Goal: Task Accomplishment & Management: Manage account settings

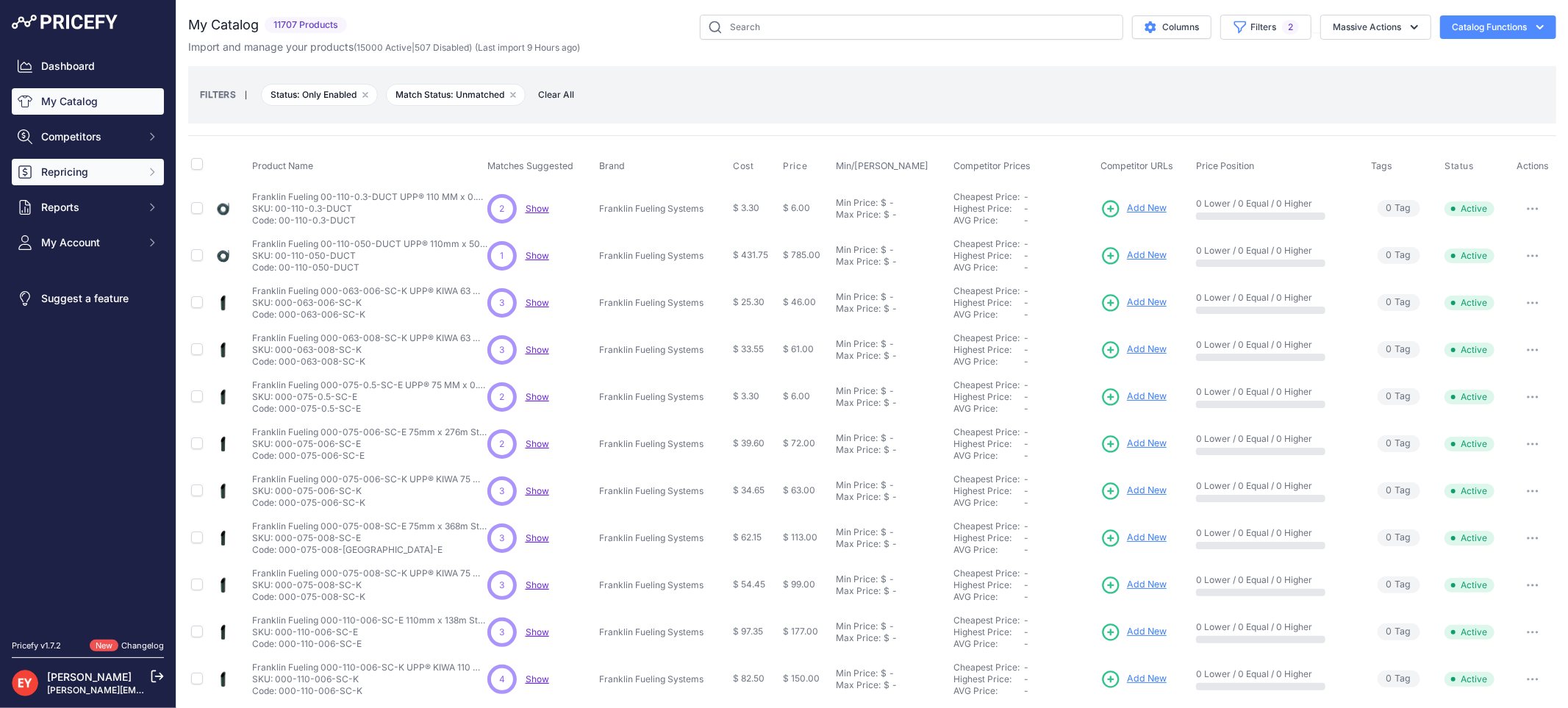
click at [94, 172] on span "Repricing" at bounding box center [88, 172] width 96 height 14
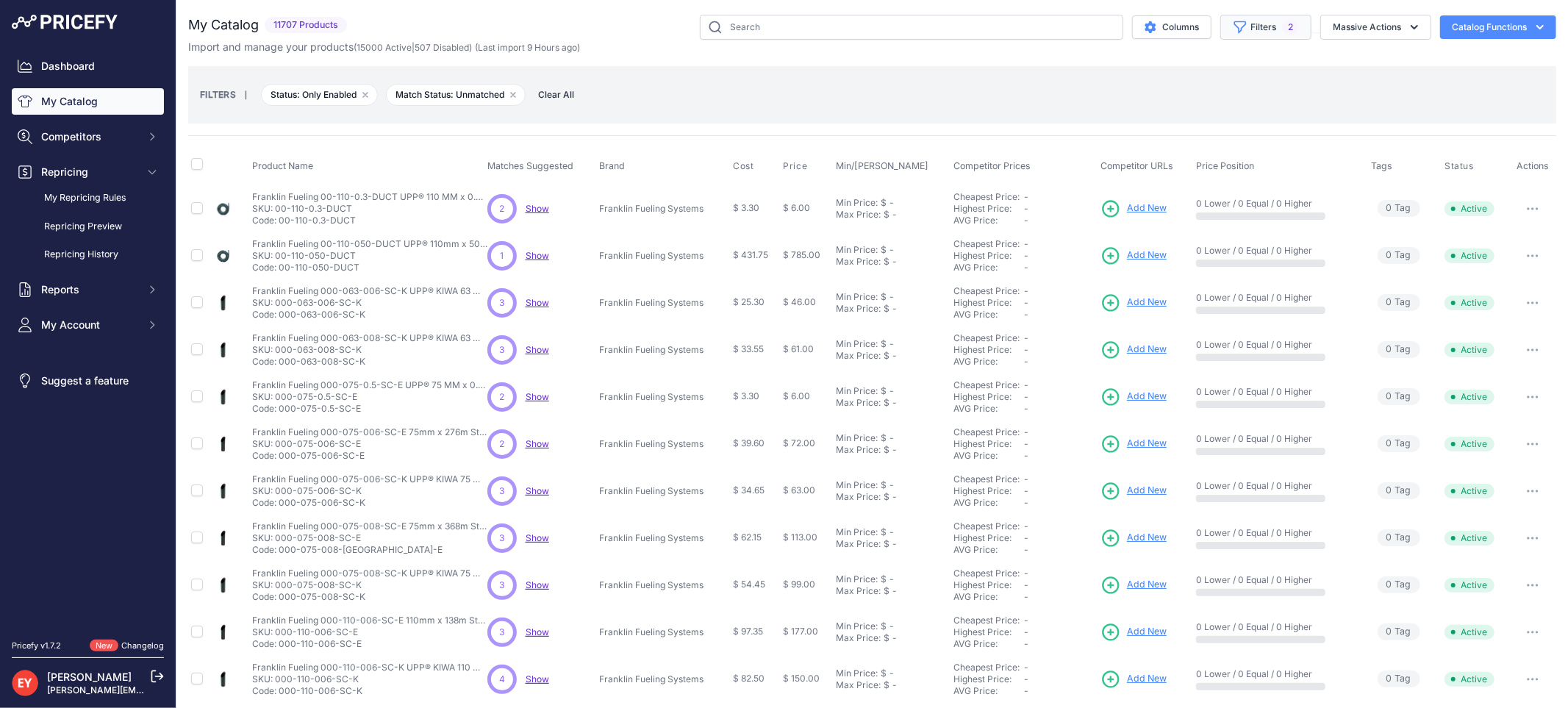
click at [1234, 27] on button "Filters 2" at bounding box center [1265, 26] width 91 height 25
click at [1217, 83] on select "All Status Only Enabled Only Disabled" at bounding box center [1229, 84] width 141 height 25
select select
click at [1158, 72] on select "All Status Only Enabled Only Disabled" at bounding box center [1229, 84] width 141 height 25
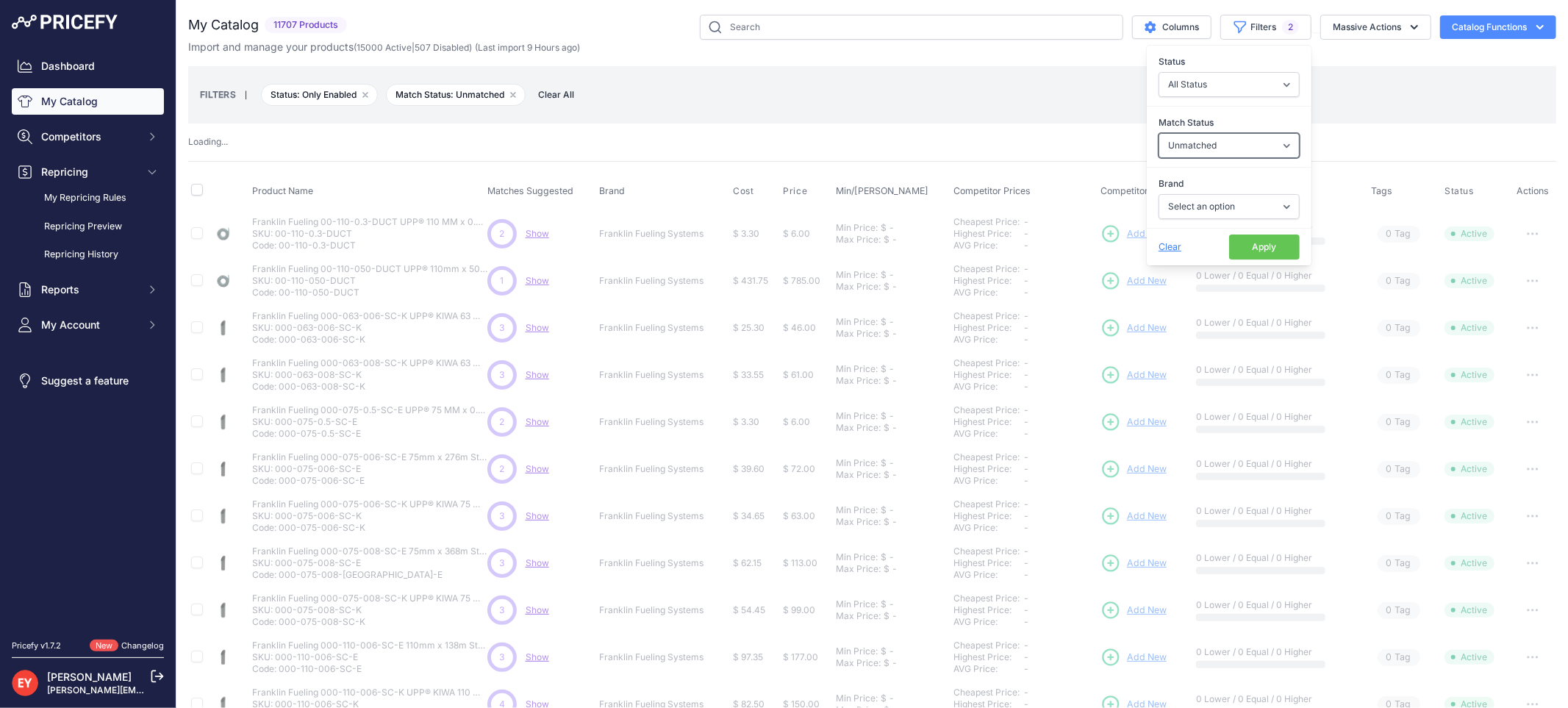
click at [1199, 143] on select "Select an option Matched Unmatched" at bounding box center [1229, 145] width 141 height 25
click at [1158, 133] on select "Select an option Matched Unmatched" at bounding box center [1229, 145] width 141 height 25
drag, startPoint x: 1218, startPoint y: 207, endPoint x: 1229, endPoint y: 203, distance: 11.7
click at [1218, 207] on select "Select an option Ameron ATI B&K Balcrank Beckett Catlow Cimtek CNI Manufacturin…" at bounding box center [1229, 206] width 141 height 25
click at [1221, 203] on select "Select an option Ameron ATI B&K Balcrank Beckett Catlow Cimtek CNI Manufacturin…" at bounding box center [1229, 206] width 141 height 25
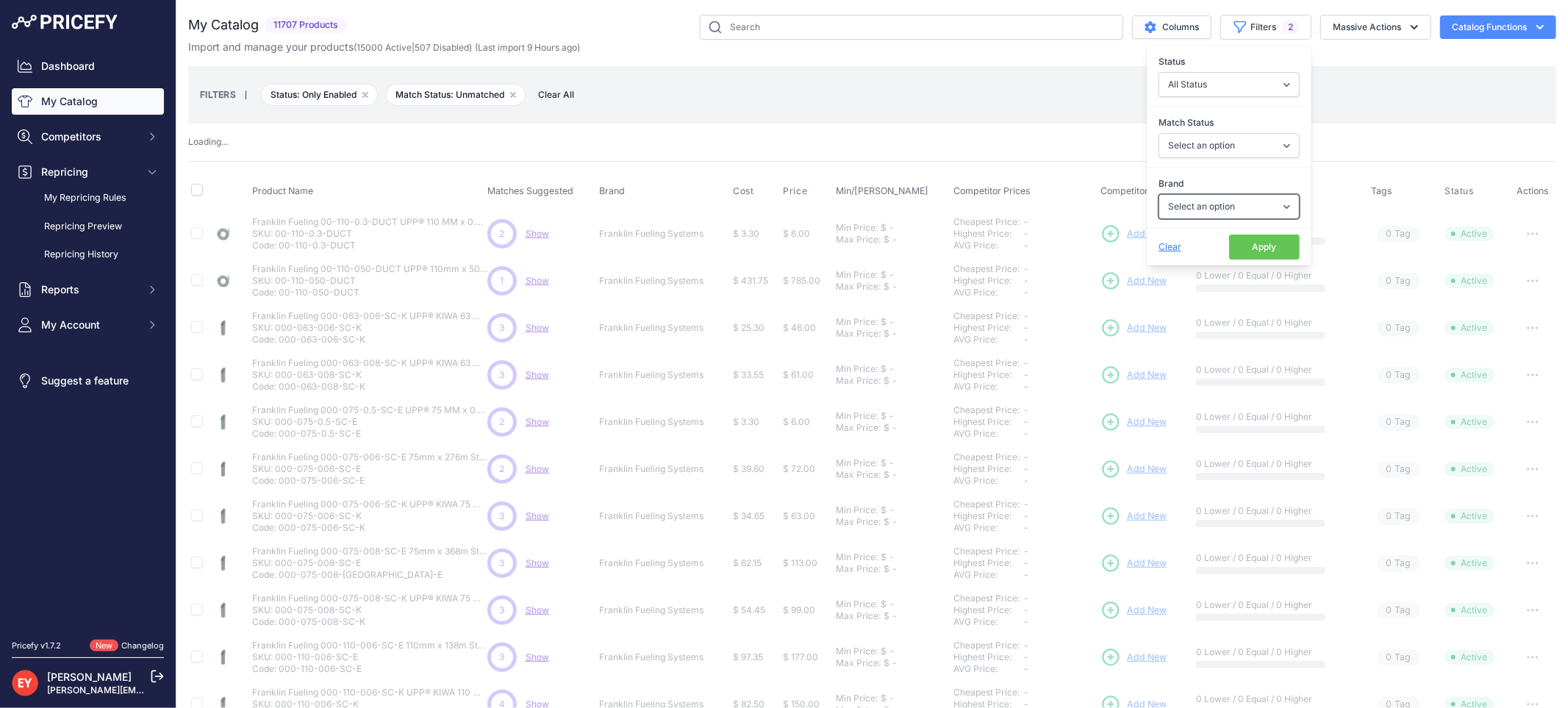
select select "0"
click at [1254, 244] on button "Apply" at bounding box center [1263, 247] width 71 height 25
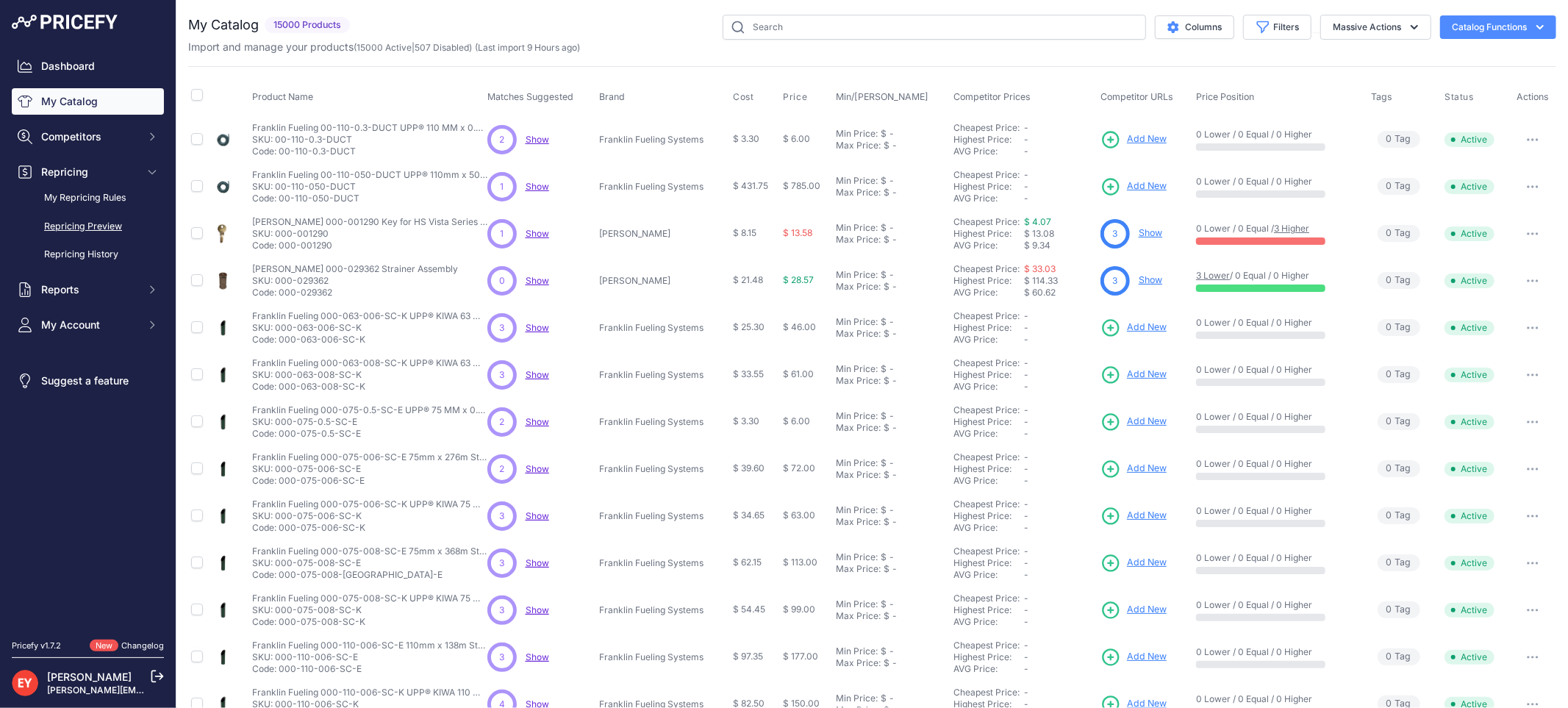
click at [53, 225] on link "Repricing Preview" at bounding box center [88, 226] width 152 height 26
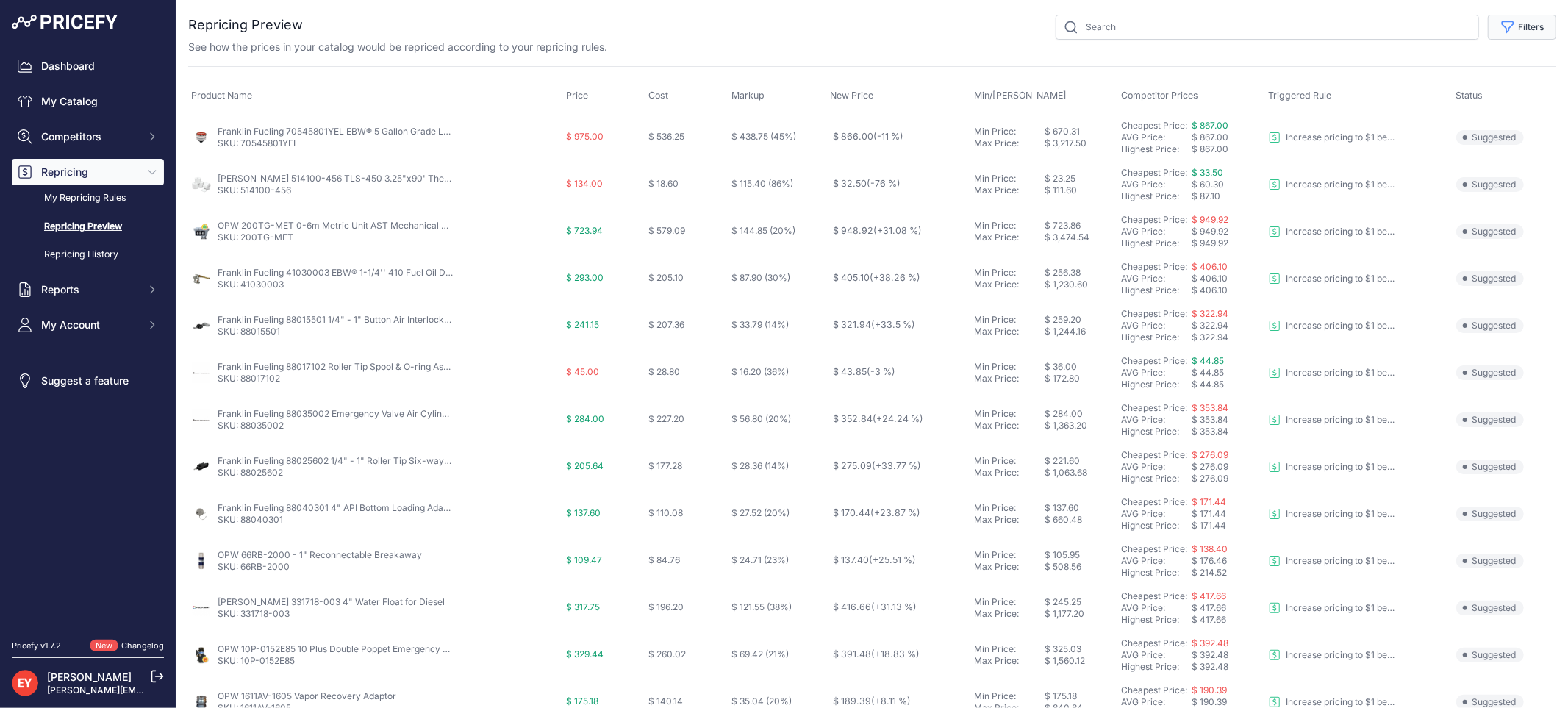
click at [1529, 34] on button "Filters" at bounding box center [1522, 26] width 68 height 25
click at [1480, 83] on select "Select an option Reprice 1 cent below my cheapest competitor Increase pricing t…" at bounding box center [1474, 84] width 141 height 25
select select "3390"
click at [1403, 72] on select "Select an option Reprice 1 cent below my cheapest competitor Increase pricing t…" at bounding box center [1474, 84] width 141 height 25
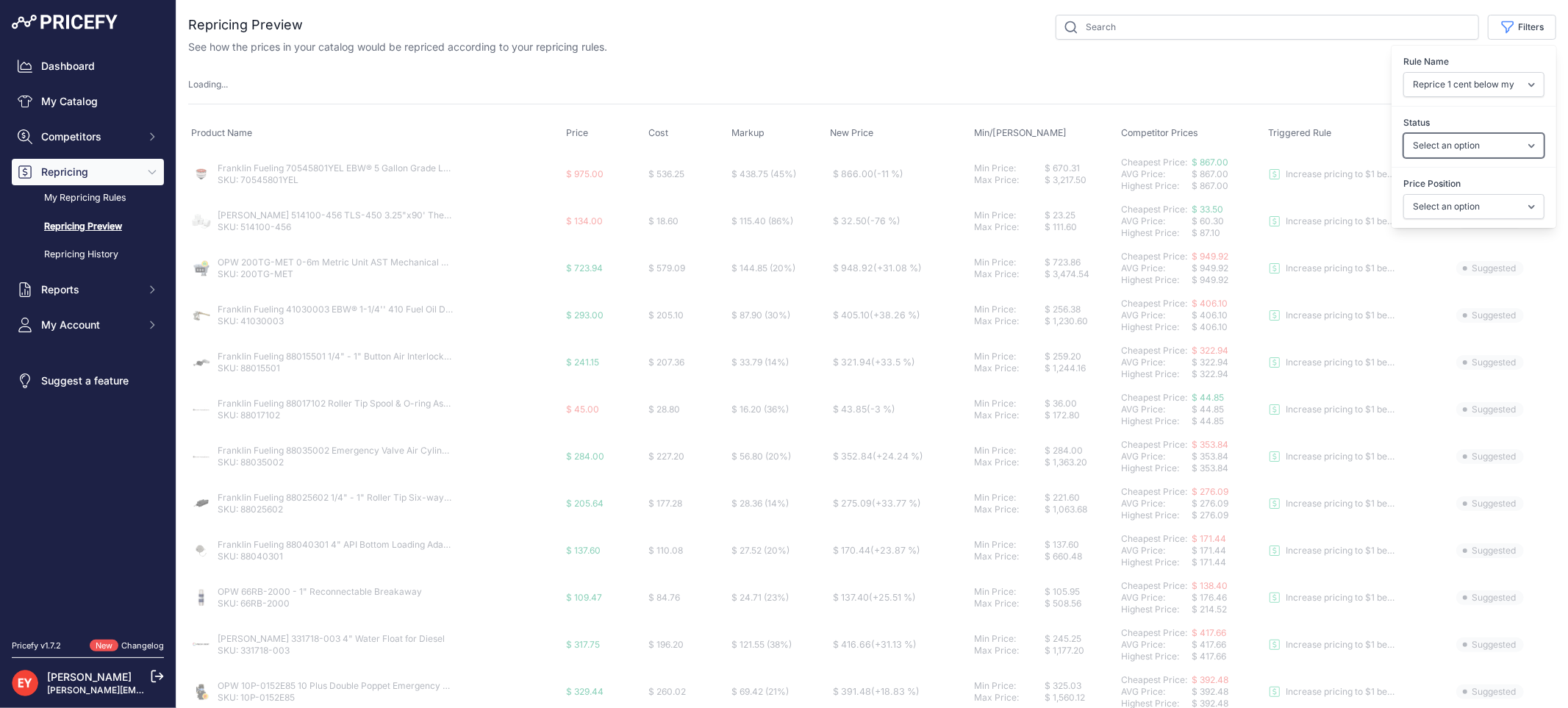
click at [1472, 141] on select "Select an option Skipped Repriced Suggested In Error" at bounding box center [1474, 145] width 141 height 25
click at [1452, 150] on select "Select an option Skipped Repriced Suggested In Error" at bounding box center [1474, 145] width 141 height 25
select select "suggested"
click at [1403, 133] on select "Select an option Skipped Repriced Suggested In Error" at bounding box center [1474, 145] width 141 height 25
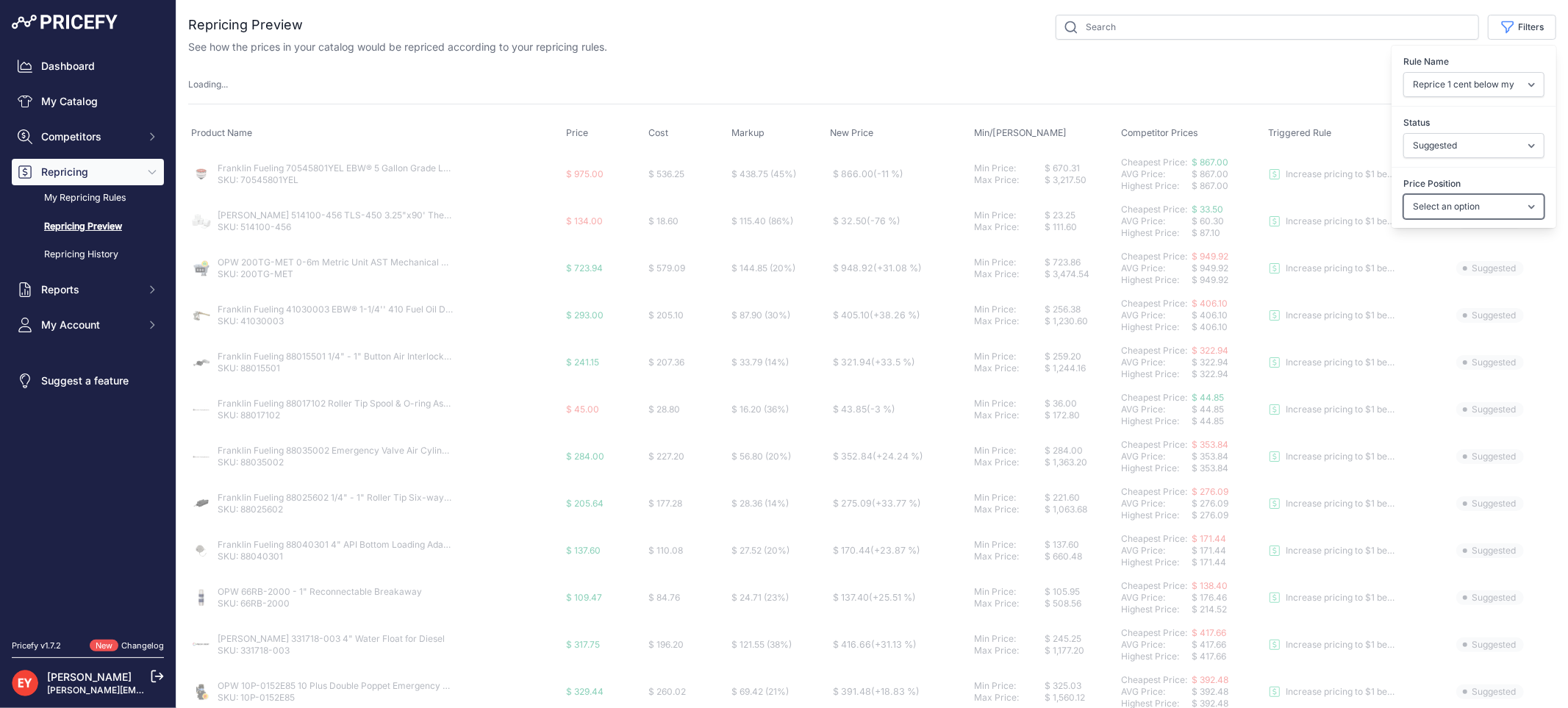
click at [1461, 203] on select "Select an option I am higher Same price I am lower" at bounding box center [1474, 206] width 141 height 25
select select
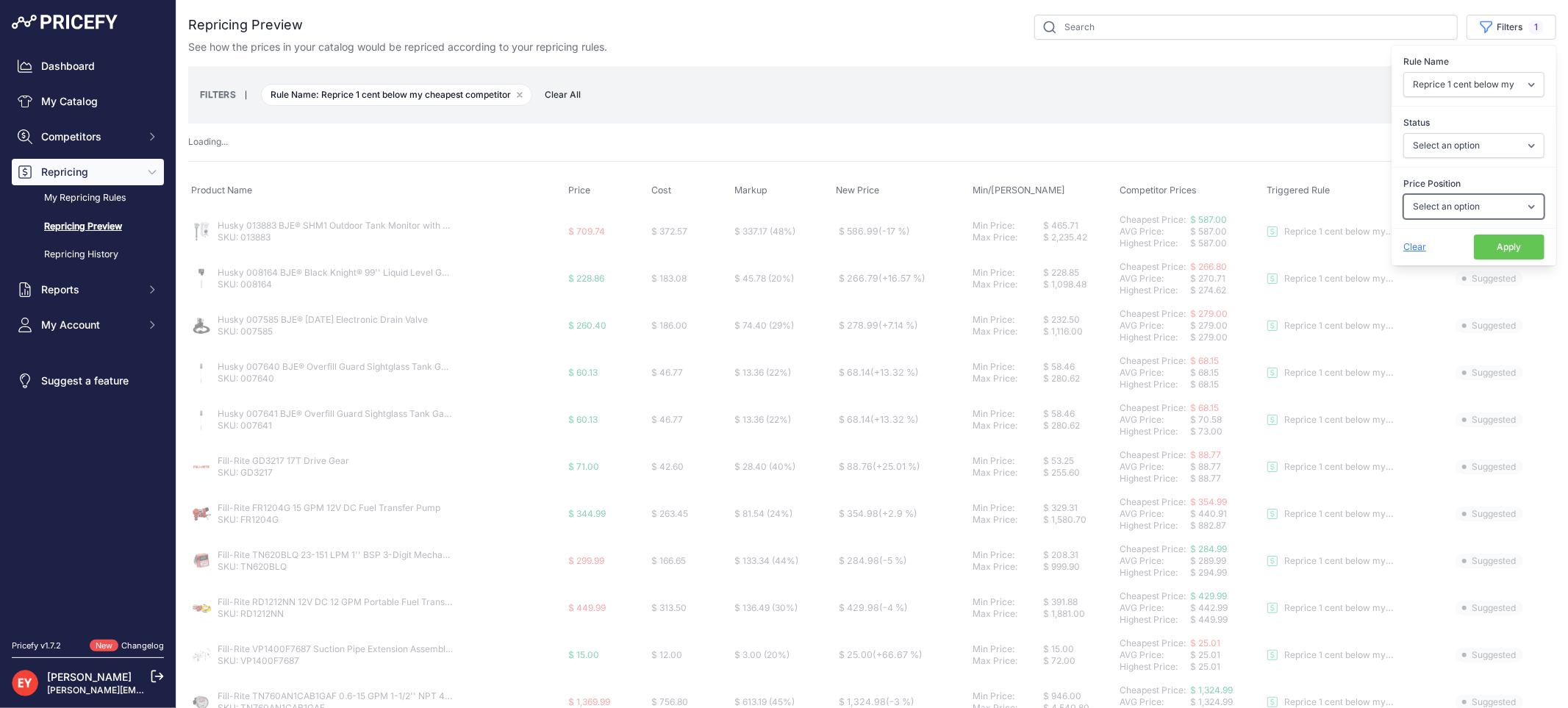
select select "1"
click at [1403, 194] on select "Select an option I am higher Same price I am lower" at bounding box center [1474, 206] width 141 height 25
click at [1485, 246] on button "Apply" at bounding box center [1508, 247] width 71 height 25
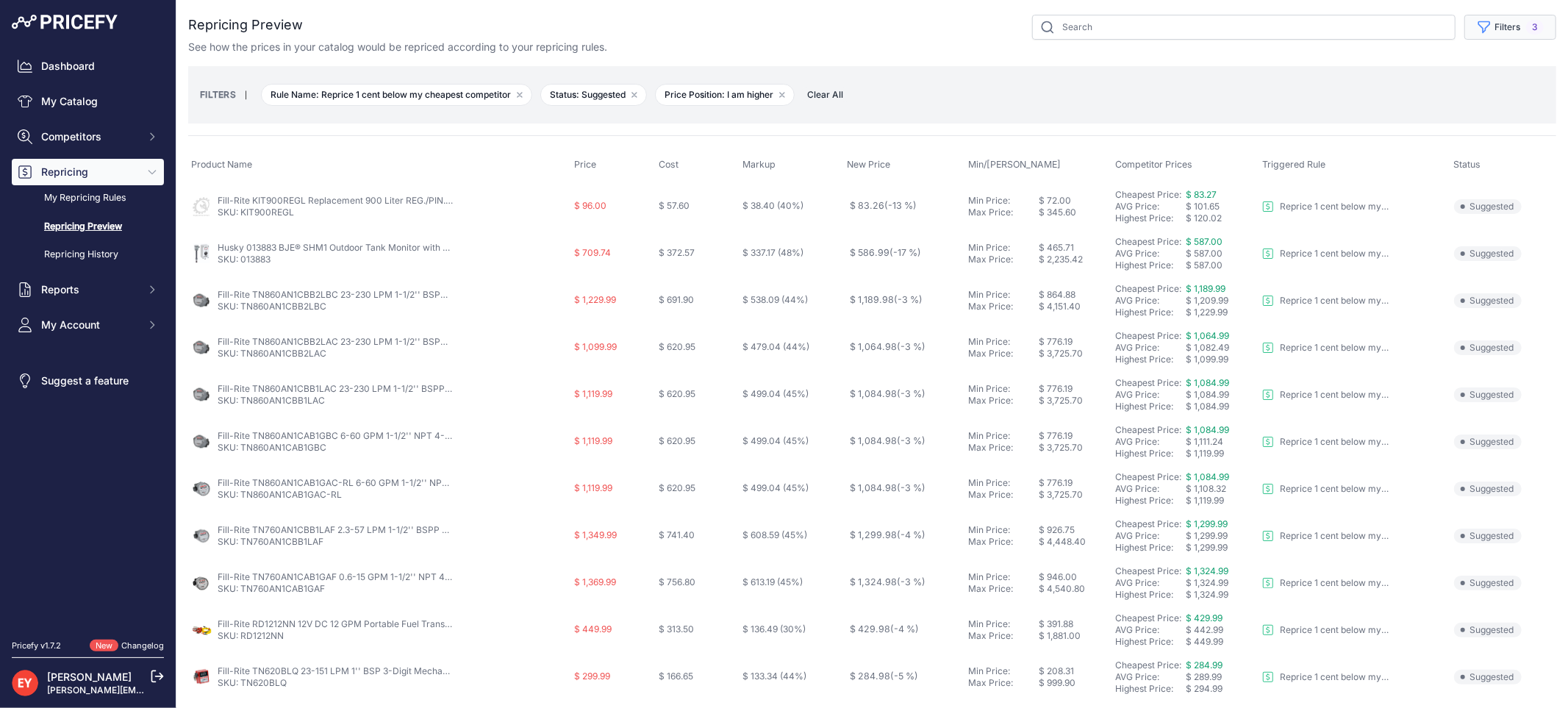
click at [1491, 31] on button "Filters 3" at bounding box center [1510, 26] width 92 height 25
click at [1487, 81] on select "Select an option Reprice 1 cent below my cheapest competitor Increase pricing t…" at bounding box center [1474, 84] width 141 height 25
click at [1403, 72] on select "Select an option Reprice 1 cent below my cheapest competitor Increase pricing t…" at bounding box center [1474, 84] width 141 height 25
click at [1481, 252] on button "Apply" at bounding box center [1508, 247] width 71 height 25
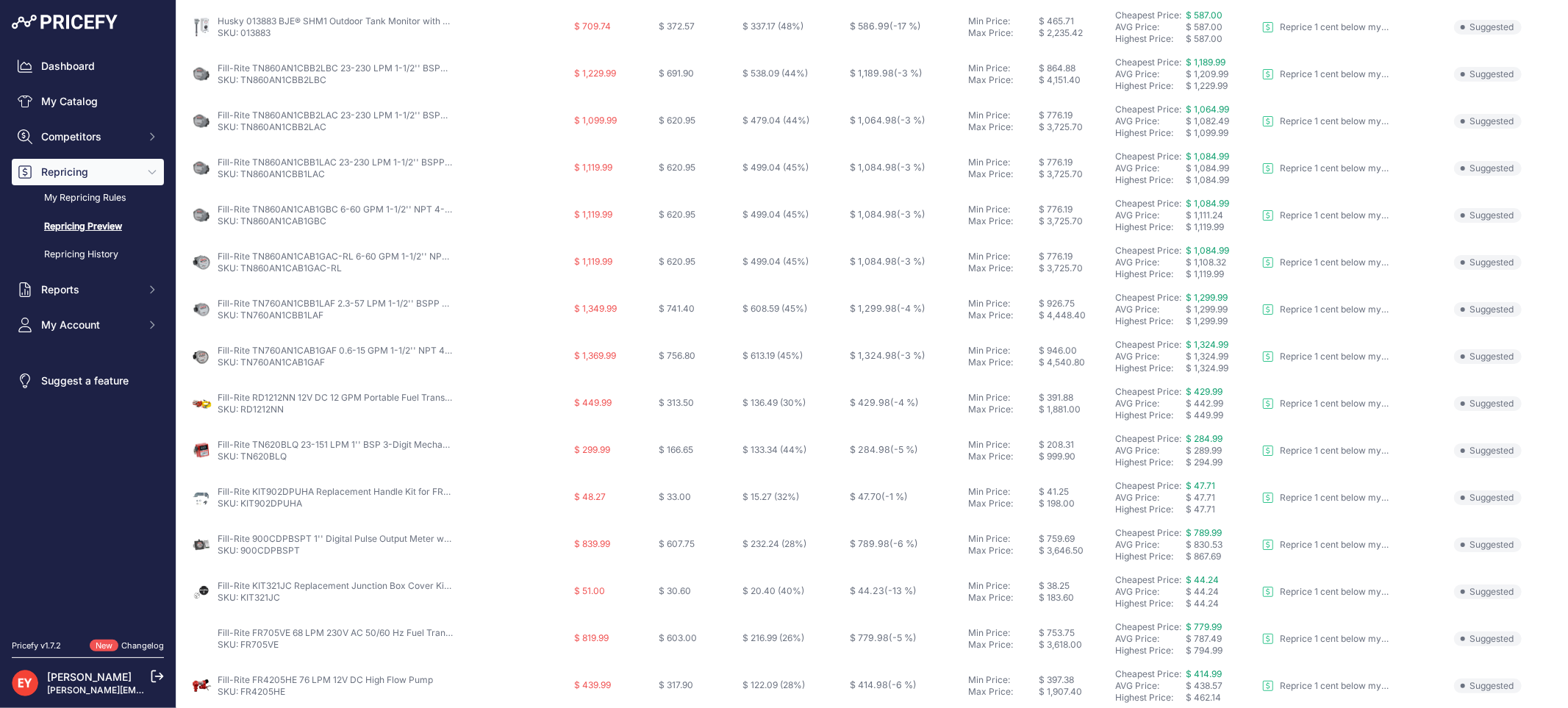
scroll to position [82, 0]
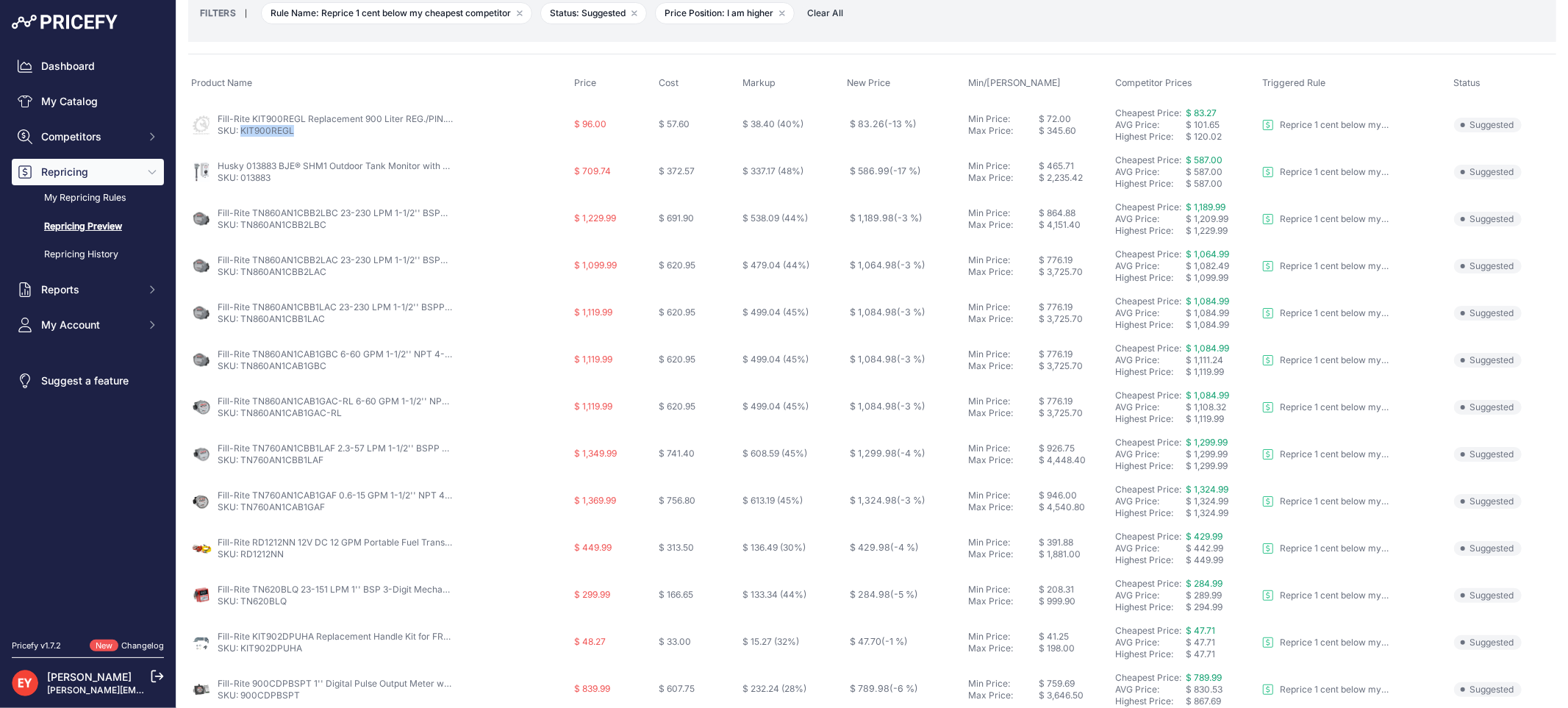
drag, startPoint x: 301, startPoint y: 134, endPoint x: 243, endPoint y: 133, distance: 58.0
click at [243, 133] on p "SKU: KIT900REGL" at bounding box center [335, 131] width 235 height 12
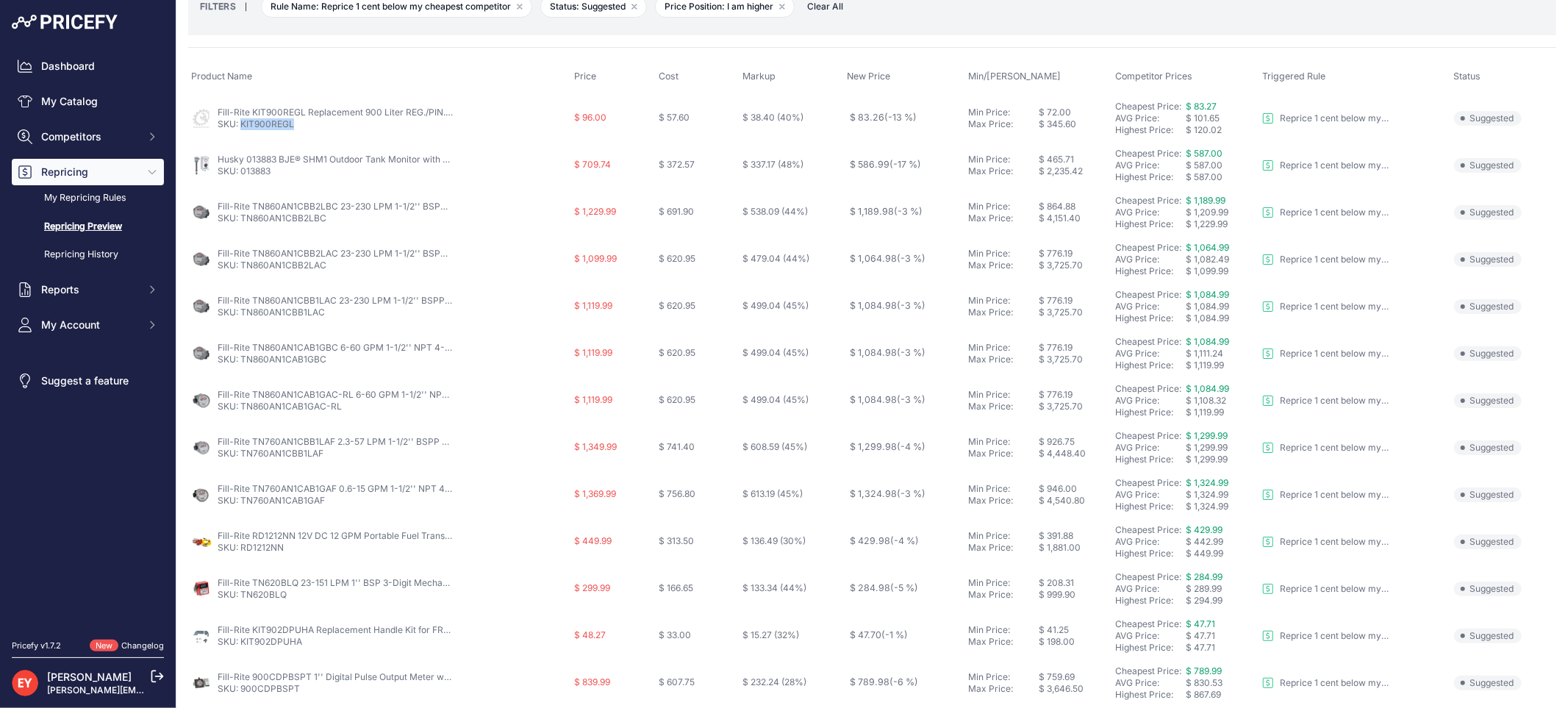
scroll to position [68, 0]
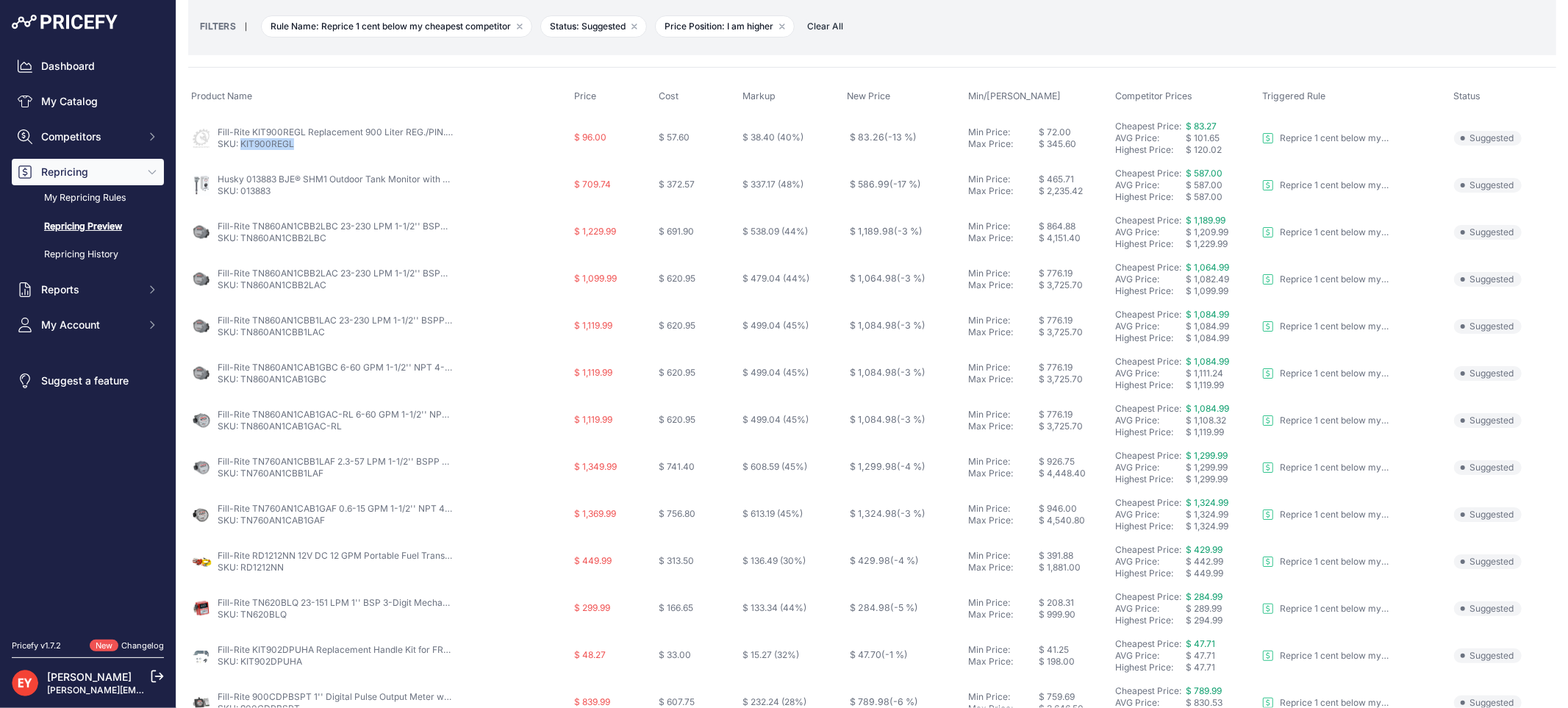
copy link "KIT900REGL"
drag, startPoint x: 333, startPoint y: 237, endPoint x: 241, endPoint y: 237, distance: 92.0
click at [241, 237] on p "SKU: TN860AN1CBB2LBC" at bounding box center [335, 238] width 235 height 12
copy link "TN860AN1CBB2LBC"
drag, startPoint x: 329, startPoint y: 288, endPoint x: 241, endPoint y: 283, distance: 88.1
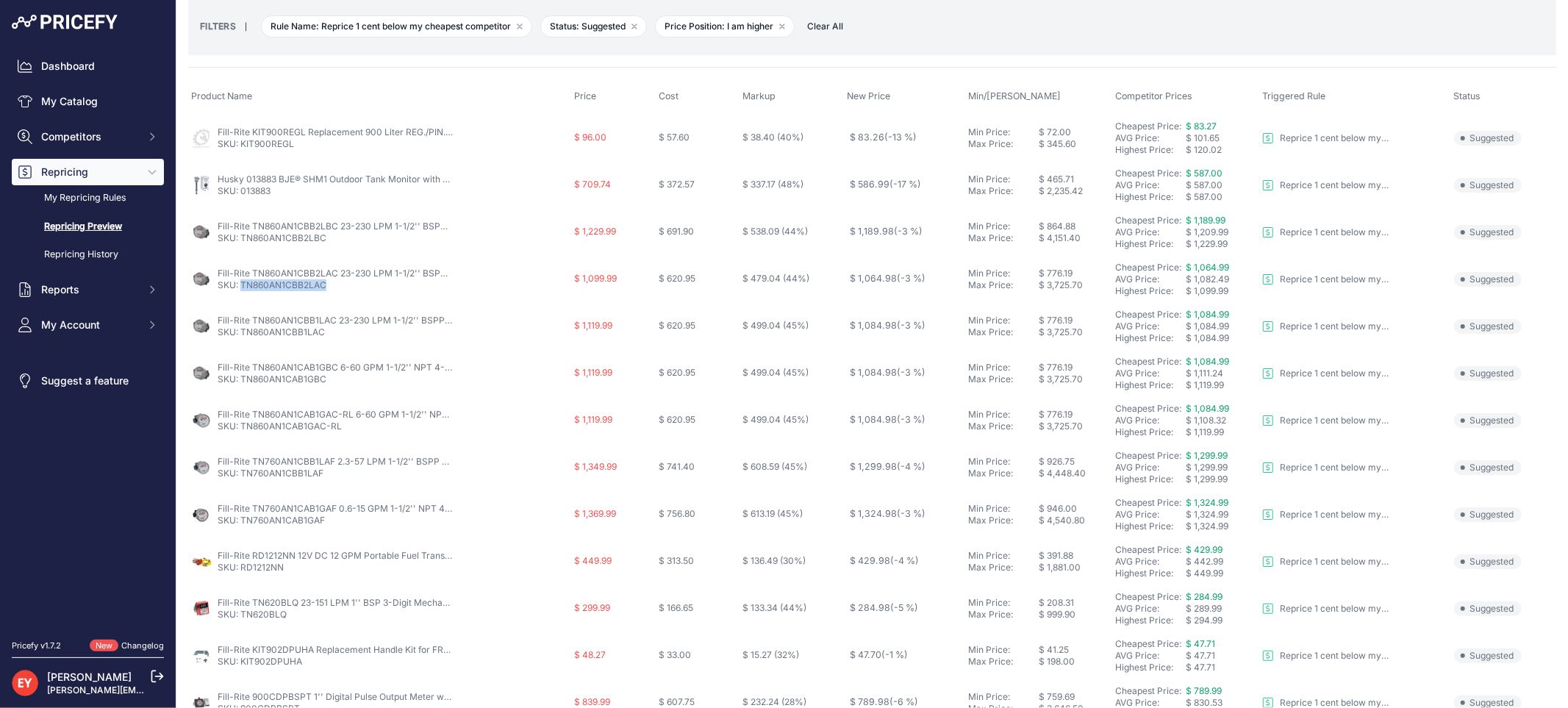
click at [241, 283] on p "SKU: TN860AN1CBB2LAC" at bounding box center [335, 285] width 235 height 12
copy link "TN860AN1CBB2LAC"
drag, startPoint x: 338, startPoint y: 337, endPoint x: 240, endPoint y: 337, distance: 98.0
click at [240, 337] on p "SKU: TN860AN1CBB1LAC" at bounding box center [335, 333] width 235 height 12
copy link "TN860AN1CBB1LAC"
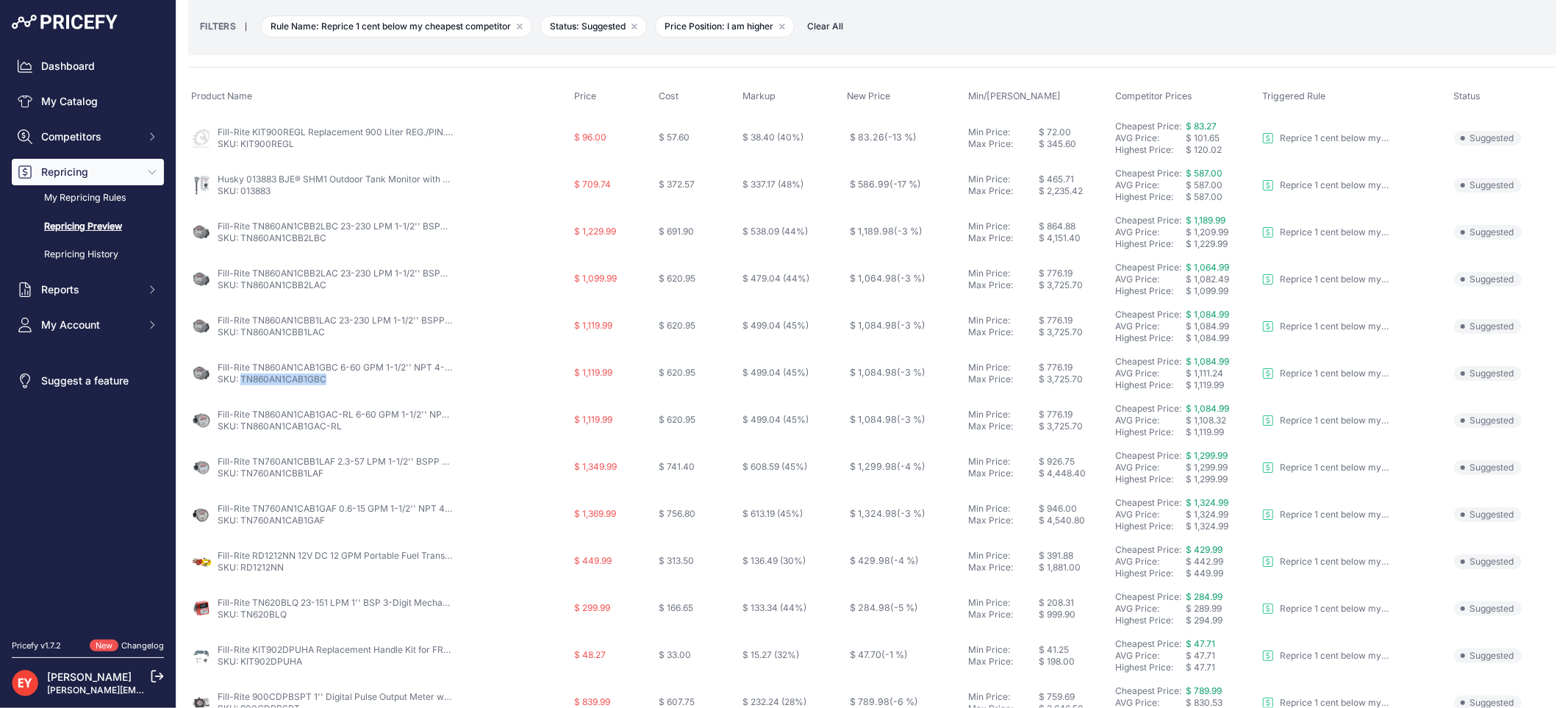
drag, startPoint x: 346, startPoint y: 380, endPoint x: 243, endPoint y: 377, distance: 103.0
click at [243, 377] on p "SKU: TN860AN1CAB1GBC" at bounding box center [335, 380] width 235 height 12
copy link "TN860AN1CAB1GBC"
drag, startPoint x: 348, startPoint y: 426, endPoint x: 240, endPoint y: 429, distance: 108.0
click at [240, 429] on p "SKU: TN860AN1CAB1GAC-RL" at bounding box center [335, 426] width 235 height 12
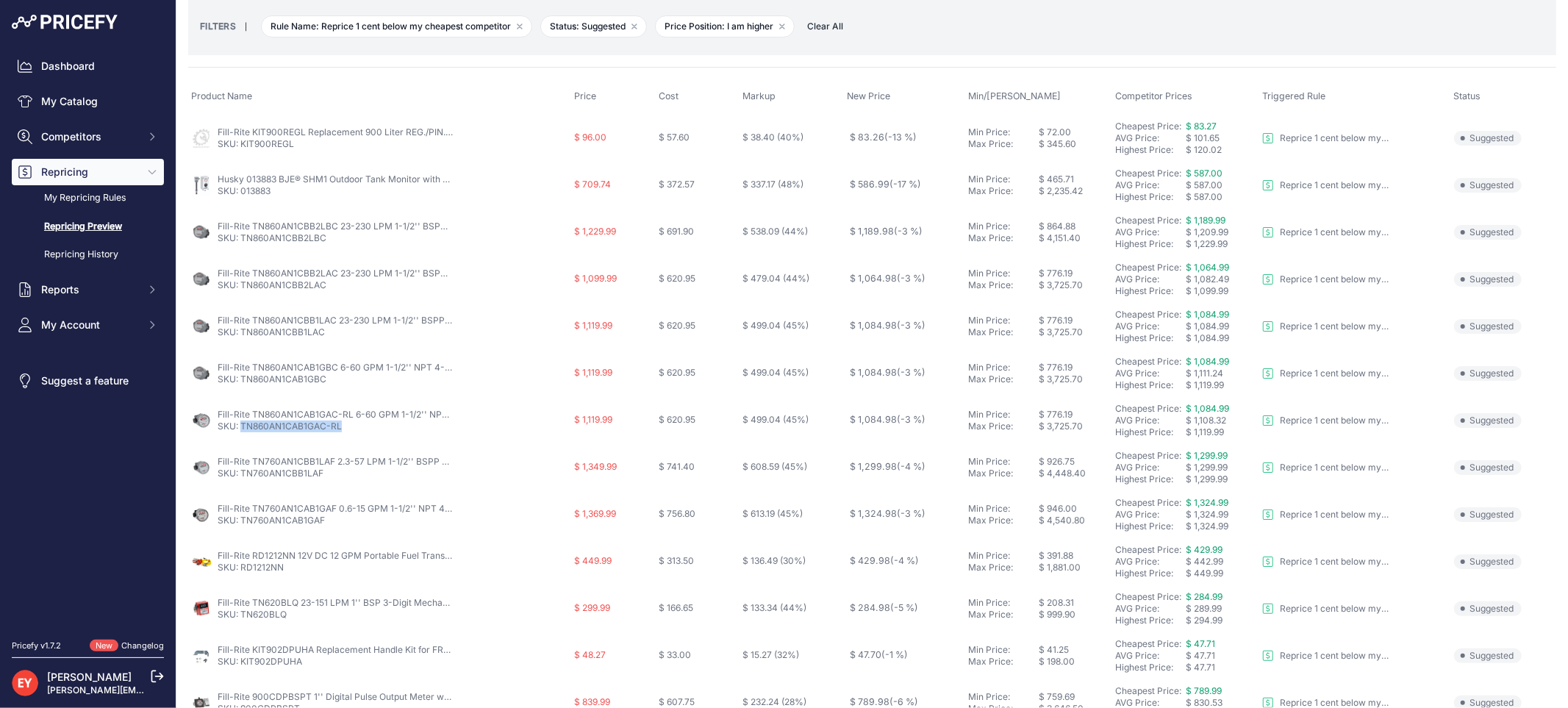
click at [240, 429] on link "SKU: TN860AN1CAB1GAC-RL" at bounding box center [280, 425] width 124 height 11
copy link "TN860AN1CAB1GAC-RL"
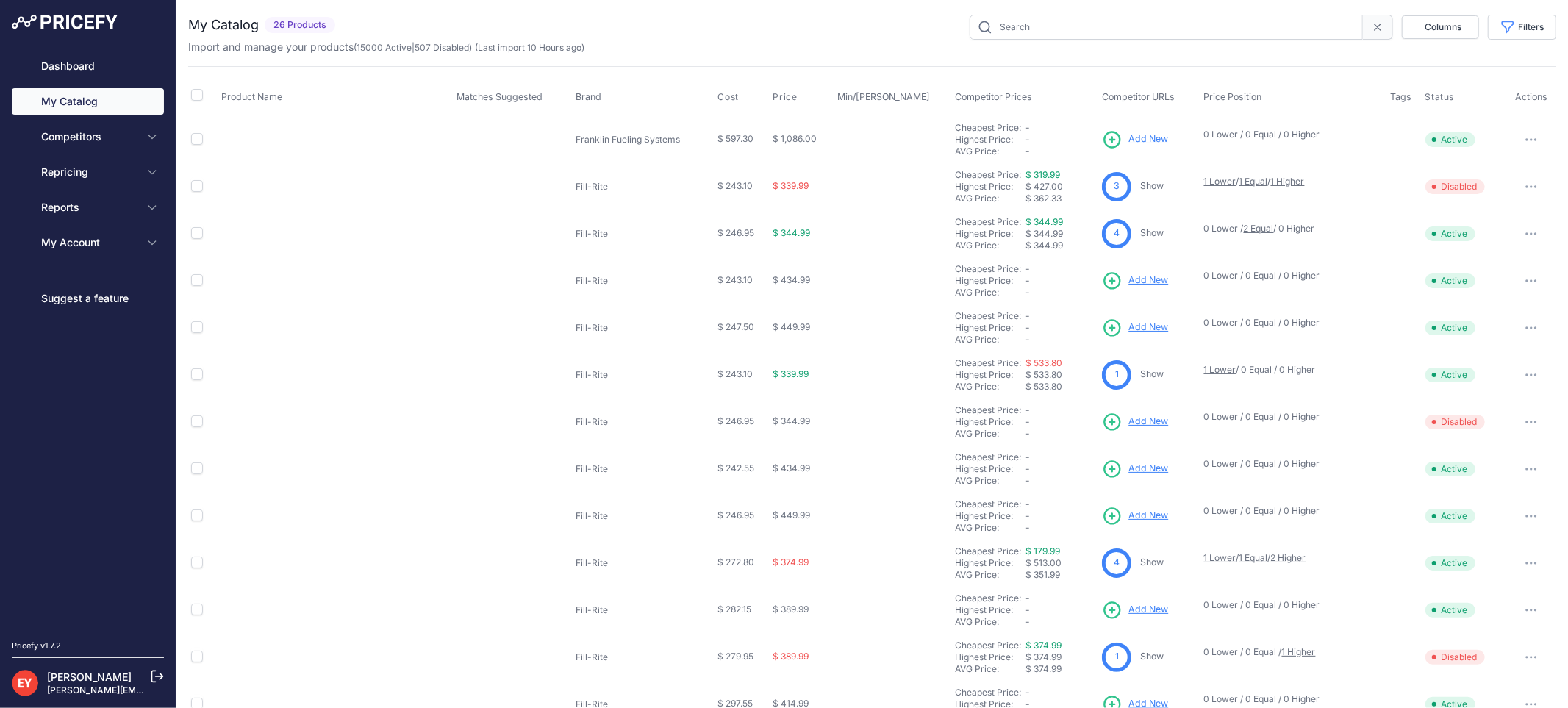
type input "901C"
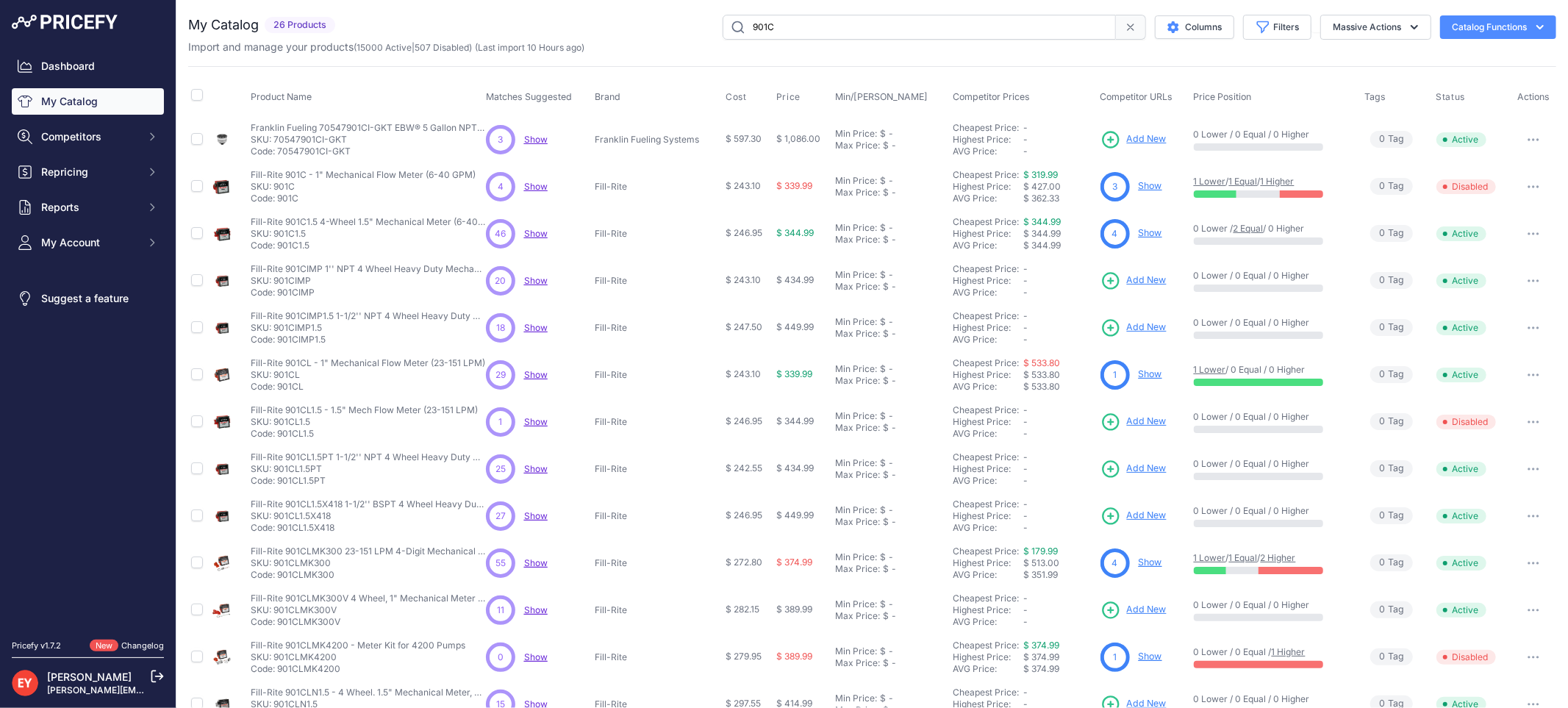
drag, startPoint x: 803, startPoint y: 24, endPoint x: 621, endPoint y: 55, distance: 184.6
click at [621, 55] on div "My Catalog 26 Products" at bounding box center [872, 441] width 1368 height 854
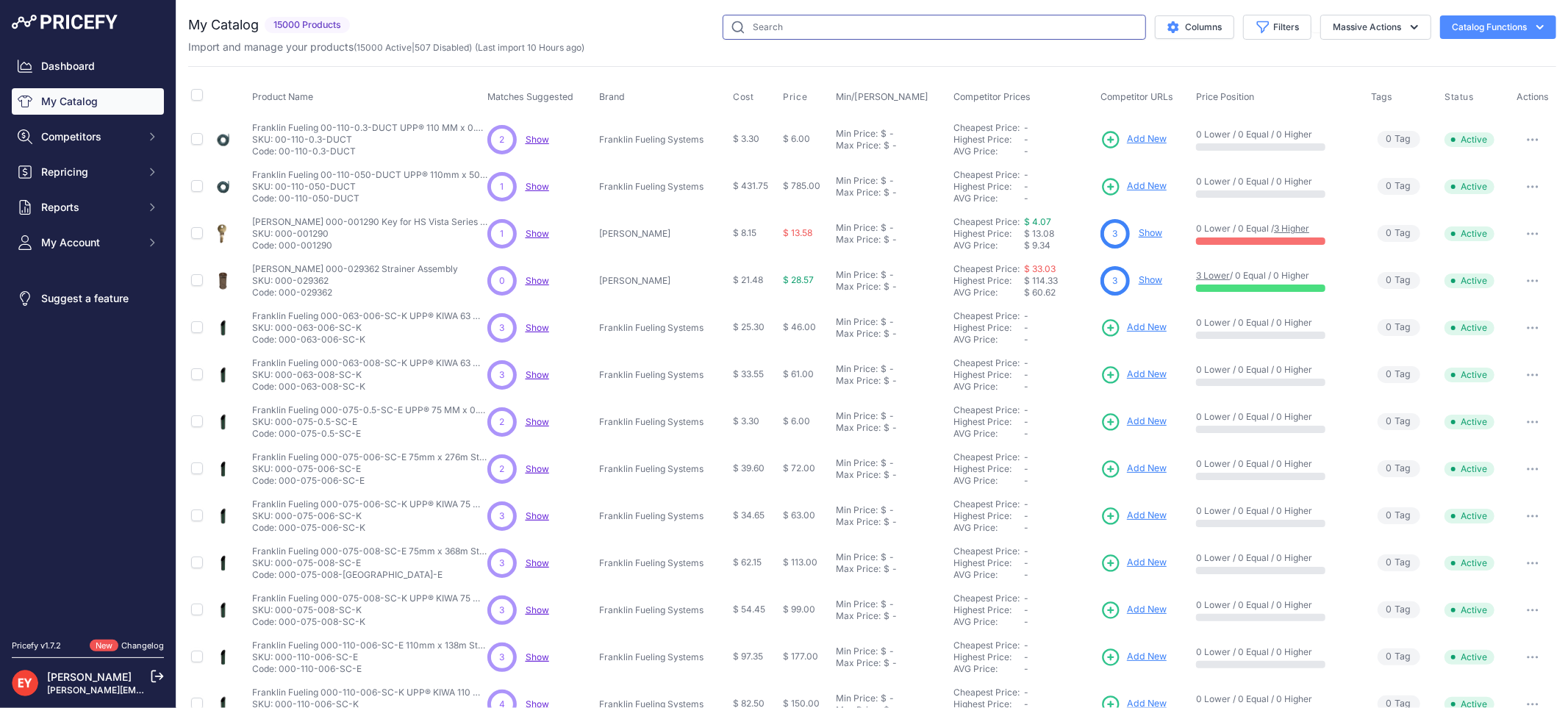
click at [755, 28] on input "text" at bounding box center [934, 26] width 424 height 25
type input "TN860AN1CBB2LBC"
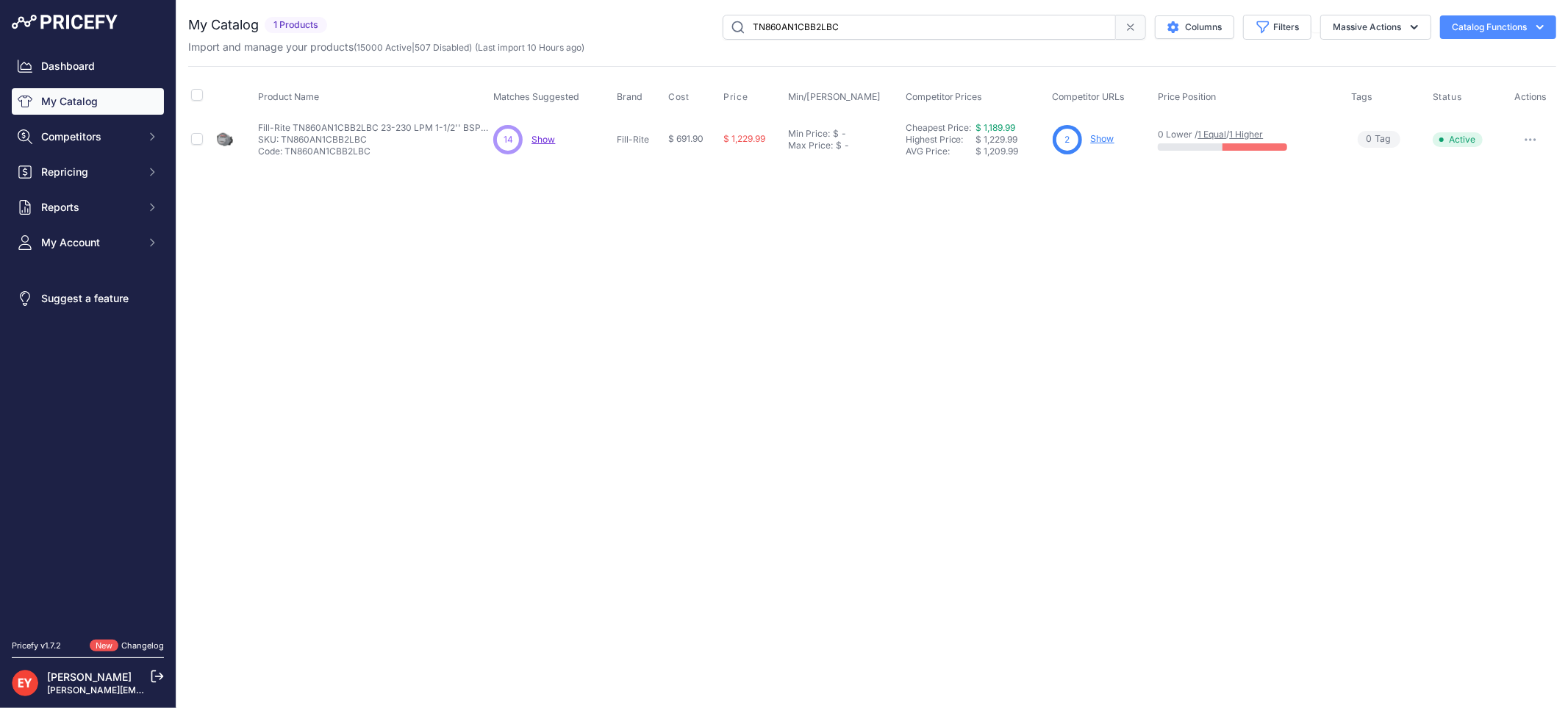
click at [1526, 138] on icon "button" at bounding box center [1531, 139] width 12 height 3
click at [1520, 167] on button "Disable" at bounding box center [1506, 171] width 94 height 24
drag, startPoint x: 881, startPoint y: 27, endPoint x: 744, endPoint y: 35, distance: 137.2
click at [744, 35] on input "TN860AN1CBB2LBC" at bounding box center [919, 26] width 393 height 25
paste input "A"
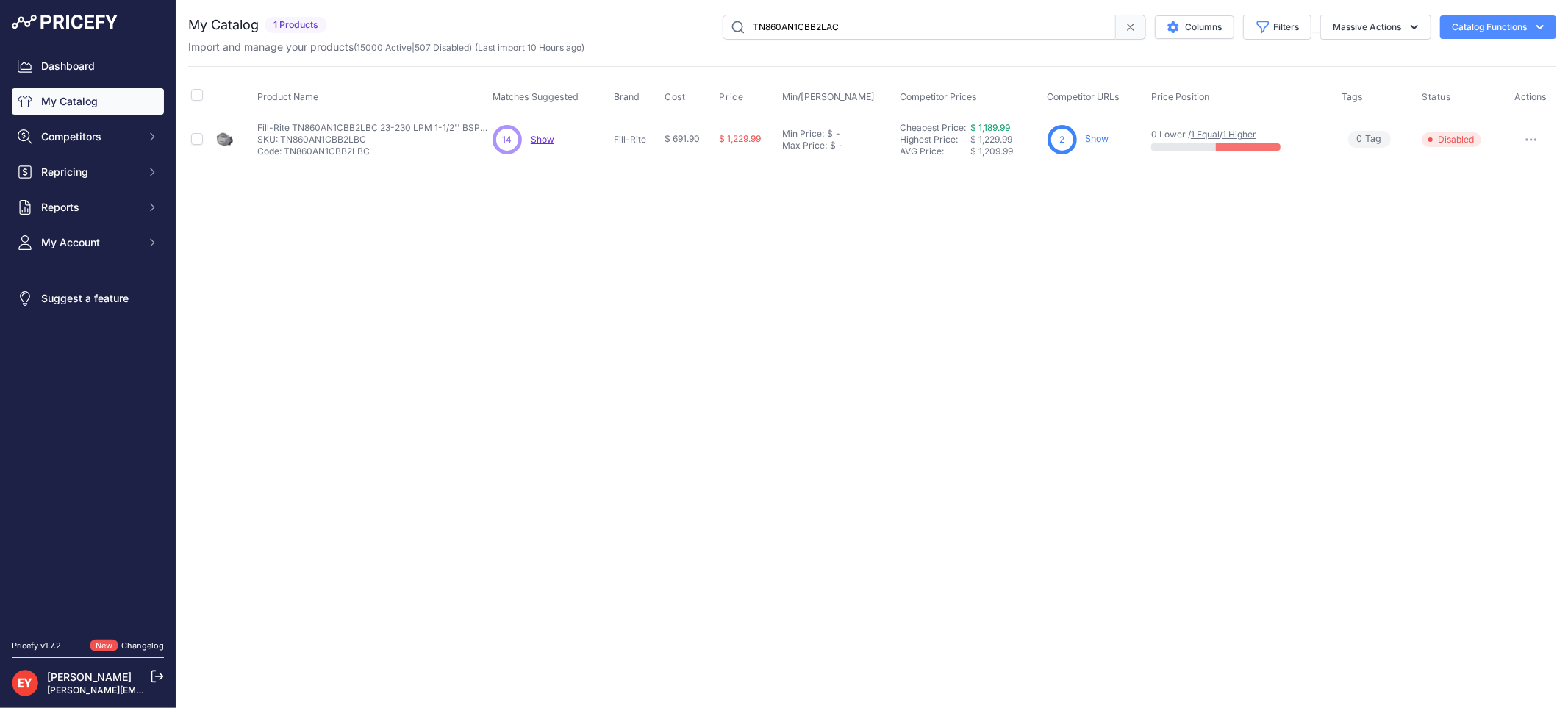
type input "TN860AN1CBB2LAC"
click at [1535, 138] on icon "button" at bounding box center [1531, 139] width 12 height 3
click at [1531, 162] on button "Disable" at bounding box center [1506, 171] width 94 height 24
drag, startPoint x: 868, startPoint y: 31, endPoint x: 732, endPoint y: 26, distance: 136.1
click at [732, 26] on input "TN860AN1CBB2LAC" at bounding box center [919, 26] width 393 height 25
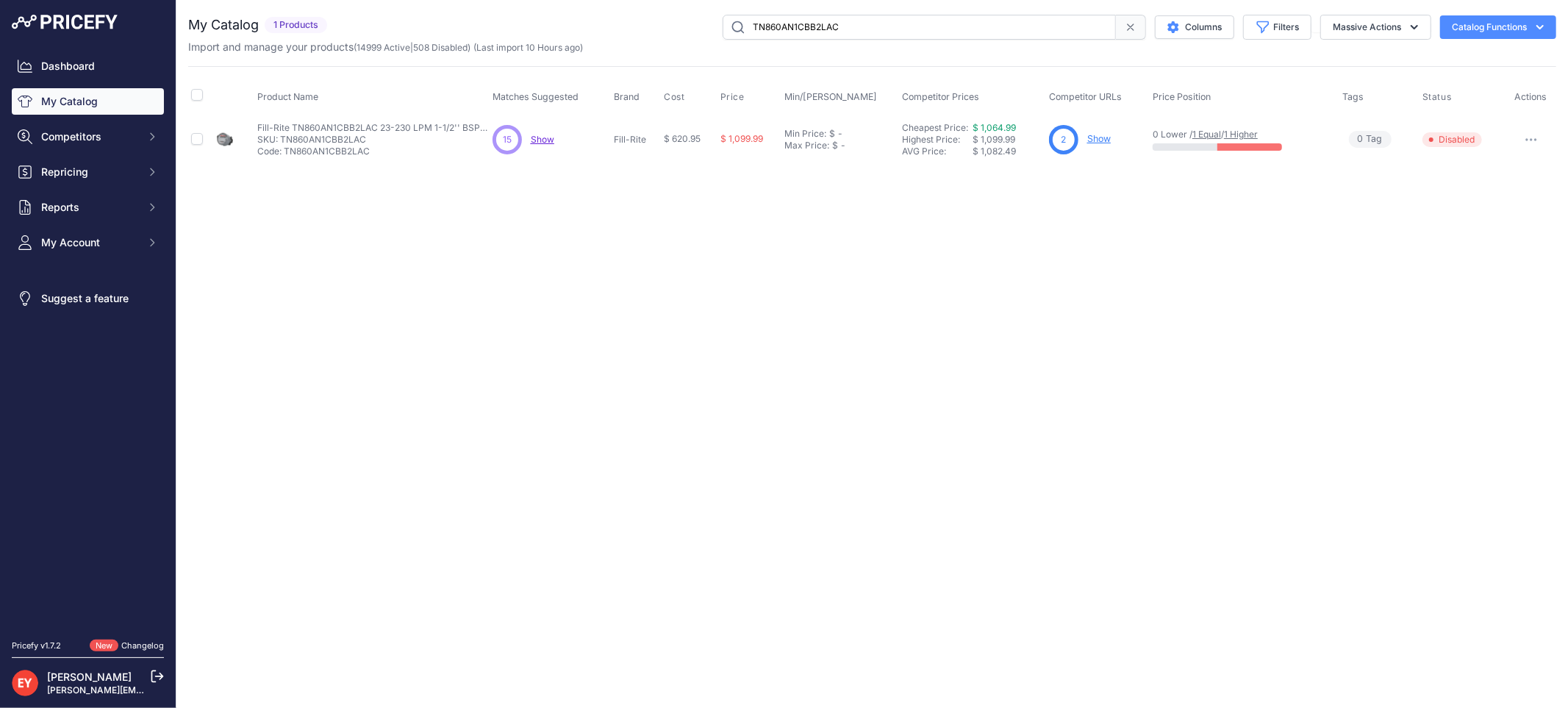
paste input "1"
type input "TN860AN1CBB1LAC"
click at [1523, 137] on button "button" at bounding box center [1530, 140] width 30 height 20
click at [1497, 174] on button "Disable" at bounding box center [1506, 171] width 94 height 24
drag, startPoint x: 920, startPoint y: 26, endPoint x: 635, endPoint y: 31, distance: 285.0
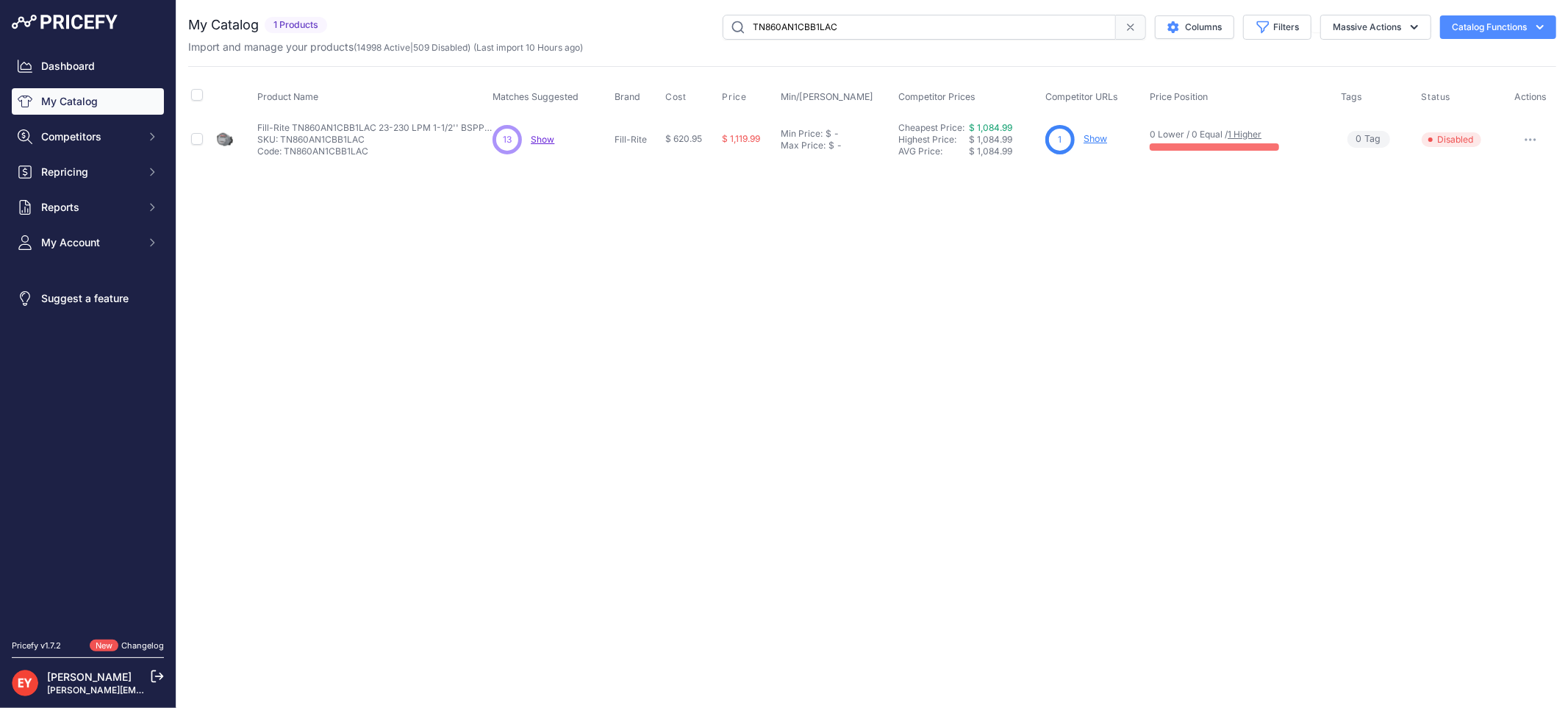
click at [635, 31] on div "TN860AN1CBB1LAC Columns Filters Status All Status Only Enabled Only Disabled" at bounding box center [944, 26] width 1223 height 25
paste input "AB1GB"
type input "TN860AN1CAB1GBC"
drag, startPoint x: 0, startPoint y: 0, endPoint x: 1532, endPoint y: 138, distance: 1538.2
click at [1532, 138] on icon "button" at bounding box center [1531, 139] width 12 height 3
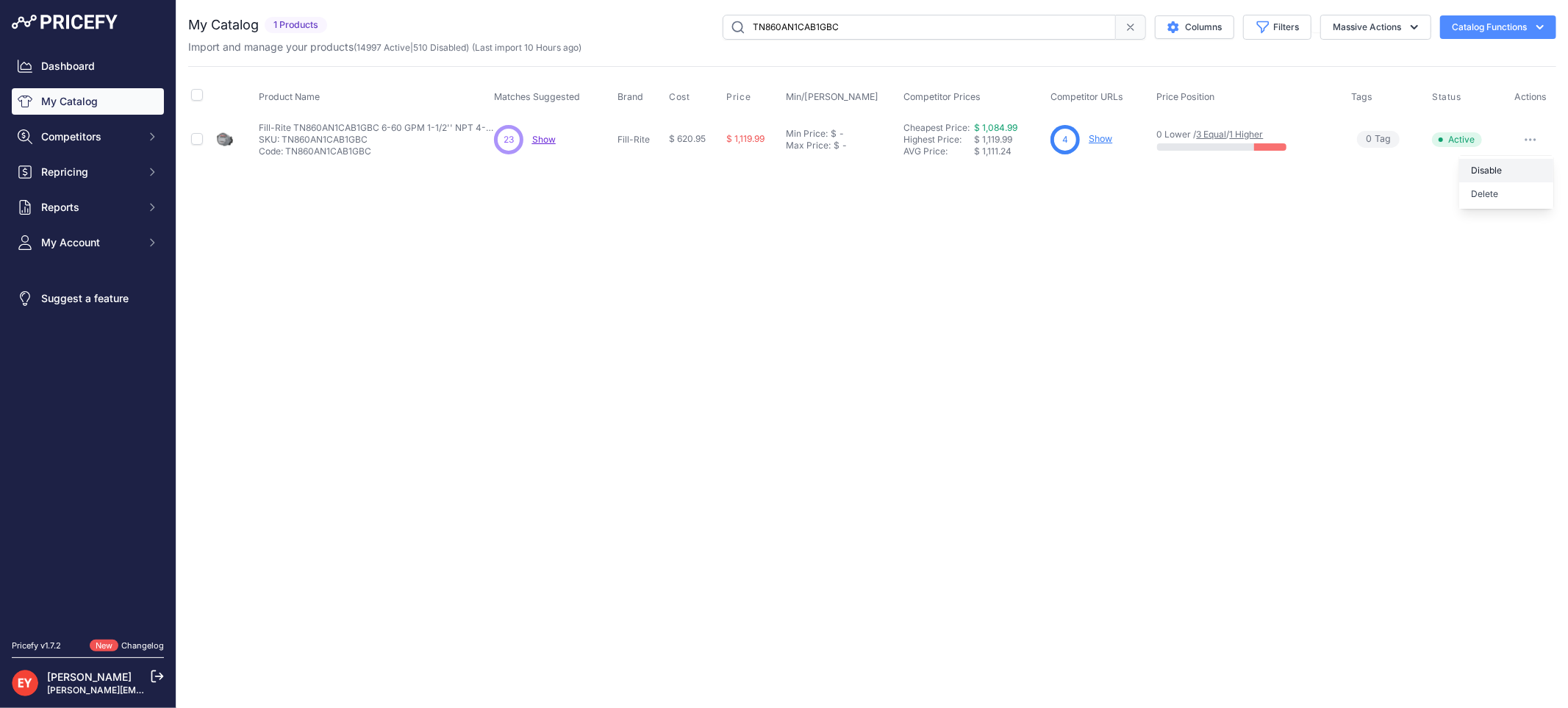
click at [1514, 169] on button "Disable" at bounding box center [1506, 171] width 94 height 24
drag, startPoint x: 891, startPoint y: 27, endPoint x: 679, endPoint y: 38, distance: 212.3
click at [679, 38] on div "TN860AN1CAB1GBC Columns Filters Status All Status Only Enabled Only Disabled" at bounding box center [944, 26] width 1223 height 25
paste input "AC-RL"
type input "TN860AN1CAB1GAC-RL"
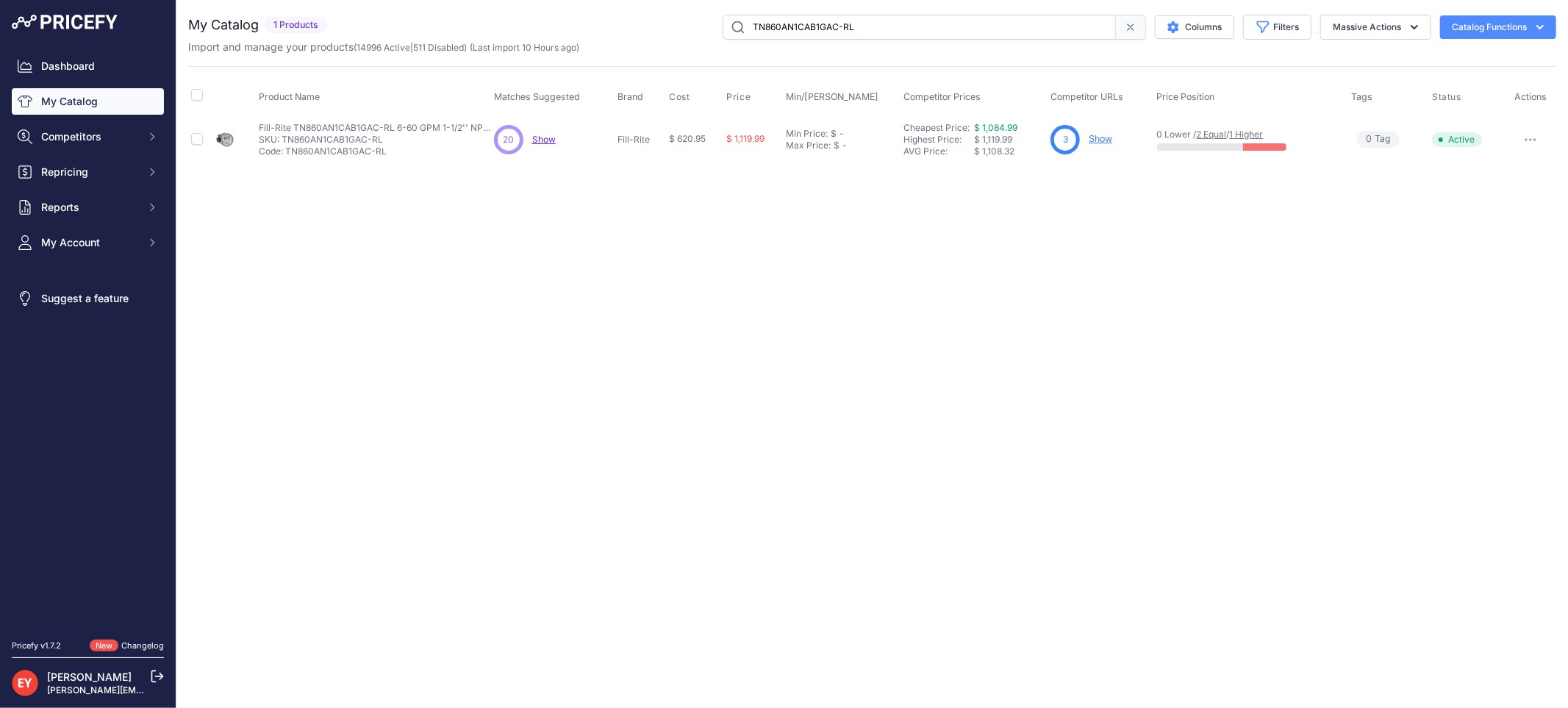
click at [1531, 140] on icon "button" at bounding box center [1531, 139] width 12 height 3
click at [1525, 162] on button "Disable" at bounding box center [1506, 171] width 94 height 24
drag, startPoint x: 883, startPoint y: 26, endPoint x: 630, endPoint y: 26, distance: 253.0
click at [630, 26] on div "TN860AN1CAB1GAC-RL Columns Filters Status All Status Only Enabled Only Disabled" at bounding box center [944, 26] width 1223 height 25
paste input "FR705VE"
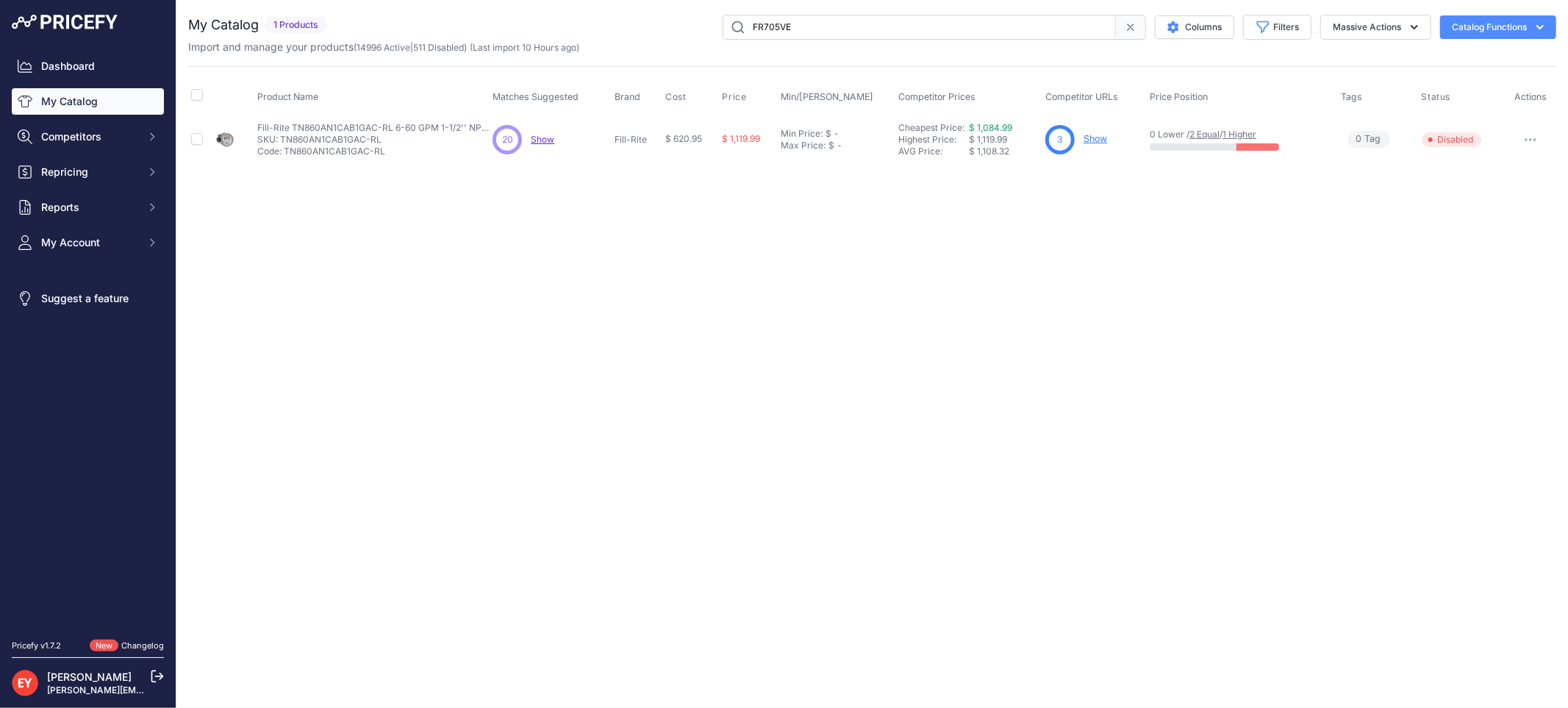
type input "FR705VE"
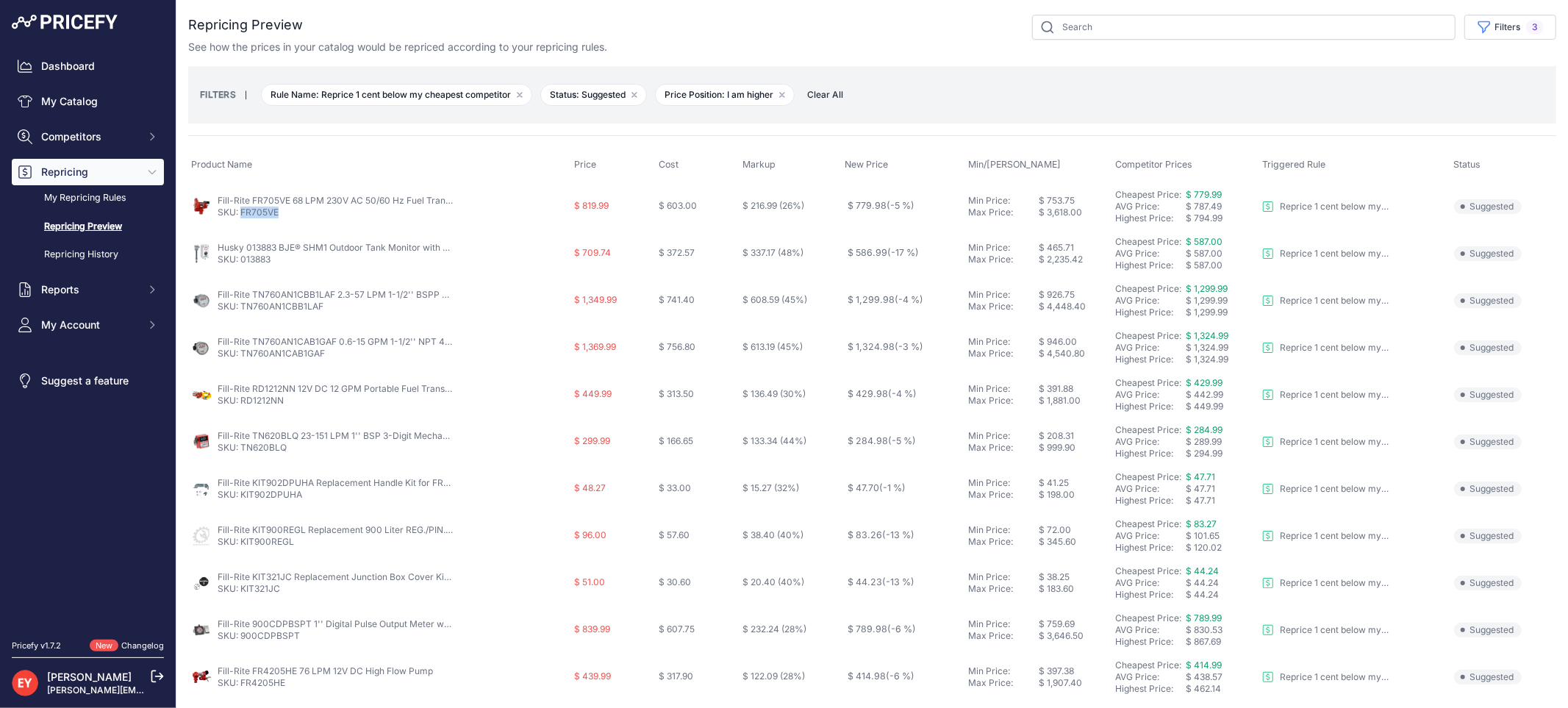
drag, startPoint x: 283, startPoint y: 214, endPoint x: 240, endPoint y: 221, distance: 43.6
click at [240, 221] on td "Fill-Rite FR705VE 68 LPM 230V AC 50/60 Hz Fuel Transfer Pump SKU: FR705VE" at bounding box center [379, 206] width 383 height 48
copy link "FR705VE"
drag, startPoint x: 337, startPoint y: 311, endPoint x: 243, endPoint y: 306, distance: 94.1
click at [243, 306] on p "SKU: TN760AN1CBB1LAF" at bounding box center [335, 306] width 235 height 12
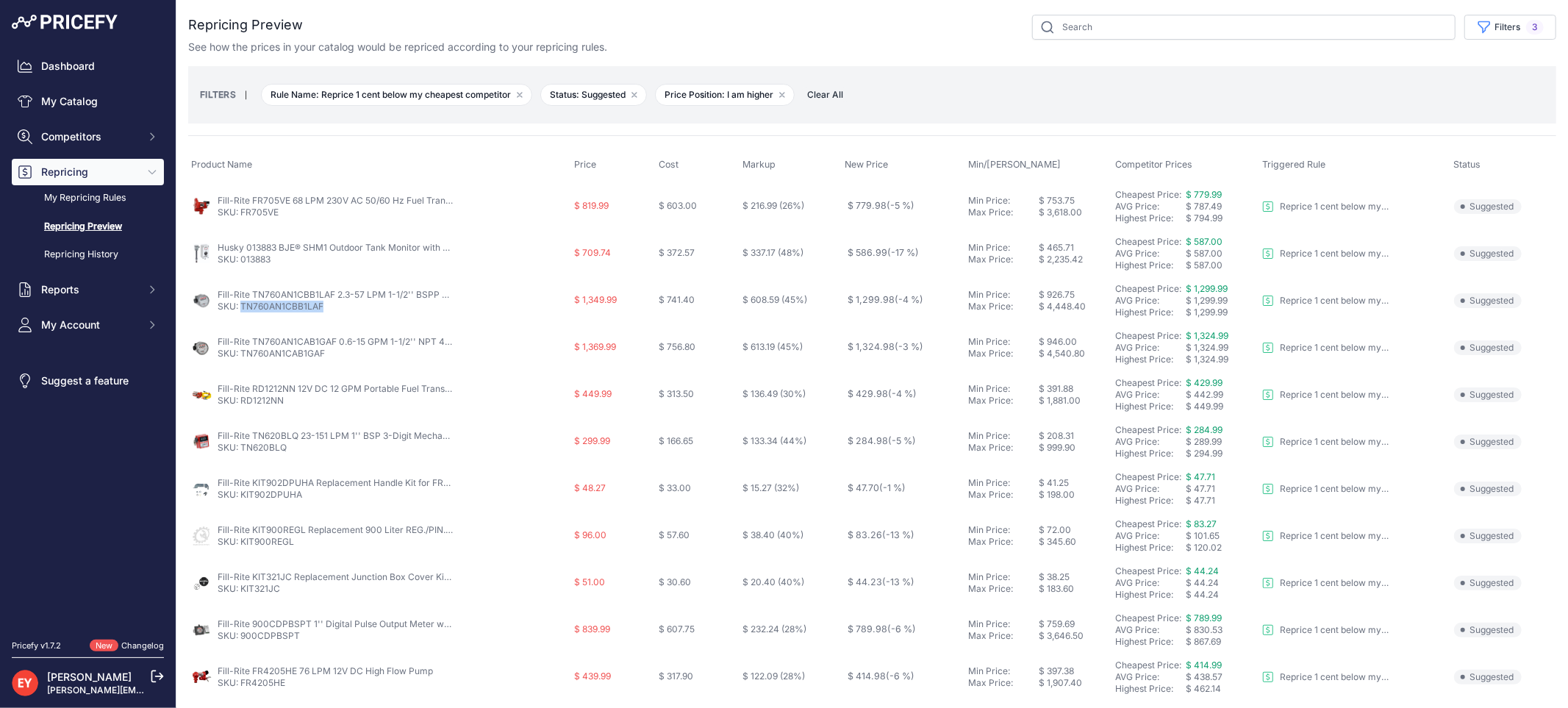
copy link "TN760AN1CBB1LAF"
drag, startPoint x: 328, startPoint y: 357, endPoint x: 242, endPoint y: 356, distance: 86.0
click at [242, 356] on p "SKU: TN760AN1CAB1GAF" at bounding box center [335, 354] width 235 height 12
copy link "TN760AN1CAB1GAF"
drag, startPoint x: 298, startPoint y: 406, endPoint x: 242, endPoint y: 414, distance: 56.6
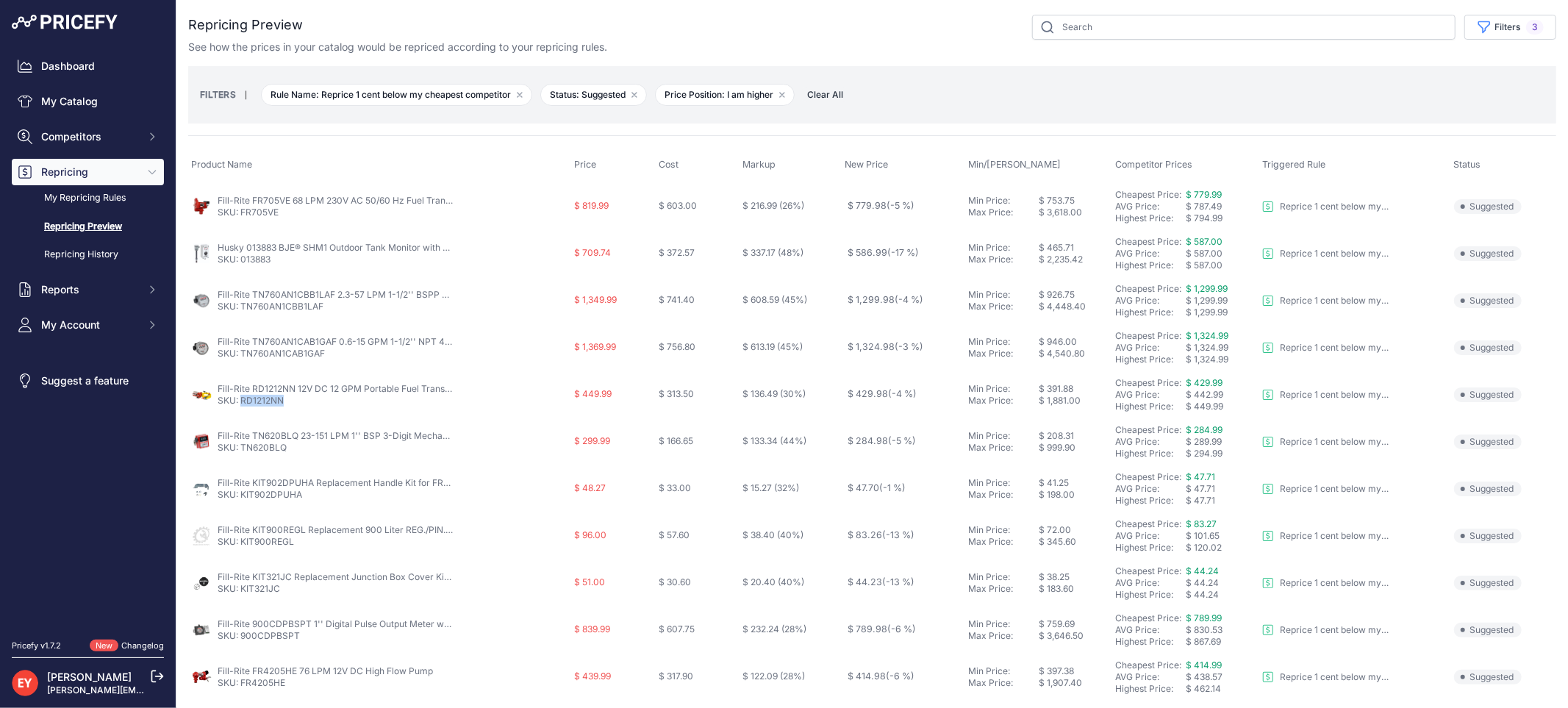
click at [242, 414] on td "Fill-Rite RD1212NN 12V DC 12 GPM Portable Fuel Transfer Pump with Power Cord SK…" at bounding box center [379, 394] width 383 height 47
copy link "RD1212NN"
drag, startPoint x: 296, startPoint y: 454, endPoint x: 241, endPoint y: 450, distance: 55.1
click at [241, 450] on td "Fill-Rite TN620BLQ 23-151 LPM 1'' BSP 3-Digit Mechanical Fuel Transfer Meter (L…" at bounding box center [379, 442] width 383 height 47
copy link "TN620BLQ"
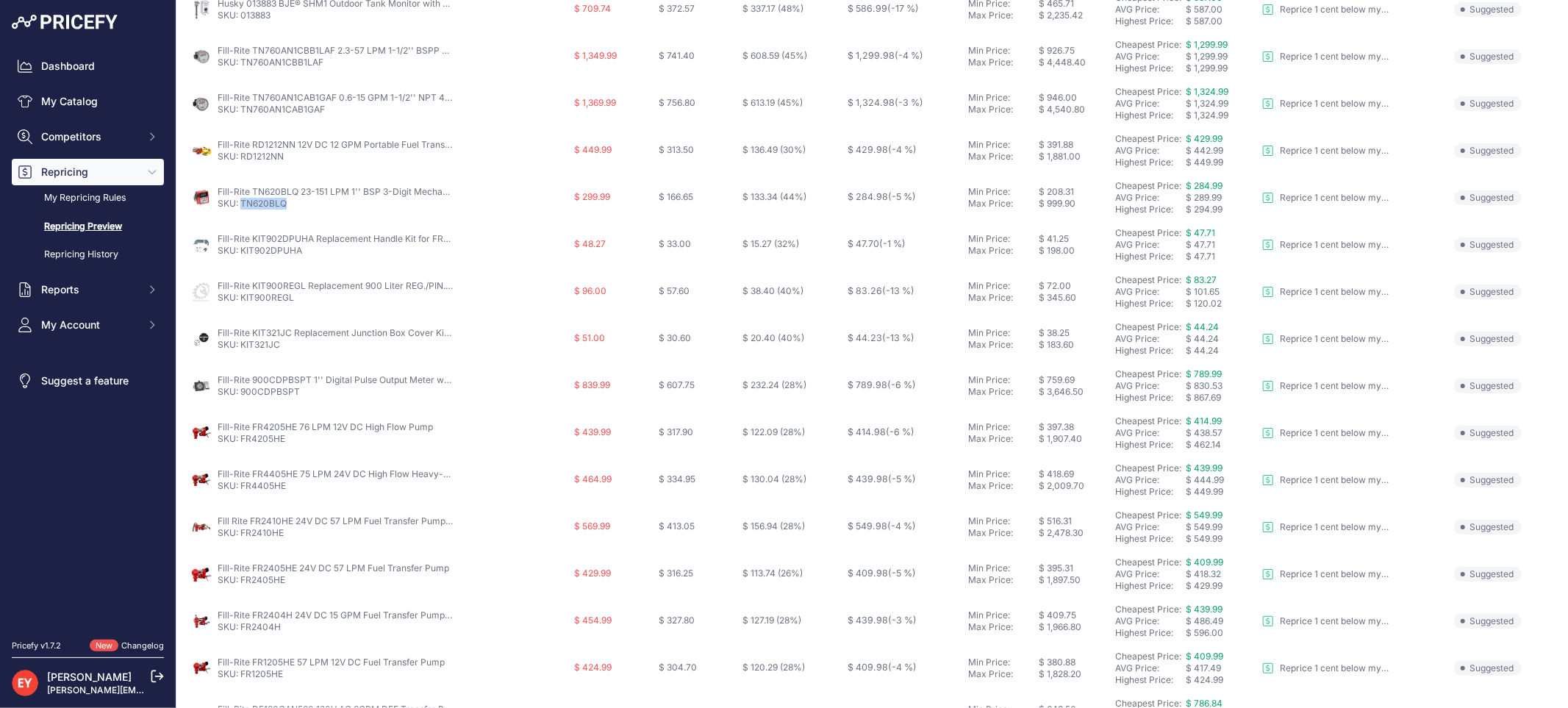
scroll to position [245, 0]
drag, startPoint x: 305, startPoint y: 251, endPoint x: 241, endPoint y: 248, distance: 64.1
click at [241, 248] on p "SKU: KIT902DPUHA" at bounding box center [335, 250] width 235 height 12
copy link "KIT902DPUHA"
drag, startPoint x: 298, startPoint y: 299, endPoint x: 240, endPoint y: 298, distance: 58.0
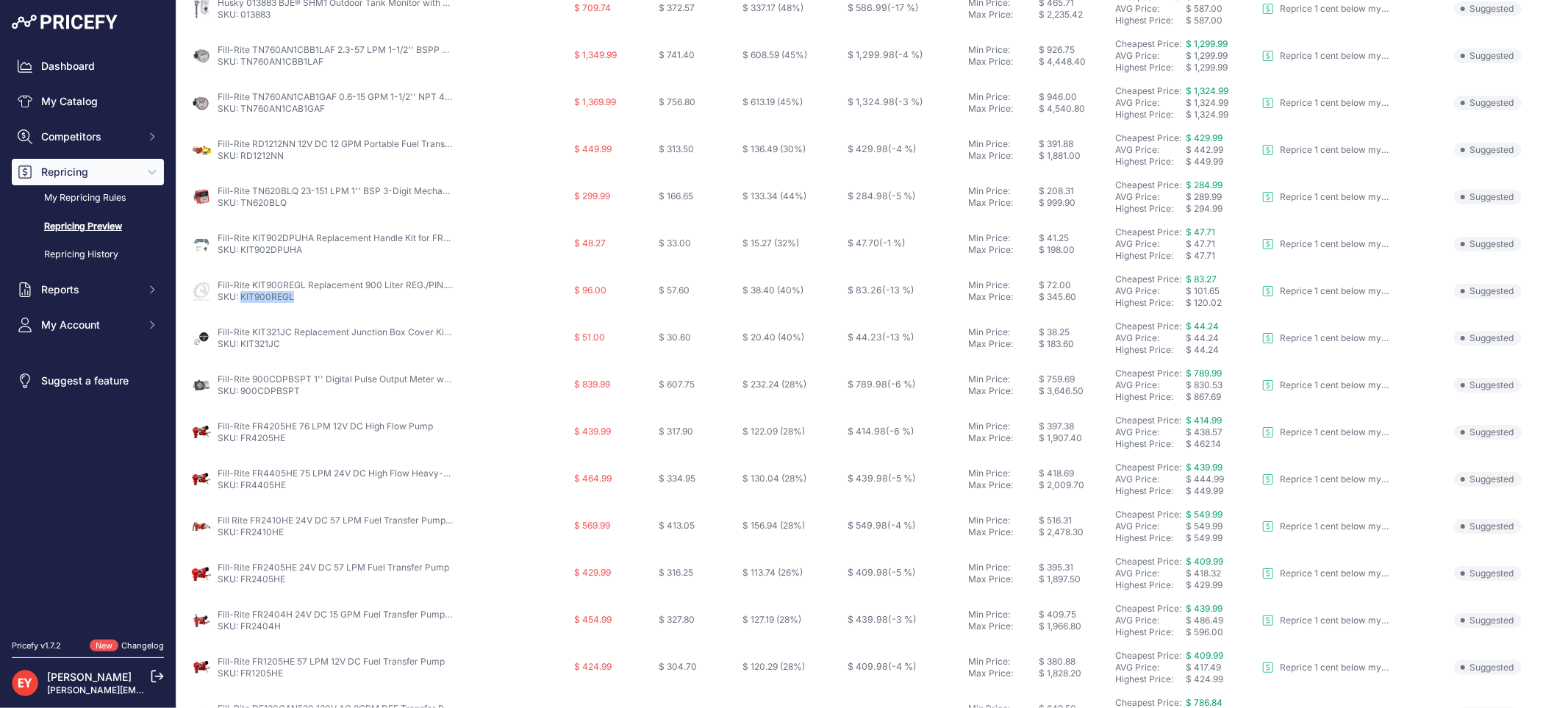
click at [240, 298] on p "SKU: KIT900REGL" at bounding box center [335, 297] width 235 height 12
copy link "KIT900REGL"
drag, startPoint x: 283, startPoint y: 344, endPoint x: 241, endPoint y: 348, distance: 42.2
click at [241, 348] on p "SKU: KIT321JC" at bounding box center [335, 344] width 235 height 12
copy link "KIT321JC"
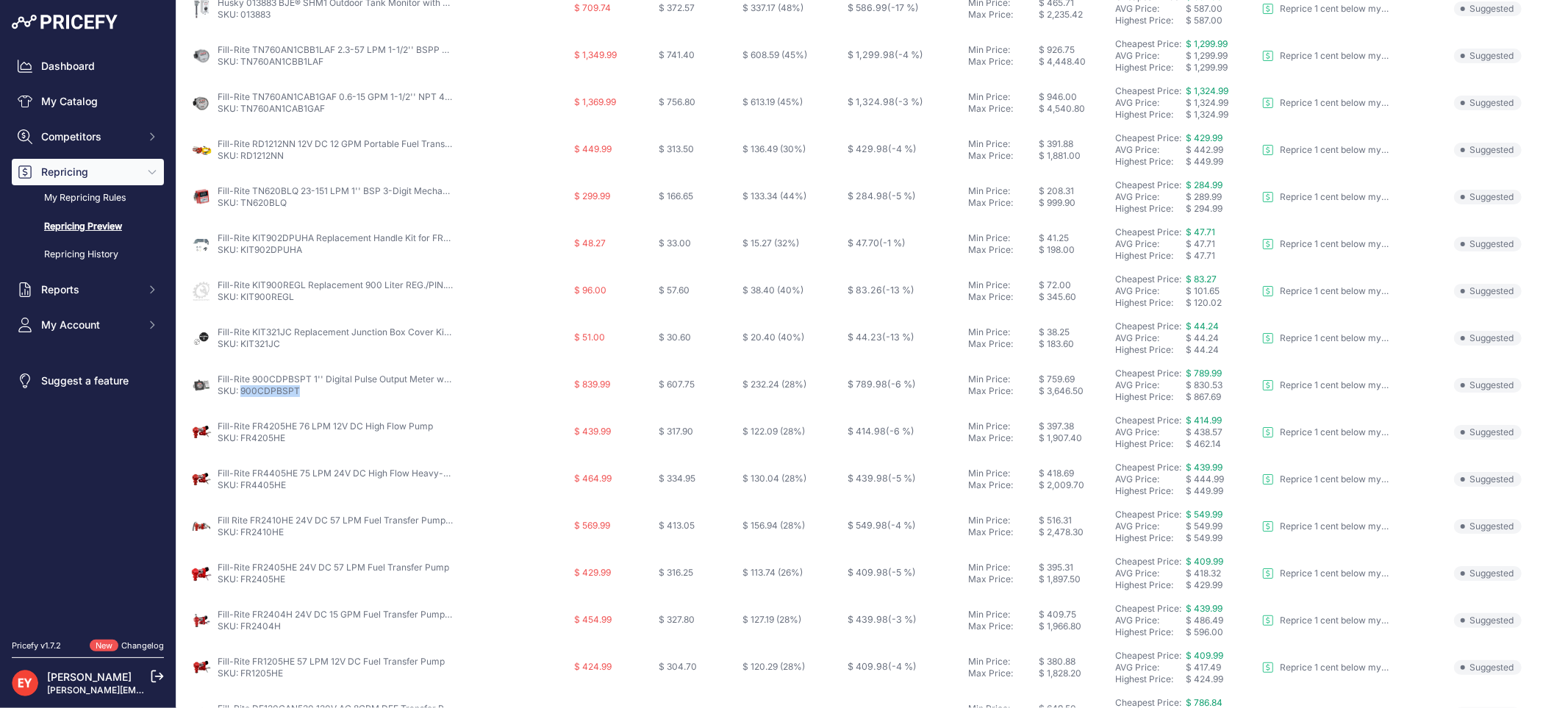
drag, startPoint x: 289, startPoint y: 394, endPoint x: 243, endPoint y: 393, distance: 46.0
click at [243, 393] on p "SKU: 900CDPBSPT" at bounding box center [335, 391] width 235 height 12
copy link "900CDPBSPT"
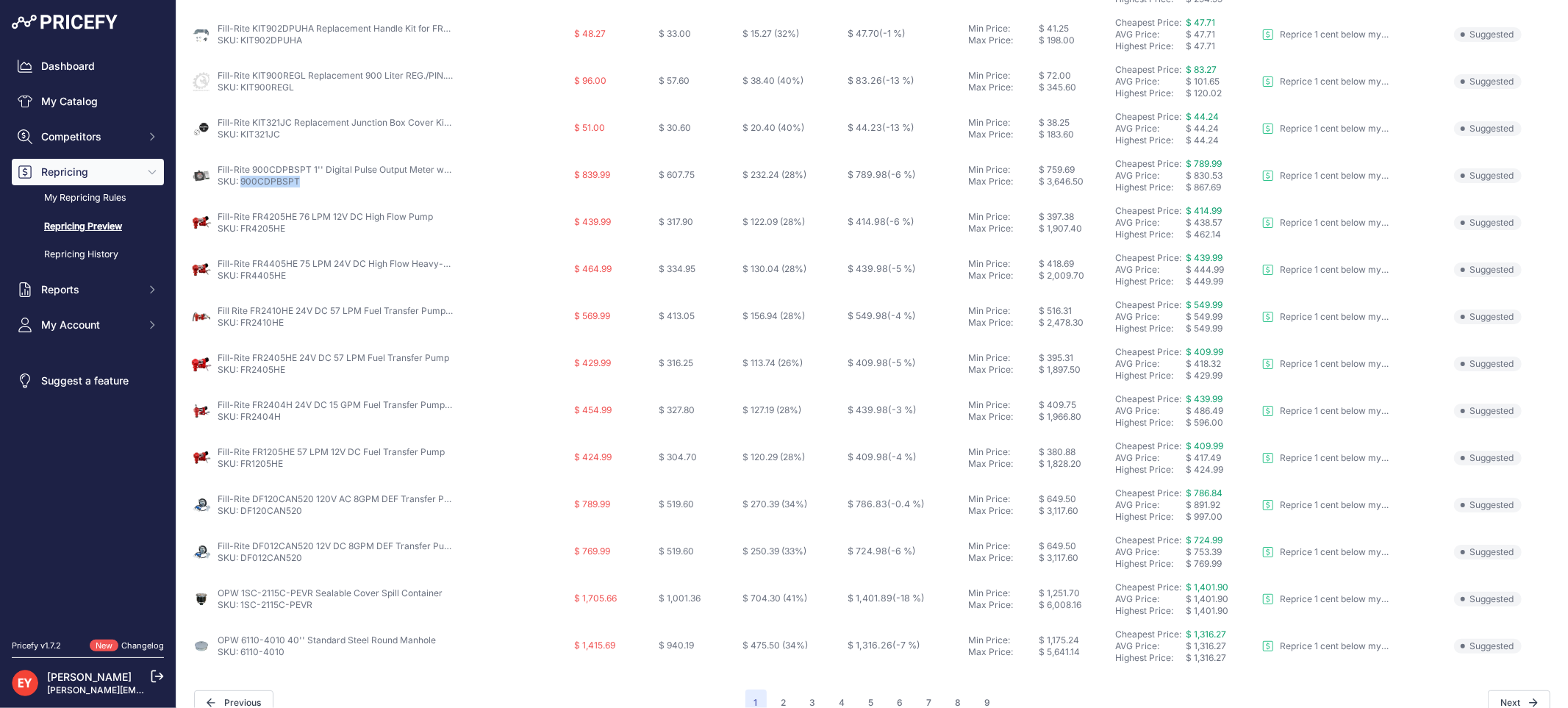
scroll to position [477, 0]
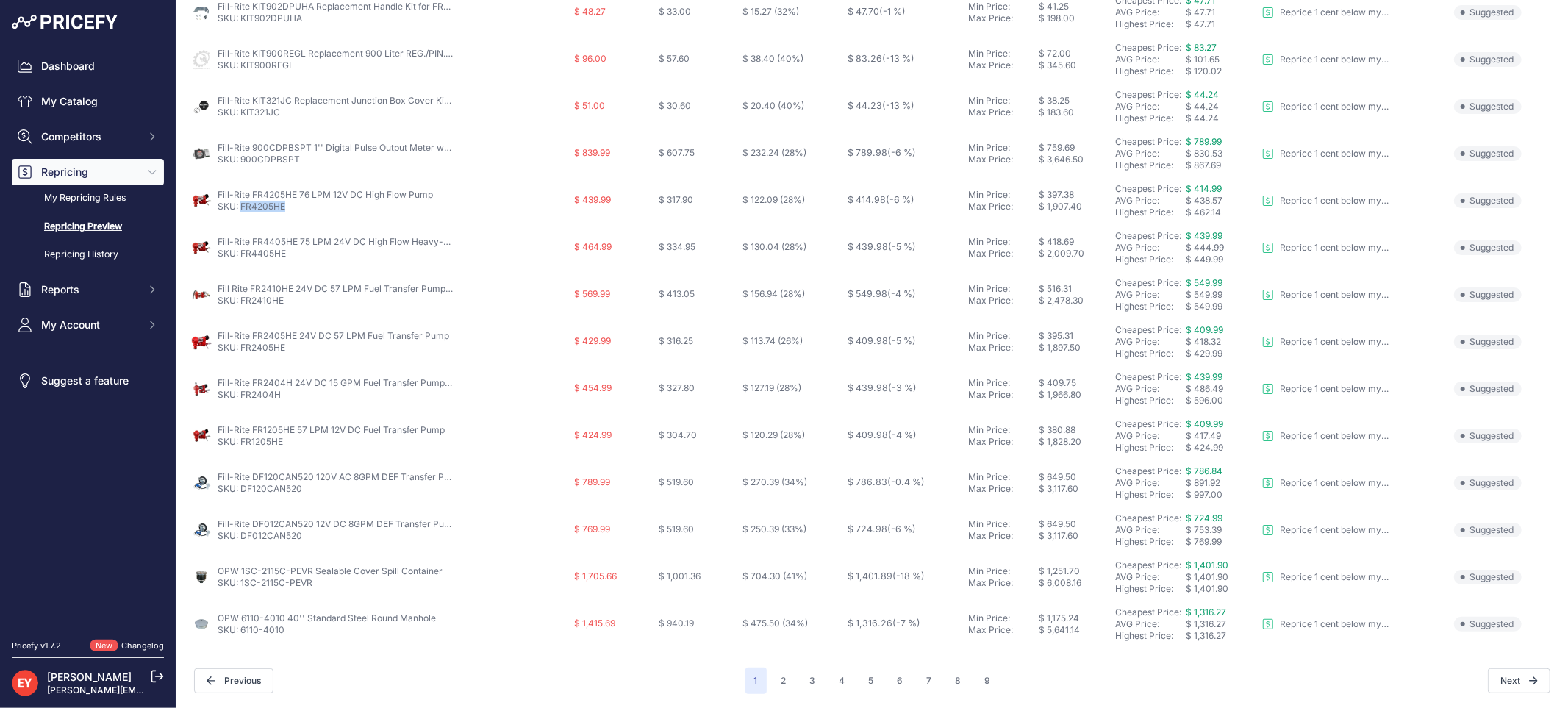
drag, startPoint x: 294, startPoint y: 208, endPoint x: 240, endPoint y: 211, distance: 54.1
click at [240, 211] on p "SKU: FR4205HE" at bounding box center [325, 207] width 215 height 12
copy link "FR4205HE"
drag, startPoint x: 293, startPoint y: 252, endPoint x: 240, endPoint y: 251, distance: 53.0
click at [240, 251] on p "SKU: FR4405HE" at bounding box center [335, 254] width 235 height 12
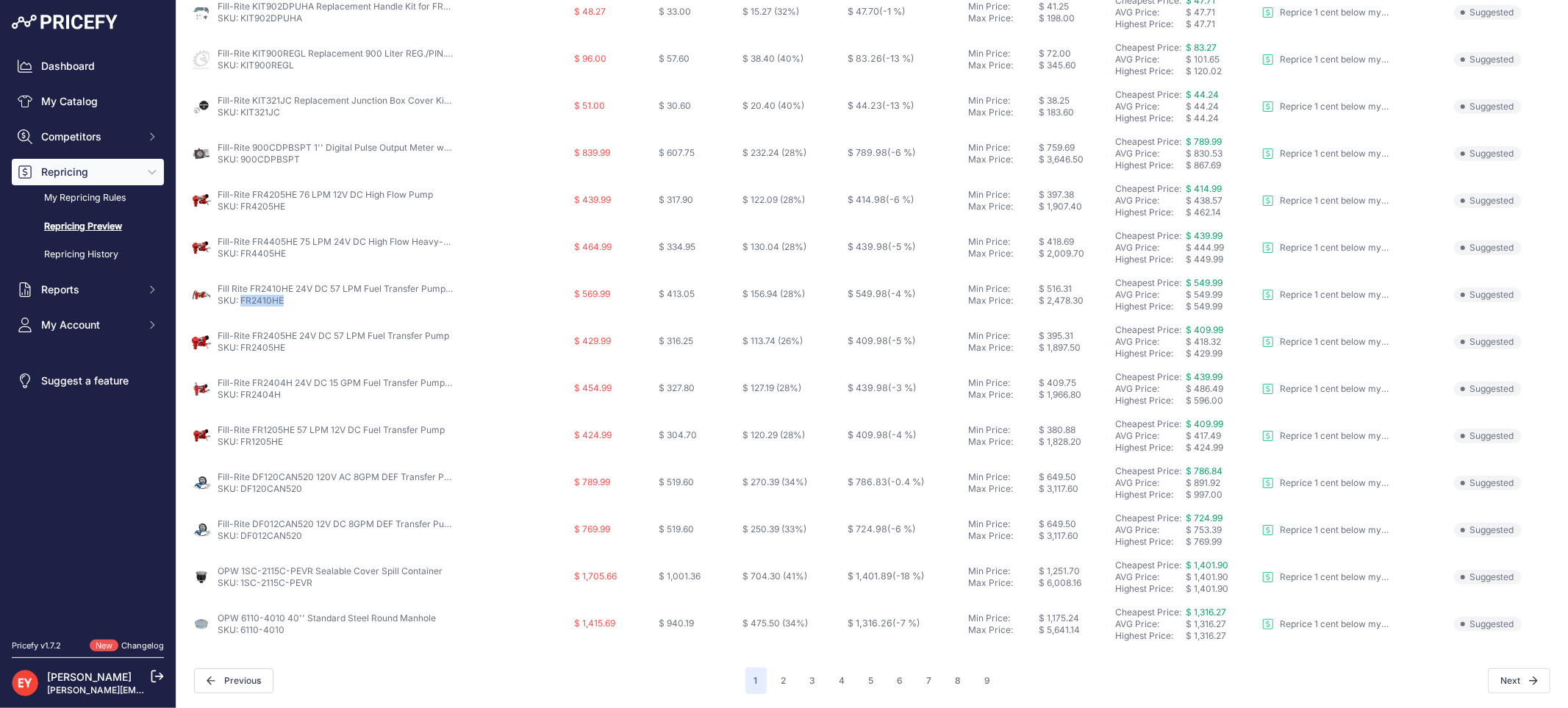
drag, startPoint x: 294, startPoint y: 299, endPoint x: 242, endPoint y: 301, distance: 52.0
click at [242, 301] on p "SKU: FR2410HE" at bounding box center [335, 300] width 235 height 12
drag, startPoint x: 292, startPoint y: 347, endPoint x: 240, endPoint y: 348, distance: 52.0
click at [240, 348] on p "SKU: FR2405HE" at bounding box center [334, 348] width 231 height 12
drag, startPoint x: 283, startPoint y: 396, endPoint x: 240, endPoint y: 395, distance: 43.0
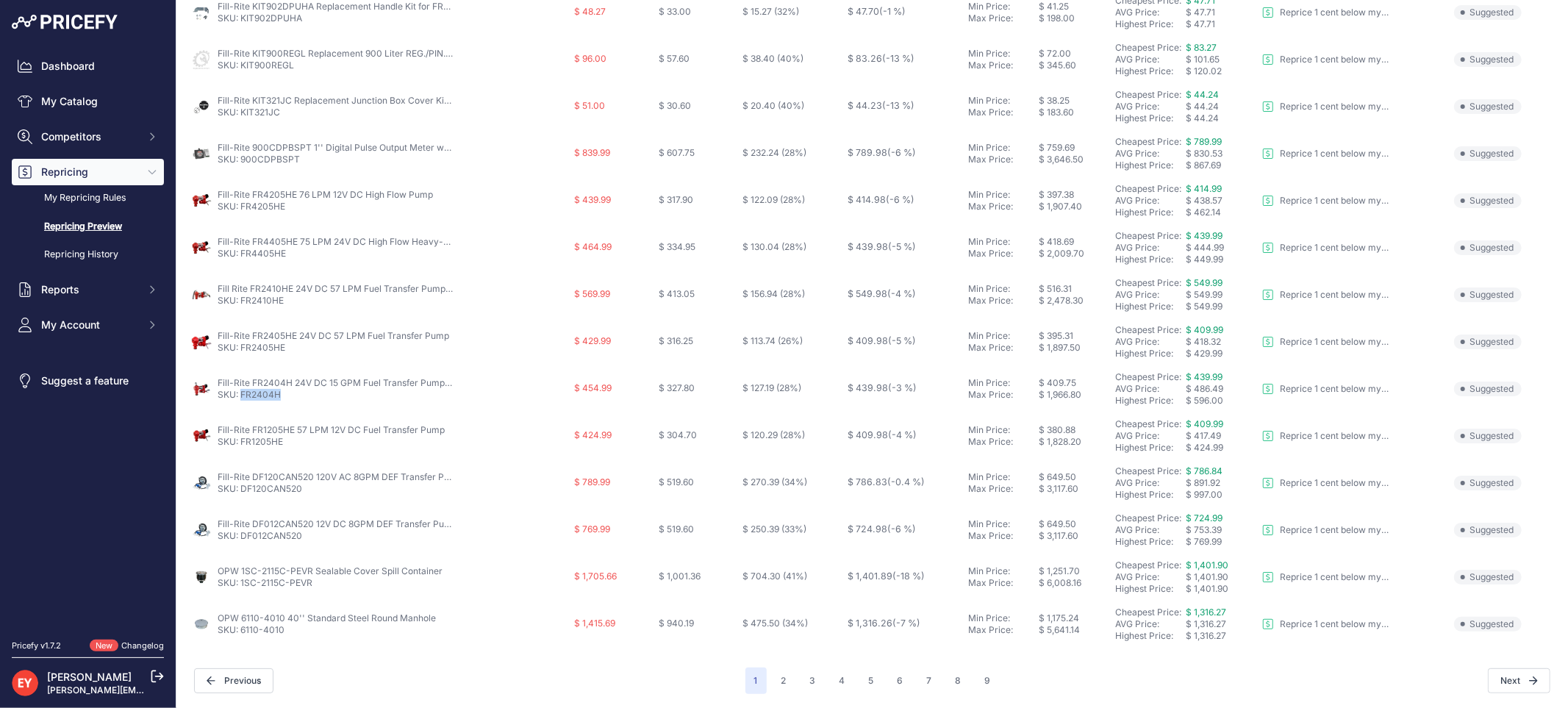
click at [240, 395] on p "SKU: FR2404H" at bounding box center [335, 395] width 235 height 12
drag, startPoint x: 288, startPoint y: 447, endPoint x: 241, endPoint y: 441, distance: 47.4
click at [241, 441] on td "Fill-Rite FR1205HE 57 LPM 12V DC Fuel Transfer Pump SKU: FR1205HE" at bounding box center [379, 436] width 383 height 47
drag, startPoint x: 307, startPoint y: 486, endPoint x: 241, endPoint y: 494, distance: 66.5
click at [241, 494] on p "SKU: DF120CAN520" at bounding box center [335, 489] width 235 height 12
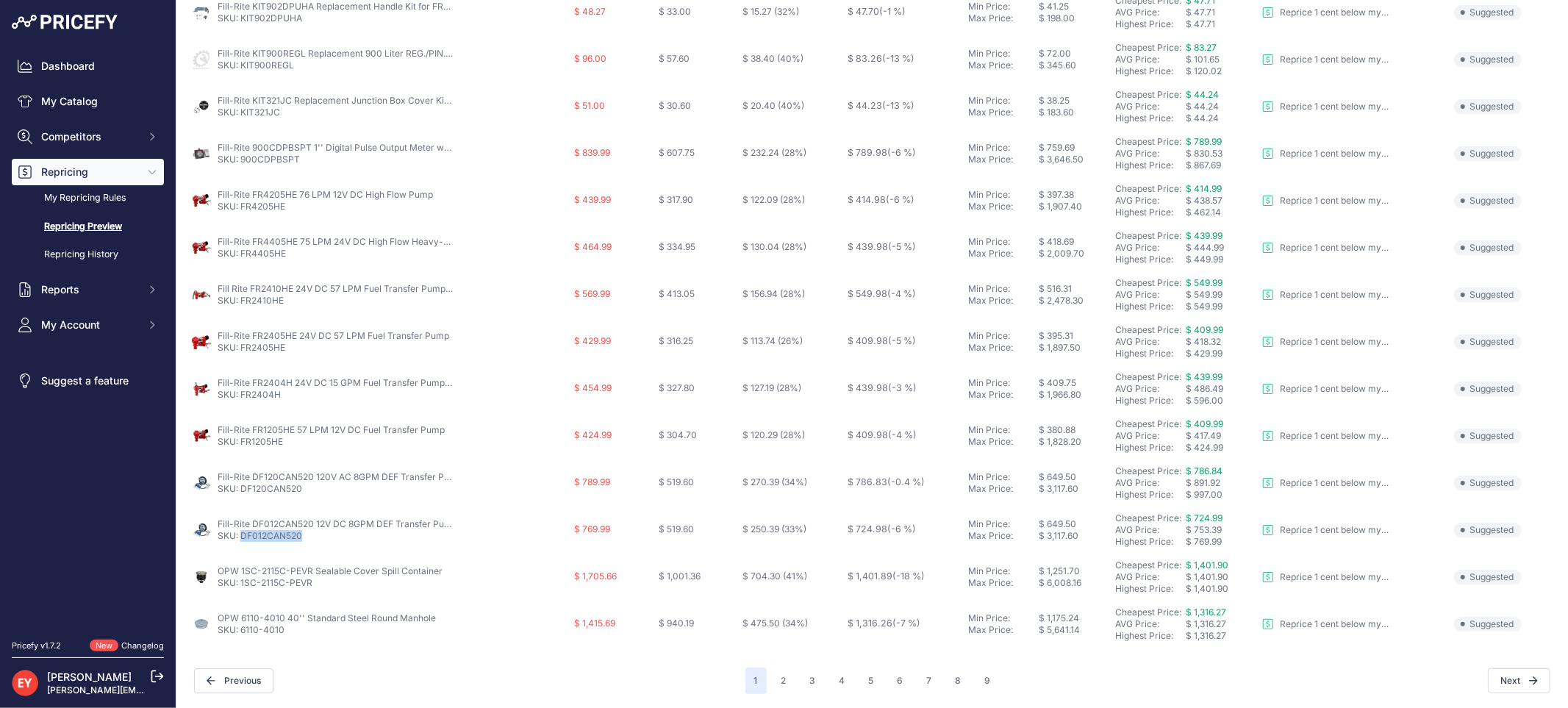
drag, startPoint x: 317, startPoint y: 540, endPoint x: 241, endPoint y: 538, distance: 76.0
click at [241, 538] on p "SKU: DF012CAN520" at bounding box center [335, 536] width 235 height 12
drag, startPoint x: 318, startPoint y: 585, endPoint x: 242, endPoint y: 588, distance: 76.1
click at [242, 588] on p "SKU: 1SC-2115C-PEVR" at bounding box center [330, 583] width 225 height 12
click at [778, 684] on button "2" at bounding box center [784, 680] width 23 height 26
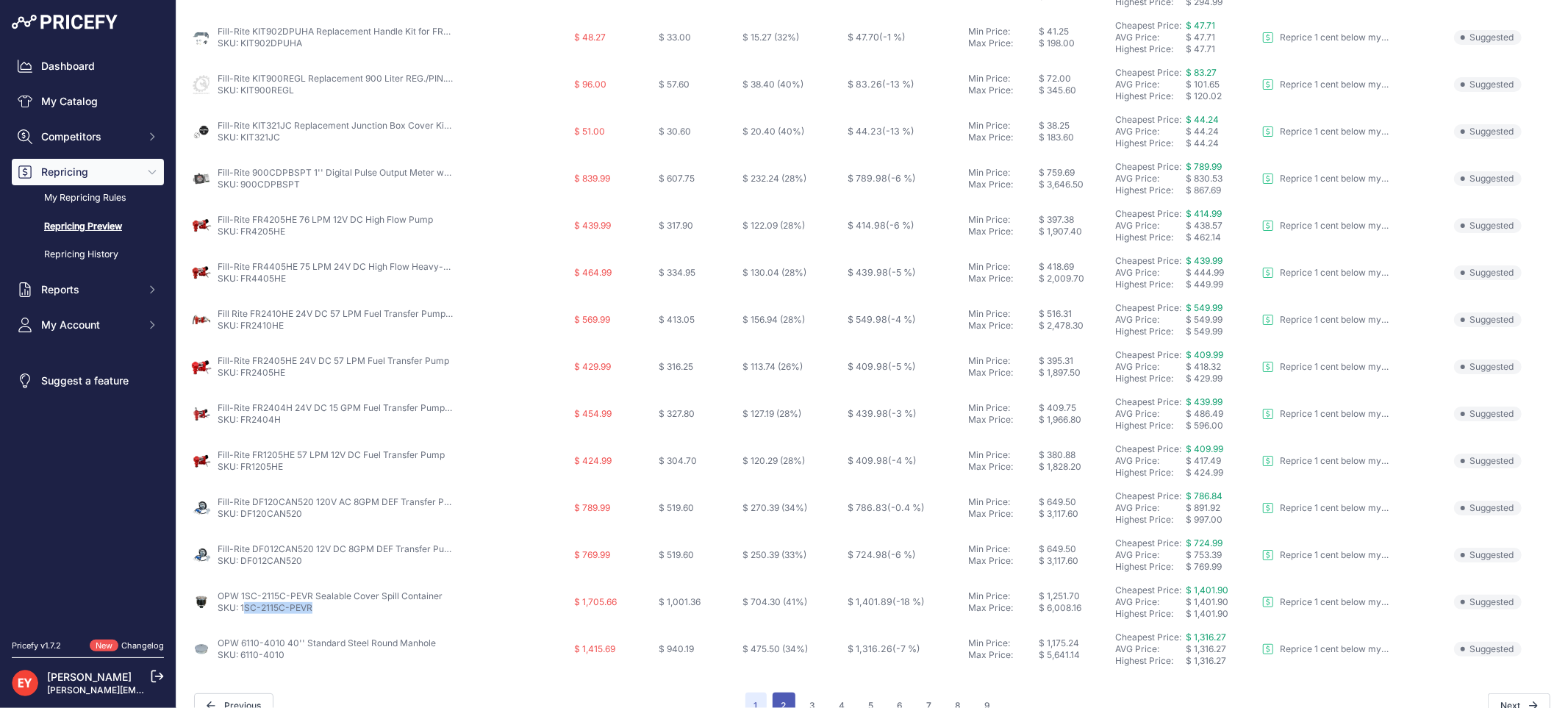
scroll to position [502, 0]
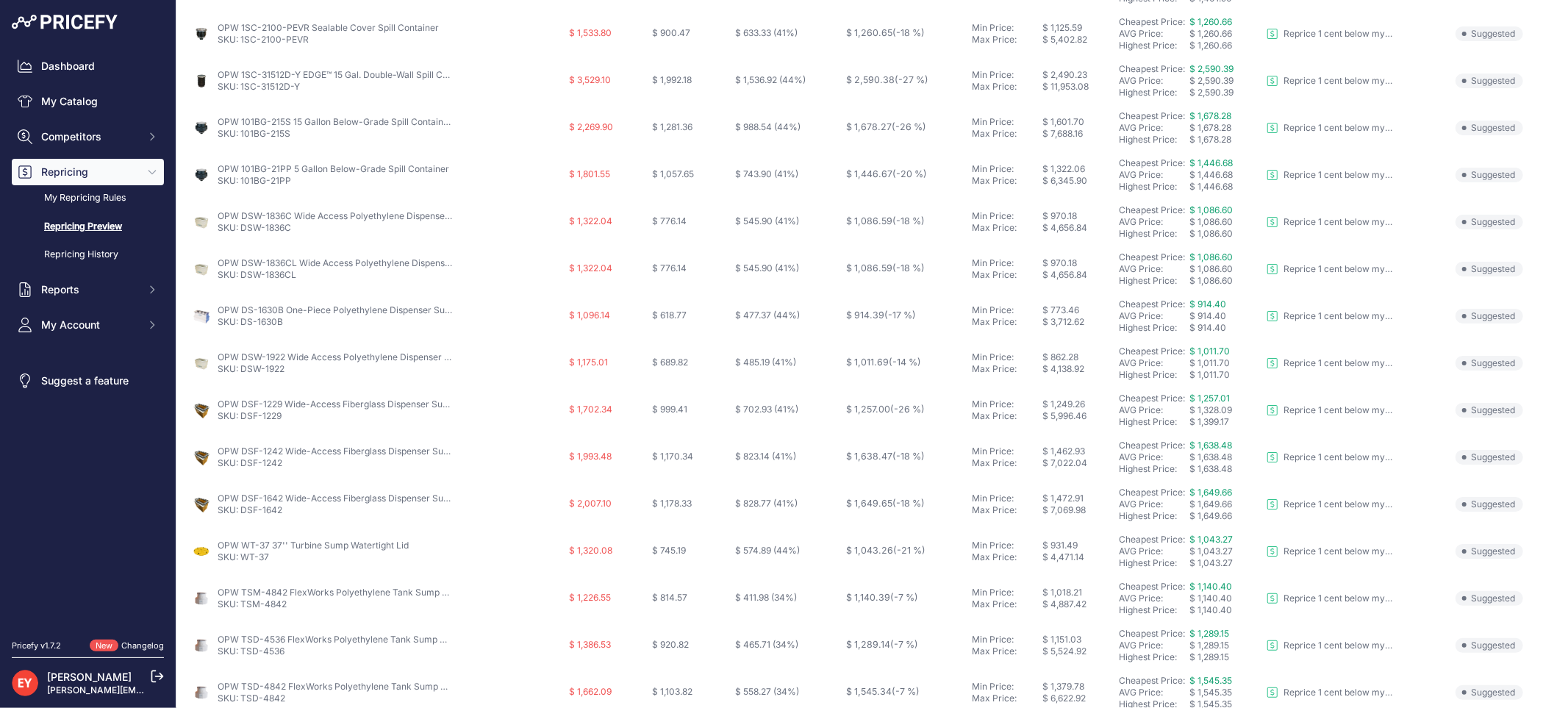
scroll to position [477, 0]
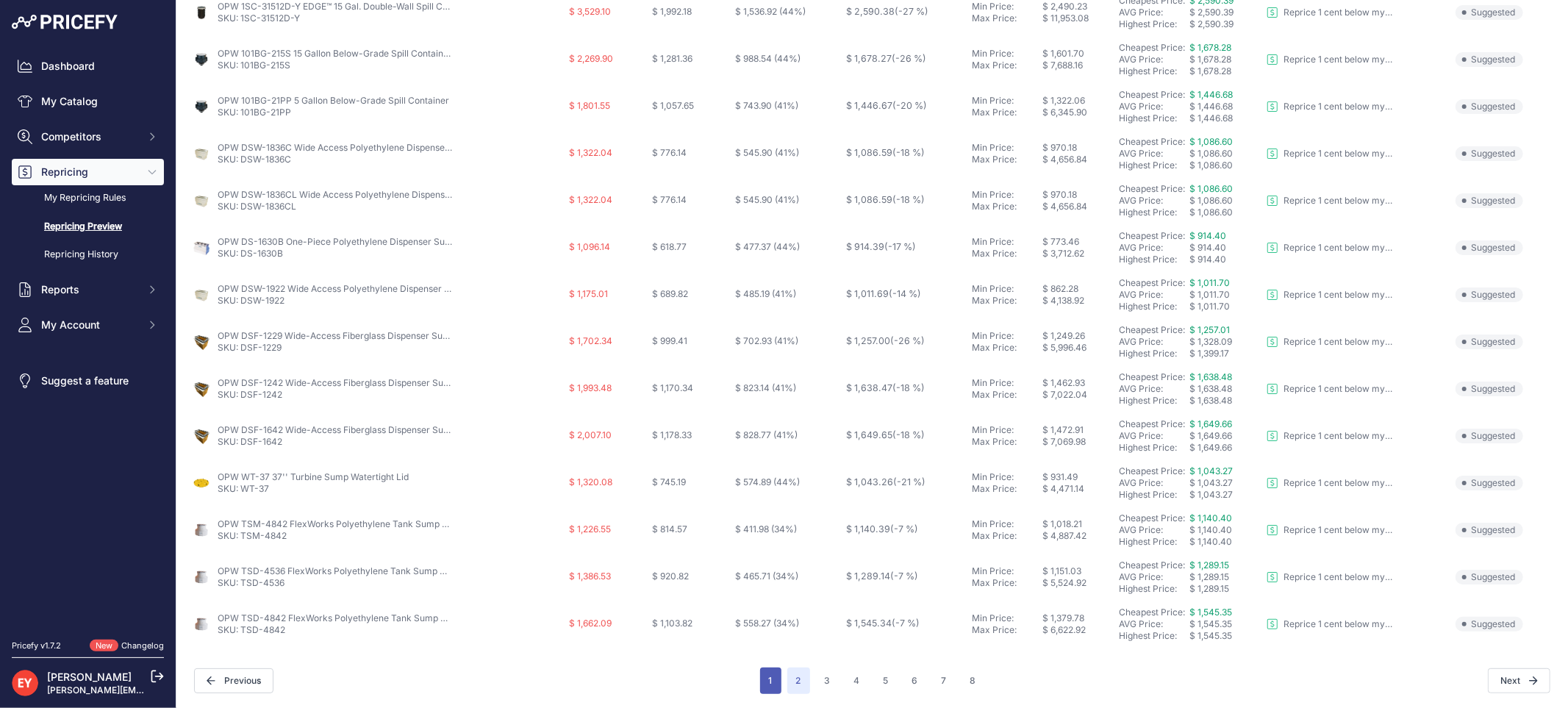
click at [763, 681] on button "1" at bounding box center [770, 680] width 21 height 26
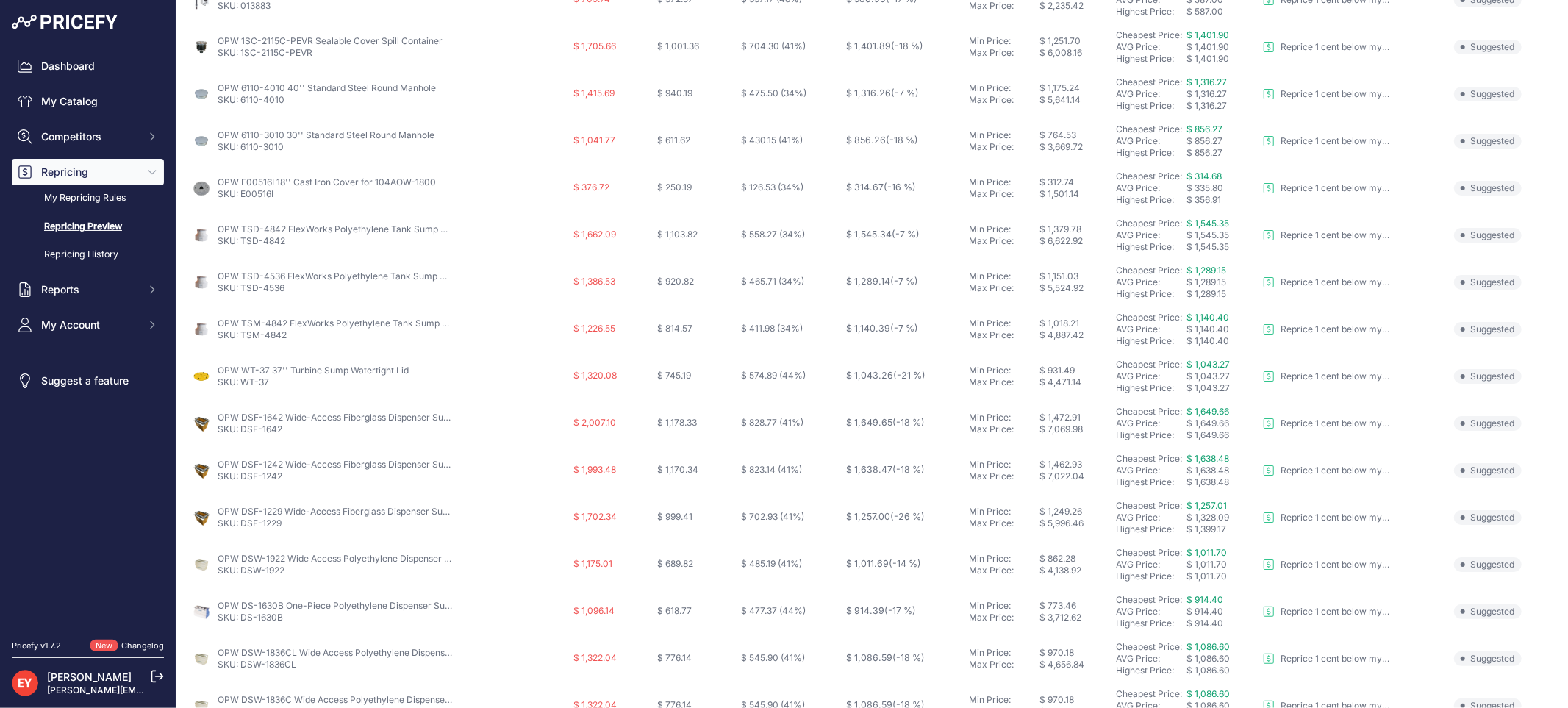
scroll to position [477, 0]
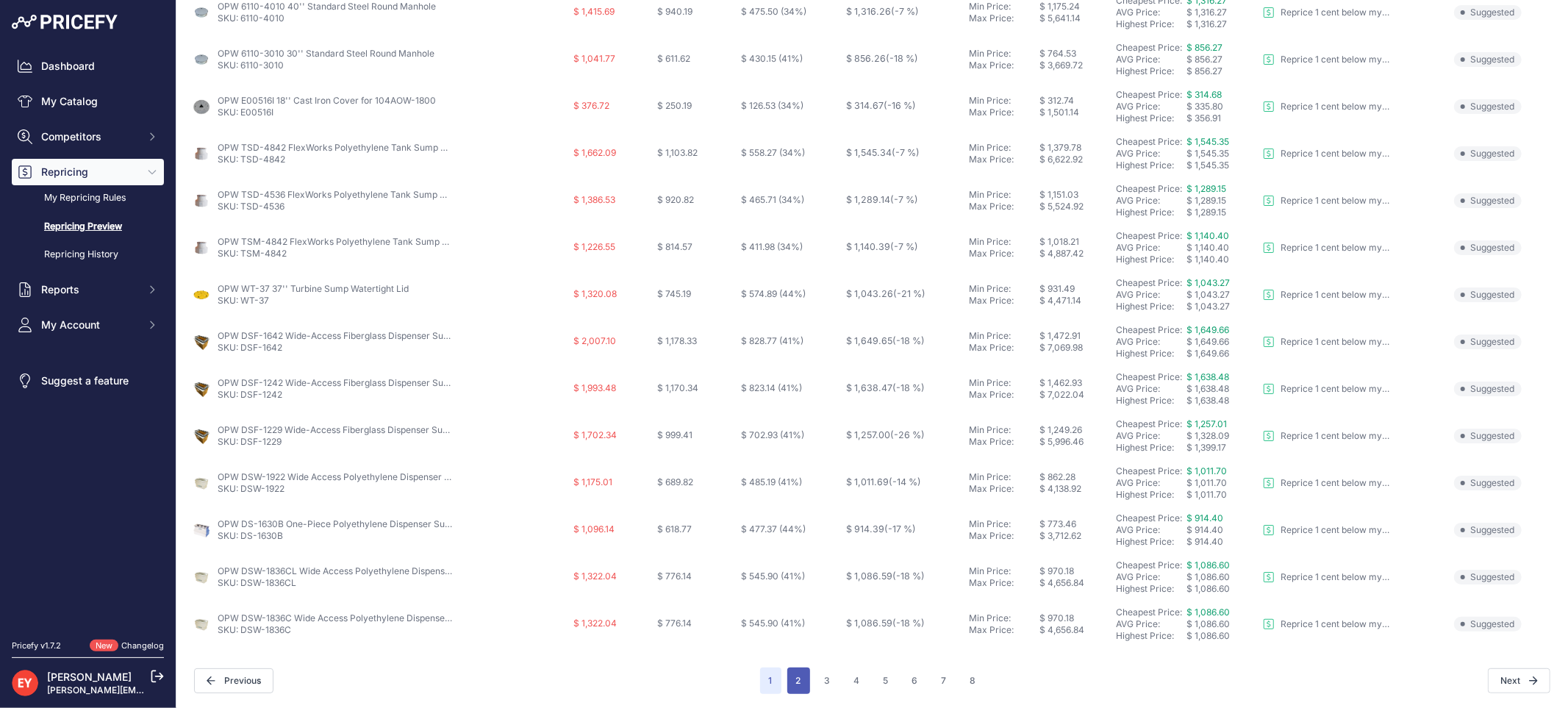
click at [800, 678] on button "2" at bounding box center [798, 680] width 23 height 26
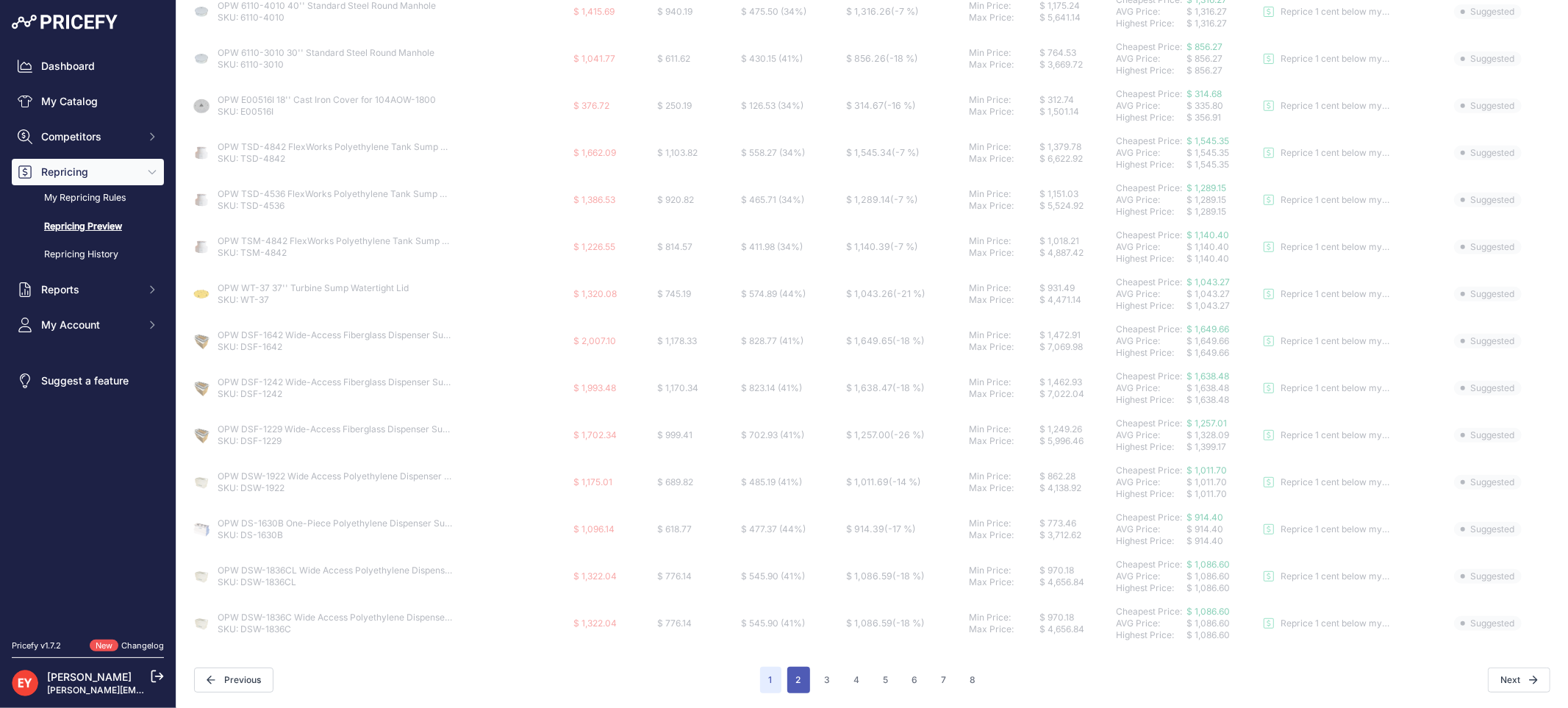
scroll to position [477, 0]
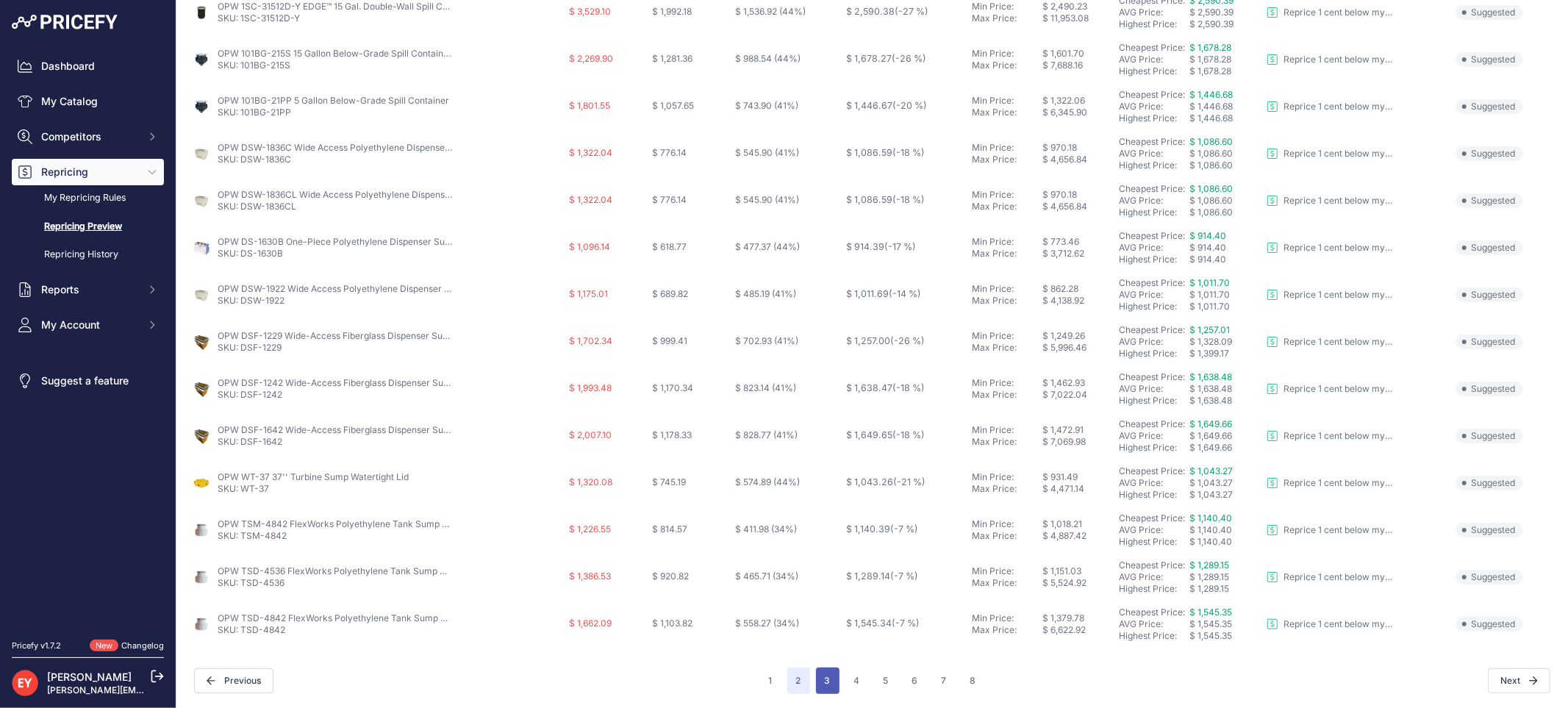
click at [821, 679] on button "3" at bounding box center [828, 680] width 24 height 26
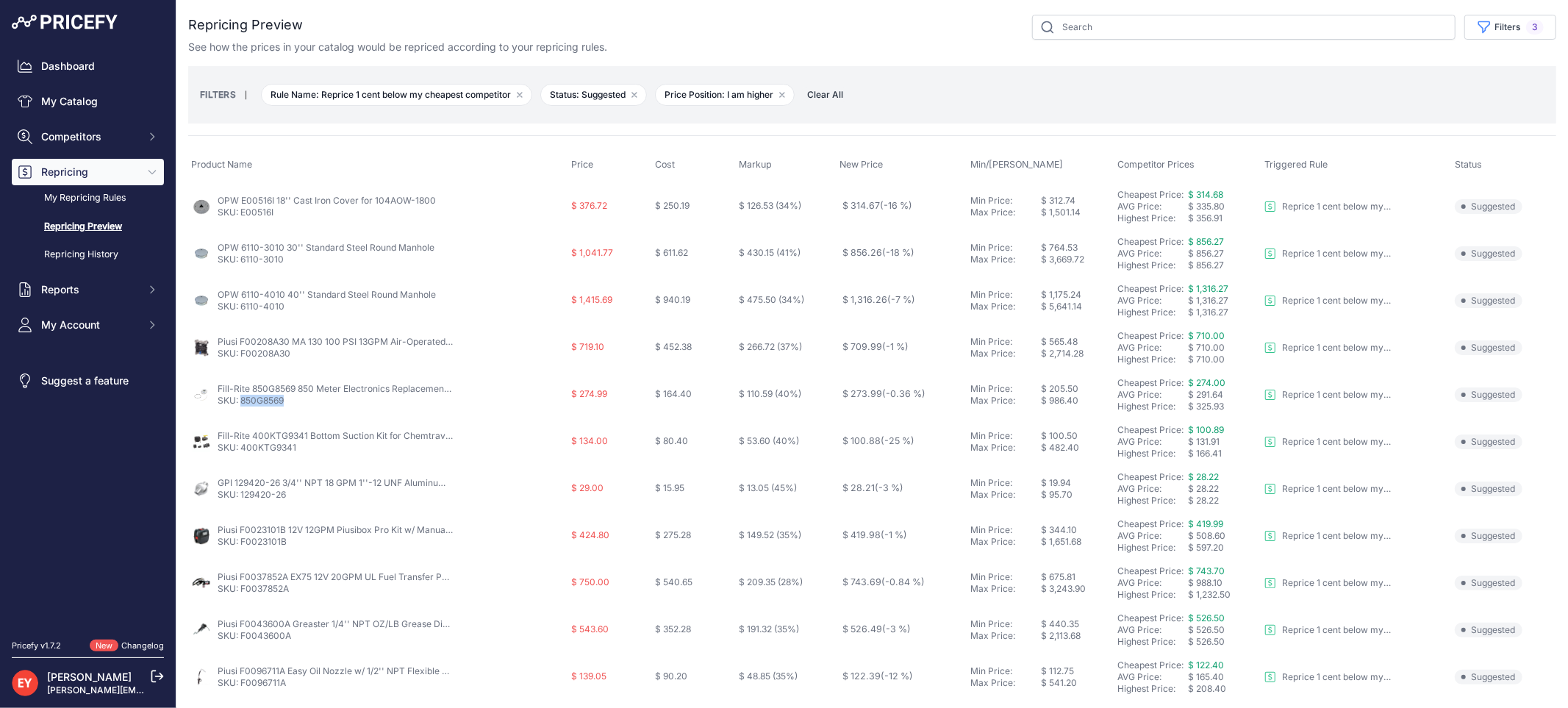
drag, startPoint x: 289, startPoint y: 400, endPoint x: 240, endPoint y: 402, distance: 49.0
click at [240, 402] on p "SKU: 850G8569" at bounding box center [335, 401] width 235 height 12
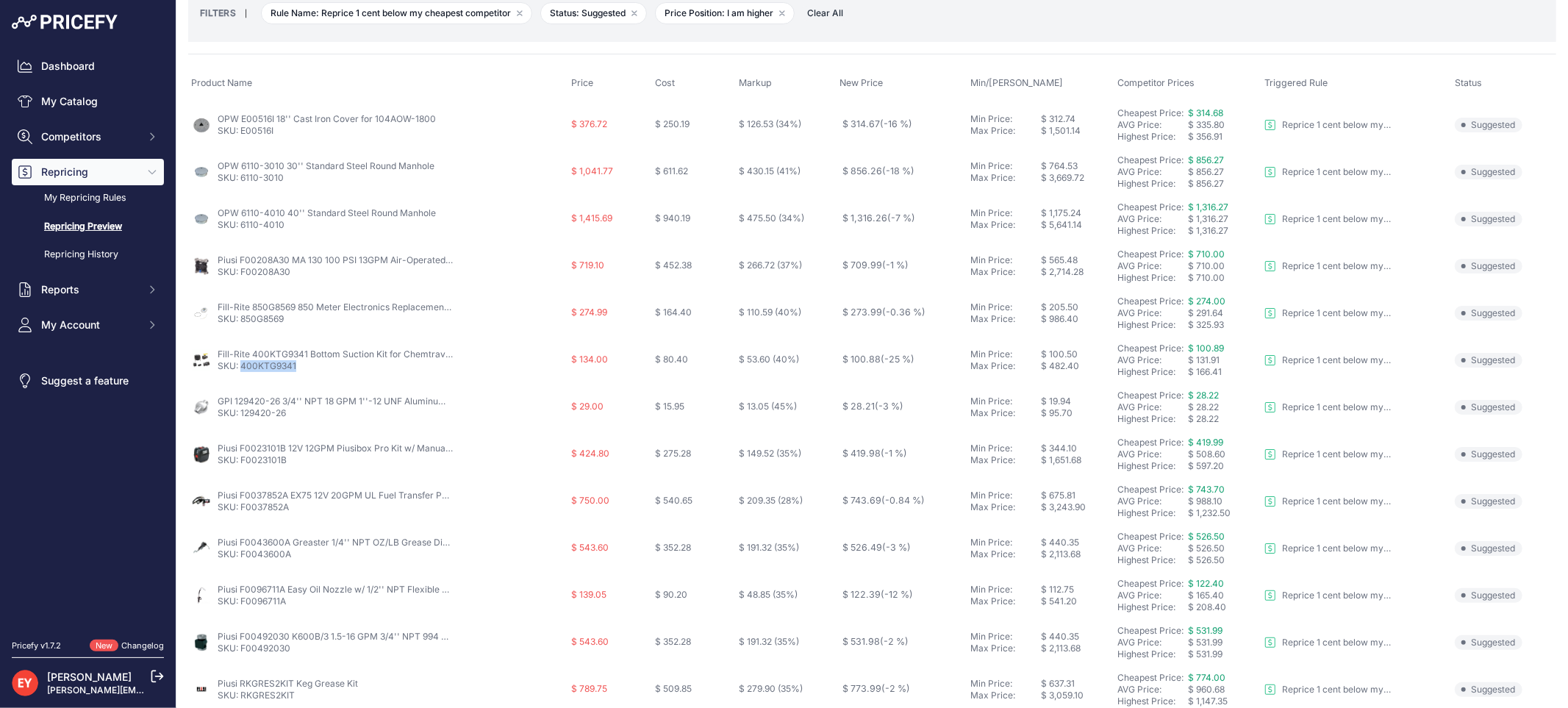
drag, startPoint x: 297, startPoint y: 368, endPoint x: 241, endPoint y: 370, distance: 56.0
click at [241, 370] on p "SKU: 400KTG9341" at bounding box center [335, 366] width 235 height 12
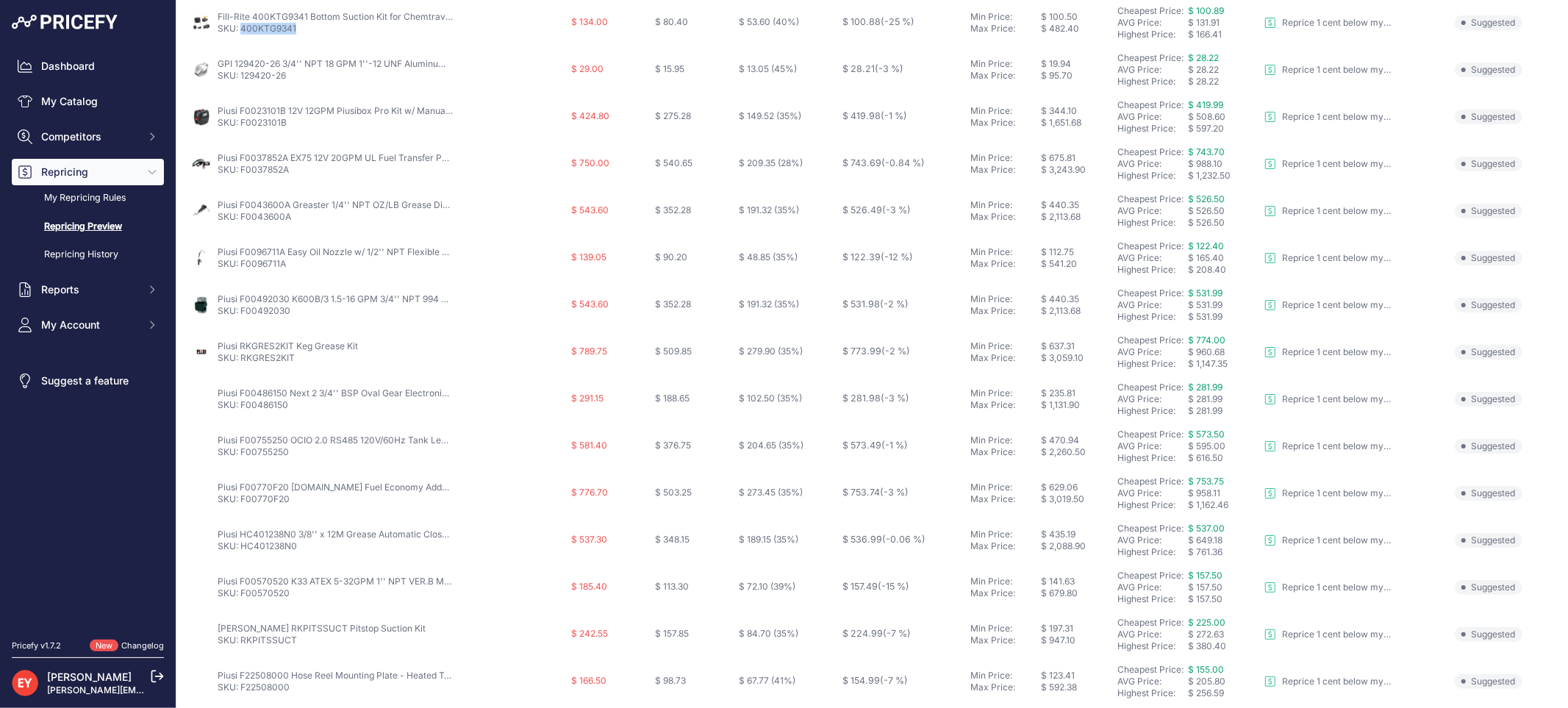
scroll to position [477, 0]
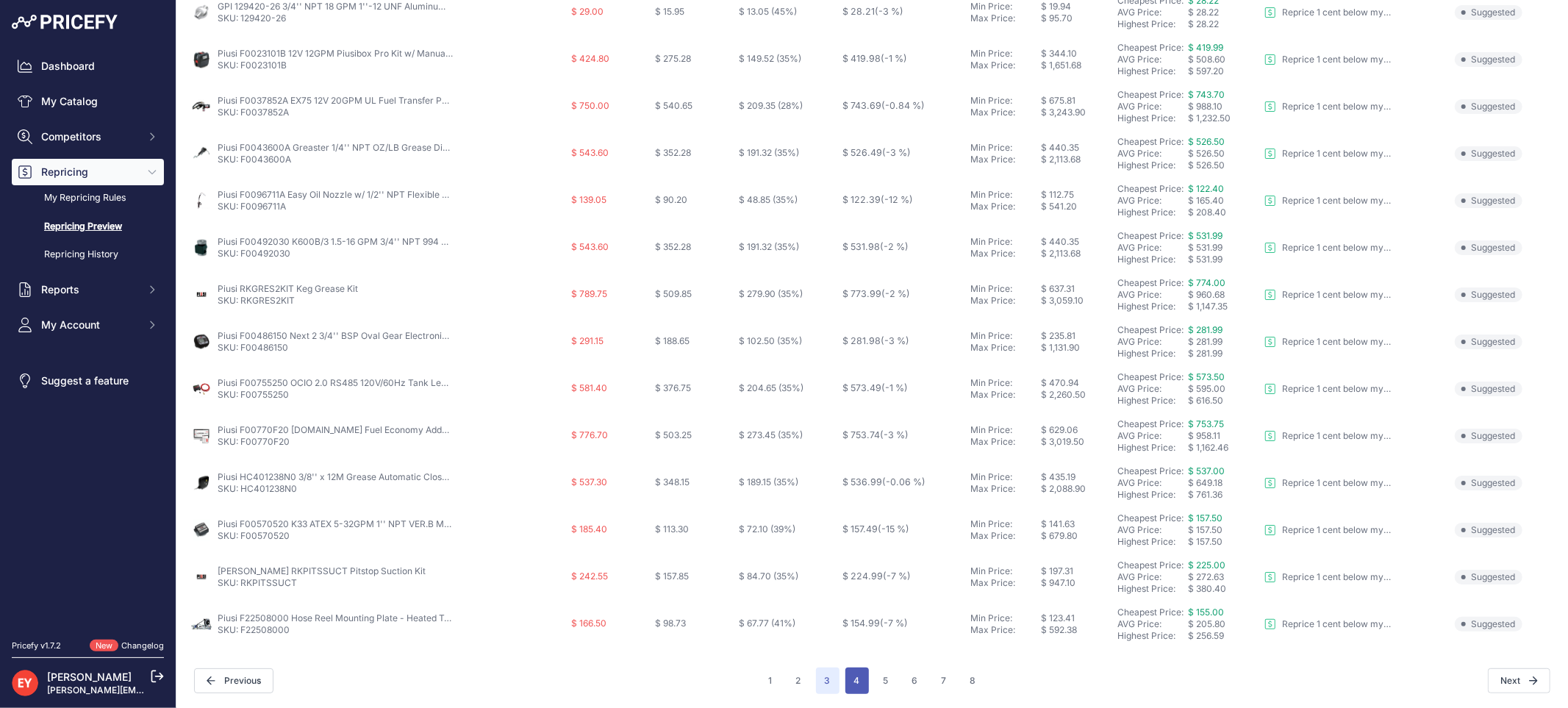
click at [850, 674] on button "4" at bounding box center [857, 680] width 24 height 26
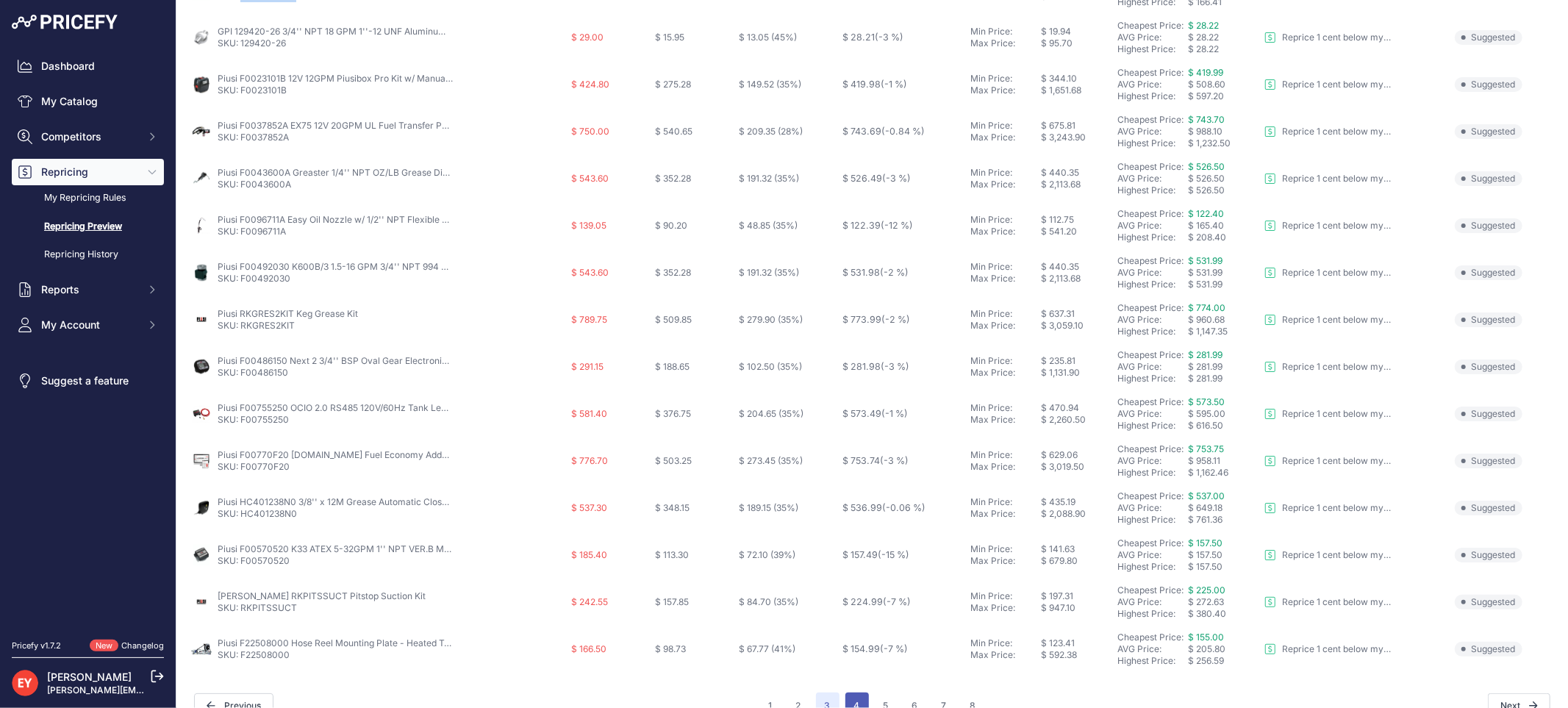
scroll to position [502, 0]
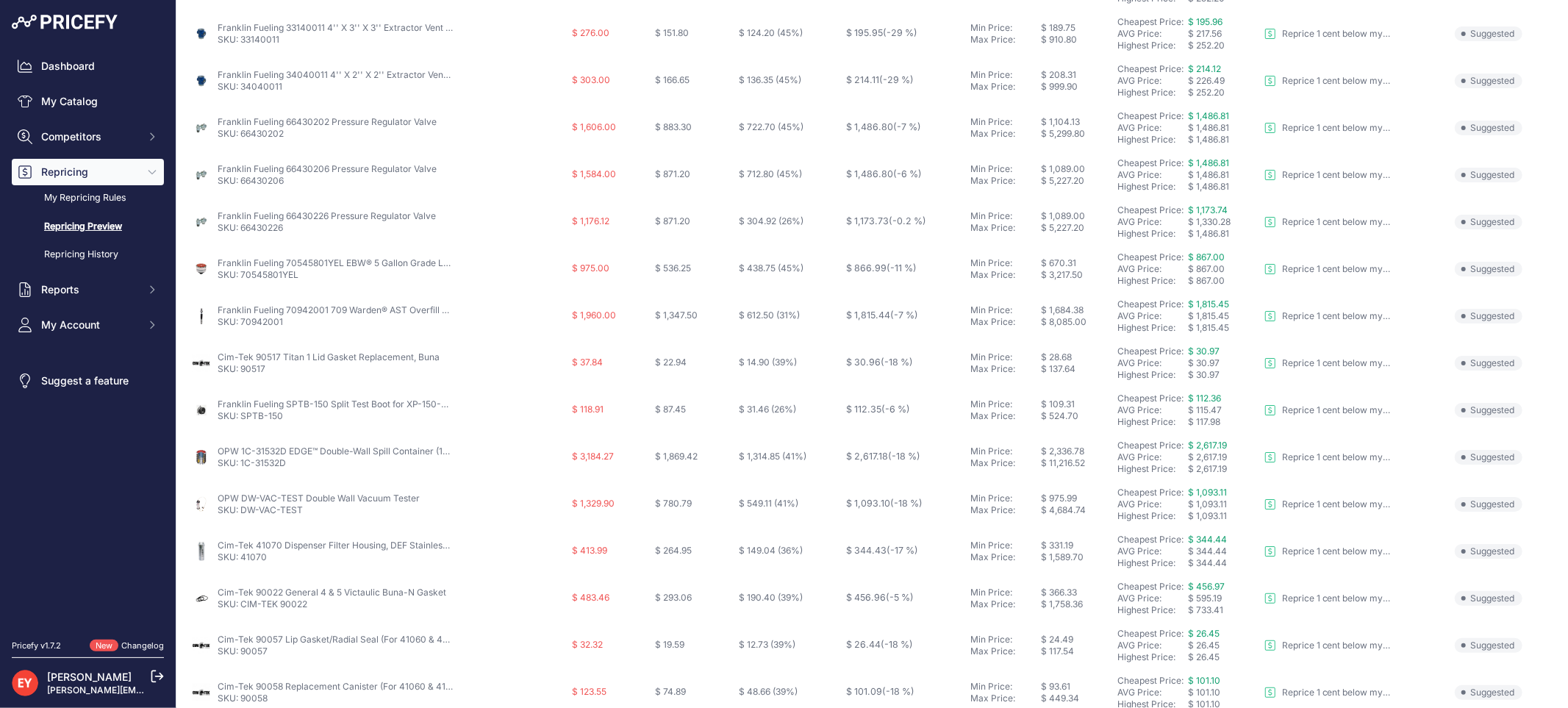
scroll to position [477, 0]
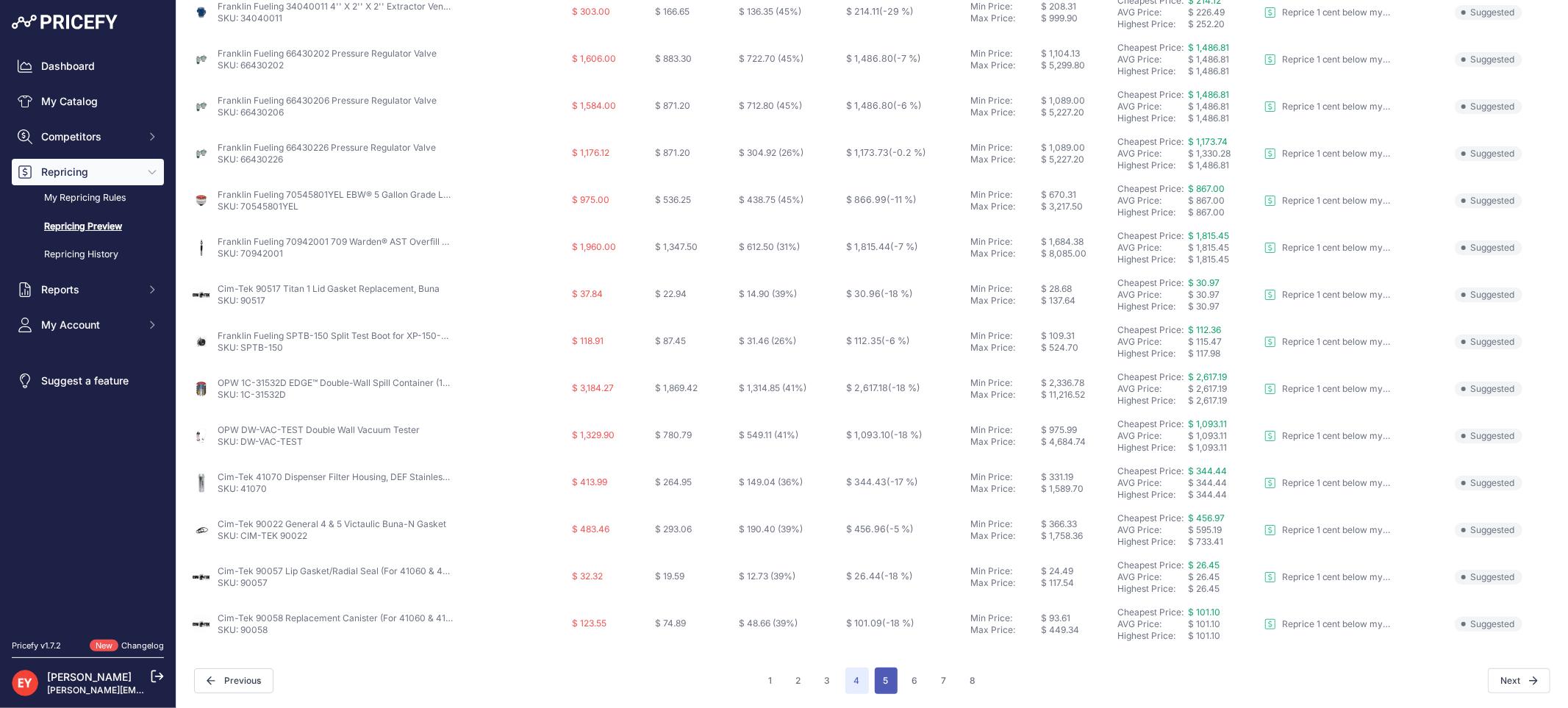
click at [886, 677] on button "5" at bounding box center [886, 680] width 23 height 26
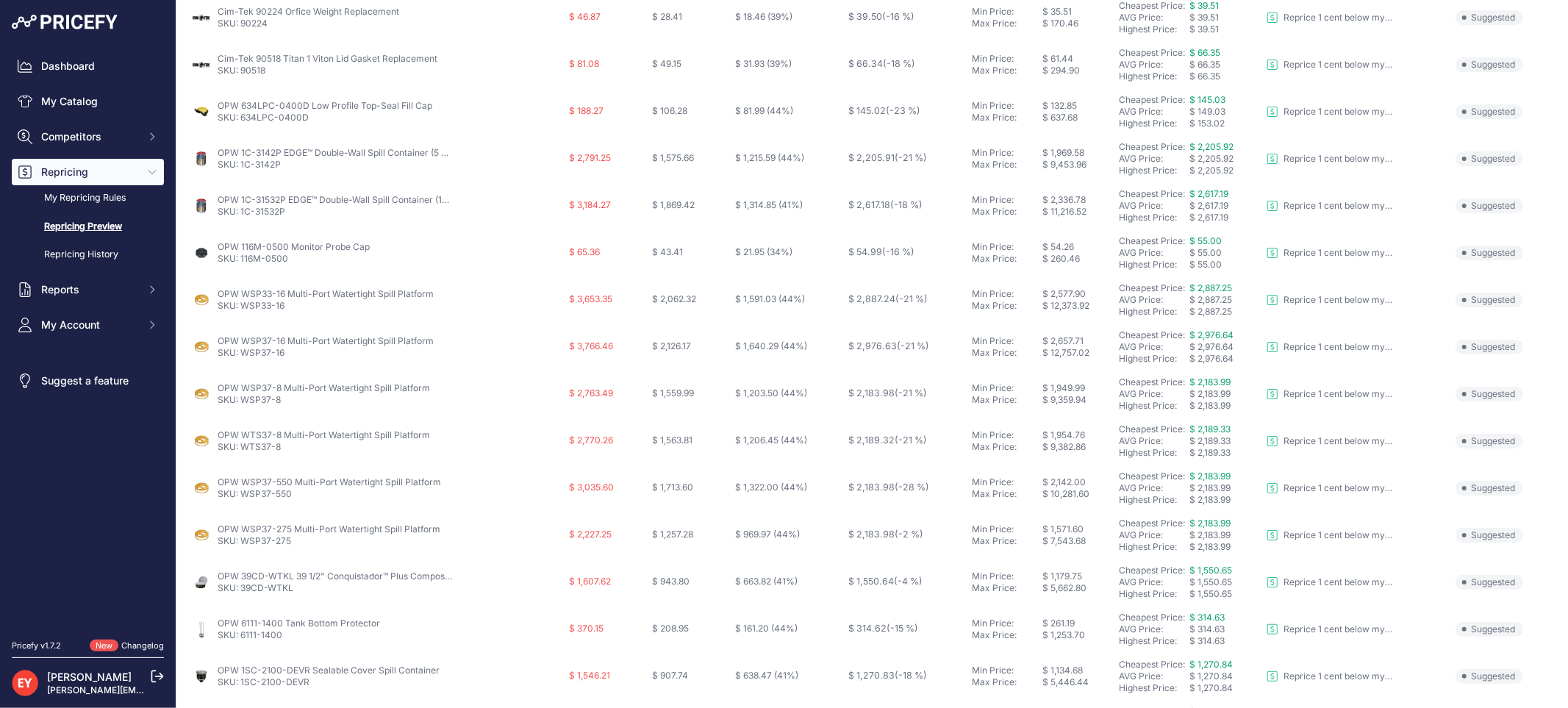
scroll to position [477, 0]
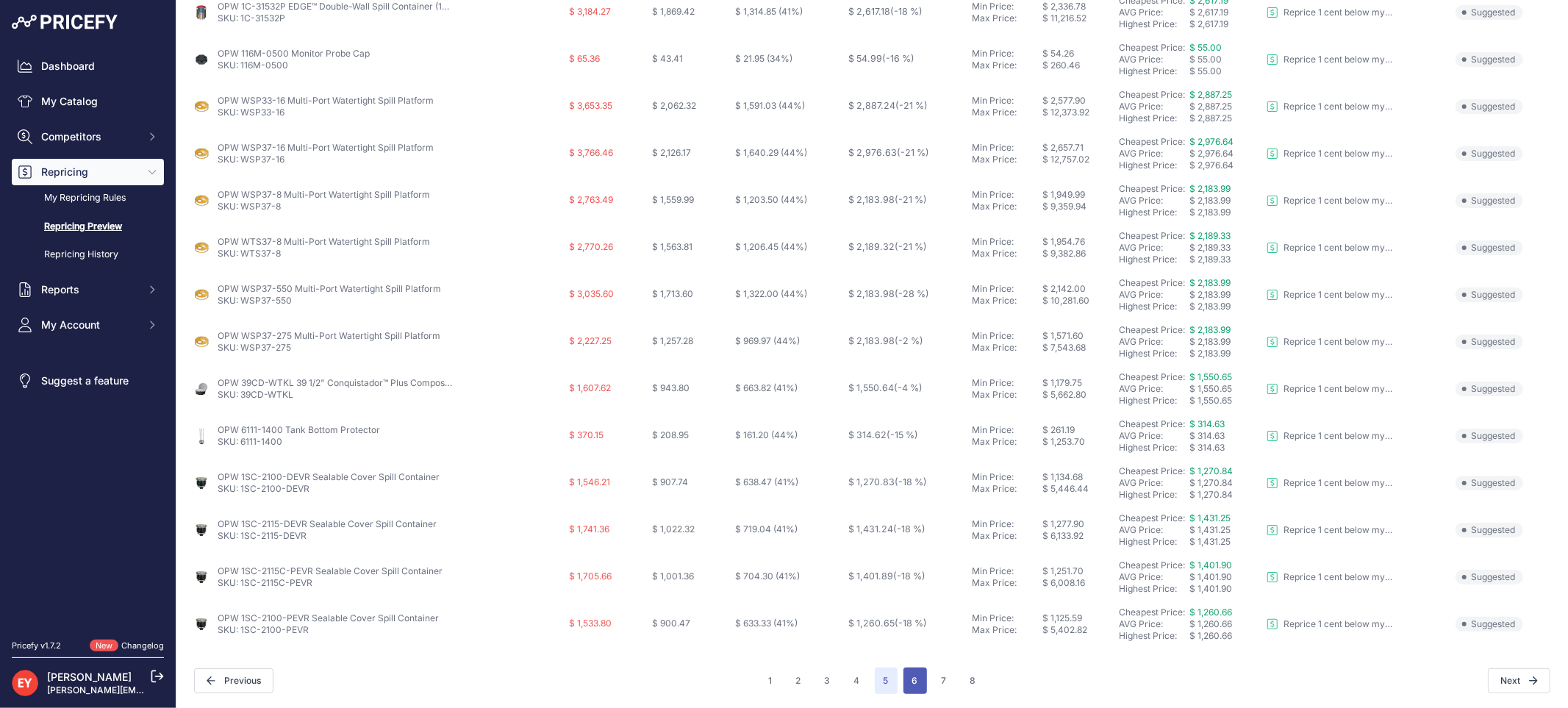
click at [915, 681] on button "6" at bounding box center [915, 680] width 24 height 26
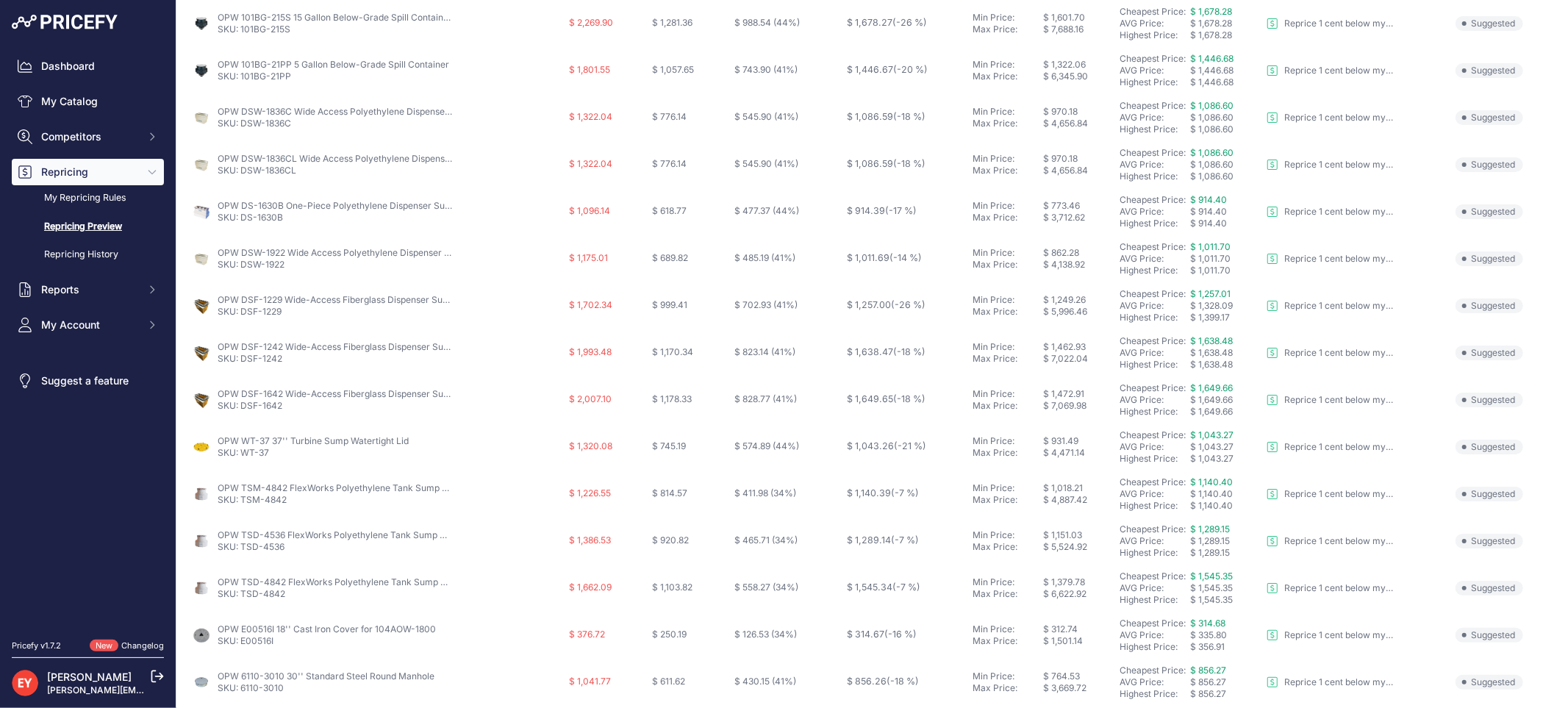
scroll to position [477, 0]
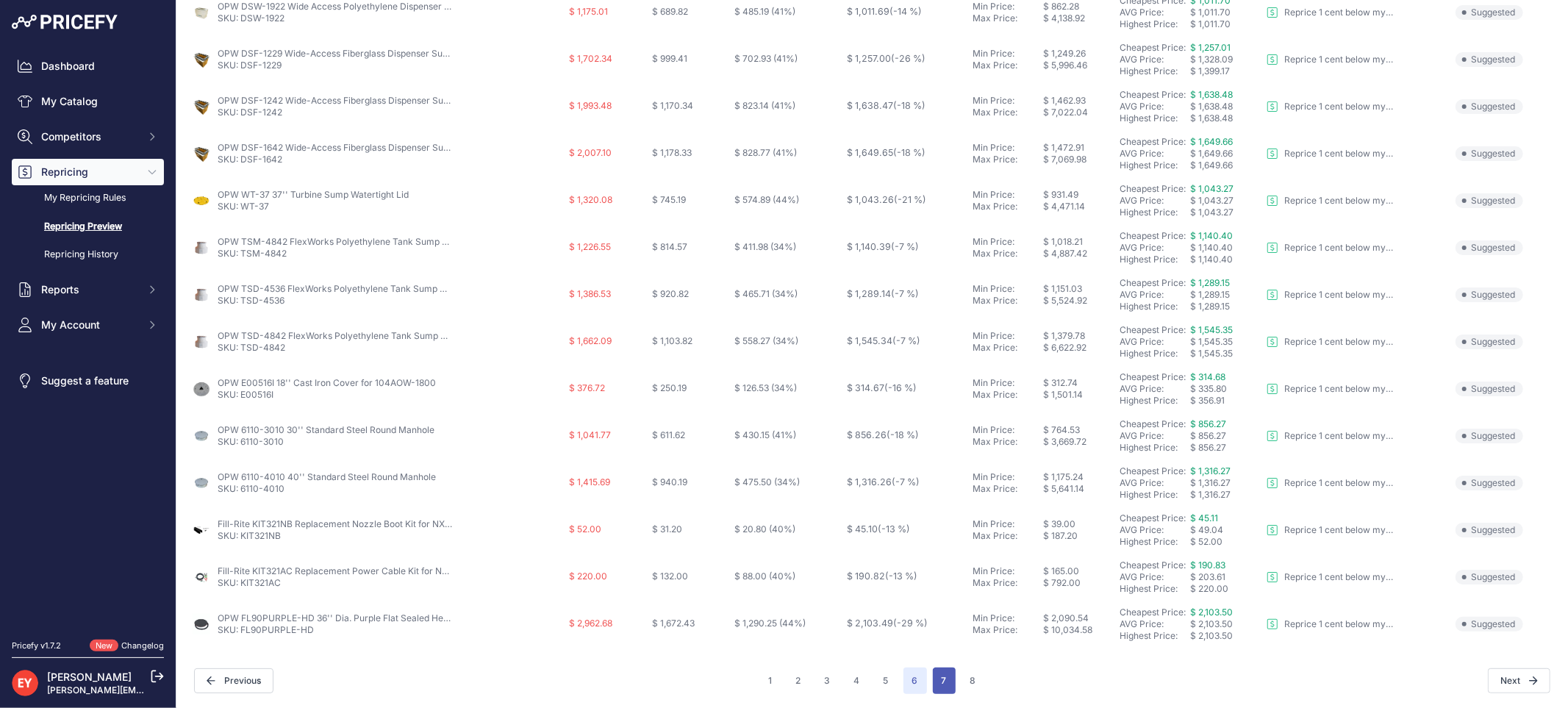
click at [932, 677] on button "7" at bounding box center [944, 680] width 23 height 26
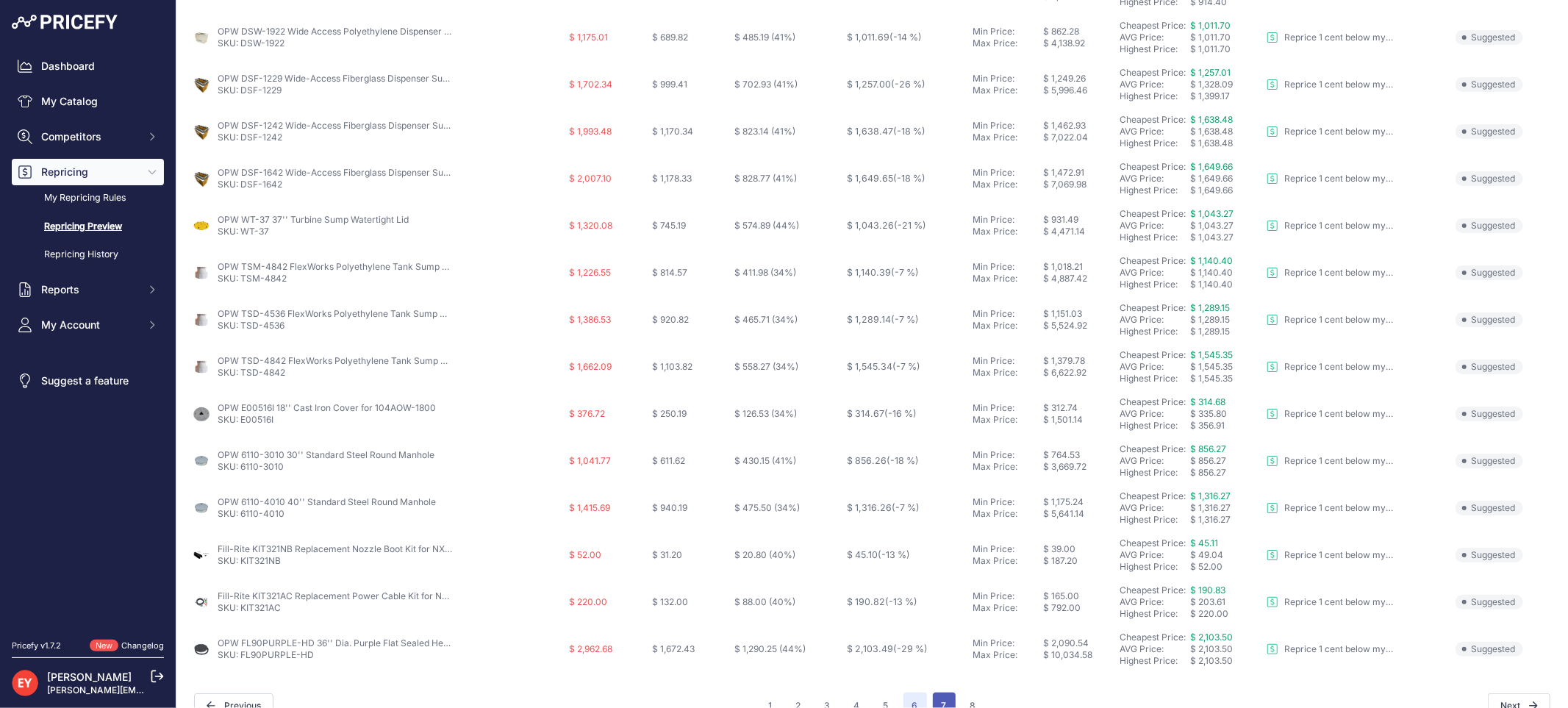
scroll to position [502, 0]
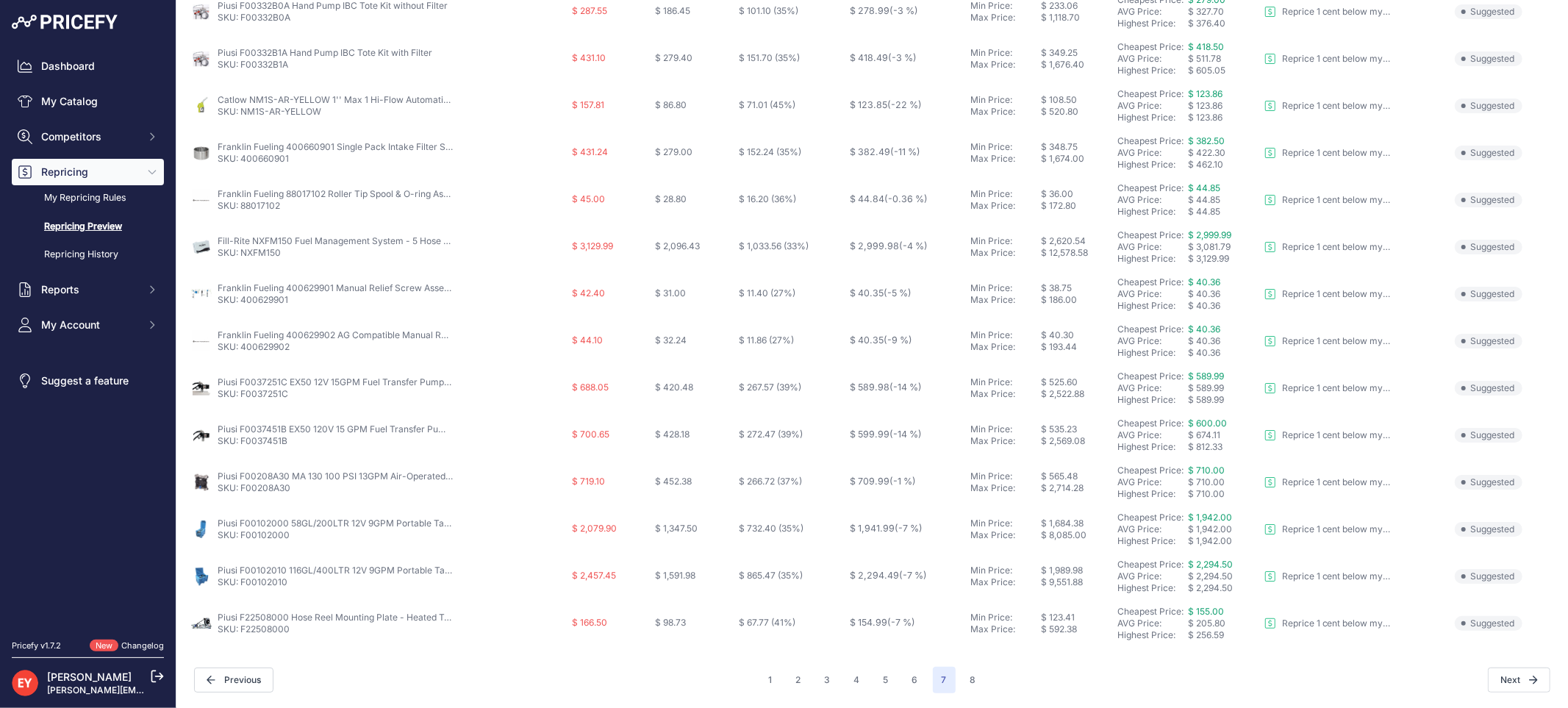
scroll to position [477, 0]
click at [915, 677] on button "6" at bounding box center [915, 680] width 24 height 26
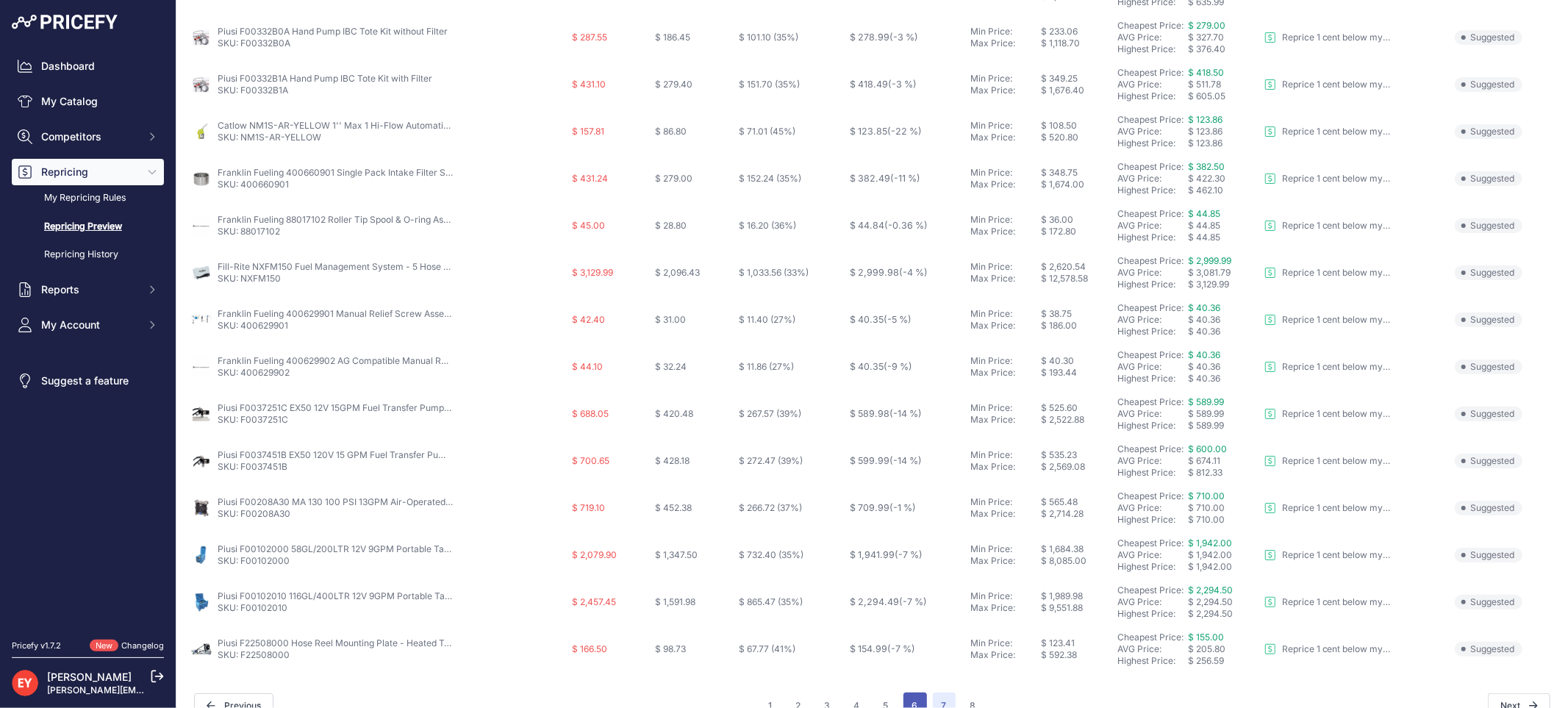
scroll to position [502, 0]
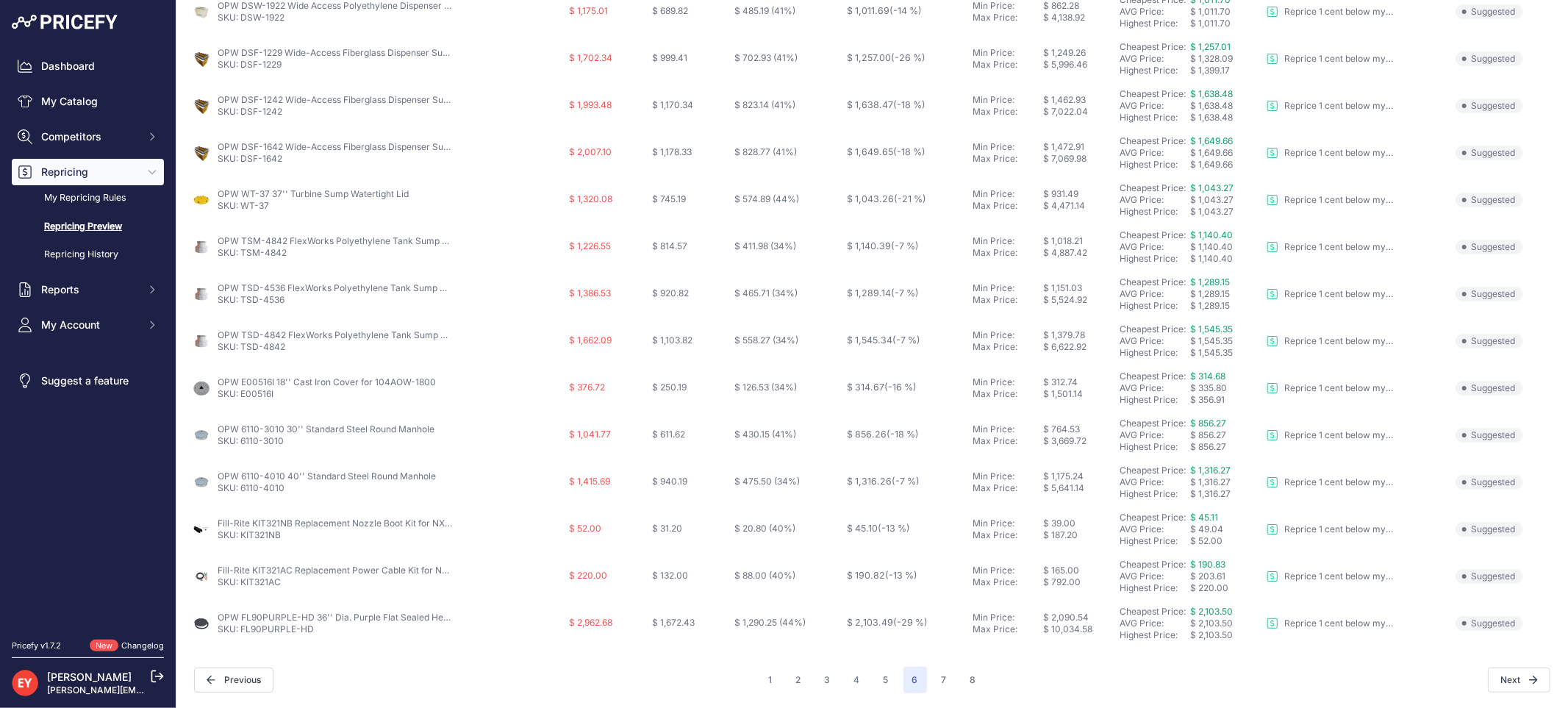
scroll to position [477, 0]
drag, startPoint x: 291, startPoint y: 534, endPoint x: 240, endPoint y: 537, distance: 51.1
click at [240, 537] on p "SKU: KIT321NB" at bounding box center [335, 536] width 235 height 12
drag, startPoint x: 284, startPoint y: 582, endPoint x: 240, endPoint y: 585, distance: 44.1
click at [240, 585] on p "SKU: KIT321AC" at bounding box center [335, 583] width 235 height 12
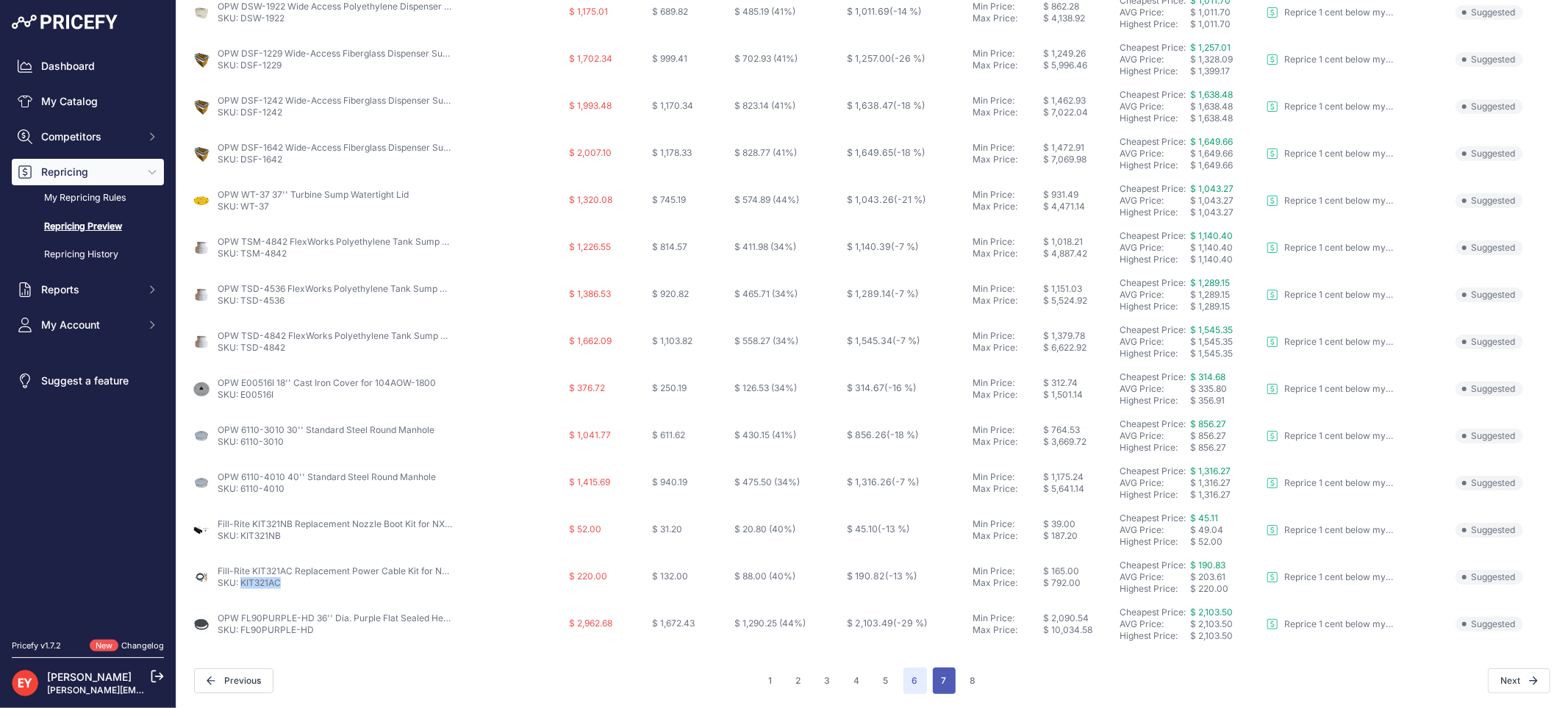
click at [932, 678] on button "7" at bounding box center [944, 680] width 23 height 26
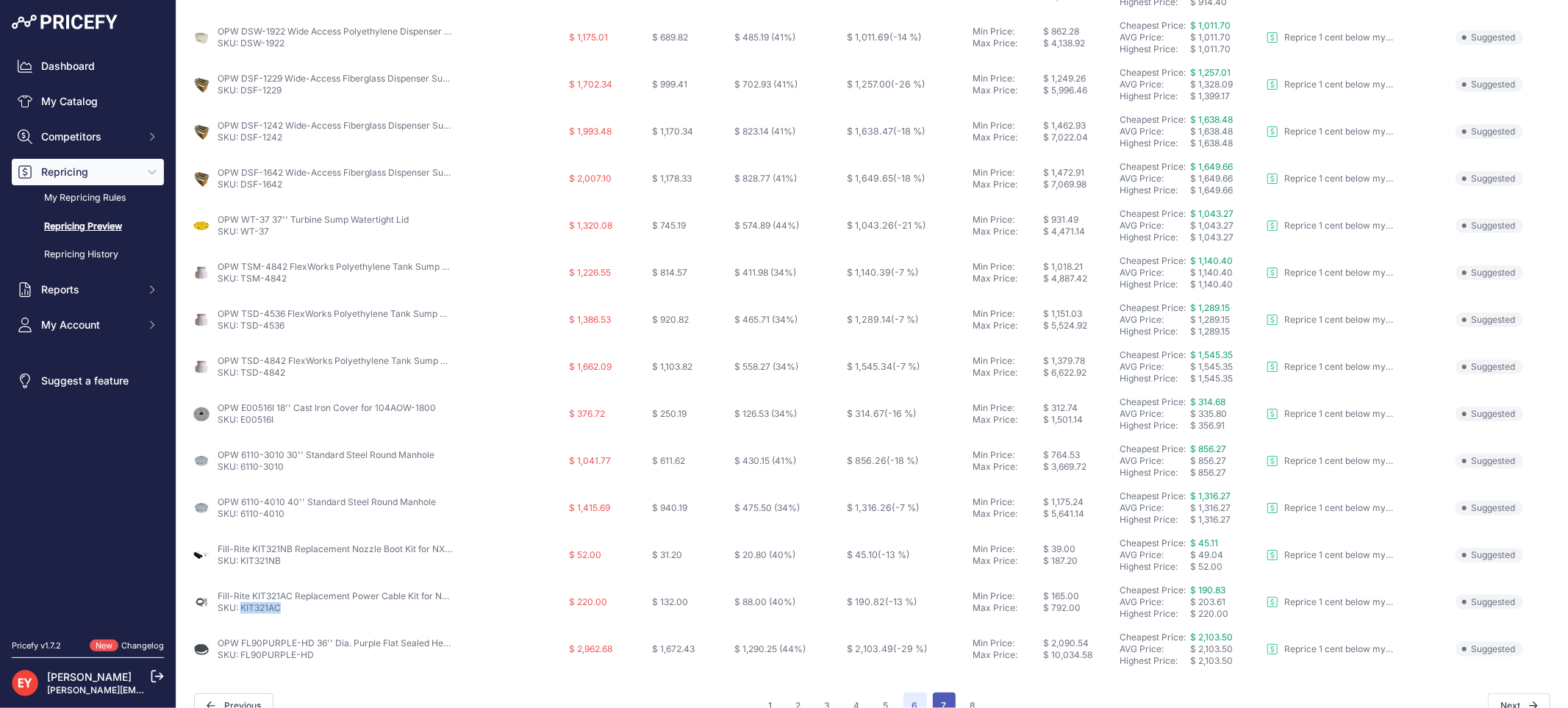
scroll to position [502, 0]
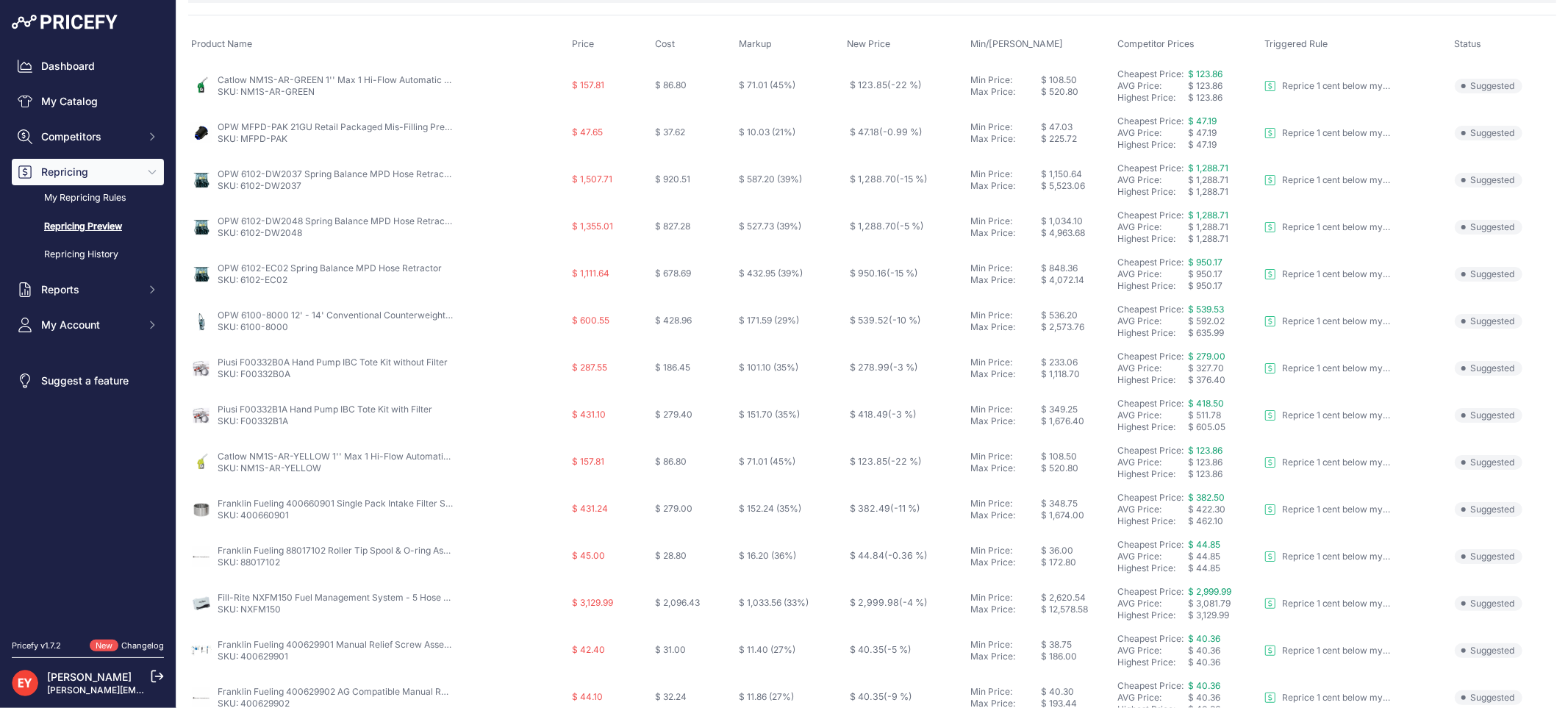
scroll to position [150, 0]
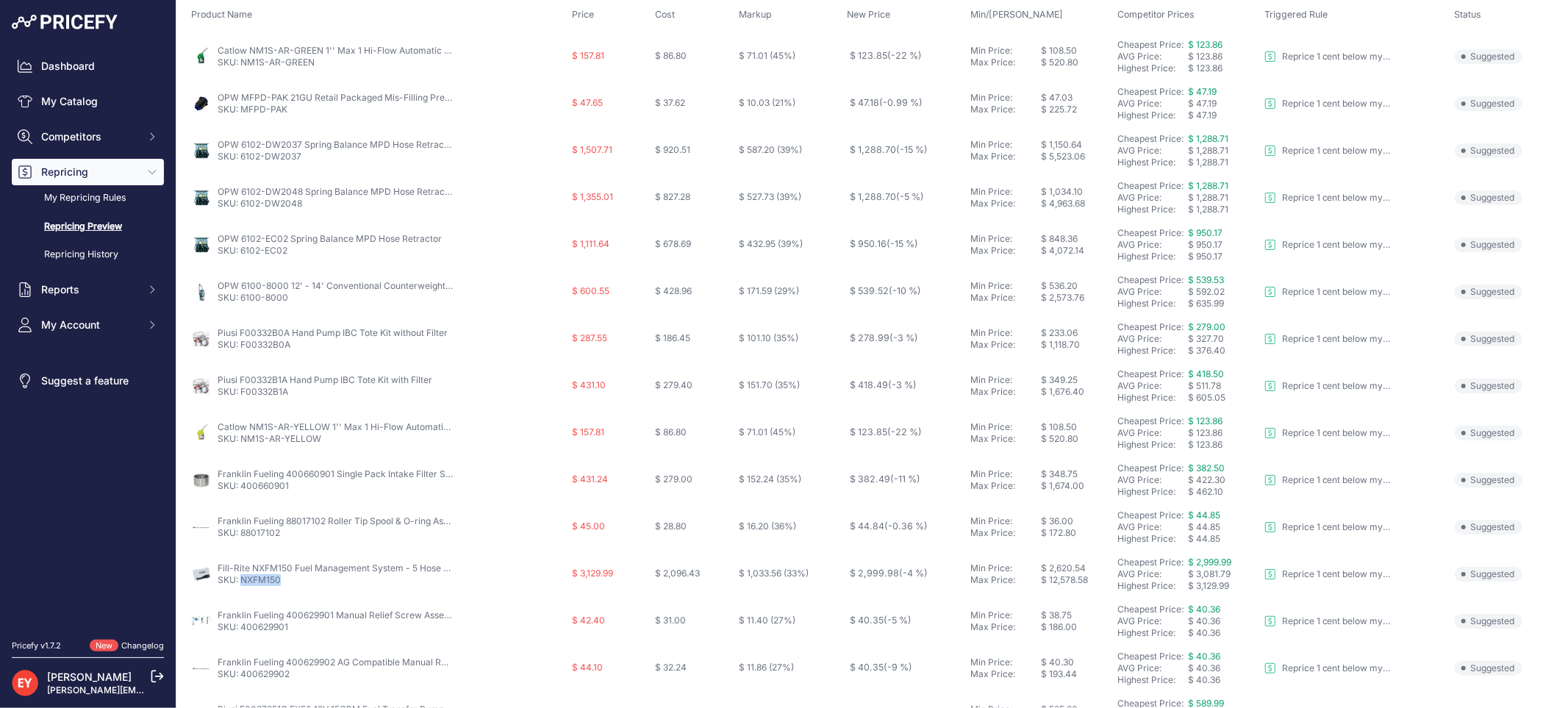
drag, startPoint x: 283, startPoint y: 581, endPoint x: 241, endPoint y: 583, distance: 42.0
click at [241, 583] on p "SKU: NXFM150" at bounding box center [335, 580] width 235 height 12
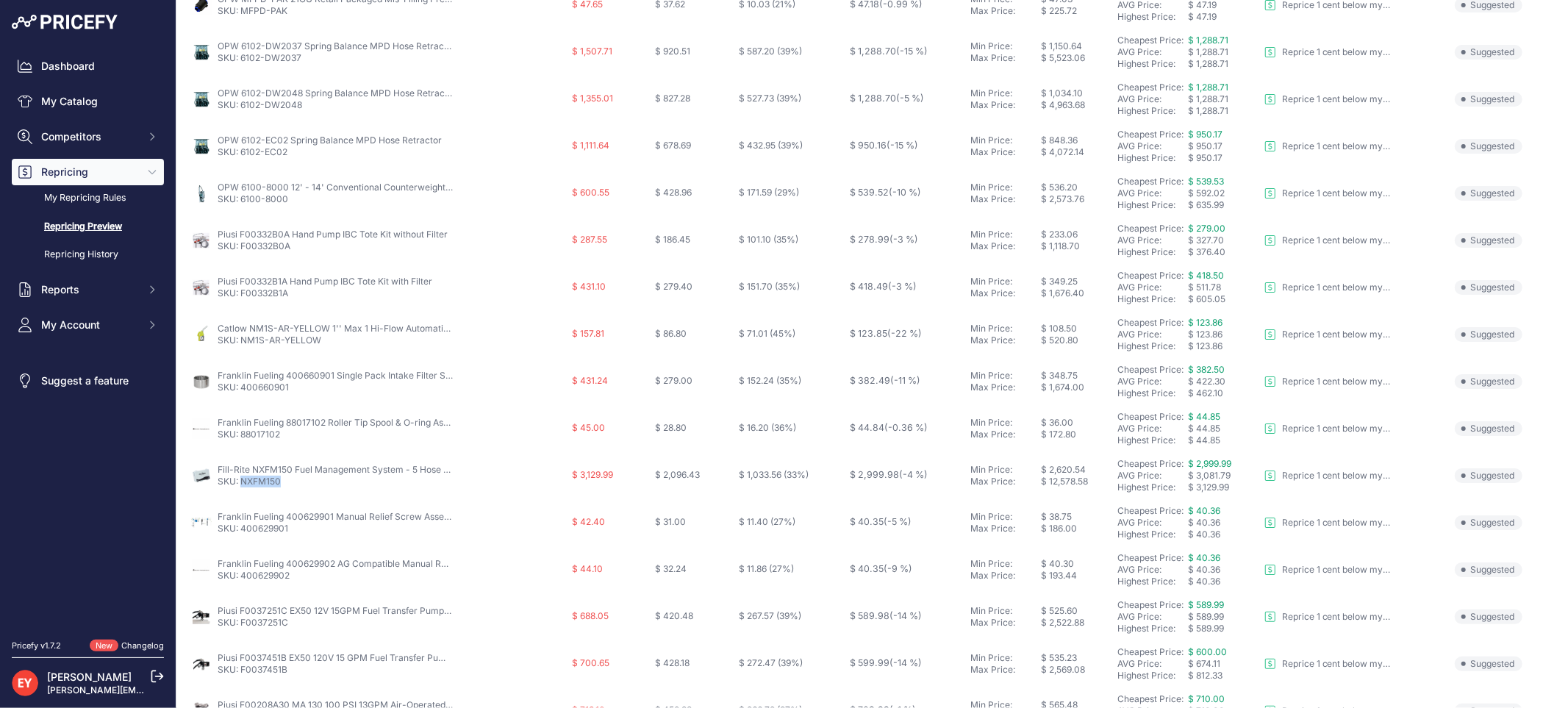
scroll to position [477, 0]
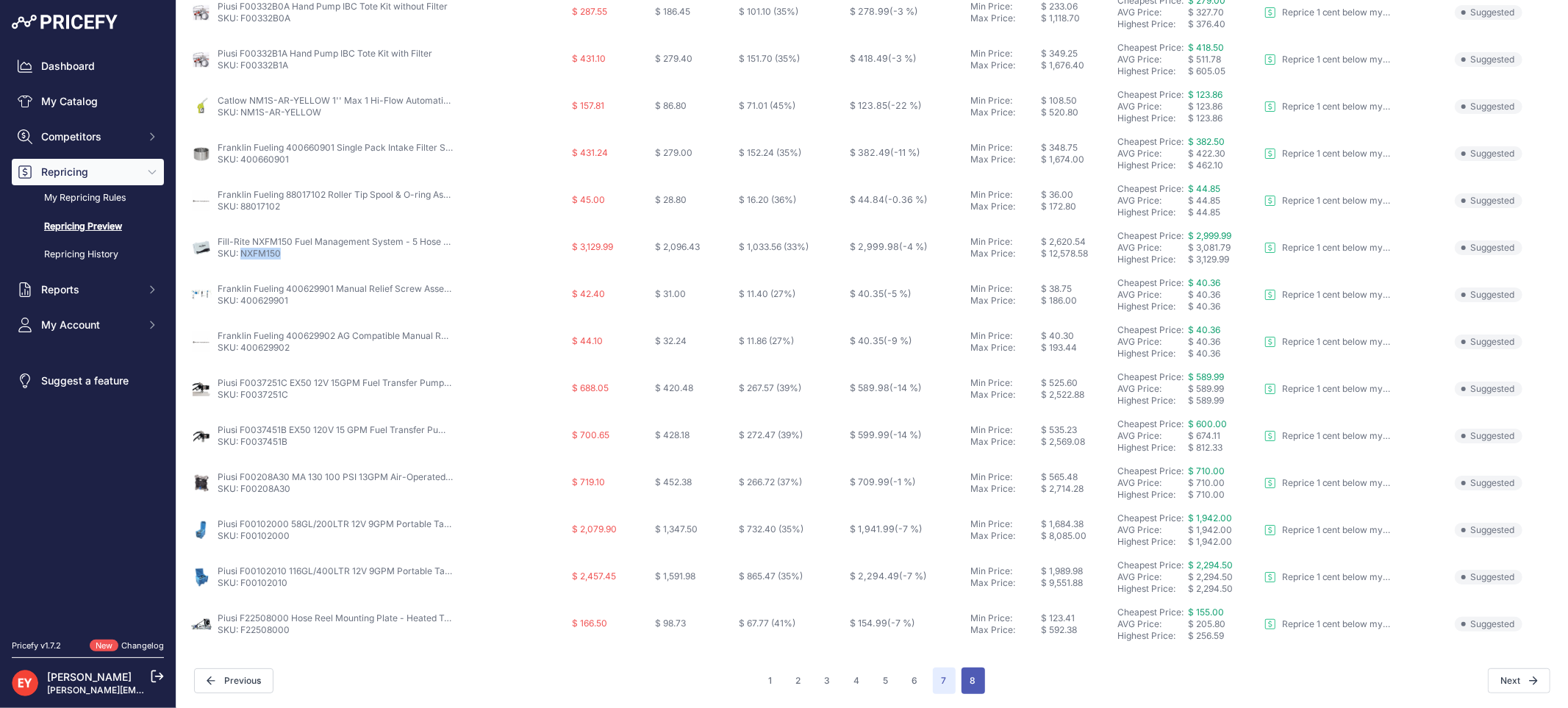
click at [967, 681] on button "8" at bounding box center [973, 680] width 24 height 26
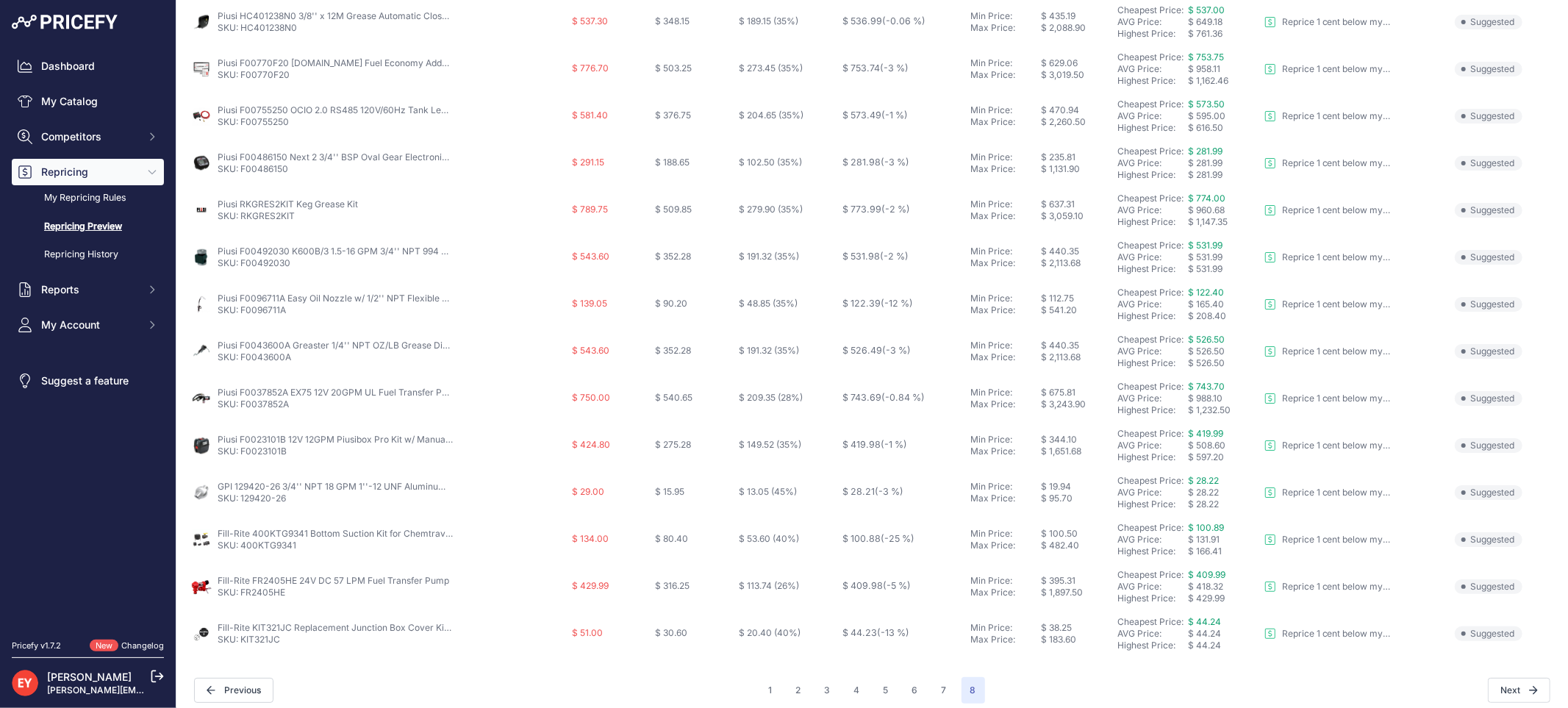
scroll to position [194, 0]
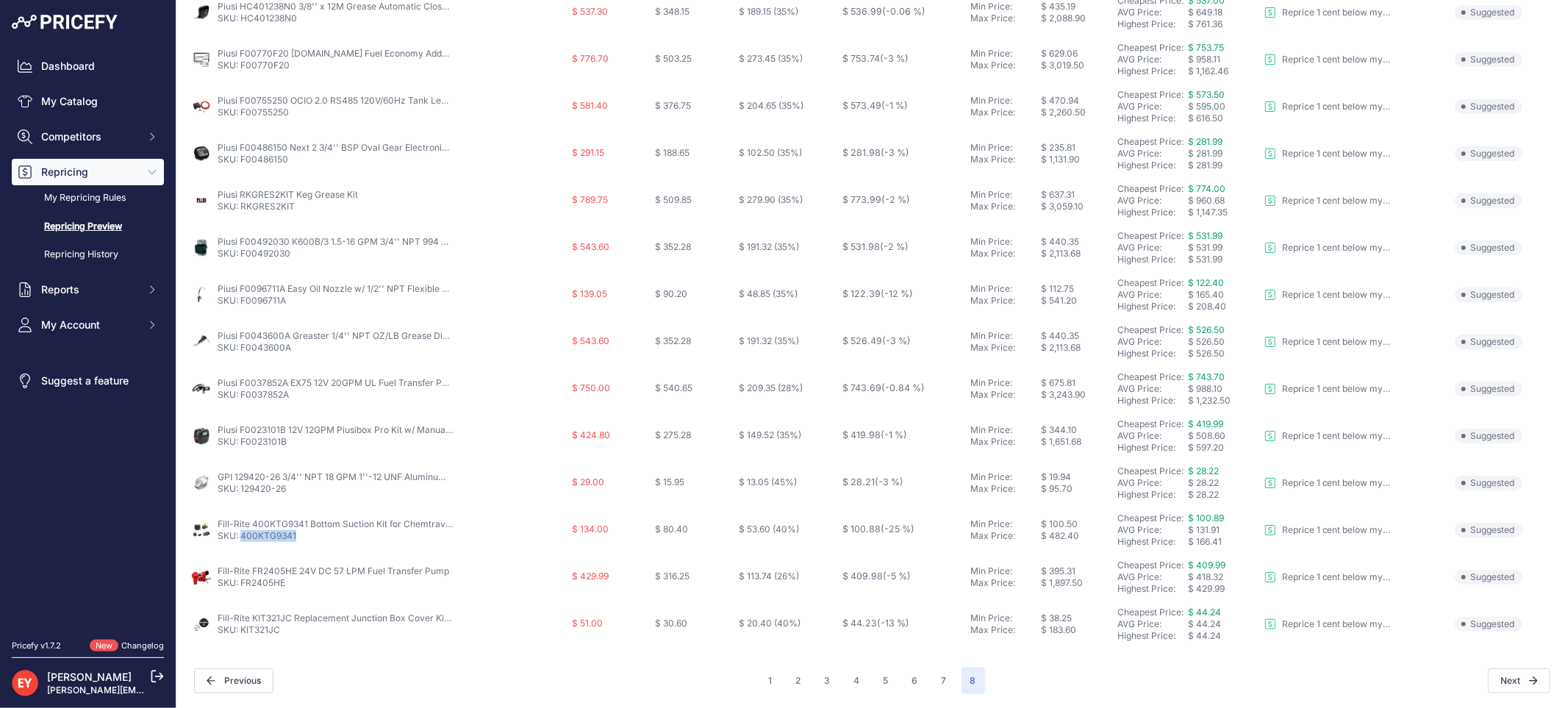
drag, startPoint x: 305, startPoint y: 537, endPoint x: 242, endPoint y: 539, distance: 63.0
click at [242, 539] on p "SKU: 400KTG9341" at bounding box center [335, 536] width 235 height 12
click at [242, 539] on link "SKU: 400KTG9341" at bounding box center [257, 535] width 78 height 11
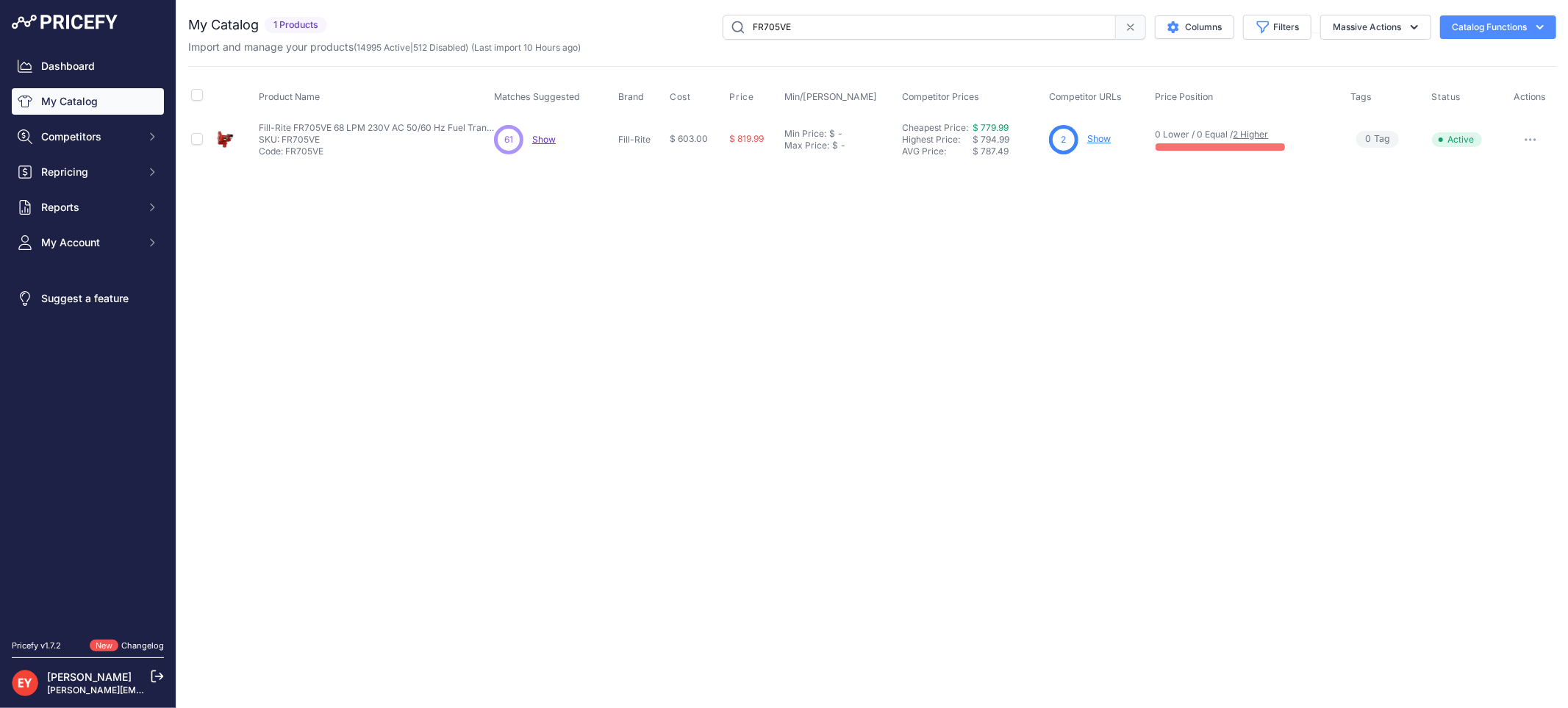
drag, startPoint x: 0, startPoint y: 0, endPoint x: 1533, endPoint y: 138, distance: 1539.2
click at [1533, 138] on icon "button" at bounding box center [1531, 139] width 12 height 3
click at [1513, 166] on button "Disable" at bounding box center [1506, 171] width 94 height 24
drag, startPoint x: 830, startPoint y: 28, endPoint x: 666, endPoint y: 31, distance: 164.0
click at [666, 31] on div "FR705VE Columns Filters Status All Status Only Enabled Only Disabled" at bounding box center [944, 26] width 1223 height 25
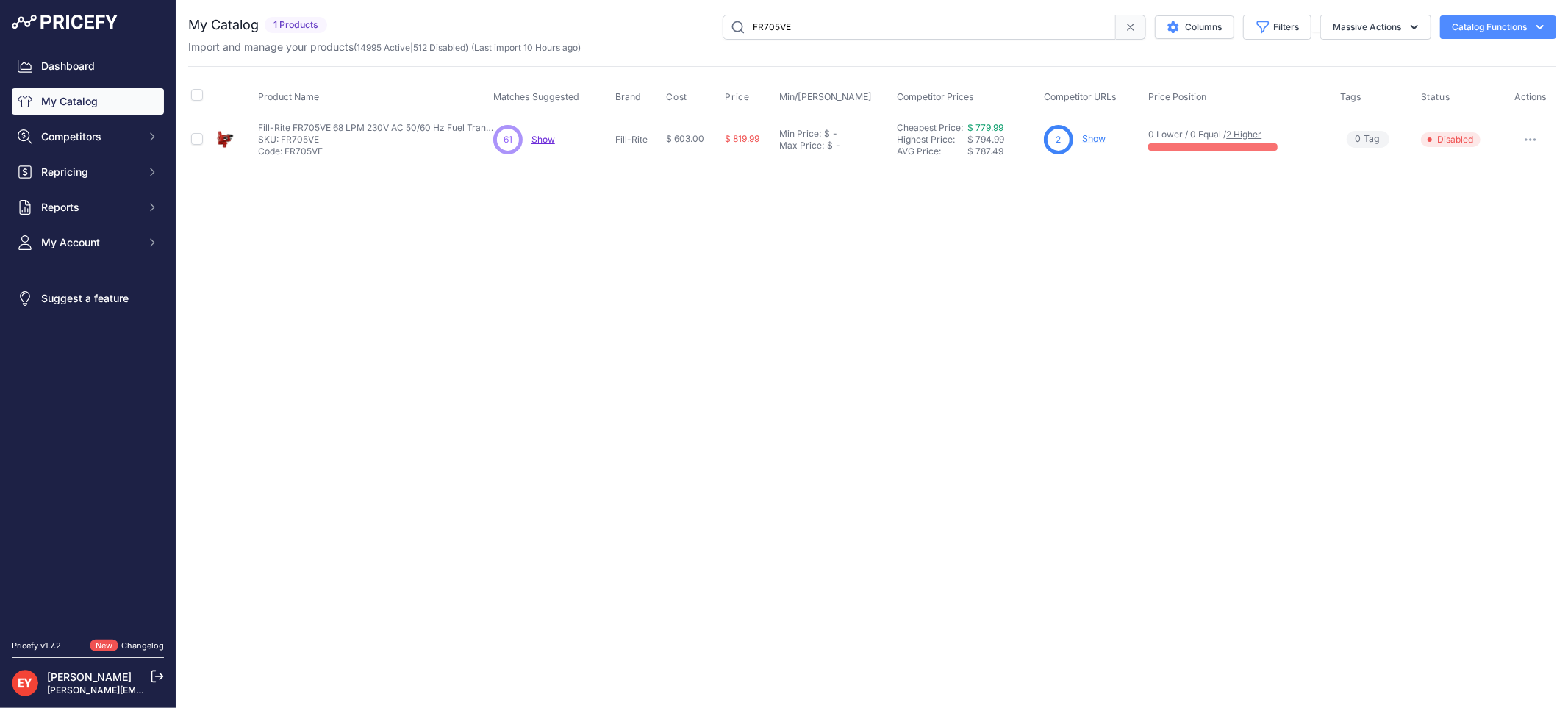
click at [816, 31] on input "FR705VE" at bounding box center [919, 26] width 393 height 25
drag, startPoint x: 851, startPoint y: 24, endPoint x: 619, endPoint y: 18, distance: 232.1
click at [619, 18] on div "FR705VE Columns Filters Status All Status Only Enabled Only Disabled" at bounding box center [944, 26] width 1223 height 25
paste input "TN760AN1CBB1LAF"
type input "TN760AN1CBB1LAF"
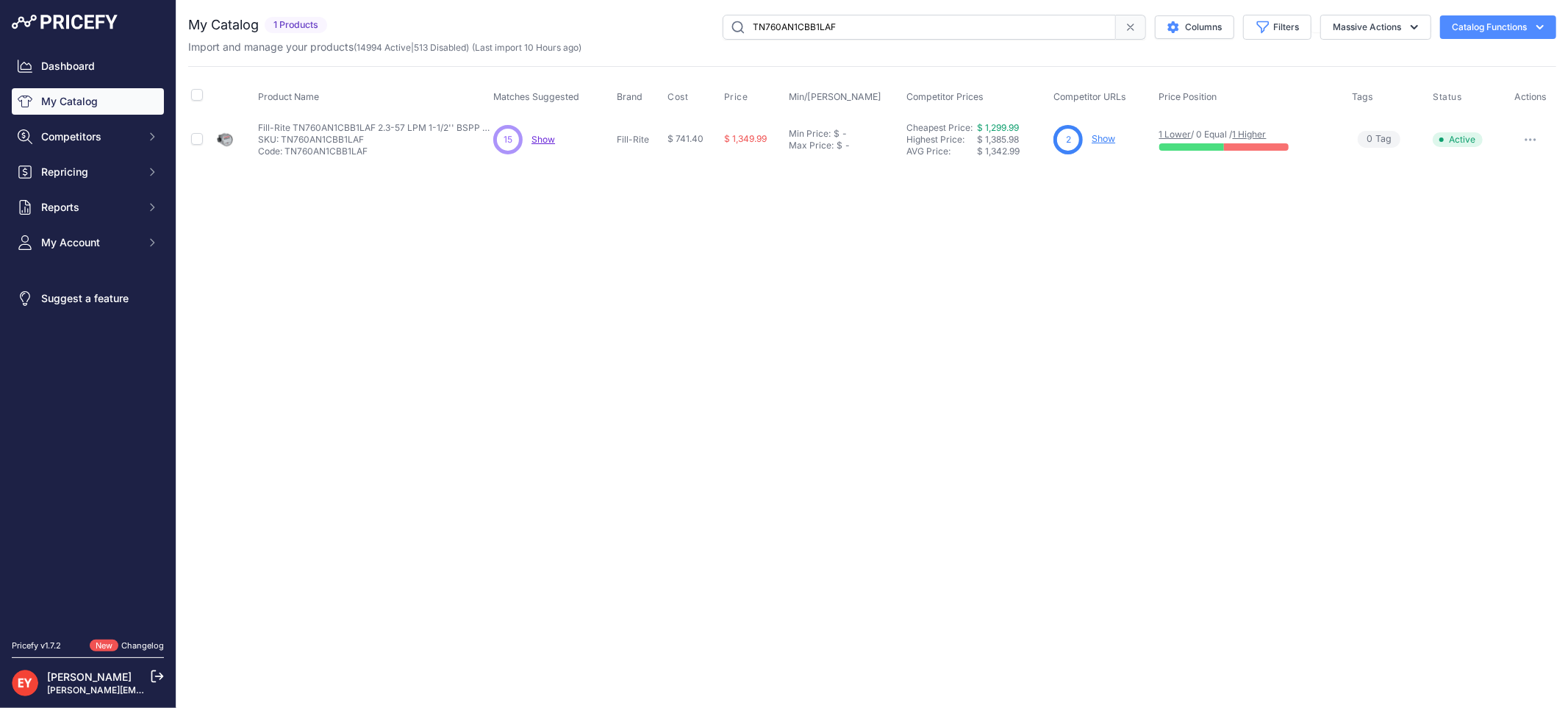
click at [1531, 140] on button "button" at bounding box center [1530, 140] width 30 height 20
click at [1520, 164] on button "Disable" at bounding box center [1506, 171] width 94 height 24
drag, startPoint x: 867, startPoint y: 30, endPoint x: 716, endPoint y: 25, distance: 151.1
click at [716, 25] on div "TN760AN1CBB1LAF Columns Filters Status All Status Only Enabled Only Disabled" at bounding box center [944, 26] width 1223 height 25
paste input "AB1G"
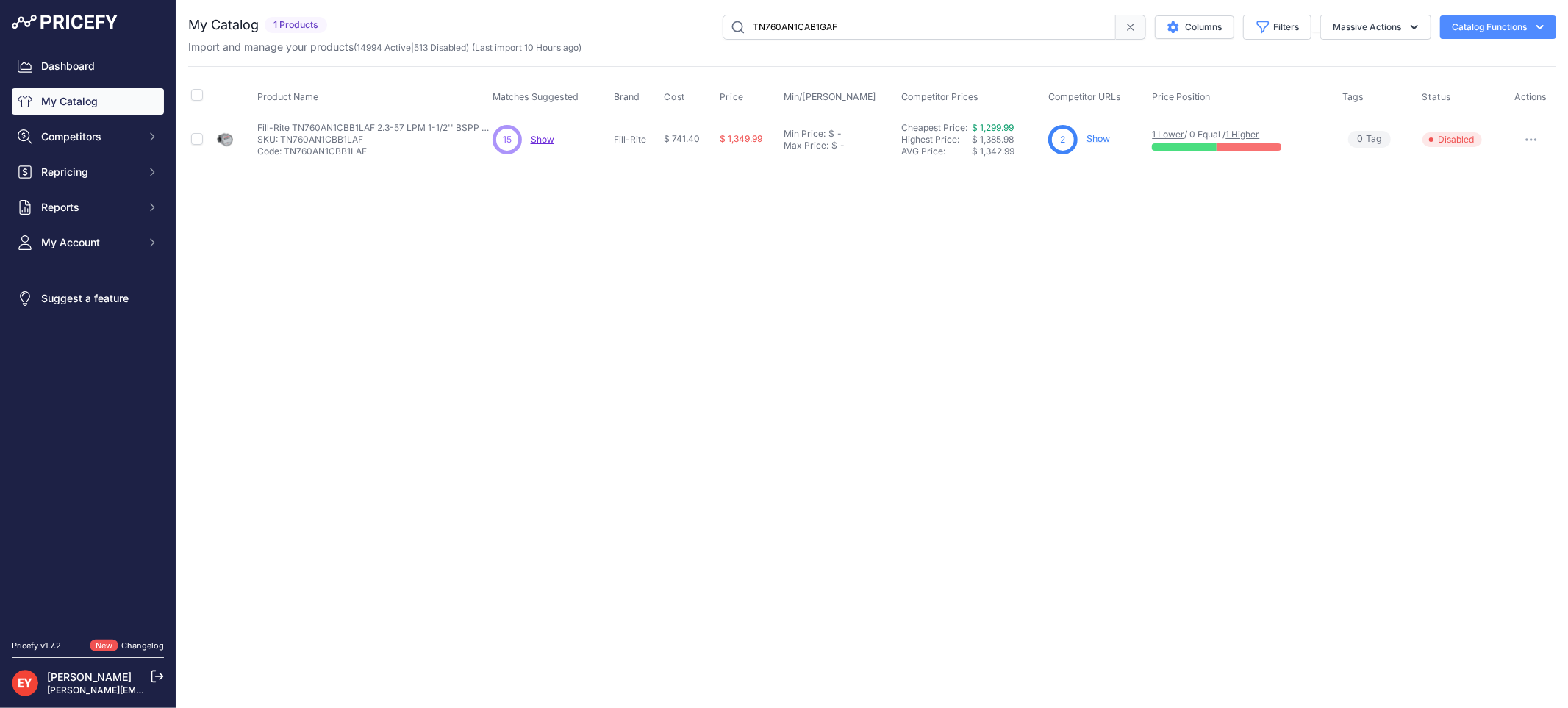
type input "TN760AN1CAB1GAF"
click at [1514, 163] on button "Disable" at bounding box center [1506, 171] width 94 height 24
drag, startPoint x: 901, startPoint y: 30, endPoint x: 655, endPoint y: 19, distance: 246.2
click at [655, 19] on div "TN760AN1CAB1GAF Columns Filters Status All Status Only Enabled Only Disabled" at bounding box center [944, 26] width 1223 height 25
paste input "RD1212NN"
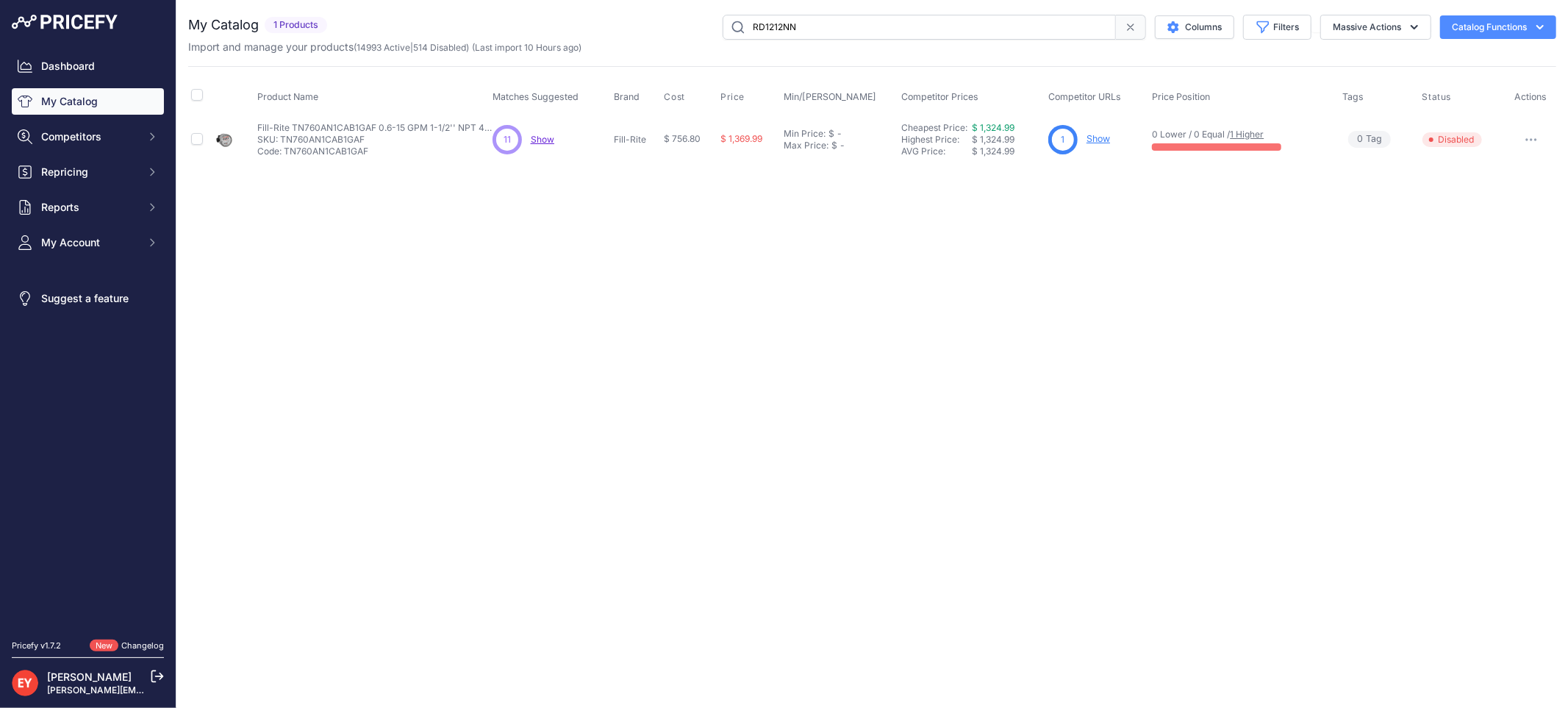
type input "RD1212NN"
click at [1516, 165] on button "Disable" at bounding box center [1506, 171] width 94 height 24
drag, startPoint x: 825, startPoint y: 25, endPoint x: 724, endPoint y: 30, distance: 101.1
click at [724, 30] on input "RD1212NN" at bounding box center [919, 26] width 393 height 25
paste input "TN620BLQ"
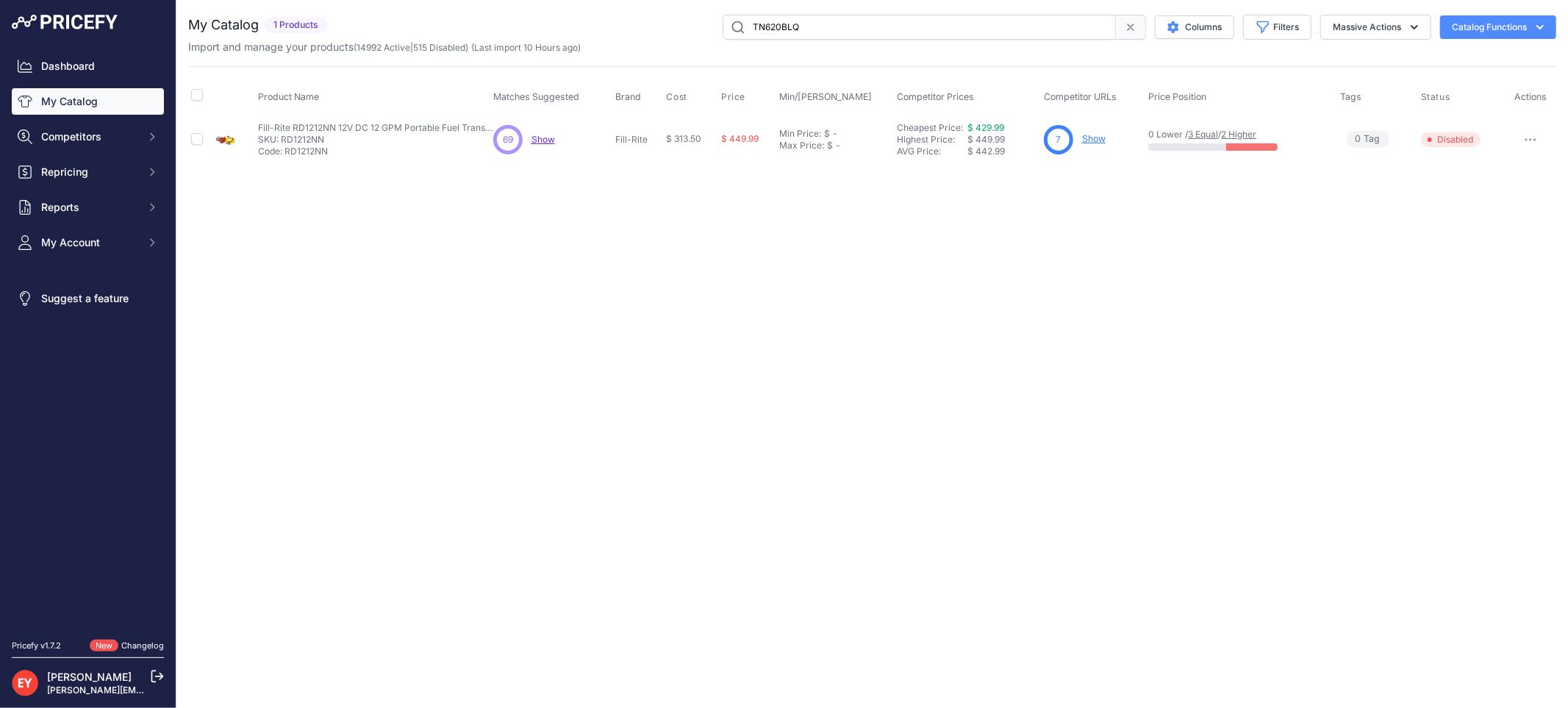
type input "TN620BLQ"
drag, startPoint x: 0, startPoint y: 0, endPoint x: 1531, endPoint y: 137, distance: 1537.1
click at [1531, 138] on icon "button" at bounding box center [1531, 139] width 12 height 3
click at [1505, 160] on button "Disable" at bounding box center [1506, 171] width 94 height 24
drag, startPoint x: 840, startPoint y: 32, endPoint x: 698, endPoint y: 31, distance: 142.0
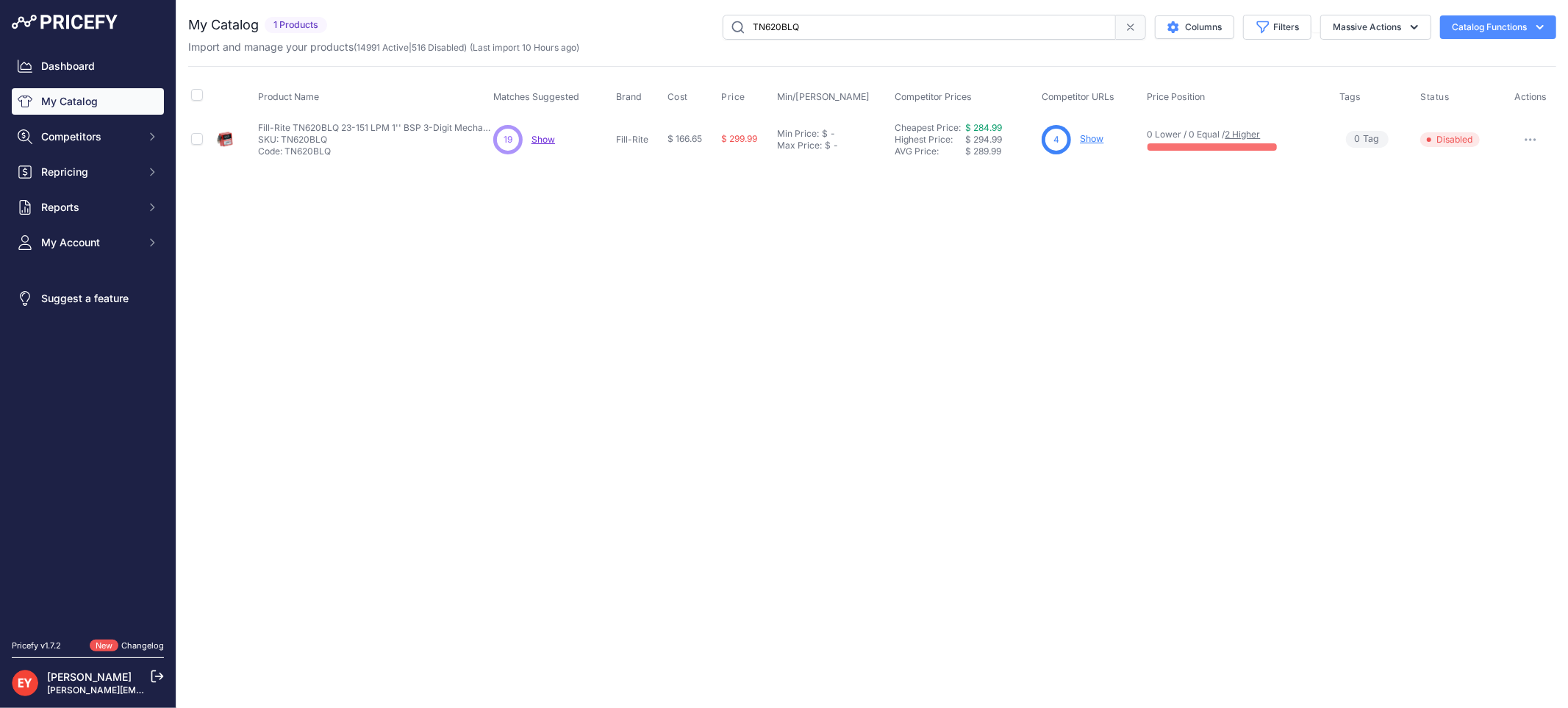
click at [698, 31] on div "TN620BLQ Columns Filters Status All Status Only Enabled Only Disabled" at bounding box center [944, 26] width 1223 height 25
paste input "900CDPBSPT"
type input "900CDPBSPT"
drag, startPoint x: 0, startPoint y: 0, endPoint x: 1529, endPoint y: 142, distance: 1535.6
click at [1529, 142] on button "button" at bounding box center [1530, 140] width 30 height 20
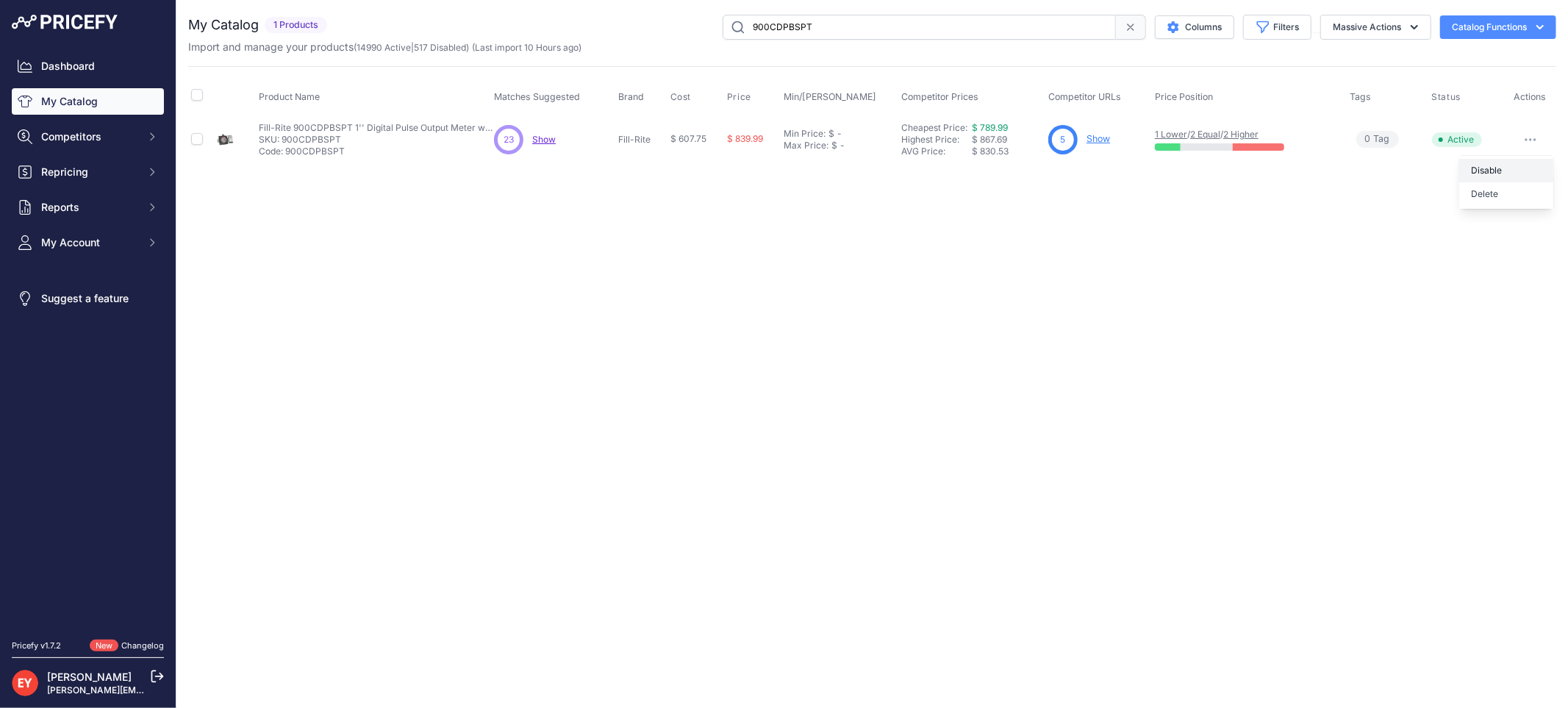
click at [1514, 174] on button "Disable" at bounding box center [1506, 171] width 94 height 24
drag, startPoint x: 873, startPoint y: 28, endPoint x: 619, endPoint y: 14, distance: 254.4
click at [619, 14] on div "900CDPBSPT Columns Filters Status All Status Only Enabled Only Disabled" at bounding box center [944, 26] width 1223 height 25
paste input "FR4205HE"
type input "FR4205HE"
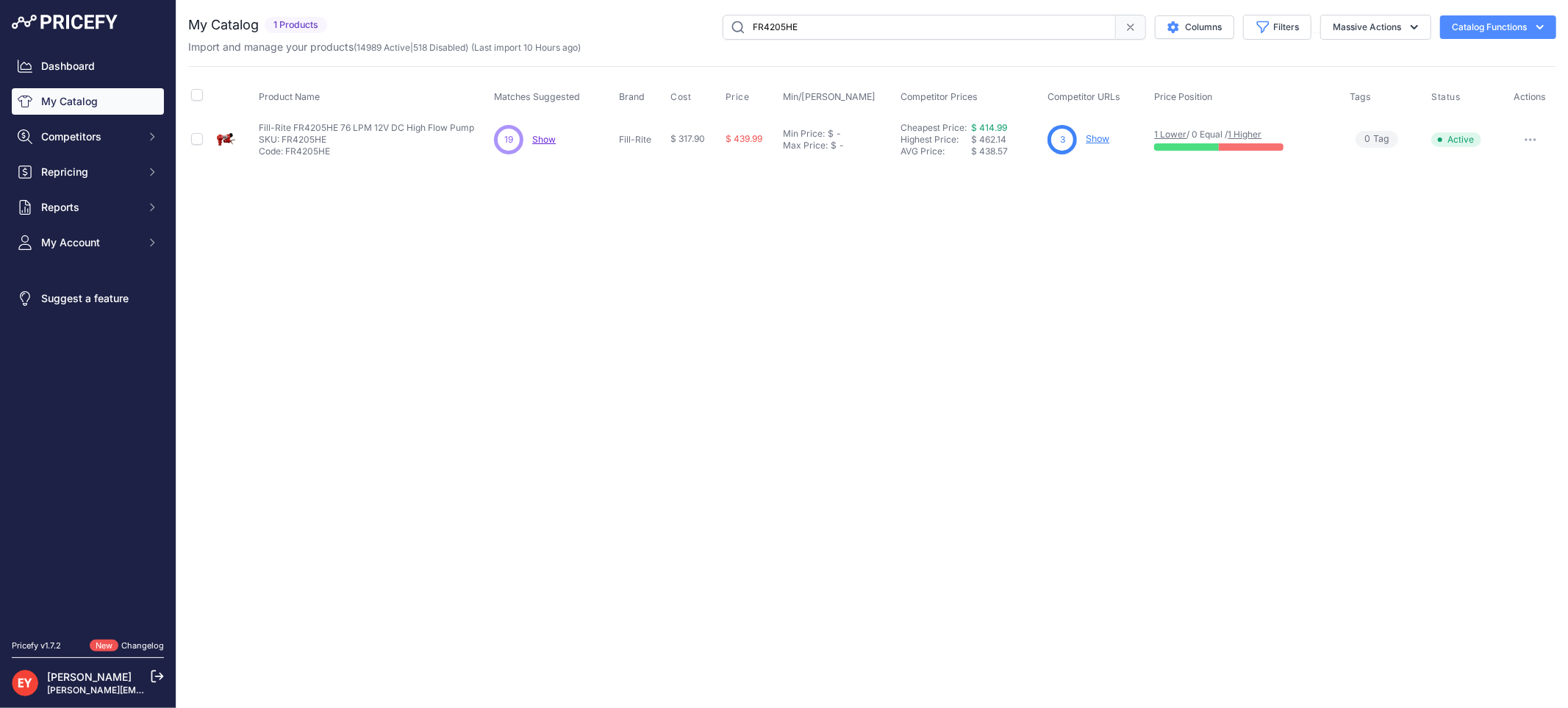
drag, startPoint x: 0, startPoint y: 0, endPoint x: 1533, endPoint y: 134, distance: 1538.8
click at [1533, 134] on button "button" at bounding box center [1530, 140] width 30 height 20
click at [1523, 163] on button "Disable" at bounding box center [1506, 171] width 94 height 24
drag, startPoint x: 839, startPoint y: 19, endPoint x: 653, endPoint y: 27, distance: 186.2
click at [653, 27] on div "FR4205HE Columns Filters Status All Status Only Enabled Only Disabled" at bounding box center [944, 26] width 1223 height 25
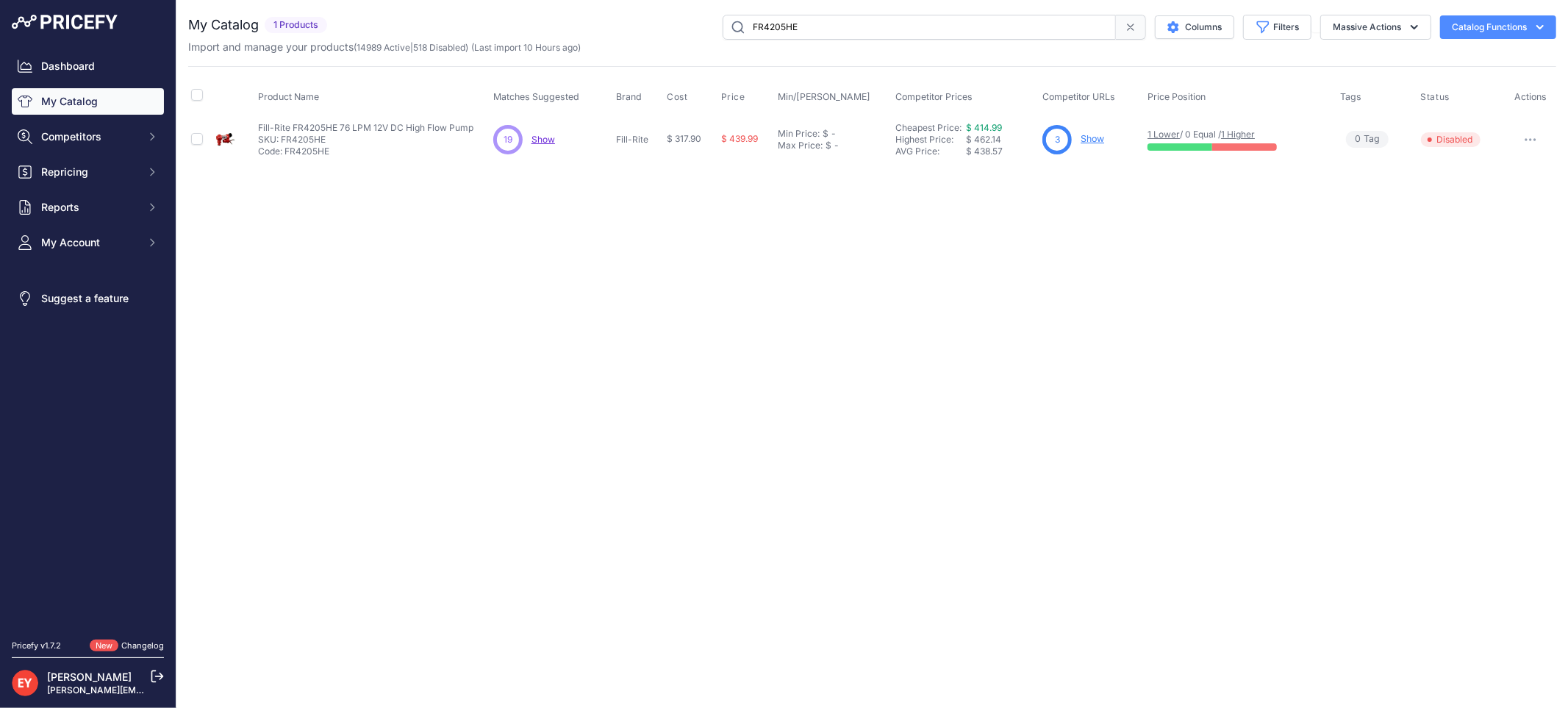
paste input "4"
type input "FR4405HE"
drag, startPoint x: 0, startPoint y: 0, endPoint x: 1526, endPoint y: 140, distance: 1532.4
click at [1526, 140] on icon "button" at bounding box center [1531, 139] width 12 height 3
click at [1508, 171] on button "Disable" at bounding box center [1506, 171] width 94 height 24
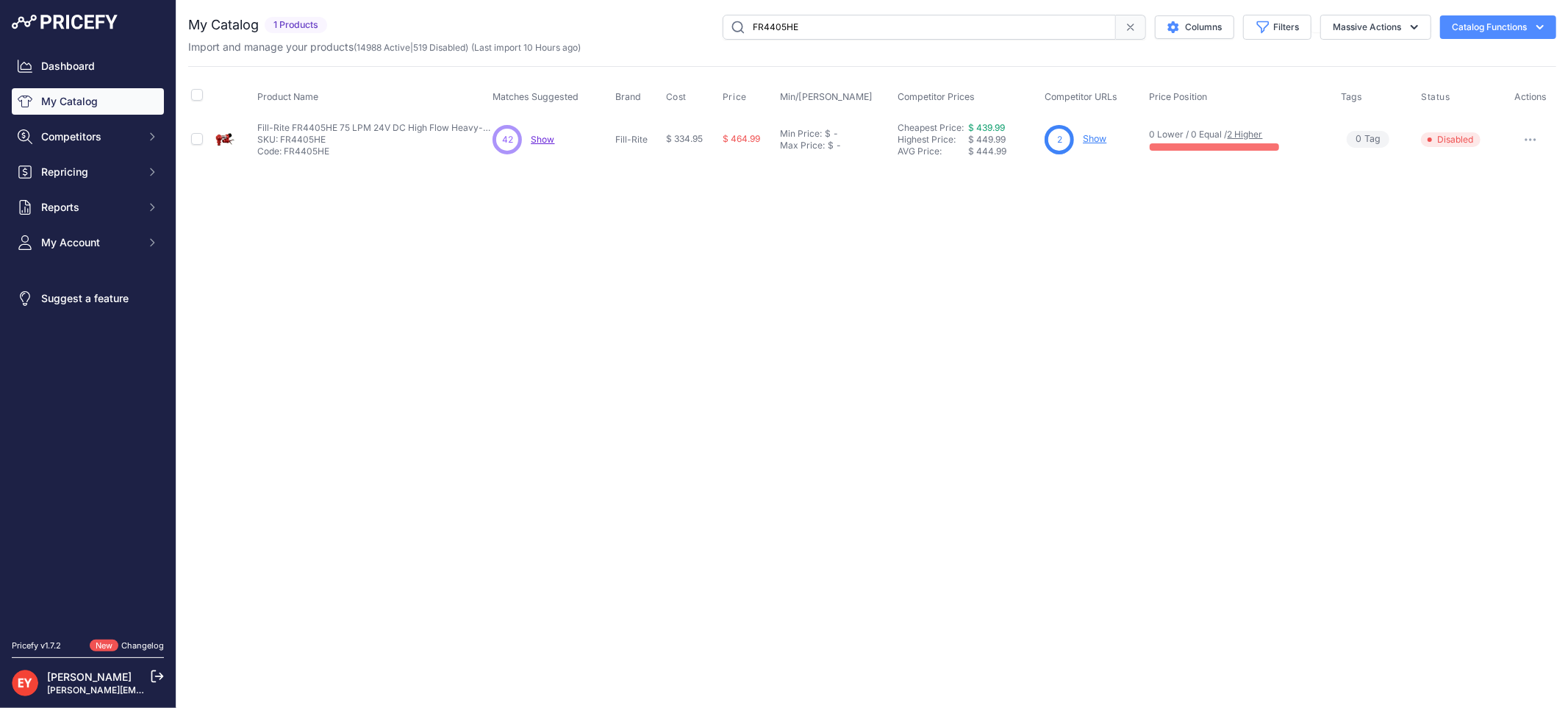
drag, startPoint x: 886, startPoint y: 28, endPoint x: 672, endPoint y: 26, distance: 214.0
click at [672, 26] on div "FR4405HE Columns Filters Status All Status Only Enabled Only Disabled" at bounding box center [944, 26] width 1223 height 25
paste input "2410"
type input "FR2410HE"
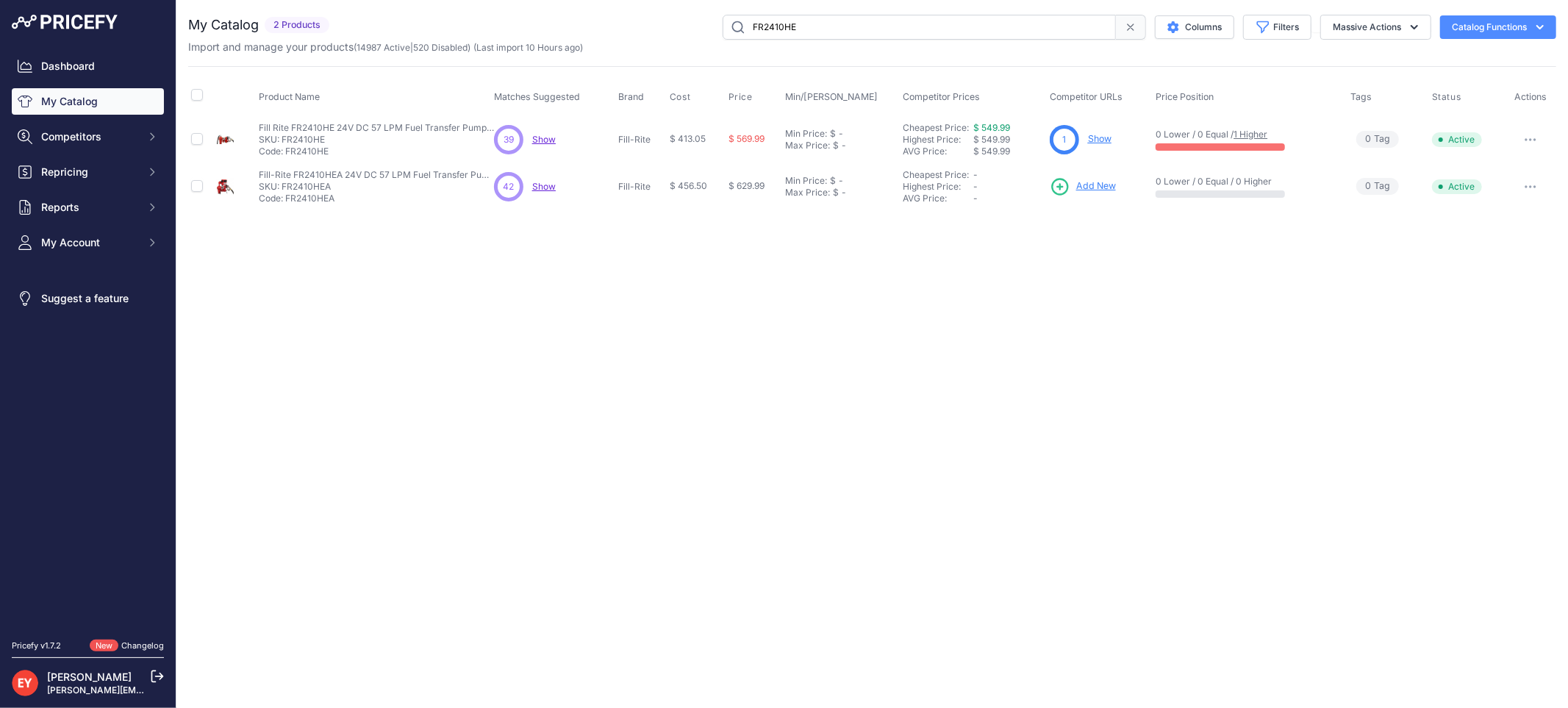
drag, startPoint x: 0, startPoint y: 0, endPoint x: 1524, endPoint y: 141, distance: 1530.5
click at [1524, 141] on button "button" at bounding box center [1530, 140] width 30 height 20
click at [1508, 160] on button "Disable" at bounding box center [1506, 171] width 94 height 24
drag, startPoint x: 835, startPoint y: 31, endPoint x: 727, endPoint y: 14, distance: 109.3
click at [727, 14] on input "FR2410HE" at bounding box center [919, 26] width 393 height 25
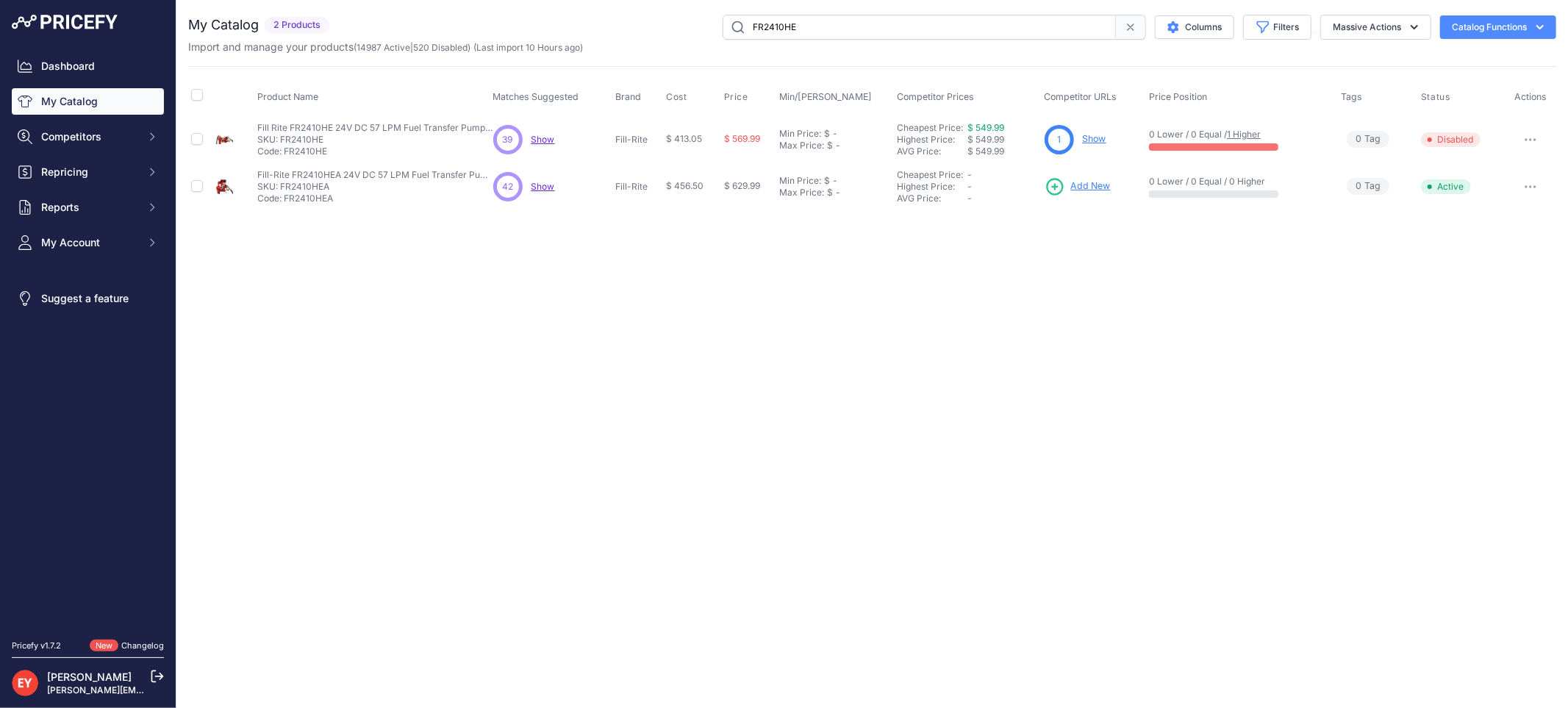
paste input "04H"
type input "FR2404H"
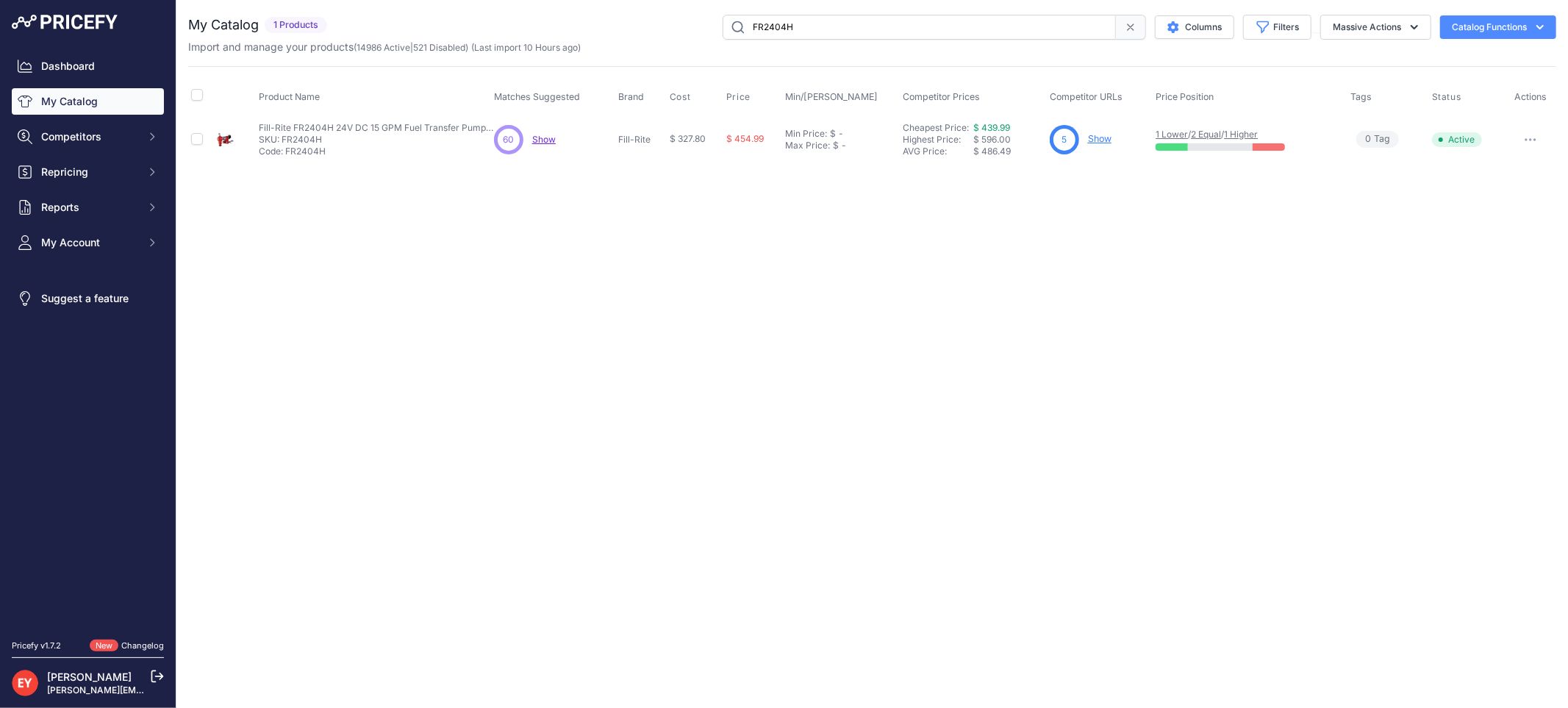
drag, startPoint x: 0, startPoint y: 0, endPoint x: 1539, endPoint y: 137, distance: 1545.1
click at [1539, 137] on button "button" at bounding box center [1530, 140] width 30 height 20
click at [1510, 172] on button "Disable" at bounding box center [1506, 171] width 94 height 24
drag, startPoint x: 824, startPoint y: 26, endPoint x: 724, endPoint y: 26, distance: 100.0
click at [724, 26] on input "FR2404H" at bounding box center [919, 26] width 393 height 25
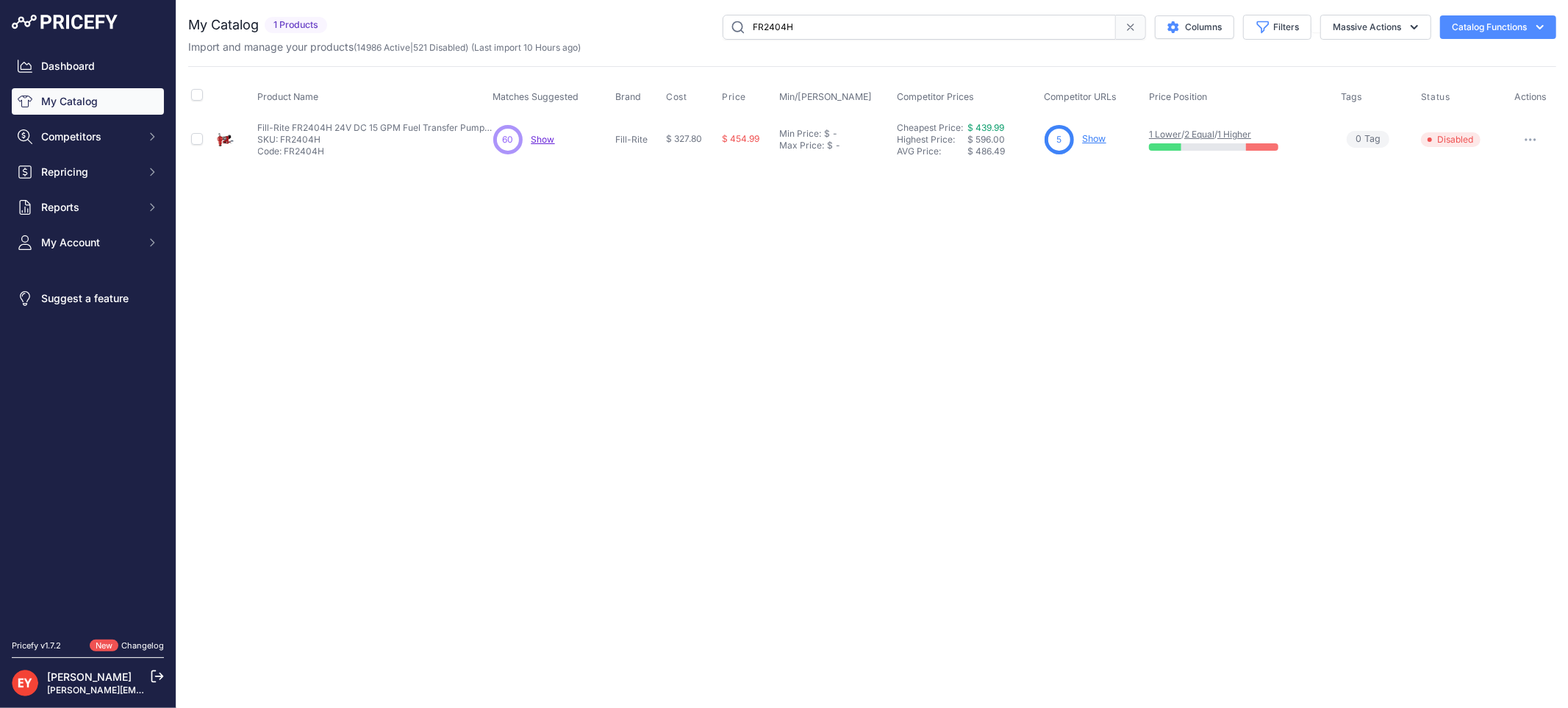
paste input "1205HE"
type input "FR1205HE"
drag, startPoint x: 0, startPoint y: 0, endPoint x: 1534, endPoint y: 134, distance: 1539.8
click at [1534, 134] on button "button" at bounding box center [1530, 140] width 30 height 20
click at [1508, 165] on button "Disable" at bounding box center [1506, 171] width 94 height 24
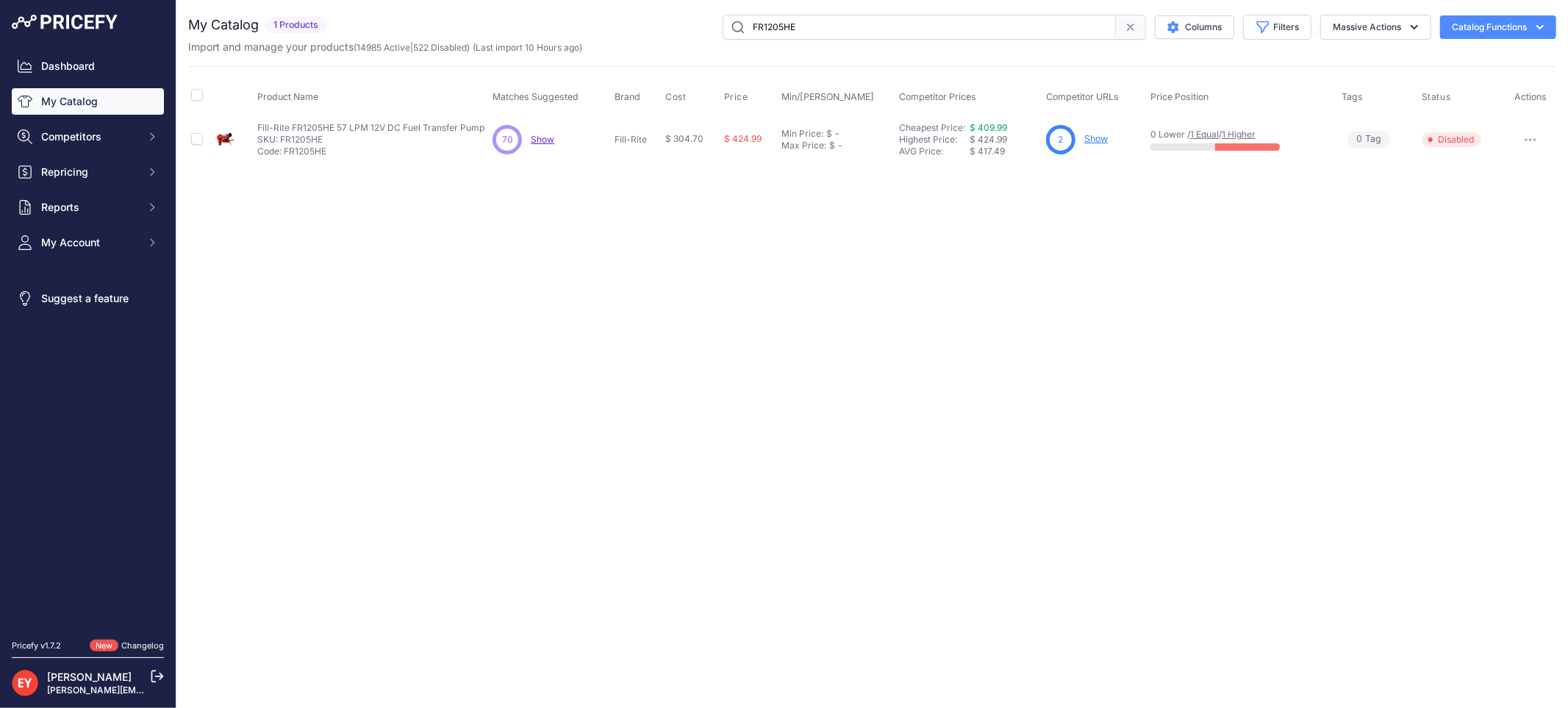
drag, startPoint x: 855, startPoint y: 17, endPoint x: 714, endPoint y: 26, distance: 141.3
click at [714, 26] on div "FR1205HE Columns Filters Status All Status Only Enabled Only Disabled" at bounding box center [944, 26] width 1223 height 25
paste input "DF120CAN520"
type input "DF120CAN520"
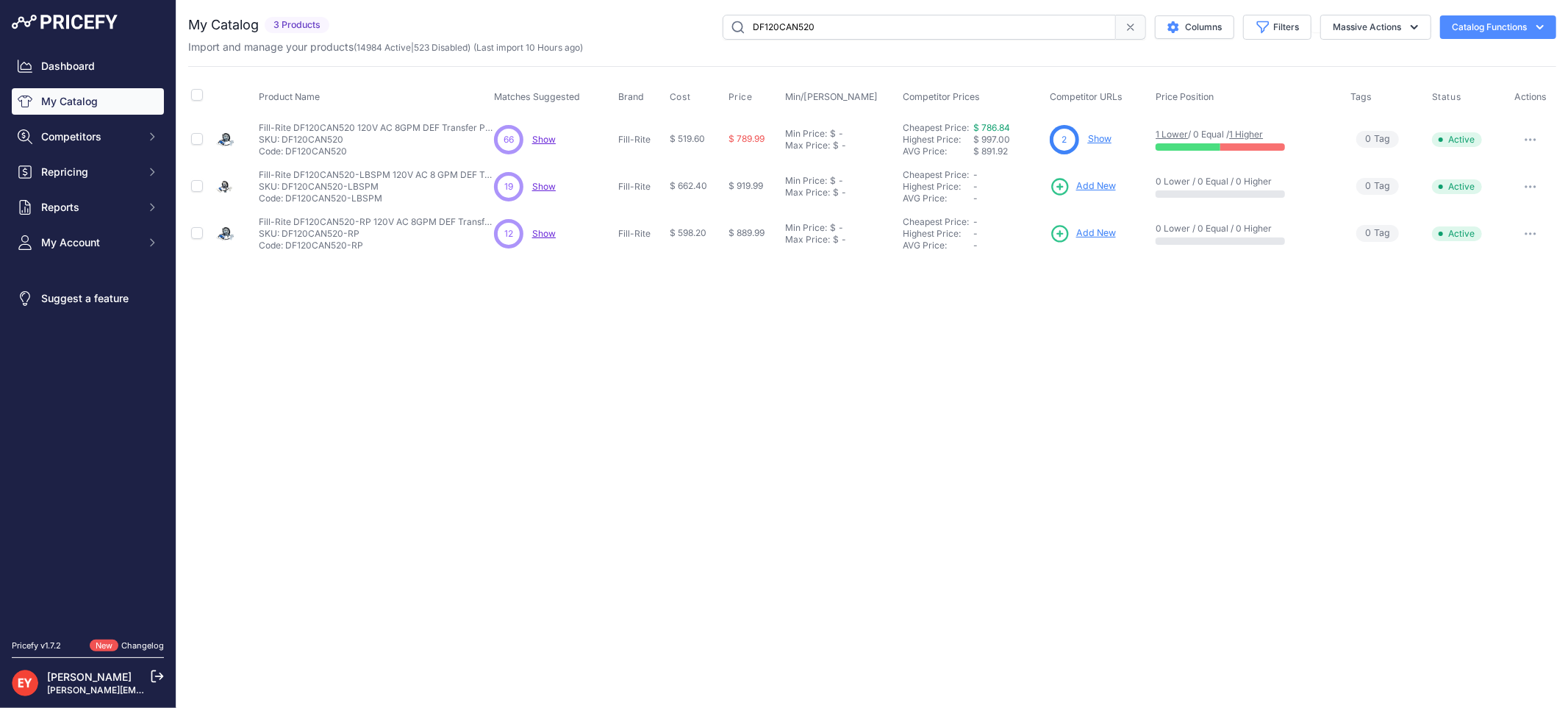
click at [1535, 142] on button "button" at bounding box center [1530, 140] width 30 height 20
click at [1502, 173] on button "Disable" at bounding box center [1506, 171] width 94 height 24
drag, startPoint x: 862, startPoint y: 26, endPoint x: 660, endPoint y: 23, distance: 202.0
click at [660, 23] on div "DF120CAN520 Columns Filters Status All Status Only Enabled Only Disabled" at bounding box center [945, 26] width 1221 height 25
paste input "012"
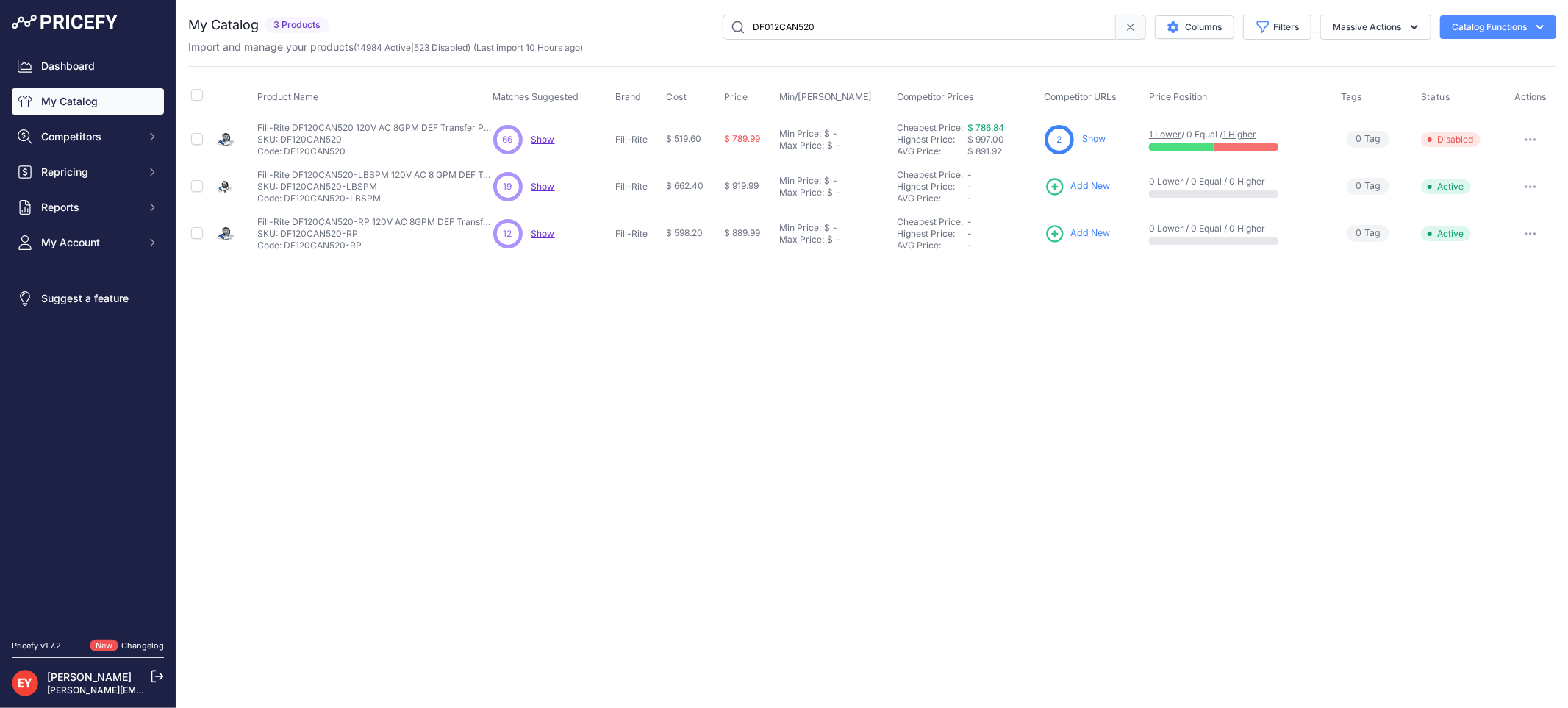
type input "DF012CAN520"
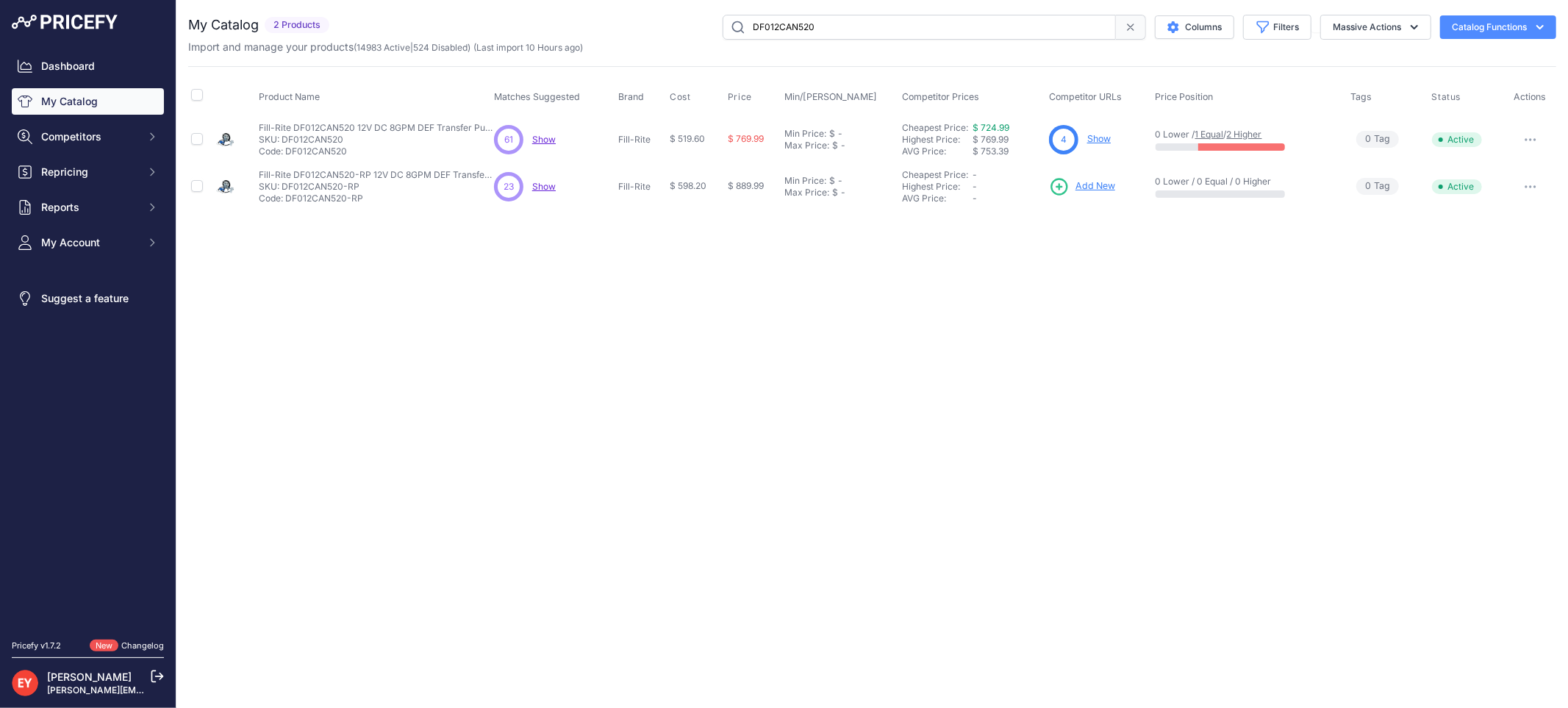
drag, startPoint x: 0, startPoint y: 0, endPoint x: 1534, endPoint y: 130, distance: 1539.5
click at [1534, 130] on button "button" at bounding box center [1530, 140] width 30 height 20
click at [1505, 164] on button "Disable" at bounding box center [1506, 171] width 94 height 24
drag, startPoint x: 904, startPoint y: 25, endPoint x: 647, endPoint y: 22, distance: 257.0
click at [647, 22] on div "DF012CAN520 Columns Filters Status All Status Only Enabled Only Disabled" at bounding box center [945, 26] width 1221 height 25
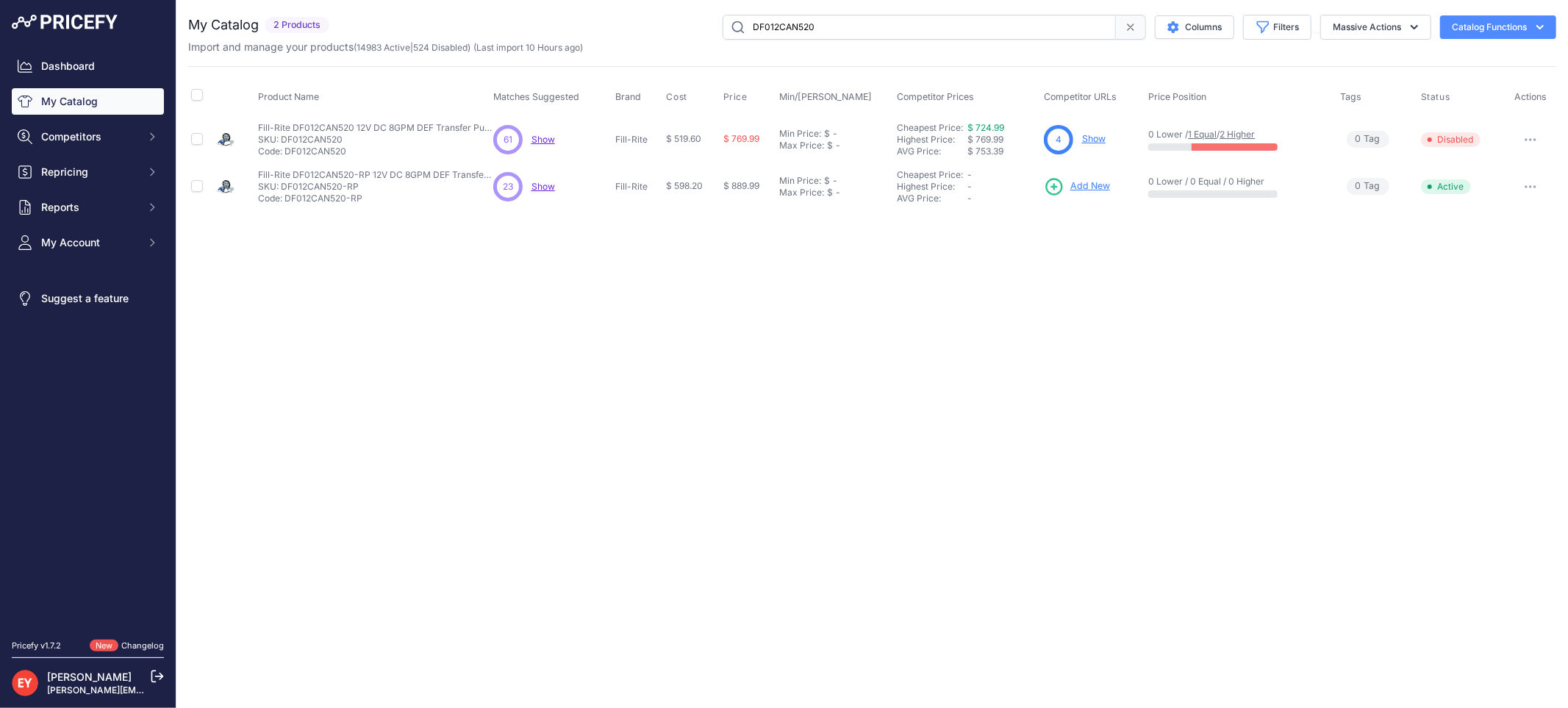
paste input "850G8569"
type input "850G8569"
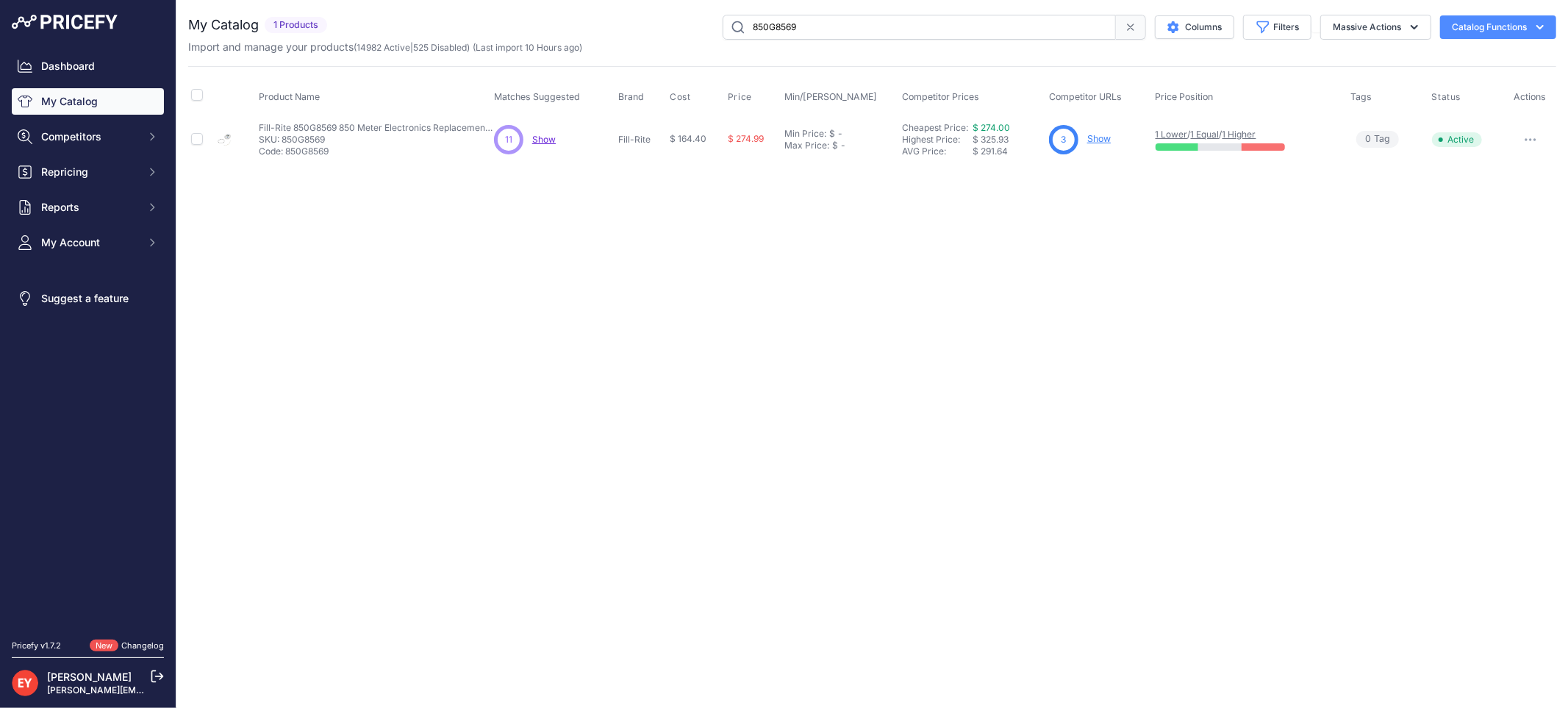
click at [1538, 138] on button "button" at bounding box center [1530, 140] width 30 height 20
click at [1512, 162] on button "Disable" at bounding box center [1506, 171] width 94 height 24
drag, startPoint x: 884, startPoint y: 27, endPoint x: 597, endPoint y: 27, distance: 287.0
click at [597, 27] on div "850G8569 Columns Filters Status All Status Only Enabled Only Disabled" at bounding box center [944, 26] width 1223 height 25
paste input "NXFM150"
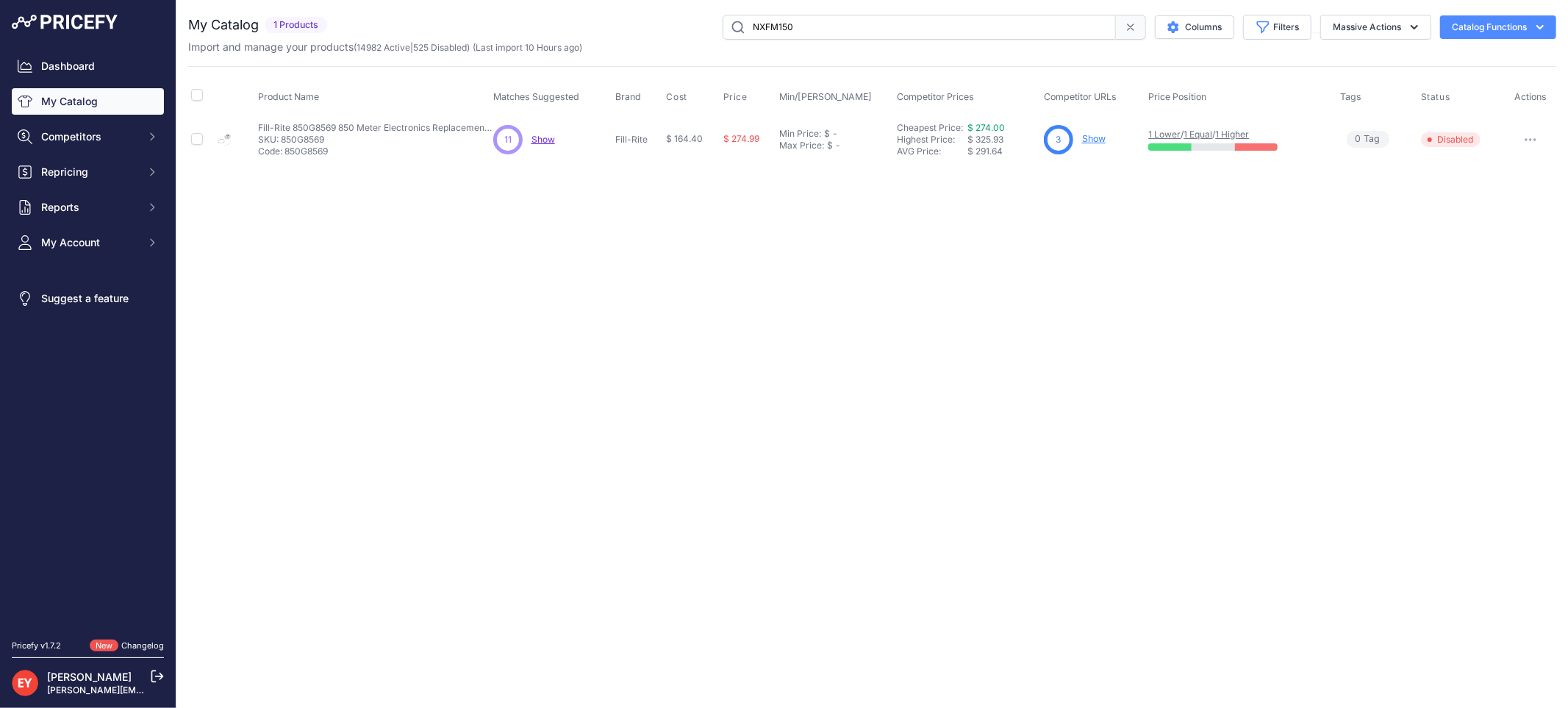
type input "NXFM150"
drag, startPoint x: 0, startPoint y: 0, endPoint x: 1541, endPoint y: 129, distance: 1546.4
click at [1541, 129] on button "button" at bounding box center [1531, 140] width 30 height 20
click at [1519, 159] on button "Disable" at bounding box center [1506, 171] width 94 height 24
drag, startPoint x: 831, startPoint y: 30, endPoint x: 696, endPoint y: 26, distance: 135.1
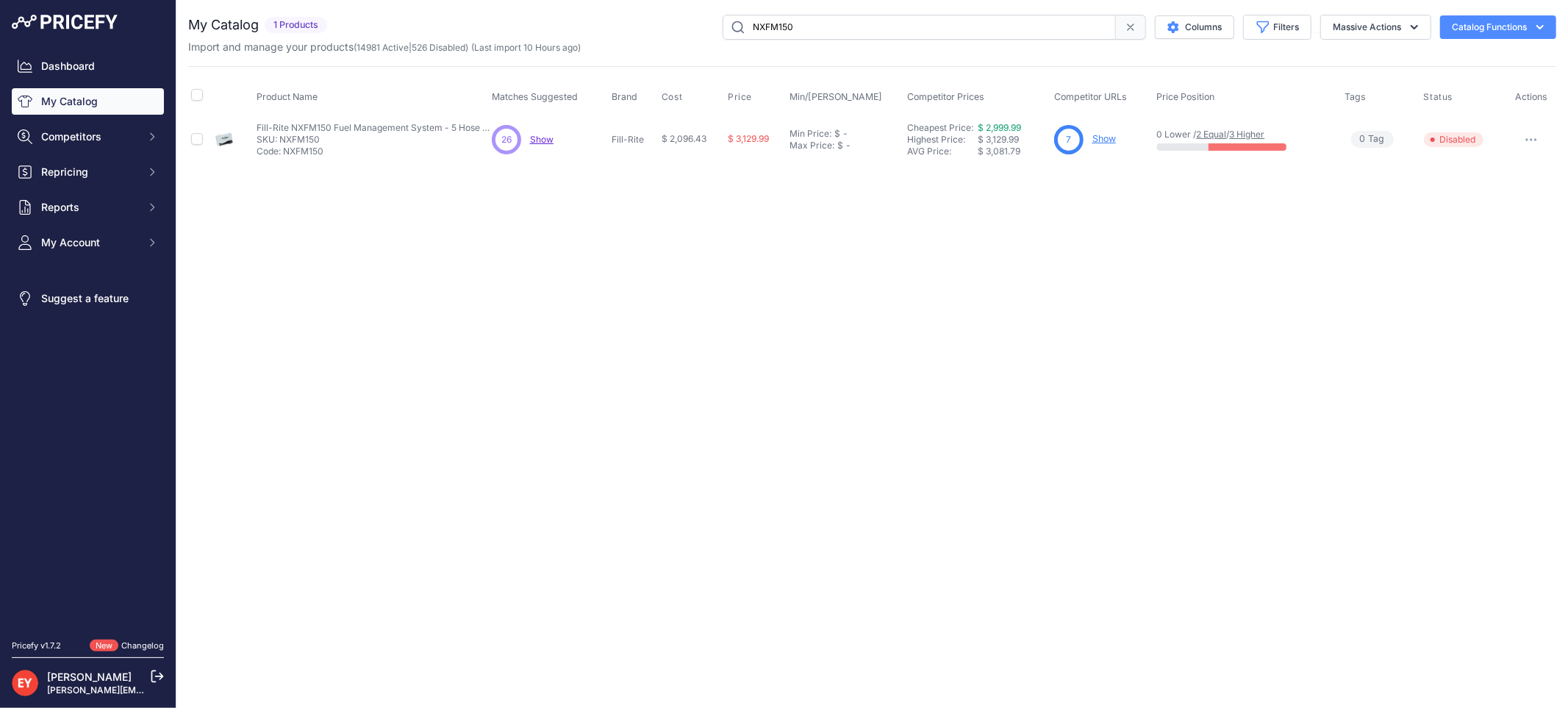
click at [696, 26] on div "NXFM150 Columns Filters Status All Status Only Enabled Only Disabled" at bounding box center [944, 26] width 1223 height 25
paste input "KIT321JC"
drag, startPoint x: 819, startPoint y: 24, endPoint x: 713, endPoint y: 33, distance: 106.4
click at [713, 33] on div "KIT321JC Columns Filters Status All Status Only Enabled Only Disabled" at bounding box center [944, 26] width 1223 height 25
paste input "F00102000"
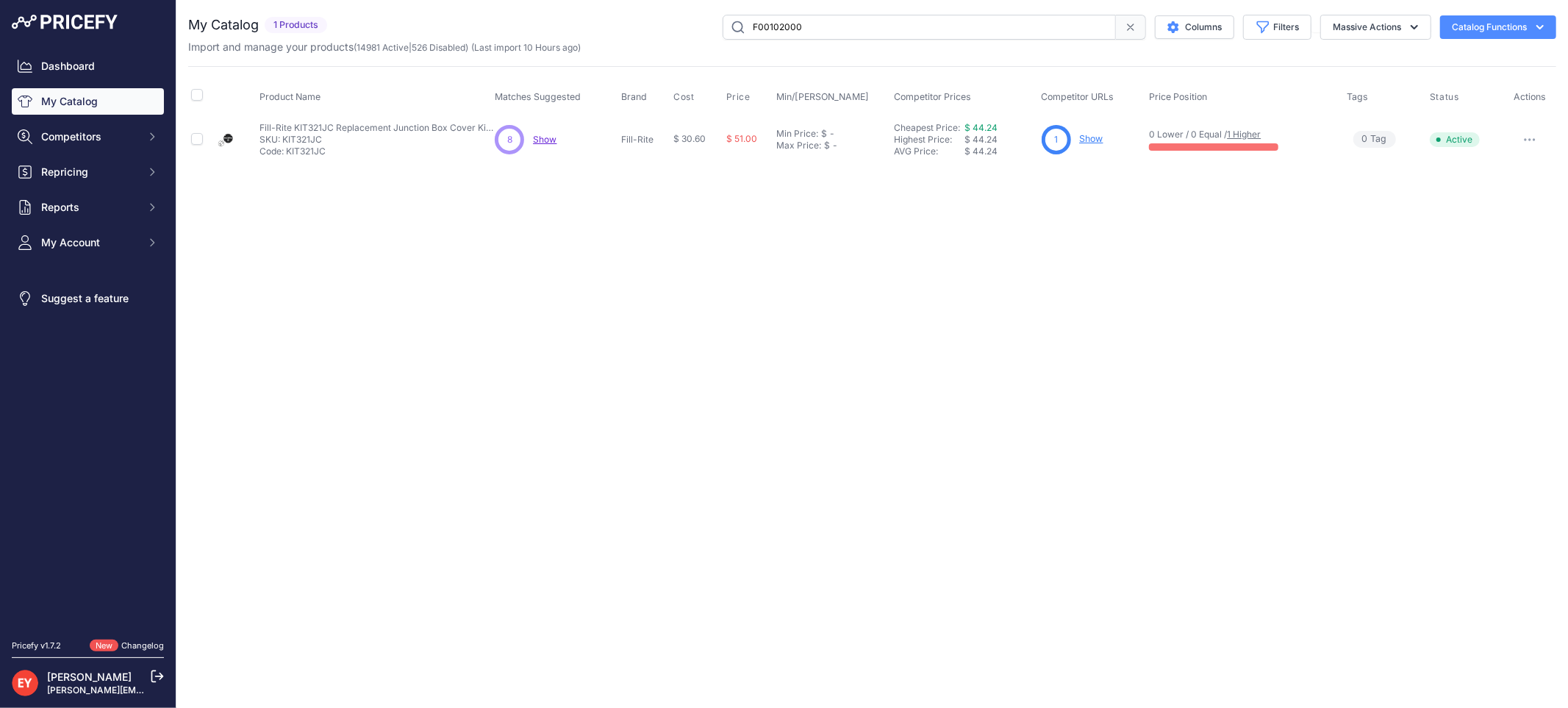
type input "F00102000"
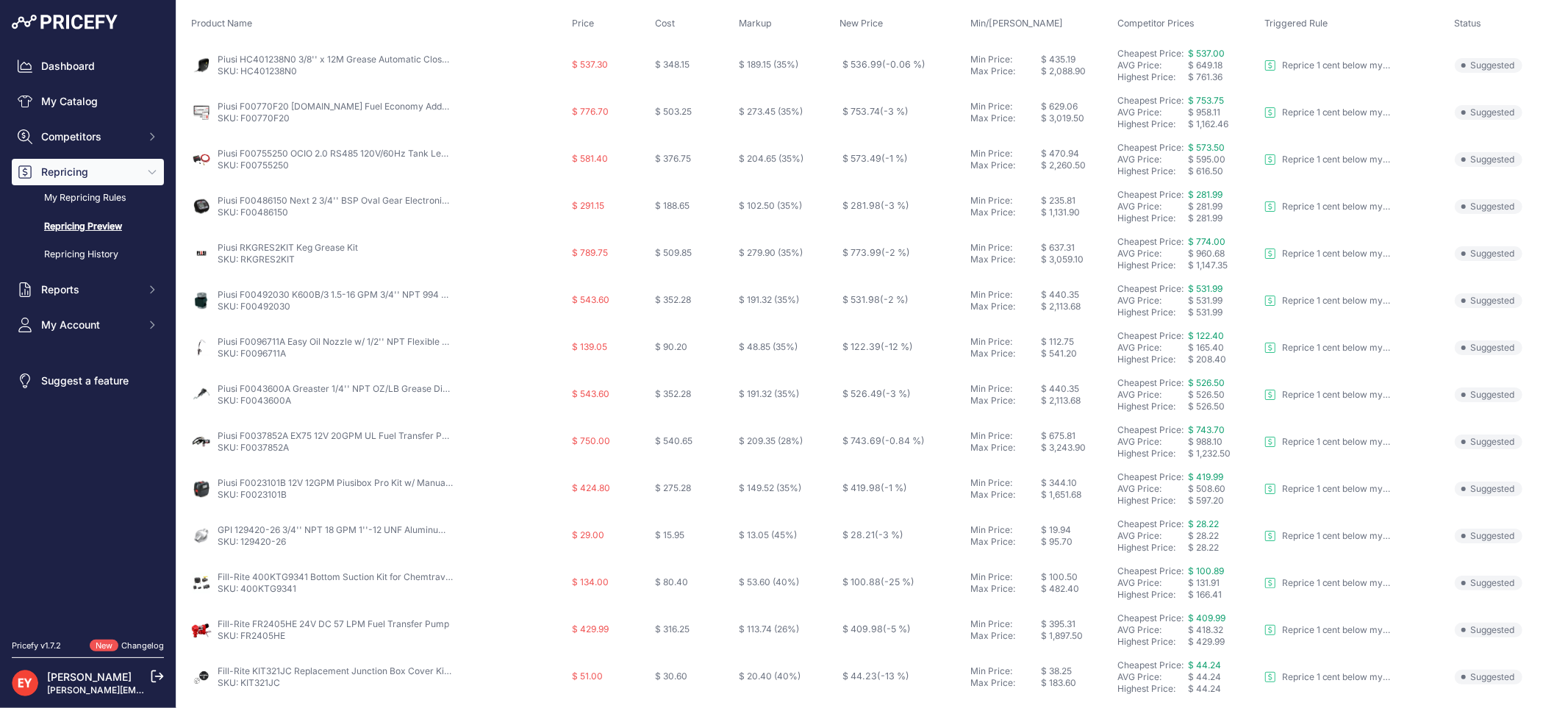
scroll to position [194, 0]
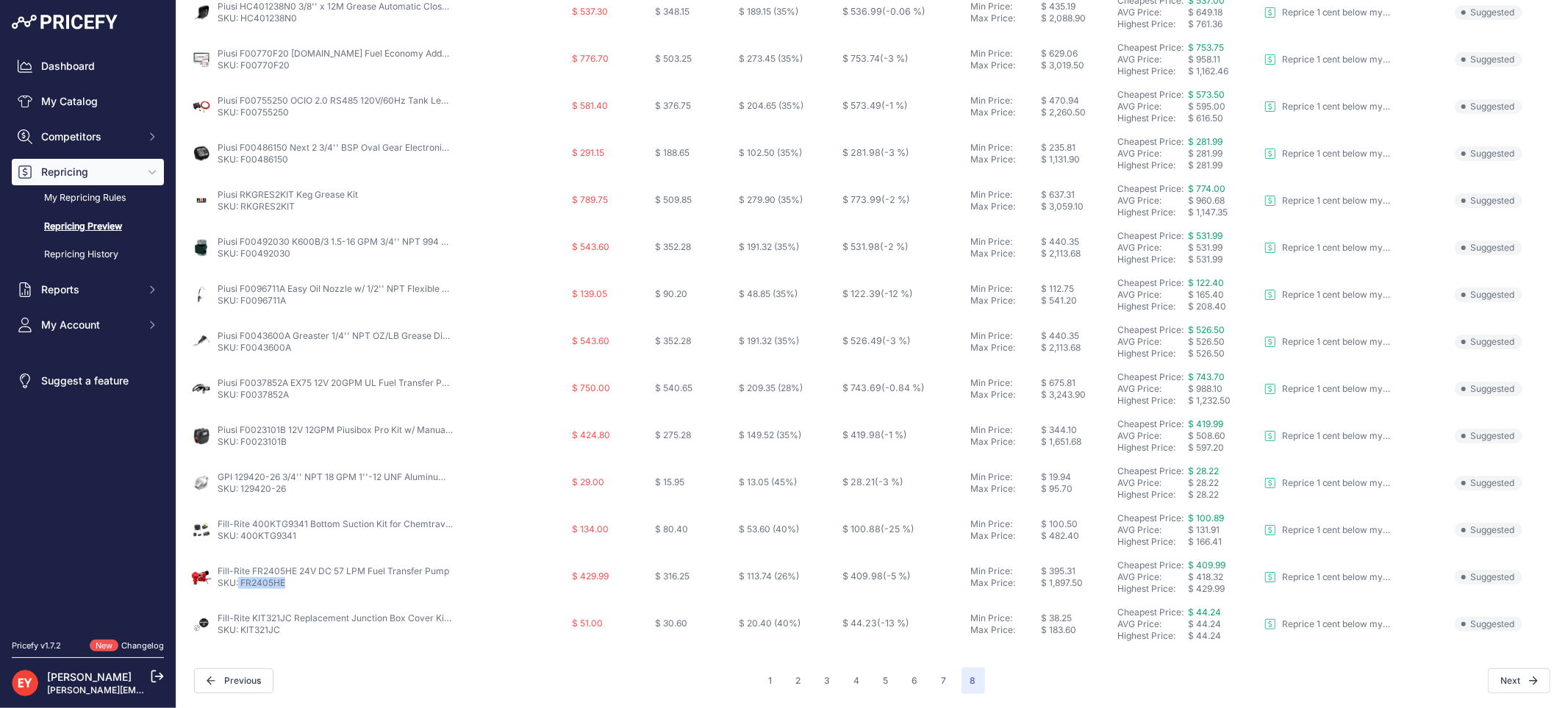
drag, startPoint x: 296, startPoint y: 582, endPoint x: 239, endPoint y: 585, distance: 57.1
click at [239, 585] on p "SKU: FR2405HE" at bounding box center [334, 583] width 231 height 12
copy link "FR2405HE"
drag, startPoint x: 283, startPoint y: 635, endPoint x: 242, endPoint y: 631, distance: 41.2
click at [242, 631] on p "SKU: KIT321JC" at bounding box center [335, 630] width 235 height 12
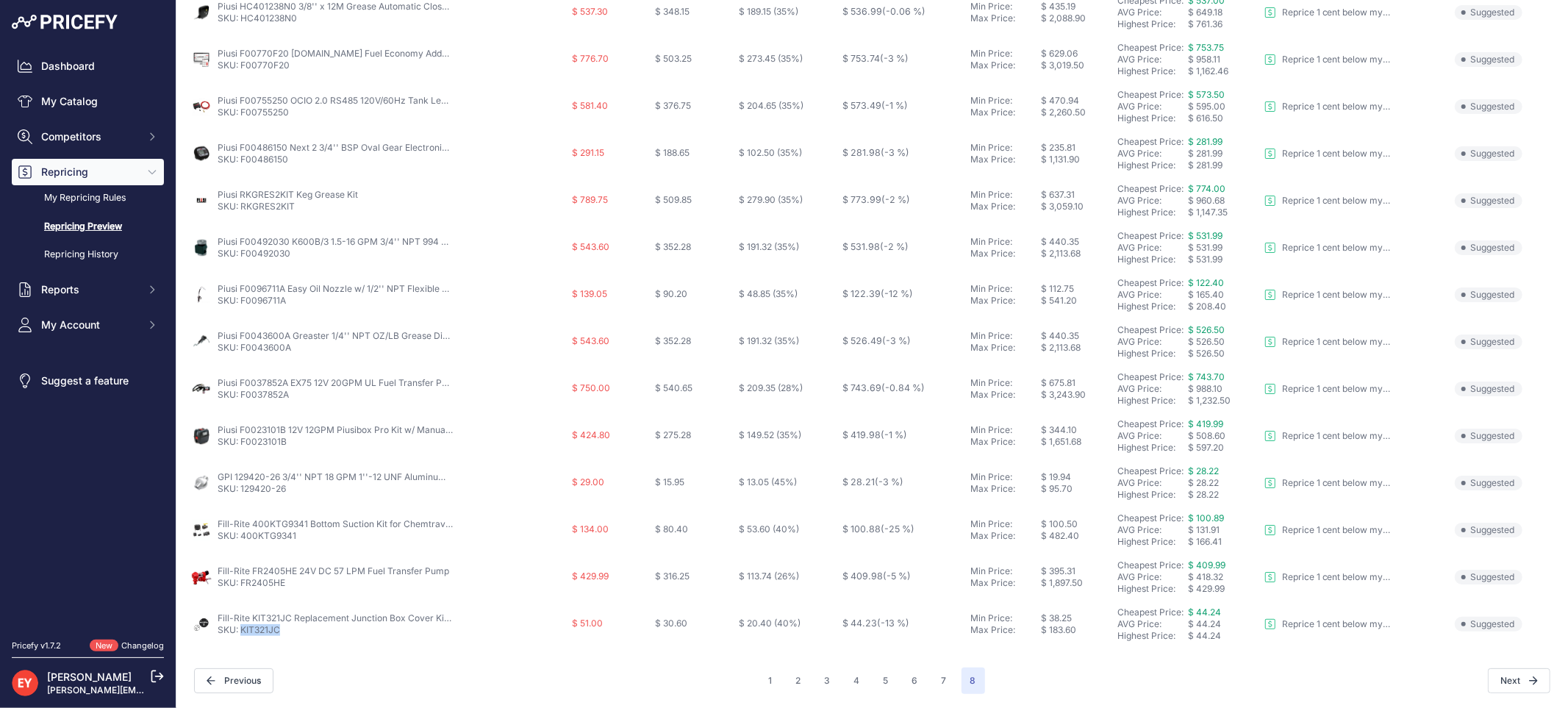
copy link "KIT321JC"
click at [765, 685] on button "1" at bounding box center [770, 680] width 21 height 26
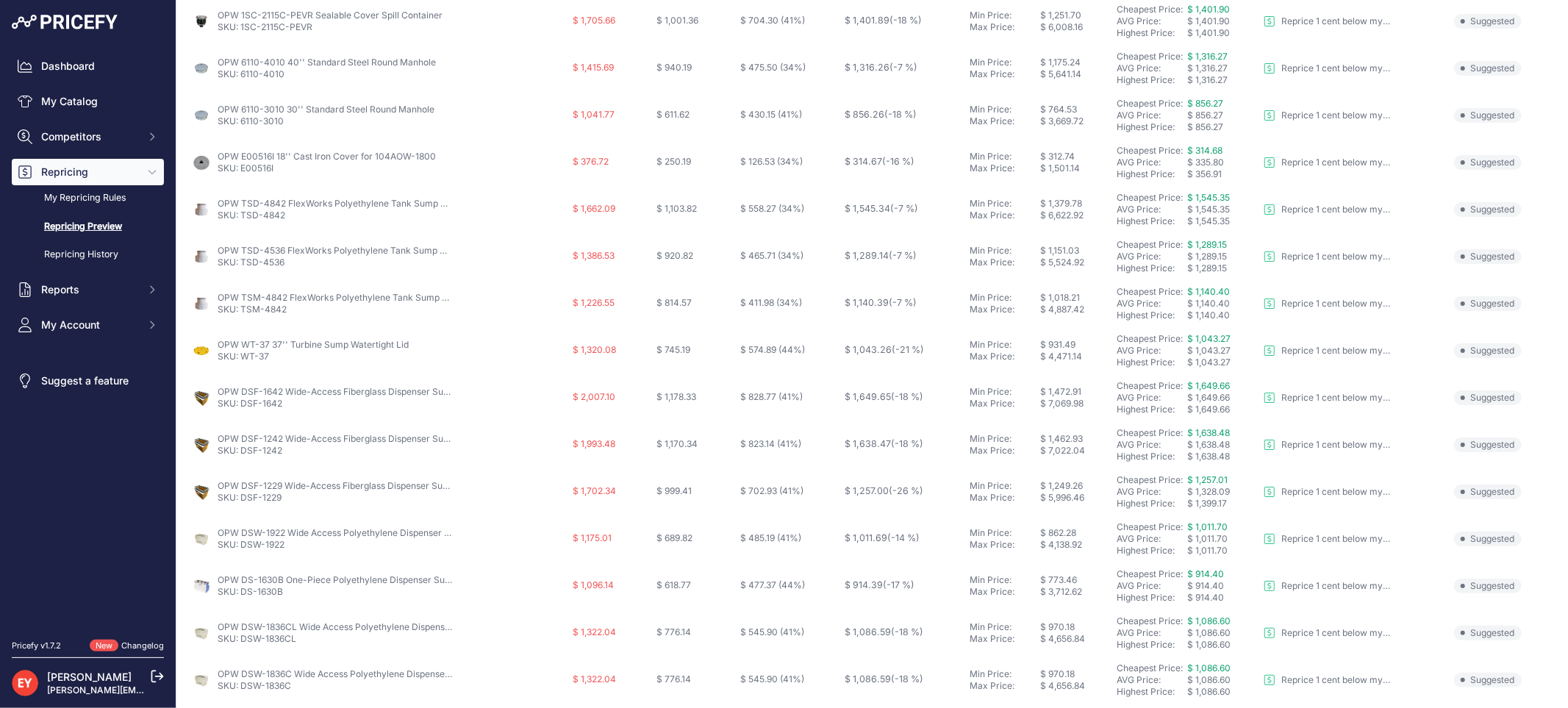
scroll to position [477, 0]
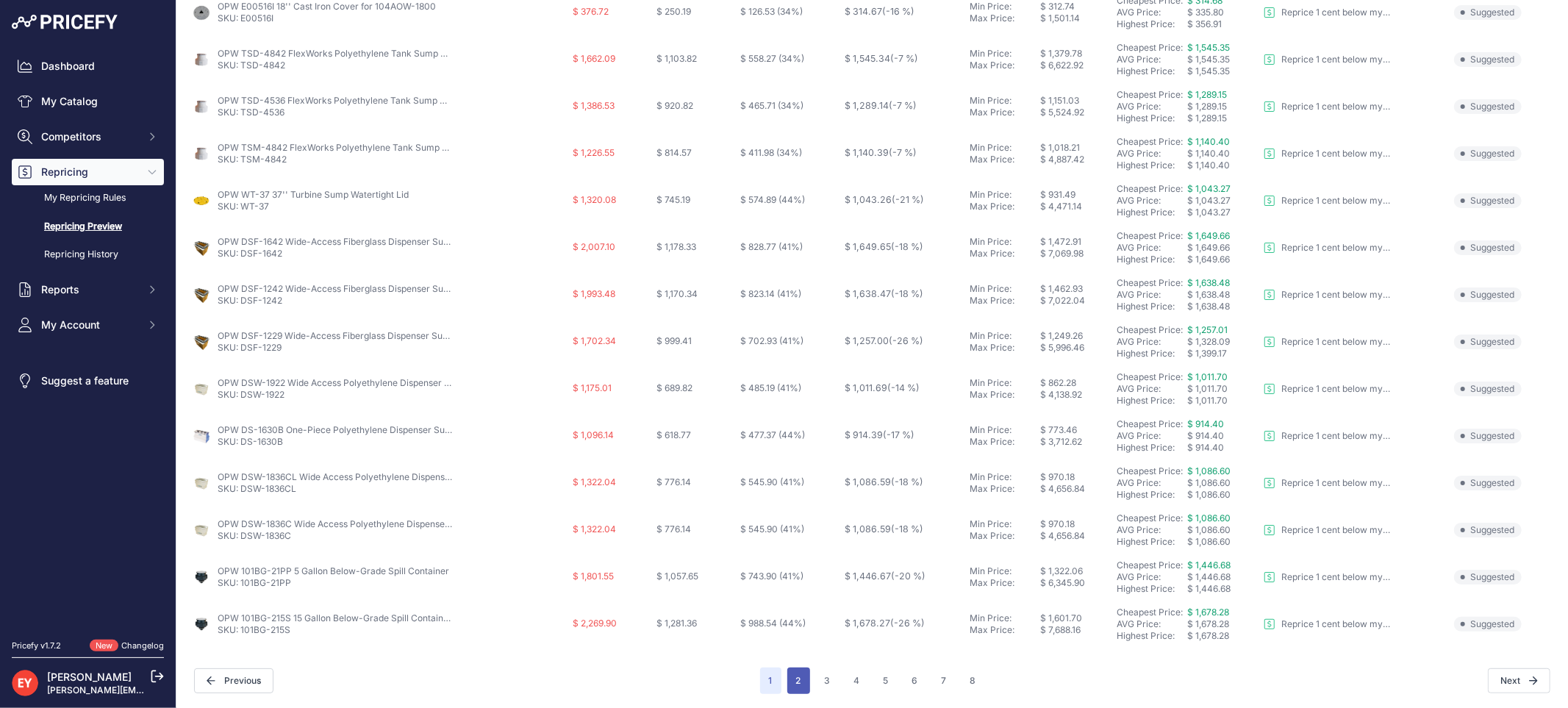
click at [794, 671] on button "2" at bounding box center [798, 680] width 23 height 26
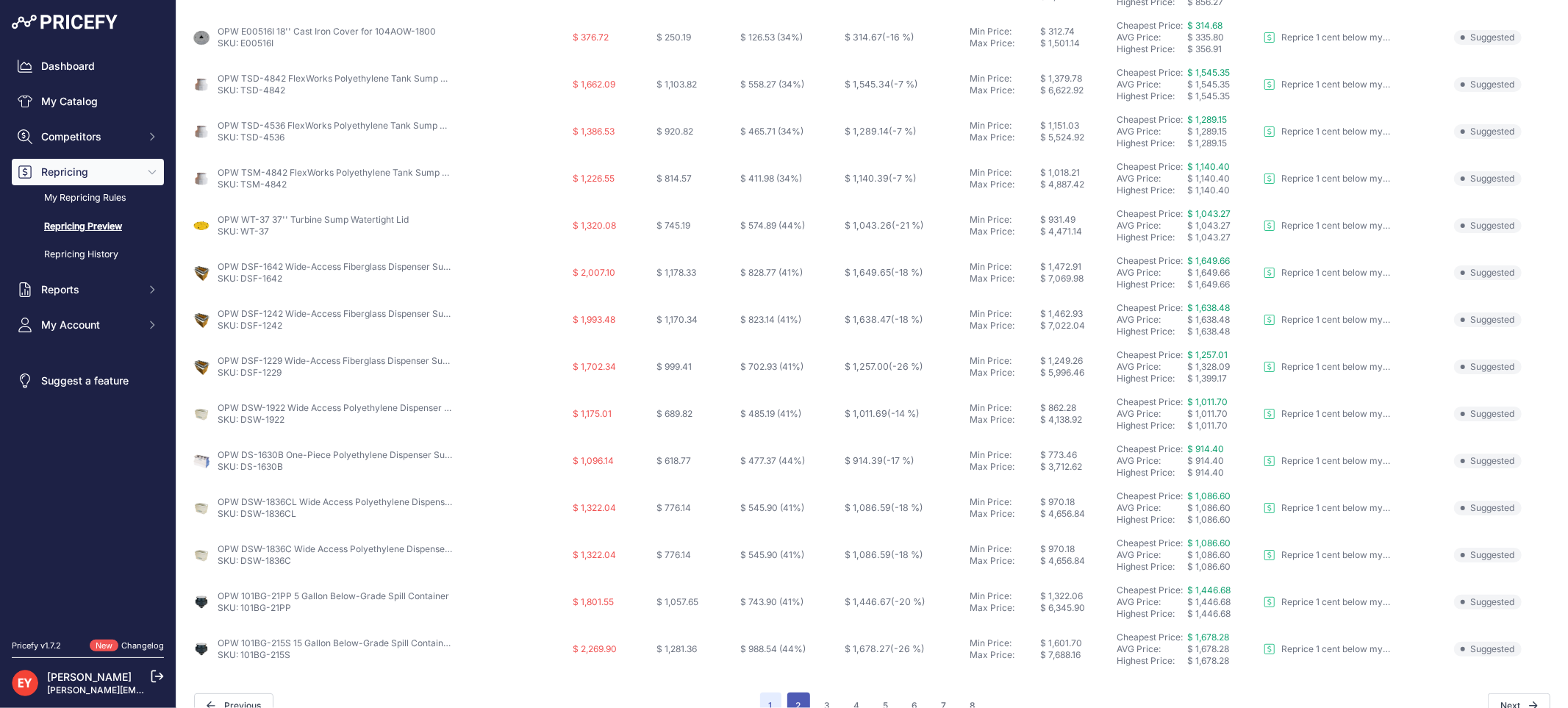
scroll to position [502, 0]
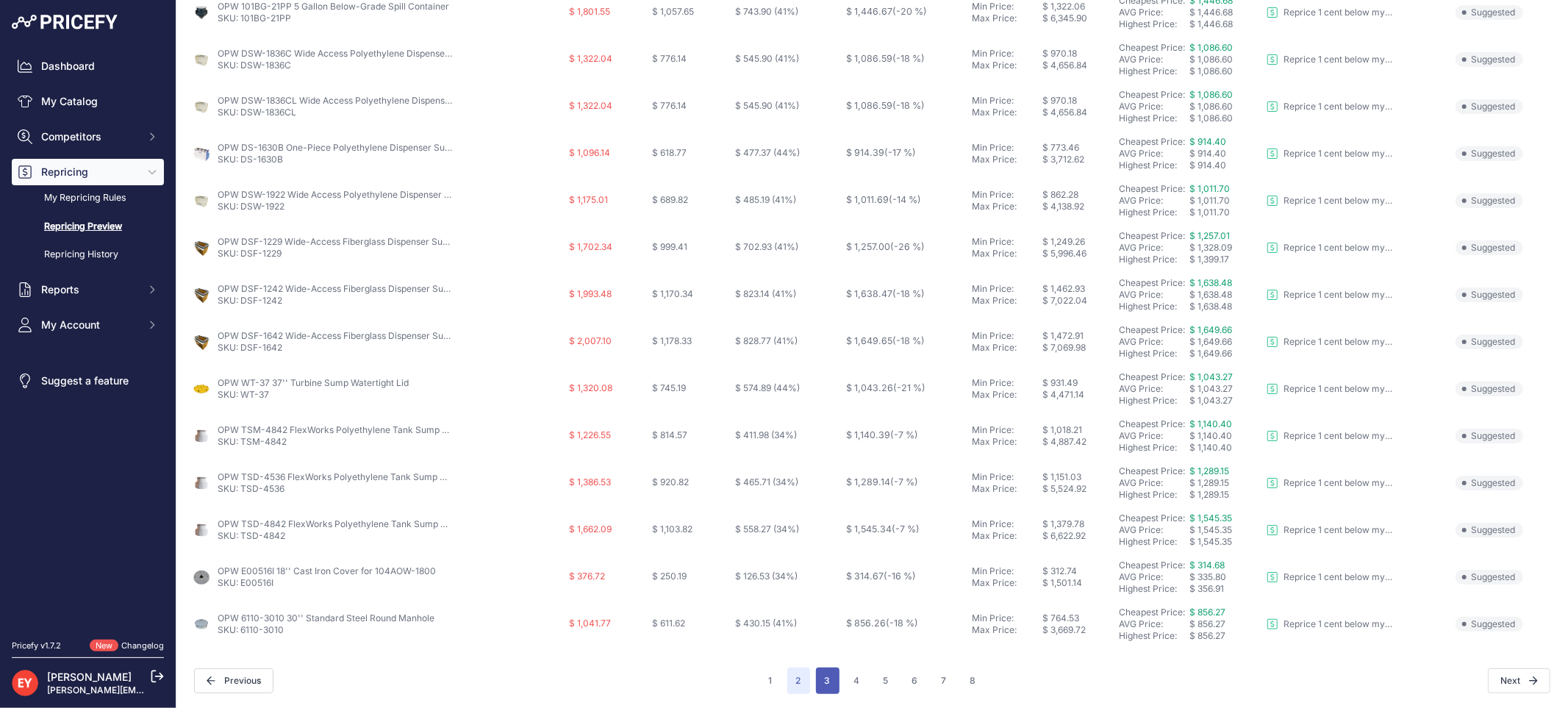
click at [821, 686] on button "3" at bounding box center [828, 680] width 24 height 26
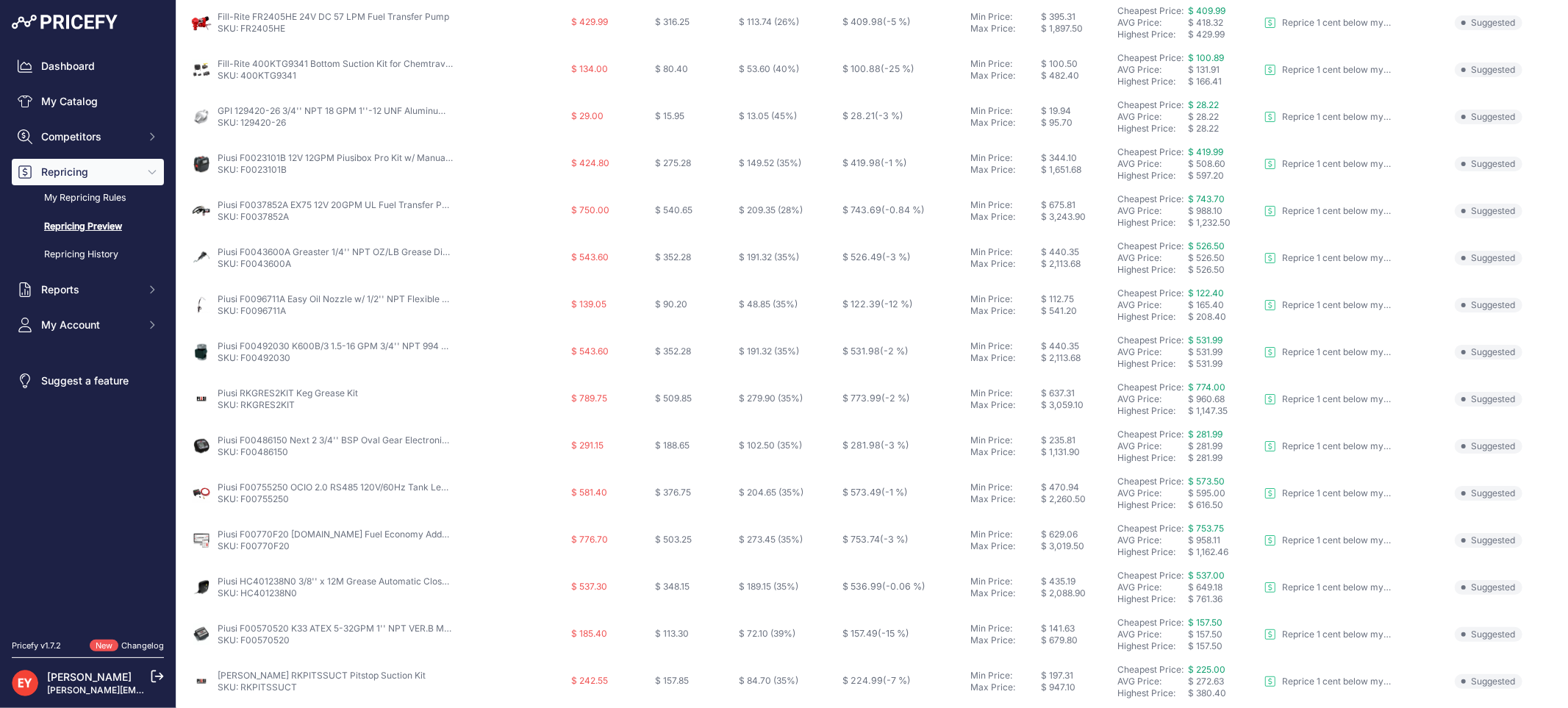
scroll to position [68, 0]
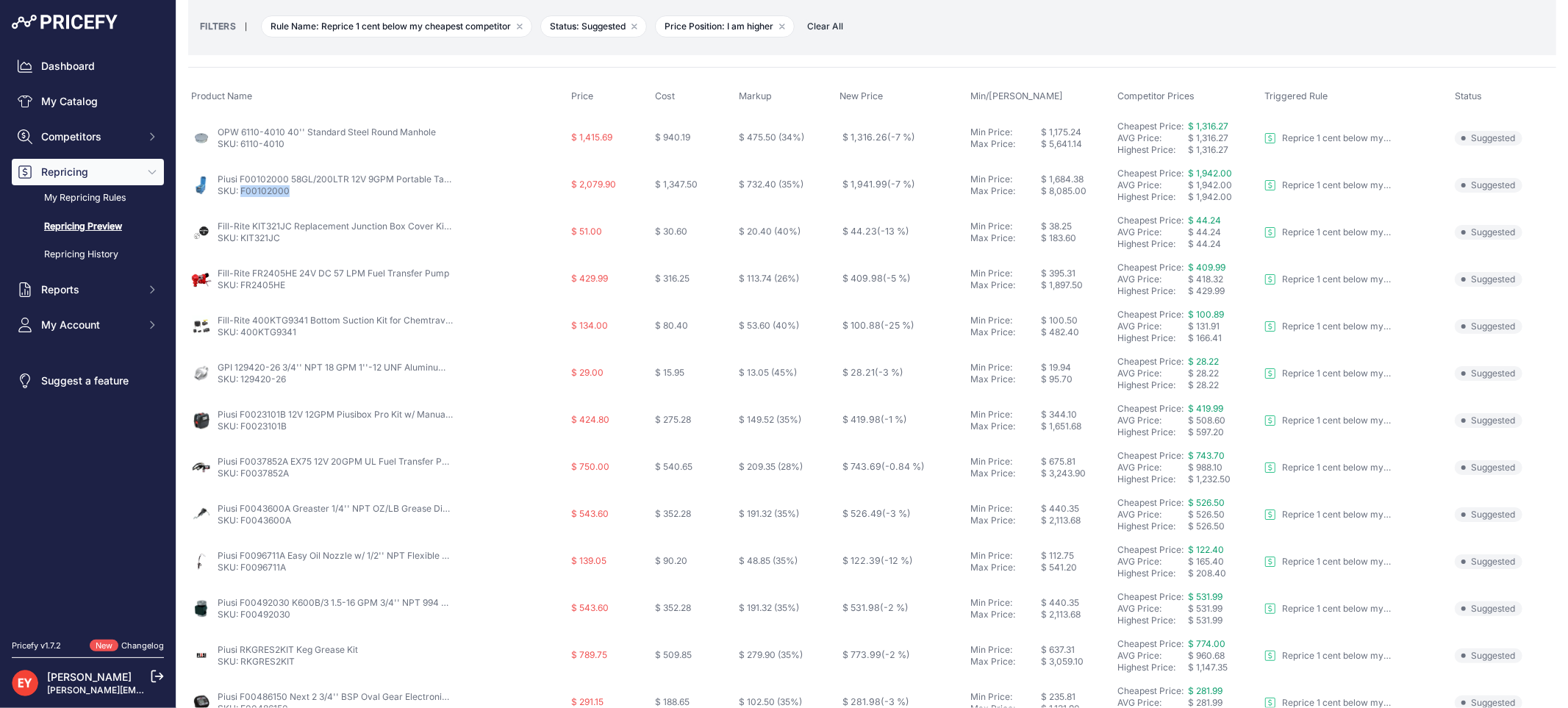
drag, startPoint x: 292, startPoint y: 191, endPoint x: 240, endPoint y: 191, distance: 52.0
click at [240, 191] on p "SKU: F00102000" at bounding box center [335, 191] width 235 height 12
click at [240, 191] on link "SKU: F00102000" at bounding box center [254, 191] width 72 height 11
copy link "F00102000"
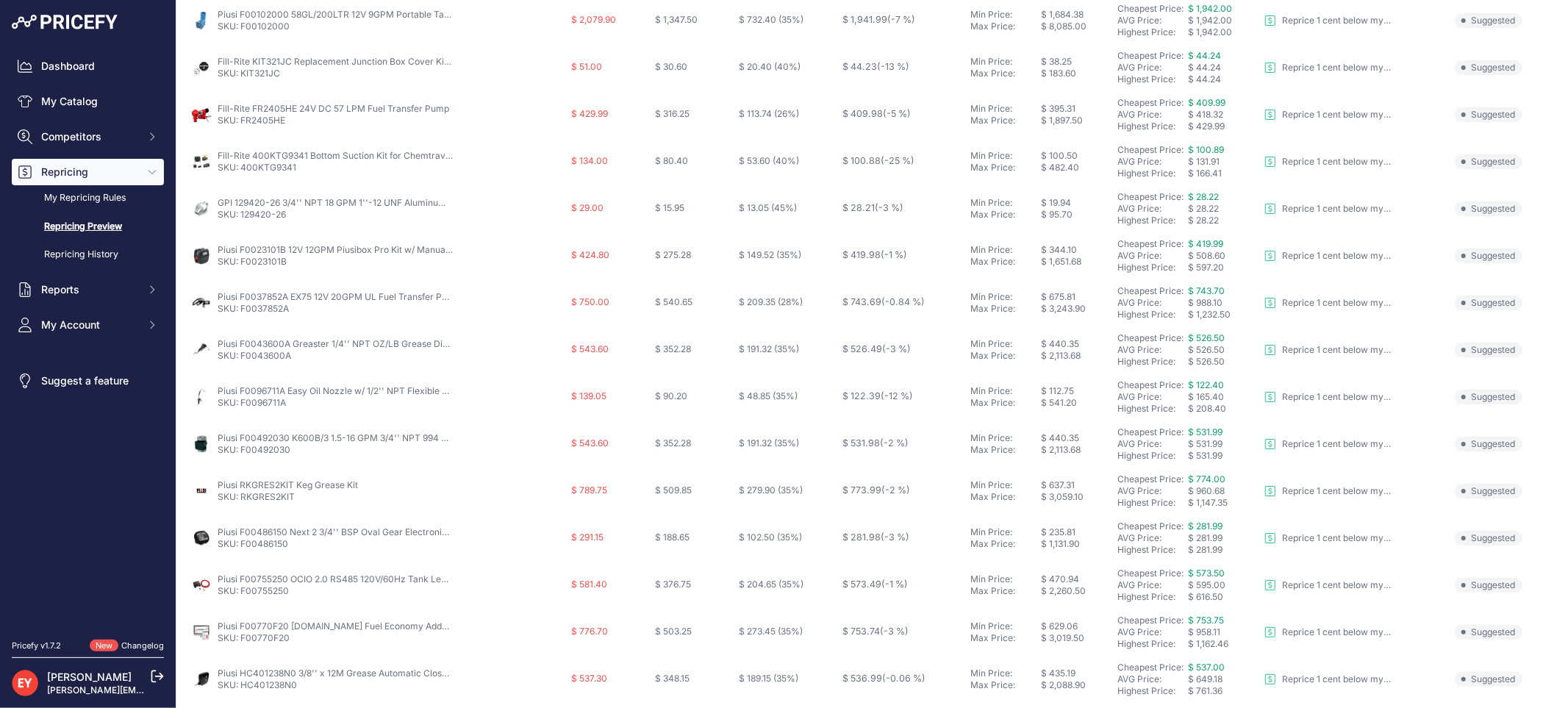
scroll to position [245, 0]
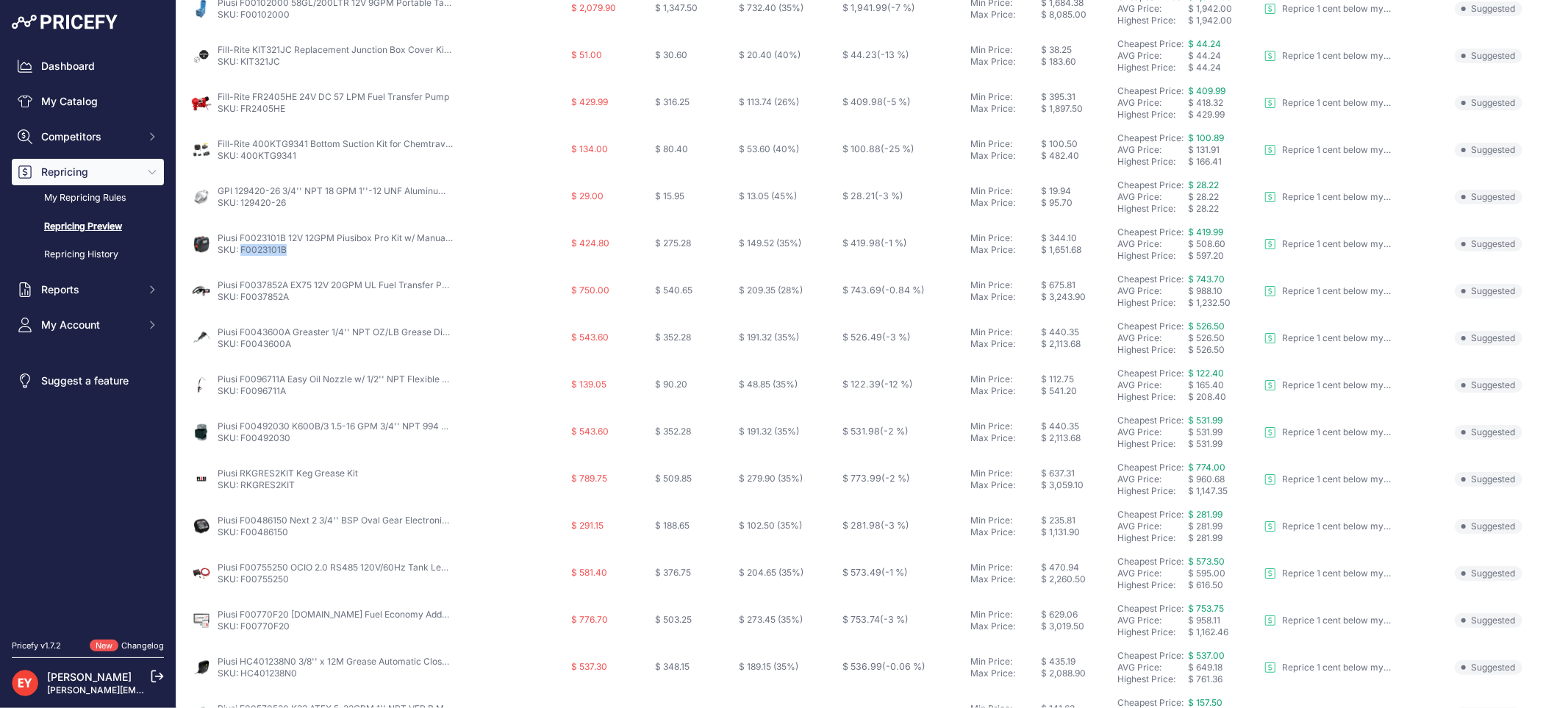
drag, startPoint x: 289, startPoint y: 252, endPoint x: 241, endPoint y: 251, distance: 48.0
click at [241, 251] on p "SKU: F0023101B" at bounding box center [335, 250] width 235 height 12
copy link "F0023101B"
drag, startPoint x: 298, startPoint y: 298, endPoint x: 240, endPoint y: 299, distance: 58.0
click at [240, 299] on p "SKU: F0037852A" at bounding box center [335, 297] width 235 height 12
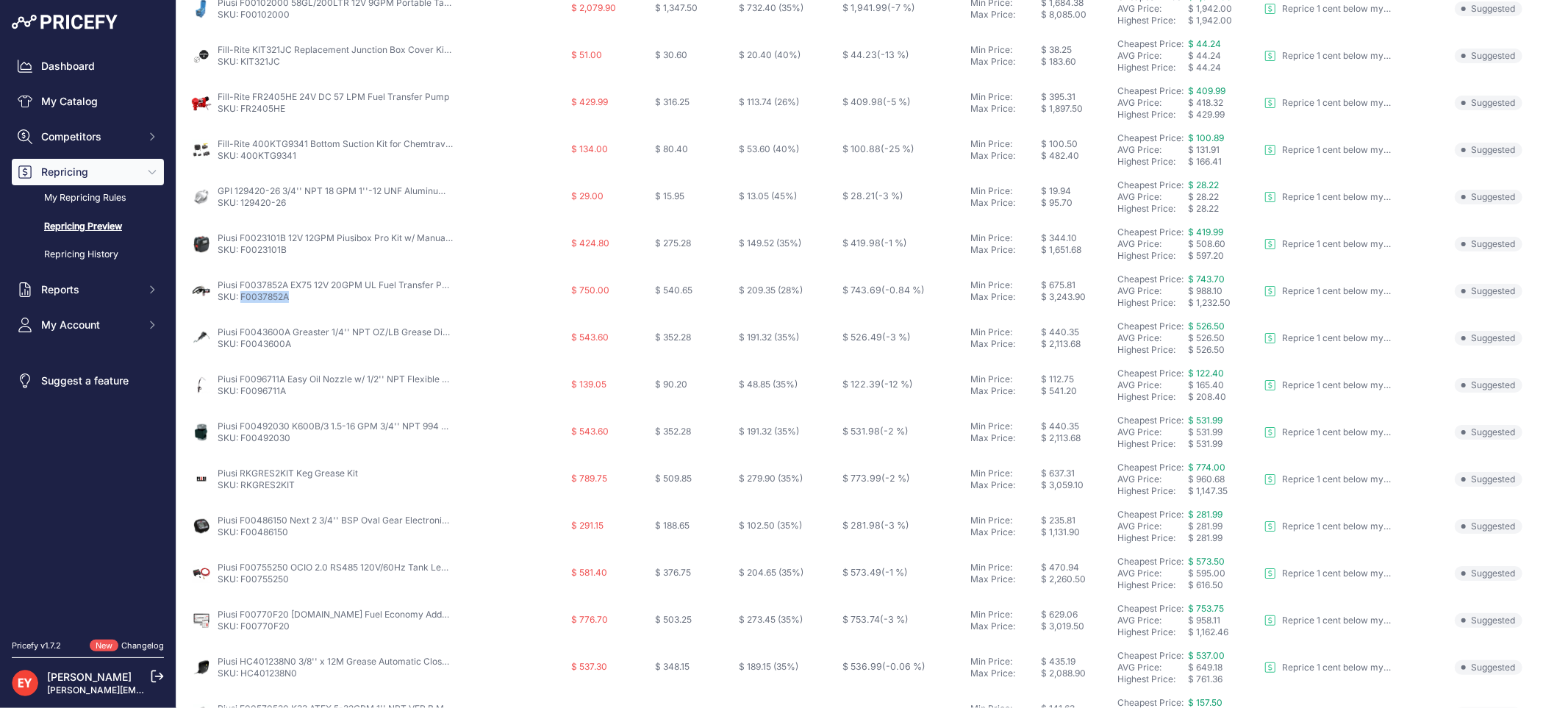
click at [240, 299] on link "SKU: F0037852A" at bounding box center [254, 296] width 71 height 11
copy link "F0037852A"
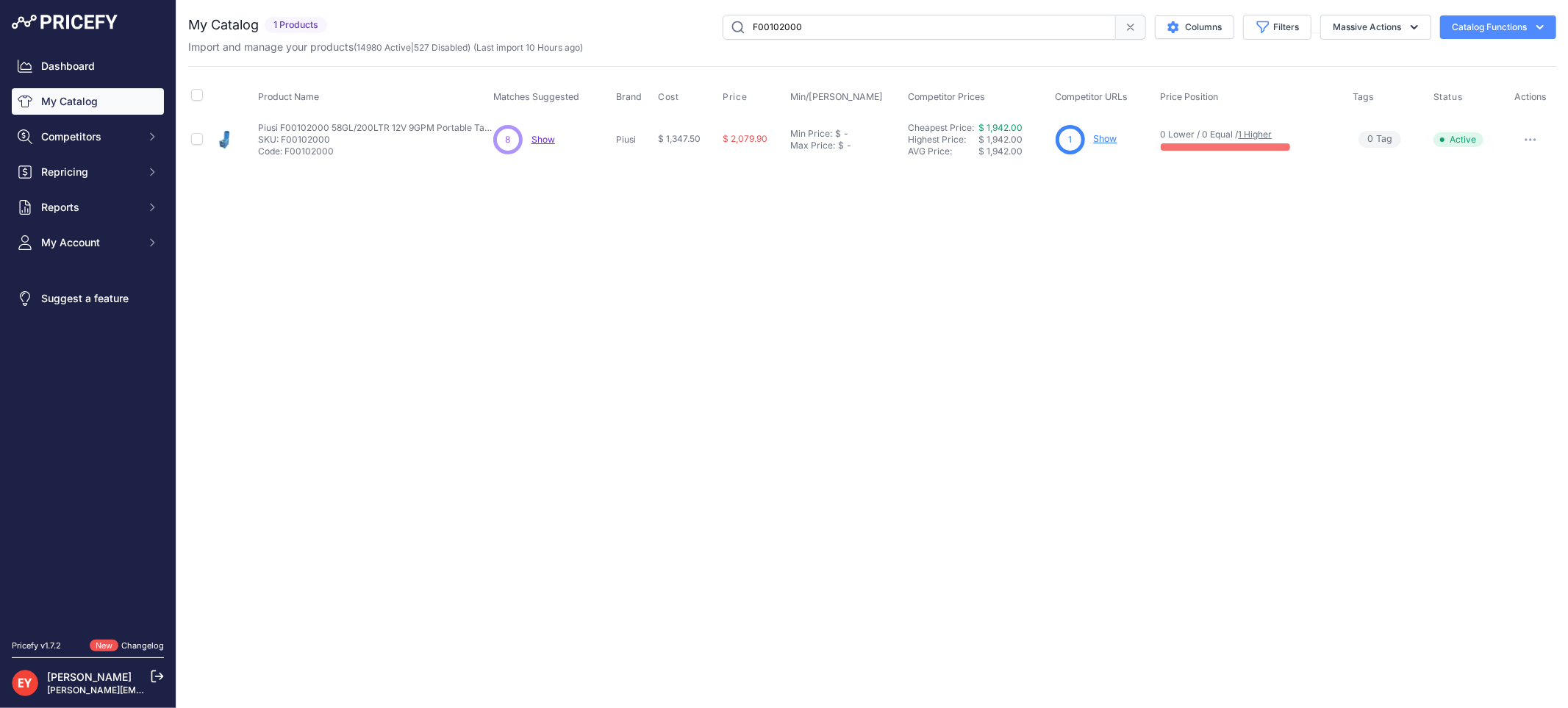
click at [1531, 138] on icon "button" at bounding box center [1531, 139] width 12 height 3
click at [1502, 167] on button "Disable" at bounding box center [1506, 171] width 94 height 24
drag, startPoint x: 829, startPoint y: 30, endPoint x: 681, endPoint y: 31, distance: 148.0
click at [681, 31] on div "F00102000 Columns Filters Status All Status Only Enabled Only Disabled" at bounding box center [944, 26] width 1223 height 25
paste input "23101B"
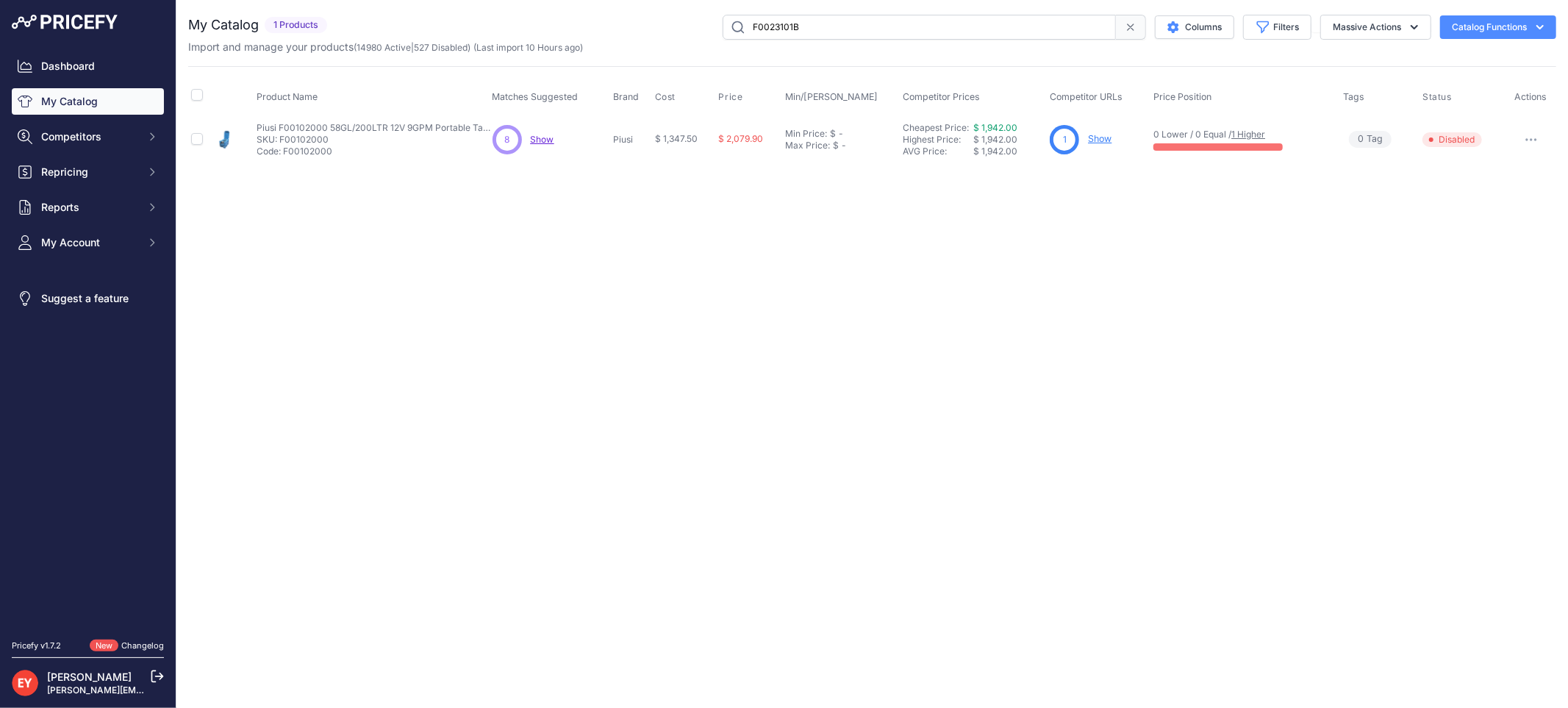
type input "F0023101B"
drag, startPoint x: 0, startPoint y: 0, endPoint x: 1525, endPoint y: 138, distance: 1531.2
click at [1525, 139] on icon "button" at bounding box center [1526, 140] width 2 height 2
click at [1514, 163] on button "Disable" at bounding box center [1506, 171] width 94 height 24
drag, startPoint x: 835, startPoint y: 28, endPoint x: 713, endPoint y: 34, distance: 122.1
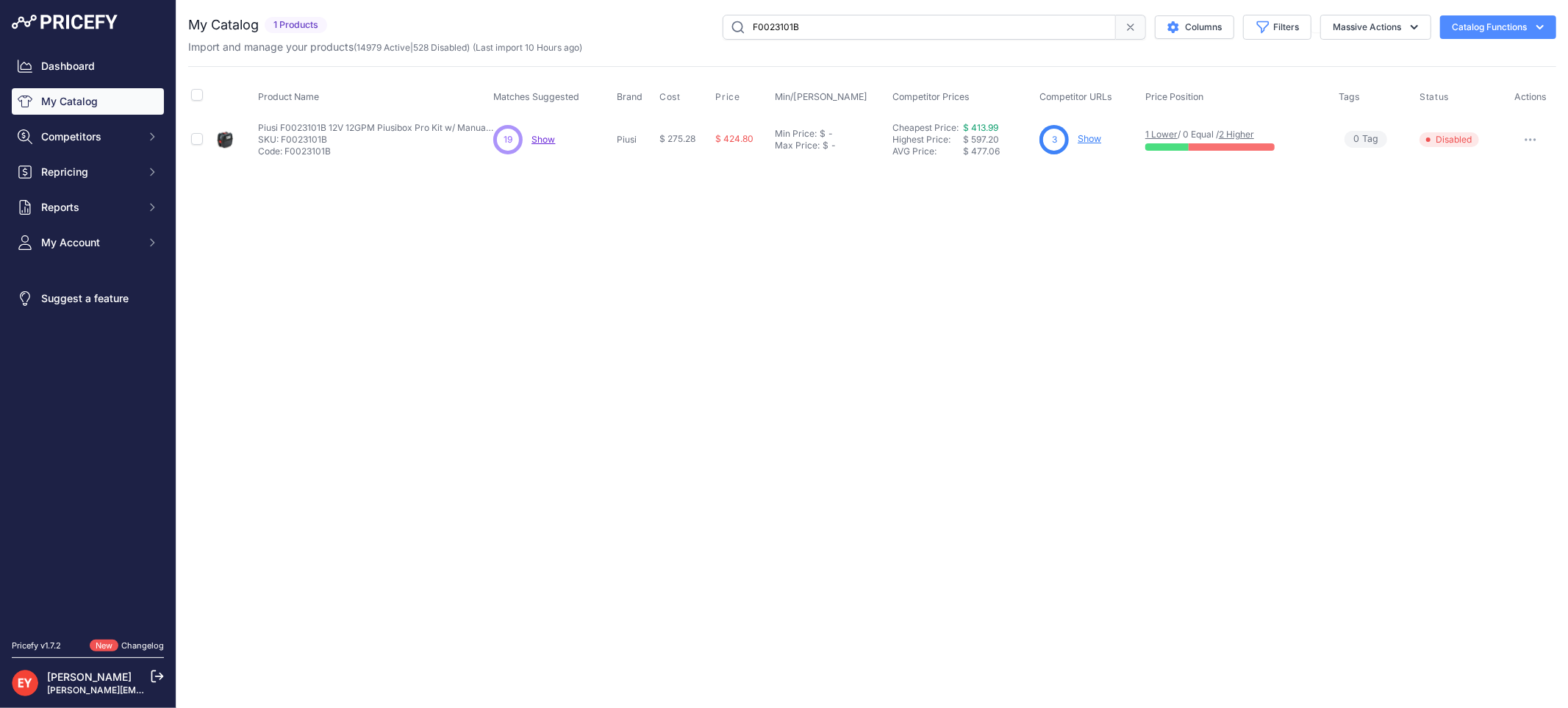
click at [713, 34] on div "F0023101B Columns Filters Status All Status Only Enabled Only Disabled" at bounding box center [944, 26] width 1223 height 25
paste input "37852A"
type input "F0037852A"
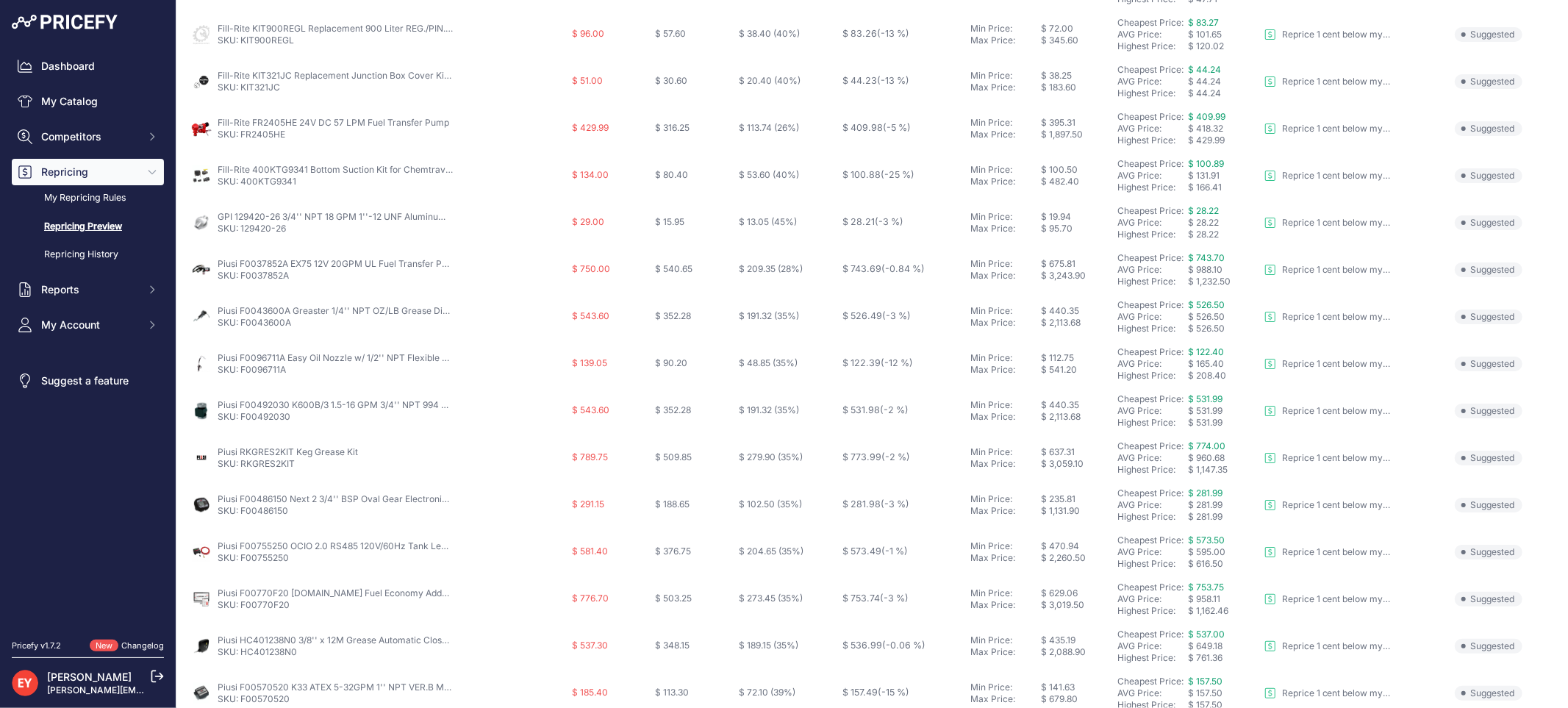
scroll to position [245, 0]
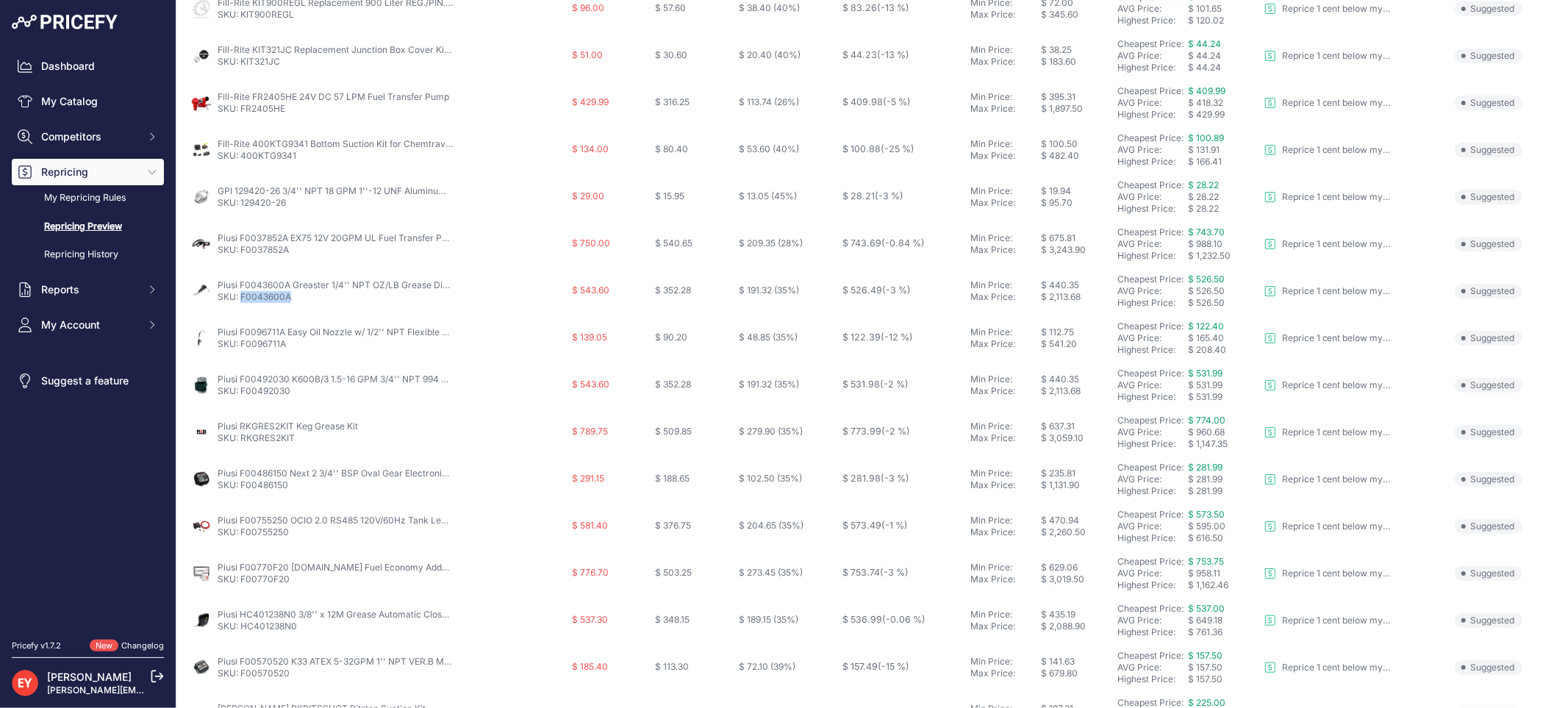
drag, startPoint x: 299, startPoint y: 297, endPoint x: 240, endPoint y: 301, distance: 59.1
click at [240, 301] on p "SKU: F0043600A" at bounding box center [335, 297] width 235 height 12
copy link "F0043600A"
drag, startPoint x: 289, startPoint y: 344, endPoint x: 241, endPoint y: 344, distance: 48.0
click at [241, 344] on p "SKU: F0096711A" at bounding box center [335, 344] width 235 height 12
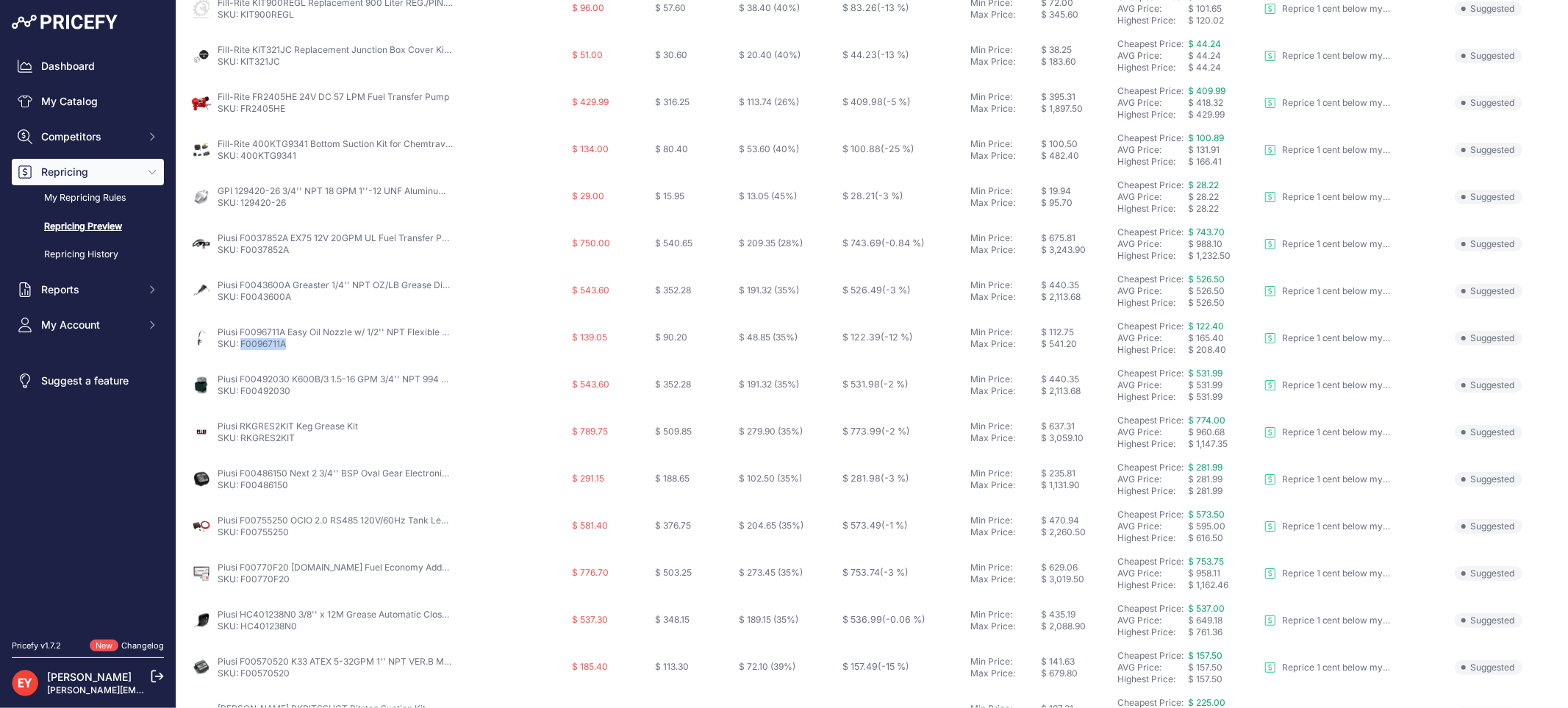
copy link "F0096711A"
drag, startPoint x: 292, startPoint y: 392, endPoint x: 240, endPoint y: 398, distance: 52.3
click at [240, 398] on td "Piusi F00492030 K600B/3 1.5-16 GPM 3/4'' NPT 994 PSI Oil Digital Pulser SKU: F0…" at bounding box center [378, 385] width 380 height 47
copy link "F00492030"
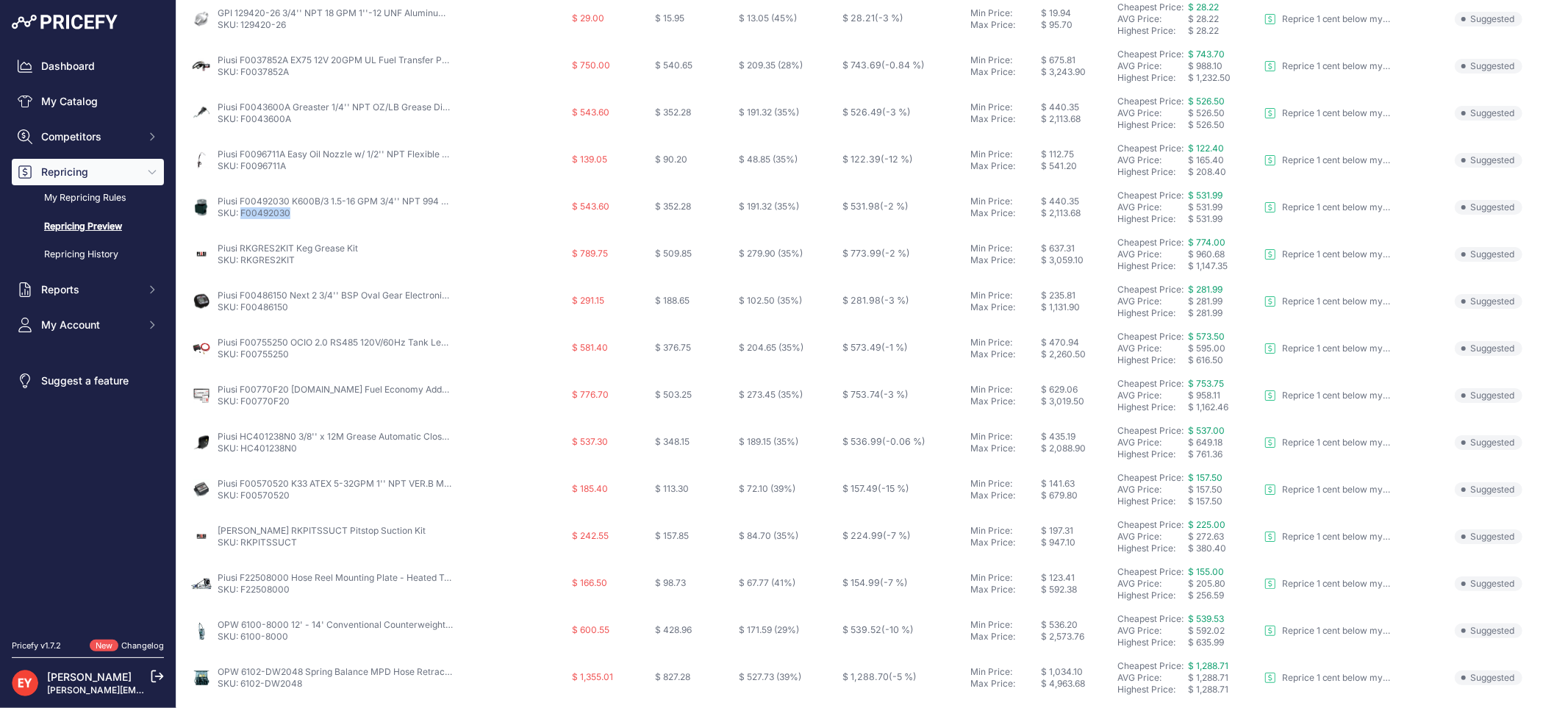
scroll to position [395, 0]
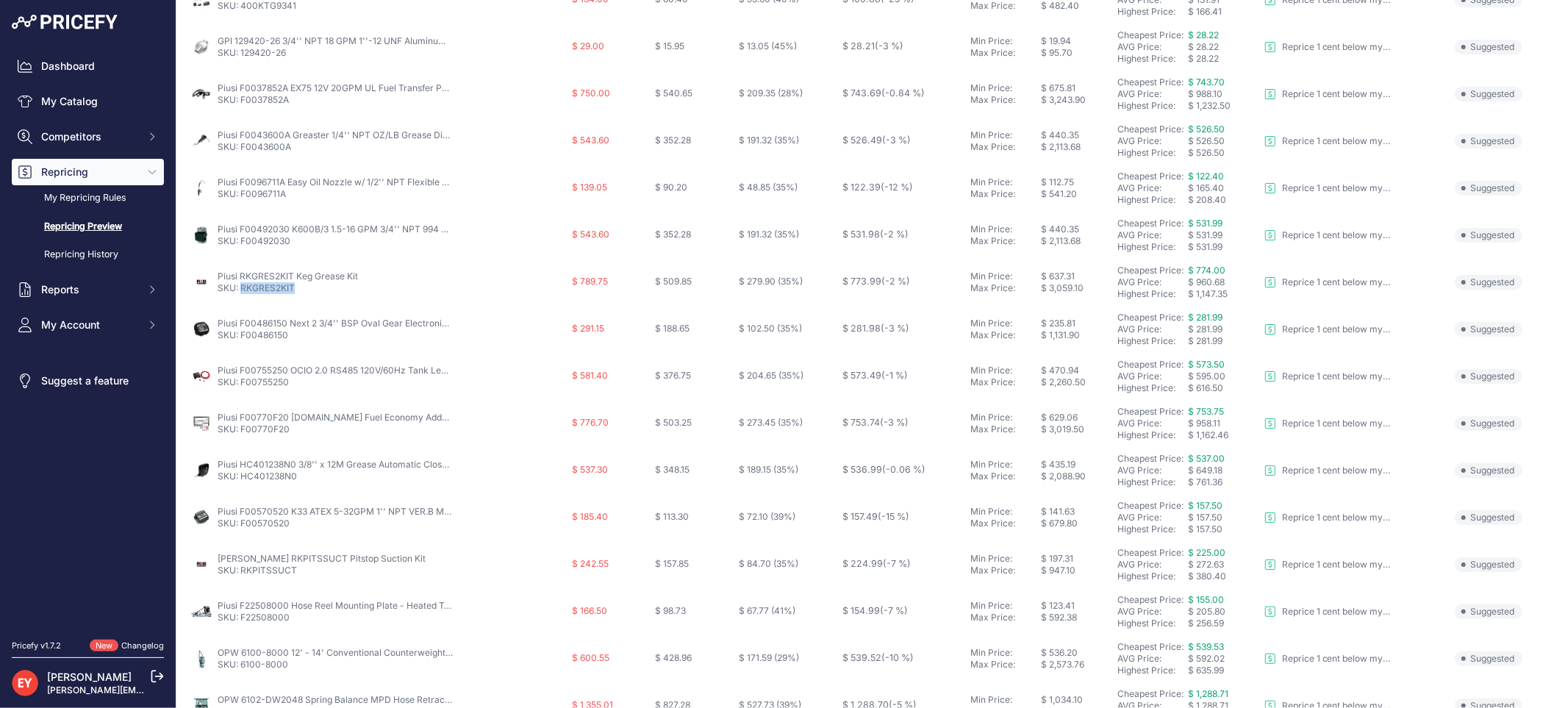
drag, startPoint x: 301, startPoint y: 285, endPoint x: 243, endPoint y: 290, distance: 58.2
click at [243, 290] on p "SKU: RKGRES2KIT" at bounding box center [288, 288] width 140 height 12
copy link "RKGRES2KIT"
drag, startPoint x: 293, startPoint y: 335, endPoint x: 240, endPoint y: 339, distance: 53.2
click at [240, 339] on p "SKU: F00486150" at bounding box center [335, 335] width 235 height 12
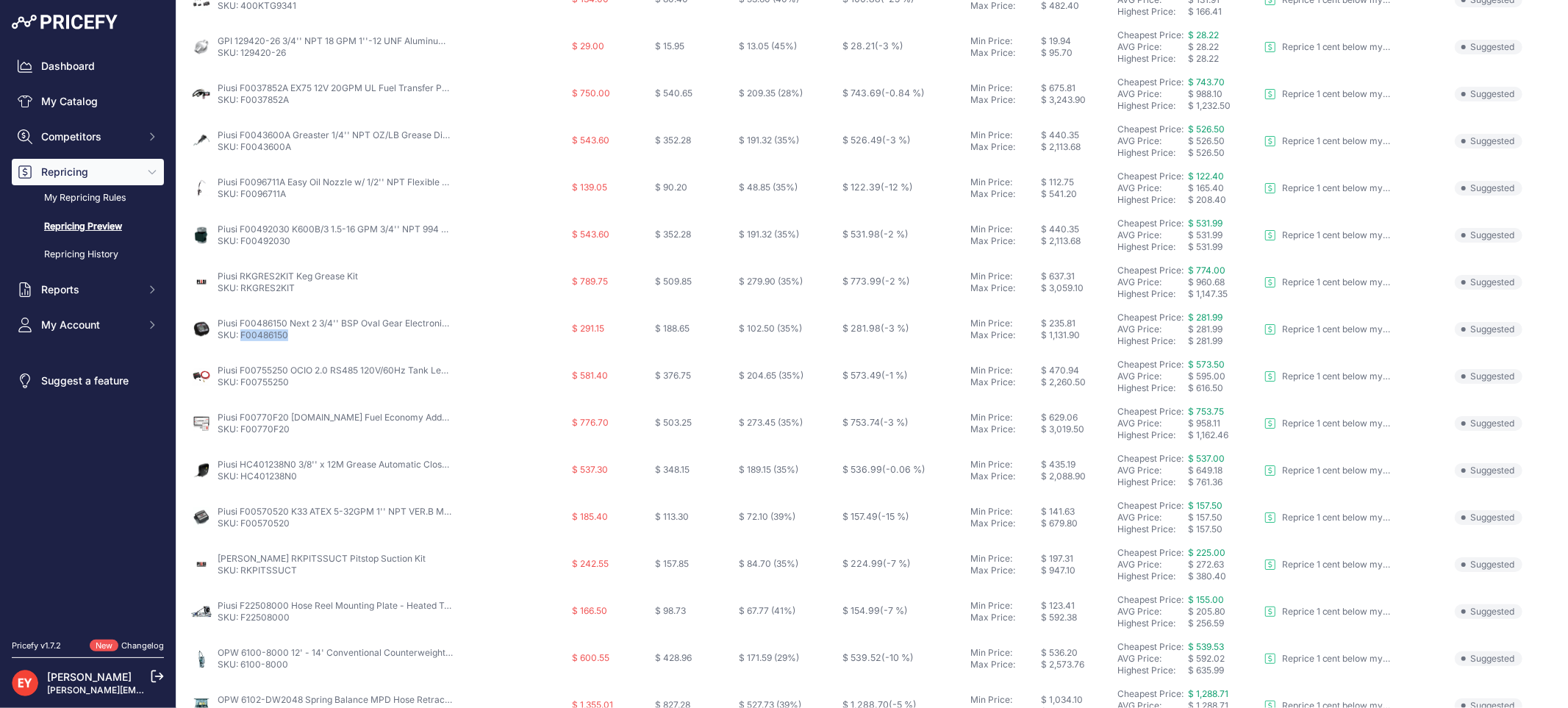
copy link "F00486150"
drag, startPoint x: 297, startPoint y: 382, endPoint x: 241, endPoint y: 383, distance: 56.0
click at [241, 383] on p "SKU: F00755250" at bounding box center [335, 382] width 235 height 12
copy link "F00755250"
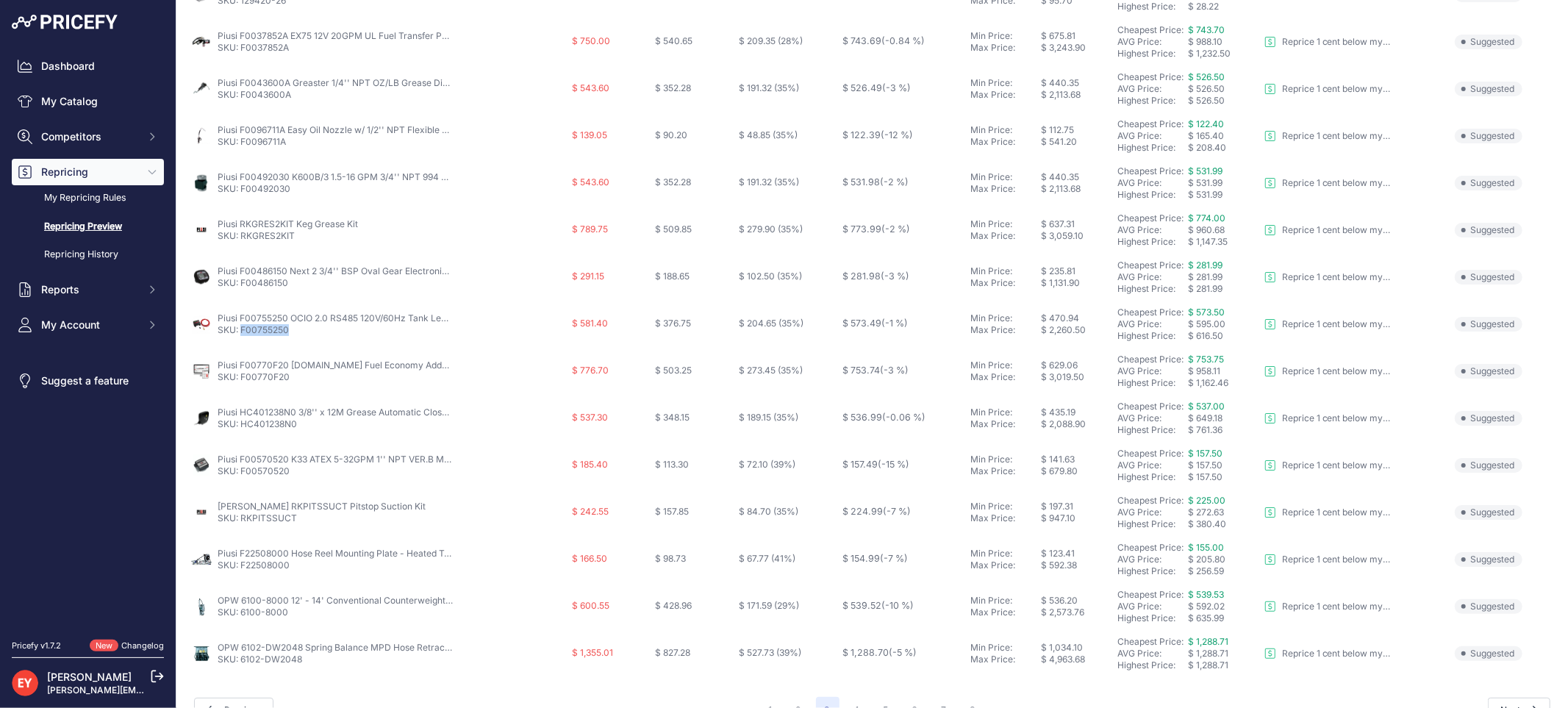
scroll to position [477, 0]
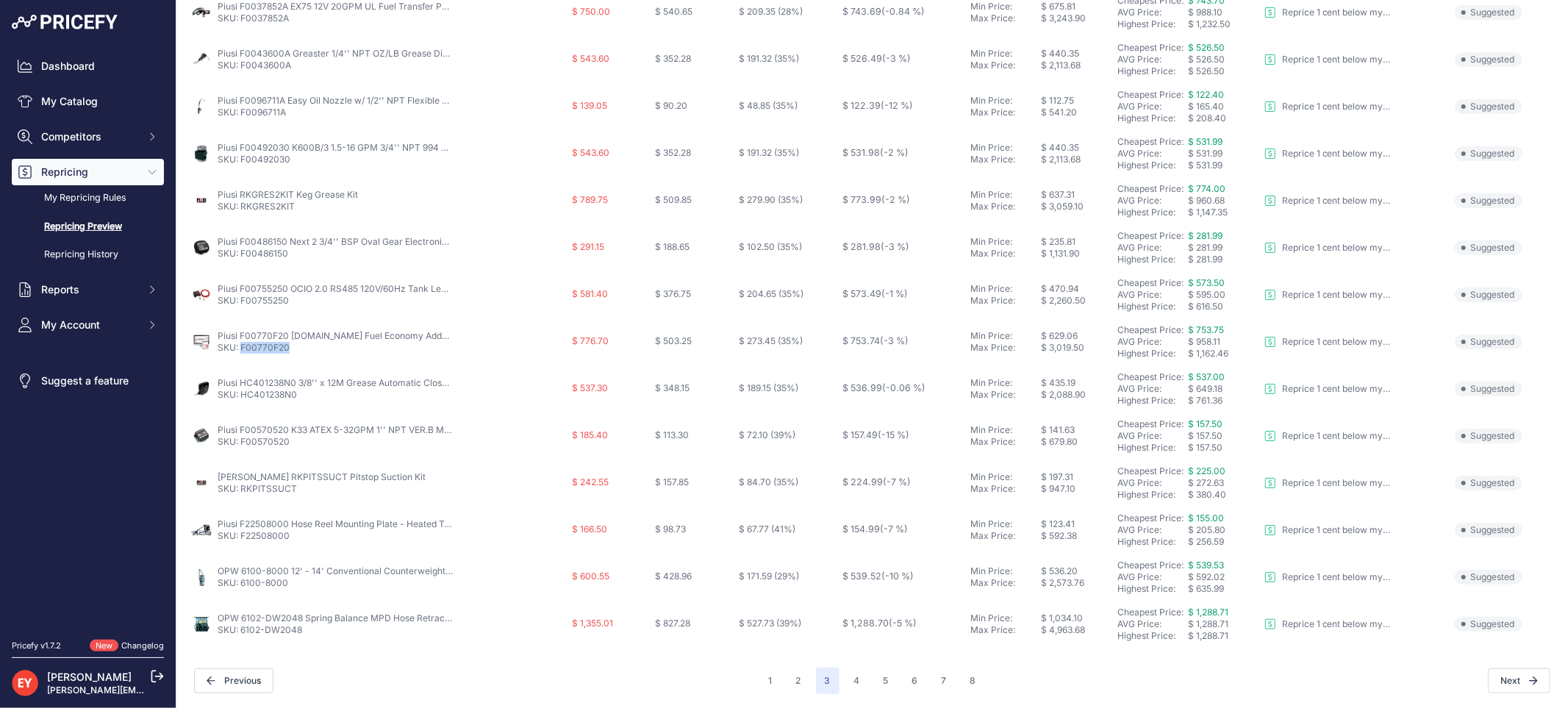
drag, startPoint x: 293, startPoint y: 350, endPoint x: 240, endPoint y: 351, distance: 53.0
click at [240, 351] on p "SKU: F00770F20" at bounding box center [335, 348] width 235 height 12
copy link "F00770F20"
drag, startPoint x: 304, startPoint y: 396, endPoint x: 241, endPoint y: 395, distance: 63.0
click at [241, 395] on p "SKU: HC401238N0" at bounding box center [335, 395] width 235 height 12
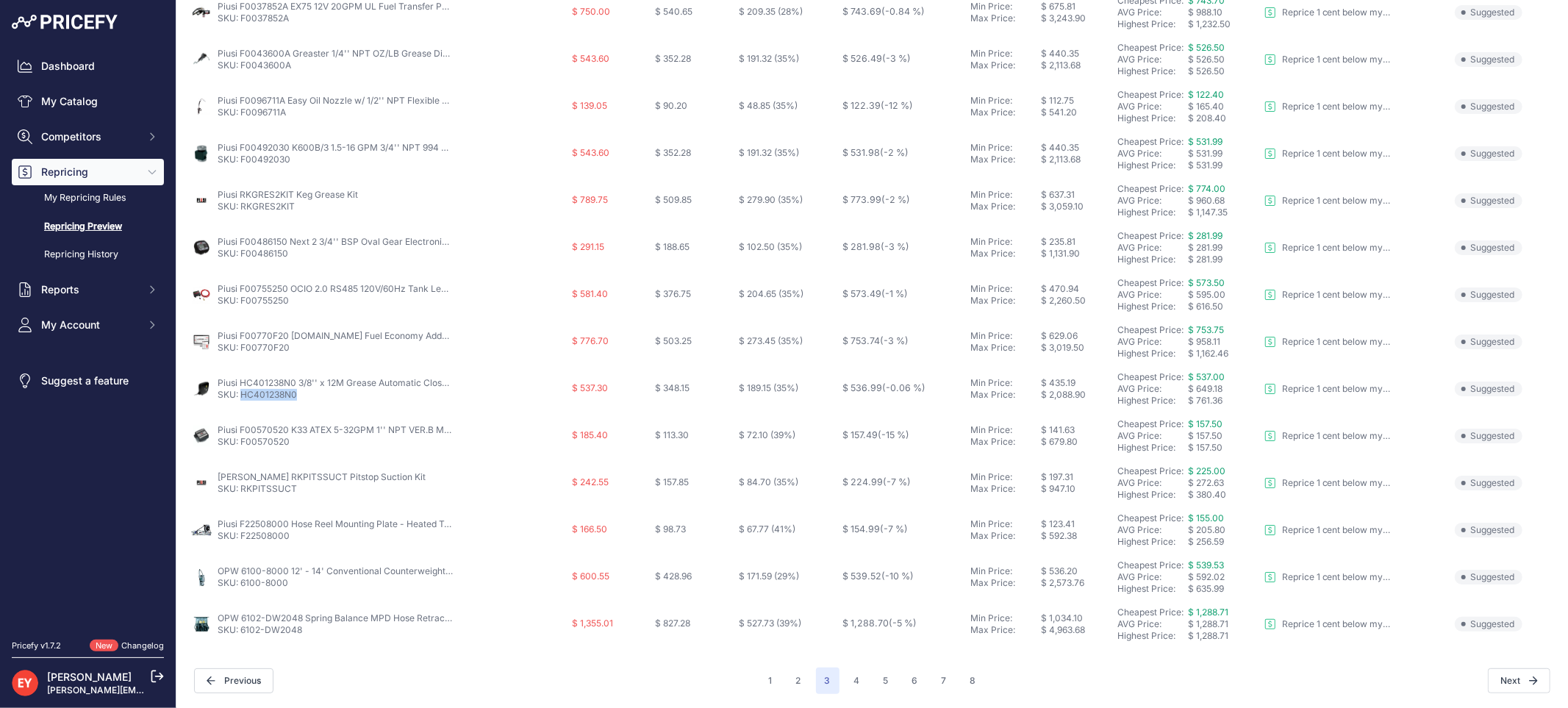
copy link "HC401238N0"
drag, startPoint x: 293, startPoint y: 442, endPoint x: 242, endPoint y: 441, distance: 51.0
click at [242, 441] on p "SKU: F00570520" at bounding box center [335, 442] width 235 height 12
copy link "F00570520"
drag, startPoint x: 298, startPoint y: 490, endPoint x: 241, endPoint y: 488, distance: 57.0
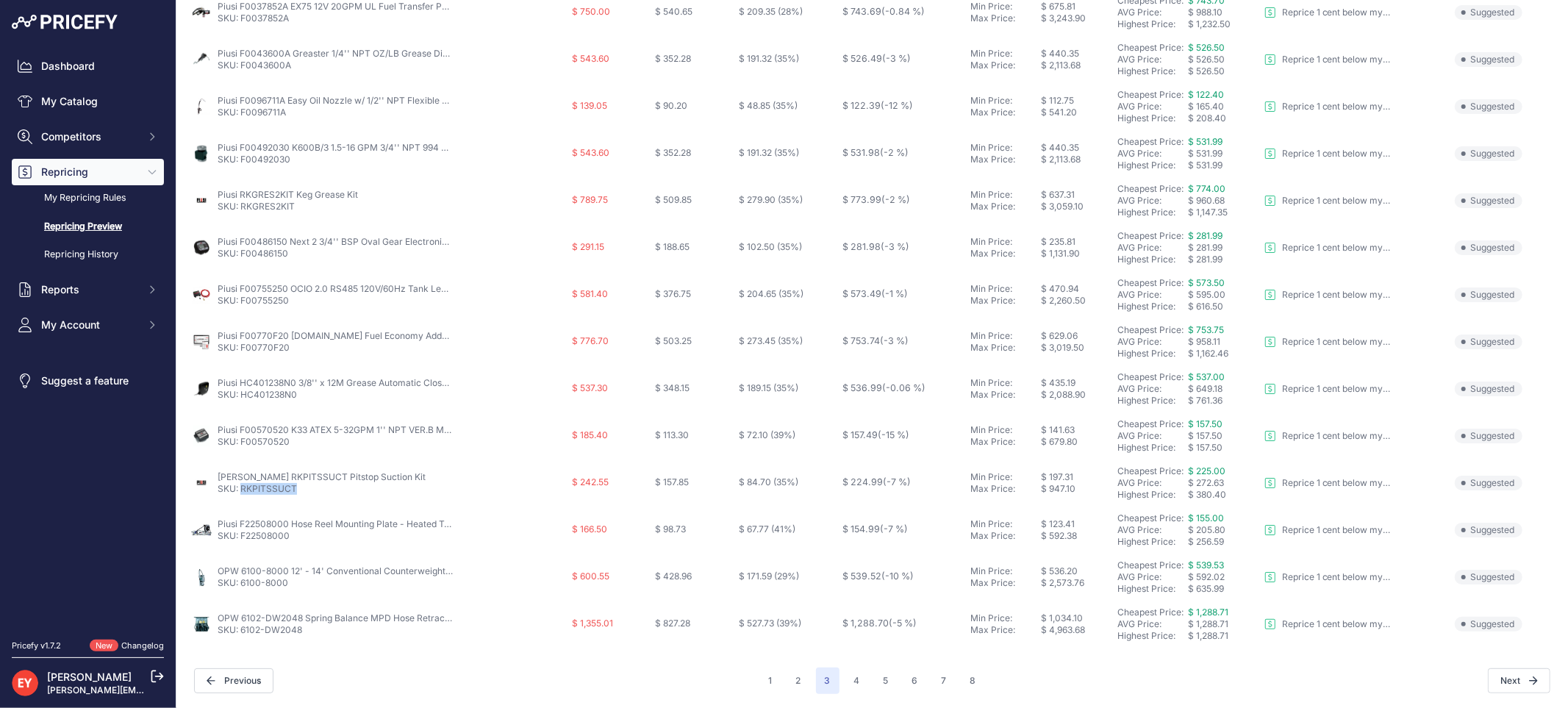
click at [241, 488] on p "SKU: RKPITSSUCT" at bounding box center [322, 489] width 208 height 12
copy link "RKPITSSUCT"
drag, startPoint x: 293, startPoint y: 538, endPoint x: 241, endPoint y: 540, distance: 52.0
click at [241, 540] on p "SKU: F22508000" at bounding box center [335, 536] width 235 height 12
click at [845, 677] on button "4" at bounding box center [857, 680] width 24 height 26
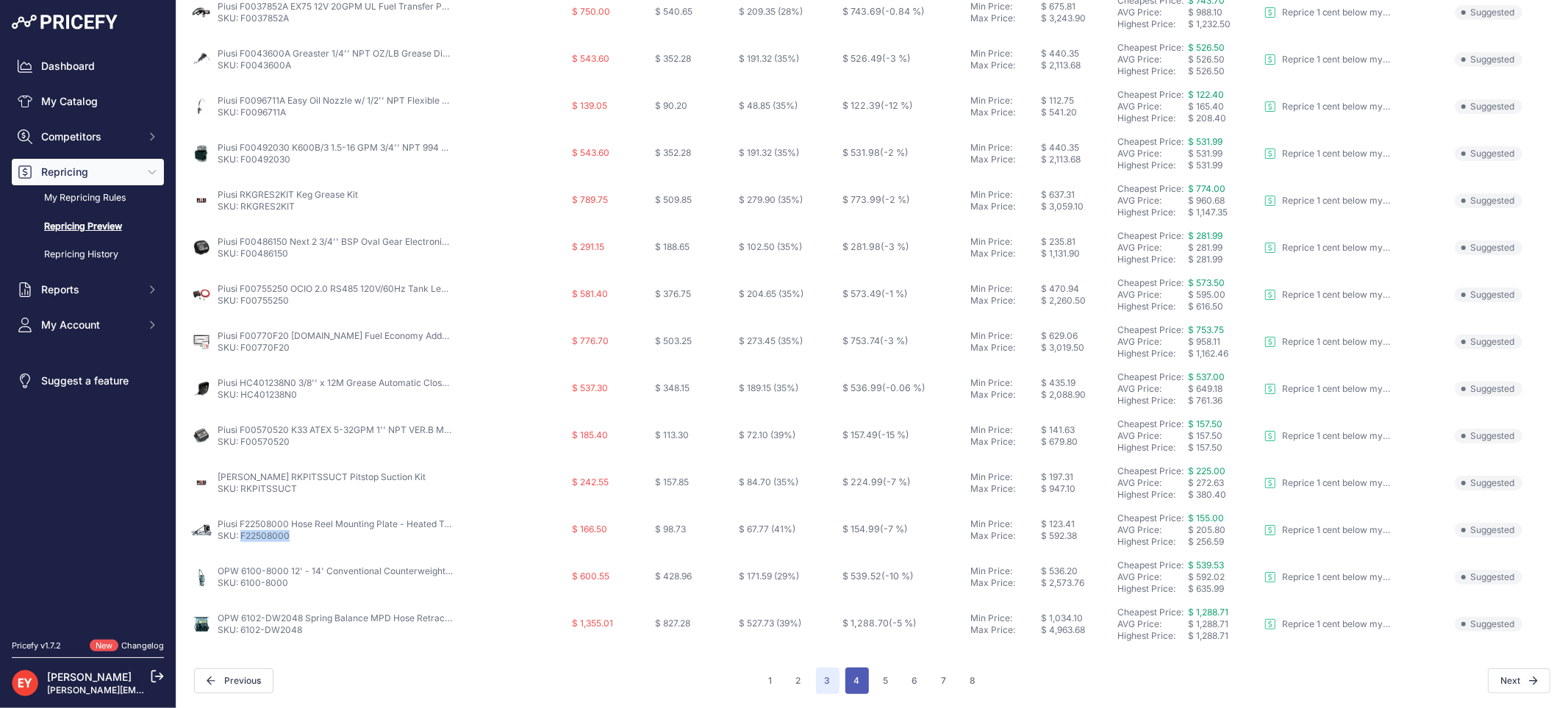
scroll to position [502, 0]
click at [883, 682] on button "5" at bounding box center [886, 680] width 23 height 26
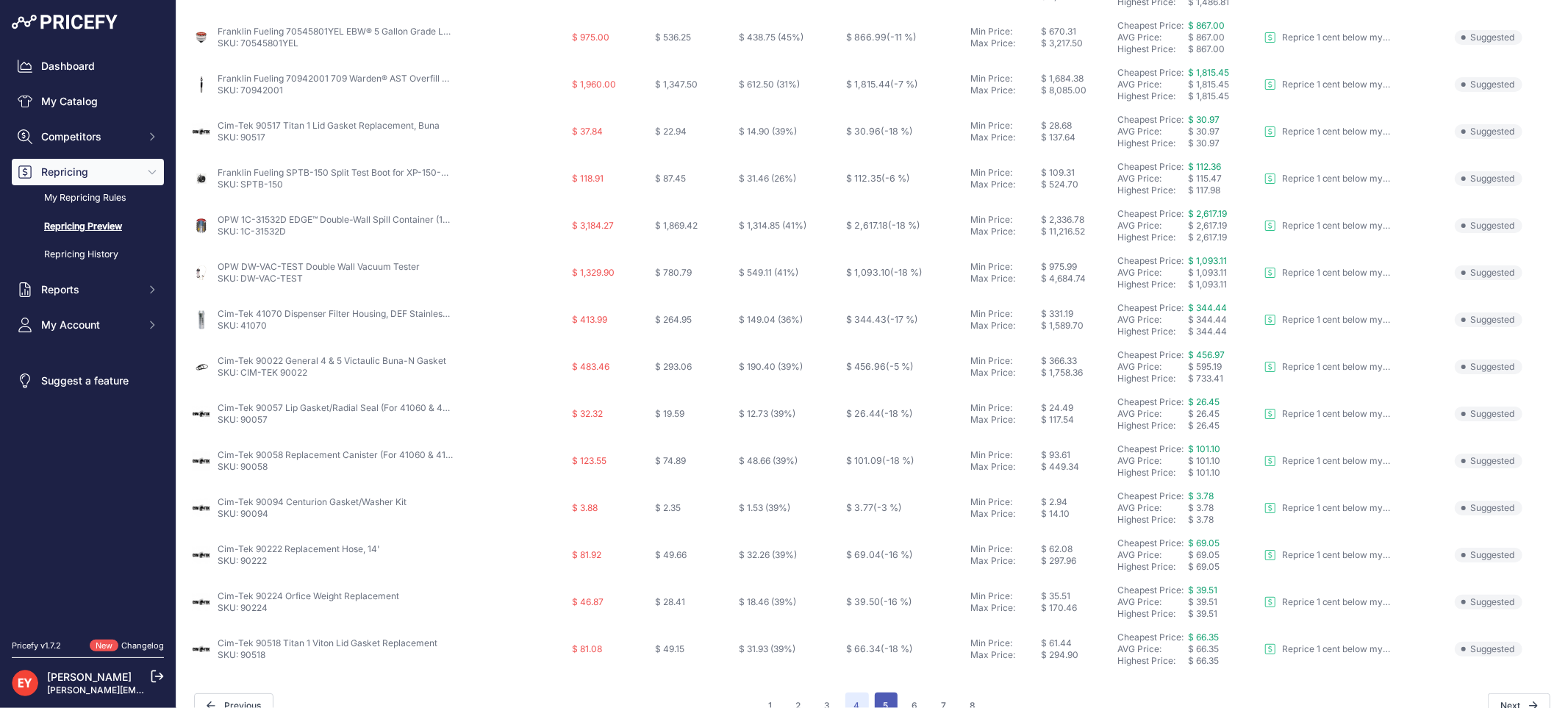
scroll to position [502, 0]
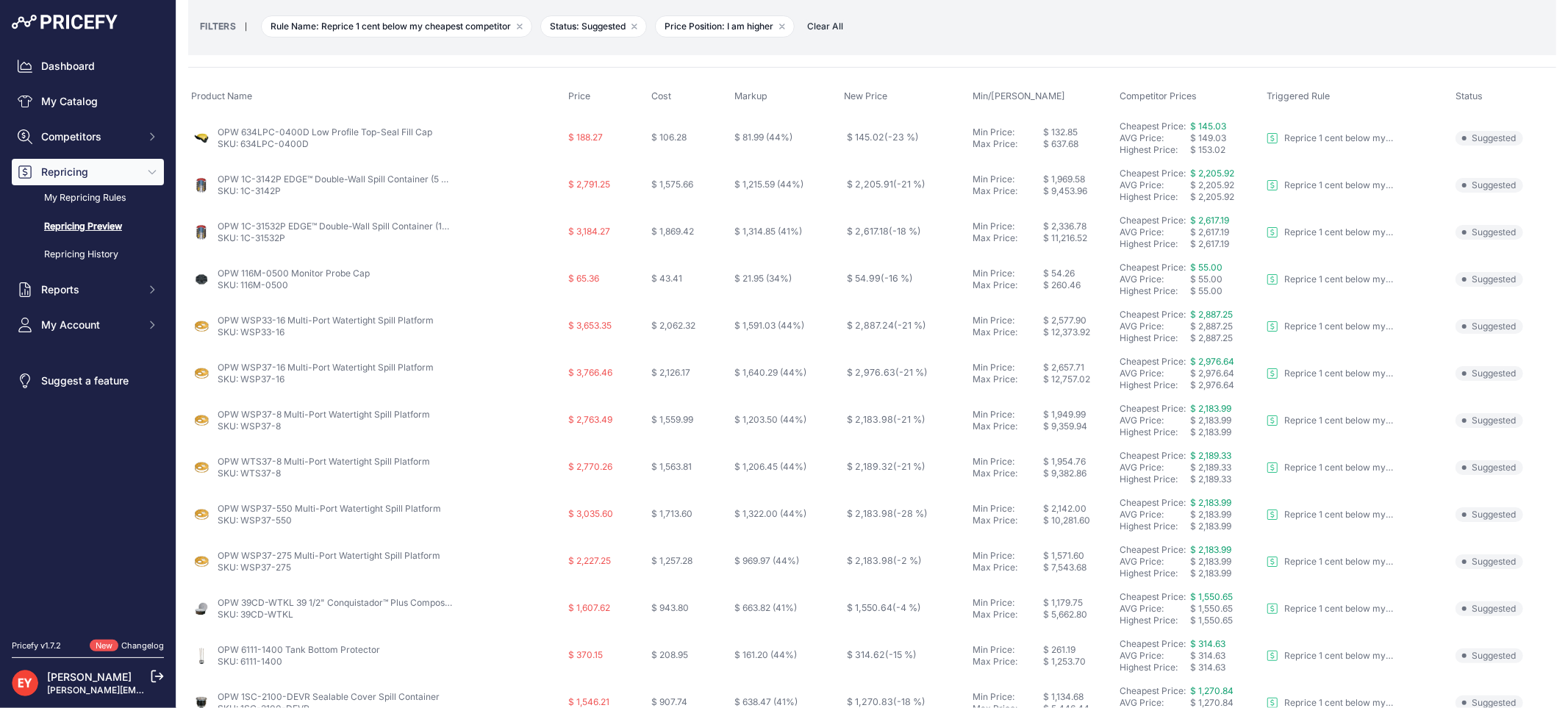
scroll to position [477, 0]
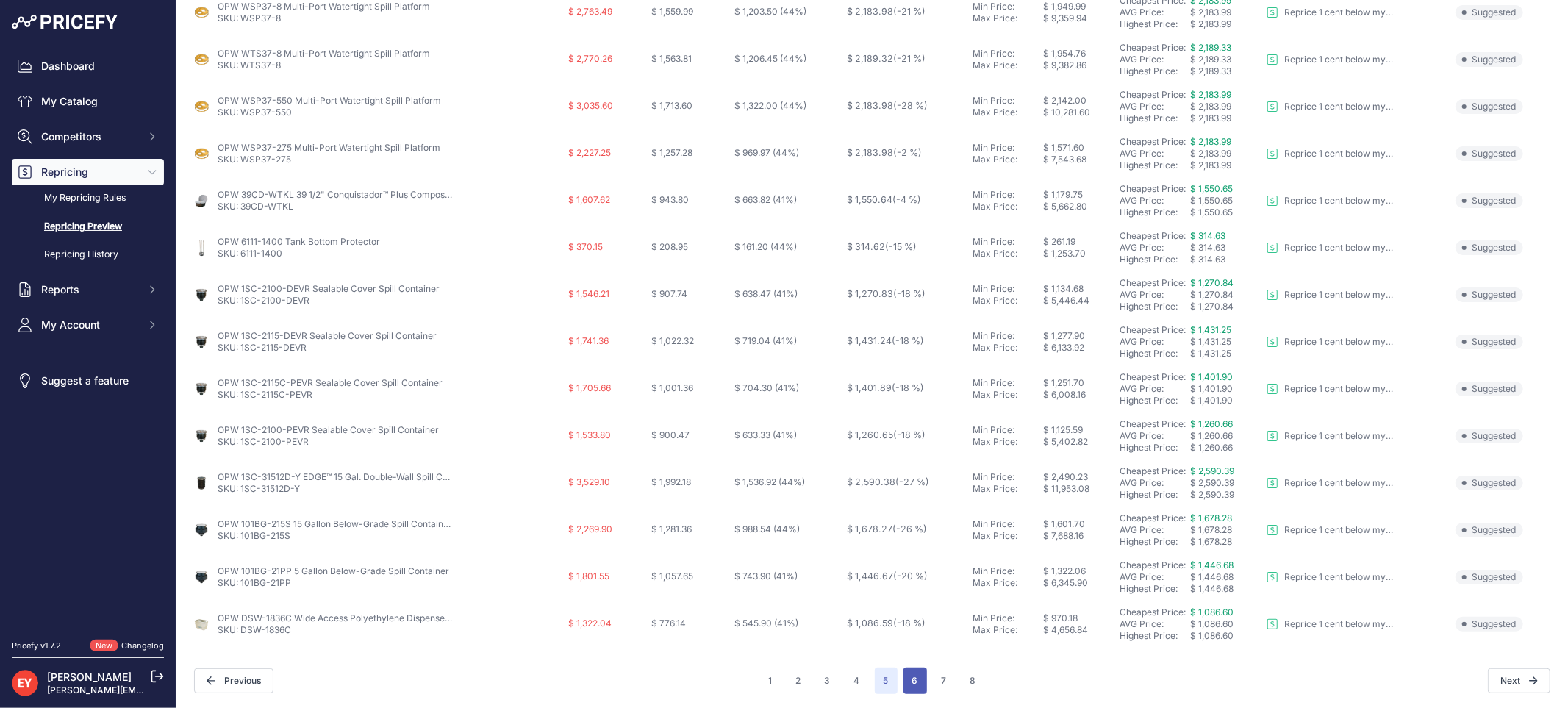
click at [904, 680] on button "6" at bounding box center [915, 680] width 24 height 26
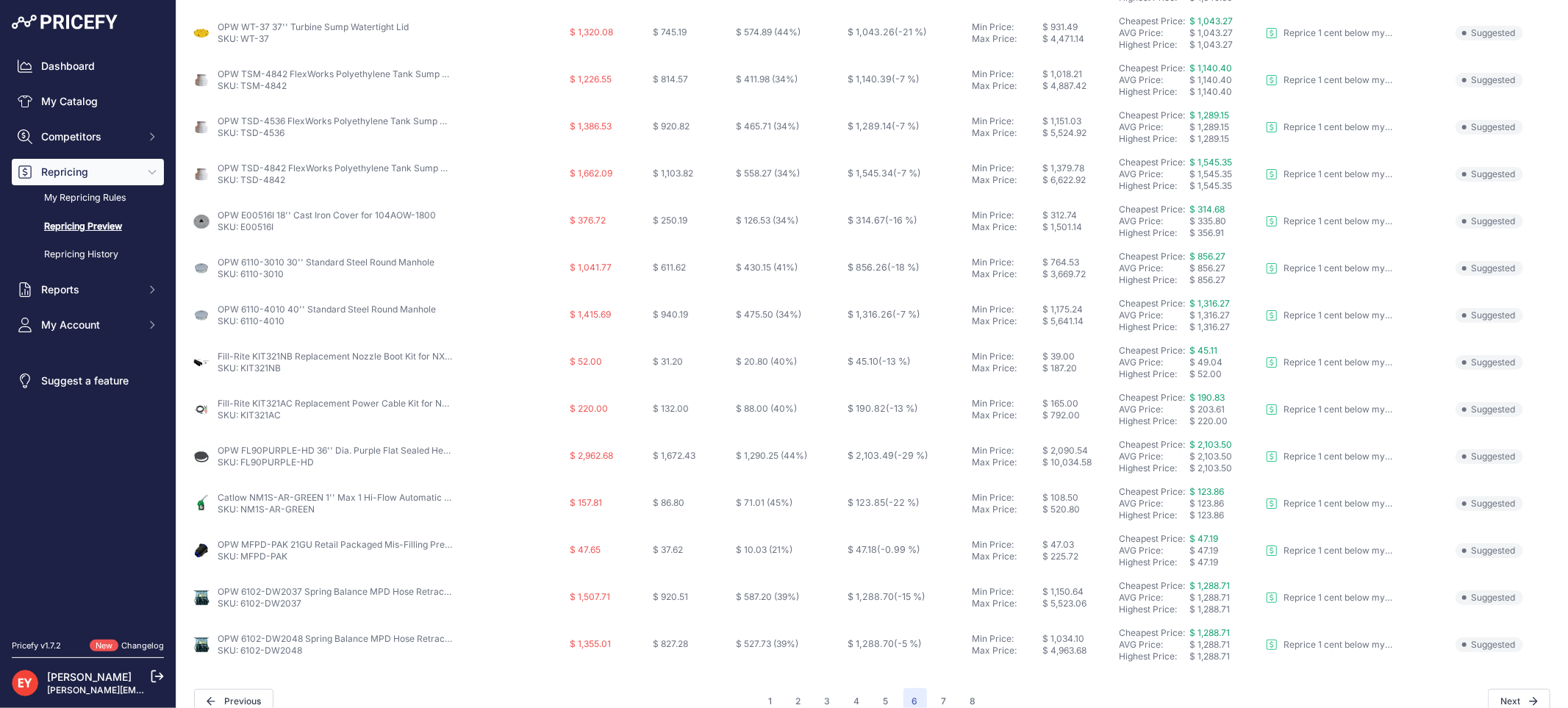
scroll to position [477, 0]
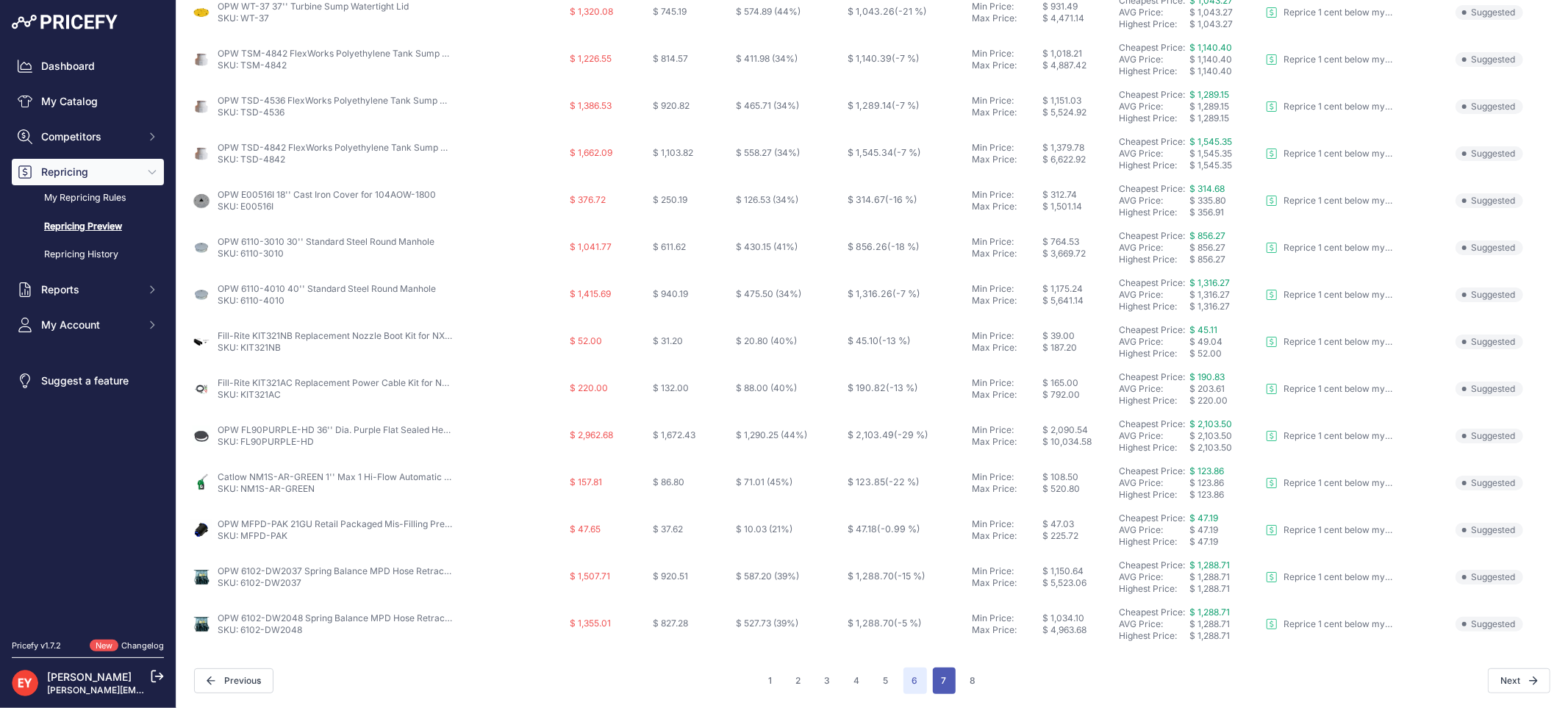
click at [932, 667] on button "7" at bounding box center [944, 680] width 23 height 26
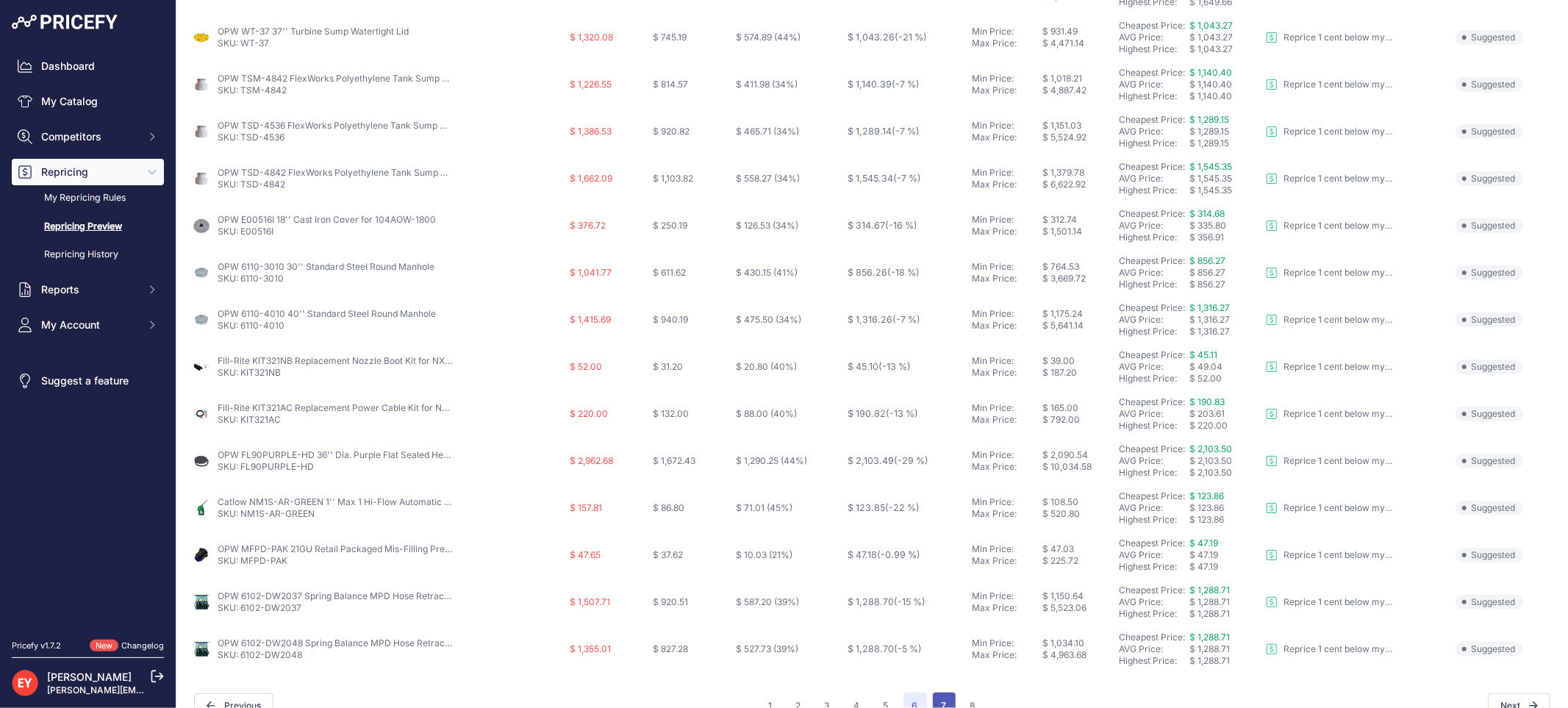
scroll to position [502, 0]
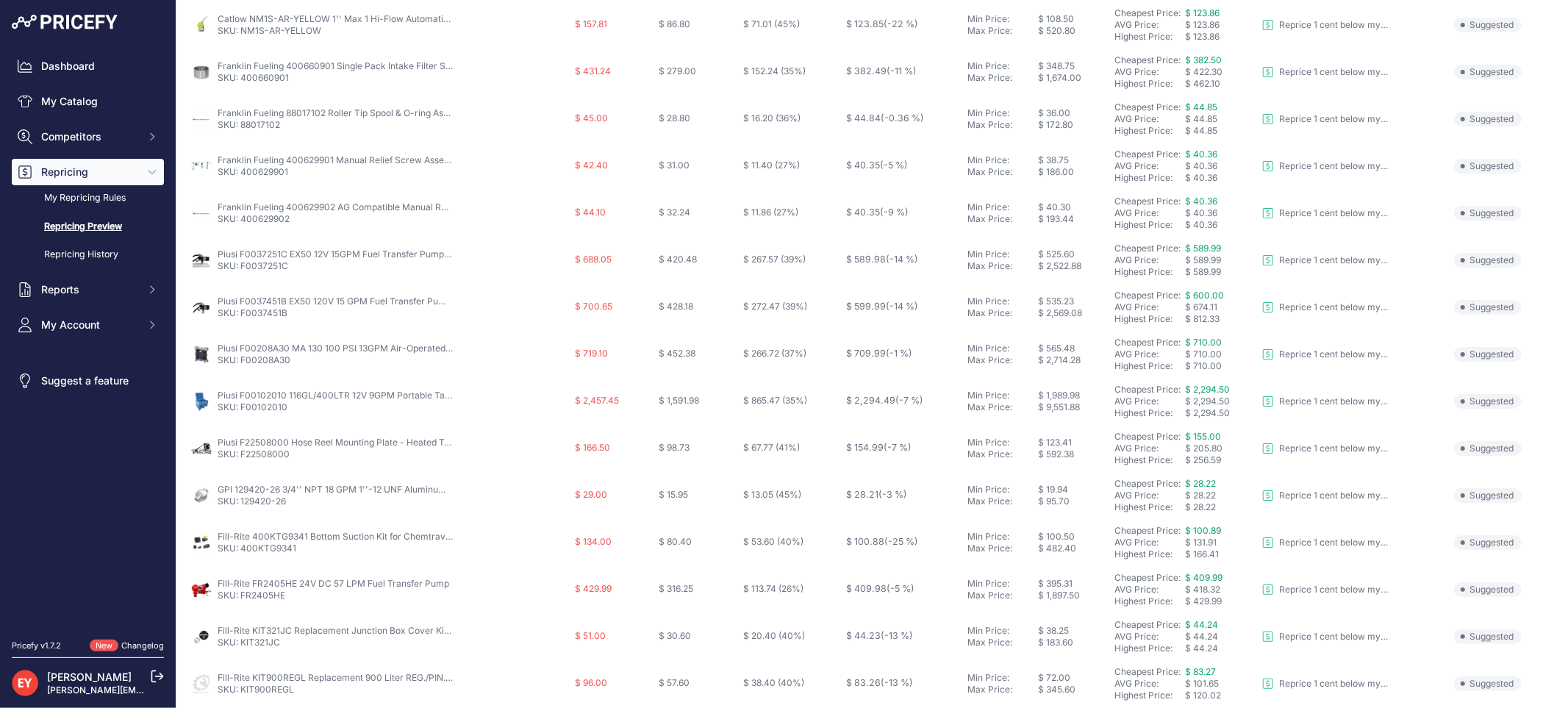
scroll to position [150, 0]
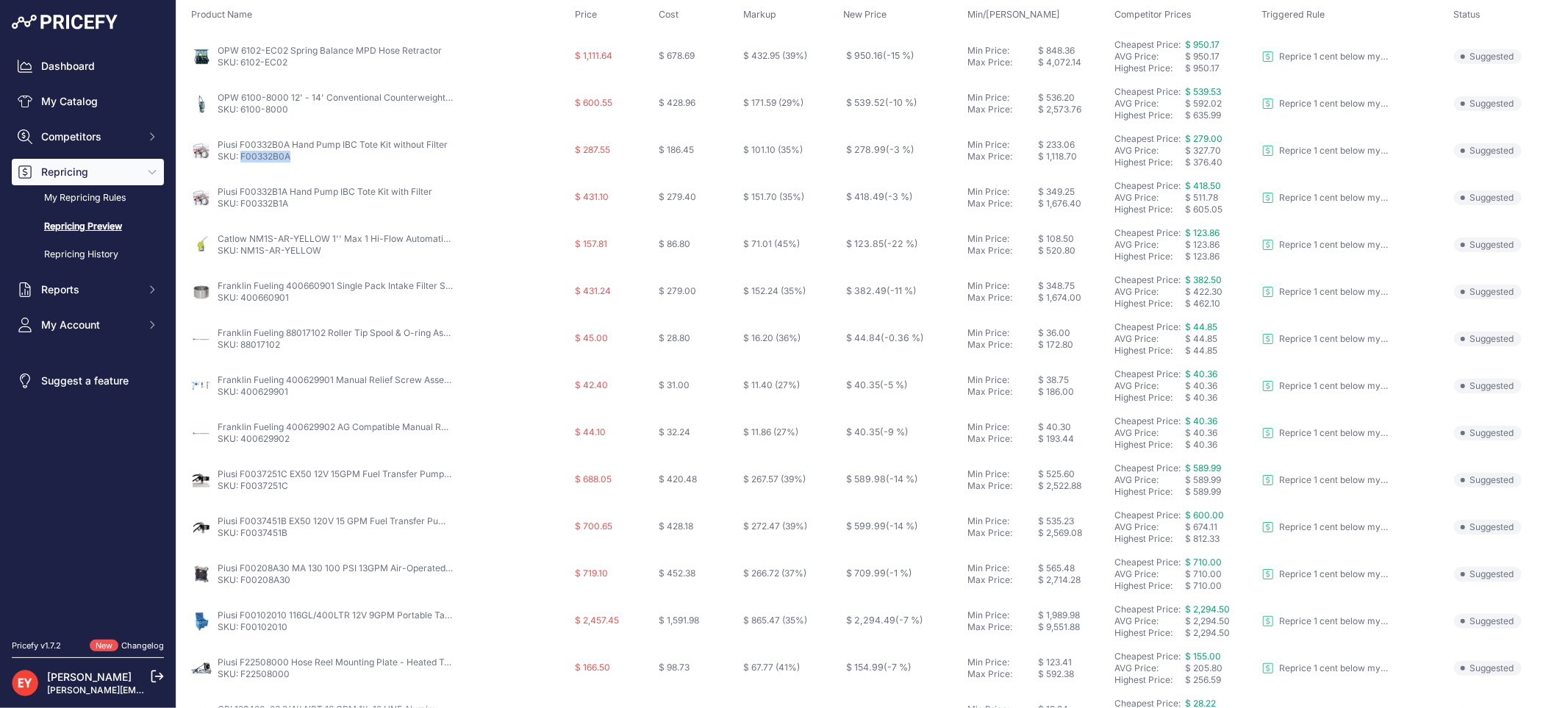
drag, startPoint x: 294, startPoint y: 162, endPoint x: 240, endPoint y: 163, distance: 54.0
click at [240, 163] on td "Piusi F00332B0A Hand Pump IBC Tote Kit without Filter SKU: F00332B0A" at bounding box center [379, 150] width 384 height 47
drag, startPoint x: 295, startPoint y: 206, endPoint x: 240, endPoint y: 206, distance: 55.0
click at [240, 206] on p "SKU: F00332B1A" at bounding box center [325, 203] width 214 height 12
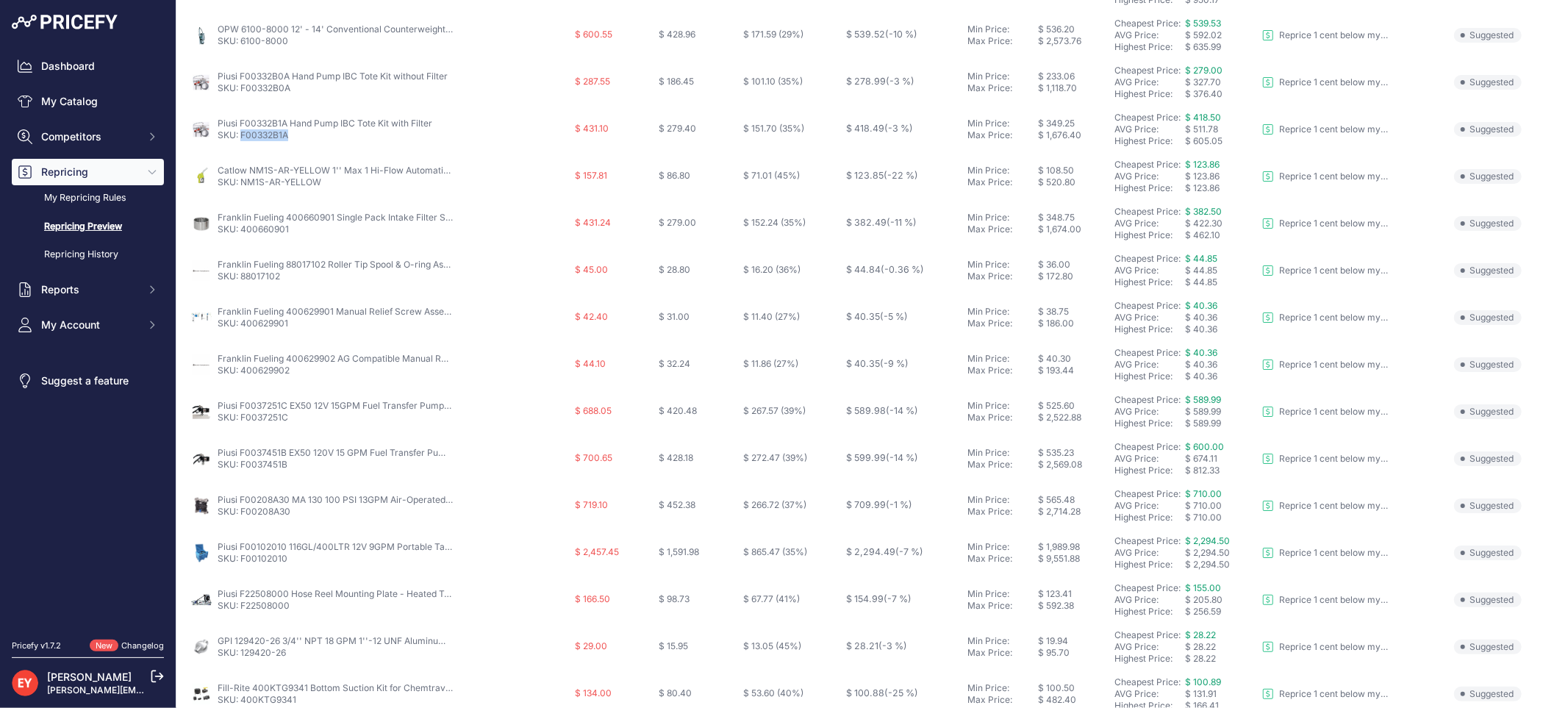
scroll to position [313, 0]
drag, startPoint x: 294, startPoint y: 324, endPoint x: 241, endPoint y: 326, distance: 53.0
click at [241, 326] on p "SKU: F0037251C" at bounding box center [335, 323] width 235 height 12
drag, startPoint x: 301, startPoint y: 368, endPoint x: 239, endPoint y: 373, distance: 62.2
click at [239, 373] on p "SKU: F0037451B" at bounding box center [335, 370] width 235 height 12
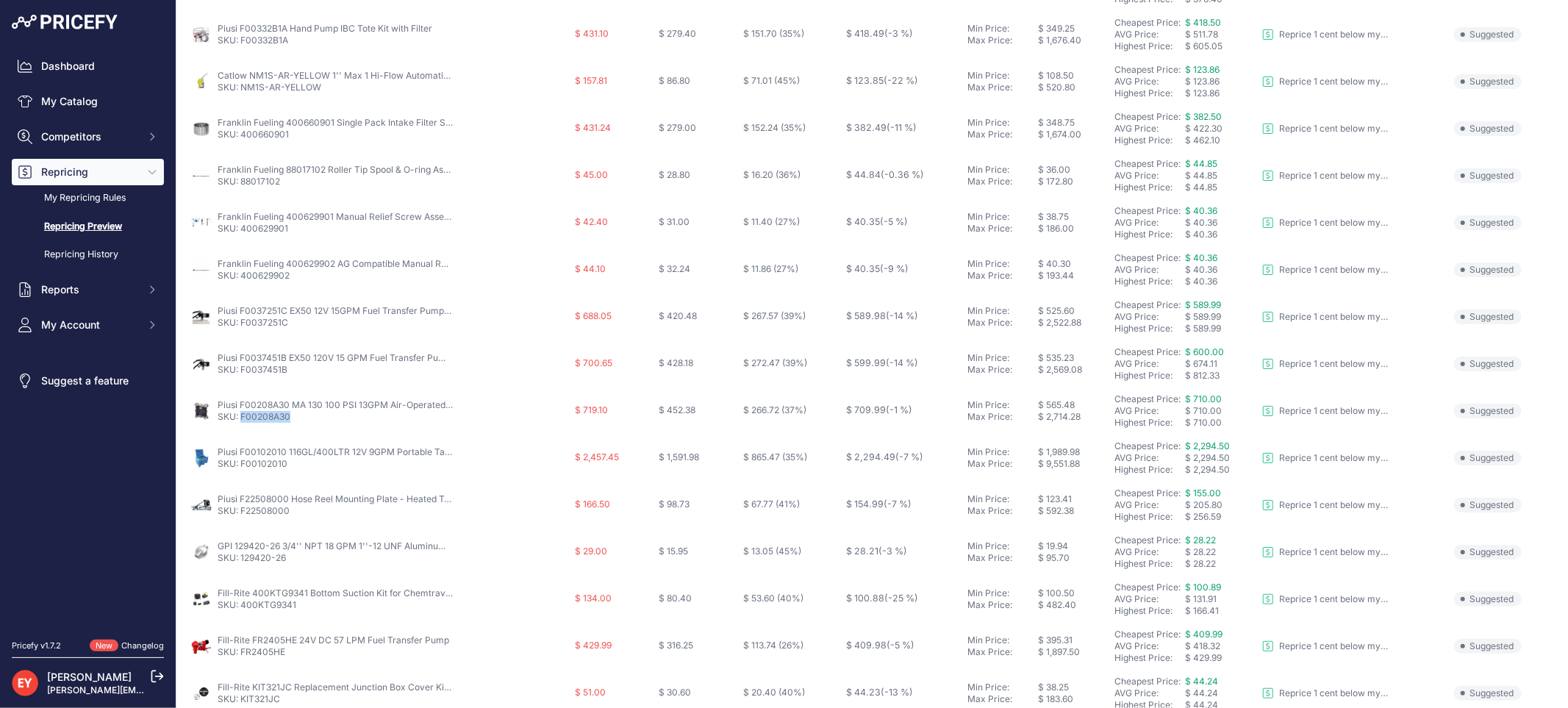
drag, startPoint x: 296, startPoint y: 418, endPoint x: 241, endPoint y: 420, distance: 55.0
click at [241, 420] on p "SKU: F00208A30" at bounding box center [335, 417] width 235 height 12
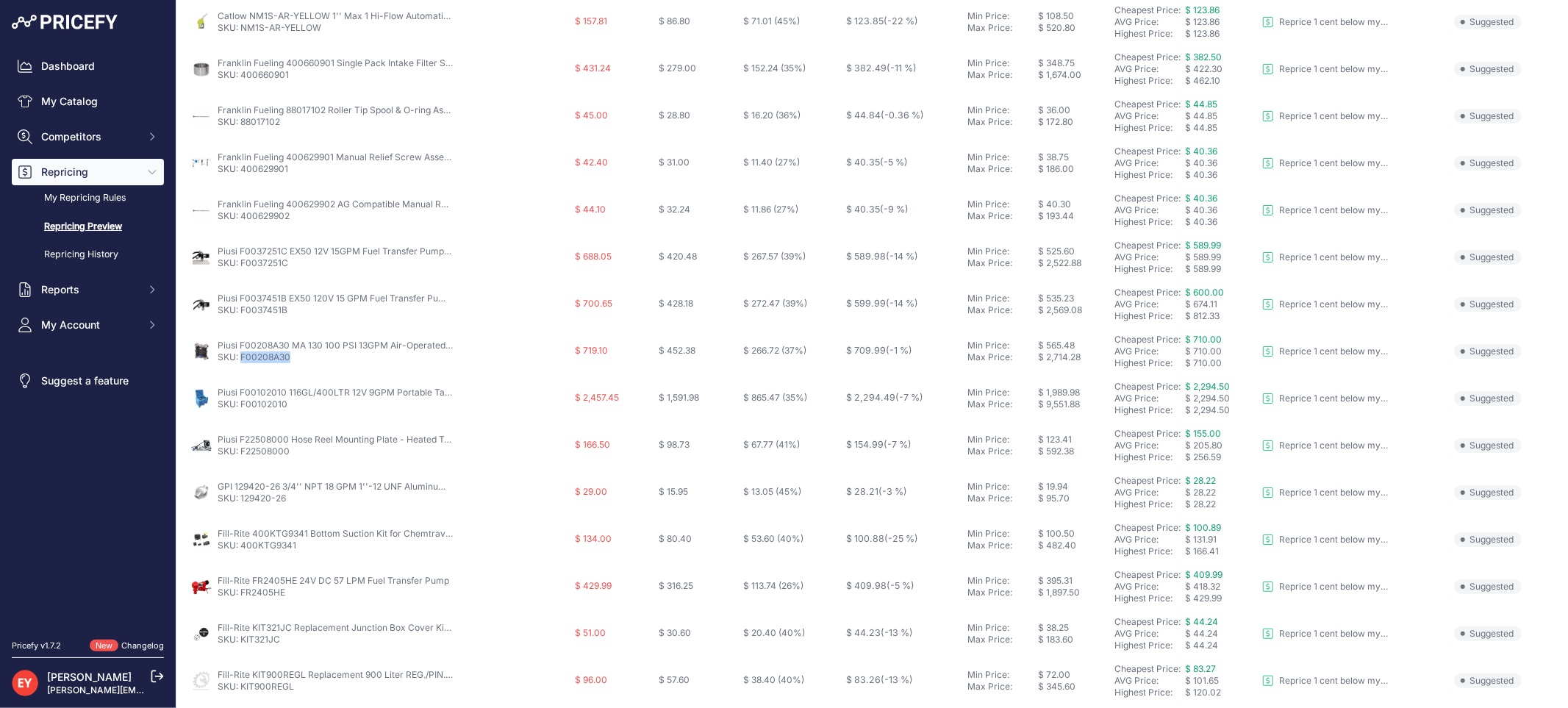
scroll to position [477, 0]
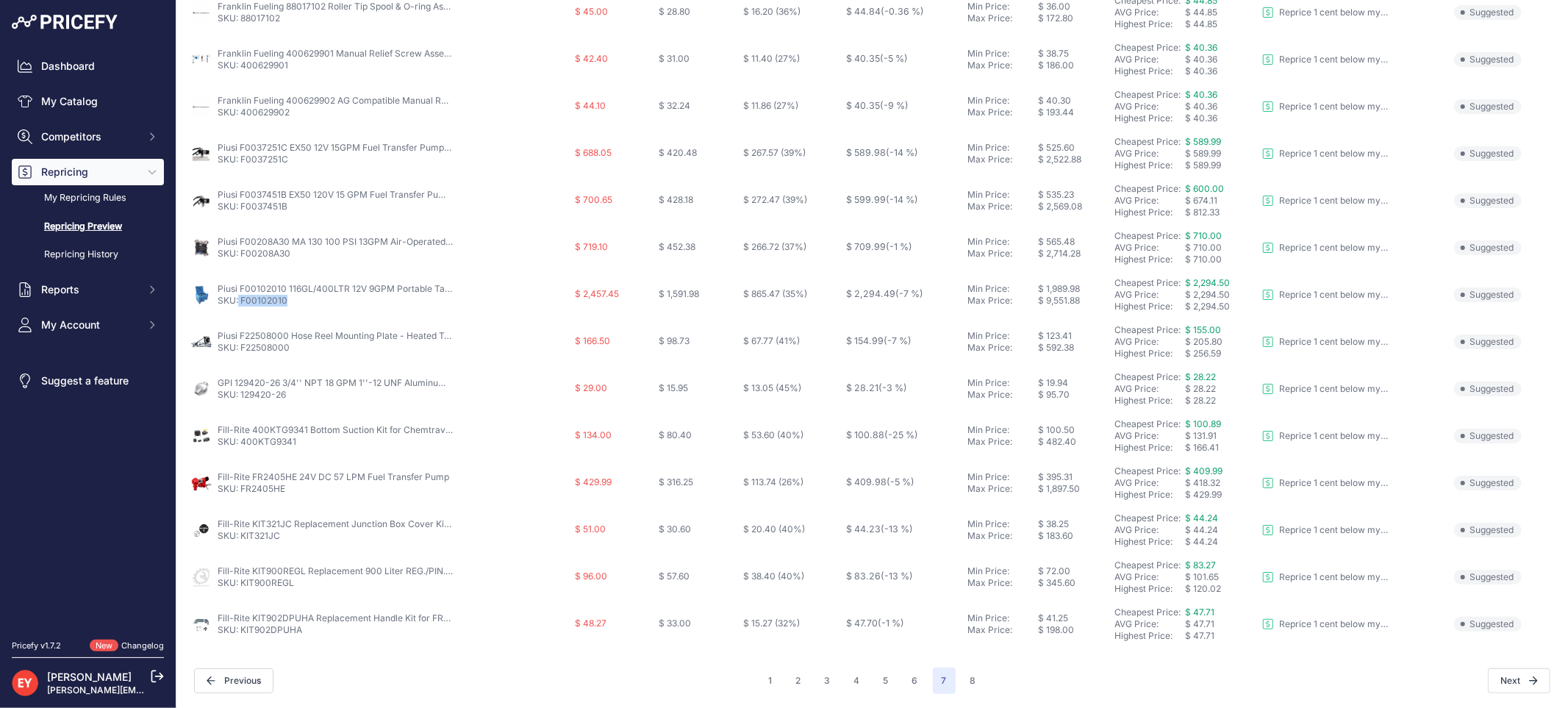
drag, startPoint x: 290, startPoint y: 303, endPoint x: 239, endPoint y: 305, distance: 51.0
click at [239, 305] on p "SKU: F00102010" at bounding box center [335, 300] width 235 height 12
drag, startPoint x: 295, startPoint y: 353, endPoint x: 239, endPoint y: 351, distance: 56.0
click at [241, 351] on p "SKU: F22508000" at bounding box center [335, 348] width 235 height 12
click at [964, 678] on button "8" at bounding box center [973, 680] width 24 height 26
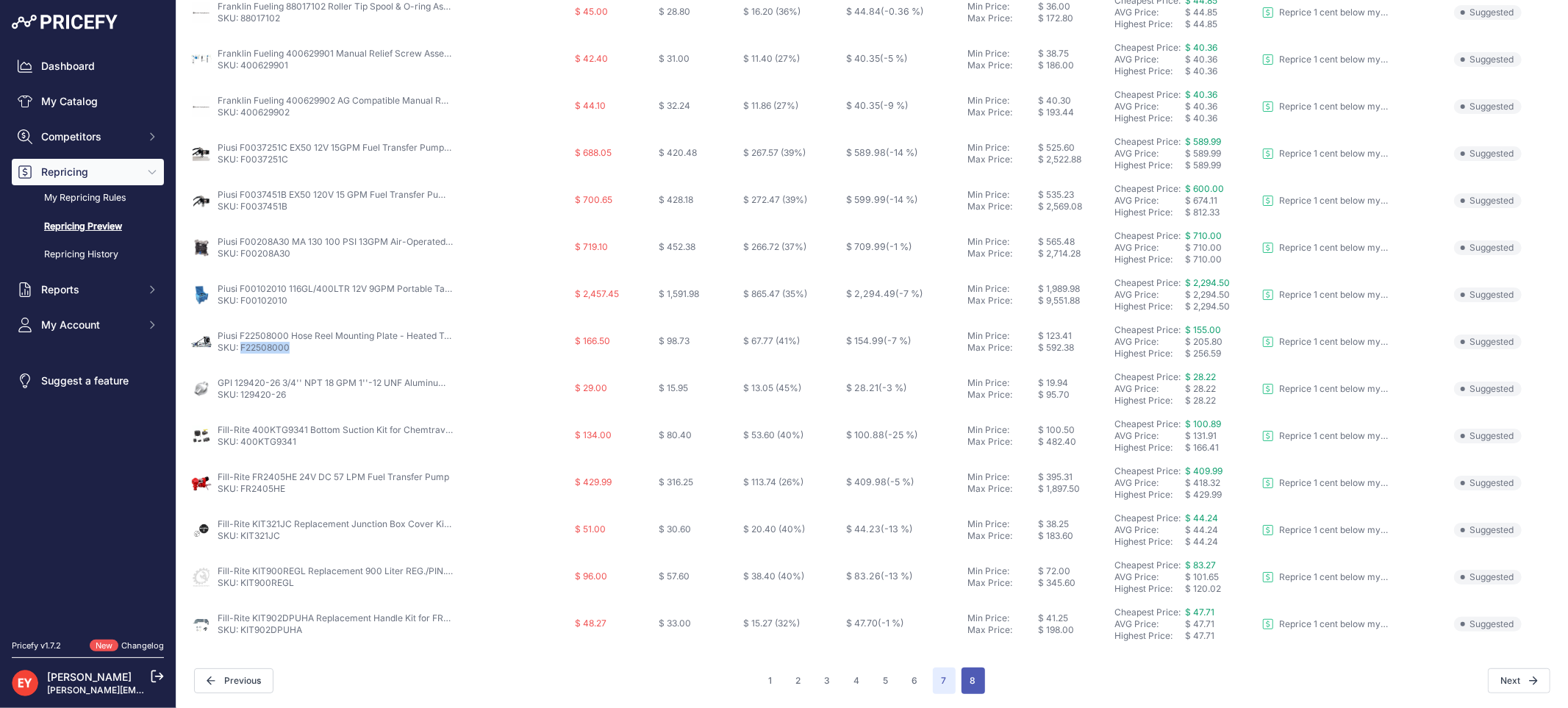
scroll to position [502, 0]
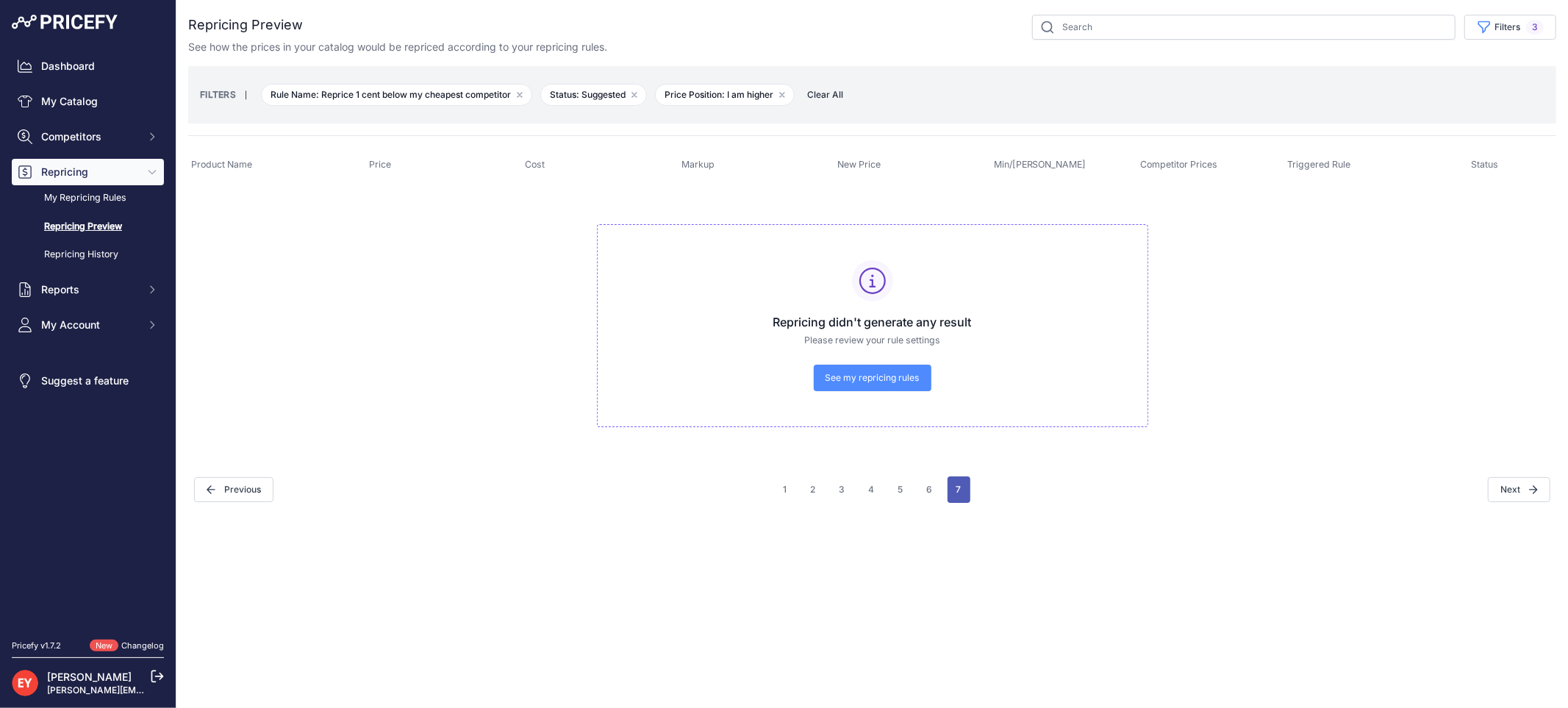
click at [959, 490] on button "7" at bounding box center [959, 489] width 23 height 26
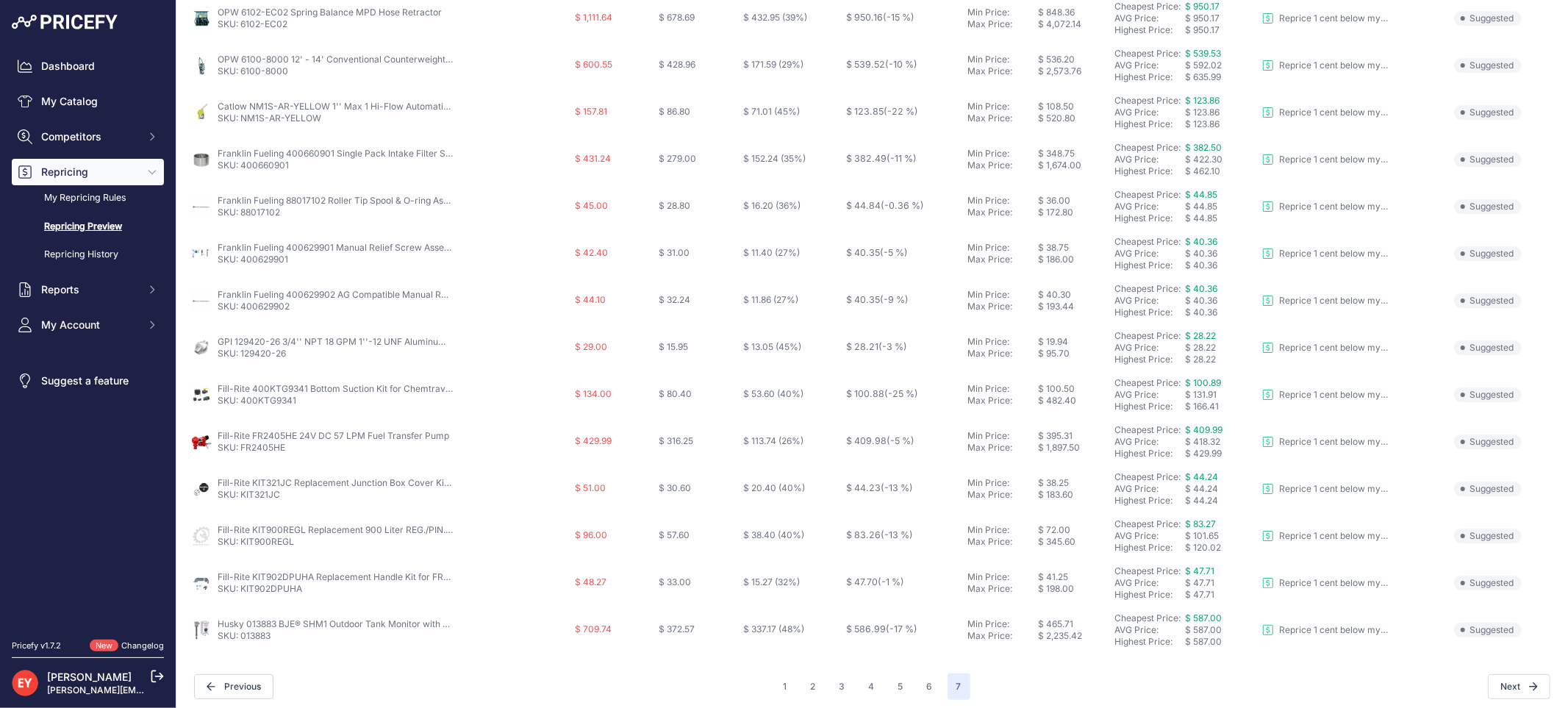
scroll to position [194, 0]
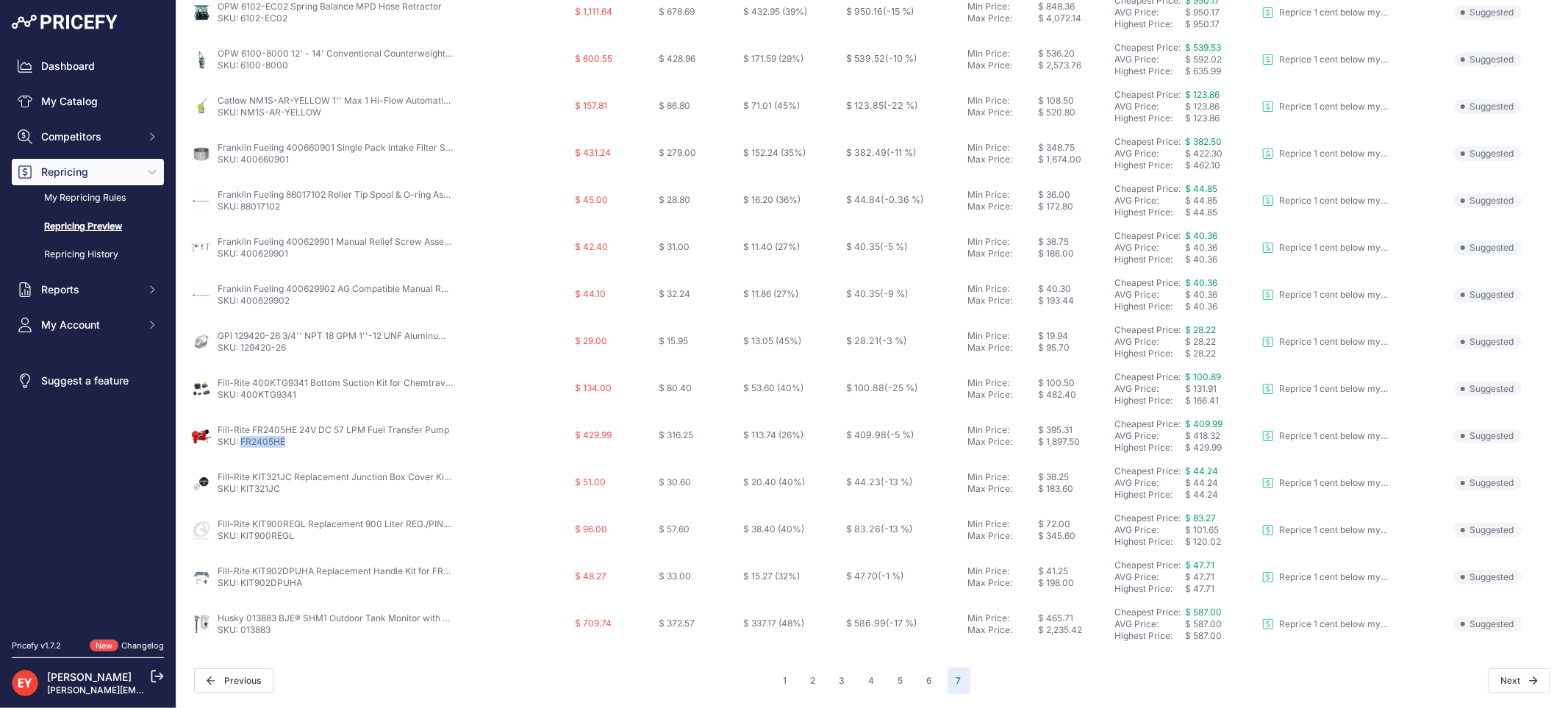
drag, startPoint x: 288, startPoint y: 443, endPoint x: 241, endPoint y: 445, distance: 47.0
click at [241, 445] on p "SKU: FR2405HE" at bounding box center [334, 442] width 231 height 12
drag, startPoint x: 287, startPoint y: 494, endPoint x: 243, endPoint y: 494, distance: 44.0
click at [243, 494] on p "SKU: KIT321JC" at bounding box center [335, 489] width 235 height 12
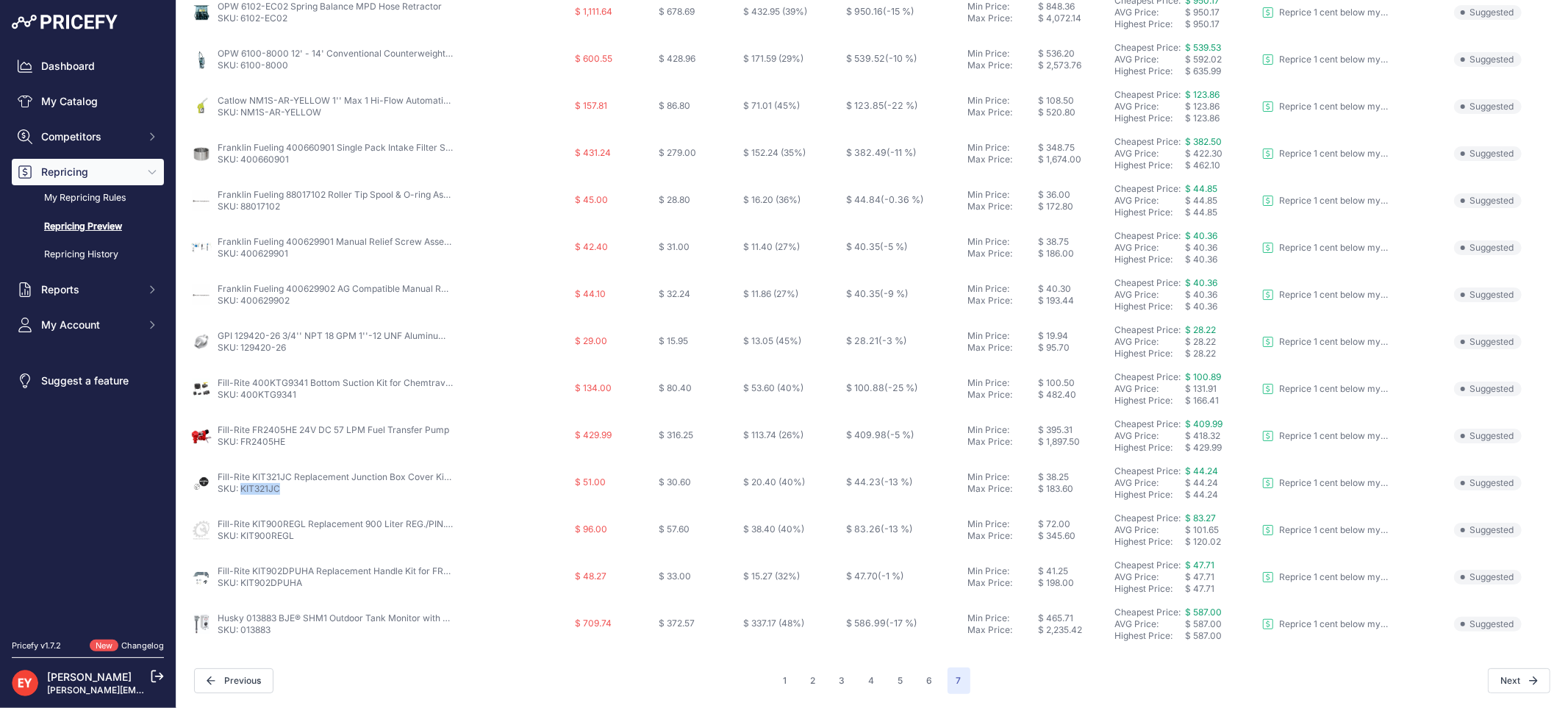
drag, startPoint x: 283, startPoint y: 489, endPoint x: 241, endPoint y: 490, distance: 42.0
click at [241, 490] on p "SKU: KIT321JC" at bounding box center [335, 489] width 235 height 12
click at [927, 682] on button "6" at bounding box center [930, 680] width 24 height 26
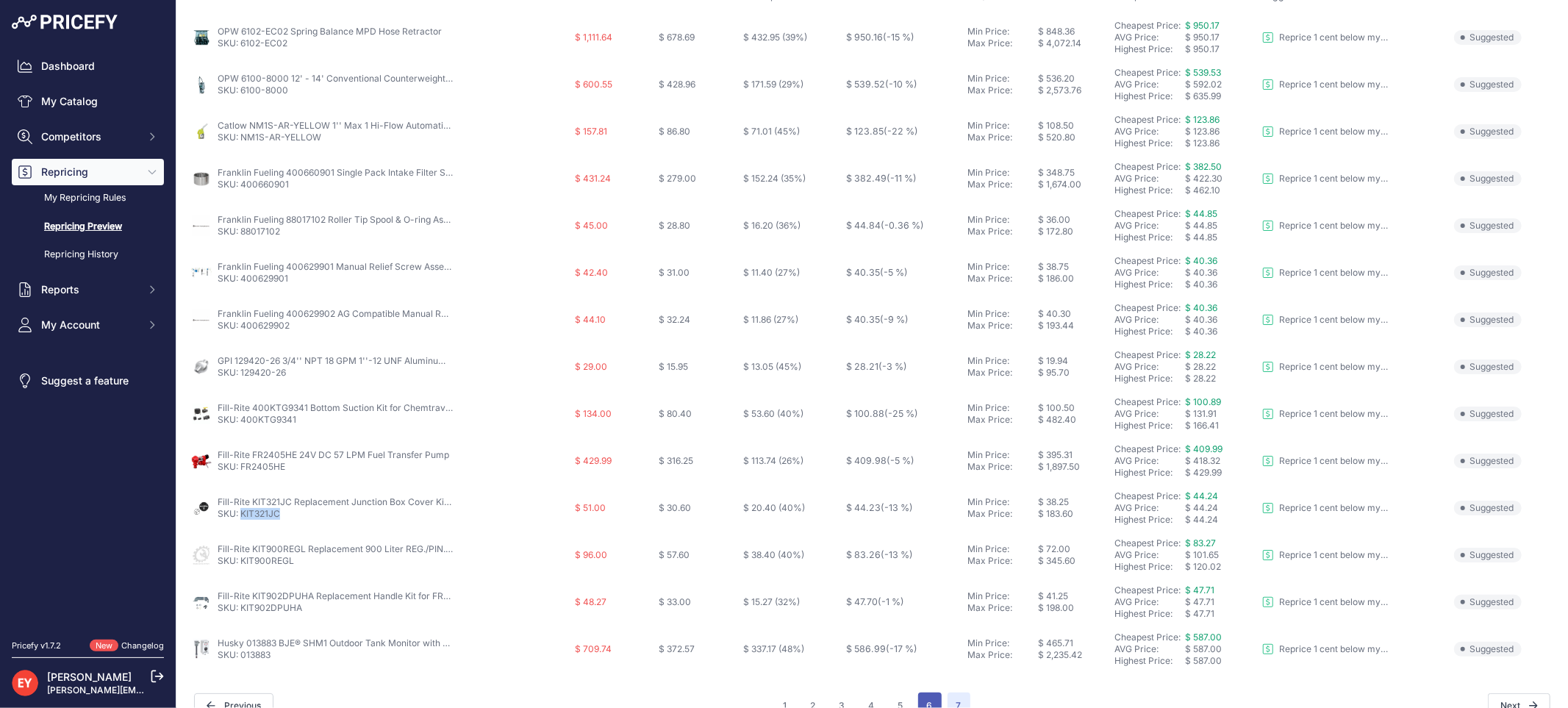
scroll to position [219, 0]
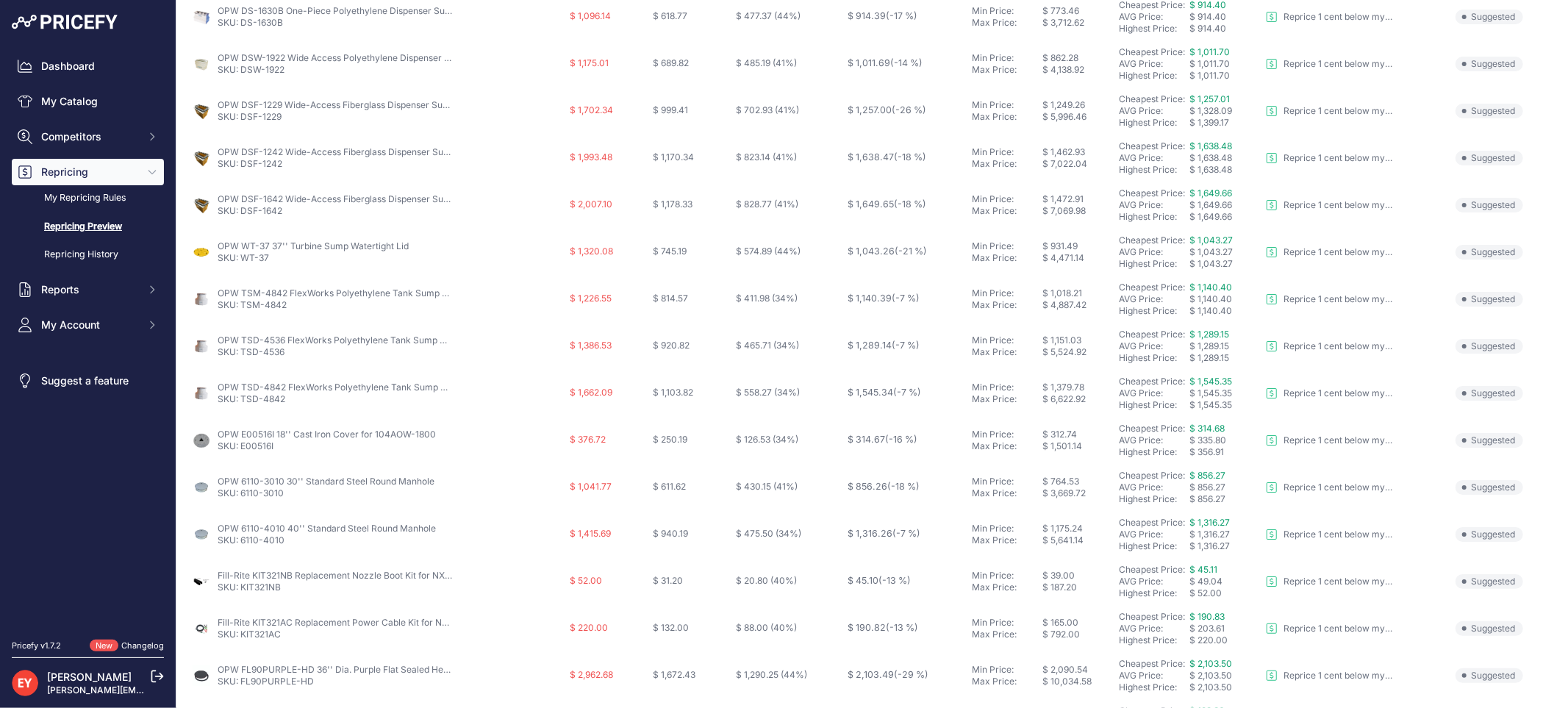
scroll to position [477, 0]
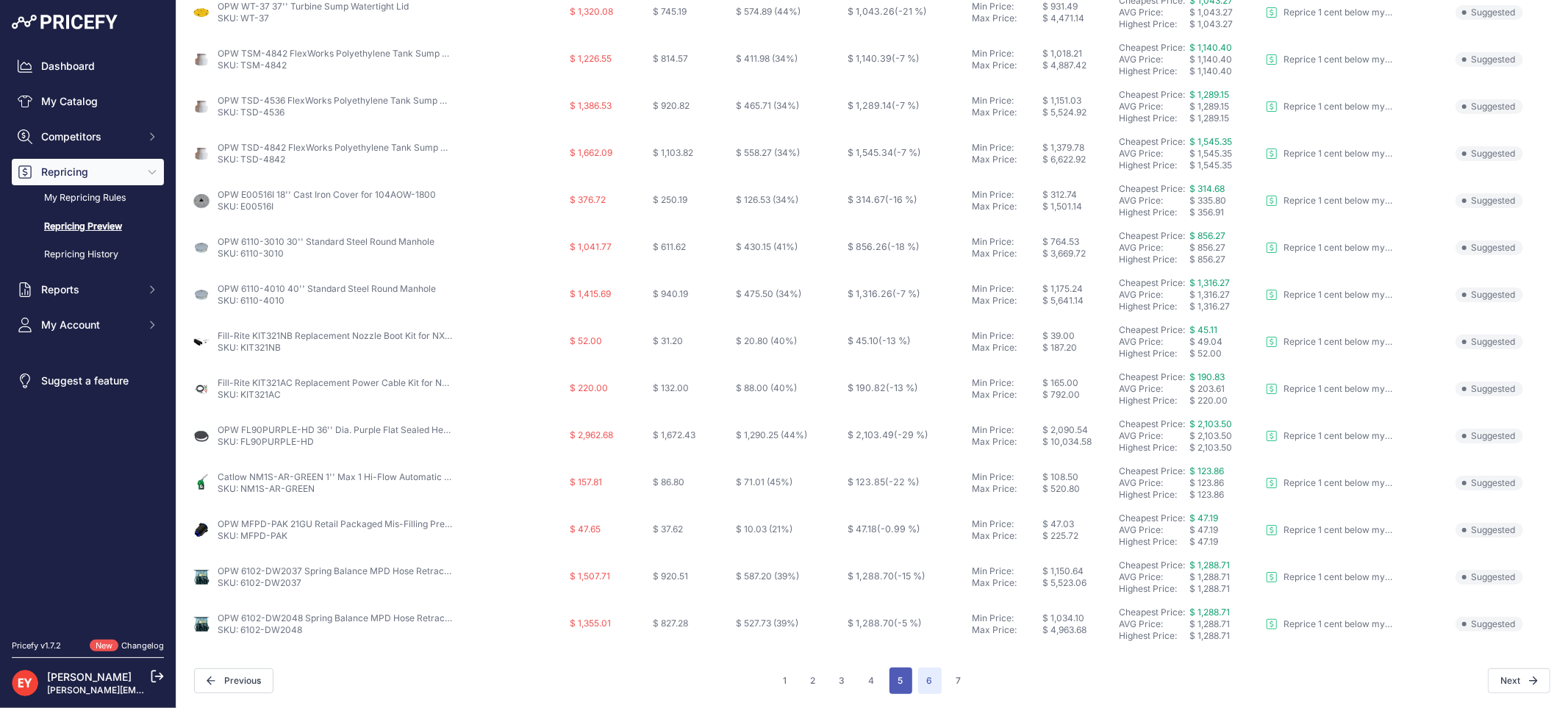
click at [892, 685] on button "5" at bounding box center [900, 680] width 23 height 26
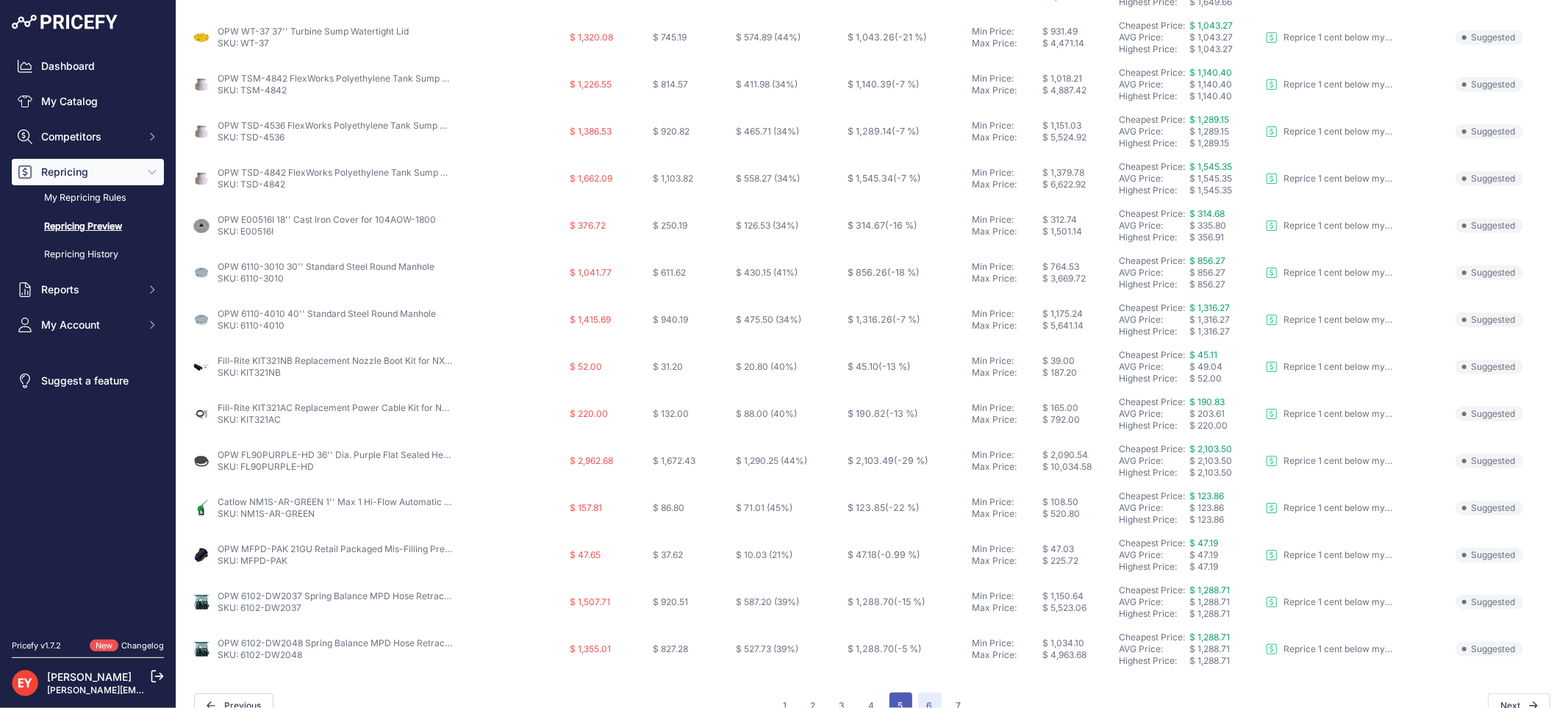
scroll to position [502, 0]
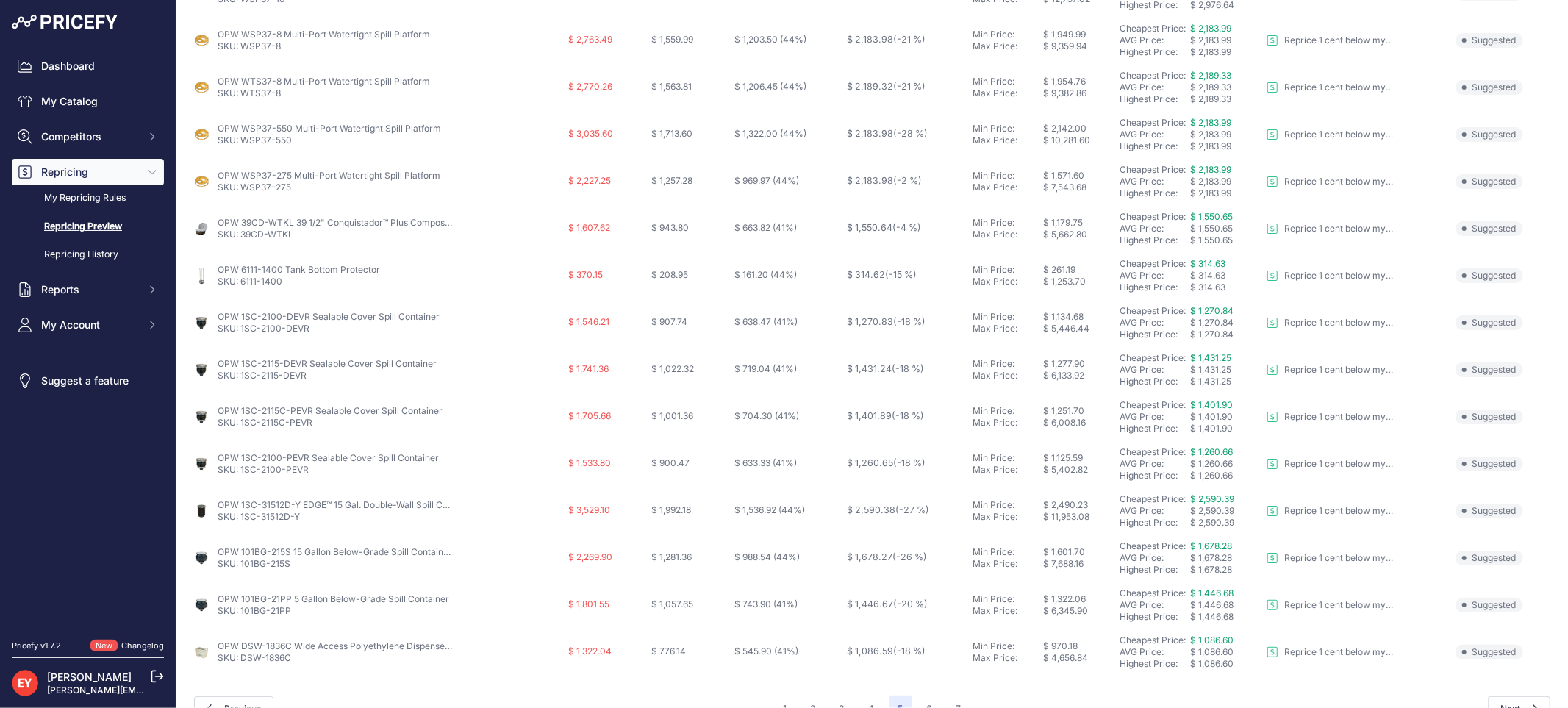
scroll to position [477, 0]
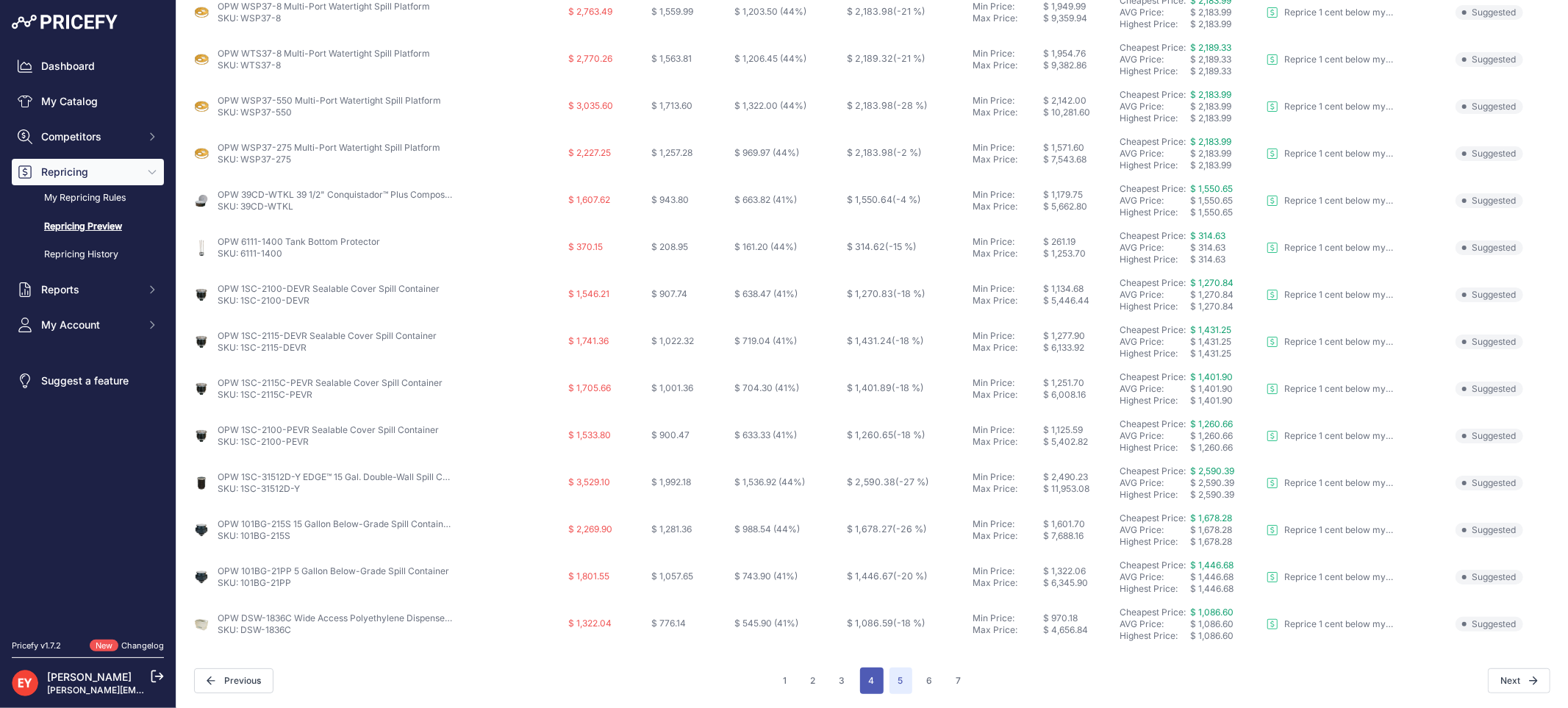
click at [871, 678] on button "4" at bounding box center [872, 680] width 24 height 26
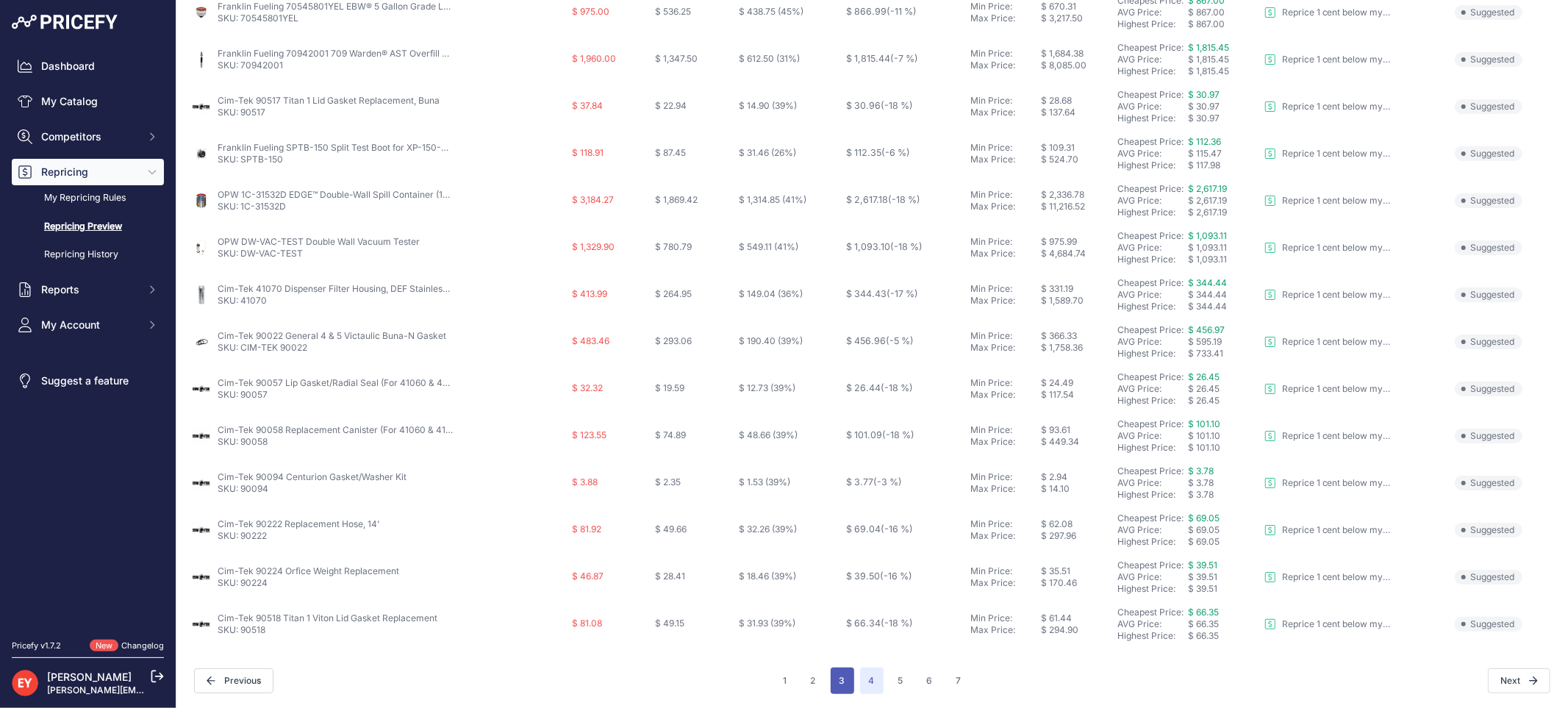
click at [845, 678] on button "3" at bounding box center [842, 680] width 24 height 26
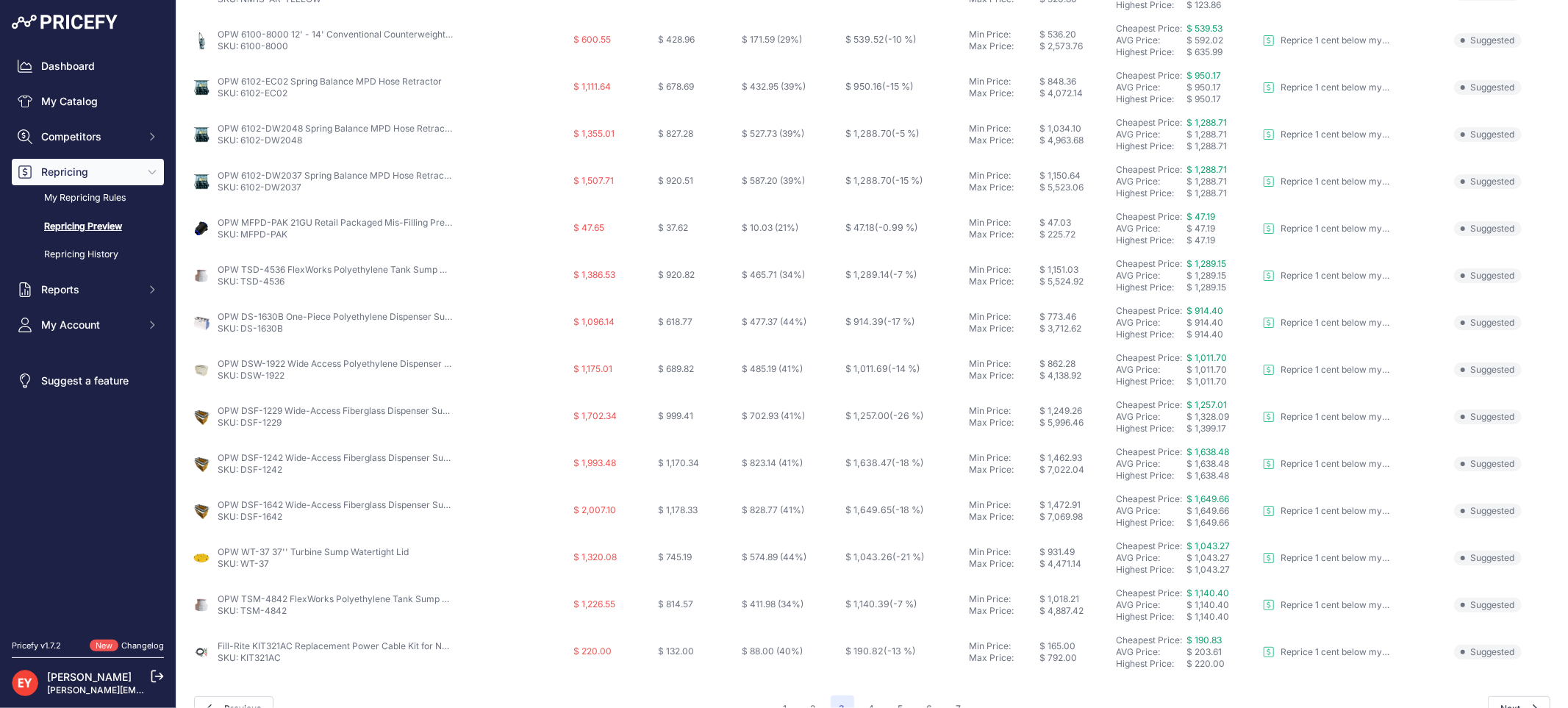
scroll to position [477, 0]
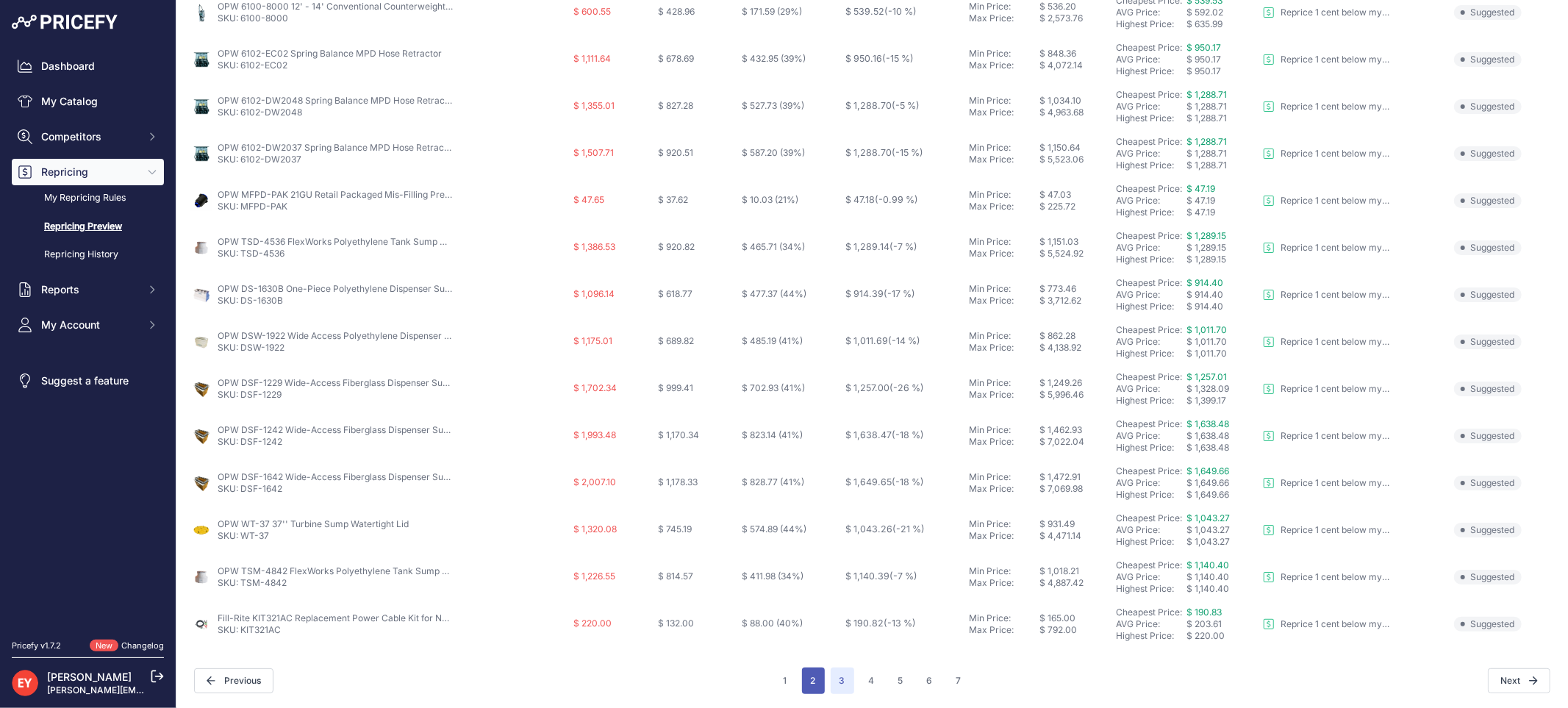
click at [802, 687] on button "2" at bounding box center [813, 680] width 23 height 26
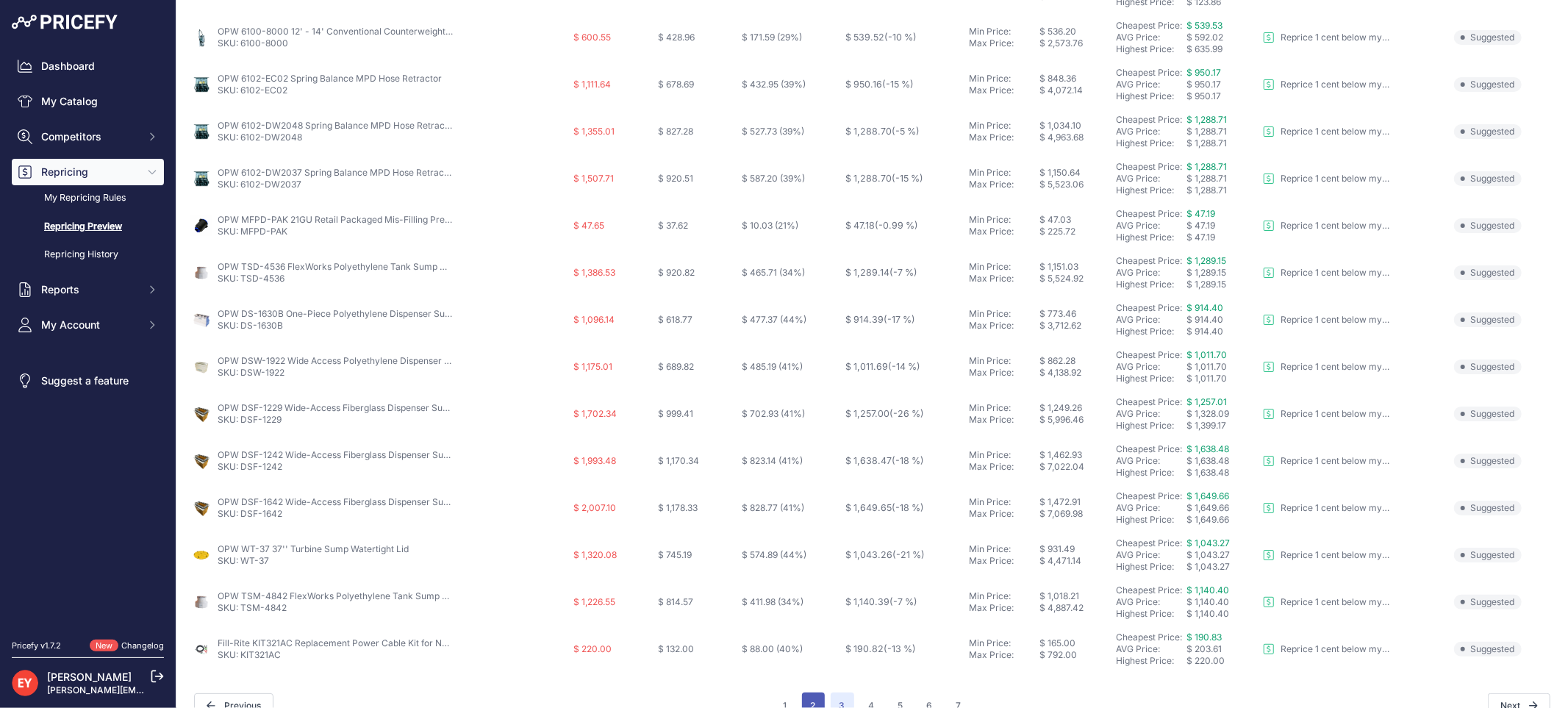
scroll to position [502, 0]
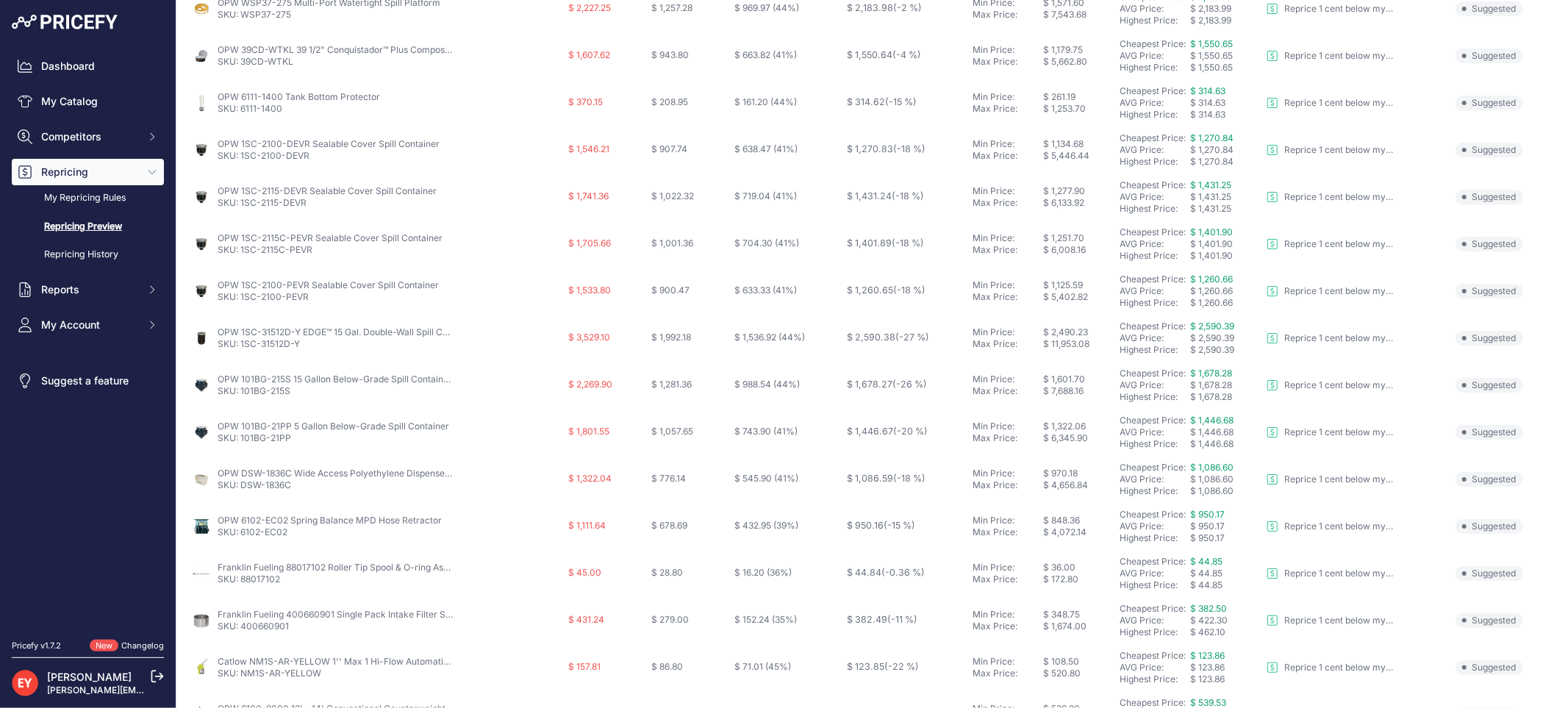
scroll to position [477, 0]
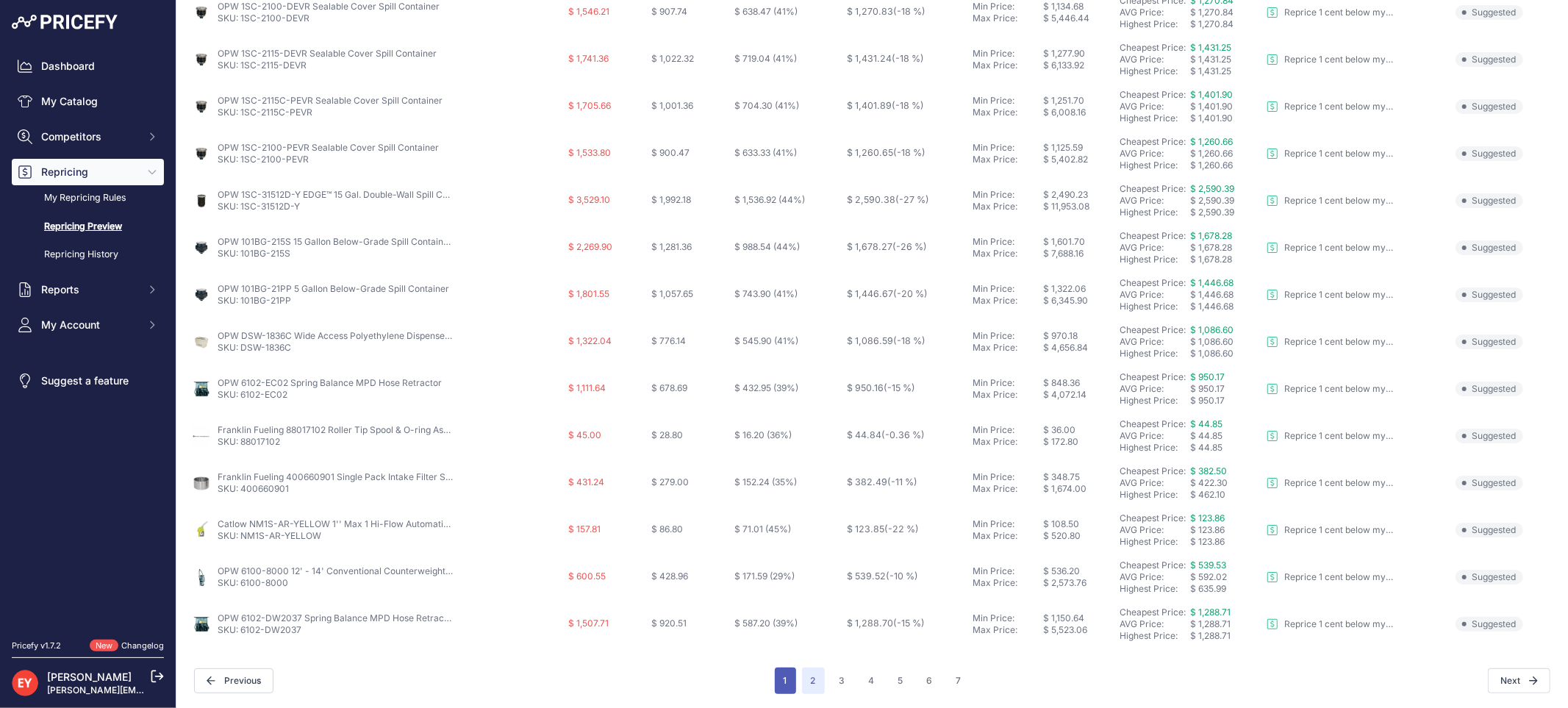
click at [783, 680] on button "1" at bounding box center [785, 680] width 21 height 26
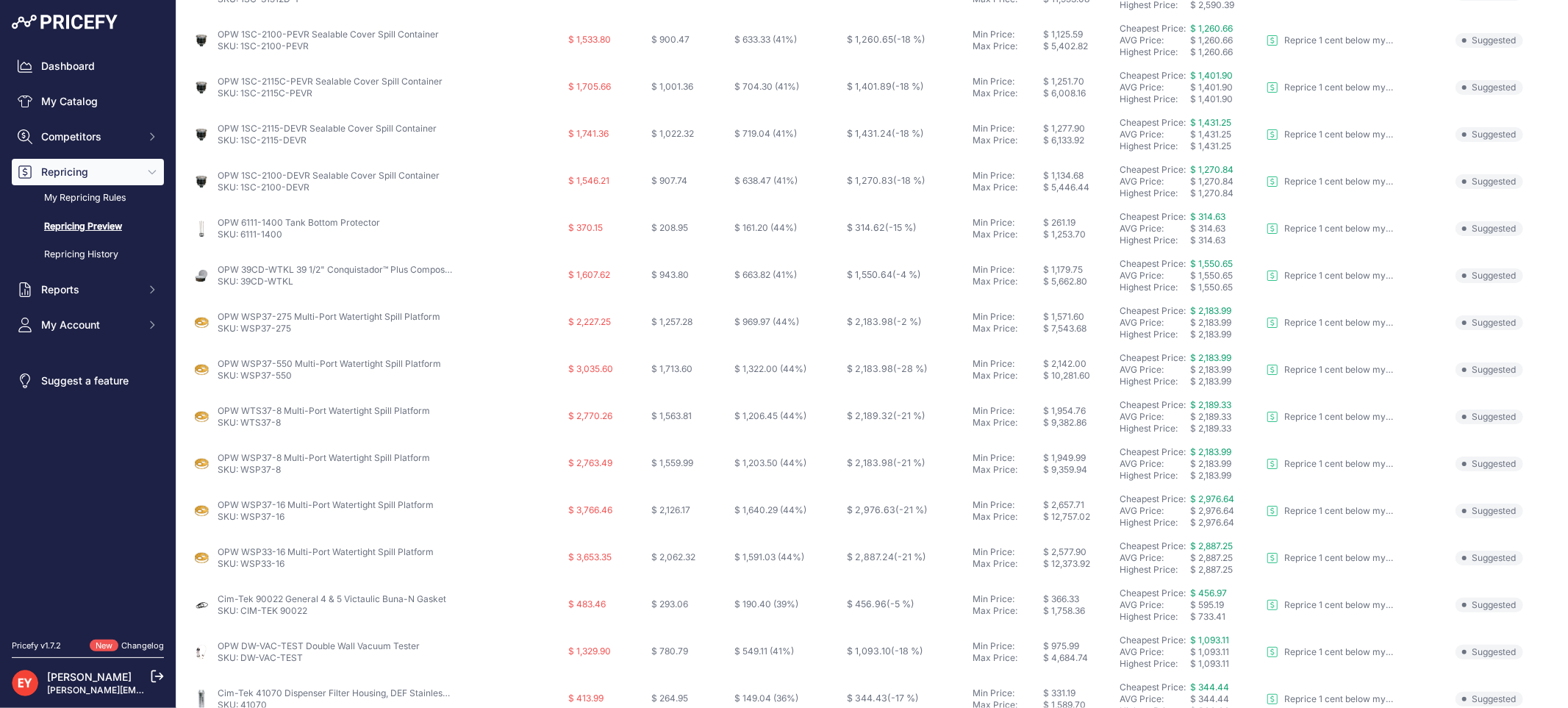
scroll to position [477, 0]
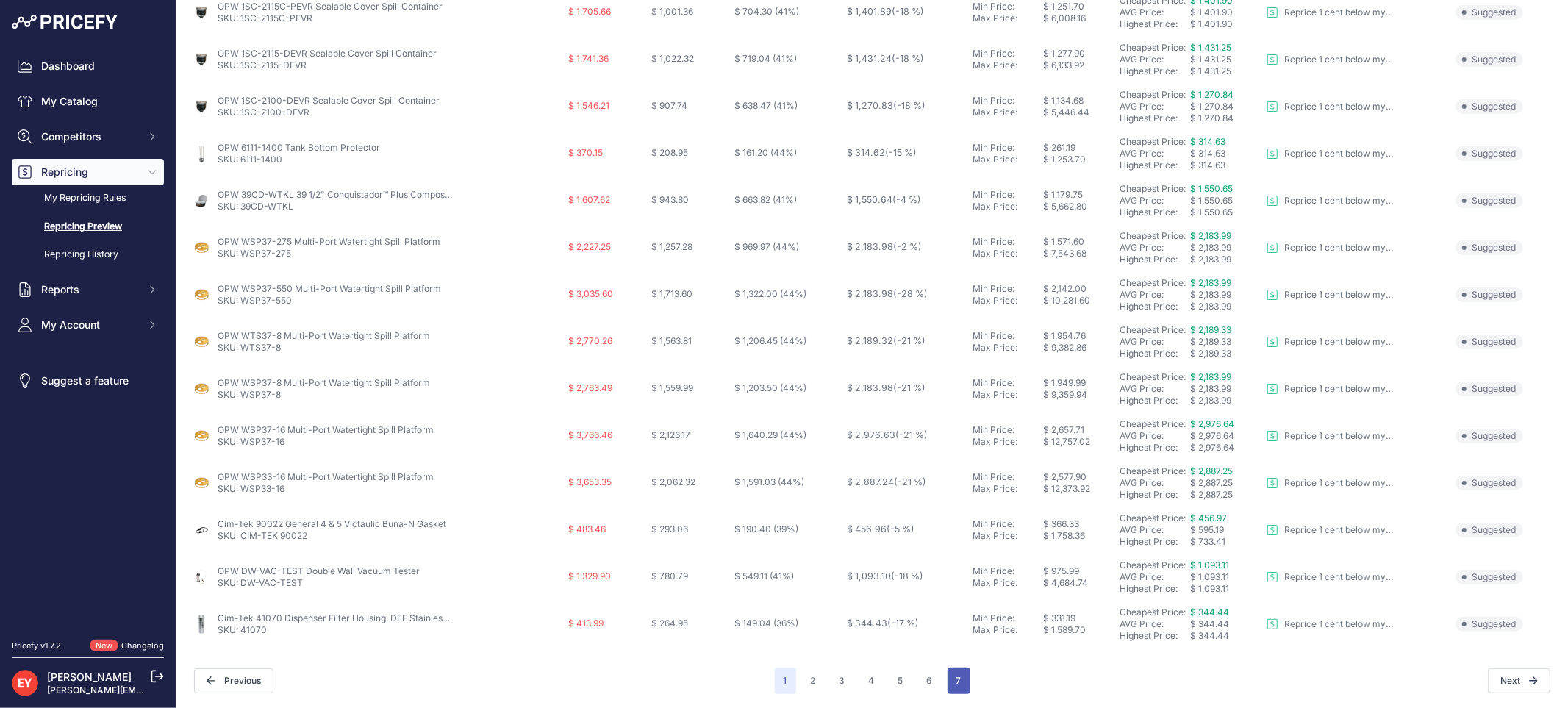
click at [949, 682] on button "7" at bounding box center [959, 680] width 23 height 26
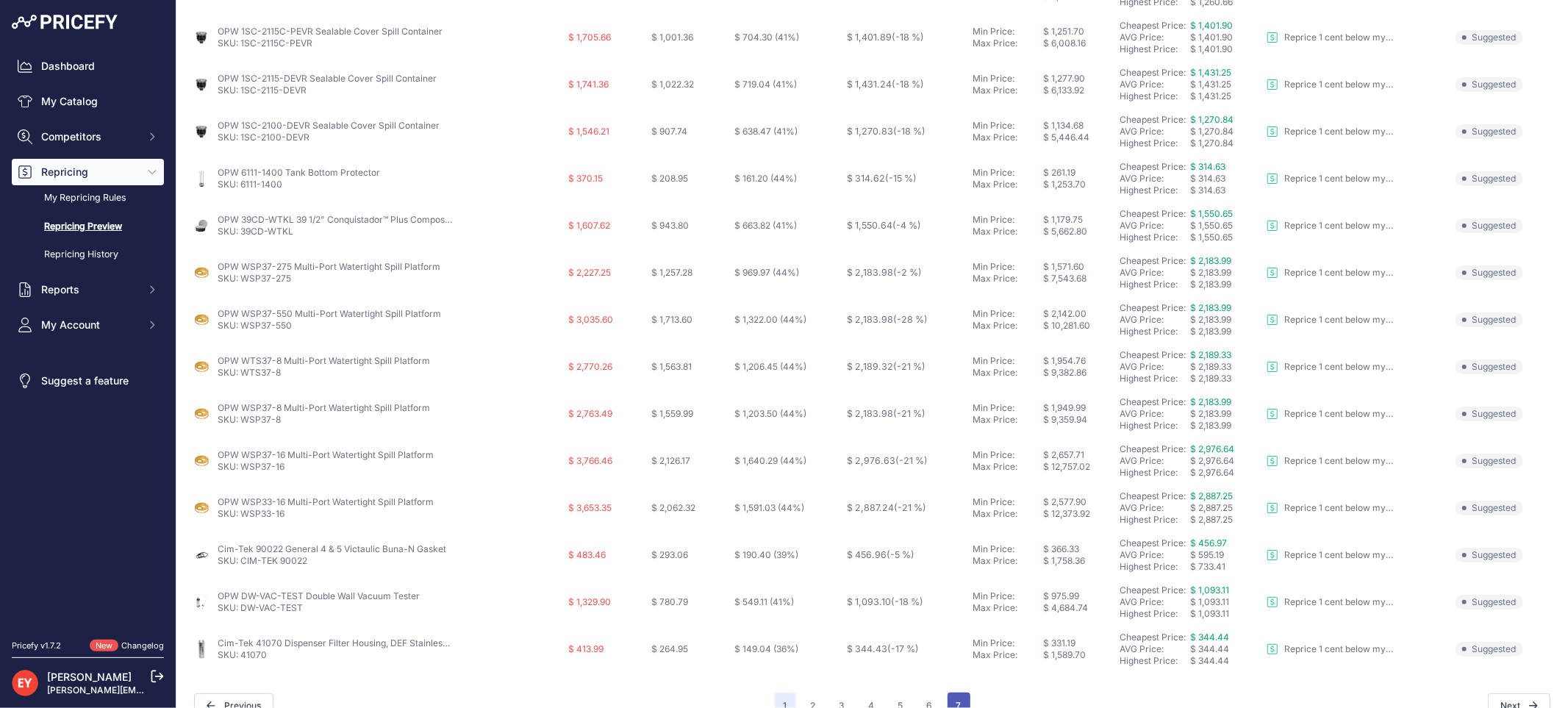
scroll to position [502, 0]
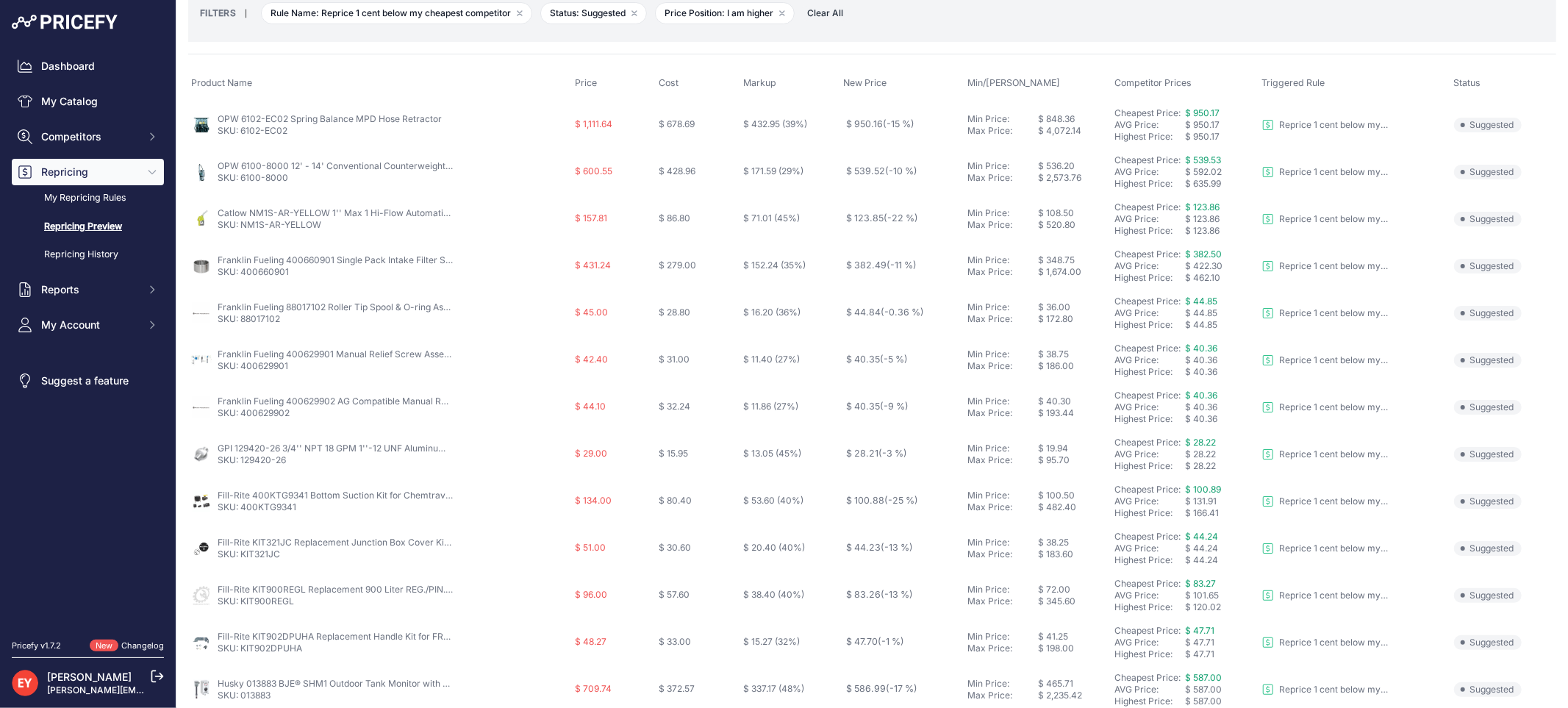
scroll to position [148, 0]
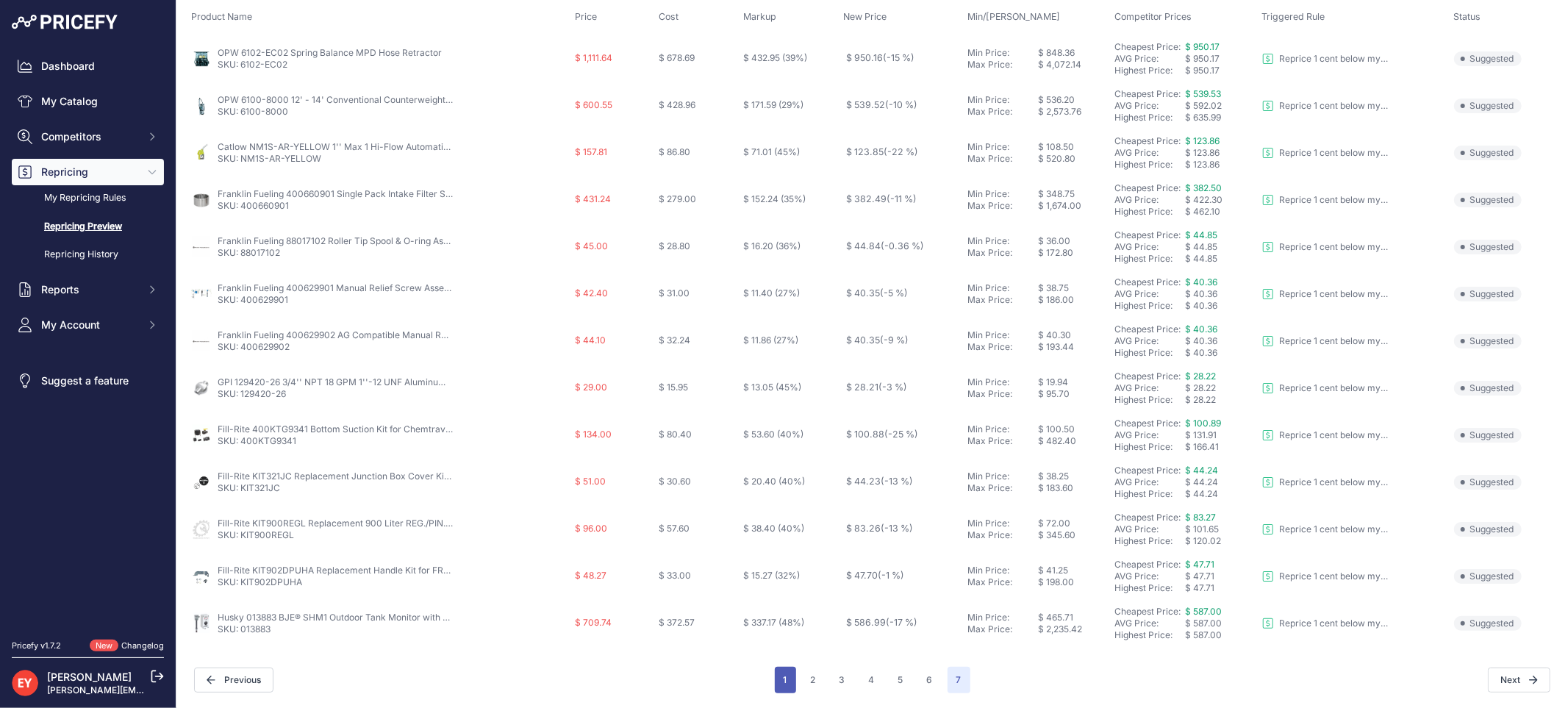
click at [779, 674] on button "1" at bounding box center [785, 680] width 21 height 26
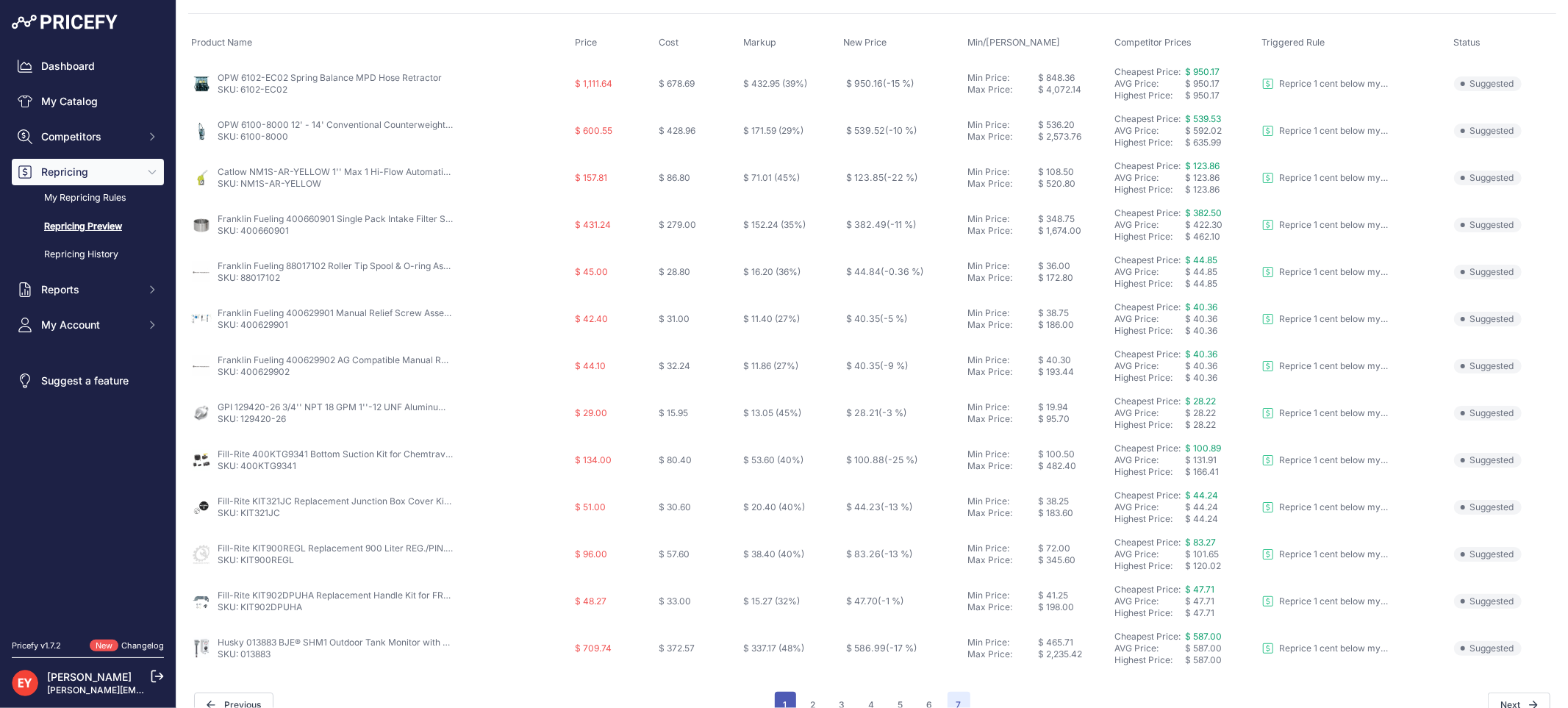
scroll to position [173, 0]
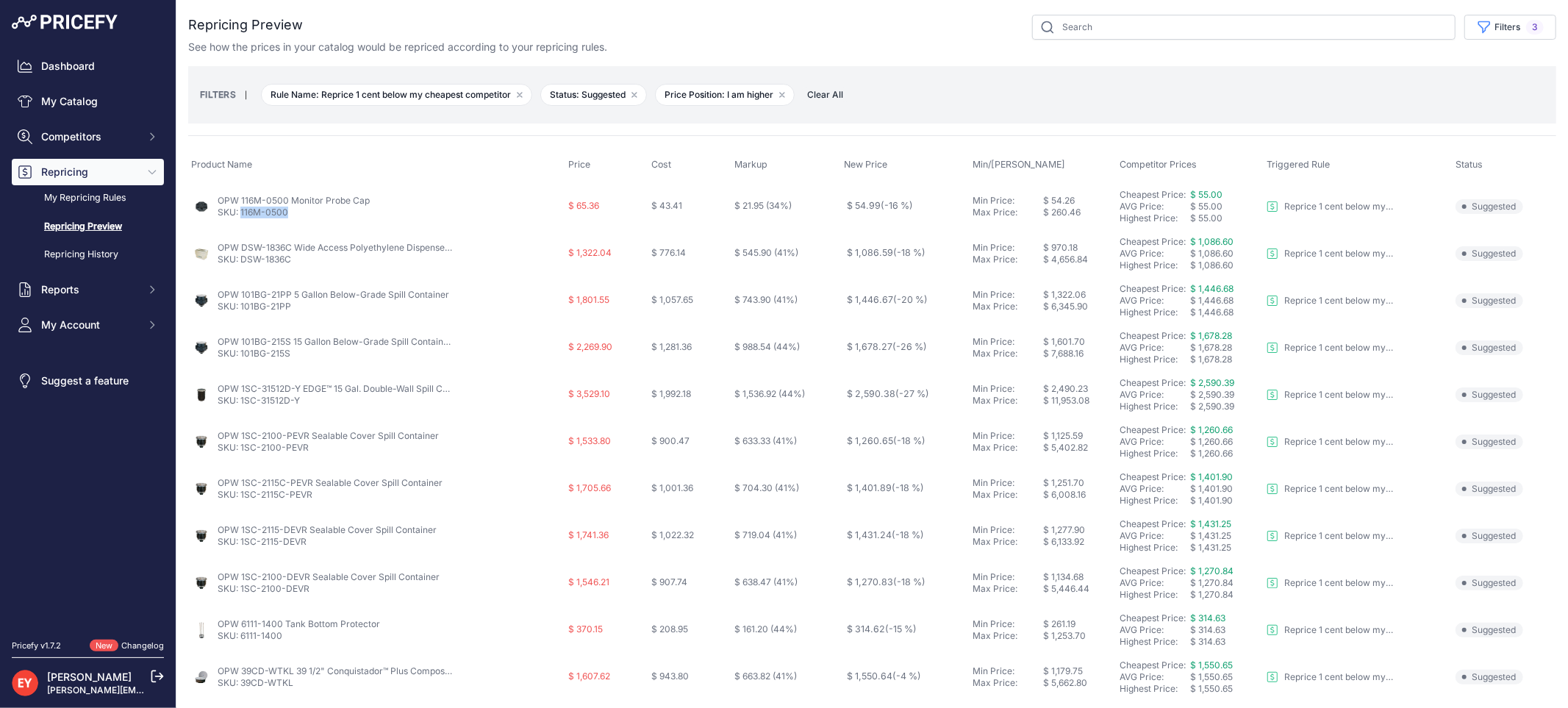
drag, startPoint x: 290, startPoint y: 214, endPoint x: 241, endPoint y: 214, distance: 49.0
click at [241, 214] on p "SKU: 116M-0500" at bounding box center [294, 213] width 152 height 12
drag, startPoint x: 215, startPoint y: 200, endPoint x: 284, endPoint y: 206, distance: 69.3
click at [284, 206] on div "OPW 116M-0500 Monitor Probe Cap SKU: 116M-0500" at bounding box center [377, 207] width 371 height 24
drag, startPoint x: 295, startPoint y: 262, endPoint x: 241, endPoint y: 262, distance: 54.0
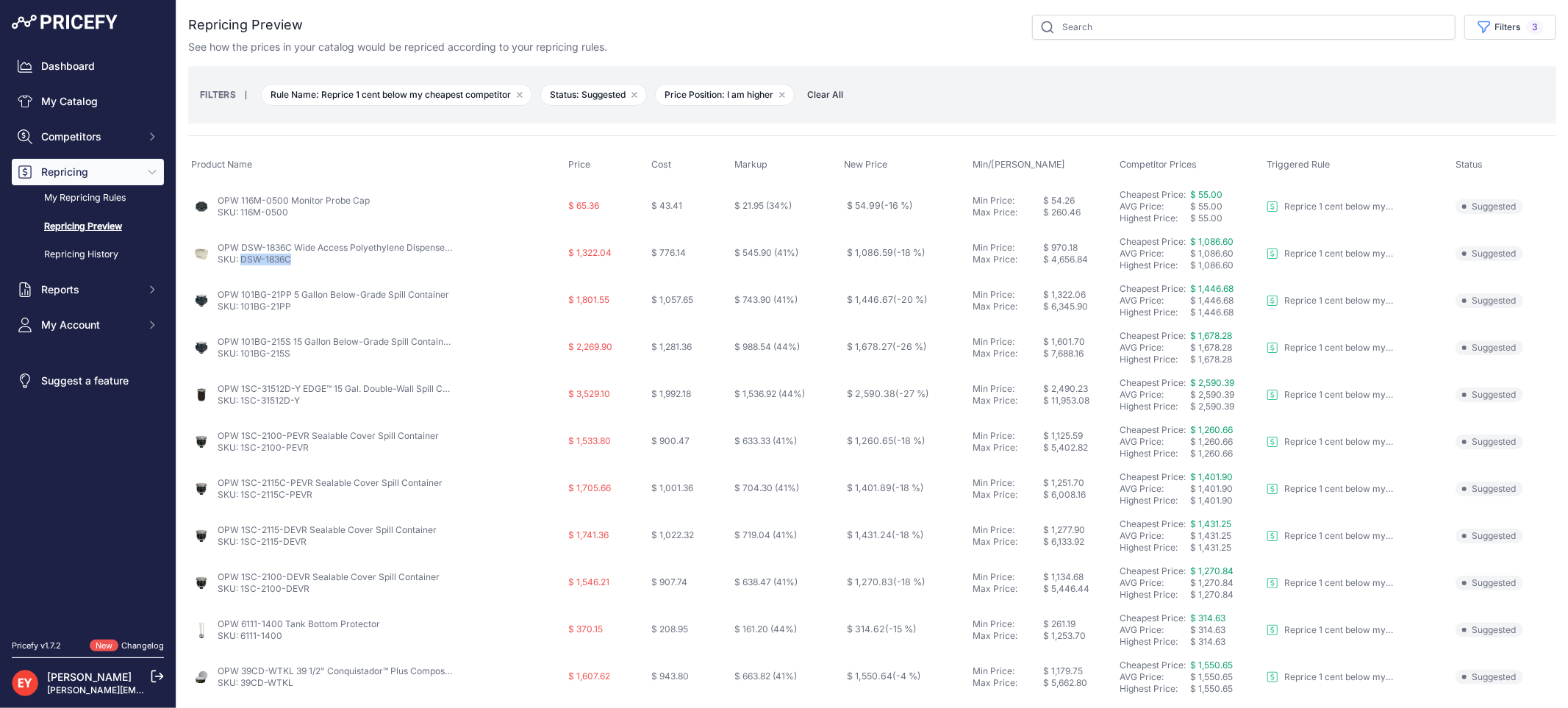
click at [241, 262] on p "SKU: DSW-1836C" at bounding box center [335, 260] width 235 height 12
drag, startPoint x: 293, startPoint y: 305, endPoint x: 241, endPoint y: 311, distance: 52.3
click at [241, 311] on p "SKU: 101BG-21PP" at bounding box center [334, 306] width 231 height 12
drag, startPoint x: 292, startPoint y: 358, endPoint x: 240, endPoint y: 357, distance: 52.0
click at [240, 357] on p "SKU: 101BG-215S" at bounding box center [335, 354] width 235 height 12
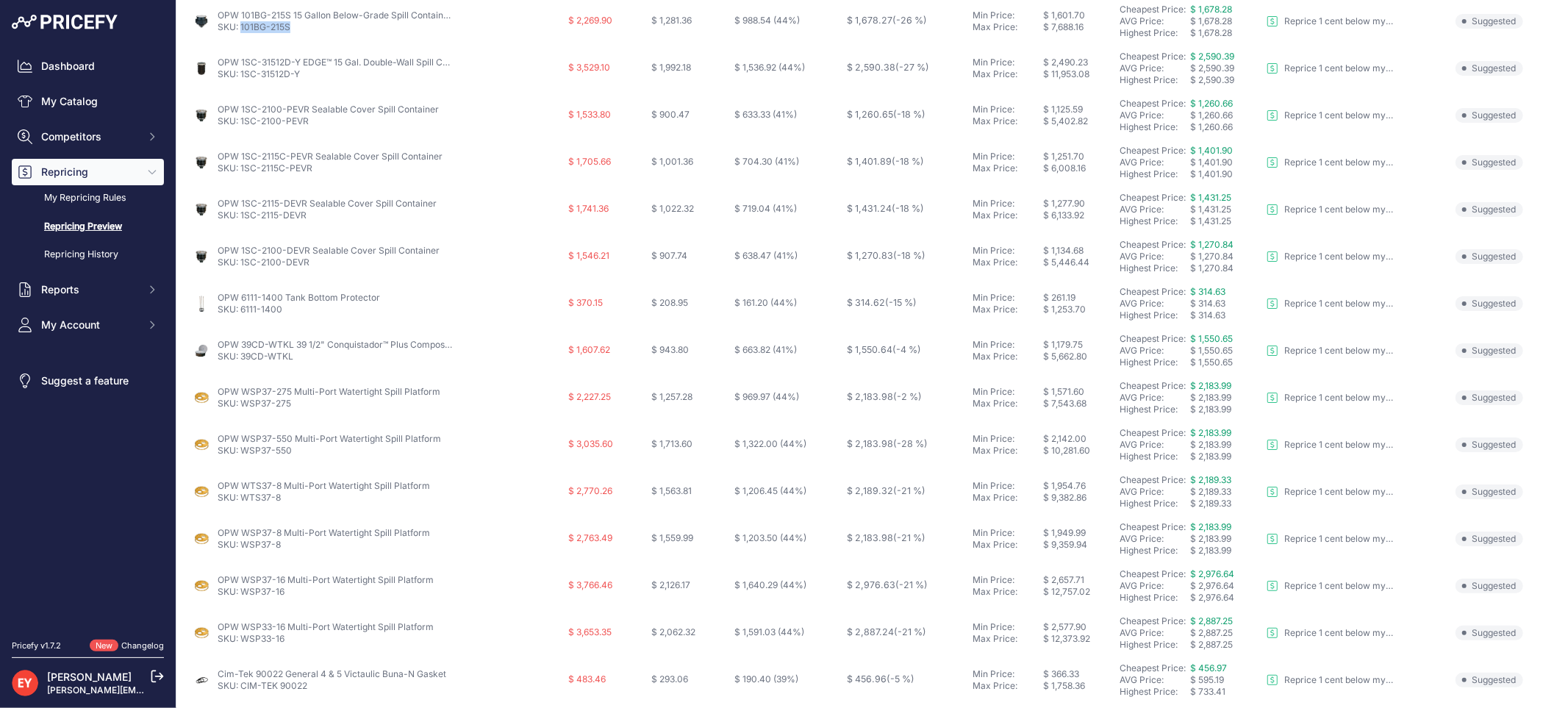
scroll to position [82, 0]
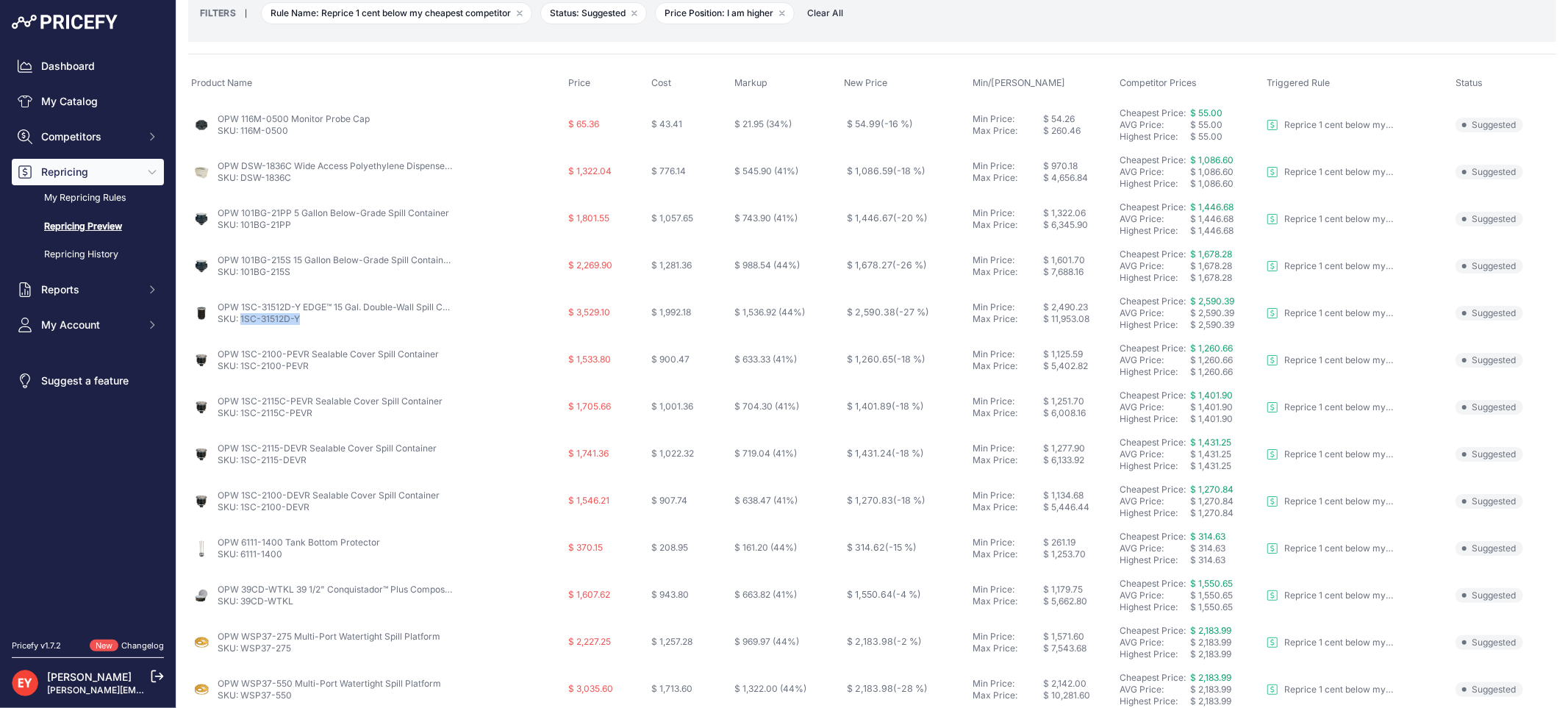
drag, startPoint x: 304, startPoint y: 321, endPoint x: 241, endPoint y: 319, distance: 63.0
click at [241, 319] on p "SKU: 1SC-31512D-Y" at bounding box center [335, 319] width 235 height 12
drag, startPoint x: 315, startPoint y: 368, endPoint x: 240, endPoint y: 366, distance: 75.0
click at [240, 366] on p "SKU: 1SC-2100-PEVR" at bounding box center [328, 366] width 221 height 12
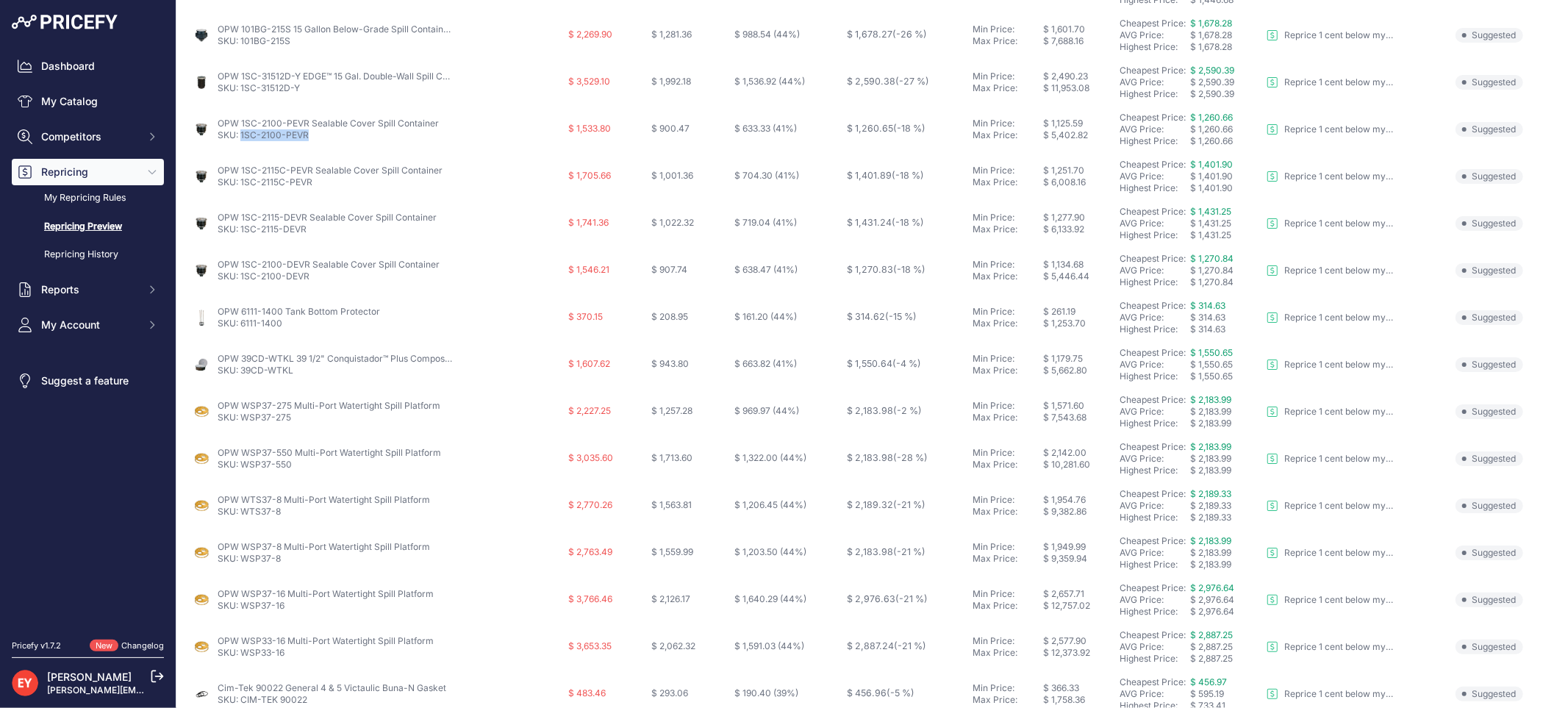
scroll to position [231, 0]
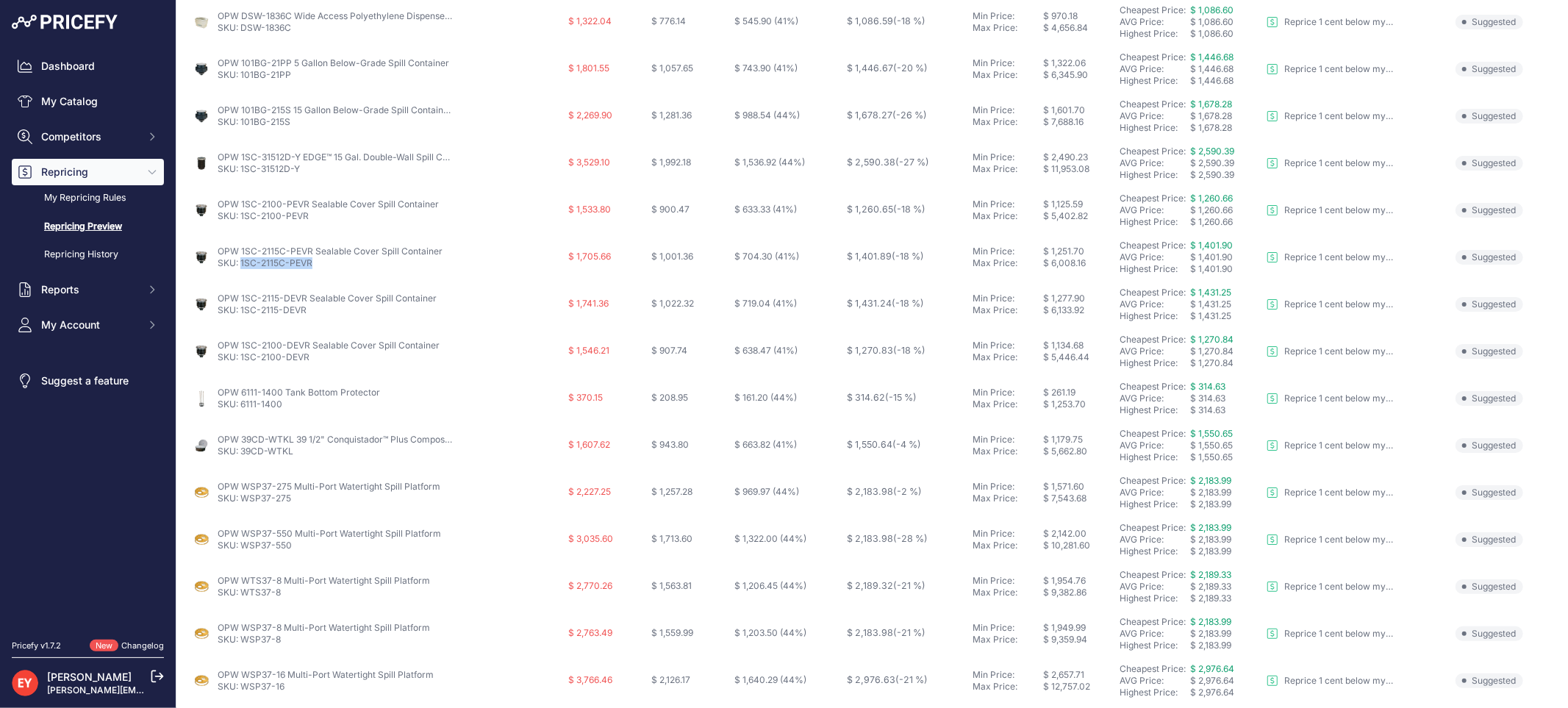
drag, startPoint x: 314, startPoint y: 266, endPoint x: 240, endPoint y: 270, distance: 74.1
click at [240, 270] on td "OPW 1SC-2115C-PEVR Sealable Cover Spill Container SKU: 1SC-2115C-PEVR" at bounding box center [376, 257] width 377 height 47
drag, startPoint x: 311, startPoint y: 311, endPoint x: 240, endPoint y: 314, distance: 71.1
click at [240, 314] on p "SKU: 1SC-2115-DEVR" at bounding box center [327, 311] width 219 height 12
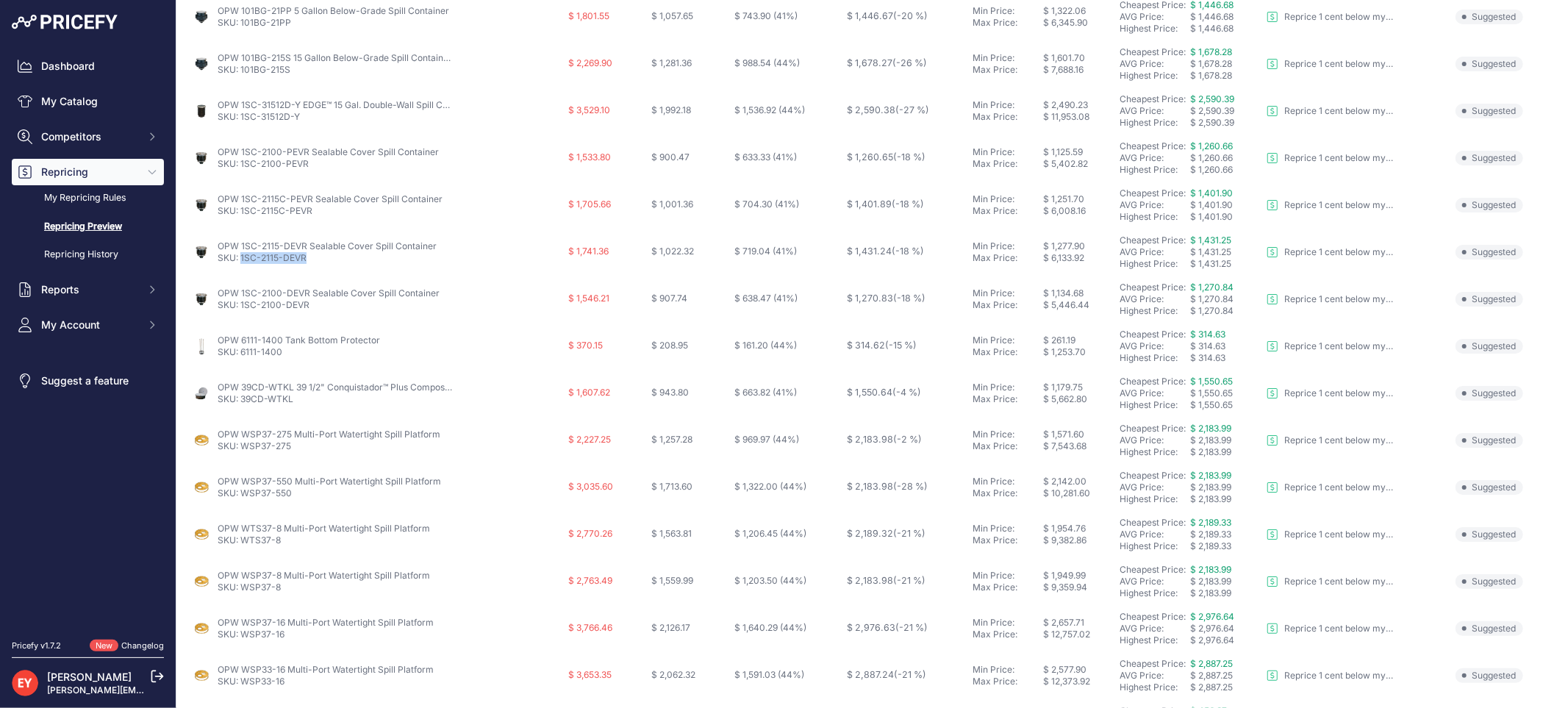
scroll to position [313, 0]
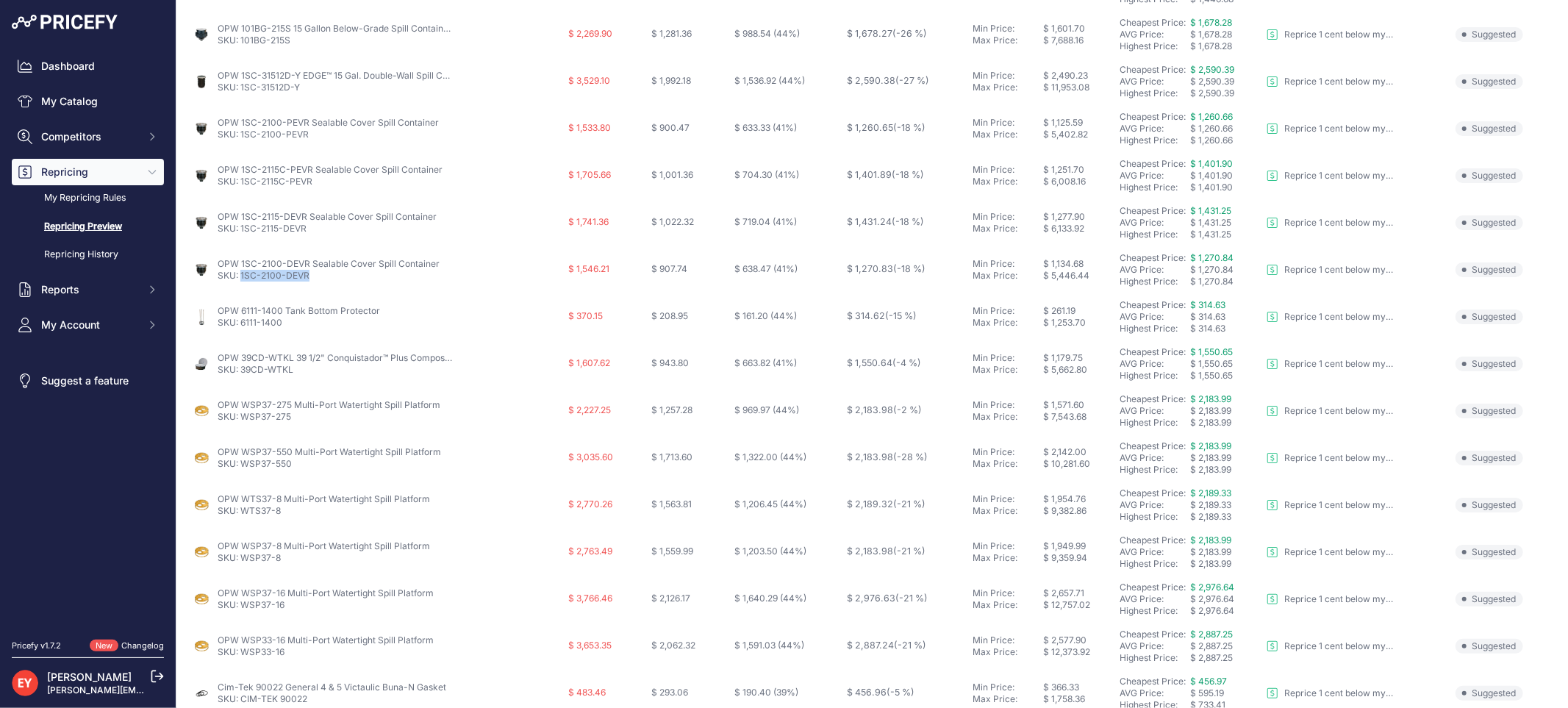
drag, startPoint x: 321, startPoint y: 273, endPoint x: 241, endPoint y: 276, distance: 80.1
click at [241, 276] on p "SKU: 1SC-2100-DEVR" at bounding box center [328, 276] width 222 height 12
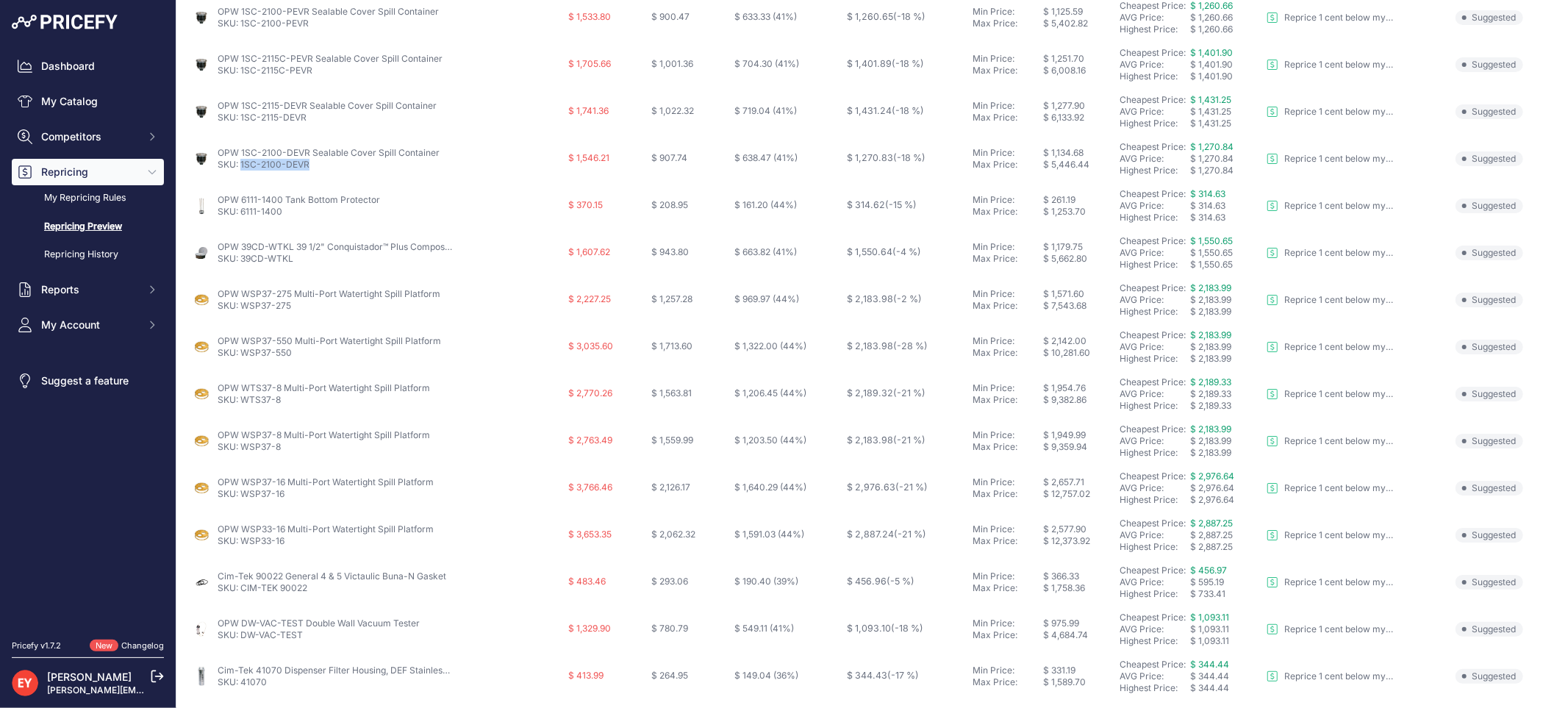
scroll to position [395, 0]
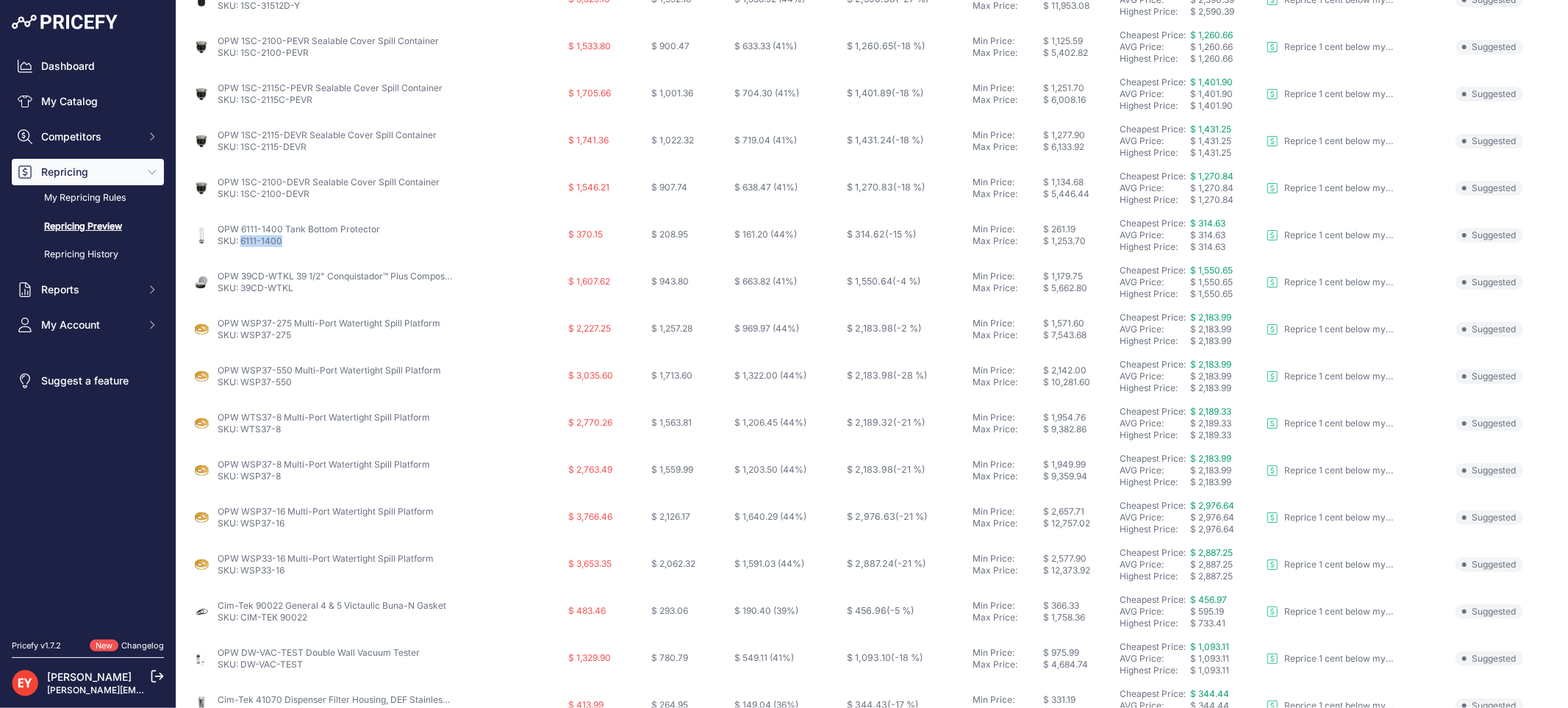
drag, startPoint x: 288, startPoint y: 243, endPoint x: 242, endPoint y: 243, distance: 46.0
click at [242, 243] on p "SKU: 6111-1400" at bounding box center [299, 241] width 163 height 12
drag, startPoint x: 305, startPoint y: 287, endPoint x: 240, endPoint y: 292, distance: 65.2
click at [240, 292] on p "SKU: 39CD-WTKL" at bounding box center [335, 288] width 235 height 12
drag, startPoint x: 302, startPoint y: 335, endPoint x: 241, endPoint y: 341, distance: 61.3
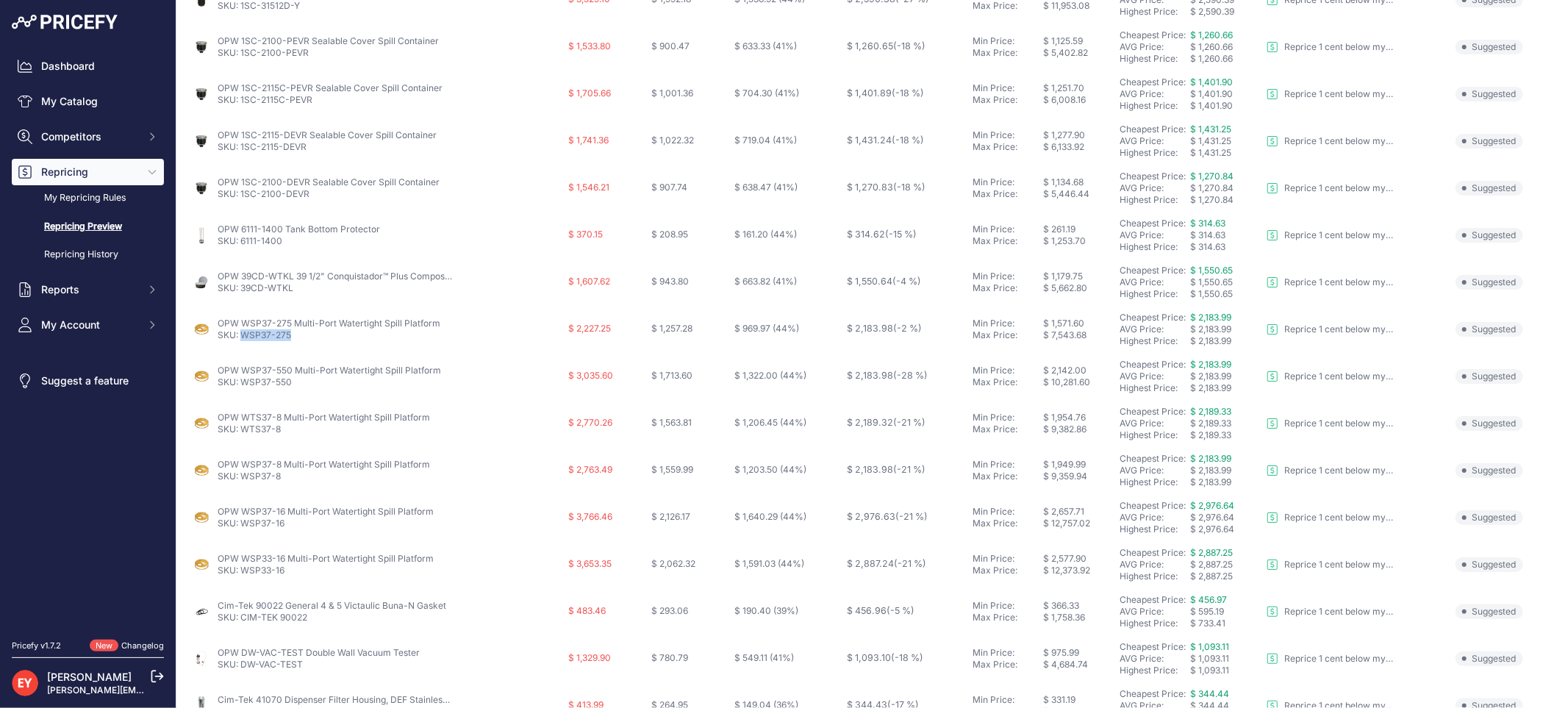
click at [241, 341] on td "OPW WSP37-275 Multi-Port Watertight Spill Platform SKU: WSP37-275" at bounding box center [376, 328] width 377 height 47
drag, startPoint x: 295, startPoint y: 385, endPoint x: 243, endPoint y: 380, distance: 52.2
click at [243, 380] on p "SKU: WSP37-550" at bounding box center [329, 382] width 224 height 12
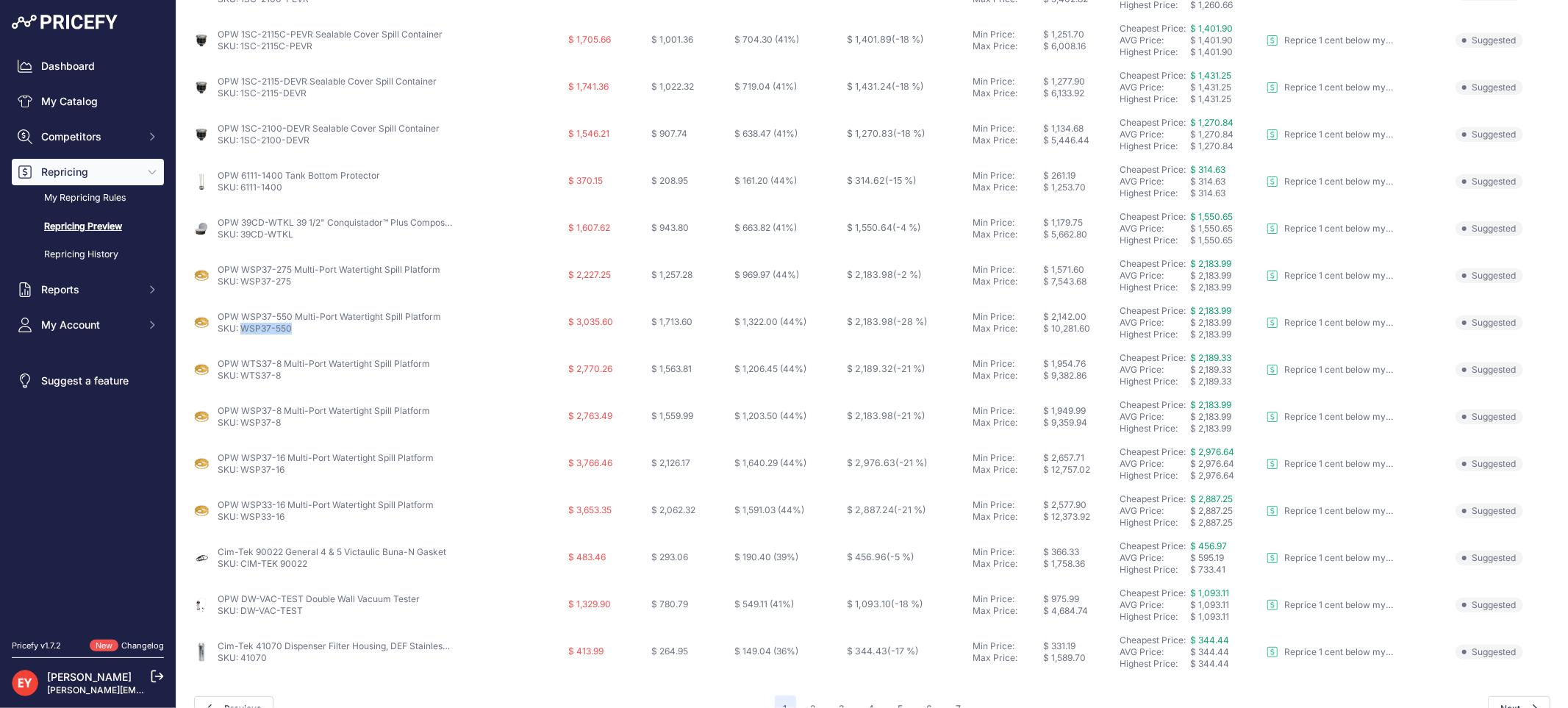
scroll to position [477, 0]
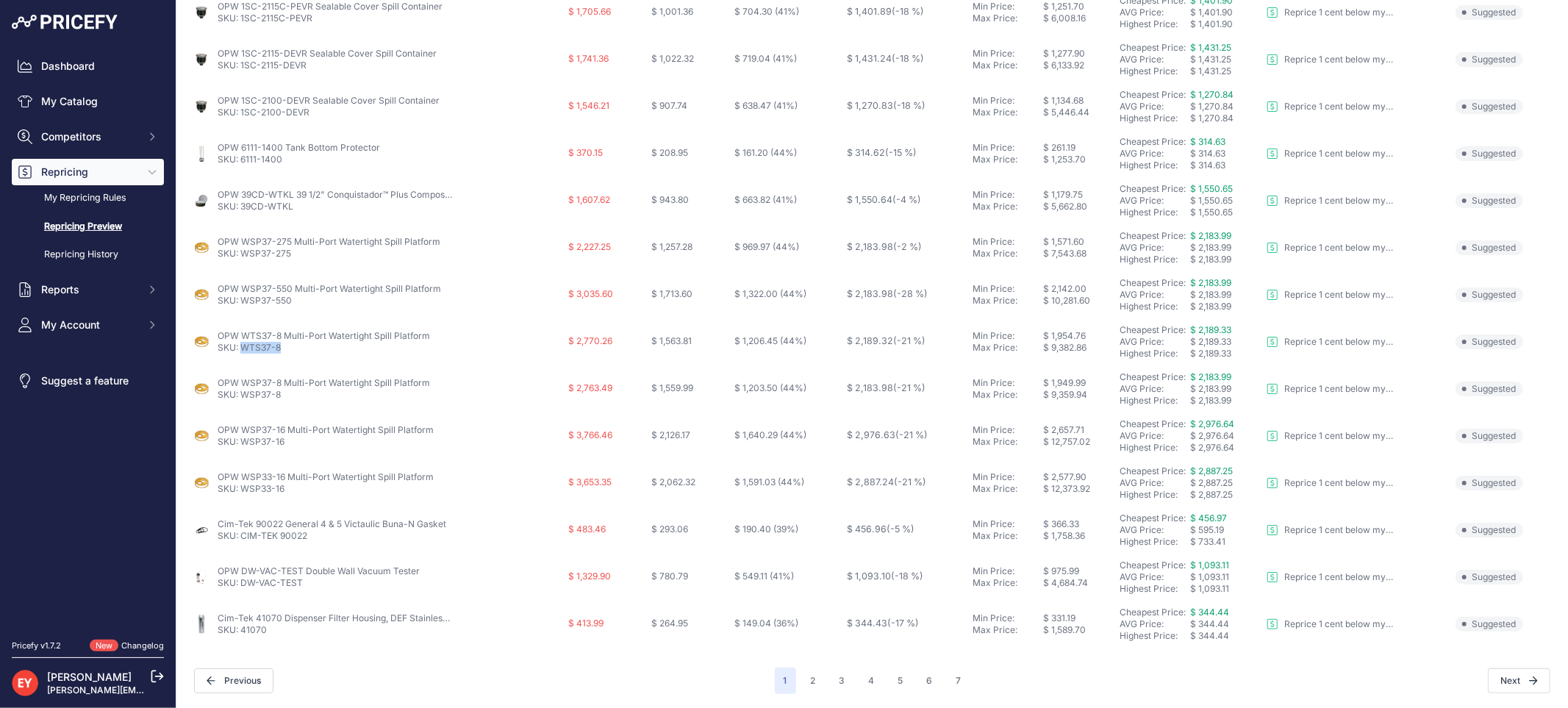
drag, startPoint x: 289, startPoint y: 348, endPoint x: 241, endPoint y: 348, distance: 48.0
click at [241, 348] on p "SKU: WTS37-8" at bounding box center [324, 348] width 213 height 12
drag, startPoint x: 289, startPoint y: 396, endPoint x: 243, endPoint y: 398, distance: 46.0
click at [243, 398] on p "SKU: WSP37-8" at bounding box center [324, 395] width 213 height 12
drag, startPoint x: 290, startPoint y: 446, endPoint x: 242, endPoint y: 444, distance: 48.0
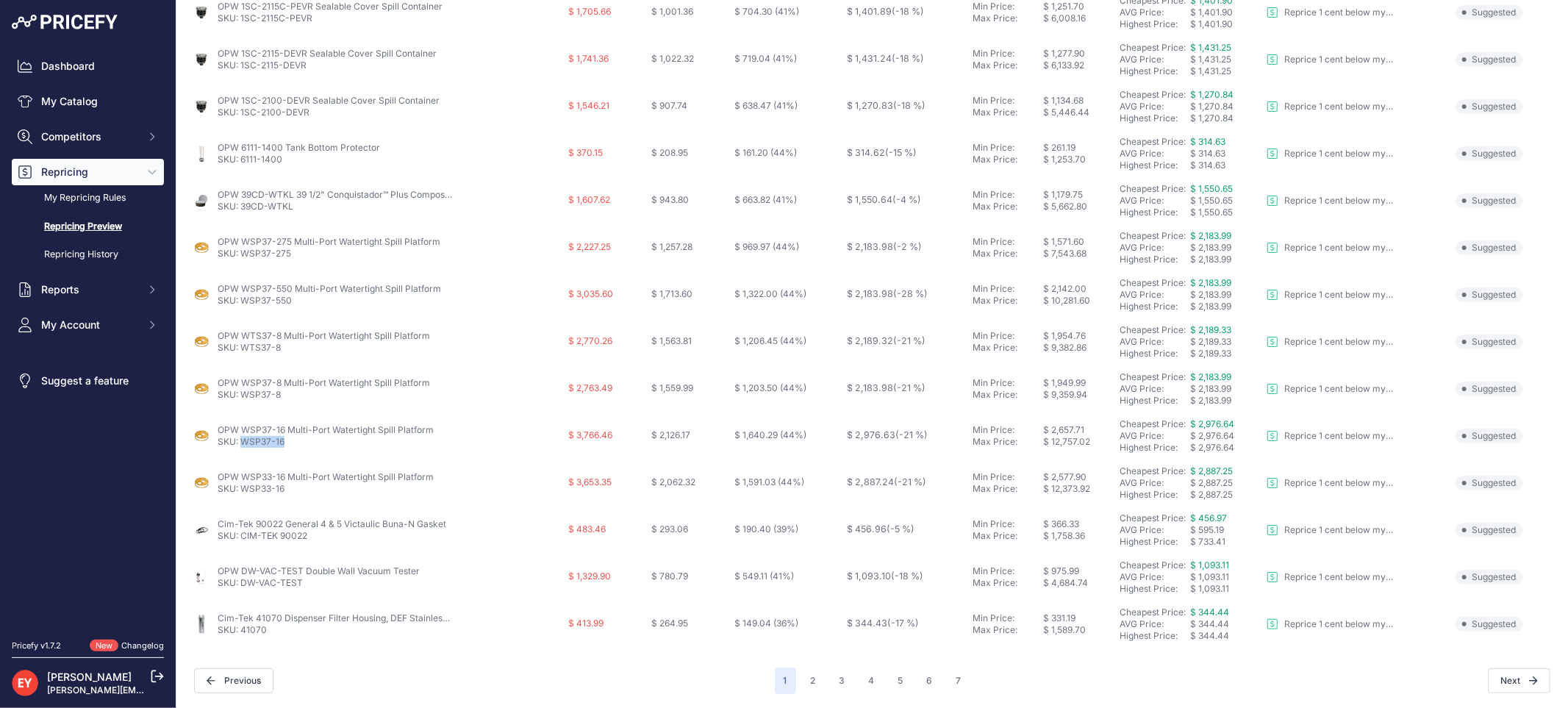
click at [242, 444] on p "SKU: WSP37-16" at bounding box center [326, 442] width 216 height 12
drag, startPoint x: 289, startPoint y: 489, endPoint x: 244, endPoint y: 489, distance: 45.0
click at [244, 489] on p "SKU: WSP33-16" at bounding box center [326, 489] width 216 height 12
drag, startPoint x: 315, startPoint y: 534, endPoint x: 243, endPoint y: 538, distance: 72.1
click at [243, 538] on p "SKU: CIM-TEK 90022" at bounding box center [332, 536] width 229 height 12
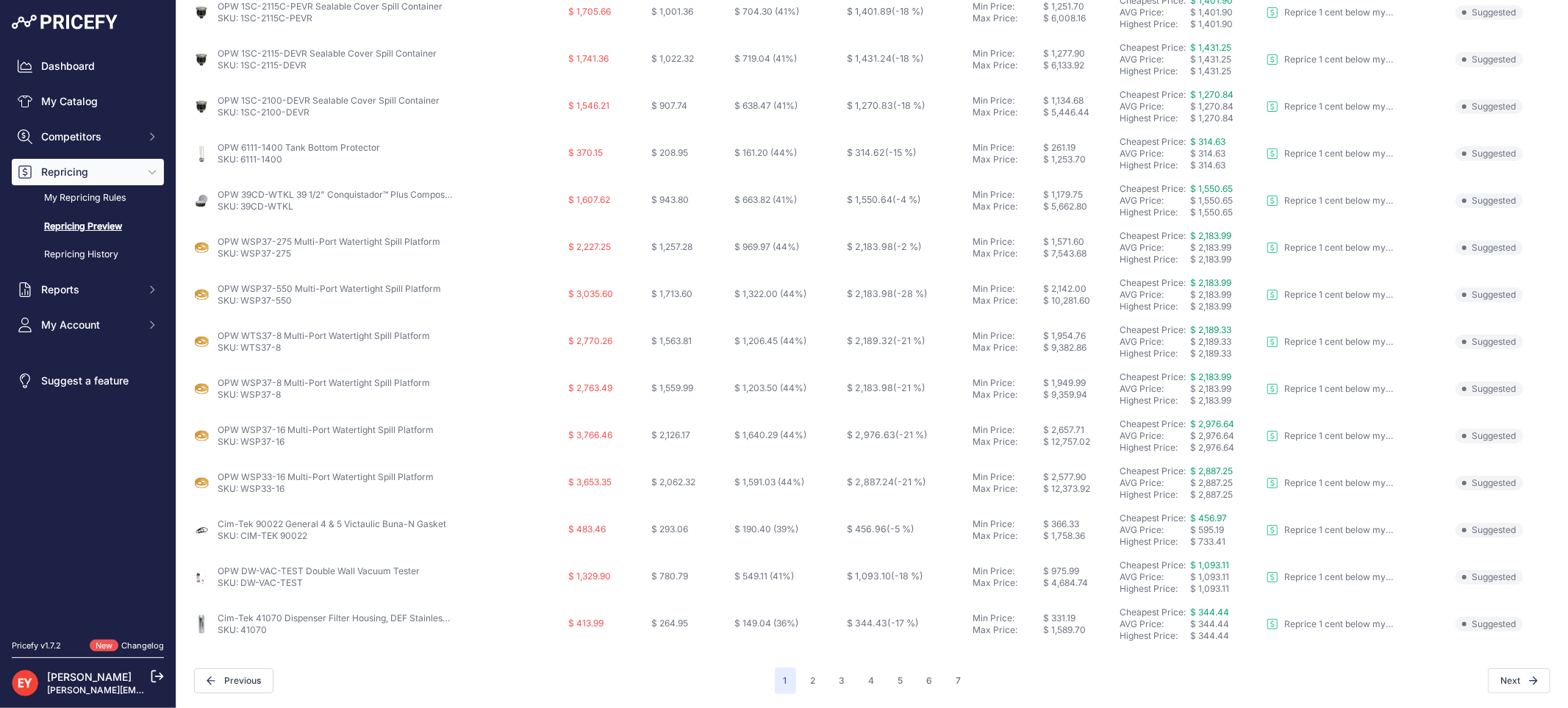
drag, startPoint x: 71, startPoint y: 559, endPoint x: 90, endPoint y: 556, distance: 19.2
click at [71, 560] on nav "Dashboard My Catalog Competitors Competitors Monitored URLs Repricing My Repric…" at bounding box center [88, 337] width 152 height 569
drag, startPoint x: 214, startPoint y: 522, endPoint x: 251, endPoint y: 526, distance: 37.2
click at [251, 526] on div "Cim-Tek 90022 General 4 & 5 Victaulic Buna-N Gasket SKU: CIM-TEK 90022" at bounding box center [377, 530] width 371 height 24
drag, startPoint x: 305, startPoint y: 583, endPoint x: 240, endPoint y: 585, distance: 65.0
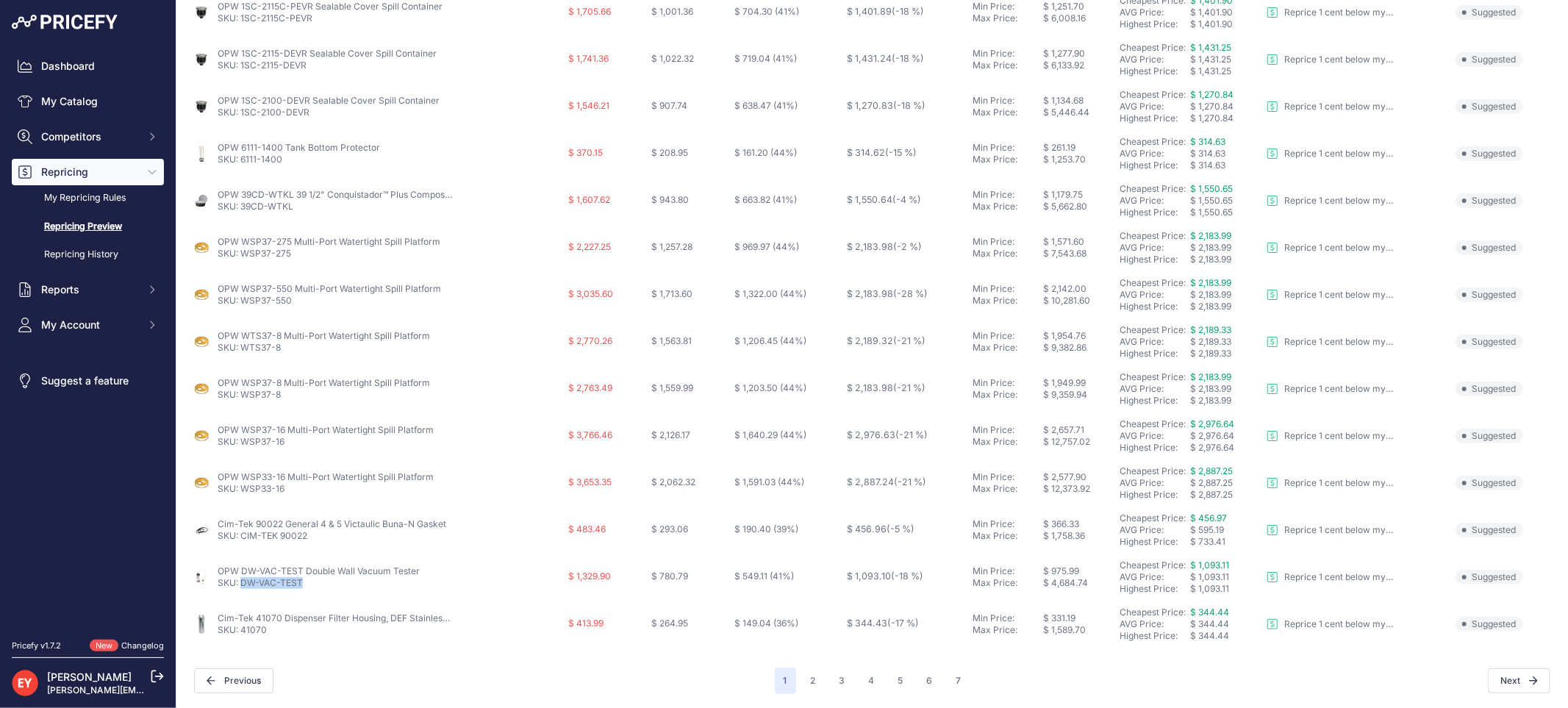
click at [240, 585] on p "SKU: DW-VAC-TEST" at bounding box center [319, 583] width 202 height 12
drag, startPoint x: 278, startPoint y: 633, endPoint x: 241, endPoint y: 633, distance: 37.0
click at [241, 633] on p "SKU: 41070" at bounding box center [335, 630] width 235 height 12
drag, startPoint x: 214, startPoint y: 619, endPoint x: 278, endPoint y: 619, distance: 64.0
click at [278, 619] on div "Cim-Tek 41070 Dispenser Filter Housing, DEF Stainless Steel, With EPDM Gaskets,…" at bounding box center [377, 625] width 371 height 24
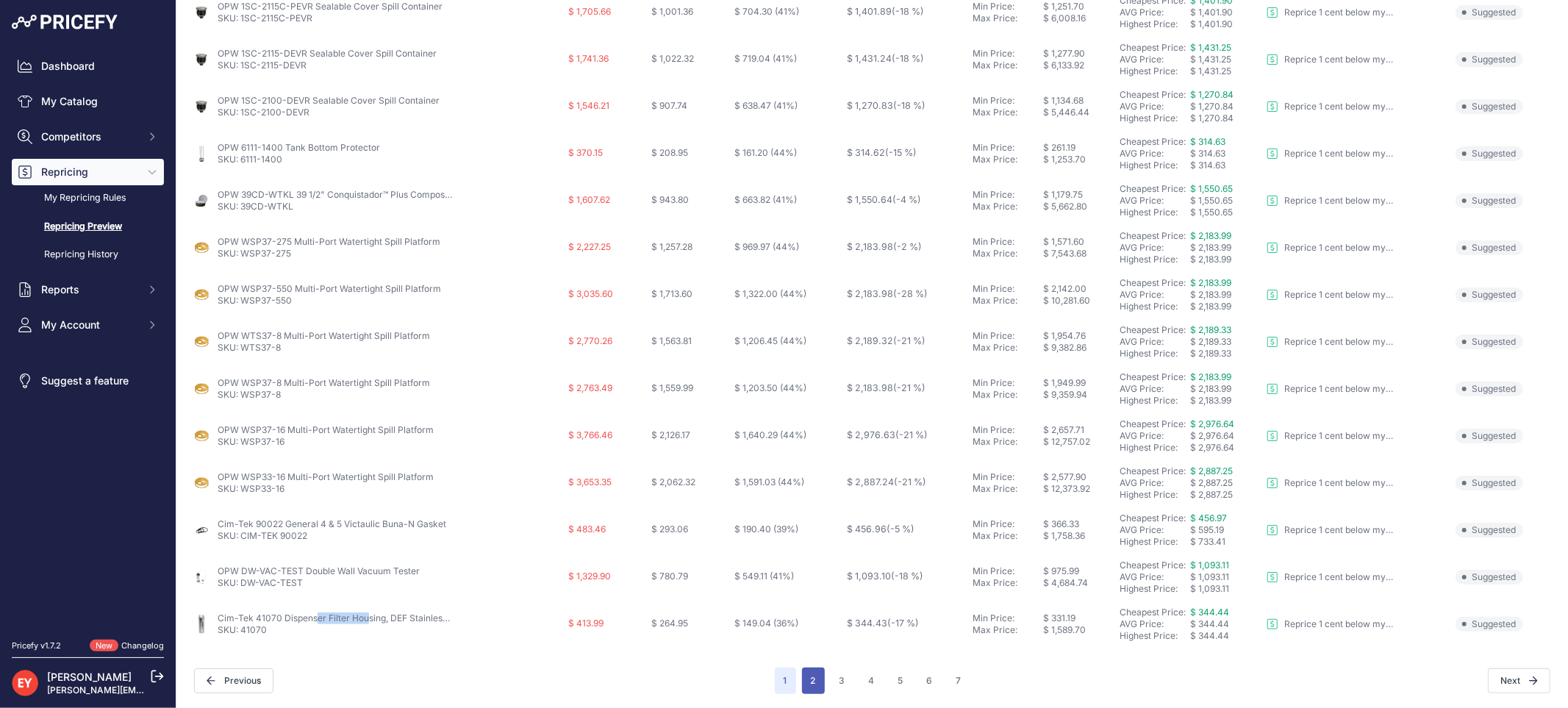
click at [806, 679] on button "2" at bounding box center [813, 680] width 23 height 26
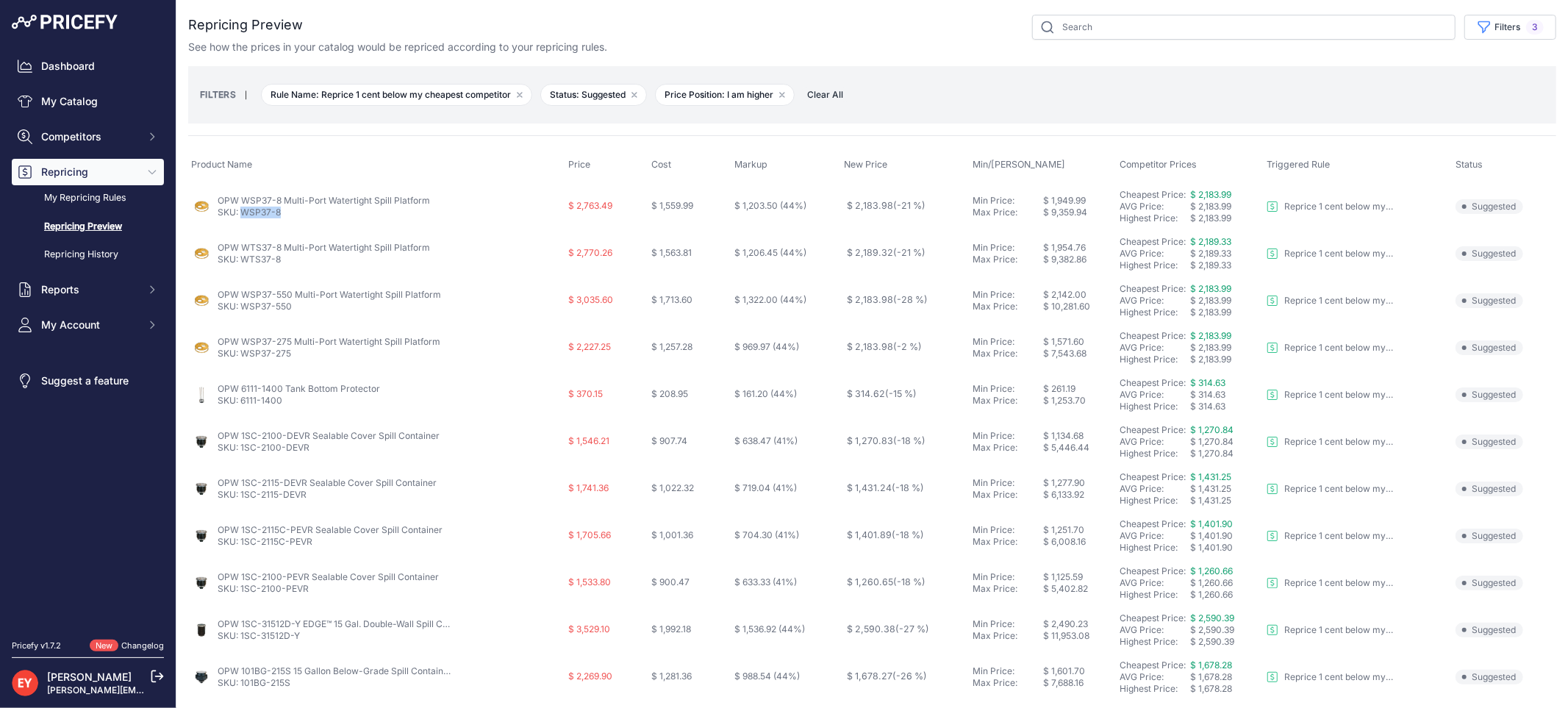
drag, startPoint x: 289, startPoint y: 216, endPoint x: 243, endPoint y: 214, distance: 46.0
click at [243, 214] on p "SKU: WSP37-8" at bounding box center [324, 213] width 213 height 12
drag, startPoint x: 285, startPoint y: 261, endPoint x: 242, endPoint y: 260, distance: 43.0
click at [242, 260] on p "SKU: WTS37-8" at bounding box center [324, 260] width 213 height 12
drag, startPoint x: 294, startPoint y: 311, endPoint x: 242, endPoint y: 312, distance: 52.0
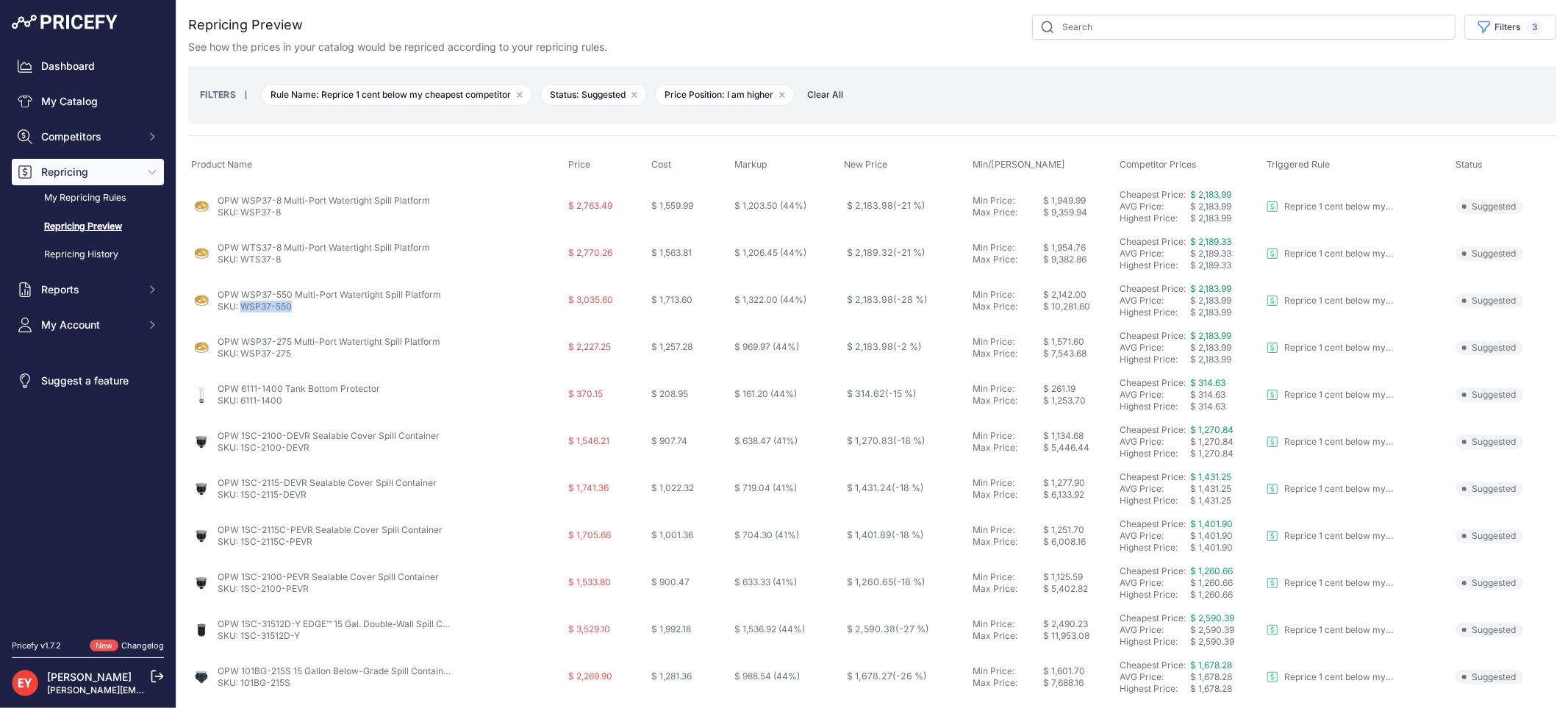
click at [242, 312] on td "OPW WSP37-550 Multi-Port Watertight Spill Platform SKU: WSP37-550" at bounding box center [376, 300] width 377 height 47
drag, startPoint x: 292, startPoint y: 359, endPoint x: 234, endPoint y: 362, distance: 58.1
click at [234, 357] on p "SKU: WSP37-275" at bounding box center [329, 354] width 223 height 12
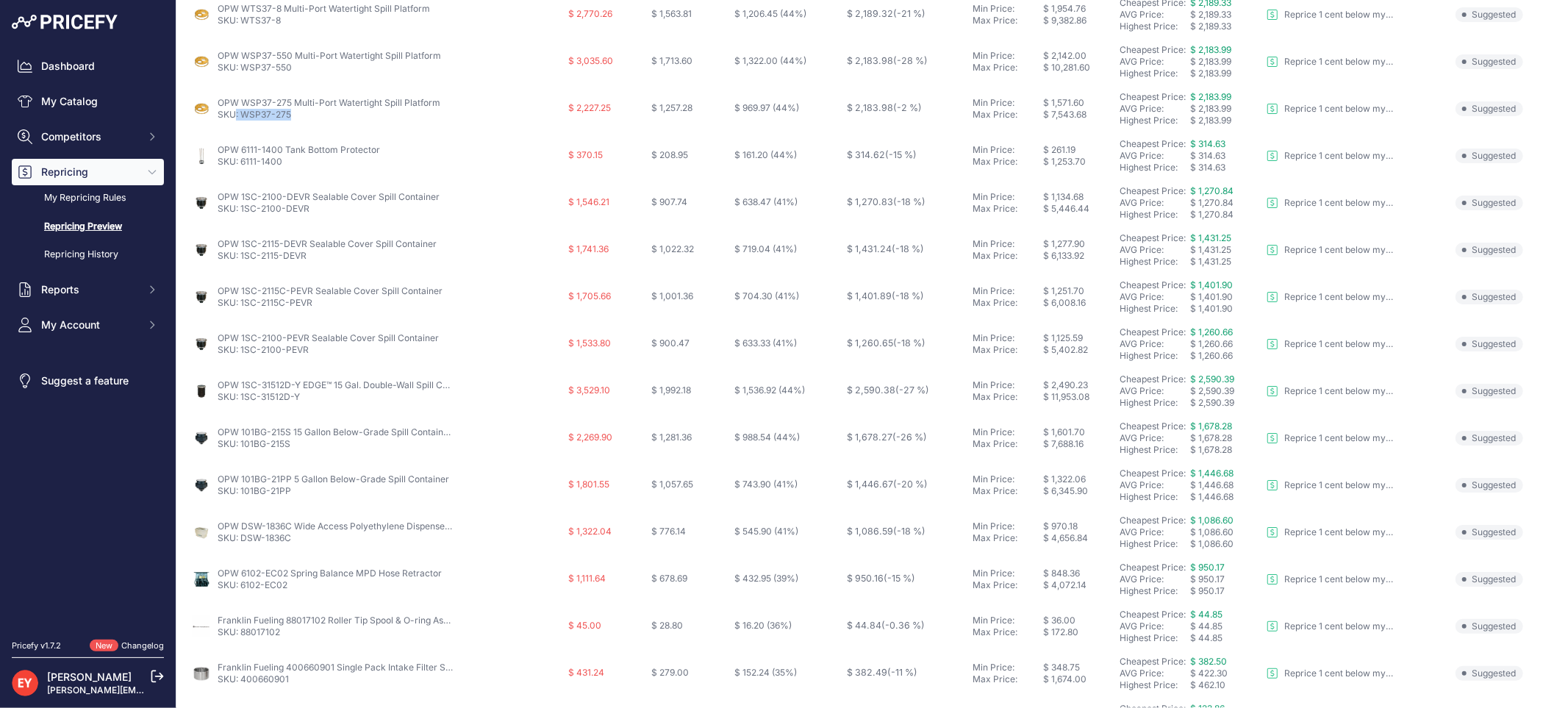
scroll to position [231, 0]
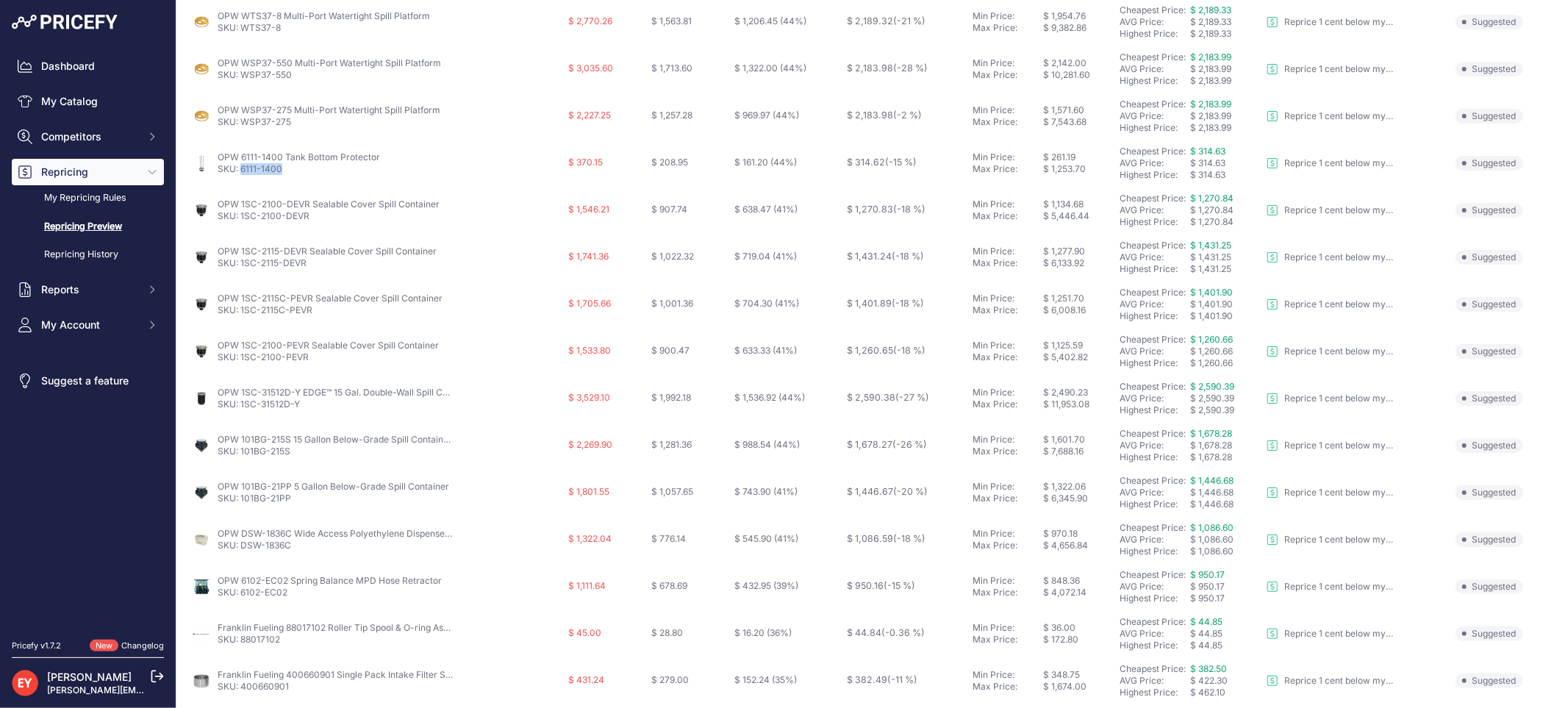
drag, startPoint x: 292, startPoint y: 172, endPoint x: 242, endPoint y: 171, distance: 50.0
click at [242, 171] on p "SKU: 6111-1400" at bounding box center [299, 169] width 163 height 12
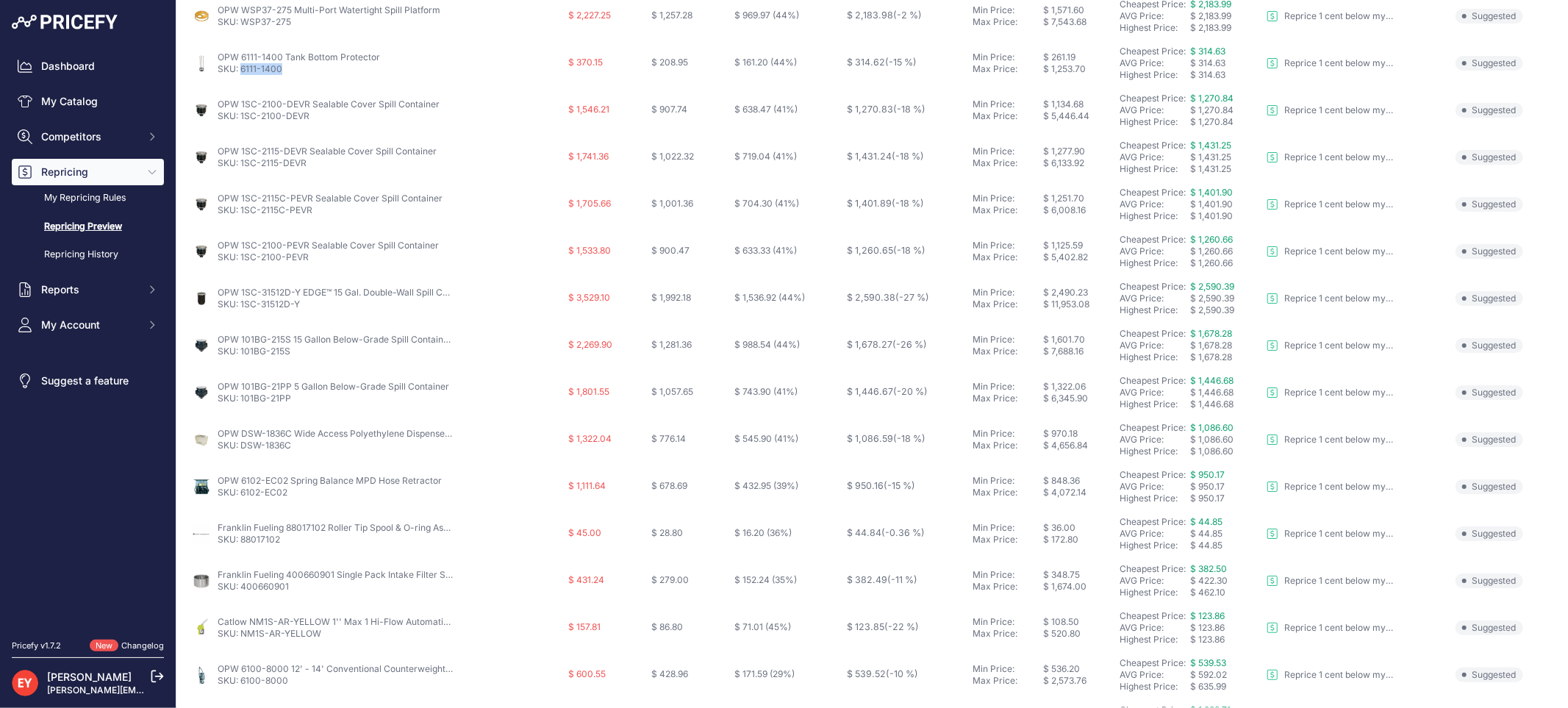
scroll to position [477, 0]
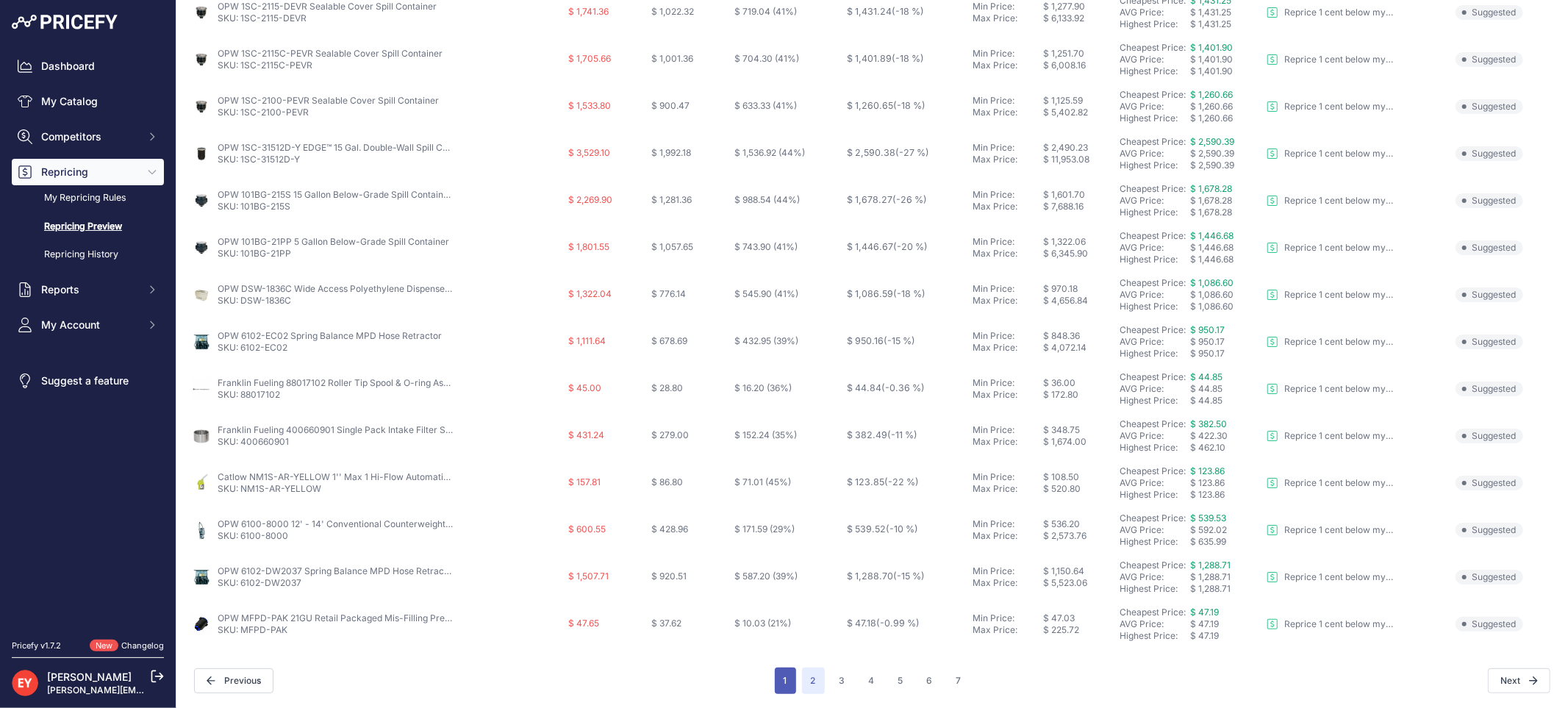
click at [783, 674] on button "1" at bounding box center [785, 680] width 21 height 26
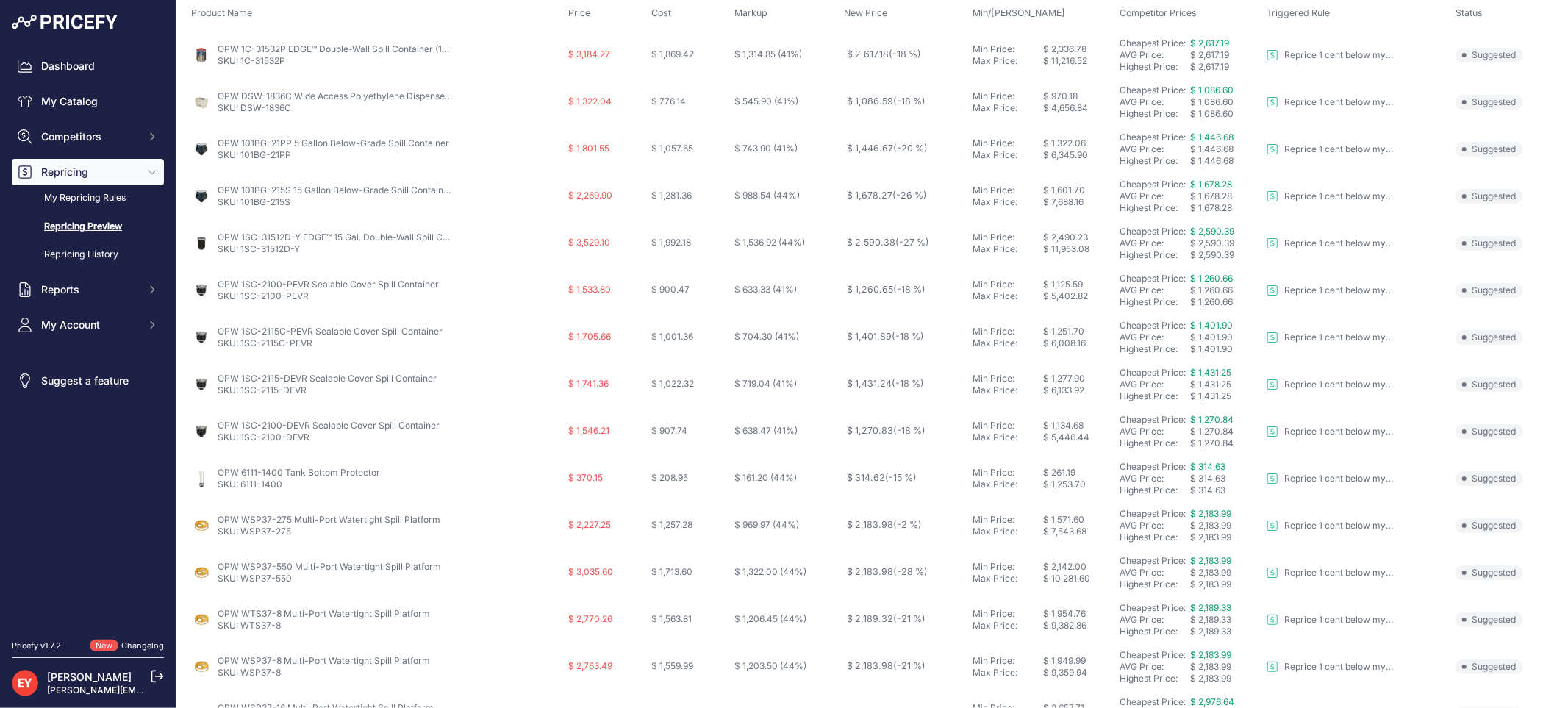
scroll to position [150, 0]
drag, startPoint x: 289, startPoint y: 64, endPoint x: 241, endPoint y: 64, distance: 48.0
click at [241, 64] on p "SKU: 1C-31532P" at bounding box center [335, 63] width 235 height 12
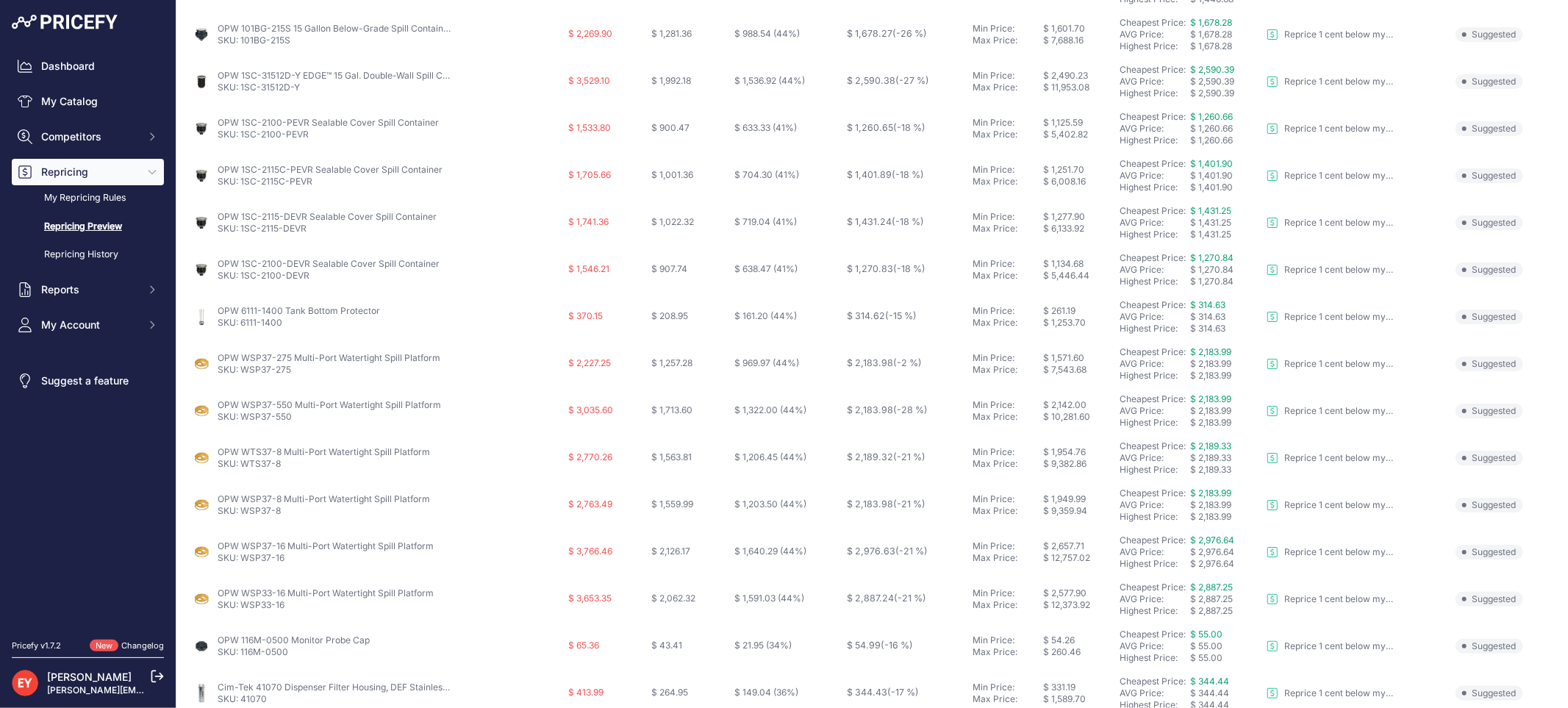
scroll to position [68, 0]
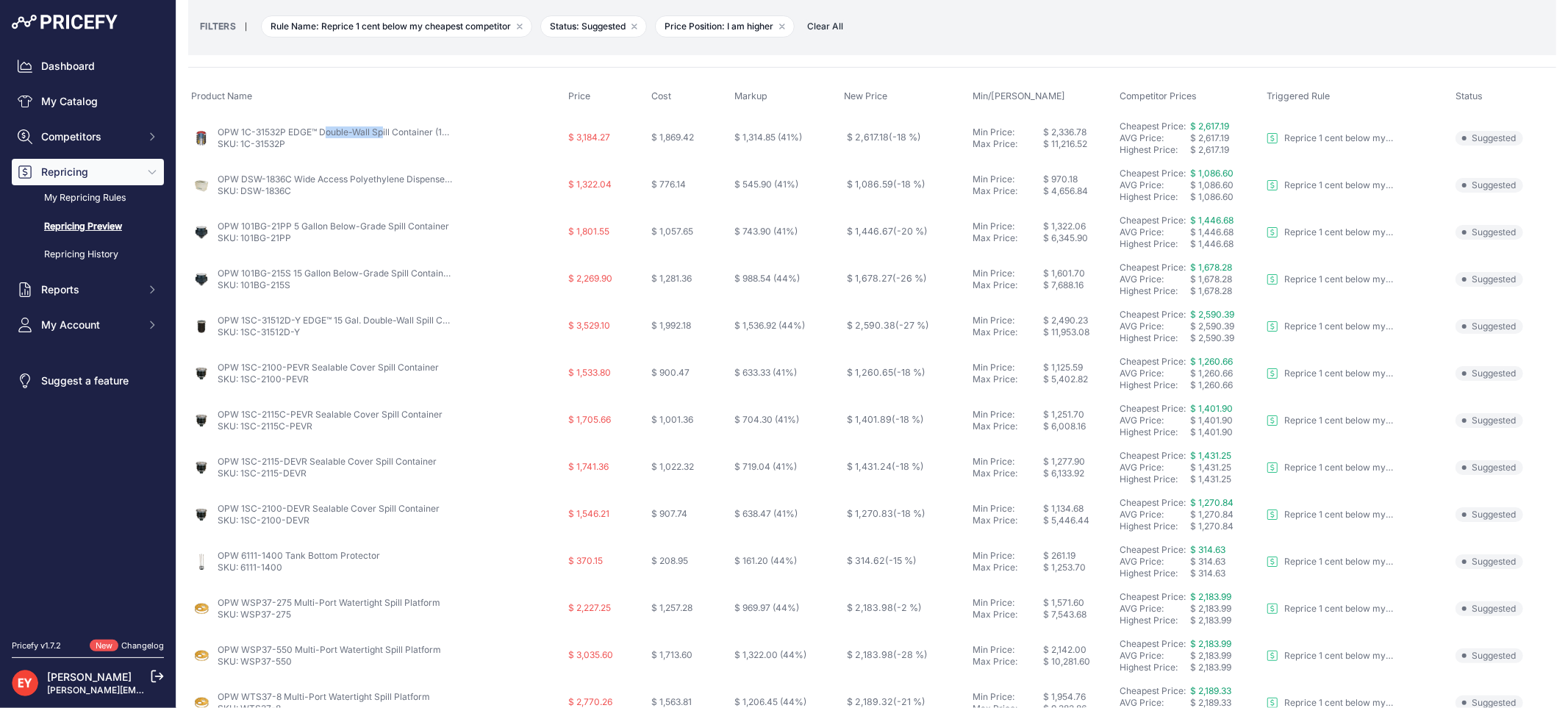
drag, startPoint x: 215, startPoint y: 130, endPoint x: 283, endPoint y: 136, distance: 68.3
click at [283, 136] on div "OPW 1C-31532P EDGE™ Double-Wall Spill Container (15 Gal) SKU: 1C-31532P" at bounding box center [377, 139] width 371 height 24
drag, startPoint x: 295, startPoint y: 191, endPoint x: 241, endPoint y: 193, distance: 54.0
click at [241, 193] on p "SKU: DSW-1836C" at bounding box center [335, 191] width 235 height 12
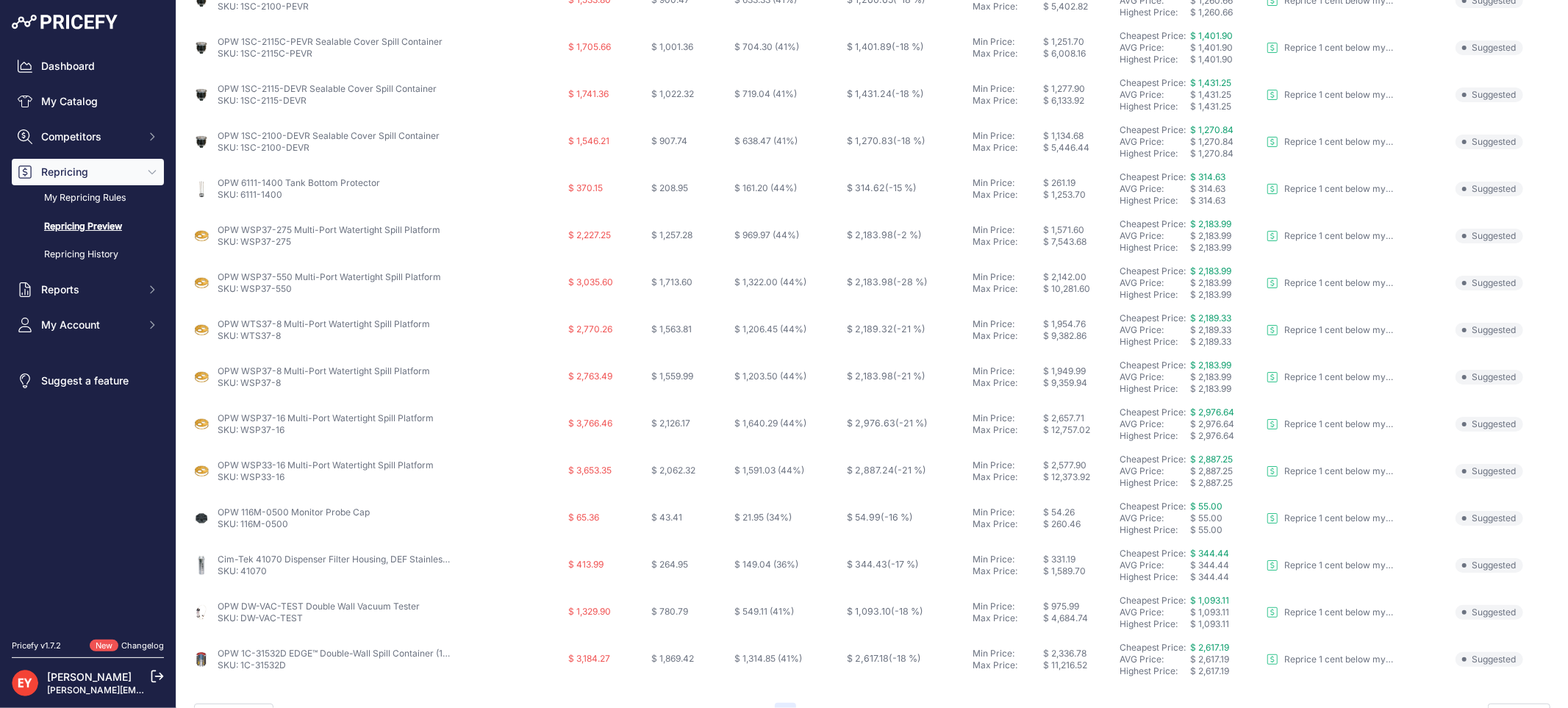
scroll to position [477, 0]
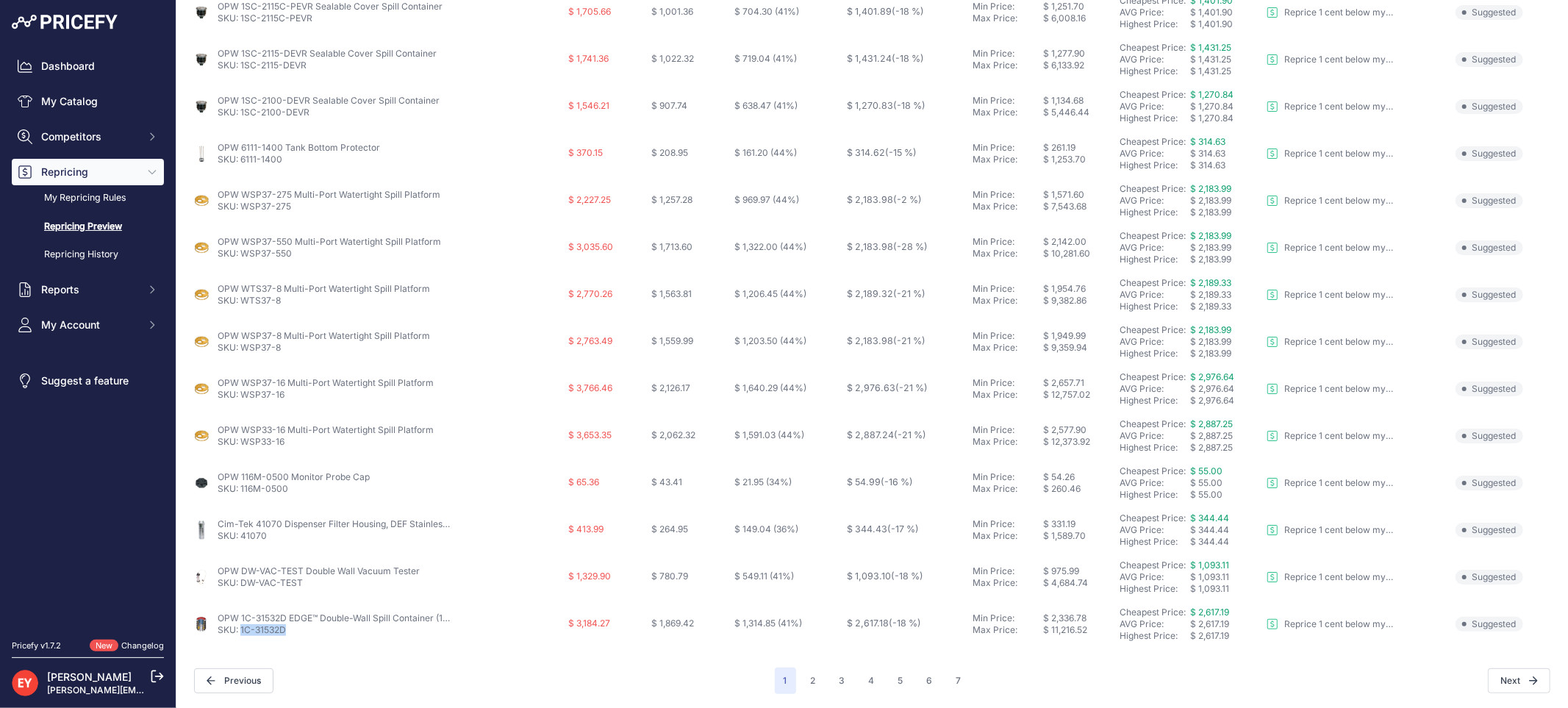
drag, startPoint x: 294, startPoint y: 629, endPoint x: 241, endPoint y: 637, distance: 53.6
click at [241, 637] on td "OPW 1C-31532D EDGE™ Double-Wall Spill Container (15 Gal) SKU: 1C-31532D" at bounding box center [376, 624] width 377 height 47
click at [811, 670] on button "2" at bounding box center [813, 680] width 23 height 26
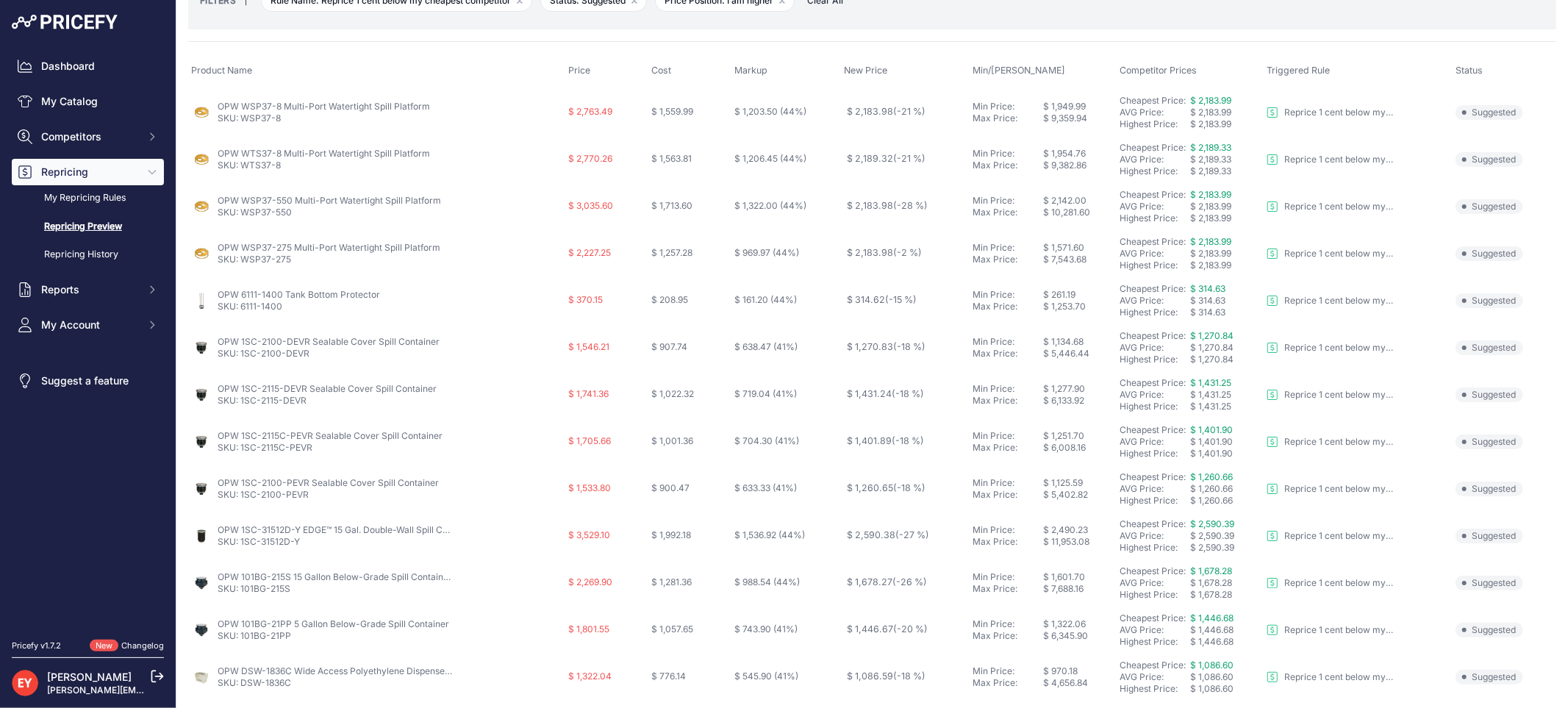
scroll to position [68, 0]
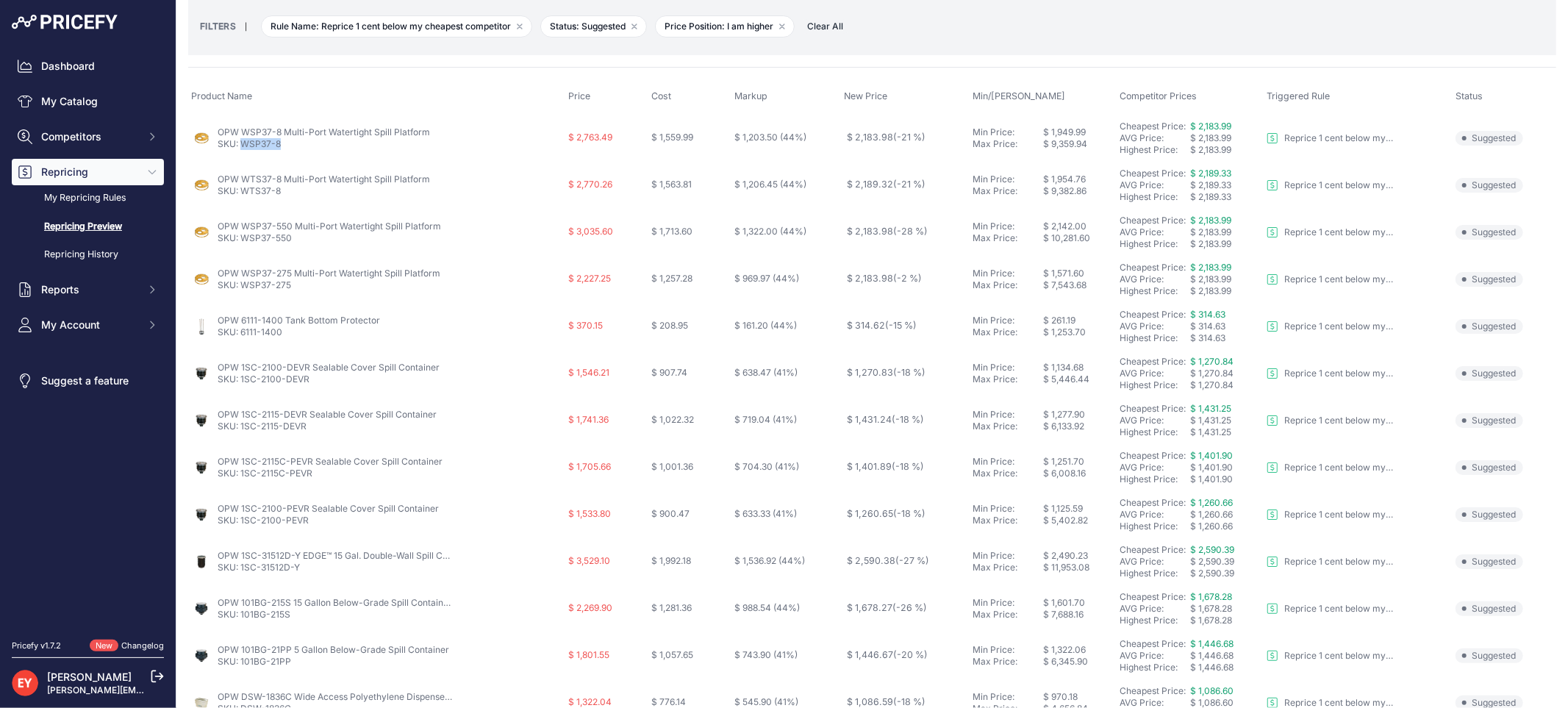
drag, startPoint x: 280, startPoint y: 147, endPoint x: 243, endPoint y: 143, distance: 37.2
click at [243, 143] on p "SKU: WSP37-8" at bounding box center [324, 144] width 213 height 12
drag, startPoint x: 297, startPoint y: 243, endPoint x: 241, endPoint y: 237, distance: 56.3
click at [241, 237] on p "SKU: WSP37-550" at bounding box center [329, 238] width 224 height 12
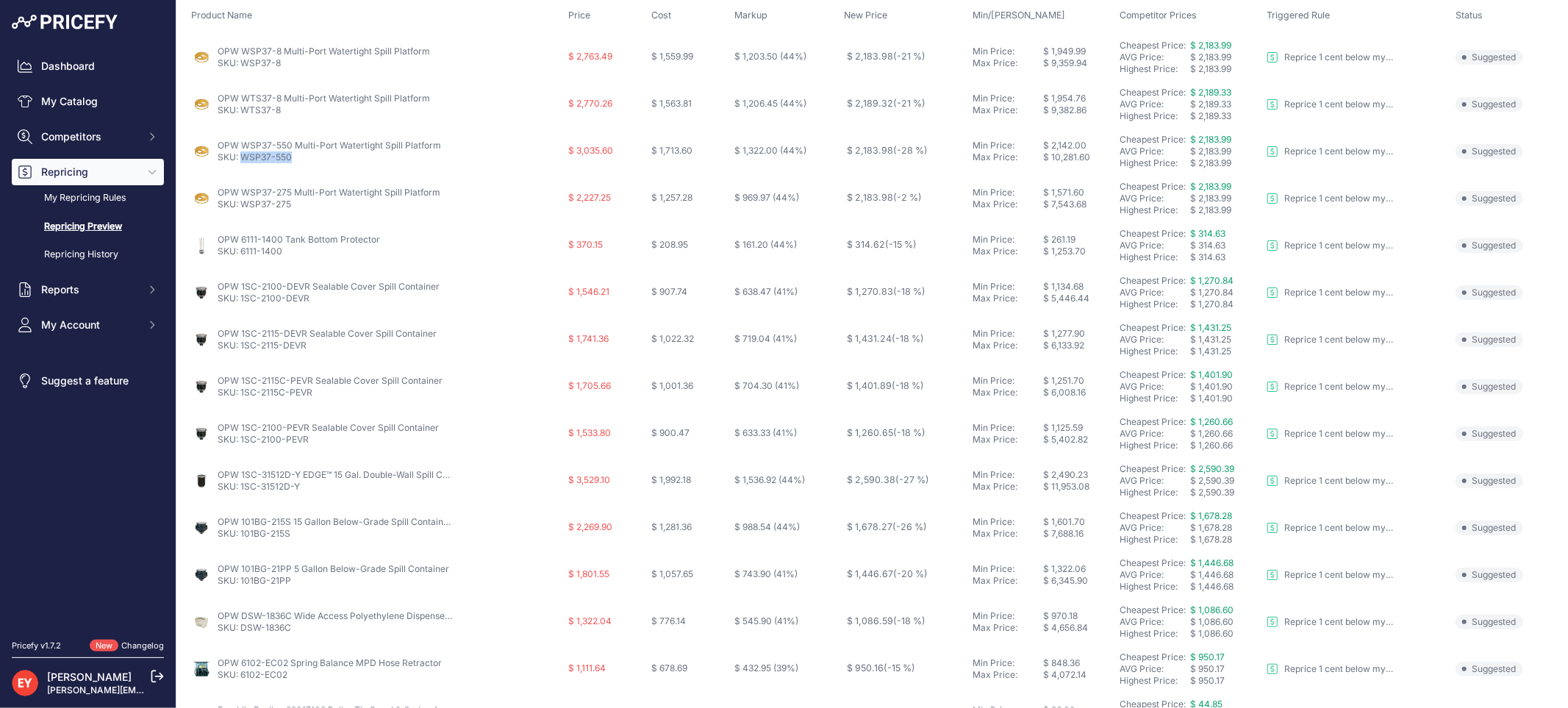
scroll to position [150, 0]
drag, startPoint x: 314, startPoint y: 303, endPoint x: 240, endPoint y: 297, distance: 74.2
click at [240, 297] on p "SKU: 1SC-2100-DEVR" at bounding box center [328, 298] width 222 height 12
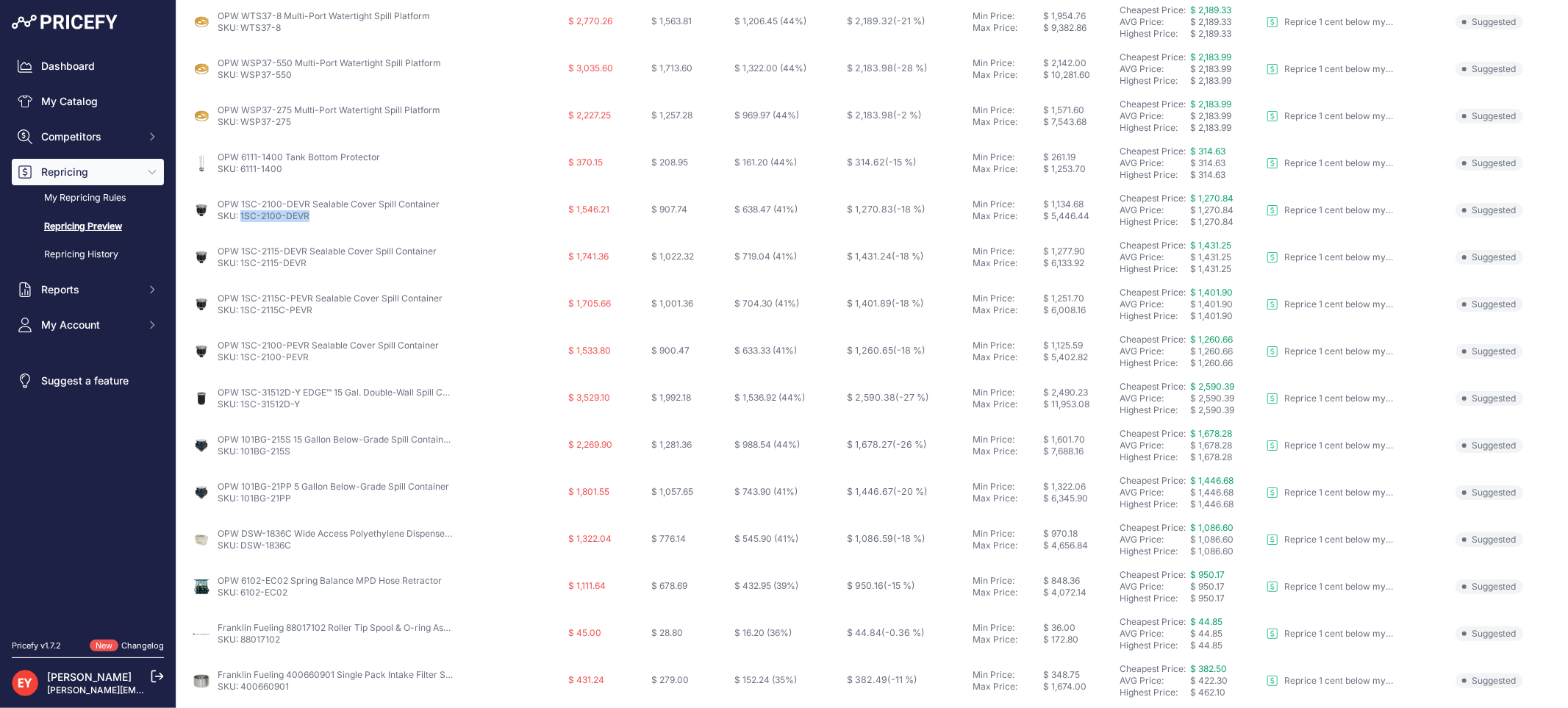
scroll to position [313, 0]
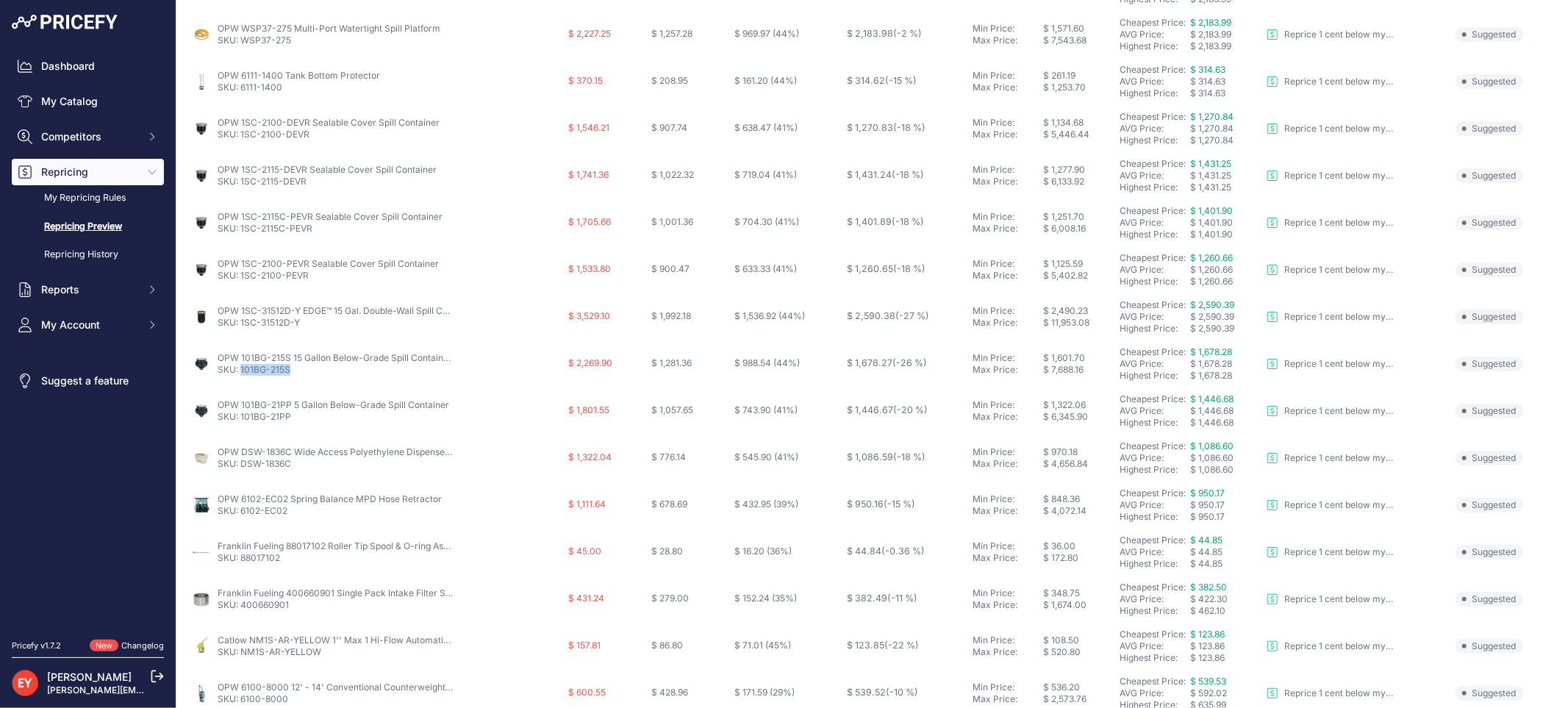
drag, startPoint x: 305, startPoint y: 371, endPoint x: 241, endPoint y: 377, distance: 64.3
click at [241, 377] on td "OPW 101BG-215S 15 Gallon Below-Grade Spill Container w/ Steel Cover SKU: 101BG-…" at bounding box center [376, 363] width 377 height 47
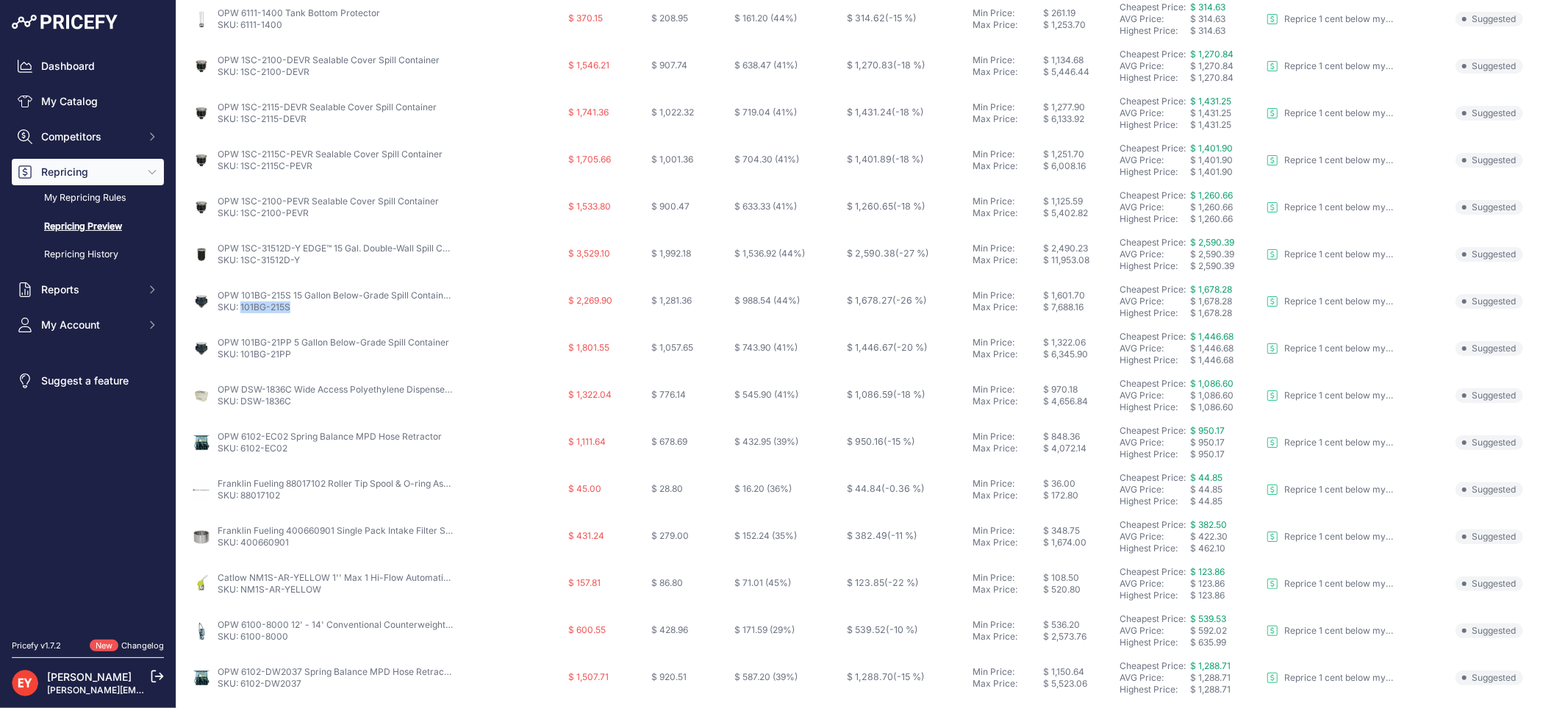
scroll to position [477, 0]
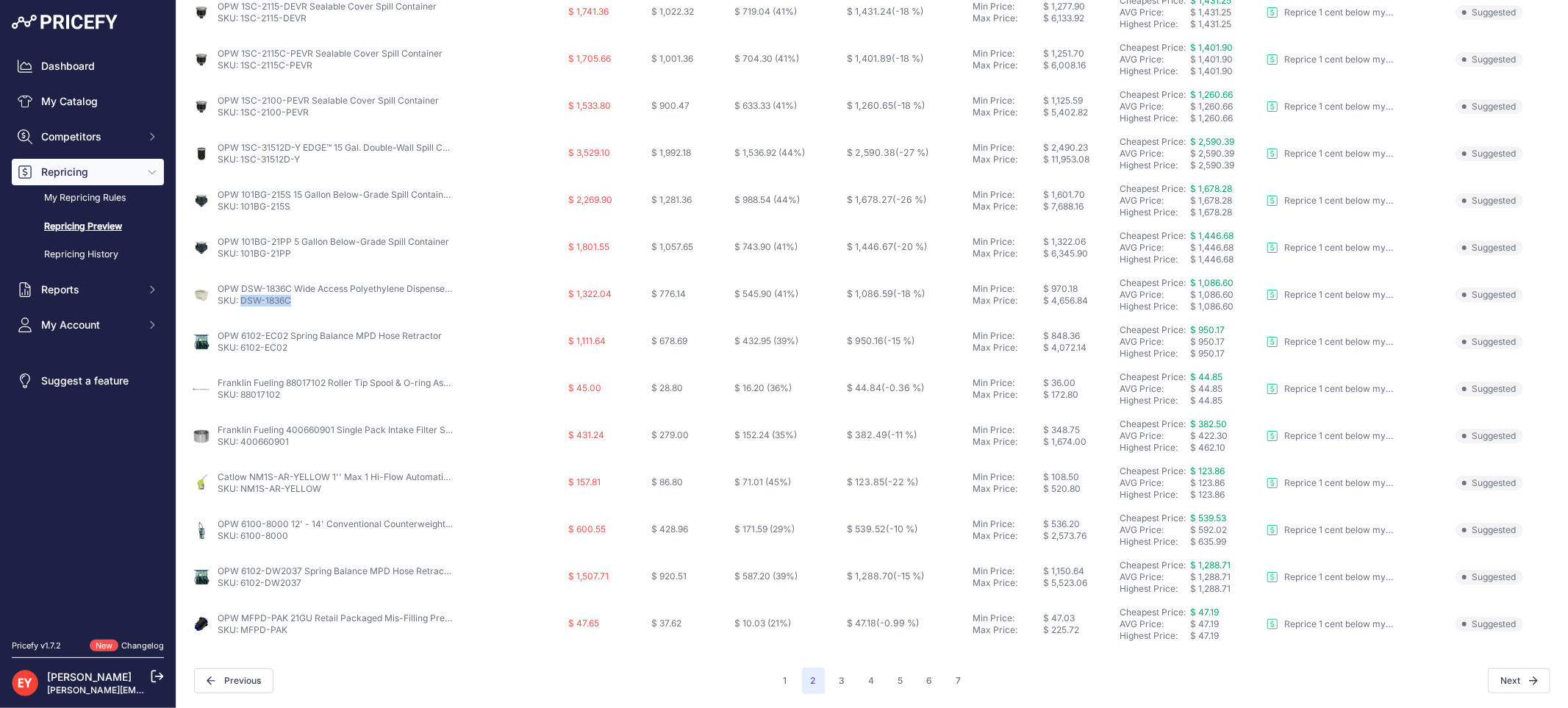
drag, startPoint x: 299, startPoint y: 300, endPoint x: 243, endPoint y: 300, distance: 56.0
click at [243, 300] on p "SKU: DSW-1836C" at bounding box center [335, 300] width 235 height 12
drag, startPoint x: 305, startPoint y: 354, endPoint x: 243, endPoint y: 356, distance: 62.0
click at [243, 356] on td "OPW 6102-EC02 Spring Balance MPD Hose Retractor SKU: 6102-EC02" at bounding box center [376, 341] width 377 height 47
drag, startPoint x: 288, startPoint y: 392, endPoint x: 243, endPoint y: 397, distance: 45.3
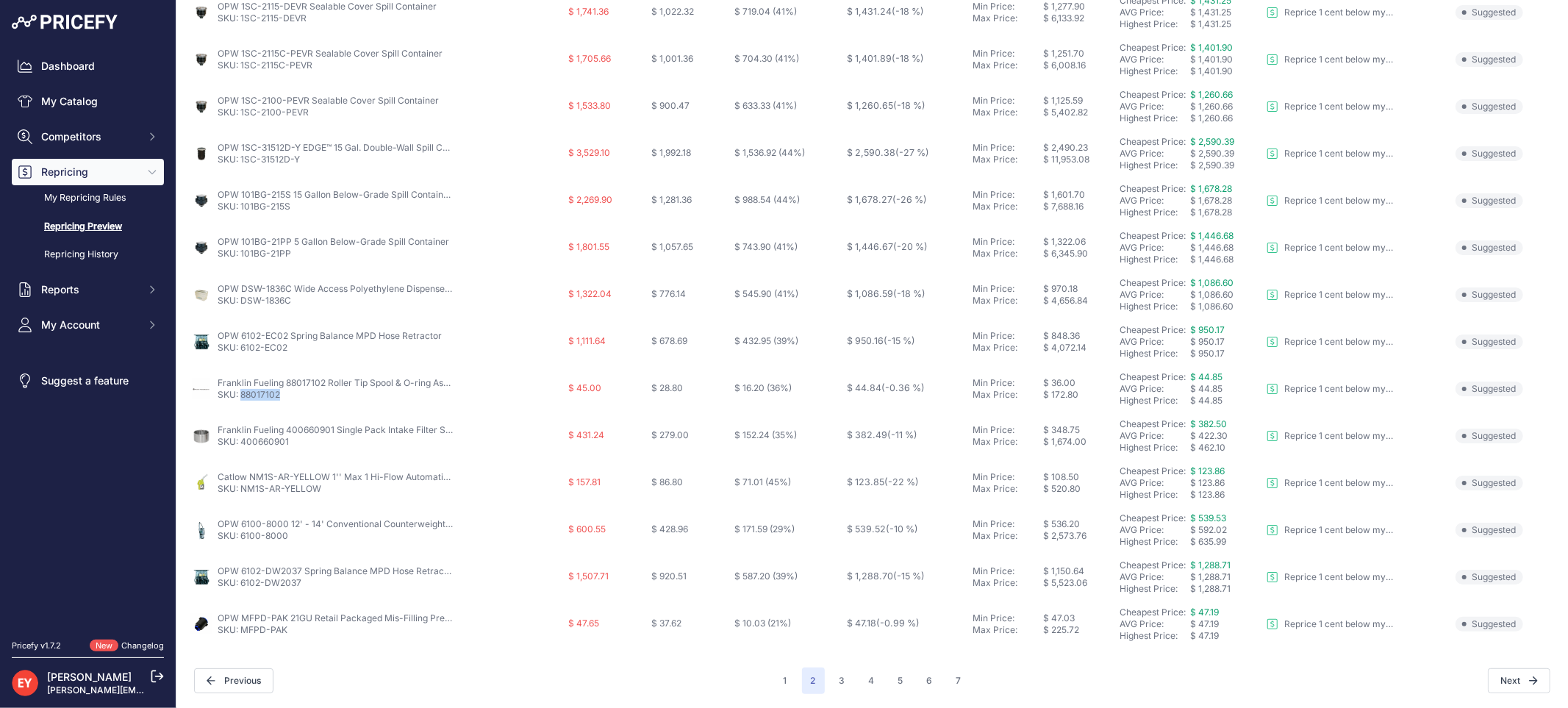
click at [243, 397] on p "SKU: 88017102" at bounding box center [335, 395] width 235 height 12
drag, startPoint x: 215, startPoint y: 380, endPoint x: 283, endPoint y: 385, distance: 68.2
click at [283, 385] on div "Franklin Fueling 88017102 Roller Tip Spool & O-ring Assembly SKU: 88017102" at bounding box center [377, 389] width 371 height 24
drag, startPoint x: 283, startPoint y: 394, endPoint x: 240, endPoint y: 398, distance: 43.2
click at [240, 398] on p "SKU: 88017102" at bounding box center [335, 395] width 235 height 12
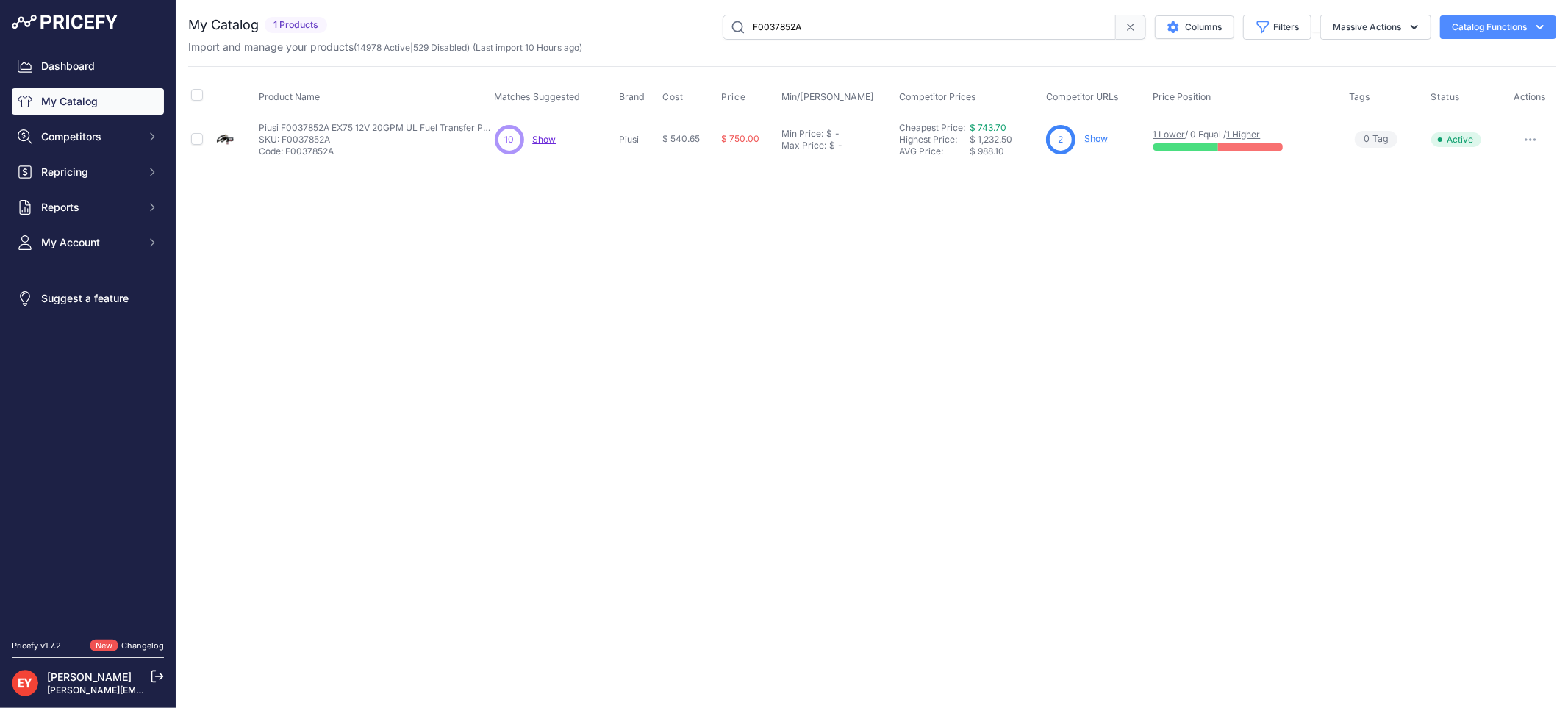
drag, startPoint x: 0, startPoint y: 0, endPoint x: 1532, endPoint y: 138, distance: 1538.2
click at [1532, 138] on icon "button" at bounding box center [1531, 139] width 12 height 3
click at [1509, 159] on button "Disable" at bounding box center [1506, 171] width 94 height 24
drag, startPoint x: 844, startPoint y: 28, endPoint x: 629, endPoint y: 28, distance: 215.0
click at [629, 28] on div "F0037852A Columns Filters Status All Status Only Enabled Only Disabled" at bounding box center [944, 26] width 1223 height 25
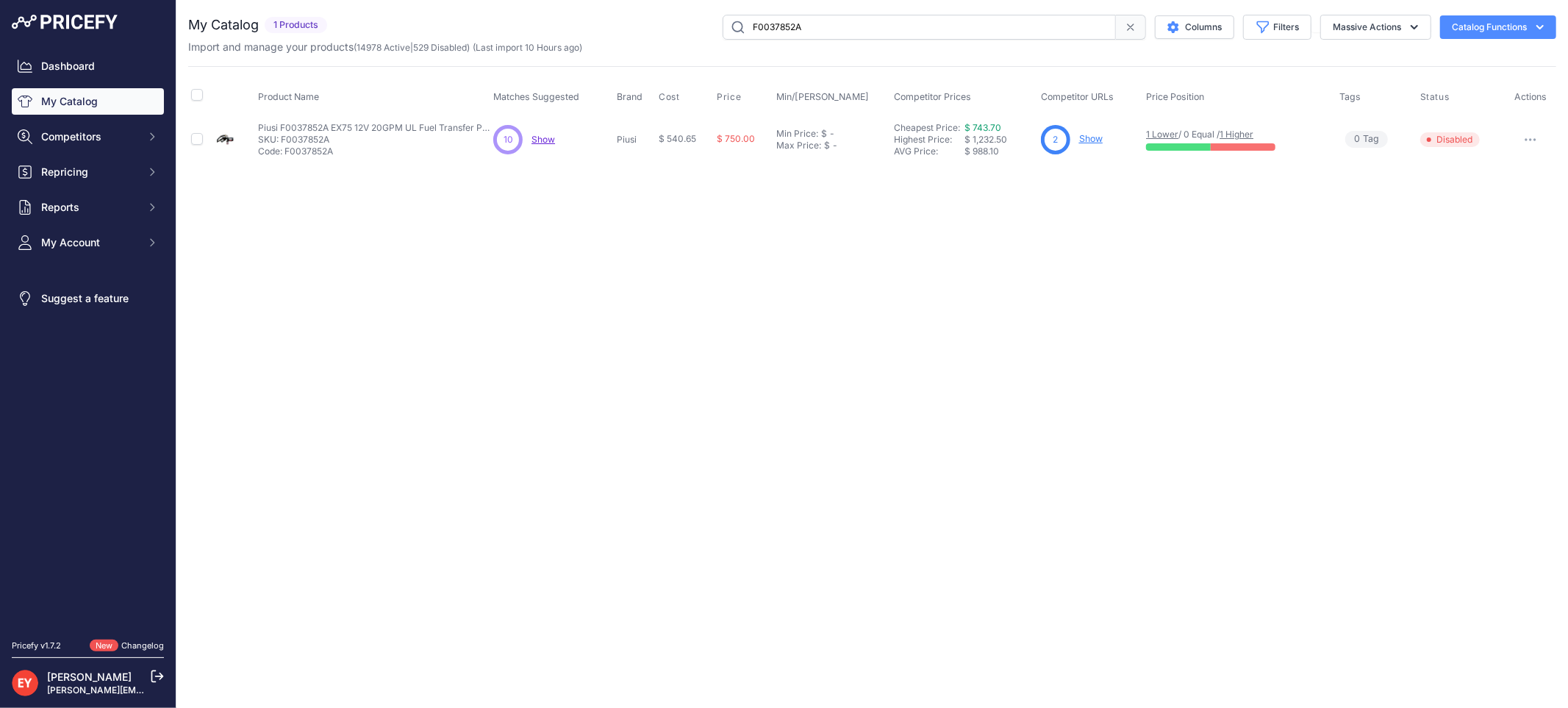
paste input "43600"
type input "F0043600A"
drag, startPoint x: 0, startPoint y: 0, endPoint x: 1535, endPoint y: 136, distance: 1541.0
click at [1535, 136] on button "button" at bounding box center [1529, 140] width 30 height 20
click at [1514, 159] on button "Disable" at bounding box center [1506, 171] width 94 height 24
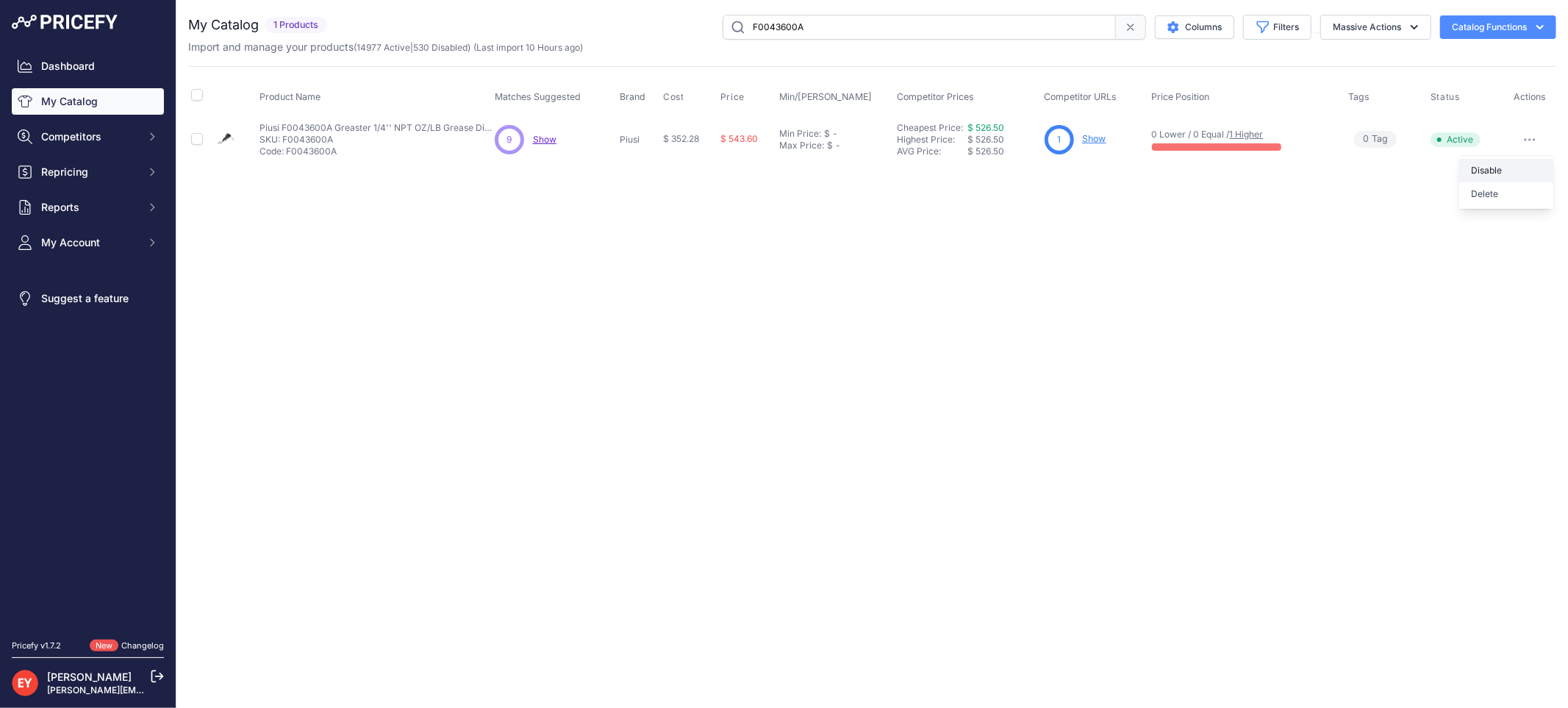
drag, startPoint x: 1514, startPoint y: 159, endPoint x: 1380, endPoint y: 160, distance: 134.0
click at [1514, 159] on td "Disable Delete ​" at bounding box center [1530, 140] width 52 height 48
drag, startPoint x: 834, startPoint y: 33, endPoint x: 727, endPoint y: 33, distance: 107.0
click at [727, 33] on input "F0043600A" at bounding box center [919, 26] width 393 height 25
paste input "96711"
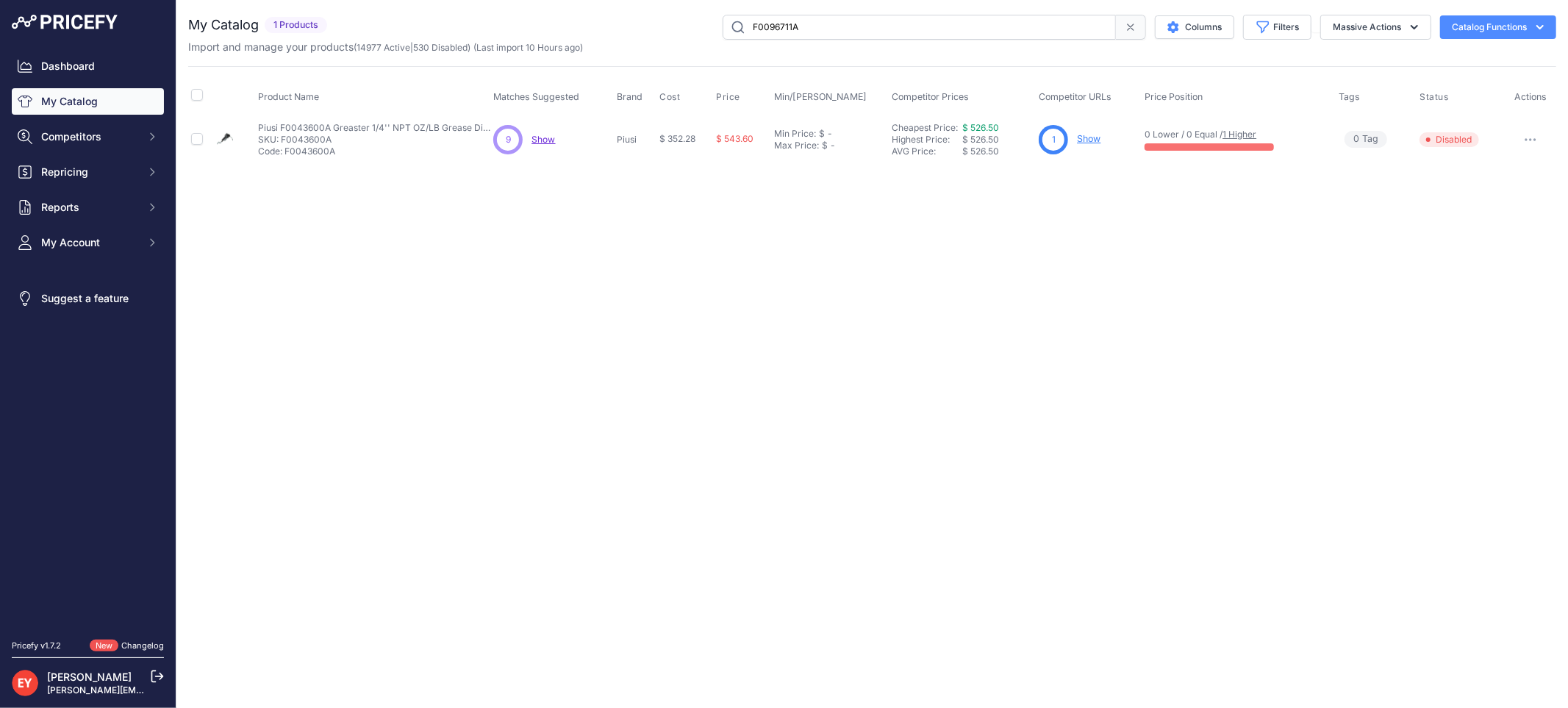
type input "F0096711A"
drag, startPoint x: 0, startPoint y: 0, endPoint x: 1537, endPoint y: 137, distance: 1543.1
click at [1537, 137] on button "button" at bounding box center [1529, 140] width 30 height 20
drag, startPoint x: 1517, startPoint y: 160, endPoint x: 1509, endPoint y: 163, distance: 8.5
click at [1515, 162] on button "Disable" at bounding box center [1506, 171] width 94 height 24
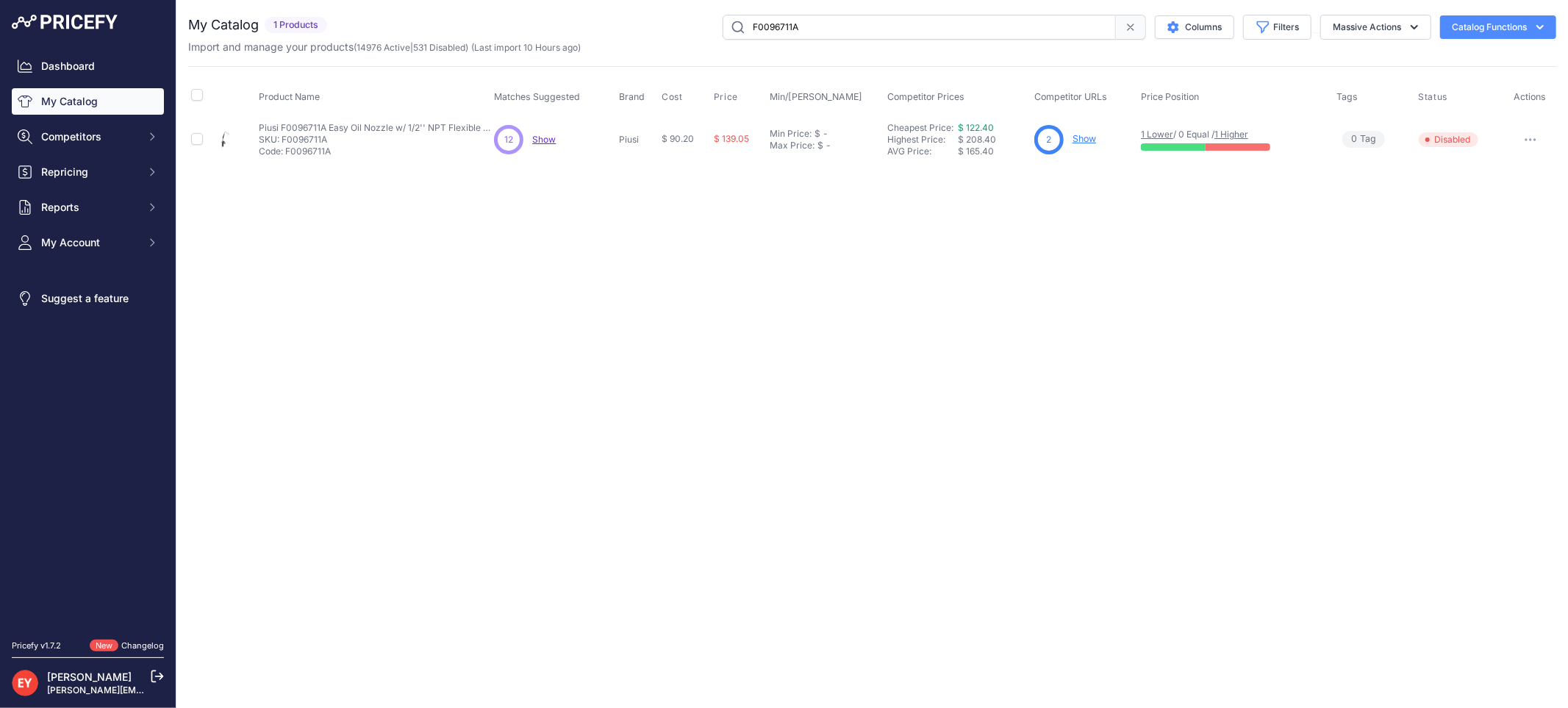
drag, startPoint x: 832, startPoint y: 26, endPoint x: 716, endPoint y: 26, distance: 116.0
click at [716, 26] on div "F0096711A Columns Filters Status All Status Only Enabled Only Disabled" at bounding box center [944, 26] width 1223 height 25
paste input "492030"
type input "F00492030"
drag, startPoint x: 0, startPoint y: 0, endPoint x: 1527, endPoint y: 137, distance: 1533.1
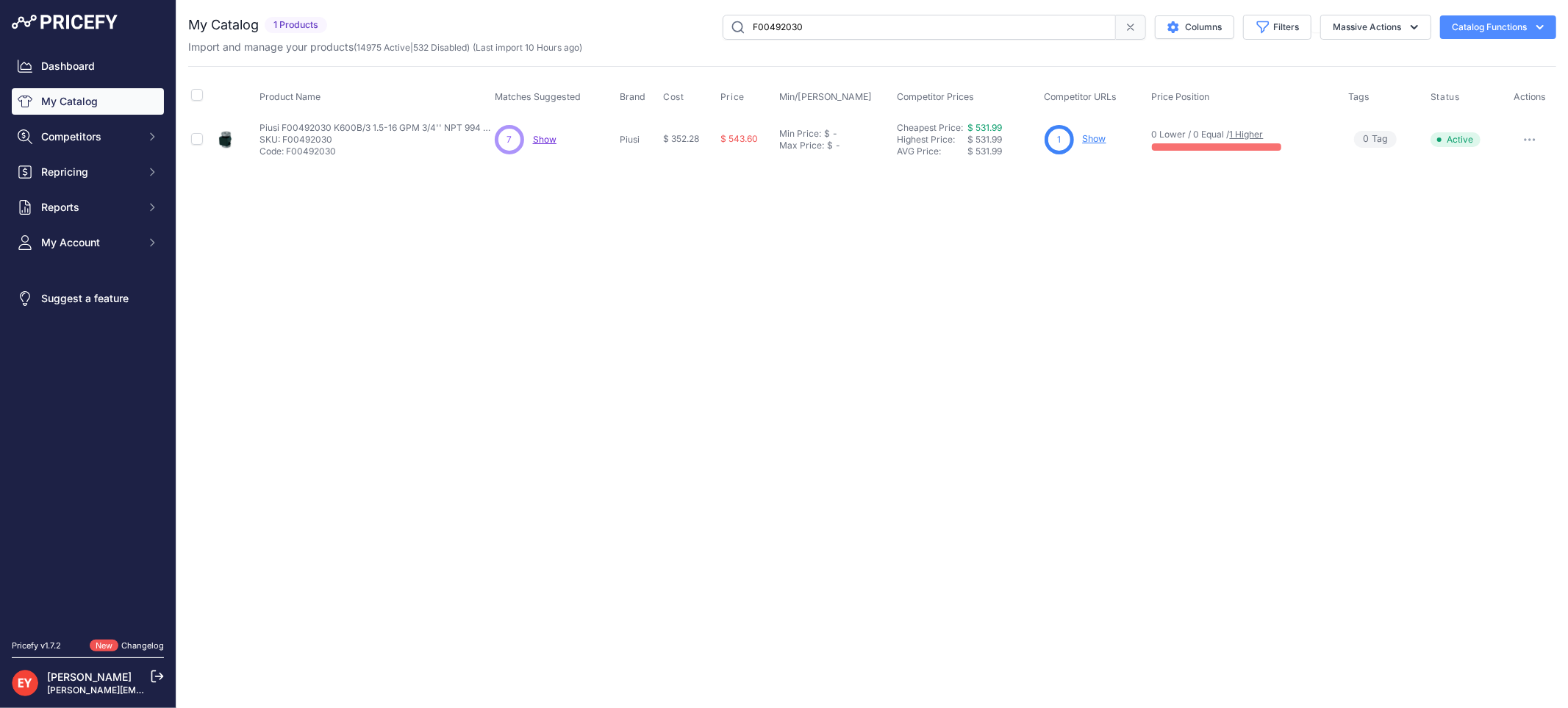
click at [1527, 138] on icon "button" at bounding box center [1530, 139] width 12 height 3
click at [1512, 160] on button "Disable" at bounding box center [1506, 171] width 94 height 24
drag, startPoint x: 872, startPoint y: 24, endPoint x: 696, endPoint y: 24, distance: 176.0
click at [696, 24] on div "F00492030 Columns Filters Status All Status Only Enabled Only Disabled" at bounding box center [944, 26] width 1223 height 25
paste input "RKGRES2KIT"
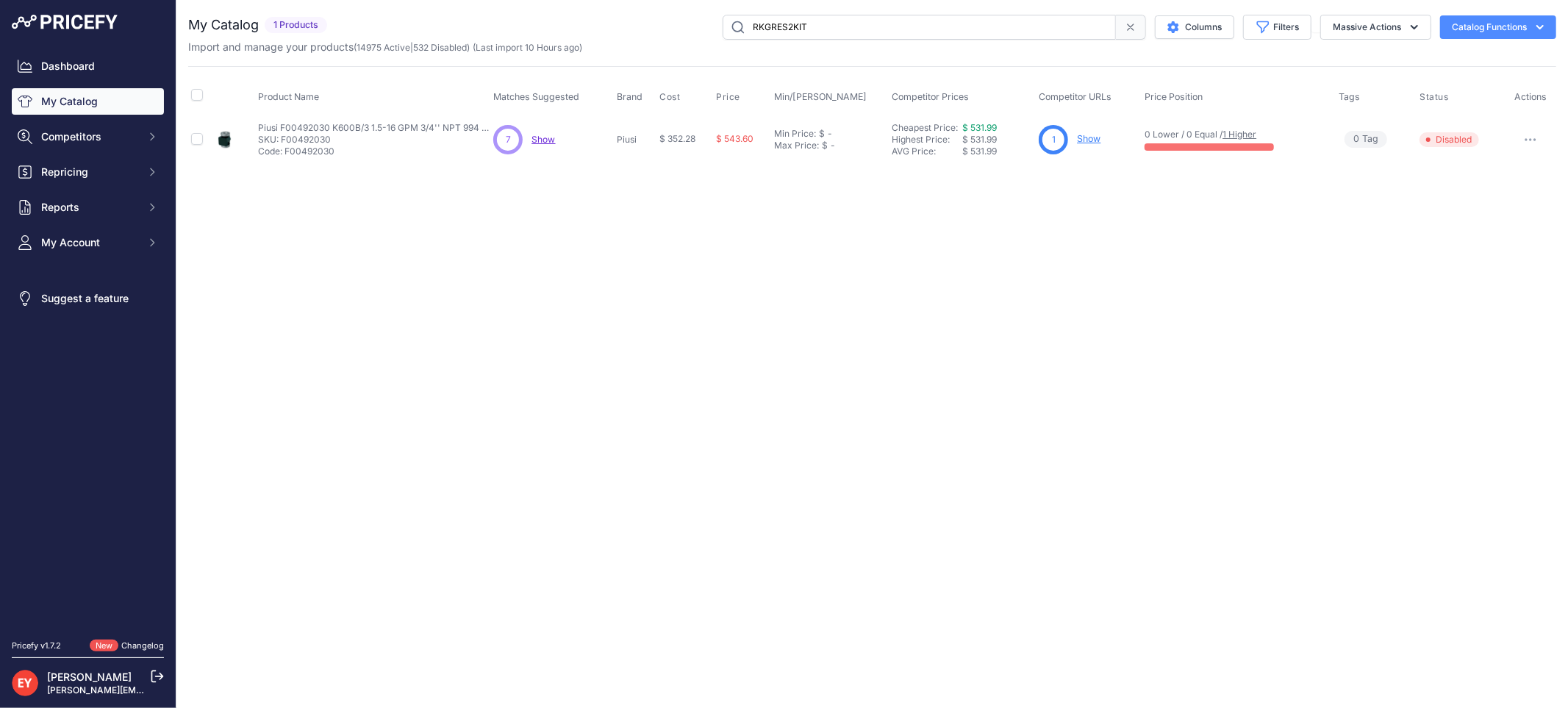
type input "RKGRES2KIT"
click at [1535, 139] on icon "button" at bounding box center [1534, 140] width 2 height 2
click at [1512, 164] on button "Disable" at bounding box center [1506, 171] width 94 height 24
drag, startPoint x: 846, startPoint y: 25, endPoint x: 711, endPoint y: 24, distance: 135.0
click at [711, 24] on div "RKGRES2KIT Columns Filters Status All Status Only Enabled Only Disabled" at bounding box center [944, 26] width 1223 height 25
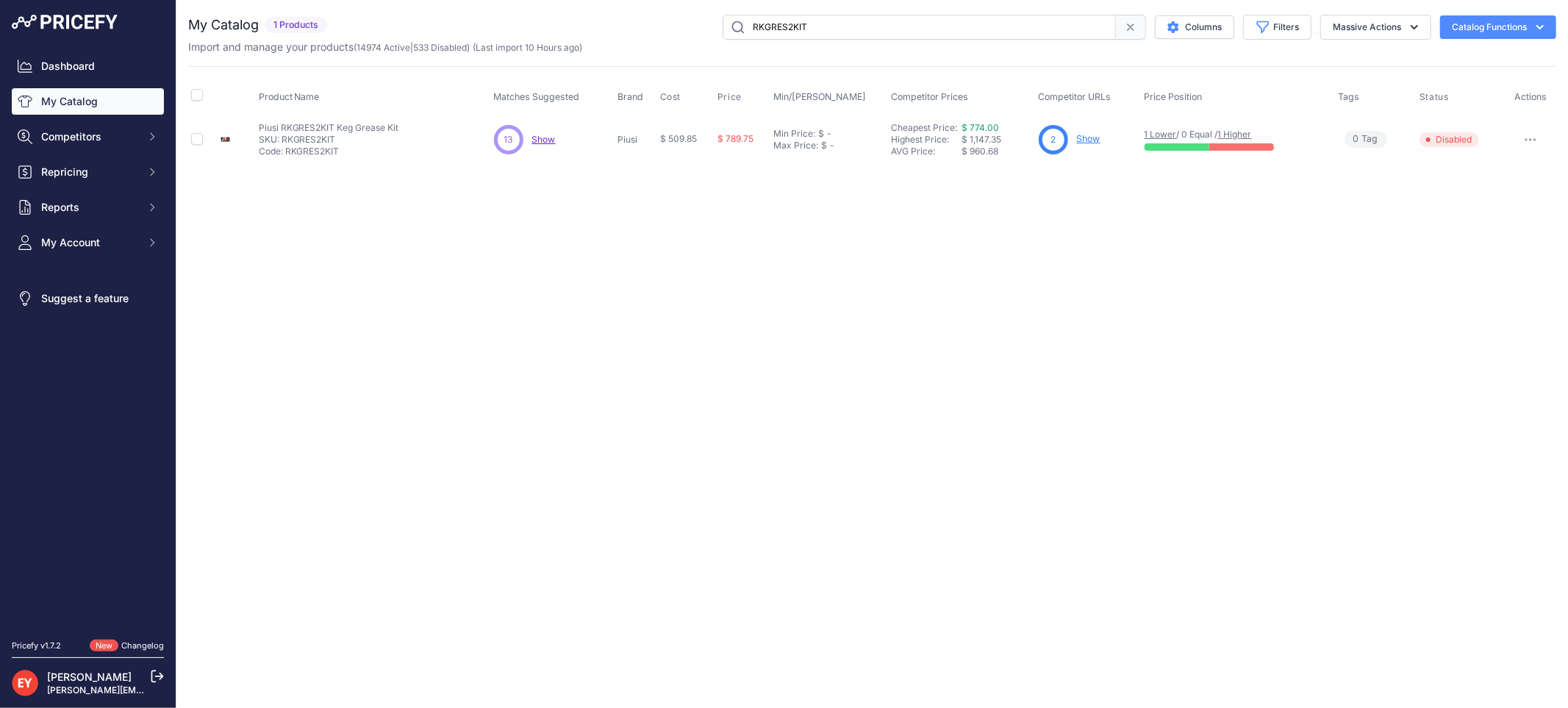
paste input "F00486150"
type input "F00486150"
drag, startPoint x: 0, startPoint y: 0, endPoint x: 1529, endPoint y: 138, distance: 1535.2
click at [1529, 139] on icon "button" at bounding box center [1530, 140] width 2 height 2
click at [1520, 168] on button "Disable" at bounding box center [1506, 171] width 94 height 24
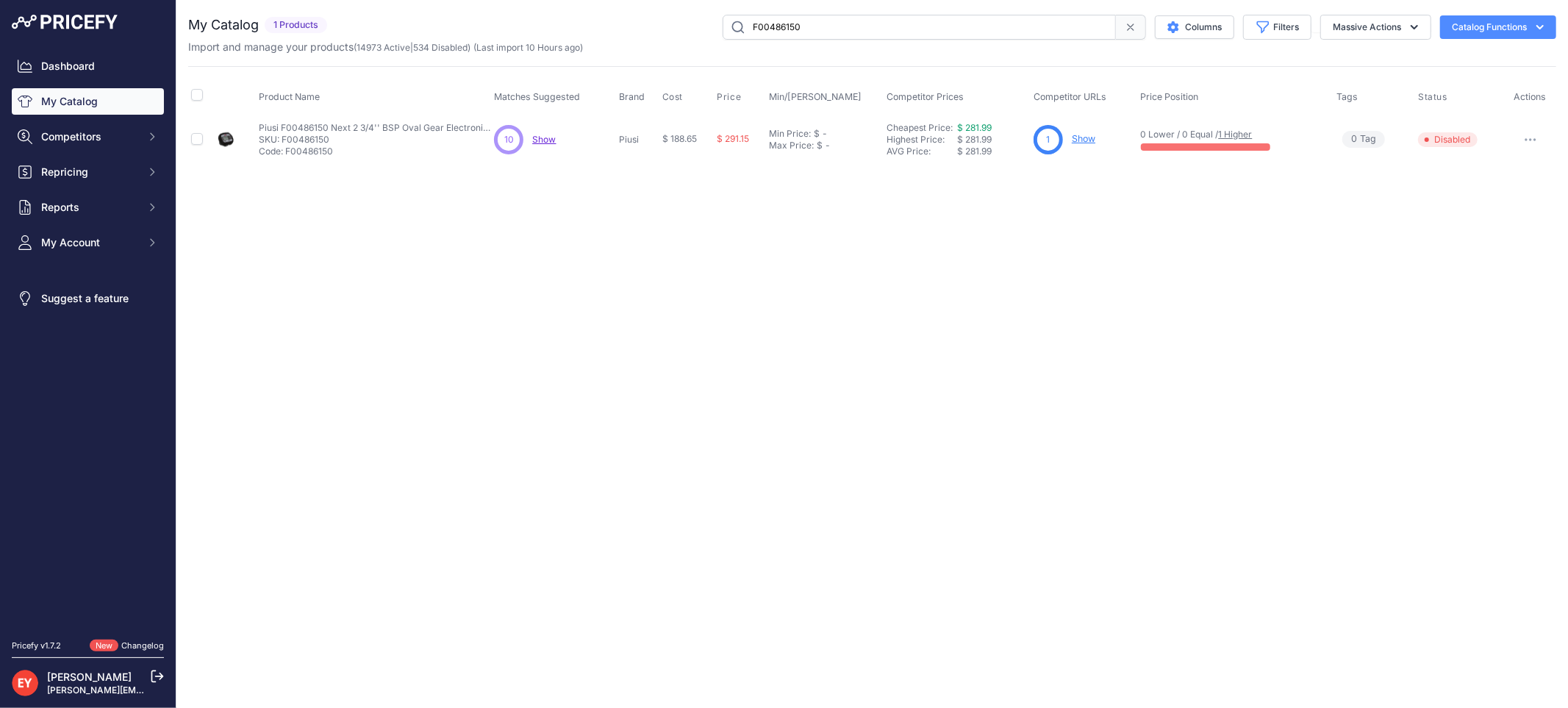
drag, startPoint x: 877, startPoint y: 30, endPoint x: 652, endPoint y: 30, distance: 225.0
click at [652, 30] on div "F00486150 Columns Filters Status All Status Only Enabled Only Disabled" at bounding box center [944, 26] width 1223 height 25
paste input "7552"
type input "F00755250"
click at [1529, 138] on icon "button" at bounding box center [1530, 139] width 12 height 3
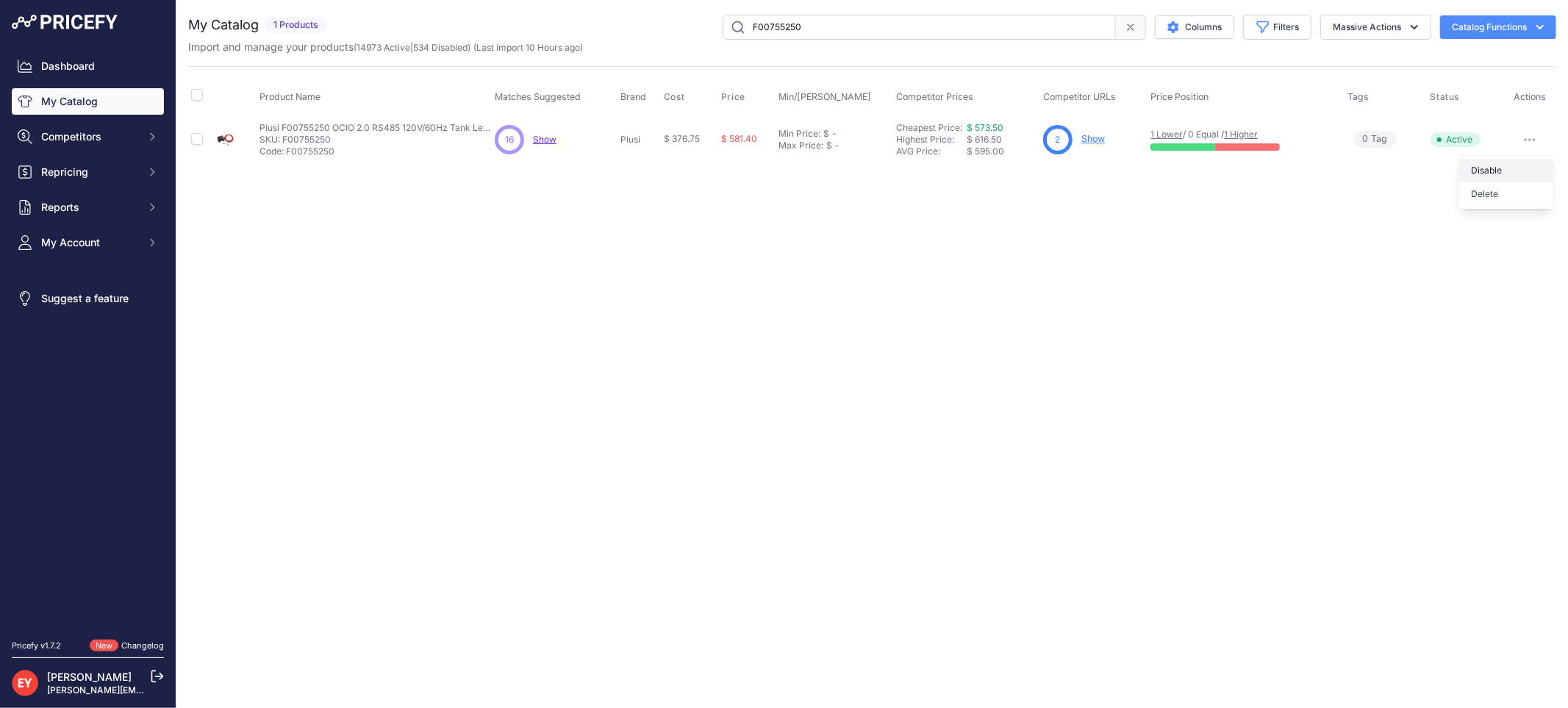
click at [1515, 168] on button "Disable" at bounding box center [1506, 171] width 94 height 24
click at [1531, 138] on icon "button" at bounding box center [1530, 139] width 12 height 3
click at [1508, 180] on button "Disable" at bounding box center [1506, 171] width 94 height 24
drag, startPoint x: 853, startPoint y: 30, endPoint x: 665, endPoint y: 31, distance: 188.0
click at [666, 30] on div "F00755250 Columns Filters Status All Status Only Enabled Only Disabled" at bounding box center [944, 26] width 1223 height 25
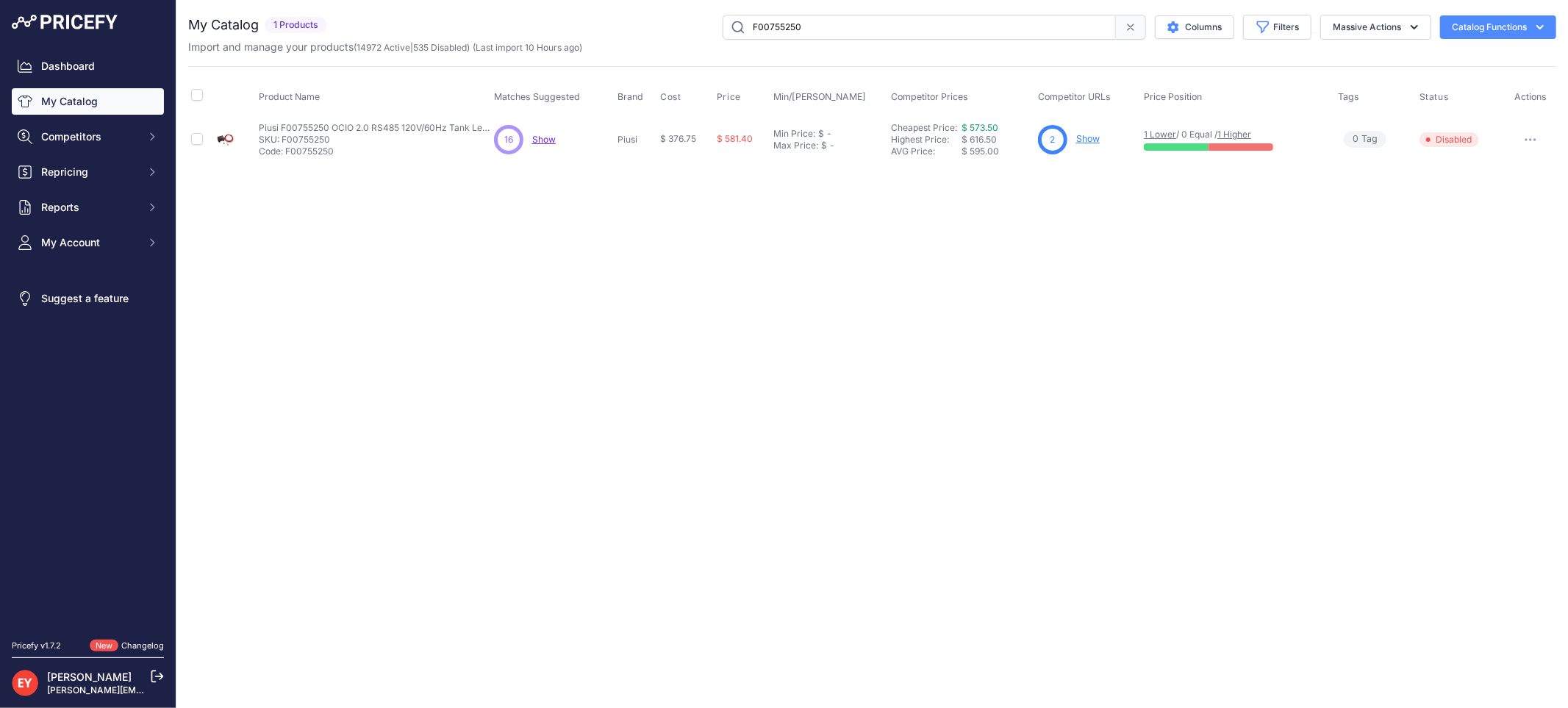
paste input "70F2"
type input "F00770F20"
drag, startPoint x: 0, startPoint y: 0, endPoint x: 1532, endPoint y: 138, distance: 1538.2
click at [1532, 138] on icon "button" at bounding box center [1530, 139] width 12 height 3
click at [1515, 157] on div "Disable Delete" at bounding box center [1506, 182] width 94 height 53
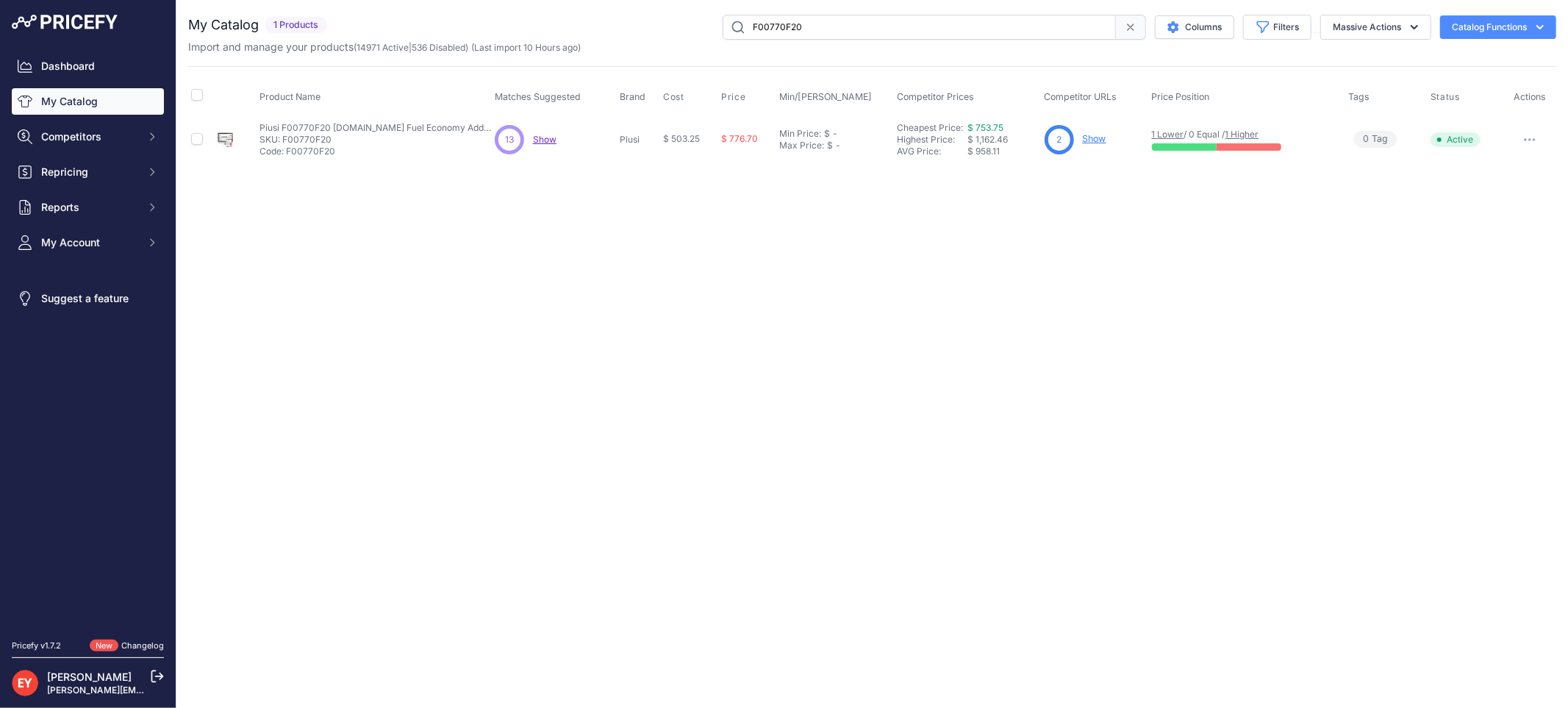
click at [1541, 131] on button "button" at bounding box center [1529, 140] width 30 height 20
drag, startPoint x: 1509, startPoint y: 167, endPoint x: 1498, endPoint y: 167, distance: 11.0
click at [1509, 167] on button "Disable" at bounding box center [1506, 171] width 94 height 24
drag, startPoint x: 868, startPoint y: 27, endPoint x: 708, endPoint y: 31, distance: 160.0
click at [708, 31] on div "F00770F20 Columns Filters Status All Status Only Enabled Only Disabled" at bounding box center [944, 26] width 1223 height 25
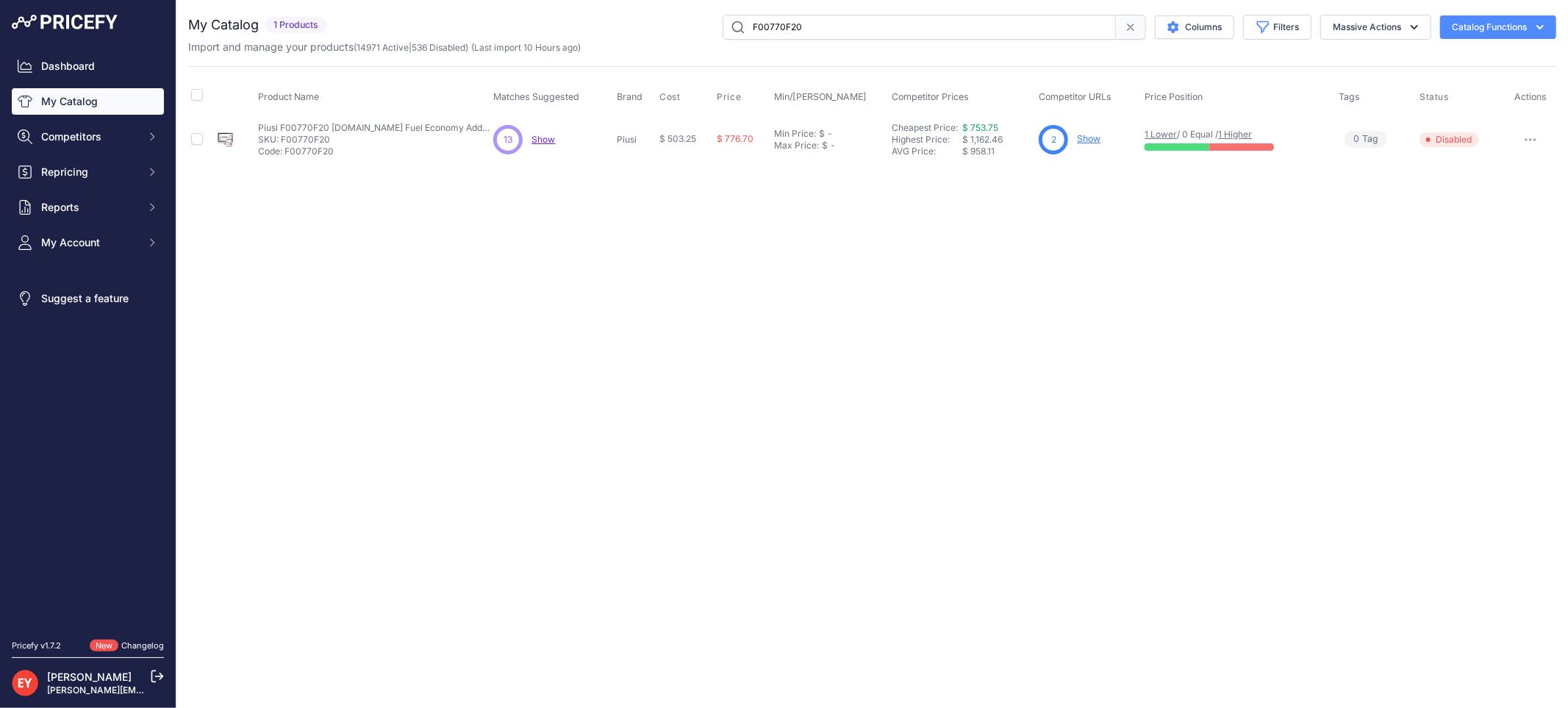
paste input "HC401238N"
type input "HC401238N0"
drag, startPoint x: 0, startPoint y: 0, endPoint x: 1529, endPoint y: 140, distance: 1535.4
click at [1529, 140] on icon "button" at bounding box center [1530, 139] width 12 height 3
click at [1504, 165] on button "Disable" at bounding box center [1506, 171] width 94 height 24
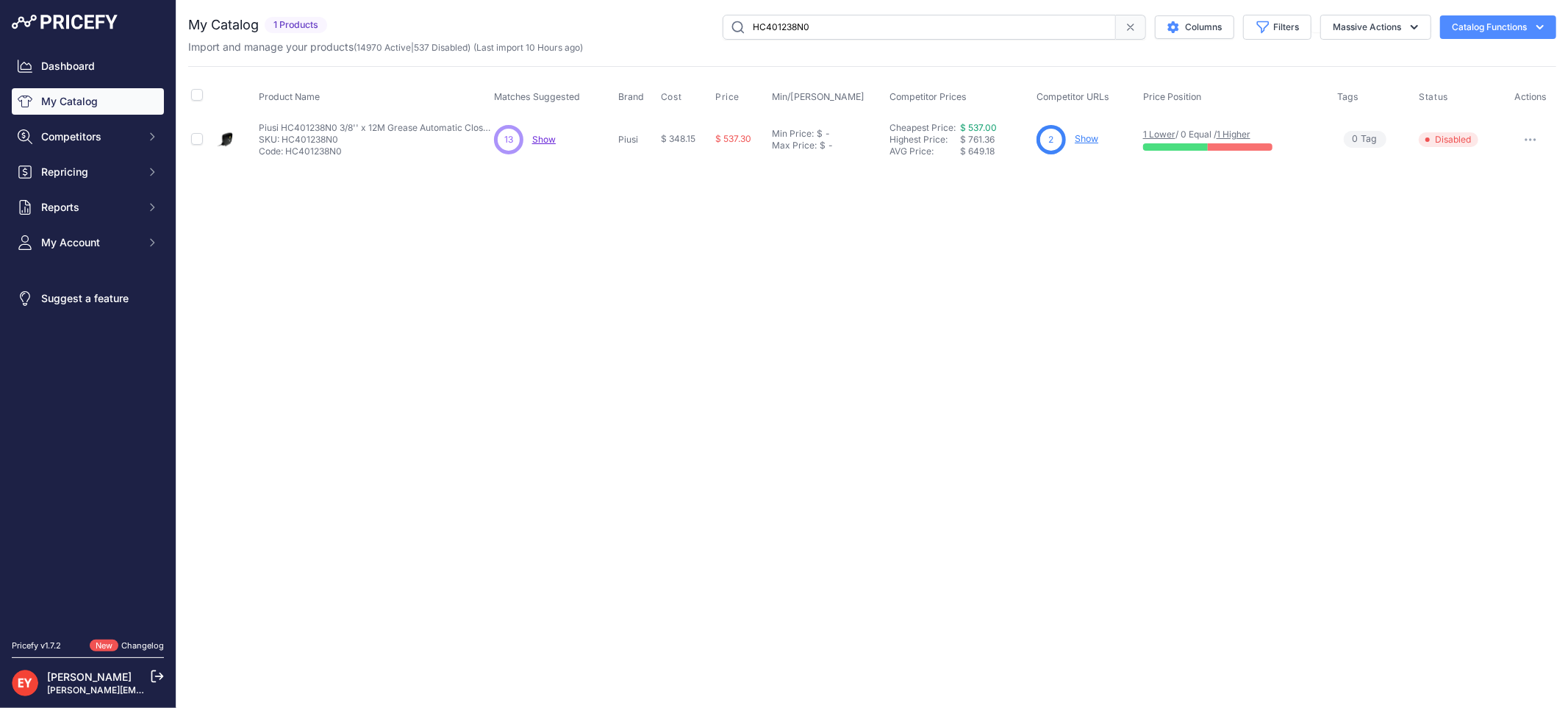
drag, startPoint x: 903, startPoint y: 30, endPoint x: 713, endPoint y: 20, distance: 190.3
click at [713, 20] on div "HC401238N0 Columns Filters Status All Status Only Enabled Only Disabled" at bounding box center [944, 26] width 1223 height 25
paste input "F0057052"
type input "F00570520"
click at [1500, 166] on button "Disable" at bounding box center [1506, 171] width 94 height 24
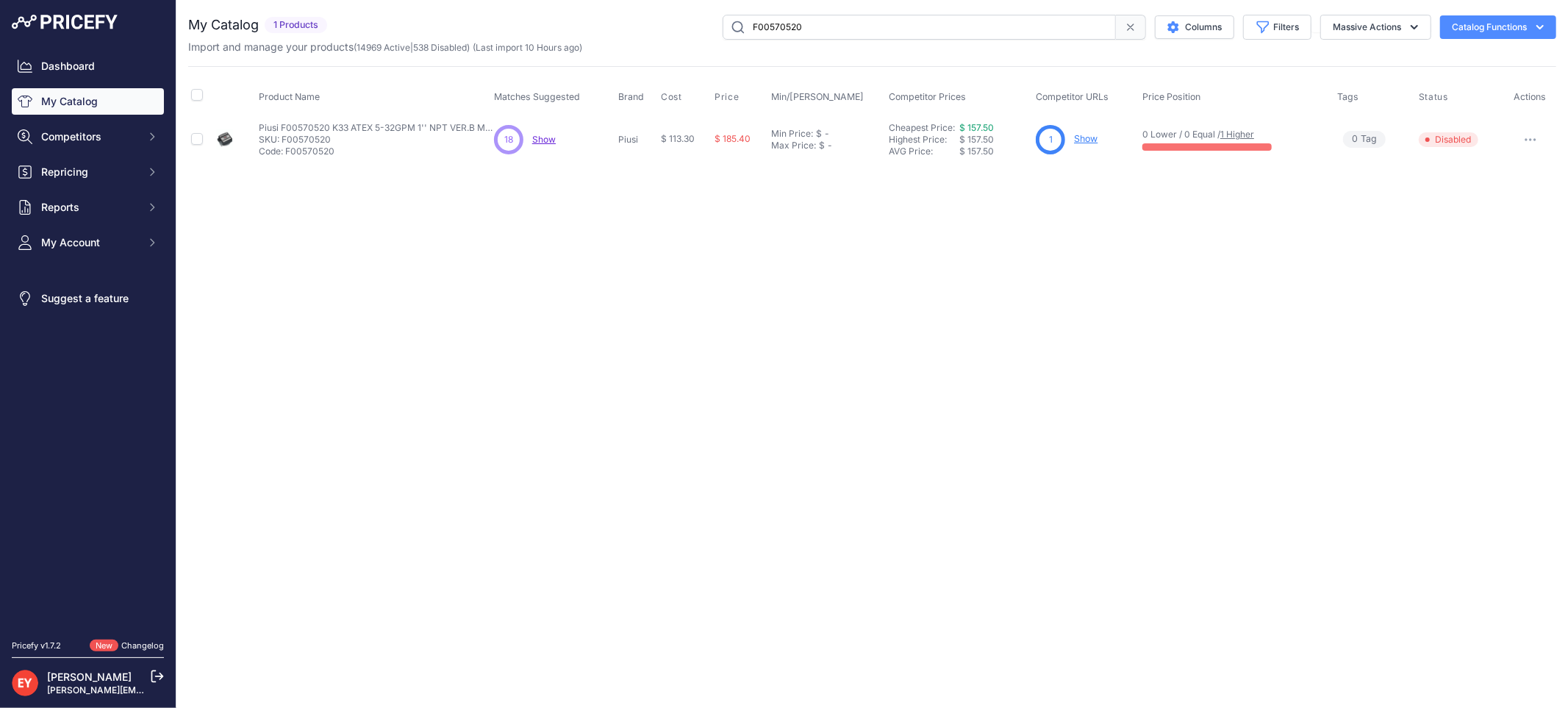
drag, startPoint x: 813, startPoint y: 28, endPoint x: 725, endPoint y: 32, distance: 88.1
click at [725, 32] on input "F00570520" at bounding box center [919, 26] width 393 height 25
paste input "RKPITSSUCT"
drag, startPoint x: 875, startPoint y: 26, endPoint x: 721, endPoint y: 24, distance: 154.0
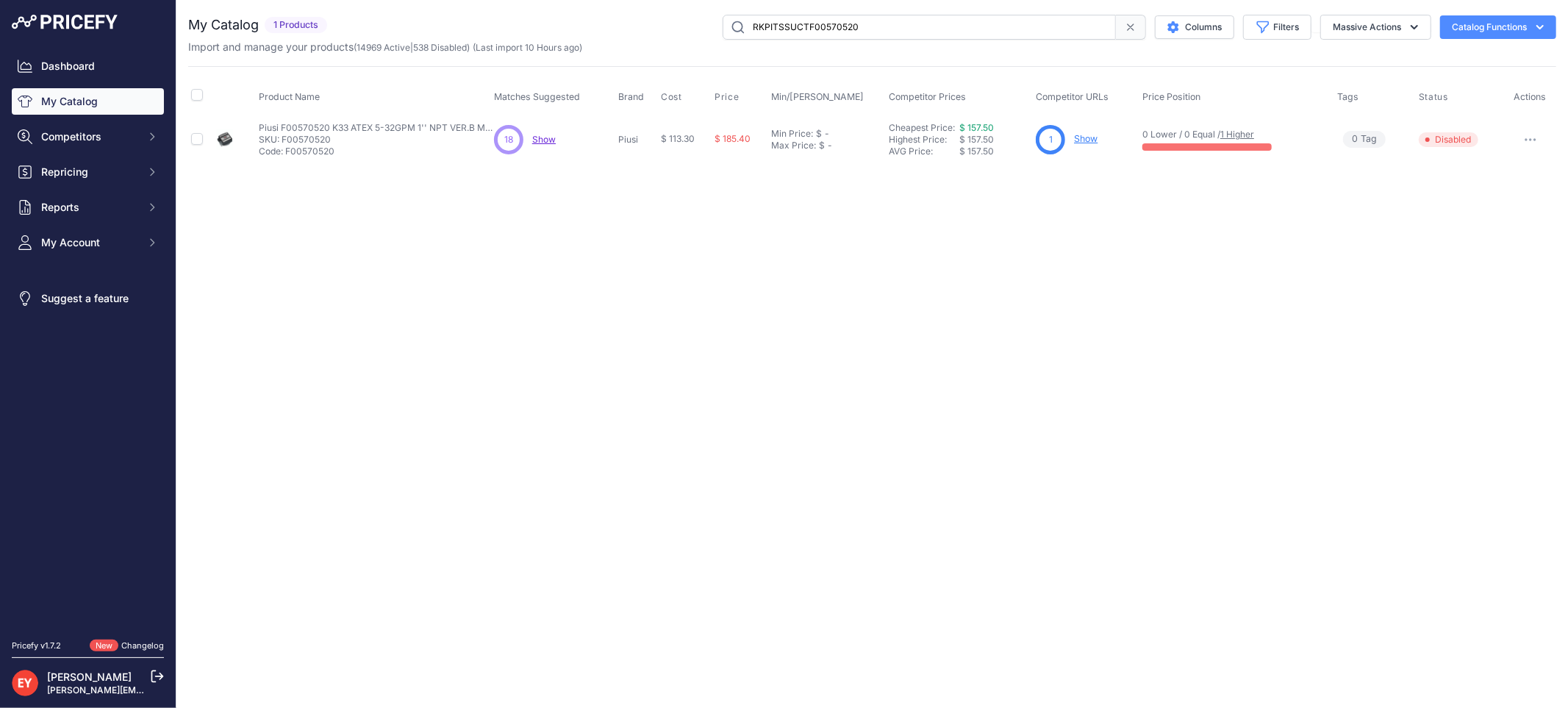
click at [722, 24] on input "RKPITSSUCTF00570520" at bounding box center [919, 26] width 393 height 25
paste input "text"
type input "RKPITSSUCT"
drag, startPoint x: 0, startPoint y: 0, endPoint x: 1535, endPoint y: 134, distance: 1540.8
click at [1535, 134] on button "button" at bounding box center [1529, 140] width 30 height 20
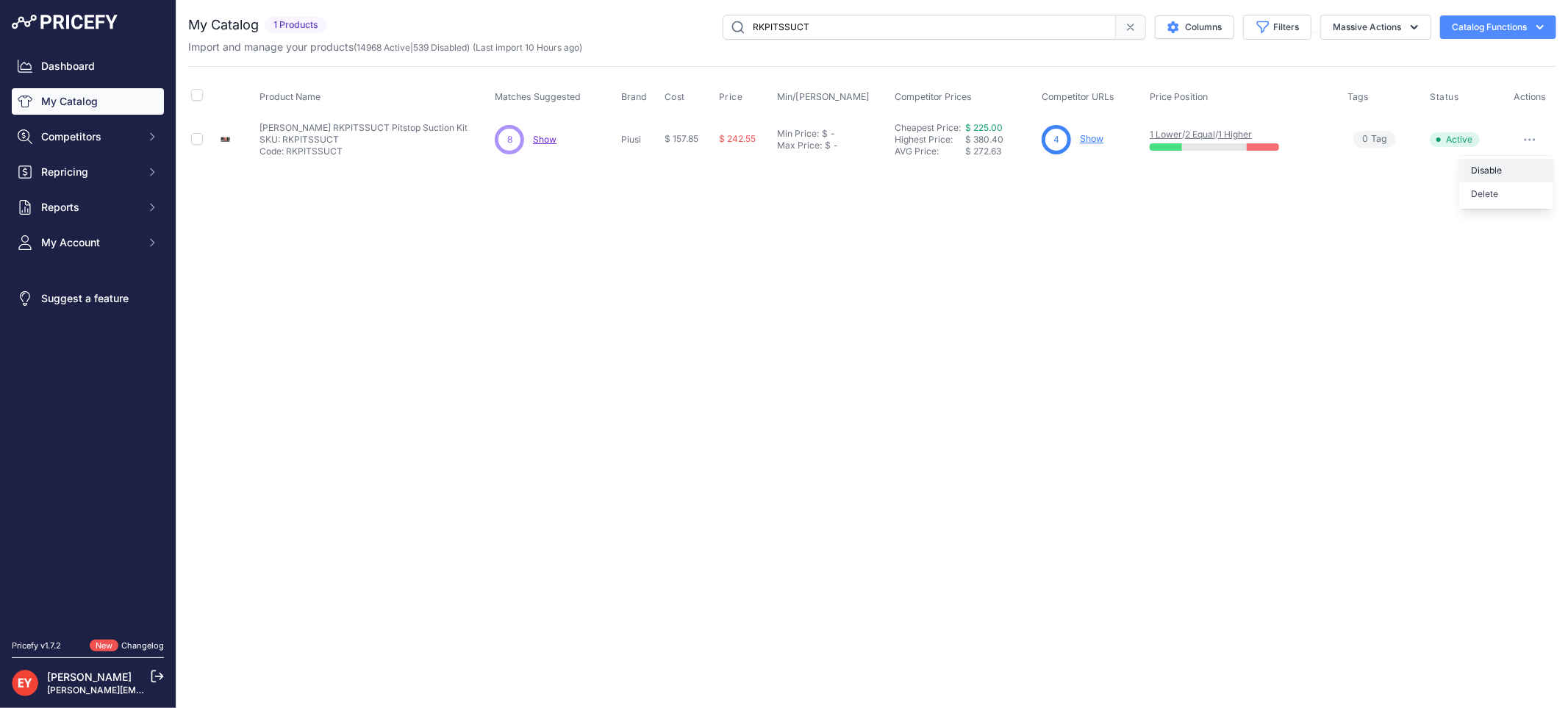
click at [1504, 163] on button "Disable" at bounding box center [1506, 171] width 94 height 24
drag, startPoint x: 826, startPoint y: 20, endPoint x: 726, endPoint y: 23, distance: 100.0
click at [726, 23] on input "RKPITSSUCT" at bounding box center [919, 26] width 393 height 25
paste input "F22508000"
drag, startPoint x: 831, startPoint y: 26, endPoint x: 701, endPoint y: 25, distance: 130.0
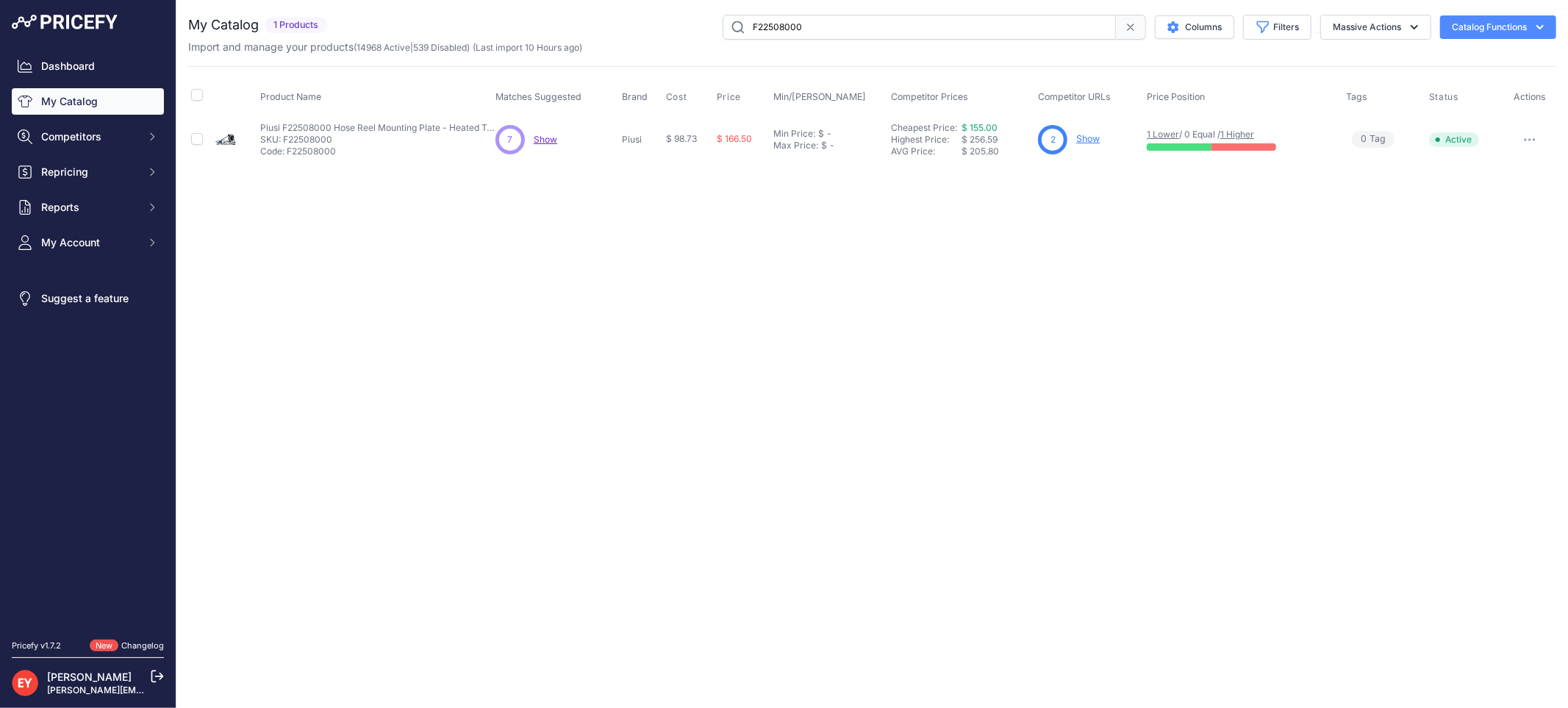
click at [701, 25] on div "F22508000 Columns Filters Status All Status Only Enabled Only Disabled" at bounding box center [944, 26] width 1223 height 25
paste input "00332B0A"
type input "F00332B0A"
click at [1520, 143] on button "button" at bounding box center [1529, 140] width 30 height 20
click at [1504, 168] on button "Disable" at bounding box center [1506, 171] width 94 height 24
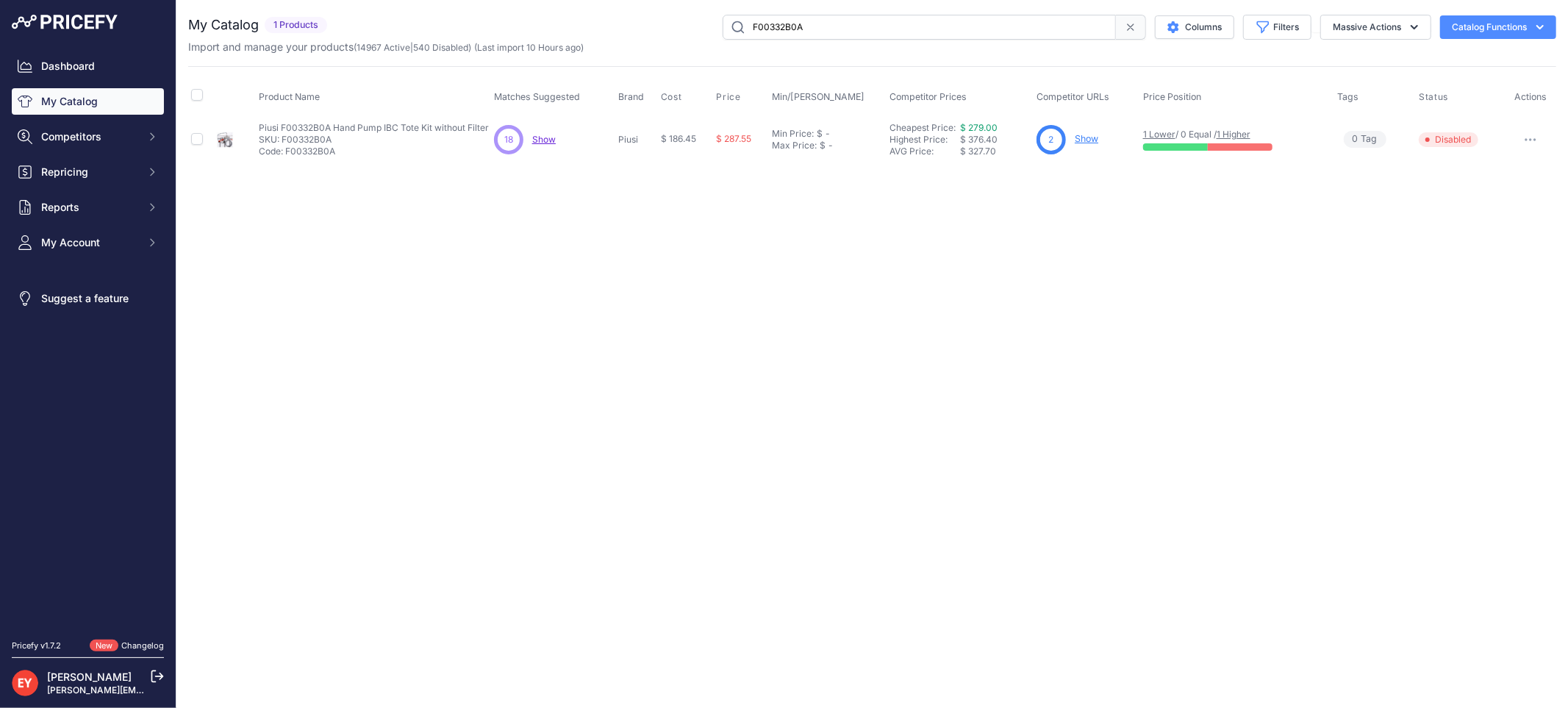
drag, startPoint x: 841, startPoint y: 25, endPoint x: 728, endPoint y: 27, distance: 113.0
click at [728, 27] on input "F00332B0A" at bounding box center [919, 26] width 393 height 25
paste input "1"
type input "F00332B1A"
drag, startPoint x: 0, startPoint y: 0, endPoint x: 1525, endPoint y: 134, distance: 1530.9
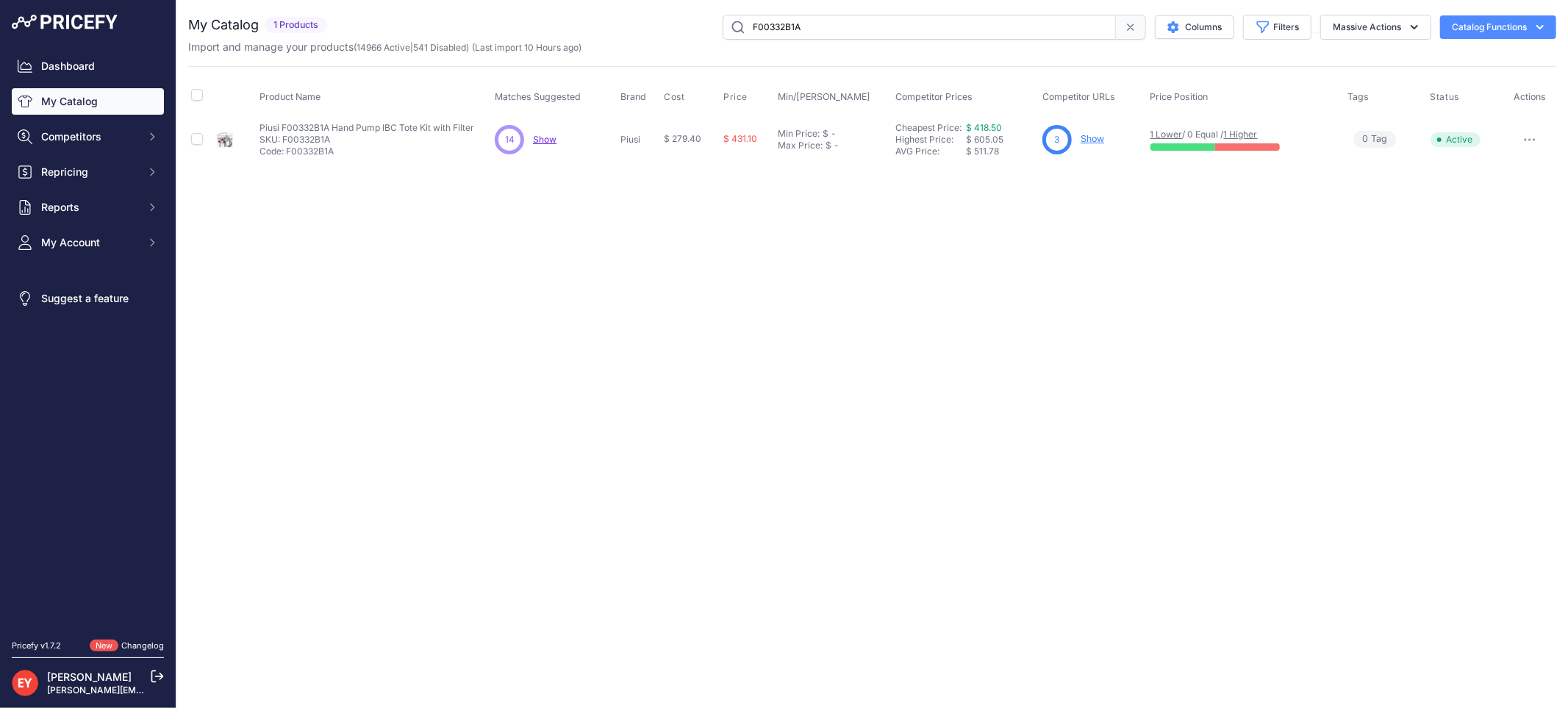
click at [1525, 134] on button "button" at bounding box center [1529, 140] width 30 height 20
click at [1509, 160] on button "Disable" at bounding box center [1506, 171] width 94 height 24
drag, startPoint x: 821, startPoint y: 22, endPoint x: 657, endPoint y: 28, distance: 164.1
click at [657, 28] on div "F00332B1A Columns Filters Status All Status Only Enabled Only Disabled" at bounding box center [944, 26] width 1223 height 25
paste input "7251C"
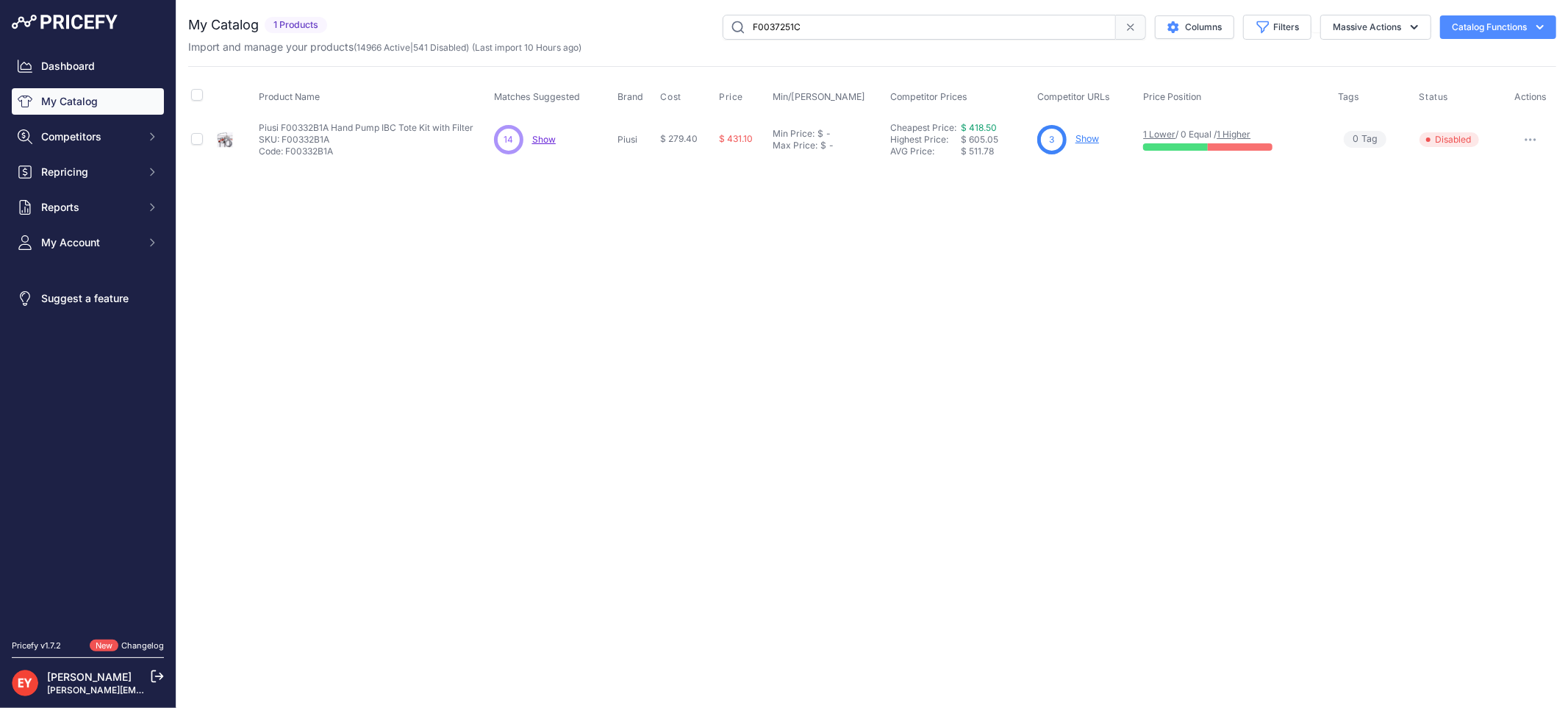
type input "F0037251C"
drag, startPoint x: 0, startPoint y: 0, endPoint x: 1531, endPoint y: 135, distance: 1536.9
click at [1531, 135] on button "button" at bounding box center [1530, 140] width 30 height 20
drag, startPoint x: 1508, startPoint y: 176, endPoint x: 1479, endPoint y: 182, distance: 29.6
click at [1507, 176] on button "Disable" at bounding box center [1506, 171] width 94 height 24
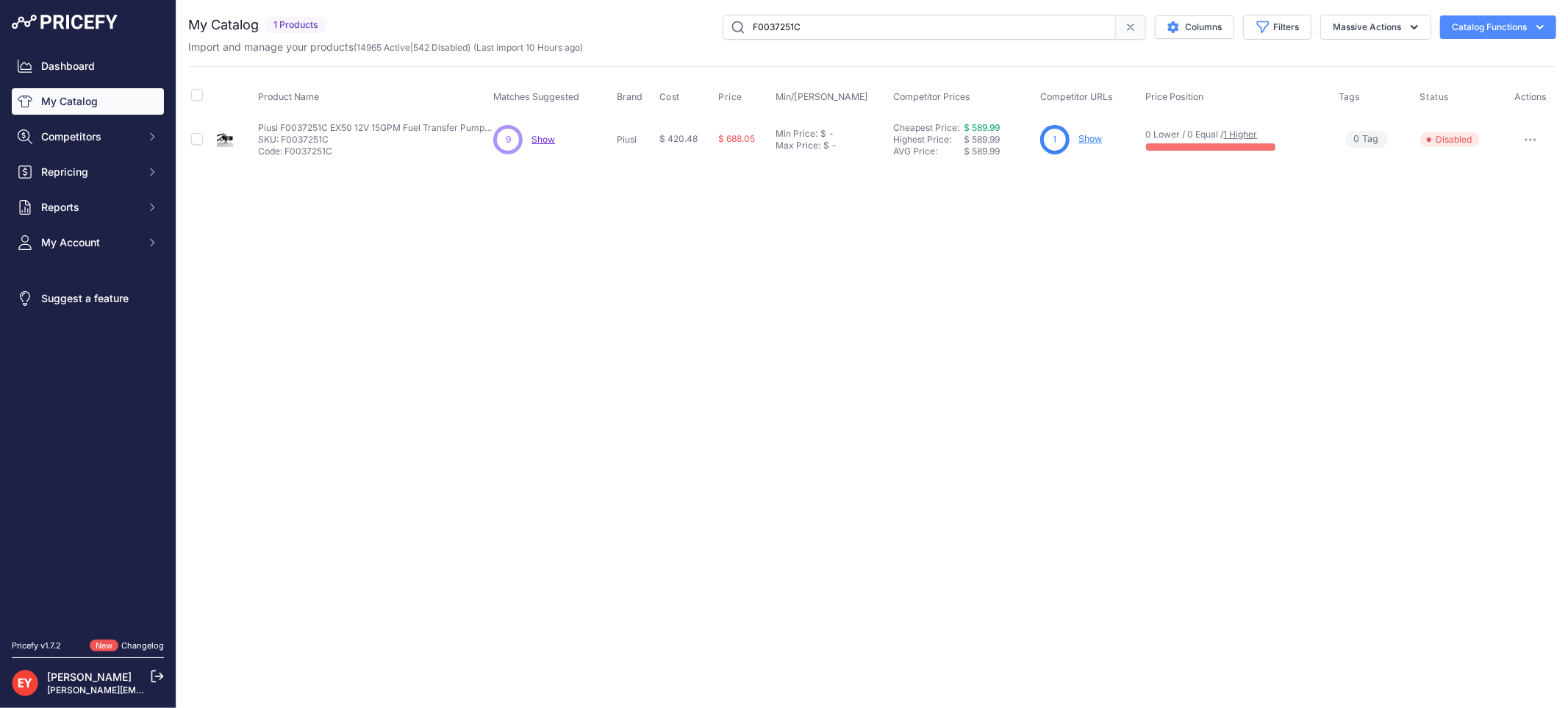
drag, startPoint x: 861, startPoint y: 37, endPoint x: 694, endPoint y: 10, distance: 169.2
click at [694, 10] on div "You are not connected to the internet. My Catalog" at bounding box center [872, 88] width 1368 height 178
paste input "F0037451B"
type input "F0037451B"
click at [1531, 143] on button "button" at bounding box center [1529, 140] width 30 height 20
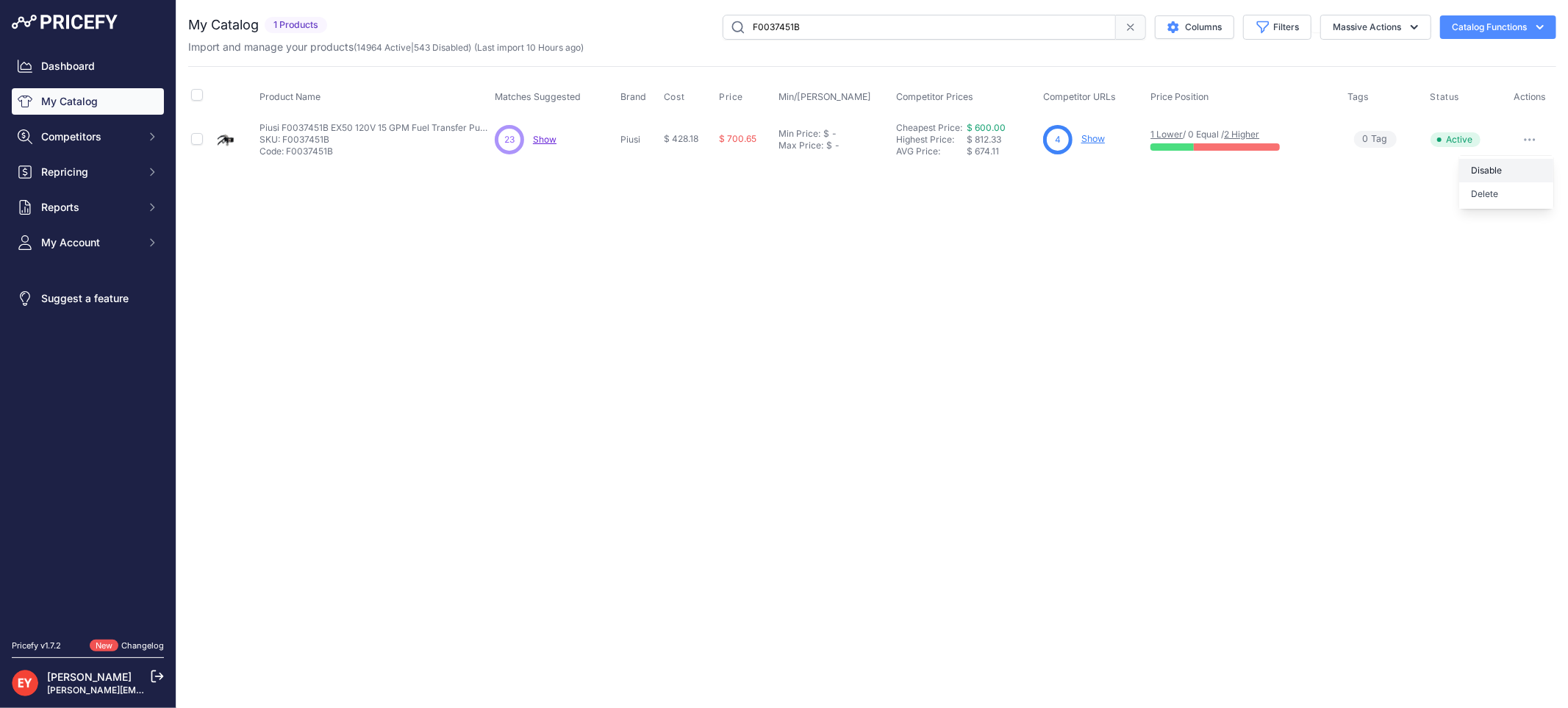
click at [1509, 170] on button "Disable" at bounding box center [1506, 171] width 94 height 24
drag, startPoint x: 881, startPoint y: 22, endPoint x: 653, endPoint y: 19, distance: 228.0
click at [653, 19] on div "F0037451B Columns Filters Status All Status Only Enabled Only Disabled" at bounding box center [944, 26] width 1223 height 25
paste input "208A30"
type input "F00208A30"
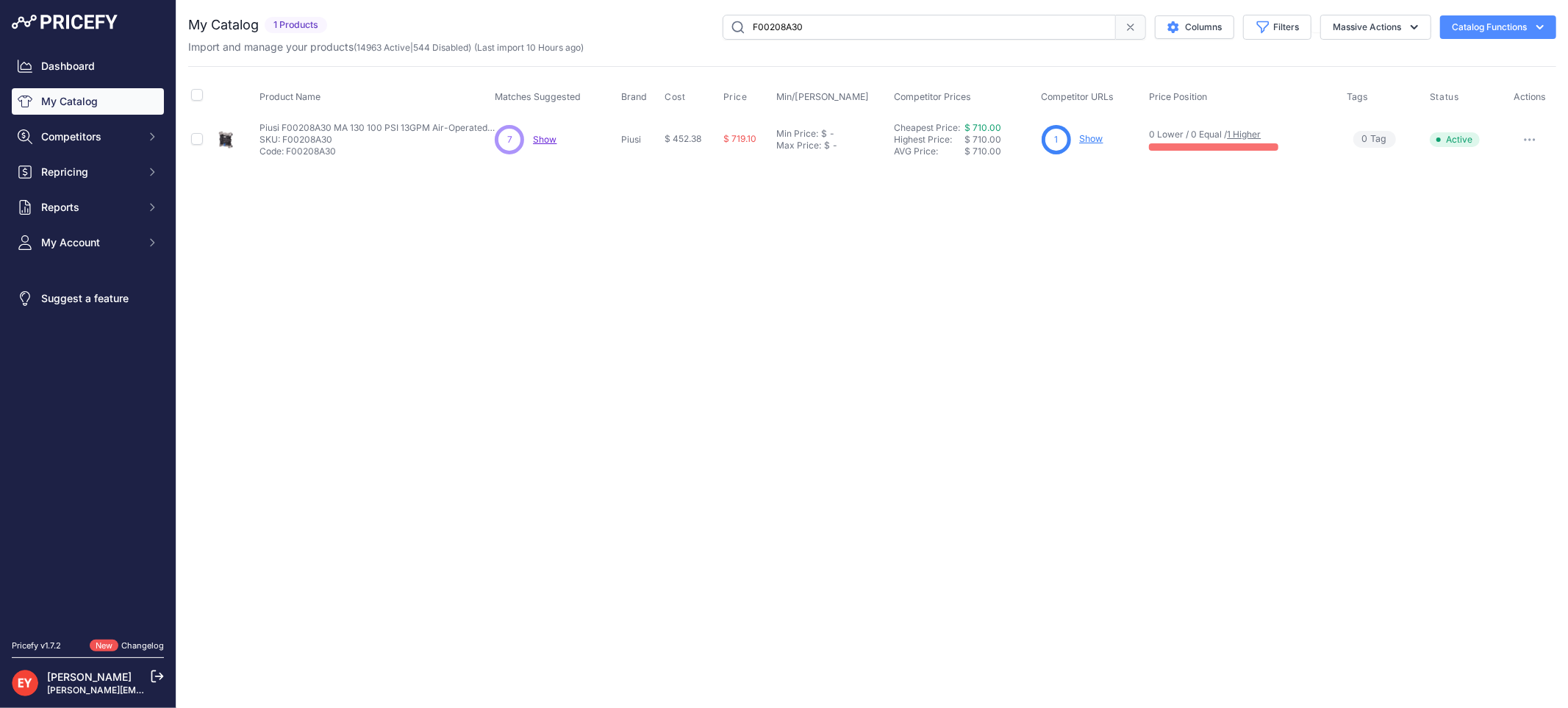
drag, startPoint x: 0, startPoint y: 0, endPoint x: 1530, endPoint y: 138, distance: 1536.2
click at [1530, 139] on icon "button" at bounding box center [1530, 140] width 2 height 2
click at [1498, 168] on button "Disable" at bounding box center [1506, 171] width 94 height 24
drag, startPoint x: 851, startPoint y: 31, endPoint x: 706, endPoint y: 31, distance: 145.0
click at [706, 31] on div "F00208A30 Columns Filters Status All Status Only Enabled Only Disabled" at bounding box center [944, 26] width 1223 height 25
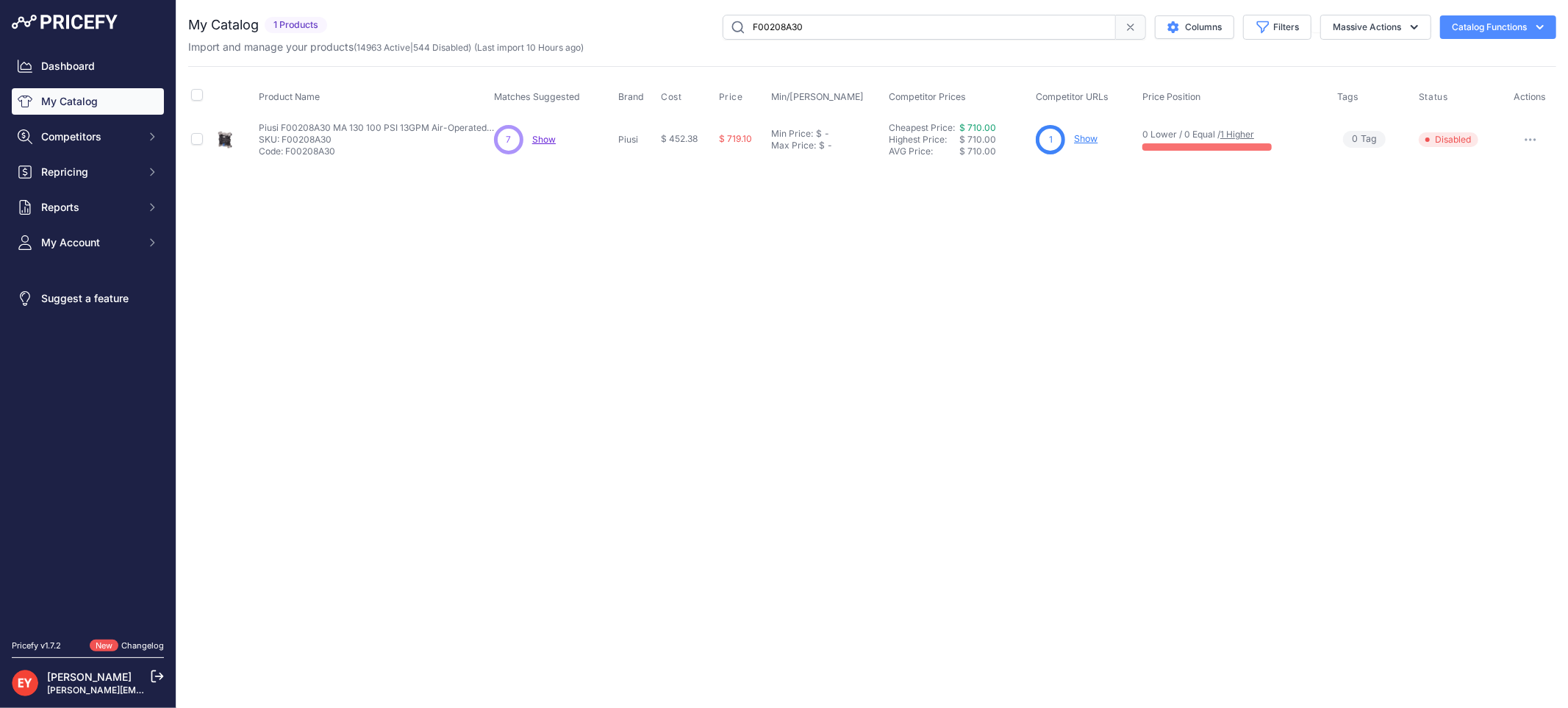
paste input "F0010201"
type input "F00102010"
drag, startPoint x: 0, startPoint y: 0, endPoint x: 1525, endPoint y: 140, distance: 1531.4
click at [1525, 140] on icon "button" at bounding box center [1526, 140] width 2 height 2
click at [1497, 164] on button "Disable" at bounding box center [1506, 171] width 94 height 24
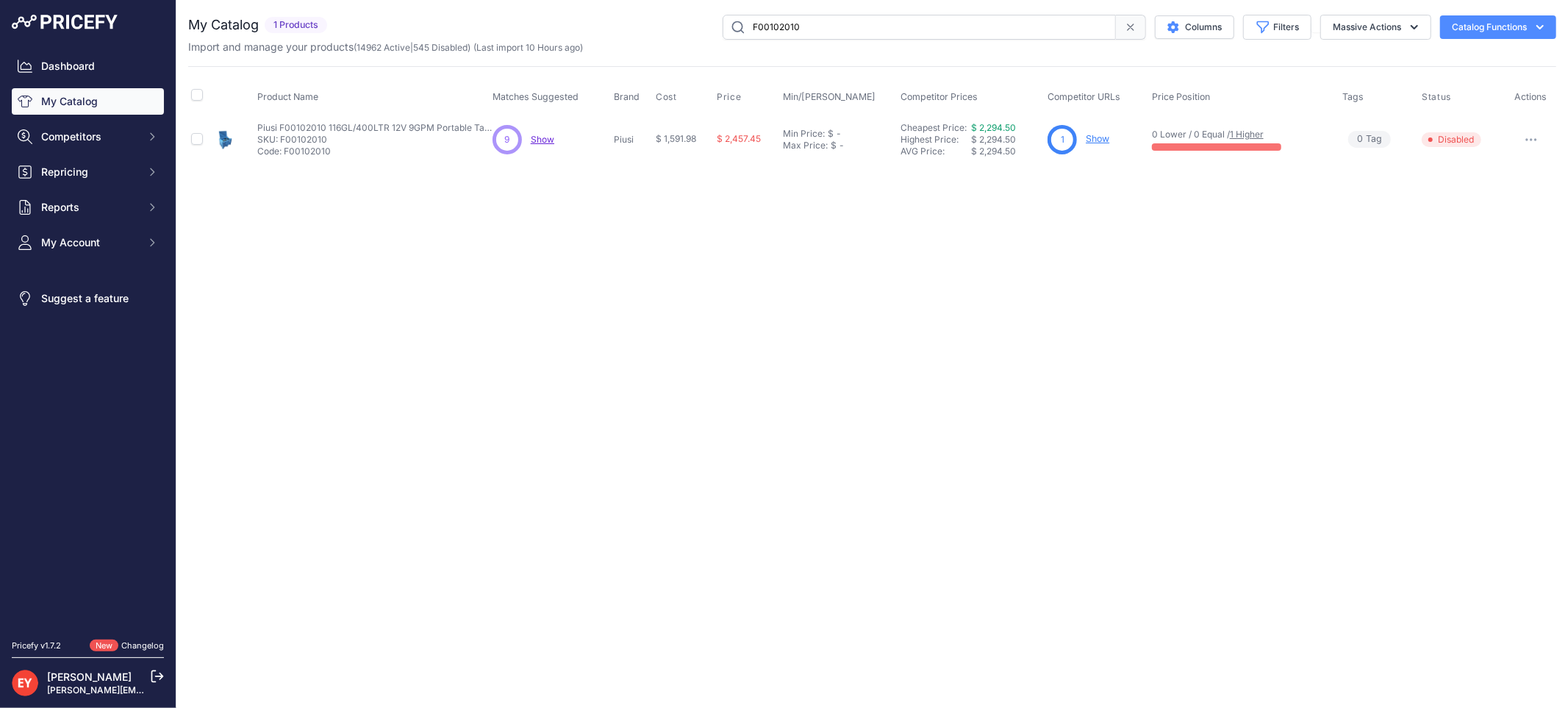
drag, startPoint x: 840, startPoint y: 25, endPoint x: 704, endPoint y: 28, distance: 136.0
click at [704, 28] on div "F00102010 Columns Filters Status All Status Only Enabled Only Disabled" at bounding box center [944, 26] width 1223 height 25
paste input "2250800"
type input "F22508000"
click at [1526, 142] on button "button" at bounding box center [1529, 140] width 30 height 20
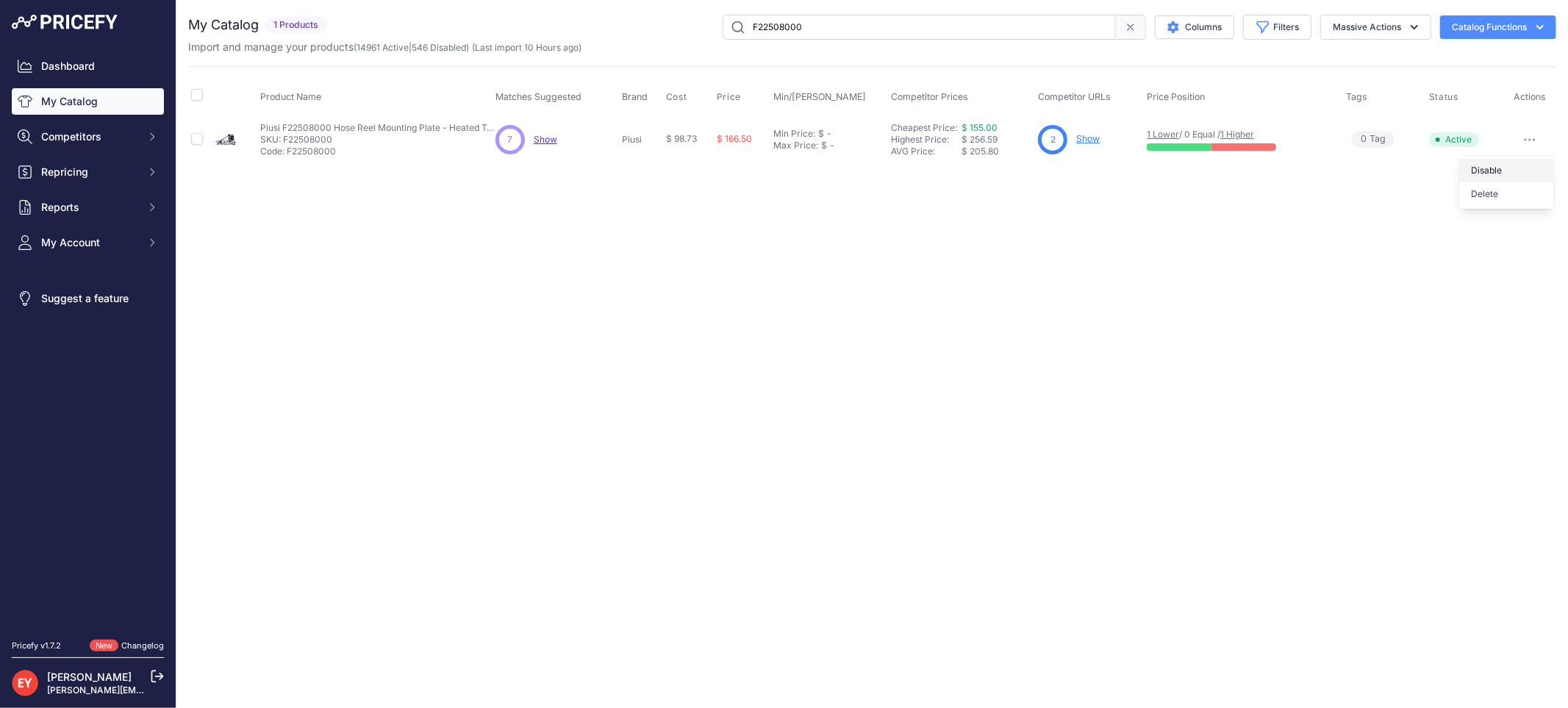
click at [1514, 163] on button "Disable" at bounding box center [1506, 171] width 94 height 24
drag, startPoint x: 854, startPoint y: 20, endPoint x: 710, endPoint y: 26, distance: 144.1
click at [710, 26] on div "F22508000 Columns Filters Status All Status Only Enabled Only Disabled" at bounding box center [944, 26] width 1223 height 25
paste input "R2405HE"
type input "FR2405HE"
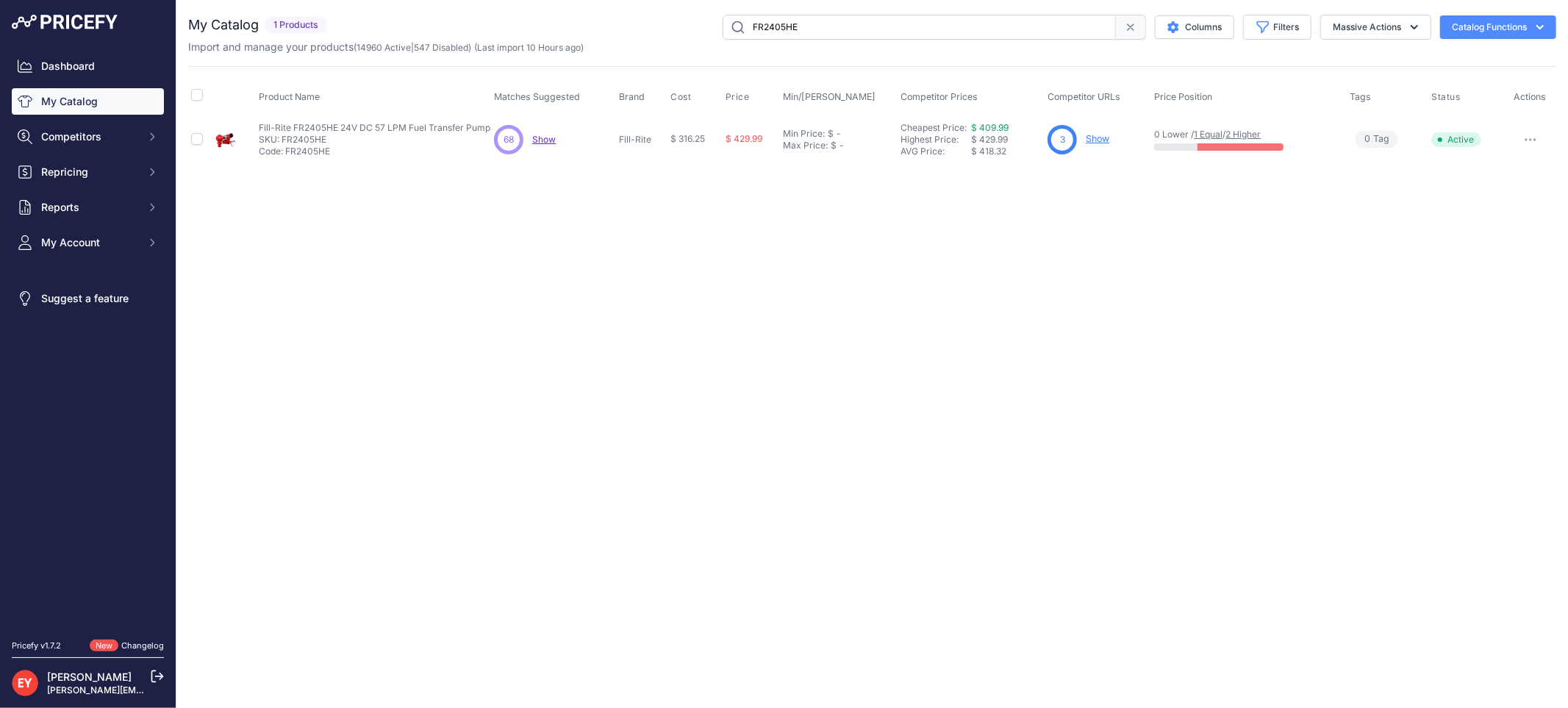
drag, startPoint x: 0, startPoint y: 0, endPoint x: 1531, endPoint y: 140, distance: 1537.4
click at [1531, 140] on icon "button" at bounding box center [1531, 139] width 12 height 3
click at [1509, 159] on button "Disable" at bounding box center [1506, 171] width 94 height 24
click at [62, 166] on span "Repricing" at bounding box center [88, 172] width 96 height 14
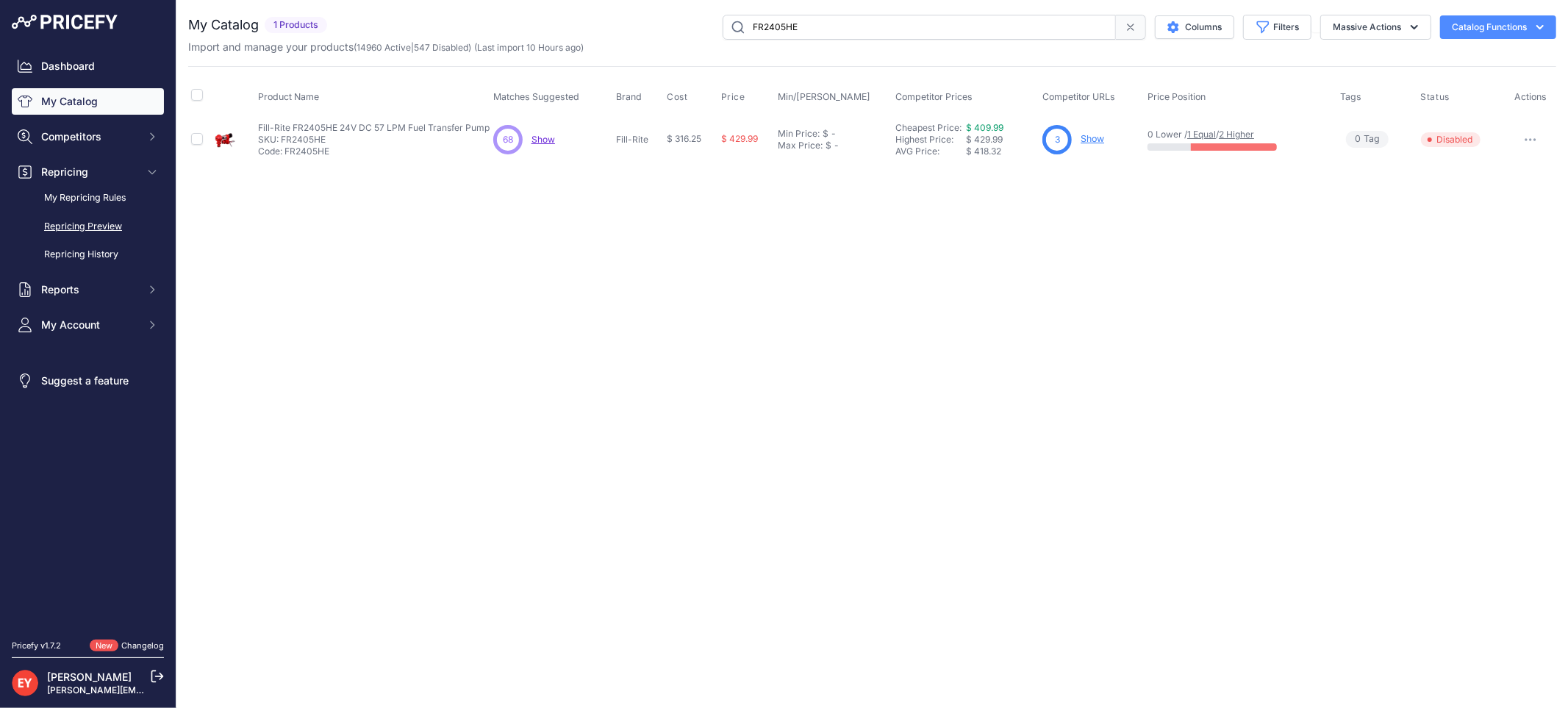
click at [76, 232] on link "Repricing Preview" at bounding box center [88, 226] width 152 height 26
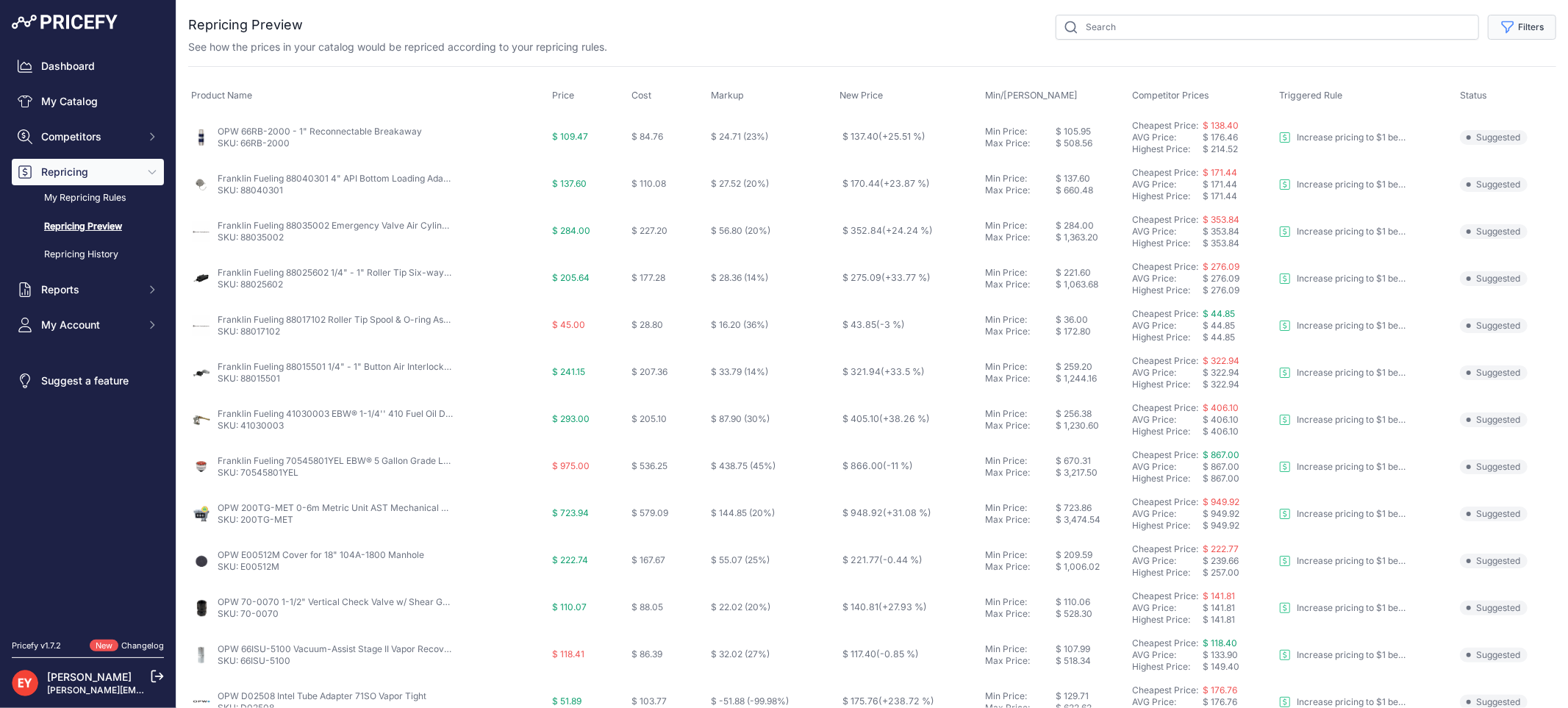
click at [1509, 32] on button "Filters" at bounding box center [1522, 26] width 68 height 25
click at [1461, 83] on select "Select an option Reprice 1 cent below my cheapest competitor Increase pricing t…" at bounding box center [1474, 84] width 141 height 25
select select "6699"
click at [1403, 72] on select "Select an option Reprice 1 cent below my cheapest competitor Increase pricing t…" at bounding box center [1474, 84] width 141 height 25
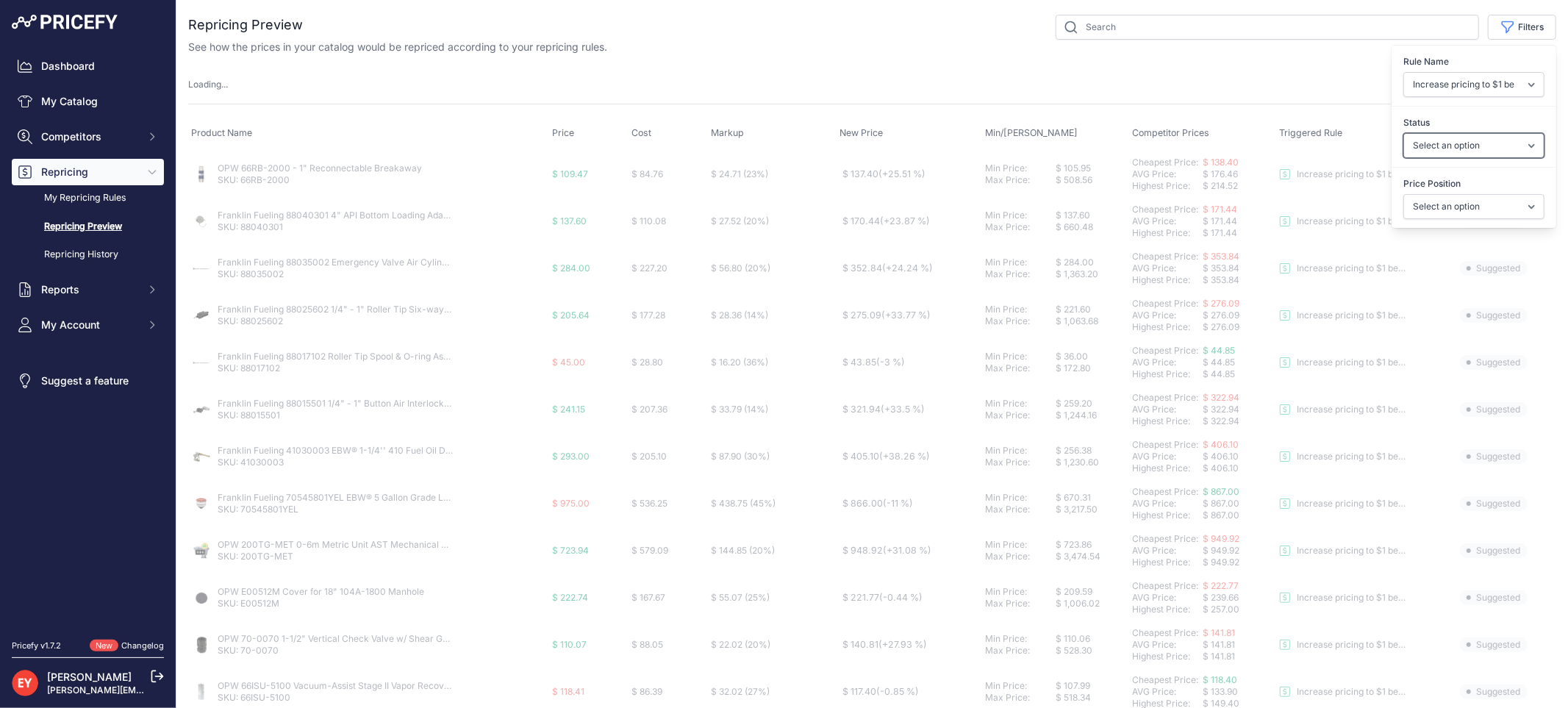
click at [1419, 149] on select "Select an option Skipped Repriced Suggested In Error" at bounding box center [1474, 145] width 141 height 25
select select "suggested"
click at [1403, 133] on select "Select an option Skipped Repriced Suggested In Error" at bounding box center [1474, 145] width 141 height 25
click at [1428, 203] on select "Select an option I am higher Same price I am lower" at bounding box center [1474, 206] width 141 height 25
select select "0"
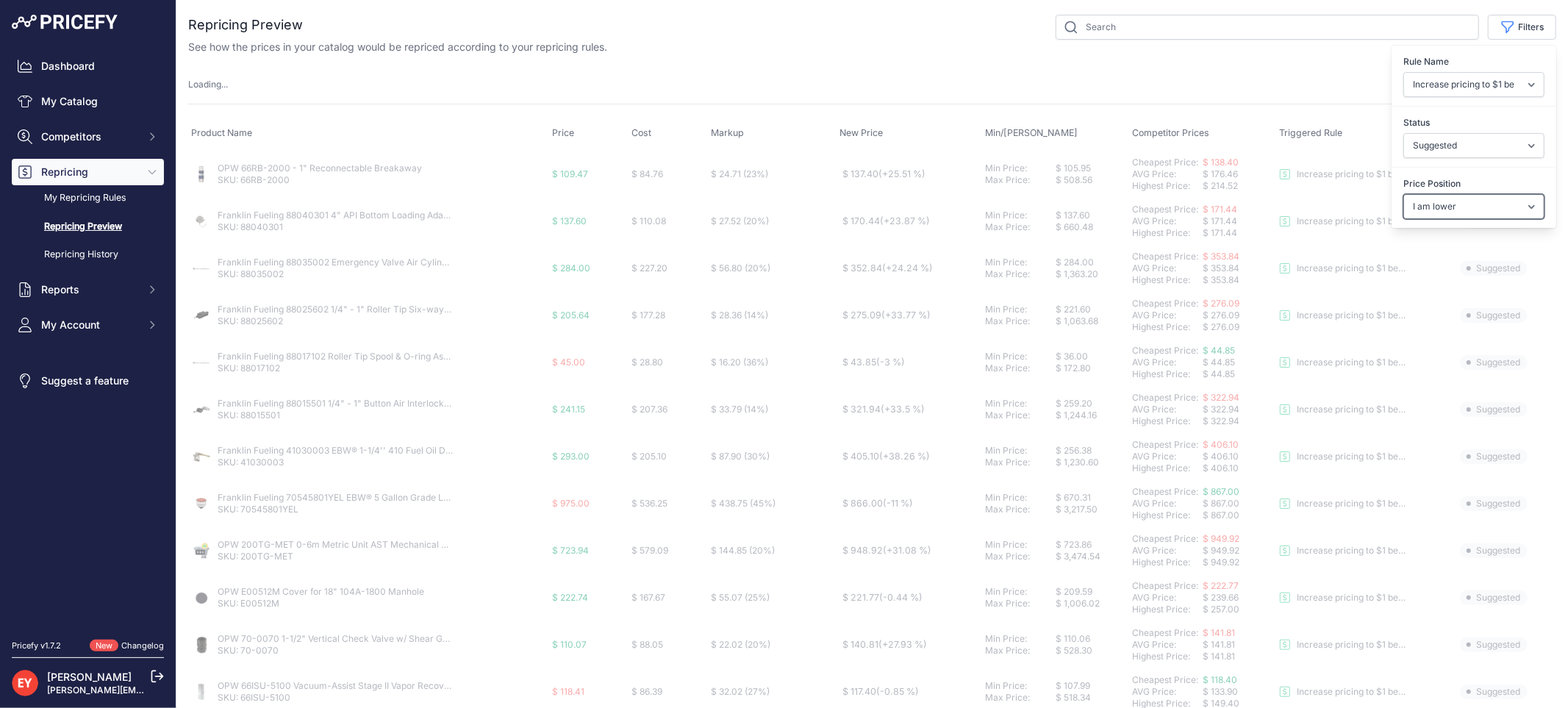
click at [1403, 194] on select "Select an option I am higher Same price I am lower" at bounding box center [1474, 206] width 141 height 25
select select
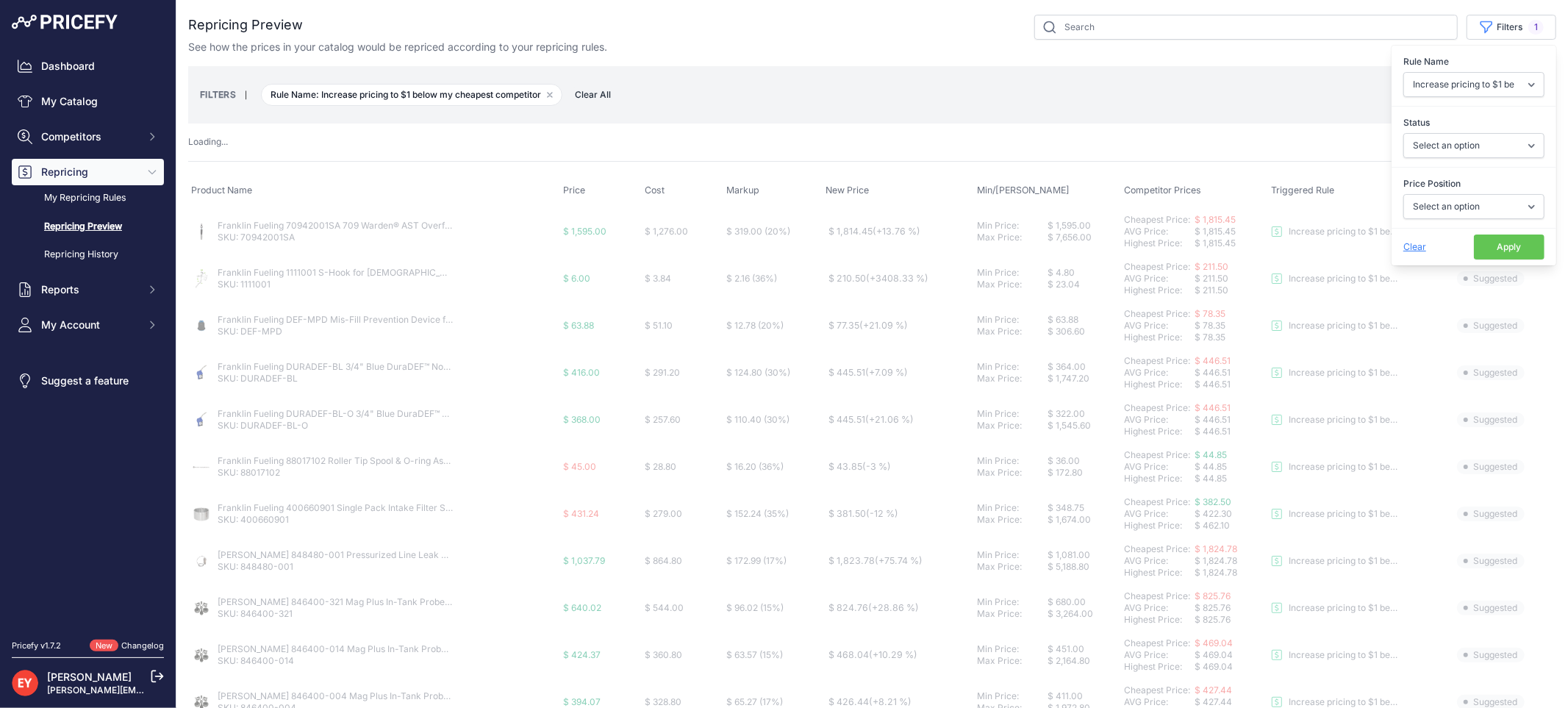
click at [1483, 251] on button "Apply" at bounding box center [1508, 247] width 71 height 25
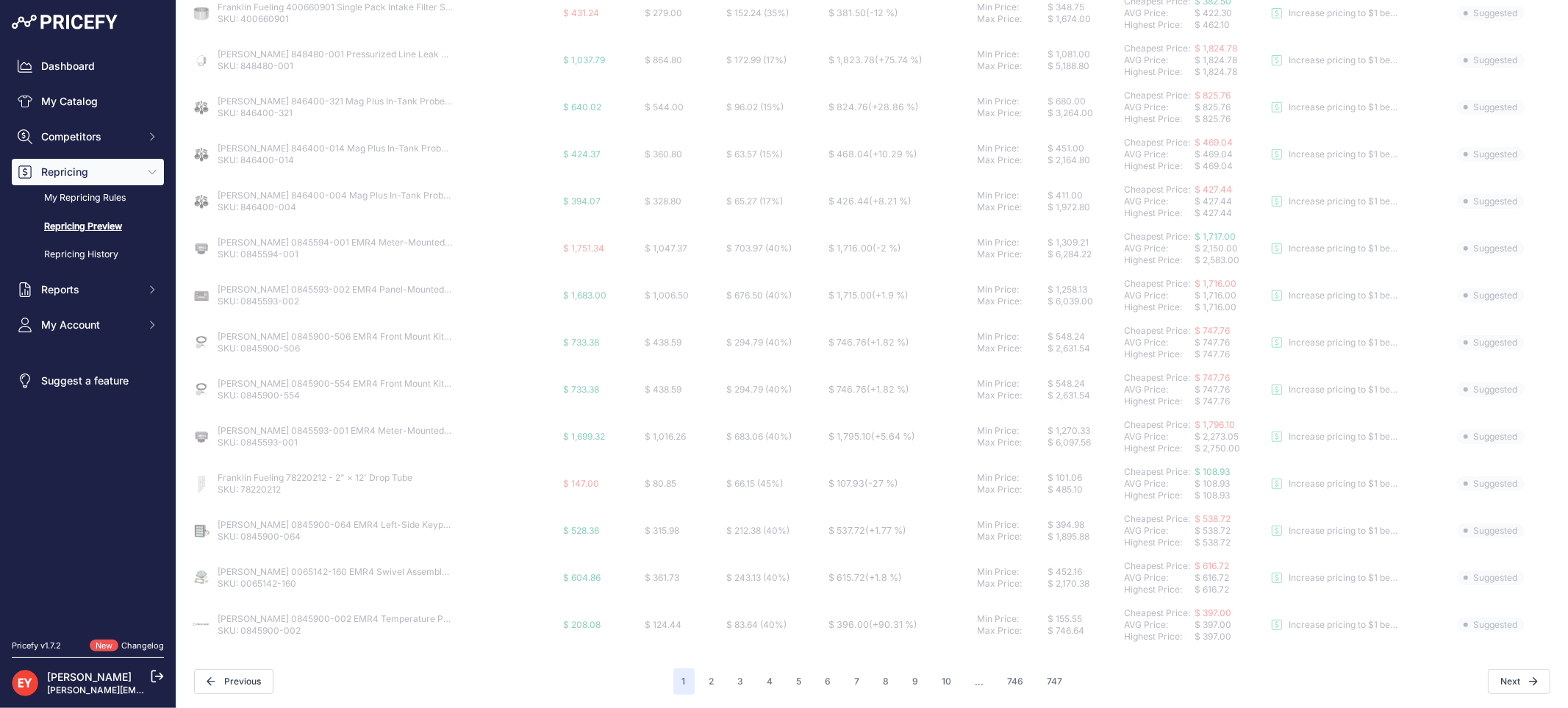
scroll to position [502, 0]
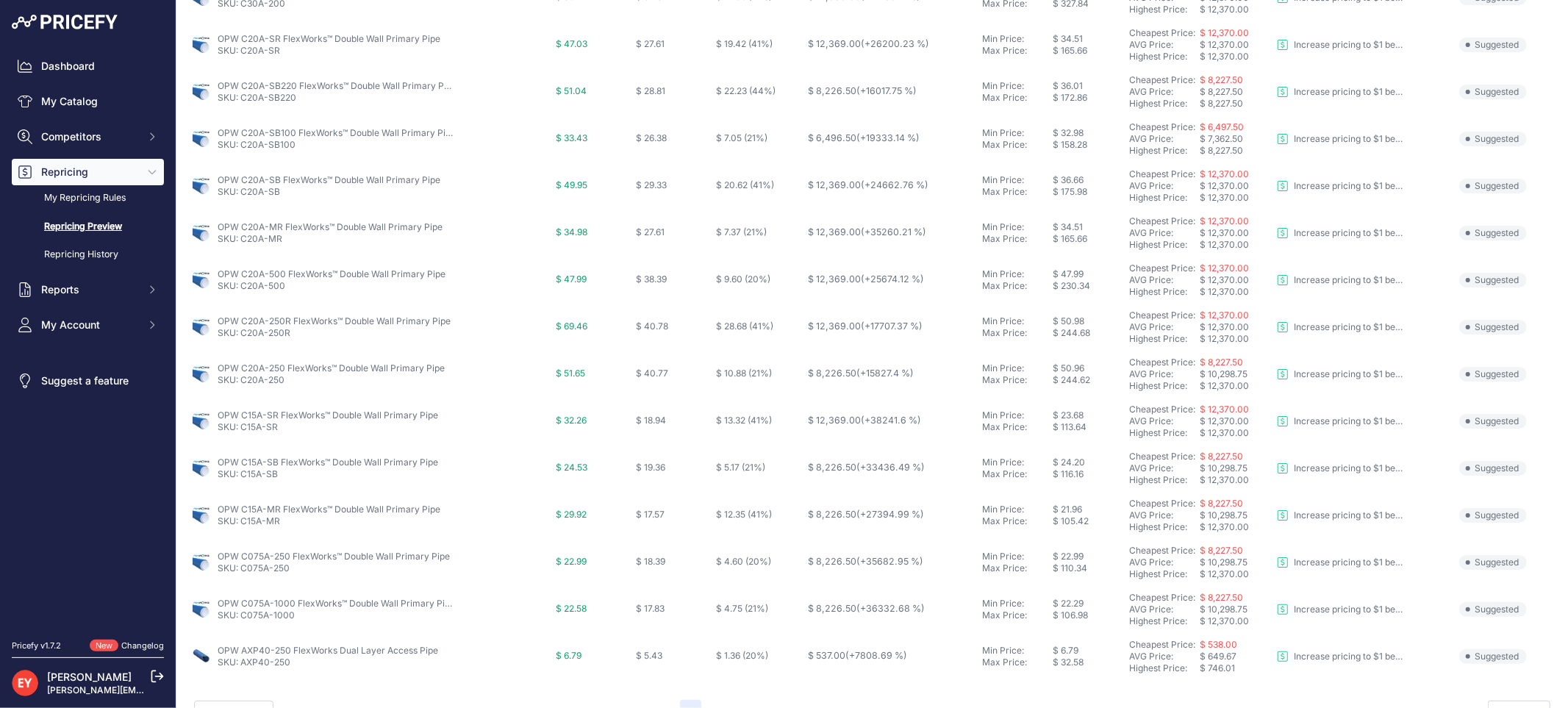
scroll to position [477, 0]
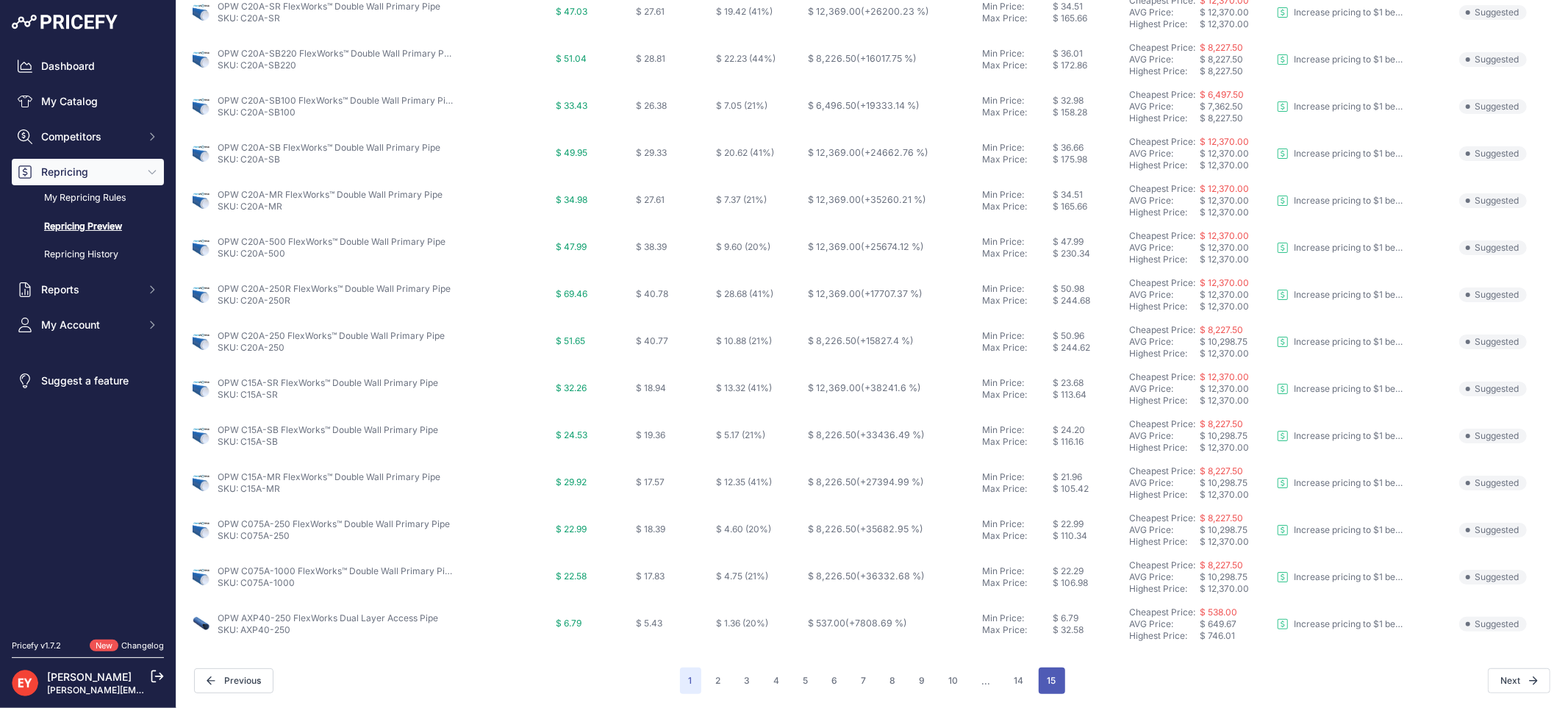
click at [1041, 672] on button "15" at bounding box center [1052, 680] width 26 height 26
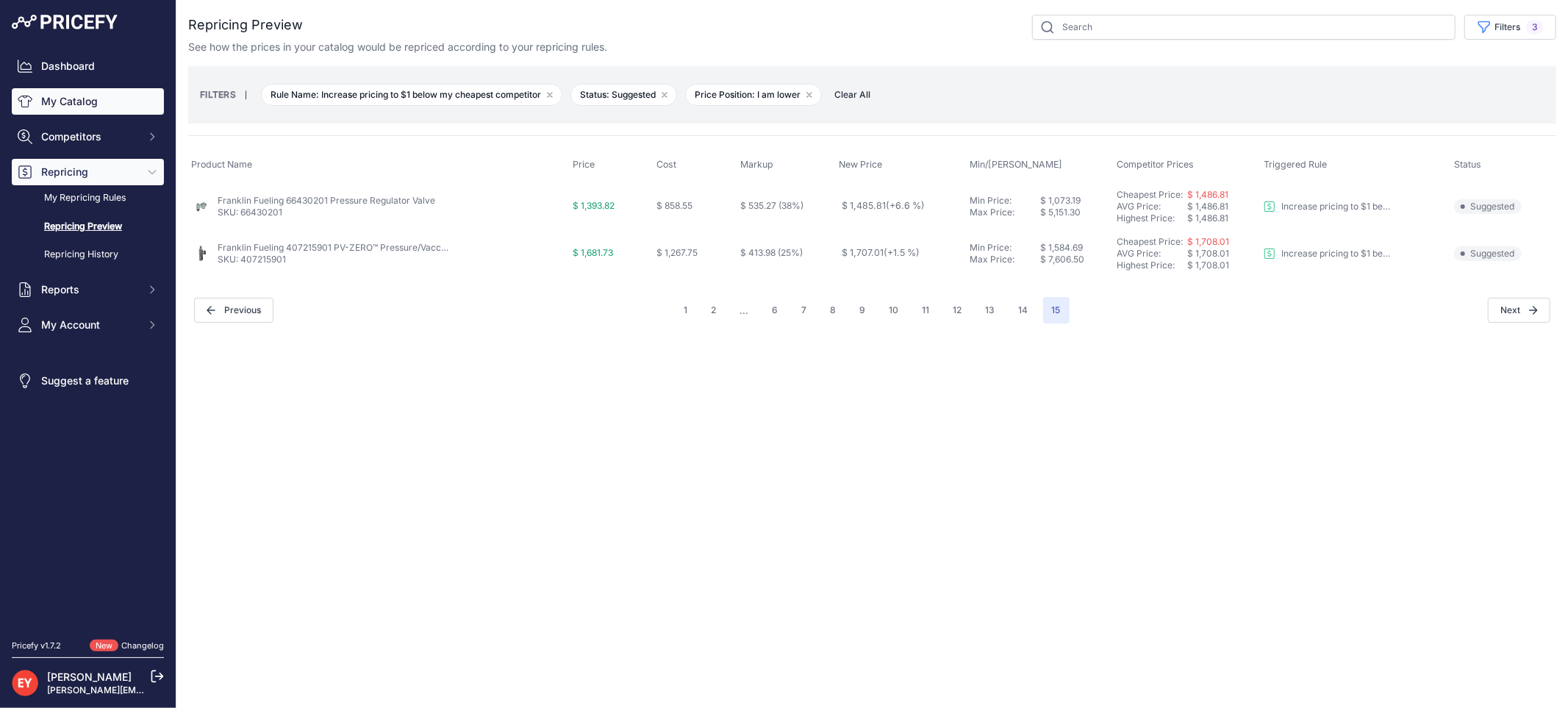
click at [73, 94] on link "My Catalog" at bounding box center [88, 101] width 152 height 26
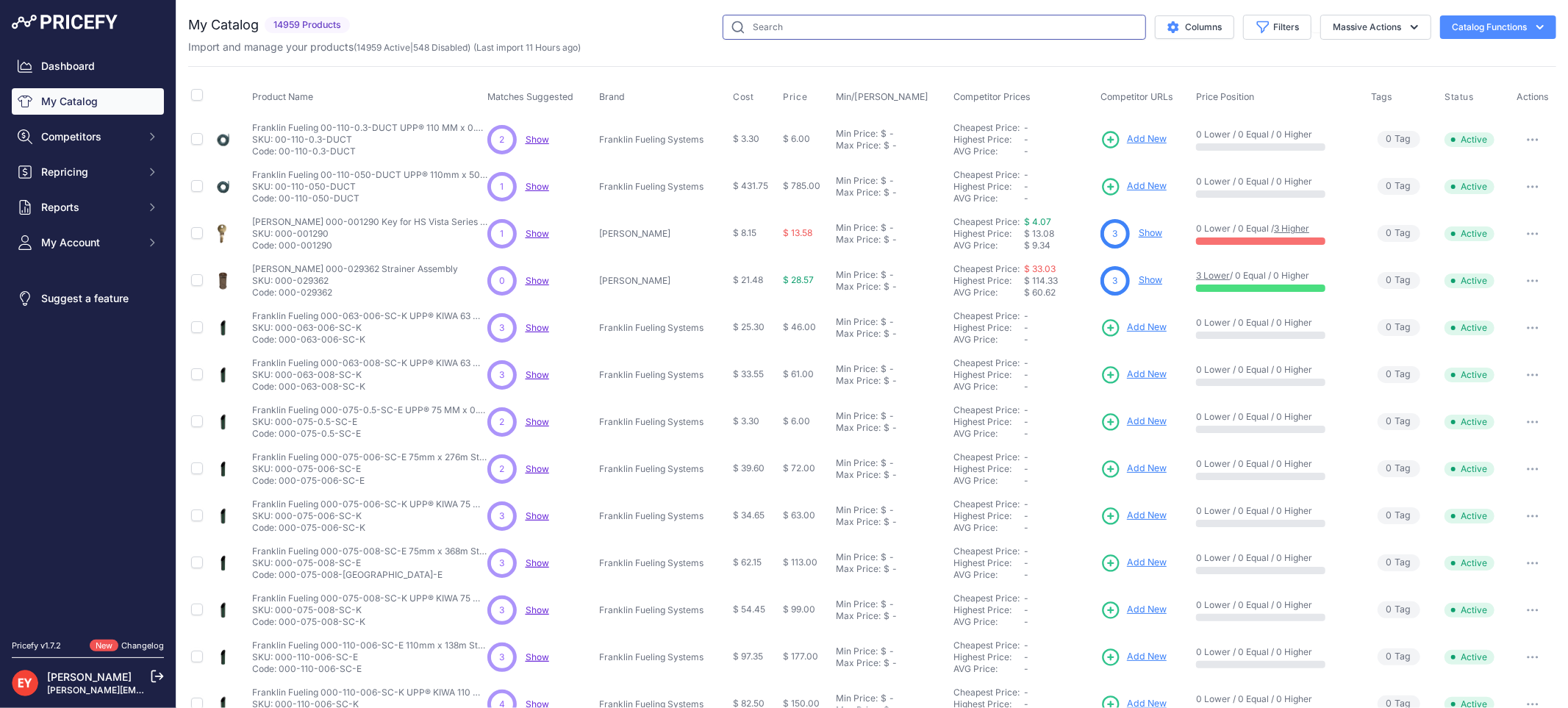
click at [913, 22] on input "text" at bounding box center [934, 26] width 424 height 25
paste input "116M-0500"
type input "116M-0500"
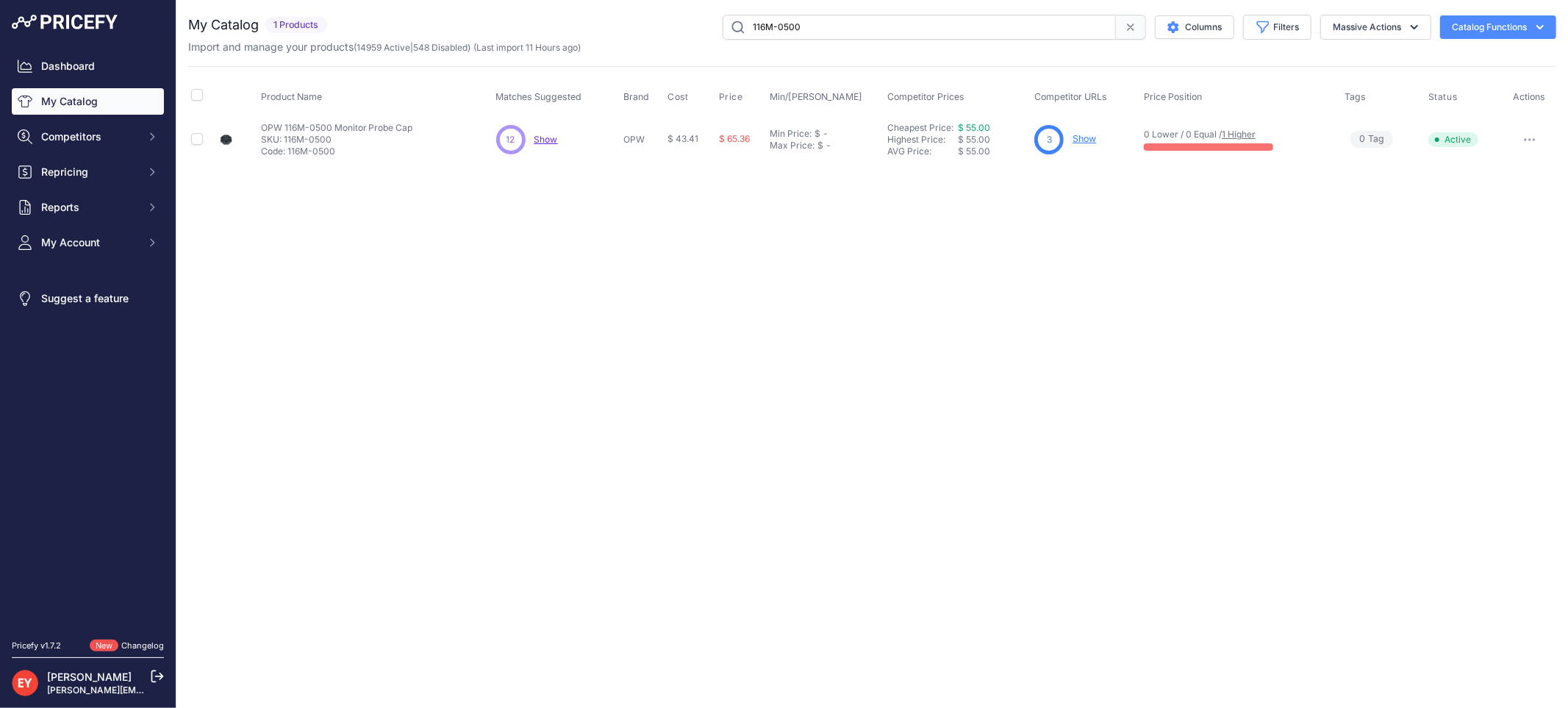
click at [1083, 138] on link "Show" at bounding box center [1084, 138] width 24 height 11
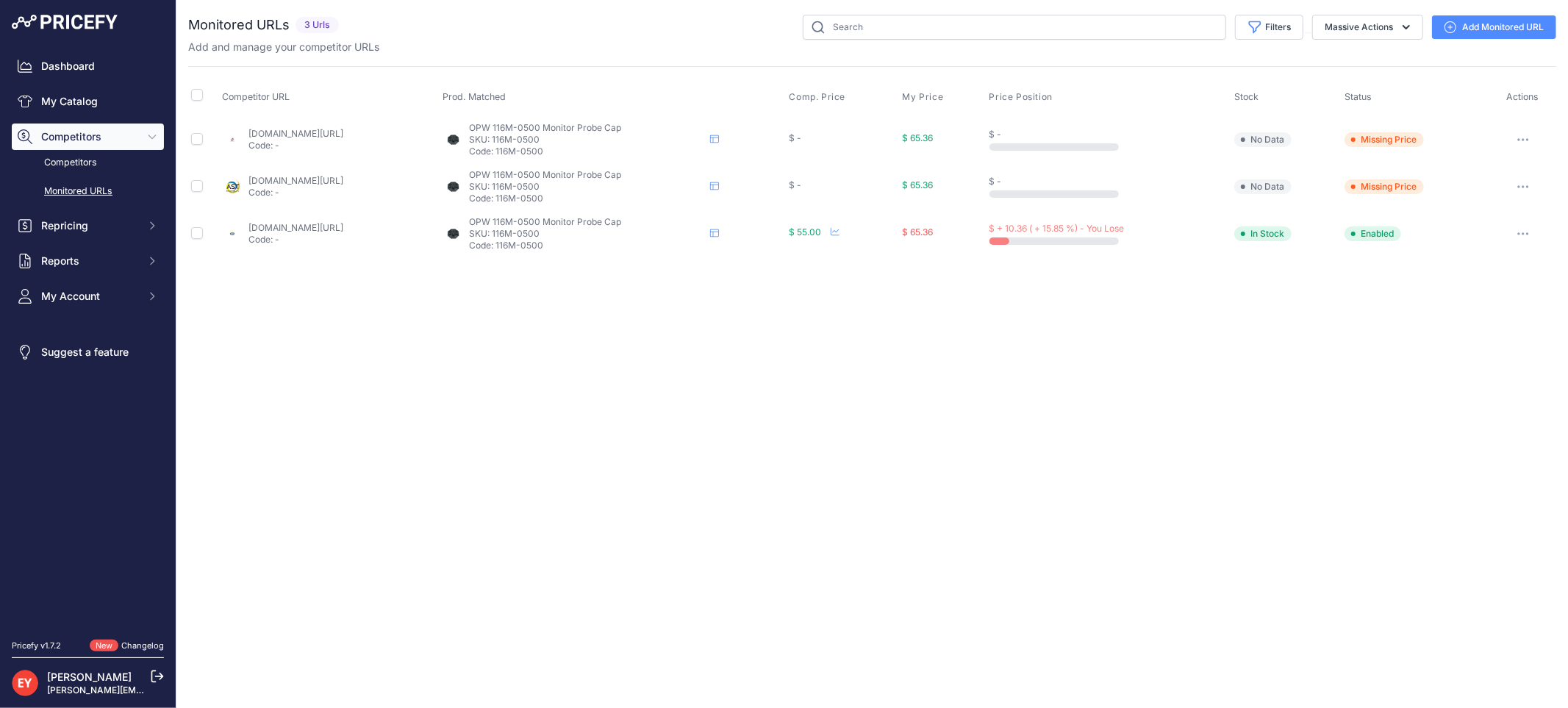
click at [274, 230] on link "[DOMAIN_NAME][URL]" at bounding box center [295, 227] width 94 height 11
click at [1472, 22] on link "Add Monitored URL" at bounding box center [1494, 27] width 124 height 24
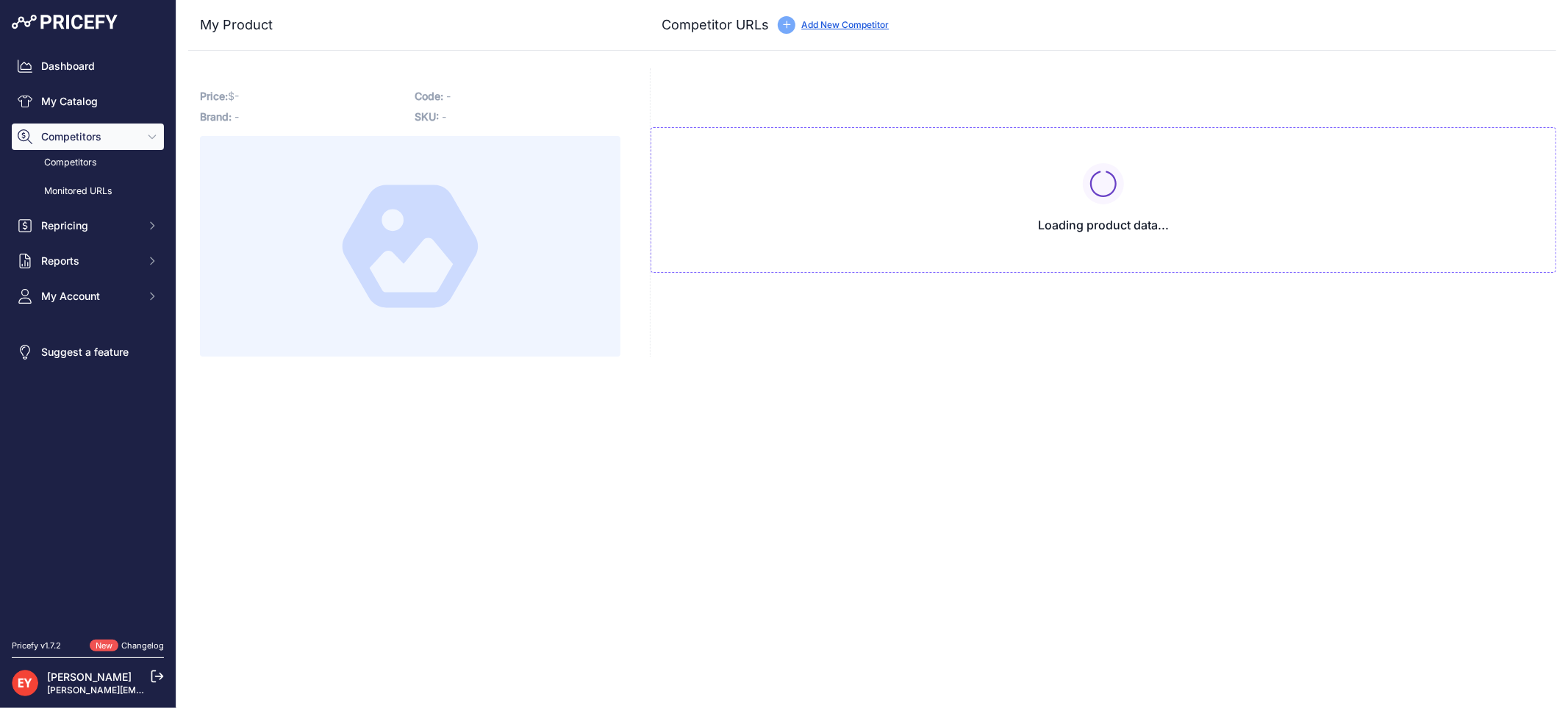
type input "[DOMAIN_NAME][URL]"
type input "astinspection.net/product/opw-116m-monitor-probe-cap/?prirule_jdsnikfkfjsd=3888"
type input "nationalpetroleum.net/store/manufacturers/opw/opw-116m-monitor-probe-cap/?priru…"
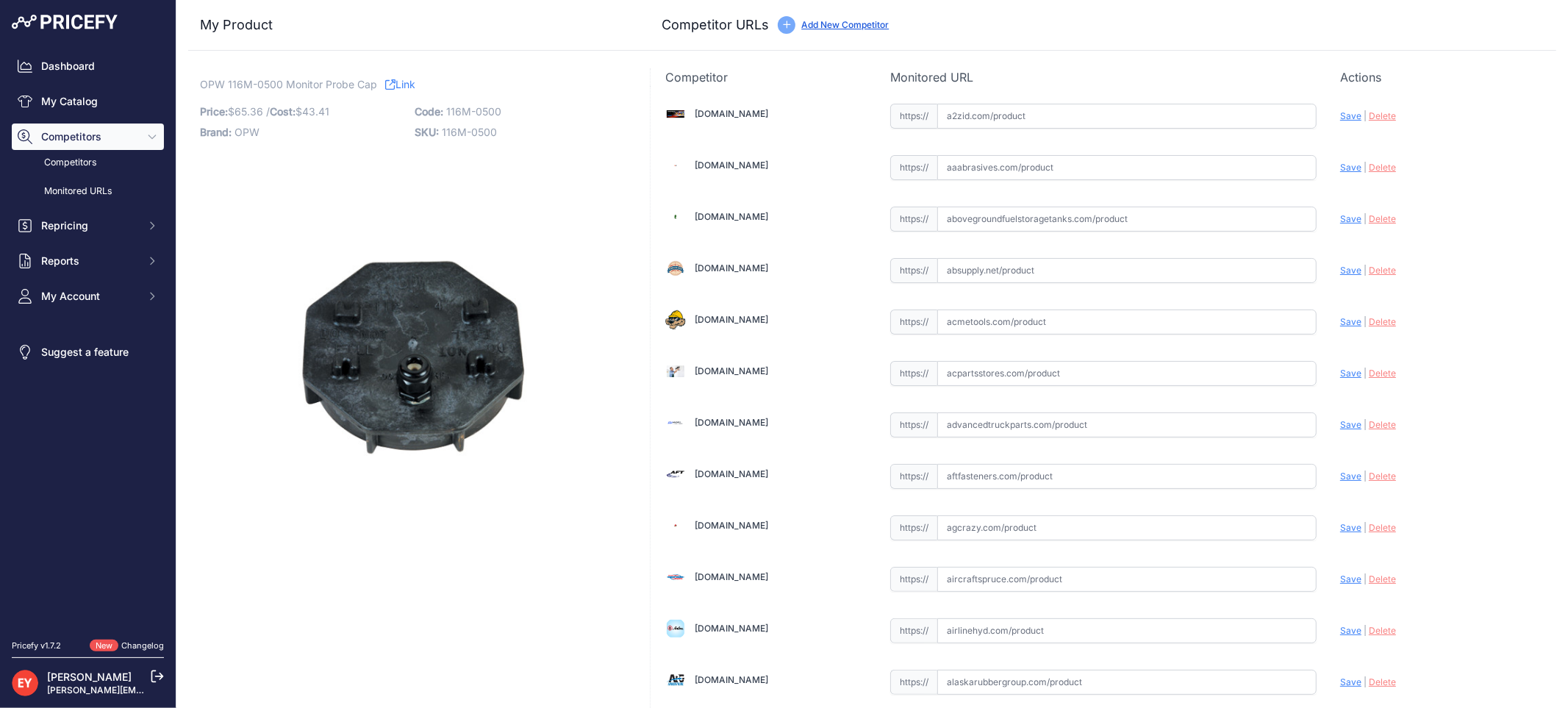
scroll to position [1360, 0]
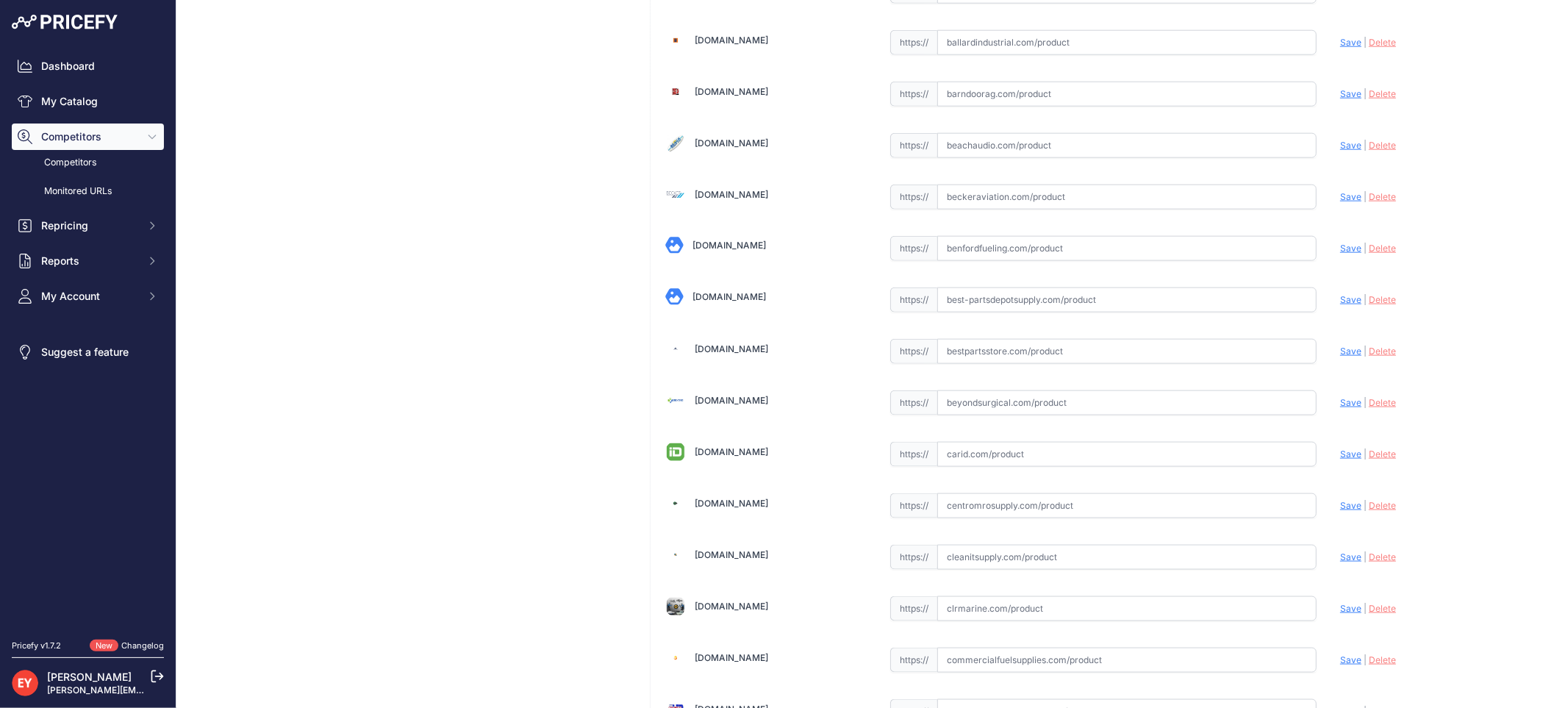
click at [983, 353] on input "text" at bounding box center [1126, 351] width 379 height 25
paste input "https://www.bestpartsstore.com/product/opw-116m-0500-monitor-probe-cap/"
click at [1340, 357] on span "Save" at bounding box center [1350, 351] width 21 height 11
type input "https://www.bestpartsstore.com/product/opw-116m-0500-monitor-probe-cap/?prirule…"
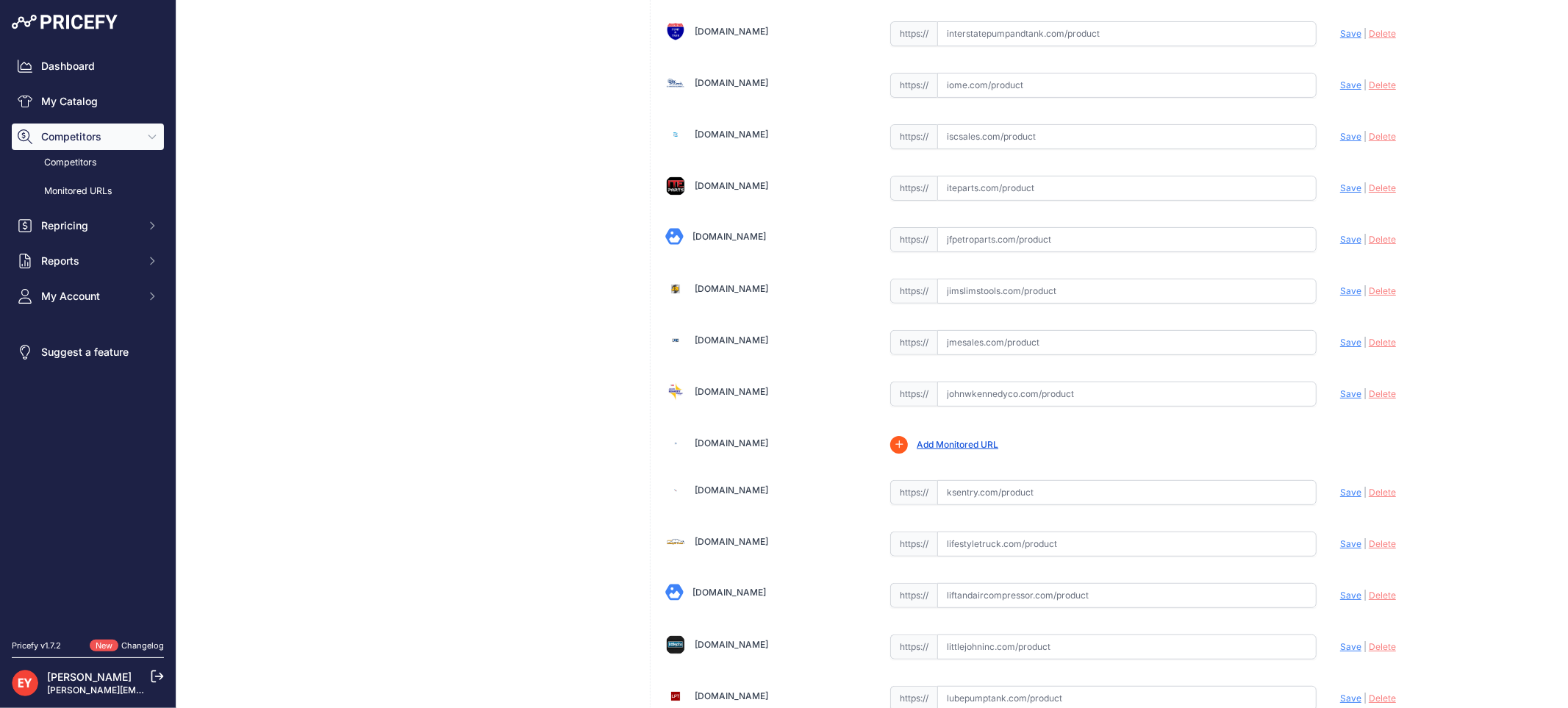
click at [995, 355] on input "text" at bounding box center [1126, 342] width 379 height 25
paste input "https://www.jmesales.com/opw-116m-monitor-probe-caps-1-2-in-grommet-4-in/"
click at [1340, 348] on span "Save" at bounding box center [1350, 342] width 21 height 11
type input "[URL][DOMAIN_NAME]"
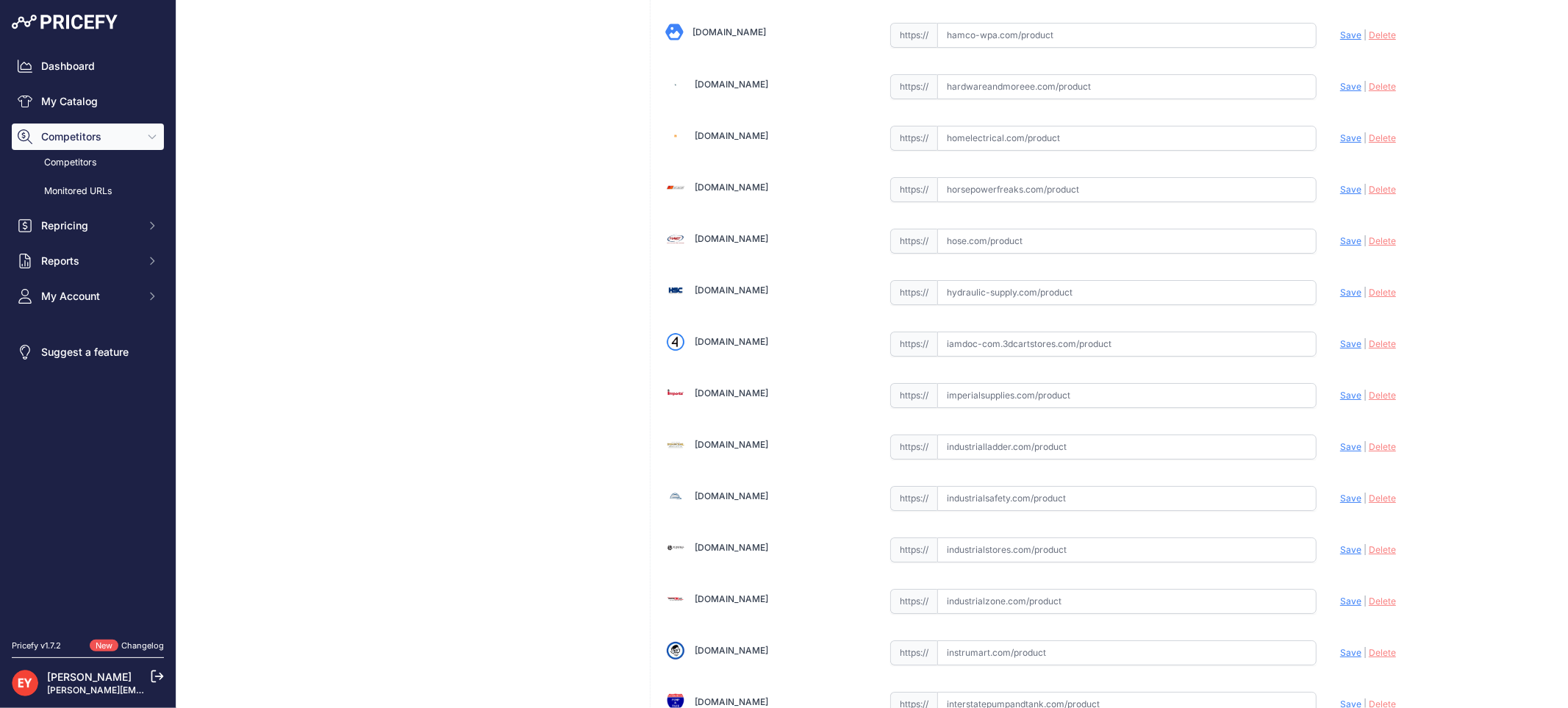
click at [1015, 350] on input "text" at bounding box center [1126, 344] width 379 height 25
paste input "https://iamdoc-com.3dcartstores.com/Cap-4-Duratuff-_p_10573872.html"
click at [1340, 349] on span "Save" at bounding box center [1350, 343] width 21 height 11
type input "https://iamdoc-com.3dcartstores.com/Cap-4-Duratuff-_p_10573872.html?prirule_jds…"
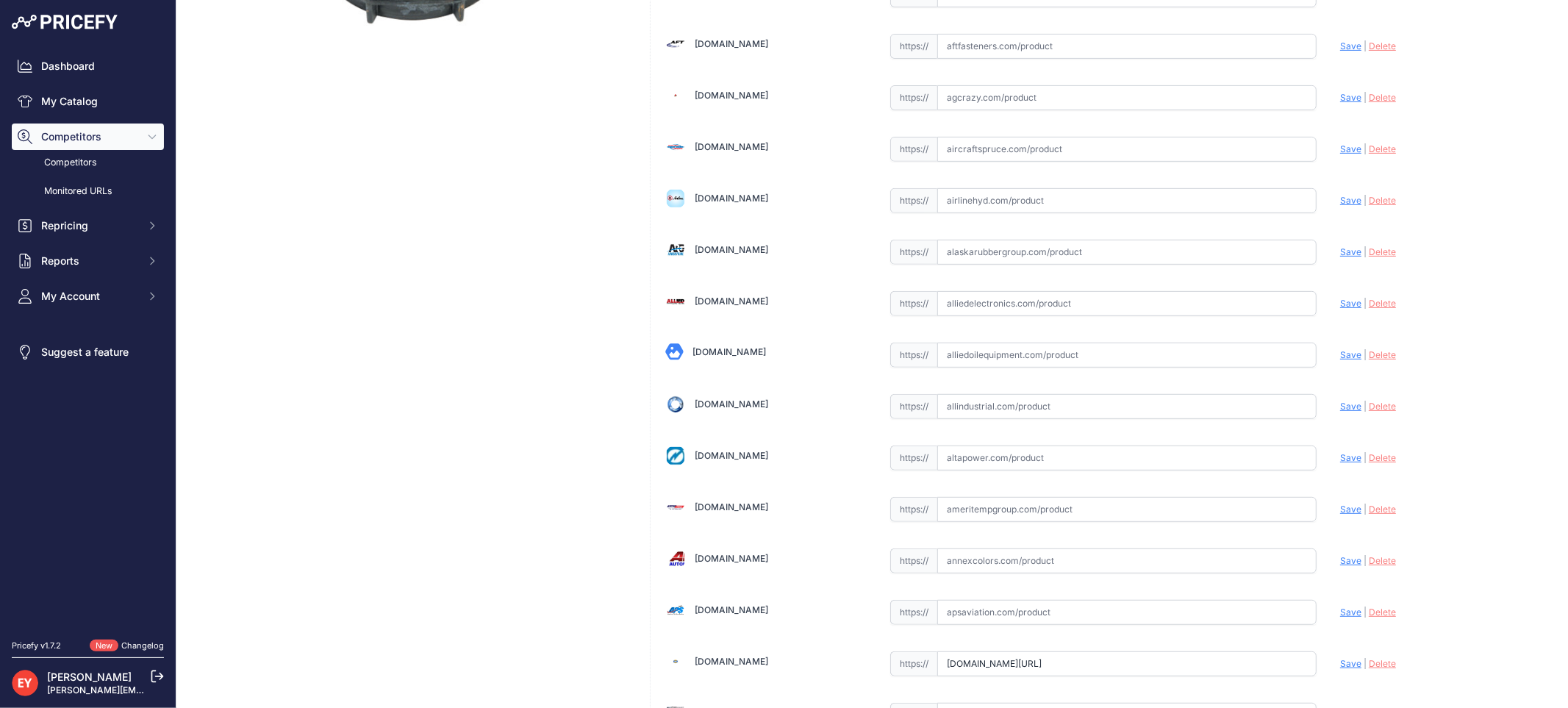
click at [938, 351] on input "text" at bounding box center [1126, 355] width 379 height 25
paste input "https://alliedoilequipment.com/shop/opw-fueling-components/116m-0500-cap-4-dura…"
click at [1340, 357] on span "Save" at bounding box center [1350, 354] width 21 height 11
type input "https://alliedoilequipment.com/shop/opw-fueling-components/116m-0500-cap-4-dura…"
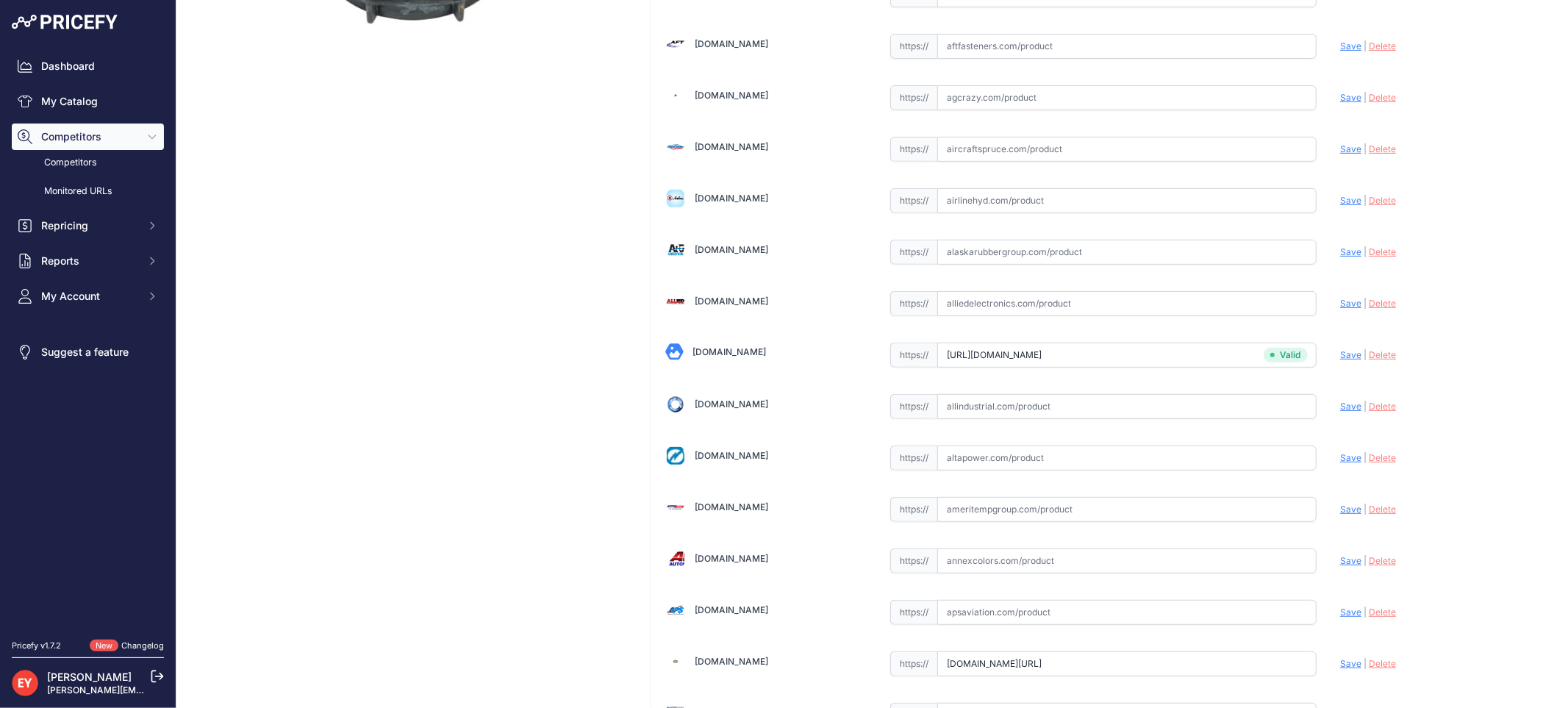
scroll to position [4919, 0]
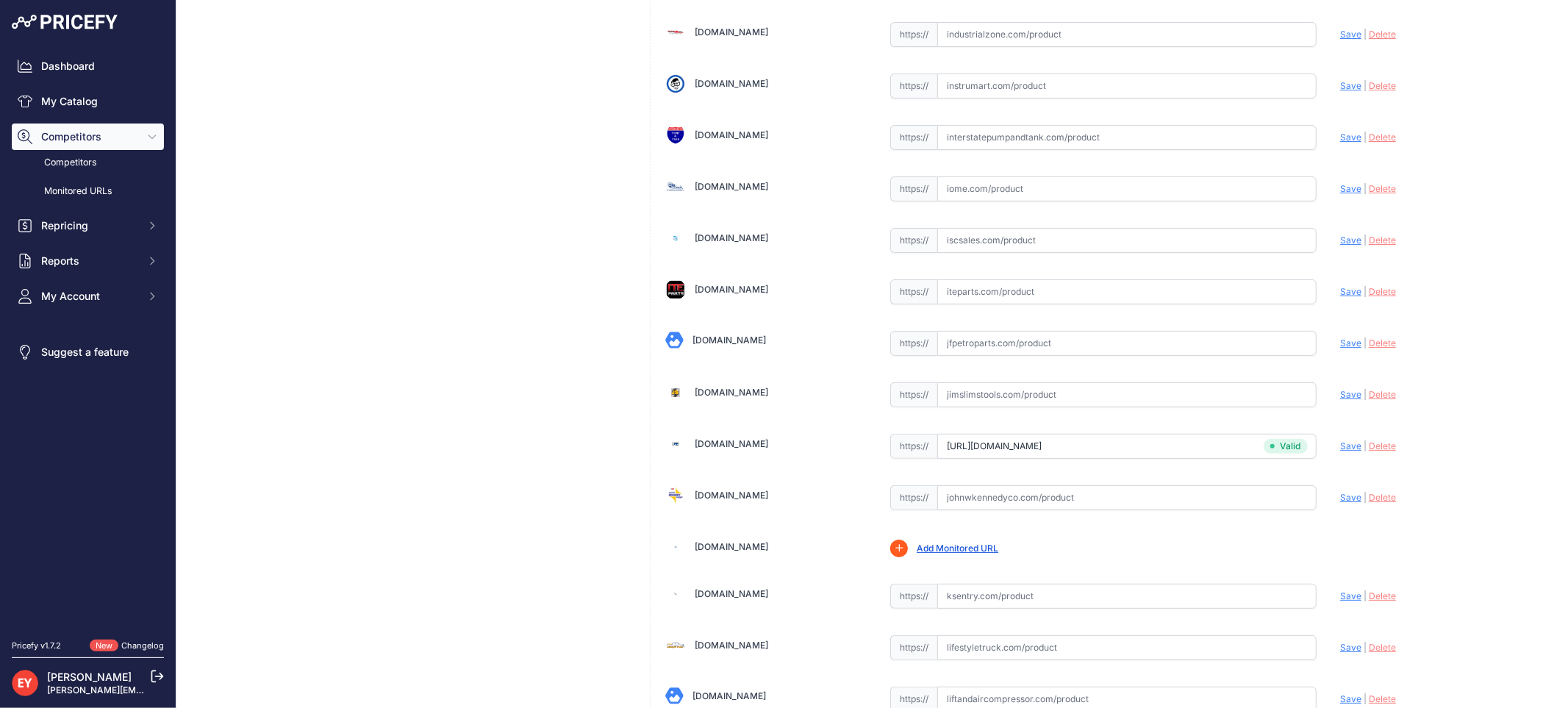
drag, startPoint x: 1001, startPoint y: 357, endPoint x: 1067, endPoint y: 246, distance: 129.1
click at [1001, 356] on input "text" at bounding box center [1126, 343] width 379 height 25
paste input "https://www.jfpetroparts.com/products/ast-equipment/caps-adapters-3/tank-monito…"
click at [1340, 348] on span "Save" at bounding box center [1350, 343] width 21 height 11
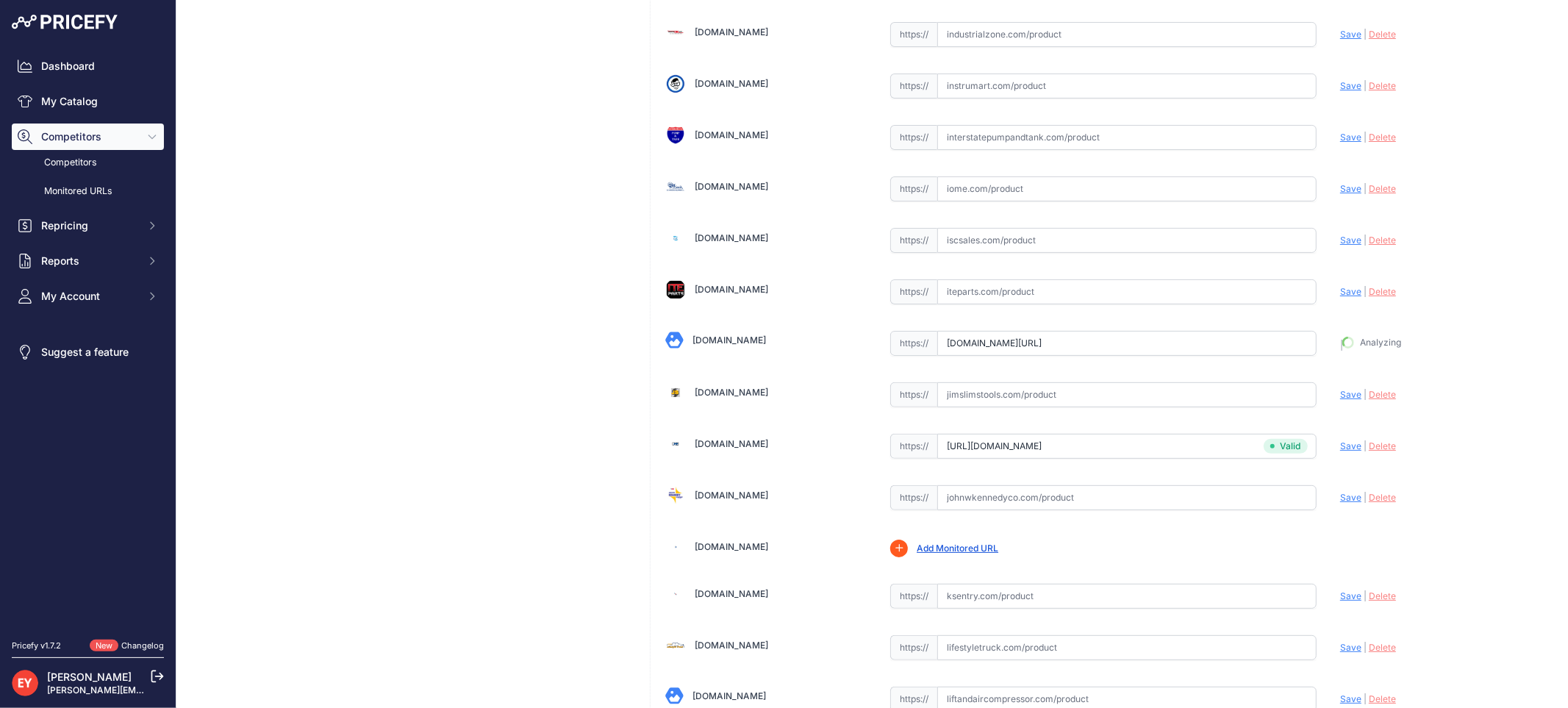
type input "https://www.jfpetroparts.com/products/ast-equipment/caps-adapters-3/tank-monito…"
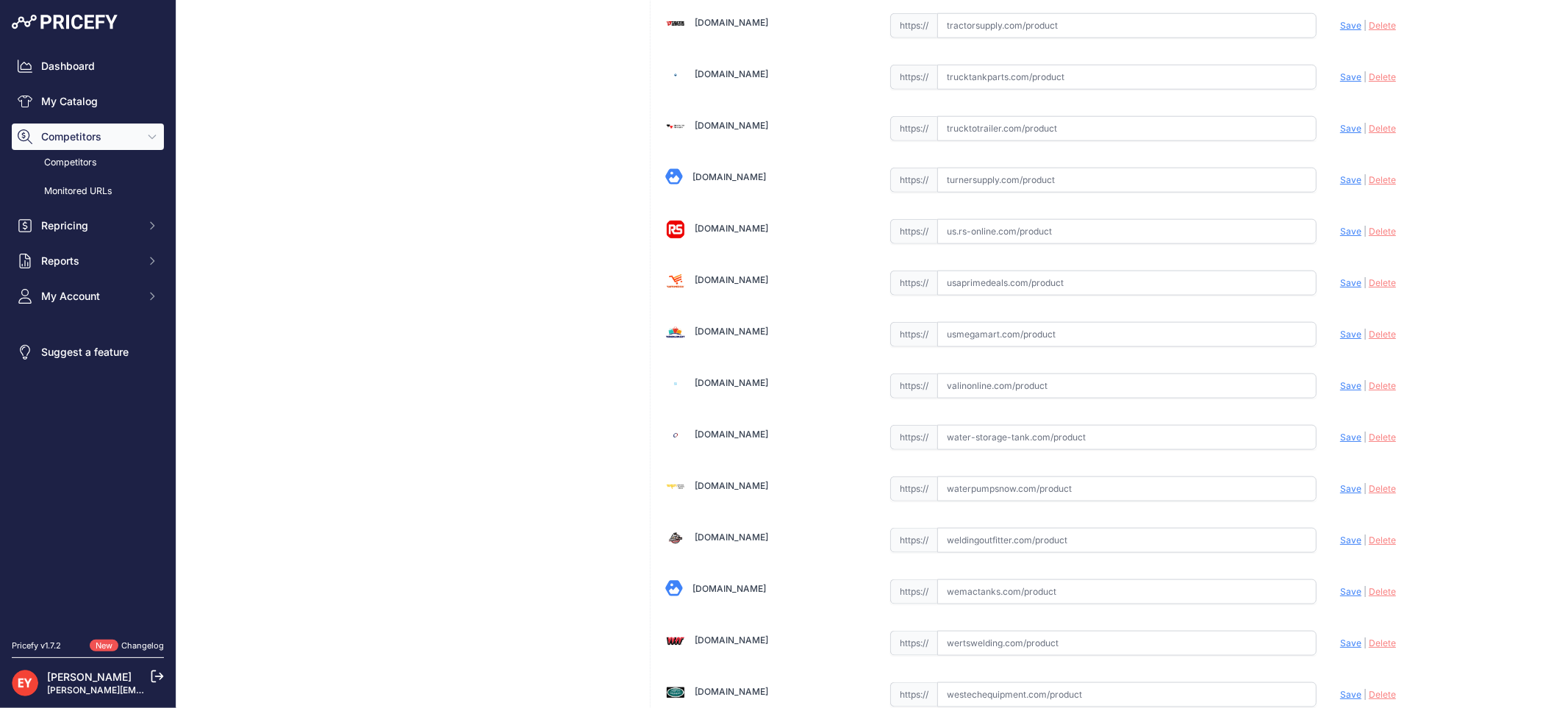
scroll to position [11008, 0]
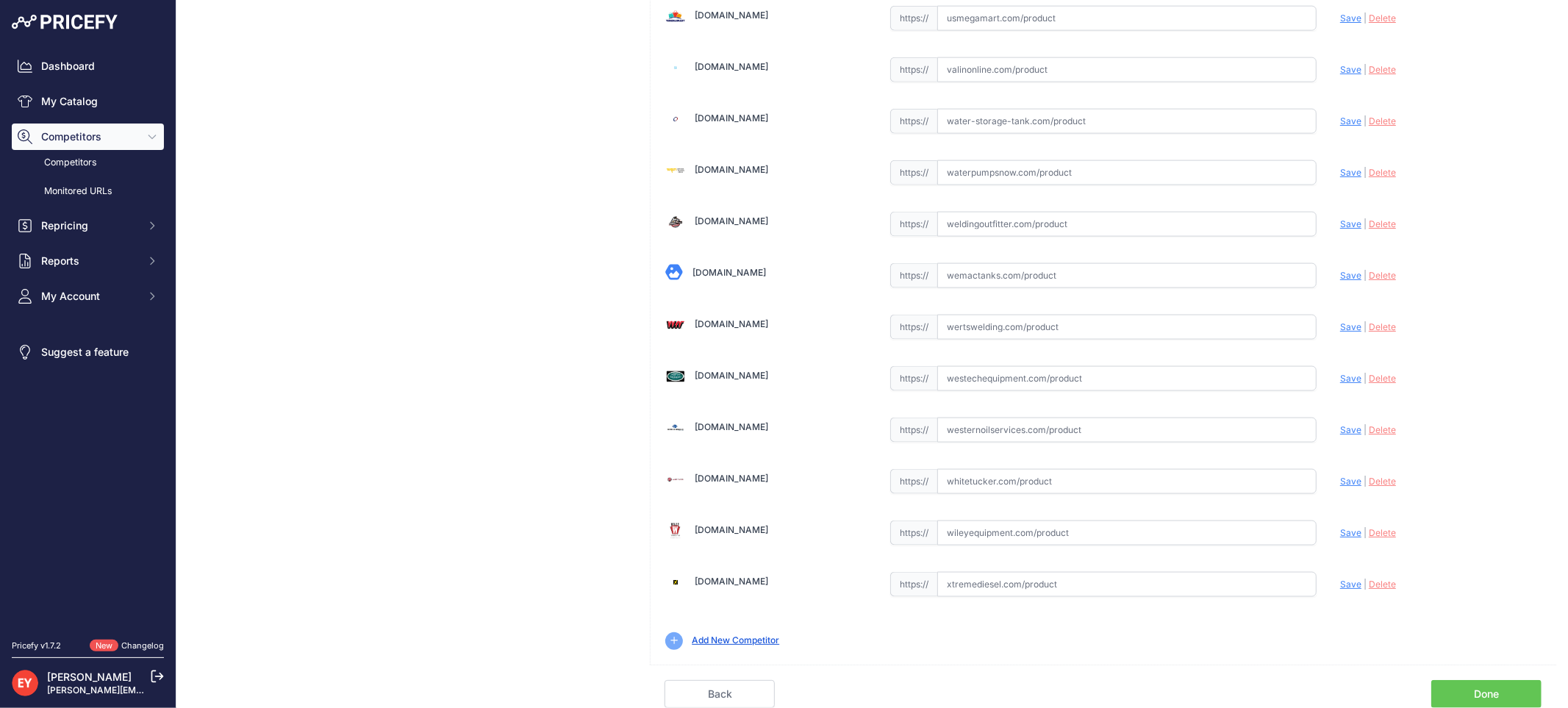
click at [1483, 689] on link "Done" at bounding box center [1486, 694] width 111 height 28
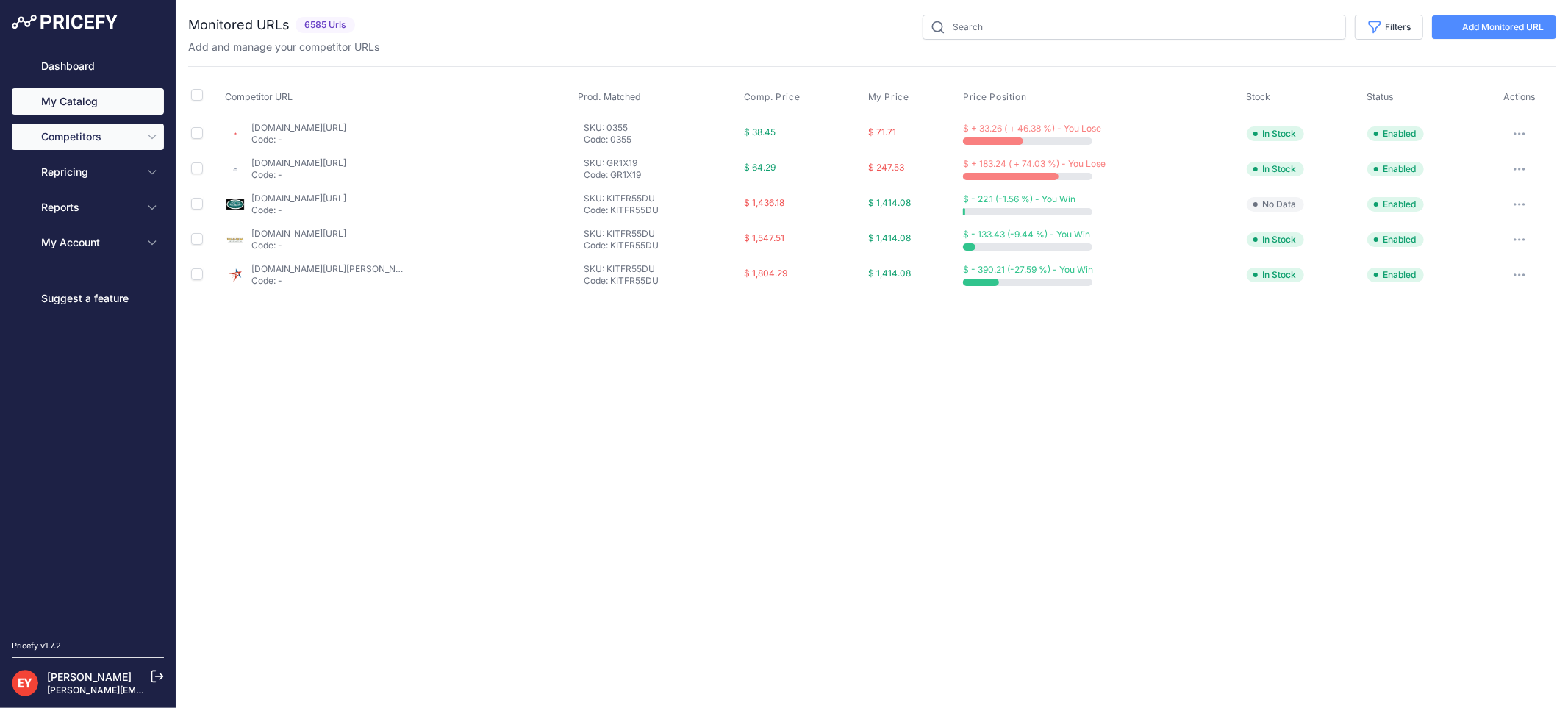
click at [104, 94] on link "My Catalog" at bounding box center [88, 101] width 152 height 26
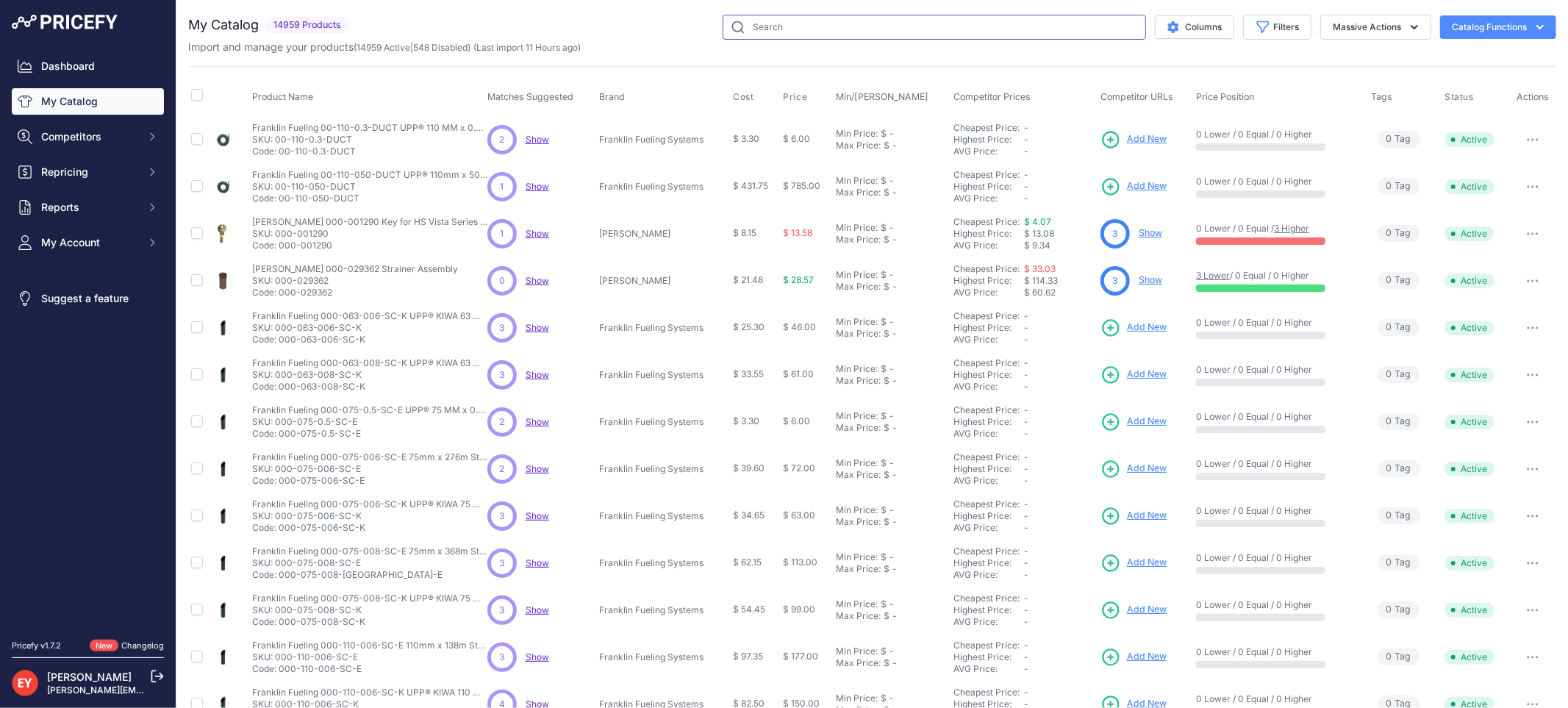
click at [768, 33] on input "text" at bounding box center [934, 26] width 424 height 25
paste input "[URL][DOMAIN_NAME]"
drag, startPoint x: 743, startPoint y: 27, endPoint x: 1143, endPoint y: 64, distance: 401.7
click at [1143, 64] on div "My Catalog 14959 Products" at bounding box center [872, 441] width 1368 height 854
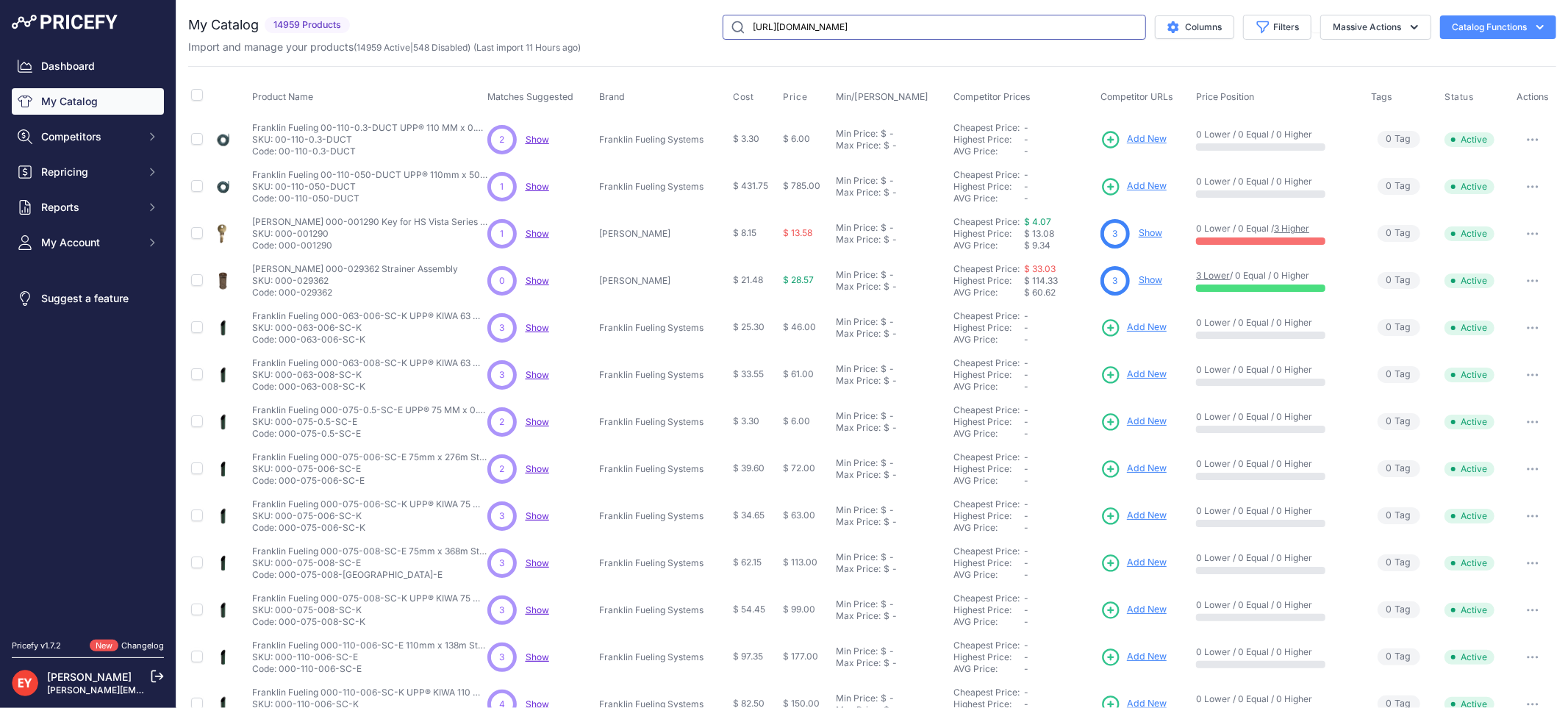
type input "[URL][DOMAIN_NAME]"
drag, startPoint x: 993, startPoint y: 26, endPoint x: 660, endPoint y: 28, distance: 333.0
click at [660, 28] on div "https://www.jfpetroparts.com/products/ast- Columns Filters Status All Status On…" at bounding box center [955, 26] width 1200 height 25
paste input "116M-0500"
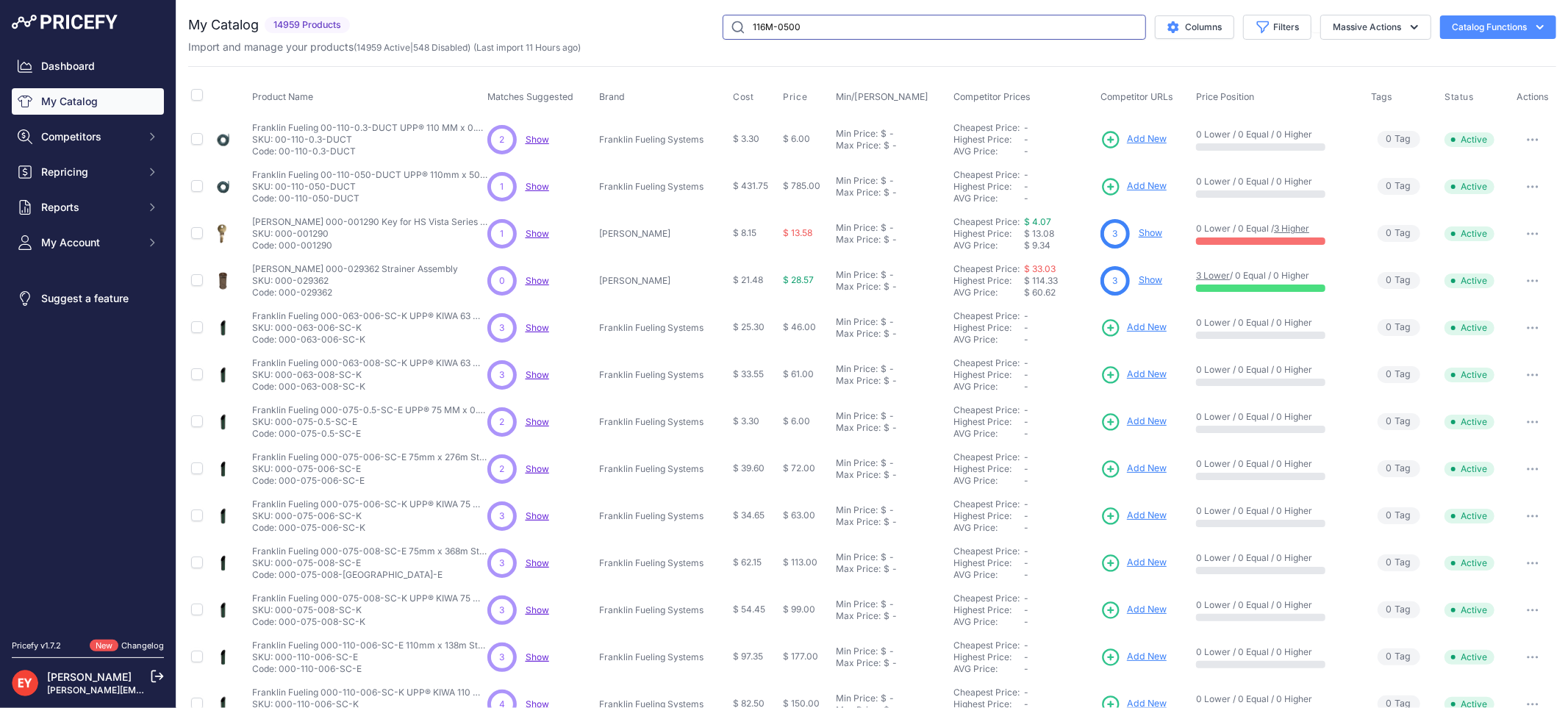
click at [738, 26] on input "116M-0500" at bounding box center [934, 26] width 424 height 25
click at [741, 27] on input "116M-0500" at bounding box center [934, 26] width 424 height 25
type input "116M-0500"
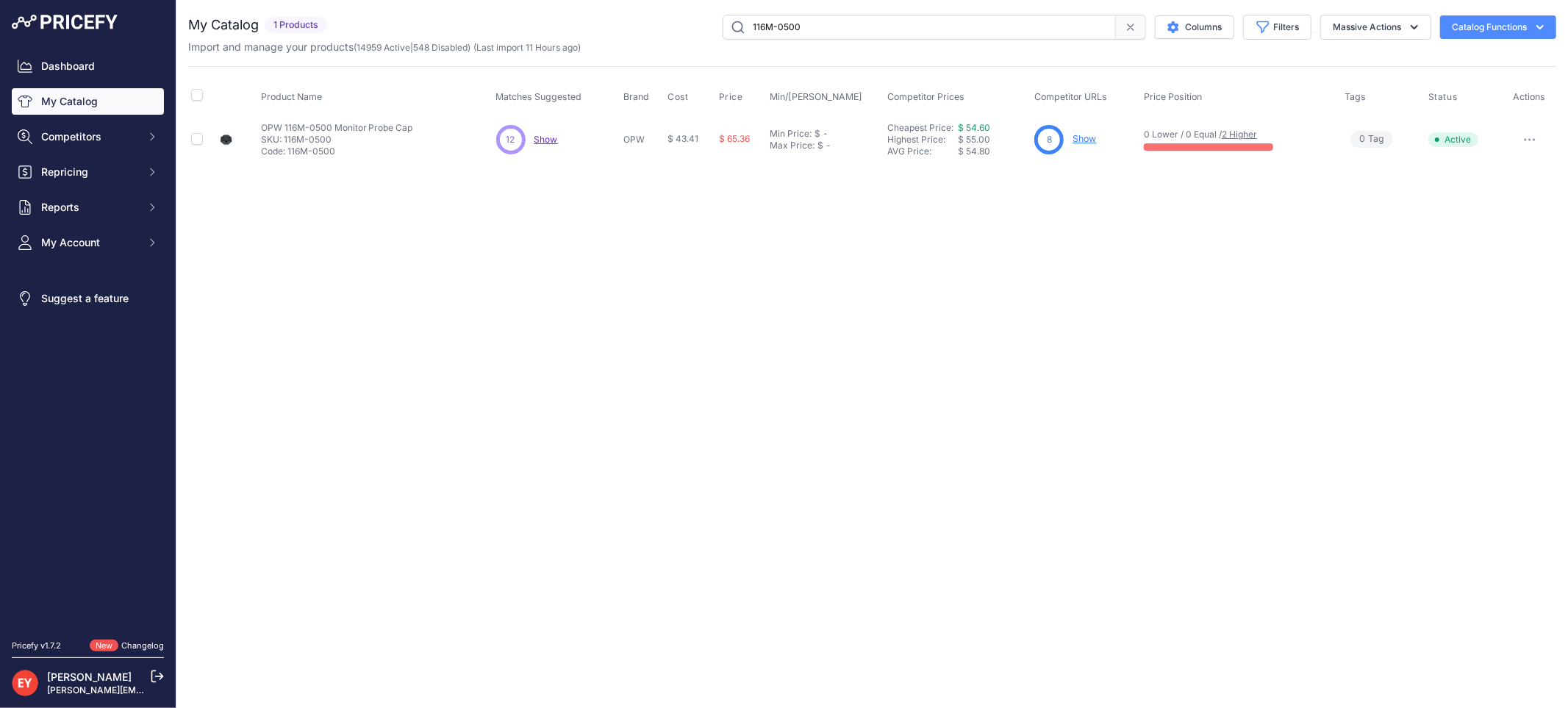
click at [1085, 140] on link "Show" at bounding box center [1084, 138] width 24 height 11
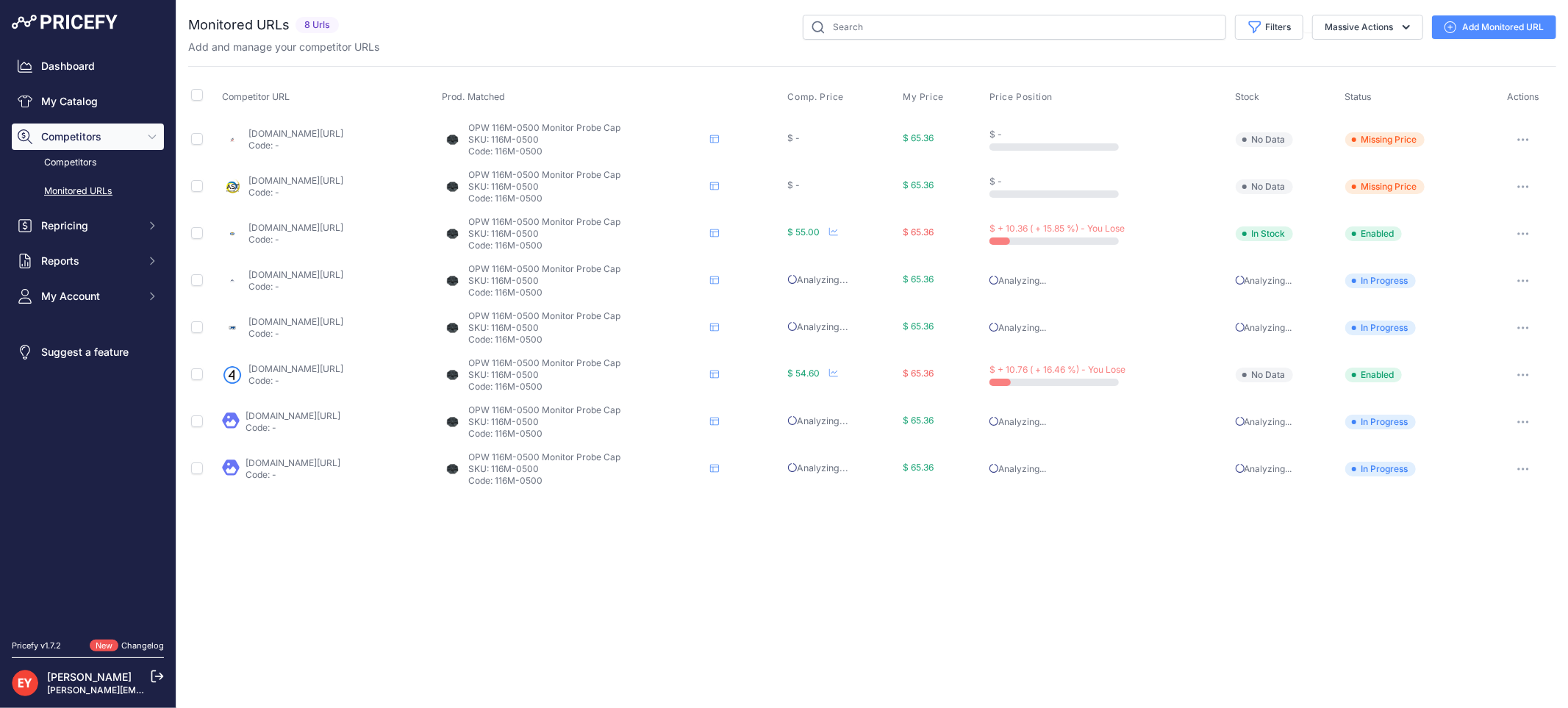
click at [1535, 140] on button "button" at bounding box center [1523, 140] width 30 height 20
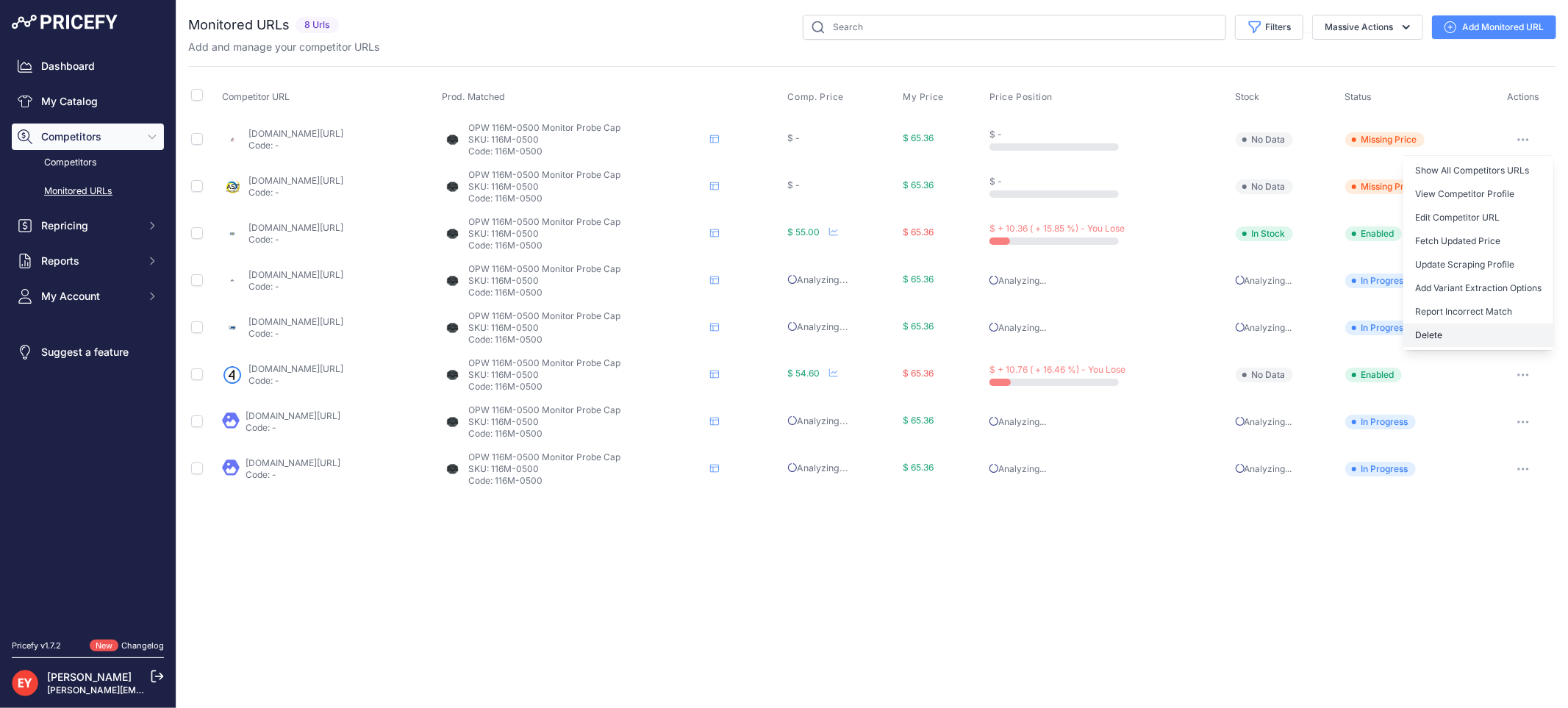
click at [1450, 342] on button "Delete" at bounding box center [1478, 335] width 150 height 24
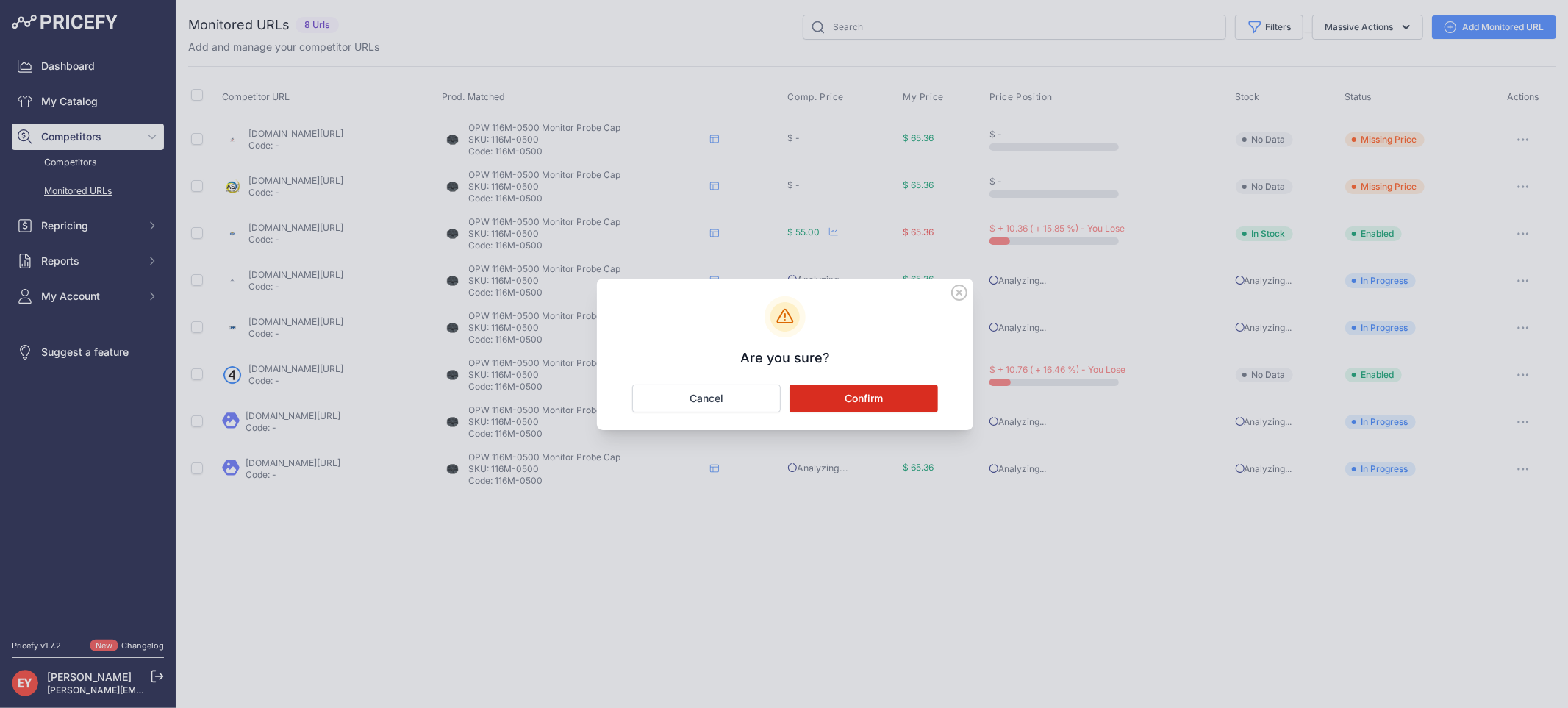
click at [851, 398] on button "Confirm" at bounding box center [864, 398] width 149 height 28
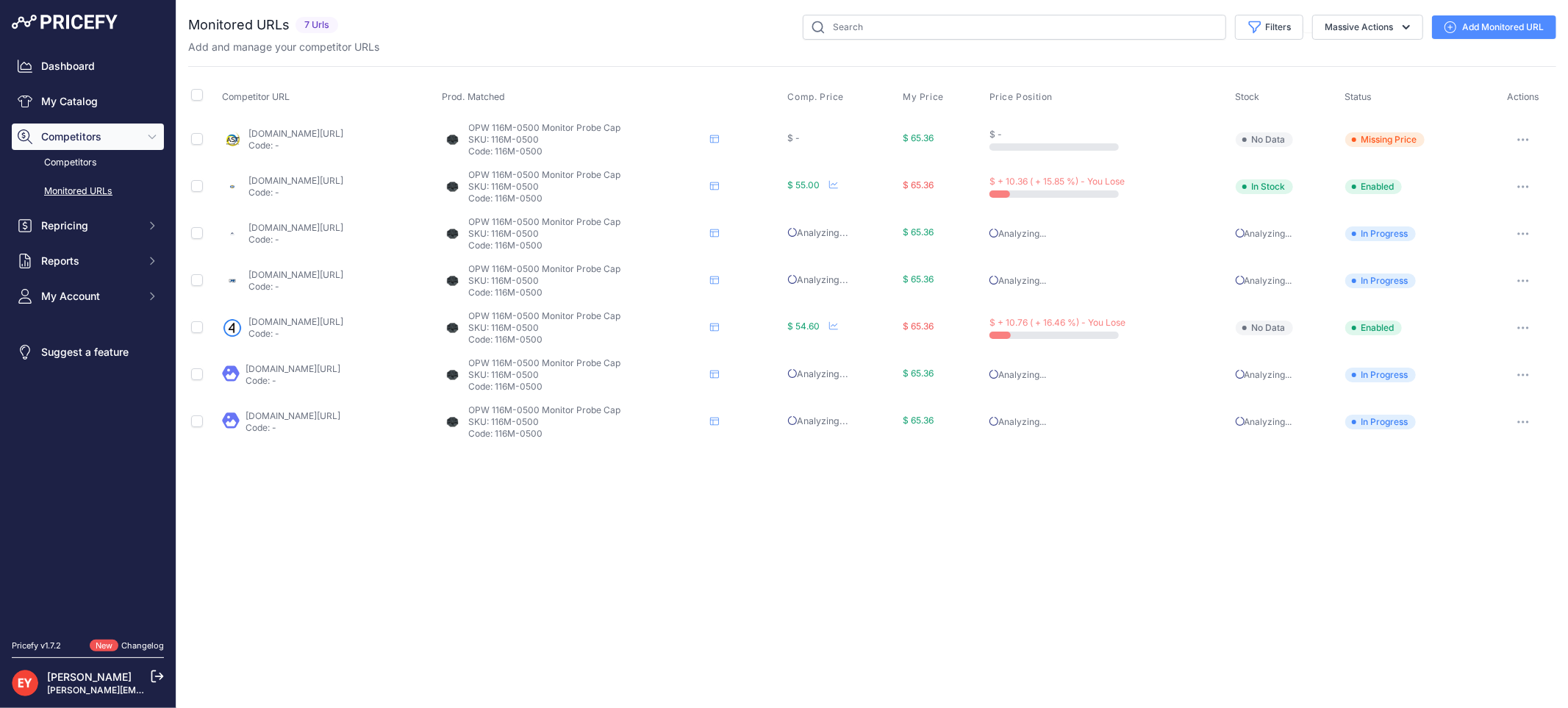
click at [1520, 140] on icon "button" at bounding box center [1519, 140] width 2 height 2
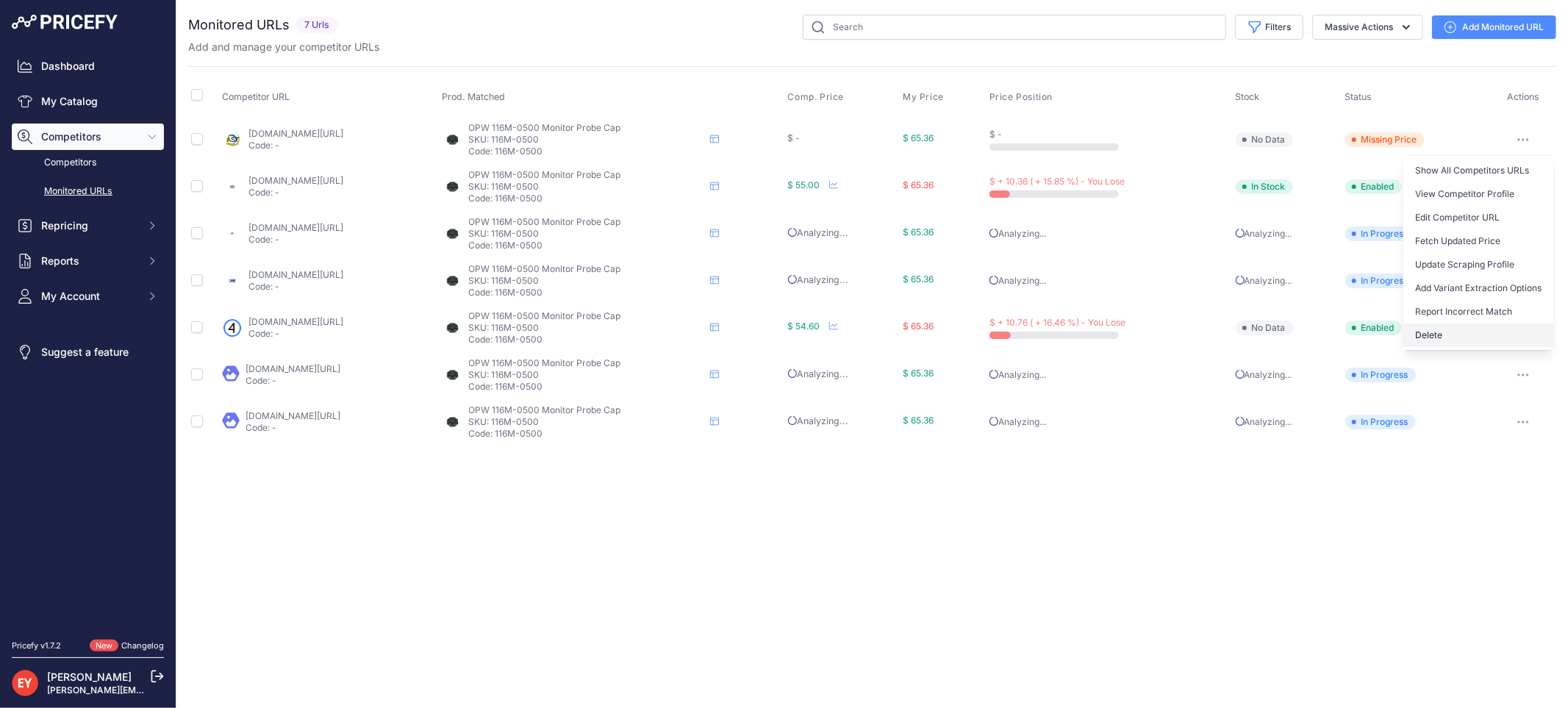
click at [1439, 329] on button "Delete" at bounding box center [1478, 335] width 150 height 24
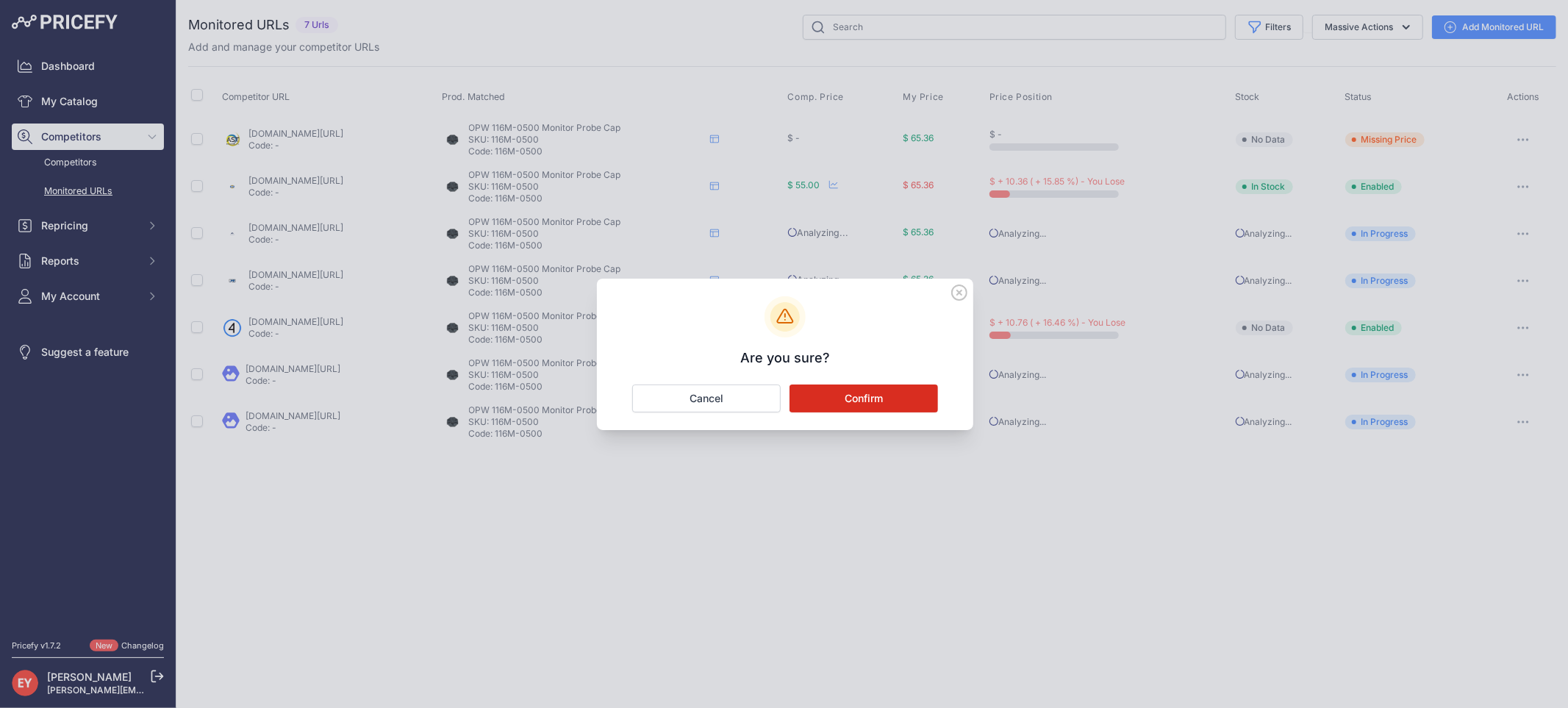
click at [843, 403] on button "Confirm" at bounding box center [864, 398] width 149 height 28
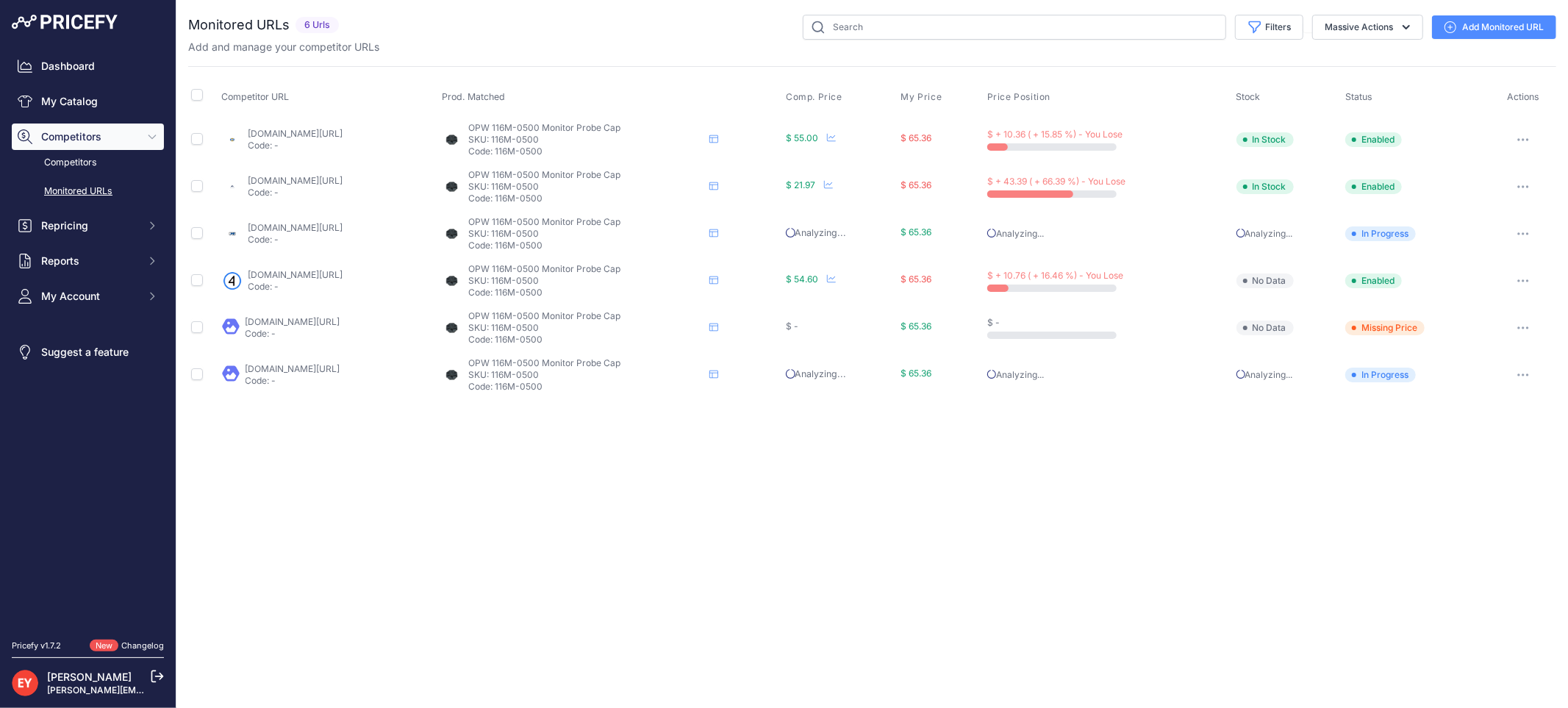
click at [329, 134] on link "apsinternationalinc.com/opw-4-monitor-probe-cap-.html?prirule_jdsnikfkfjsd=3888" at bounding box center [295, 133] width 94 height 11
click at [1520, 140] on icon "button" at bounding box center [1519, 140] width 2 height 2
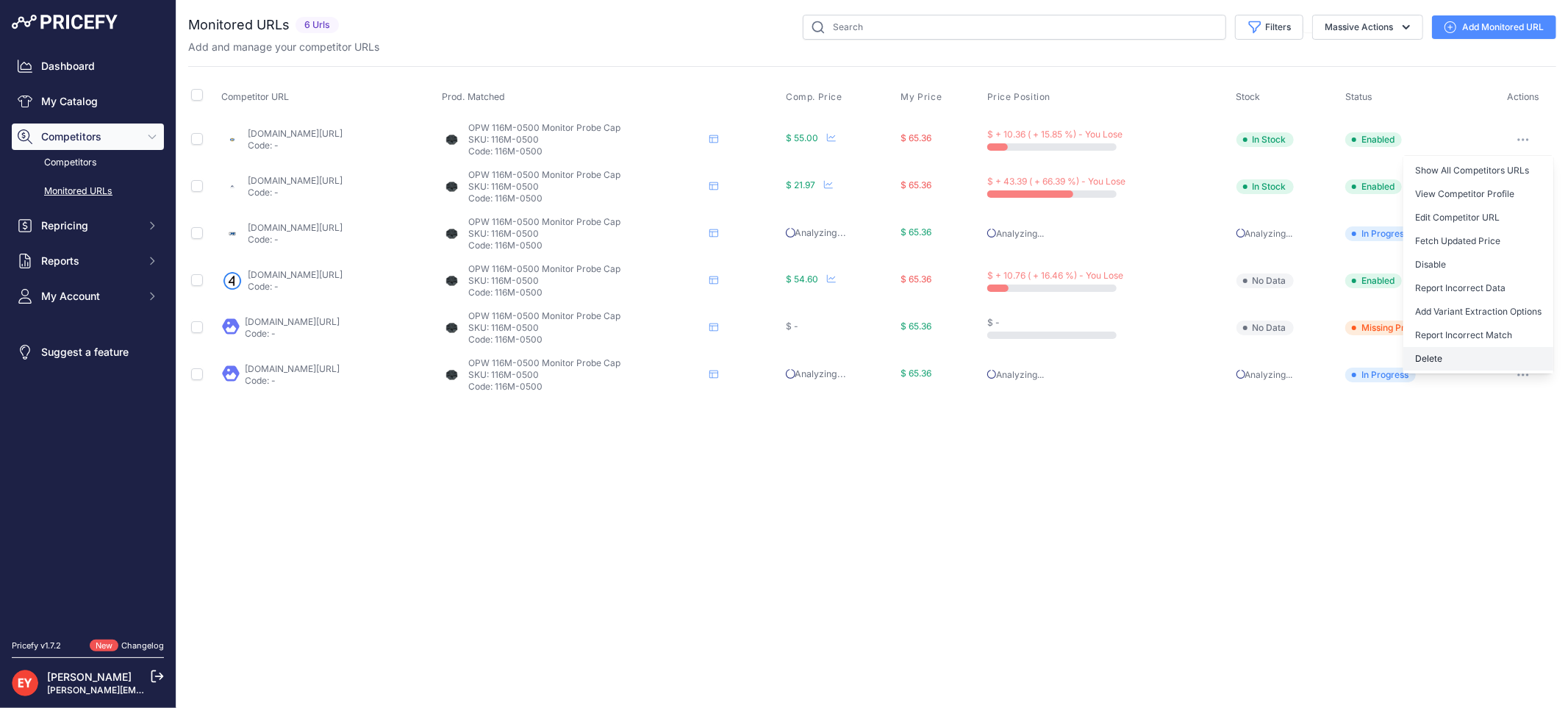
click at [1445, 354] on button "Delete" at bounding box center [1478, 359] width 150 height 24
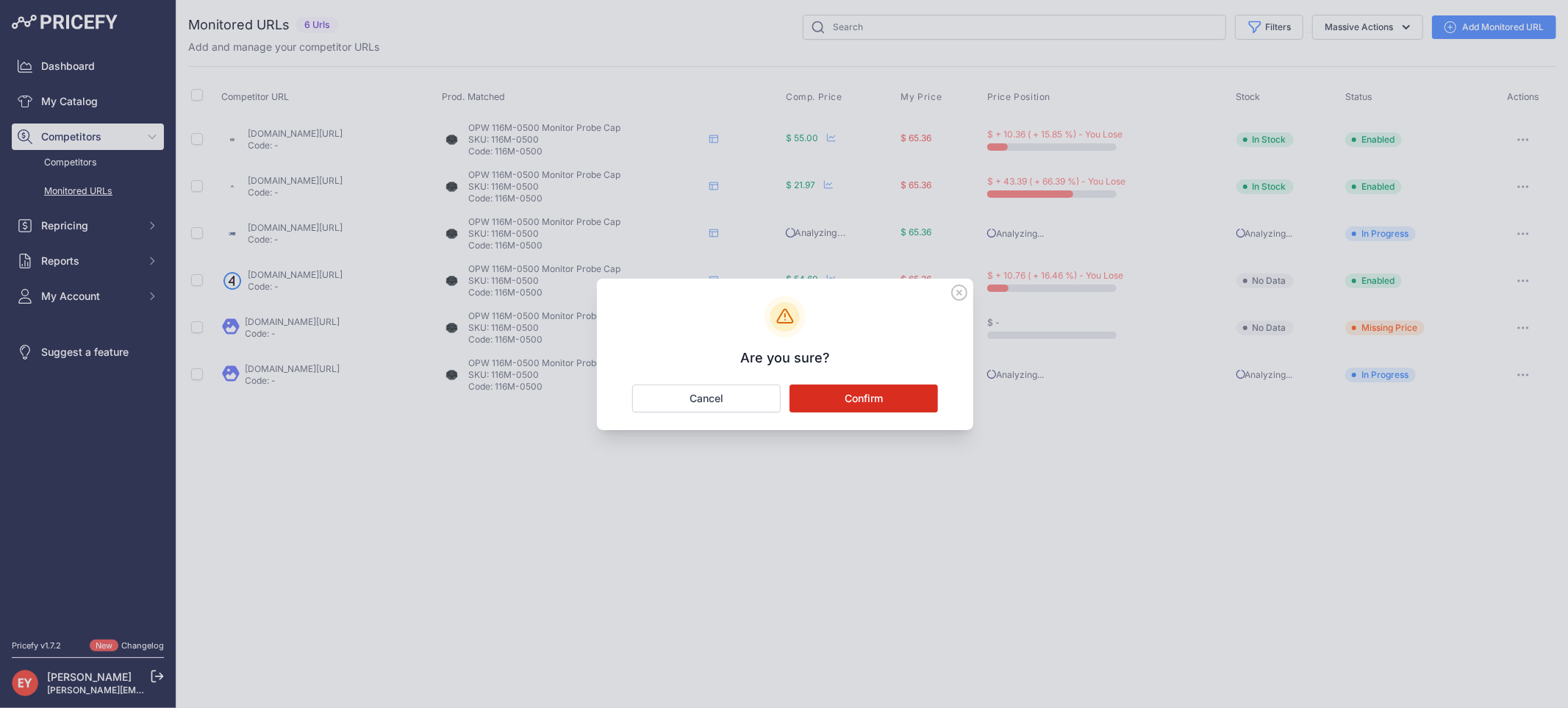
click at [839, 397] on button "Confirm" at bounding box center [864, 398] width 149 height 28
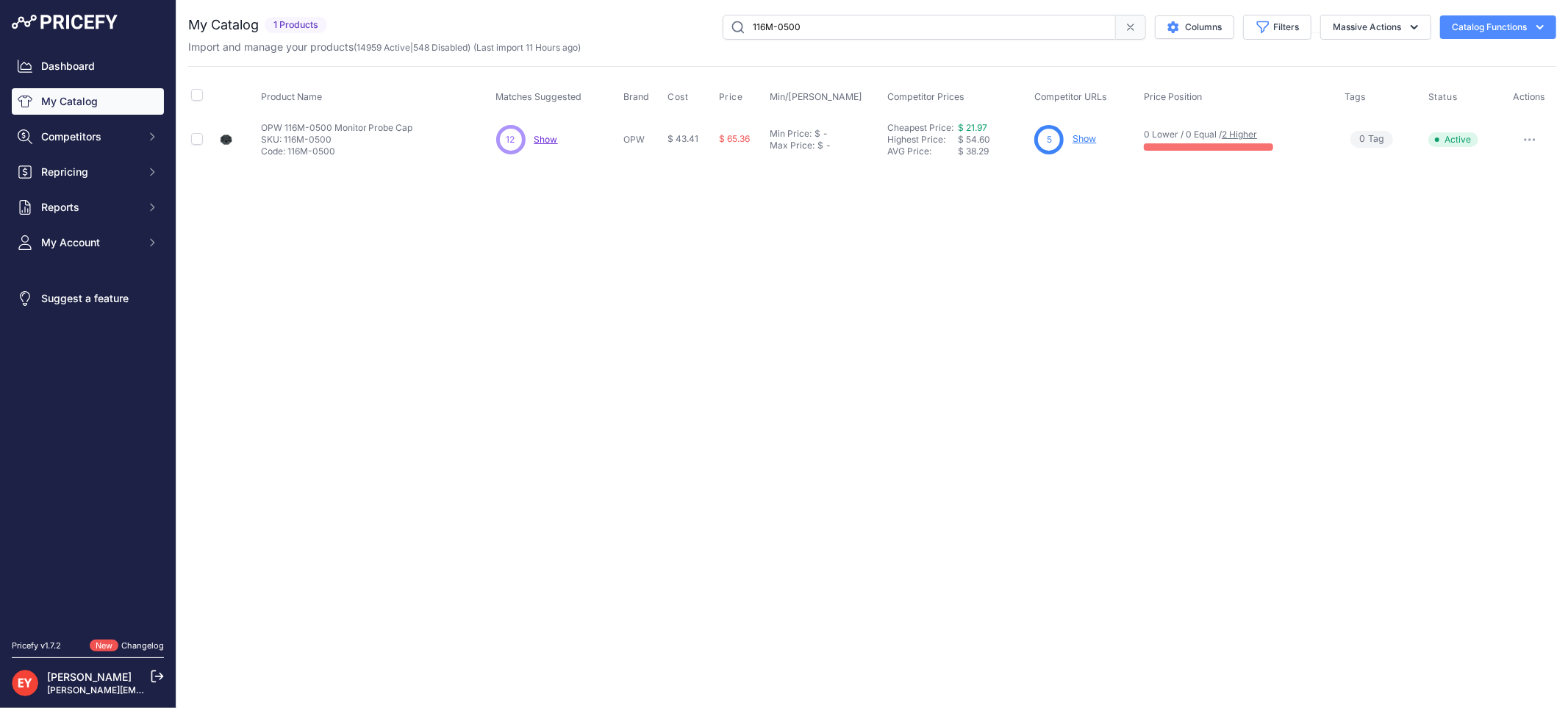
drag, startPoint x: 822, startPoint y: 23, endPoint x: 716, endPoint y: 23, distance: 106.0
click at [716, 23] on div "116M-0500 Columns Filters Status All Status Only Enabled Only Disabled" at bounding box center [944, 26] width 1223 height 25
paste input "DSW-1836C"
type input "DSW-1836C"
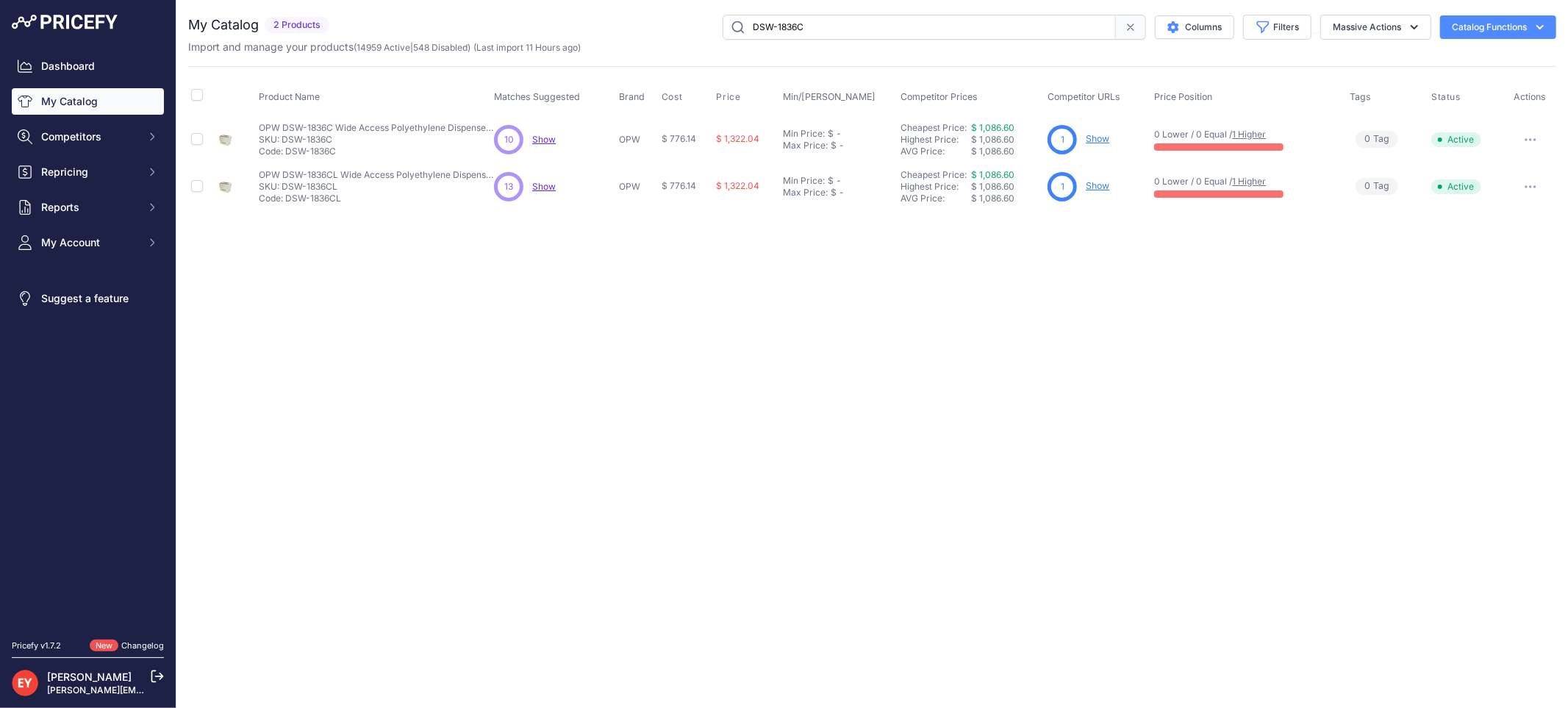
click at [1098, 137] on link "Show" at bounding box center [1098, 138] width 24 height 11
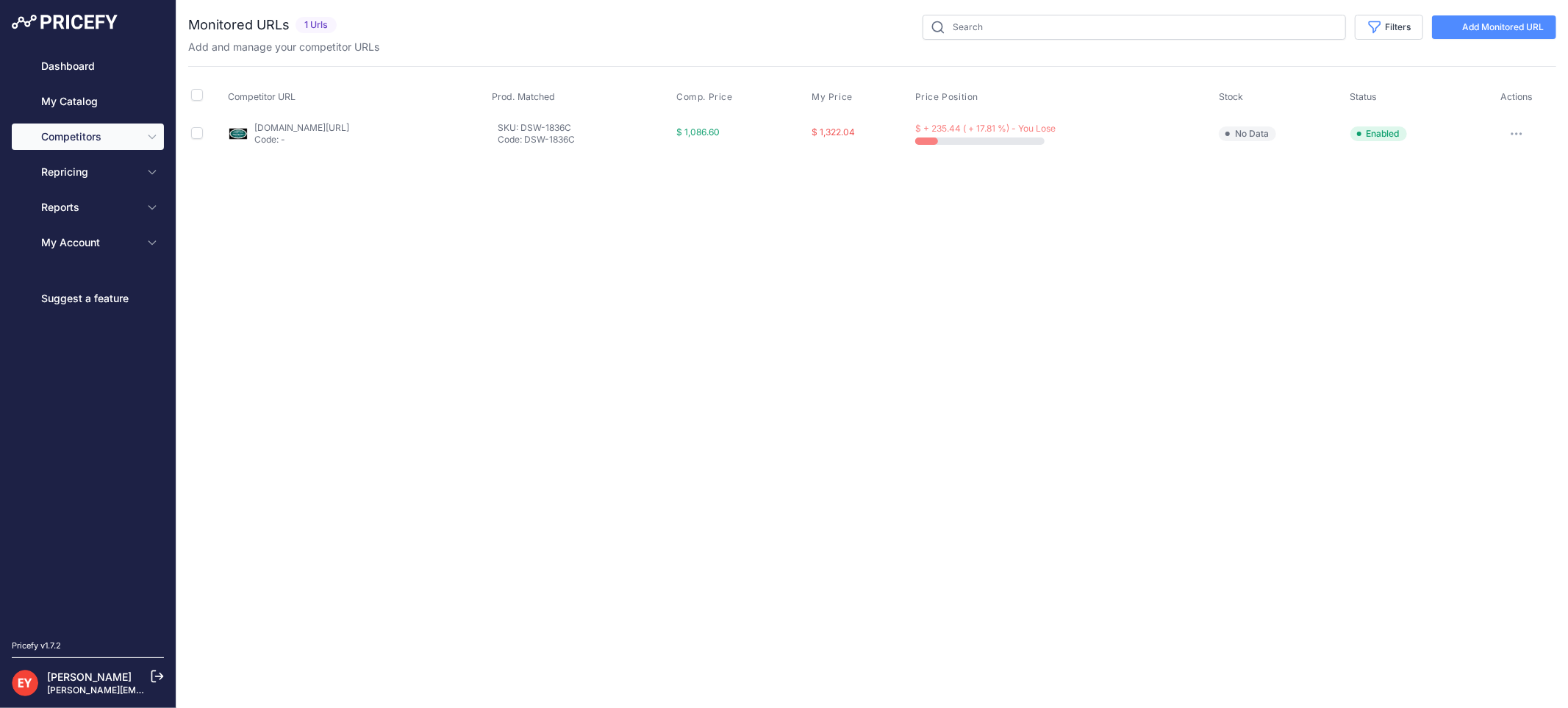
click at [294, 127] on link "[DOMAIN_NAME][URL]" at bounding box center [301, 127] width 94 height 11
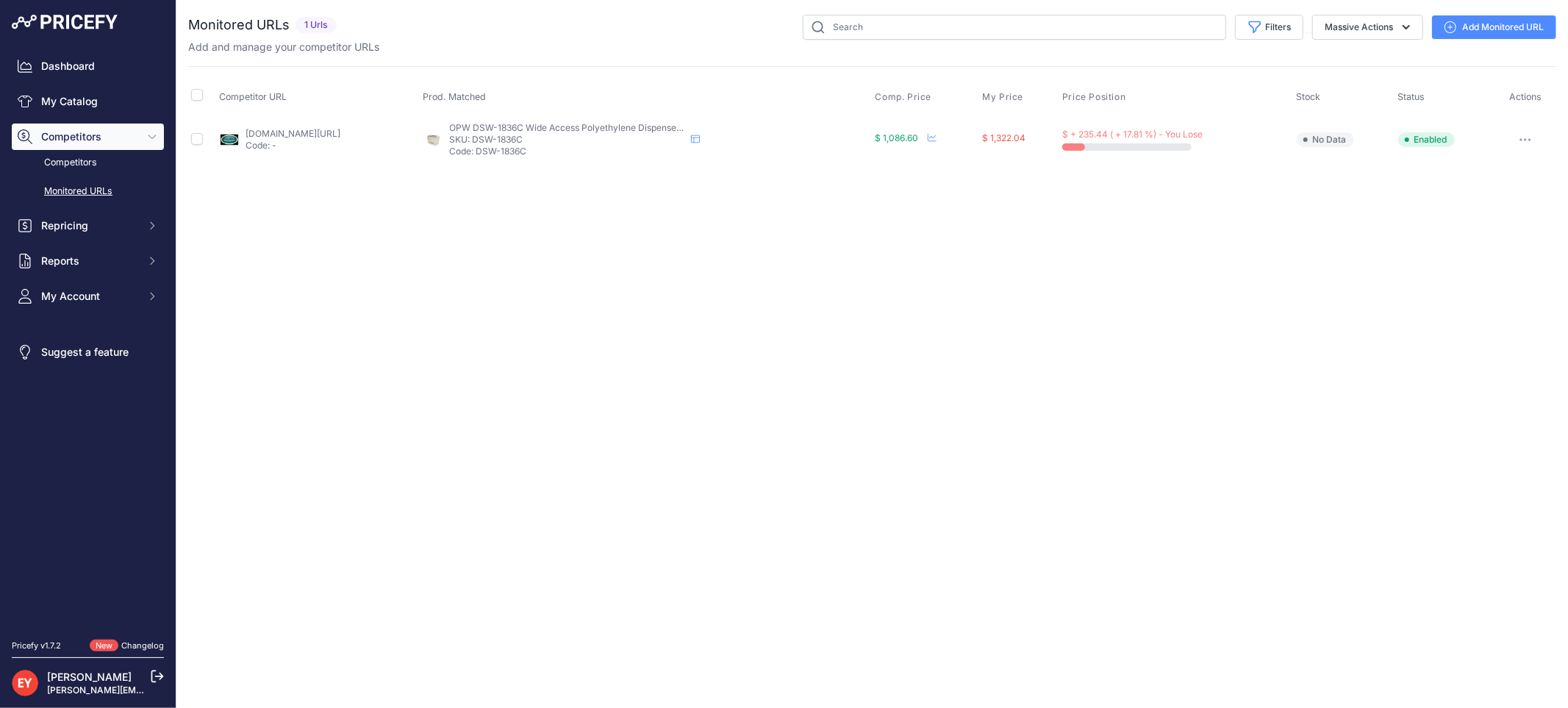
click at [1514, 18] on link "Add Monitored URL" at bounding box center [1494, 27] width 124 height 24
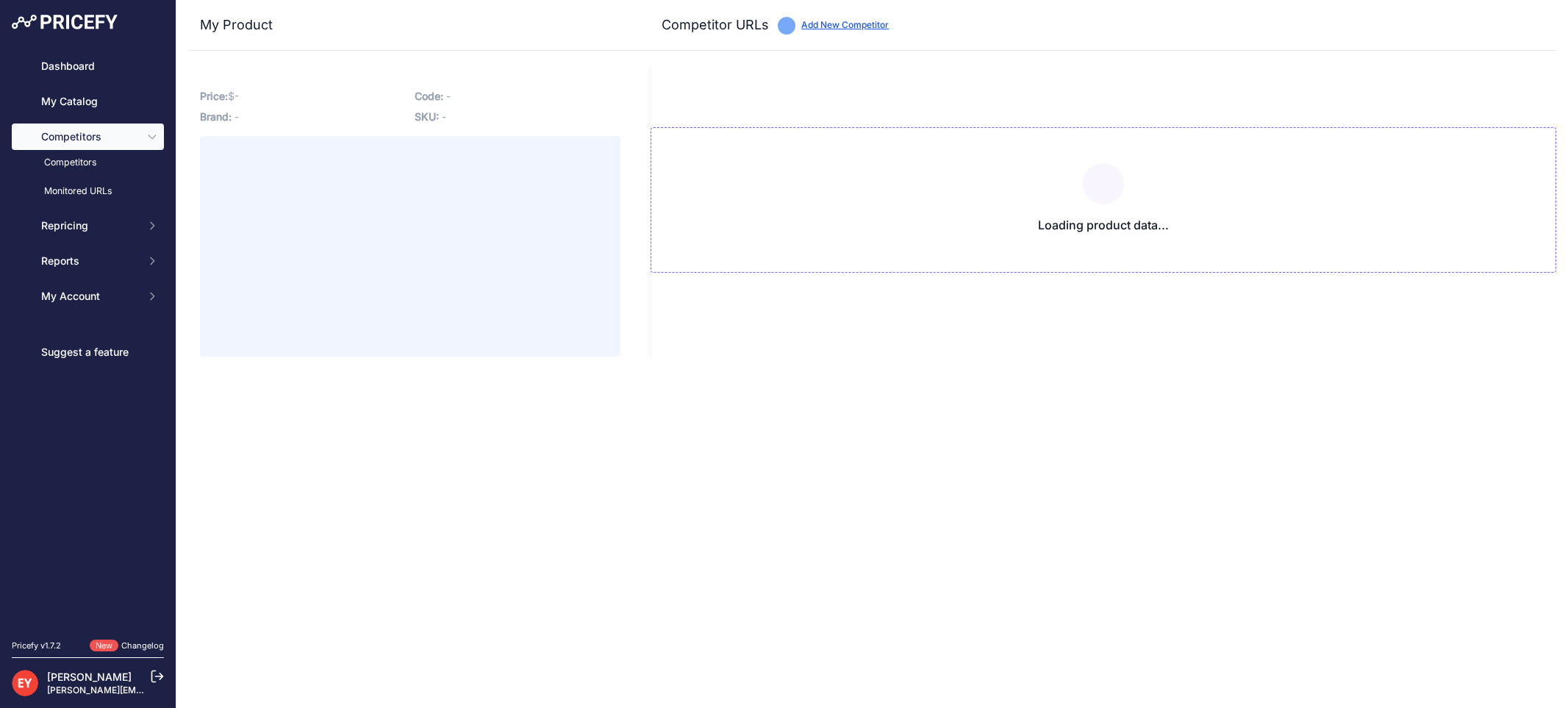
type input "[DOMAIN_NAME][URL]"
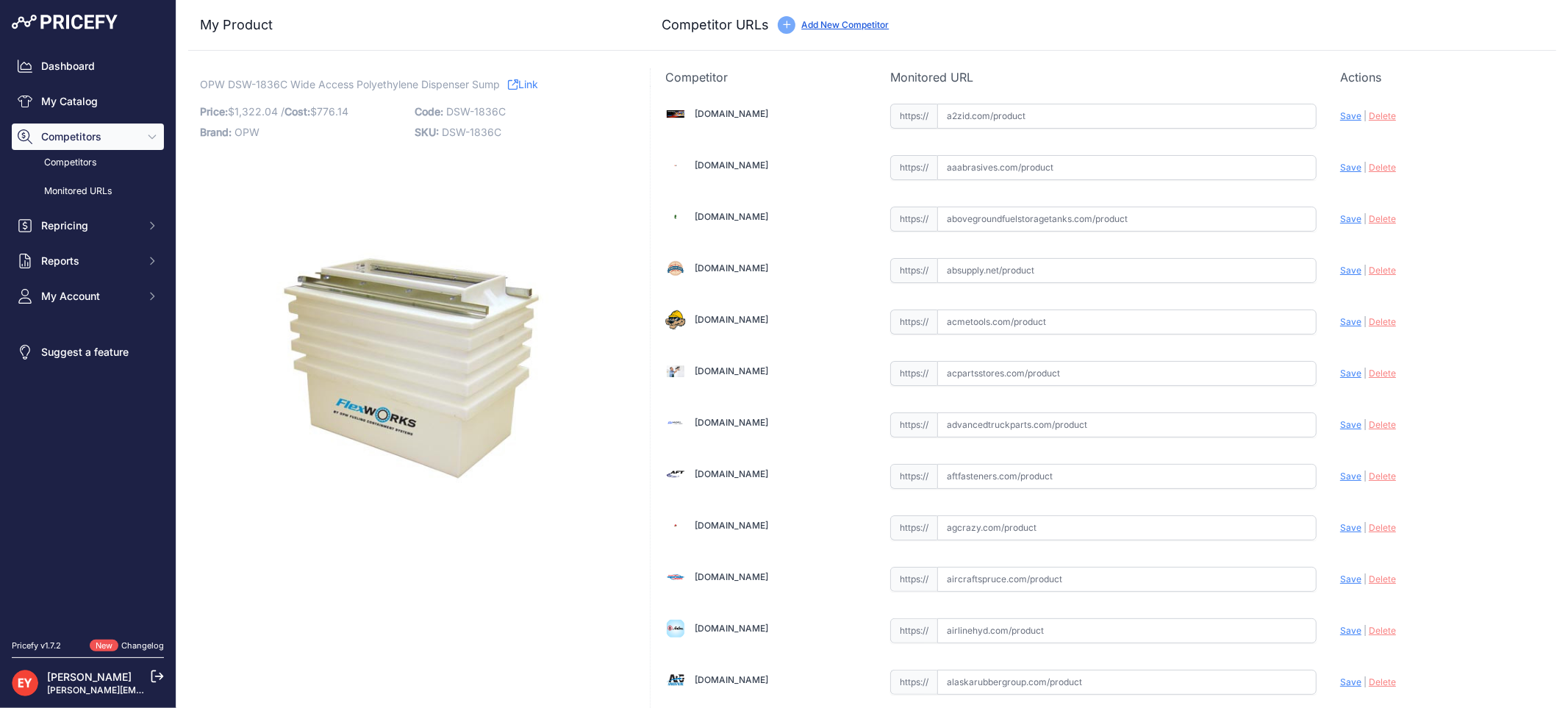
scroll to position [10223, 0]
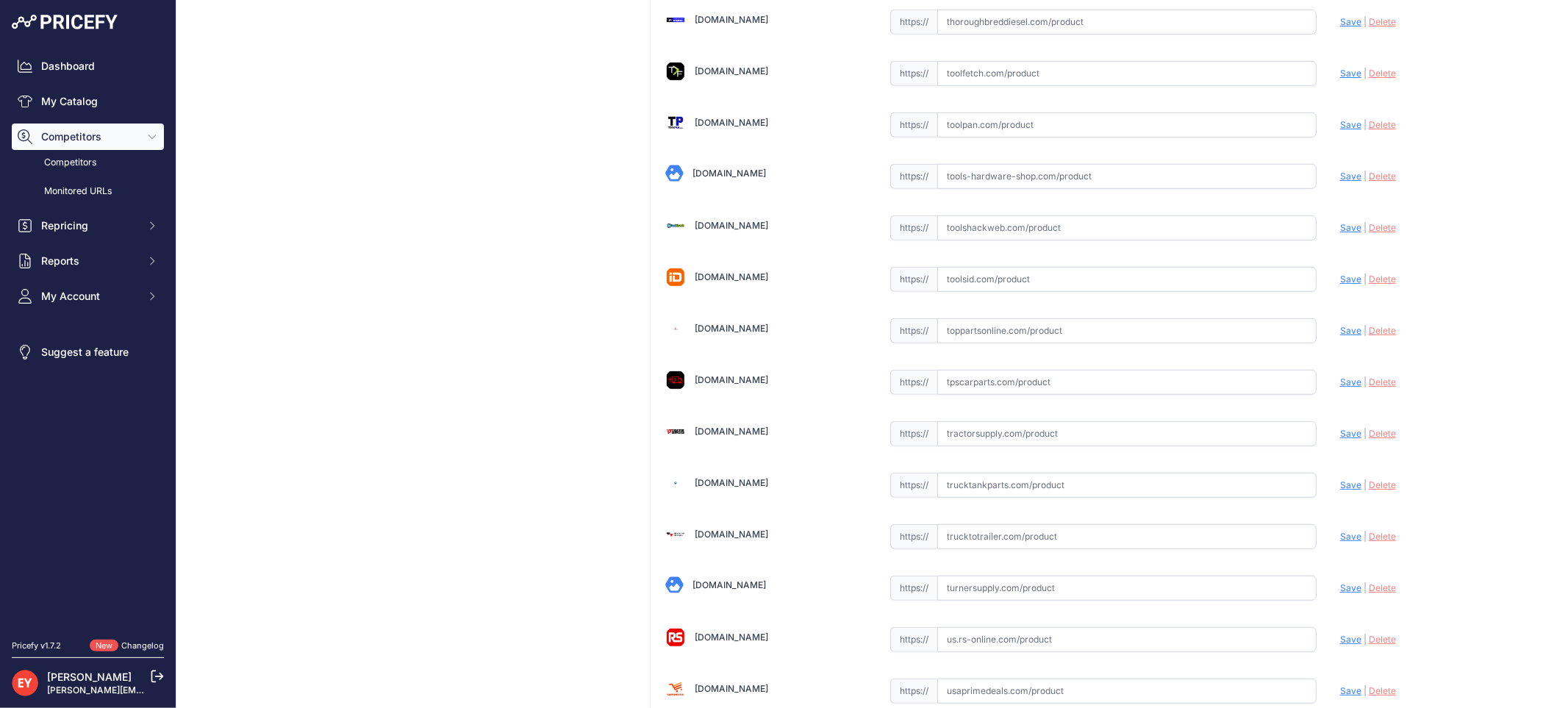
click at [1004, 343] on input "text" at bounding box center [1126, 330] width 379 height 25
click at [970, 343] on input "text" at bounding box center [1126, 330] width 379 height 25
paste input "[URL][DOMAIN_NAME]"
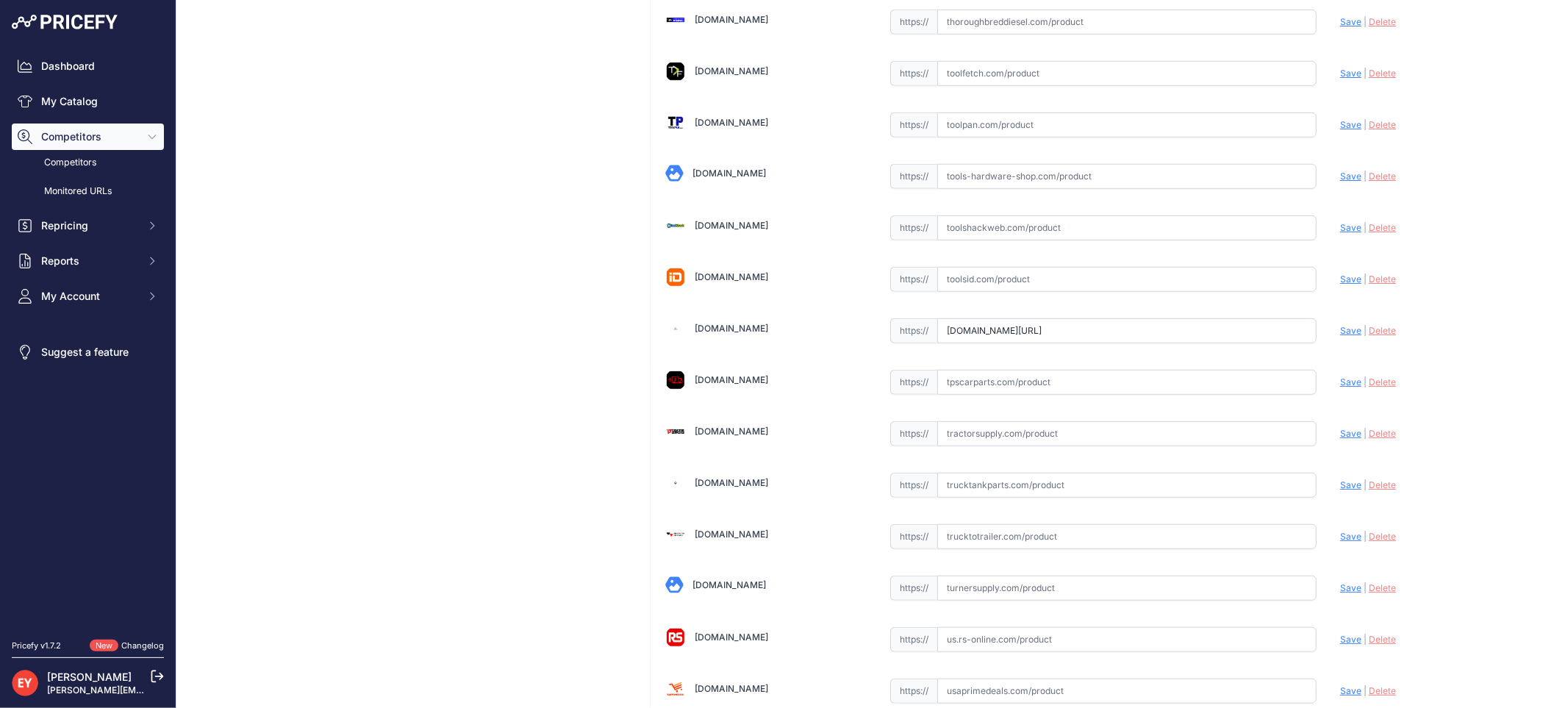
click at [1340, 336] on span "Save" at bounding box center [1350, 330] width 21 height 11
type input "[URL][DOMAIN_NAME]"
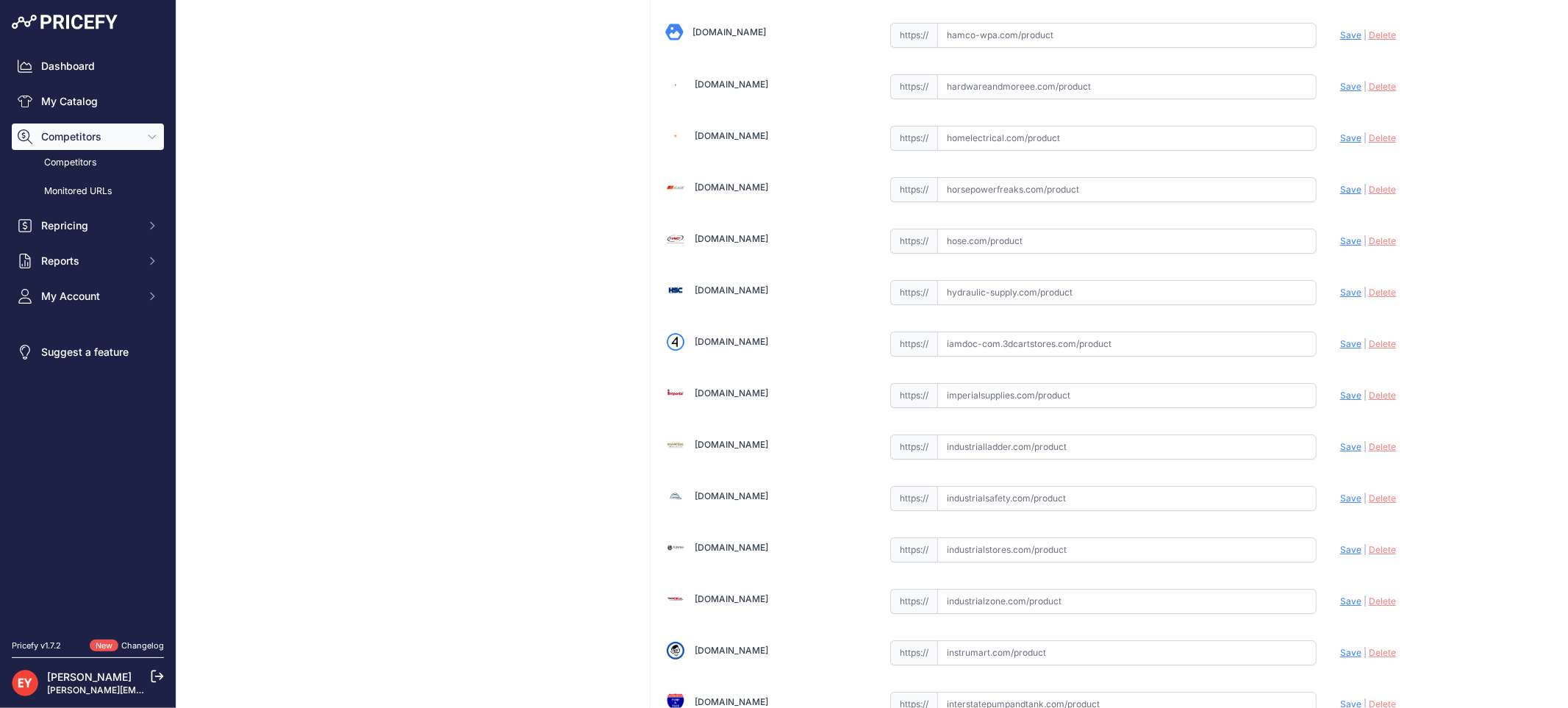
click at [1022, 357] on input "text" at bounding box center [1126, 344] width 379 height 25
paste input "https://iamdoc-com.3dcartstores.com/Dispenser-Sump-1836C-_p_10592528.html"
click at [1340, 349] on span "Save" at bounding box center [1350, 343] width 21 height 11
type input "https://iamdoc-com.3dcartstores.com/Dispenser-Sump-1836C-_p_10592528.html?priru…"
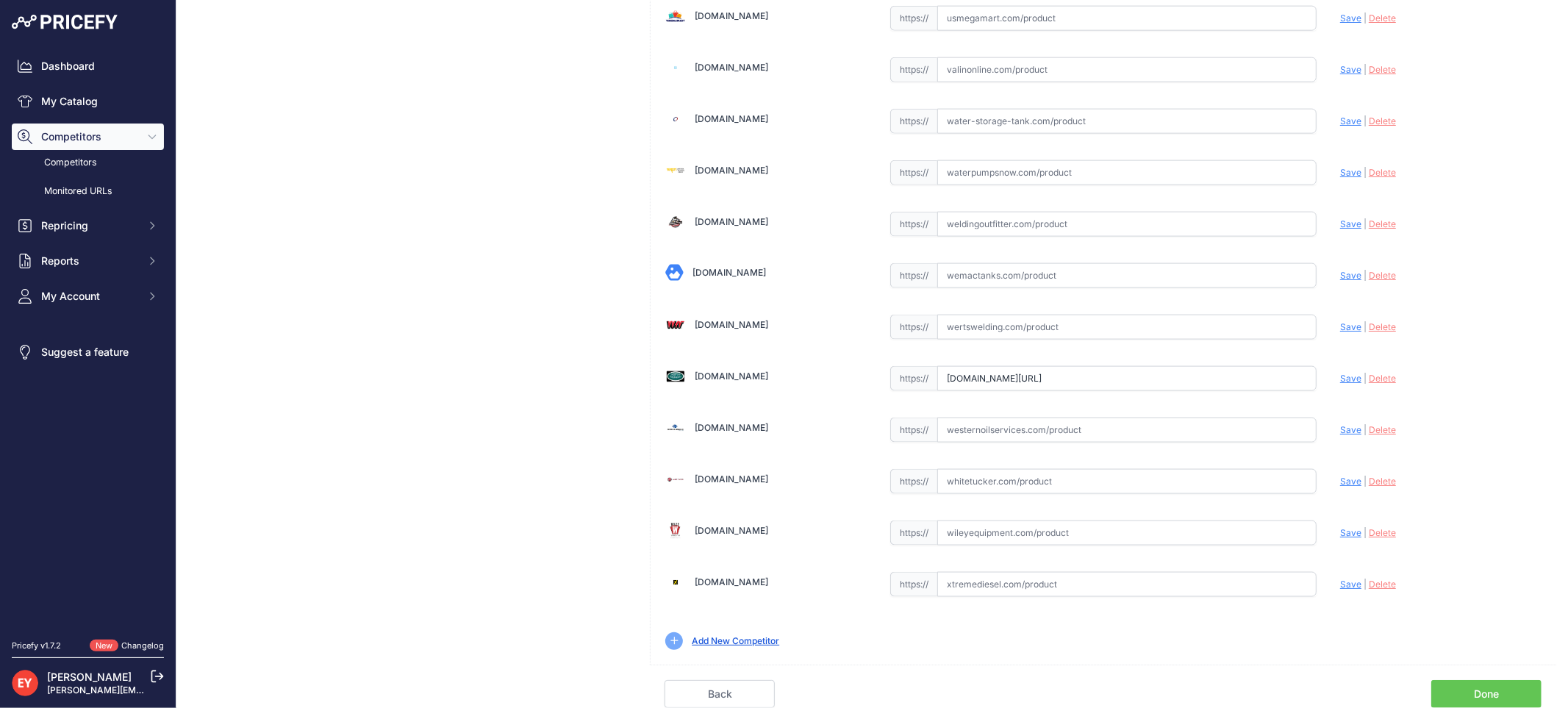
scroll to position [0, 97]
drag, startPoint x: 942, startPoint y: 383, endPoint x: 1347, endPoint y: 400, distance: 405.4
paste input "https://"
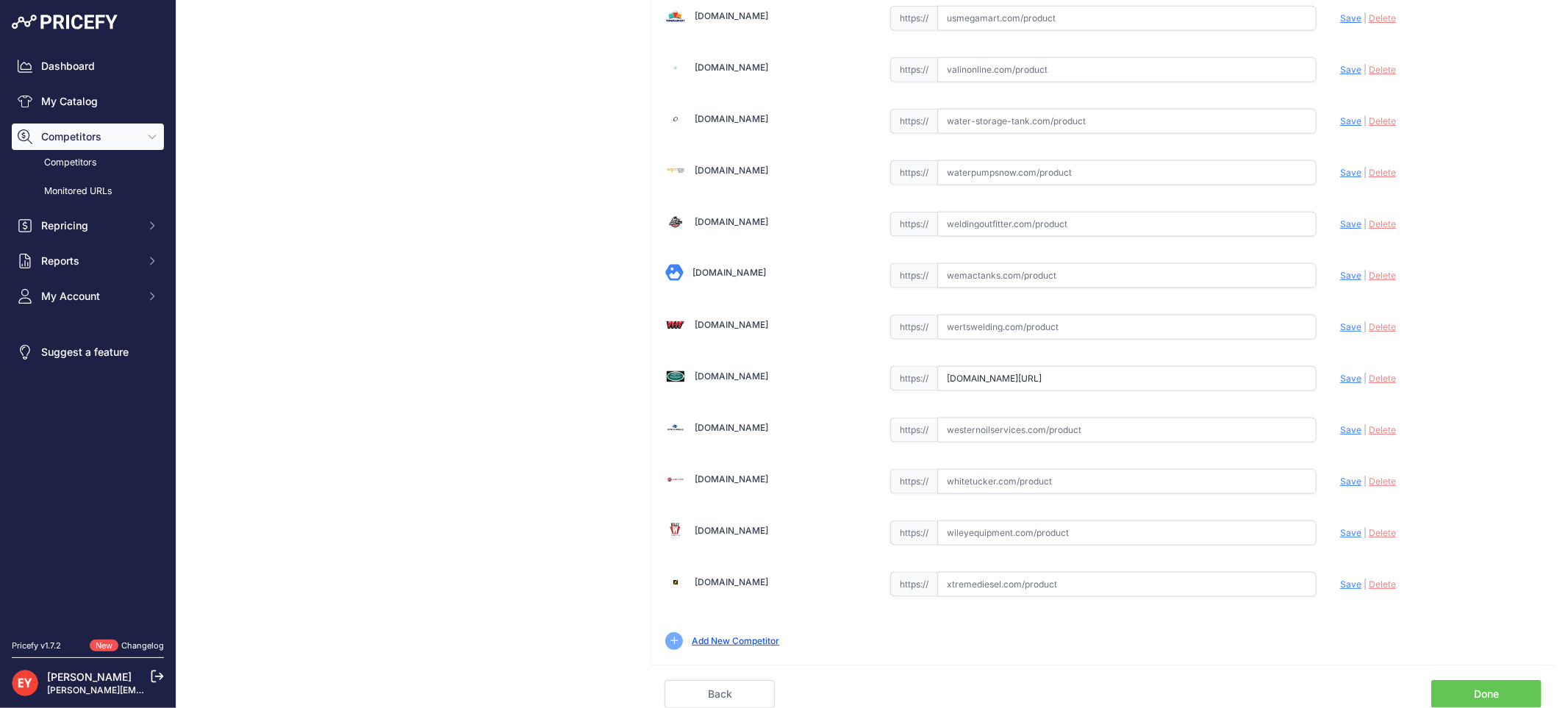
click at [1340, 376] on span "Save" at bounding box center [1350, 378] width 21 height 11
type input "https://westechequipment.com/index.php?main_page=product_info&products_id=70038…"
click at [1468, 692] on link "Done" at bounding box center [1486, 694] width 111 height 28
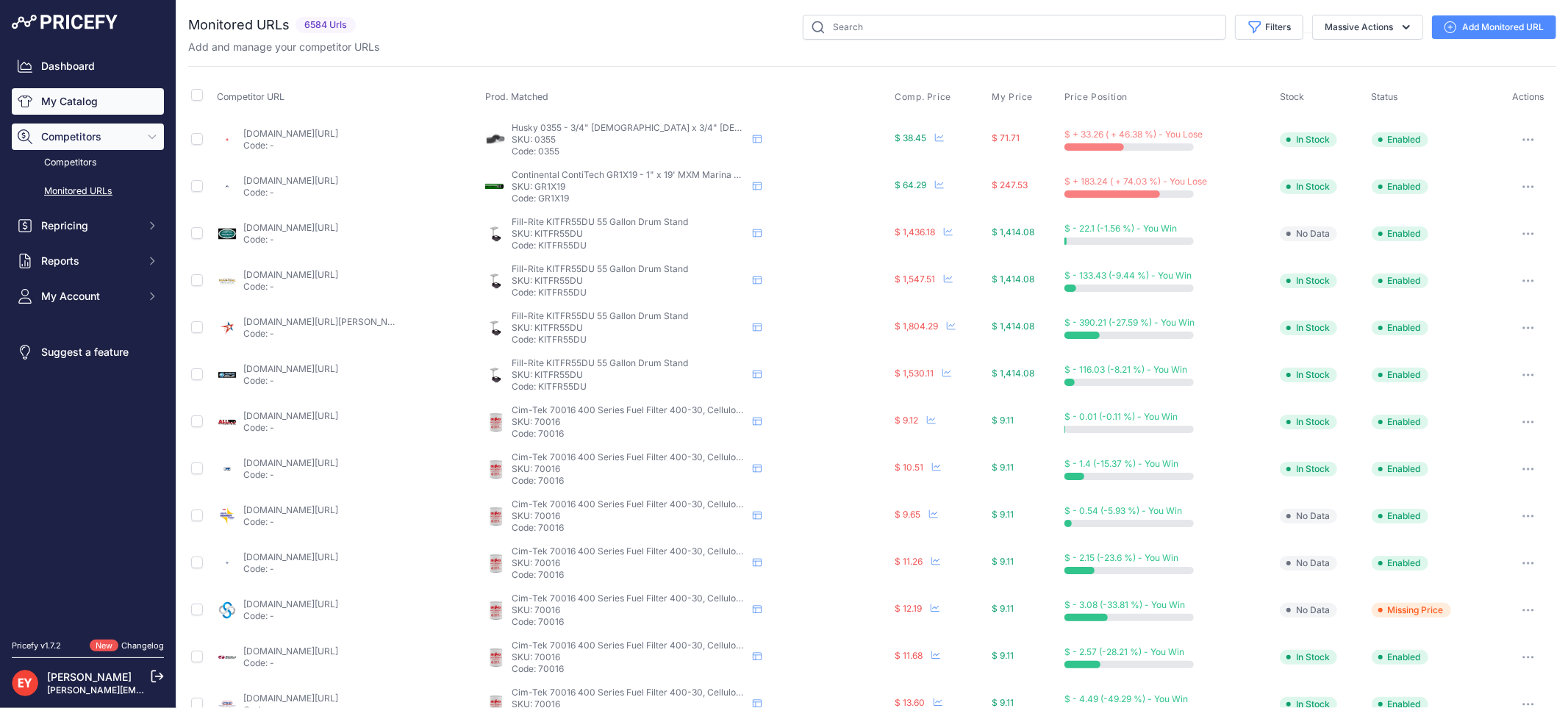
click at [81, 94] on link "My Catalog" at bounding box center [88, 101] width 152 height 26
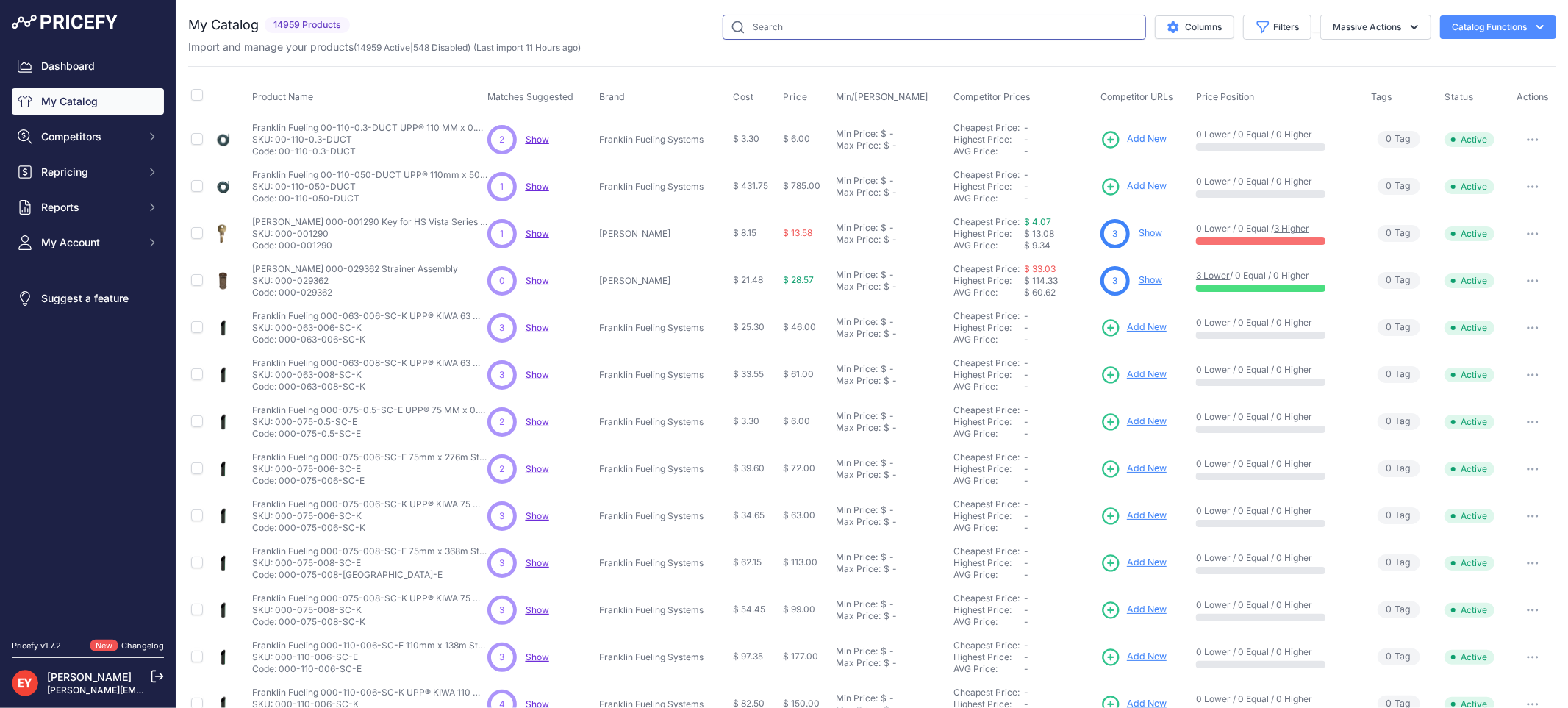
click at [787, 35] on input "text" at bounding box center [934, 26] width 424 height 25
paste input "101BG-21PP"
type input "101BG-21PP"
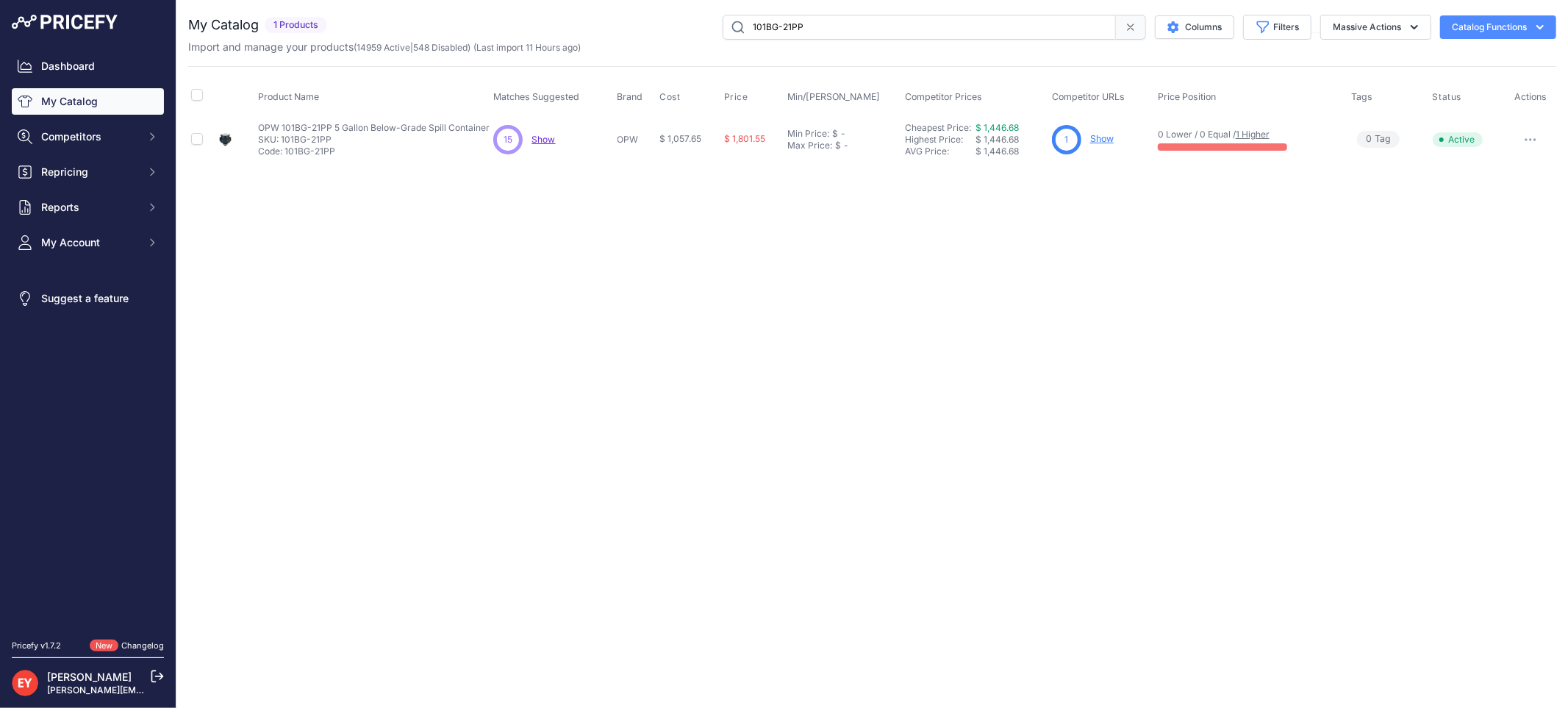
click at [1107, 140] on link "Show" at bounding box center [1102, 138] width 24 height 11
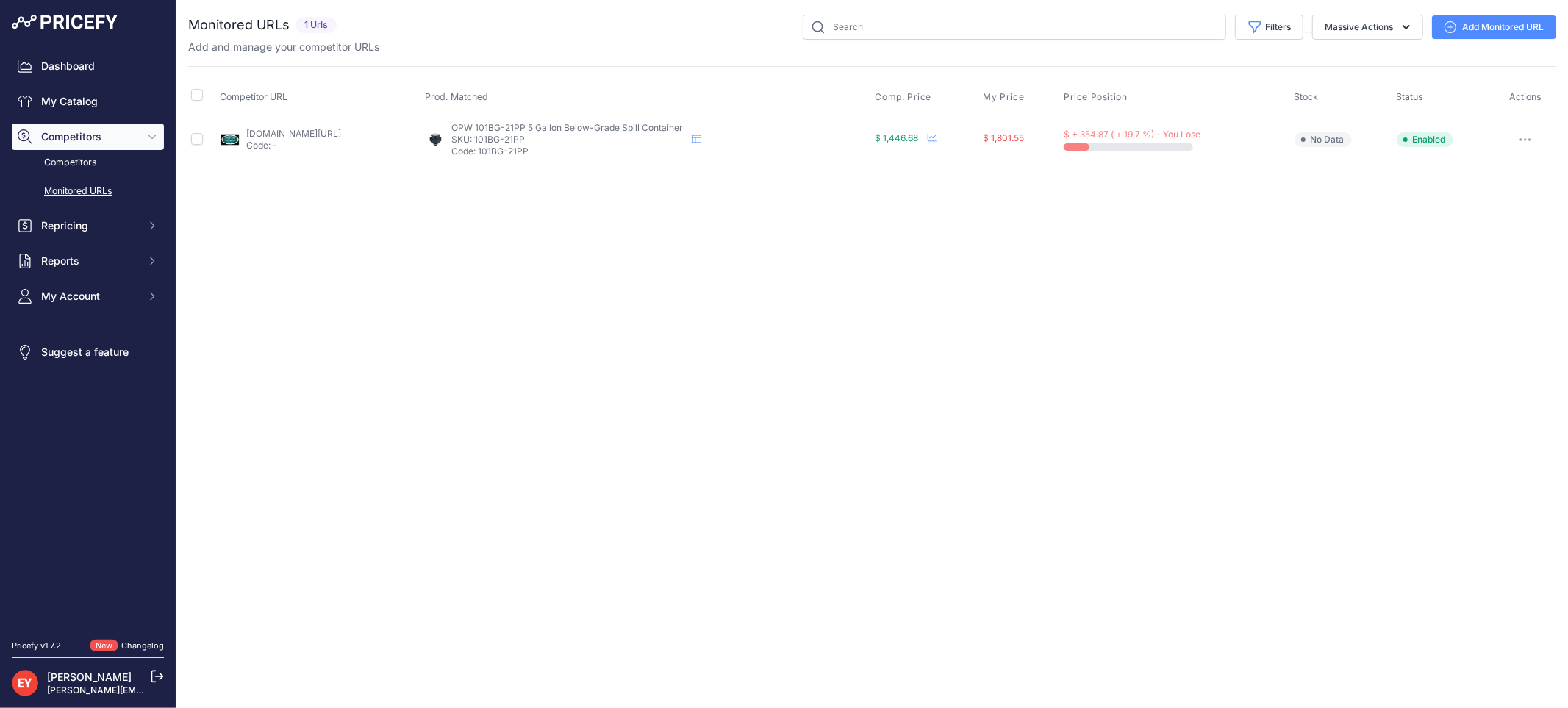
click at [316, 133] on link "[DOMAIN_NAME][URL]" at bounding box center [293, 133] width 94 height 11
click at [1533, 141] on button "button" at bounding box center [1525, 140] width 30 height 20
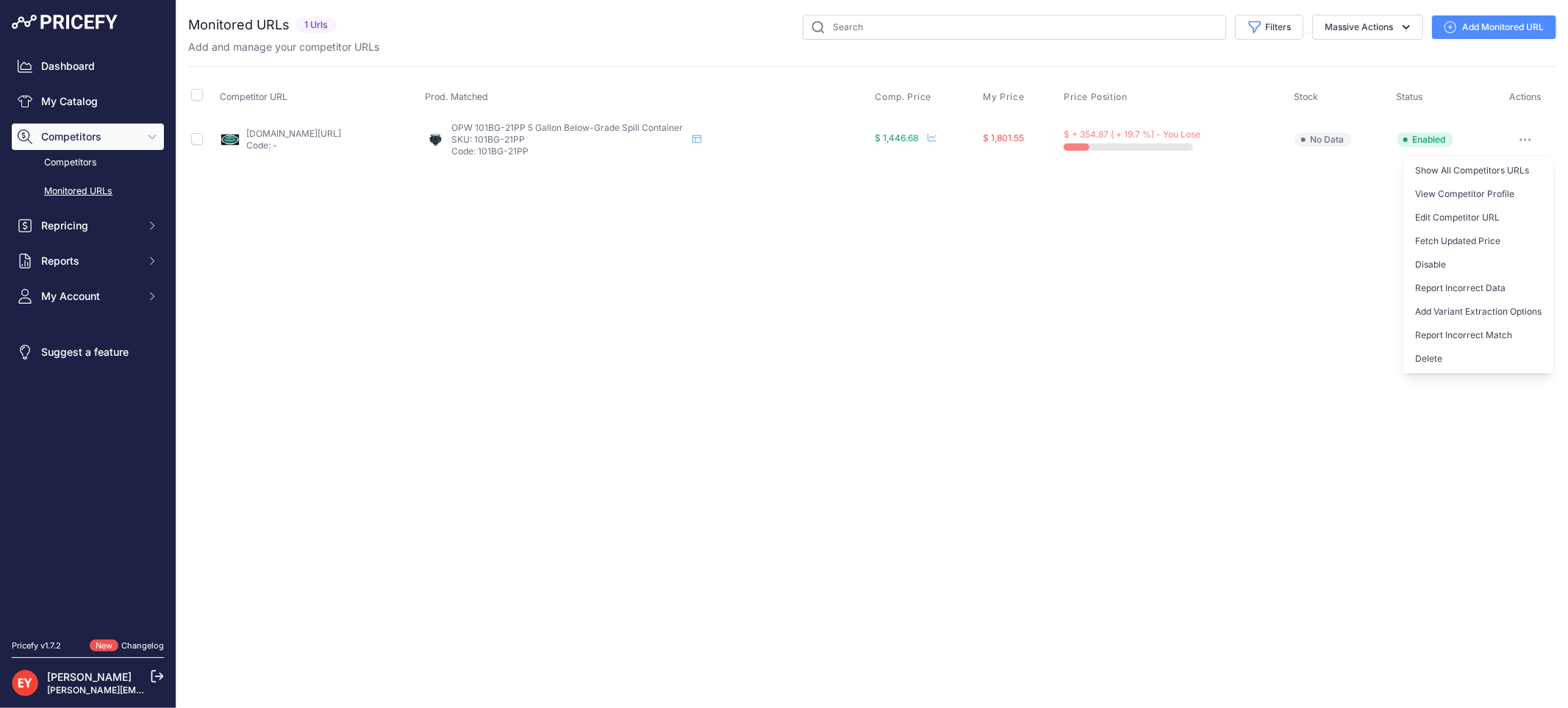
click at [1451, 354] on button "Delete" at bounding box center [1478, 359] width 150 height 24
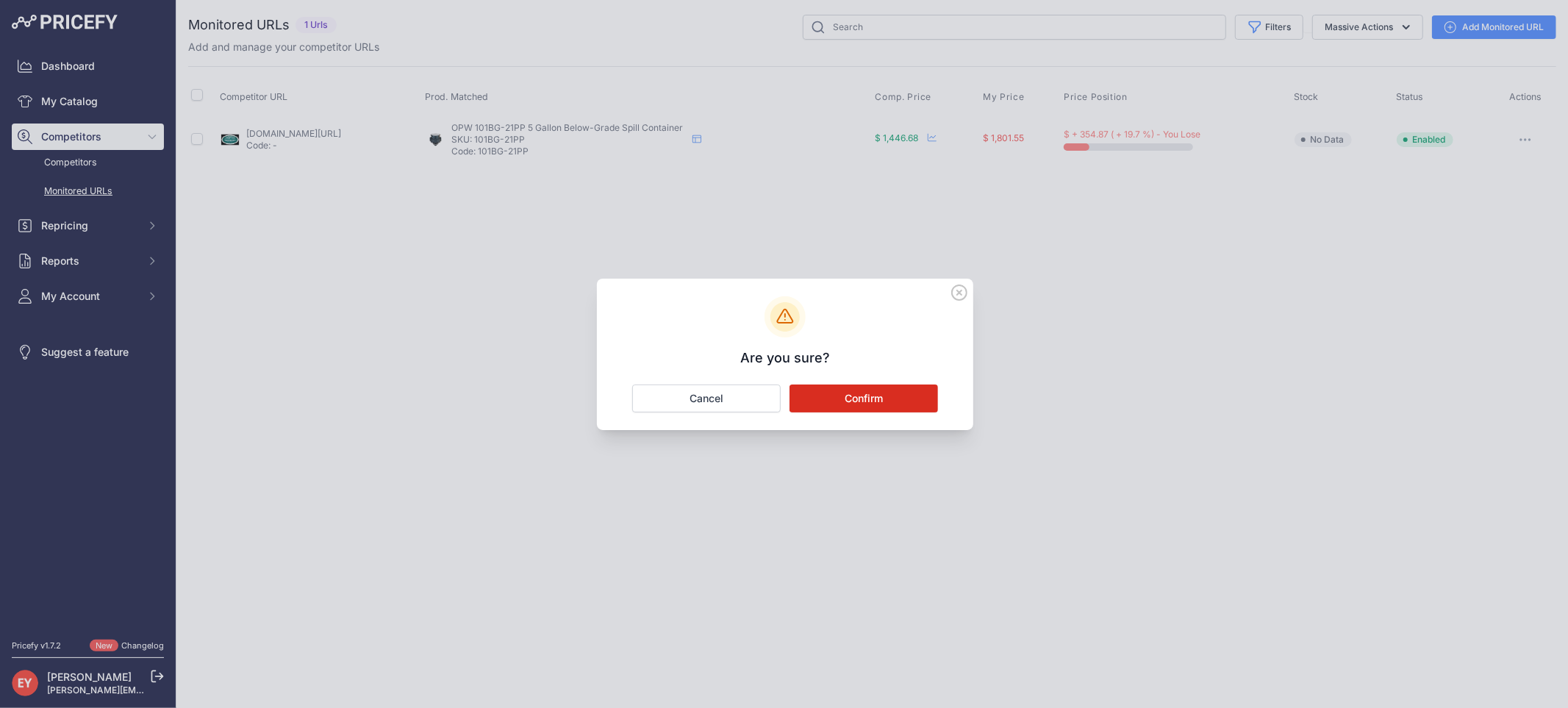
click at [882, 403] on button "Confirm" at bounding box center [864, 398] width 149 height 28
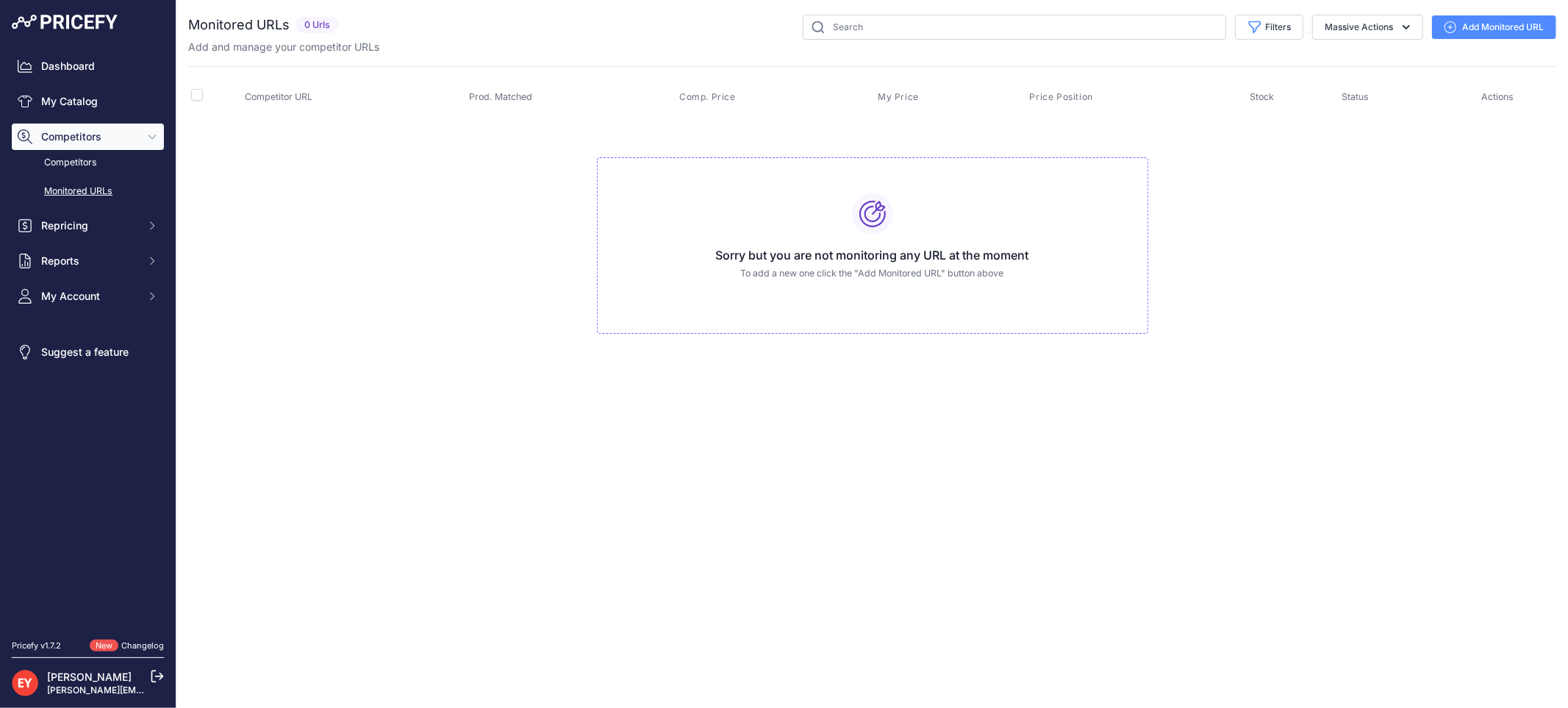
click at [1507, 20] on link "Add Monitored URL" at bounding box center [1494, 27] width 124 height 24
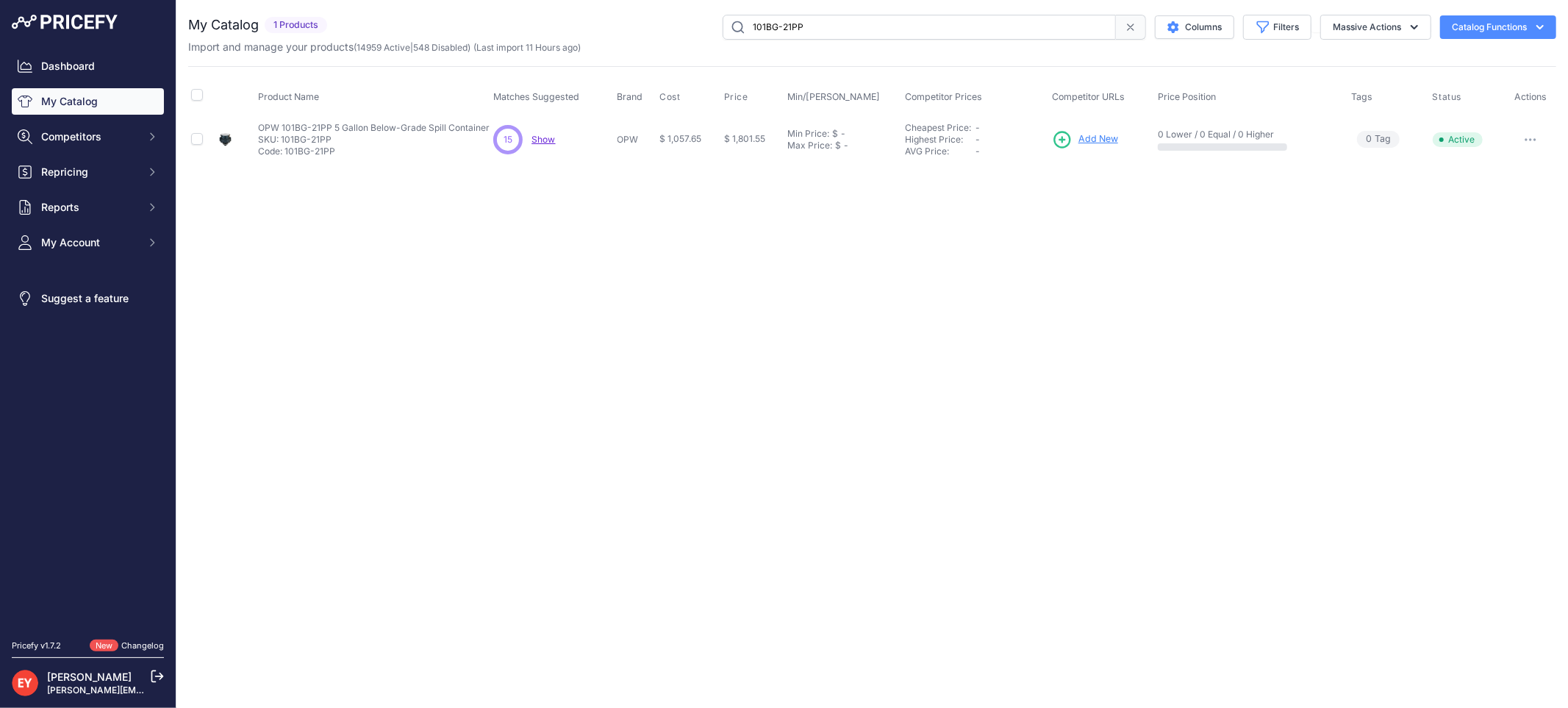
click at [1100, 143] on span "Add New" at bounding box center [1098, 140] width 40 height 14
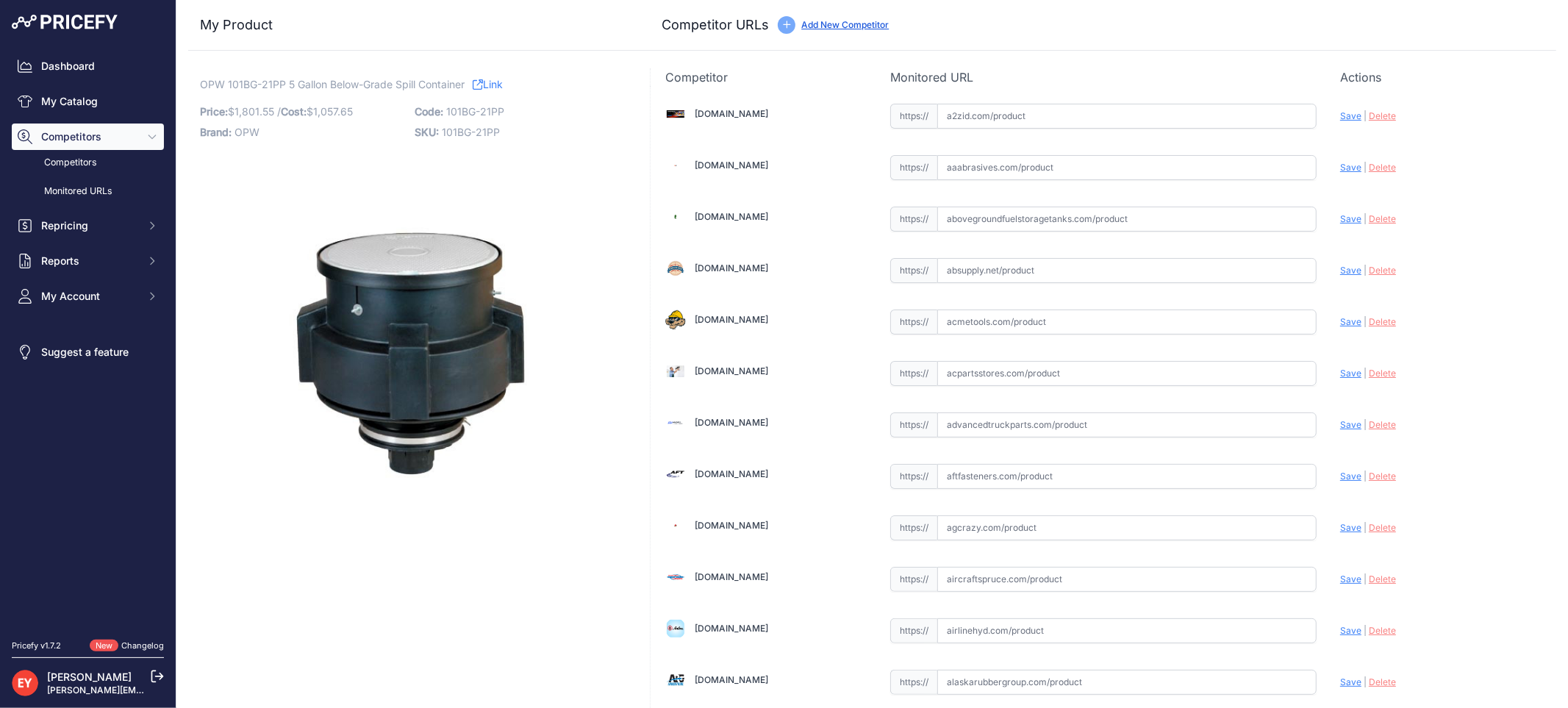
scroll to position [10223, 0]
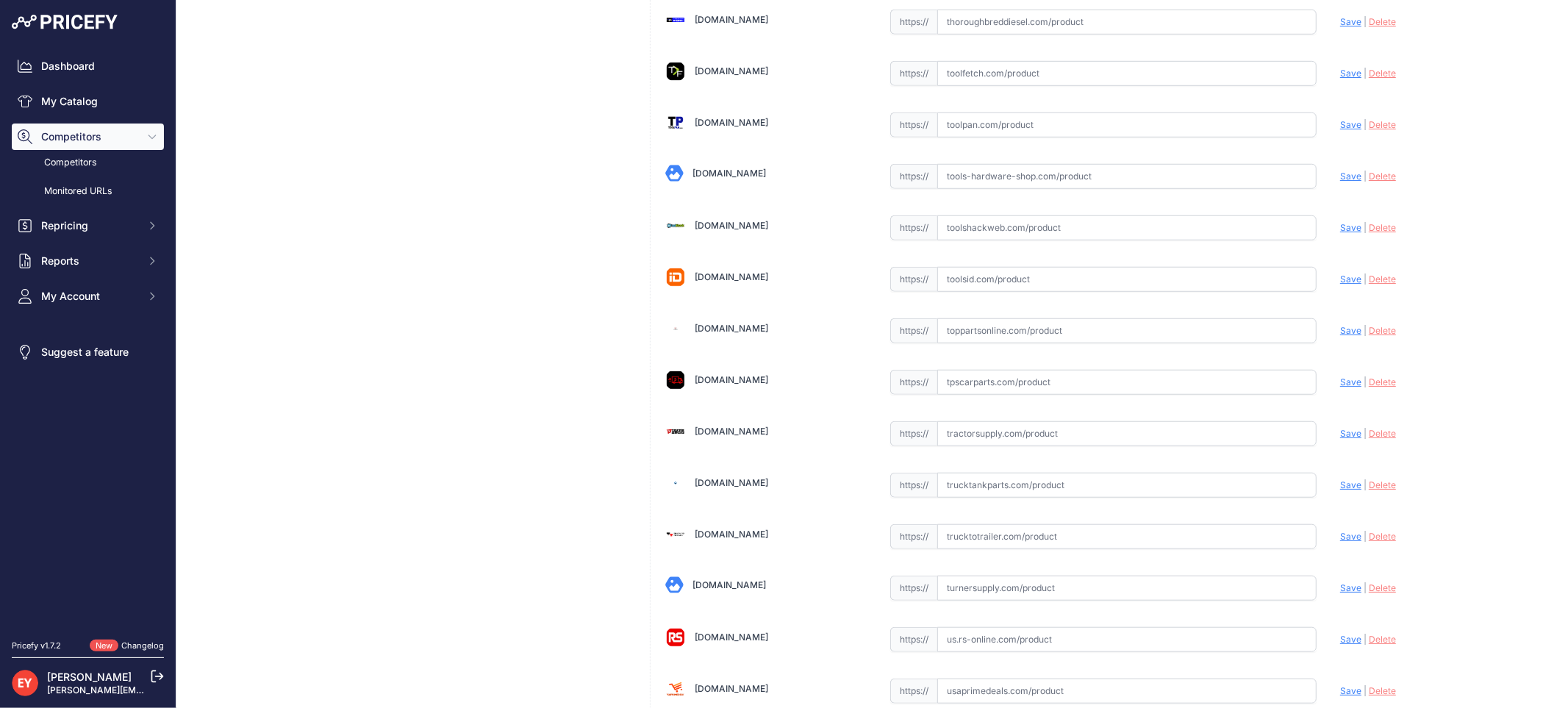
click at [1034, 343] on input "text" at bounding box center [1126, 330] width 379 height 25
paste input "https://www.toppartsonline.com/product/opw-101bg-21pp-5-gallon-below-grade-spil…"
click at [1340, 336] on span "Save" at bounding box center [1350, 330] width 21 height 11
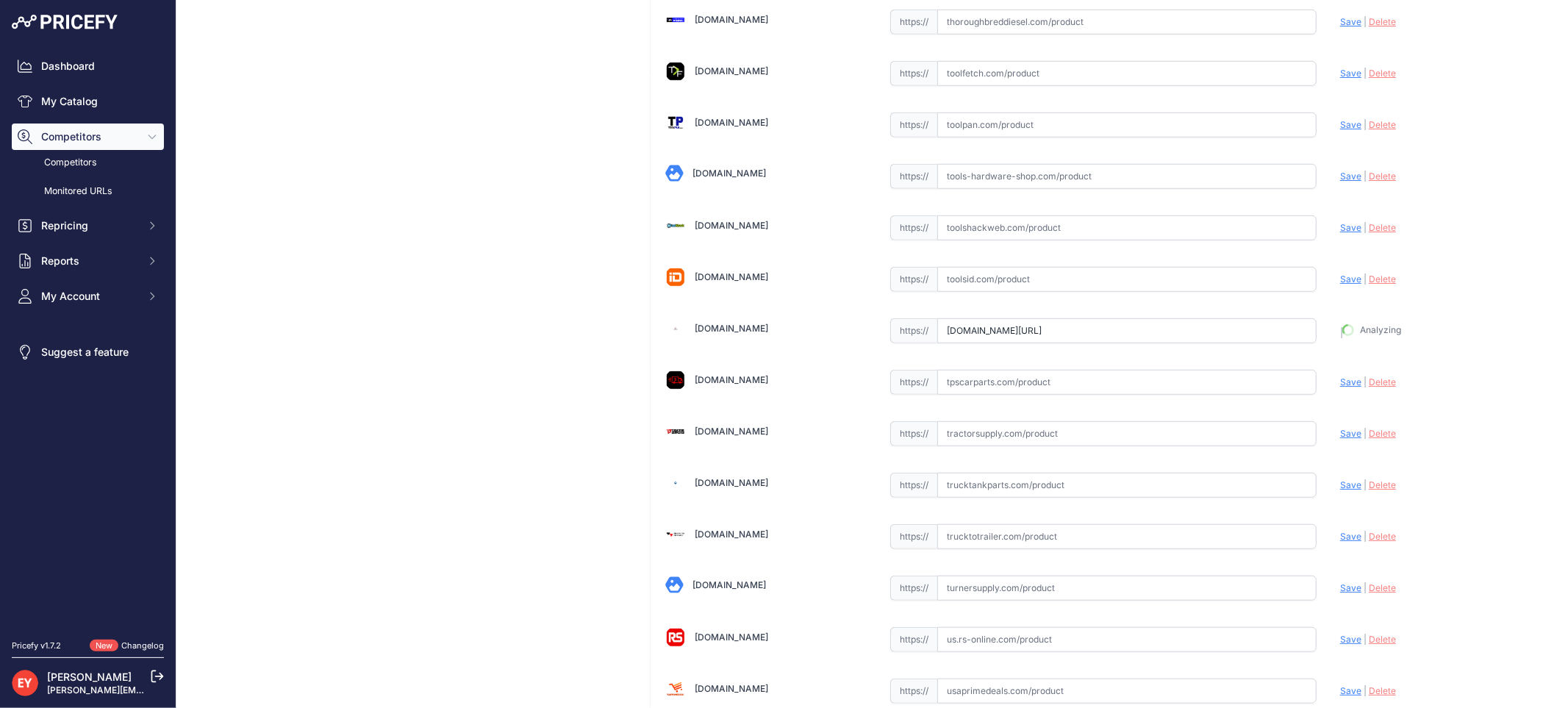
type input "https://www.toppartsonline.com/product/opw-101bg-21pp-5-gallon-below-grade-spil…"
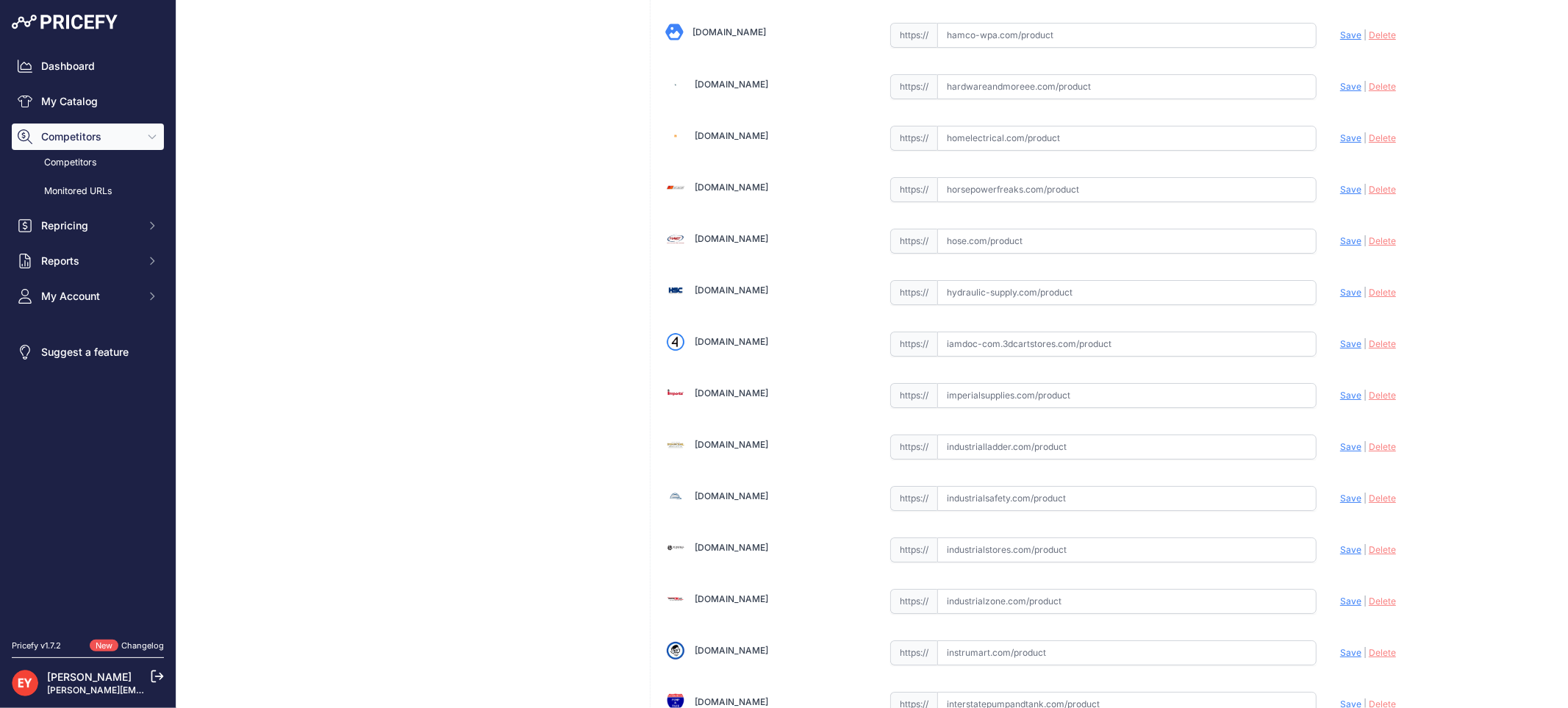
click at [1023, 357] on input "text" at bounding box center [1126, 344] width 379 height 25
paste input "https://iamdoc-com.3dcartstores.com/5-Gallon-Below-Grade-W-Plug-And-Pump_p_1057…"
click at [1340, 349] on span "Save" at bounding box center [1350, 343] width 21 height 11
type input "https://iamdoc-com.3dcartstores.com/5-Gallon-Below-Grade-W-Plug-And-Pump_p_1057…"
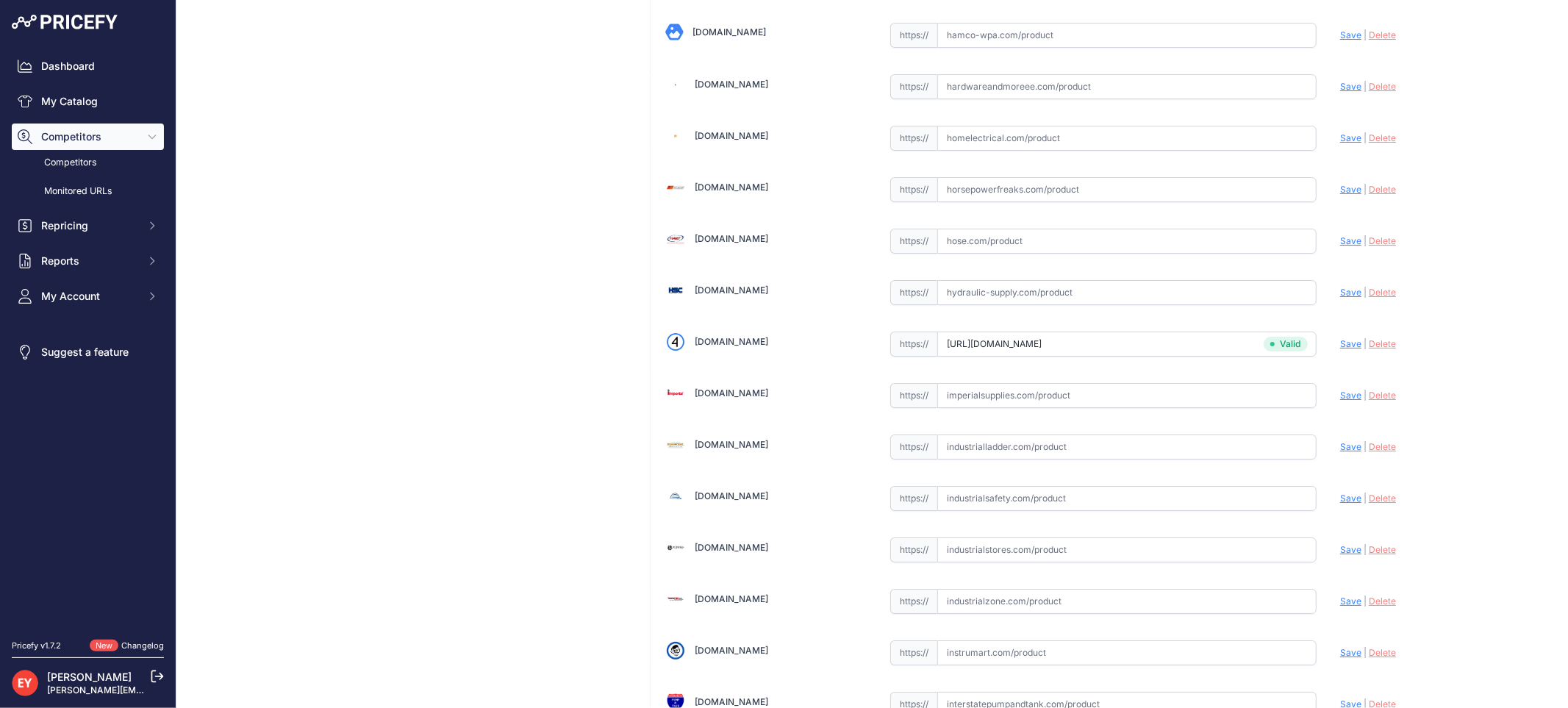
scroll to position [430, 0]
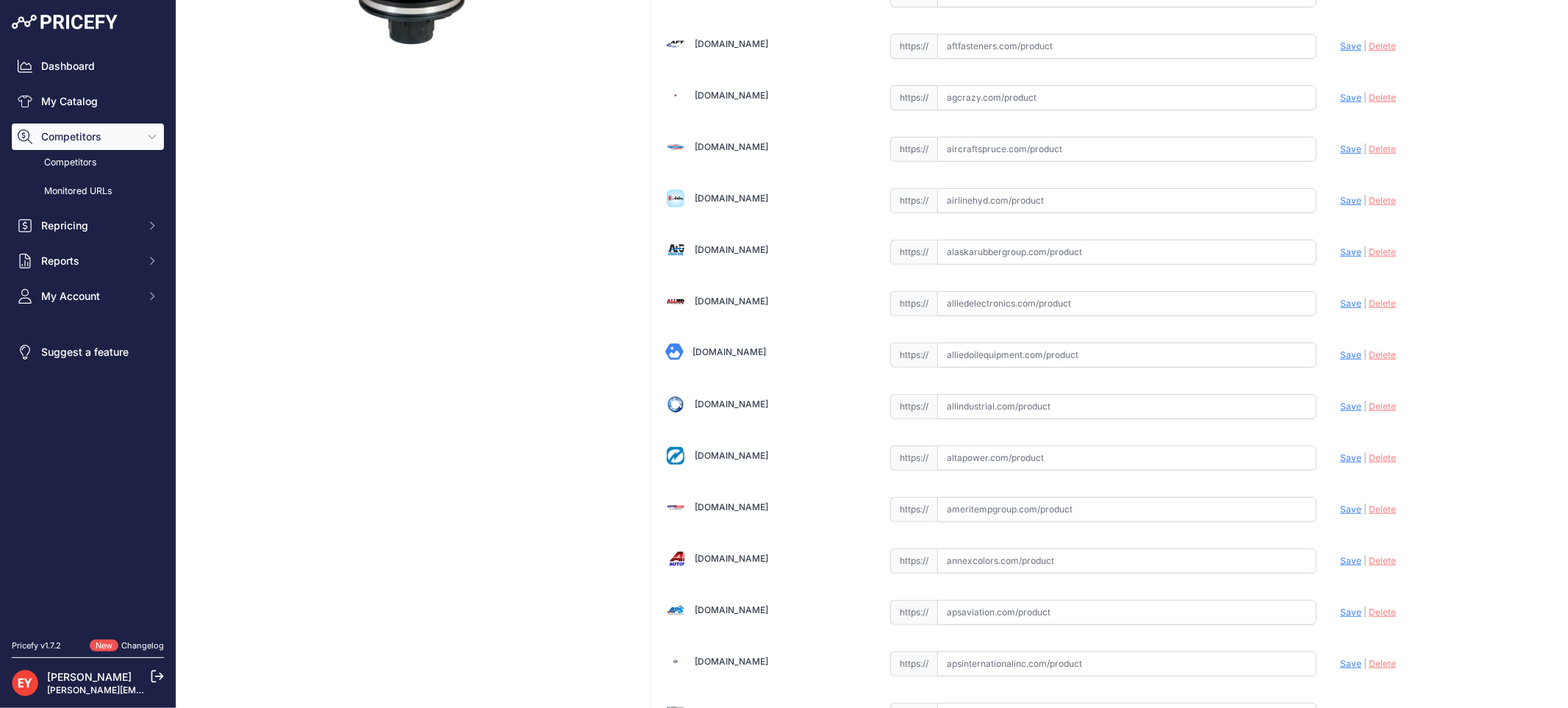
click at [978, 346] on input "text" at bounding box center [1126, 355] width 379 height 25
paste input "https://alliedoilequipment.com/shop/opw-fueling-components/101bg-21pp-5-gal-bel…"
click at [1340, 357] on span "Save" at bounding box center [1350, 354] width 21 height 11
type input "https://alliedoilequipment.com/shop/opw-fueling-components/101bg-21pp-5-gal-bel…"
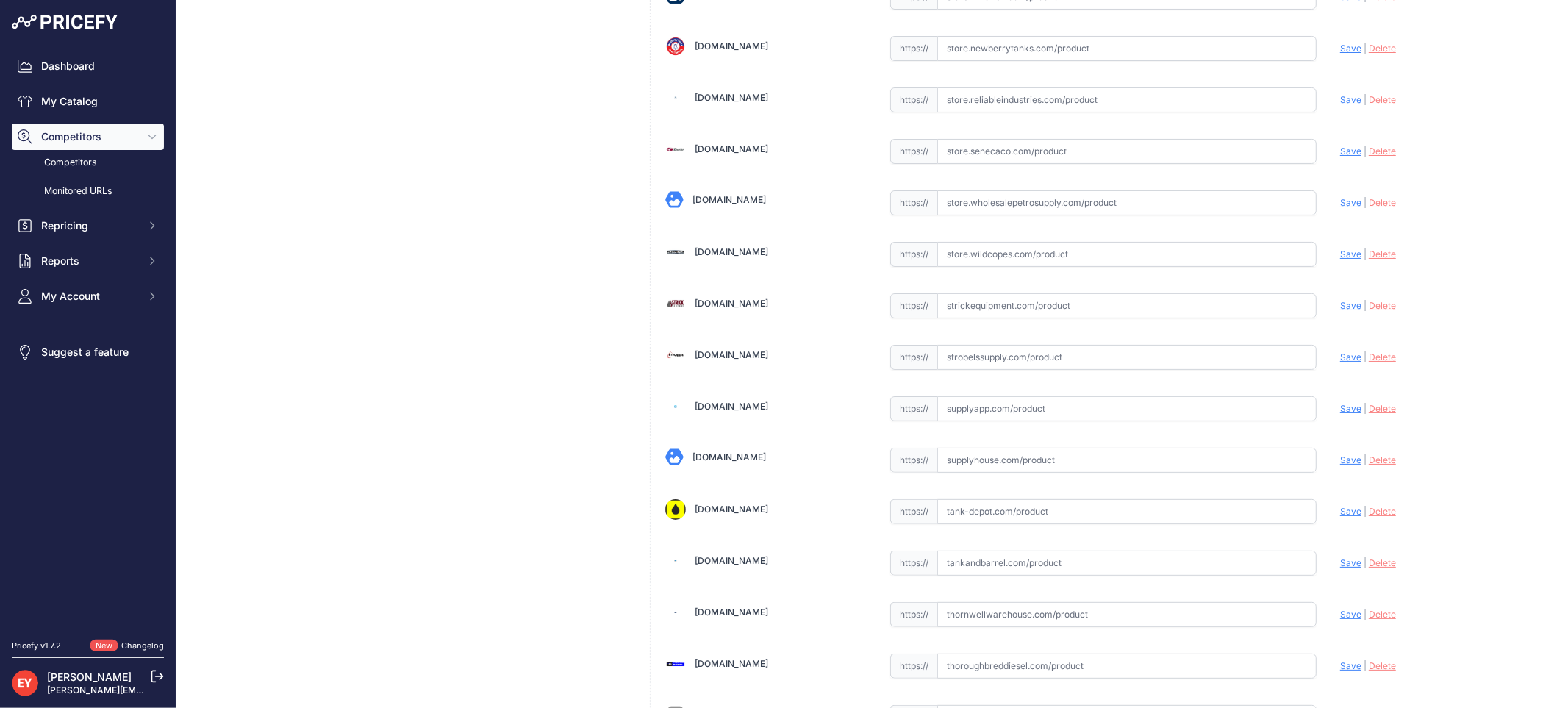
scroll to position [10974, 0]
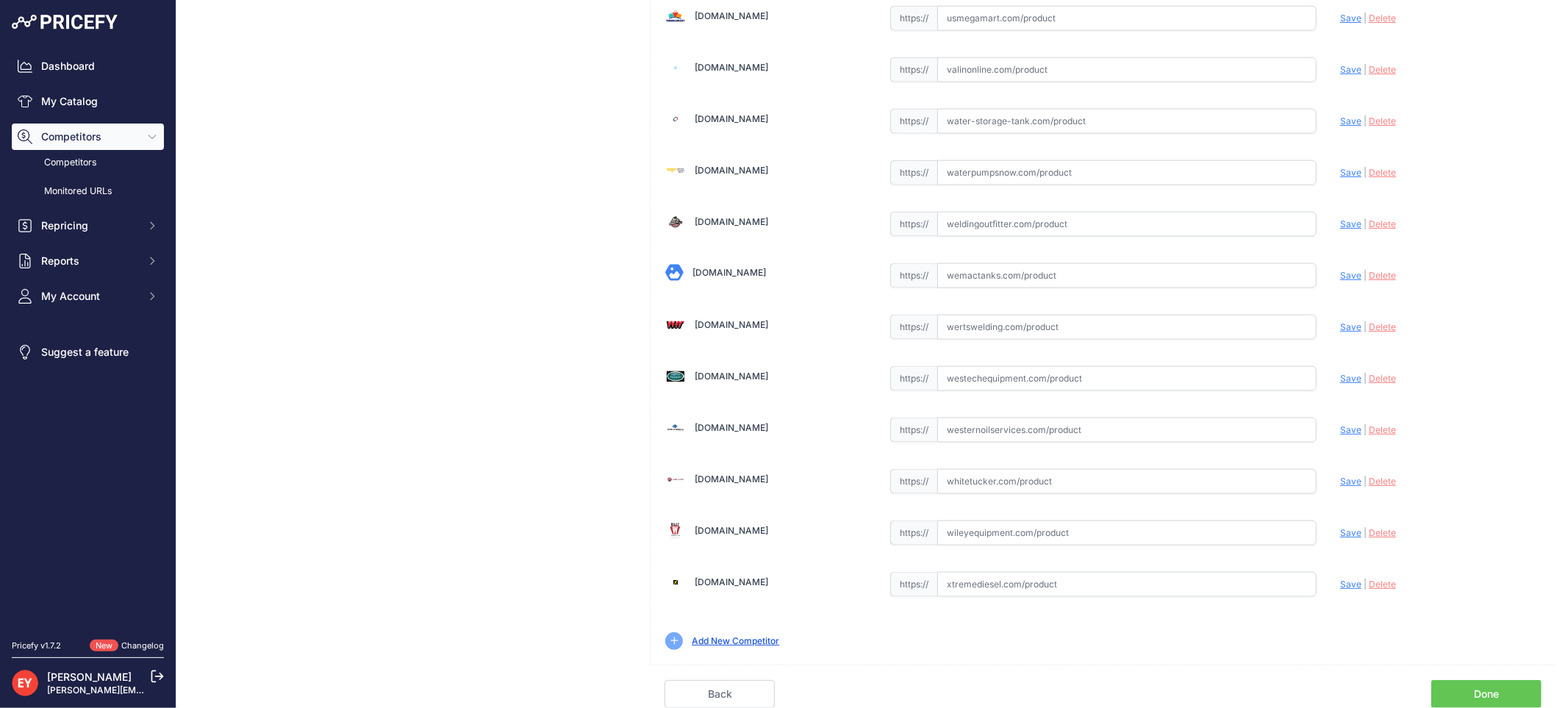
click at [1511, 687] on link "Done" at bounding box center [1486, 694] width 111 height 28
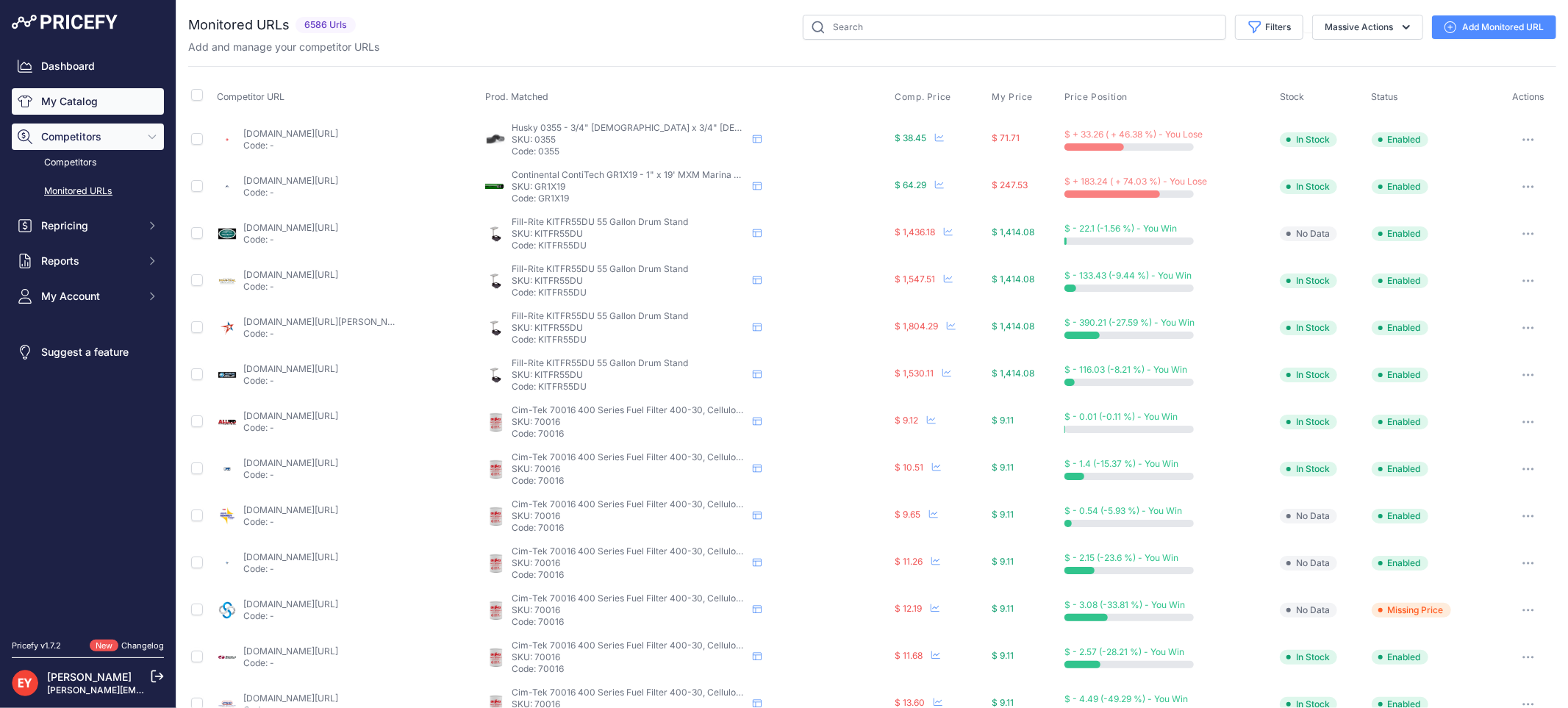
click at [98, 99] on link "My Catalog" at bounding box center [88, 101] width 152 height 26
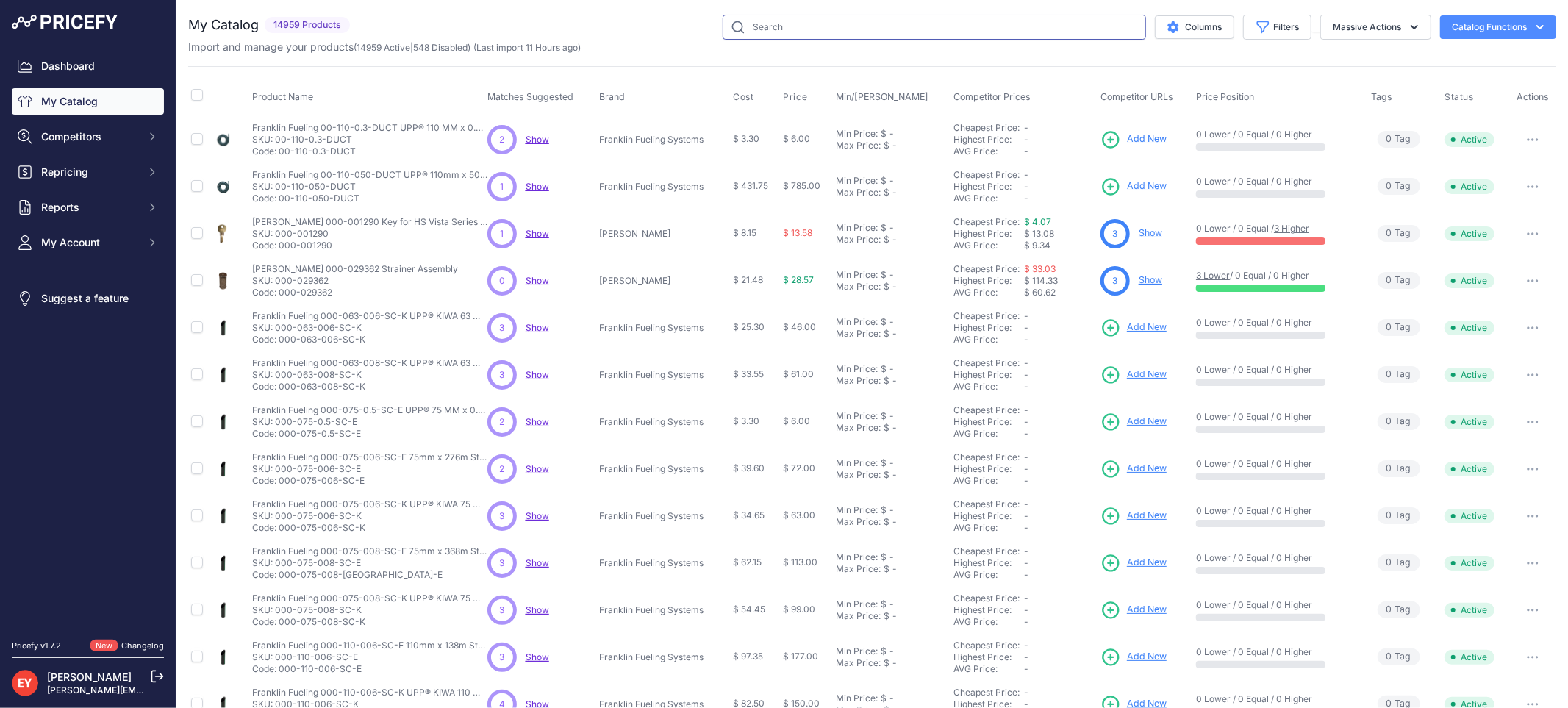
click at [816, 30] on input "text" at bounding box center [934, 26] width 424 height 25
paste input "101BG-215S"
type input "101BG-215S"
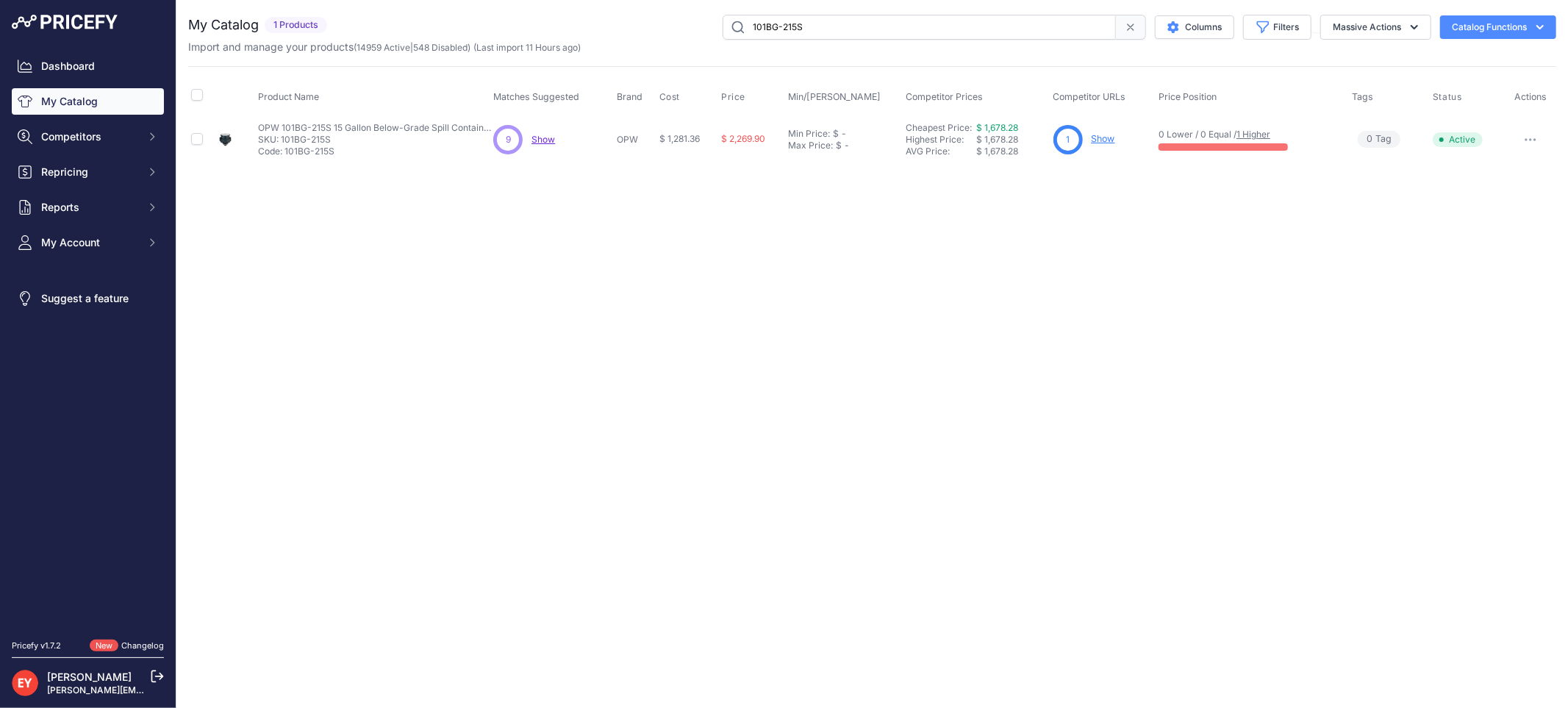
click at [1098, 143] on link "Show" at bounding box center [1103, 138] width 24 height 11
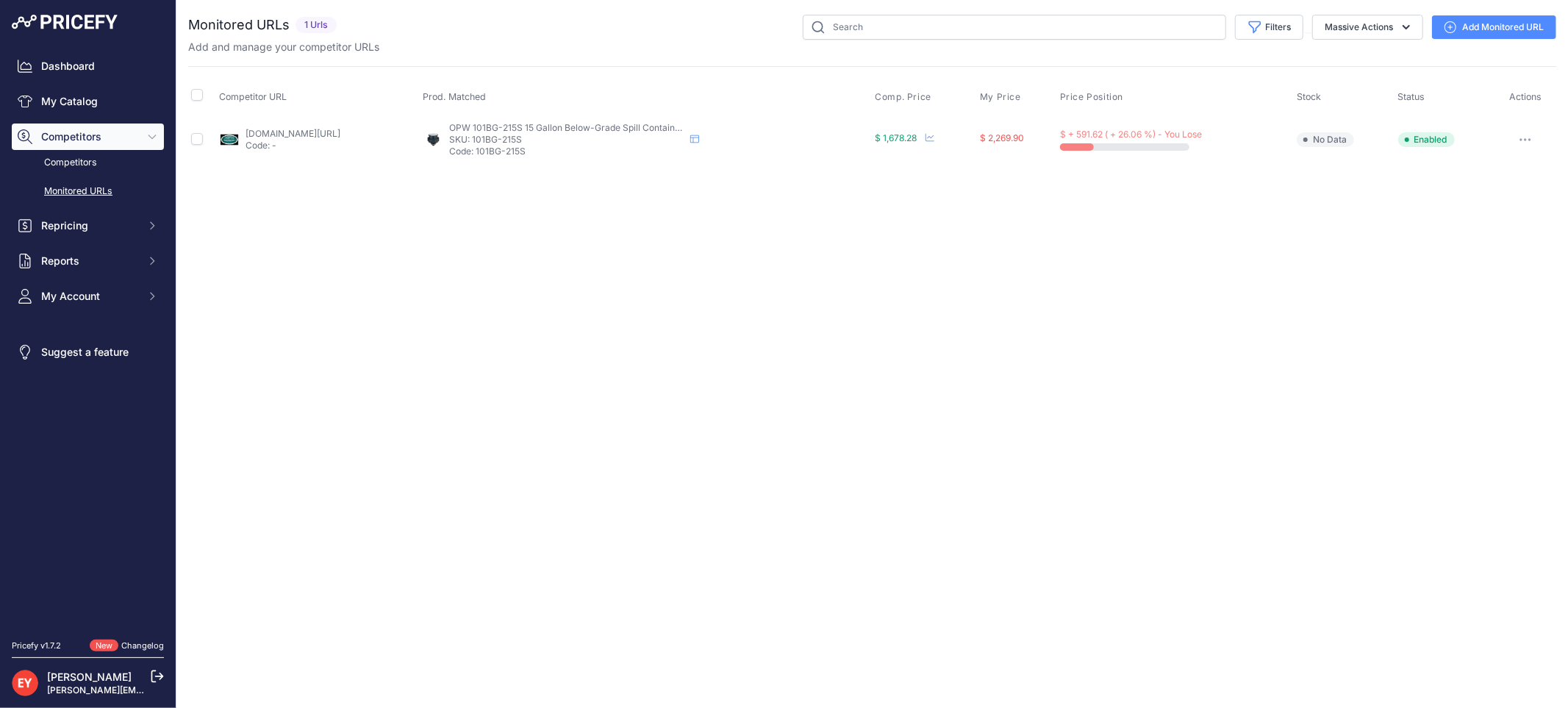
click at [322, 134] on link "westechequipment.com/product/101bg-2115-15-gal-57-ltr-below-grade-spill-contain…" at bounding box center [293, 133] width 94 height 11
click at [1525, 138] on icon "button" at bounding box center [1525, 139] width 12 height 3
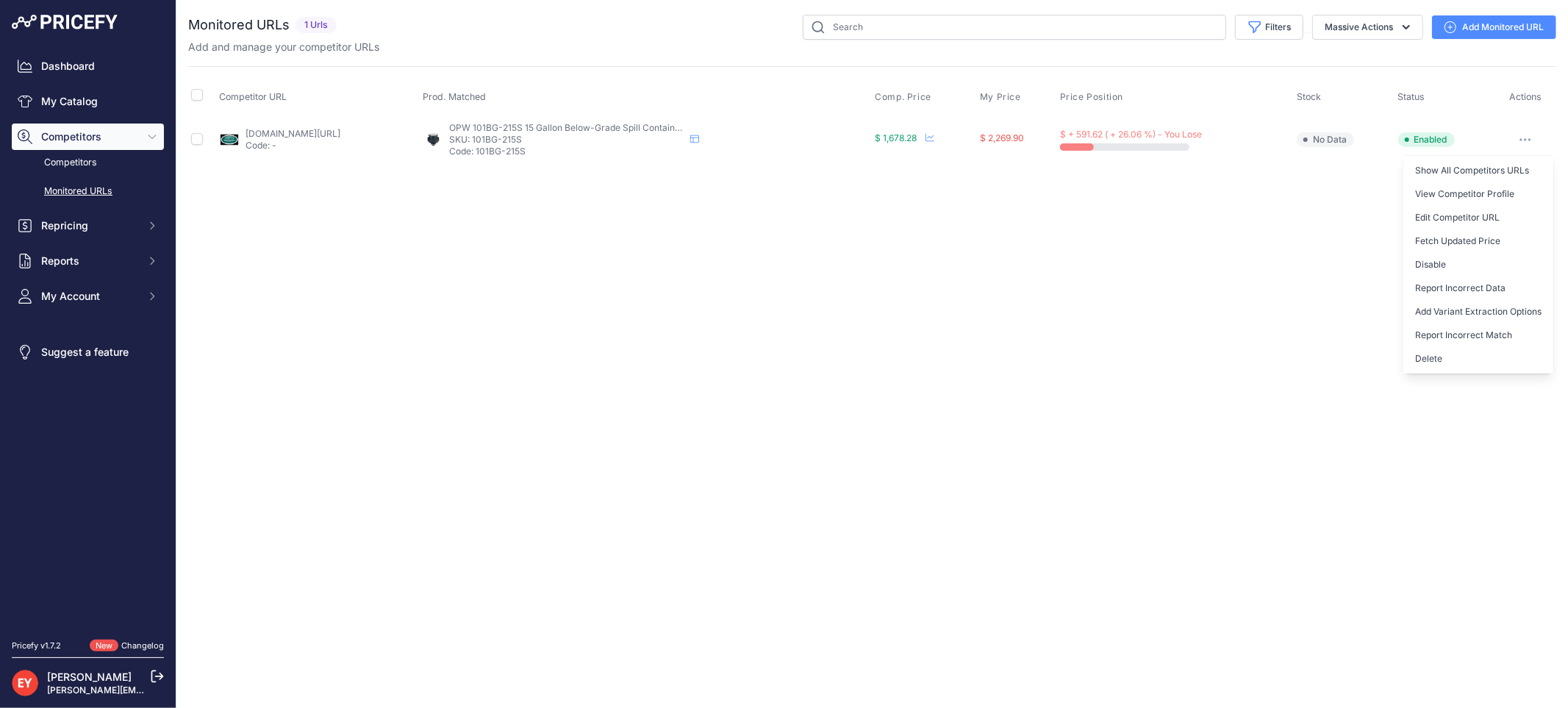
click at [1485, 358] on button "Delete" at bounding box center [1478, 359] width 150 height 24
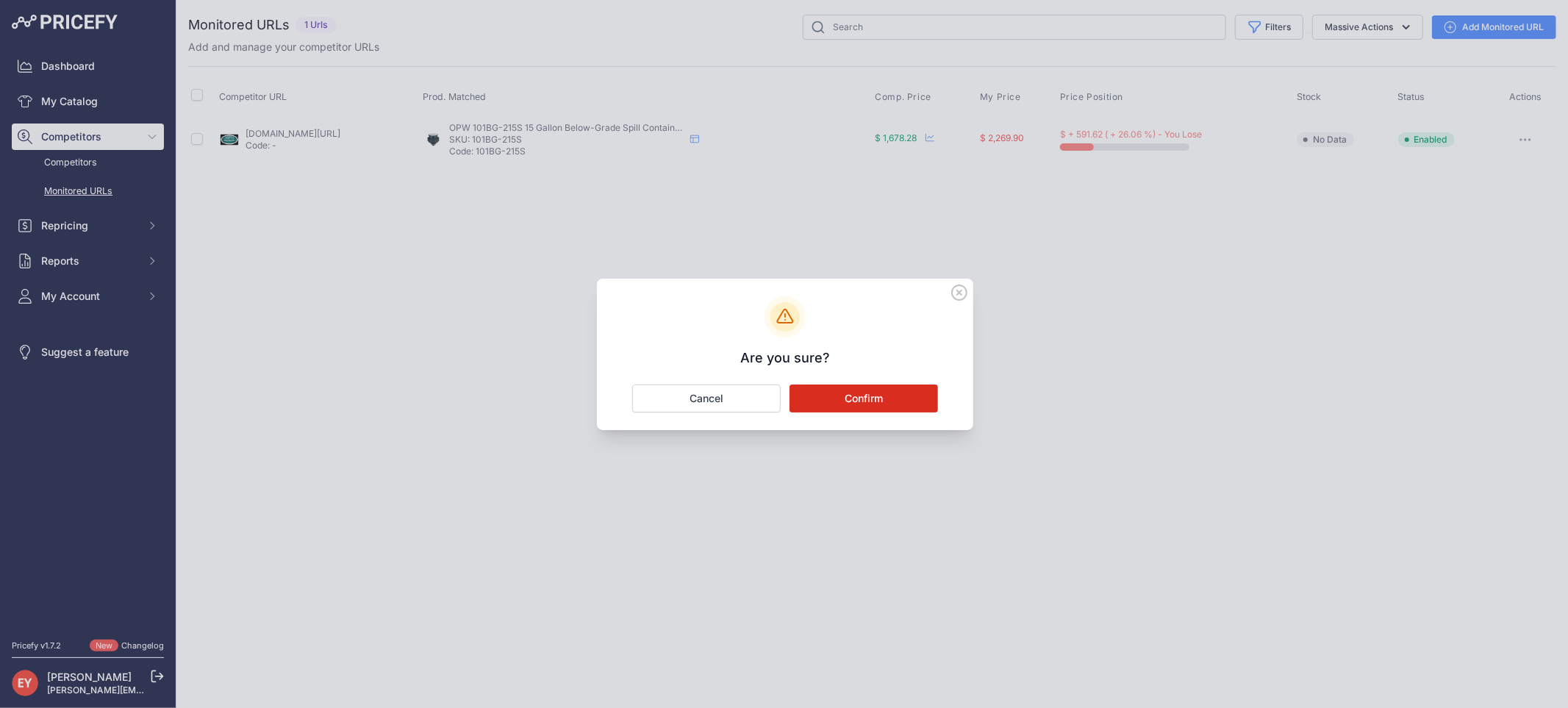
click at [847, 400] on button "Confirm" at bounding box center [864, 398] width 149 height 28
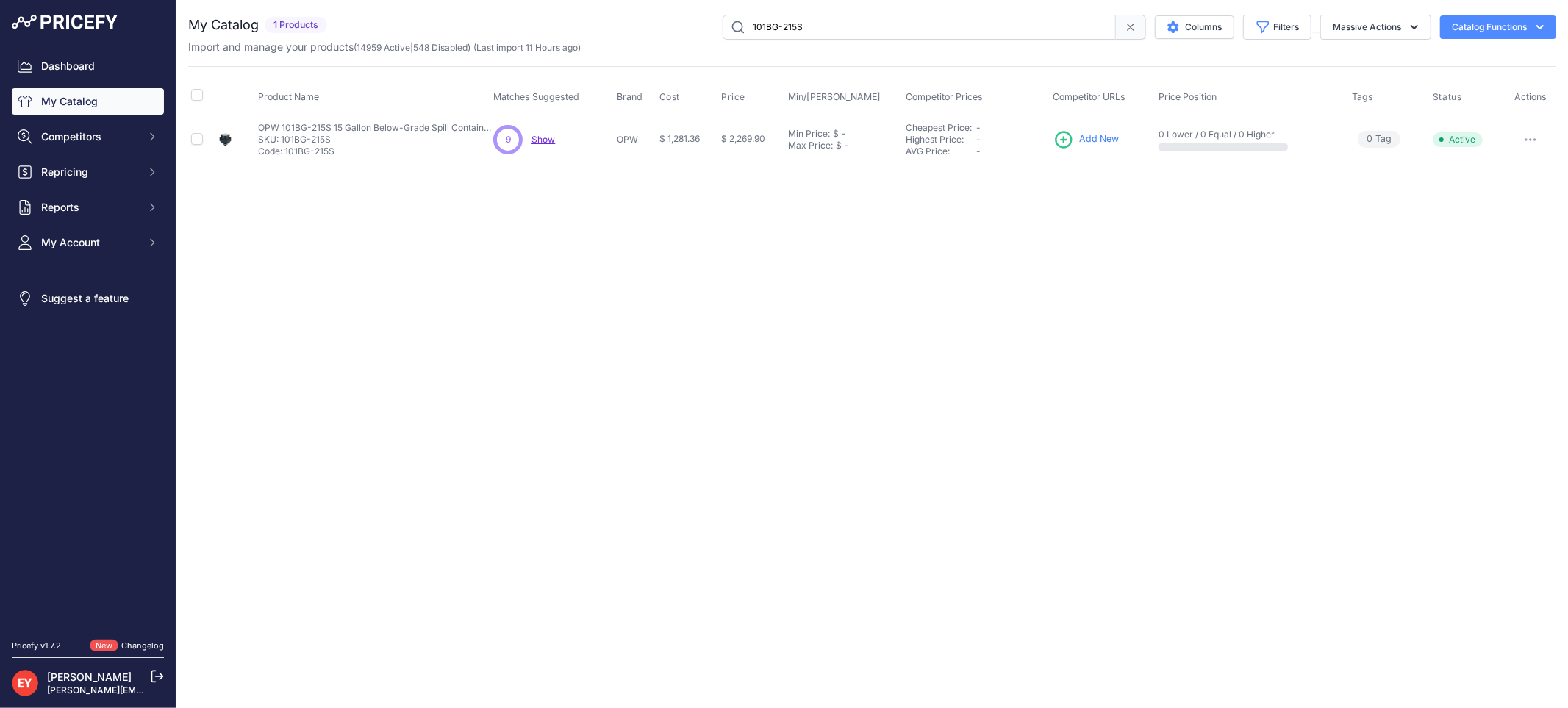
click at [1093, 140] on span "Add New" at bounding box center [1099, 140] width 40 height 14
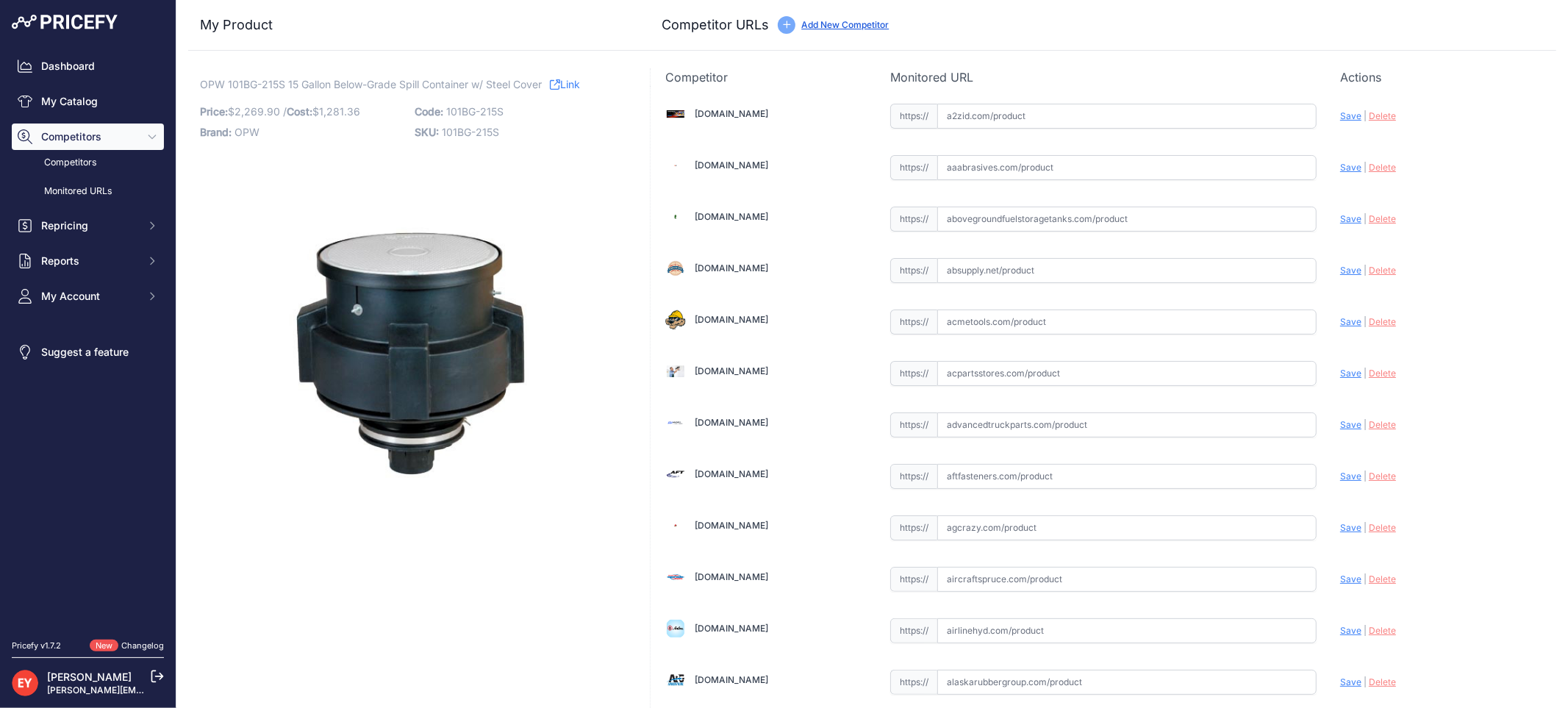
scroll to position [1360, 0]
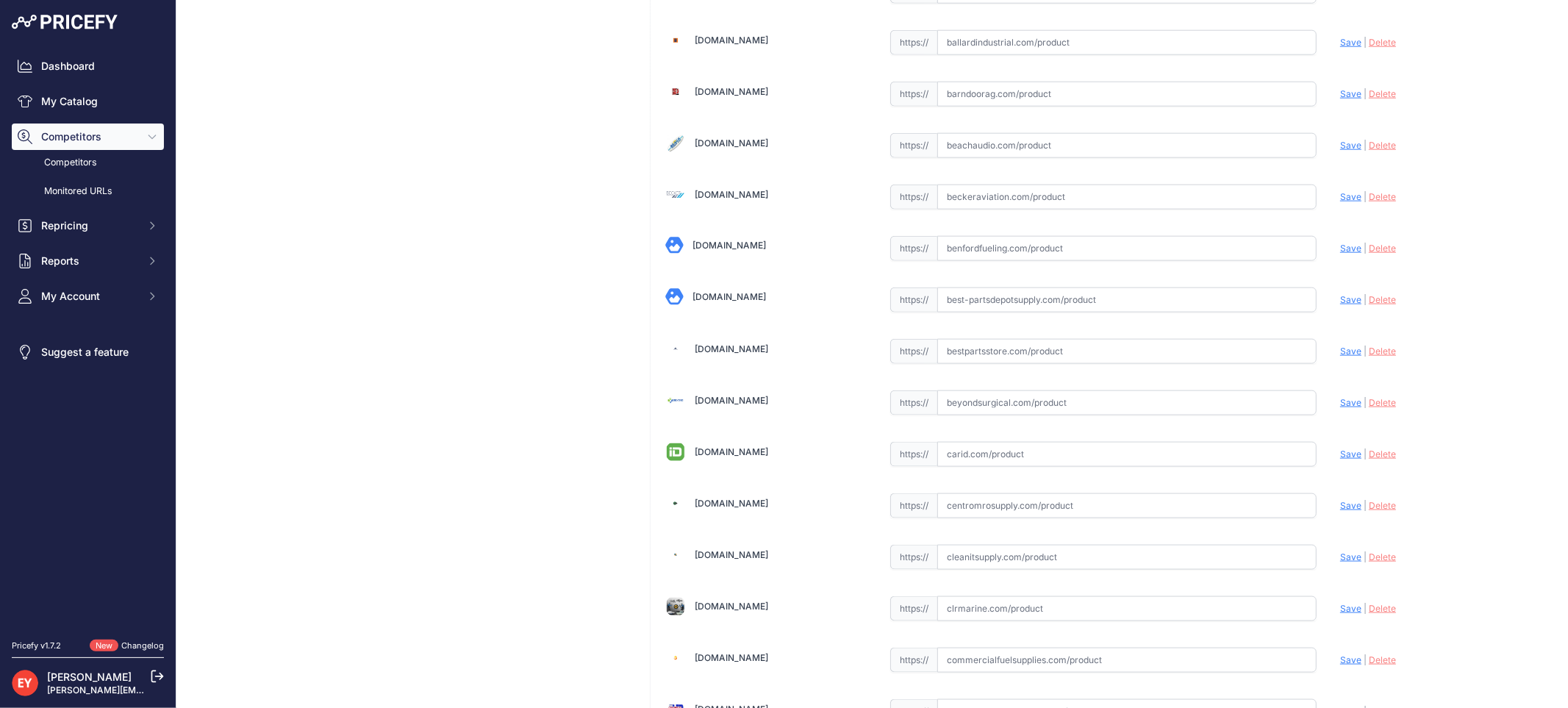
click at [981, 354] on input "text" at bounding box center [1126, 351] width 379 height 25
paste input "https://www.bestpartsstore.com/product/opw-101bg-215s-15-gallon-below-grade-spi…"
click at [1340, 353] on span "Save" at bounding box center [1350, 351] width 21 height 11
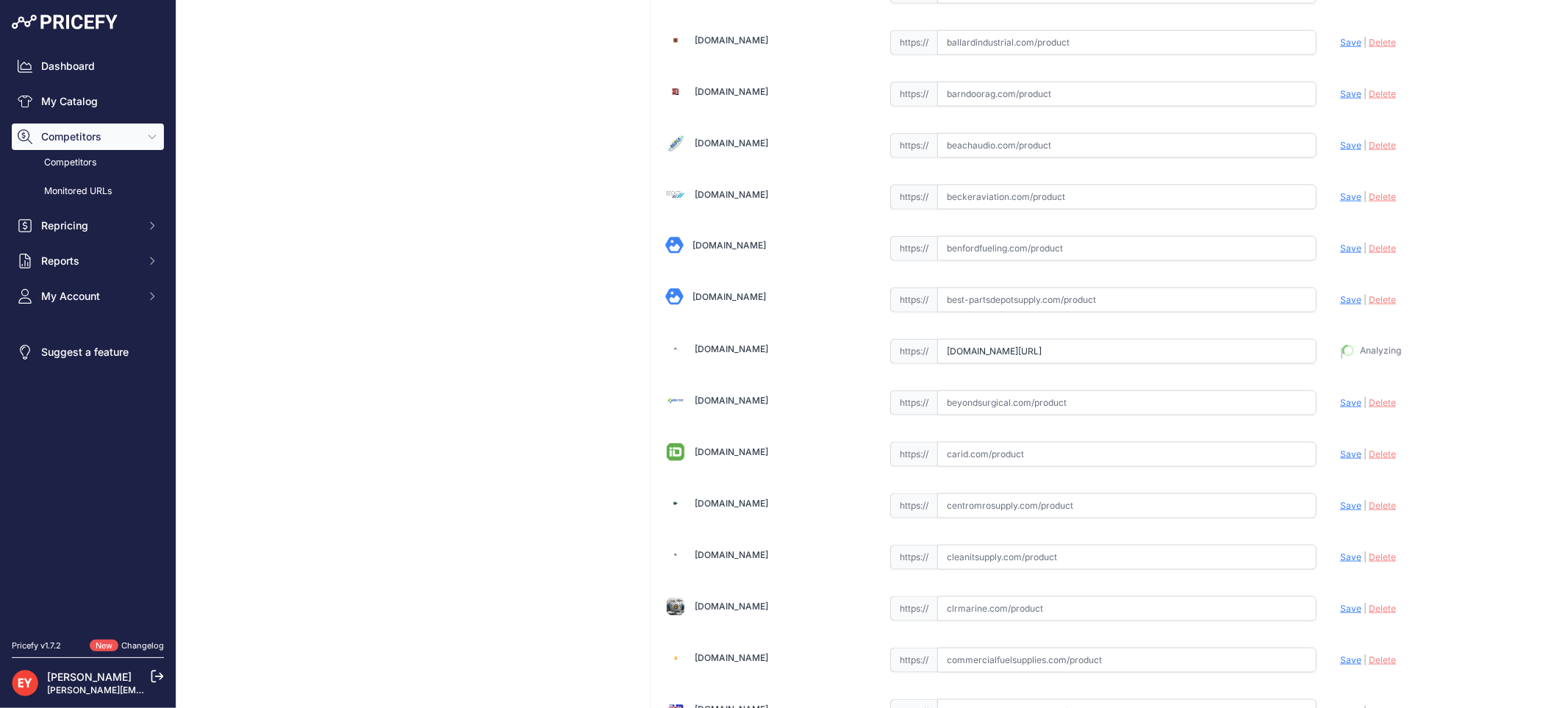
type input "https://www.bestpartsstore.com/product/opw-101bg-215s-15-gallon-below-grade-spi…"
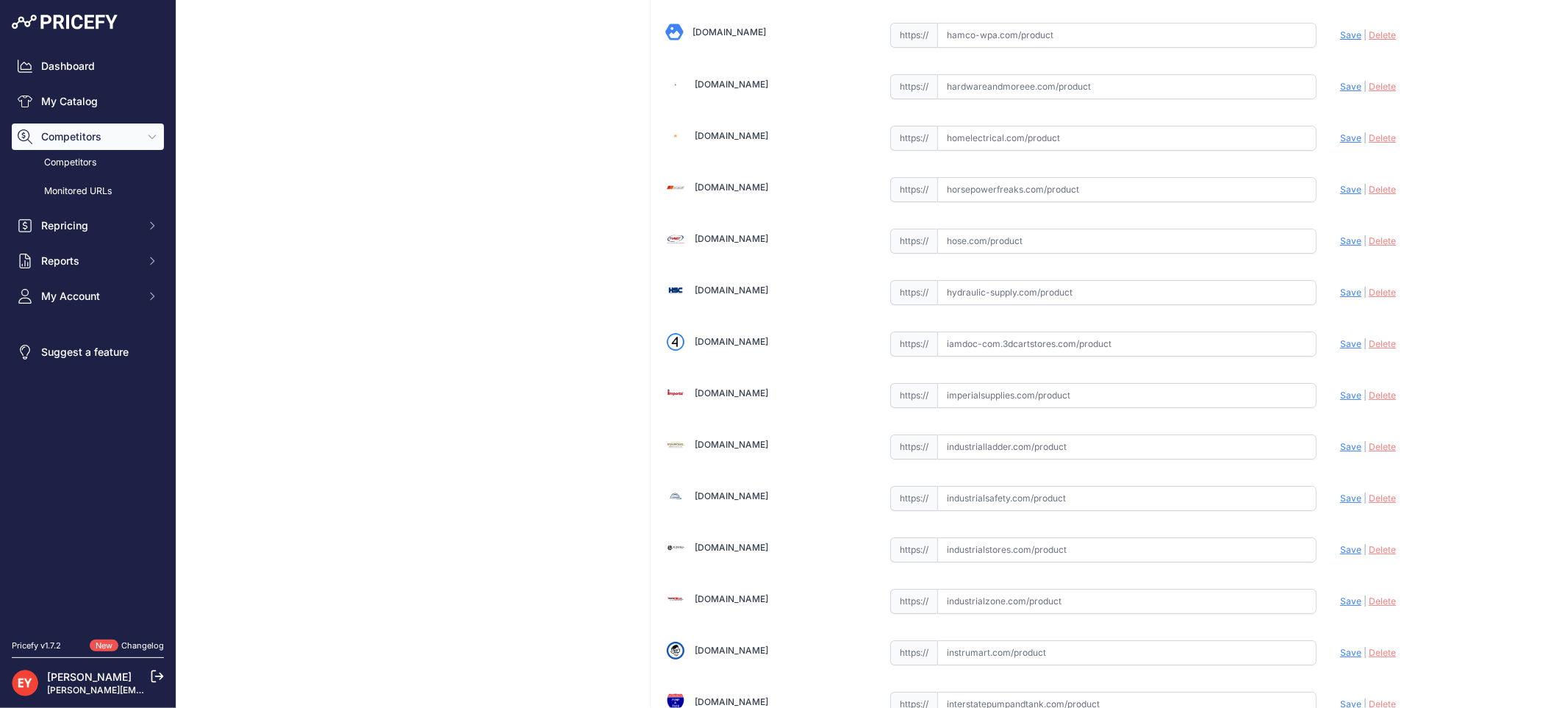
click at [981, 351] on input "text" at bounding box center [1126, 344] width 379 height 25
paste input "https://iamdoc-com.3dcartstores.com/15-Gallon-Below-Grade-Steel-Cover_p_1057370…"
click at [1340, 349] on span "Save" at bounding box center [1350, 343] width 21 height 11
type input "https://iamdoc-com.3dcartstores.com/15-Gallon-Below-Grade-Steel-Cover_p_1057370…"
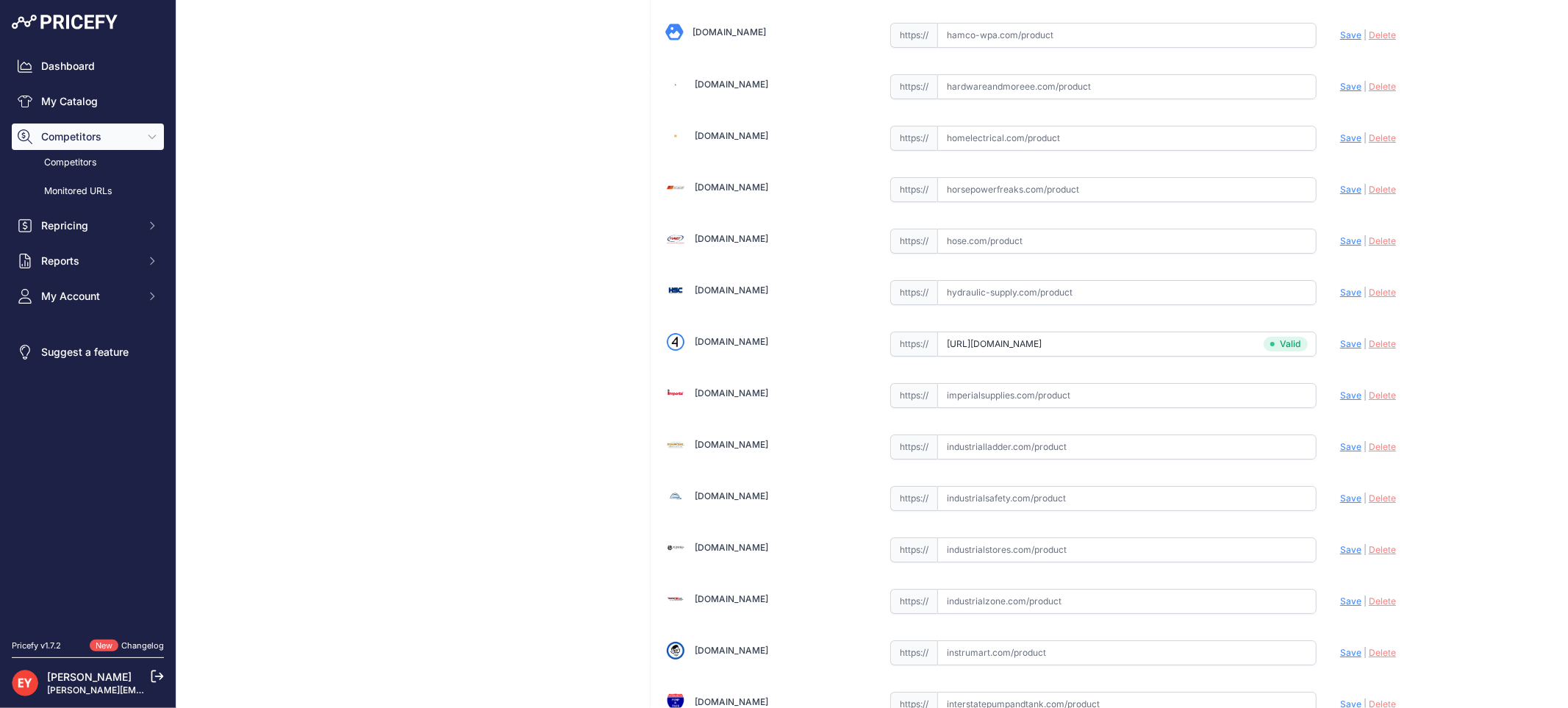
scroll to position [430, 0]
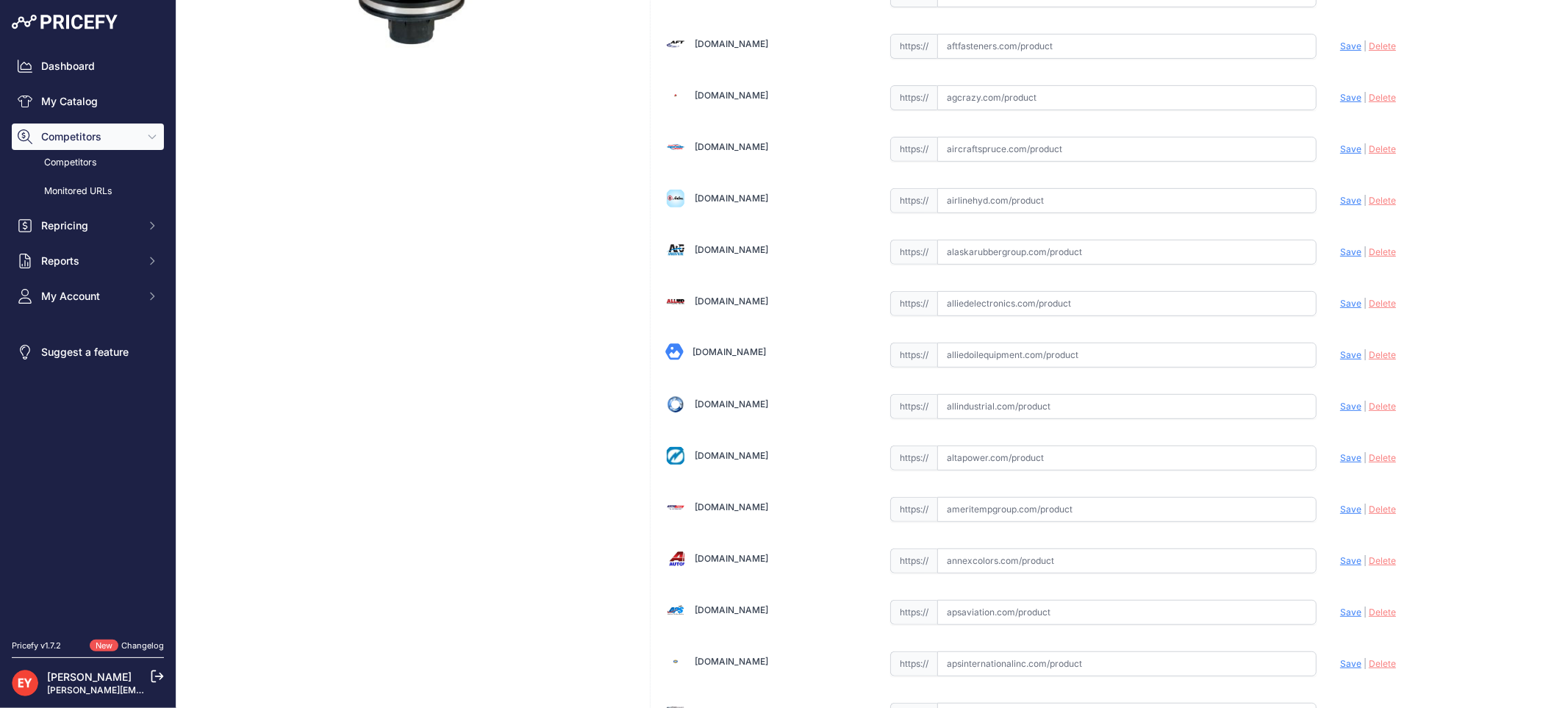
click at [987, 351] on input "text" at bounding box center [1126, 355] width 379 height 25
paste input "https://alliedoilequipment.com/shop/opw-fueling-components/101bg-215s-15-gal-be…"
click at [1340, 353] on span "Save" at bounding box center [1350, 354] width 21 height 11
type input "https://alliedoilequipment.com/shop/opw-fueling-components/101bg-215s-15-gal-be…"
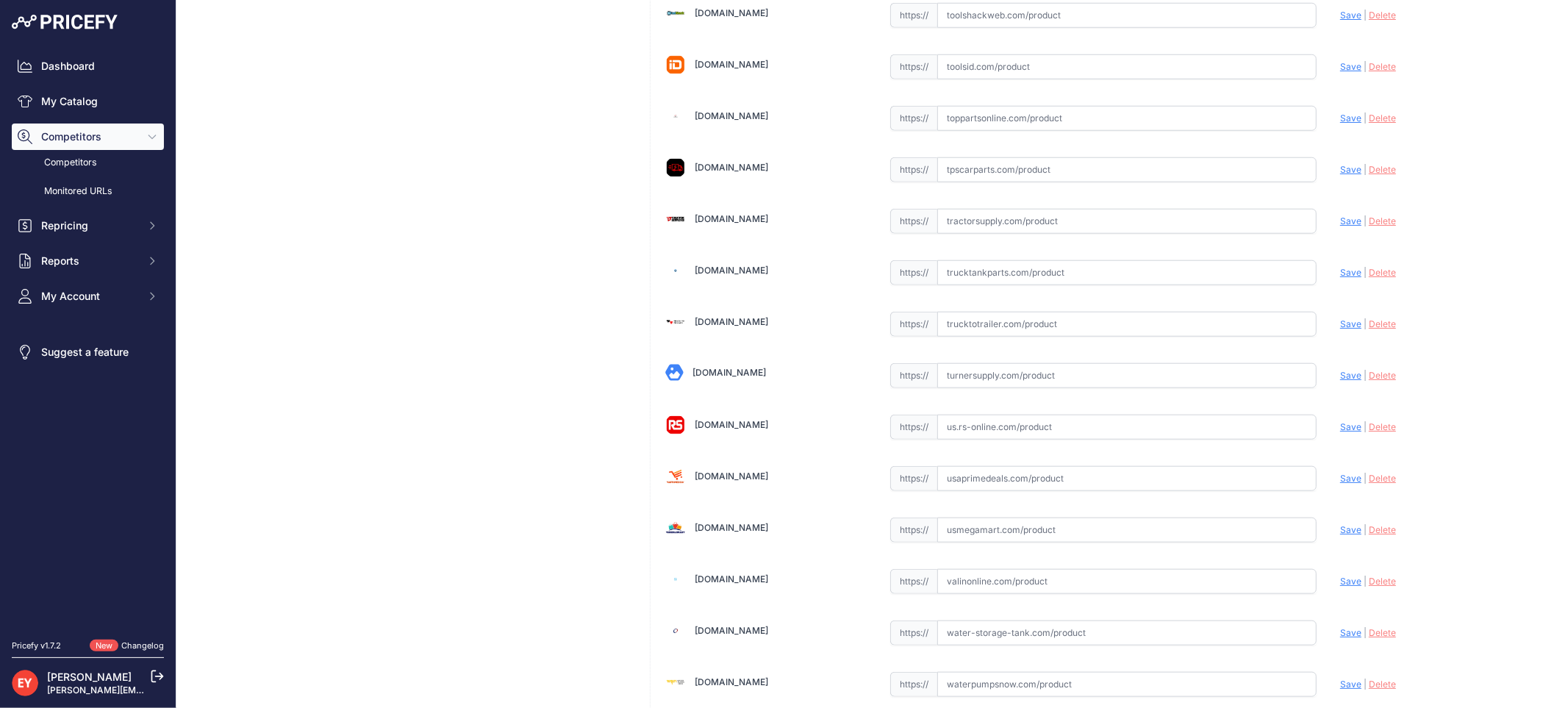
scroll to position [10974, 0]
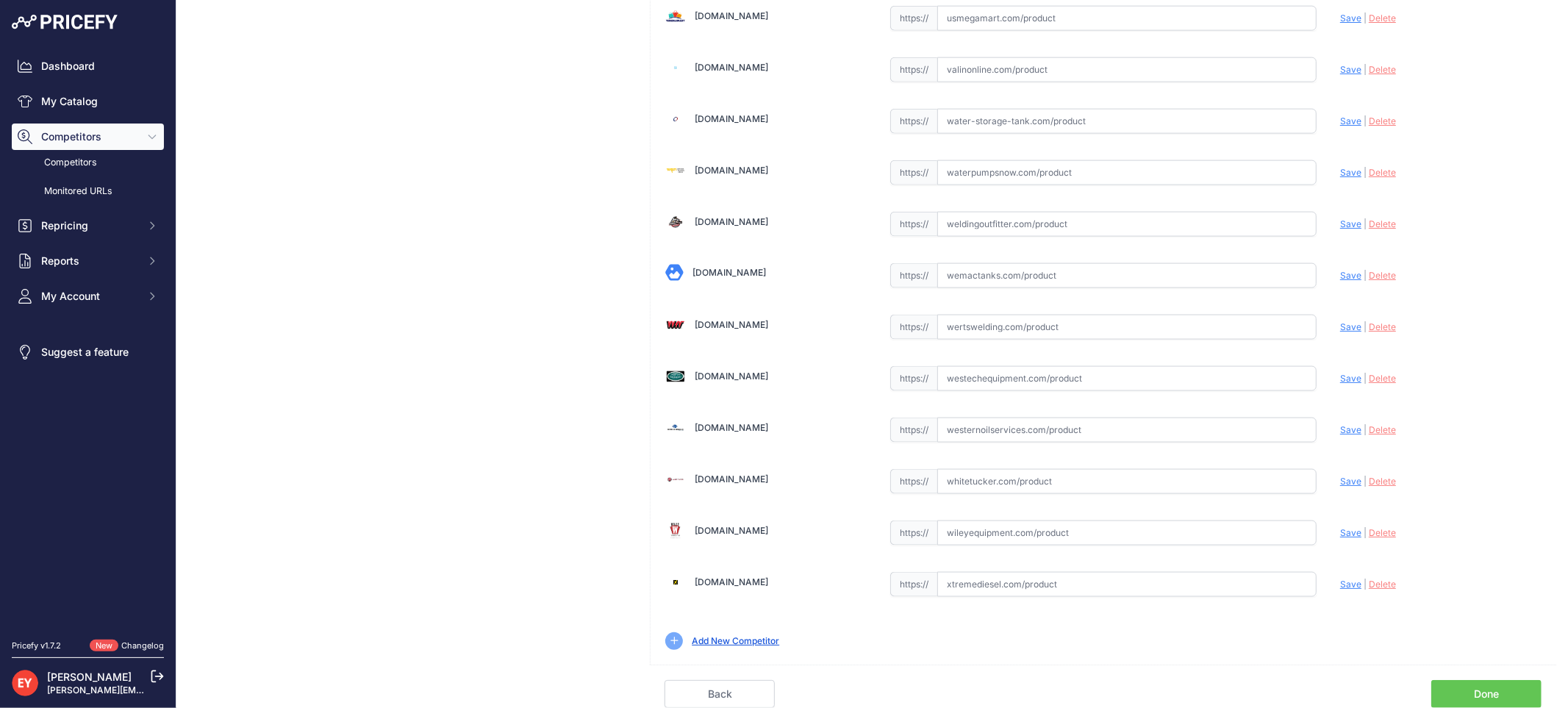
click at [1501, 685] on link "Done" at bounding box center [1486, 694] width 111 height 28
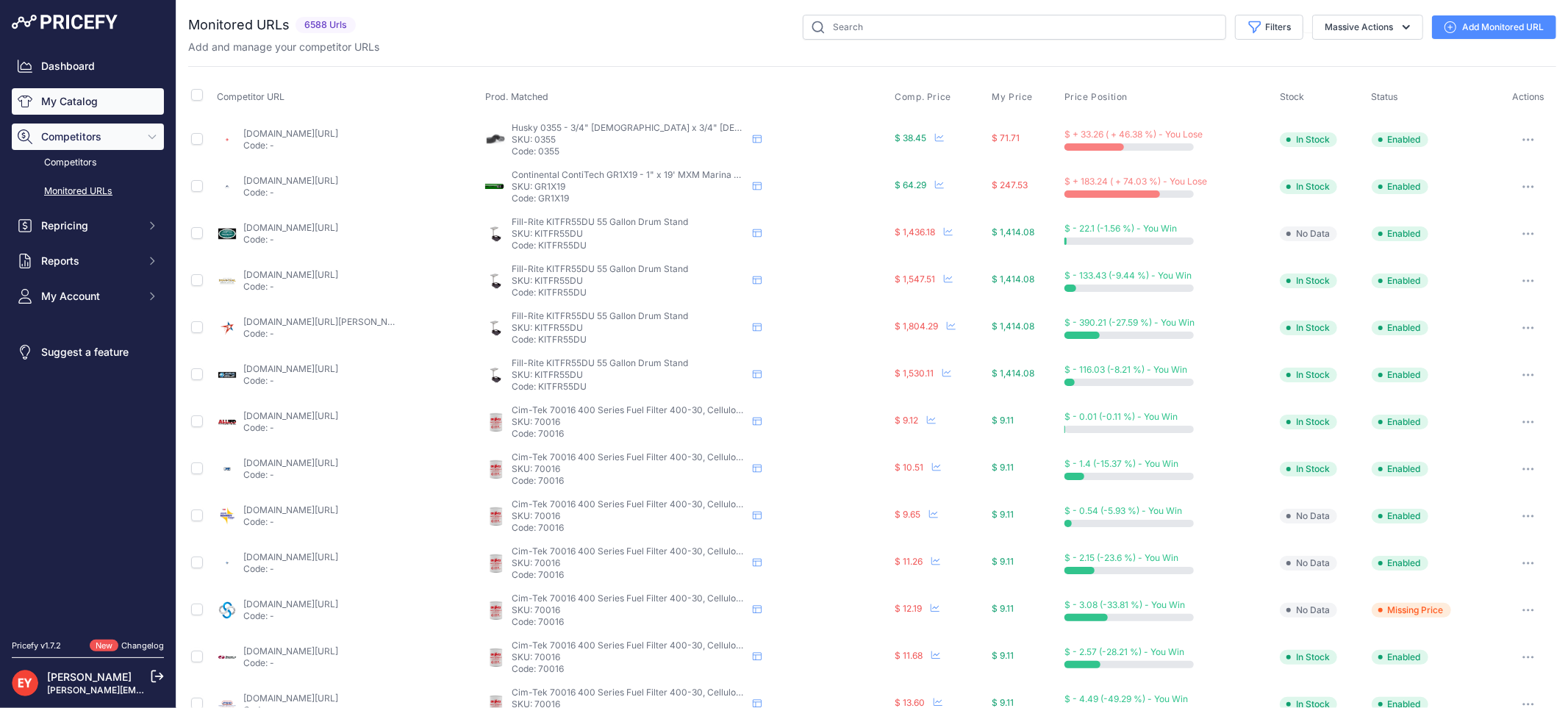
click at [97, 105] on link "My Catalog" at bounding box center [88, 101] width 152 height 26
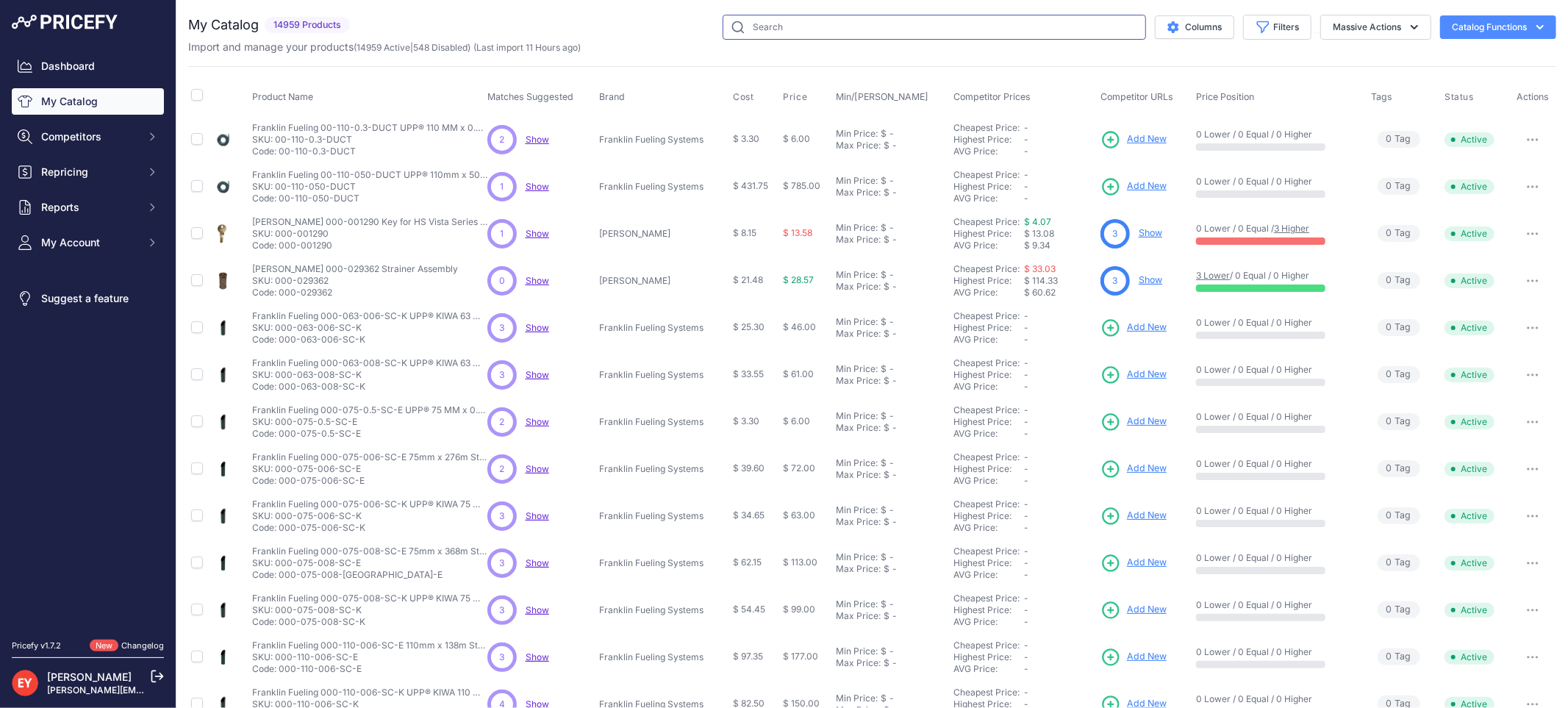
click at [780, 31] on input "text" at bounding box center [934, 26] width 424 height 25
paste input "1SC-31512D-Y"
type input "1SC-31512D-Y"
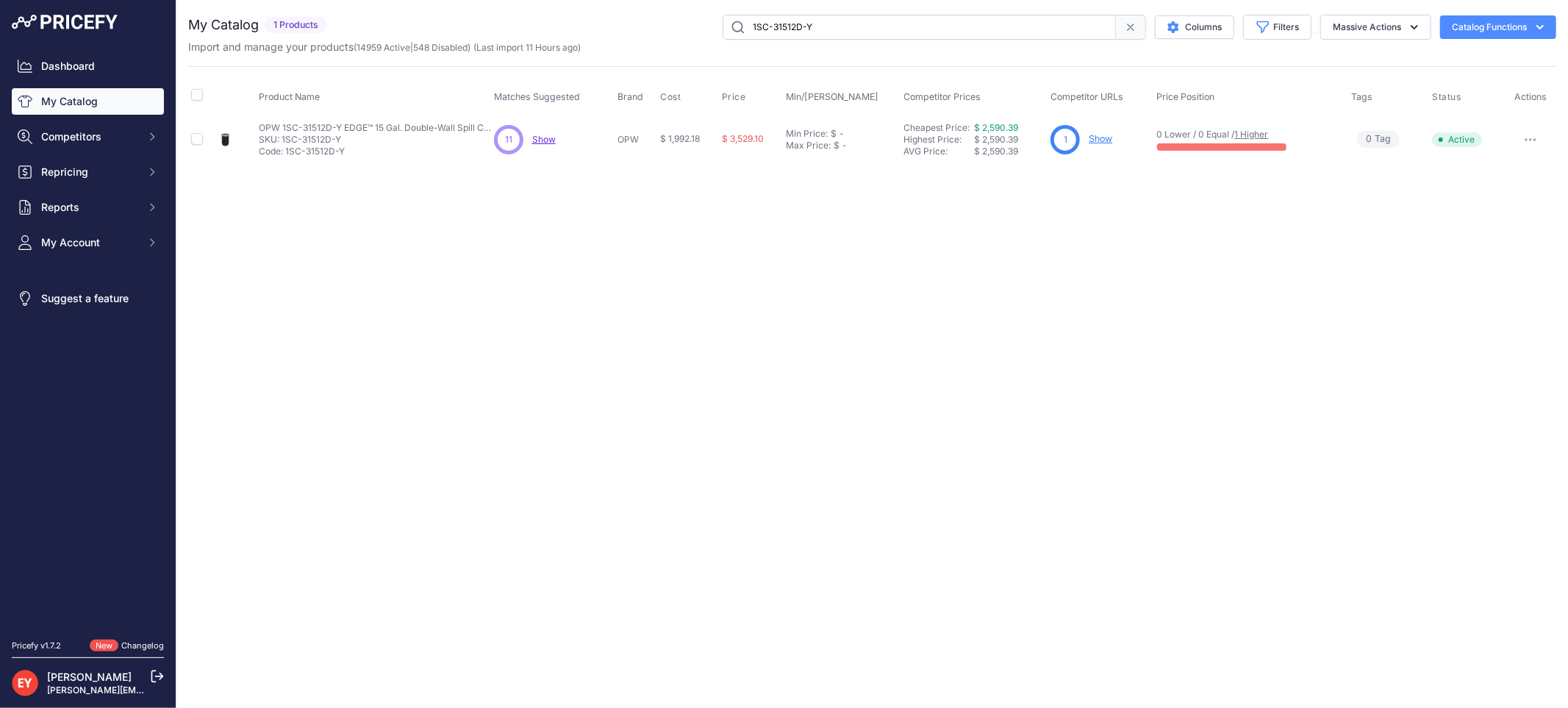
click at [1101, 138] on link "Show" at bounding box center [1100, 138] width 24 height 11
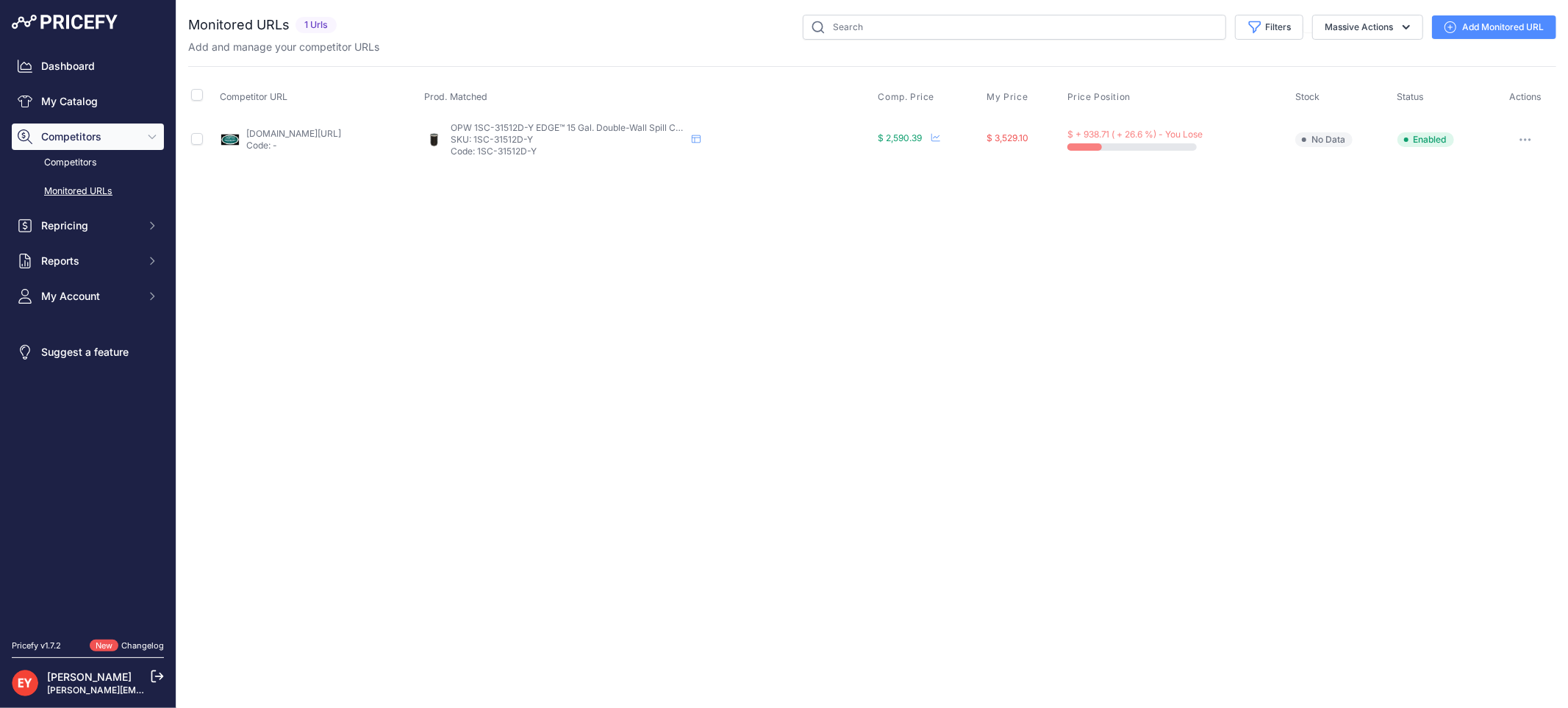
click at [341, 128] on link "[DOMAIN_NAME][URL]" at bounding box center [293, 133] width 94 height 11
click at [1521, 140] on icon "button" at bounding box center [1521, 140] width 2 height 2
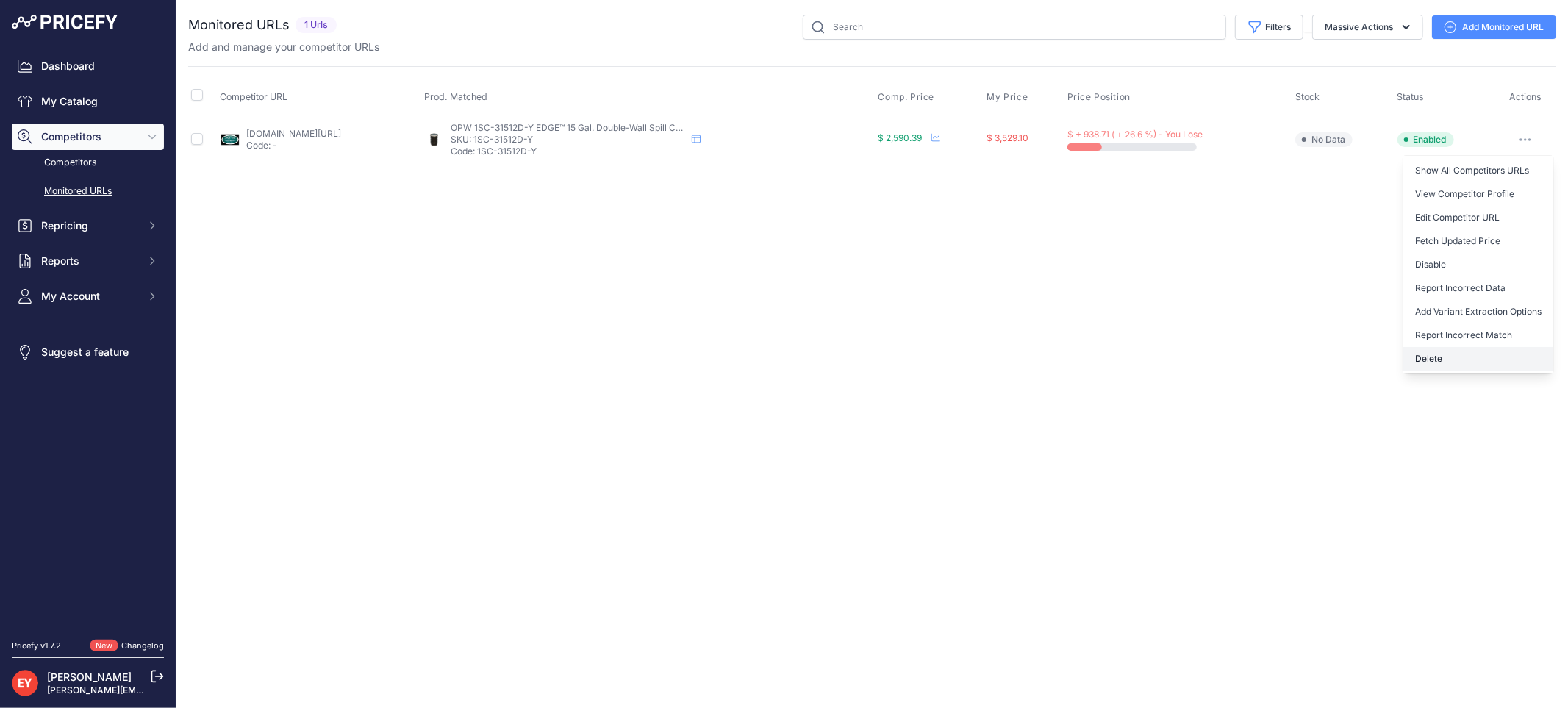
click at [1441, 368] on button "Delete" at bounding box center [1478, 359] width 150 height 24
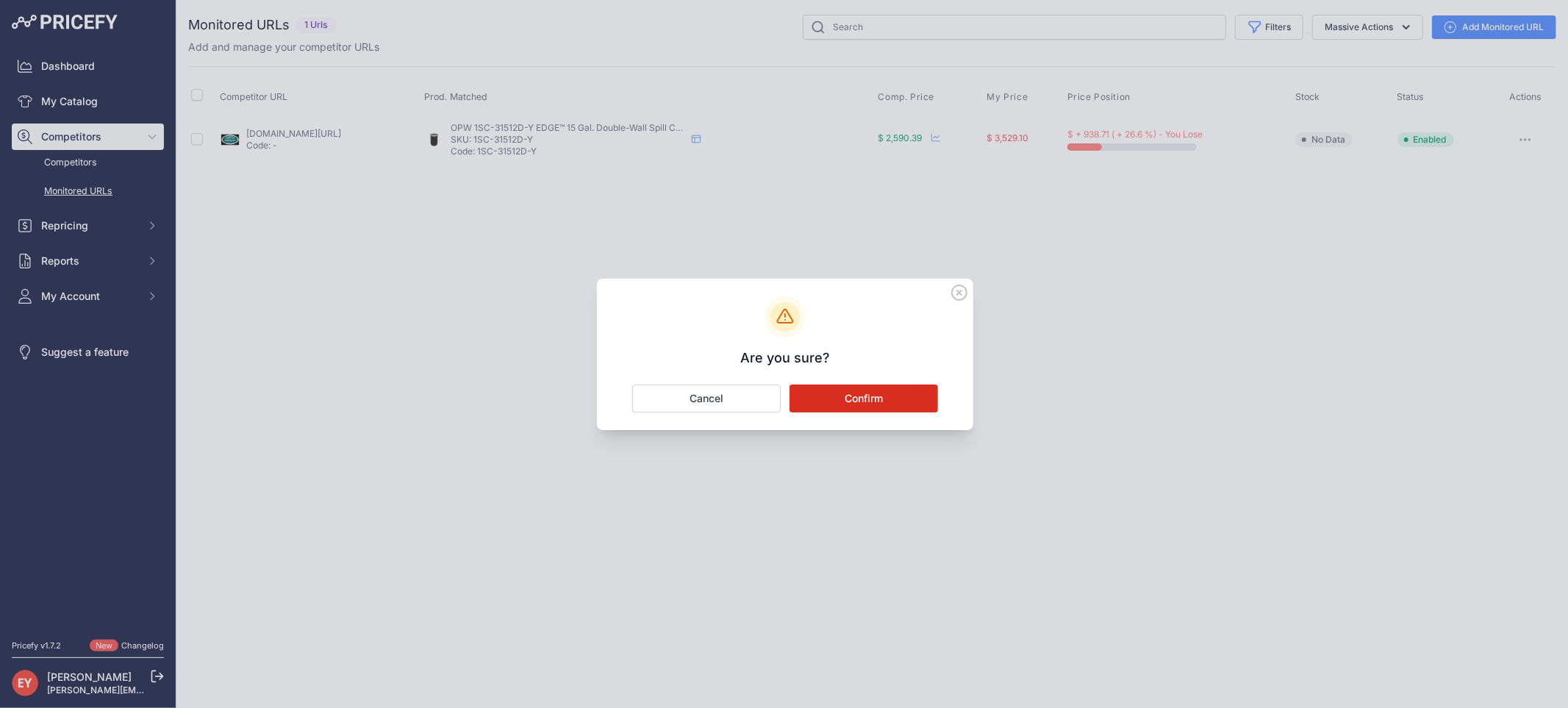
click at [854, 398] on button "Confirm" at bounding box center [864, 398] width 149 height 28
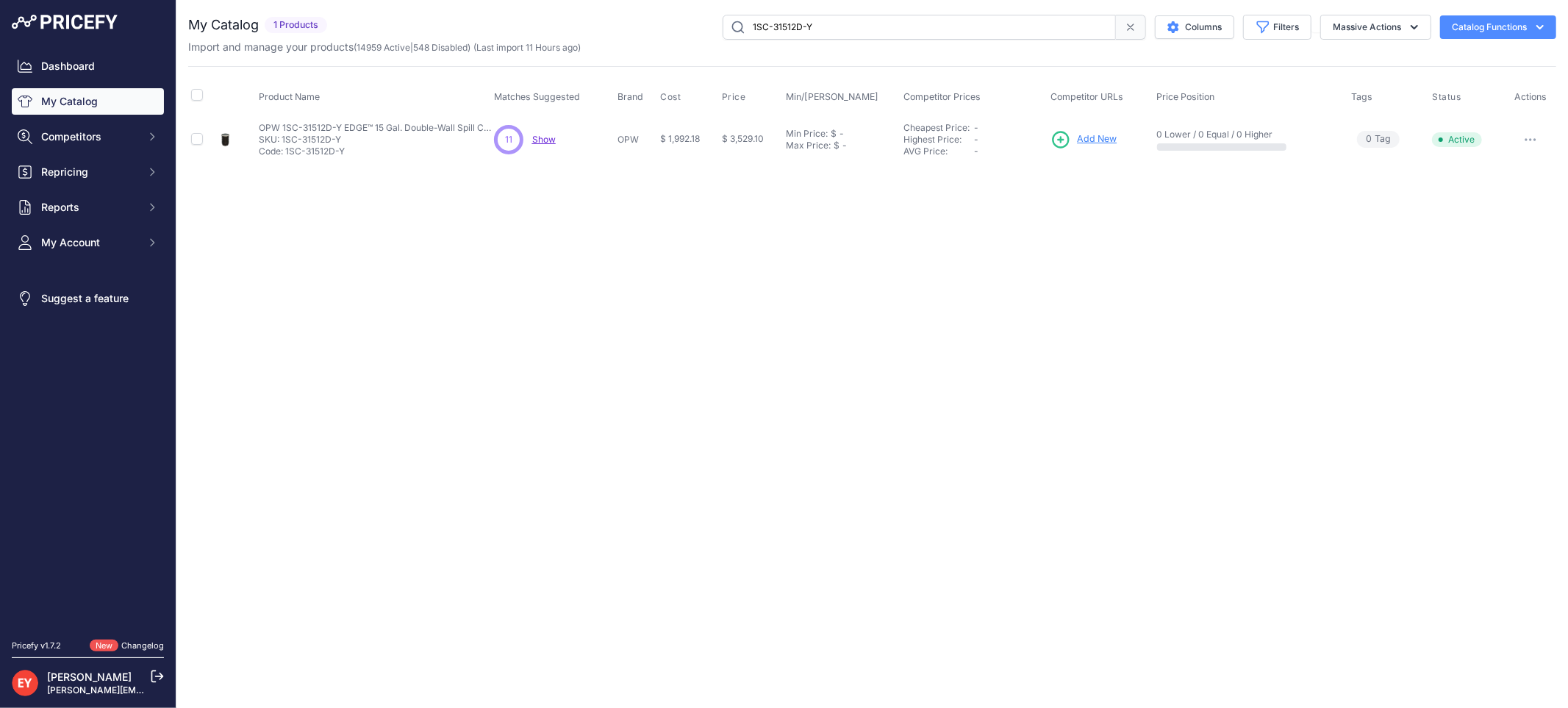
click at [1099, 129] on link "Add New" at bounding box center [1084, 140] width 66 height 20
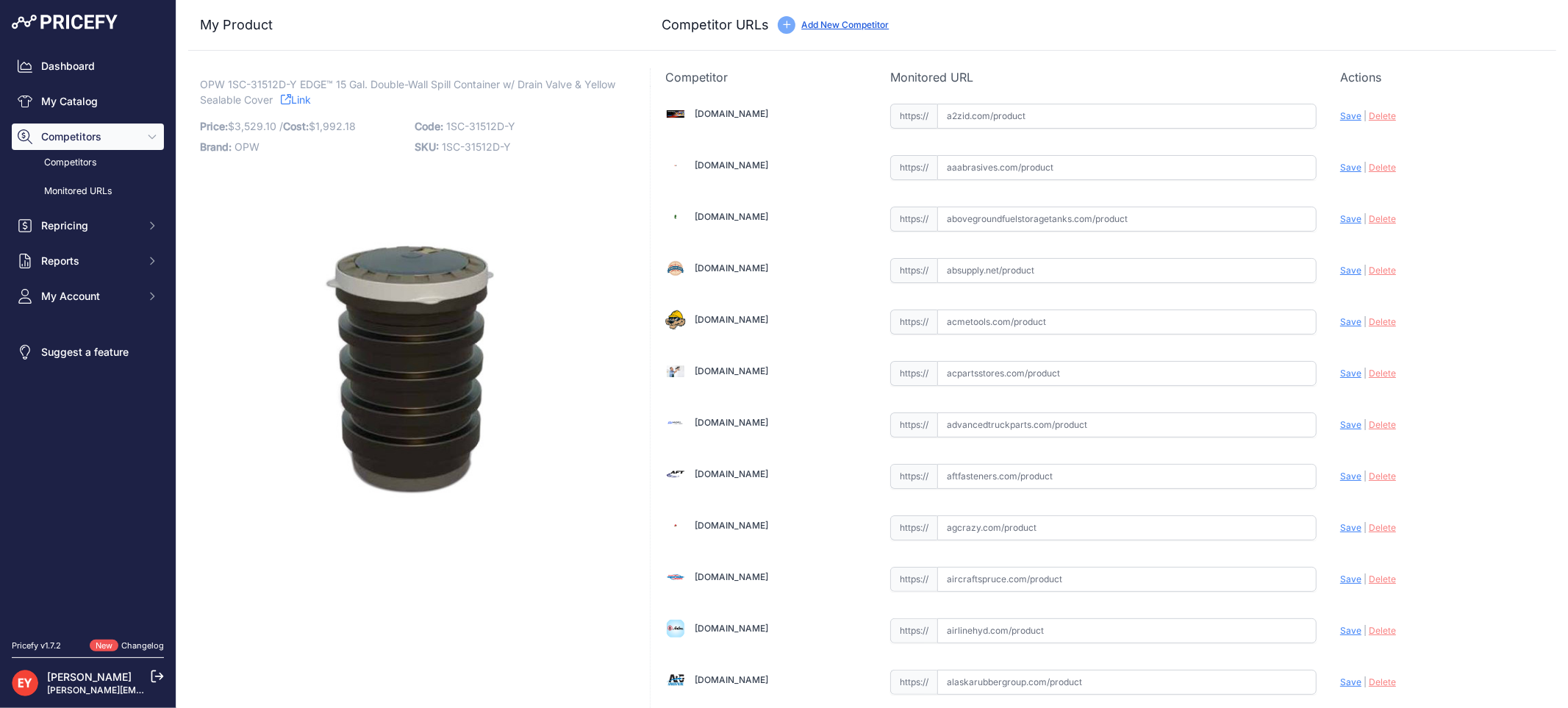
scroll to position [10223, 0]
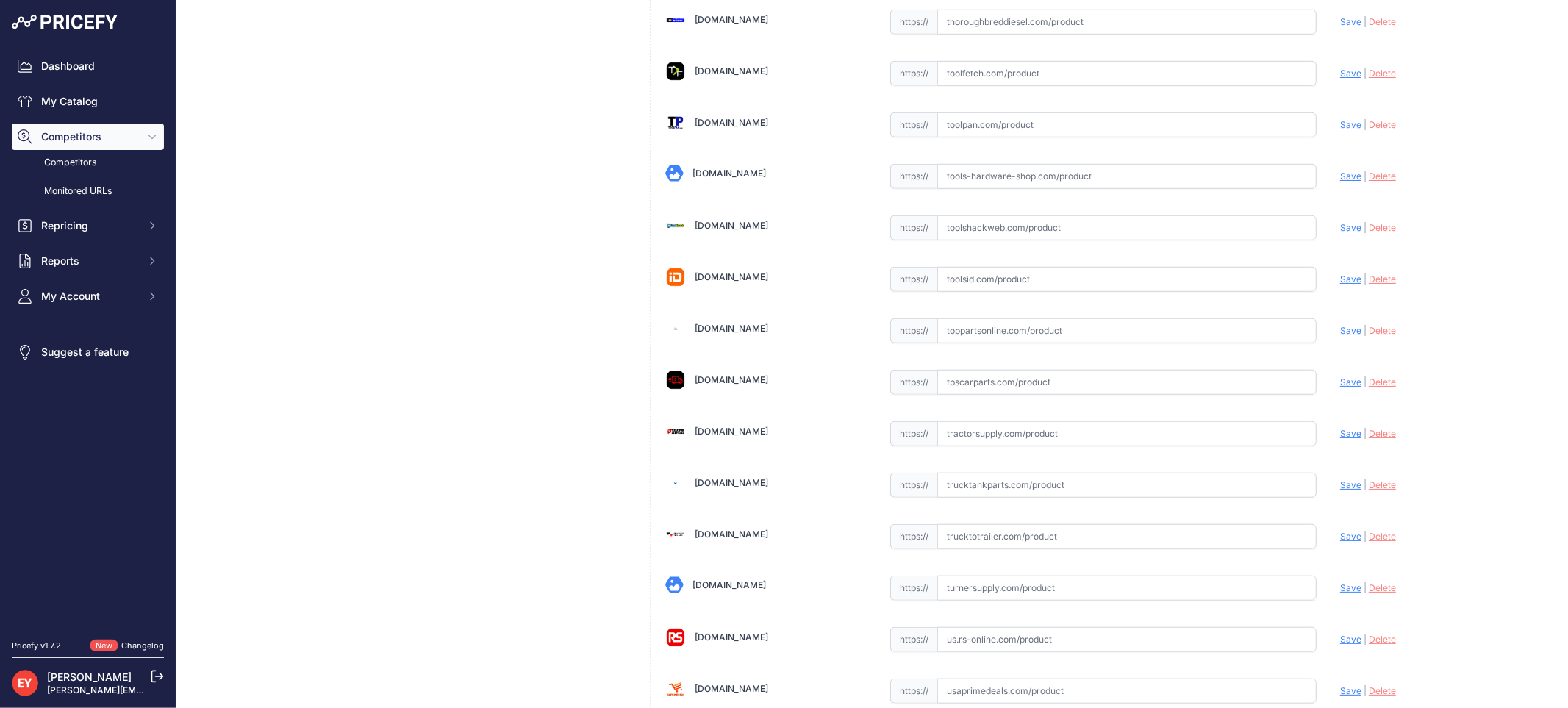
click at [952, 343] on input "text" at bounding box center [1126, 330] width 379 height 25
paste input "https://www.toppartsonline.com/product/opw-1sc-31512d-y-edge-15-gal-double-wall…"
click at [1340, 336] on span "Save" at bounding box center [1350, 330] width 21 height 11
type input "https://www.toppartsonline.com/product/opw-1sc-31512d-y-edge-15-gal-double-wall…"
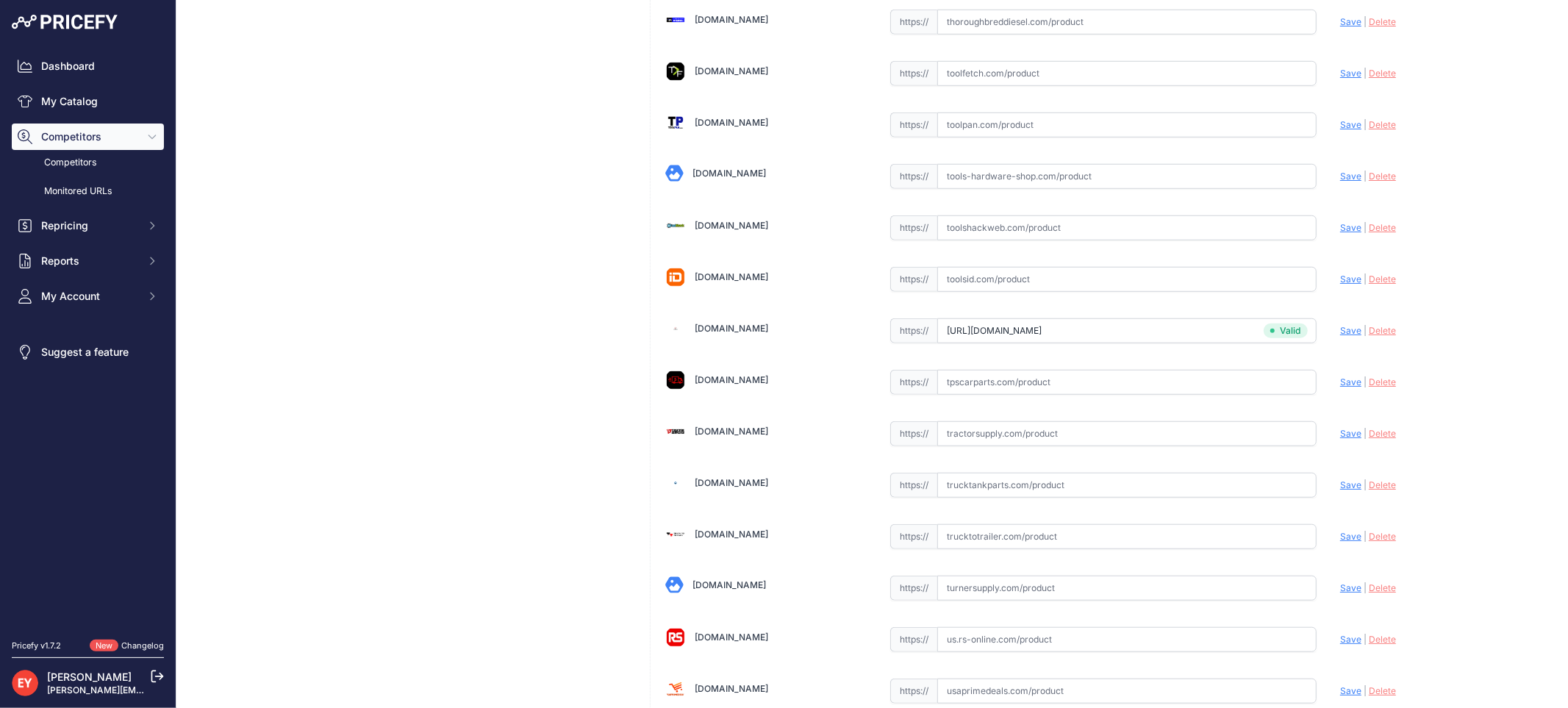
scroll to position [4352, 0]
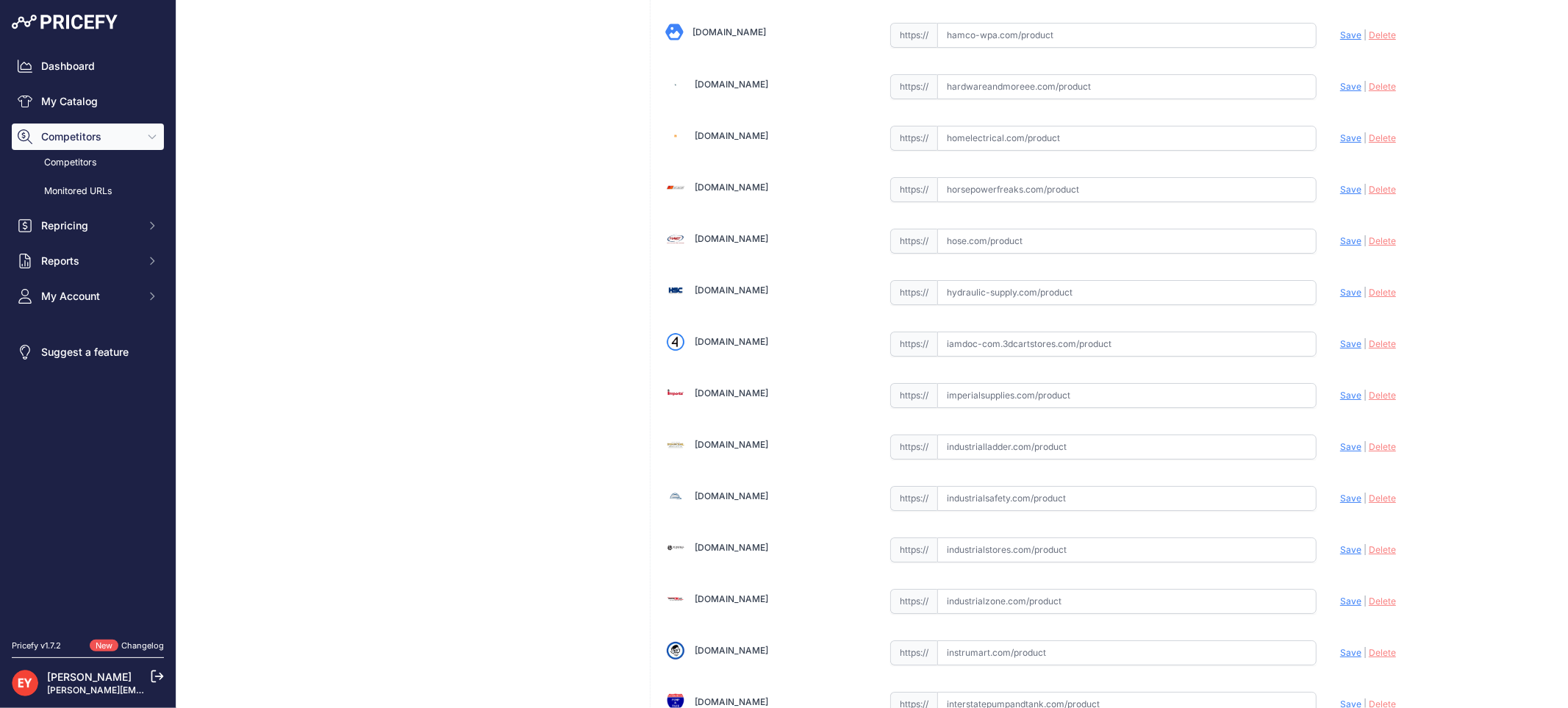
click at [996, 354] on input "text" at bounding box center [1126, 344] width 379 height 25
paste input "https://iamdoc-com.3dcartstores.com/15-Gallon-Edge-Dwsc-Drain-Spill-Container-Y…"
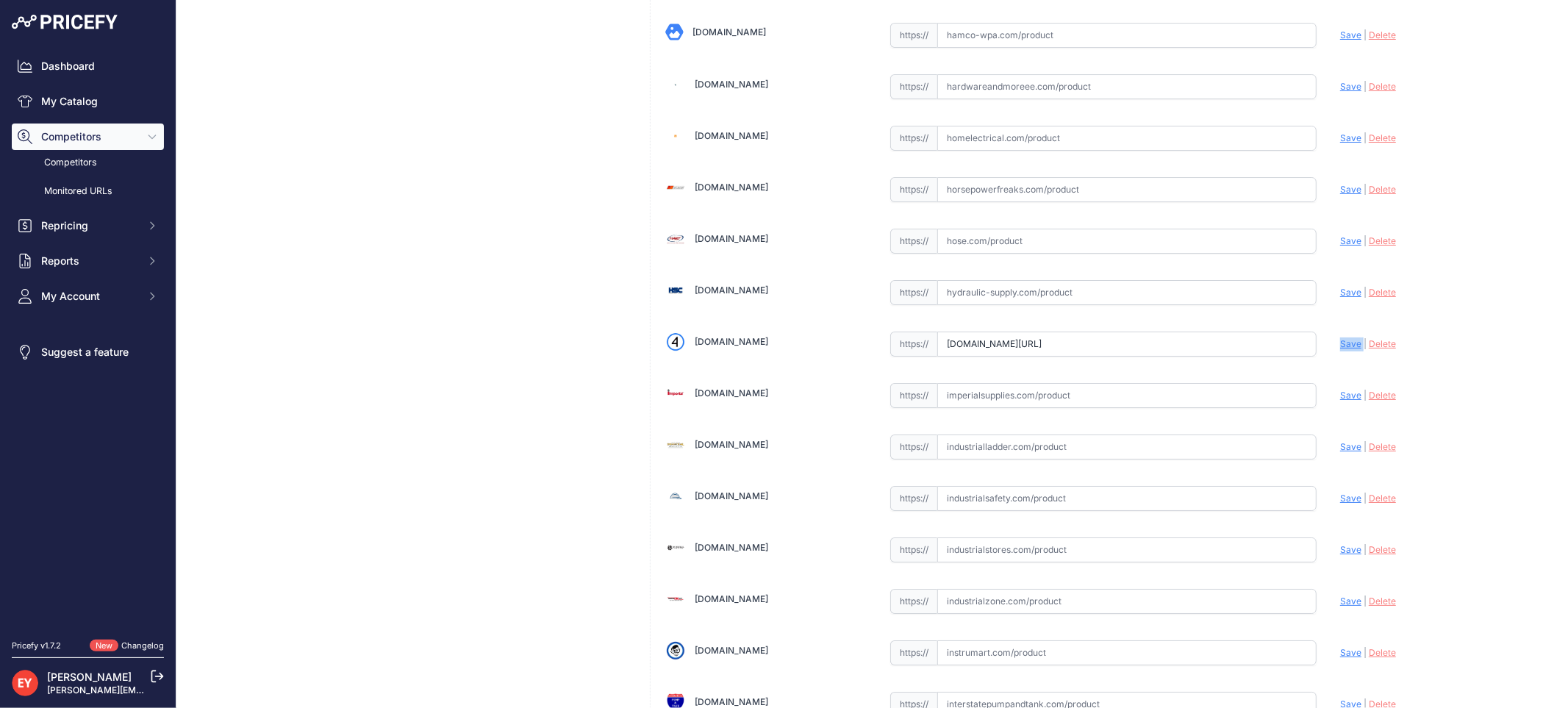
click at [1340, 349] on span "Save" at bounding box center [1350, 343] width 21 height 11
type input "https://iamdoc-com.3dcartstores.com/15-Gallon-Edge-Dwsc-Drain-Spill-Container-Y…"
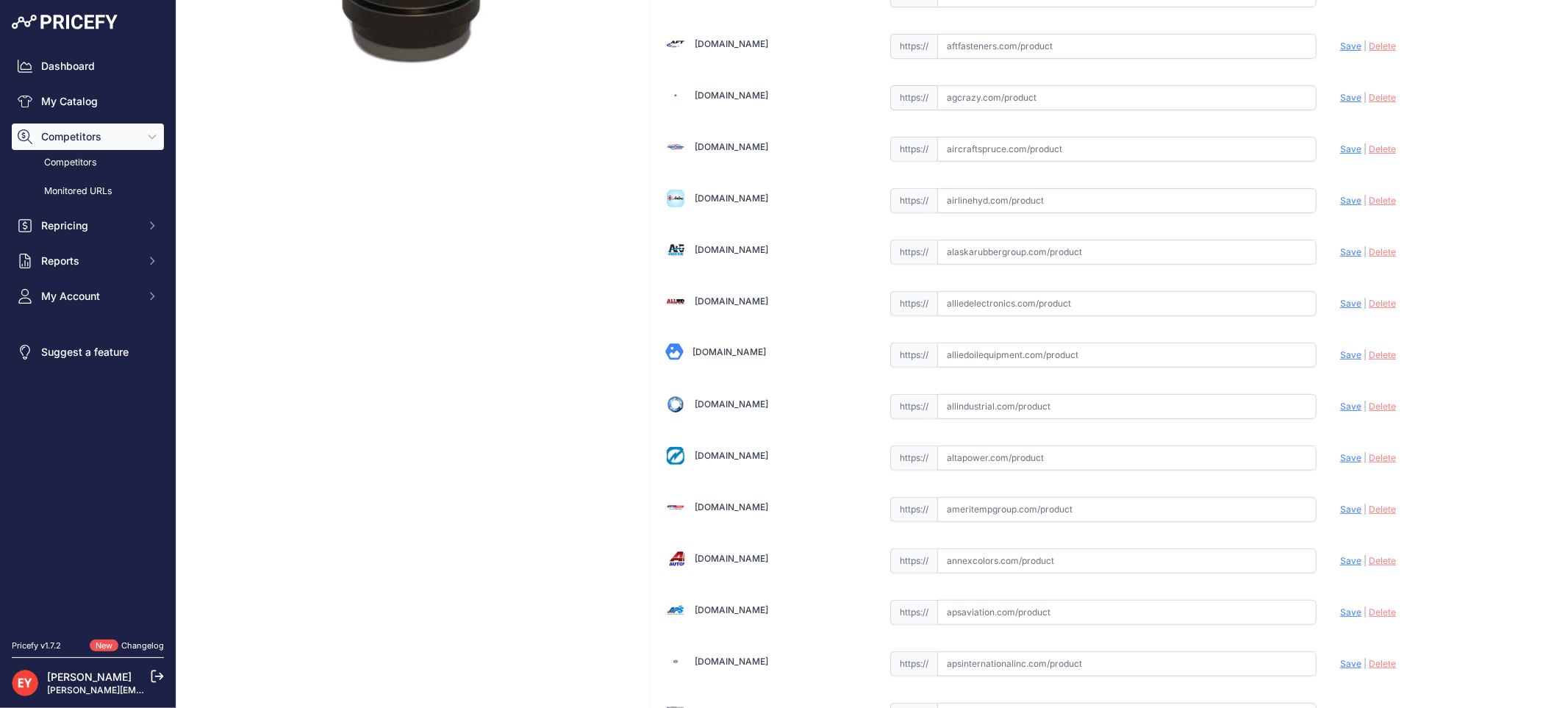
click at [981, 364] on input "text" at bounding box center [1126, 355] width 379 height 25
paste input "https://alliedoilequipment.com/shop/opw-fueling-components/1sc-31512d-y-15-gal-…"
click at [1340, 360] on span "Save" at bounding box center [1350, 354] width 21 height 11
type input "https://alliedoilequipment.com/shop/opw-fueling-components/1sc-31512d-y-15-gal-…"
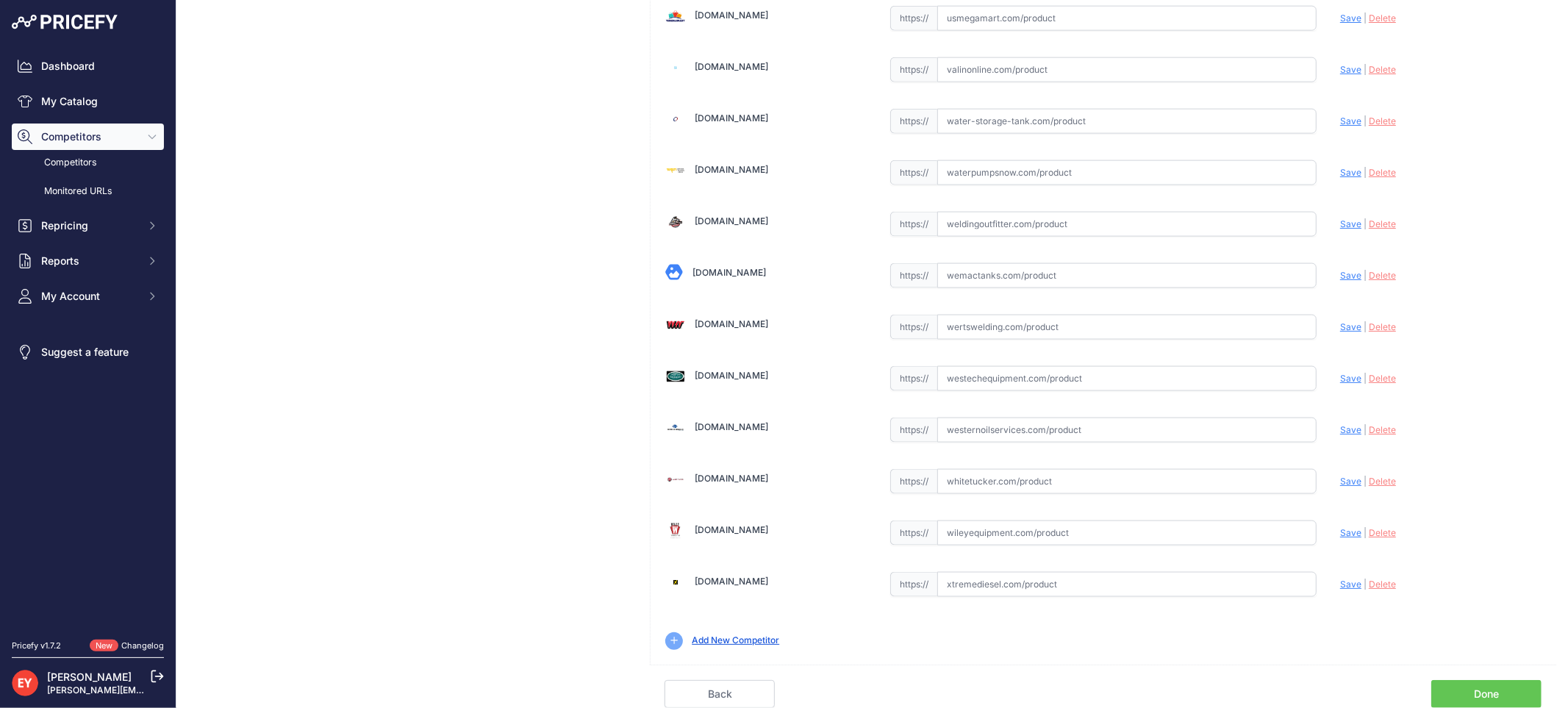
scroll to position [10974, 0]
click at [1493, 688] on link "Done" at bounding box center [1486, 694] width 111 height 28
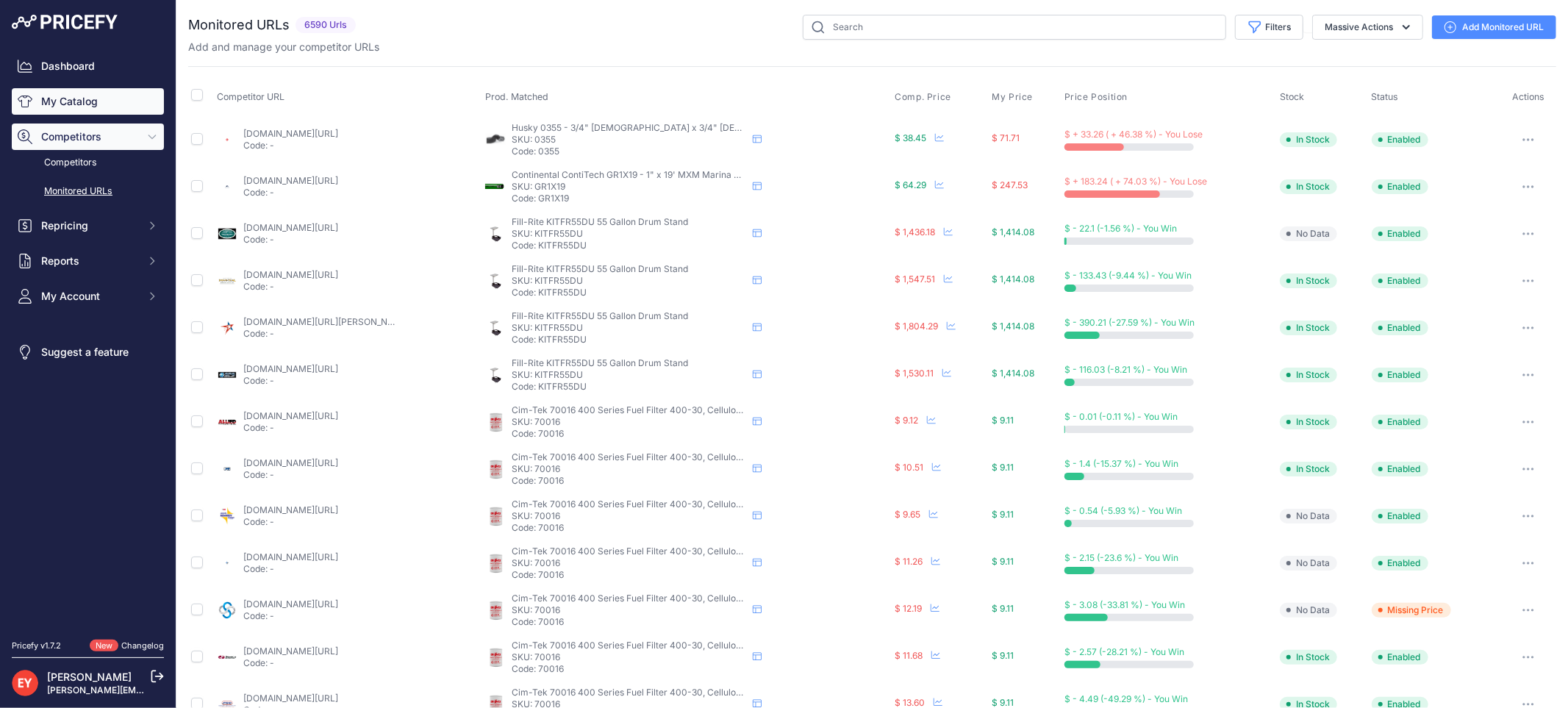
click at [62, 106] on link "My Catalog" at bounding box center [88, 101] width 152 height 26
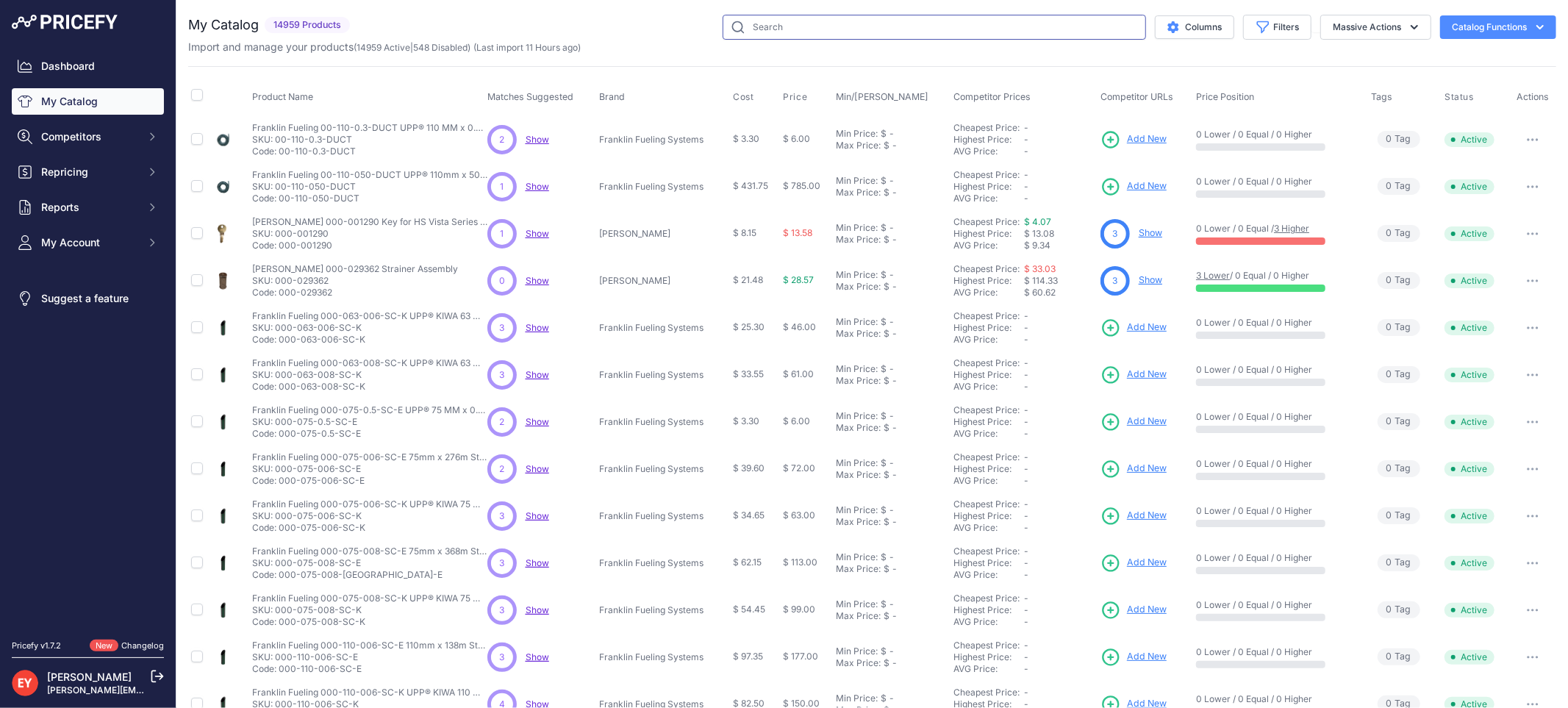
click at [774, 38] on input "text" at bounding box center [934, 26] width 424 height 25
paste input "1SC-2100-PEVR"
type input "1SC-2100-PEVR"
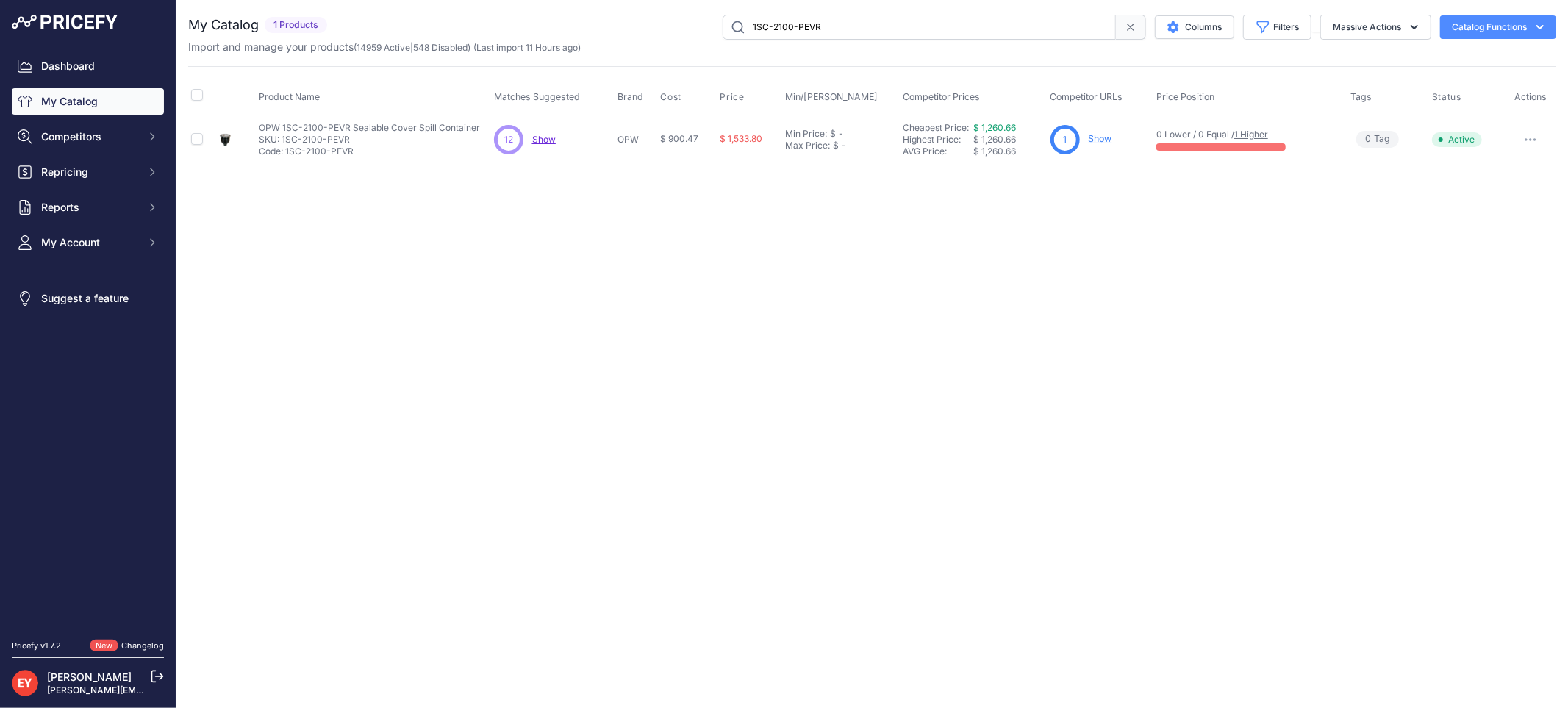
click at [1093, 140] on link "Show" at bounding box center [1100, 138] width 24 height 11
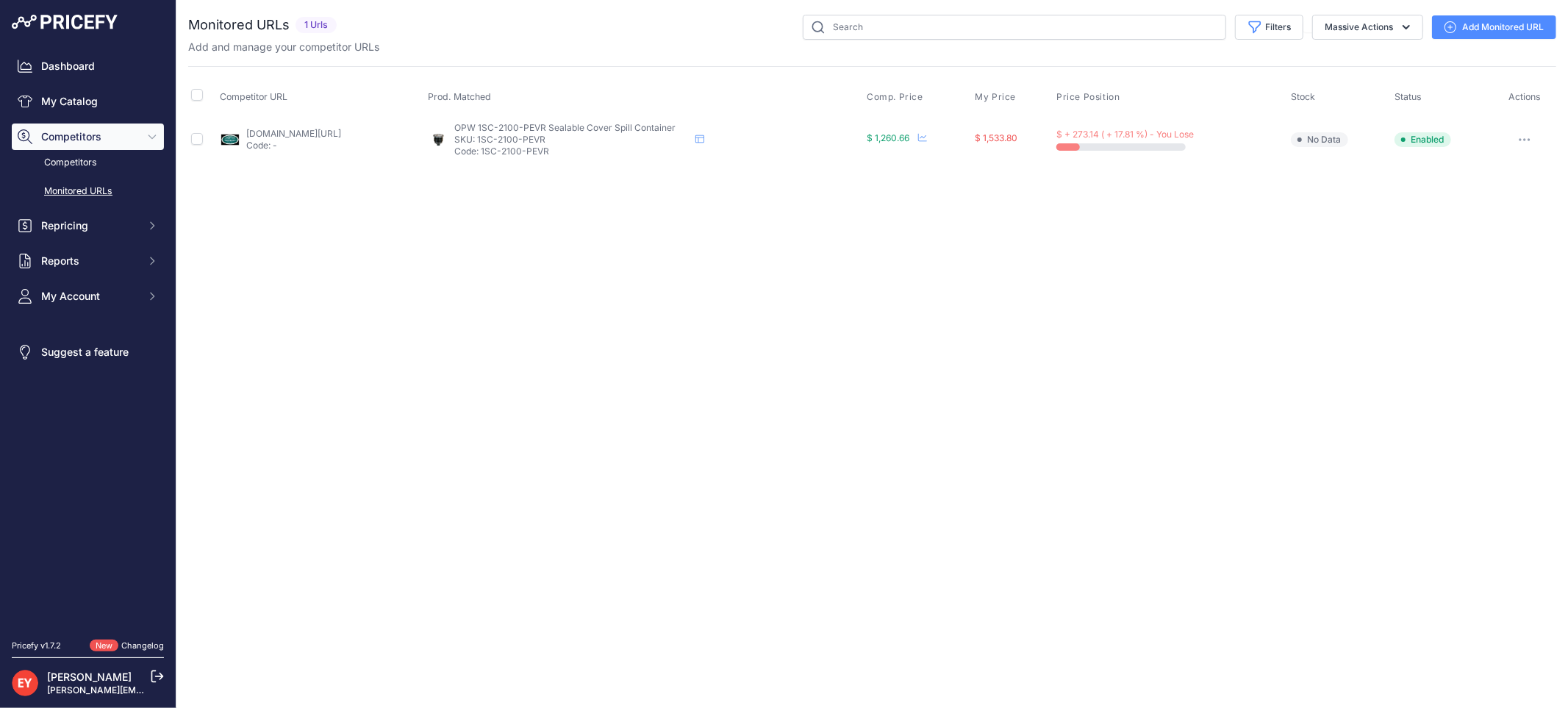
click at [306, 128] on link "[DOMAIN_NAME][URL]" at bounding box center [293, 133] width 94 height 11
click at [1464, 28] on link "Add Monitored URL" at bounding box center [1494, 27] width 124 height 24
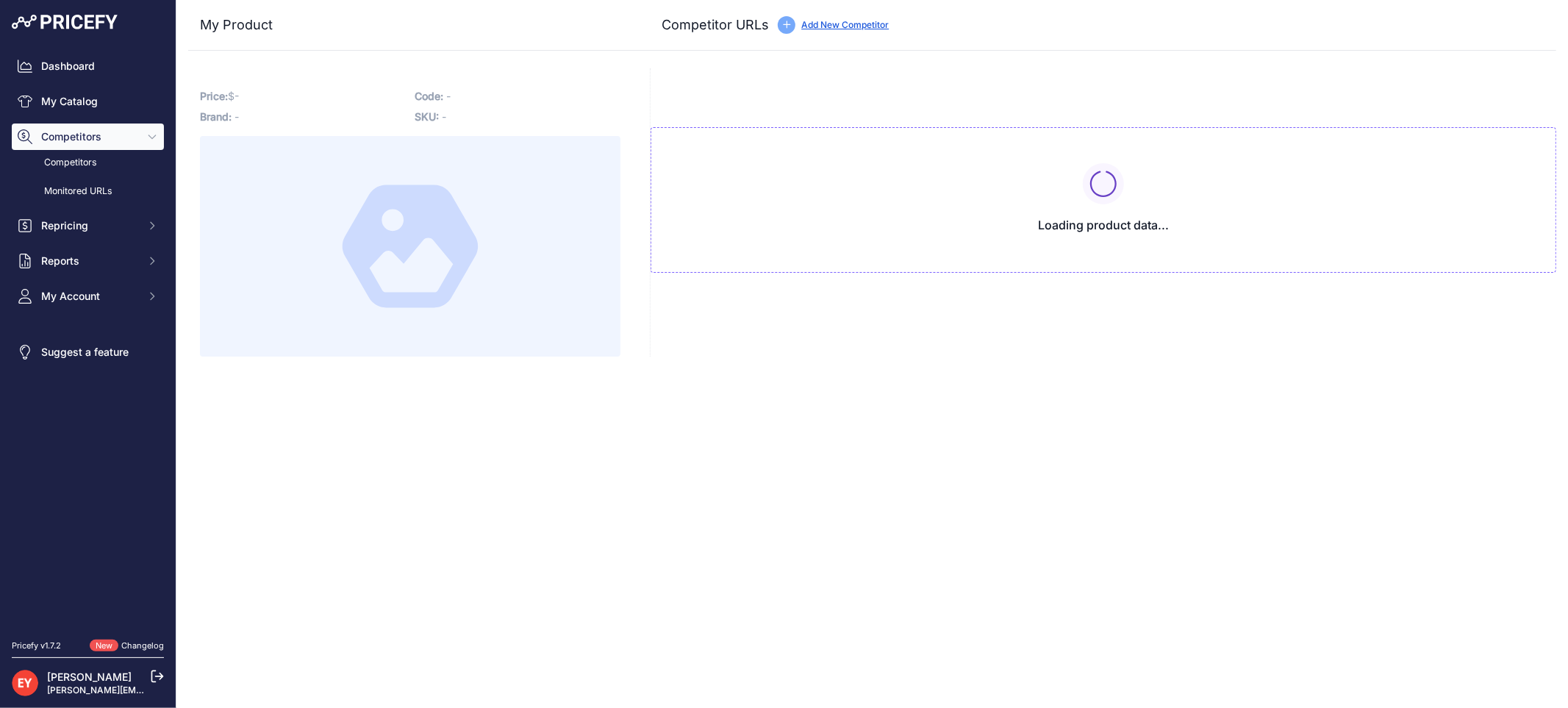
type input "westechequipment.com/index.php?main_page=product_info&products_id=69821&prirule…"
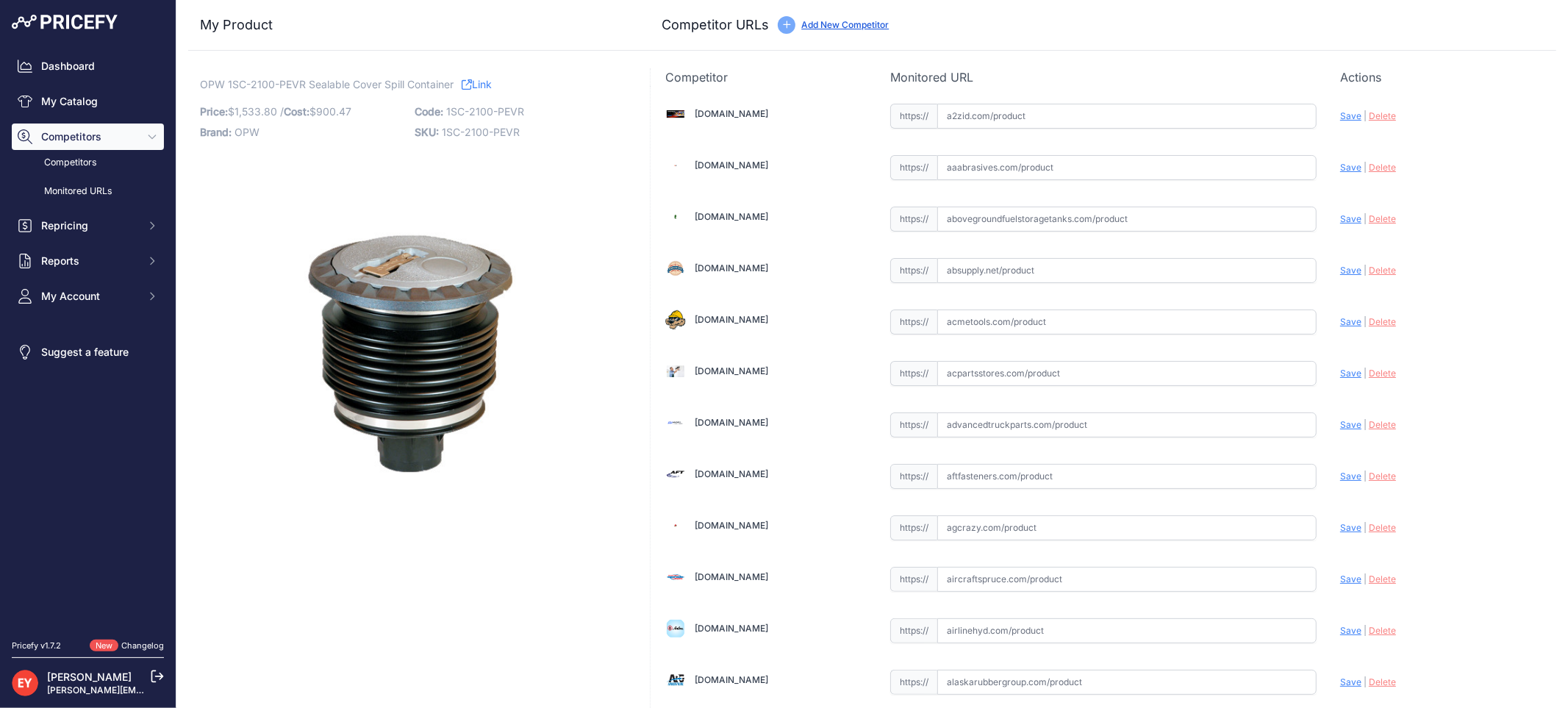
scroll to position [1360, 0]
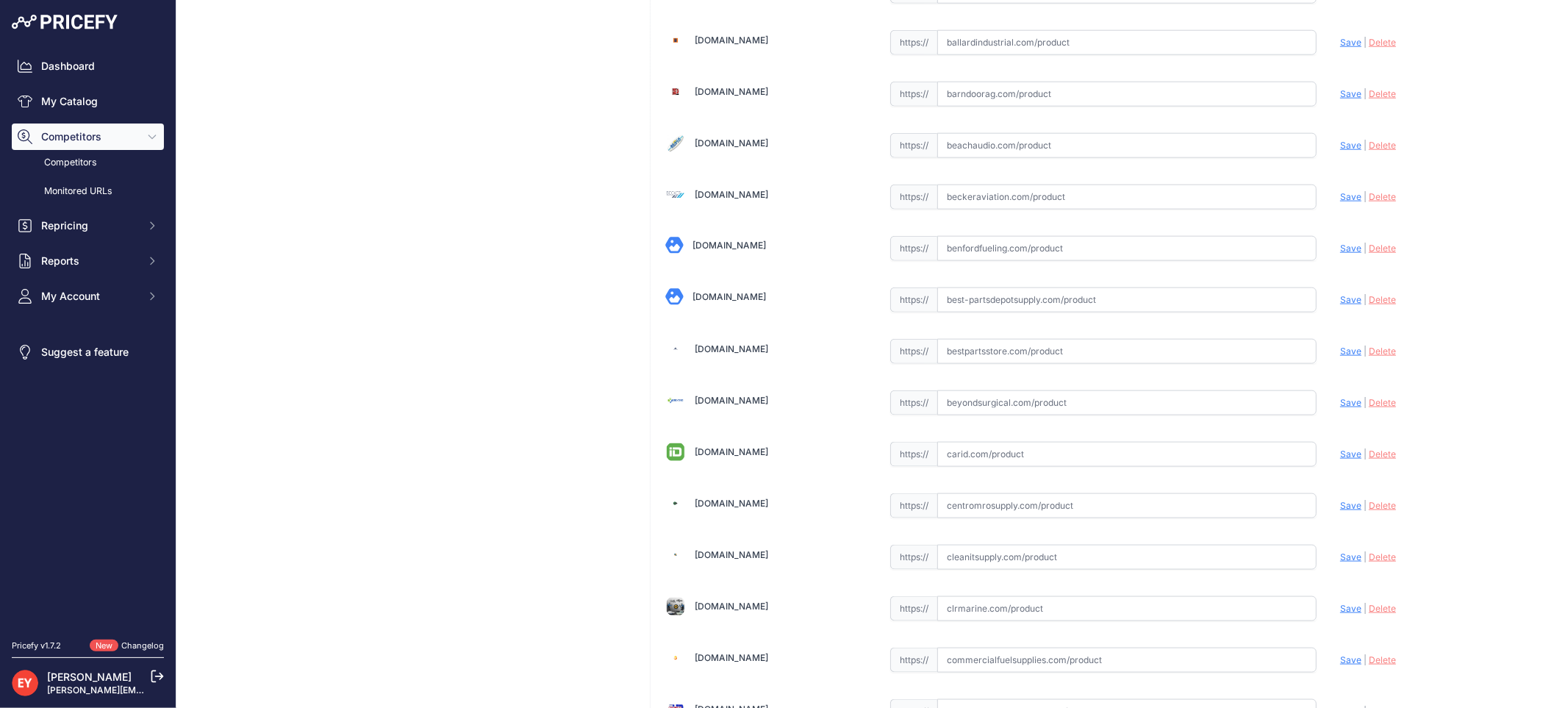
click at [959, 357] on input "text" at bounding box center [1126, 351] width 379 height 25
paste input "https://www.bestpartsstore.com/product/opw-1sc-2100-pevr-sealable-cover-spill-c…"
click at [1340, 354] on span "Save" at bounding box center [1350, 351] width 21 height 11
type input "https://www.bestpartsstore.com/product/opw-1sc-2100-pevr-sealable-cover-spill-c…"
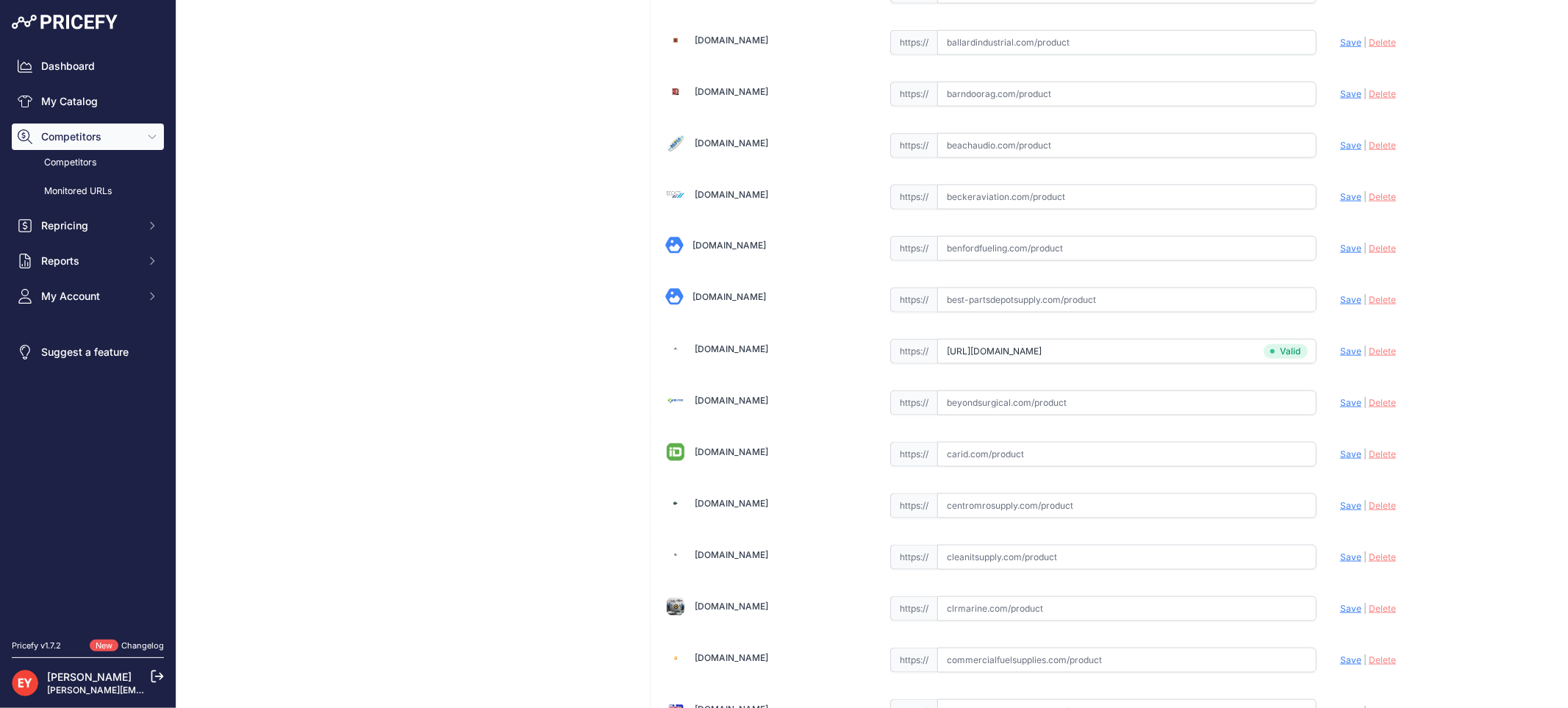
scroll to position [4352, 0]
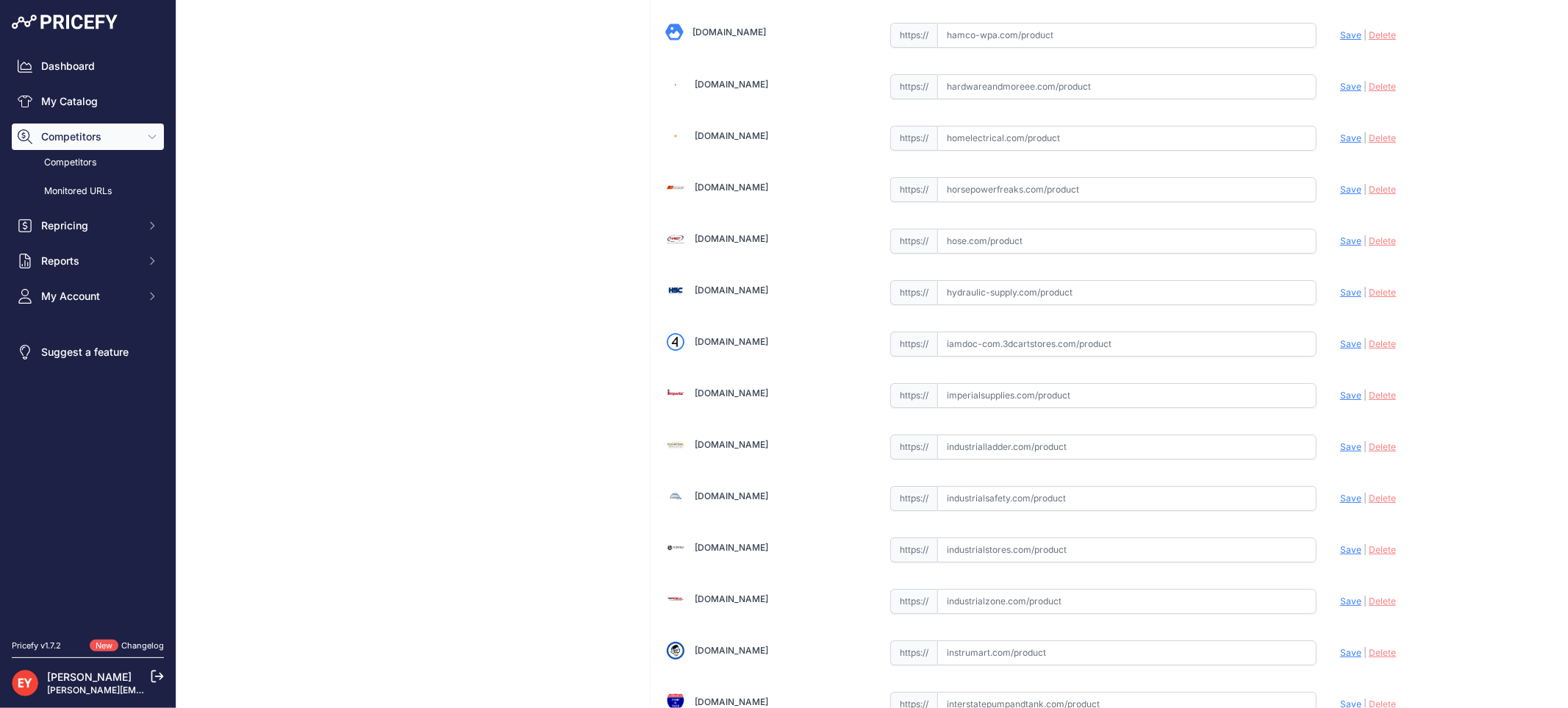
click at [968, 347] on input "text" at bounding box center [1126, 344] width 379 height 25
paste input "https://iamdoc-com.3dcartstores.com/5-Gallon-Evr-Spill-Container-W-Plug_p_10574…"
click at [1340, 349] on span "Save" at bounding box center [1350, 343] width 21 height 11
type input "https://iamdoc-com.3dcartstores.com/5-Gallon-Evr-Spill-Container-W-Plug_p_10574…"
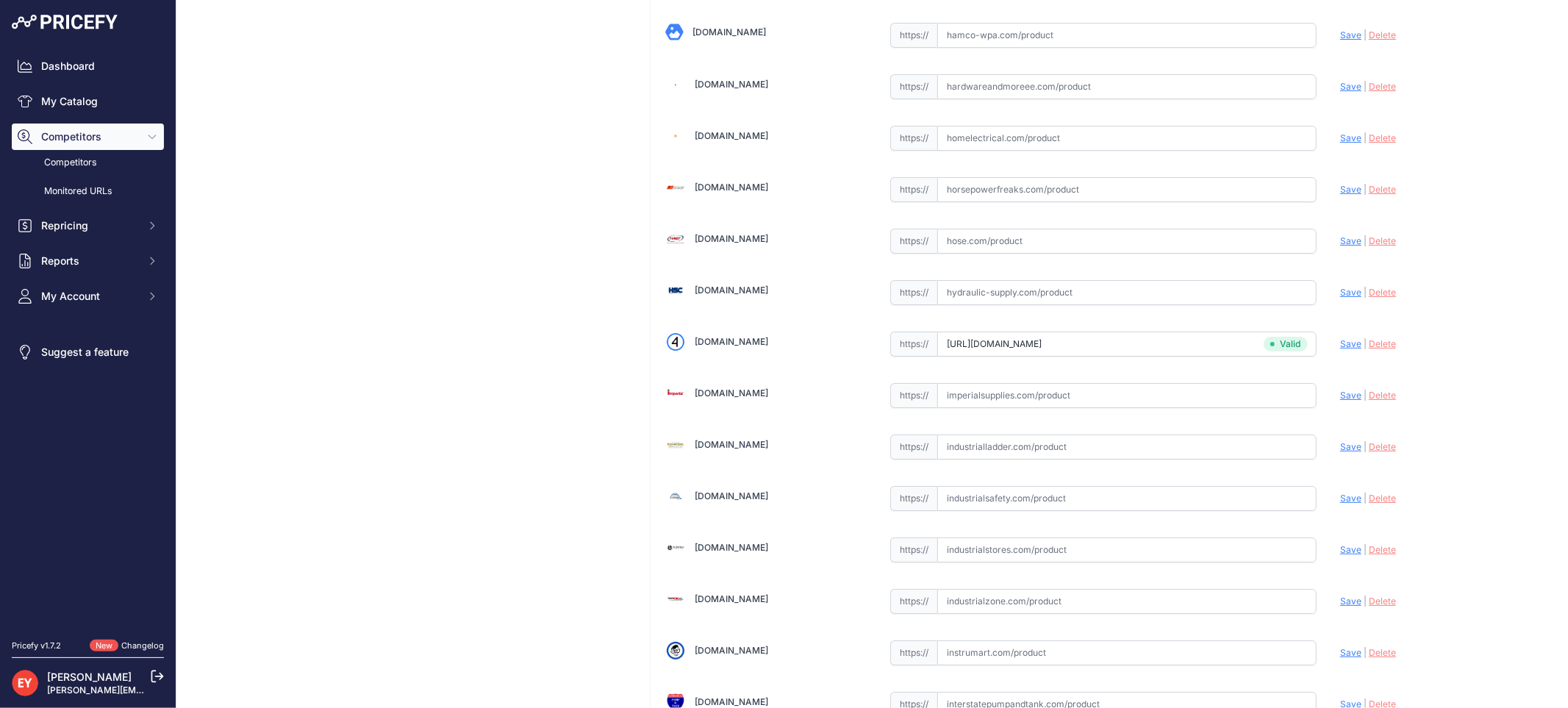
scroll to position [10974, 0]
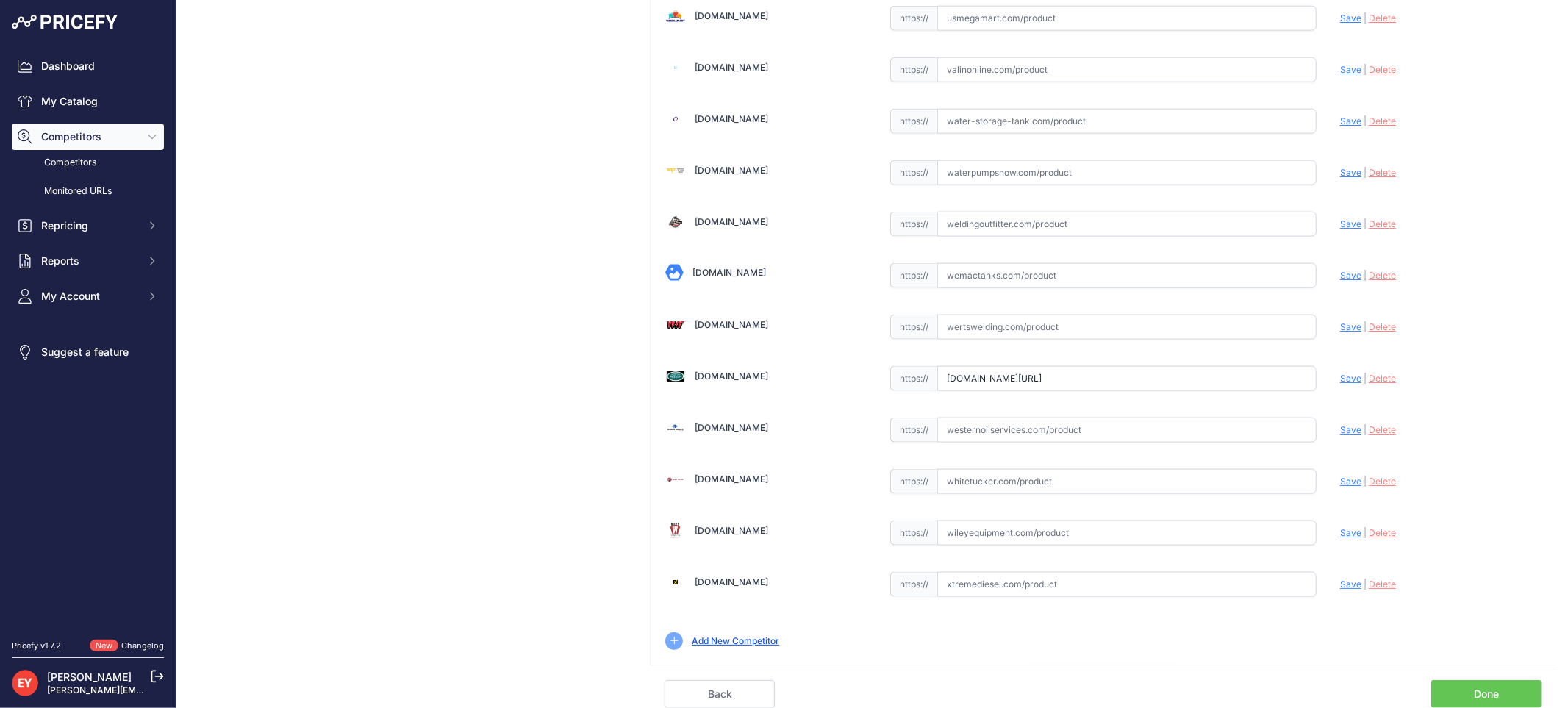
drag, startPoint x: 939, startPoint y: 377, endPoint x: 1367, endPoint y: 417, distance: 429.9
paste input "https://"
click at [1340, 378] on span "Save" at bounding box center [1350, 378] width 21 height 11
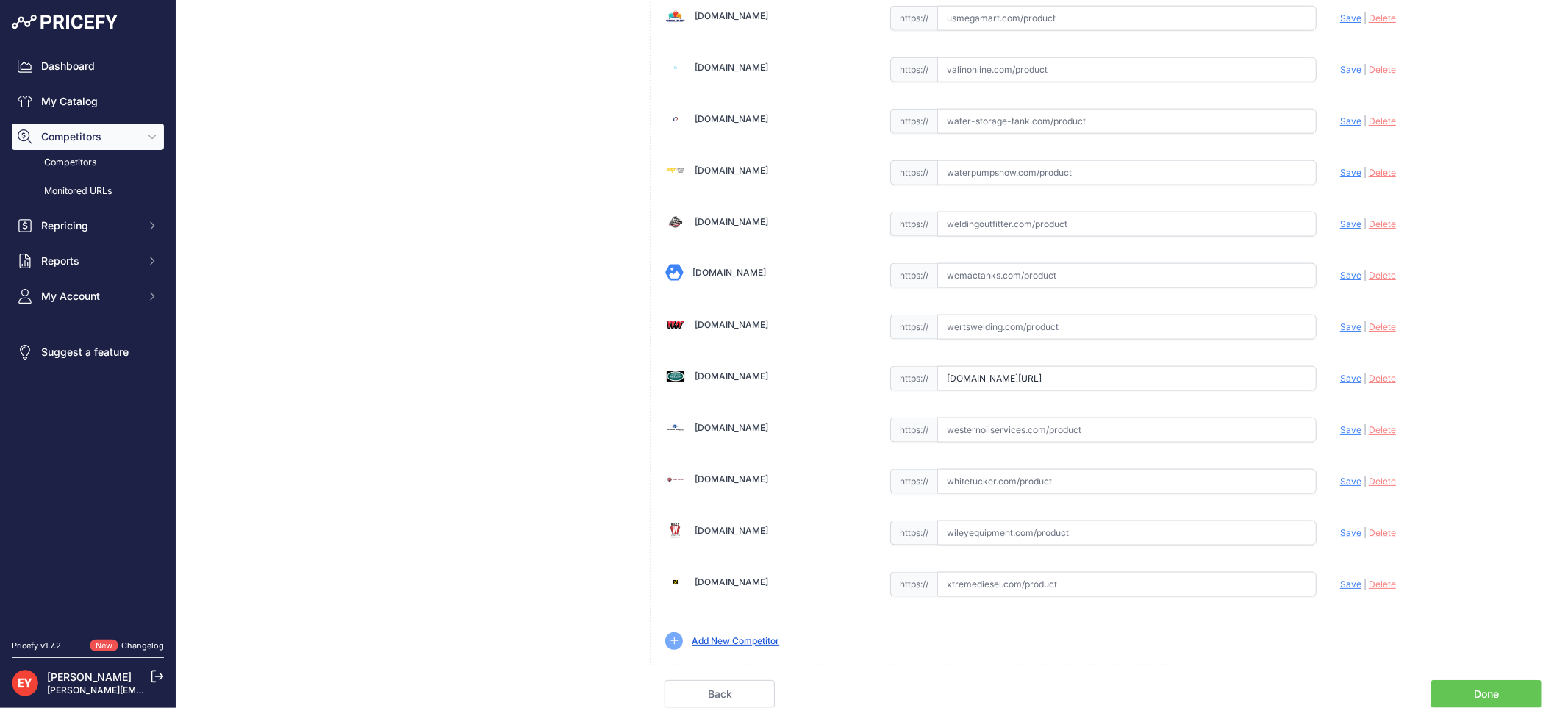
scroll to position [0, 0]
type input "https://westechequipment.com/index.php?main_page=product_info&products_id=69821…"
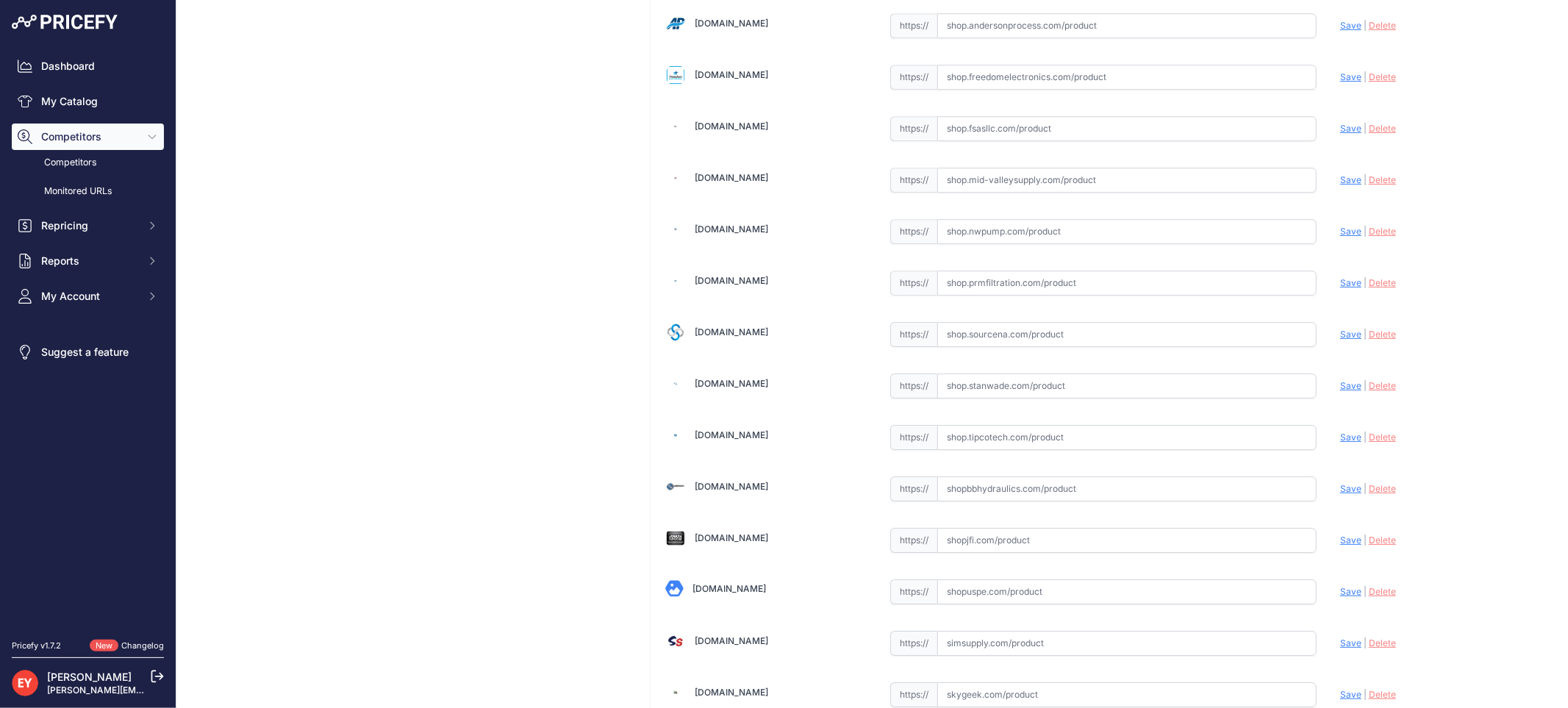
click at [966, 347] on input "text" at bounding box center [1126, 334] width 379 height 25
paste input "https://shop.sourcena.com/OPW-Fueling-Components/Spill-Containment-Manholes-Z22…"
click at [1340, 340] on span "Save" at bounding box center [1350, 334] width 21 height 11
type input "https://shop.sourcena.com/OPW-Fueling-Components/Spill-Containment-Manholes-Z22…"
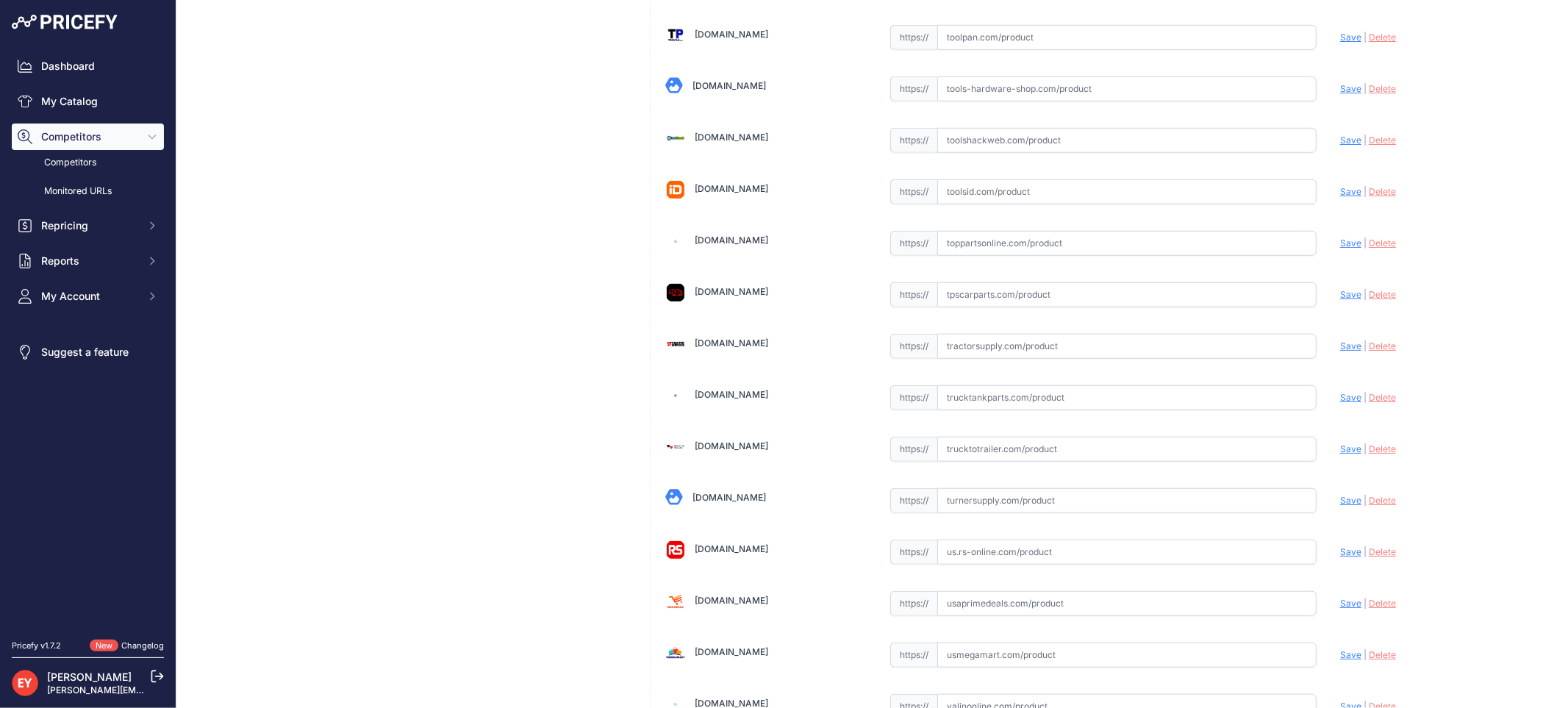
scroll to position [11008, 0]
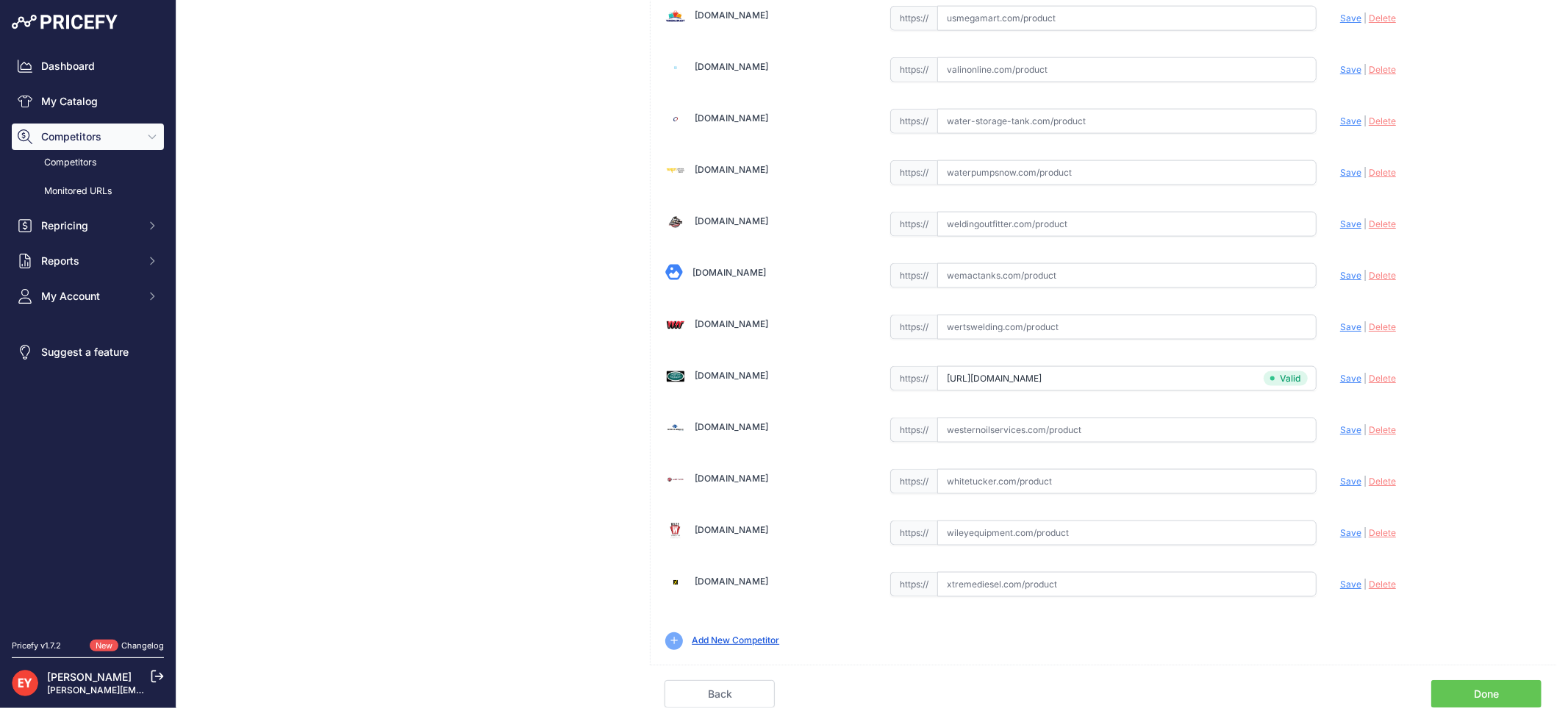
click at [1507, 689] on link "Done" at bounding box center [1486, 694] width 111 height 28
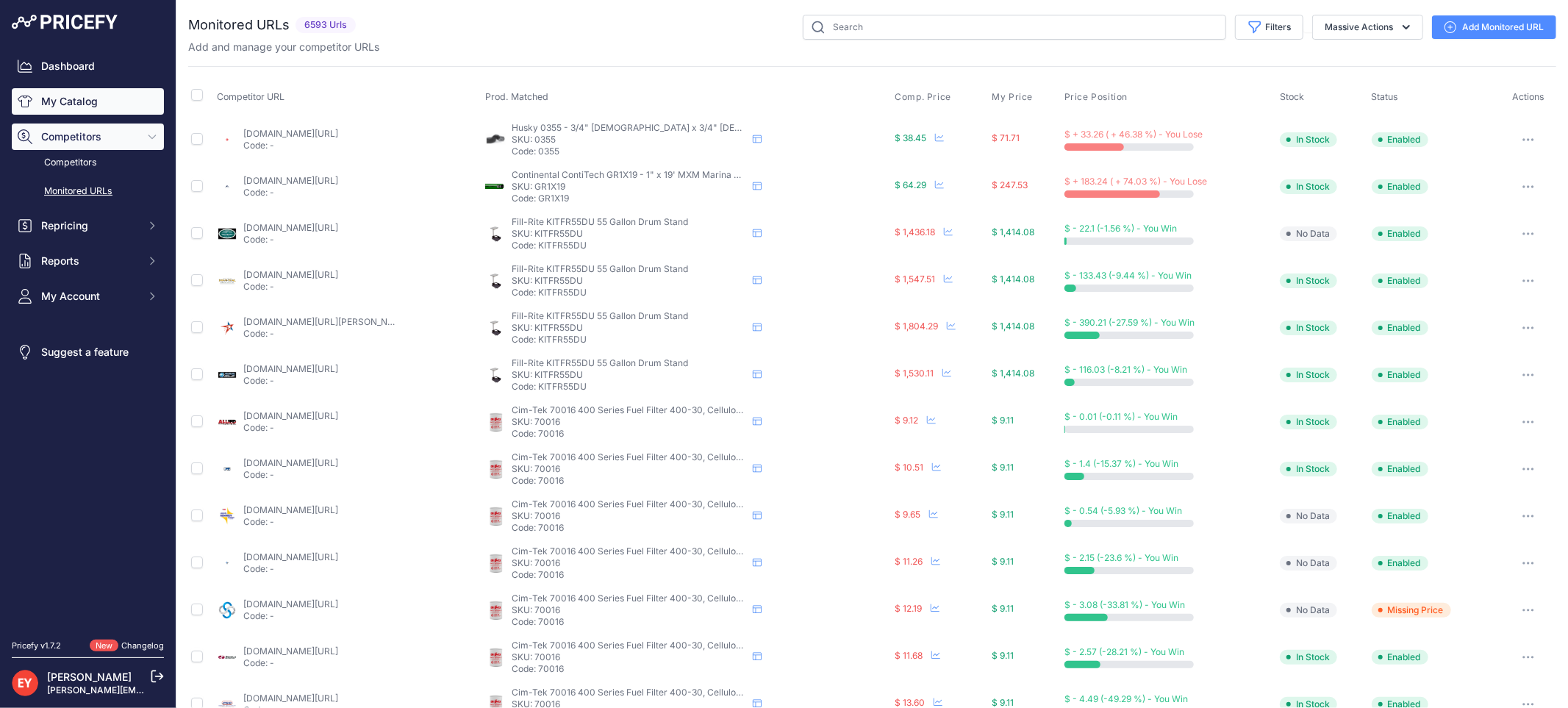
click at [65, 100] on link "My Catalog" at bounding box center [88, 101] width 152 height 26
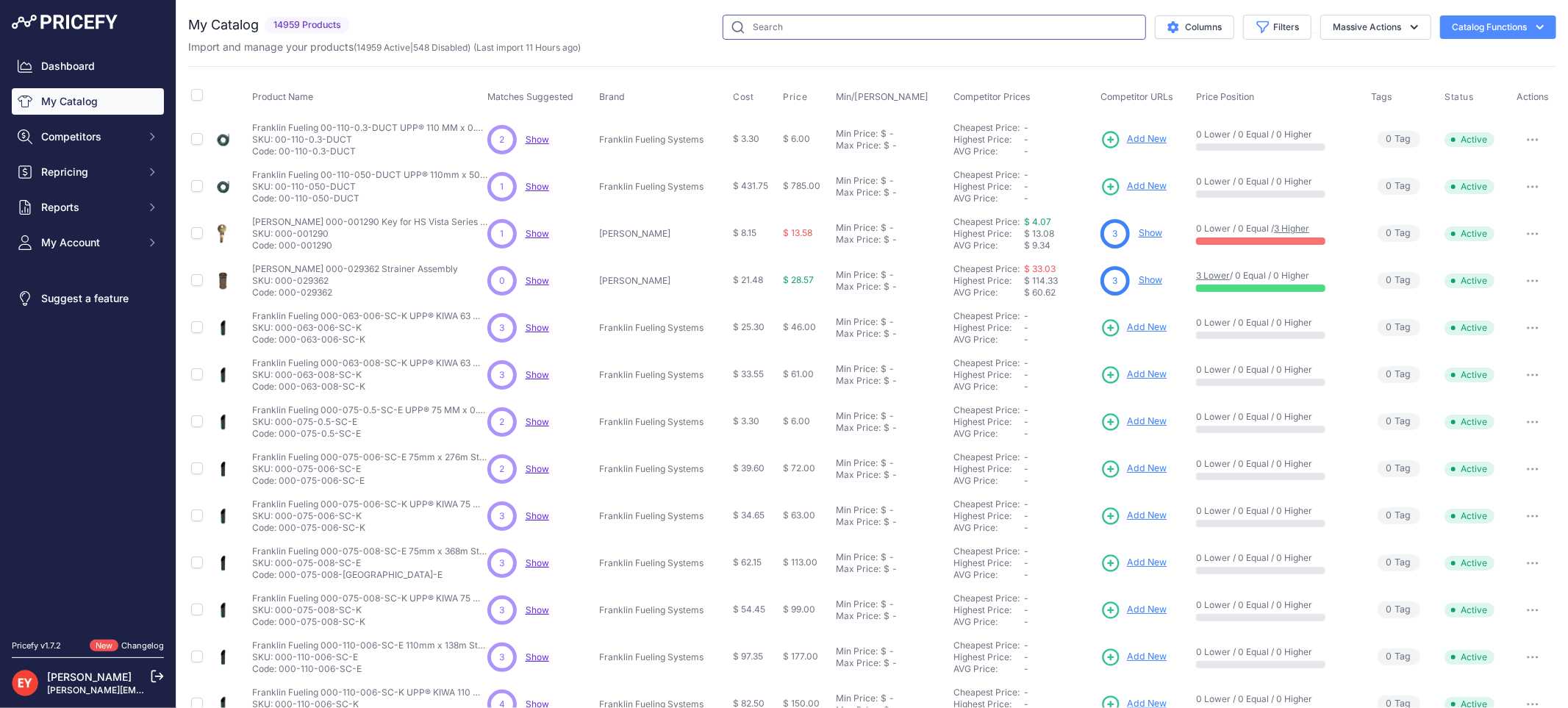
click at [768, 25] on input "text" at bounding box center [934, 26] width 424 height 25
paste input "1SC-2115C-PEVR"
type input "1SC-2115C-PEVR"
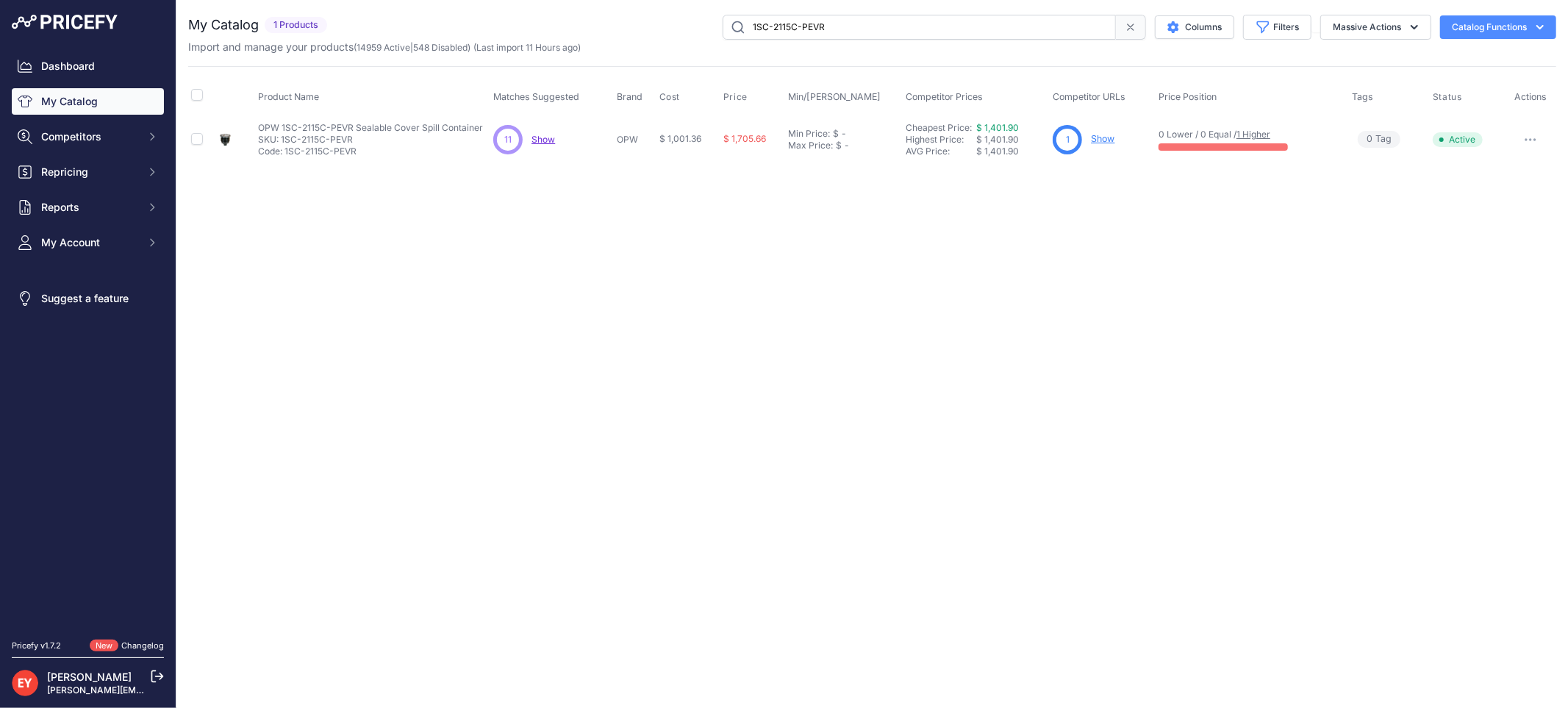
click at [1105, 140] on link "Show" at bounding box center [1103, 138] width 24 height 11
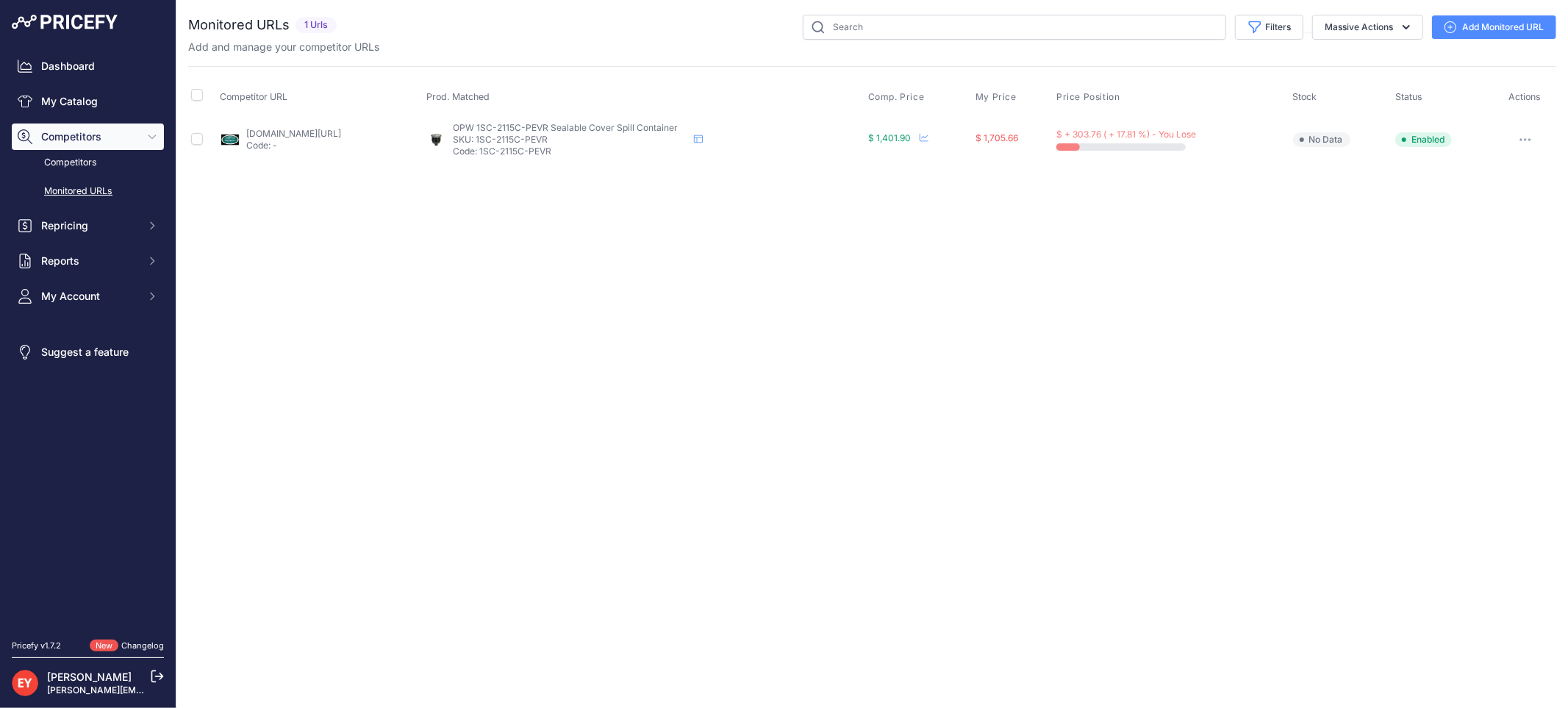
click at [1522, 11] on div "You are not connected to the internet. Monitored URLs" at bounding box center [872, 88] width 1368 height 178
click at [1508, 25] on link "Add Monitored URL" at bounding box center [1494, 27] width 124 height 24
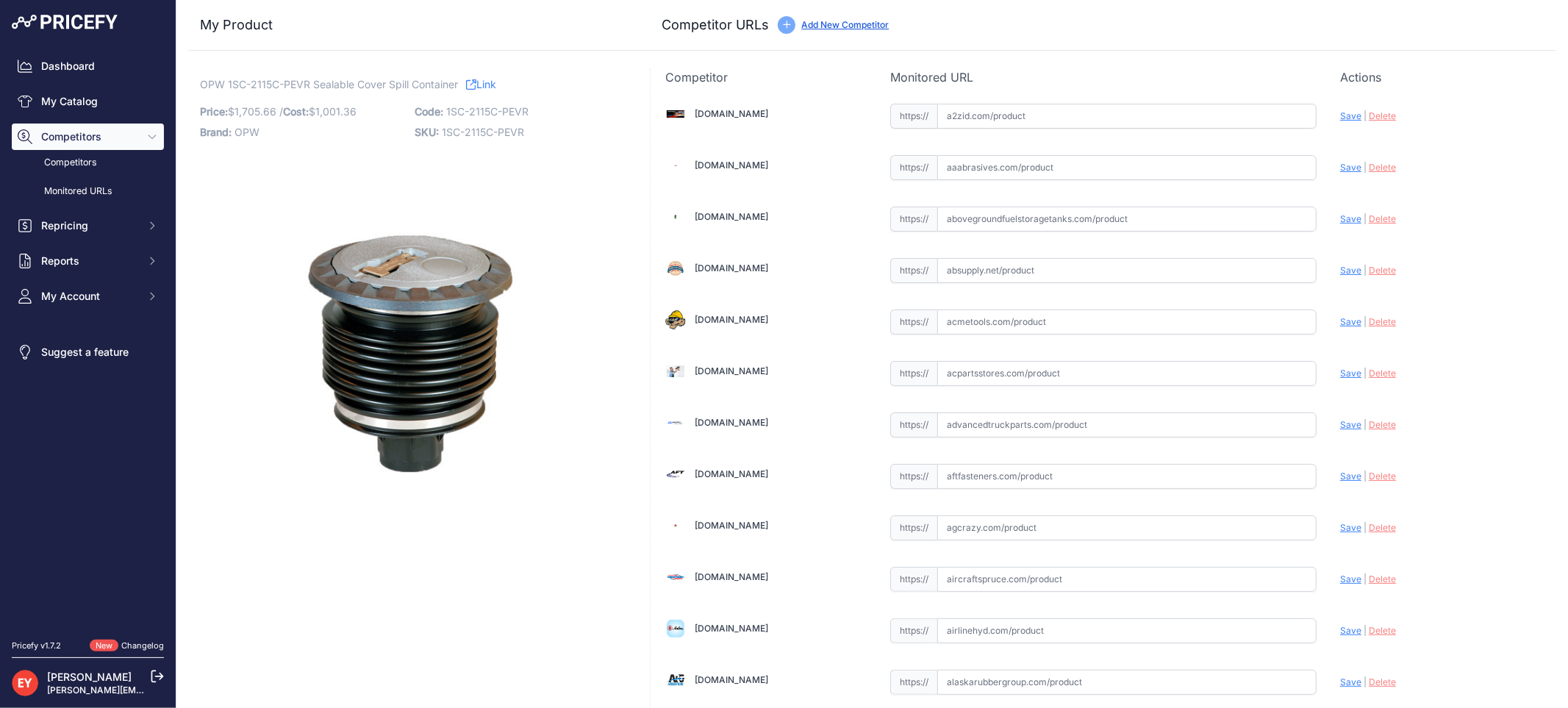
scroll to position [10974, 0]
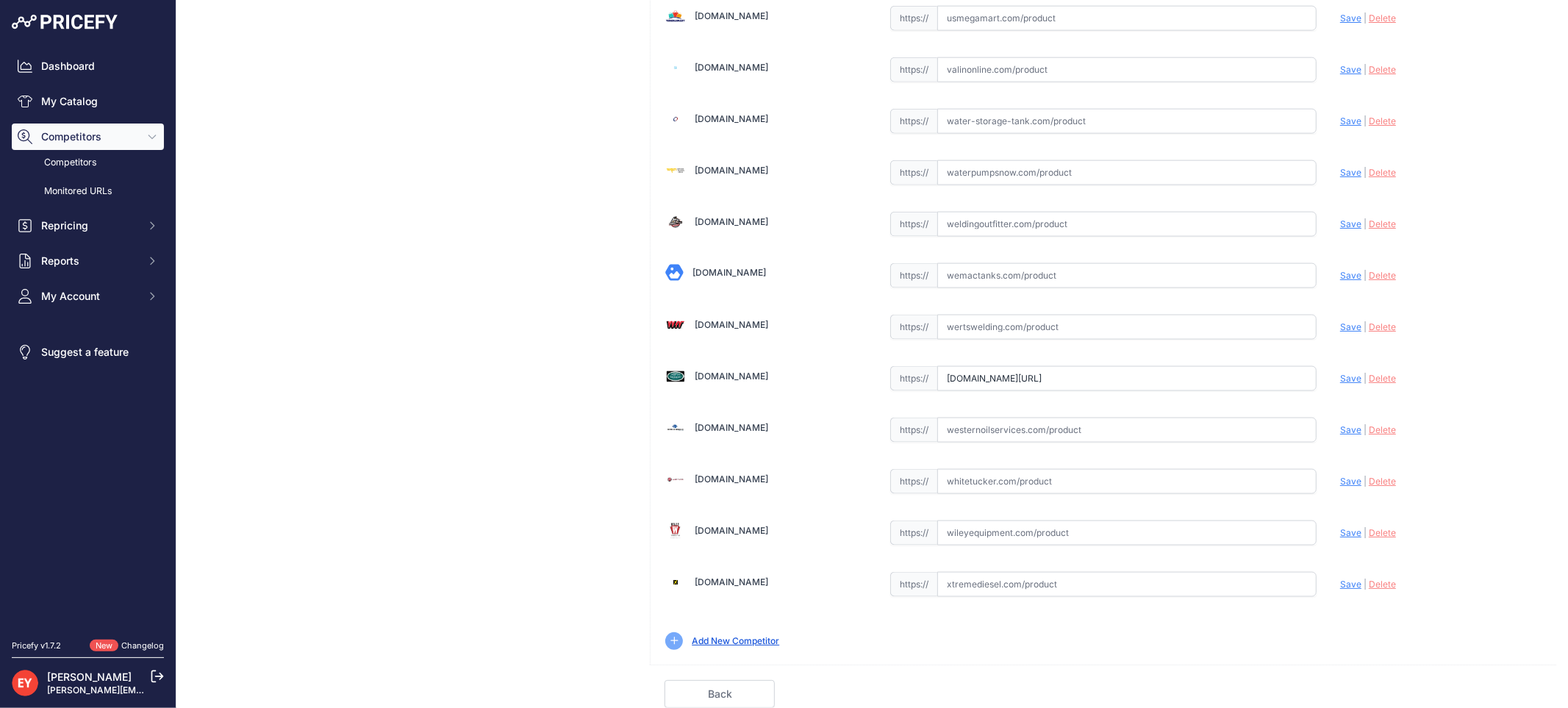
drag, startPoint x: 938, startPoint y: 379, endPoint x: 1371, endPoint y: 407, distance: 433.9
paste input "https://westechequipment.com/index.php?main_page=product_info&products_id=69825…"
click at [1340, 374] on span "Save" at bounding box center [1350, 378] width 21 height 11
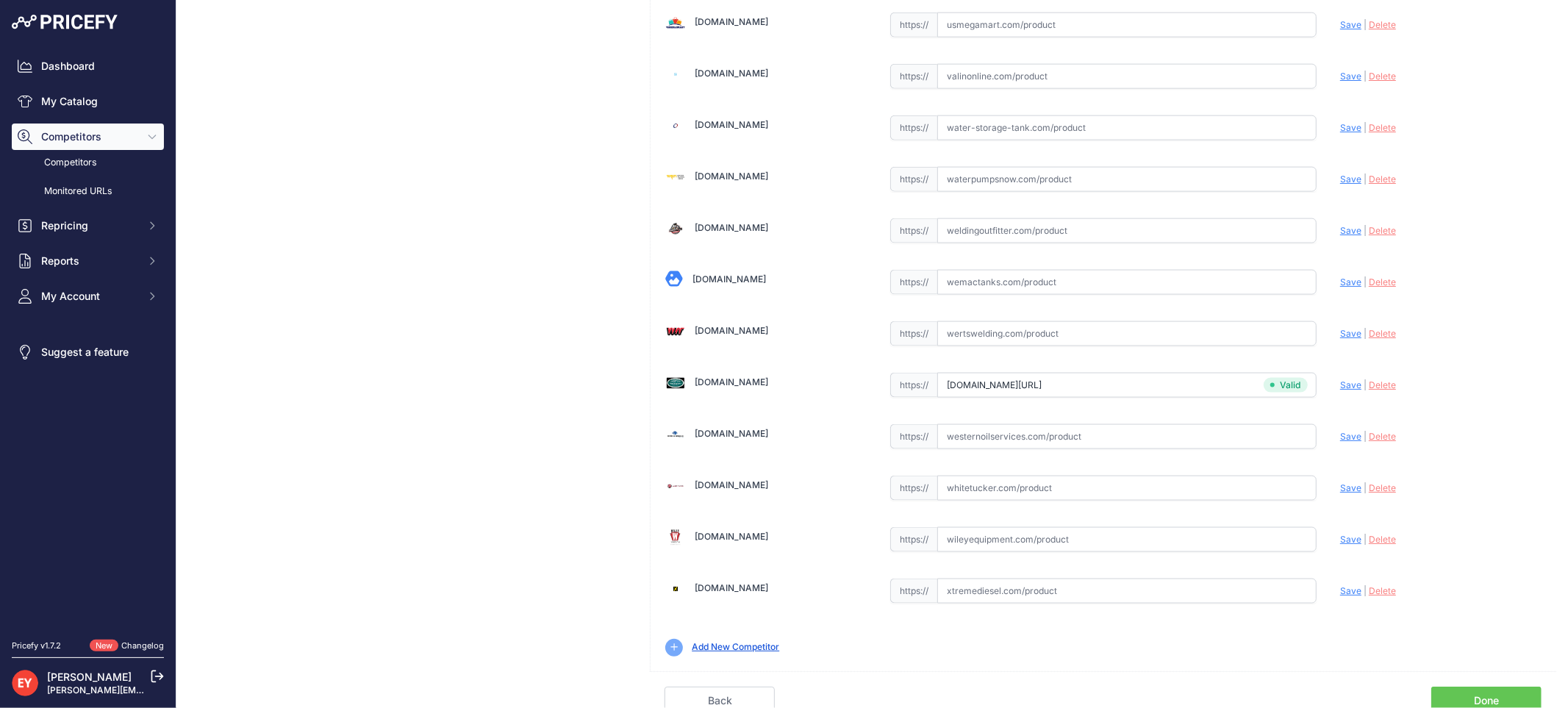
type input "https://westechequipment.com/index.php?main_page=product_info&products_id=69825…"
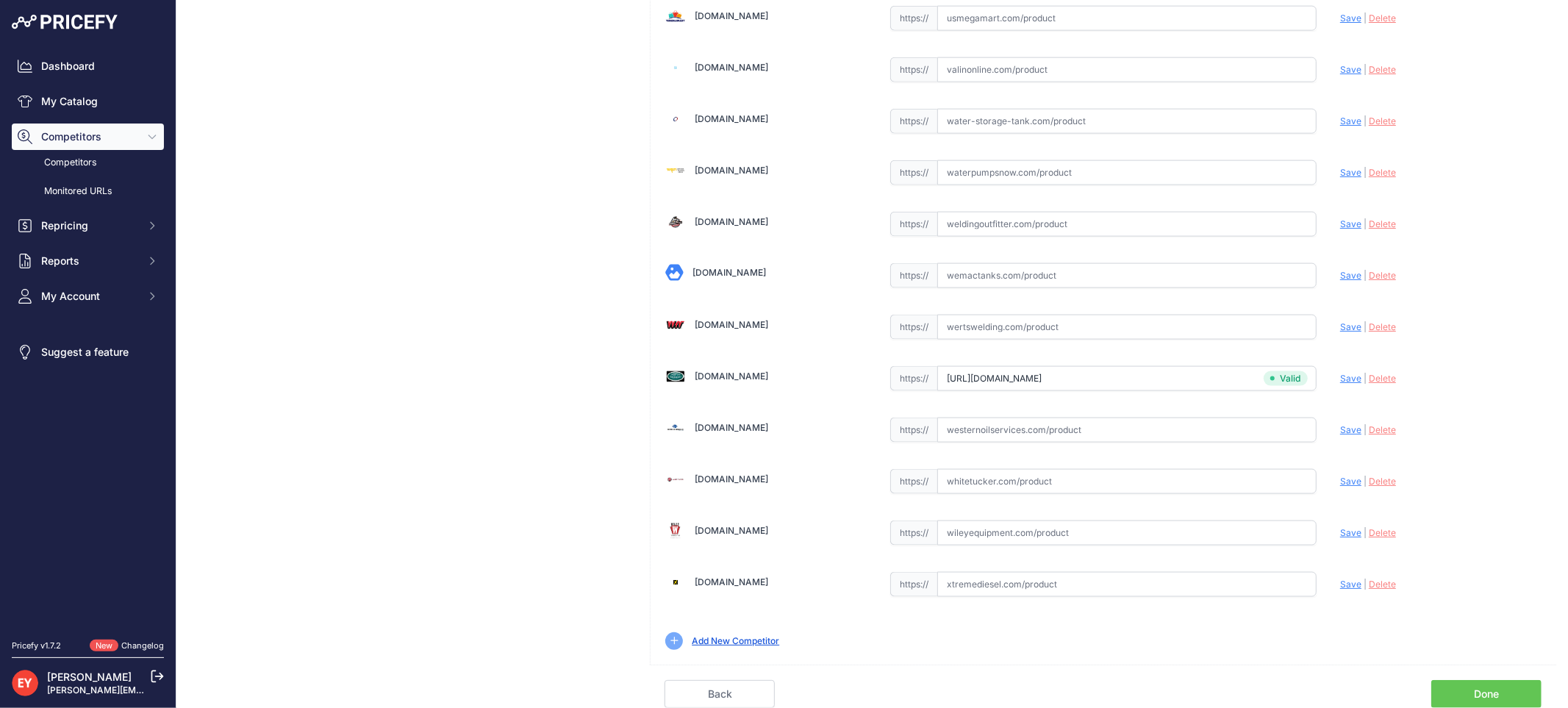
scroll to position [430, 0]
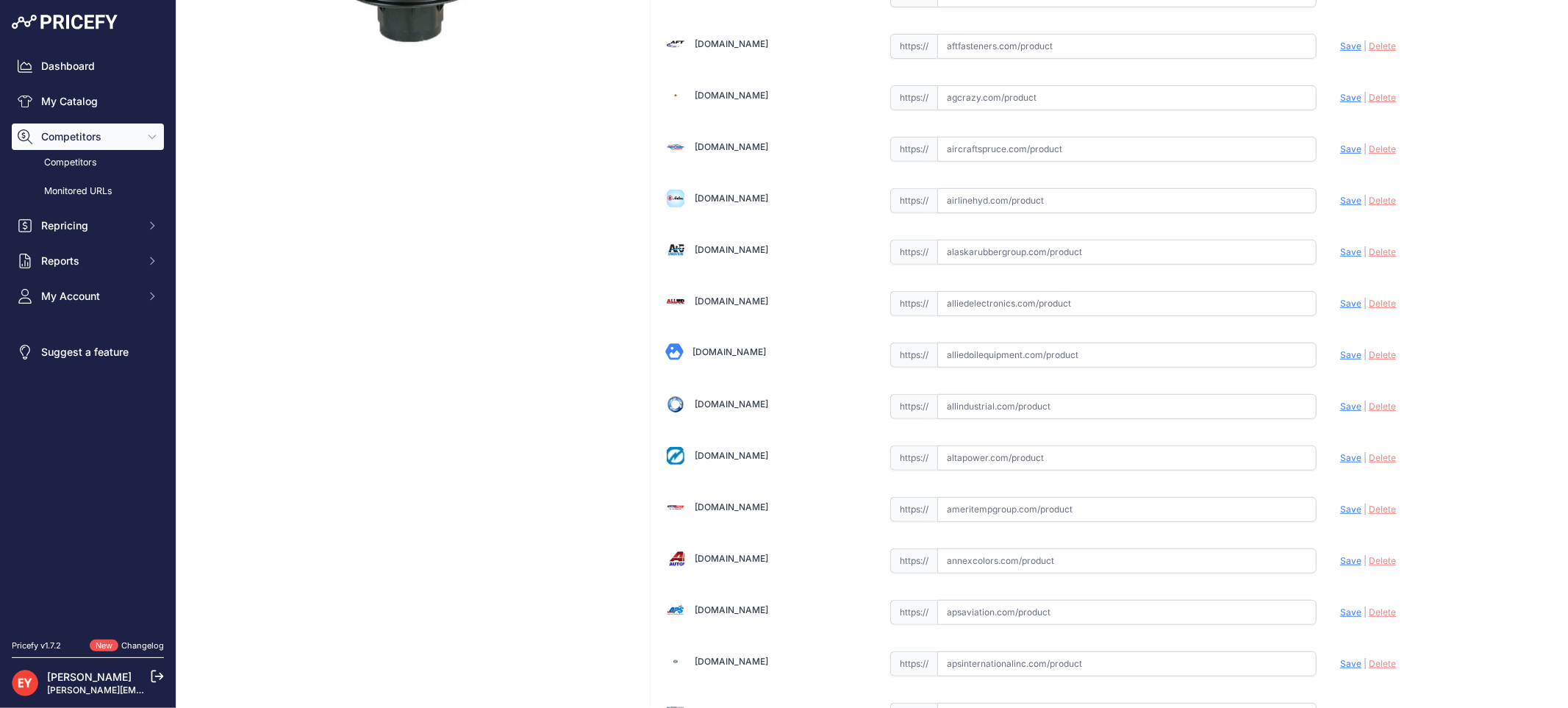
drag, startPoint x: 1007, startPoint y: 354, endPoint x: 1018, endPoint y: 348, distance: 12.5
click at [1007, 356] on input "text" at bounding box center [1126, 355] width 379 height 25
paste input "https://alliedoilequipment.com/shop/opw-fueling-components/1sc-2115c-pevr-15-ga…"
click at [1340, 357] on span "Save" at bounding box center [1350, 354] width 21 height 11
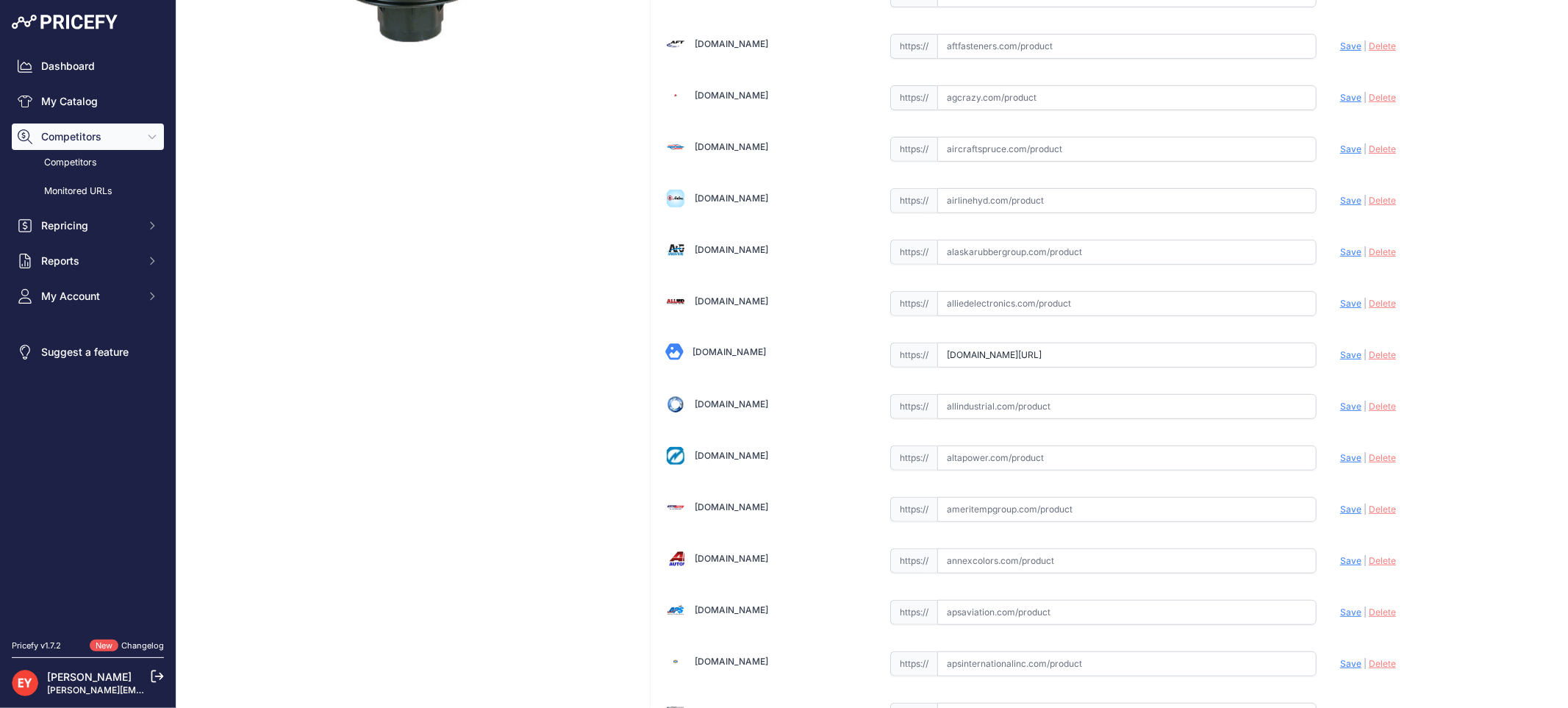
scroll to position [0, 0]
type input "https://alliedoilequipment.com/shop/opw-fueling-components/1sc-2115c-pevr-15-ga…"
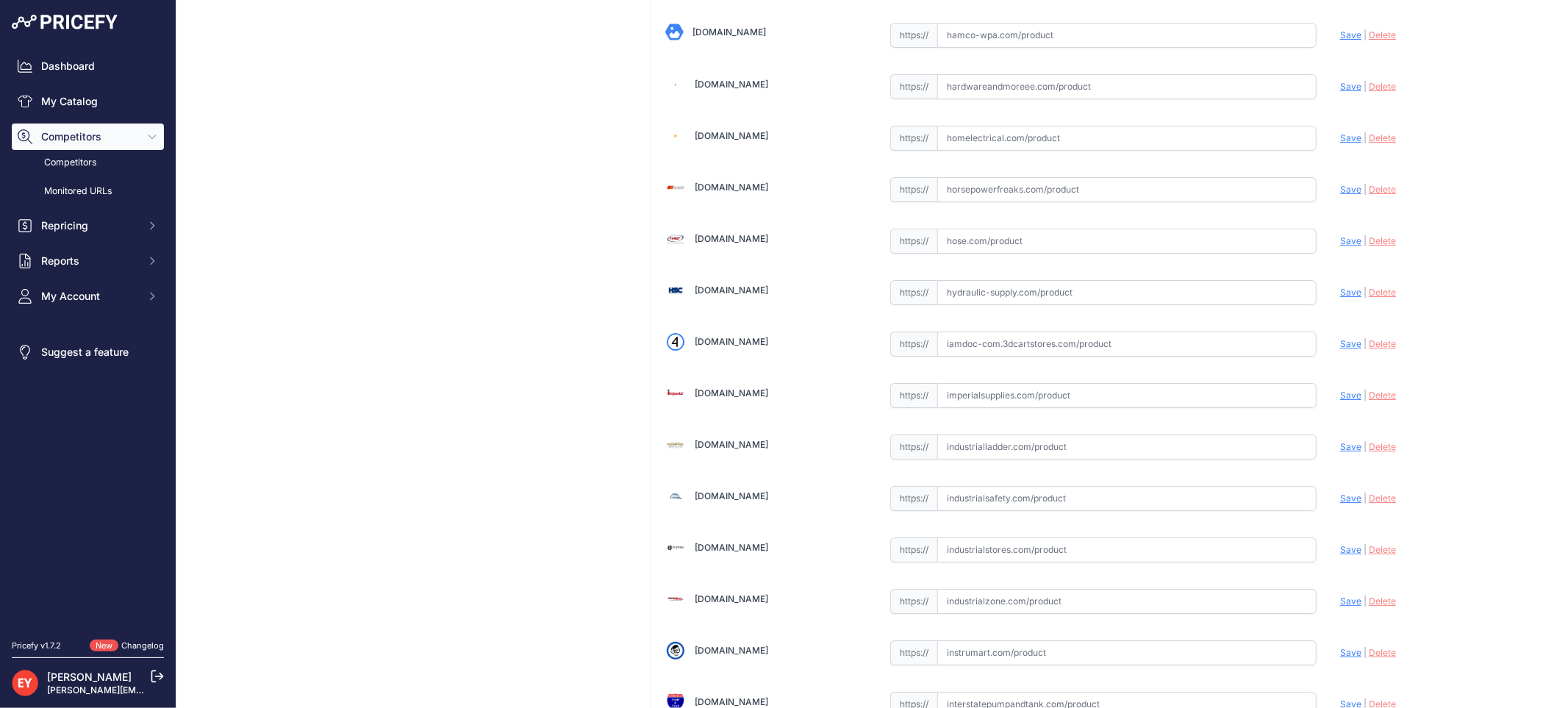
click at [1011, 357] on input "text" at bounding box center [1126, 344] width 379 height 25
paste input "https://iamdoc-com.3dcartstores.com/15-Gallon-Spill-Container-Cast-Iron-Base-Se…"
click at [1343, 349] on span "Save" at bounding box center [1350, 343] width 21 height 11
type input "https://iamdoc-com.3dcartstores.com/15-Gallon-Spill-Container-Cast-Iron-Base-Se…"
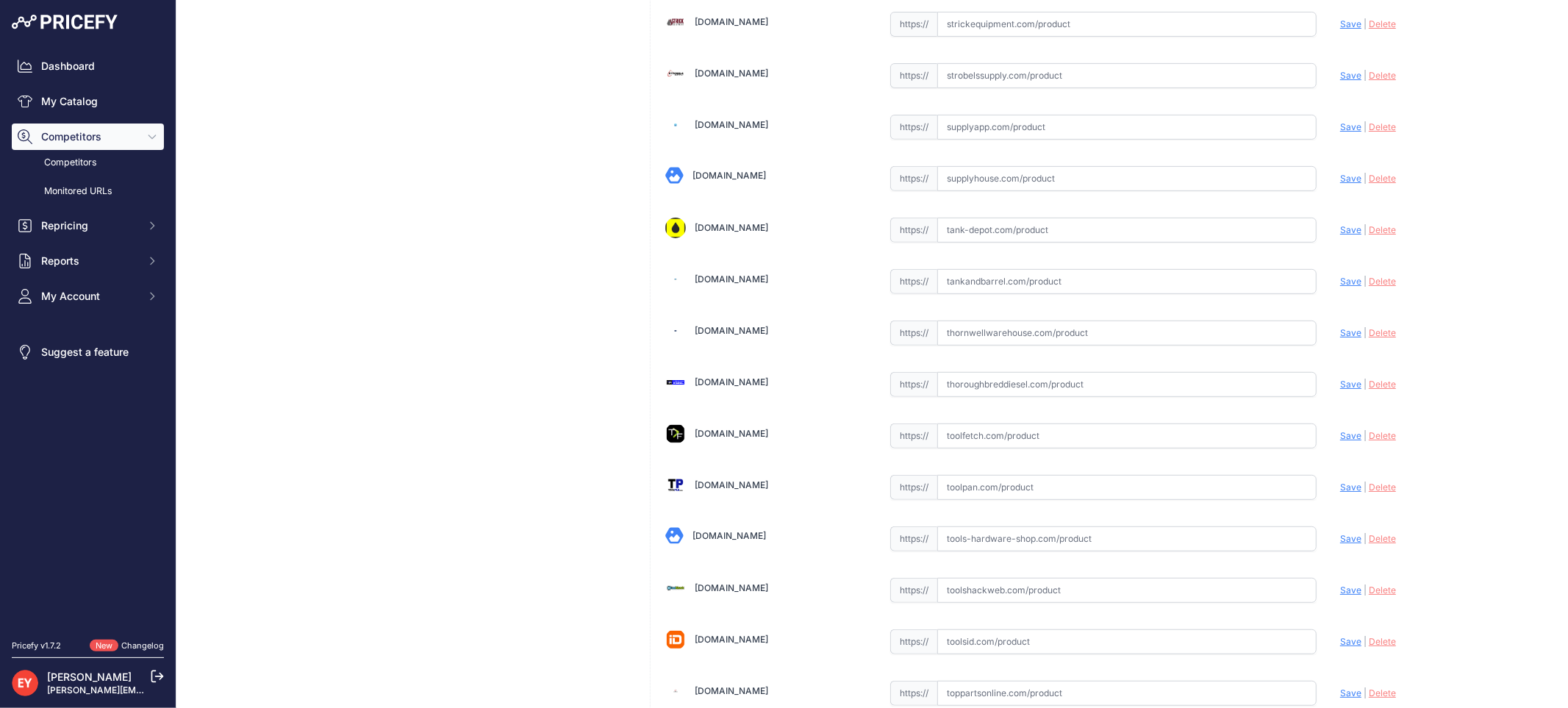
scroll to position [10974, 0]
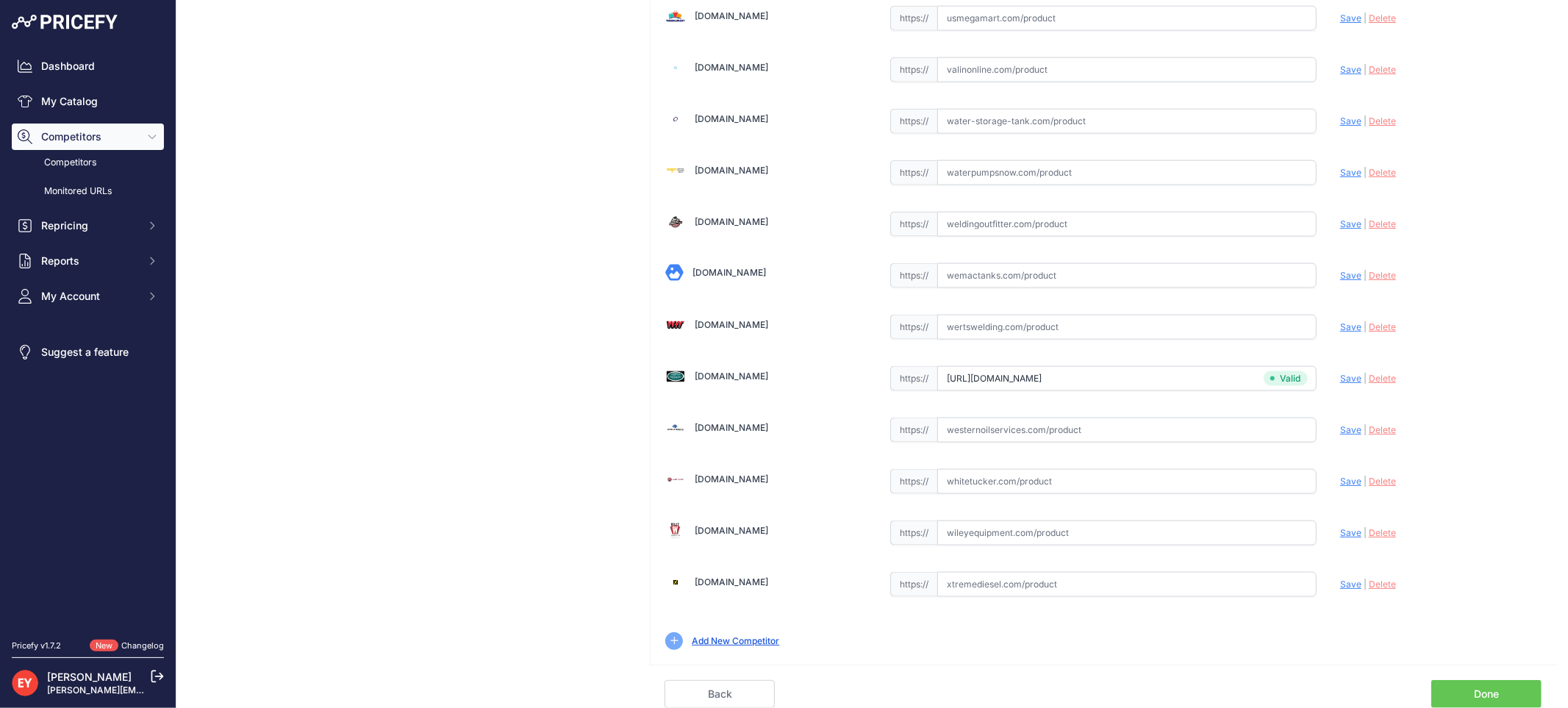
drag, startPoint x: 1480, startPoint y: 688, endPoint x: 1218, endPoint y: 620, distance: 270.7
click at [1480, 688] on link "Done" at bounding box center [1486, 694] width 111 height 28
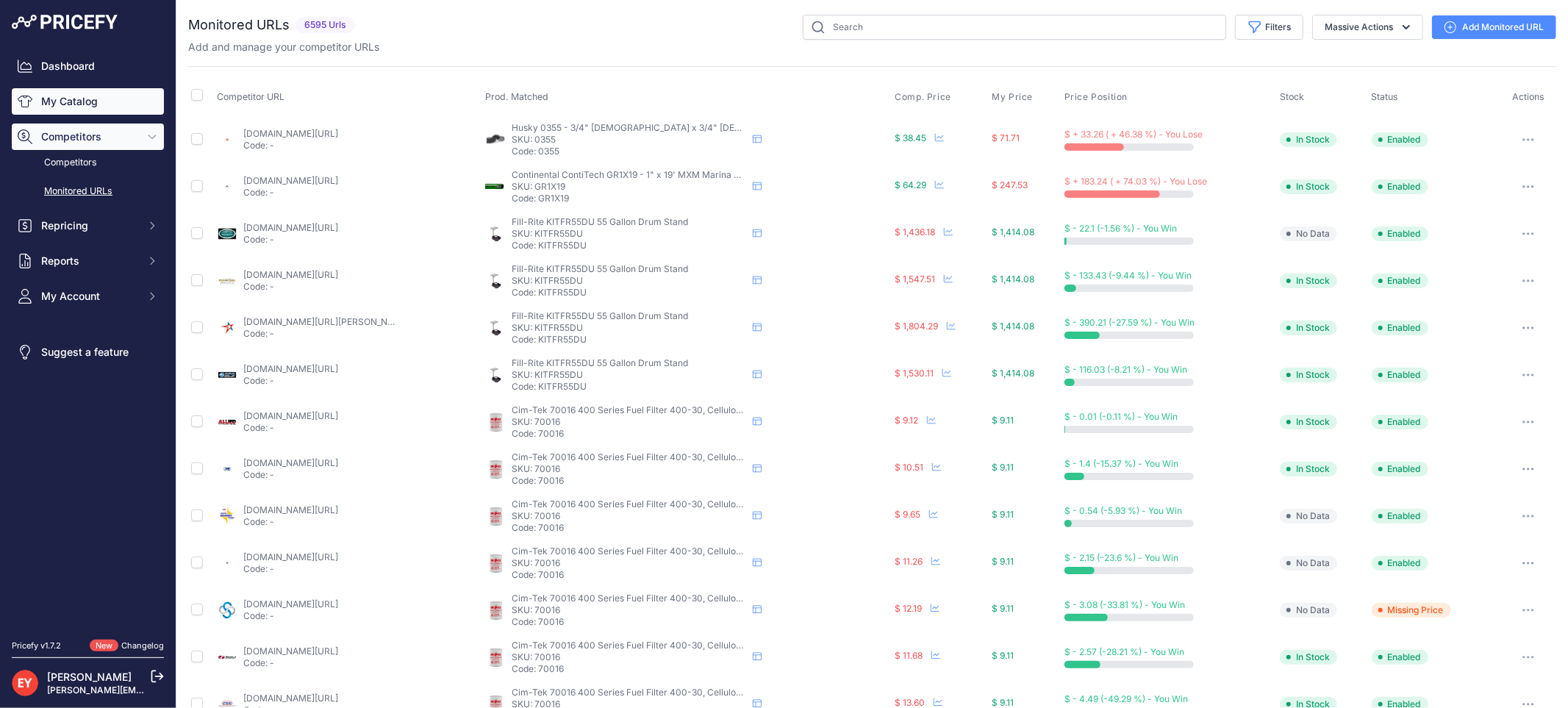
click at [81, 111] on link "My Catalog" at bounding box center [88, 101] width 152 height 26
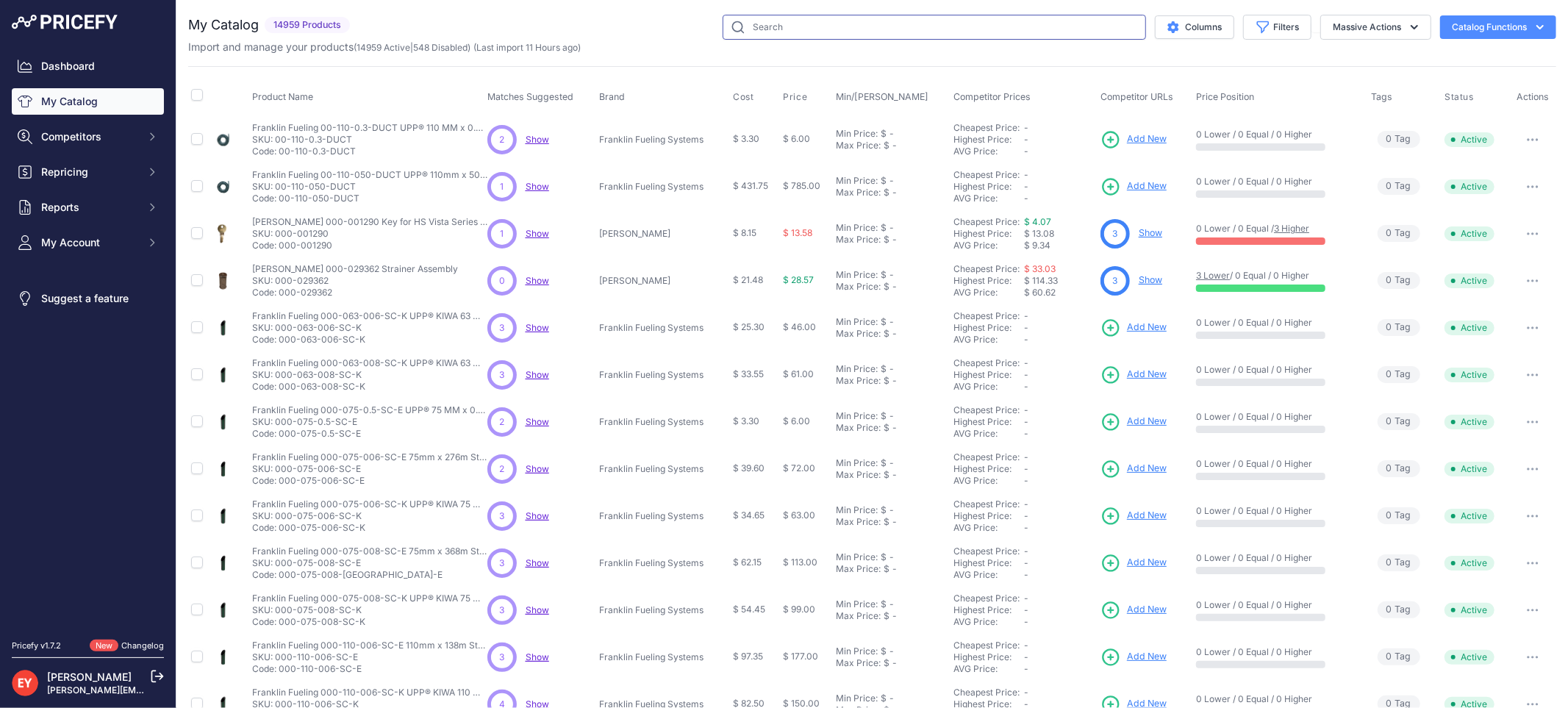
click at [786, 17] on input "text" at bounding box center [934, 26] width 424 height 25
paste input "1SC-2115-DEVR"
type input "1SC-2115-DEVR"
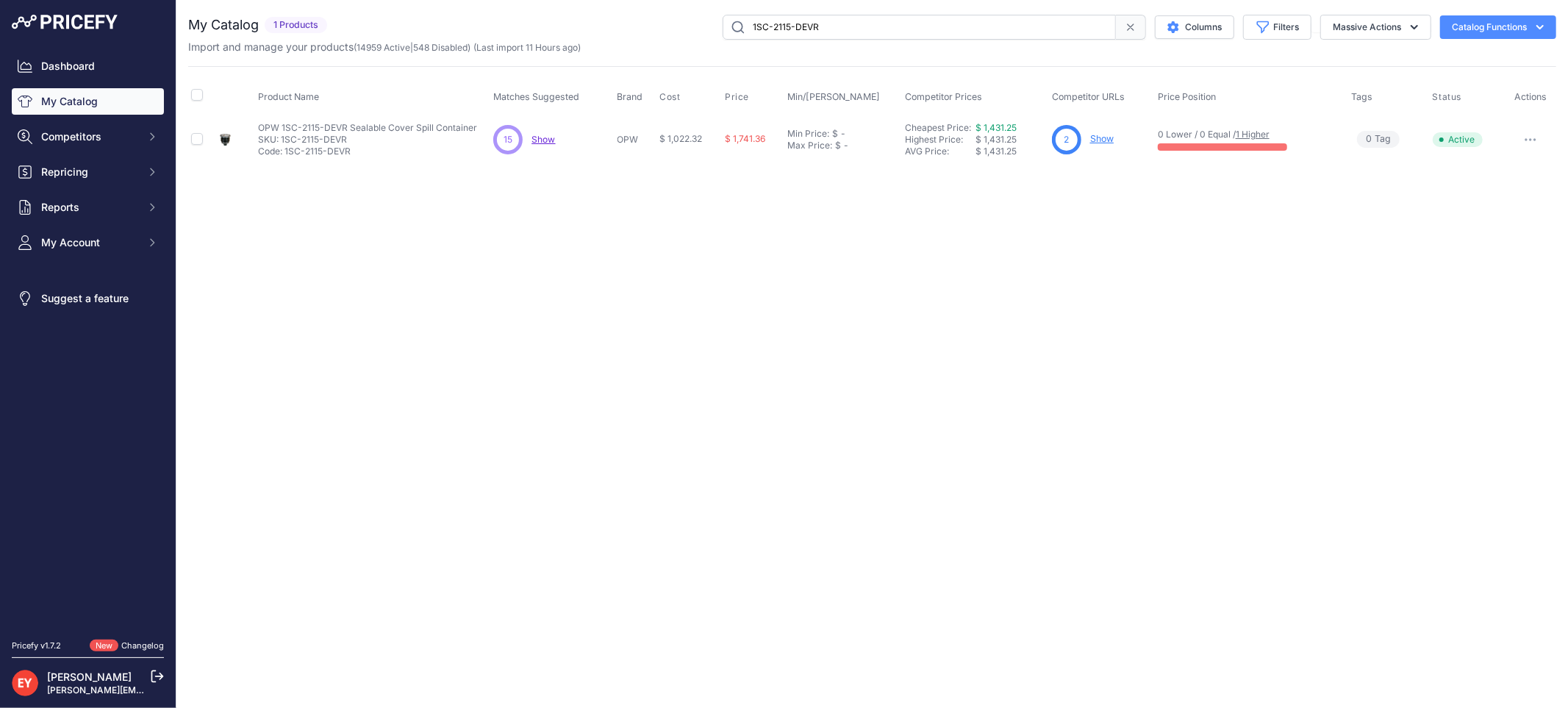
click at [1103, 138] on link "Show" at bounding box center [1102, 138] width 24 height 11
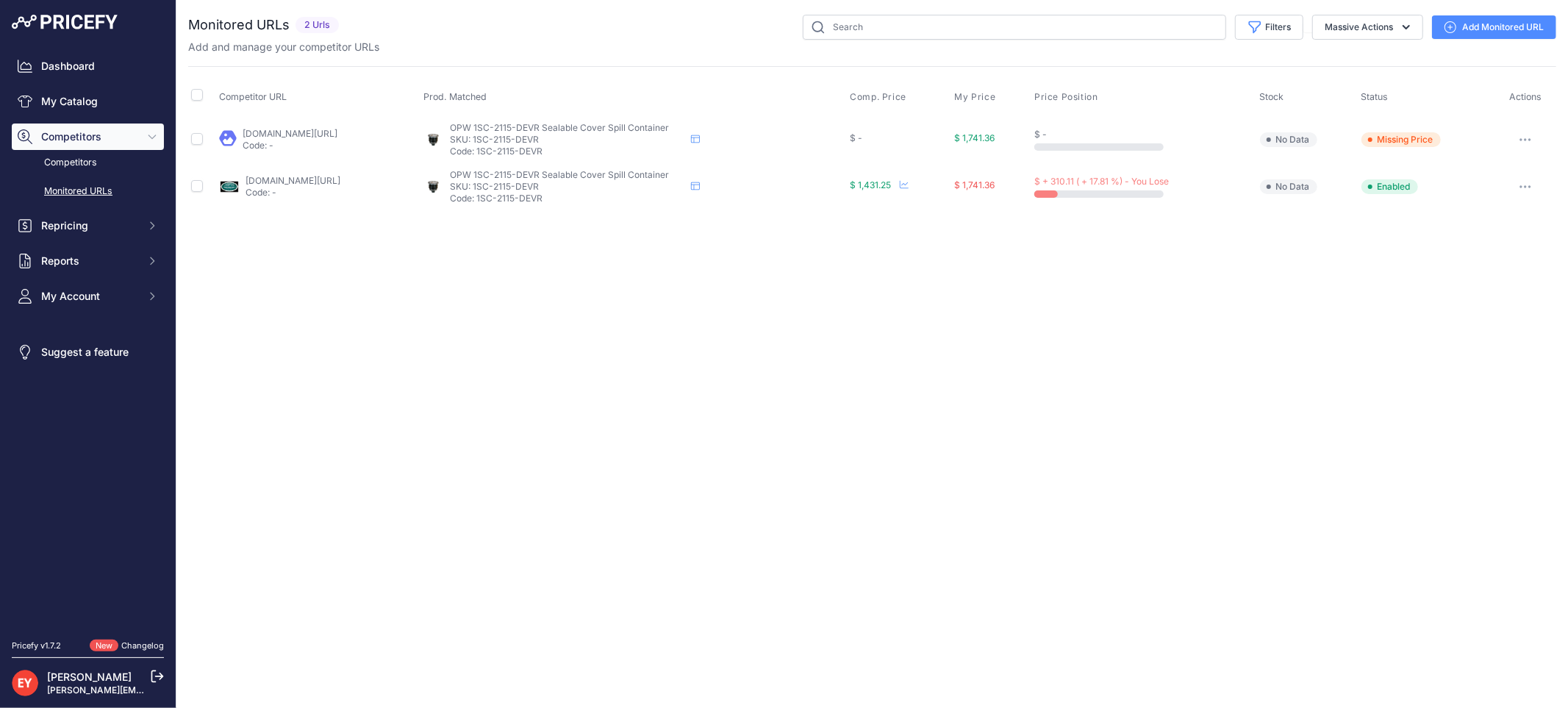
click at [1464, 31] on link "Add Monitored URL" at bounding box center [1494, 27] width 124 height 24
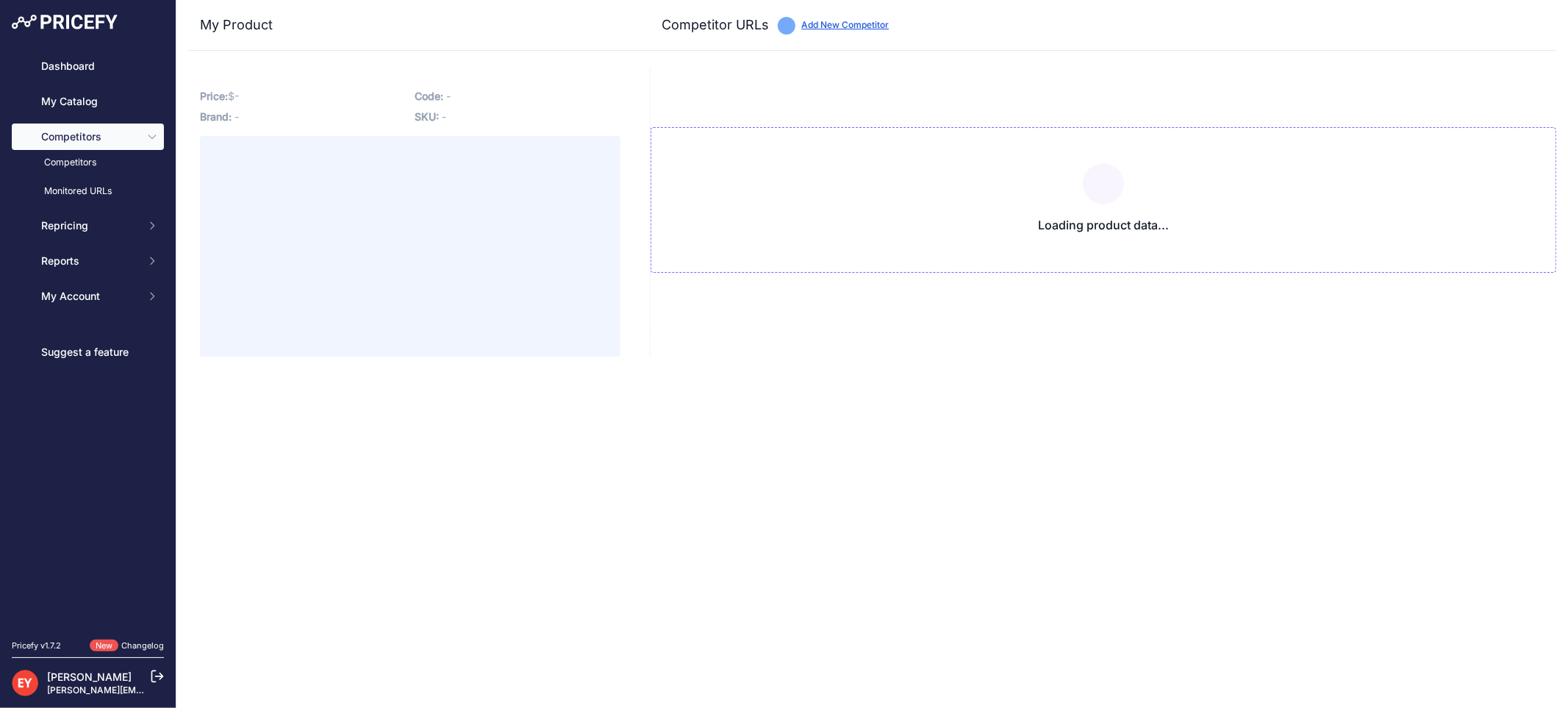
type input "[DOMAIN_NAME][URL]"
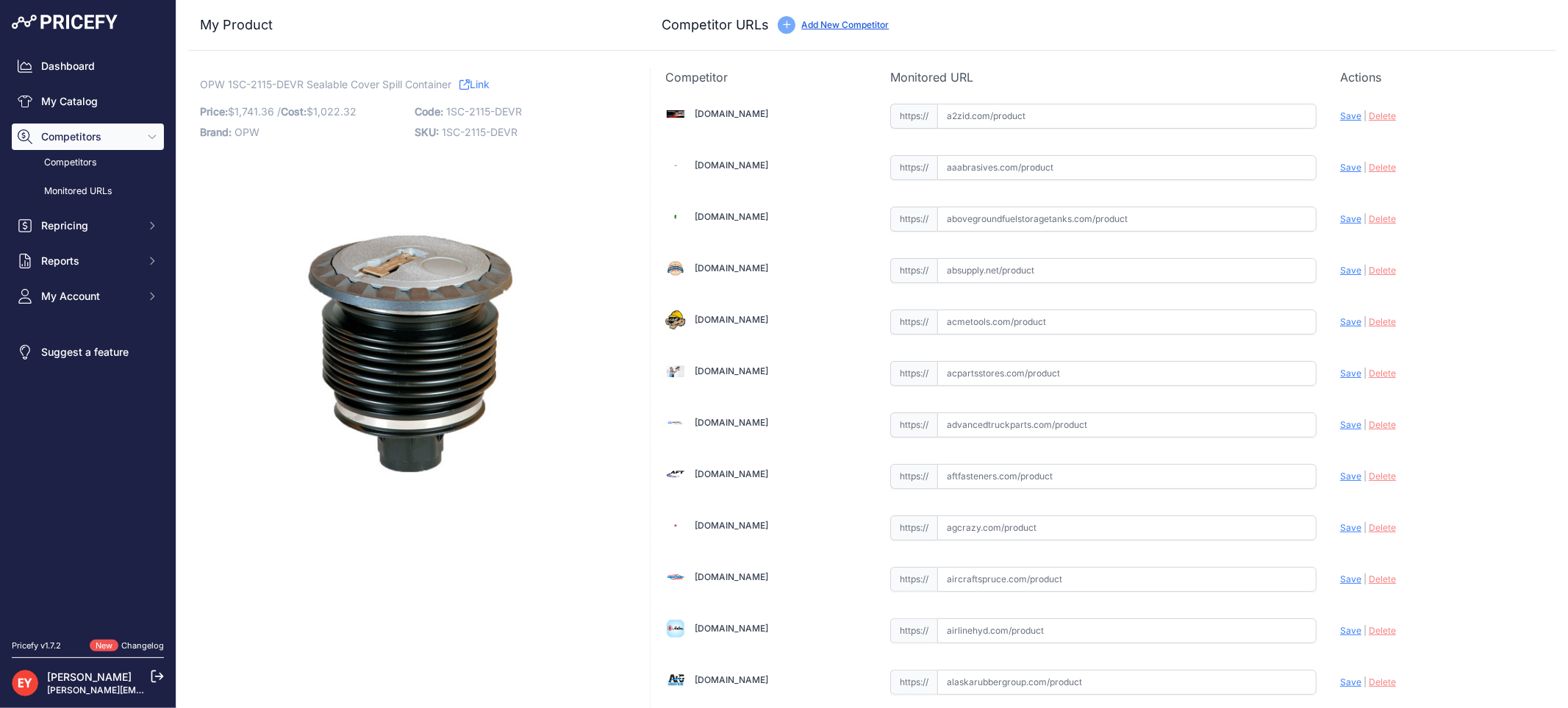
scroll to position [1360, 0]
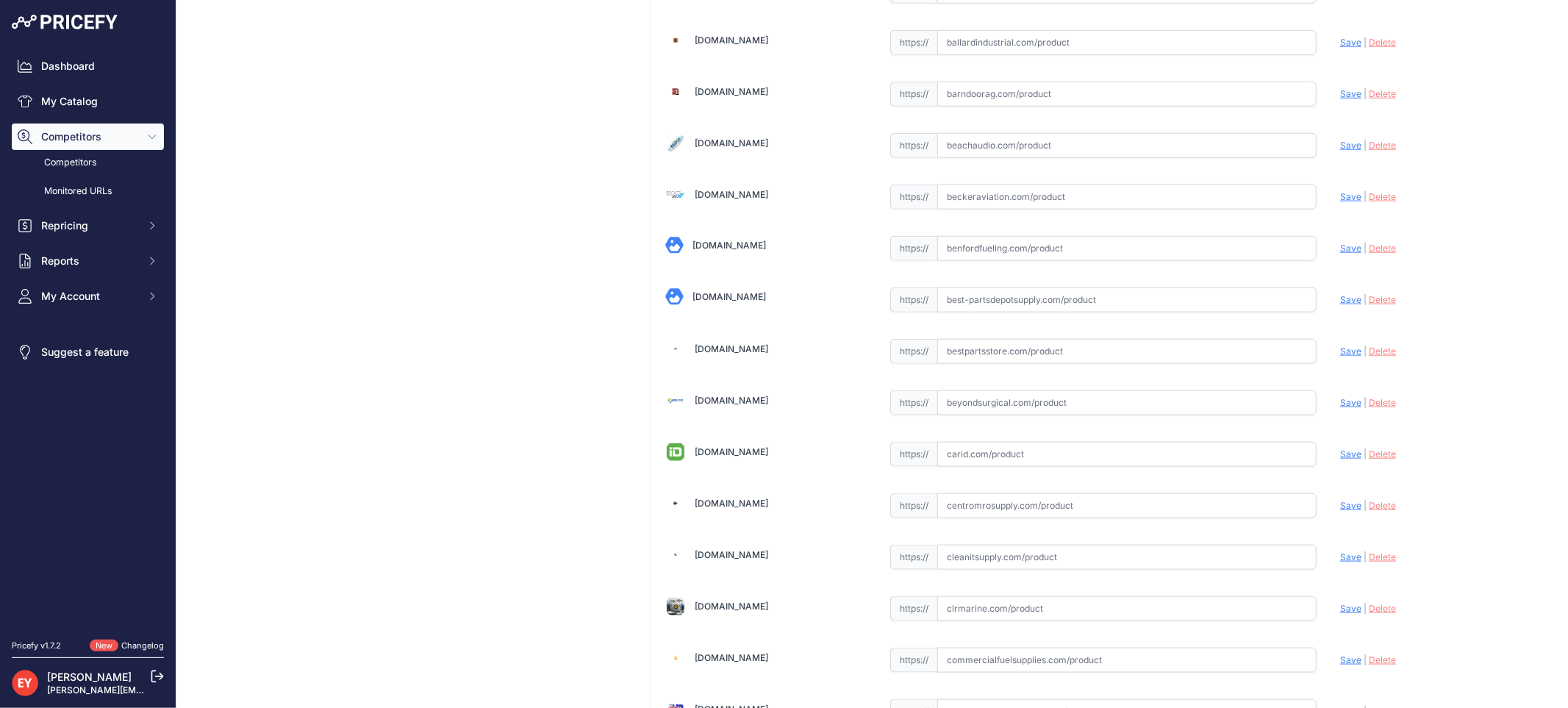
click at [1007, 347] on input "text" at bounding box center [1126, 351] width 379 height 25
paste input "https://www.bestpartsstore.com/product/opw-1sc-2115-devr-sealable-cover-spill-c…"
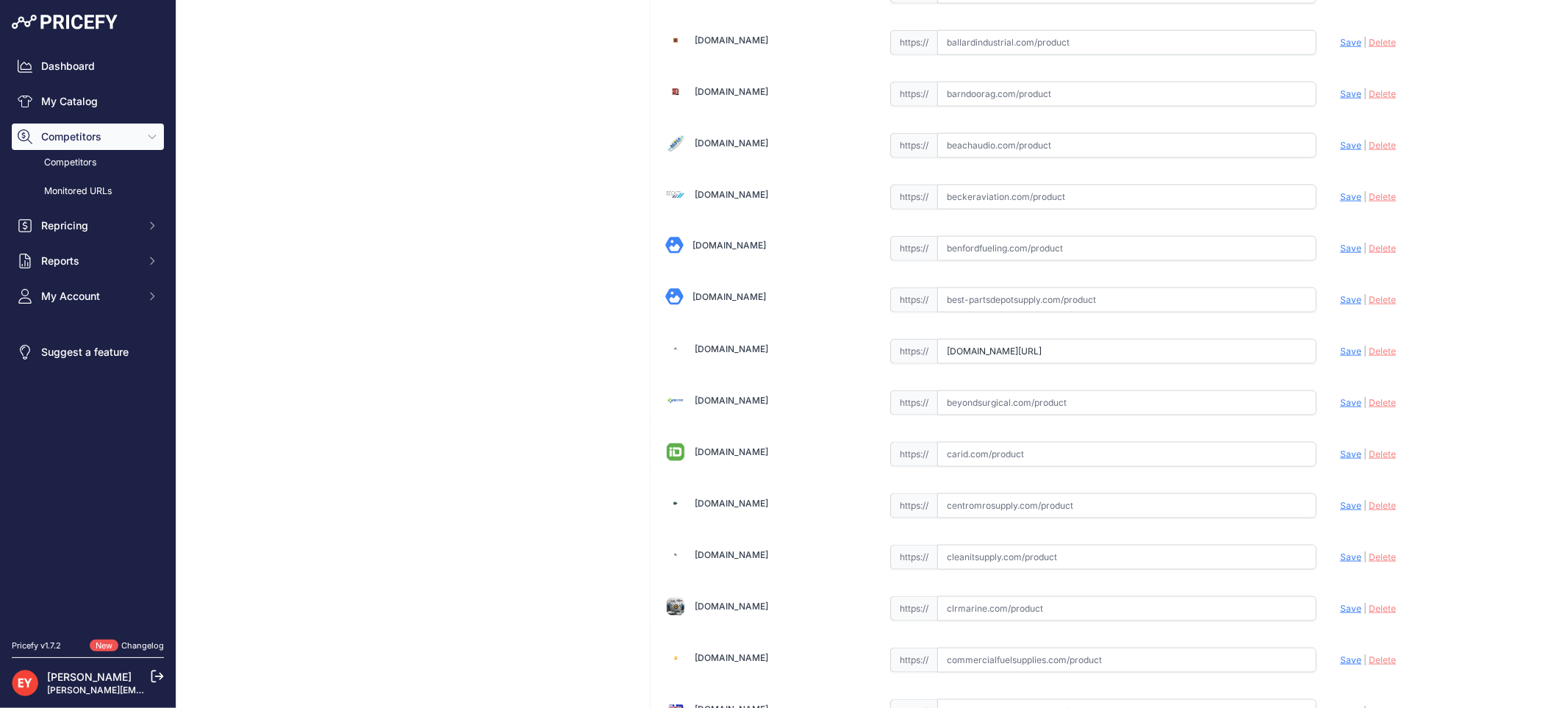
click at [1340, 351] on span "Save" at bounding box center [1350, 351] width 21 height 11
type input "https://www.bestpartsstore.com/product/opw-1sc-2115-devr-sealable-cover-spill-c…"
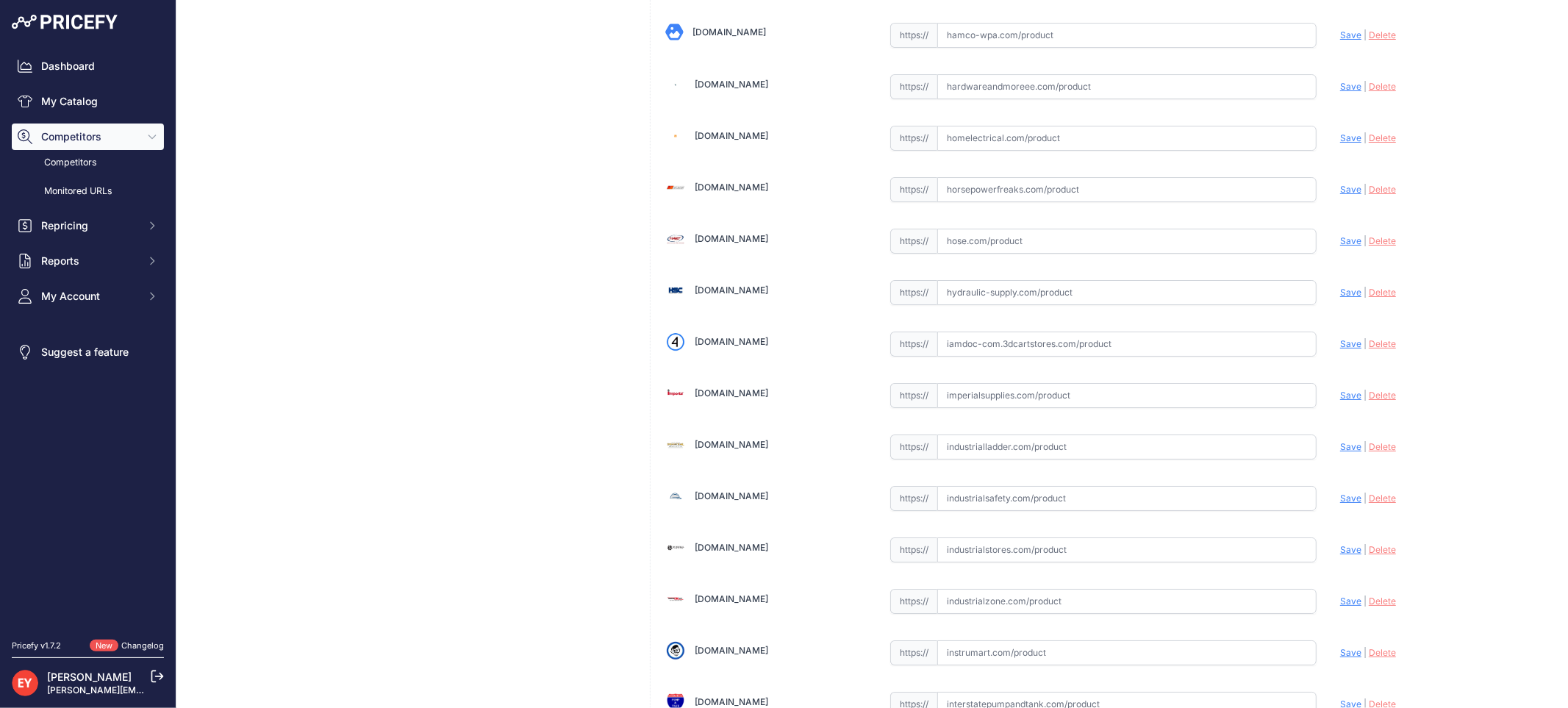
click at [996, 348] on input "text" at bounding box center [1126, 344] width 379 height 25
paste input "https://iamdoc-com.3dcartstores.com/15-Gallon-Evr-Spill-Container-W-Drain-Valve…"
click at [1342, 349] on span "Save" at bounding box center [1350, 343] width 21 height 11
type input "https://iamdoc-com.3dcartstores.com/15-Gallon-Evr-Spill-Container-W-Drain-Valve…"
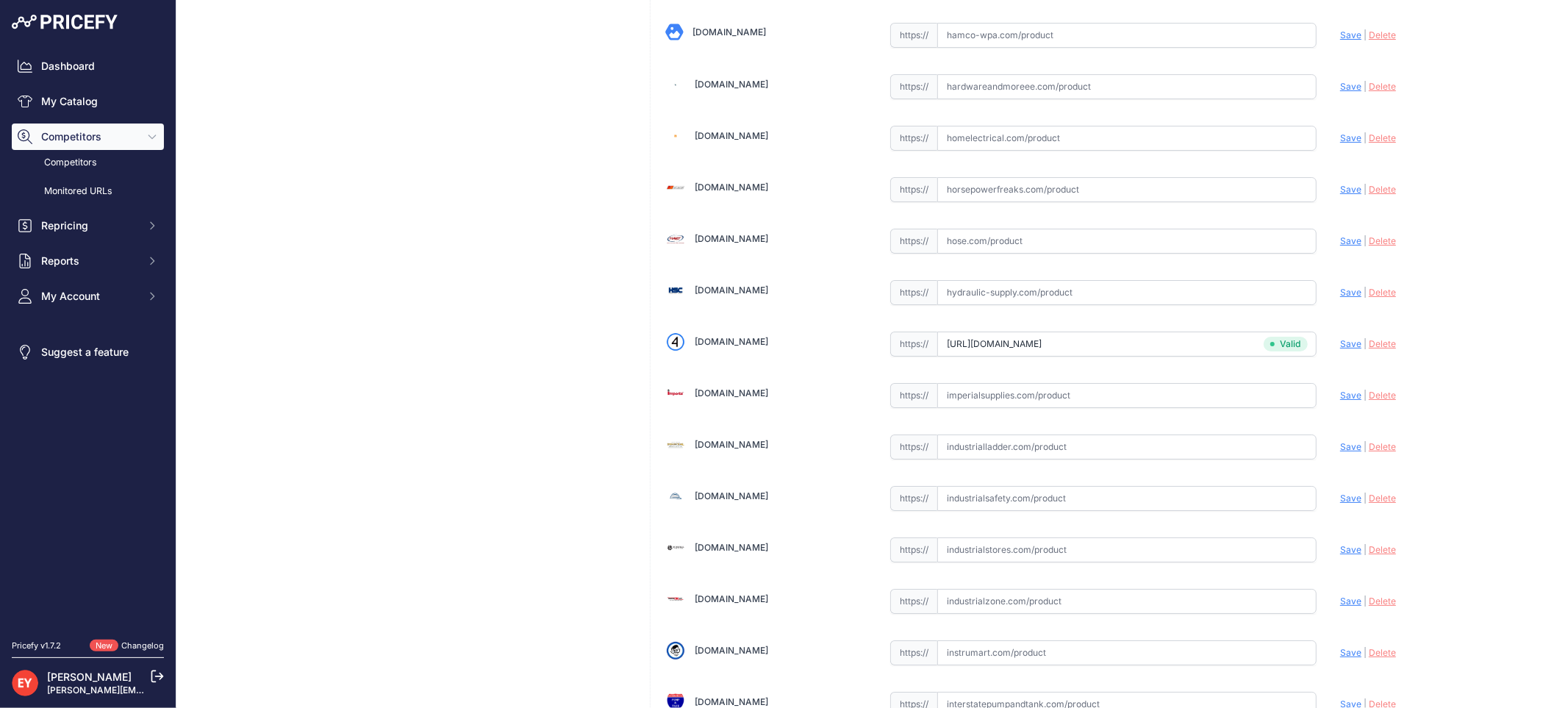
scroll to position [430, 0]
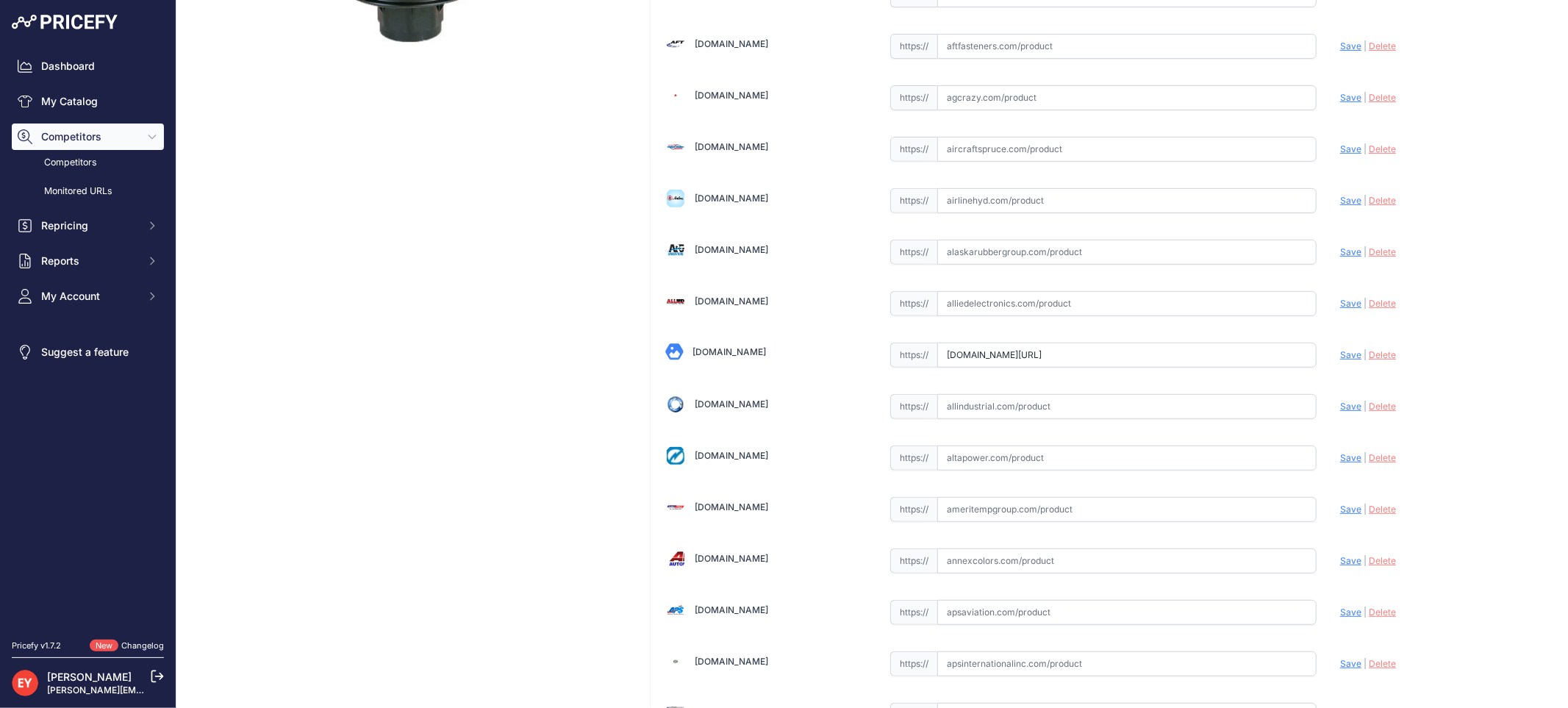
drag, startPoint x: 939, startPoint y: 354, endPoint x: 1366, endPoint y: 396, distance: 429.1
paste input "https://alliedoilequipment.com/shop/opw-fueling-components/1sc-2115-devr-15-gal…"
click at [1342, 354] on span "Save" at bounding box center [1350, 354] width 21 height 11
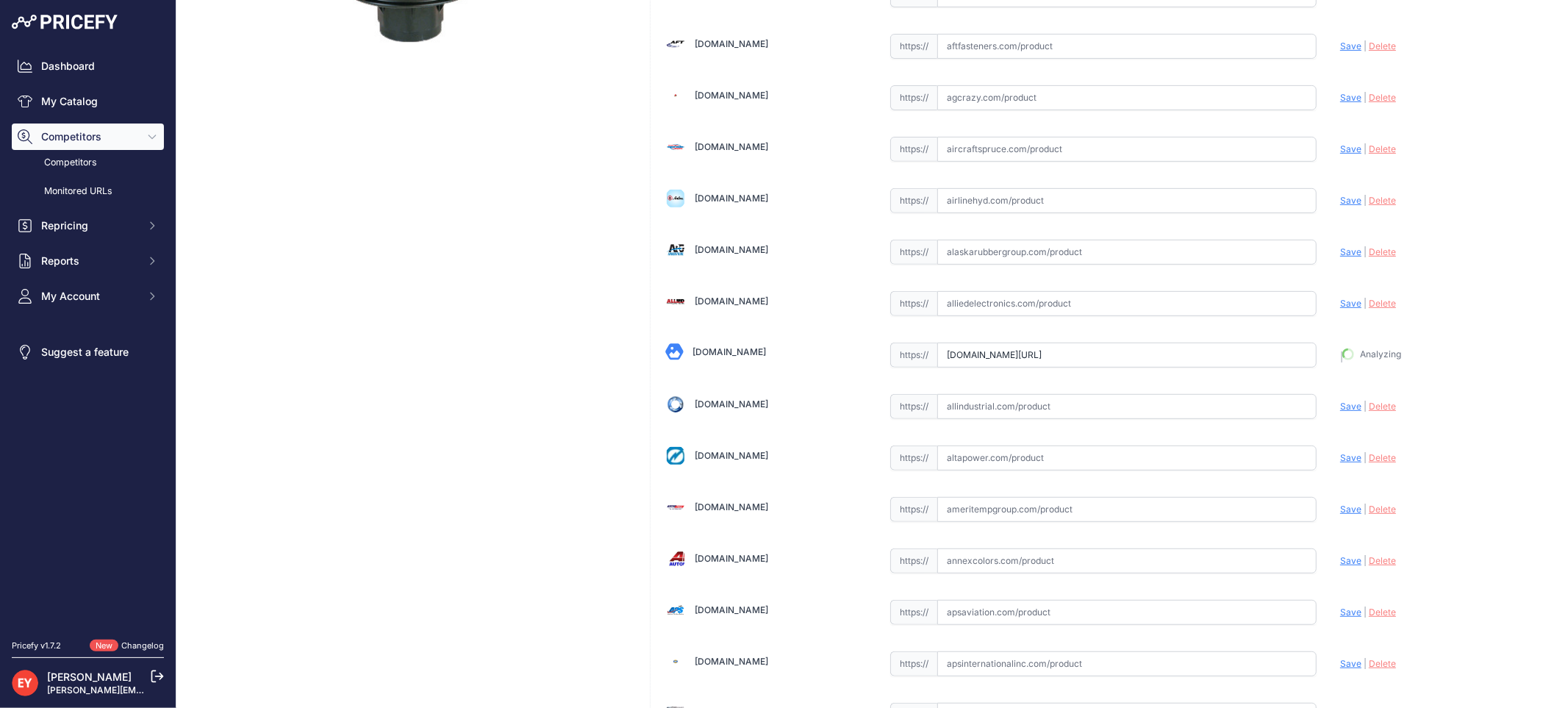
type input "https://alliedoilequipment.com/shop/opw-fueling-components/1sc-2115-devr-15-gal…"
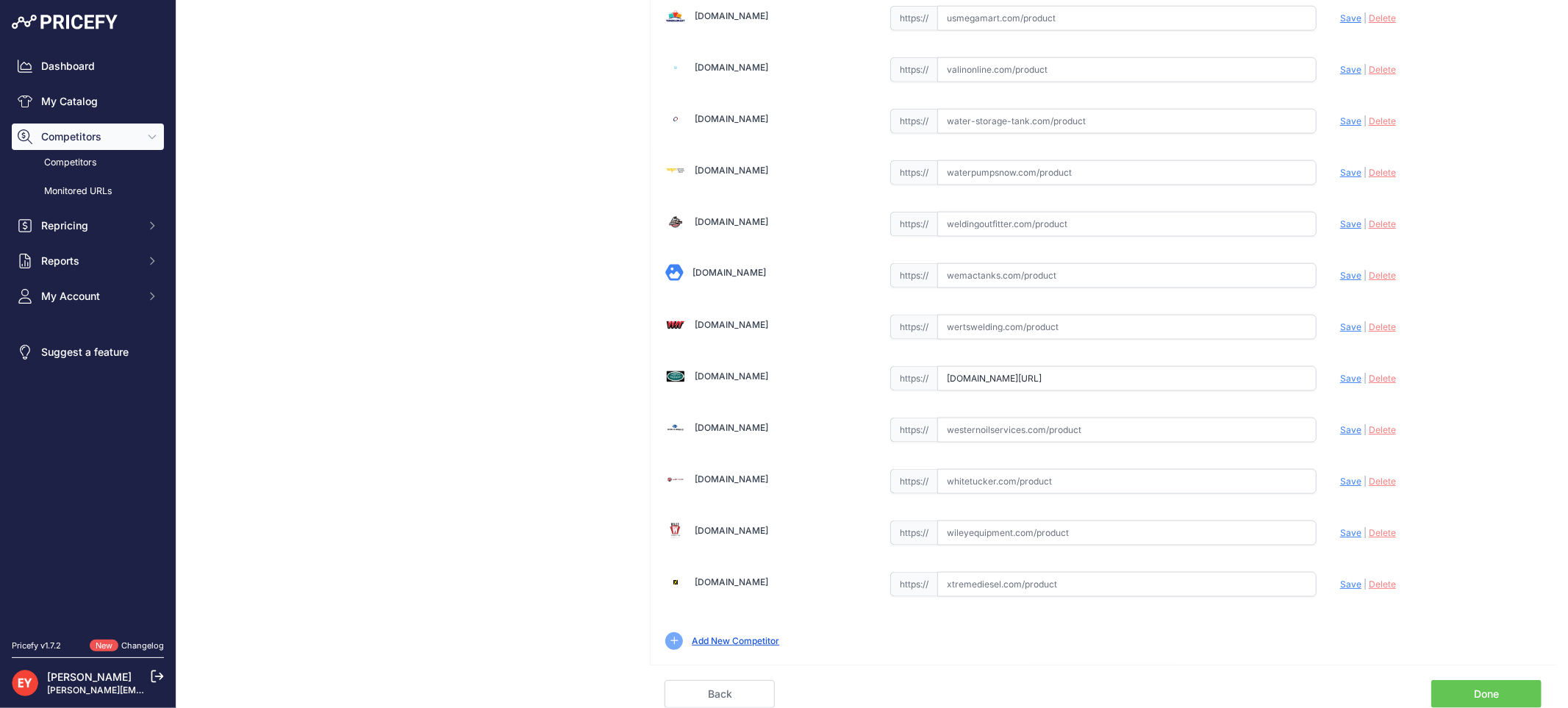
drag, startPoint x: 937, startPoint y: 380, endPoint x: 1408, endPoint y: 416, distance: 472.4
paste input "https://westechequipment.com/index.php?main_page=product_info&cPath=1_60_6430_7…"
click at [1340, 379] on span "Save" at bounding box center [1350, 378] width 21 height 11
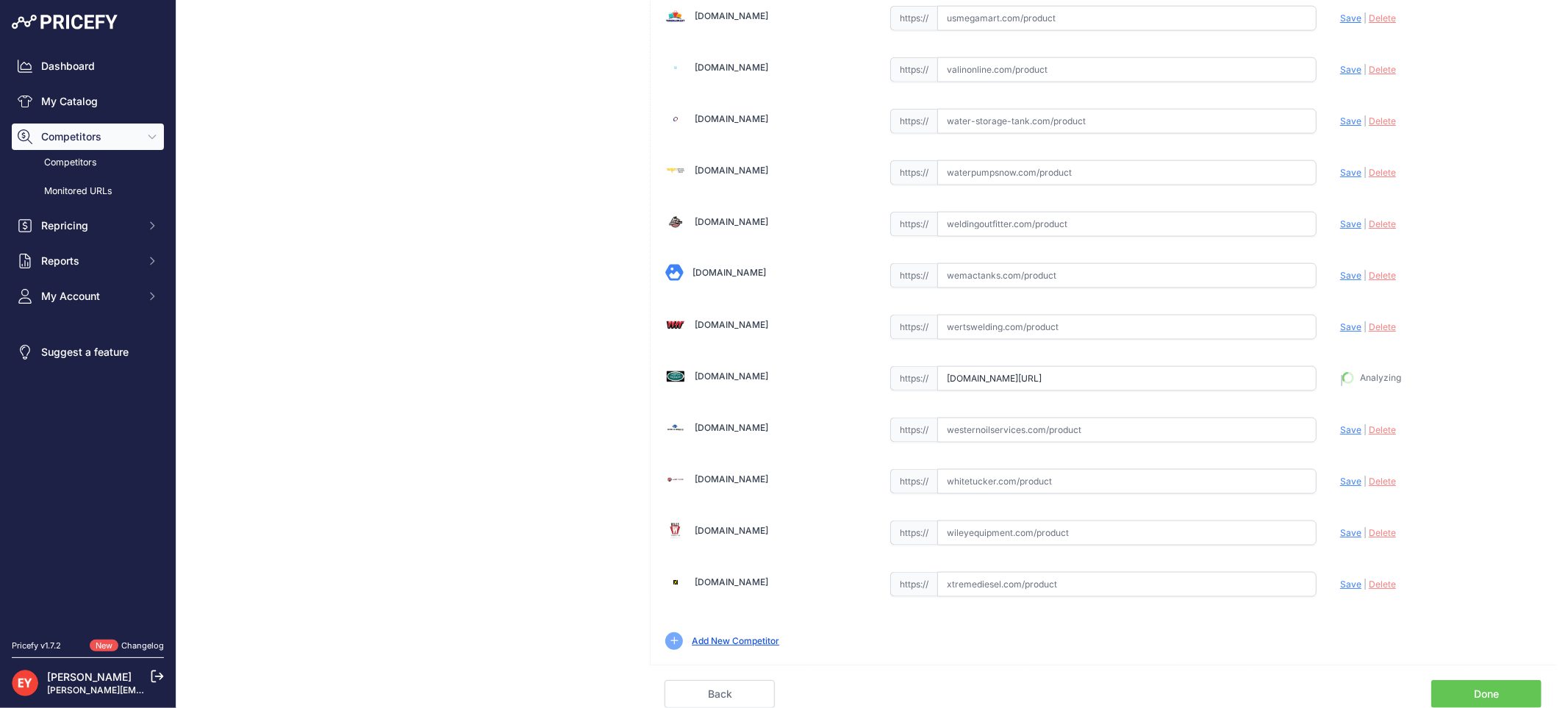
type input "https://westechequipment.com/index.php?main_page=product_info&cPath=1_60_6430_7…"
drag, startPoint x: 1448, startPoint y: 686, endPoint x: 1405, endPoint y: 554, distance: 138.8
click at [1450, 685] on link "Done" at bounding box center [1486, 694] width 111 height 28
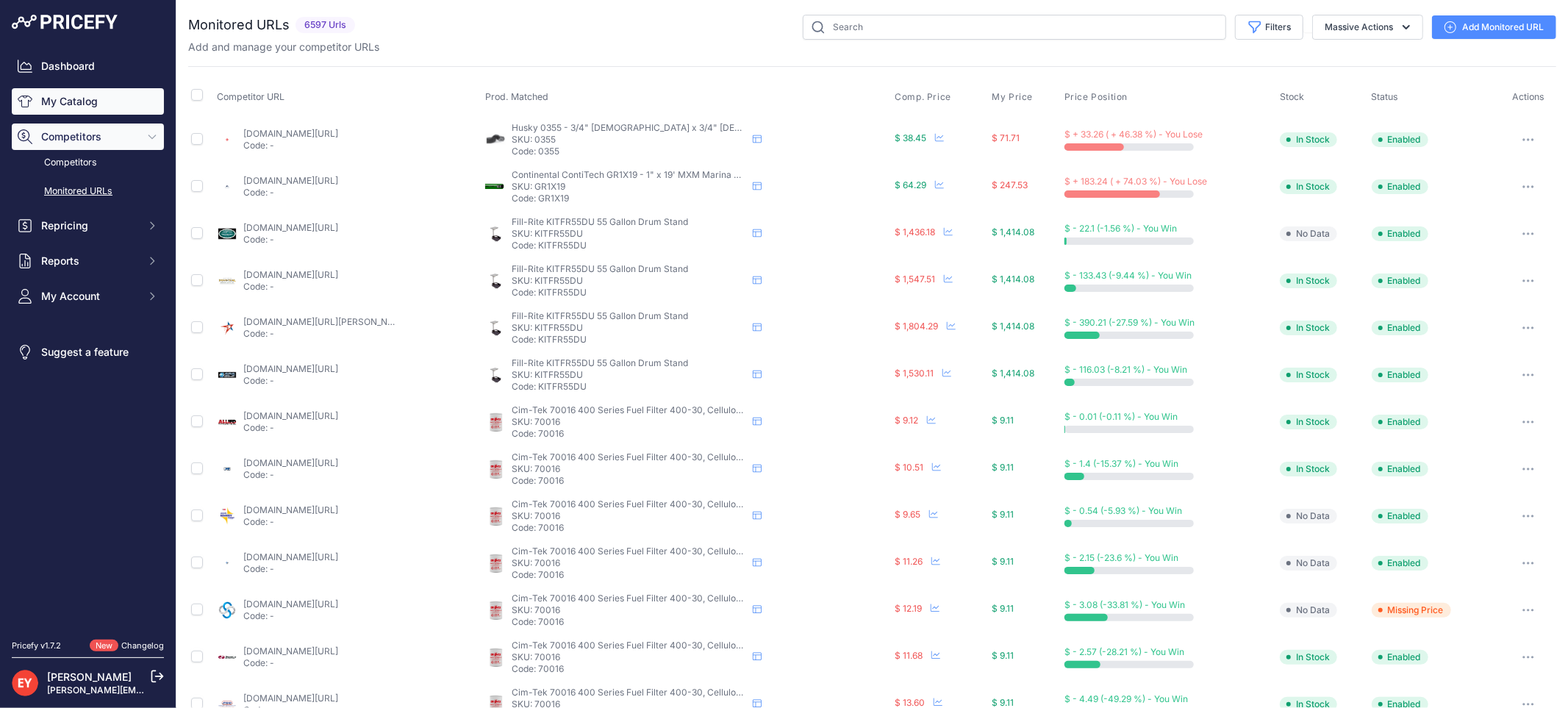
click at [72, 106] on link "My Catalog" at bounding box center [88, 101] width 152 height 26
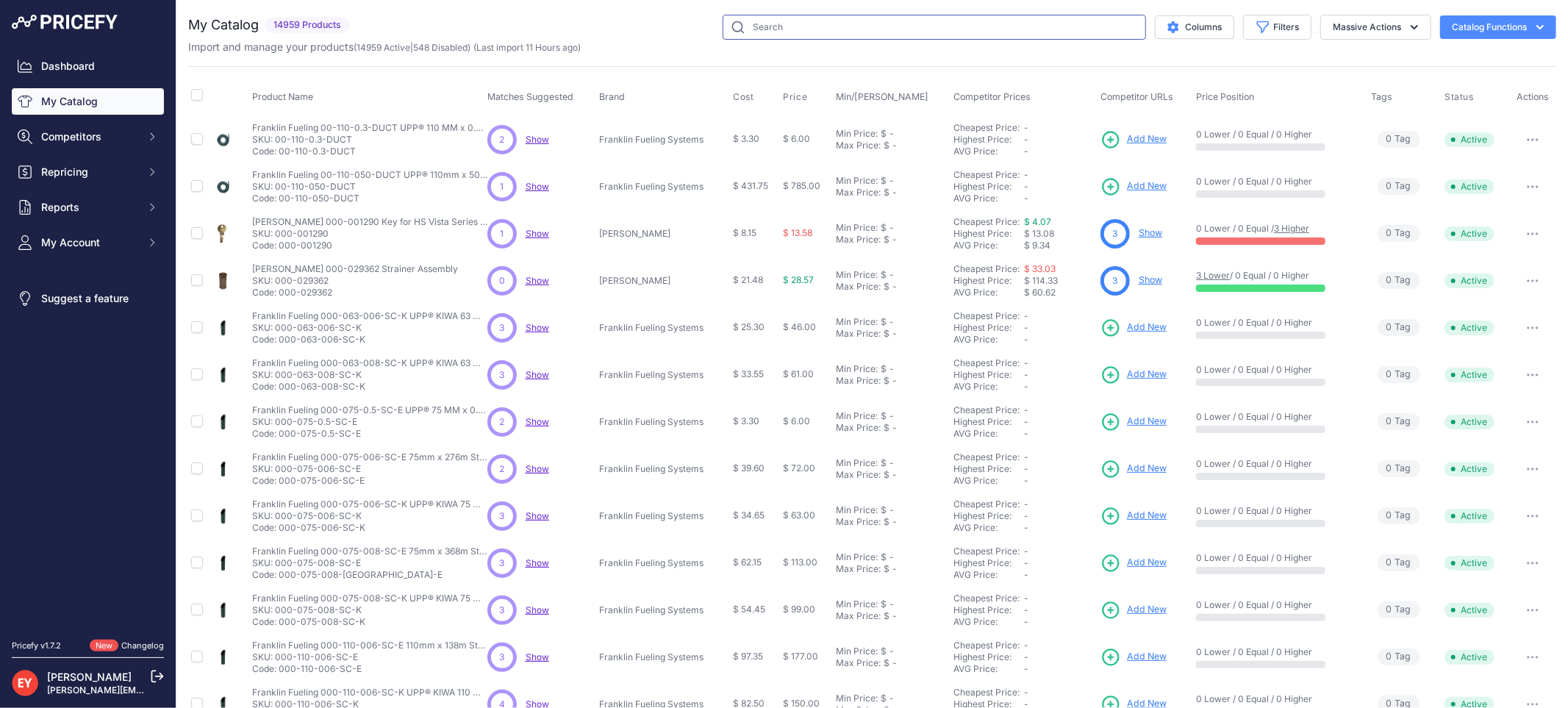
click at [765, 31] on input "text" at bounding box center [934, 26] width 424 height 25
paste input "1SC-2100-DEVR"
type input "1SC-2100-DEVR"
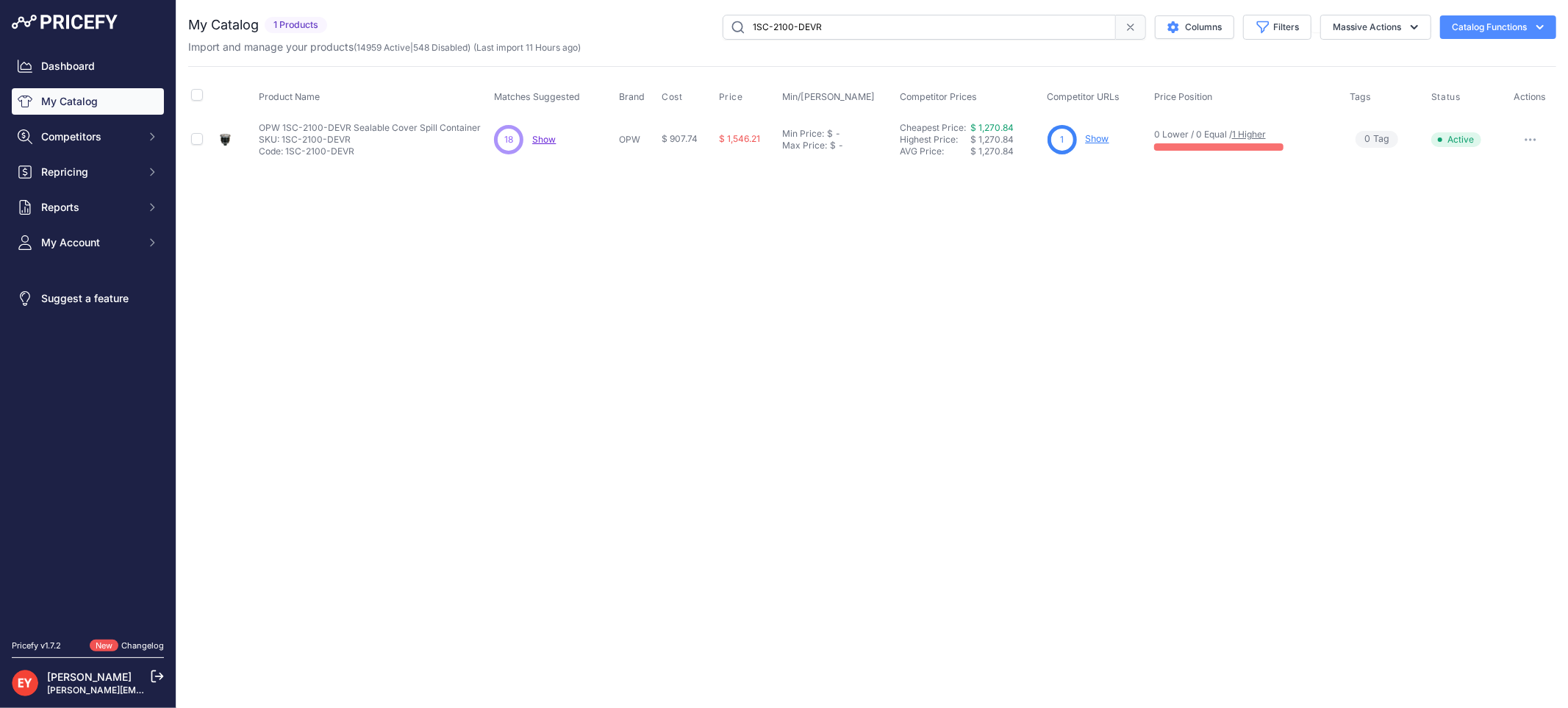
click at [1093, 138] on link "Show" at bounding box center [1098, 138] width 24 height 11
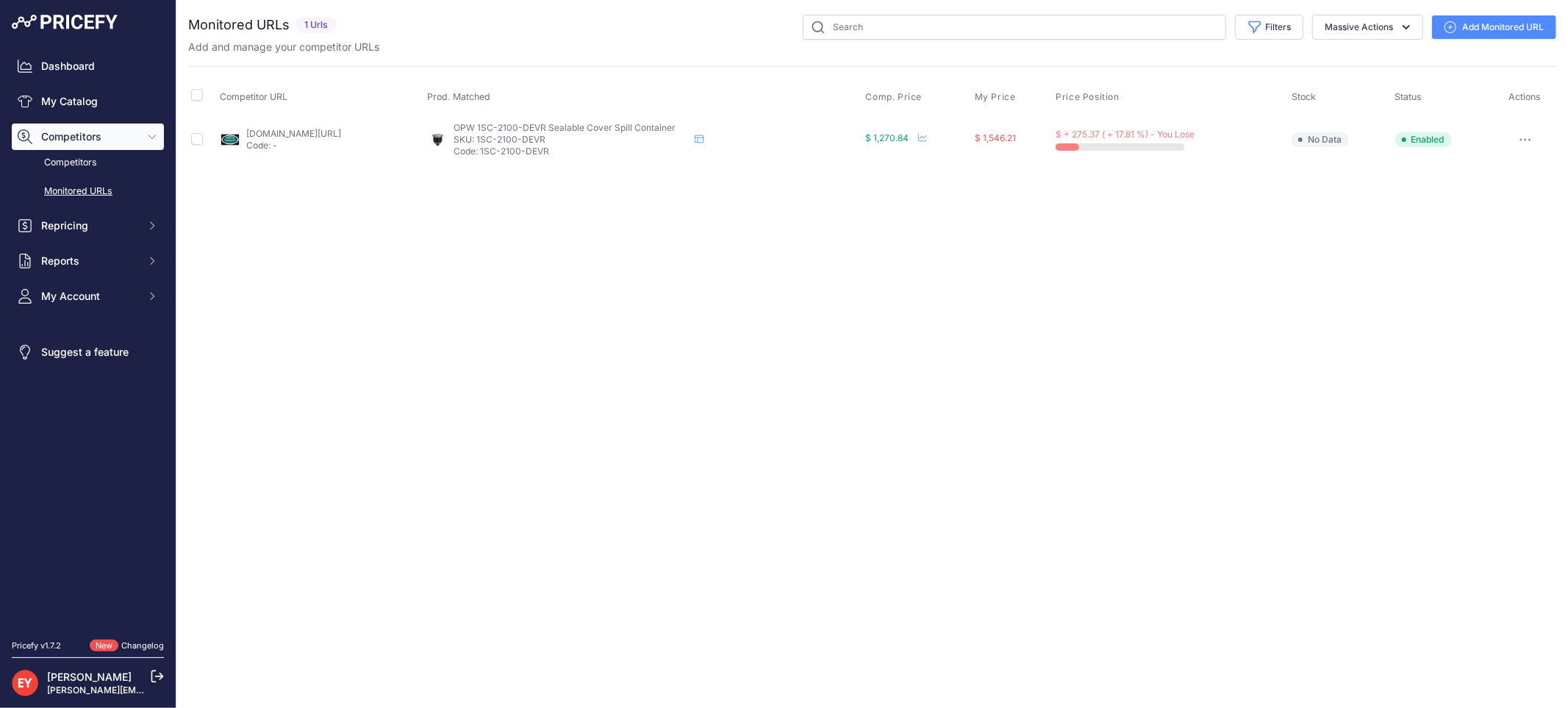
click at [1480, 31] on link "Add Monitored URL" at bounding box center [1494, 27] width 124 height 24
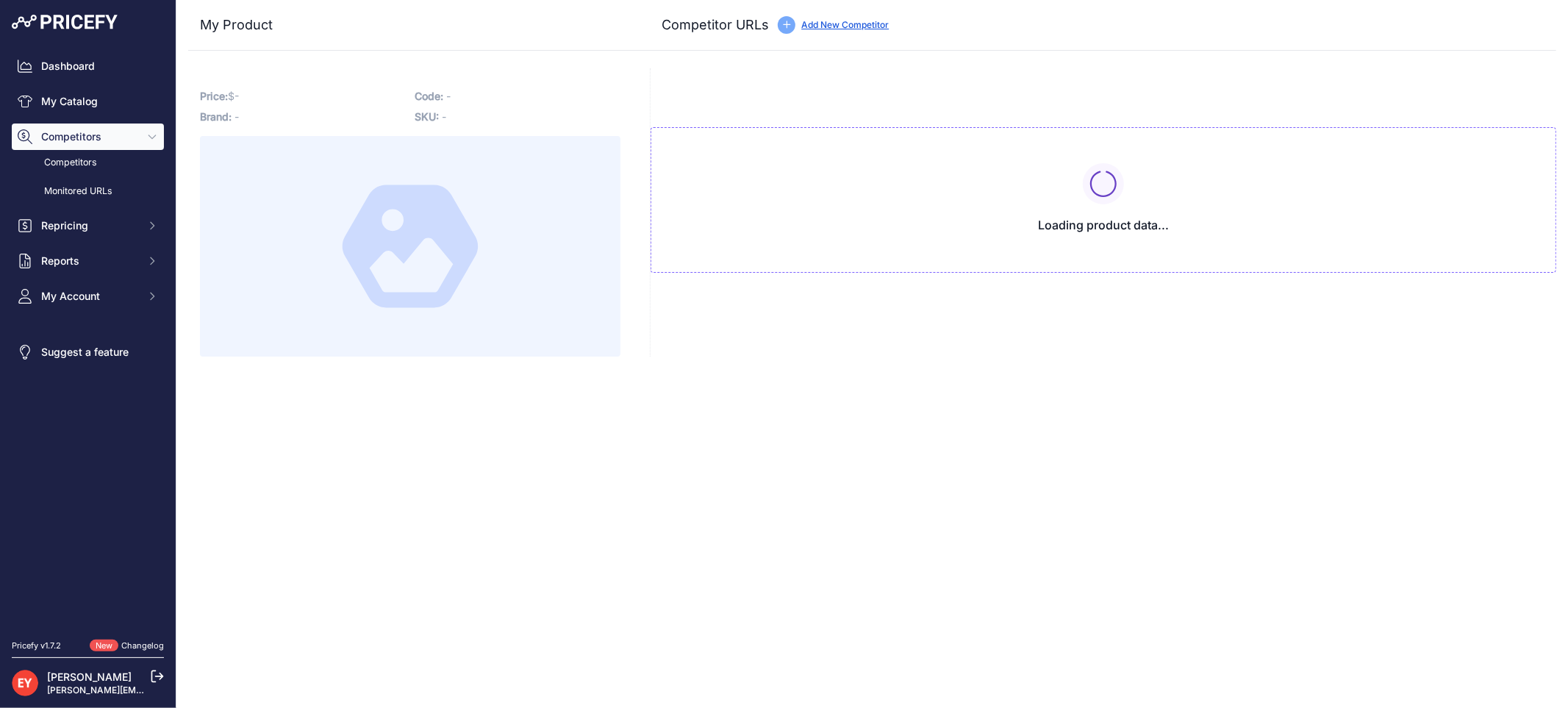
type input "westechequipment.com/index.php?main_page=product_info&products_id=69820&prirule…"
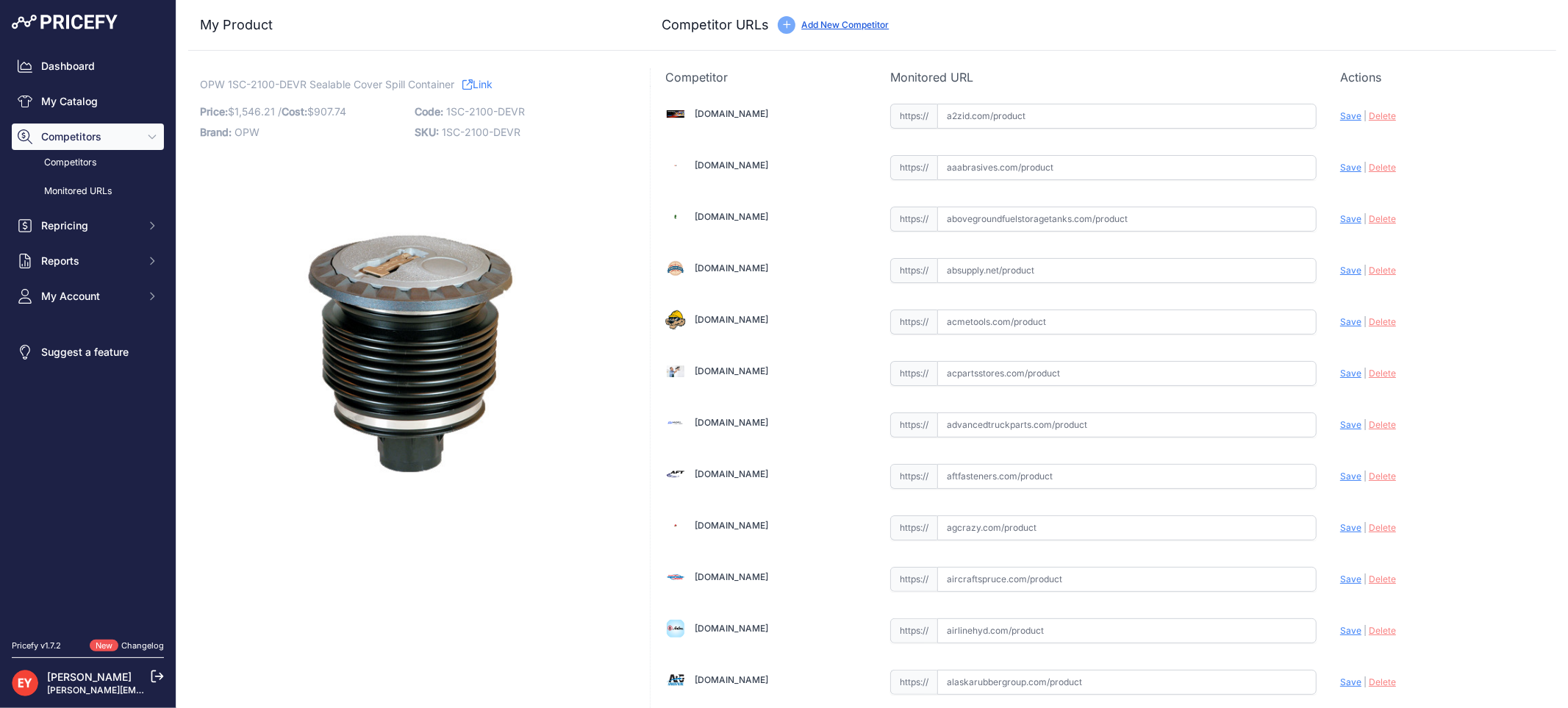
scroll to position [1360, 0]
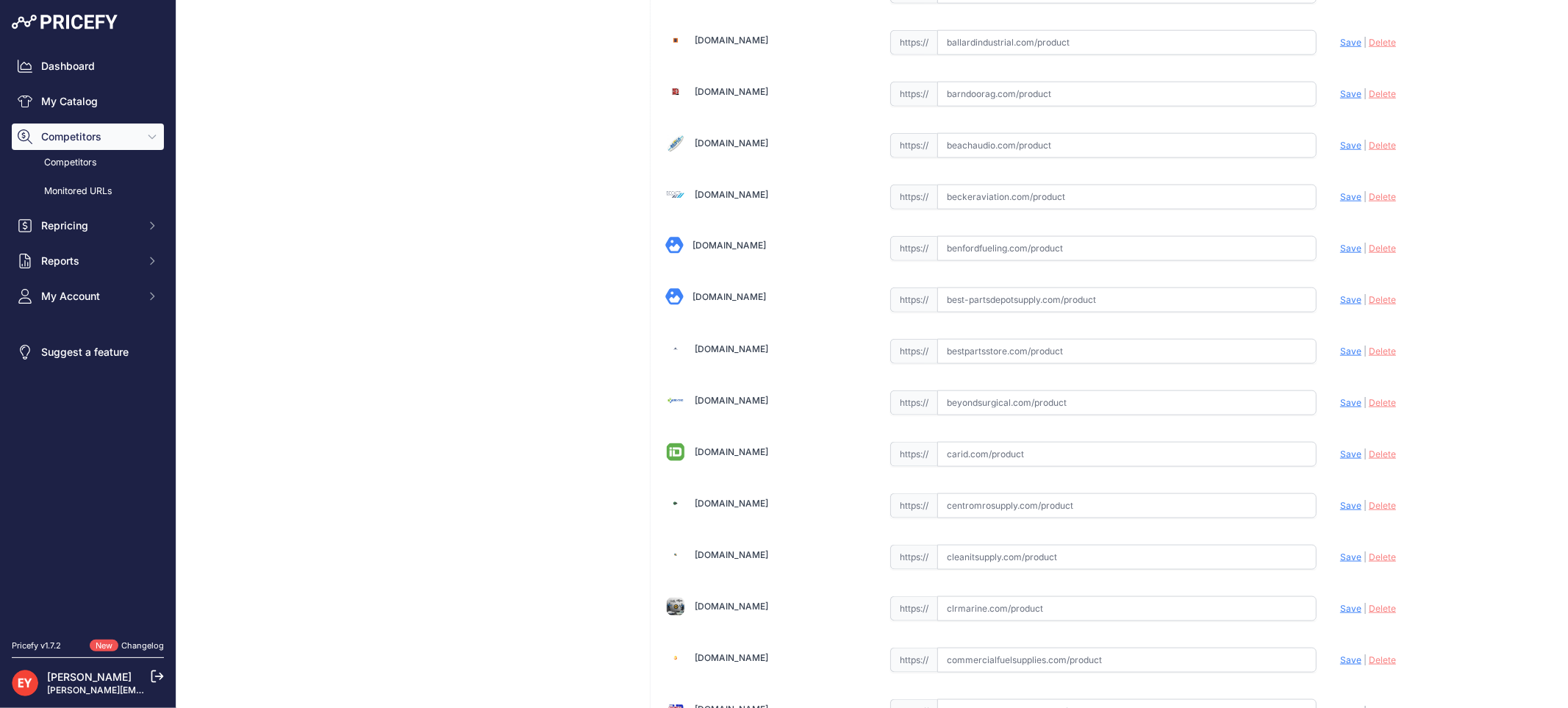
click at [989, 359] on input "text" at bounding box center [1126, 351] width 379 height 25
paste input "https://www.bestpartsstore.com/product/opw-1sc-2100-devr-sealable-cover-spill-c…"
drag, startPoint x: 1336, startPoint y: 358, endPoint x: 1317, endPoint y: 362, distance: 19.4
click at [1340, 357] on span "Save" at bounding box center [1350, 351] width 21 height 11
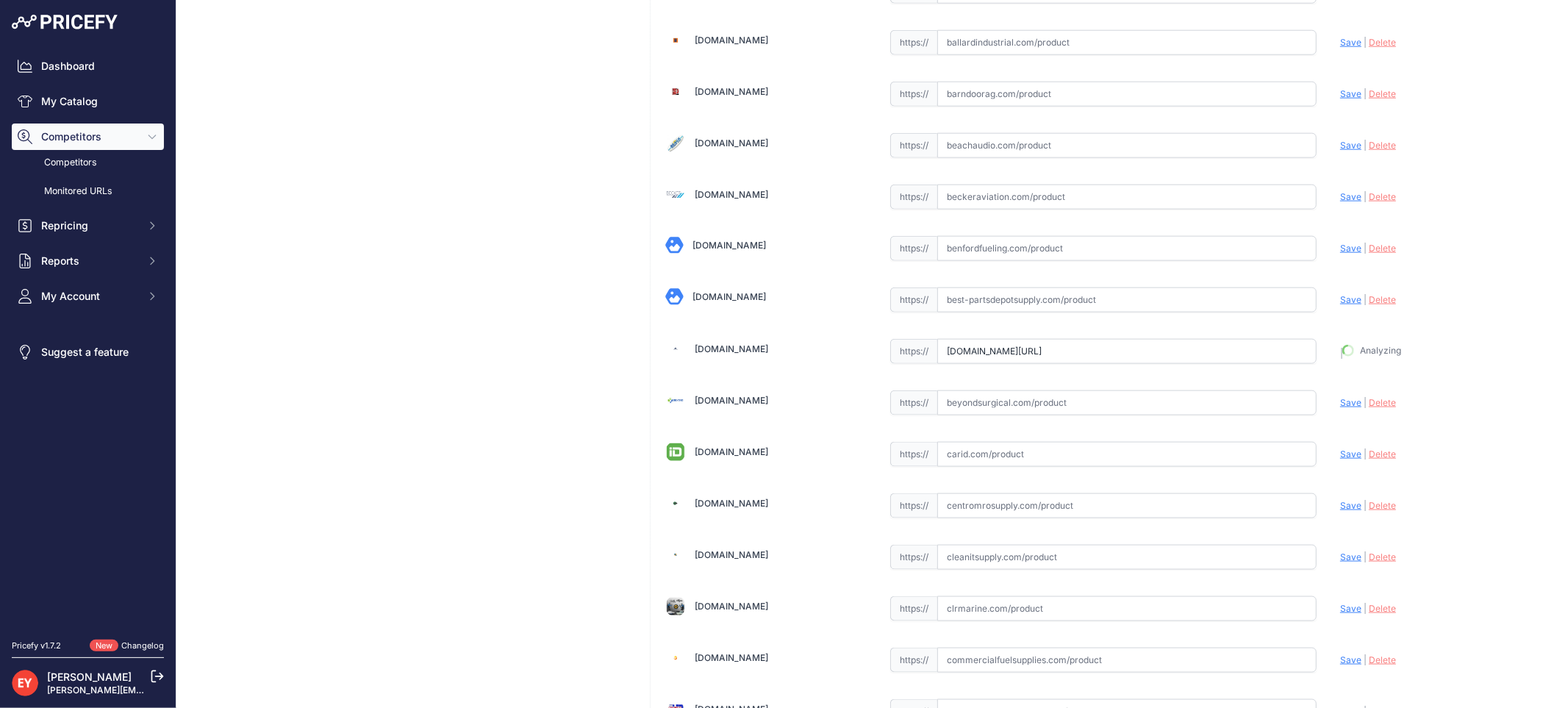
type input "https://www.bestpartsstore.com/product/opw-1sc-2100-devr-sealable-cover-spill-c…"
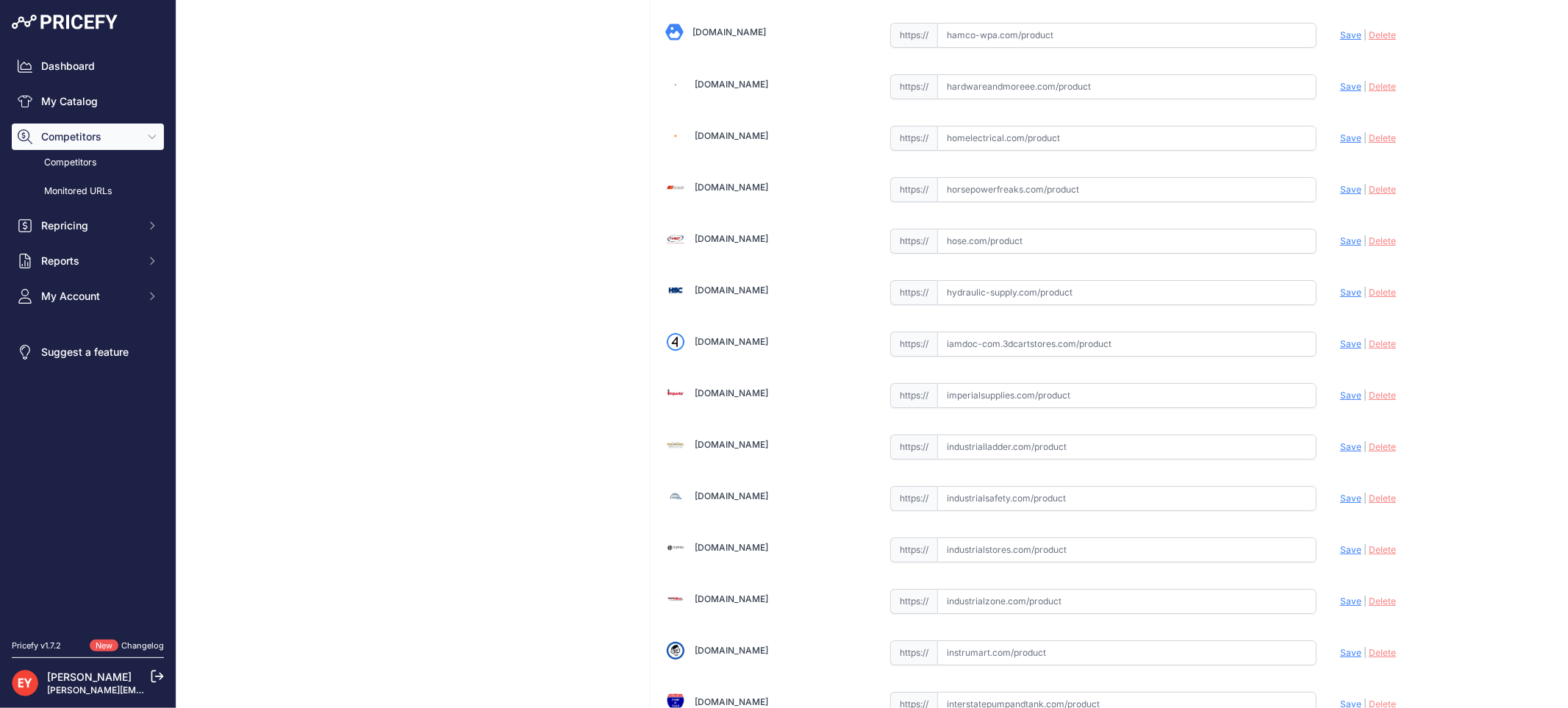
click at [1012, 357] on input "text" at bounding box center [1126, 344] width 379 height 25
paste input "https://iamdoc-com.3dcartstores.com/5-Gallon-Evr-Spill-Container-W-Drain-Valve-…"
drag, startPoint x: 1339, startPoint y: 358, endPoint x: 1252, endPoint y: 363, distance: 87.1
click at [1340, 349] on span "Save" at bounding box center [1350, 343] width 21 height 11
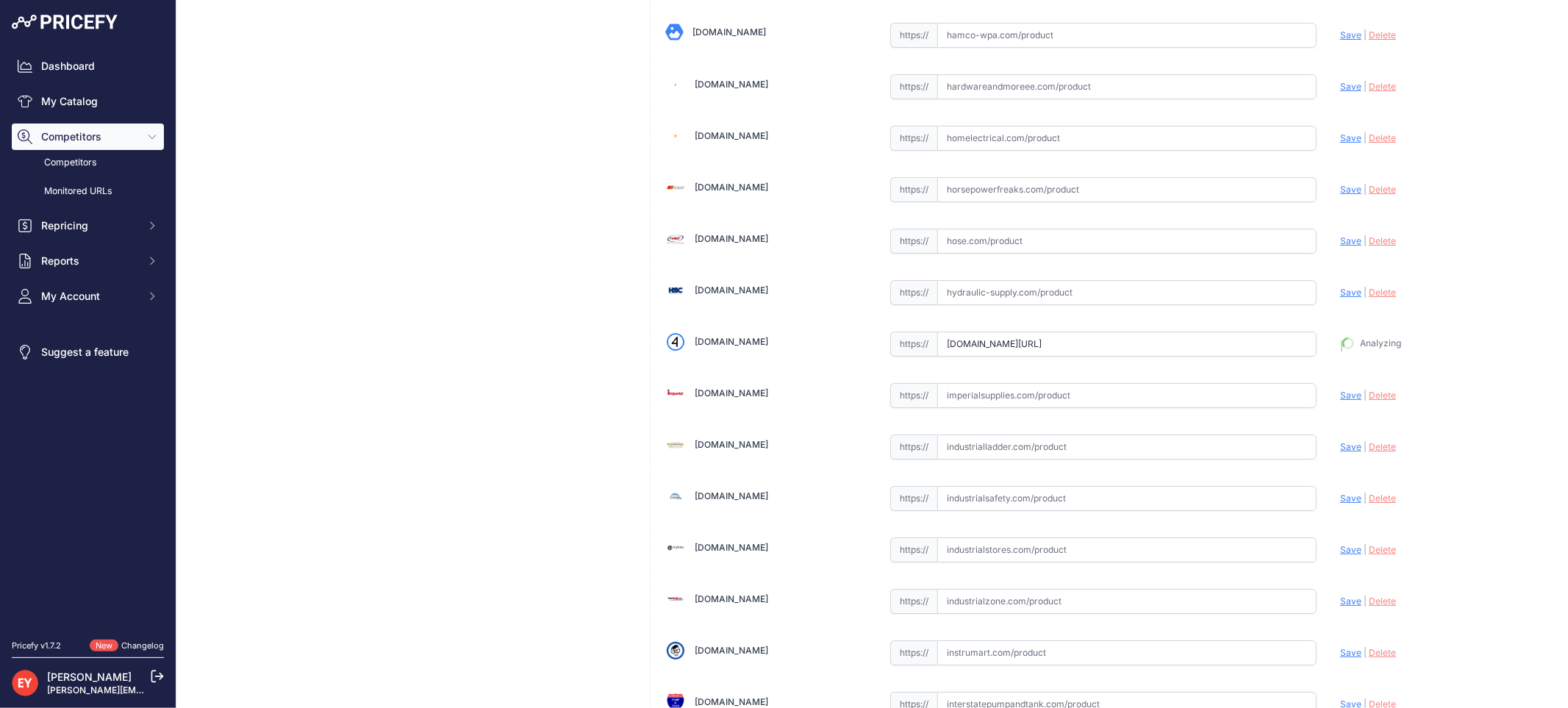
type input "https://iamdoc-com.3dcartstores.com/5-Gallon-Evr-Spill-Container-W-Drain-Valve-…"
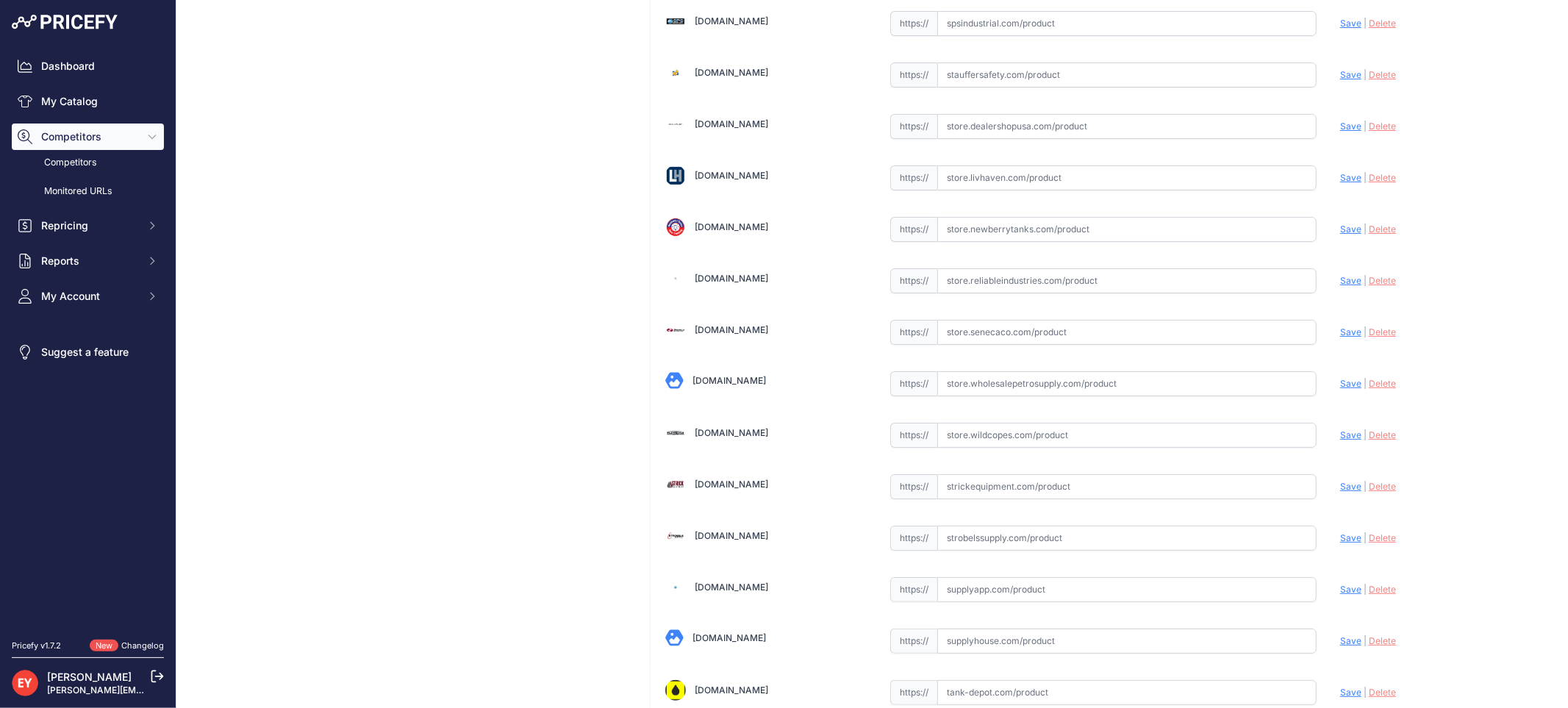
click at [969, 345] on input "text" at bounding box center [1126, 332] width 379 height 25
paste input "https://store.senecaco.com/store/c137/spill-containment-components/p318/opw-1sc…"
click at [1340, 338] on span "Save" at bounding box center [1350, 332] width 21 height 11
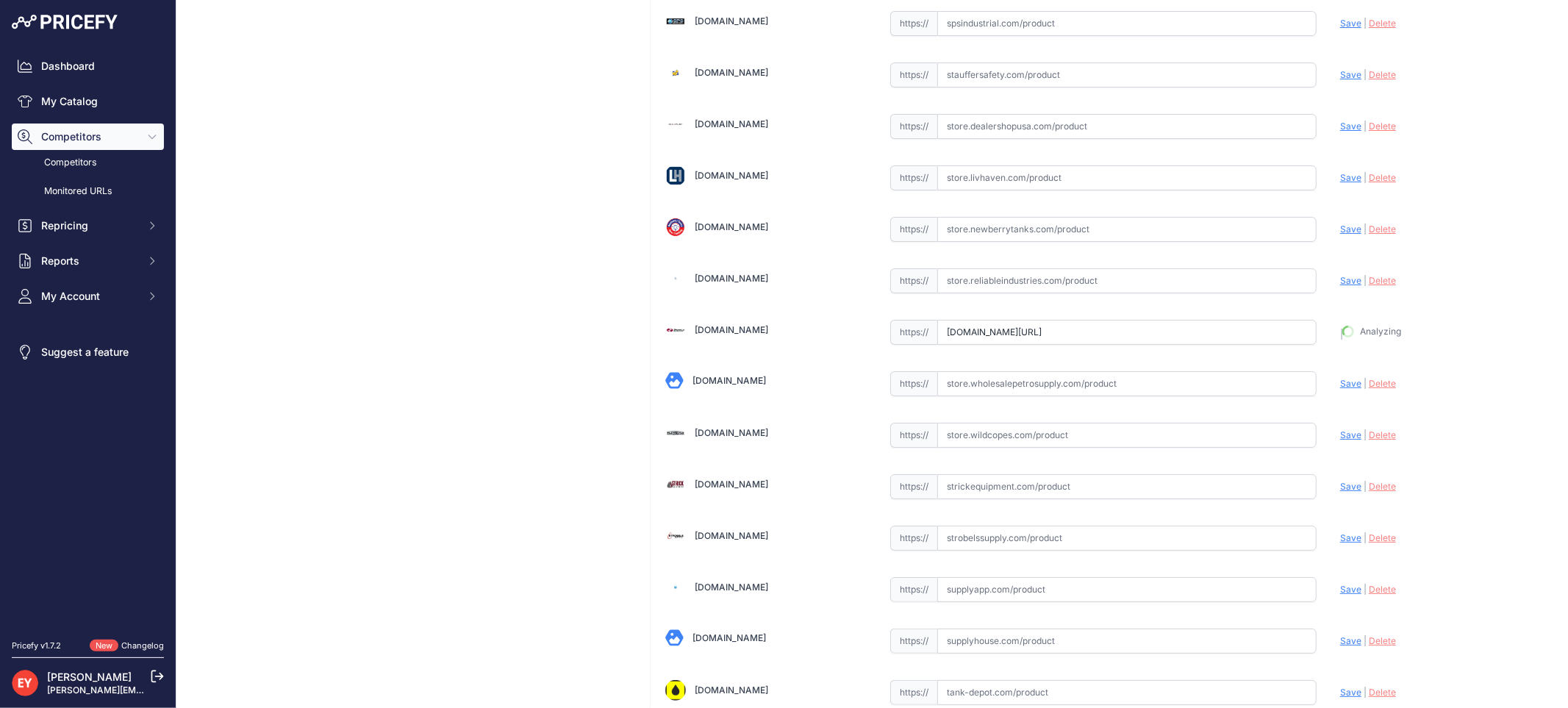
type input "https://store.senecaco.com/store/c137/spill-containment-components/p318/opw-1sc…"
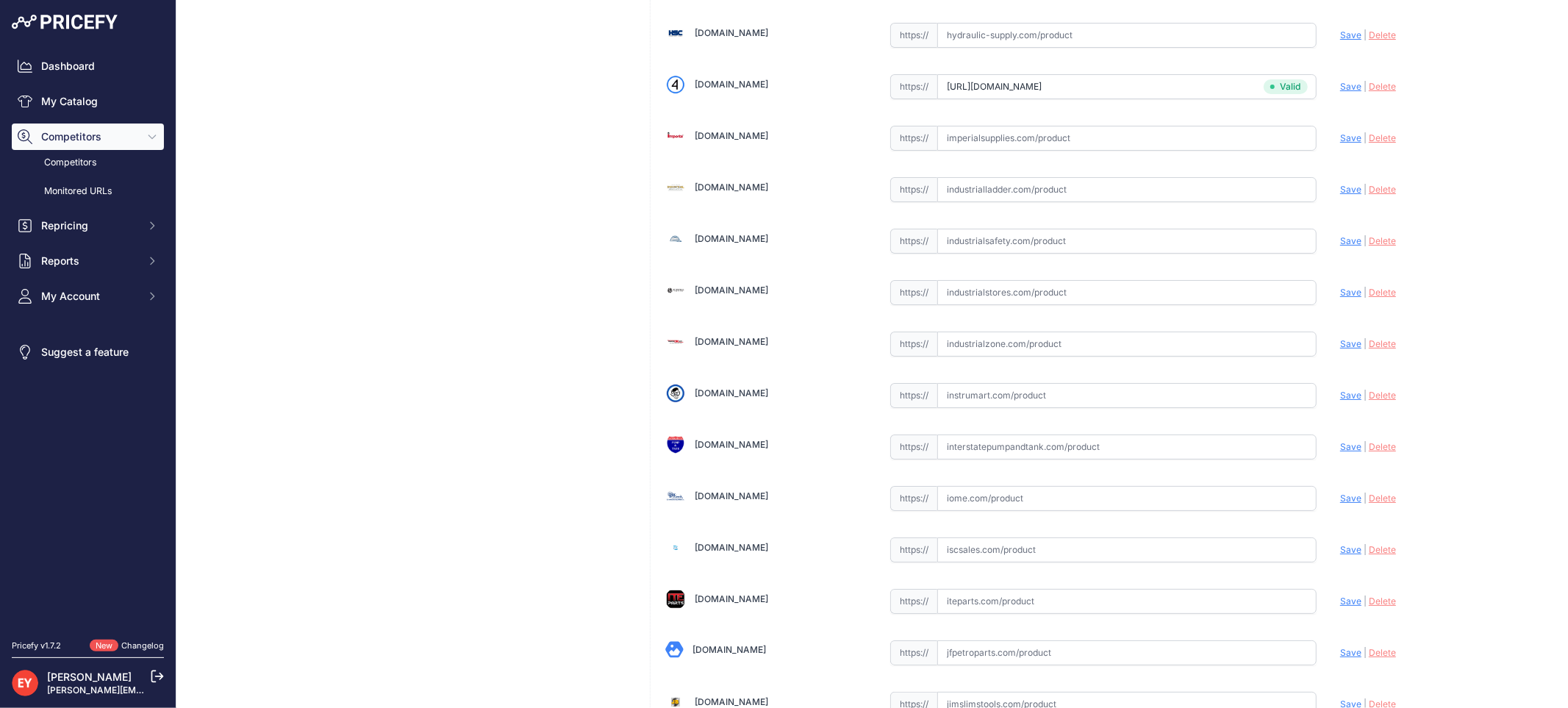
click at [1022, 343] on input "text" at bounding box center [1126, 344] width 379 height 25
paste input "https://www.industrialzone.com/317460-opw-1sc-2100-devr.html?srsltid=AfmBOopuoS…"
click at [1340, 349] on span "Save" at bounding box center [1350, 343] width 21 height 11
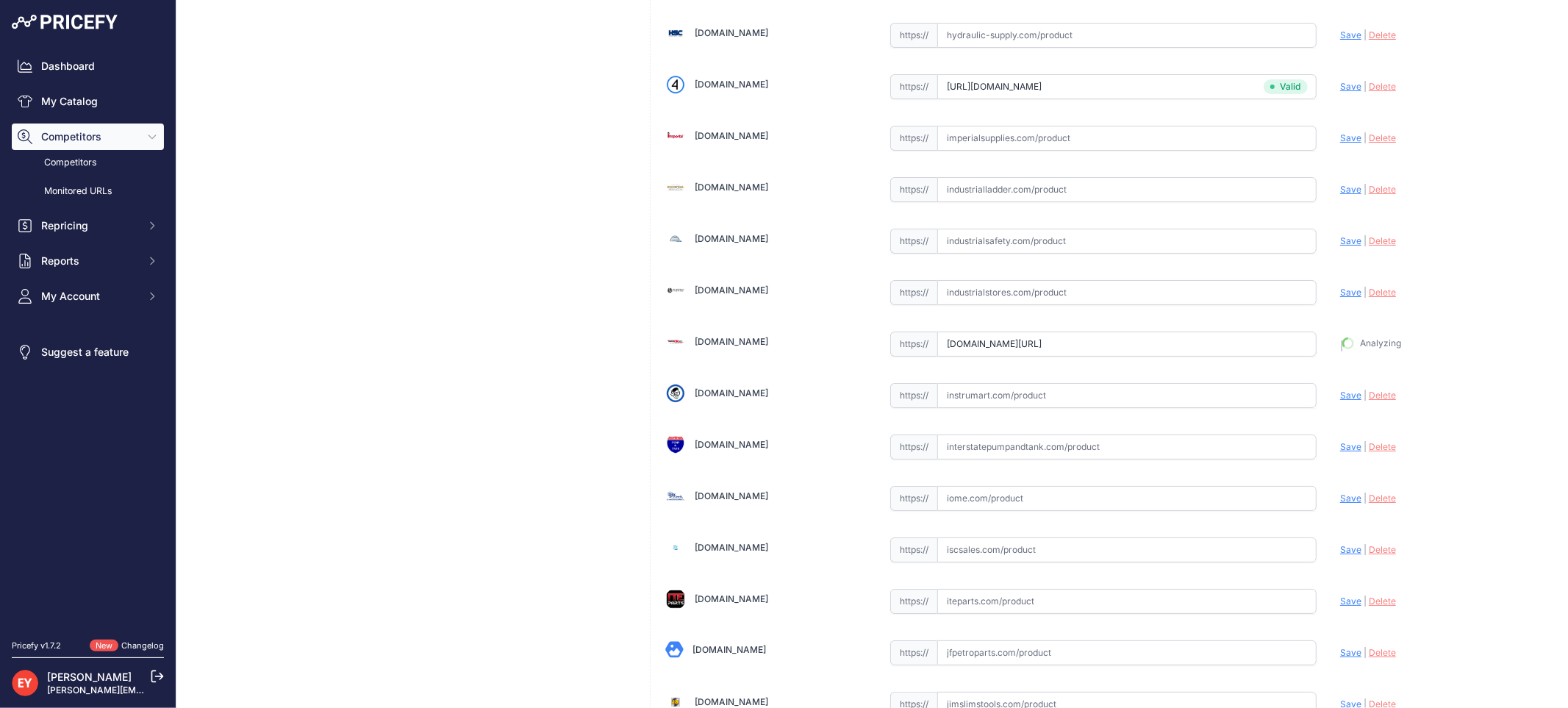
type input "https://www.industrialzone.com/317460-opw-1sc-2100-devr.html?prirule_jdsnikfkfj…"
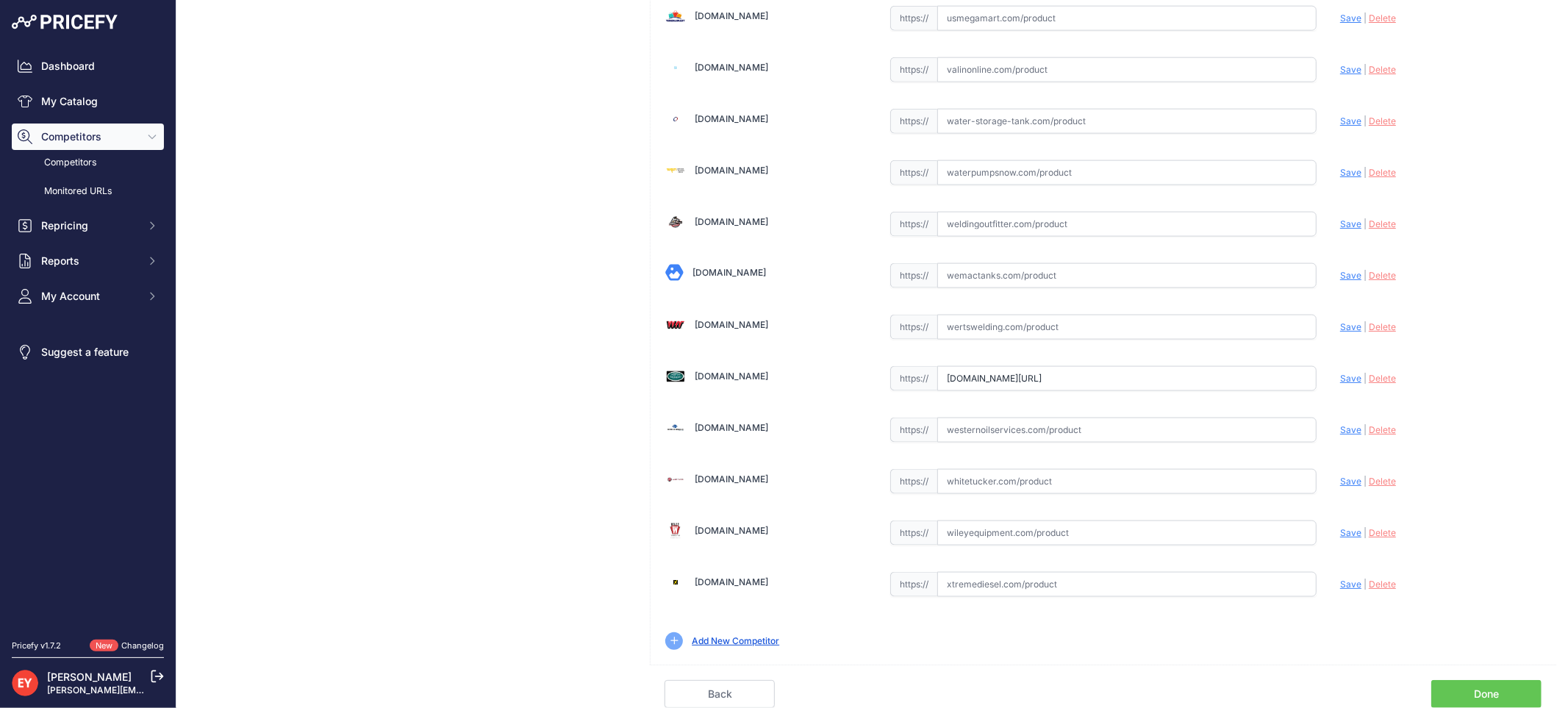
drag, startPoint x: 941, startPoint y: 374, endPoint x: 1337, endPoint y: 386, distance: 396.2
paste input "https://westechequipment.com/index.php?main_page=product_info&cPath=1_60_6430_7…"
click at [1340, 380] on span "Save" at bounding box center [1350, 378] width 21 height 11
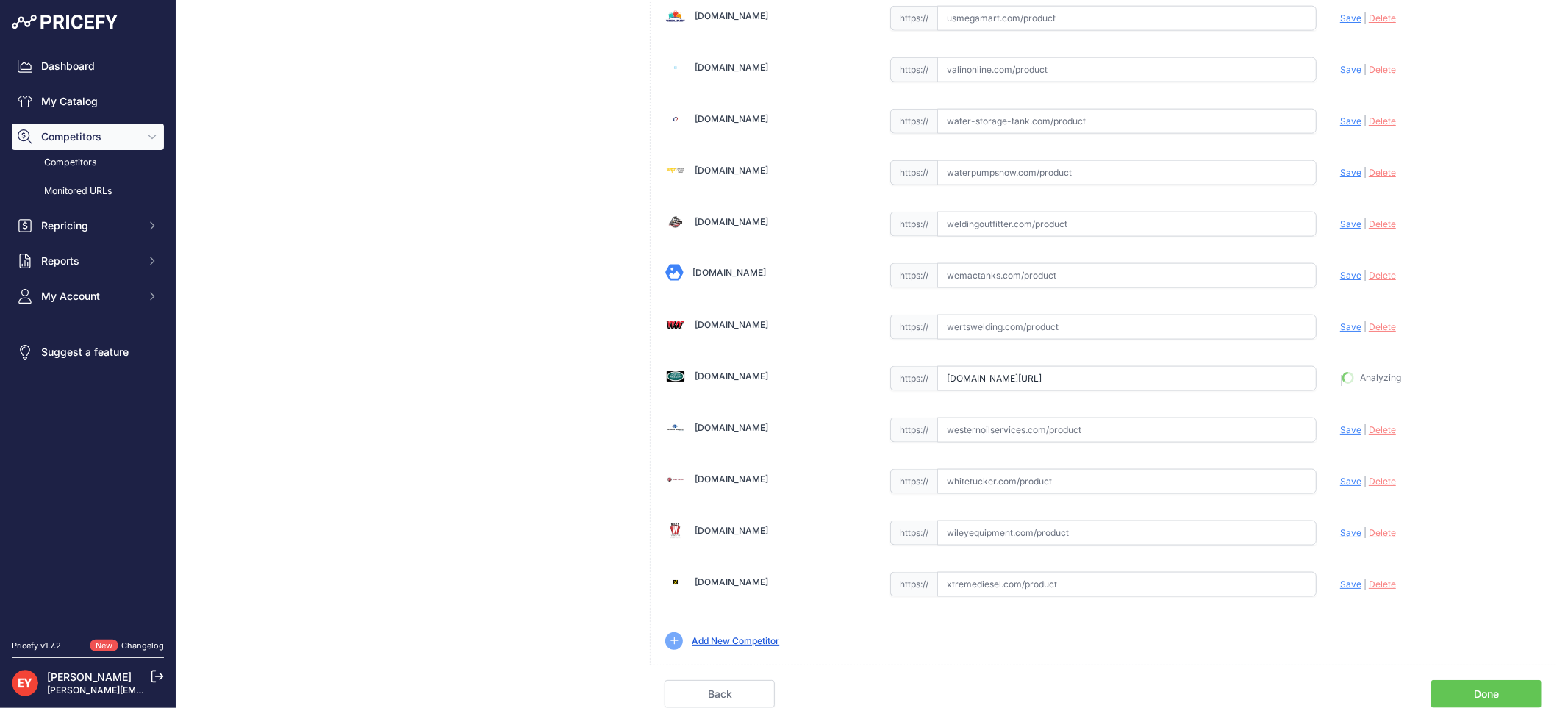
type input "https://westechequipment.com/index.php?main_page=product_info&cPath=1_60_6430_7…"
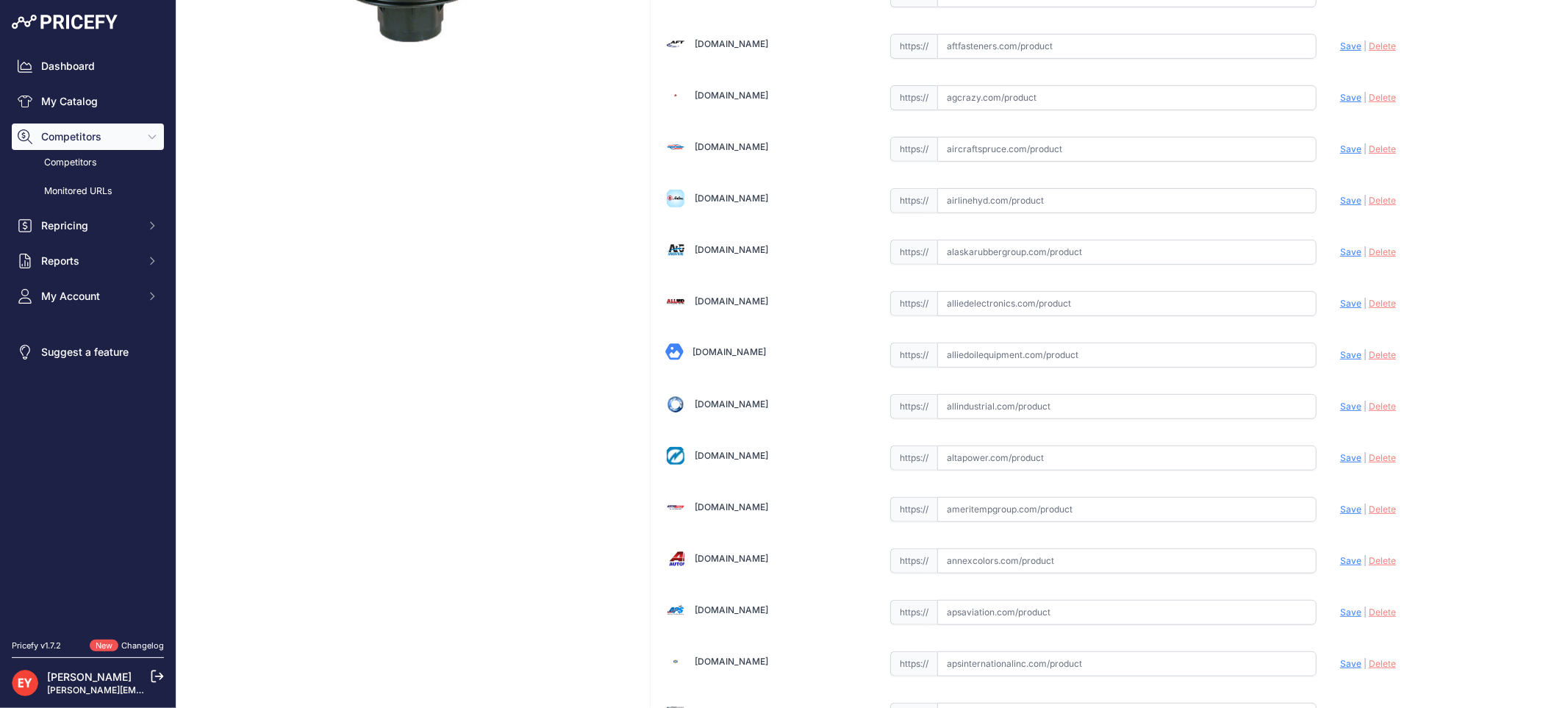
click at [1060, 363] on input "text" at bounding box center [1126, 355] width 379 height 25
paste input "https://alliedoilequipment.com/shop/opw-fueling-components/1sc-2100-devr-5-gal-…"
click at [1340, 353] on span "Save" at bounding box center [1350, 354] width 21 height 11
type input "https://alliedoilequipment.com/shop/opw-fueling-components/1sc-2100-devr-5-gal-…"
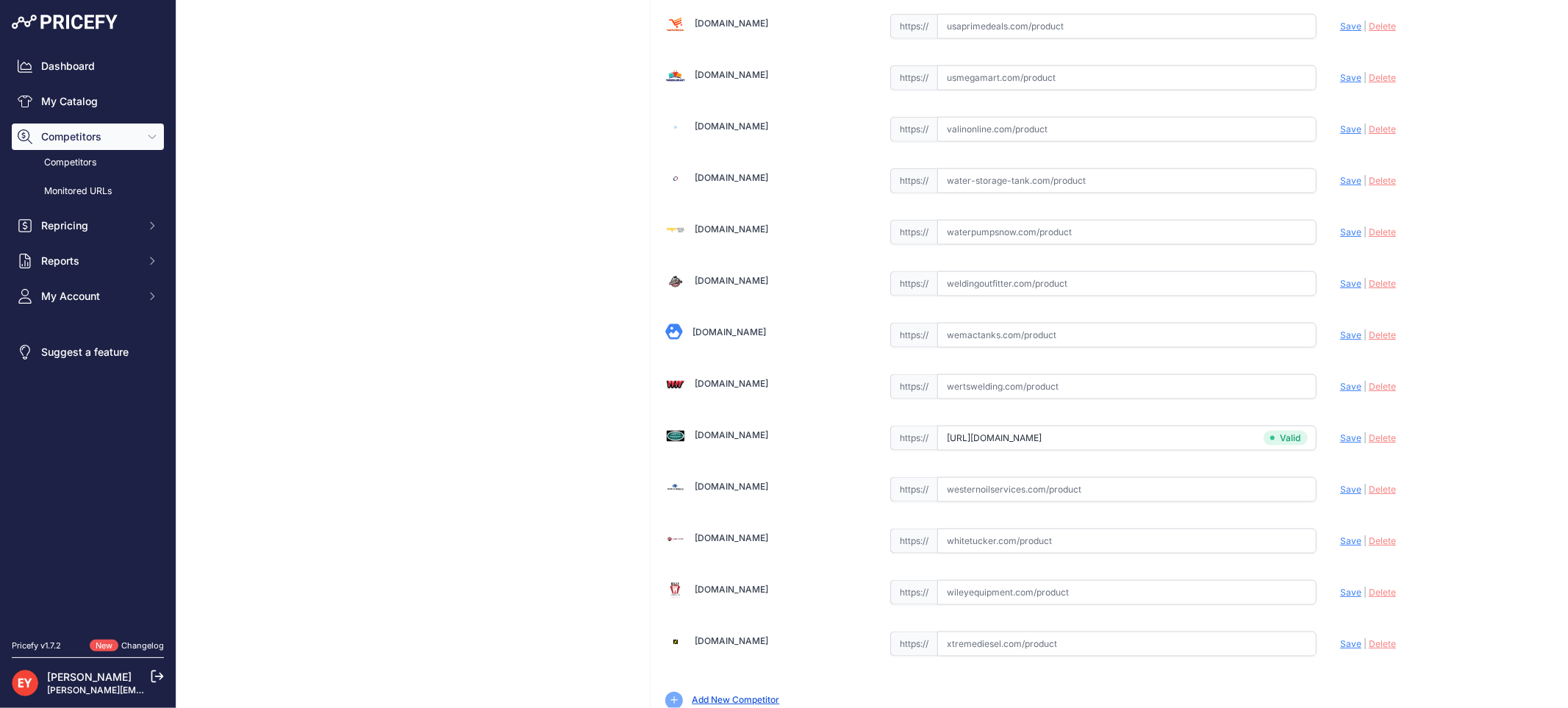
scroll to position [11008, 0]
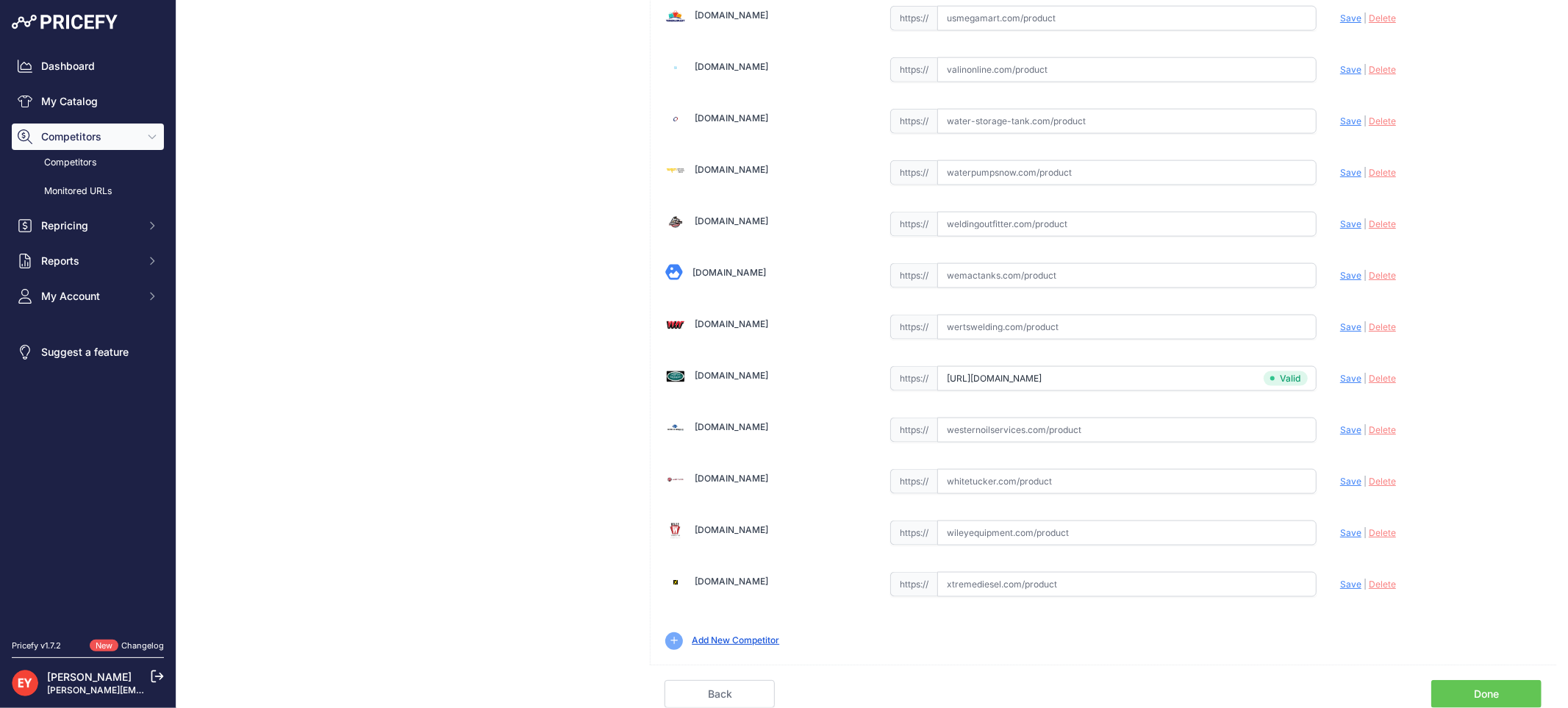
click at [1499, 688] on link "Done" at bounding box center [1486, 694] width 111 height 28
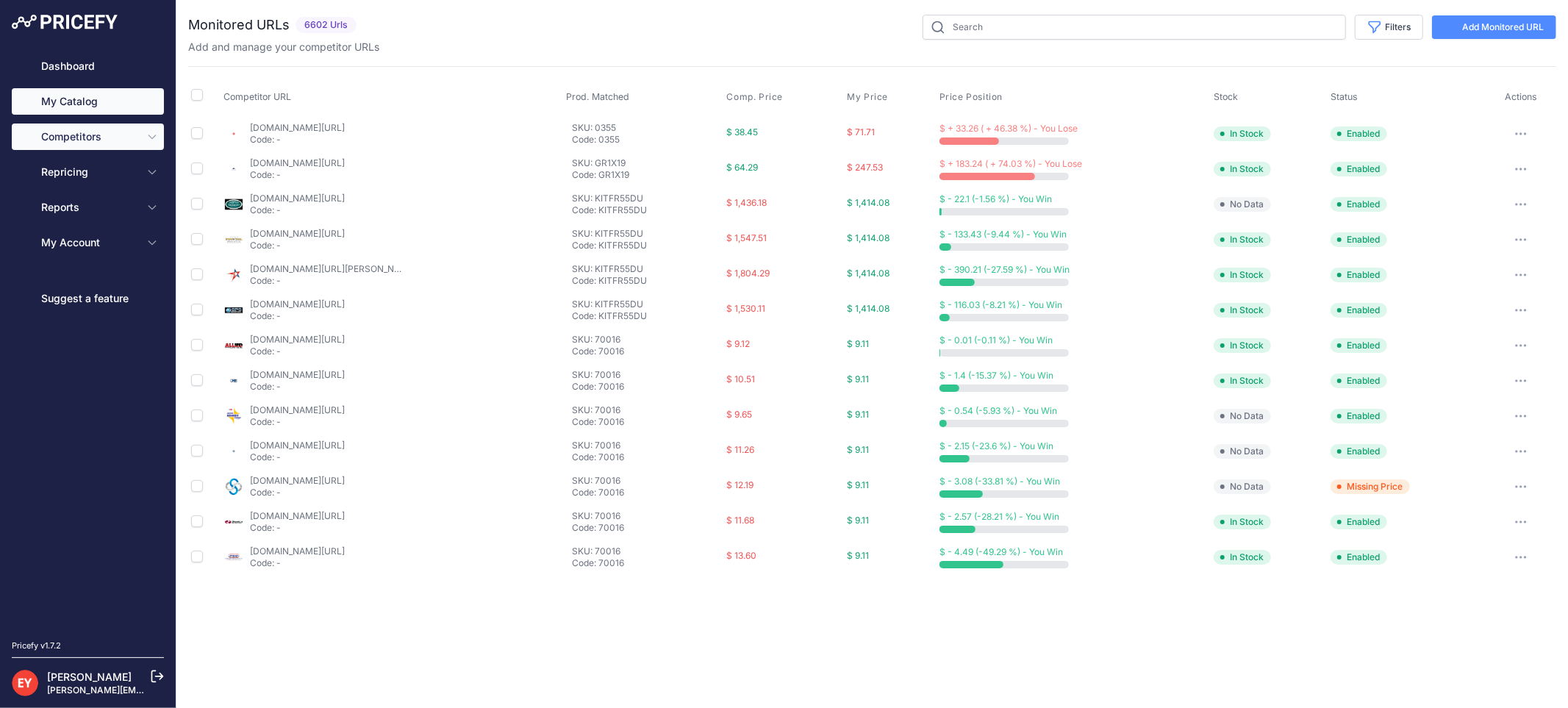
click at [72, 105] on link "My Catalog" at bounding box center [88, 101] width 152 height 26
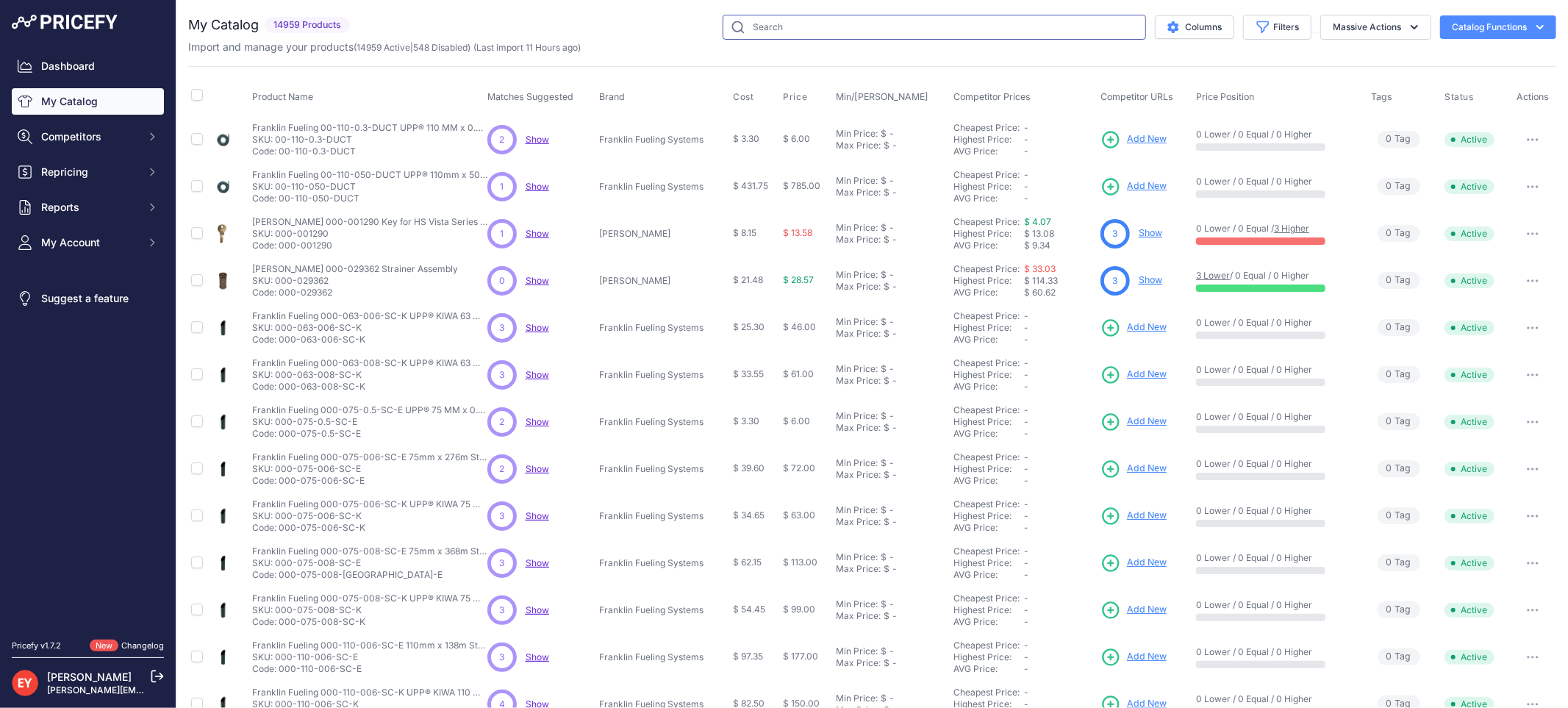
click at [797, 25] on input "text" at bounding box center [934, 26] width 424 height 25
paste input "6111-1400"
type input "6111-1400"
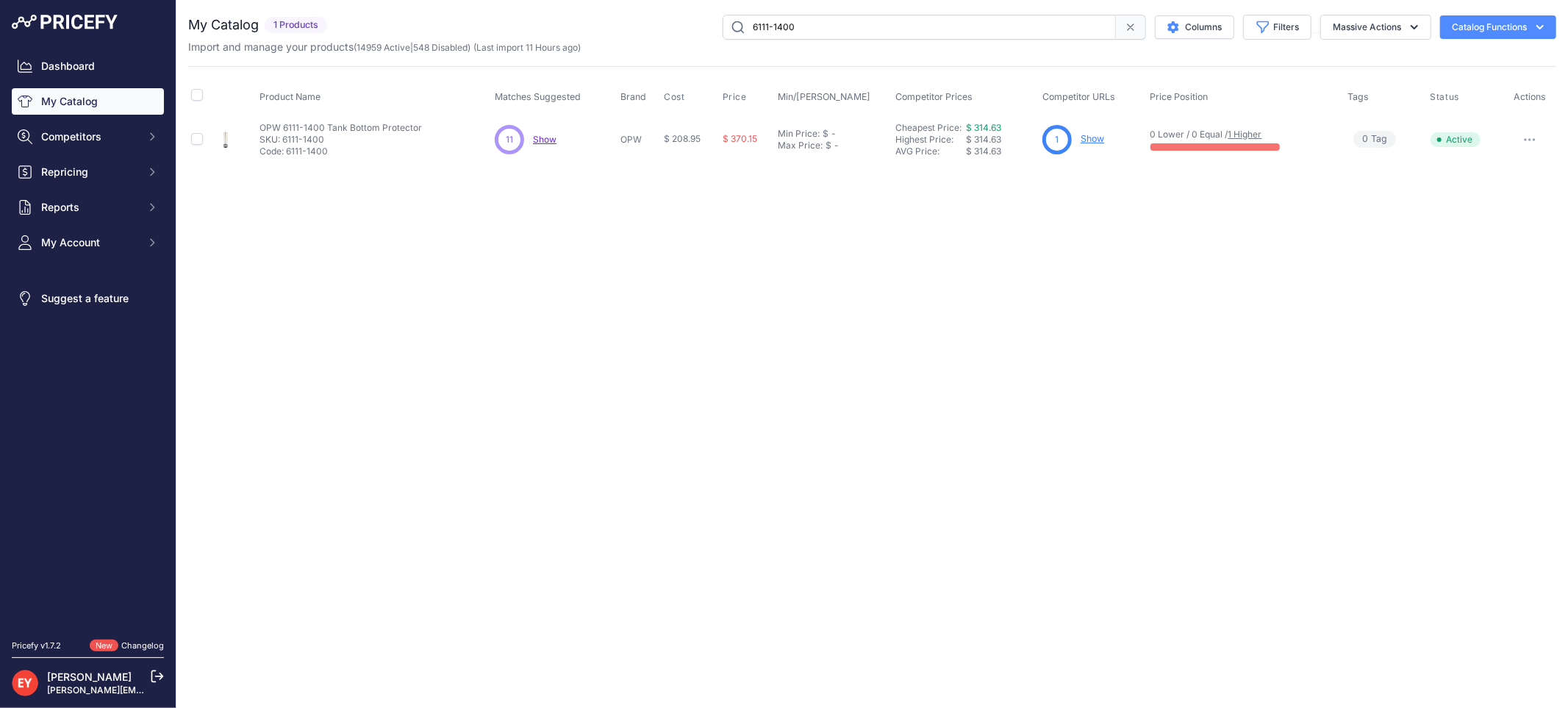
click at [1091, 133] on link "Show" at bounding box center [1092, 138] width 24 height 11
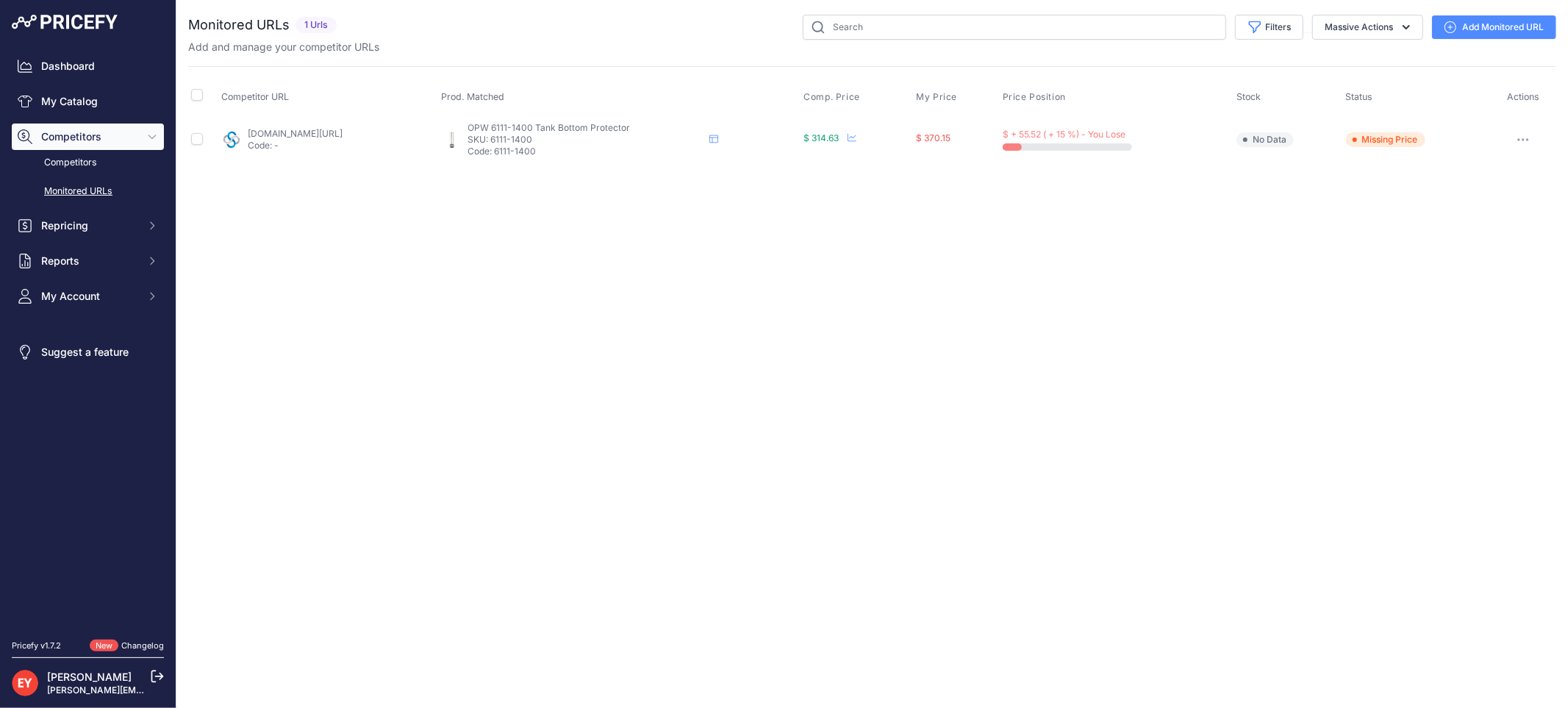
click at [1472, 20] on link "Add Monitored URL" at bounding box center [1494, 27] width 124 height 24
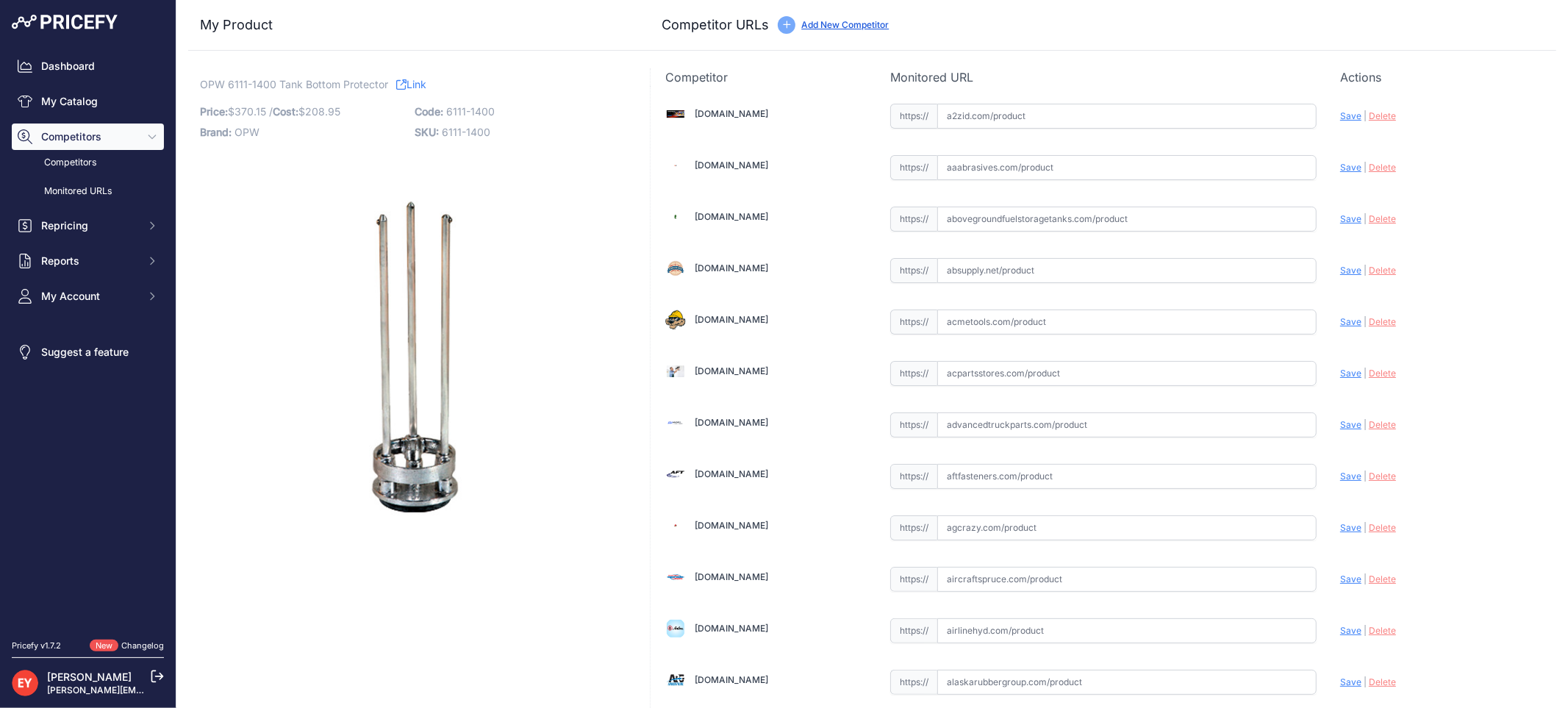
scroll to position [8521, 0]
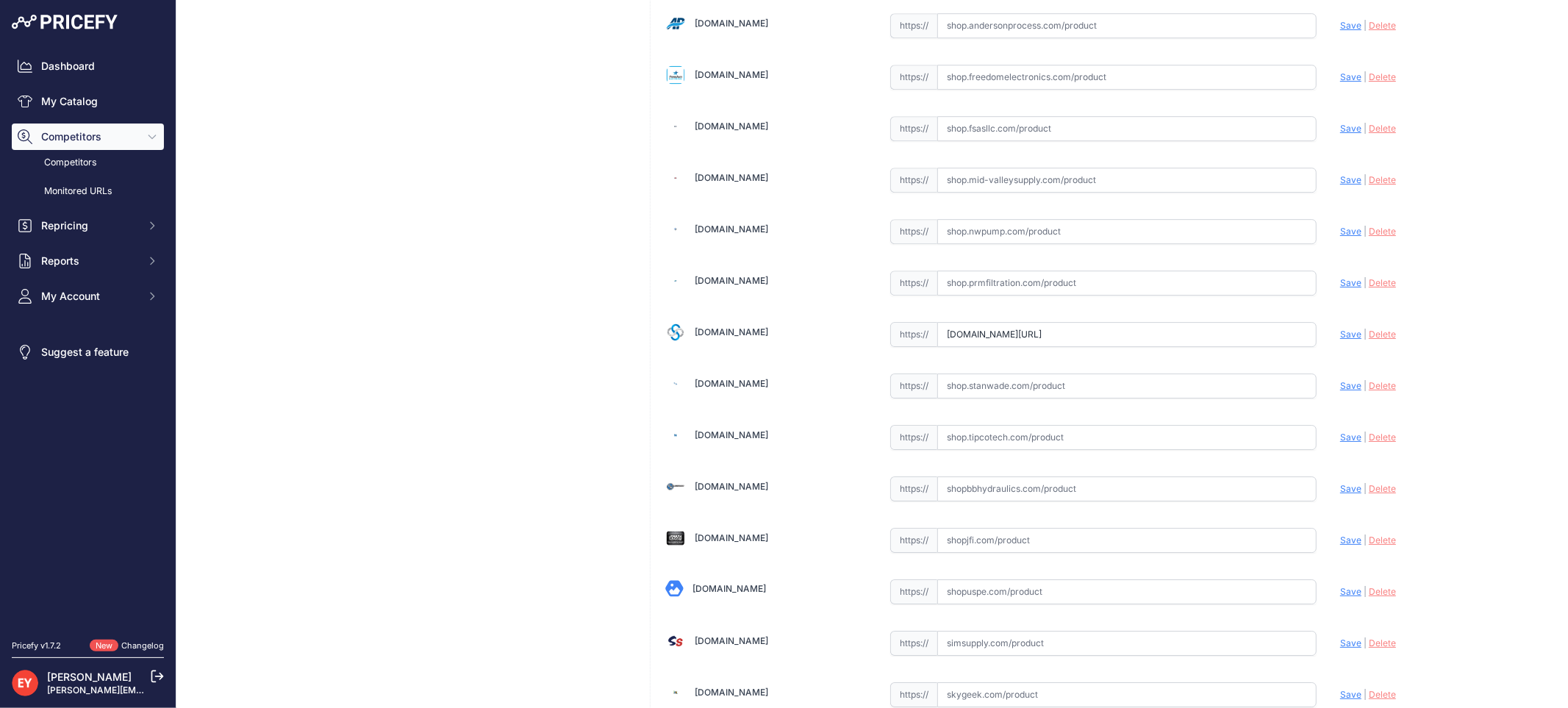
drag, startPoint x: 941, startPoint y: 356, endPoint x: 1413, endPoint y: 358, distance: 472.0
paste input "https://shop.sourcena.com/OPW-Fueling-Components/Tank-Bottom-Protector-Z2668/61…"
click at [1340, 340] on span "Save" at bounding box center [1350, 334] width 21 height 11
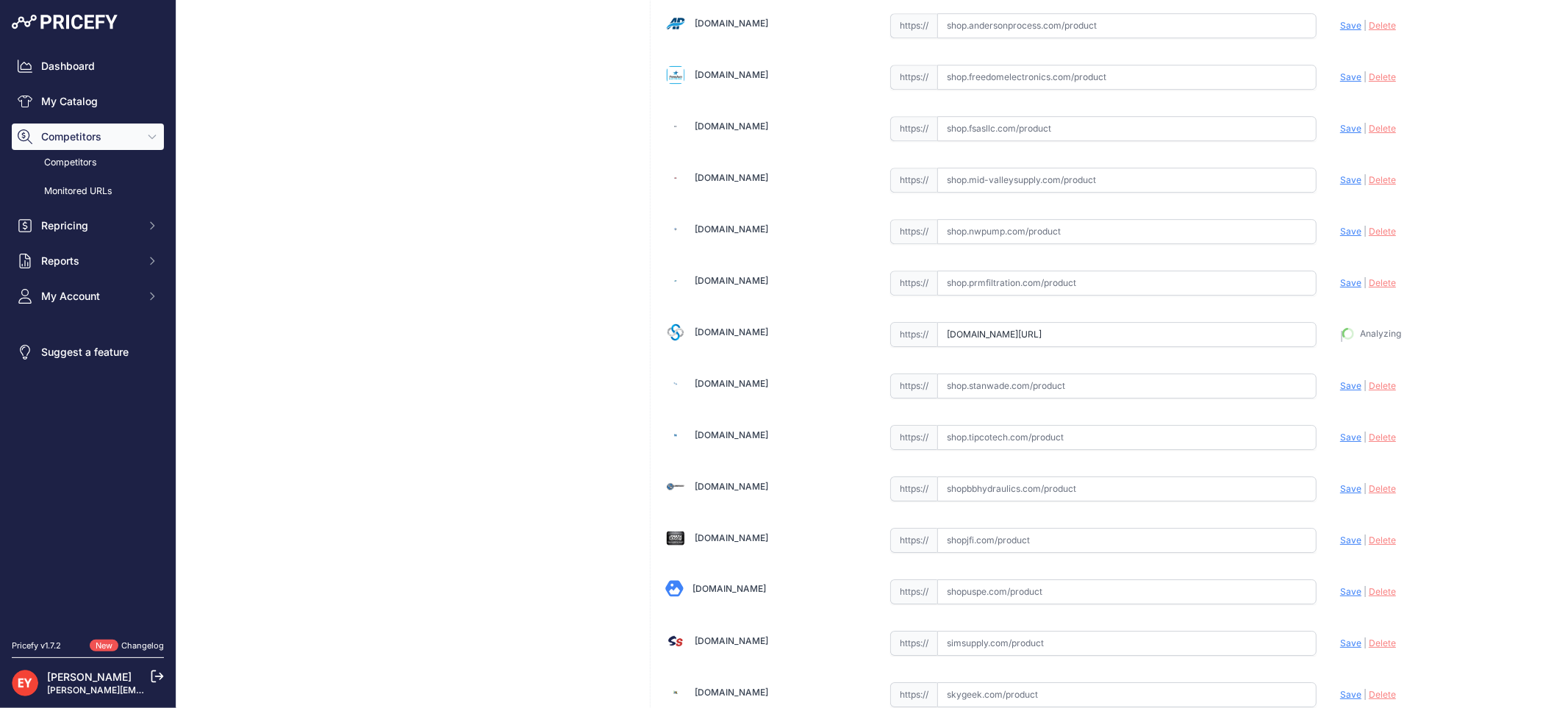
type input "https://shop.sourcena.com/OPW-Fueling-Components/Tank-Bottom-Protector-Z2668/61…"
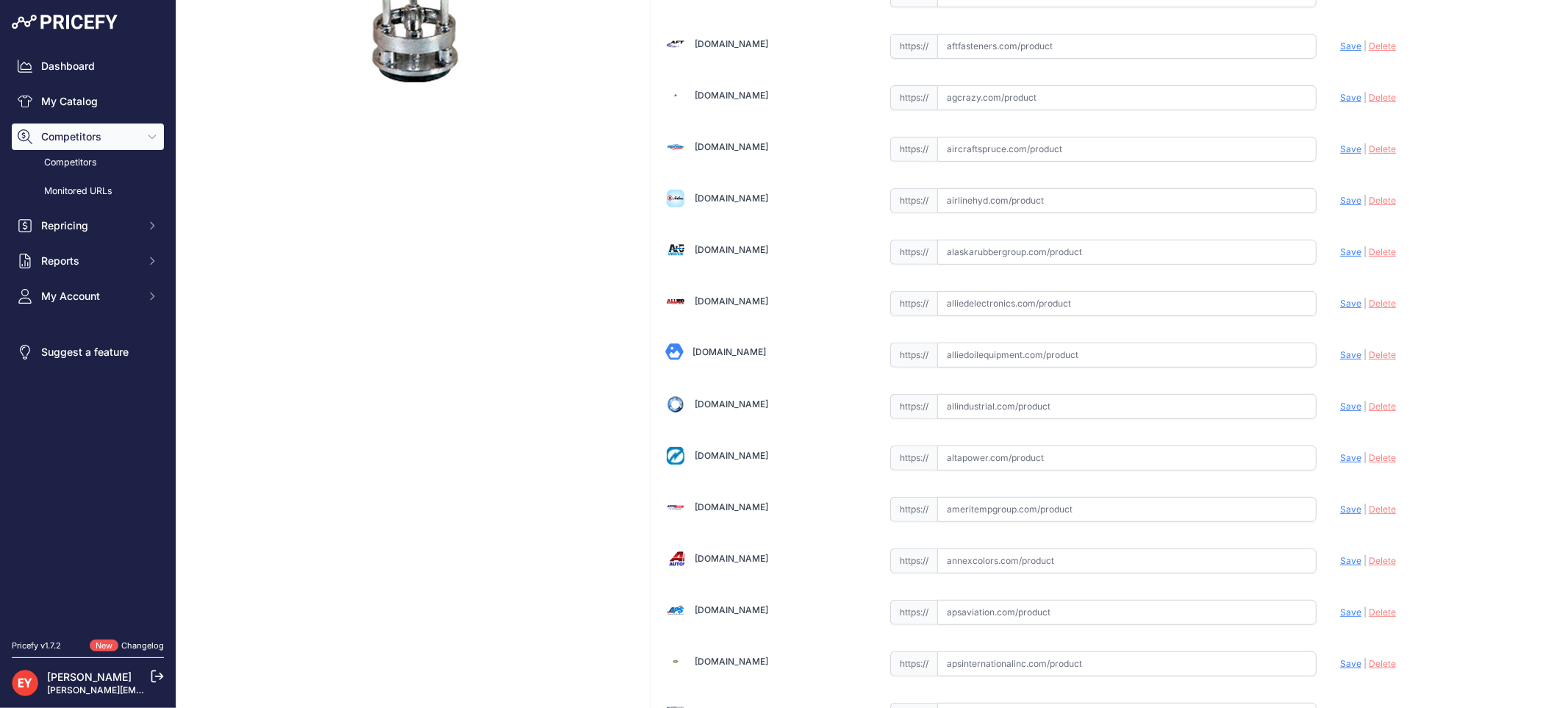
click at [969, 351] on input "text" at bounding box center [1126, 355] width 379 height 25
paste input "https://alliedoilequipment.com/shop/opw-fueling-components/6111-1400-evr-approv…"
click at [1340, 351] on span "Save" at bounding box center [1350, 354] width 21 height 11
type input "https://alliedoilequipment.com/shop/opw-fueling-components/6111-1400-evr-approv…"
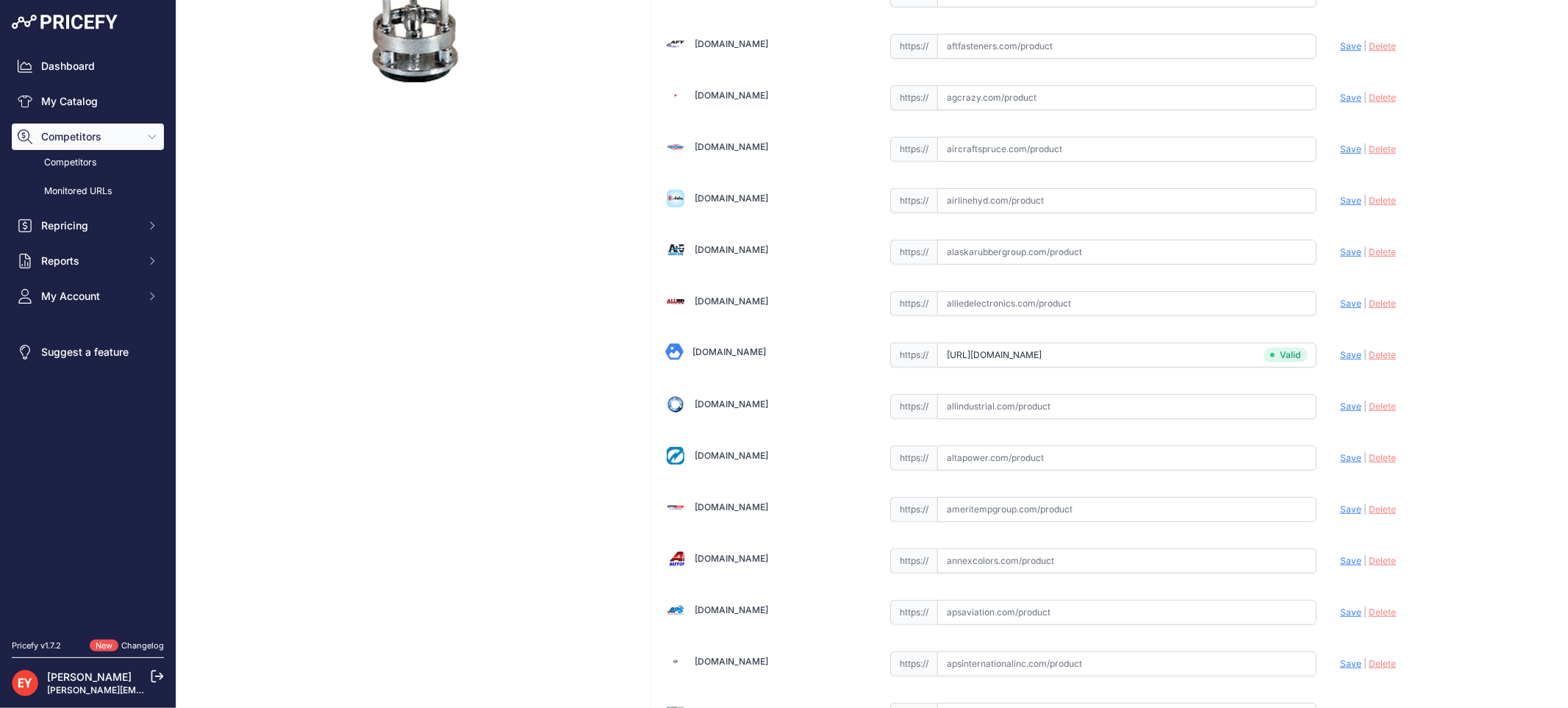
scroll to position [4352, 0]
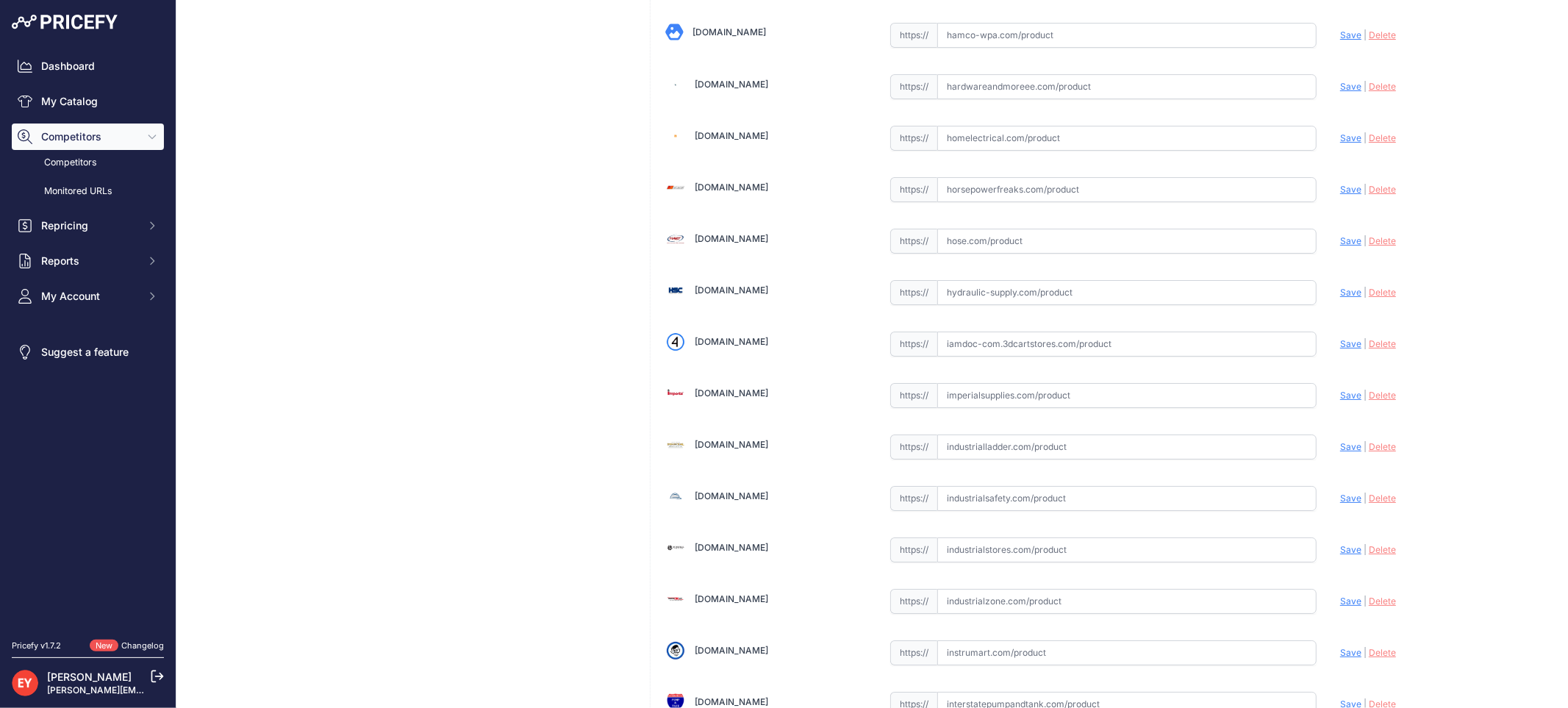
click at [1038, 353] on input "text" at bounding box center [1126, 344] width 379 height 25
paste input "https://iamdoc-com.3dcartstores.com/Evr-Approved-Tank-Bottom-Protector_p_105794…"
click at [1340, 349] on span "Save" at bounding box center [1350, 343] width 21 height 11
type input "https://iamdoc-com.3dcartstores.com/Evr-Approved-Tank-Bottom-Protector_p_105794…"
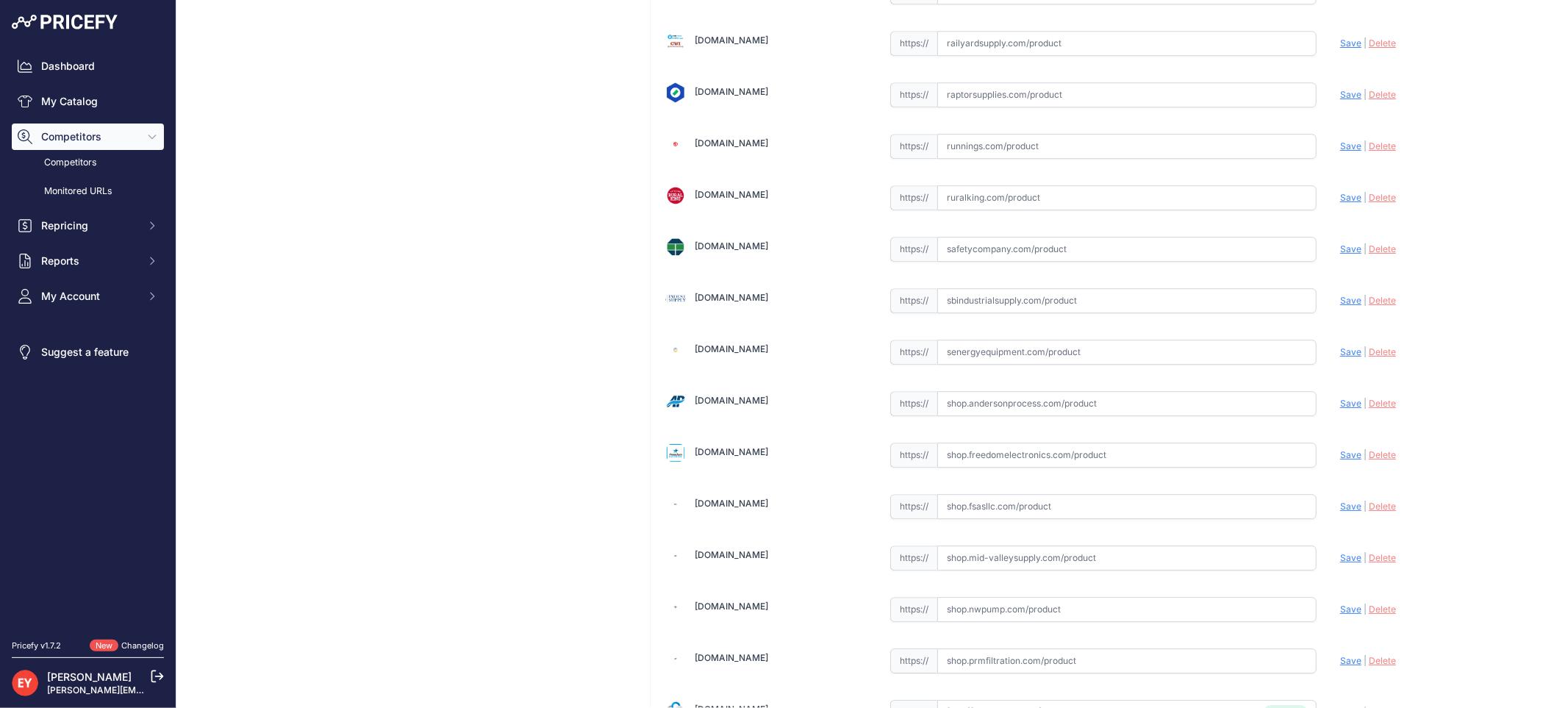
scroll to position [11008, 0]
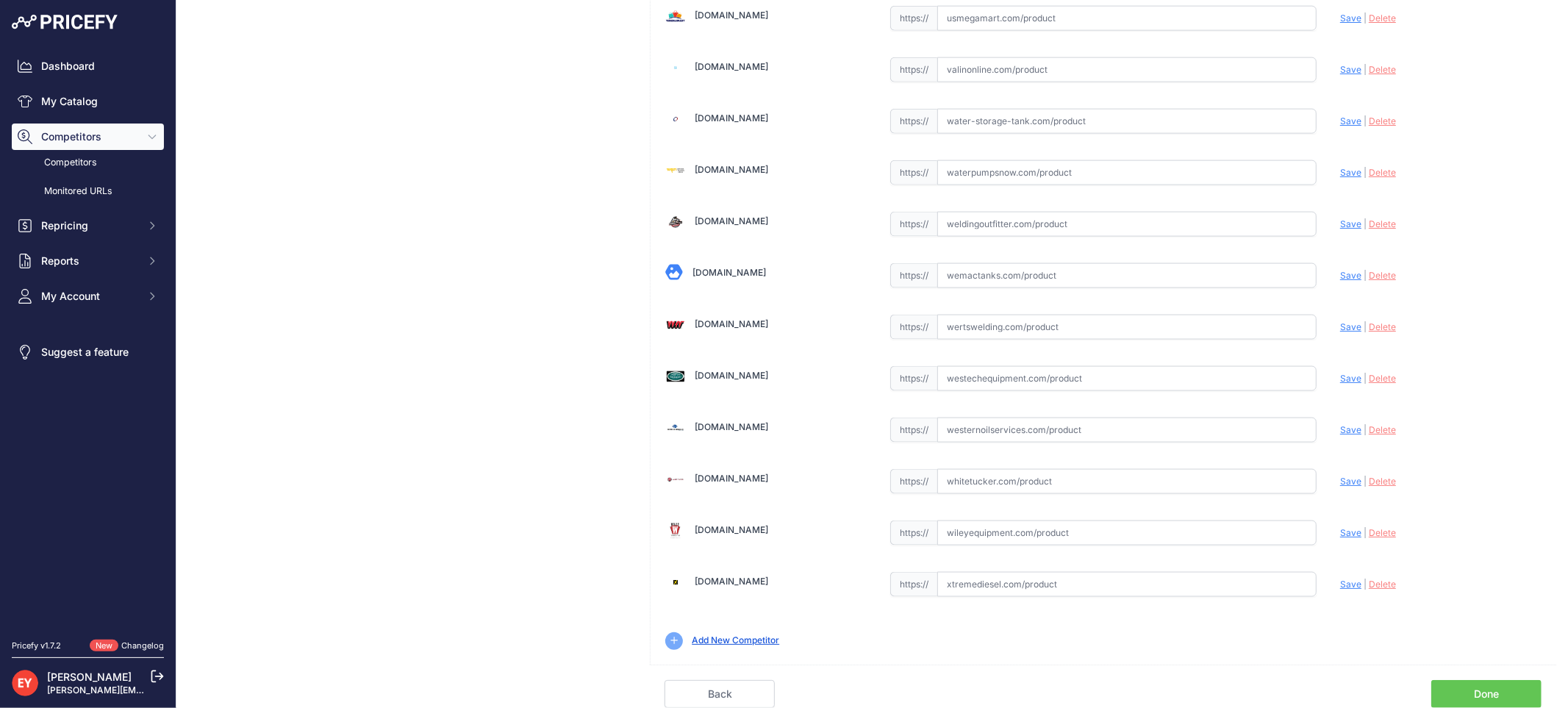
click at [1466, 688] on link "Done" at bounding box center [1486, 694] width 111 height 28
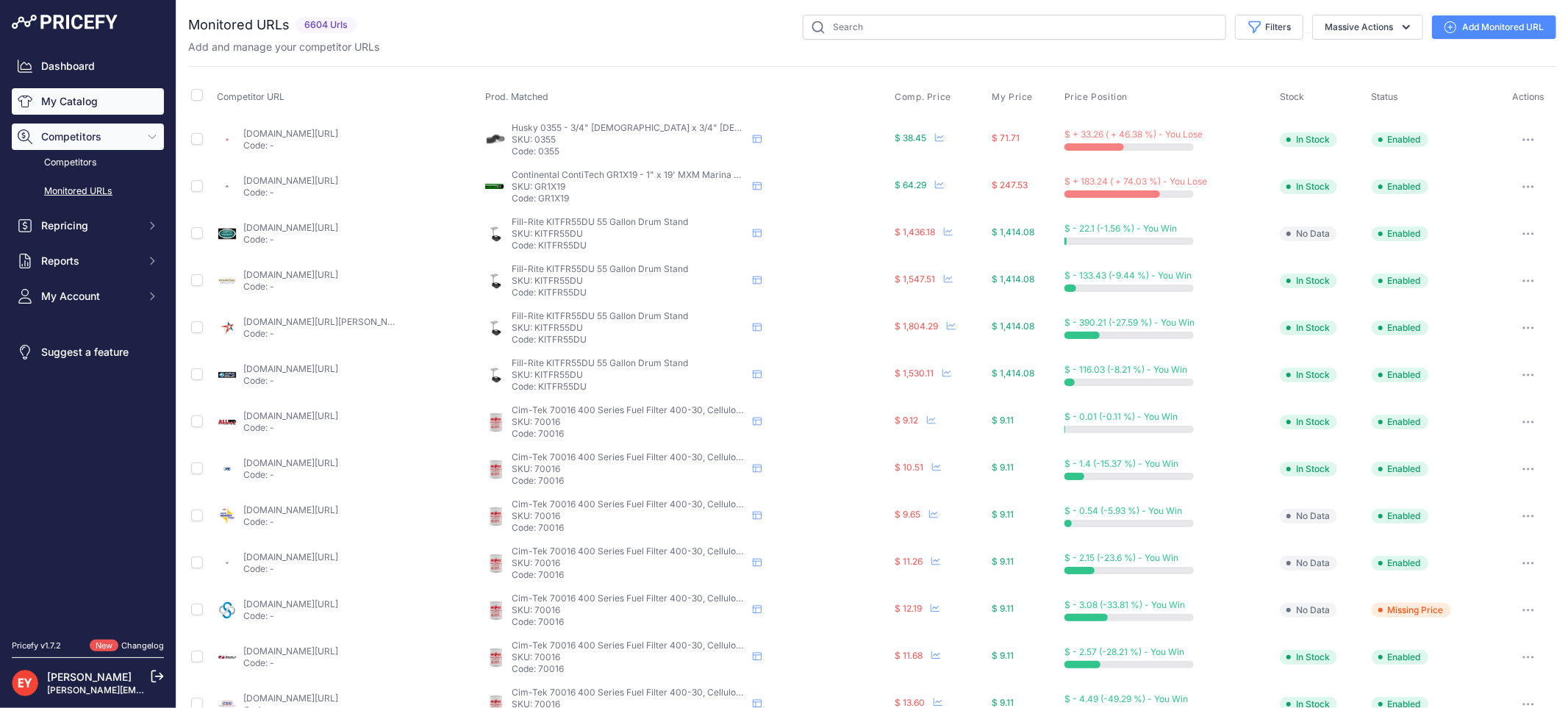
click at [75, 97] on link "My Catalog" at bounding box center [88, 101] width 152 height 26
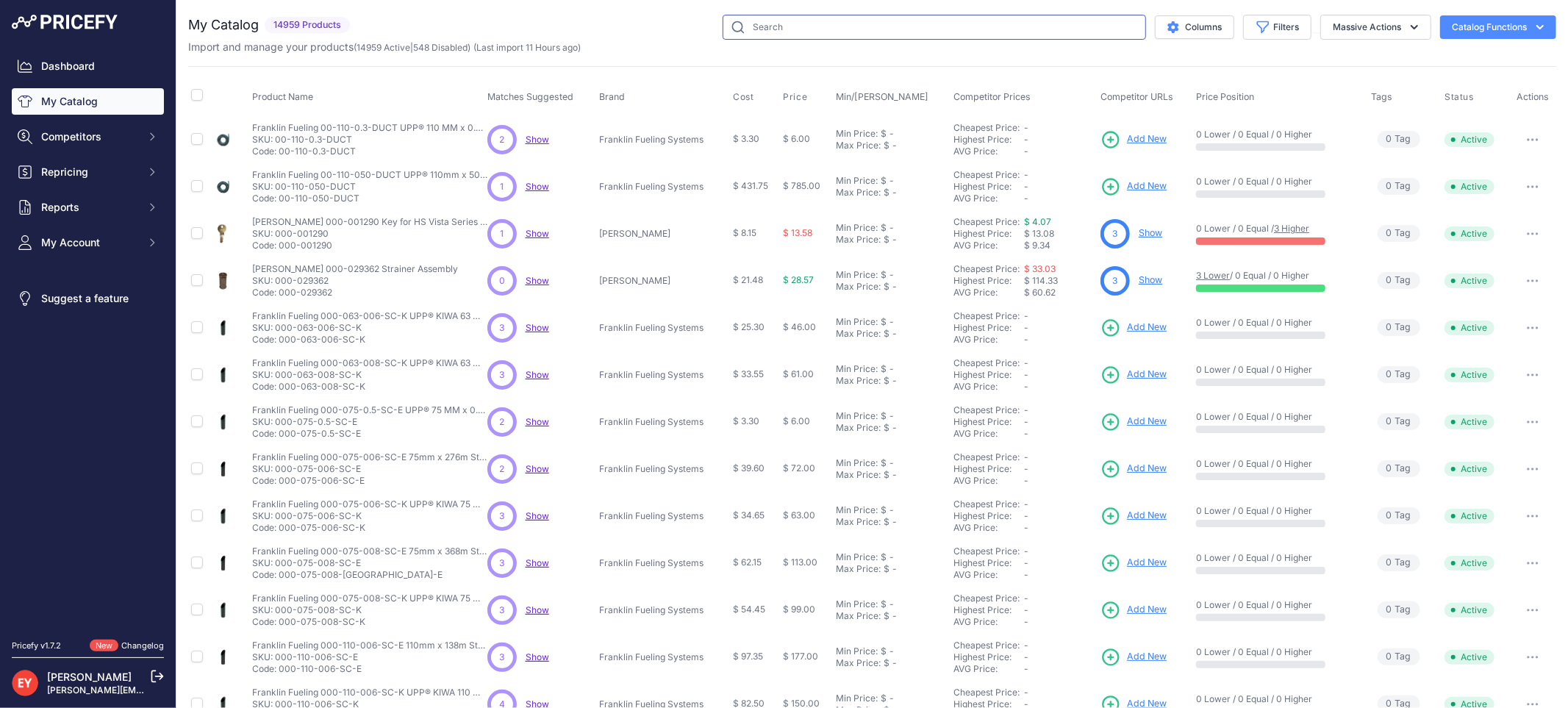
click at [776, 32] on input "text" at bounding box center [934, 26] width 424 height 25
paste input "39CD-WTKL"
type input "39CD-WTKL"
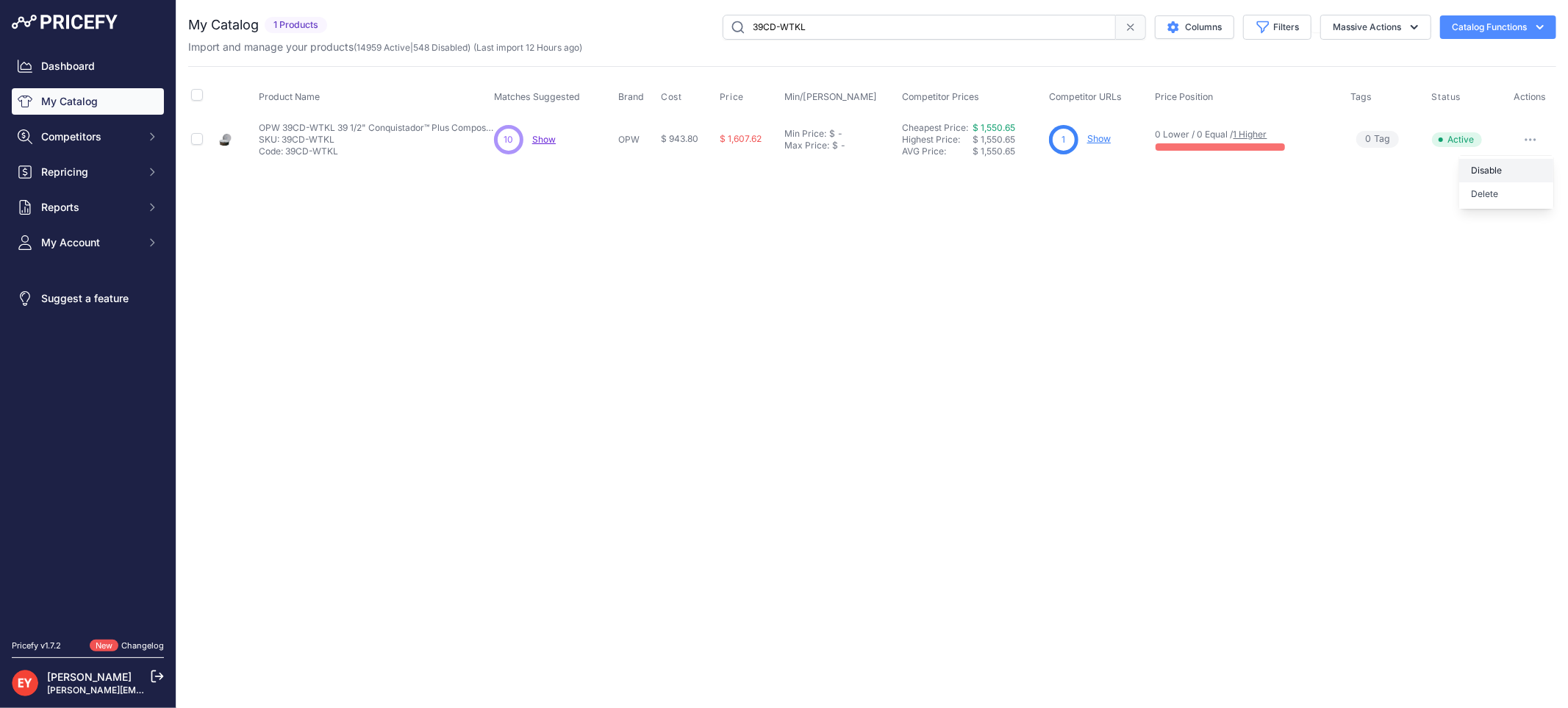
click at [1525, 165] on button "Disable" at bounding box center [1506, 171] width 94 height 24
drag, startPoint x: 838, startPoint y: 26, endPoint x: 635, endPoint y: 27, distance: 203.0
click at [635, 27] on div "39CD-WTKL Columns Filters Status All Status Only Enabled Only Disabled" at bounding box center [944, 26] width 1223 height 25
paste input "WSP37-275"
type input "WSP37-275"
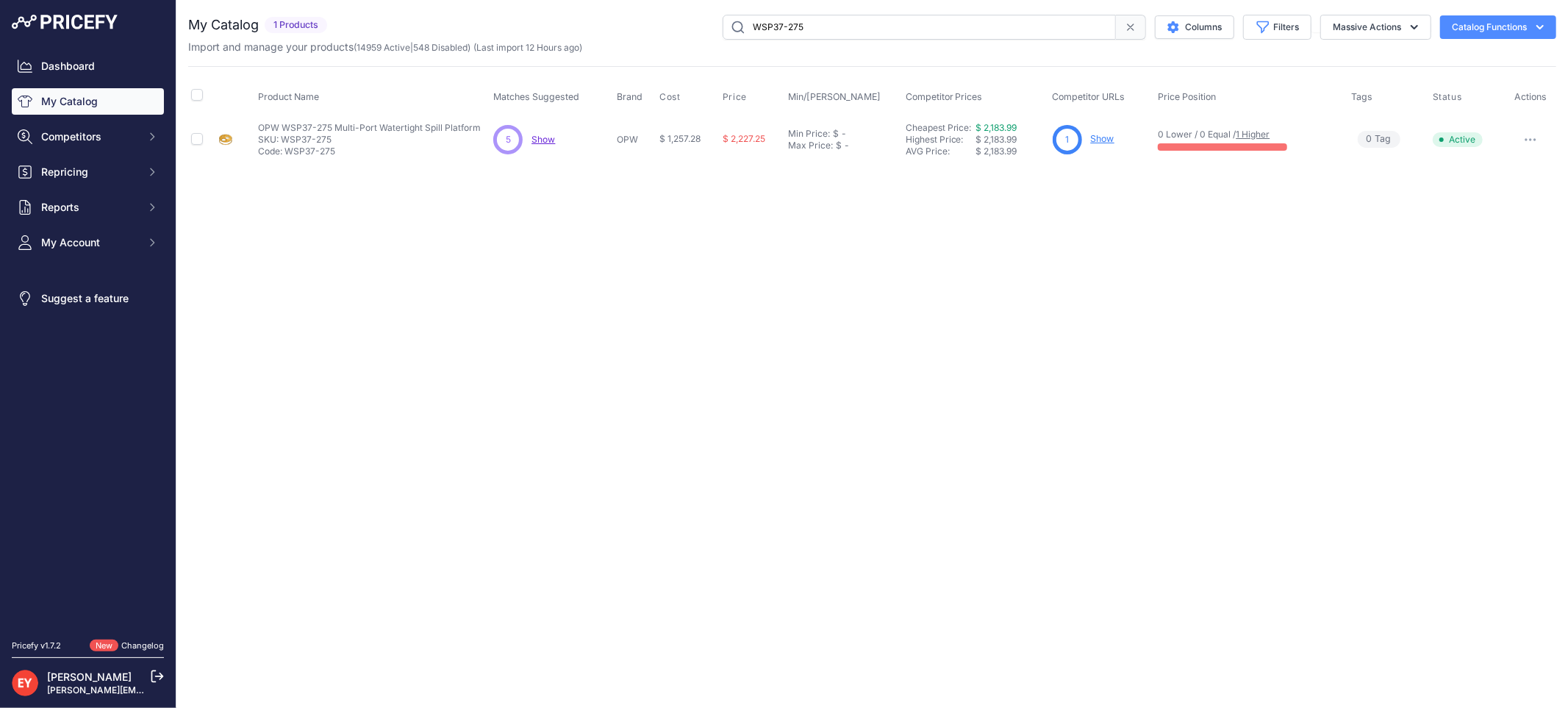
click at [1096, 138] on link "Show" at bounding box center [1103, 138] width 24 height 11
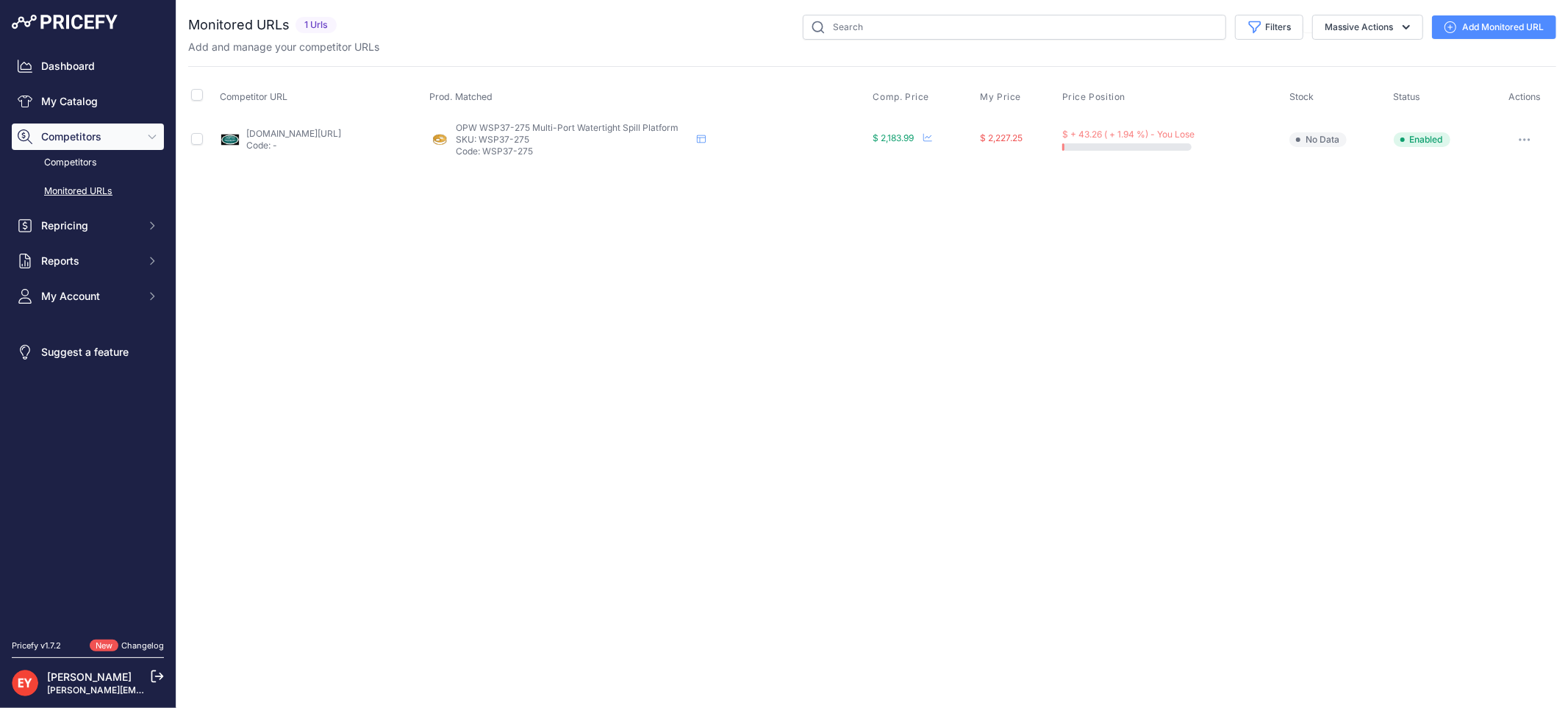
click at [341, 134] on link "[DOMAIN_NAME][URL]" at bounding box center [293, 133] width 94 height 11
click at [1529, 143] on button "button" at bounding box center [1524, 140] width 30 height 20
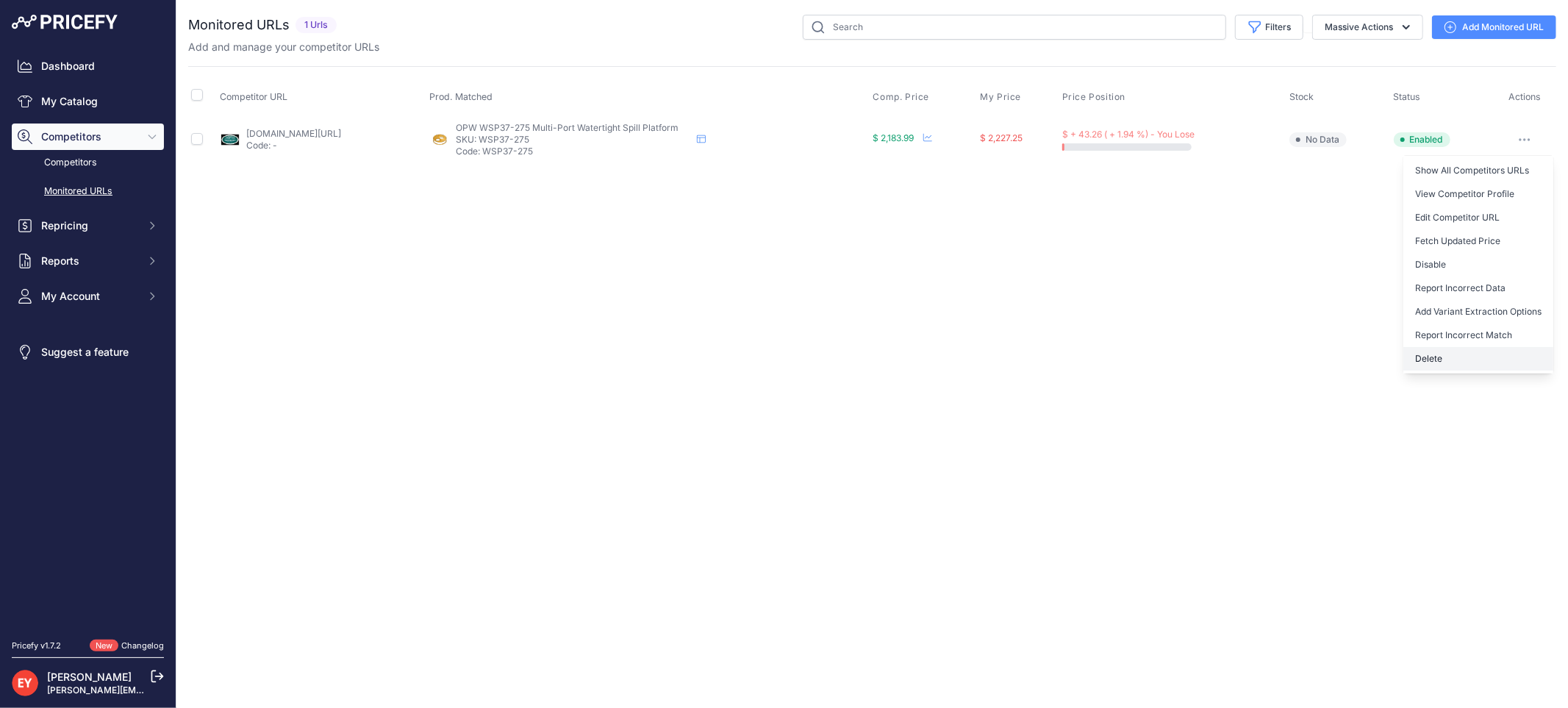
click at [1452, 351] on button "Delete" at bounding box center [1478, 359] width 150 height 24
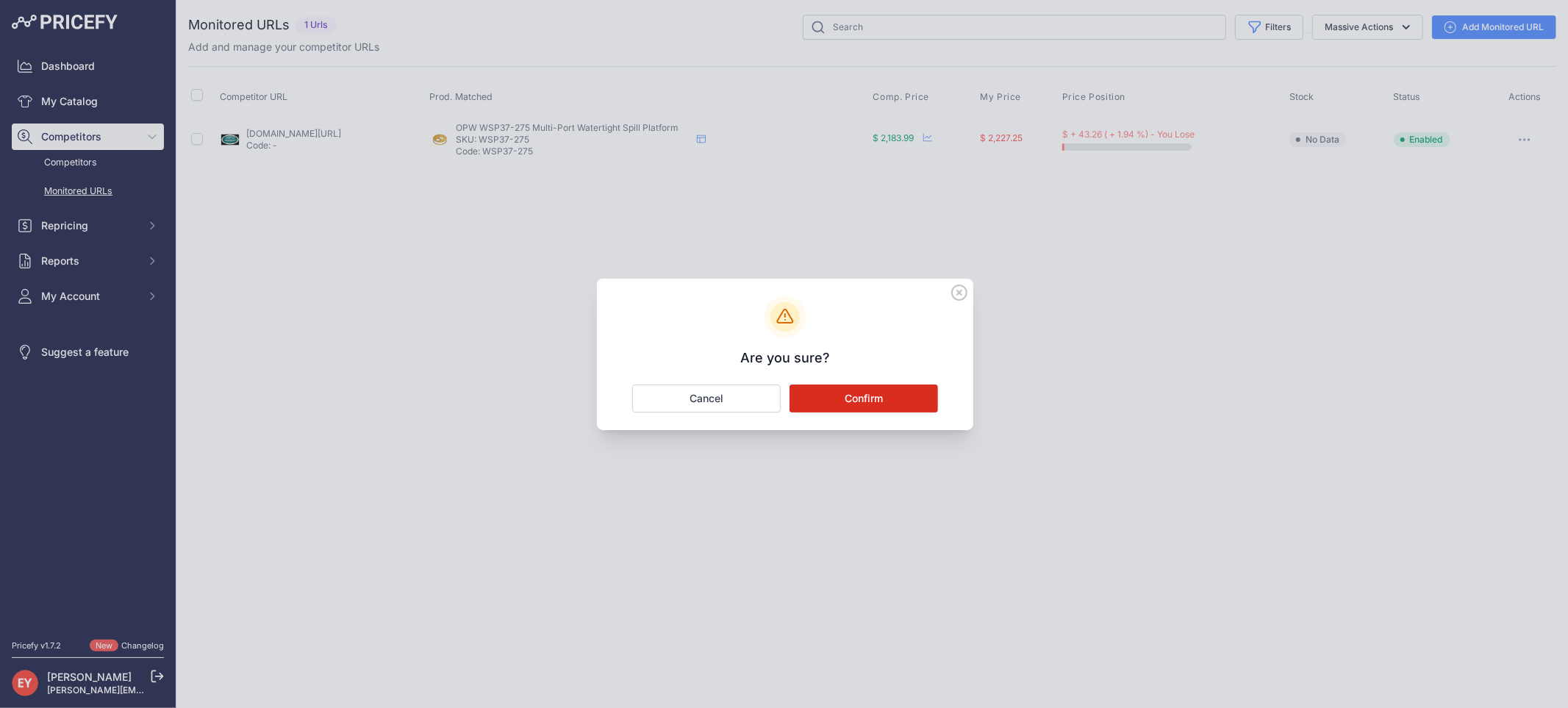
click at [849, 402] on button "Confirm" at bounding box center [864, 398] width 149 height 28
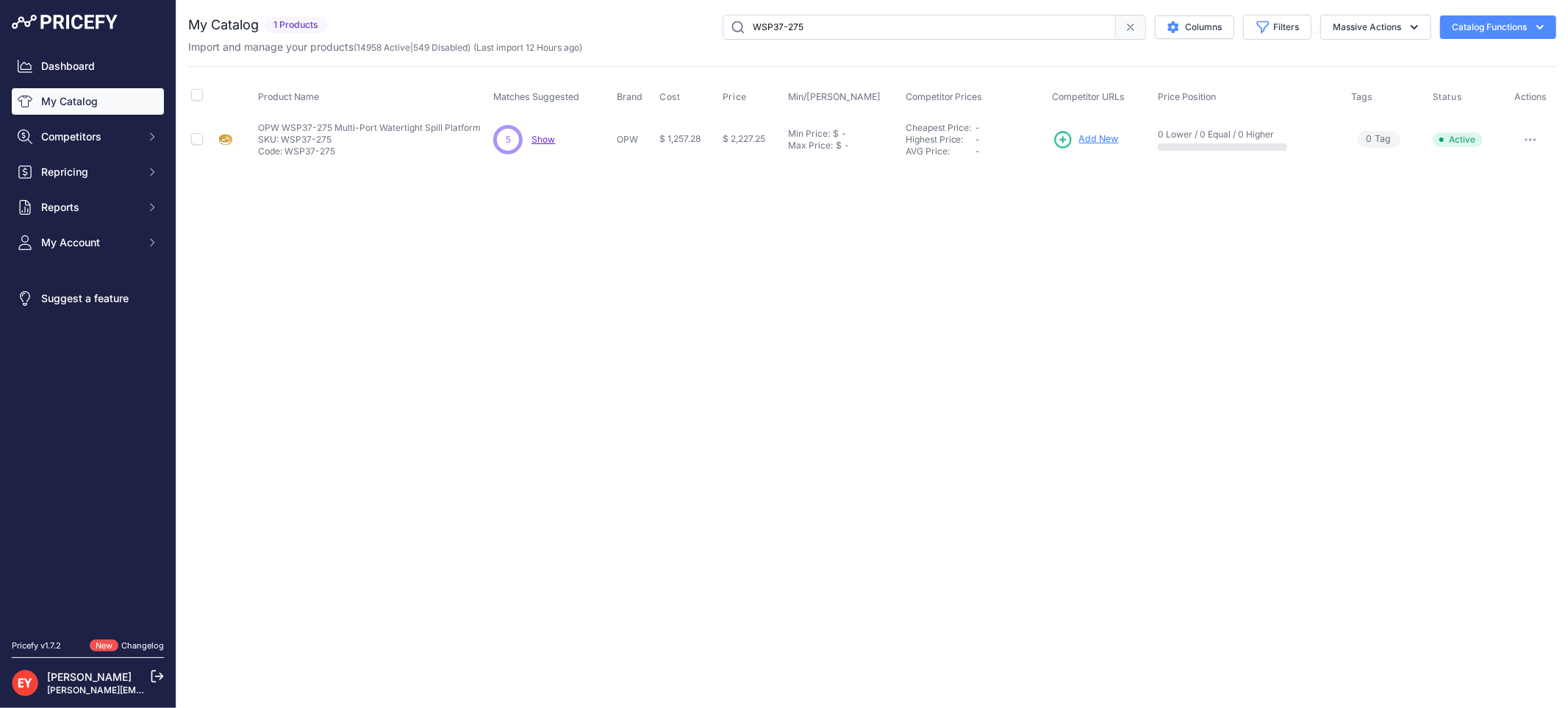
click at [1092, 140] on span "Add New" at bounding box center [1098, 140] width 40 height 14
drag, startPoint x: 816, startPoint y: 28, endPoint x: 649, endPoint y: 28, distance: 167.0
click at [649, 28] on div "WSP37-275 Columns Filters Status All Status Only Enabled Only Disabled" at bounding box center [944, 26] width 1223 height 25
paste input "550"
type input "WSP37-550"
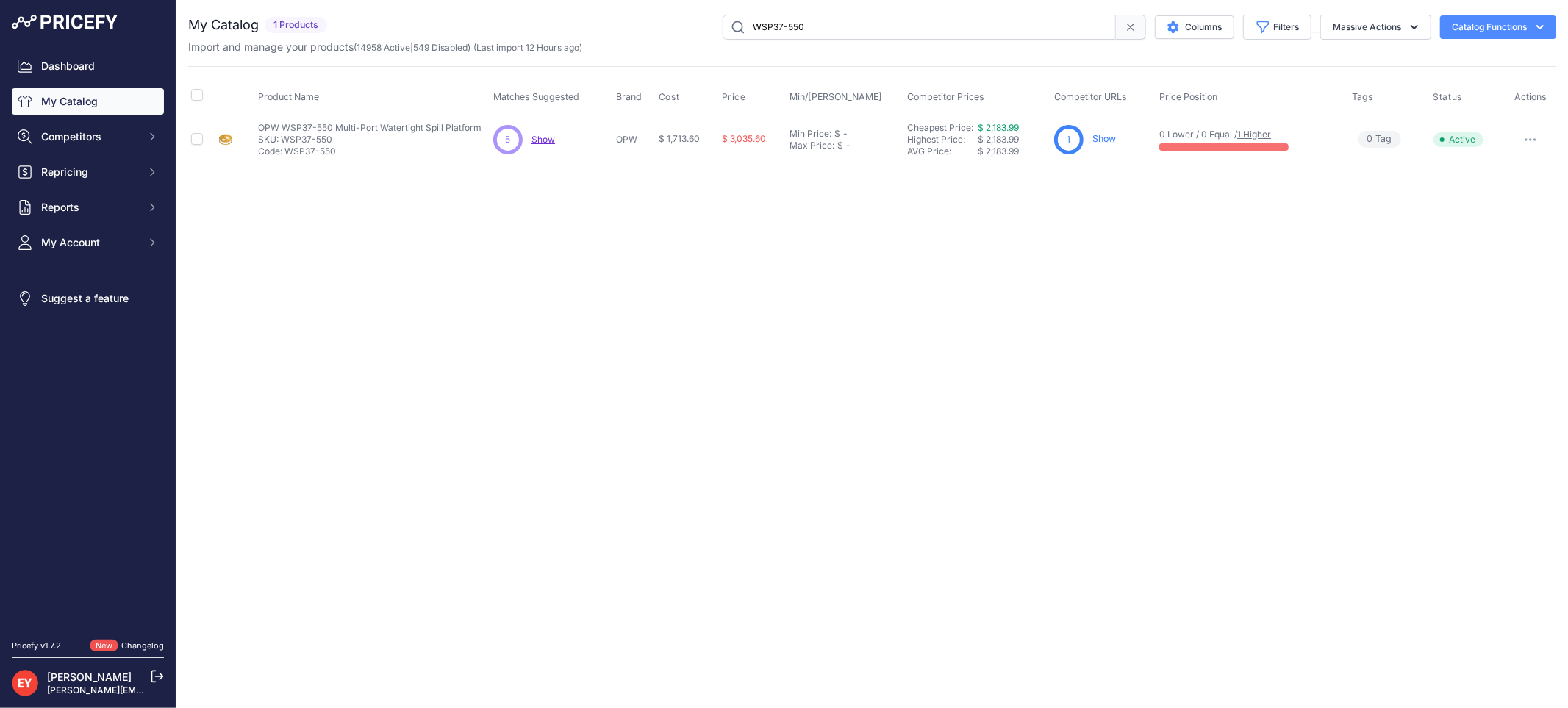
click at [1109, 137] on link "Show" at bounding box center [1104, 138] width 24 height 11
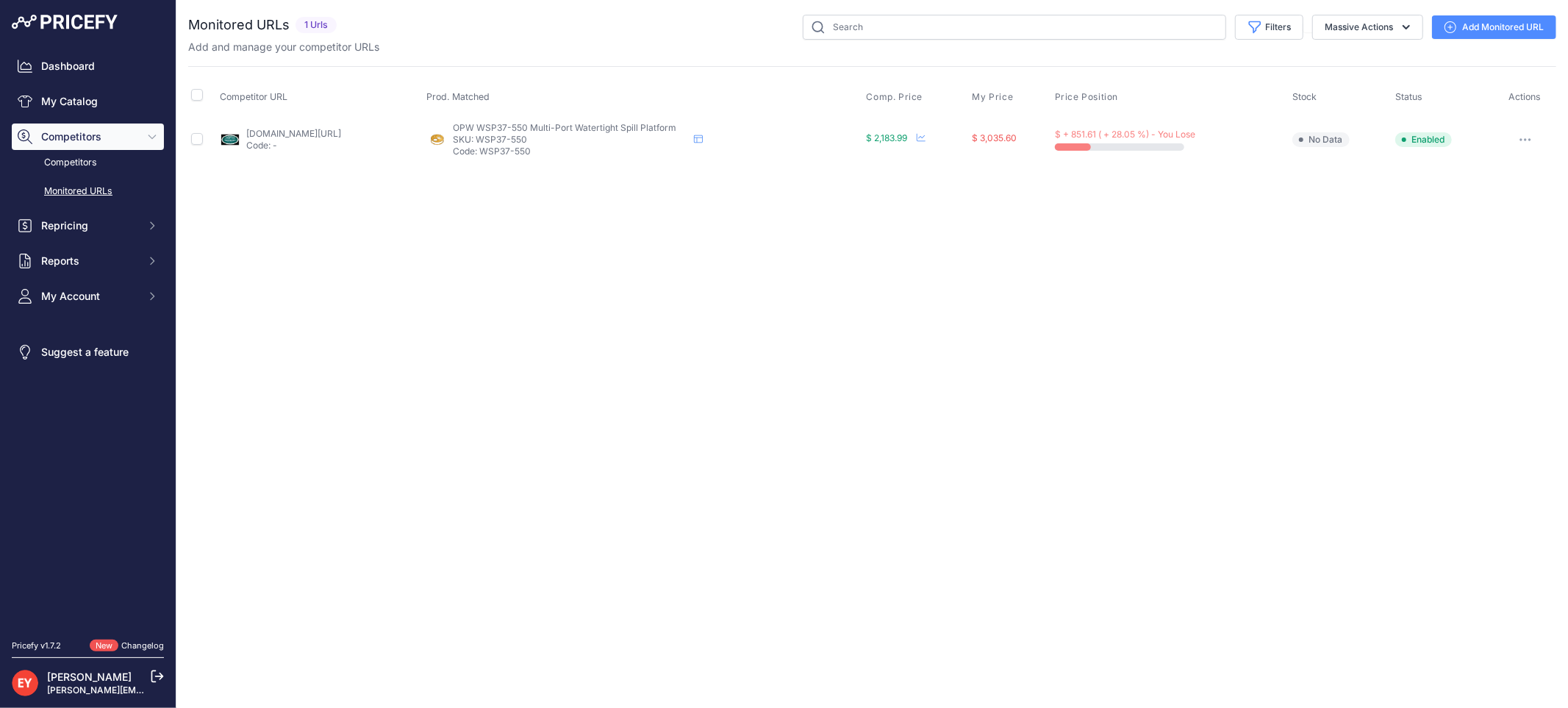
click at [341, 129] on link "westechequipment.com/index.php?main_page=product_info&products_id=70144&prirule…" at bounding box center [293, 133] width 94 height 11
click at [1521, 140] on icon "button" at bounding box center [1521, 140] width 2 height 2
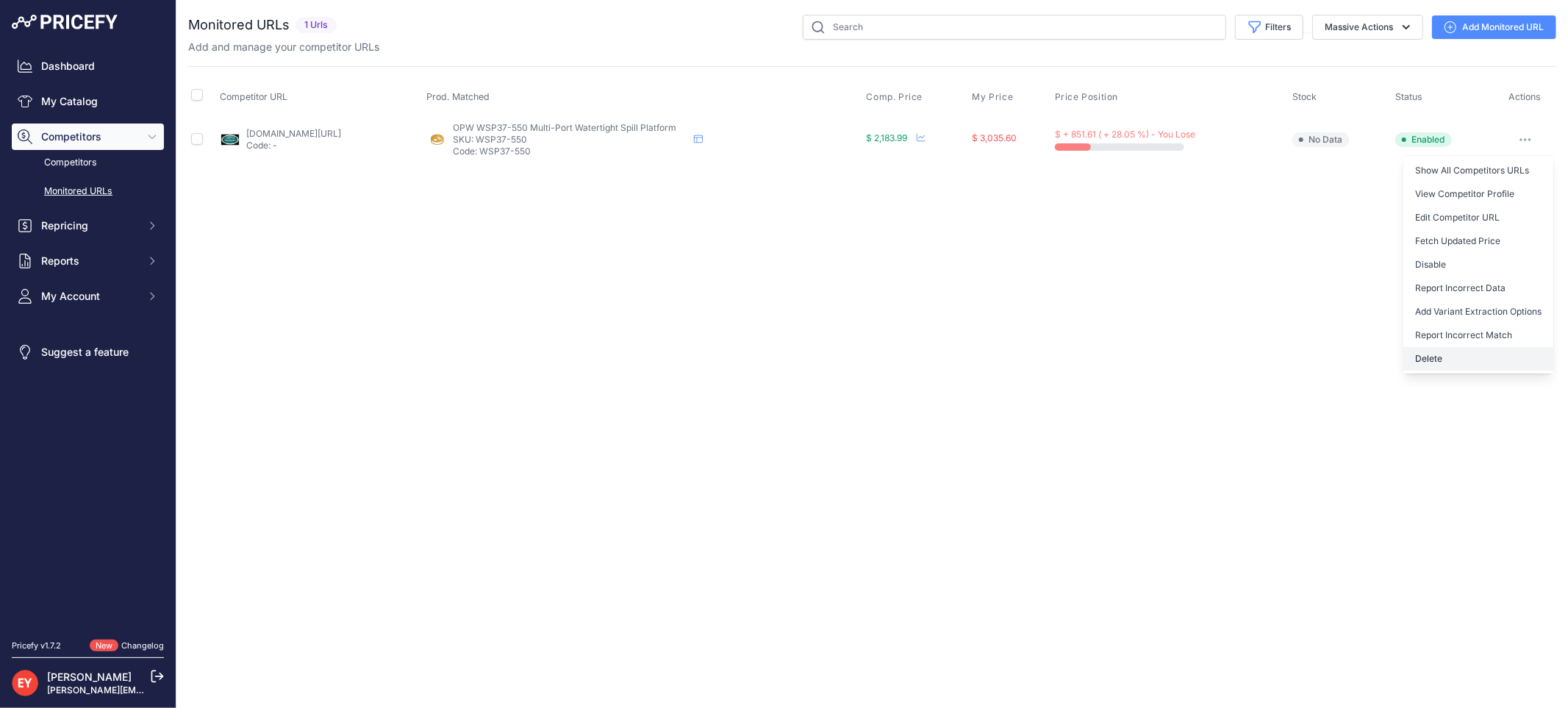
click at [1436, 359] on button "Delete" at bounding box center [1478, 359] width 150 height 24
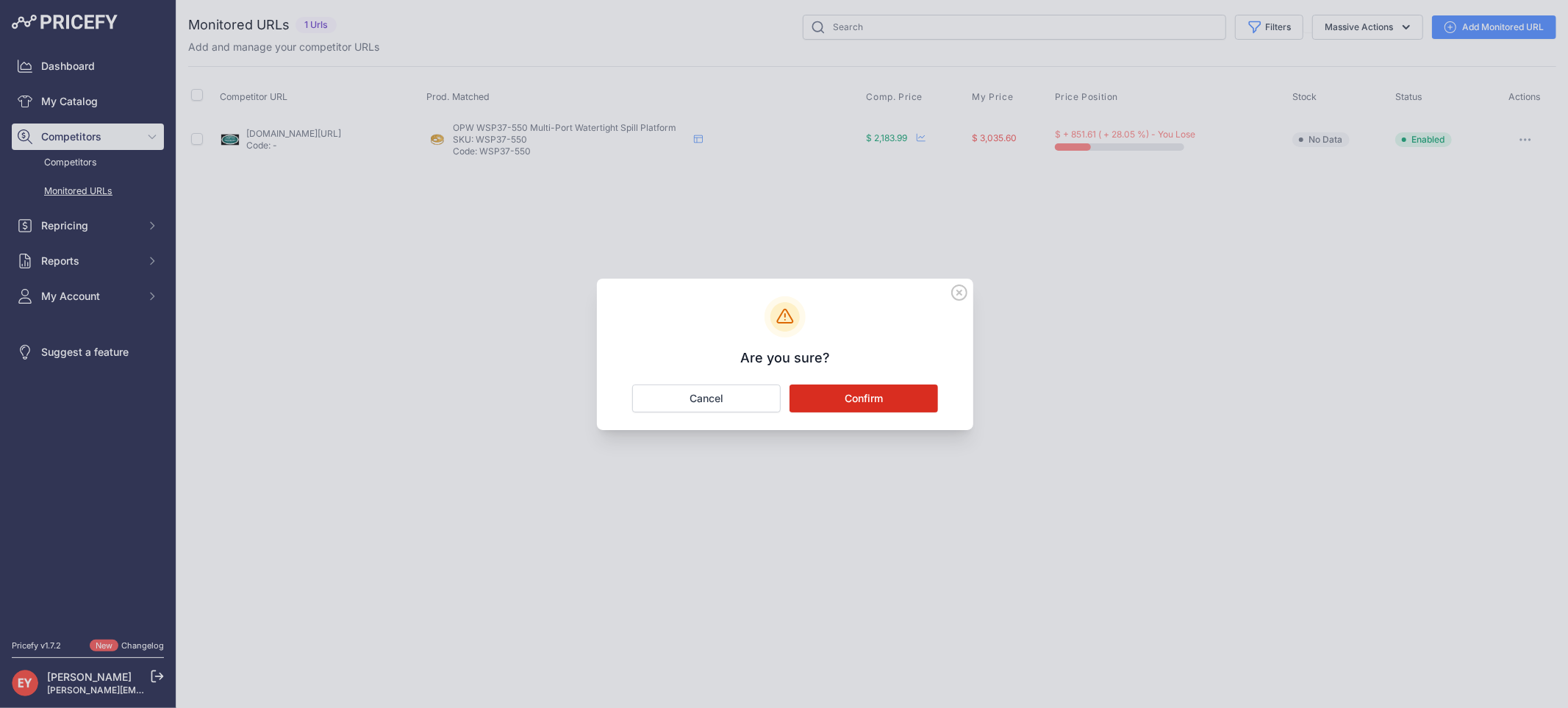
click at [887, 399] on button "Confirm" at bounding box center [864, 398] width 149 height 28
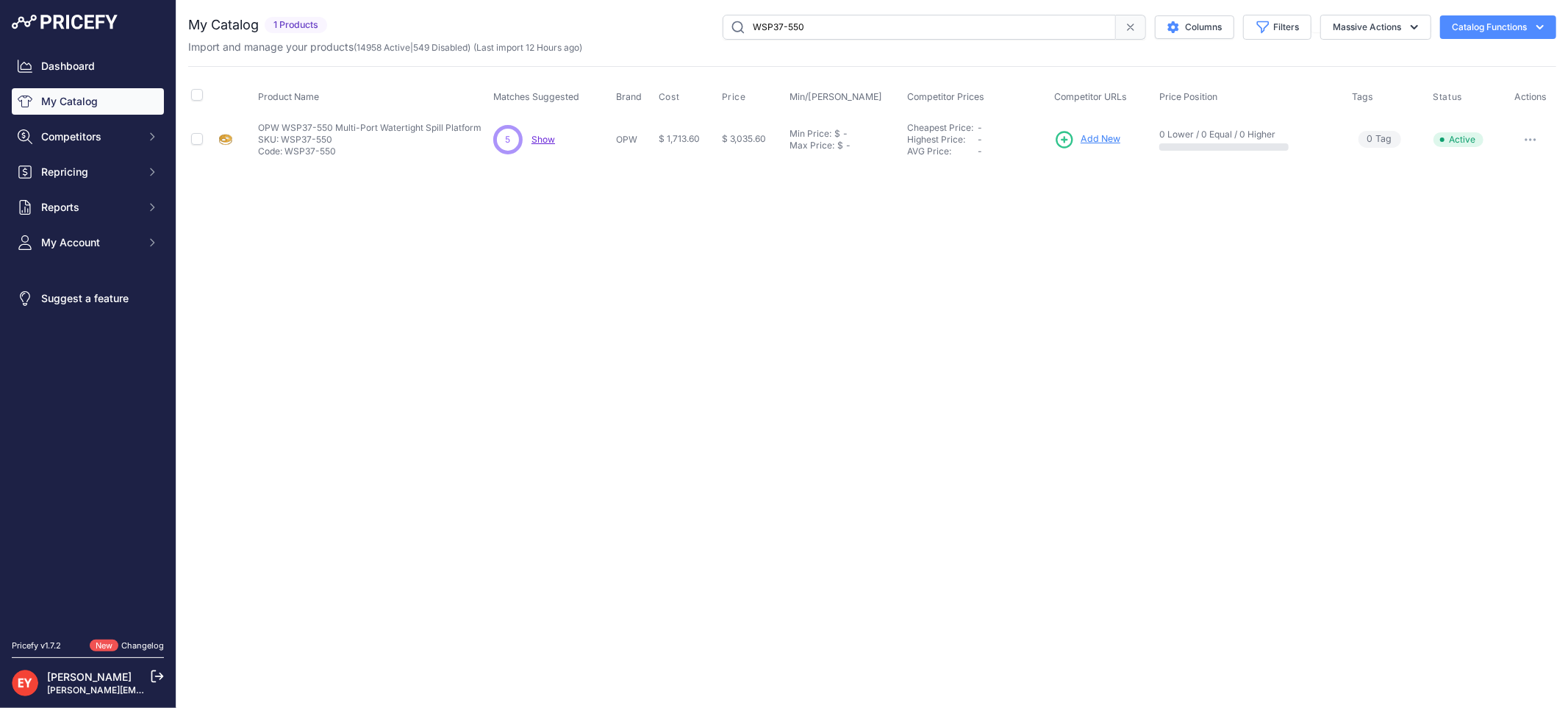
click at [1092, 141] on span "Add New" at bounding box center [1100, 140] width 40 height 14
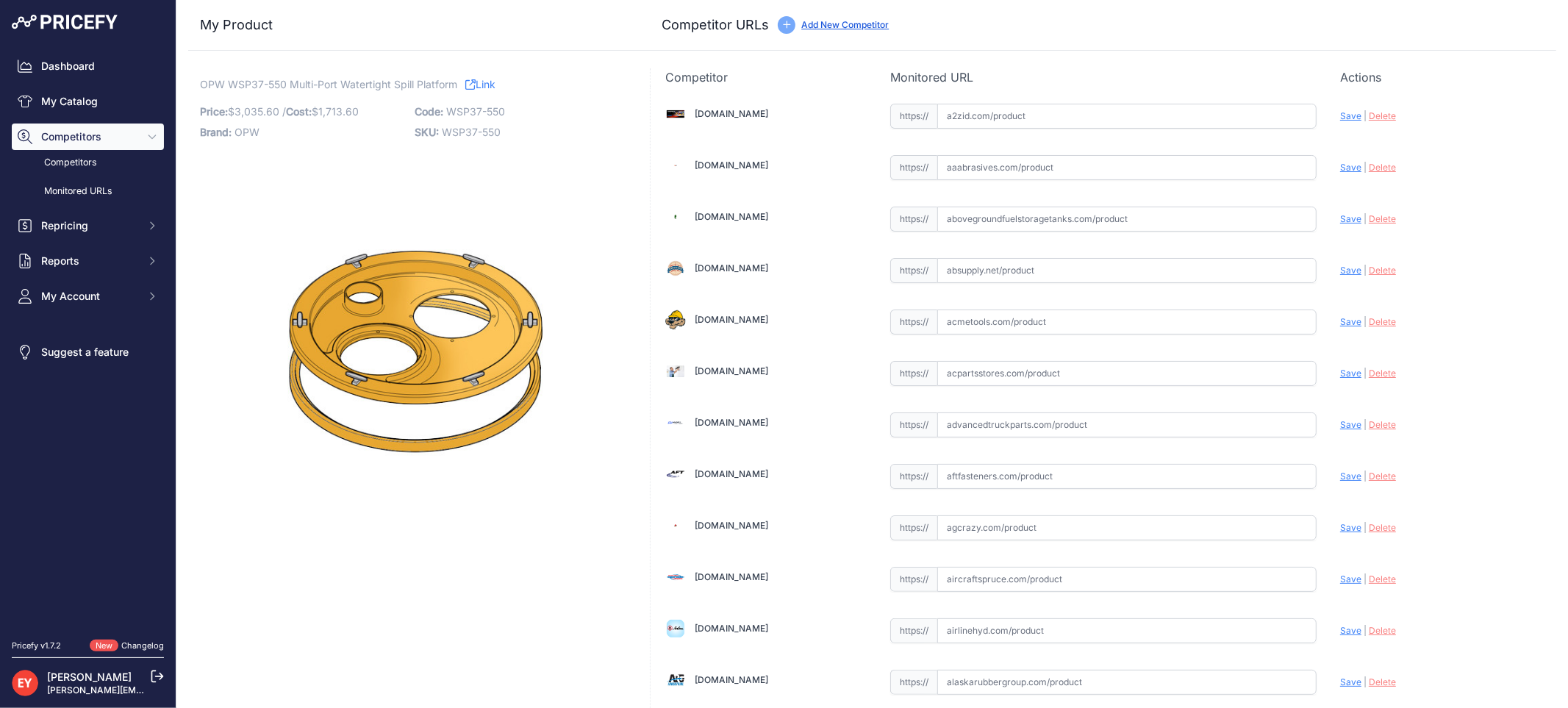
scroll to position [1360, 0]
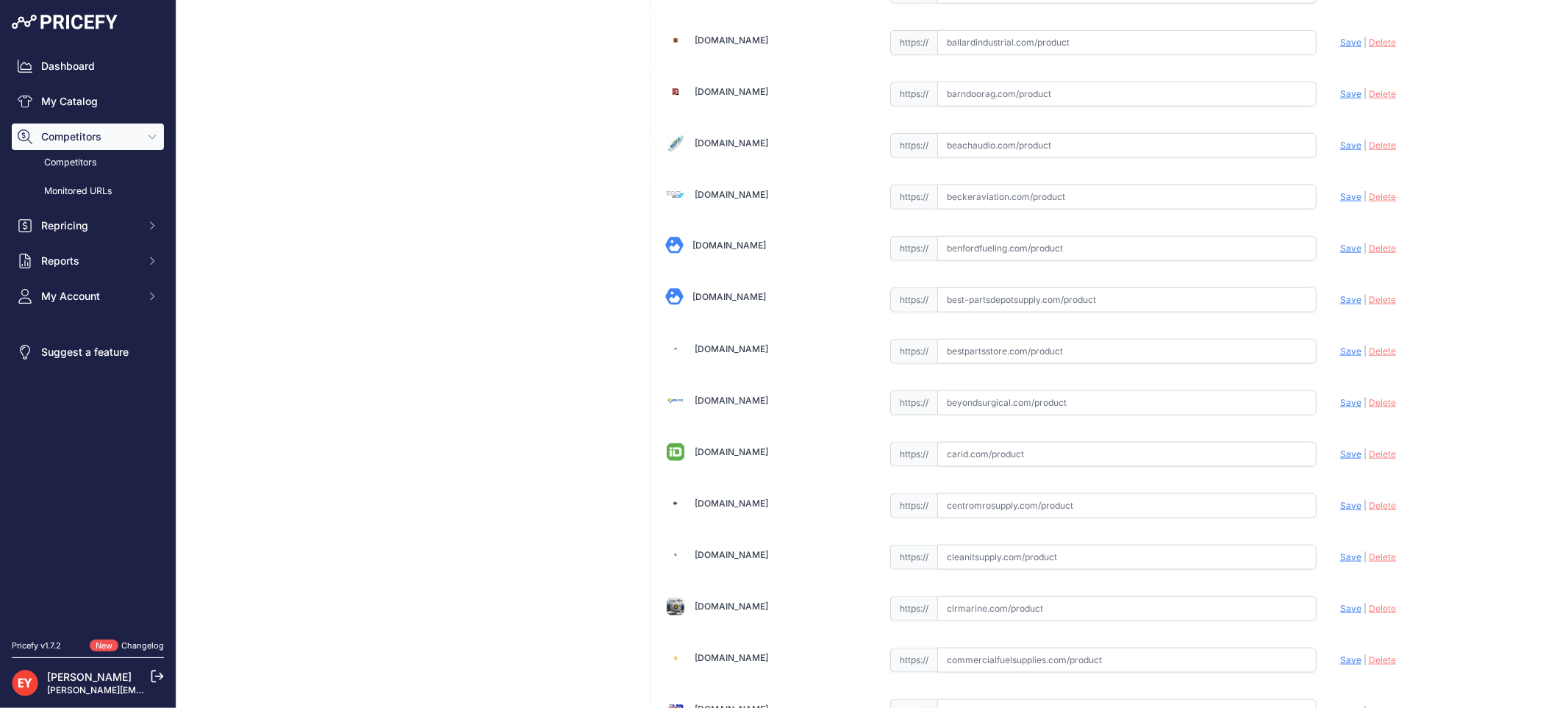
drag, startPoint x: 953, startPoint y: 357, endPoint x: 928, endPoint y: 292, distance: 69.6
click at [955, 357] on input "text" at bounding box center [1126, 351] width 379 height 25
paste input "https://www.bestpartsstore.com/product/opw-wsp37-550-multi-port-watertight-spil…"
click at [1340, 351] on span "Save" at bounding box center [1350, 351] width 21 height 11
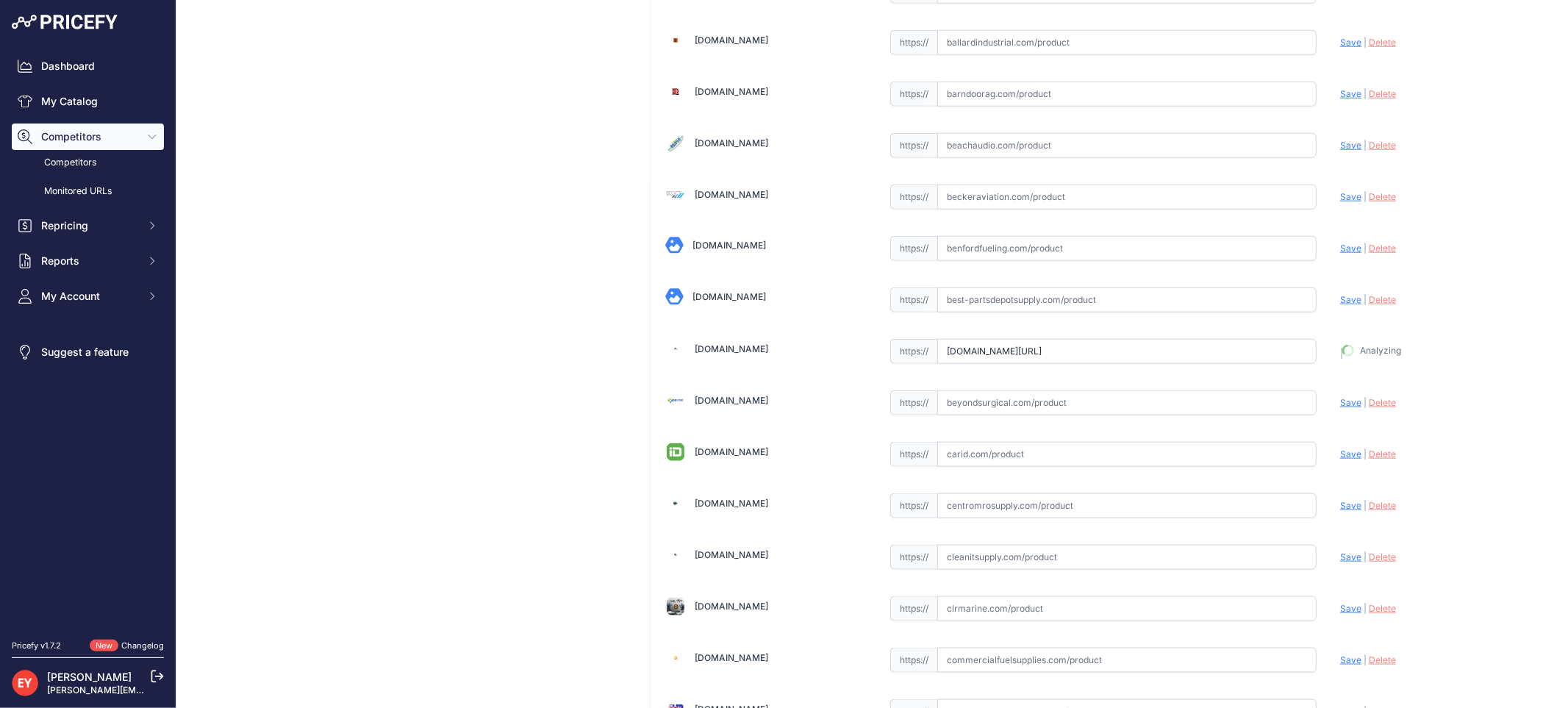
type input "https://www.bestpartsstore.com/product/opw-wsp37-550-multi-port-watertight-spil…"
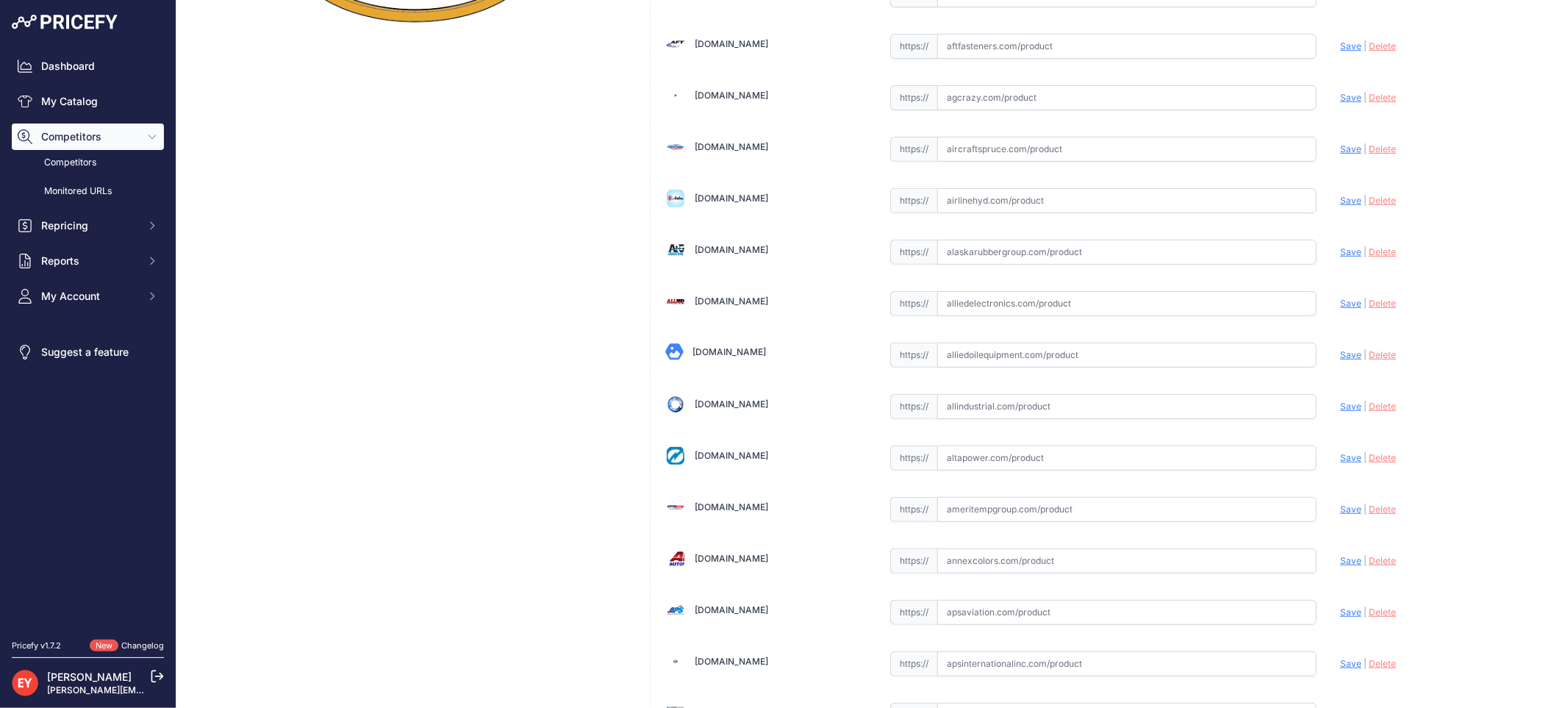
click at [1002, 357] on input "text" at bounding box center [1126, 355] width 379 height 25
paste input "https://alliedoilequipment.com/shop/opw-fueling-components/wsp37-550-37-dia-wt-…"
click at [1340, 355] on span "Save" at bounding box center [1350, 354] width 21 height 11
type input "https://alliedoilequipment.com/shop/opw-fueling-components/wsp37-550-37-dia-wt-…"
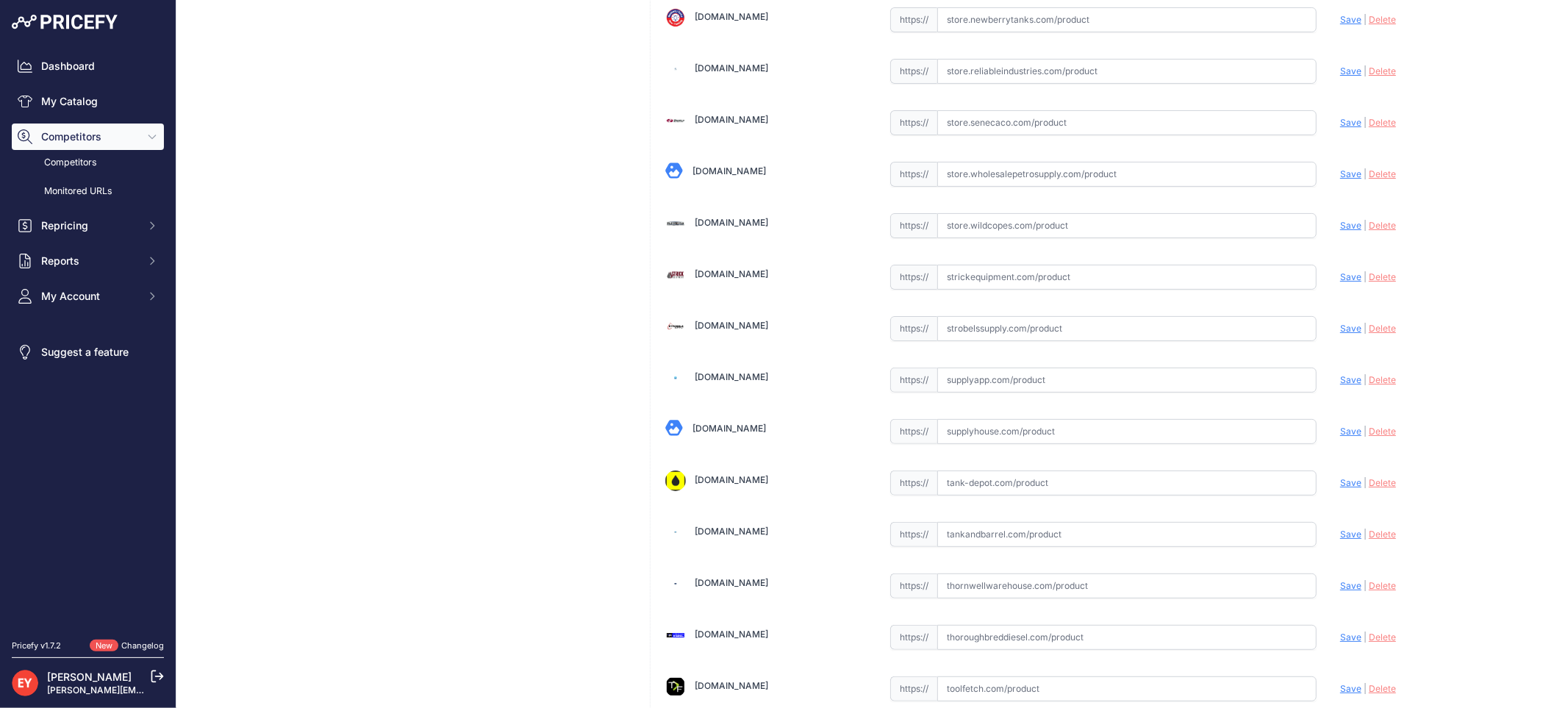
scroll to position [11008, 0]
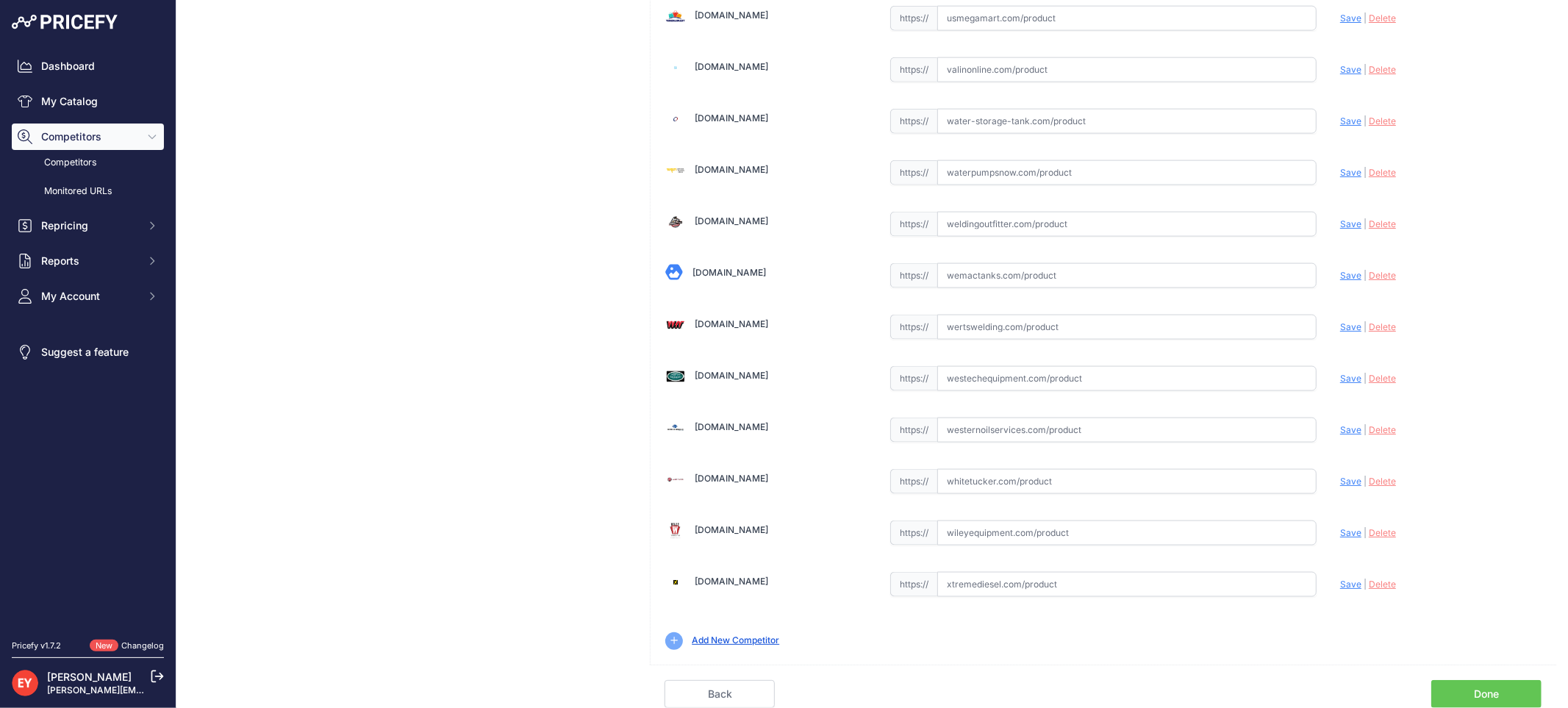
click at [1499, 688] on link "Done" at bounding box center [1486, 694] width 111 height 28
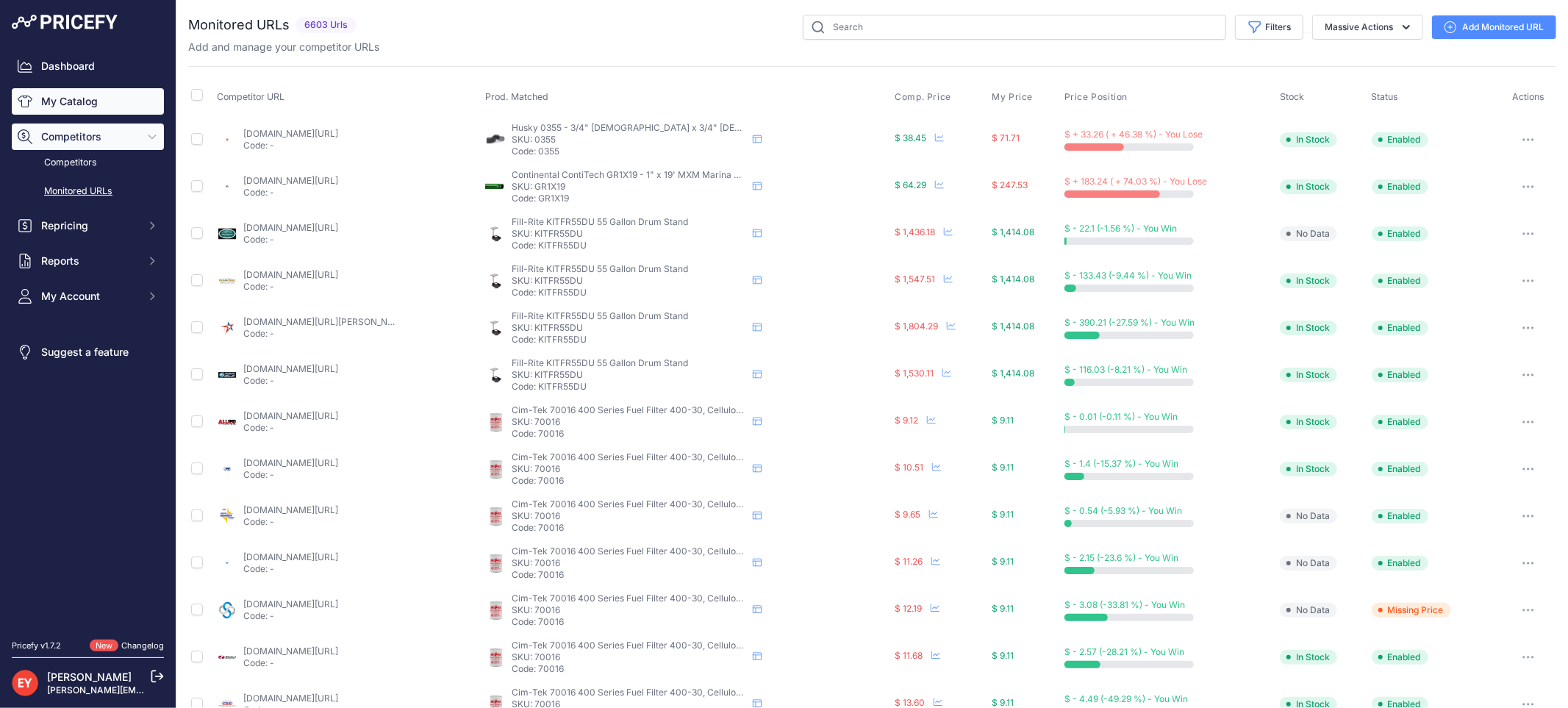
click at [83, 100] on link "My Catalog" at bounding box center [88, 101] width 152 height 26
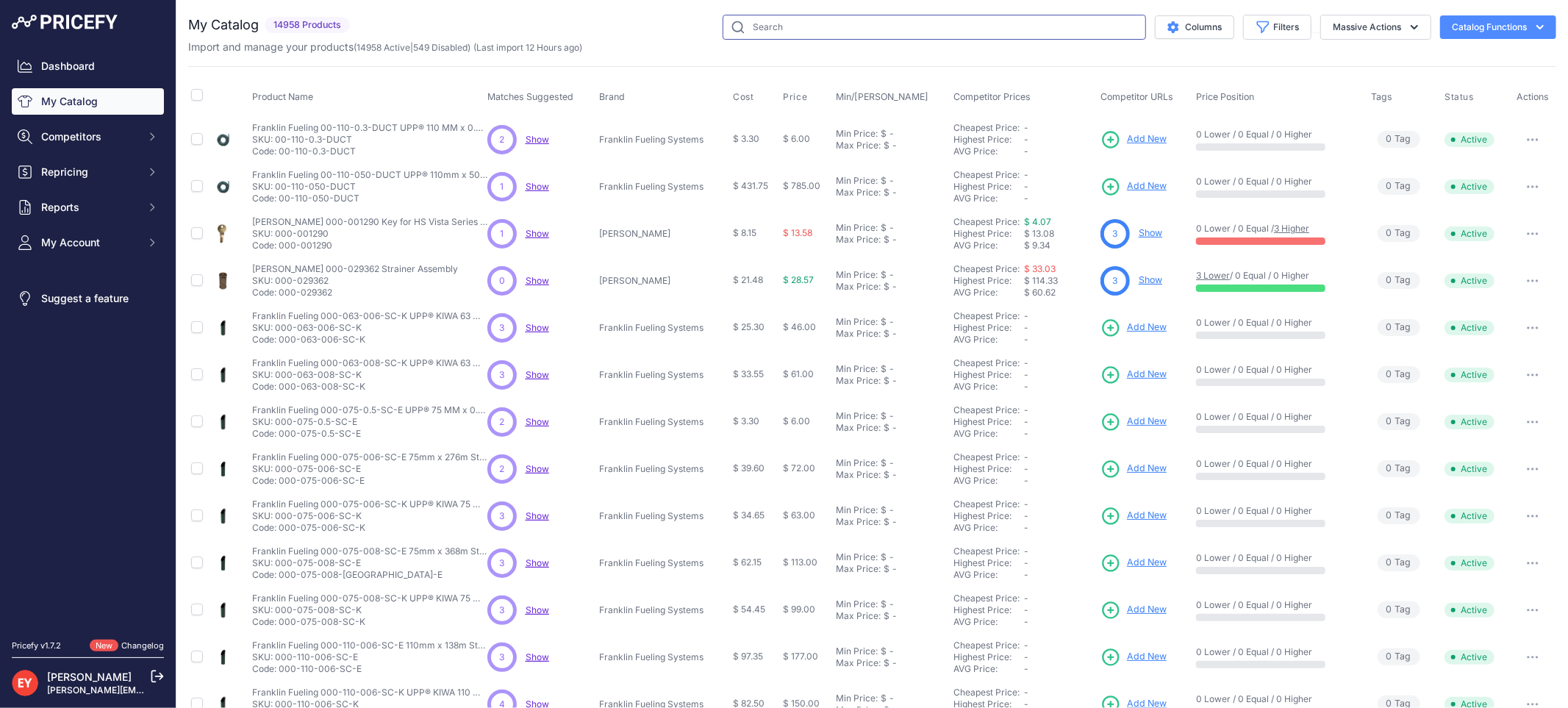
click at [775, 20] on input "text" at bounding box center [934, 26] width 424 height 25
paste input "WTS37-8"
type input "WTS37-8"
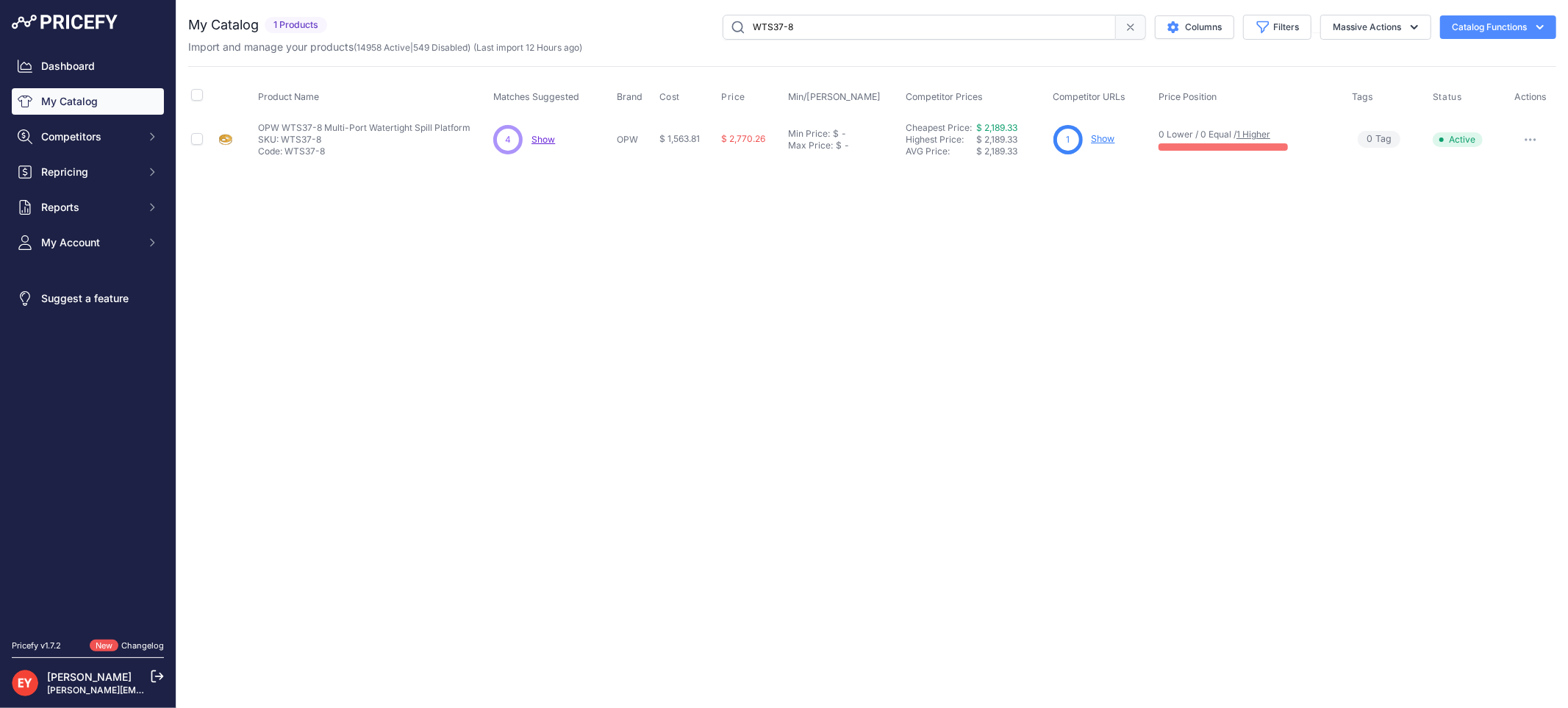
click at [1101, 138] on link "Show" at bounding box center [1103, 138] width 24 height 11
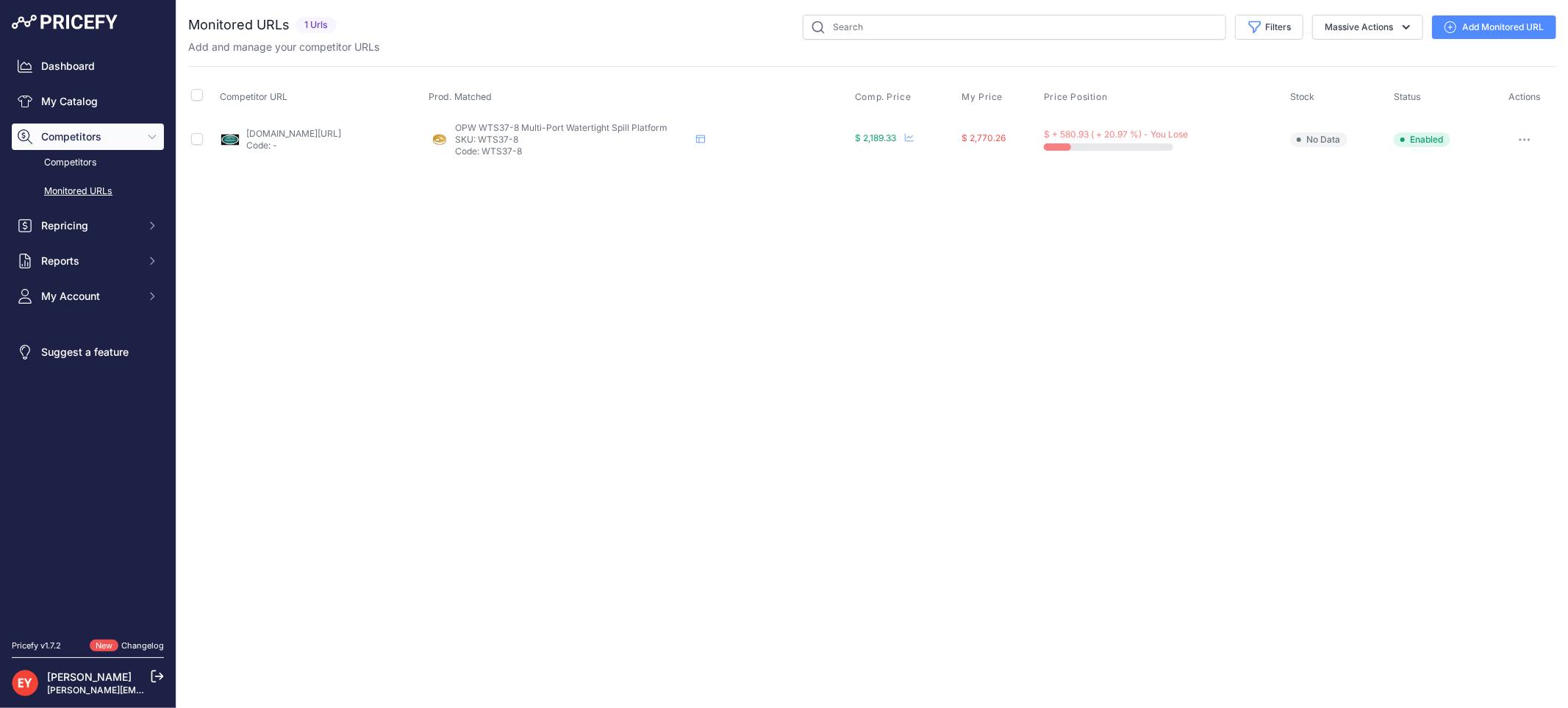
click at [1460, 31] on link "Add Monitored URL" at bounding box center [1494, 27] width 124 height 24
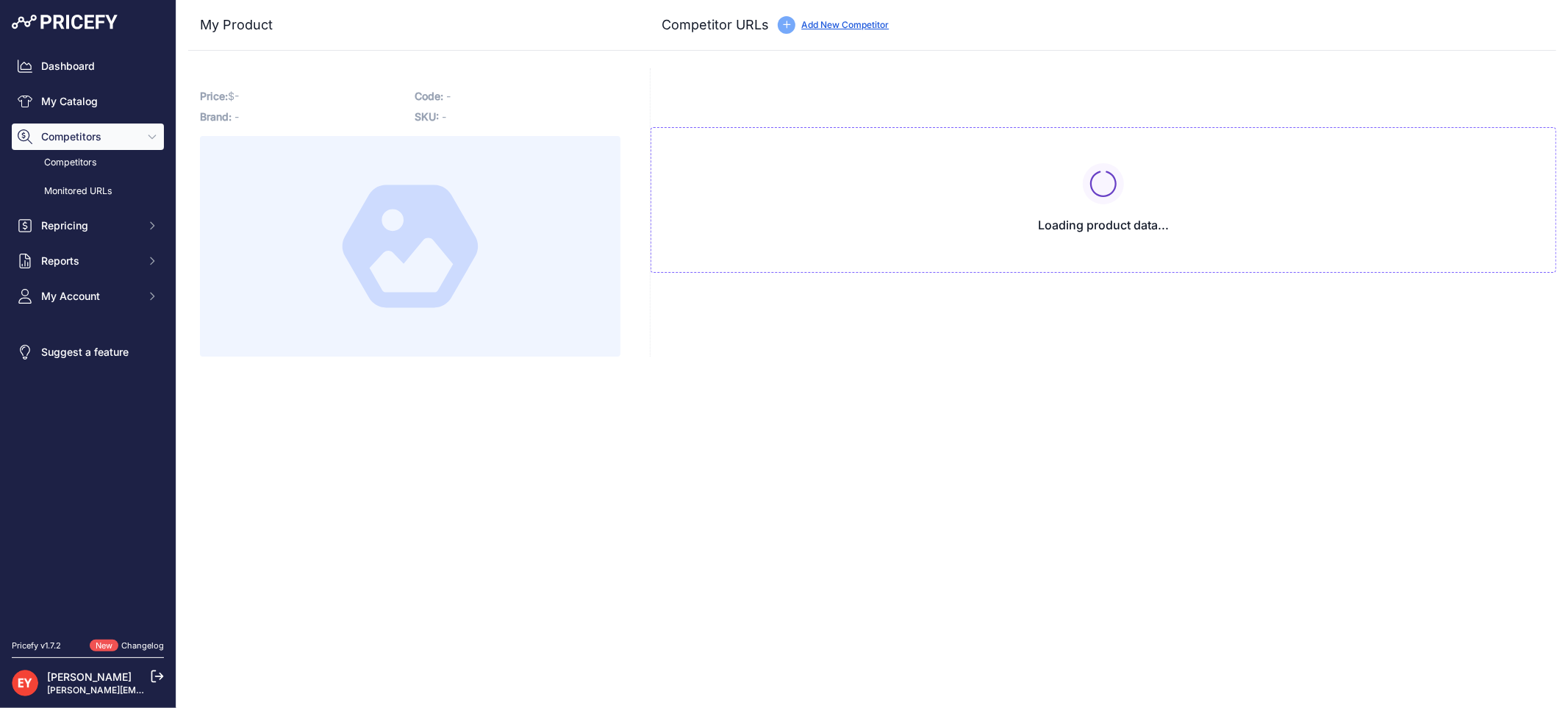
type input "[DOMAIN_NAME][URL]"
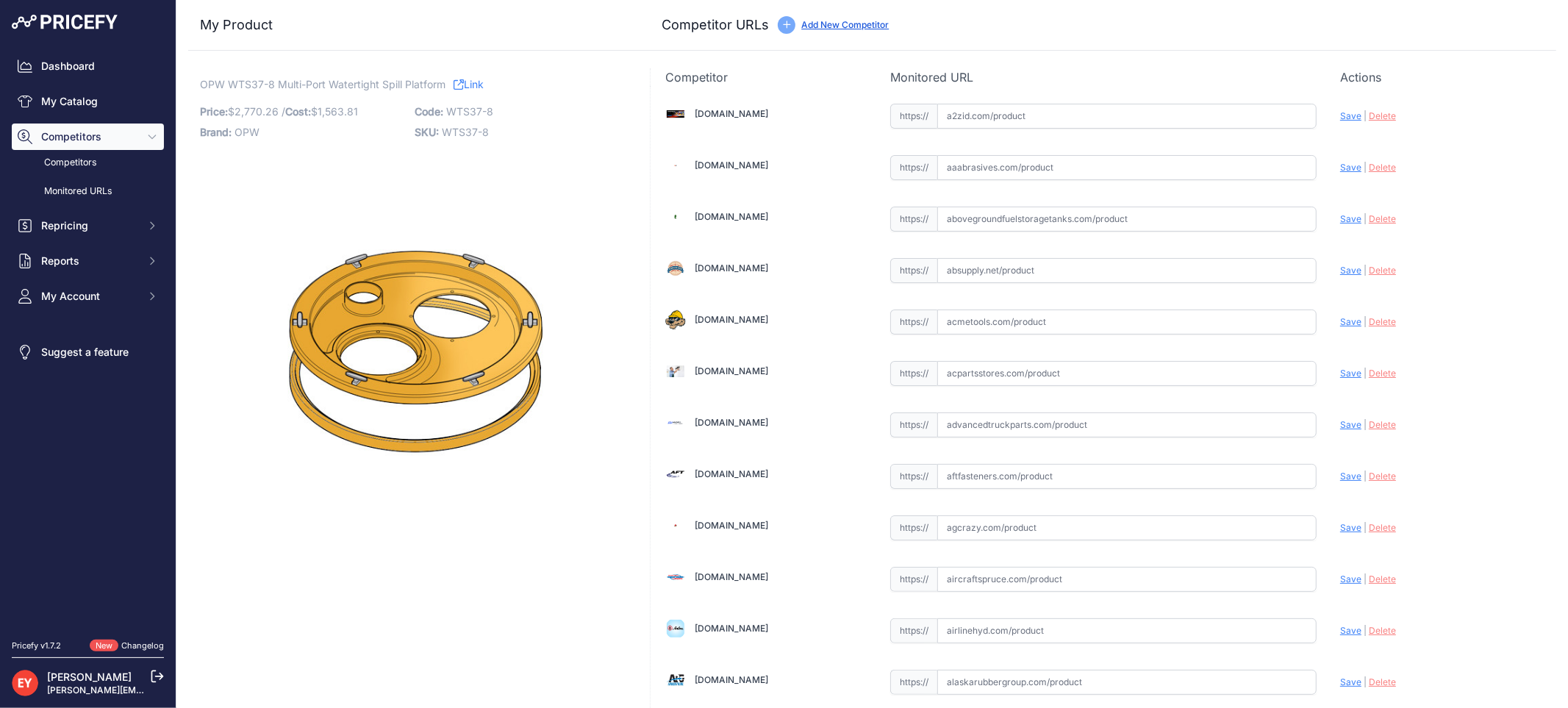
scroll to position [4352, 0]
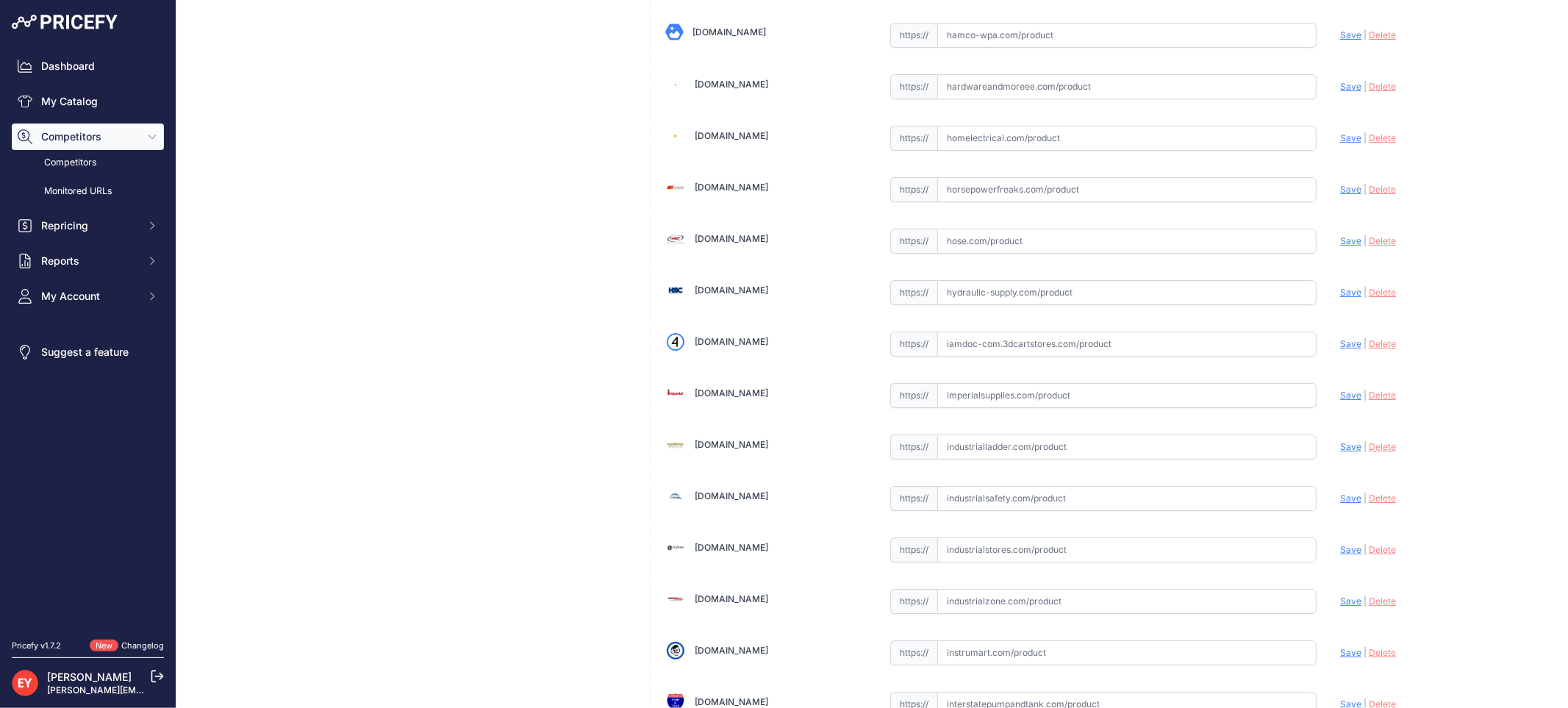
click at [980, 353] on input "text" at bounding box center [1126, 344] width 379 height 25
paste input "https://iamdoc-com.3dcartstores.com/37-Dia-Wt-Spill-Platform-W-Single-Access-Po…"
click at [1342, 349] on span "Save" at bounding box center [1350, 343] width 21 height 11
type input "https://iamdoc-com.3dcartstores.com/37-Dia-Wt-Spill-Platform-W-Single-Access-Po…"
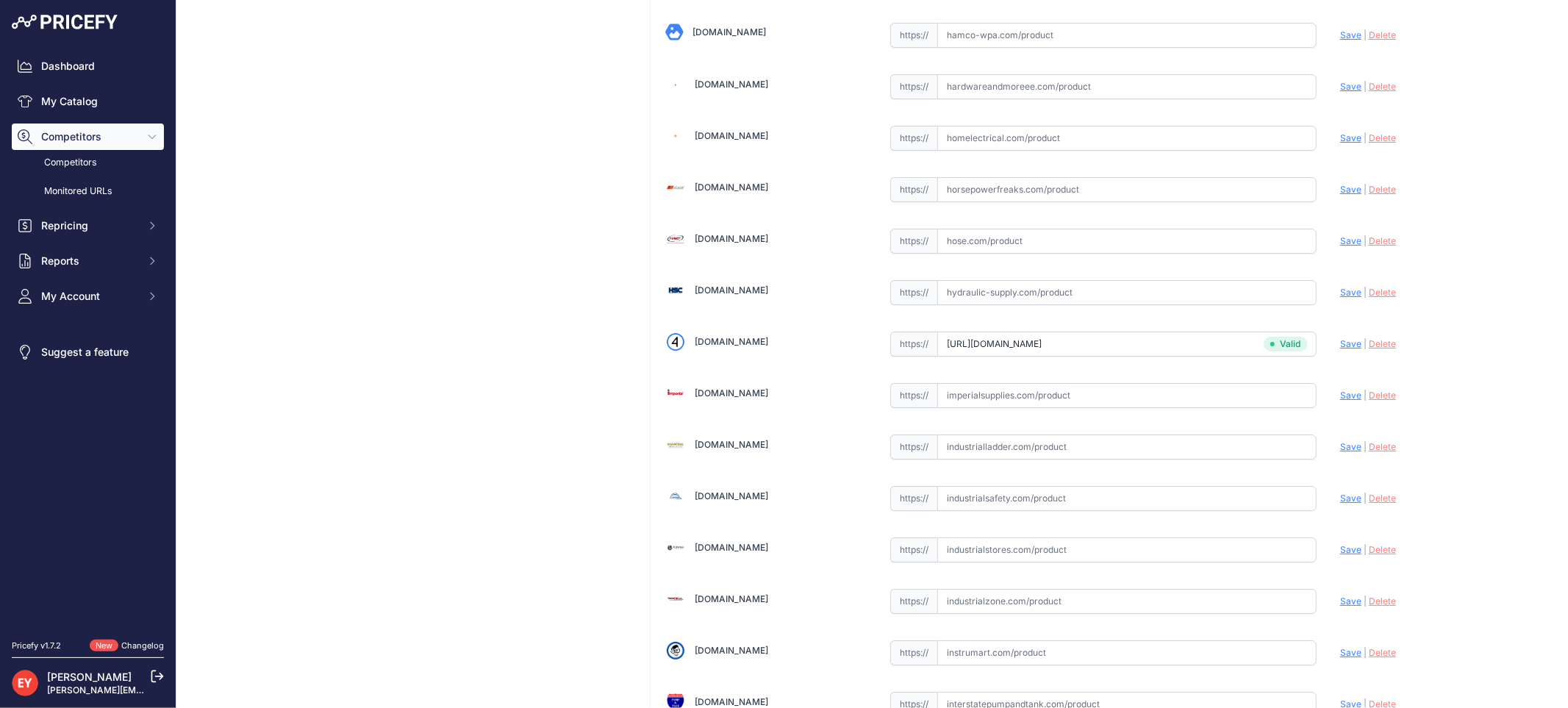
scroll to position [10974, 0]
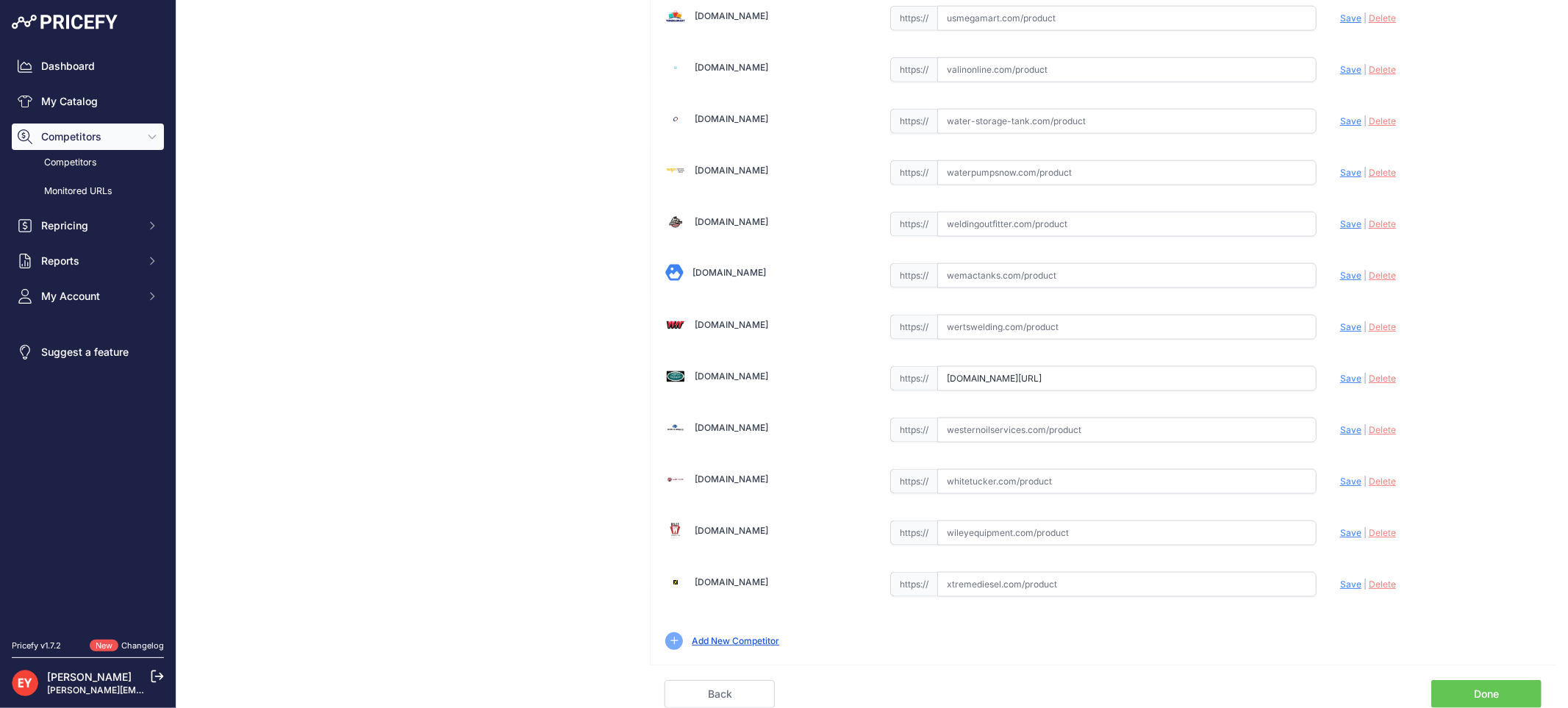
drag, startPoint x: 936, startPoint y: 382, endPoint x: 1429, endPoint y: 402, distance: 493.4
paste input "https://westechequipment.com/index.php?main_page=product_info&products_id=70153…"
click at [1340, 383] on span "Save" at bounding box center [1350, 378] width 21 height 11
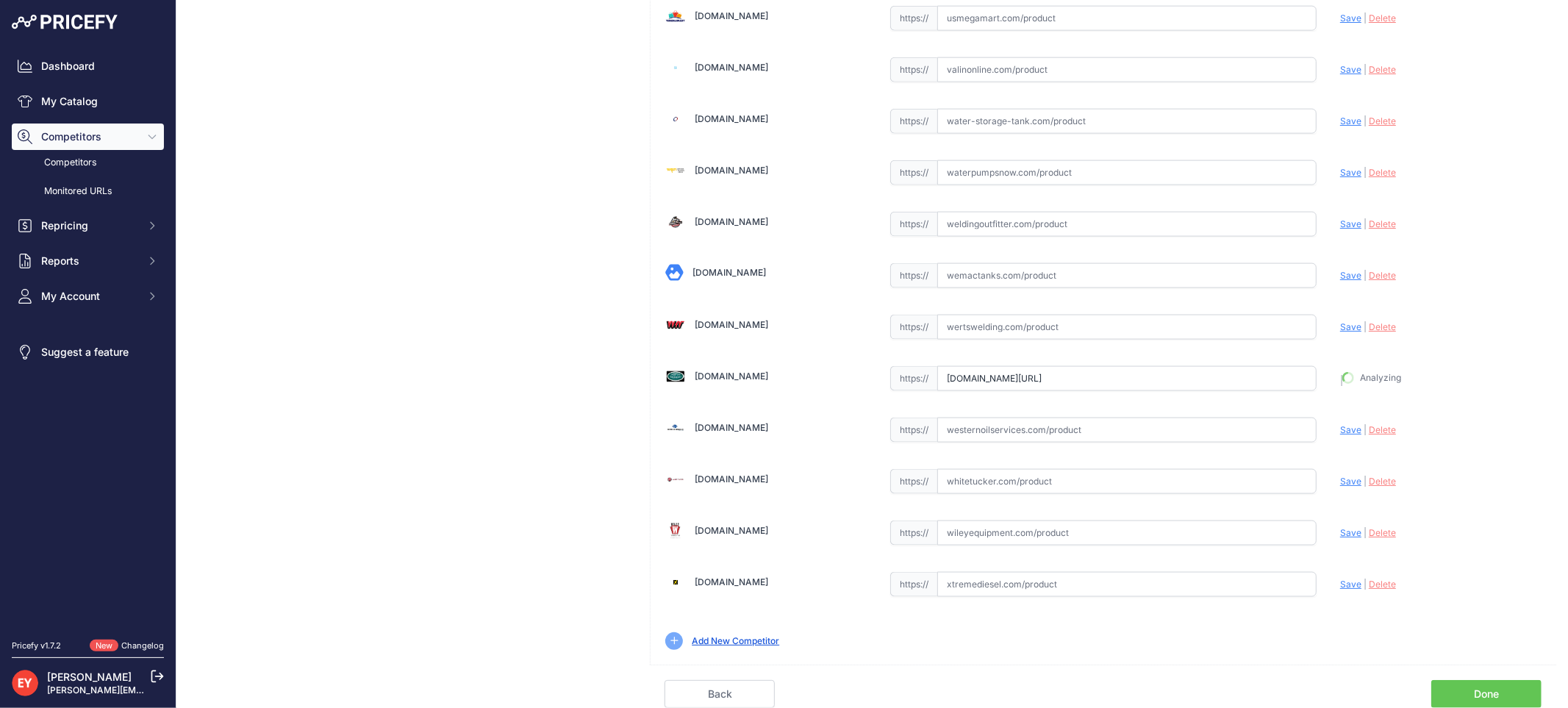
type input "https://westechequipment.com/index.php?main_page=product_info&products_id=70153…"
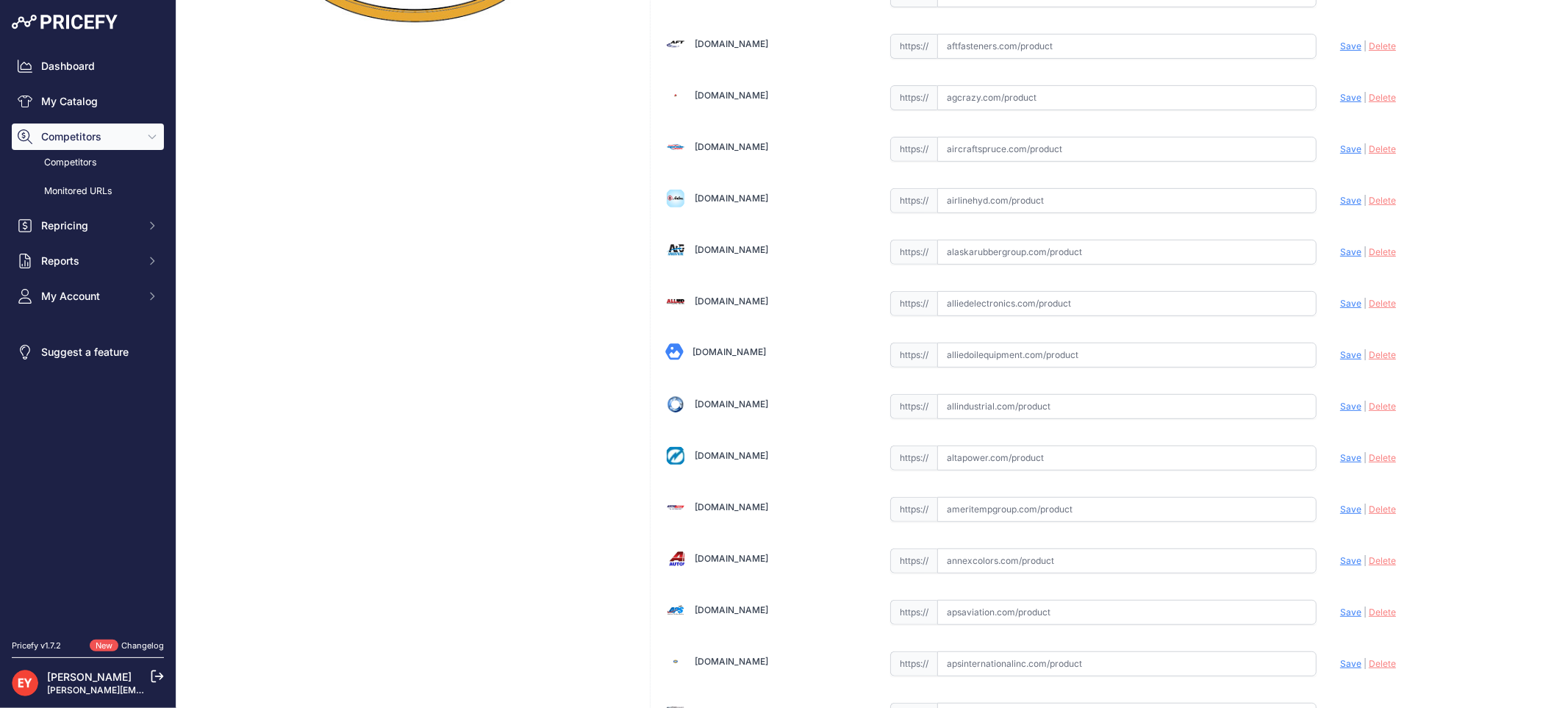
click at [1023, 349] on input "text" at bounding box center [1126, 355] width 379 height 25
paste input "https://alliedoilequipment.com/shop/opw-fueling-components/wts37-8-37-dia-wt-sp…"
click at [1340, 358] on span "Save" at bounding box center [1350, 354] width 21 height 11
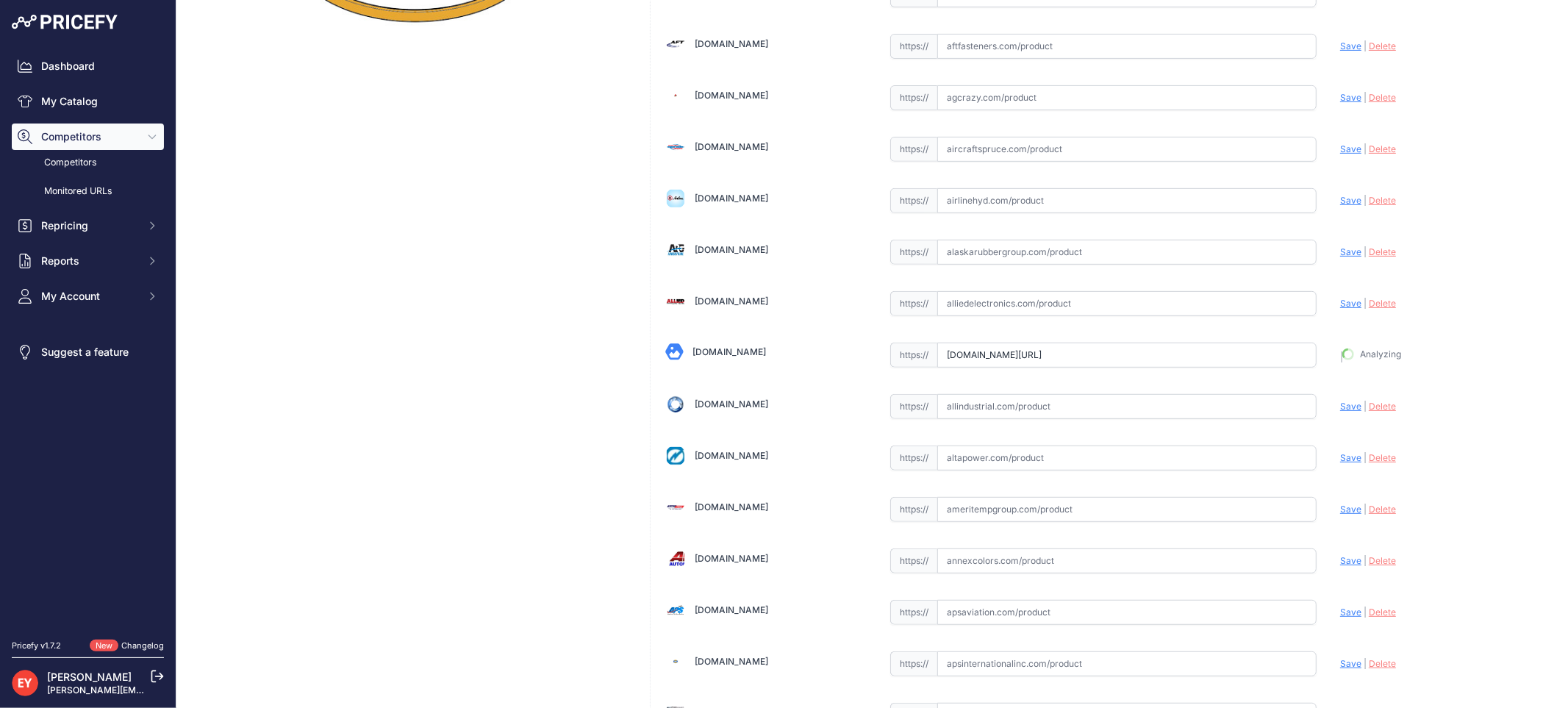
type input "https://alliedoilequipment.com/shop/opw-fueling-components/wts37-8-37-dia-wt-sp…"
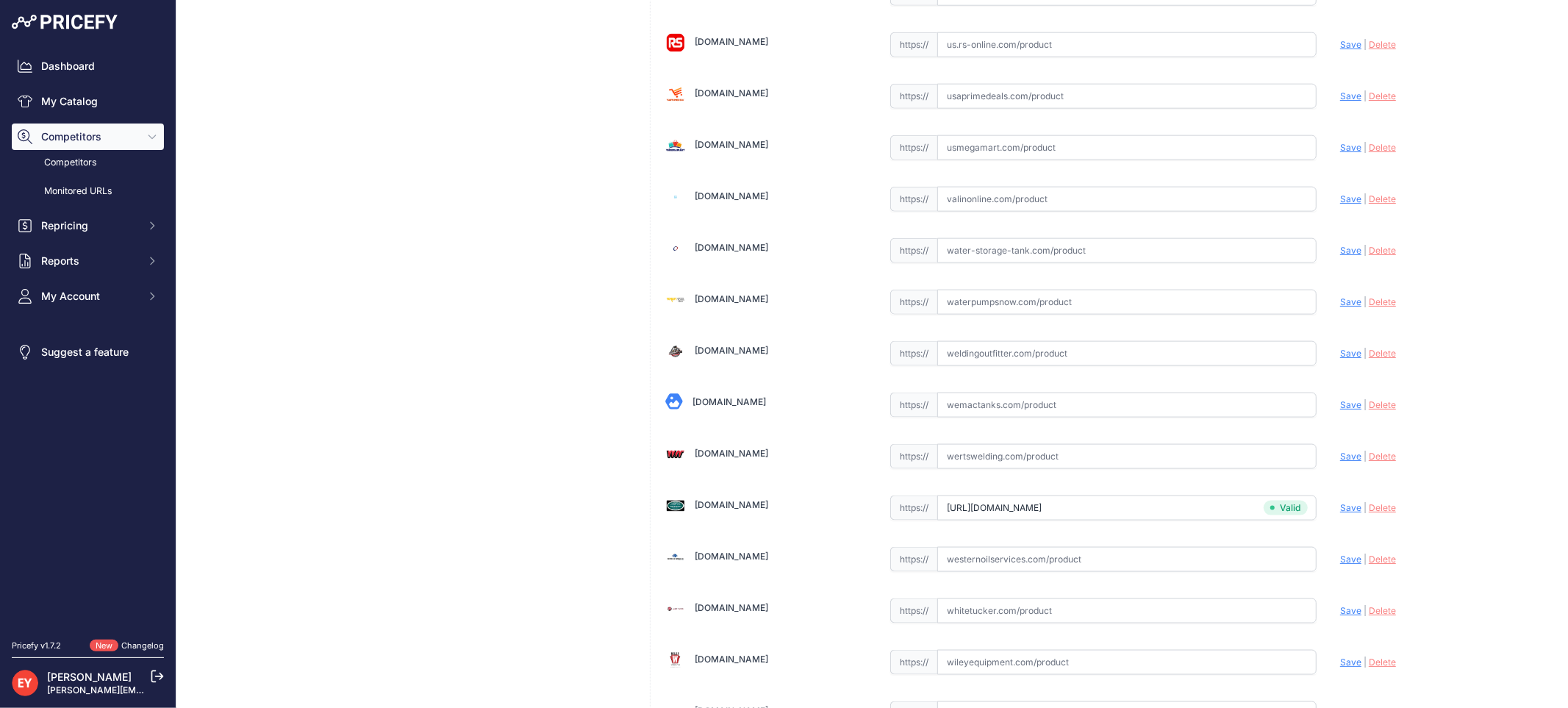
scroll to position [11008, 0]
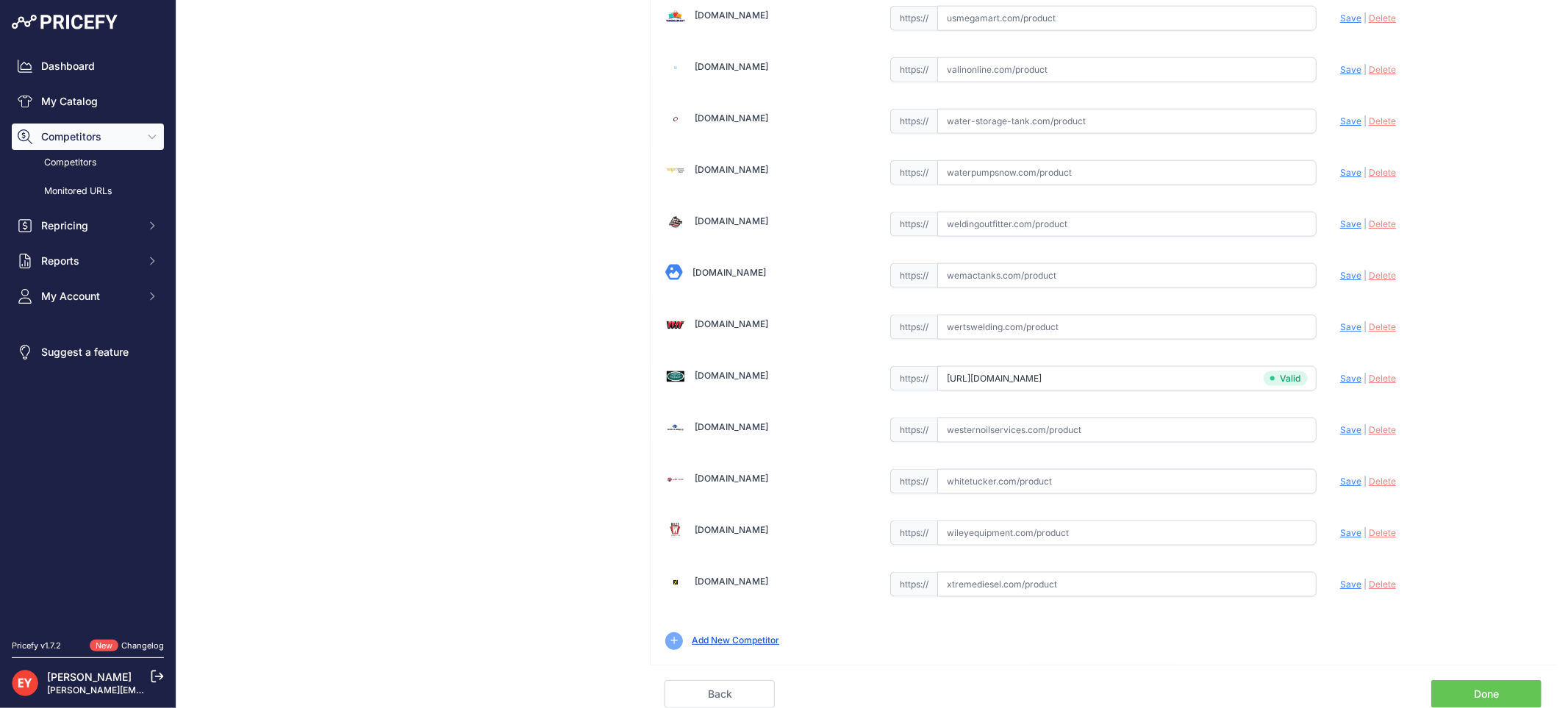
click at [1501, 689] on link "Done" at bounding box center [1486, 694] width 111 height 28
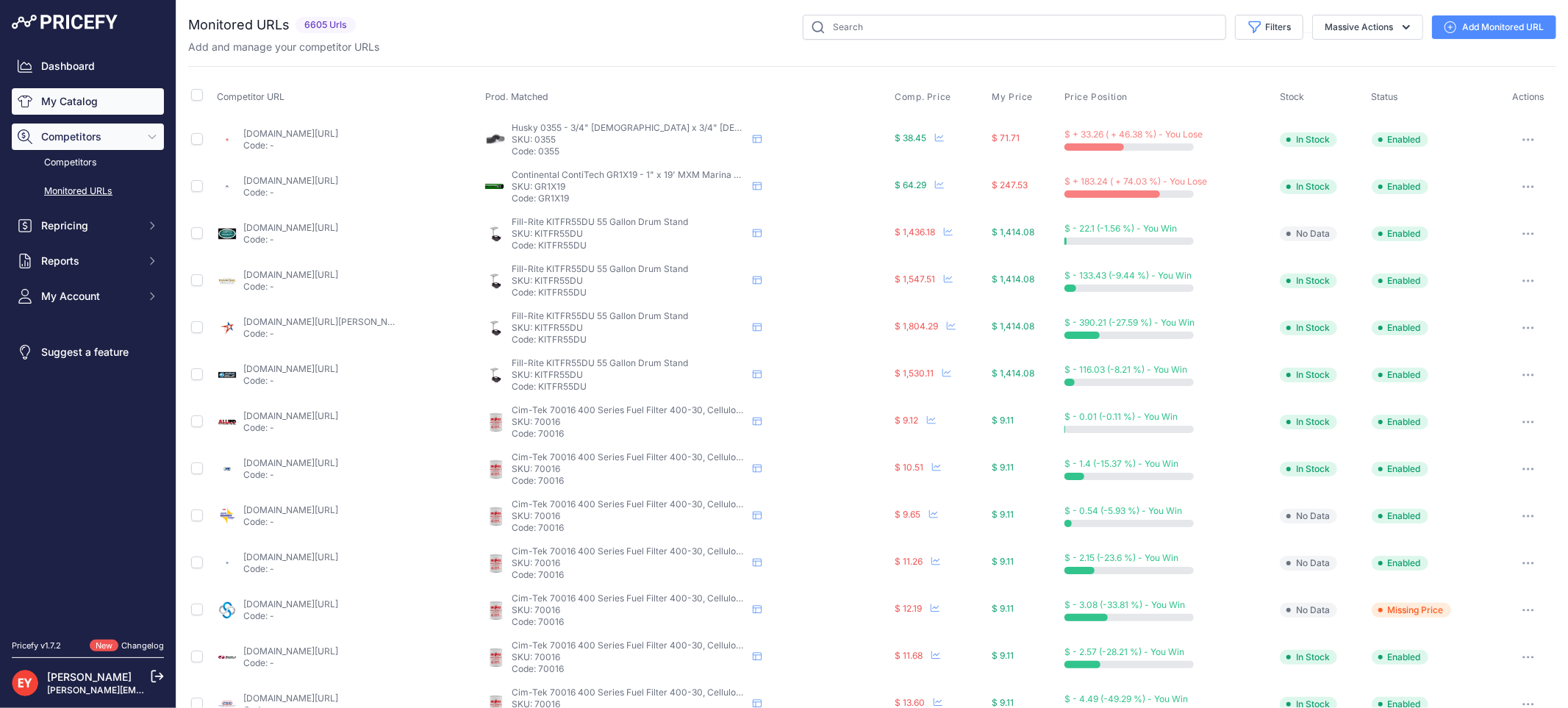
click at [82, 107] on link "My Catalog" at bounding box center [88, 101] width 152 height 26
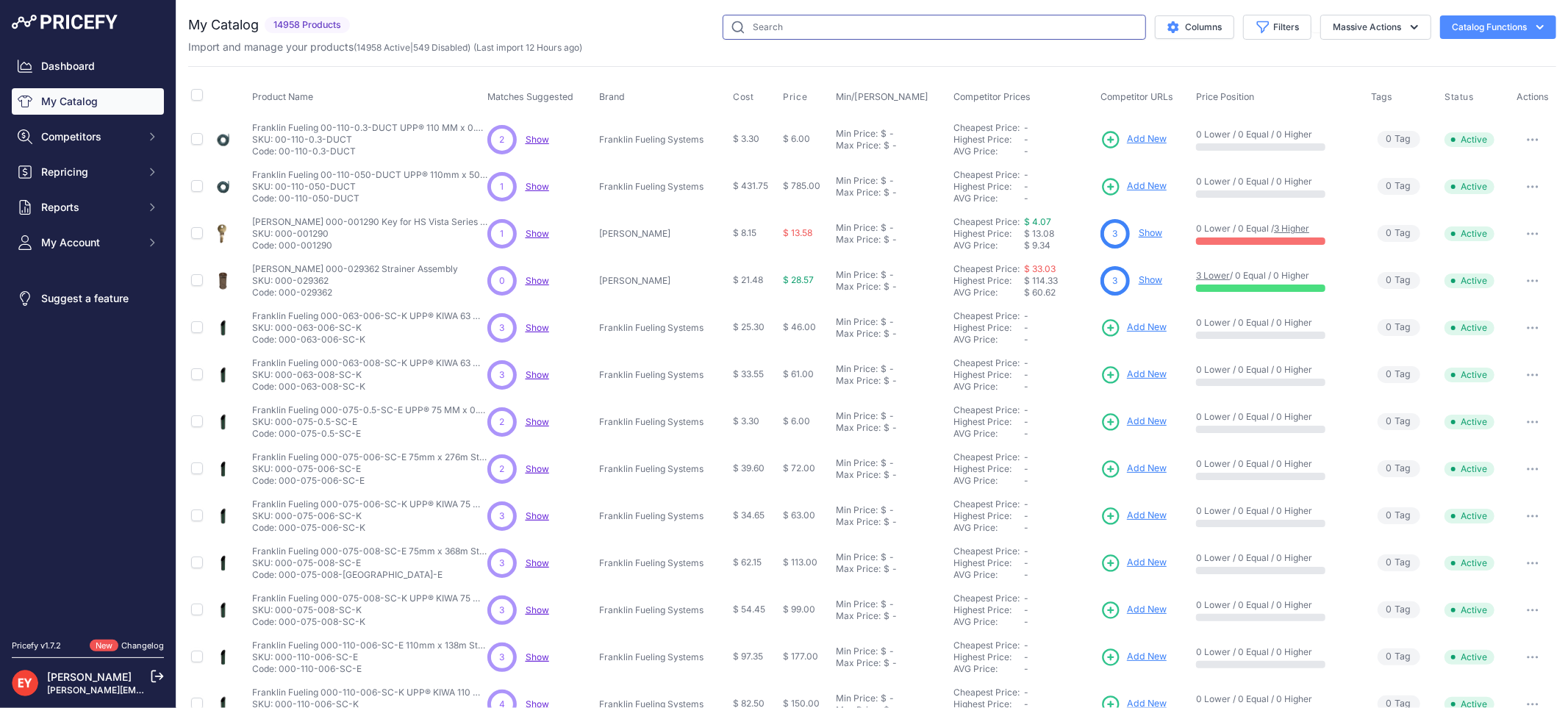
click at [733, 26] on input "text" at bounding box center [934, 26] width 424 height 25
paste input "WSP37-8"
type input "WSP37-8"
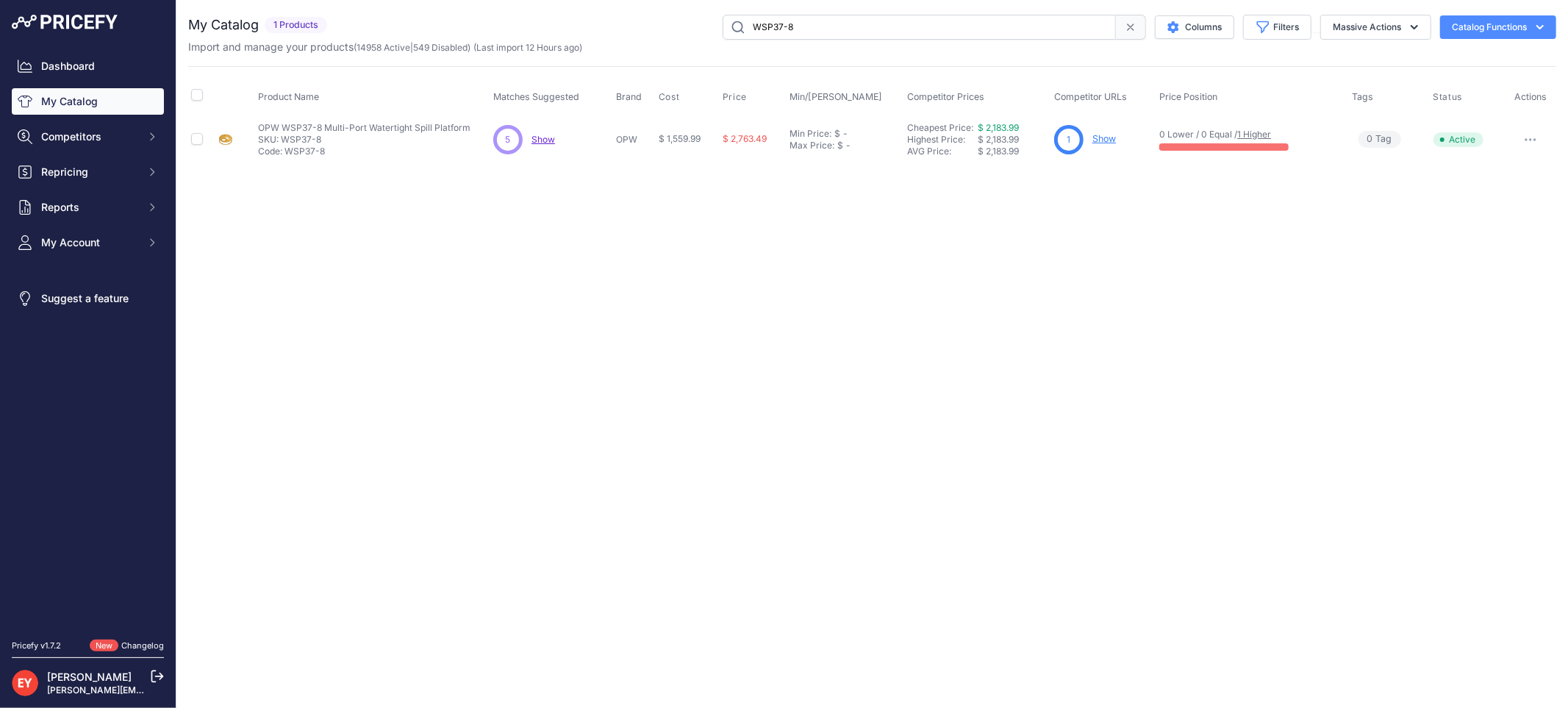
click at [1104, 140] on link "Show" at bounding box center [1104, 138] width 24 height 11
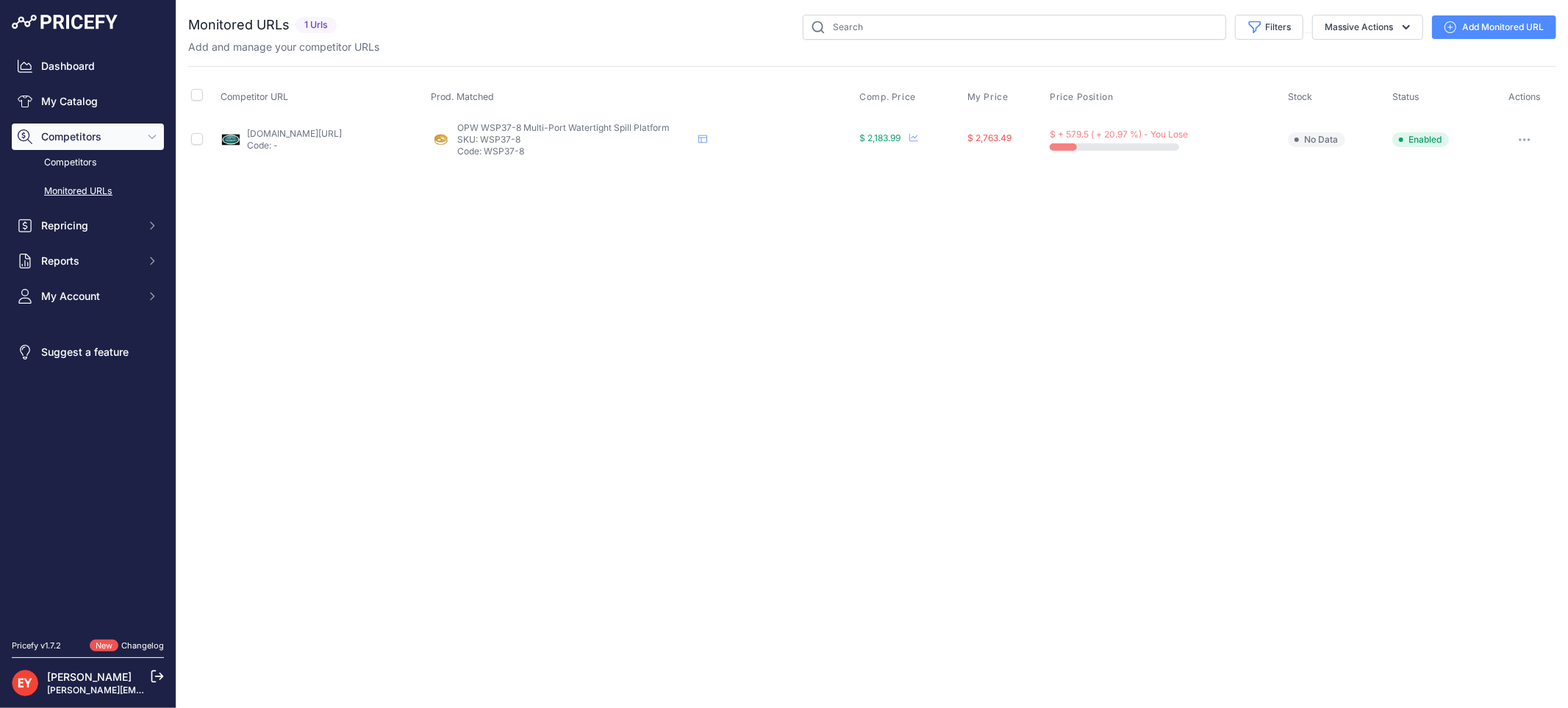
click at [1472, 26] on link "Add Monitored URL" at bounding box center [1494, 27] width 124 height 24
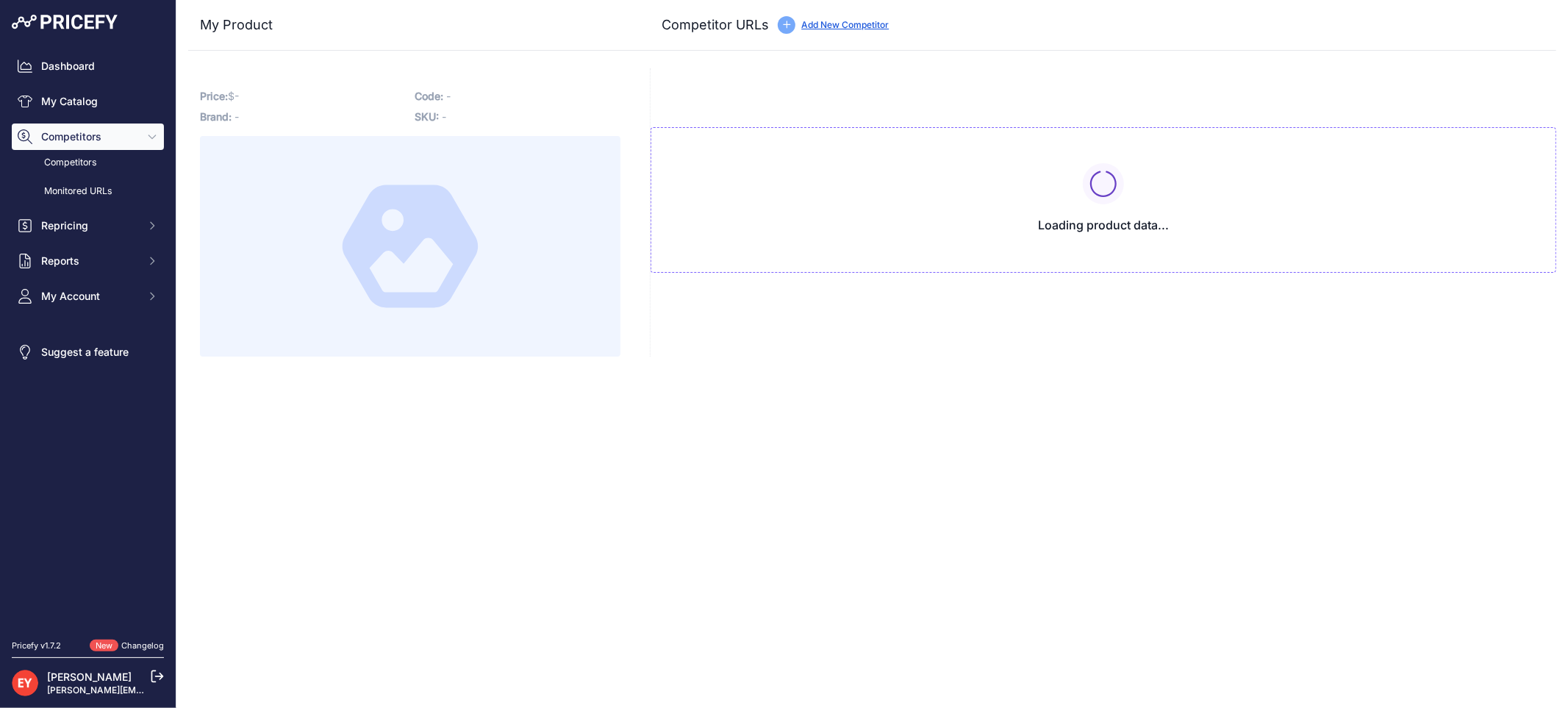
type input "westechequipment.com/index.php?main_page=product_info&products_id=70144&prirule…"
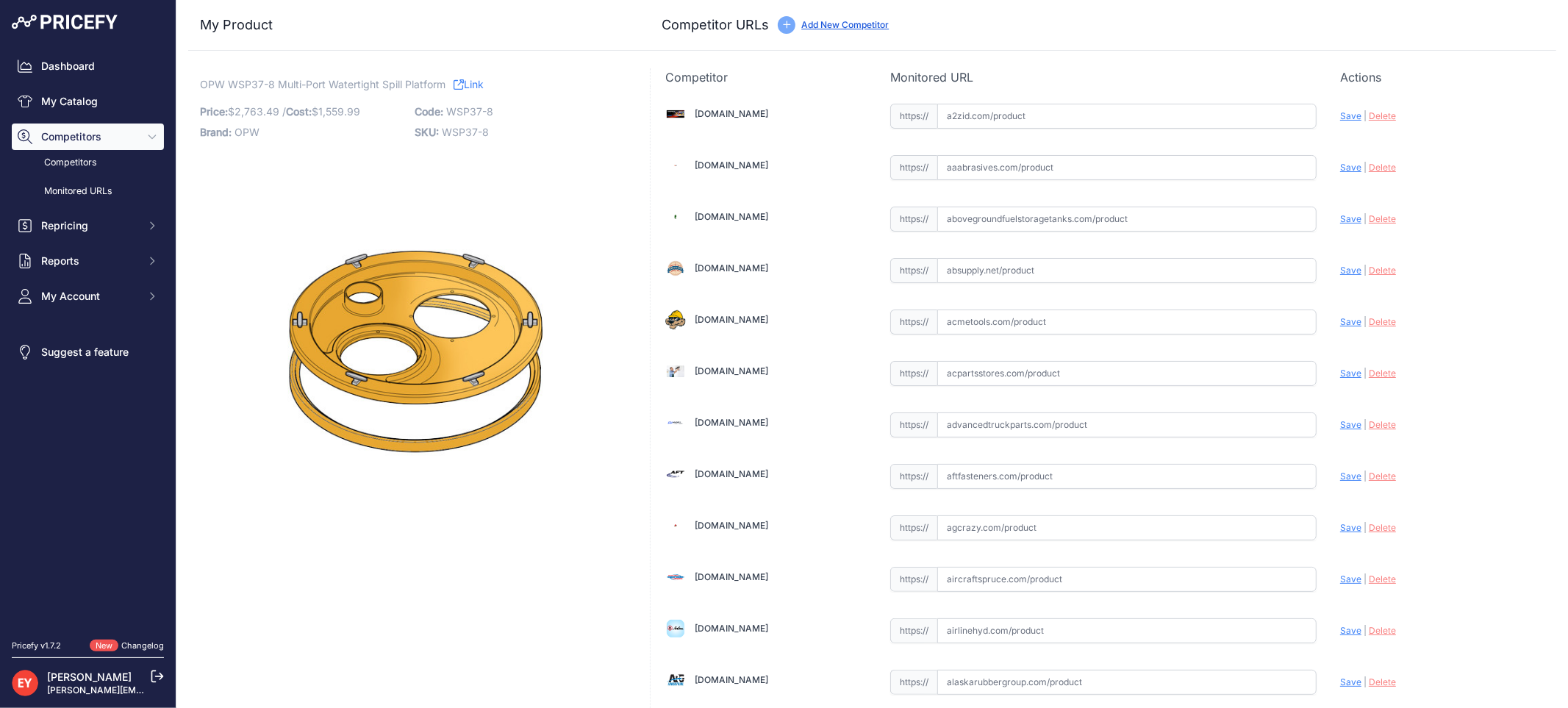
scroll to position [1360, 0]
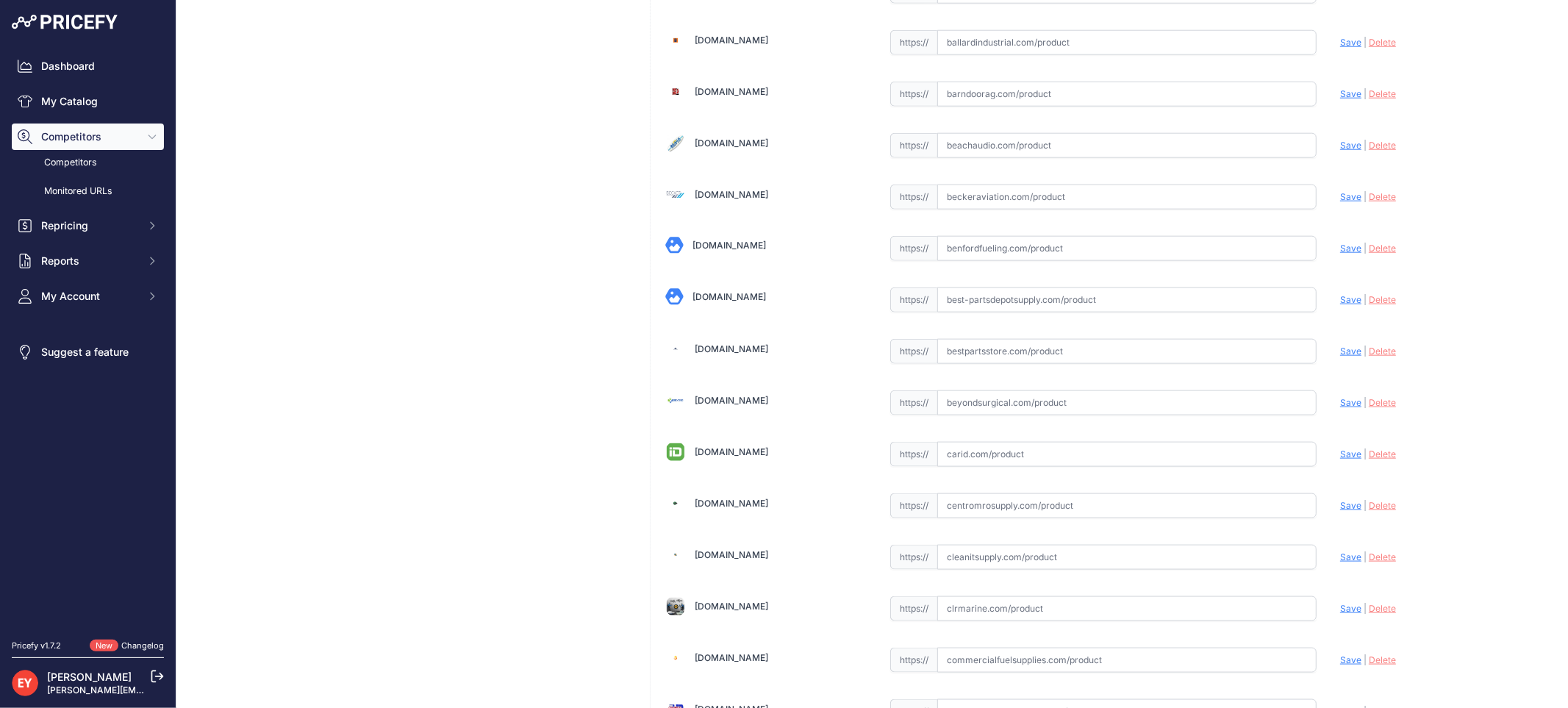
click at [955, 351] on input "text" at bounding box center [1126, 351] width 379 height 25
paste input "https://www.bestpartsstore.com/product/opw-wsp37-8-multi-port-watertight-spill-…"
click at [1342, 353] on span "Save" at bounding box center [1350, 351] width 21 height 11
type input "https://www.bestpartsstore.com/product/opw-wsp37-8-multi-port-watertight-spill-…"
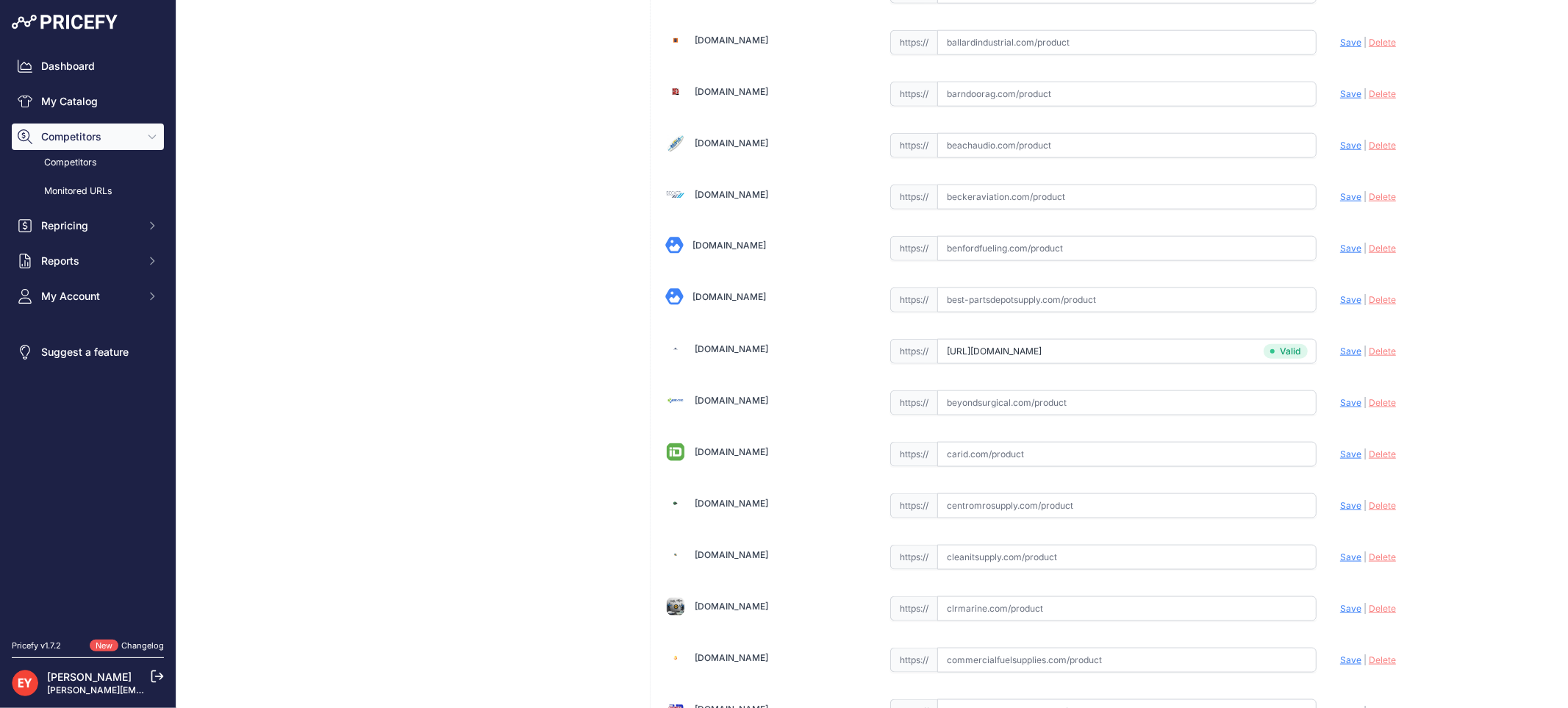
scroll to position [4352, 0]
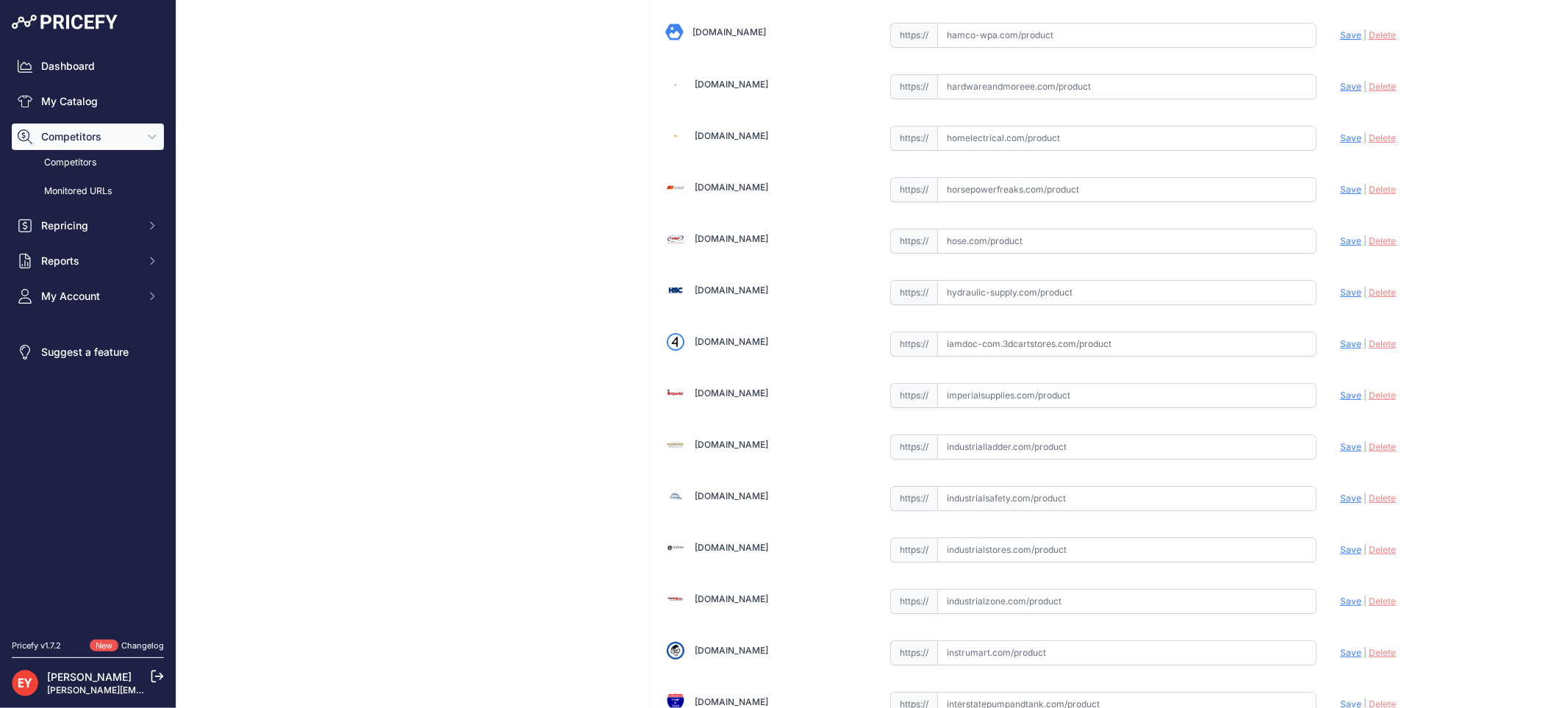
click at [1029, 357] on input "text" at bounding box center [1126, 344] width 379 height 25
paste input "https://iamdoc-com.3dcartstores.com/37-Dia-Wt-Spill-Platform-W-Single-Access-Po…"
click at [1340, 349] on span "Save" at bounding box center [1350, 343] width 21 height 11
type input "https://iamdoc-com.3dcartstores.com/37-Dia-Wt-Spill-Platform-W-Single-Access-Po…"
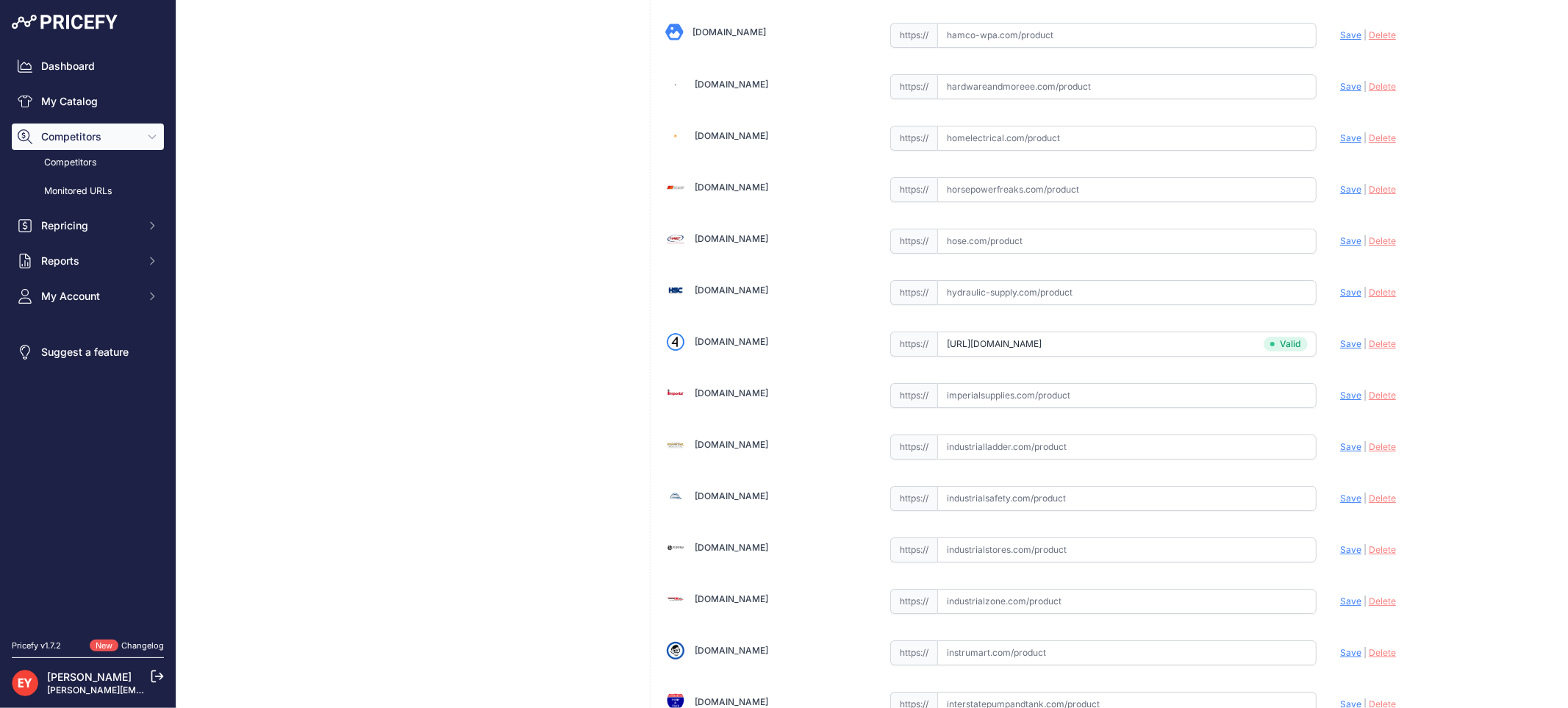
scroll to position [10974, 0]
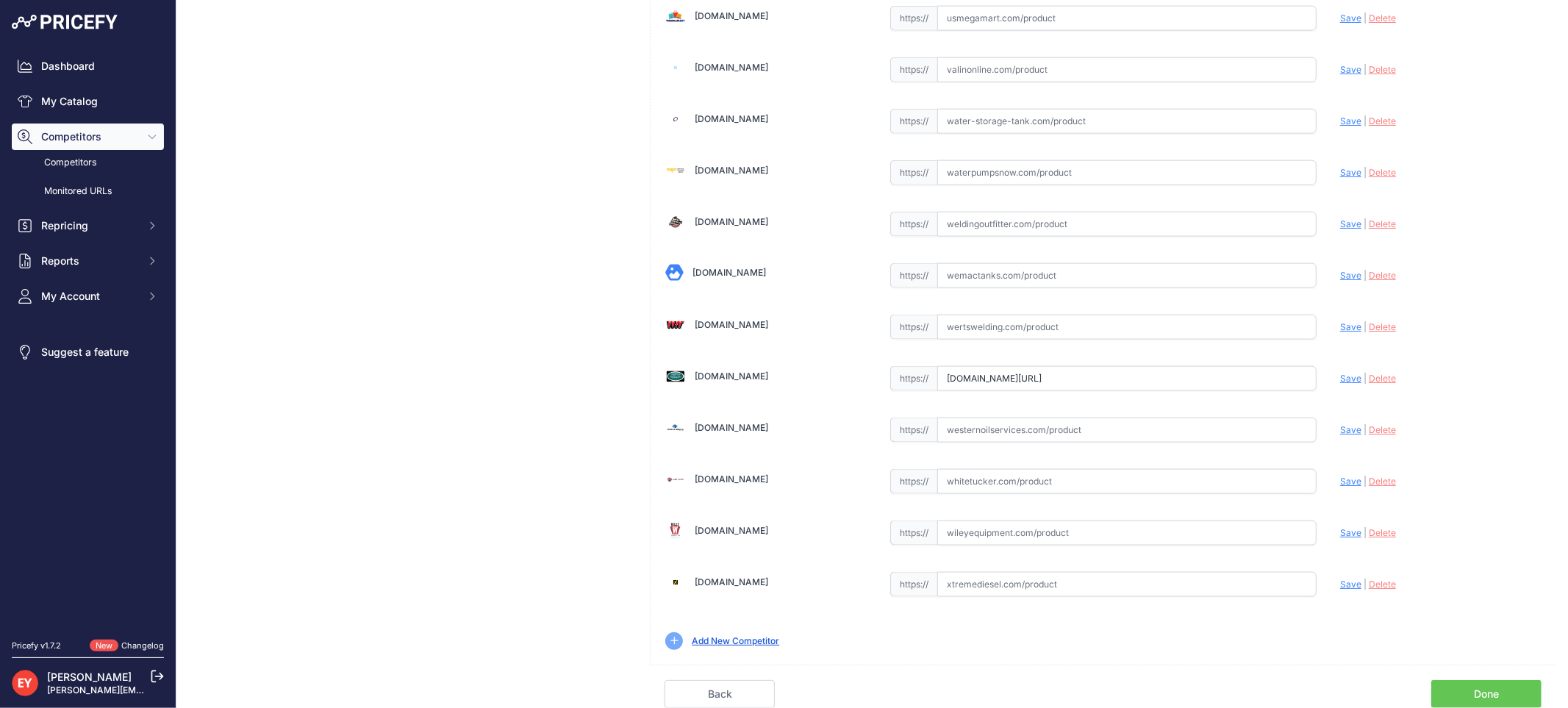
drag, startPoint x: 942, startPoint y: 380, endPoint x: 1369, endPoint y: 391, distance: 427.1
paste input "https://westechequipment.com/index.php?main_page=product_info&products_id=70144…"
click at [1341, 380] on span "Save" at bounding box center [1350, 378] width 21 height 11
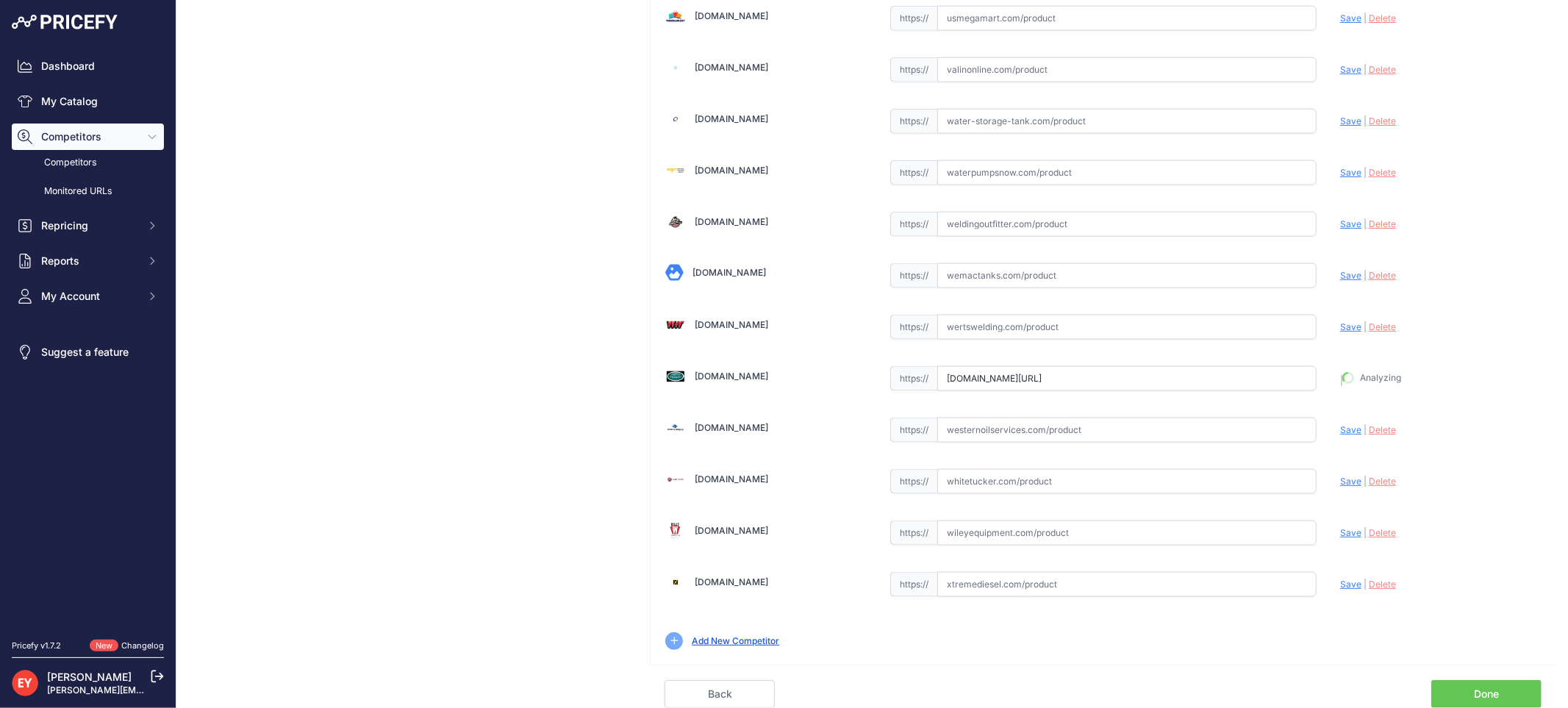
type input "https://westechequipment.com/index.php?main_page=product_info&products_id=70144…"
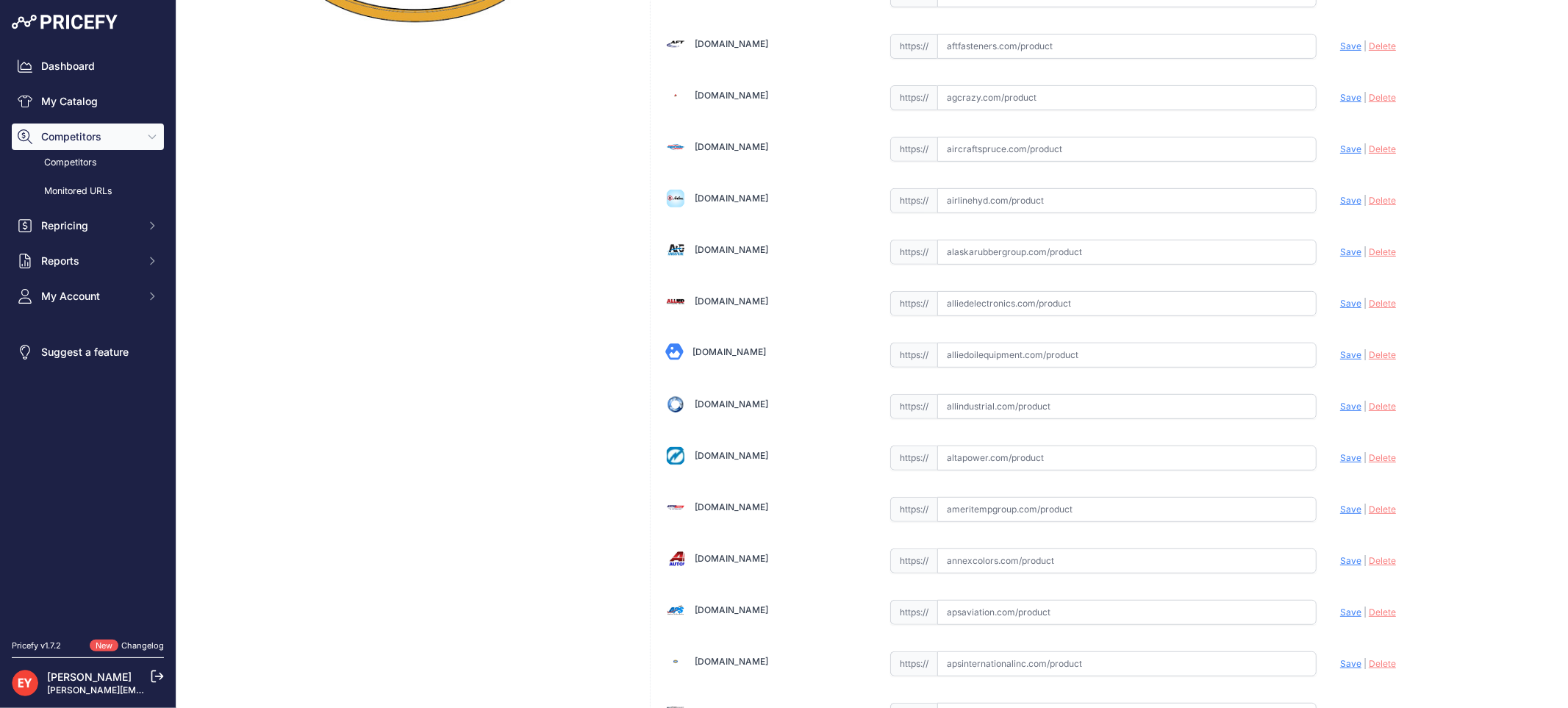
click at [1078, 361] on input "text" at bounding box center [1126, 355] width 379 height 25
click at [1075, 357] on input "text" at bounding box center [1126, 355] width 379 height 25
paste input "https://alliedoilequipment.com/shop/opw-fueling-components/wsp37-8-37-dia-wt-sp…"
click at [1340, 360] on span "Save" at bounding box center [1350, 354] width 21 height 11
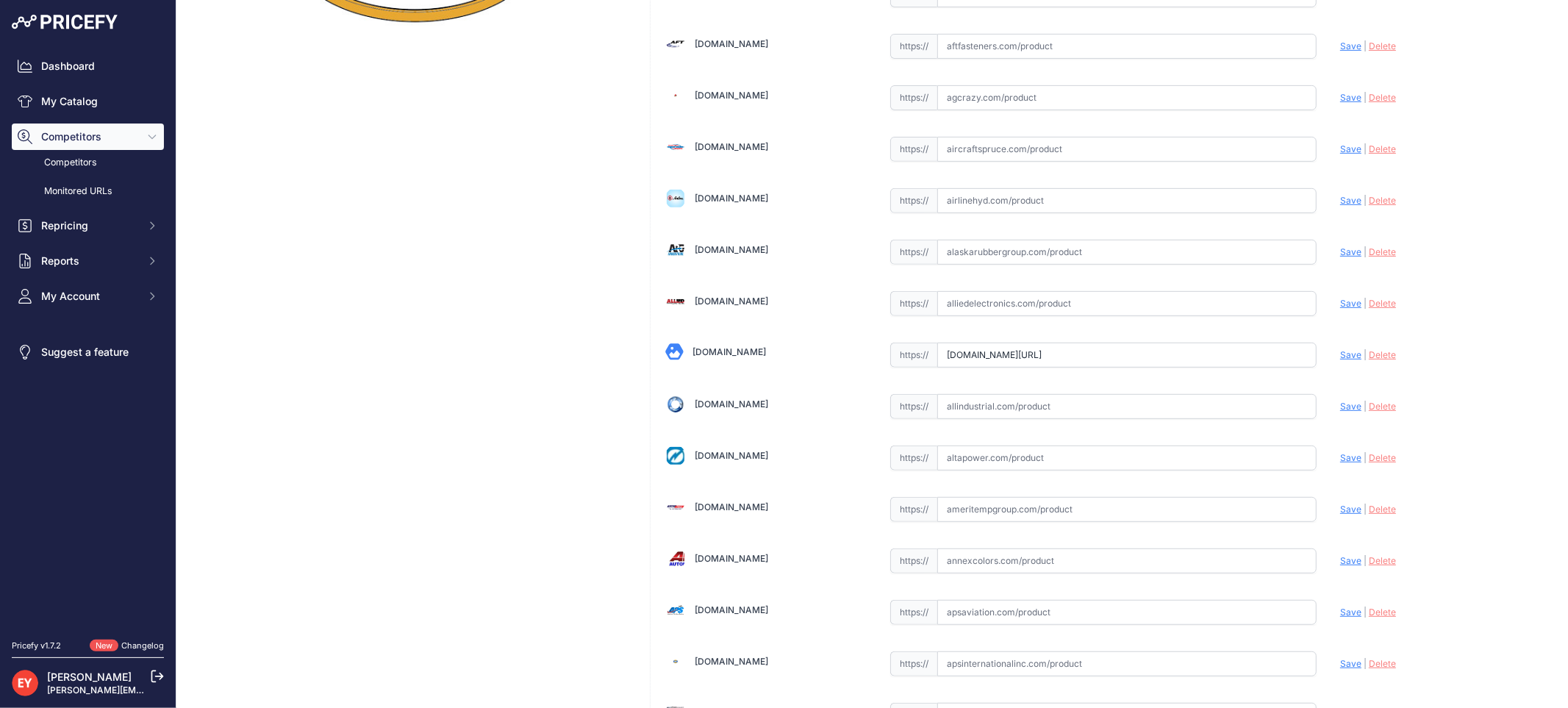
scroll to position [0, 0]
type input "https://alliedoilequipment.com/shop/opw-fueling-components/wsp37-8-37-dia-wt-sp…"
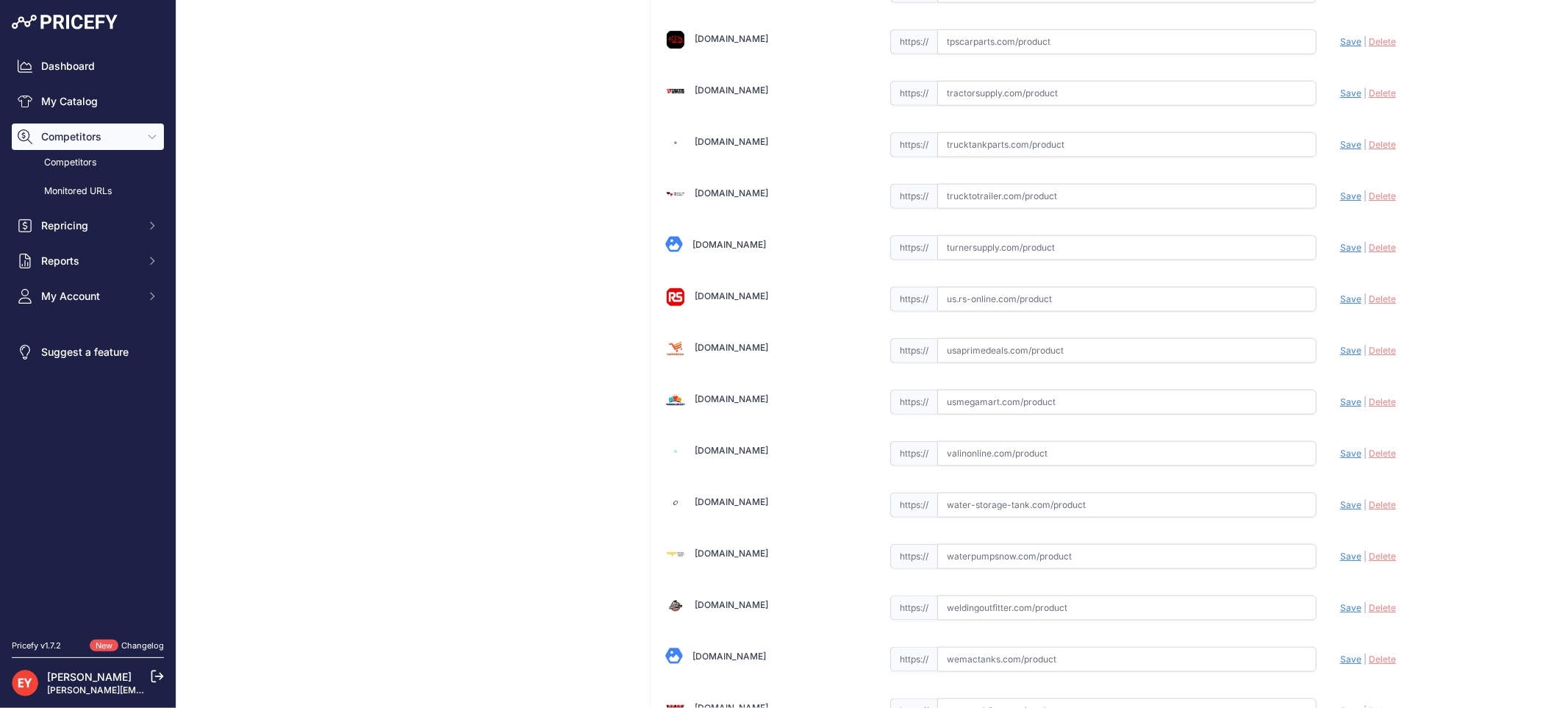
scroll to position [11008, 0]
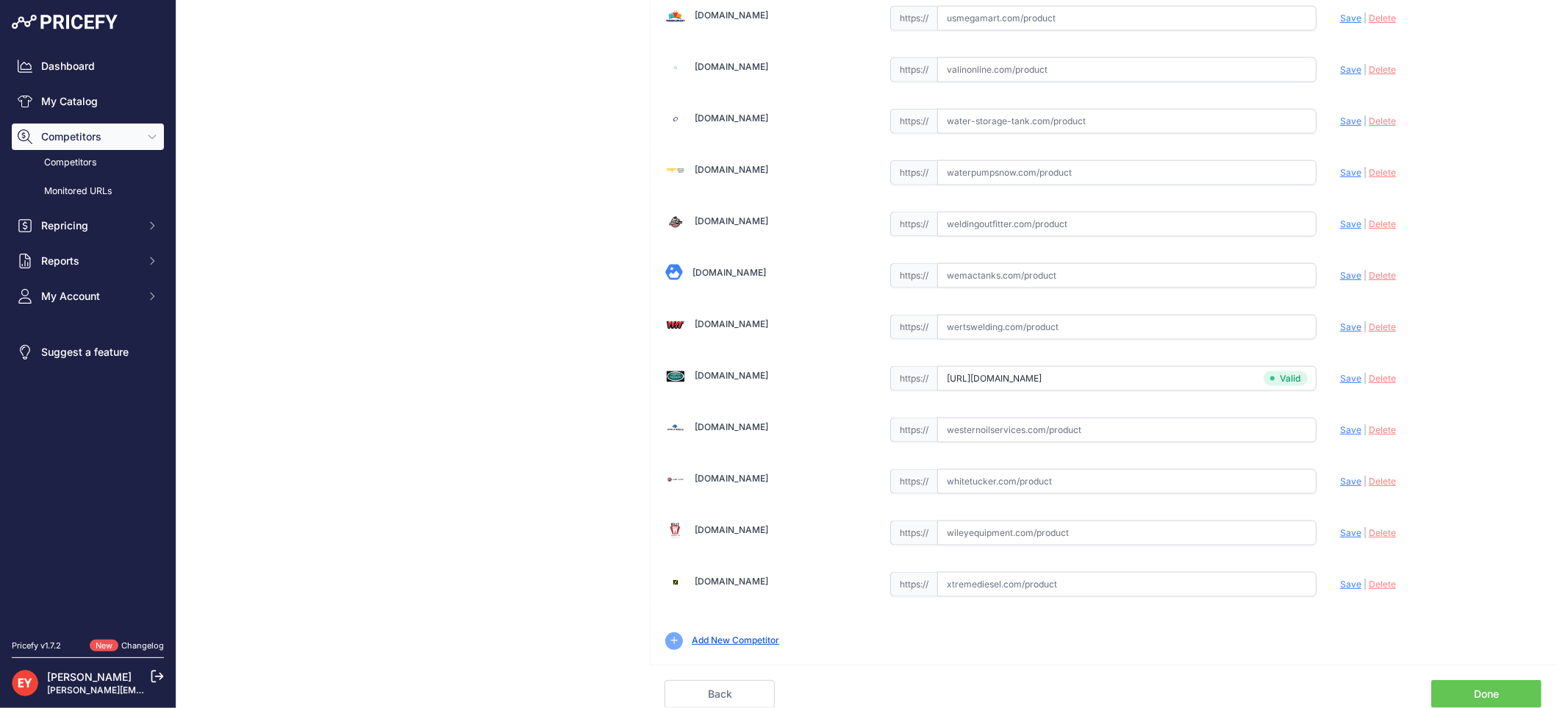
click at [1463, 694] on link "Done" at bounding box center [1486, 694] width 111 height 28
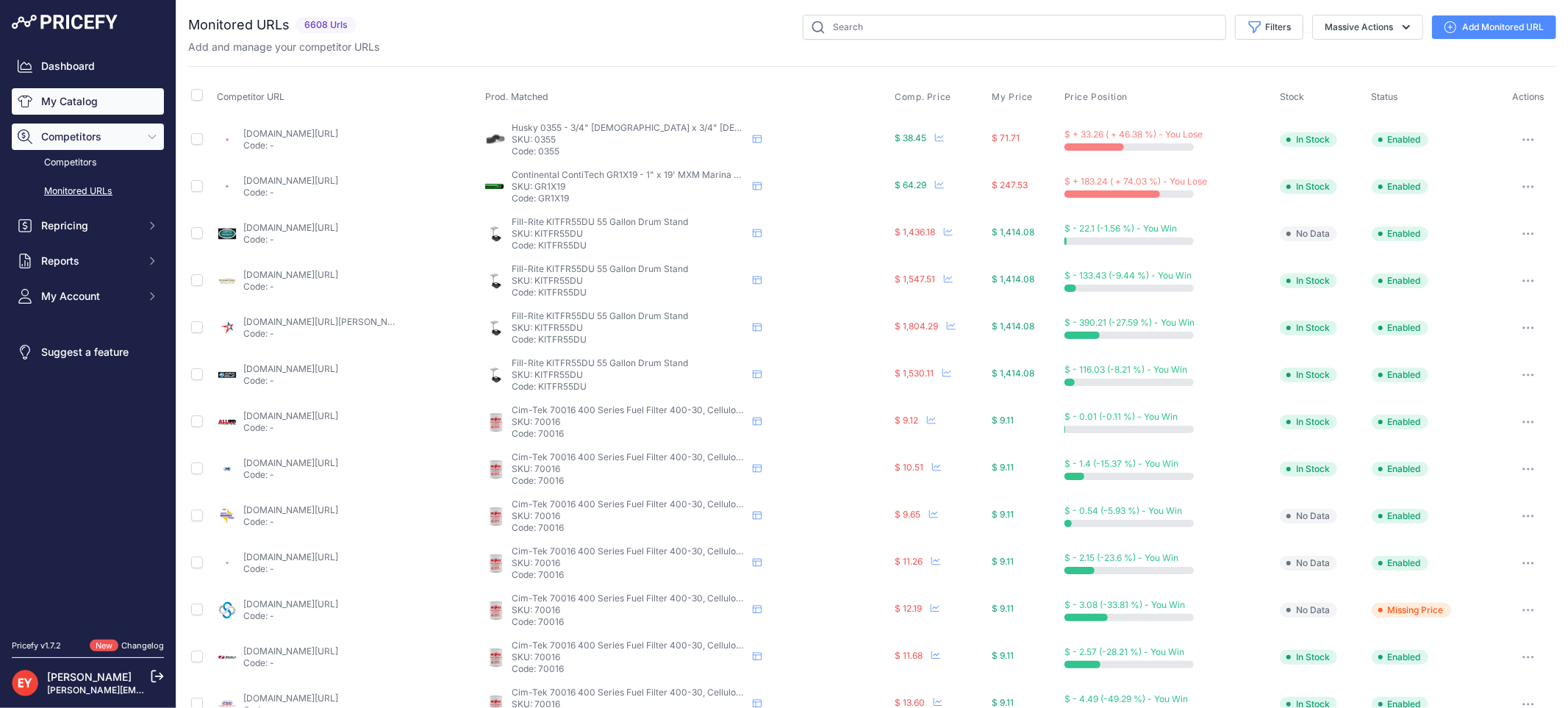
click at [70, 94] on link "My Catalog" at bounding box center [88, 101] width 152 height 26
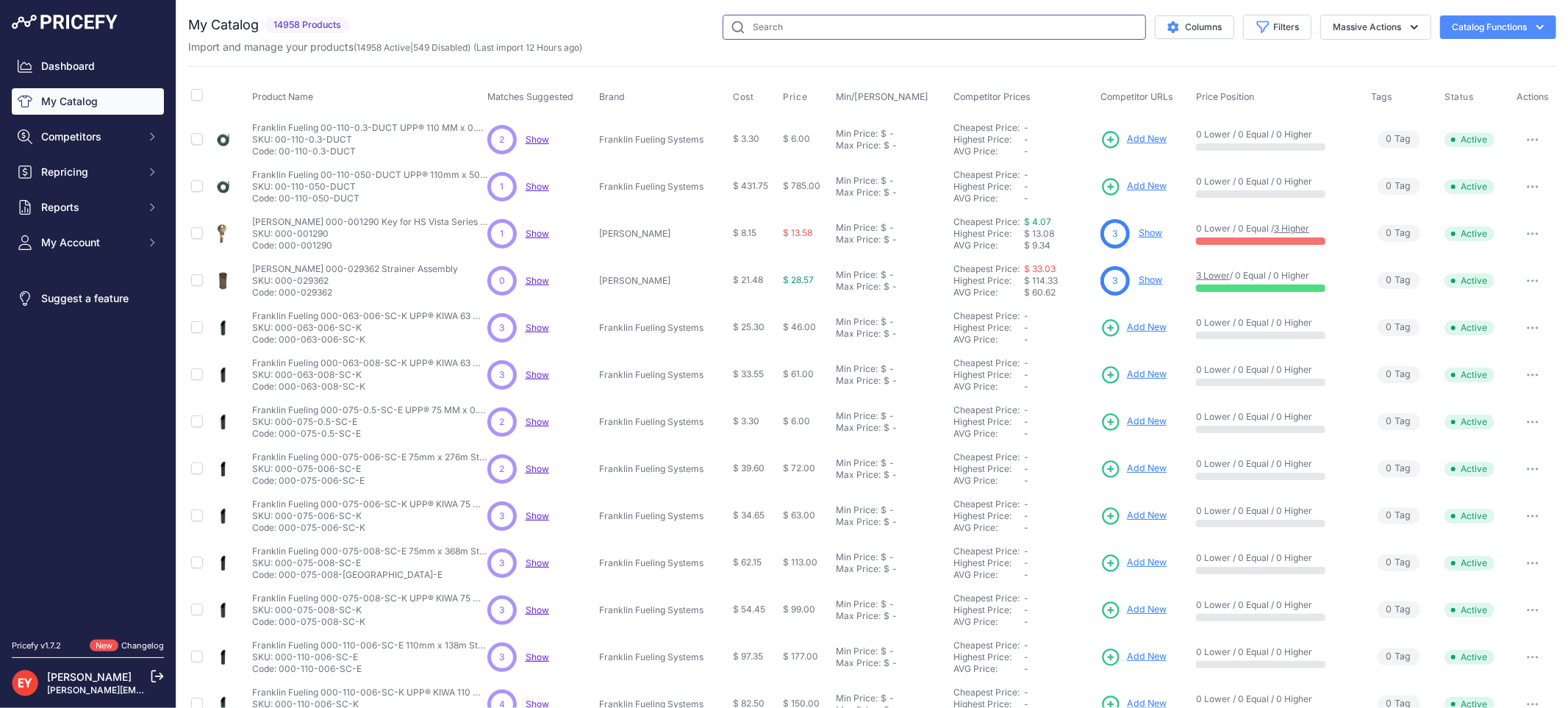
click at [817, 35] on input "text" at bounding box center [934, 26] width 424 height 25
paste input "WSP37-16"
type input "WSP37-16"
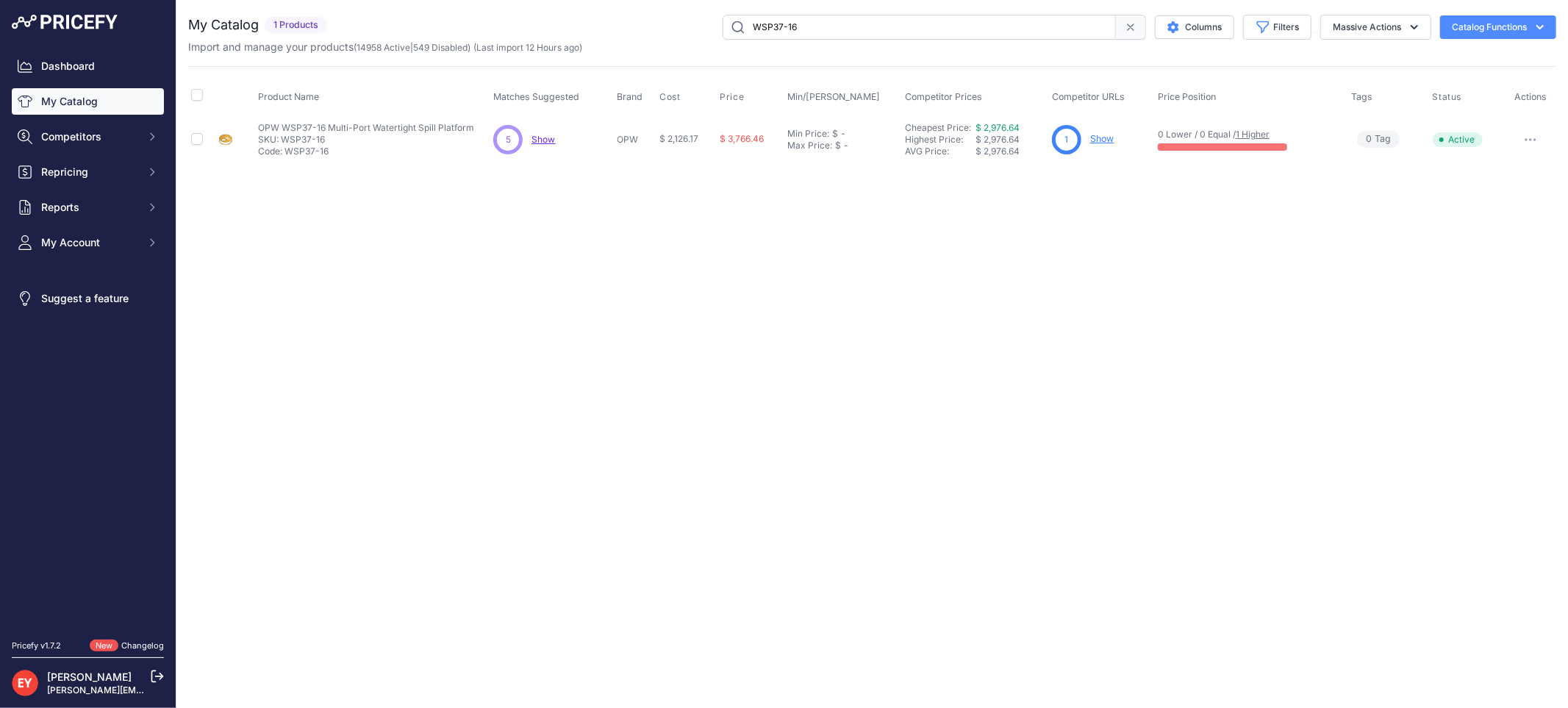
click at [1097, 136] on link "Show" at bounding box center [1102, 138] width 24 height 11
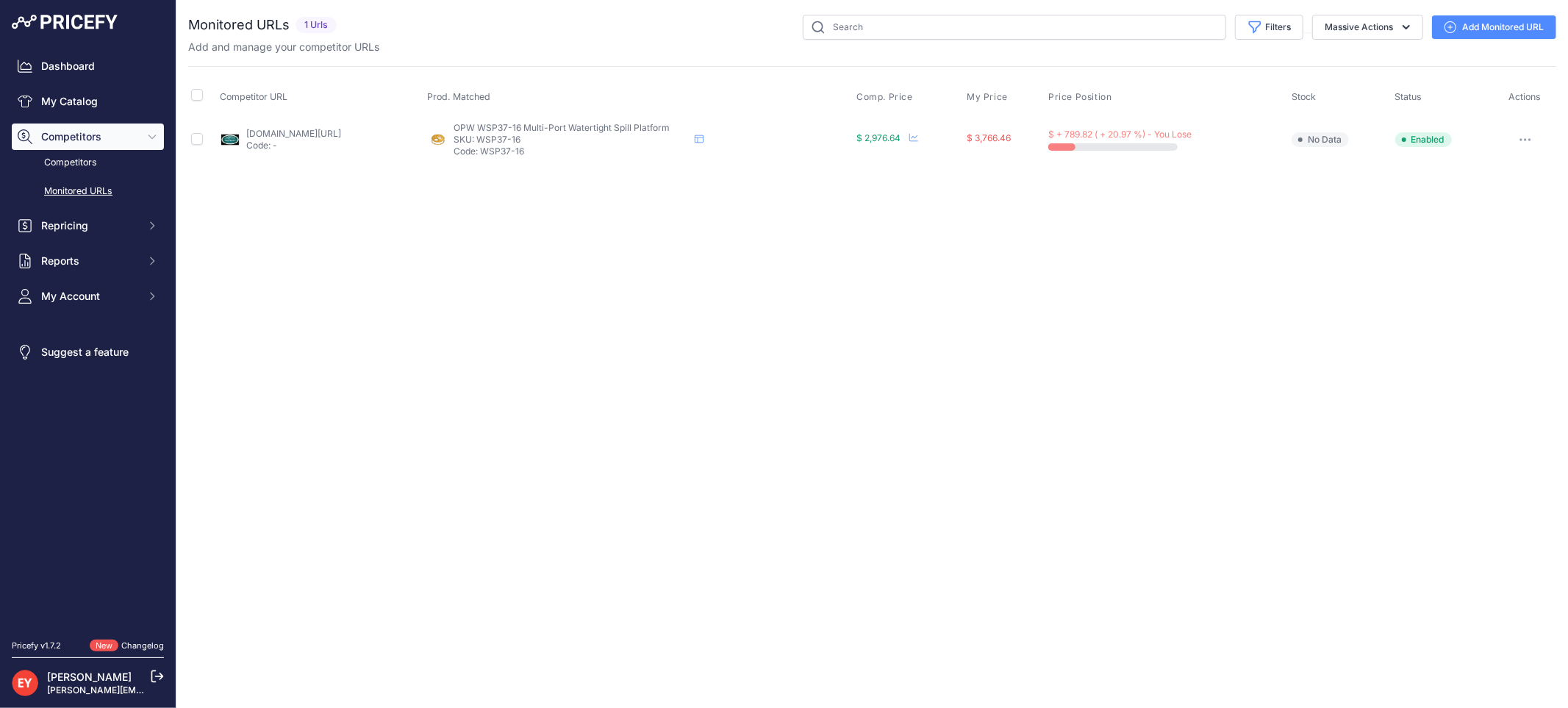
click at [1466, 30] on link "Add Monitored URL" at bounding box center [1494, 27] width 124 height 24
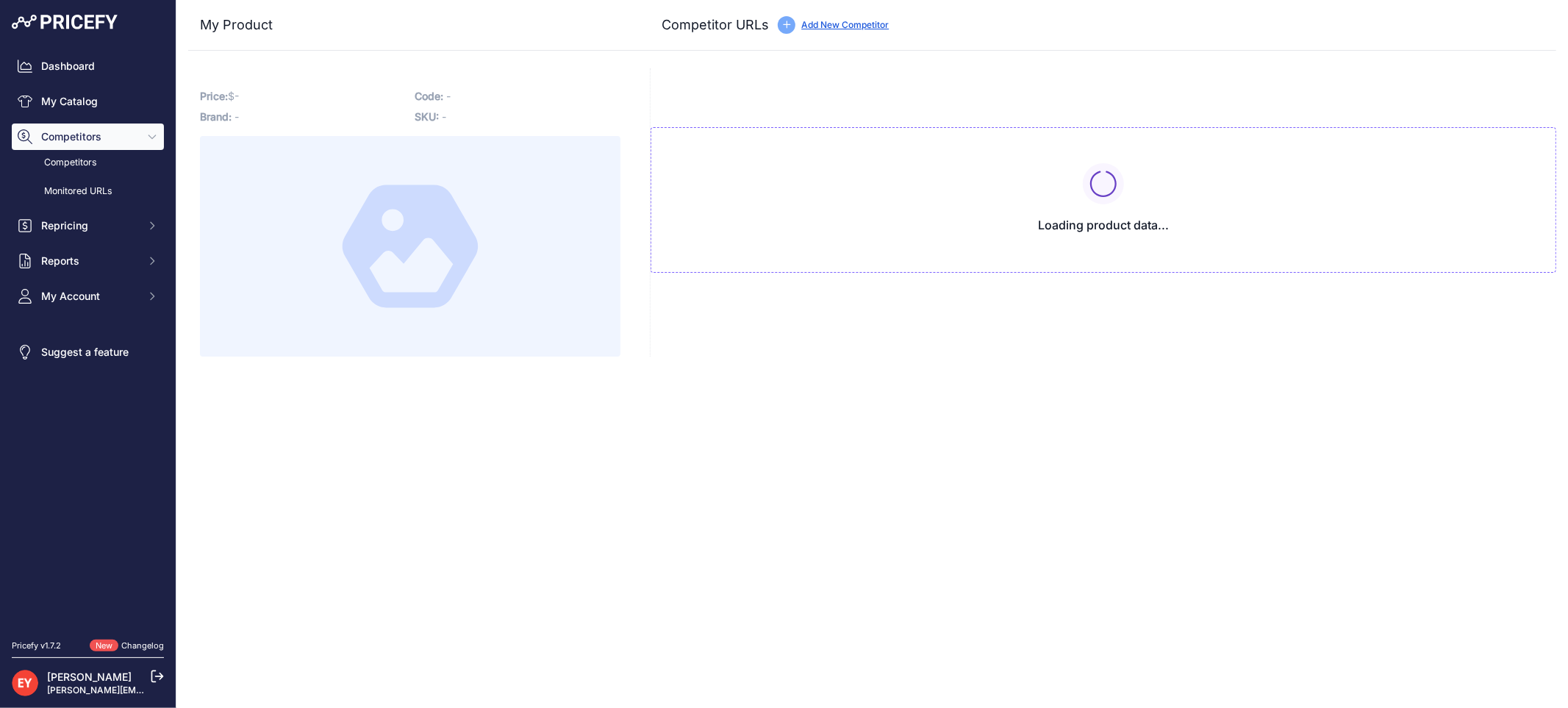
type input "westechequipment.com/index.php?main_page=product_info&products_id=70143&prirule…"
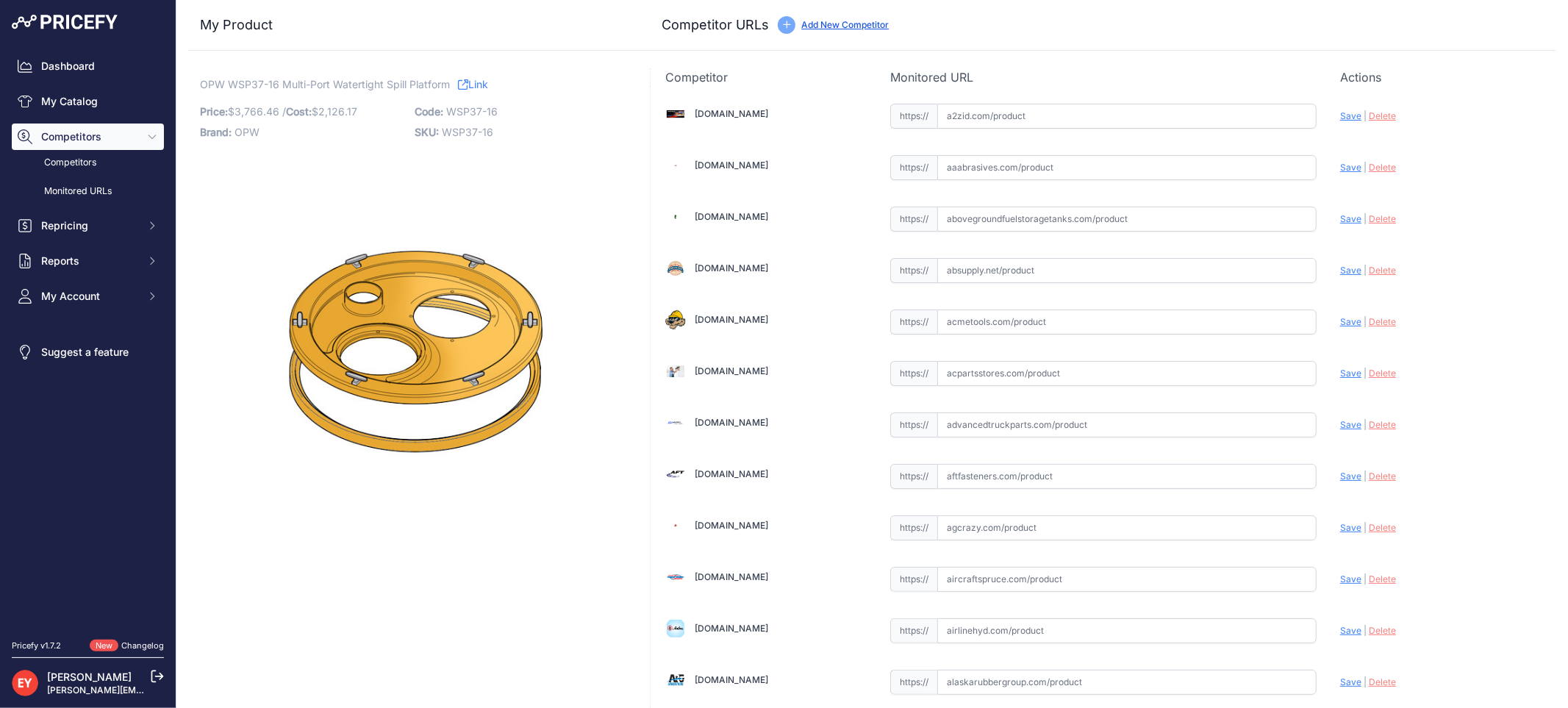
scroll to position [4352, 0]
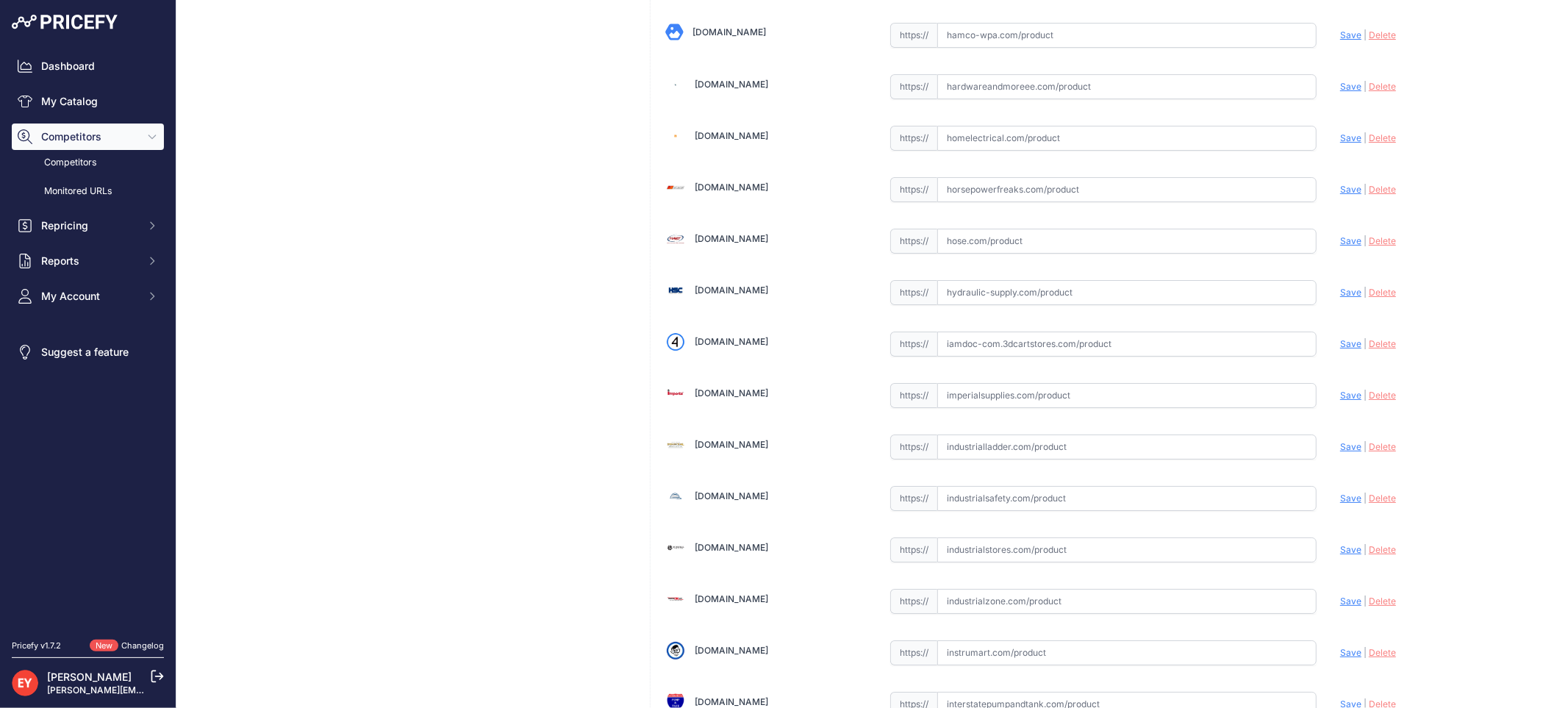
click at [996, 357] on input "text" at bounding box center [1126, 344] width 379 height 25
paste input "https://iamdoc-com.3dcartstores.com/37-Dia-Wt-Spill-Platform-W-Dual-Access-Port…"
click at [1340, 349] on span "Save" at bounding box center [1350, 343] width 21 height 11
type input "https://iamdoc-com.3dcartstores.com/37-Dia-Wt-Spill-Platform-W-Dual-Access-Port…"
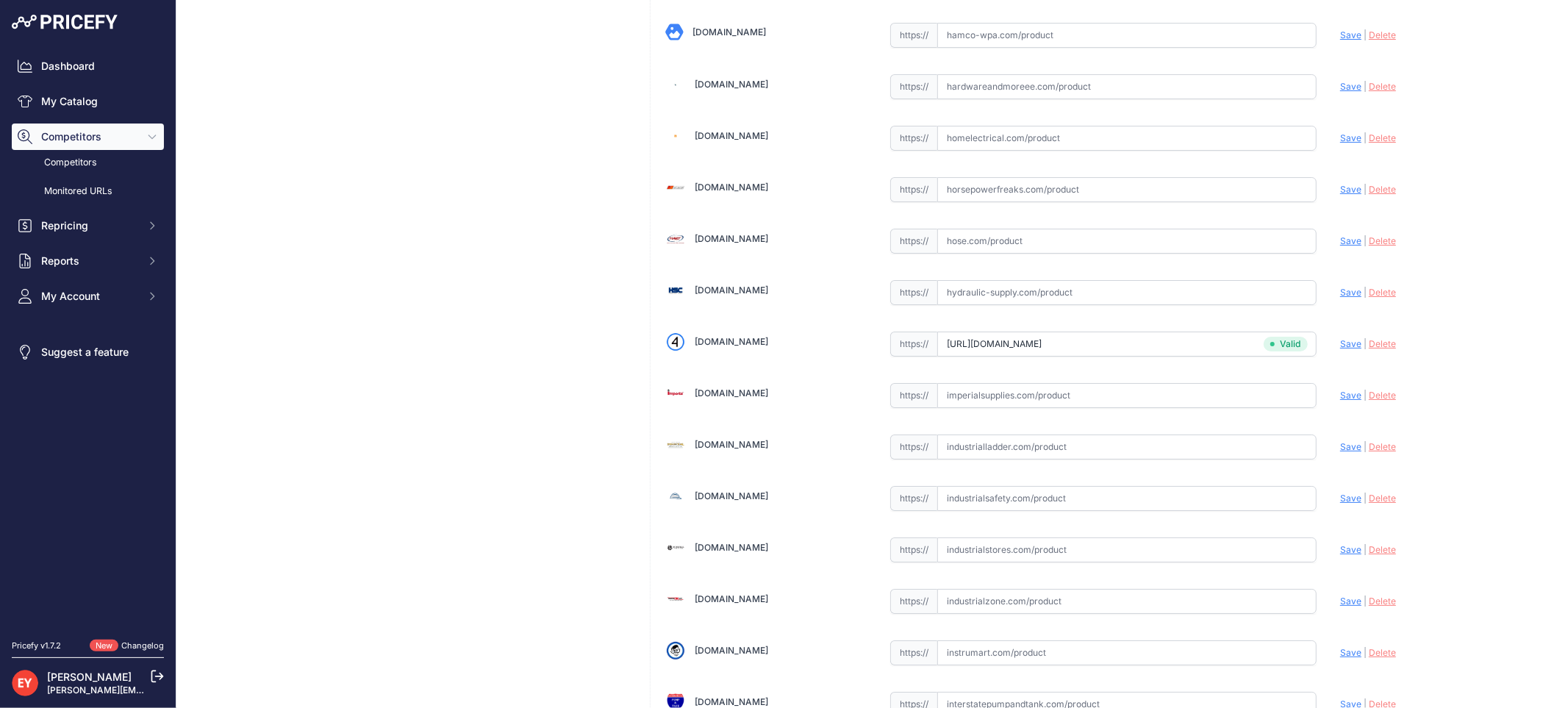
scroll to position [10974, 0]
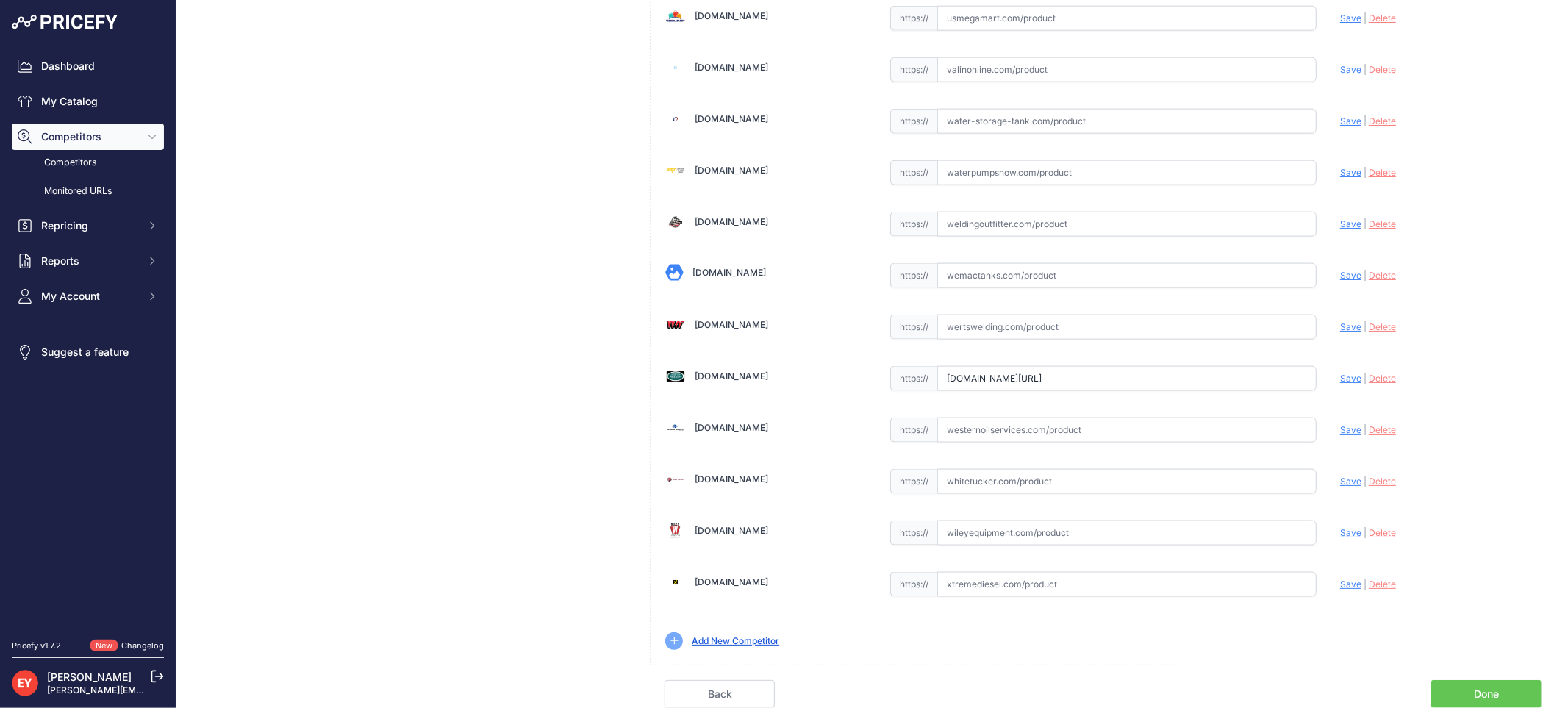
drag, startPoint x: 941, startPoint y: 375, endPoint x: 1314, endPoint y: 385, distance: 373.1
paste input "https://westechequipment.com/index.php?main_page=product_info&products_id=70143…"
click at [1340, 376] on span "Save" at bounding box center [1350, 378] width 21 height 11
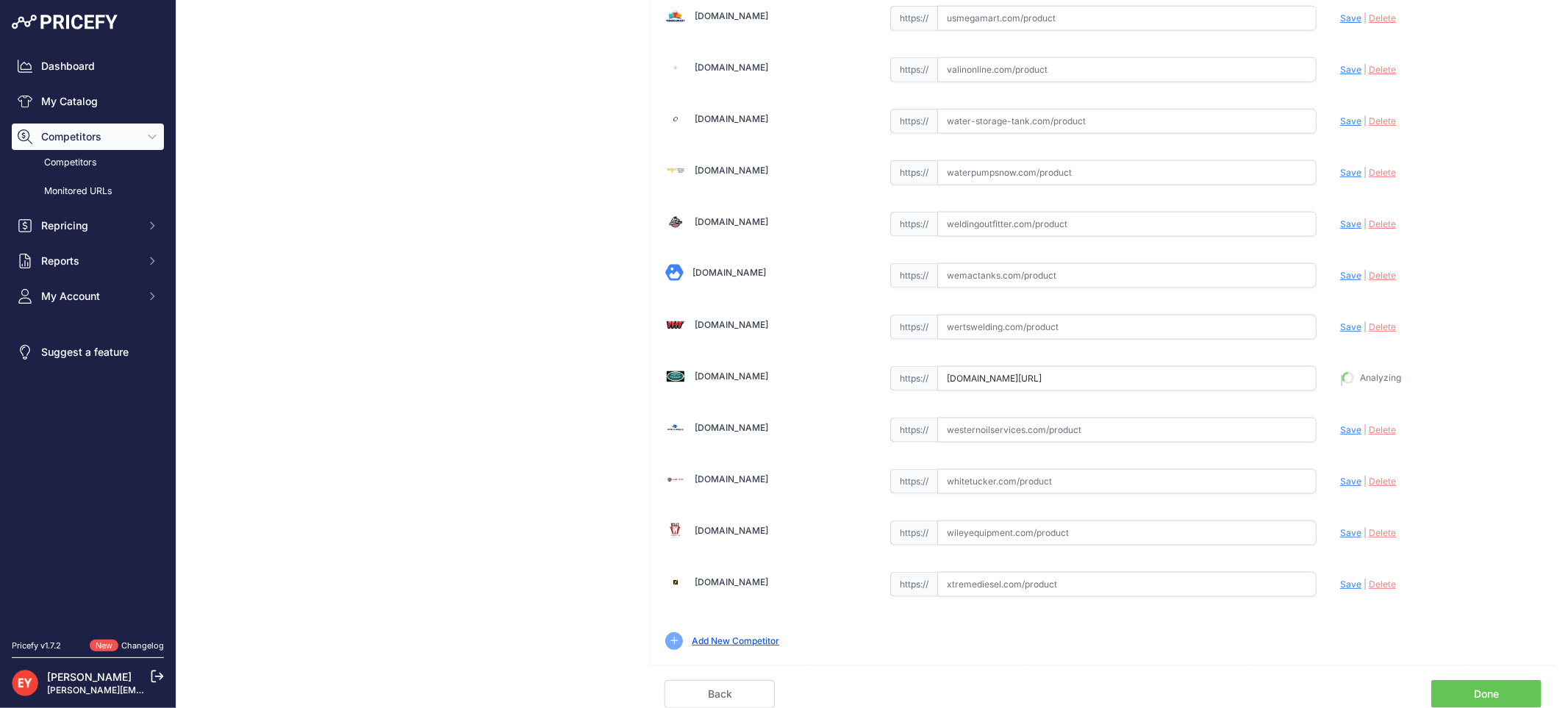
type input "https://westechequipment.com/index.php?main_page=product_info&products_id=70143…"
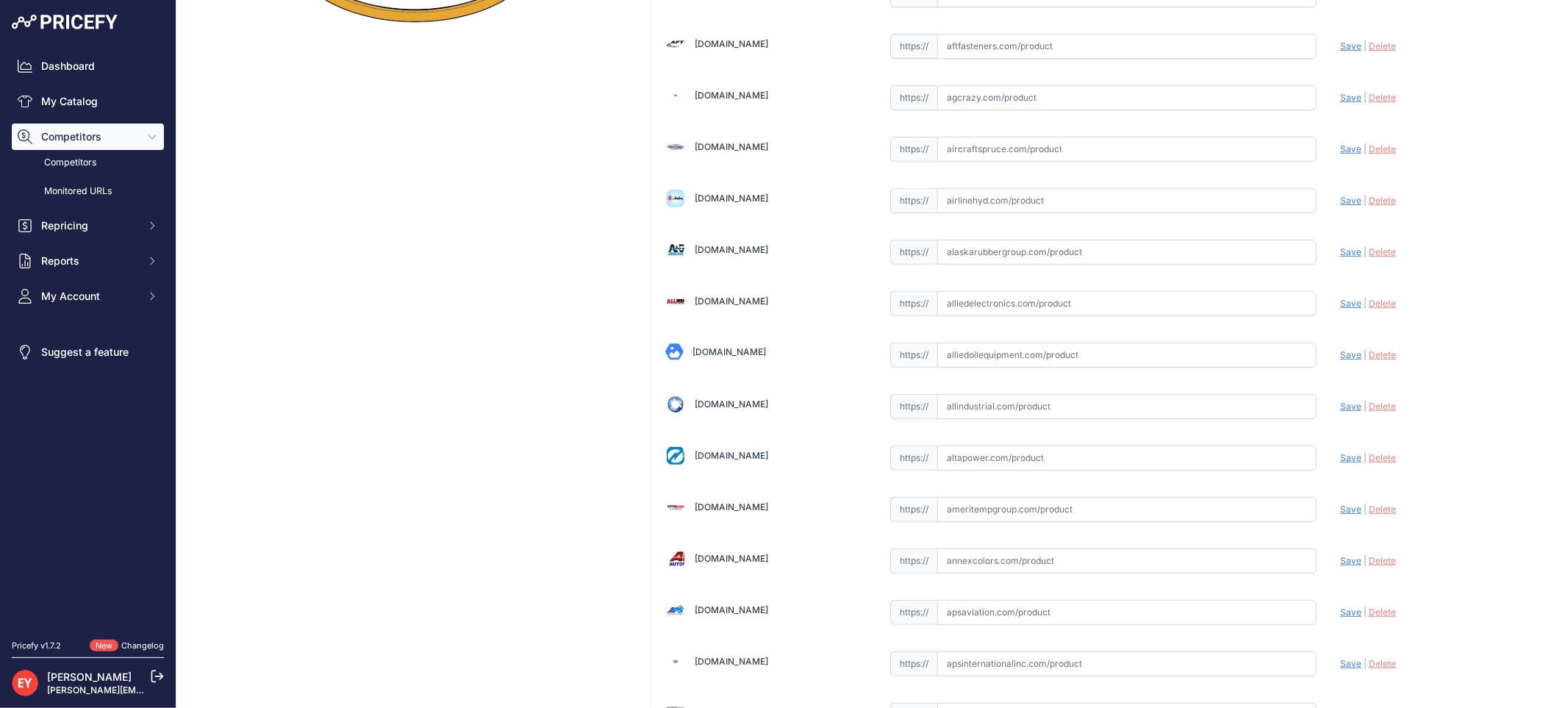
click at [957, 350] on input "text" at bounding box center [1126, 355] width 379 height 25
paste input "https://alliedoilequipment.com/shop/opw-fueling-components/wsp37-16-37-dia-wt-s…"
type input "https://alliedoilequipment.com/shop/opw-fueling-components/wsp37-16-37-dia-wt-s…"
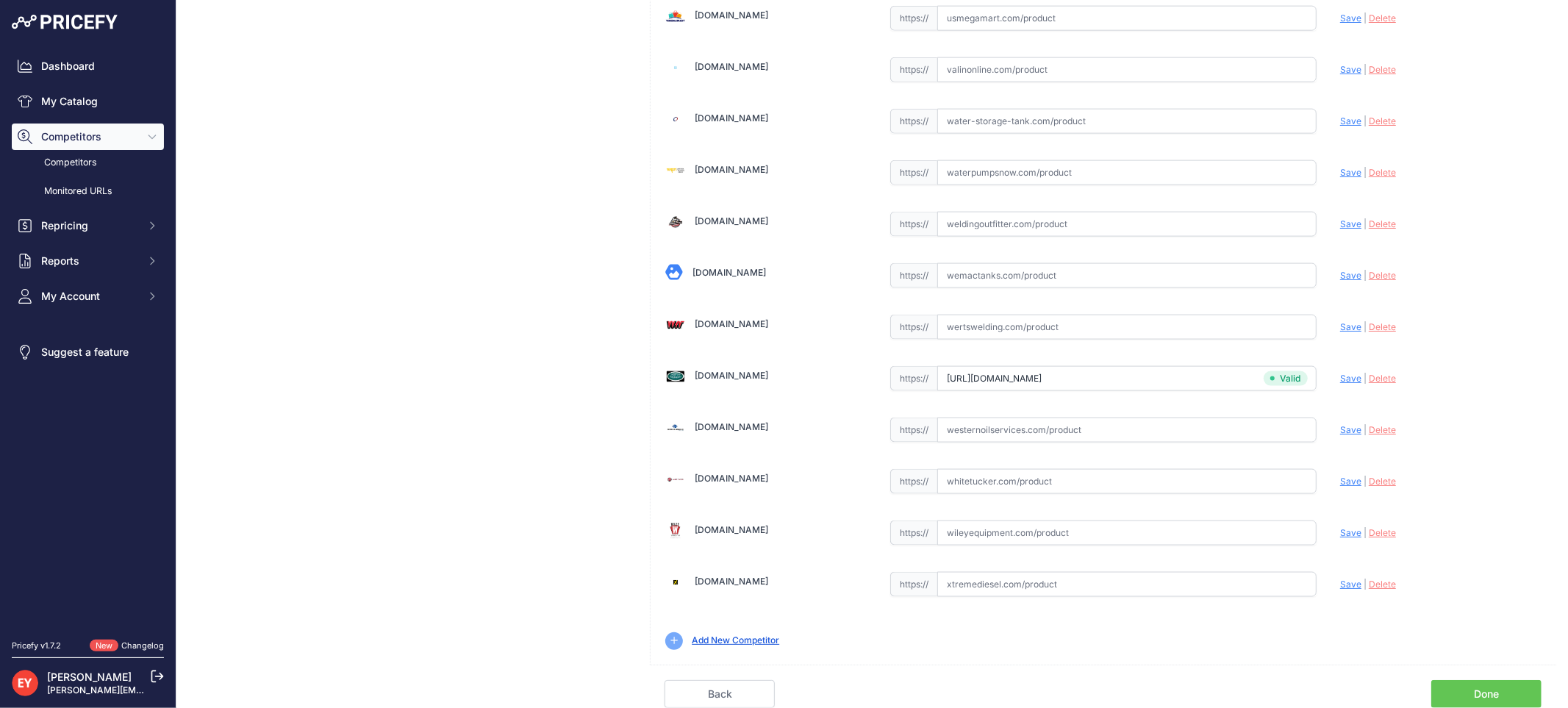
scroll to position [0, 0]
click at [1479, 688] on link "Done" at bounding box center [1486, 694] width 111 height 28
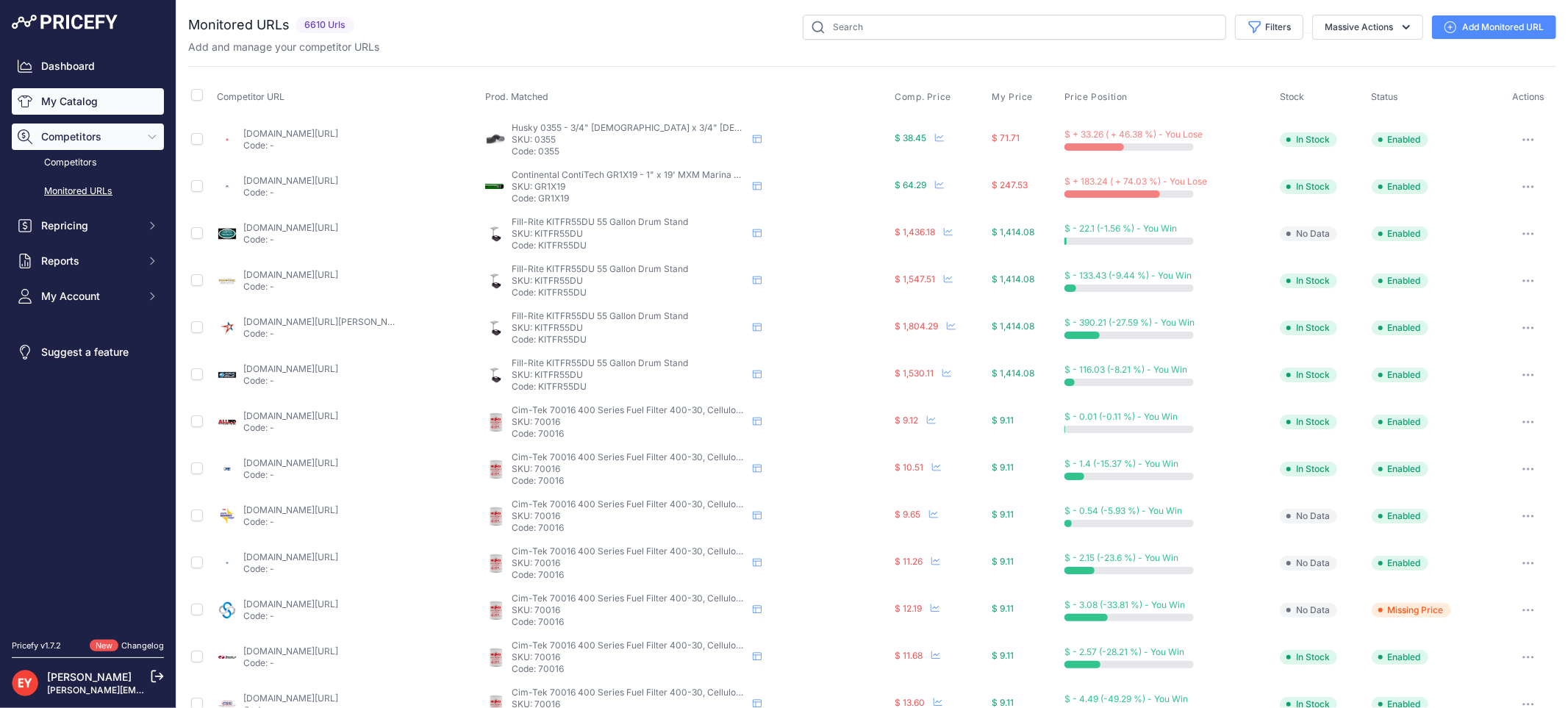
click at [63, 108] on link "My Catalog" at bounding box center [88, 101] width 152 height 26
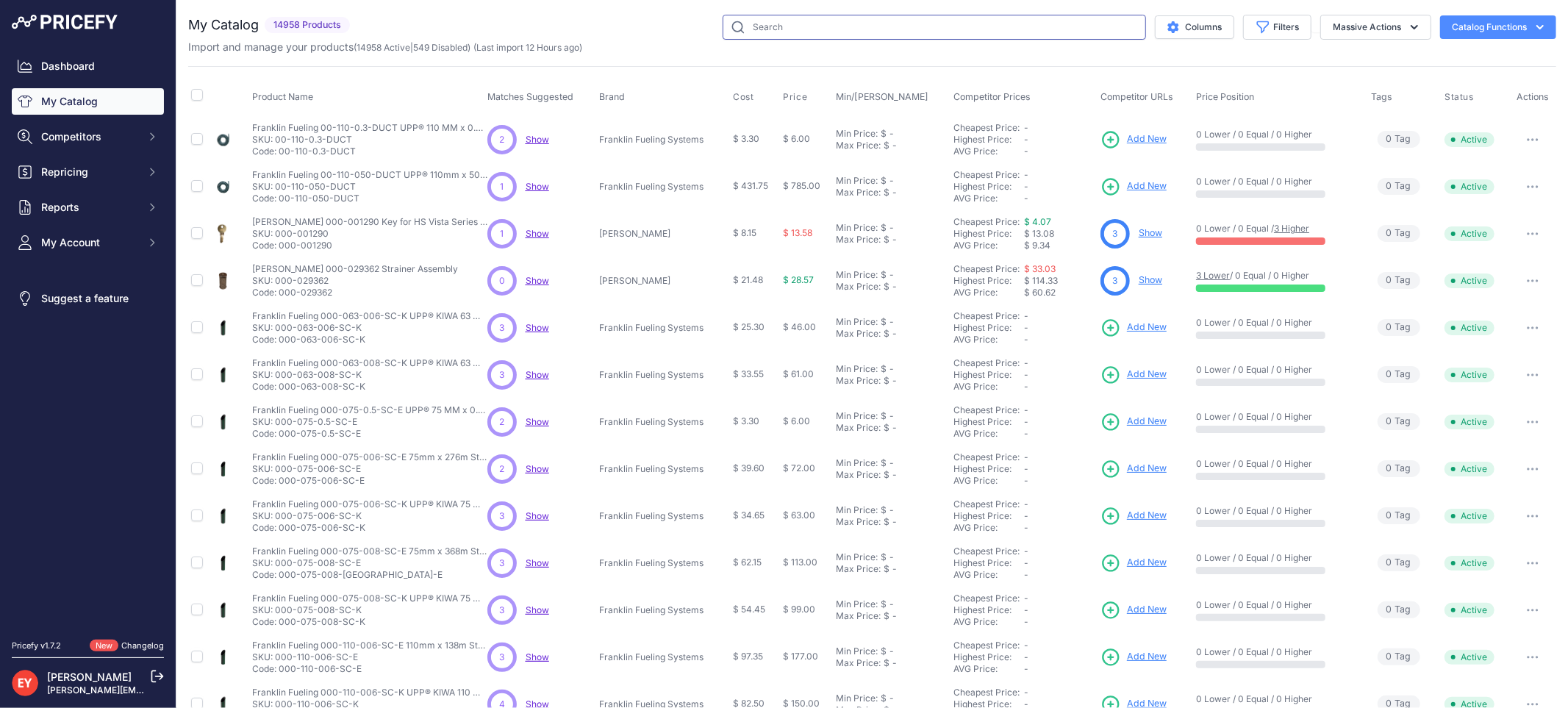
click at [780, 31] on input "text" at bounding box center [934, 26] width 424 height 25
paste input "WSP33-16"
type input "WSP33-16"
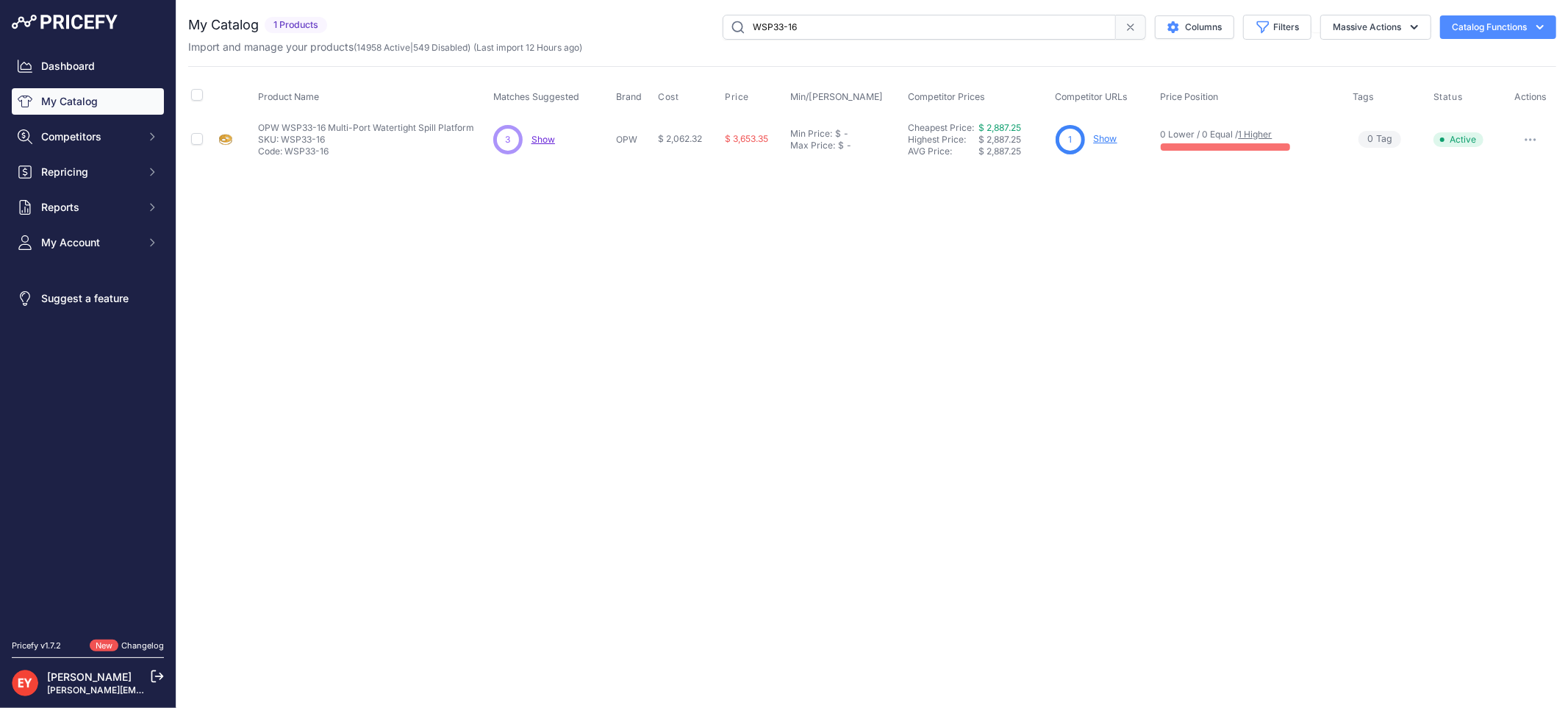
click at [1114, 138] on link "Show" at bounding box center [1105, 138] width 24 height 11
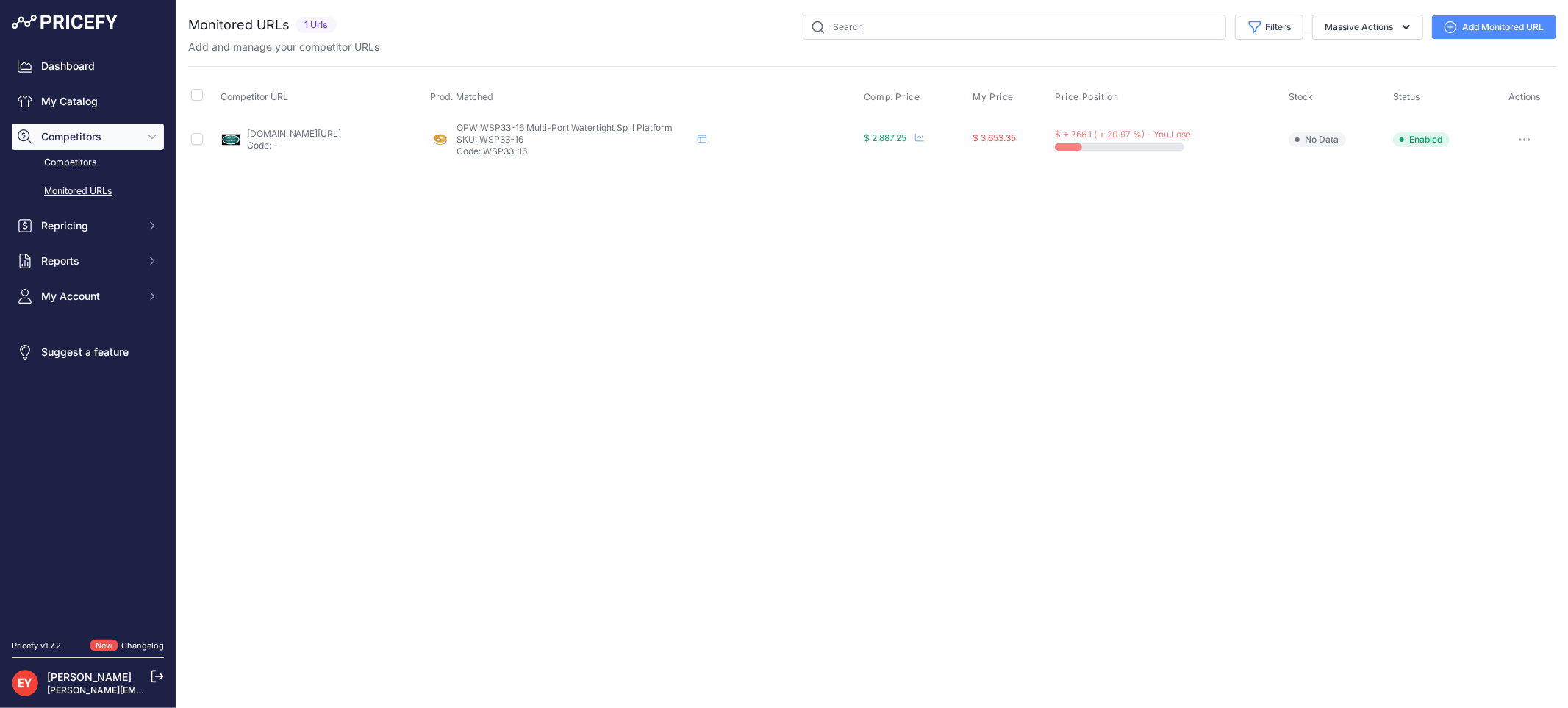
click at [1468, 33] on link "Add Monitored URL" at bounding box center [1494, 27] width 124 height 24
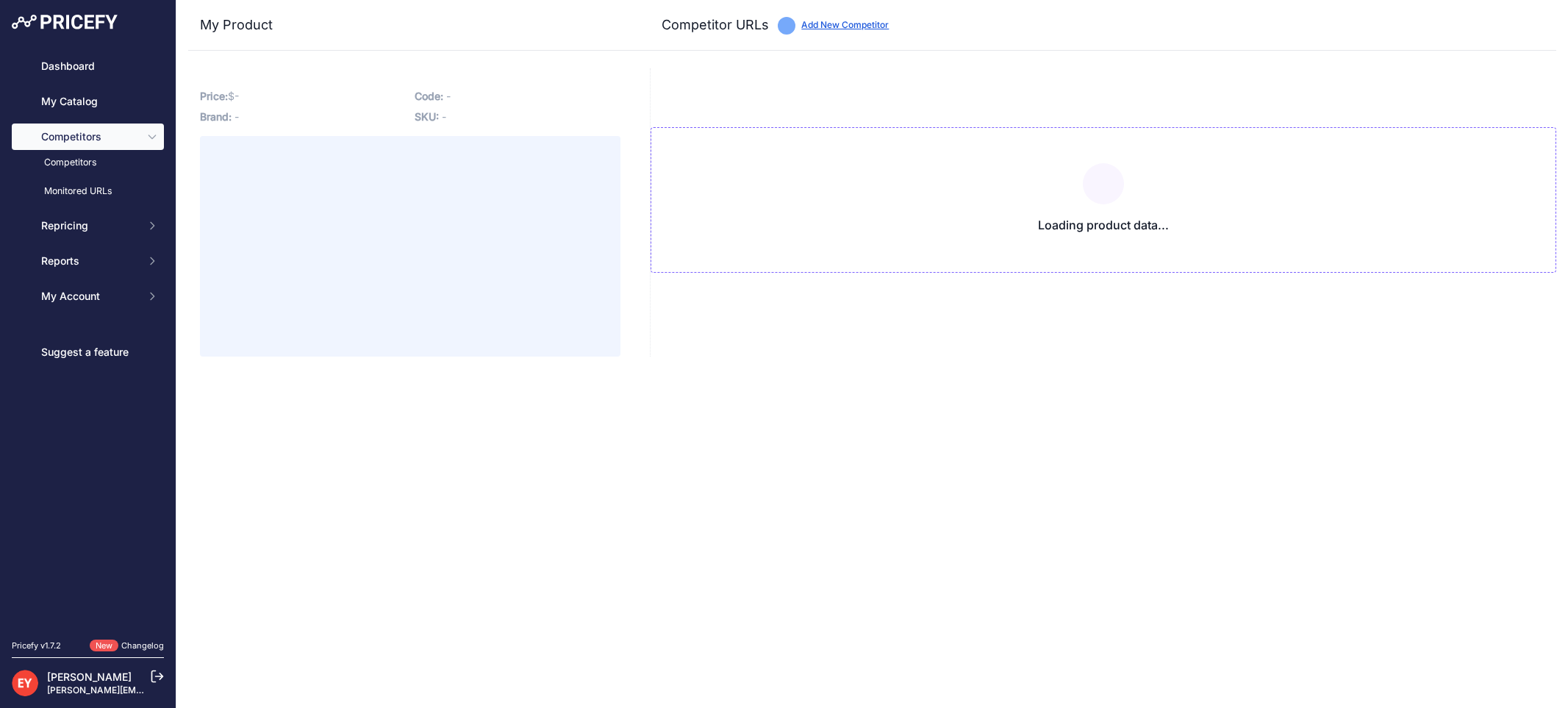
type input "[DOMAIN_NAME][URL]"
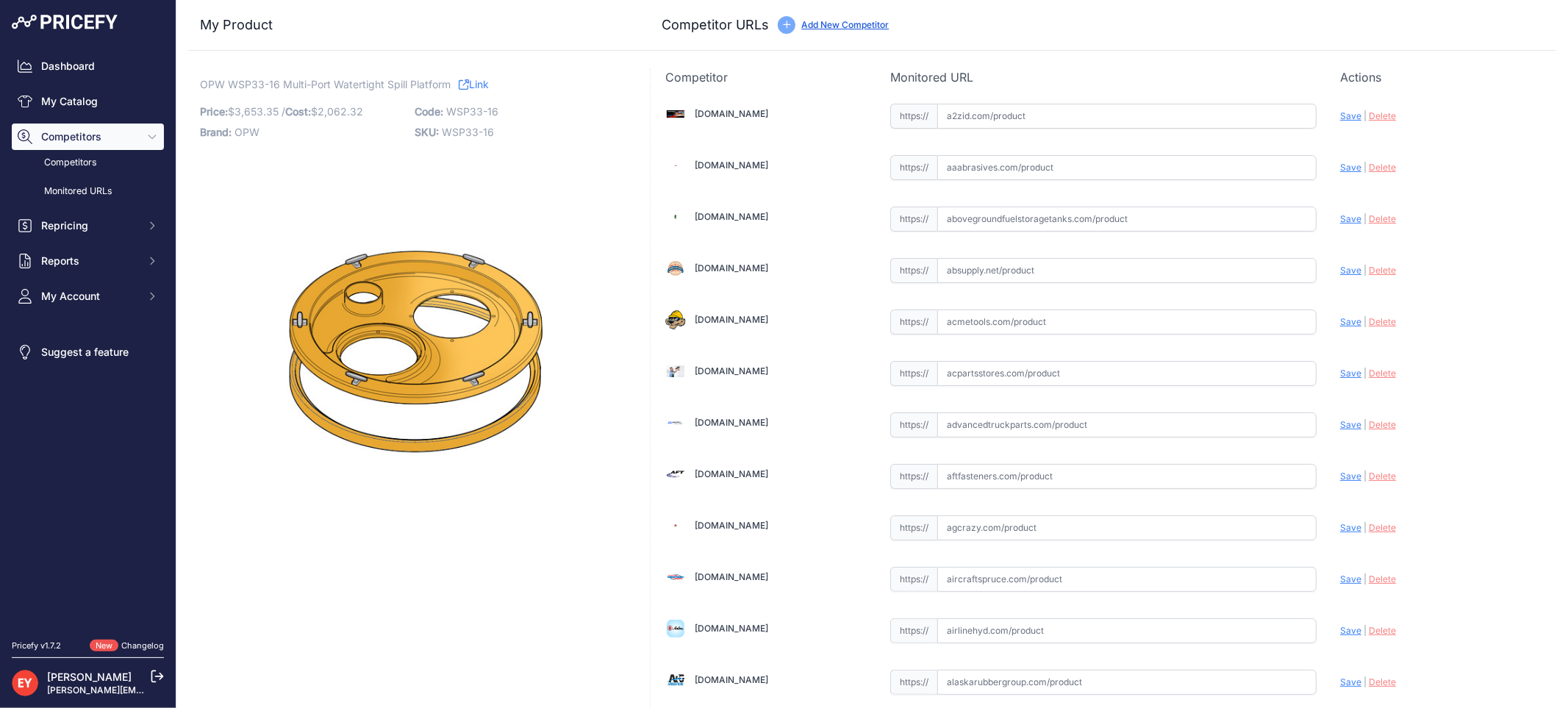
scroll to position [4352, 0]
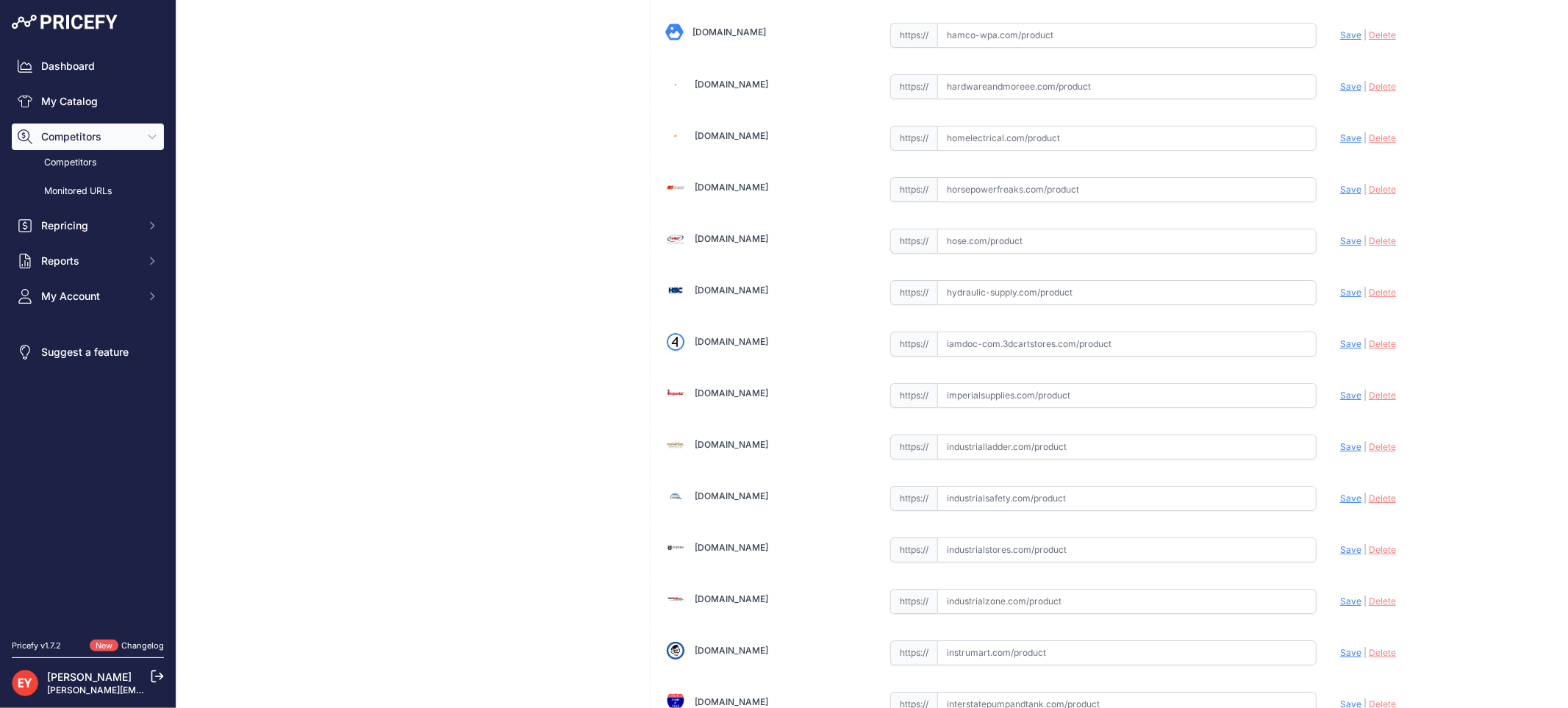
click at [993, 357] on input "text" at bounding box center [1126, 344] width 379 height 25
paste input "https://iamdoc-com.3dcartstores.com/33-Dia-Wt-Spill-Platform-W-Dual-Access-Port…"
click at [1342, 349] on span "Save" at bounding box center [1350, 343] width 21 height 11
type input "https://iamdoc-com.3dcartstores.com/33-Dia-Wt-Spill-Platform-W-Dual-Access-Port…"
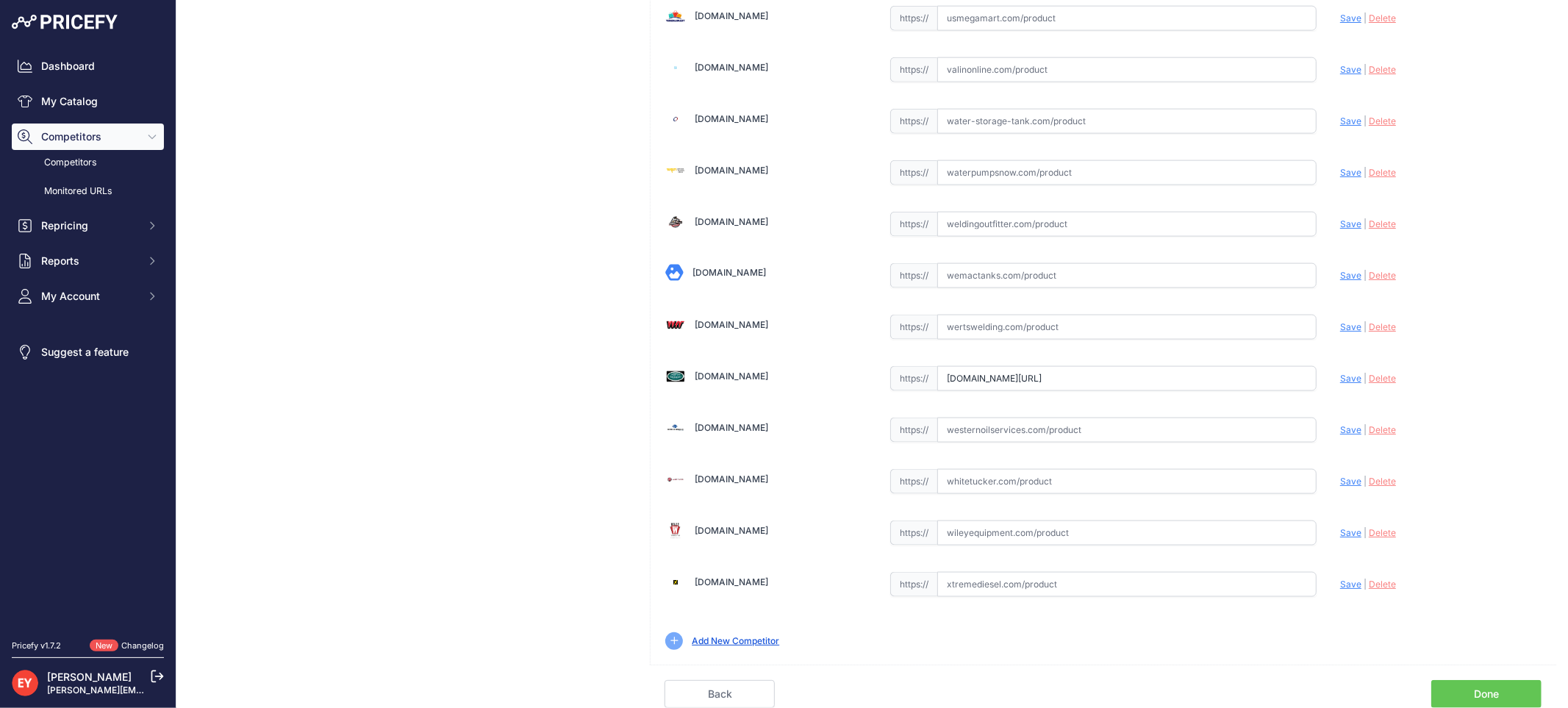
scroll to position [0, 94]
drag, startPoint x: 942, startPoint y: 377, endPoint x: 1297, endPoint y: 395, distance: 355.5
paste input "https://westechequipment.com/index.php?main_page=product_info&products_id=70141…"
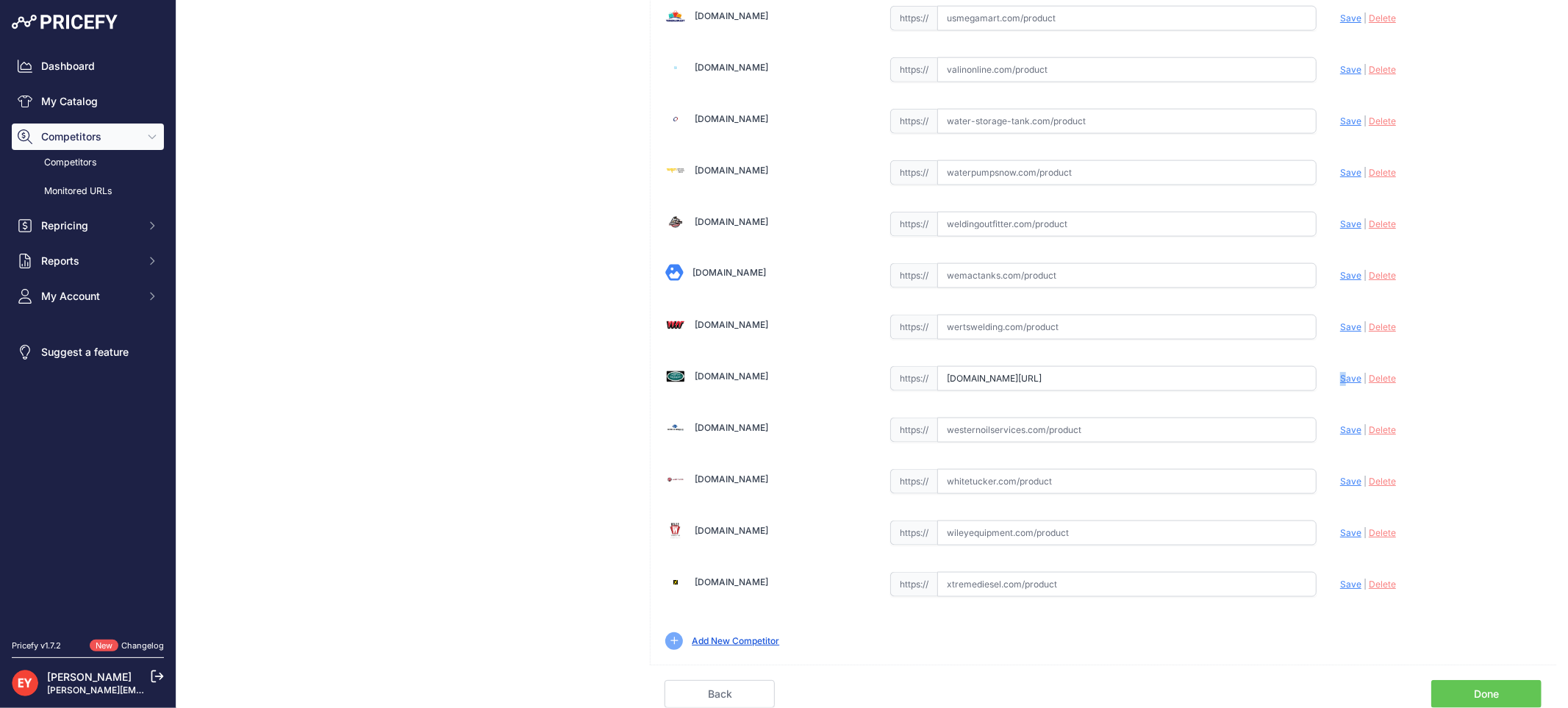
click at [1340, 376] on span "Save" at bounding box center [1350, 378] width 21 height 11
type input "https://westechequipment.com/index.php?main_page=product_info&products_id=70141…"
click at [1490, 693] on link "Done" at bounding box center [1486, 694] width 111 height 28
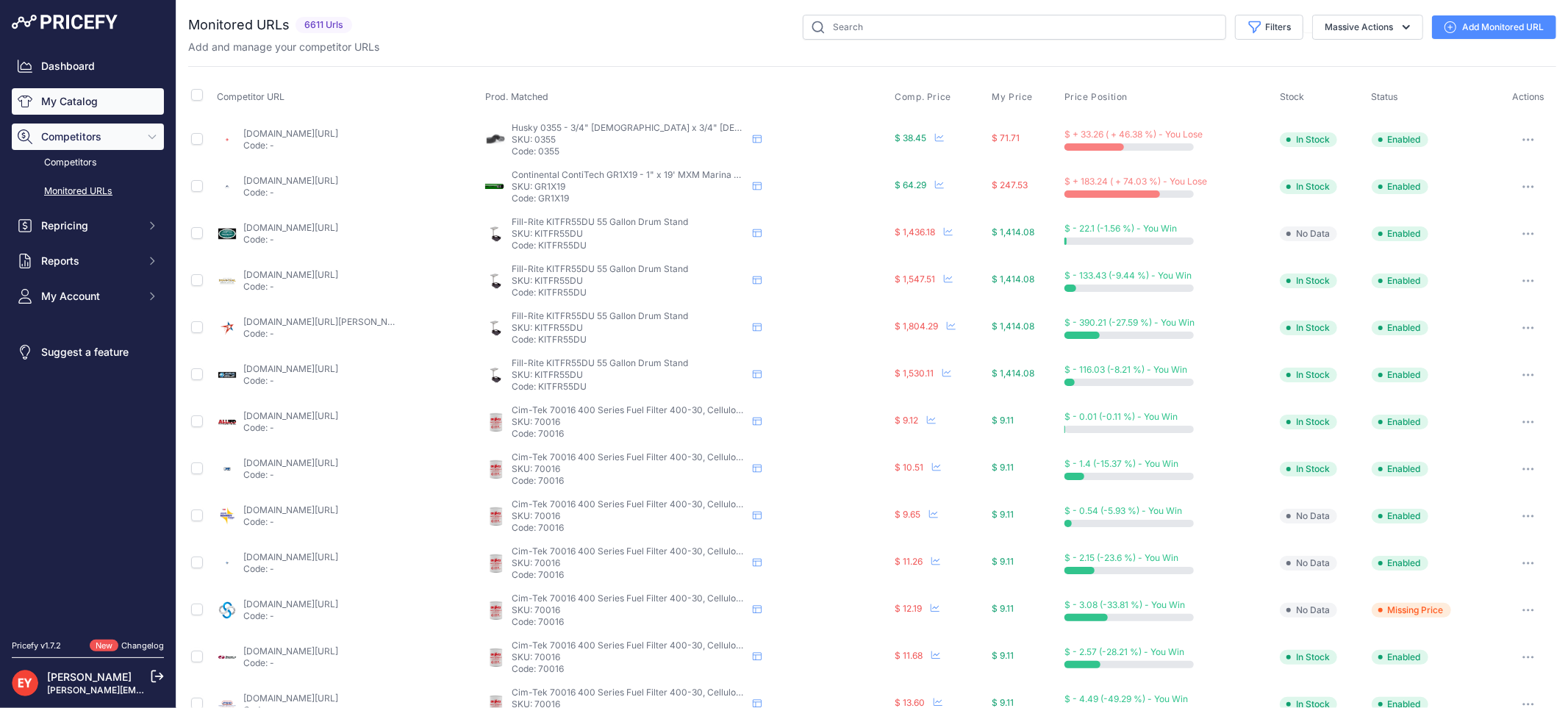
click at [66, 100] on link "My Catalog" at bounding box center [88, 101] width 152 height 26
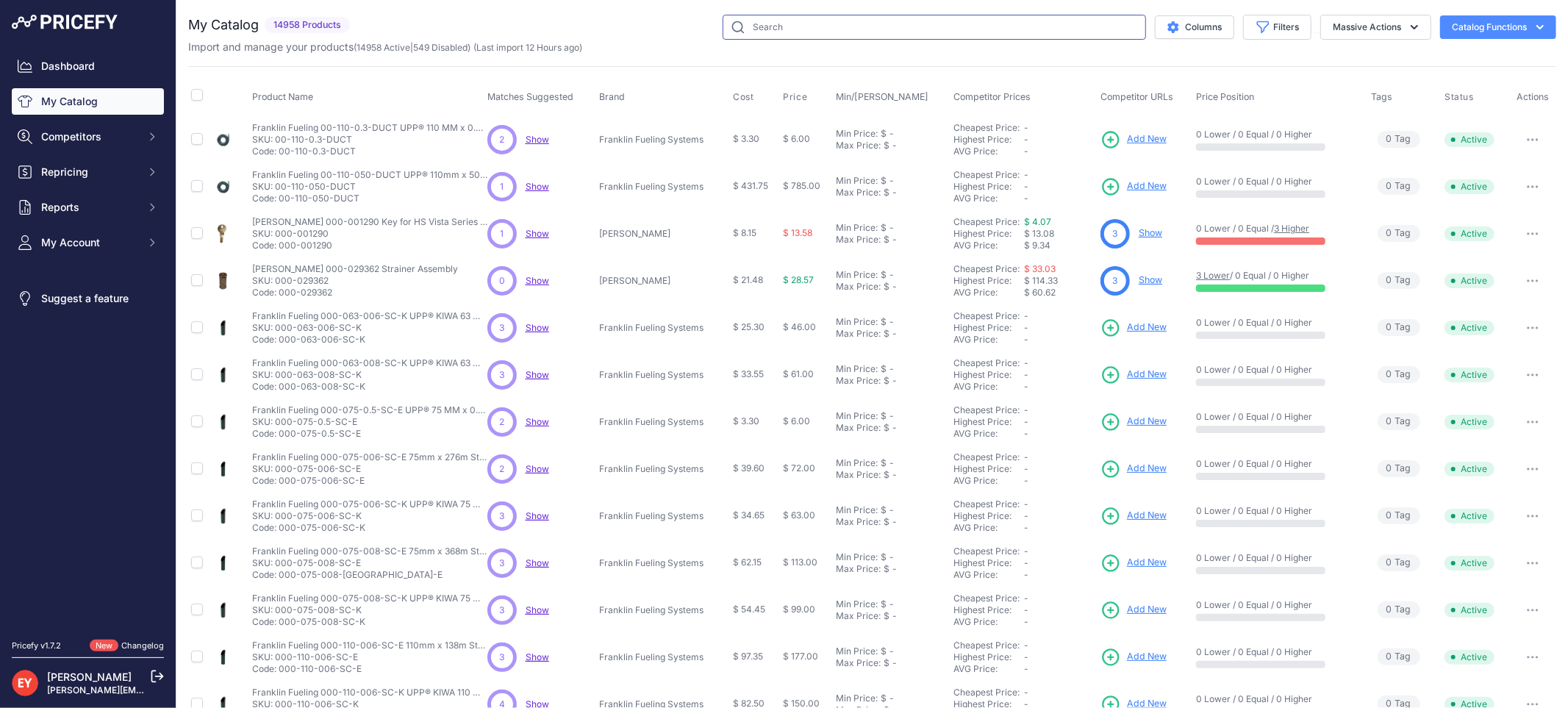
click at [829, 37] on input "text" at bounding box center [934, 26] width 424 height 25
paste input "90022"
type input "90022"
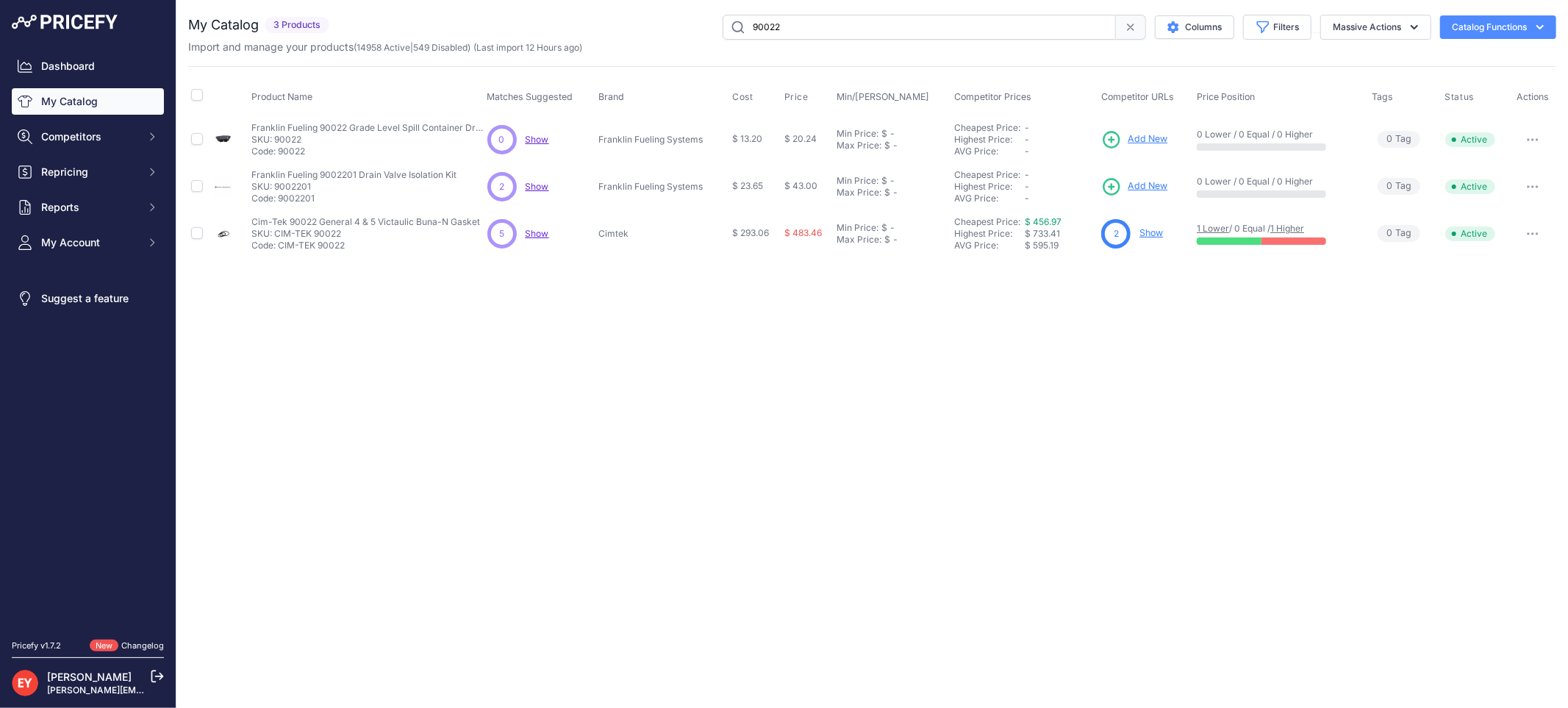
click at [1141, 233] on link "Show" at bounding box center [1151, 232] width 24 height 11
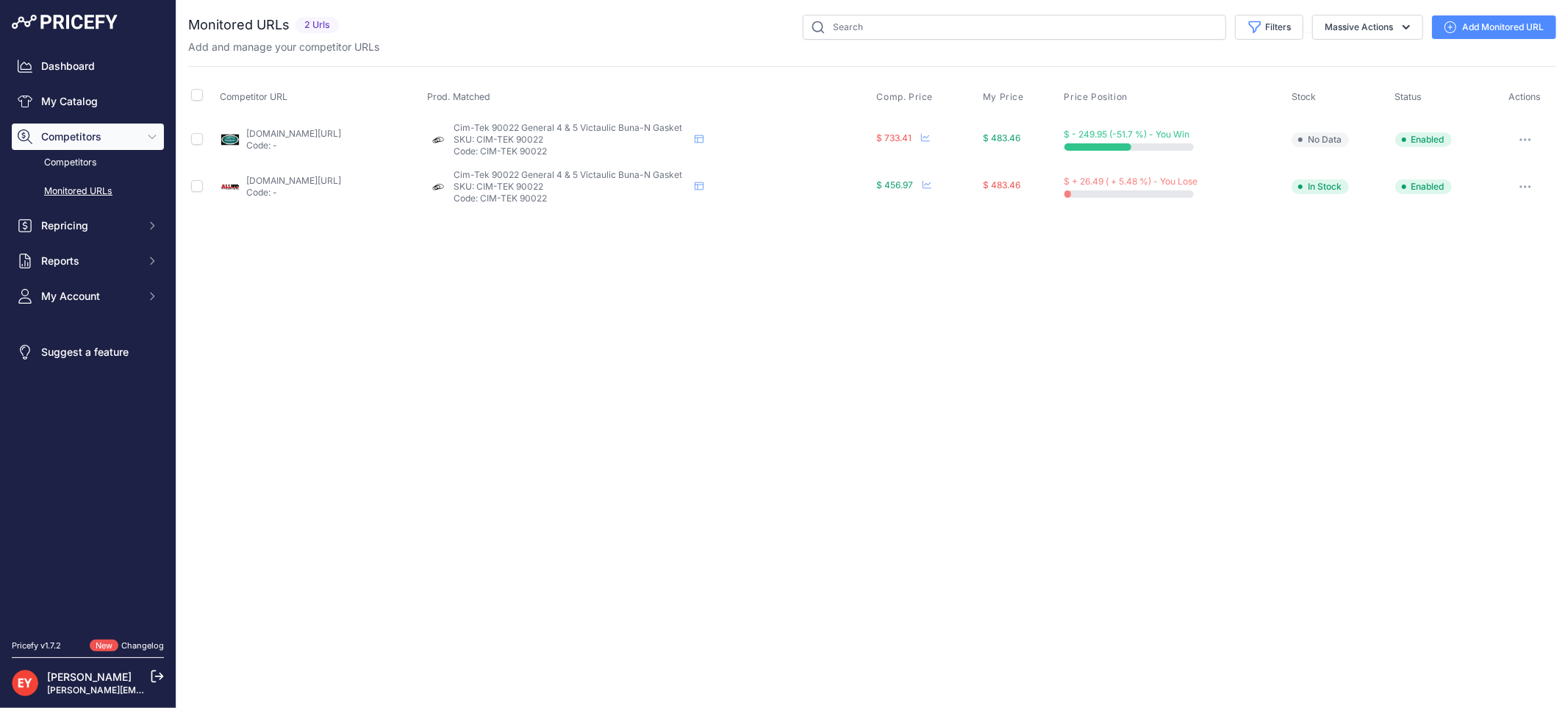
click at [1467, 28] on link "Add Monitored URL" at bounding box center [1494, 27] width 124 height 24
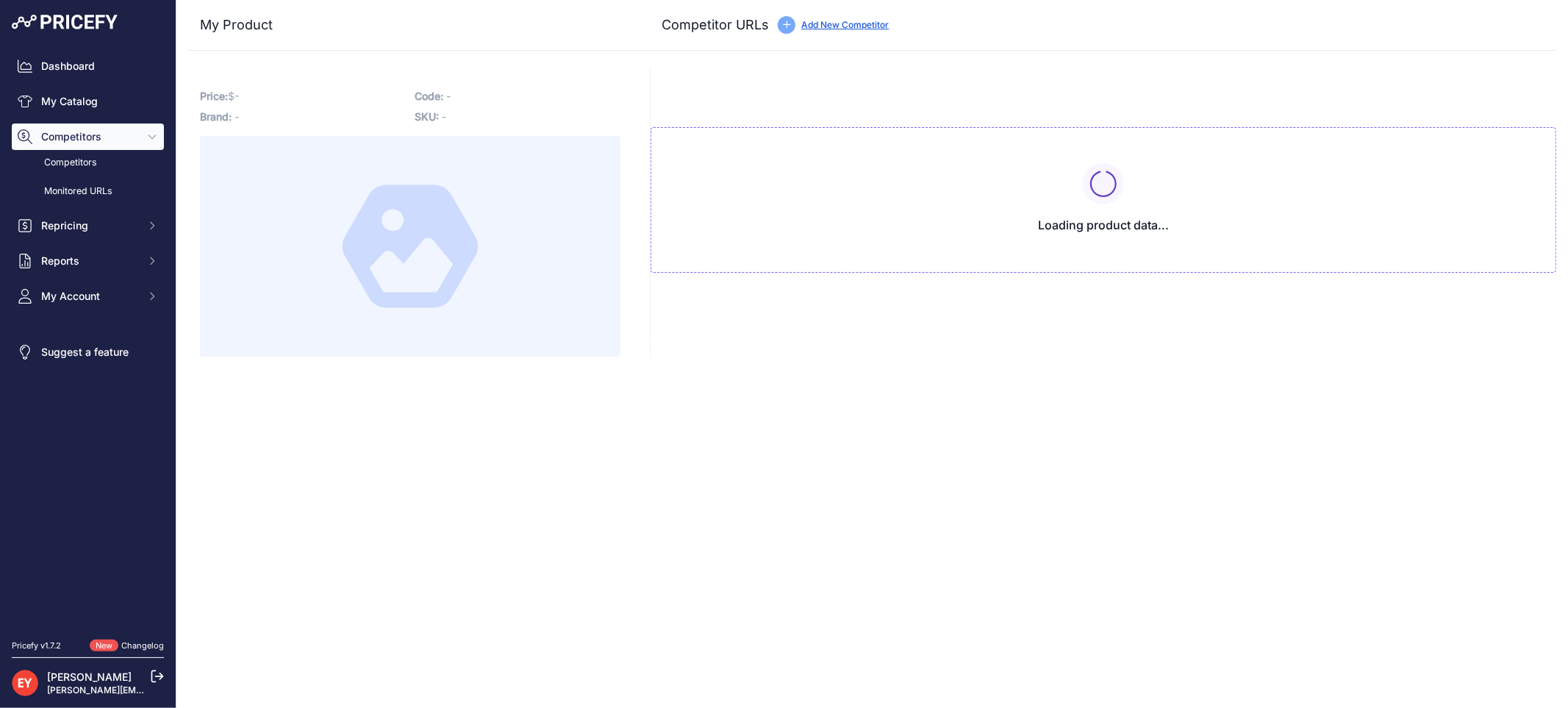
type input "www.alliedelectronics.com/90022.html?prirule_jdsnikfkfjsd=3888"
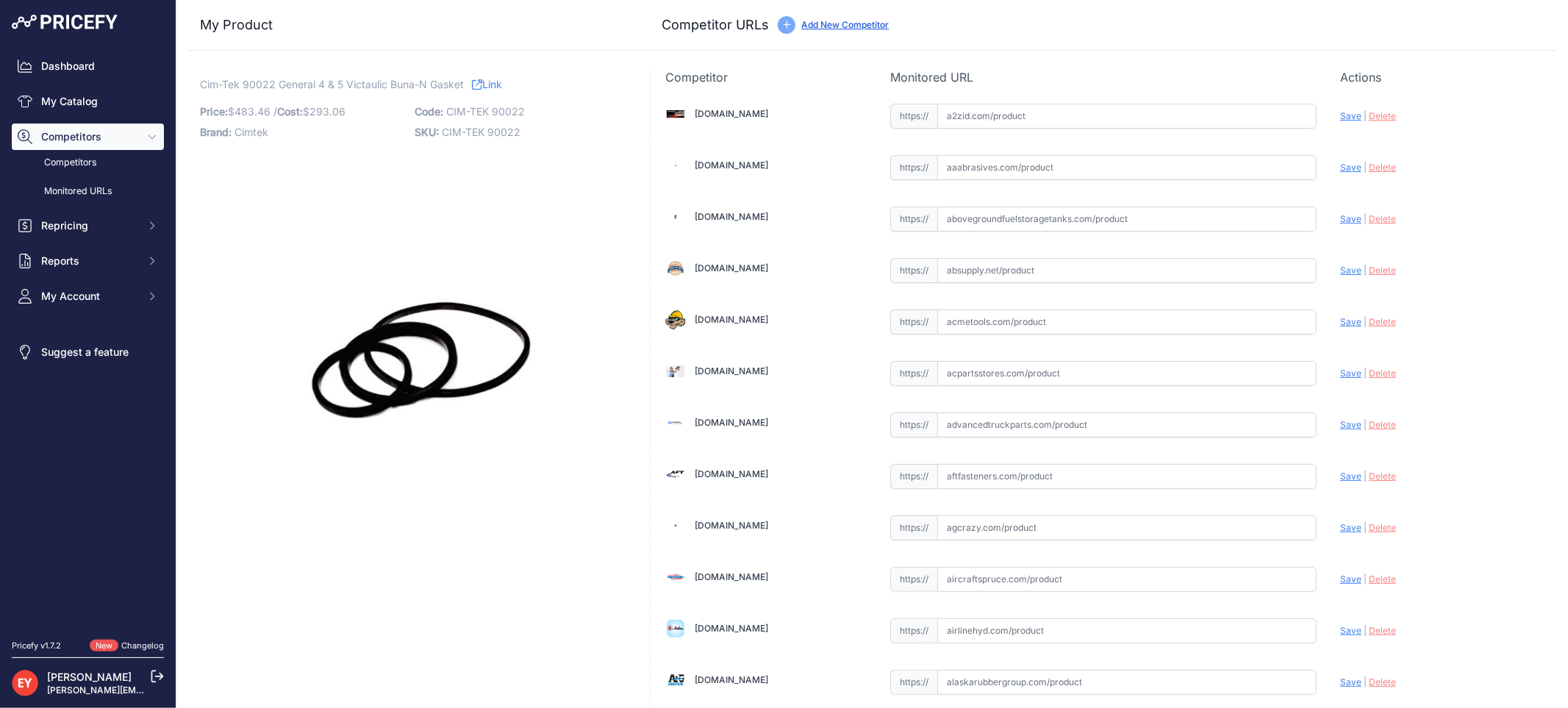
scroll to position [10974, 0]
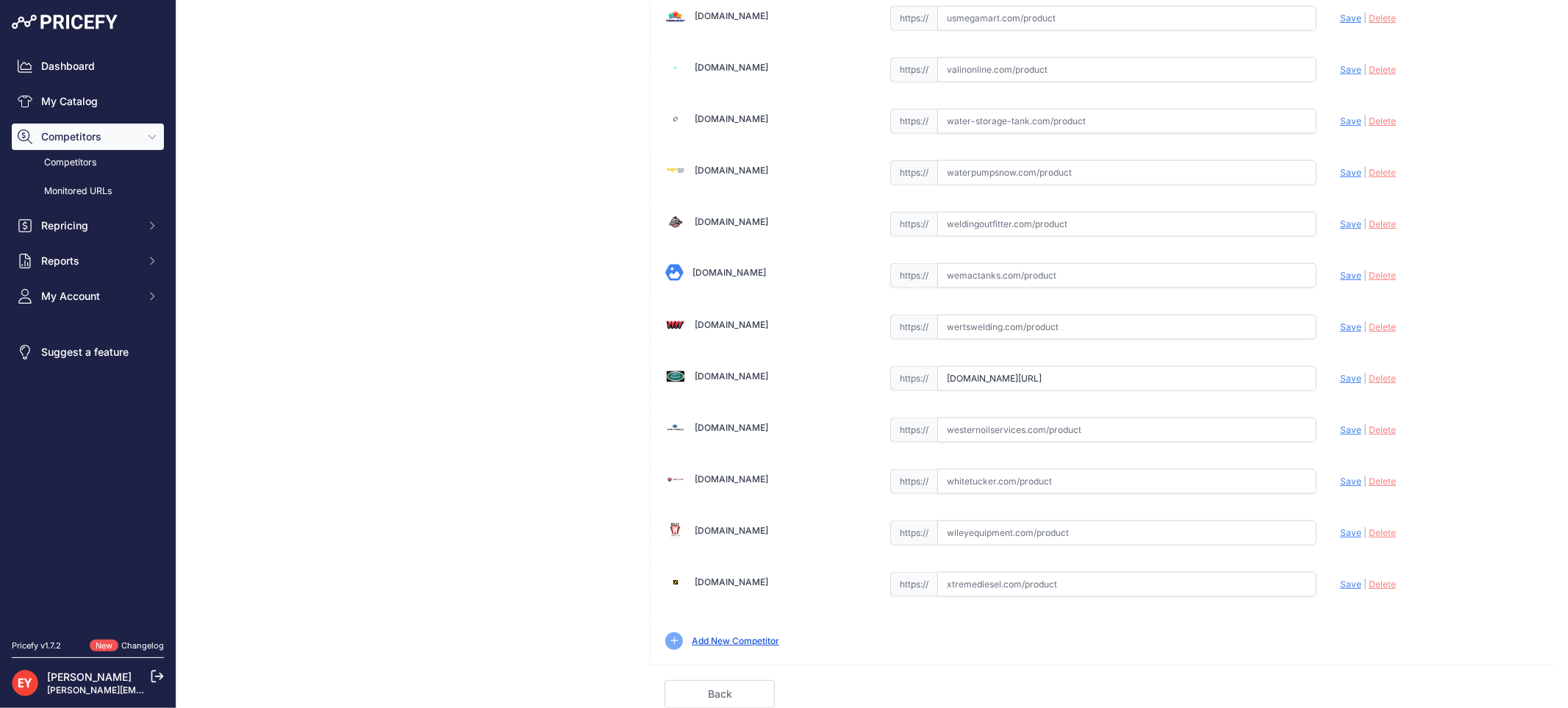
drag, startPoint x: 942, startPoint y: 380, endPoint x: 1363, endPoint y: 427, distance: 423.6
paste input "https://westechequipment.com/product/90022-general-4-and-5-victaulic-buna-n-gas…"
click at [1343, 380] on span "Save" at bounding box center [1350, 378] width 21 height 11
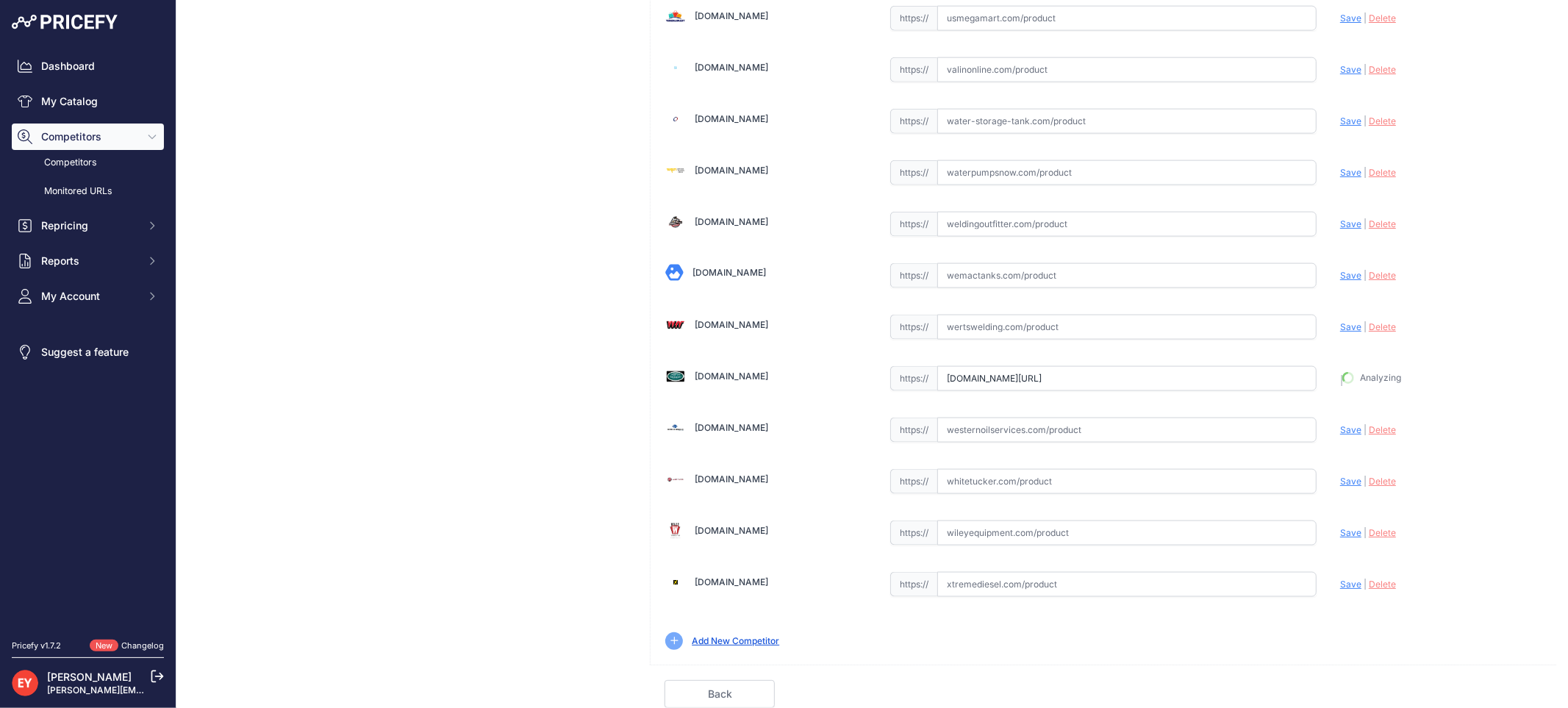
type input "https://westechequipment.com/product/90022-general-4-and-5-victaulic-buna-n-gas…"
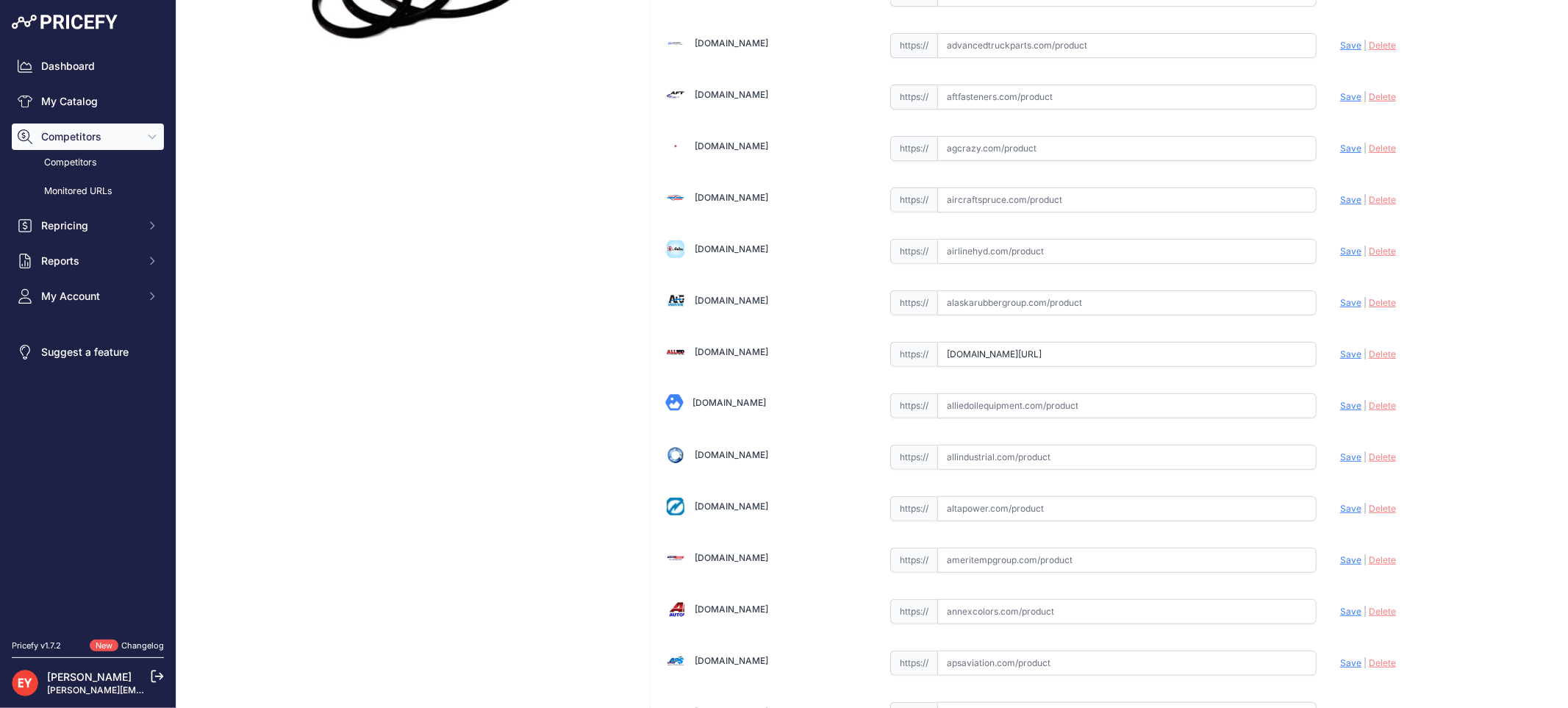
drag, startPoint x: 943, startPoint y: 353, endPoint x: 1272, endPoint y: 368, distance: 329.3
paste input "https://www.alliedelectronics.com/90022.html?srsltid=AfmBOooOE-jALzhTEH7DxSFHYU…"
click at [1340, 351] on span "Save" at bounding box center [1350, 353] width 21 height 11
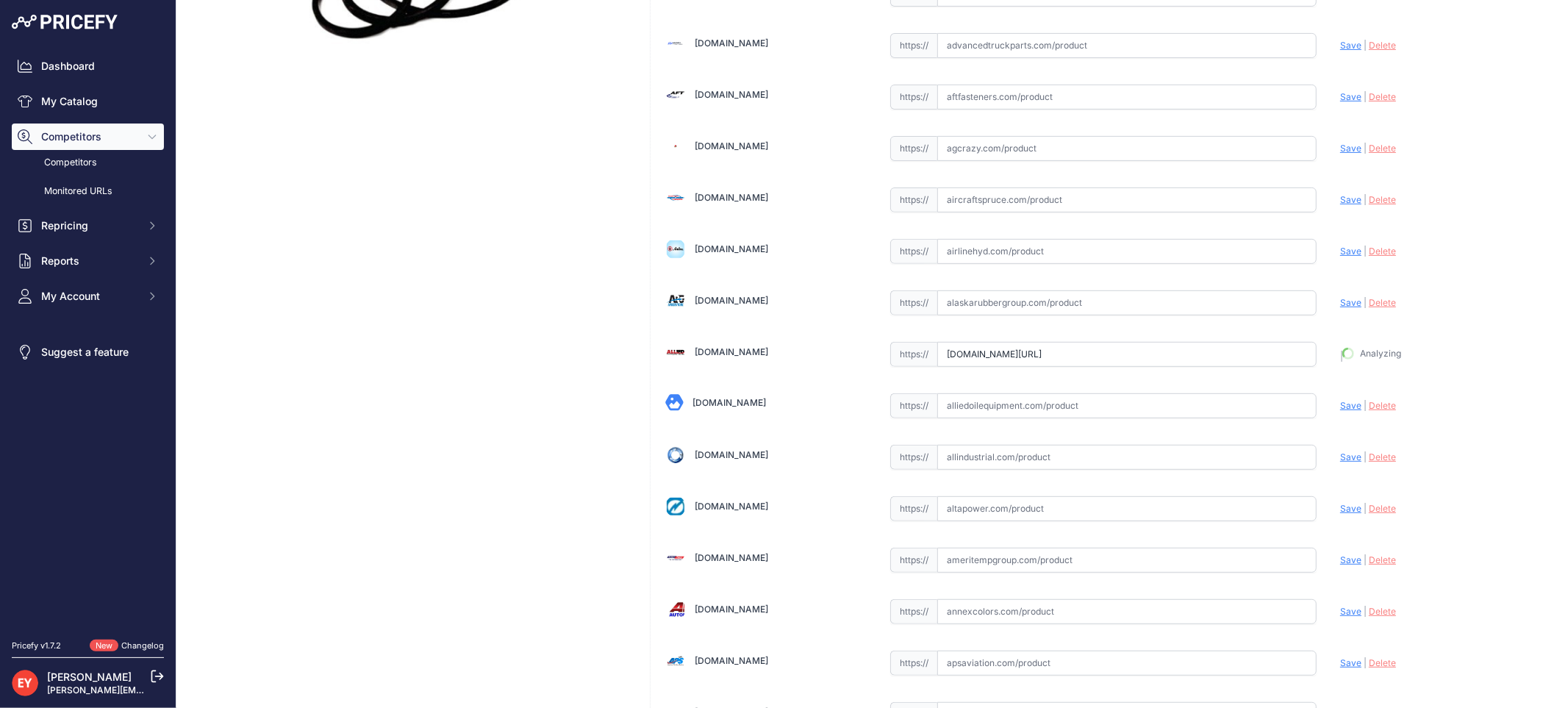
type input "https://www.alliedelectronics.com/90022.html?prirule_jdsnikfkfjsd=3888"
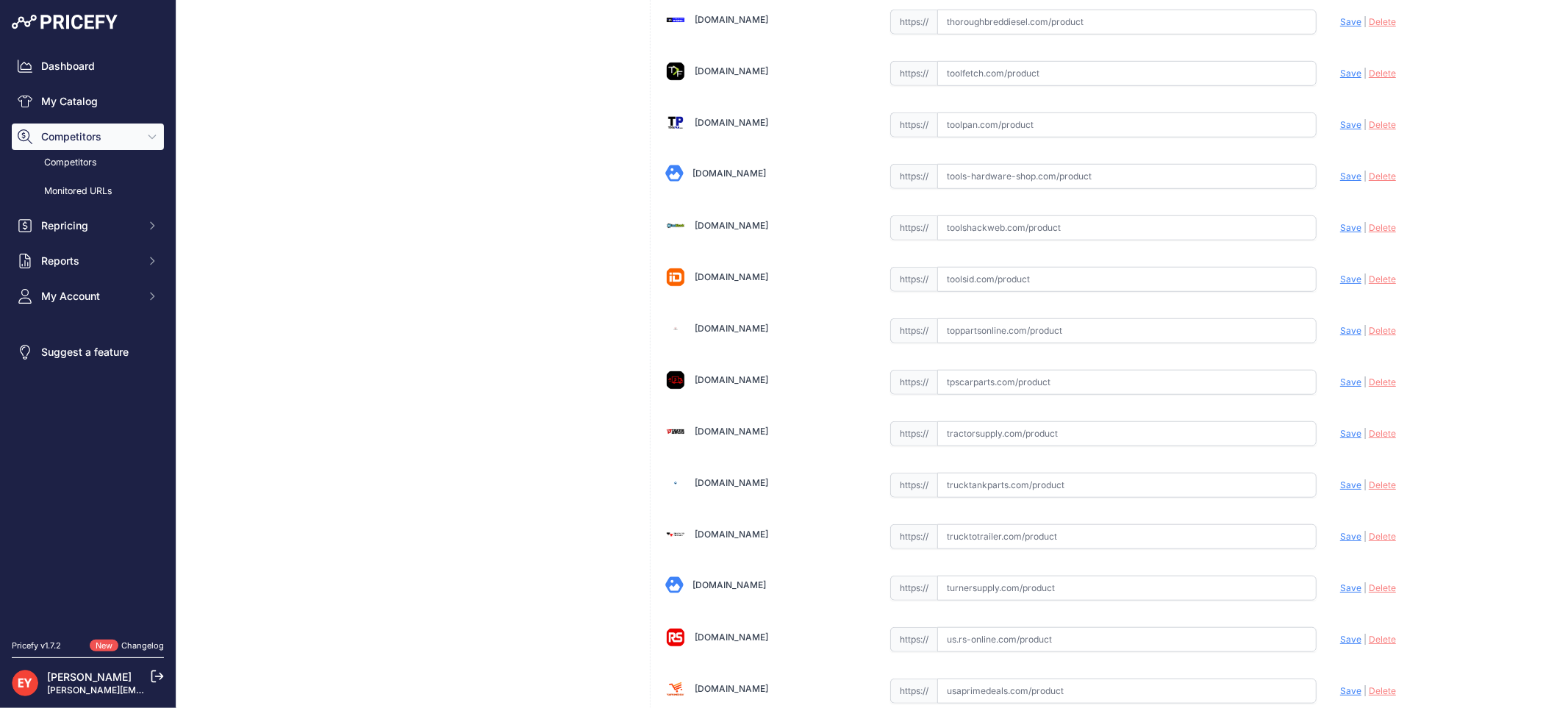
click at [1060, 343] on input "text" at bounding box center [1126, 330] width 379 height 25
paste input "https://www.toppartsonline.com/product/cim-tek-90022-general-4-5-victaulic-buna…"
click at [1340, 336] on span "Save" at bounding box center [1350, 330] width 21 height 11
type input "https://www.toppartsonline.com/product/cim-tek-90022-general-4-5-victaulic-buna…"
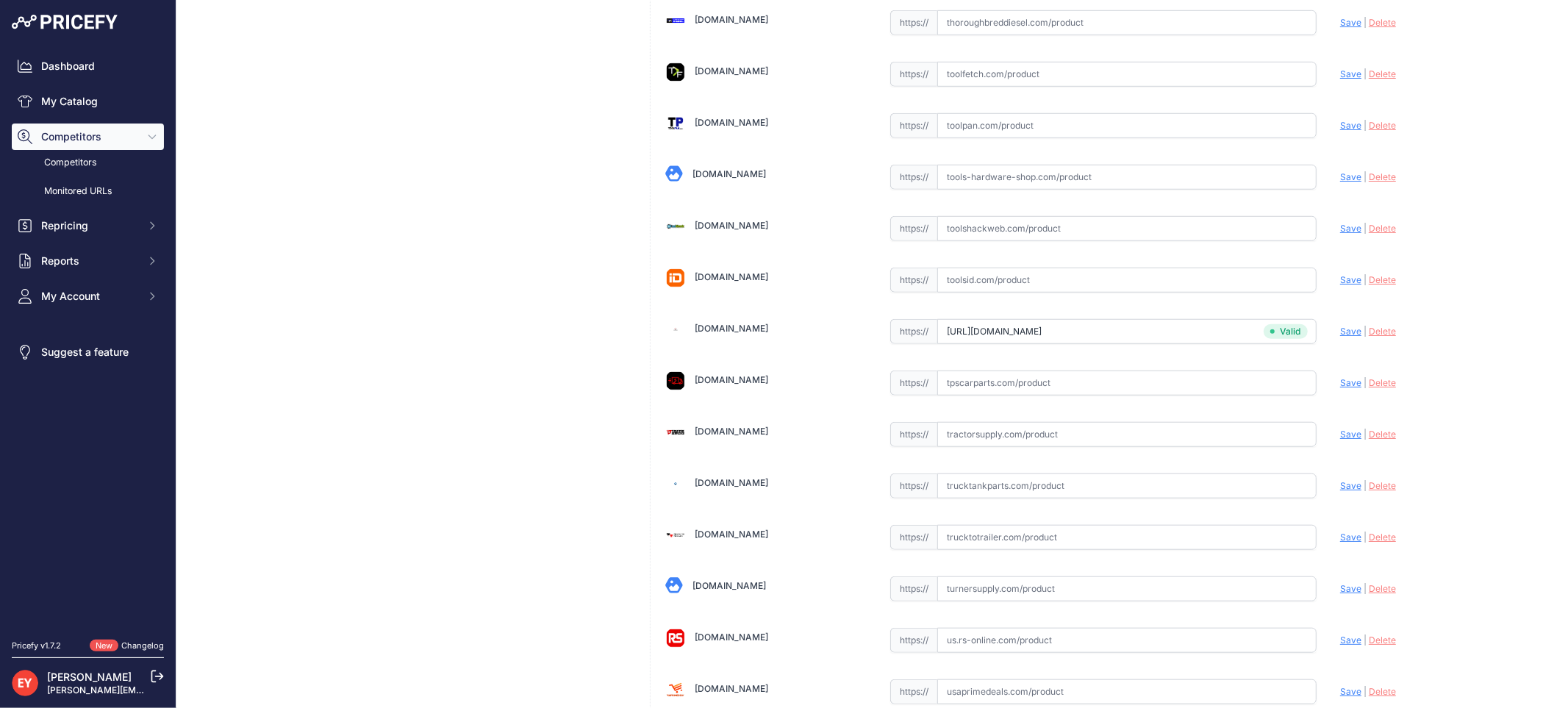
scroll to position [11008, 0]
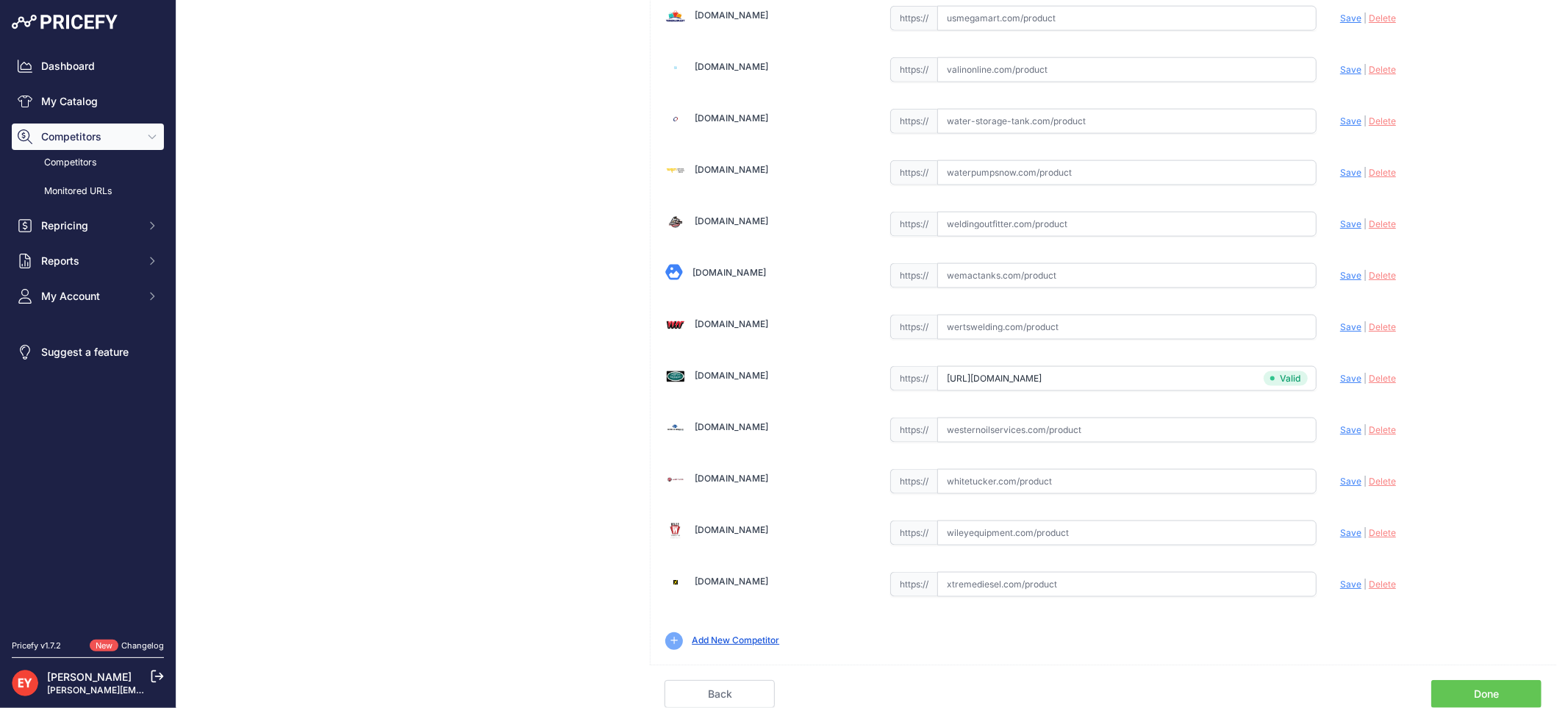
click at [1500, 691] on link "Done" at bounding box center [1486, 694] width 111 height 28
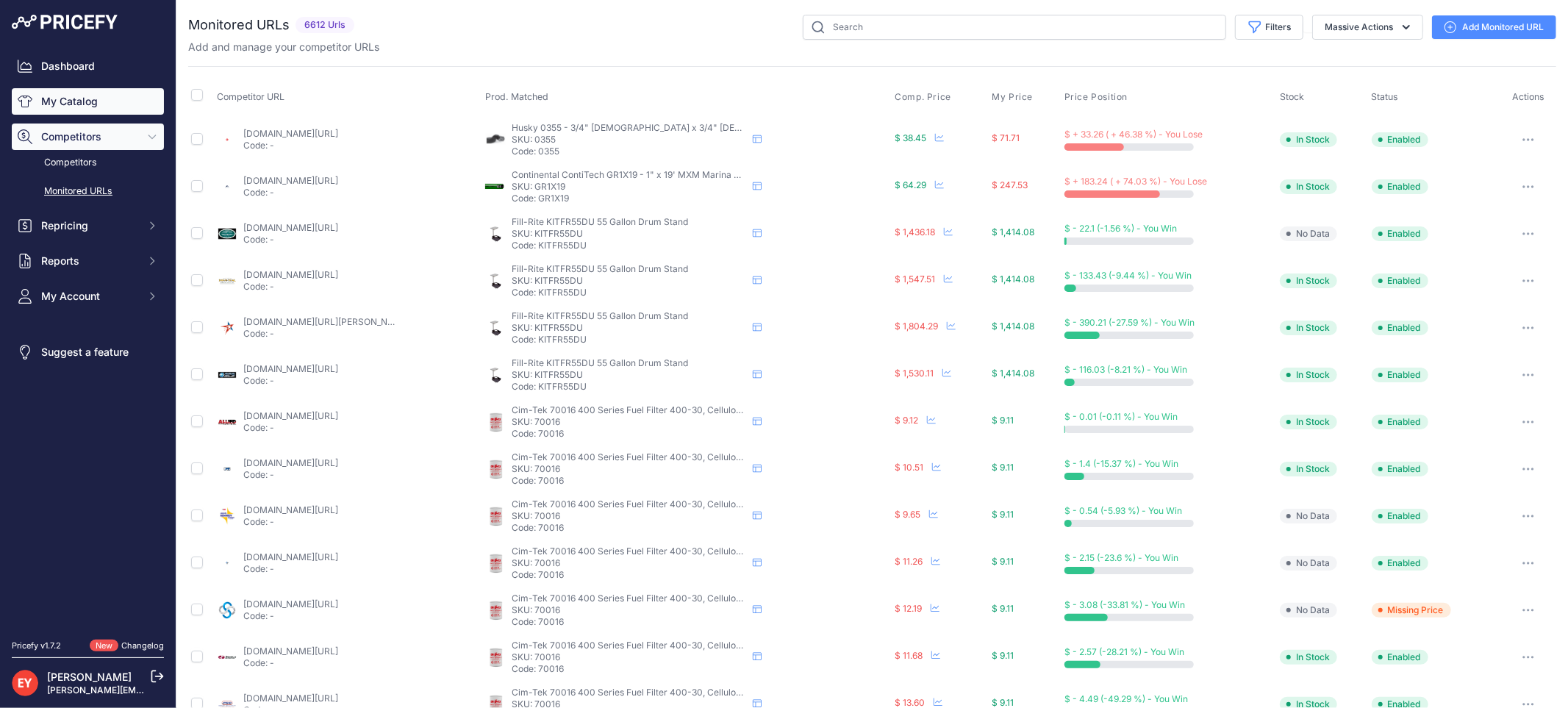
click at [119, 108] on link "My Catalog" at bounding box center [88, 101] width 152 height 26
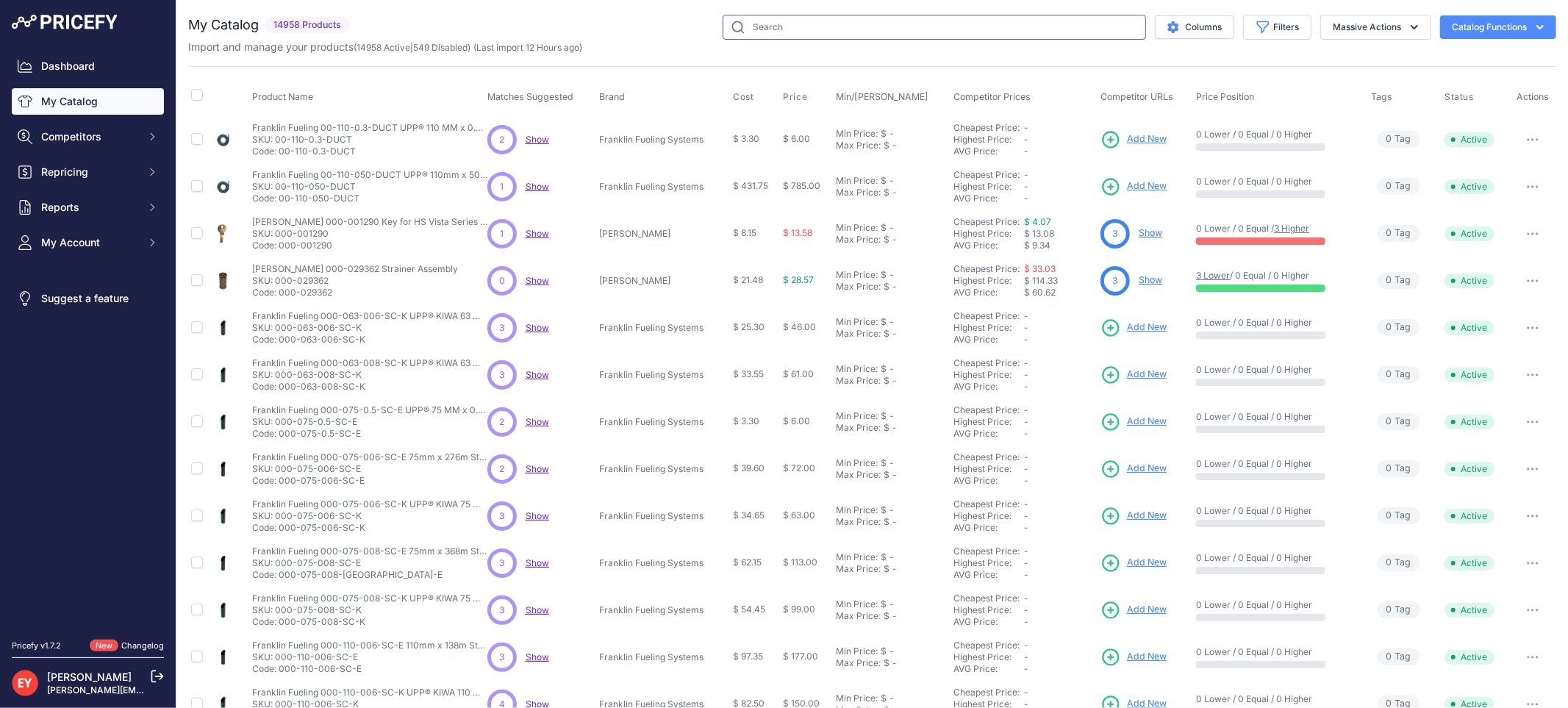
click at [745, 31] on input "text" at bounding box center [934, 26] width 424 height 25
paste input "DW-VAC-TEST"
type input "DW-VAC-TEST"
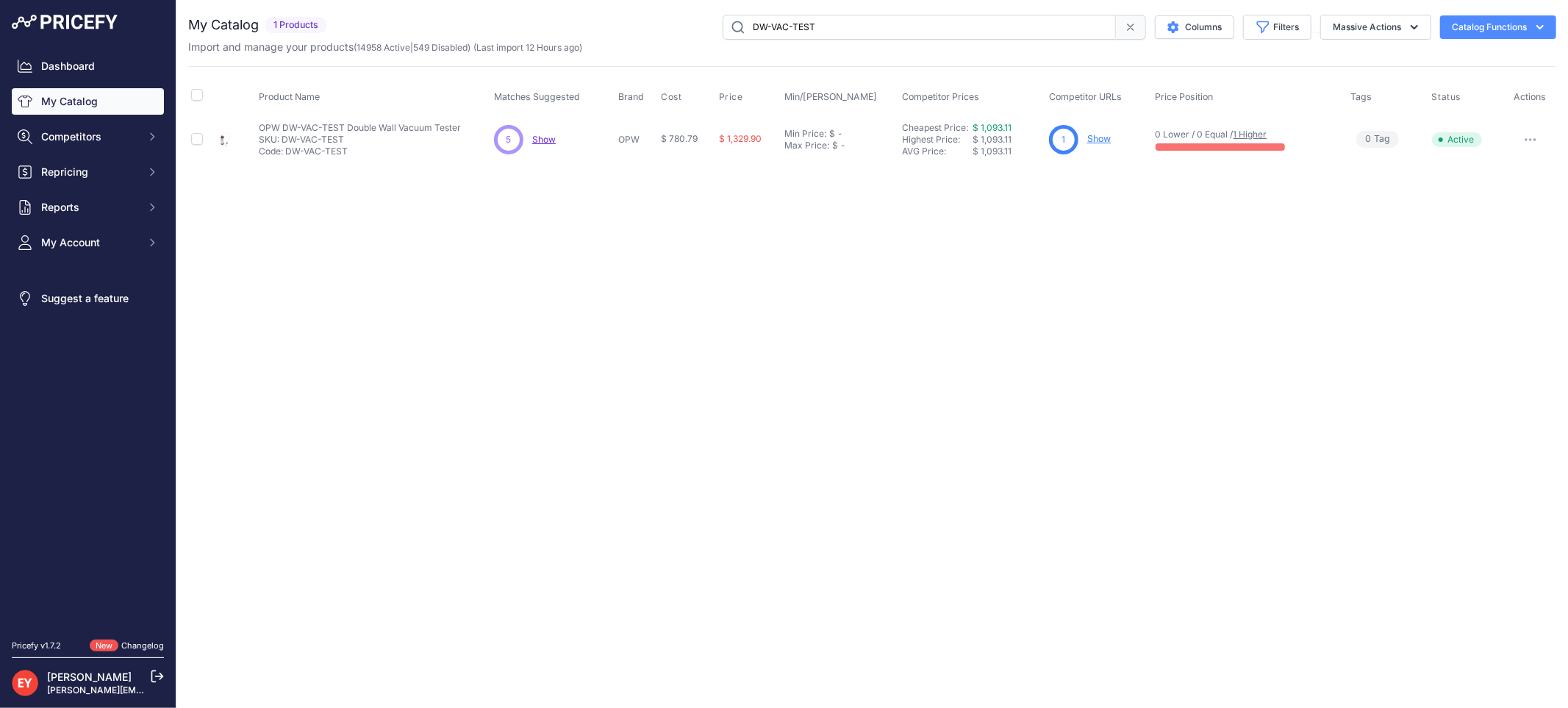
click at [1101, 135] on link "Show" at bounding box center [1099, 138] width 24 height 11
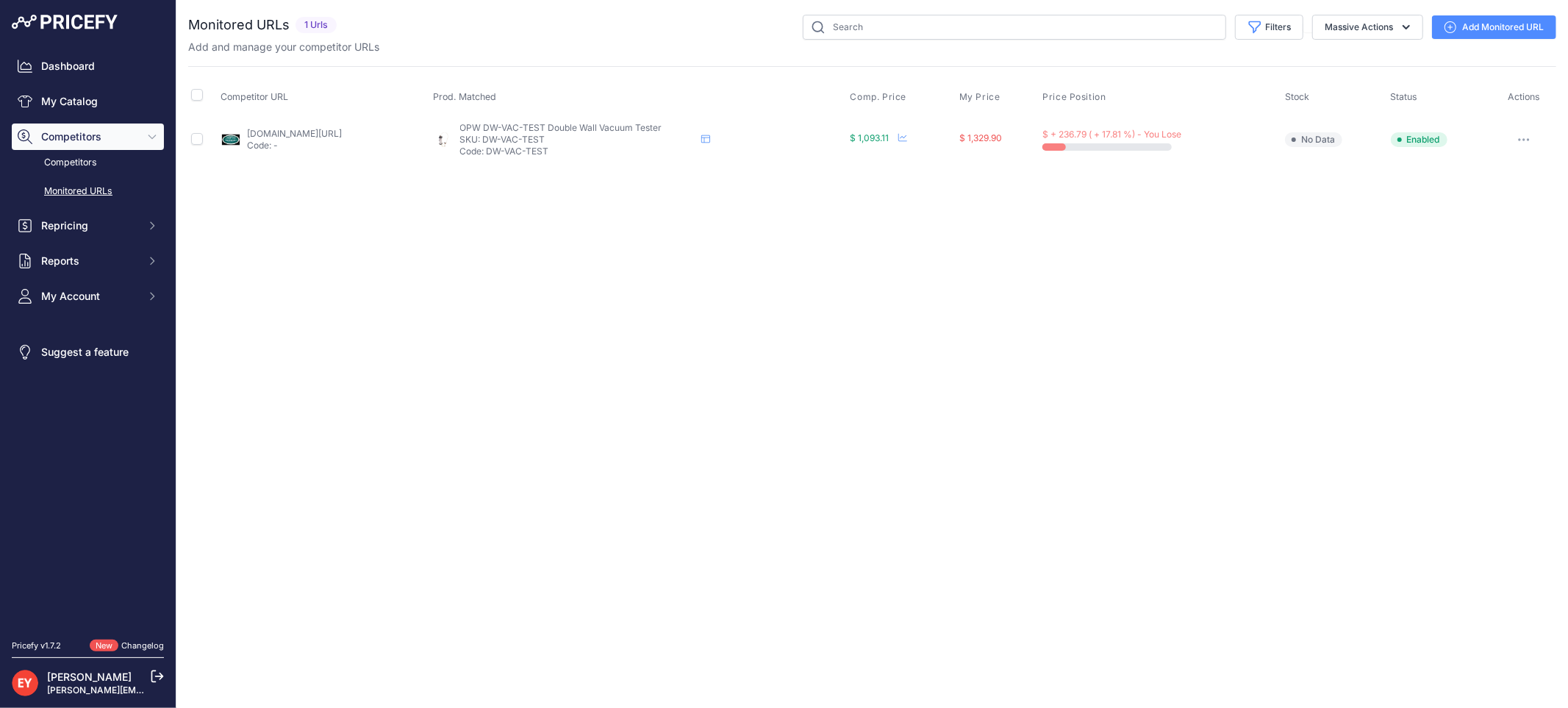
click at [1468, 31] on link "Add Monitored URL" at bounding box center [1494, 27] width 124 height 24
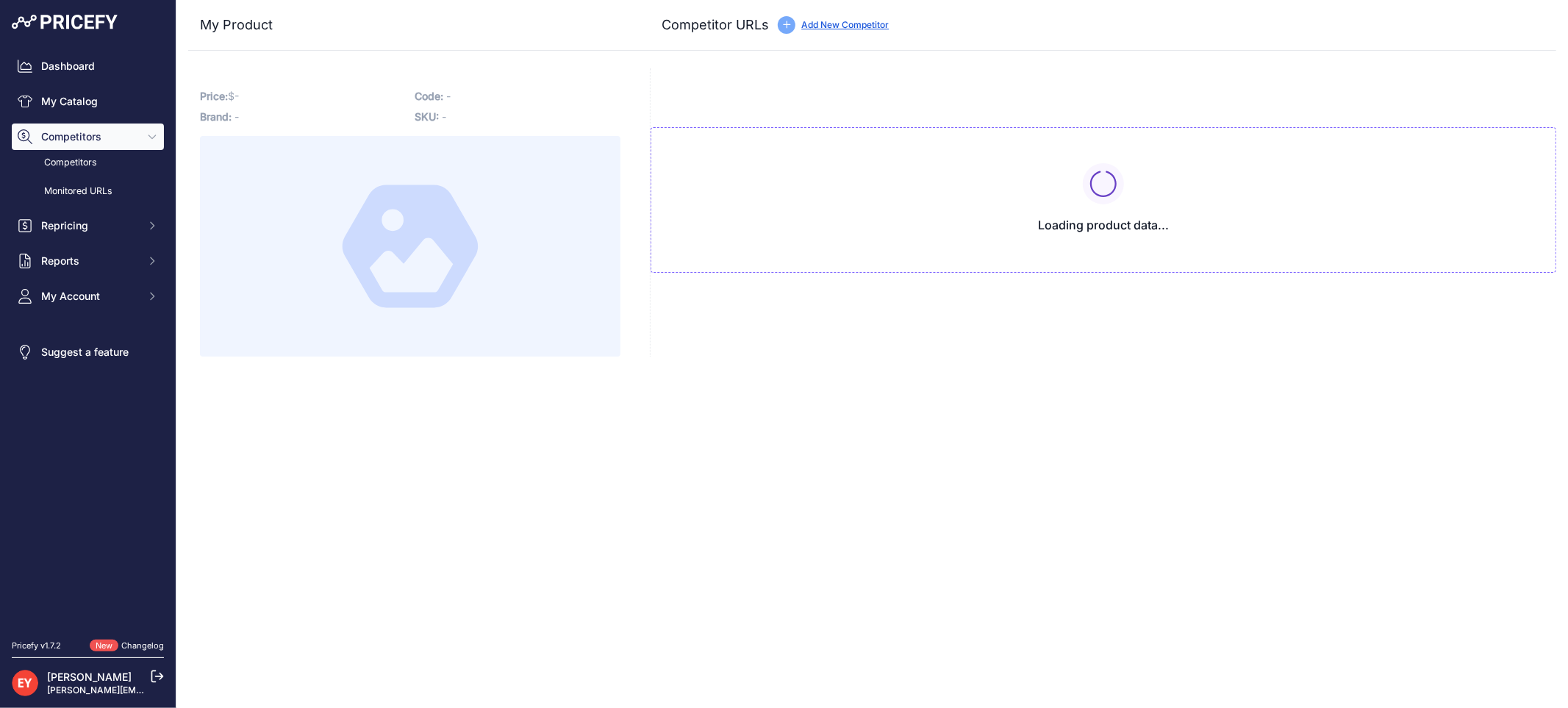
type input "westechequipment.com/product/dw-vac-test-double-wall-vacuum-tester?prirule_jdsn…"
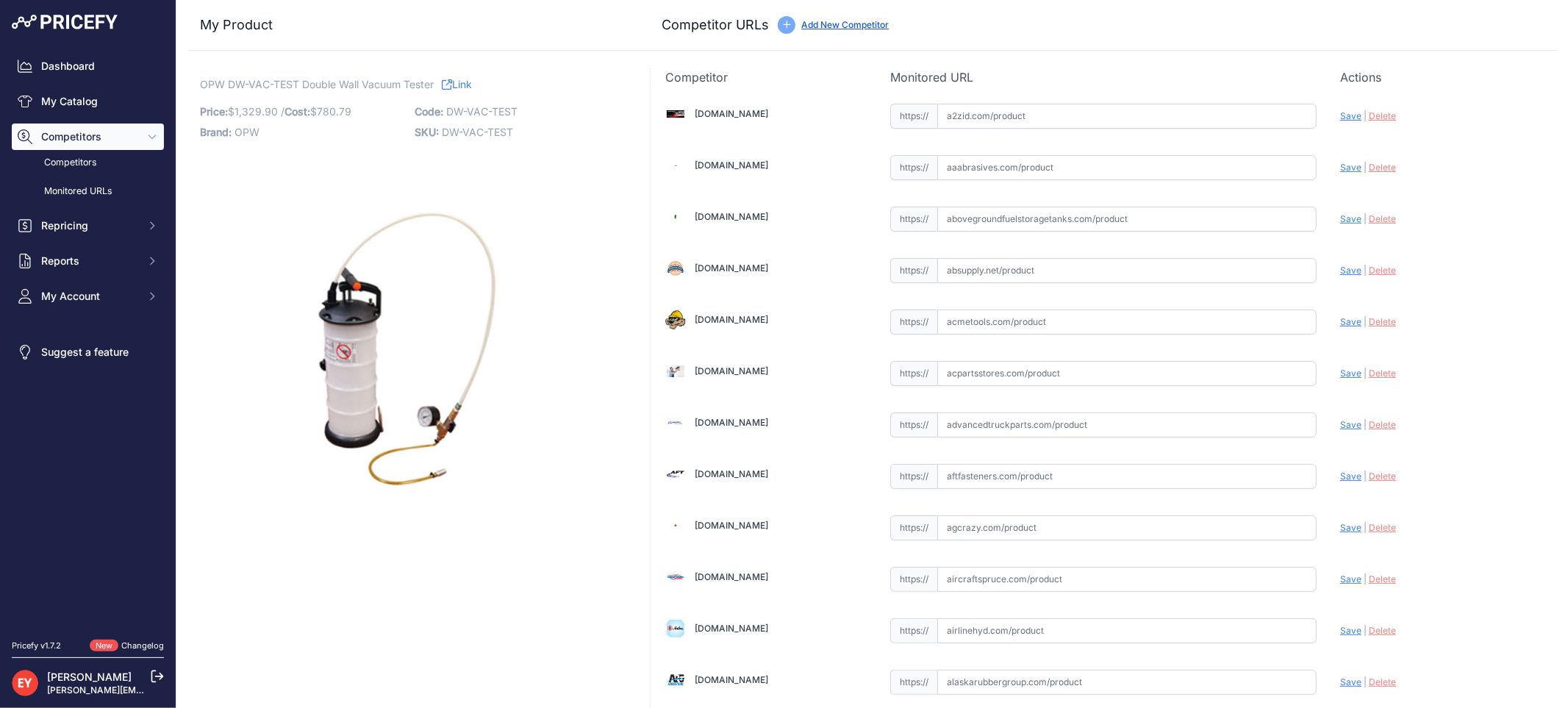
scroll to position [4352, 0]
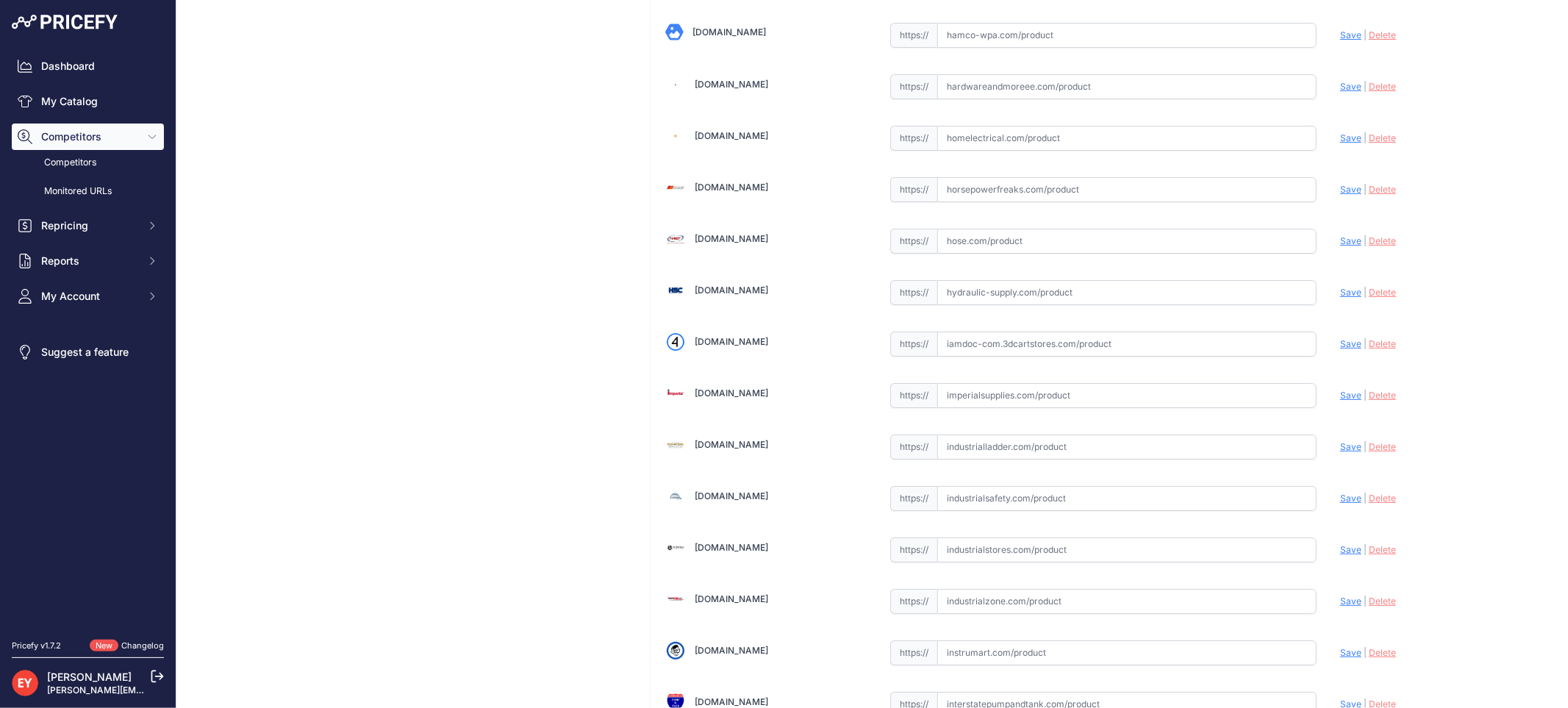
click at [1018, 357] on input "text" at bounding box center [1126, 344] width 379 height 25
paste input "https://iamdoc-com.3dcartstores.com/Double-Wall-Vacuum-Tester-Assy_p_10592539.h…"
click at [1340, 349] on span "Save" at bounding box center [1350, 343] width 21 height 11
type input "https://iamdoc-com.3dcartstores.com/Double-Wall-Vacuum-Tester-Assy_p_10592539.h…"
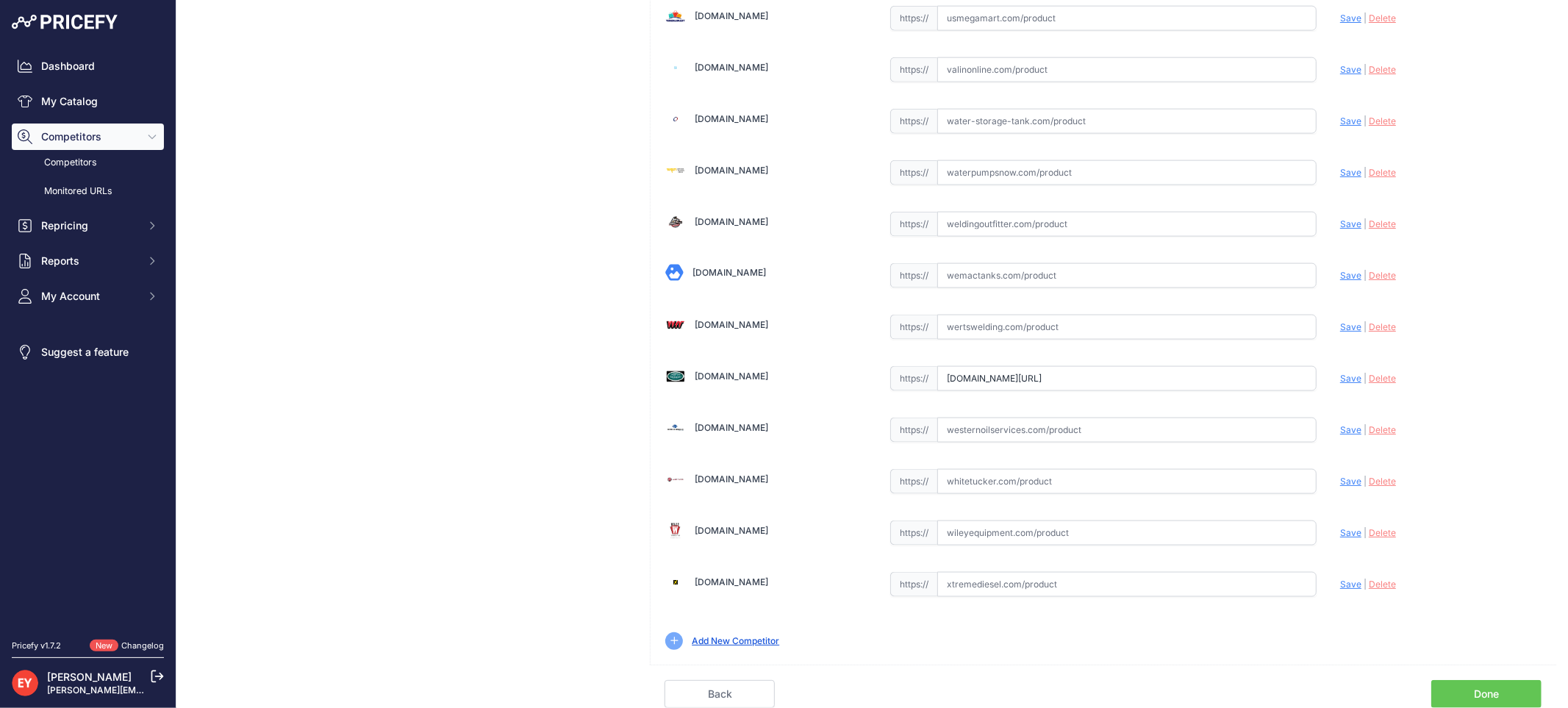
scroll to position [0, 64]
drag, startPoint x: 938, startPoint y: 383, endPoint x: 1348, endPoint y: 388, distance: 410.0
paste input "https://westechequipment.com/product/dw-vac-test-double-wall-vacuum-tester?srsl…"
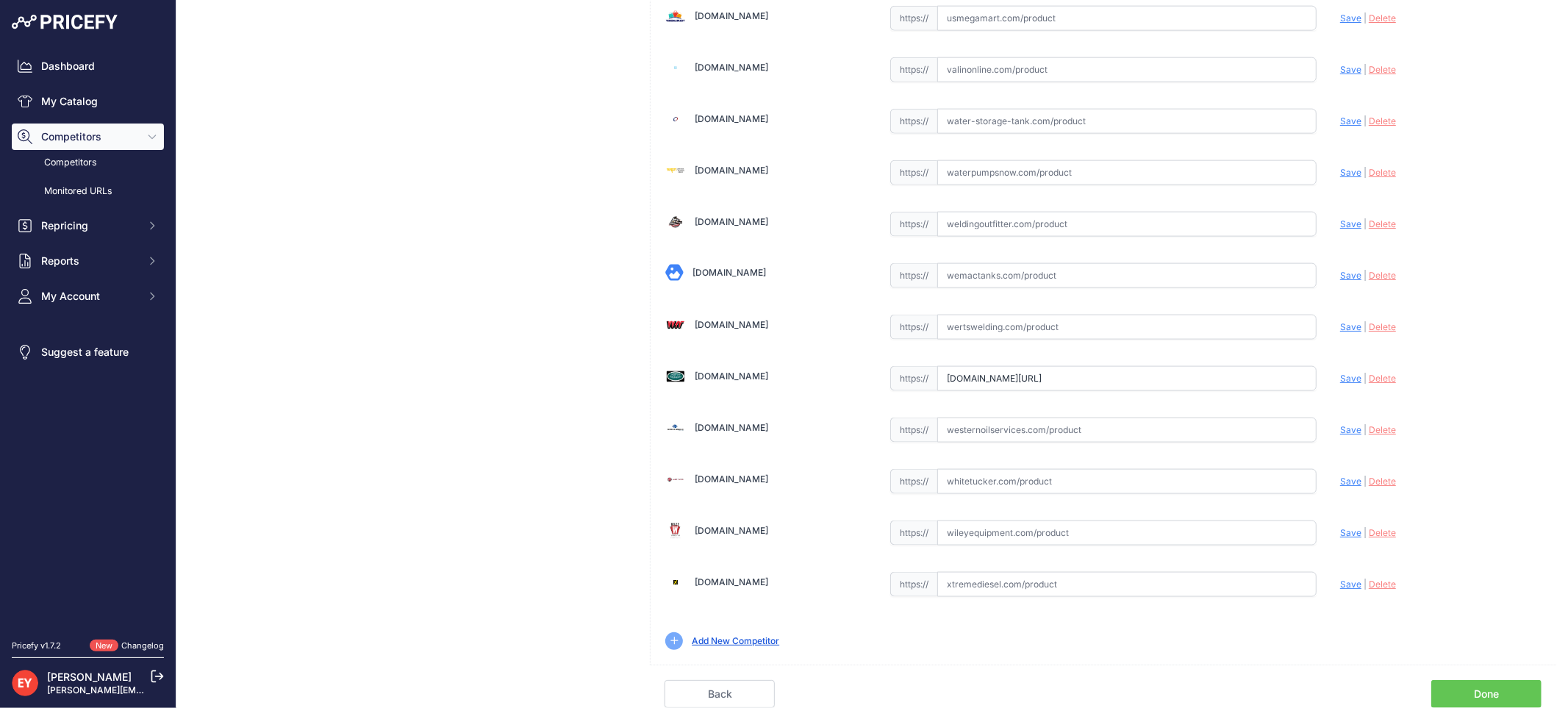
click at [1345, 372] on div "Update Profile Save | Delete Analyzing" at bounding box center [1440, 374] width 202 height 23
click at [1343, 376] on span "Save" at bounding box center [1350, 378] width 21 height 11
type input "https://westechequipment.com/product/dw-vac-test-double-wall-vacuum-tester?prir…"
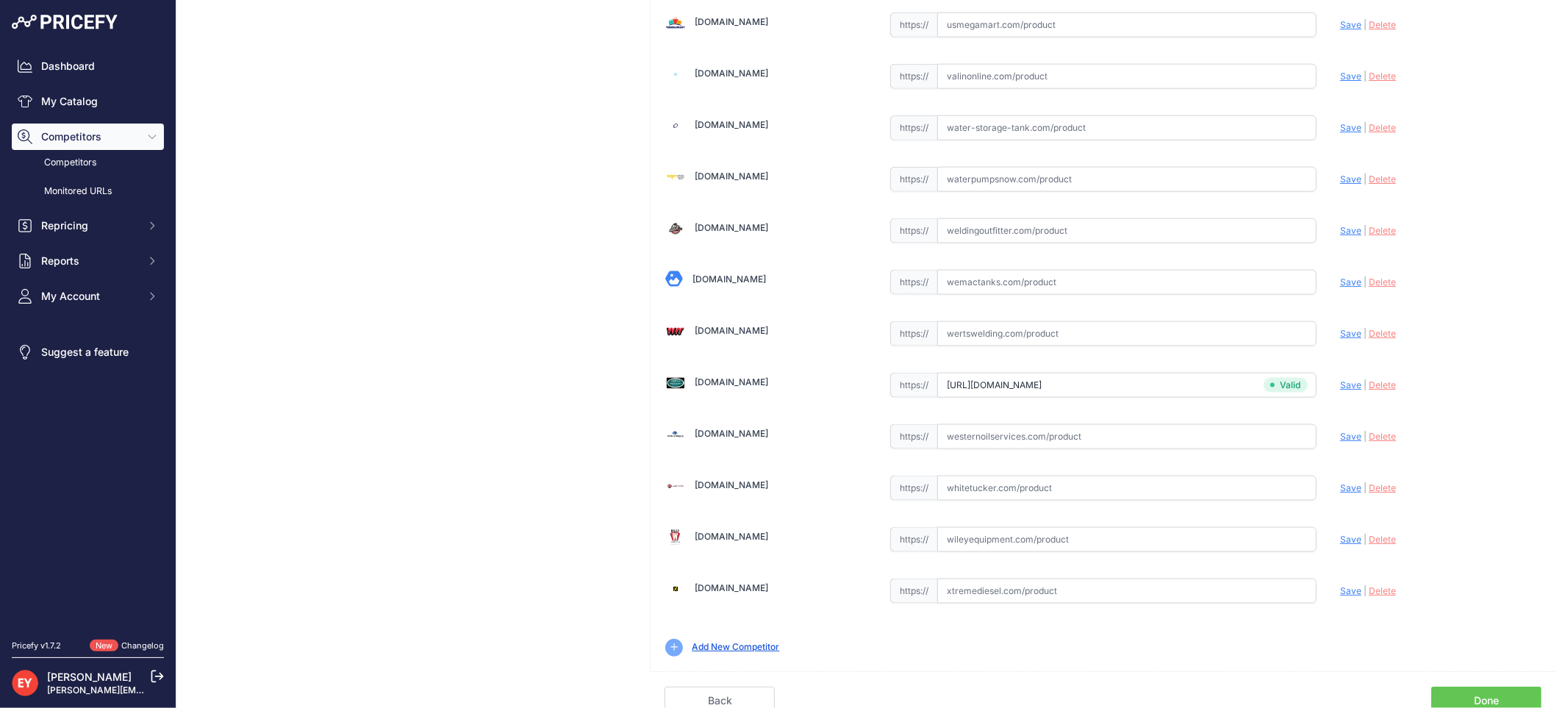
scroll to position [11008, 0]
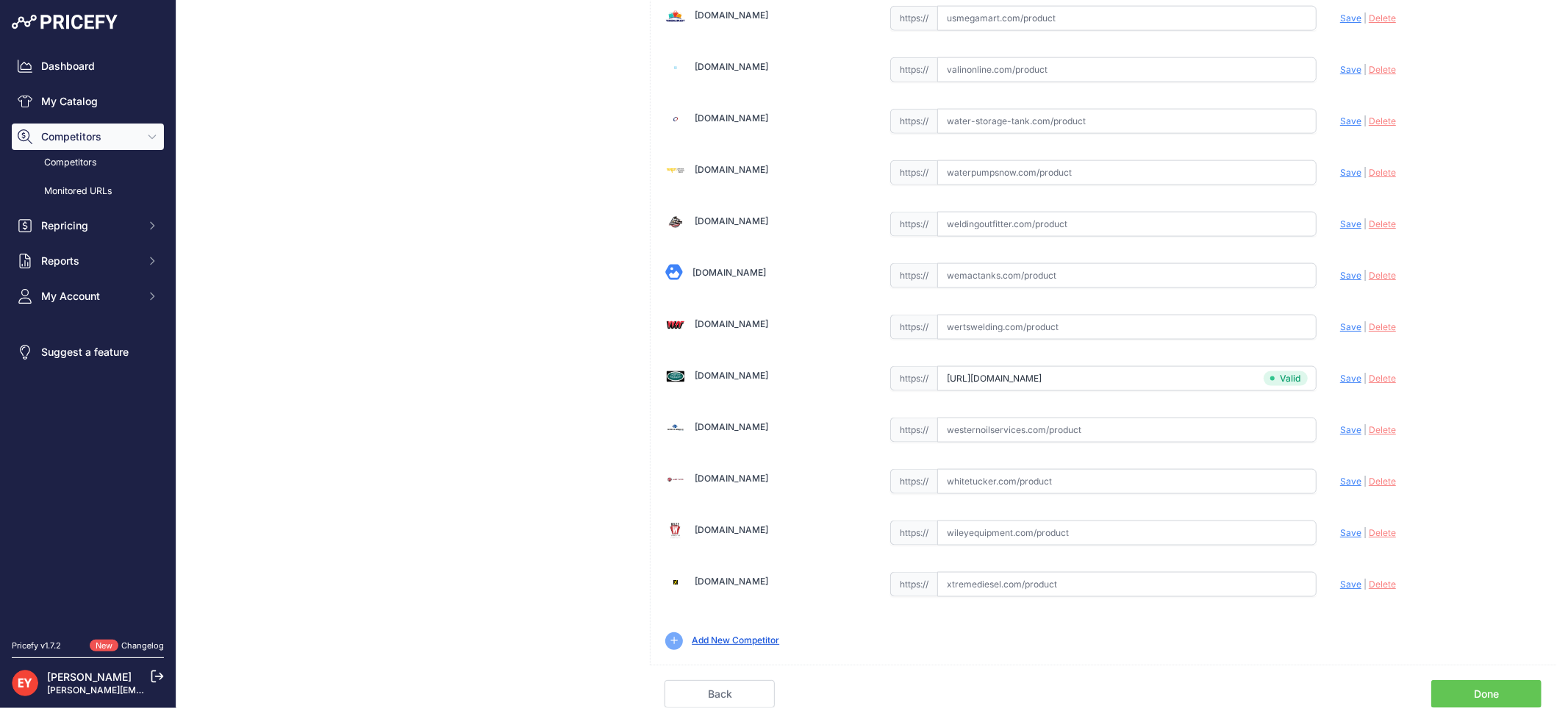
drag, startPoint x: 1460, startPoint y: 684, endPoint x: 1466, endPoint y: 647, distance: 37.5
click at [1461, 684] on link "Done" at bounding box center [1486, 694] width 111 height 28
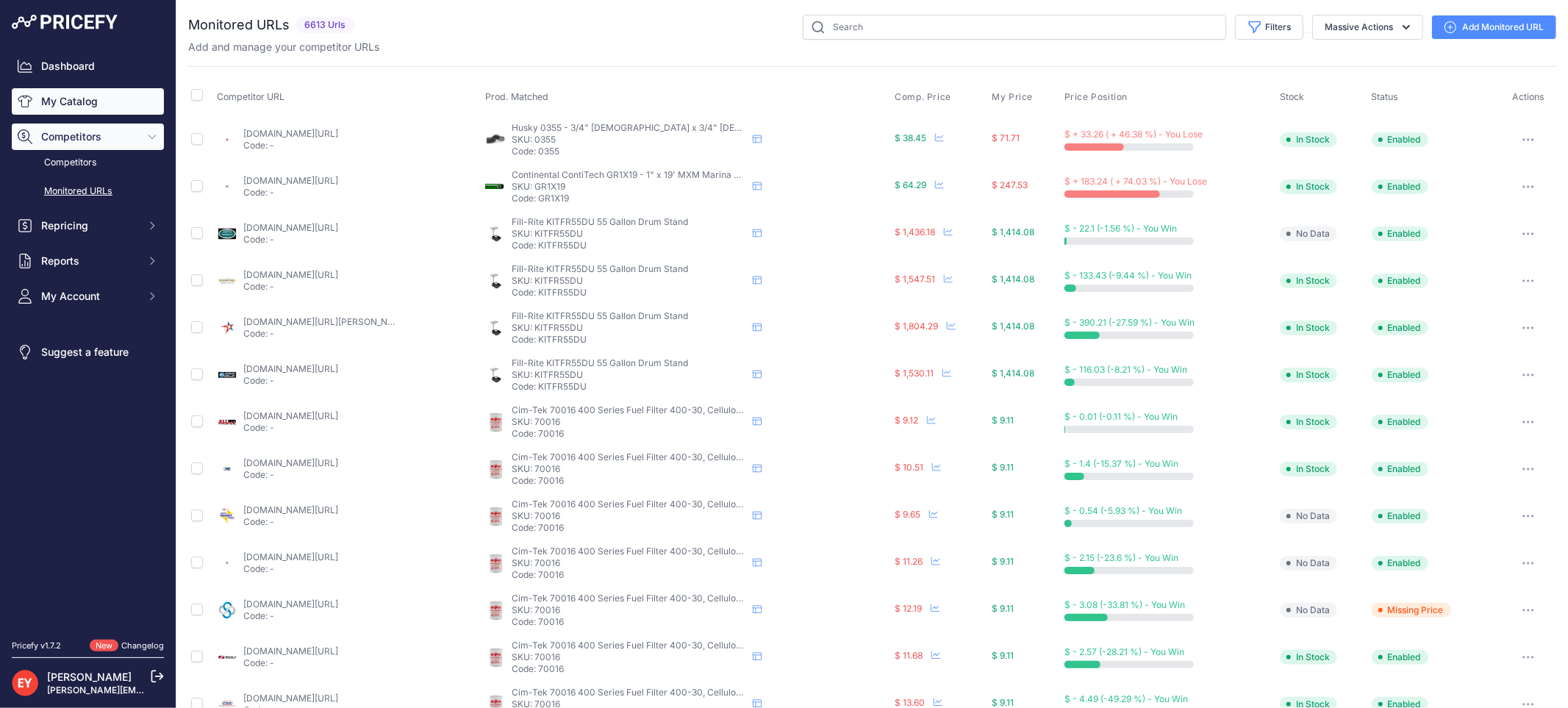
click at [89, 97] on link "My Catalog" at bounding box center [88, 101] width 152 height 26
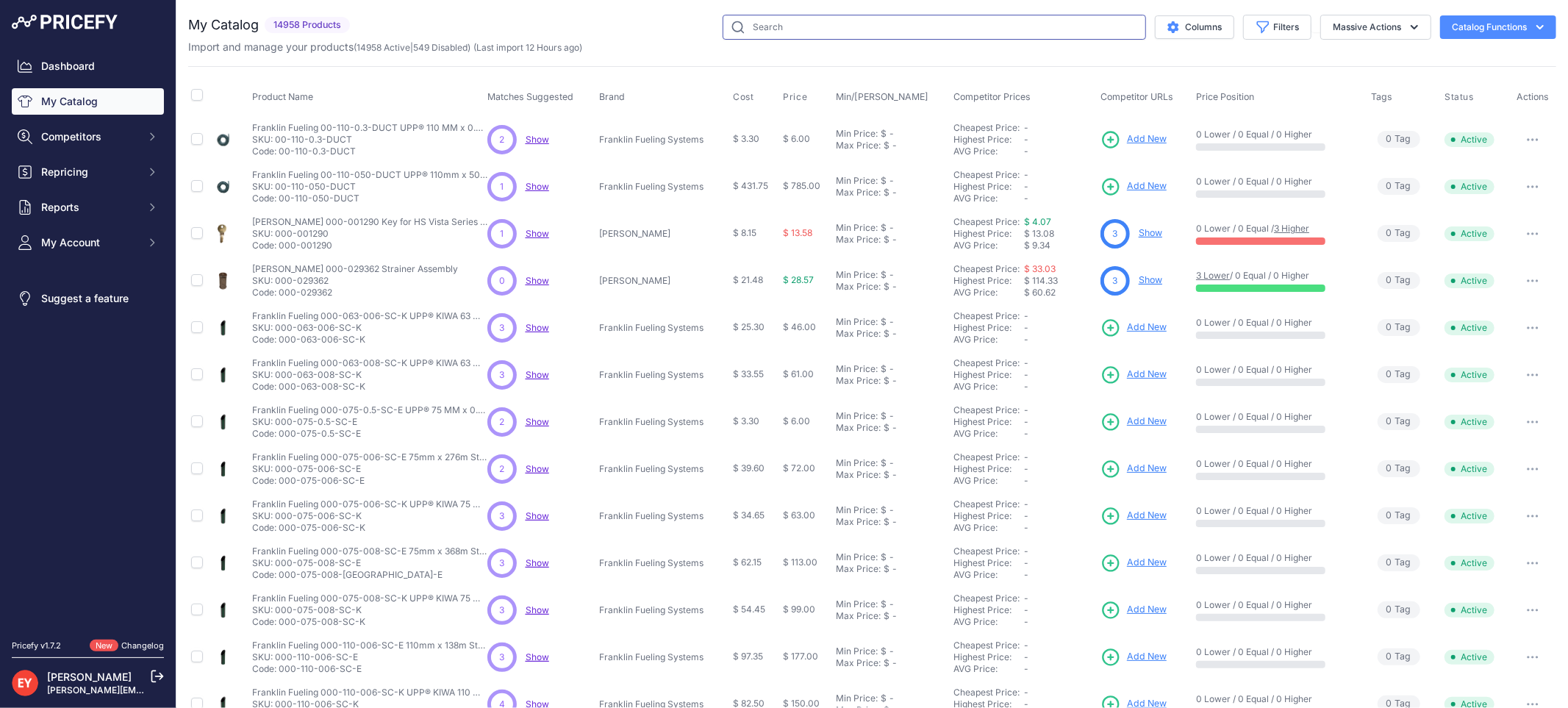
click at [776, 28] on input "text" at bounding box center [934, 26] width 424 height 25
paste input "41070"
type input "41070"
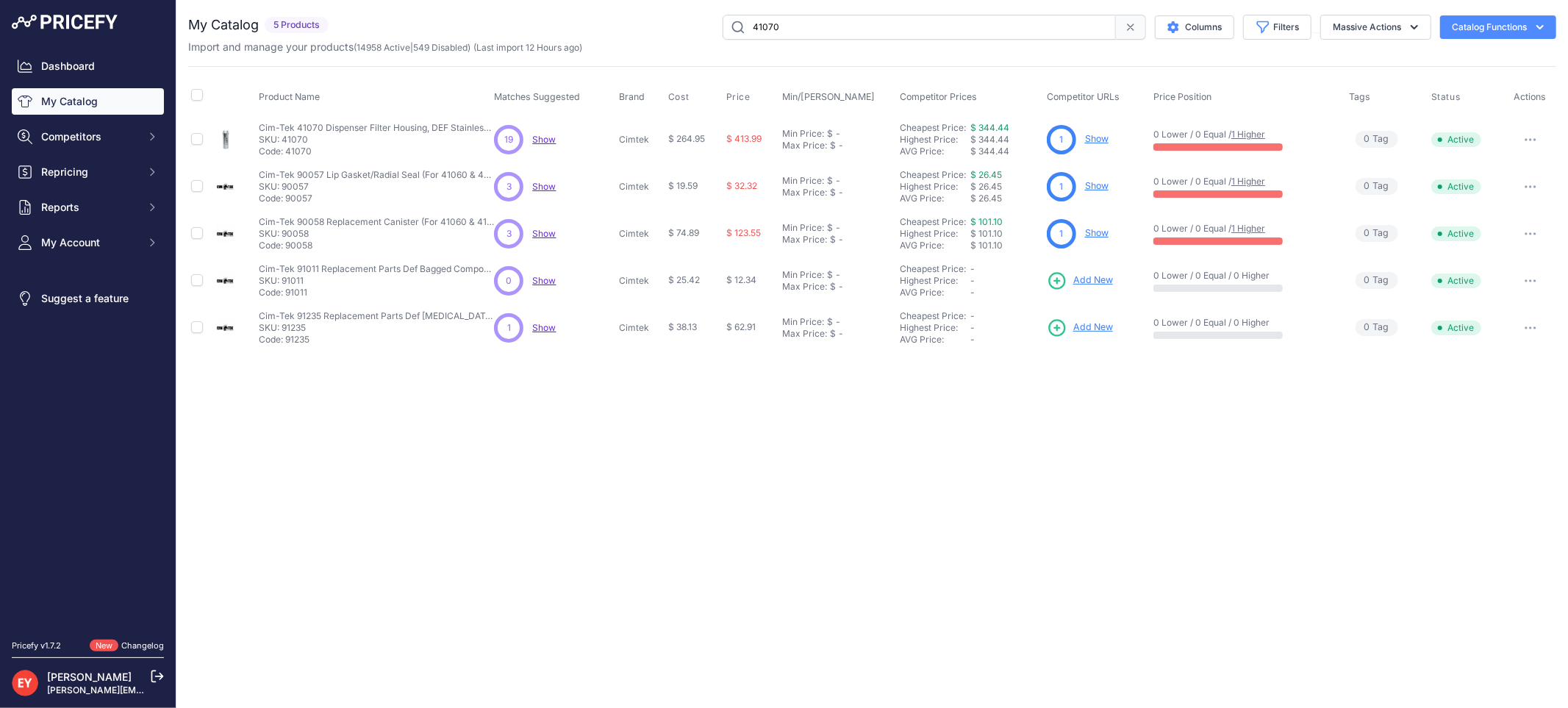
click at [1095, 136] on link "Show" at bounding box center [1097, 138] width 24 height 11
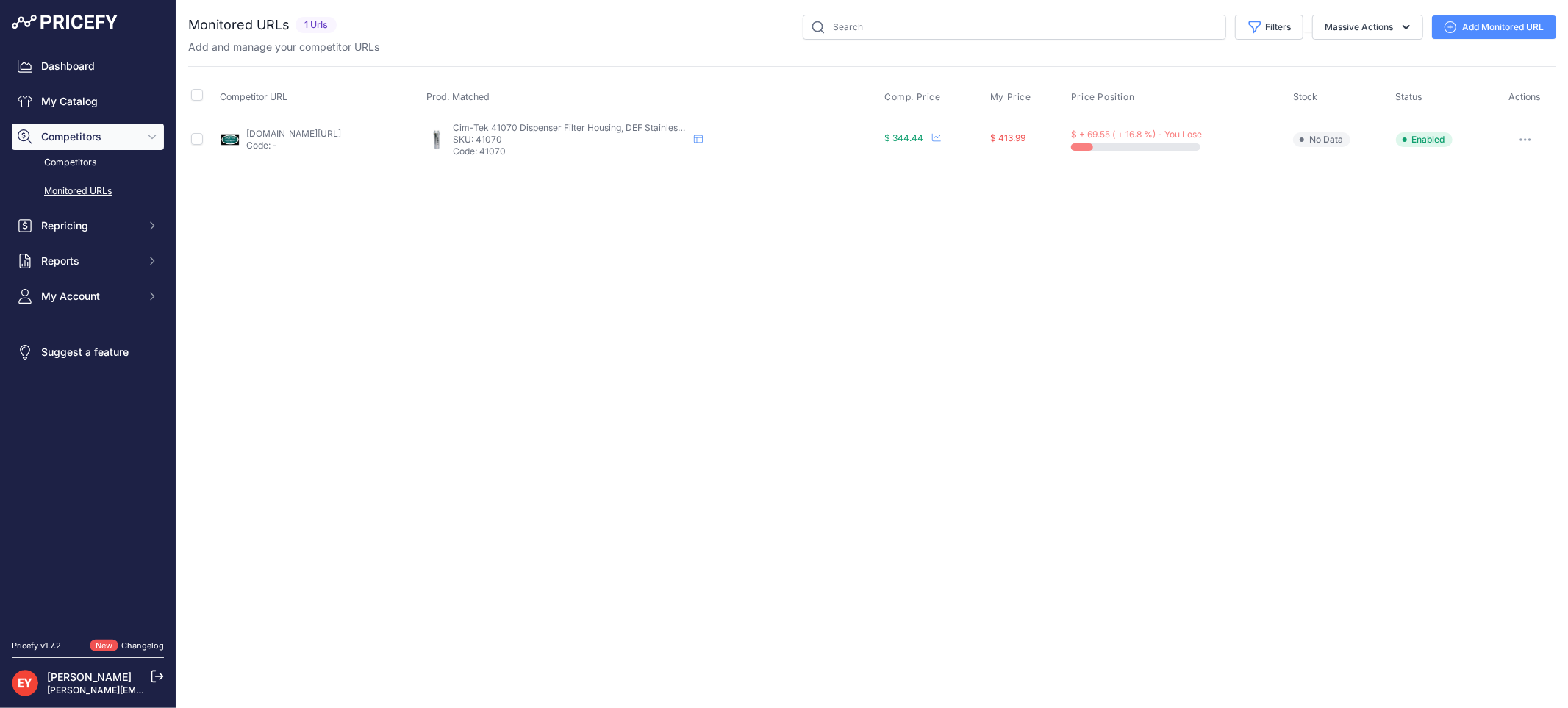
click at [1482, 30] on link "Add Monitored URL" at bounding box center [1494, 27] width 124 height 24
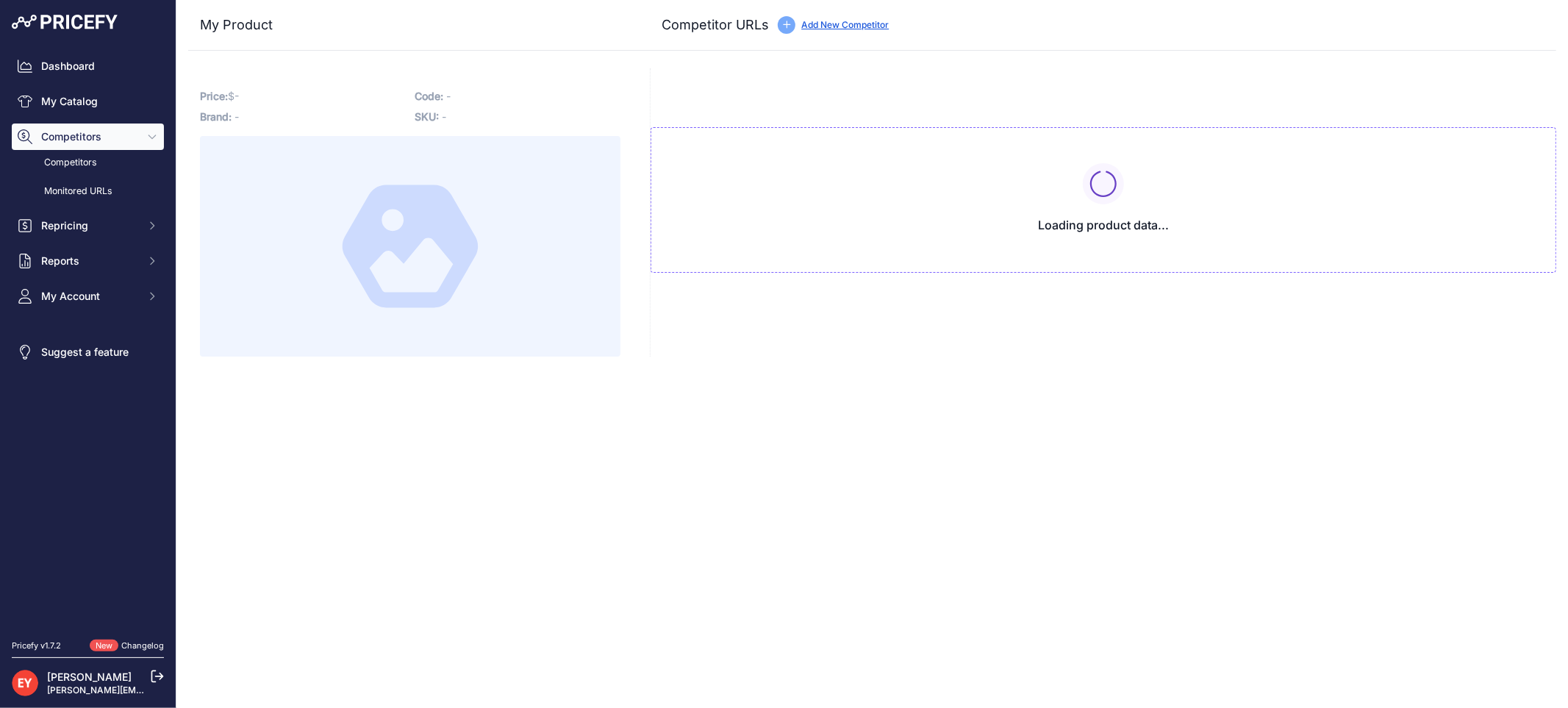
type input "[DOMAIN_NAME][URL]"
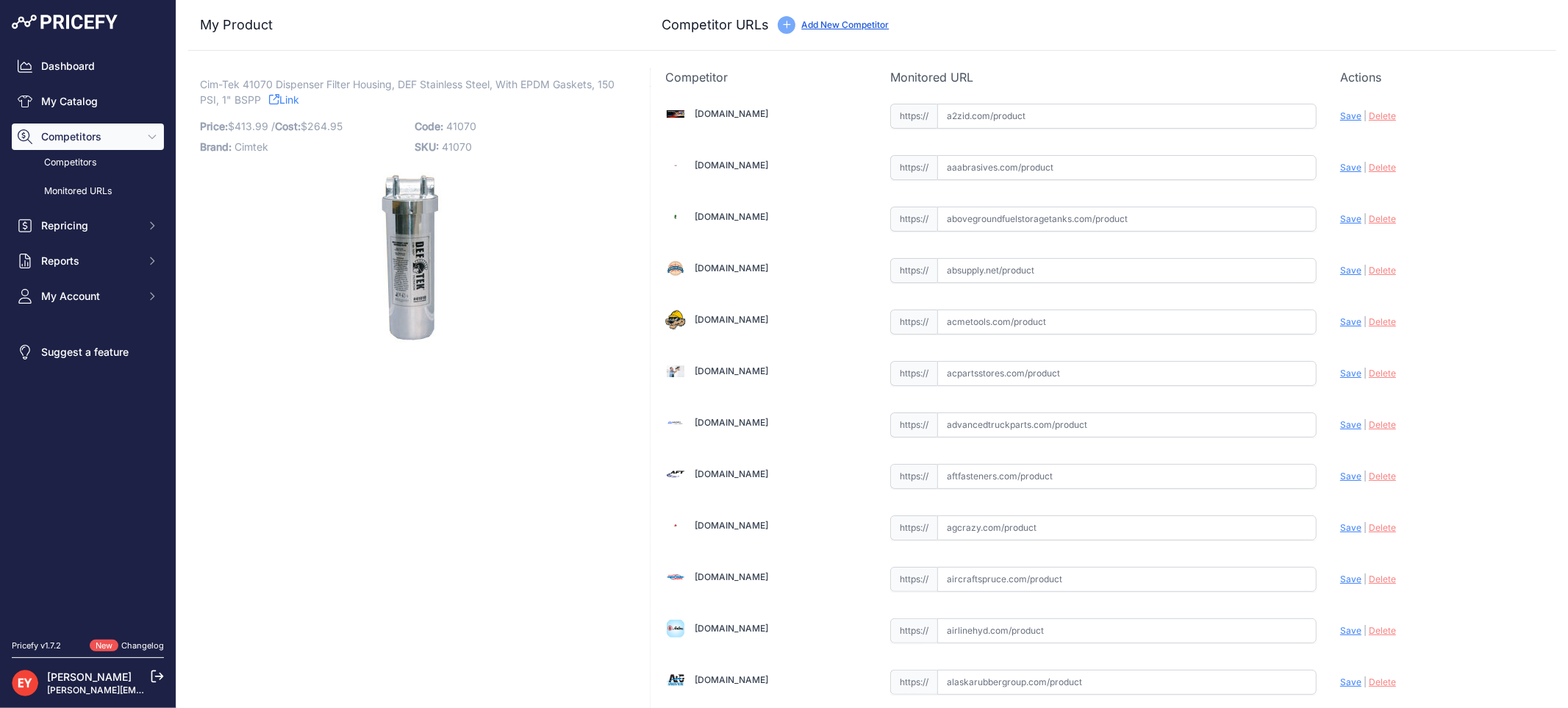
scroll to position [380, 0]
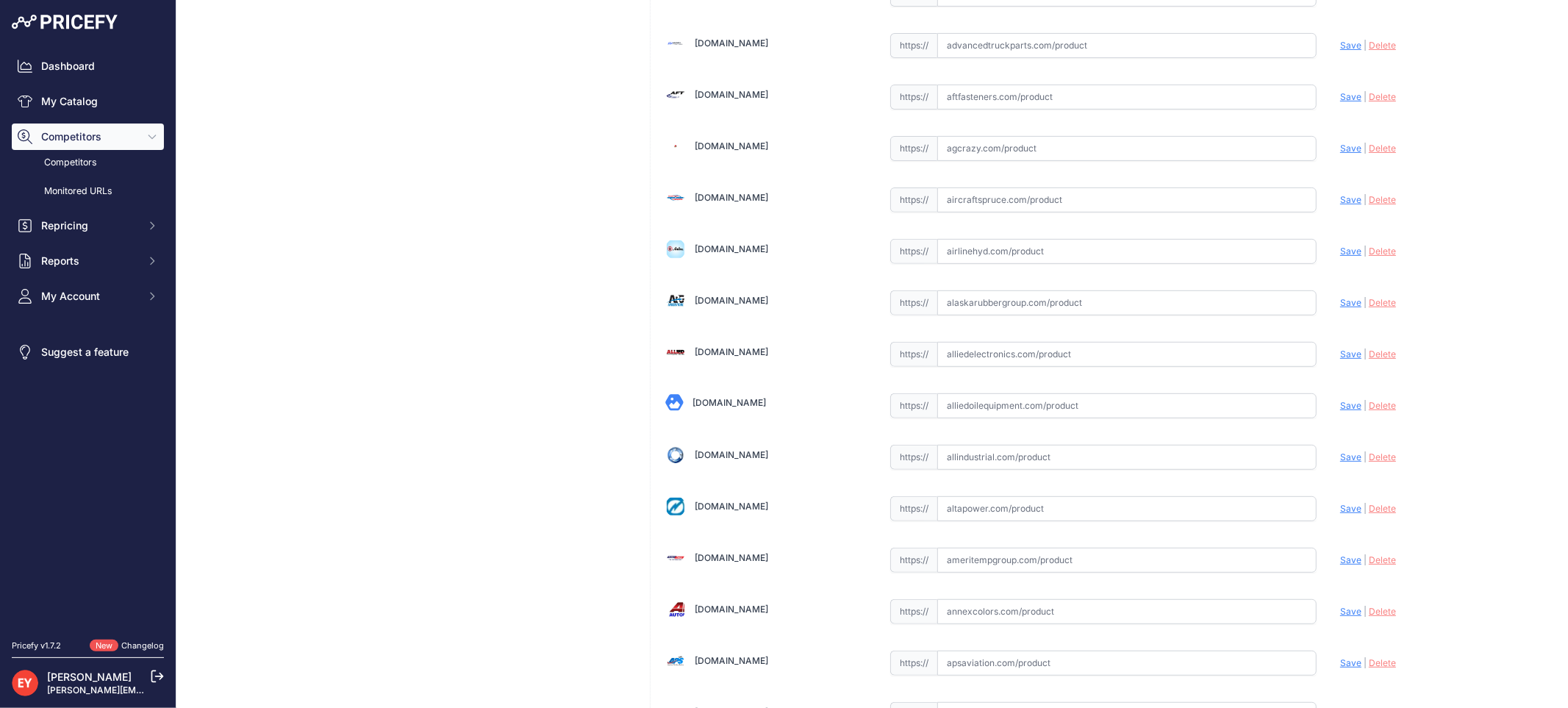
click at [973, 353] on input "text" at bounding box center [1126, 354] width 379 height 25
paste input "https://www.alliedelectronics.com/41070.html?srsltid=AfmBOoqirUSk5vfTW45Rj1mIN3…"
click at [1340, 357] on span "Save" at bounding box center [1350, 353] width 21 height 11
type input "https://www.alliedelectronics.com/41070.html?prirule_jdsnikfkfjsd=3888"
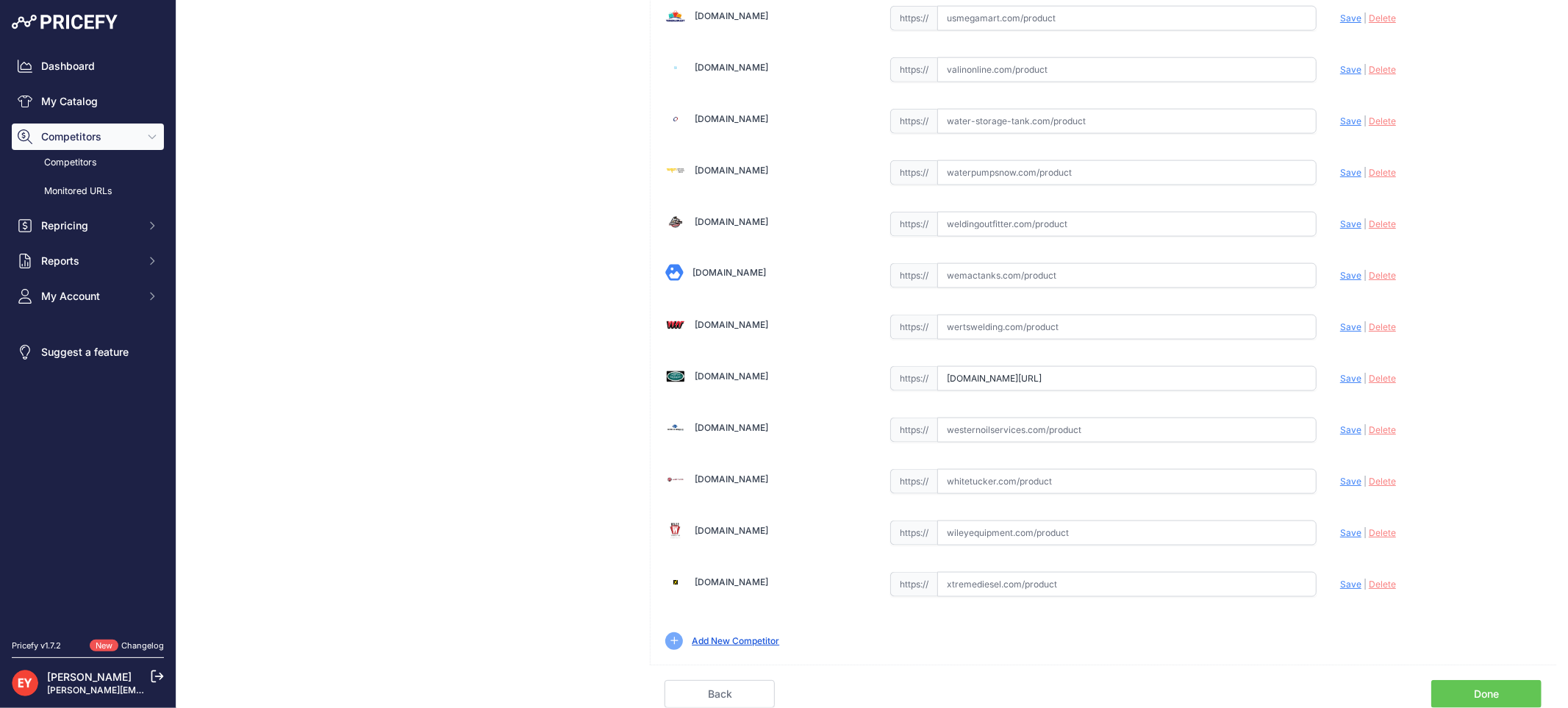
scroll to position [0, 62]
drag, startPoint x: 939, startPoint y: 375, endPoint x: 1349, endPoint y: 380, distance: 410.0
paste input "https://westechequipment.com/product/41070-def-stainless-steel-filter-housing?s…"
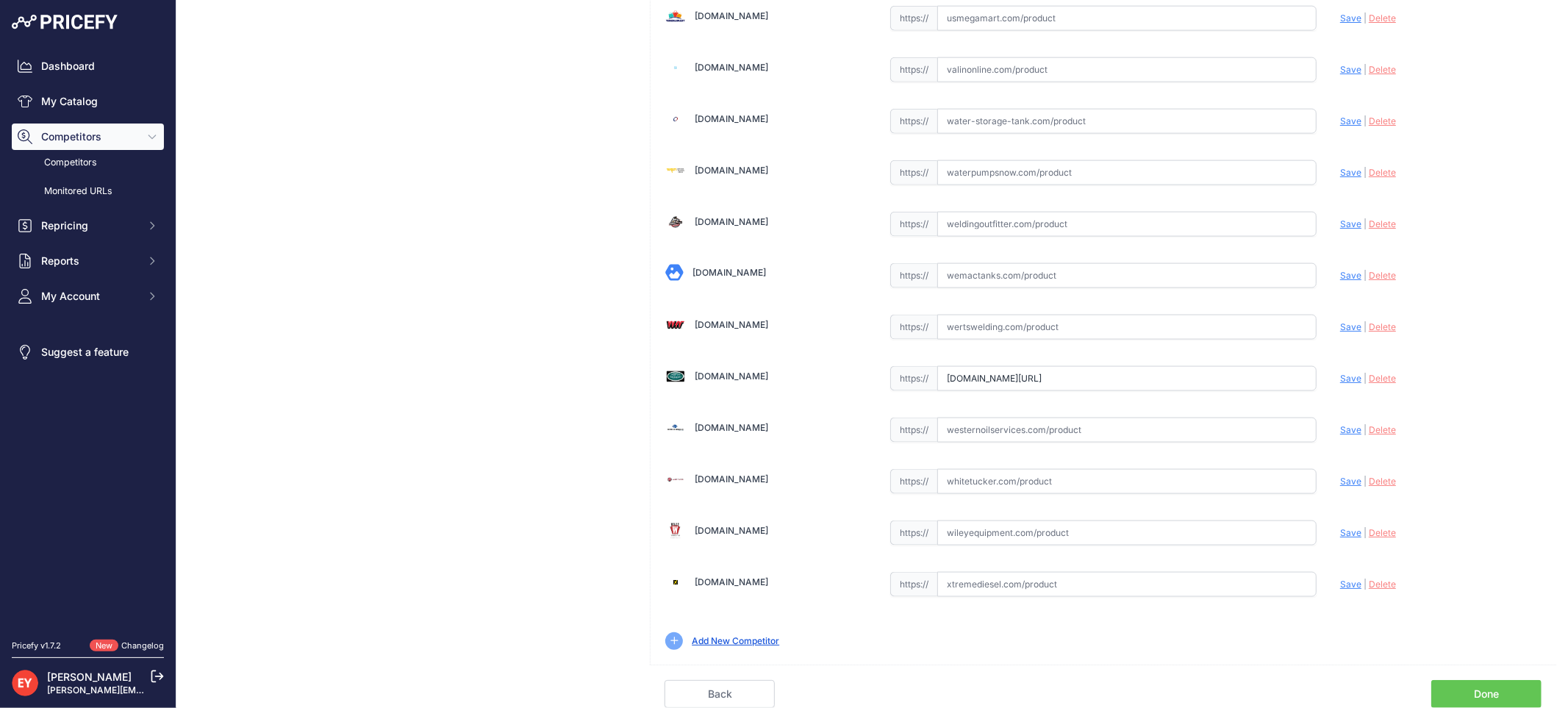
click at [1340, 378] on span "Save" at bounding box center [1350, 378] width 21 height 11
type input "https://westechequipment.com/product/41070-def-stainless-steel-filter-housing?p…"
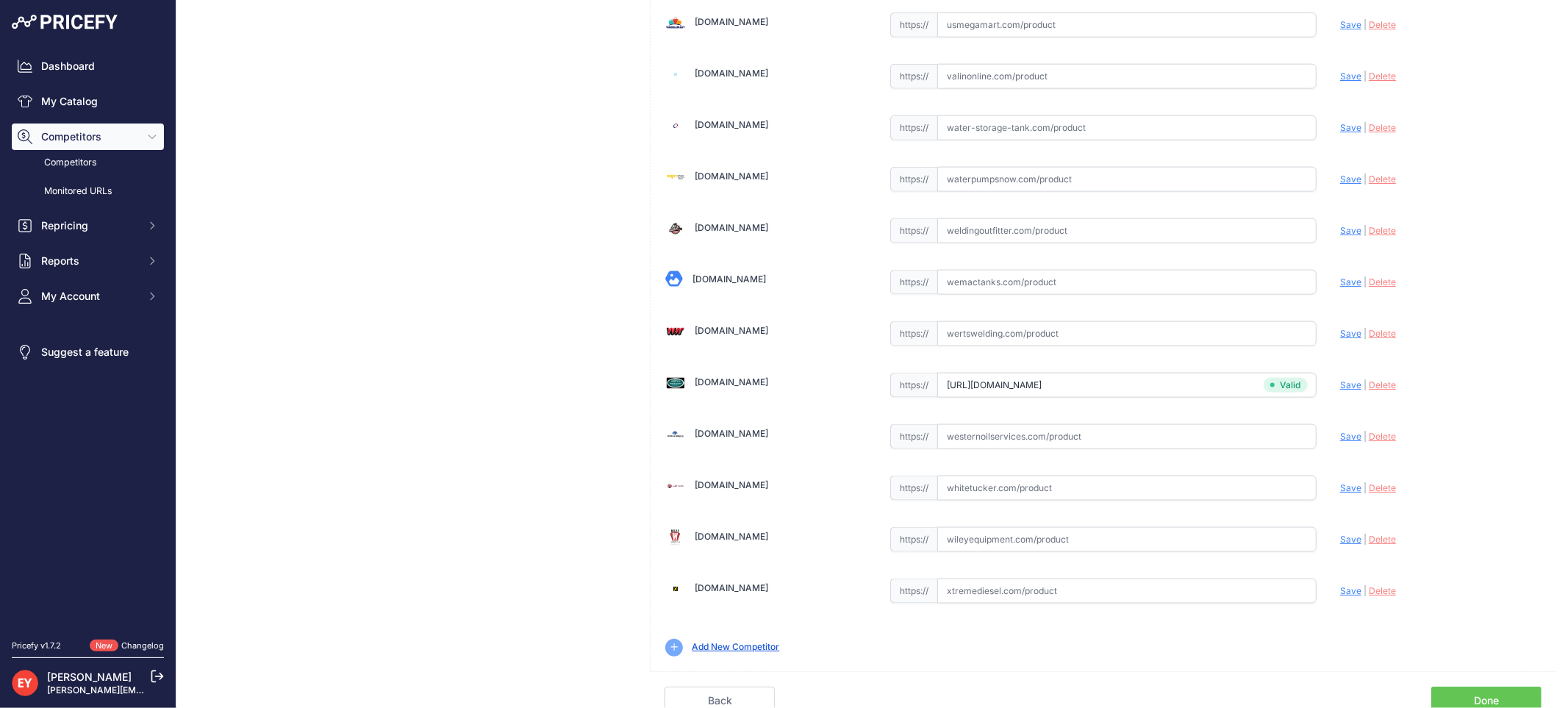
scroll to position [11008, 0]
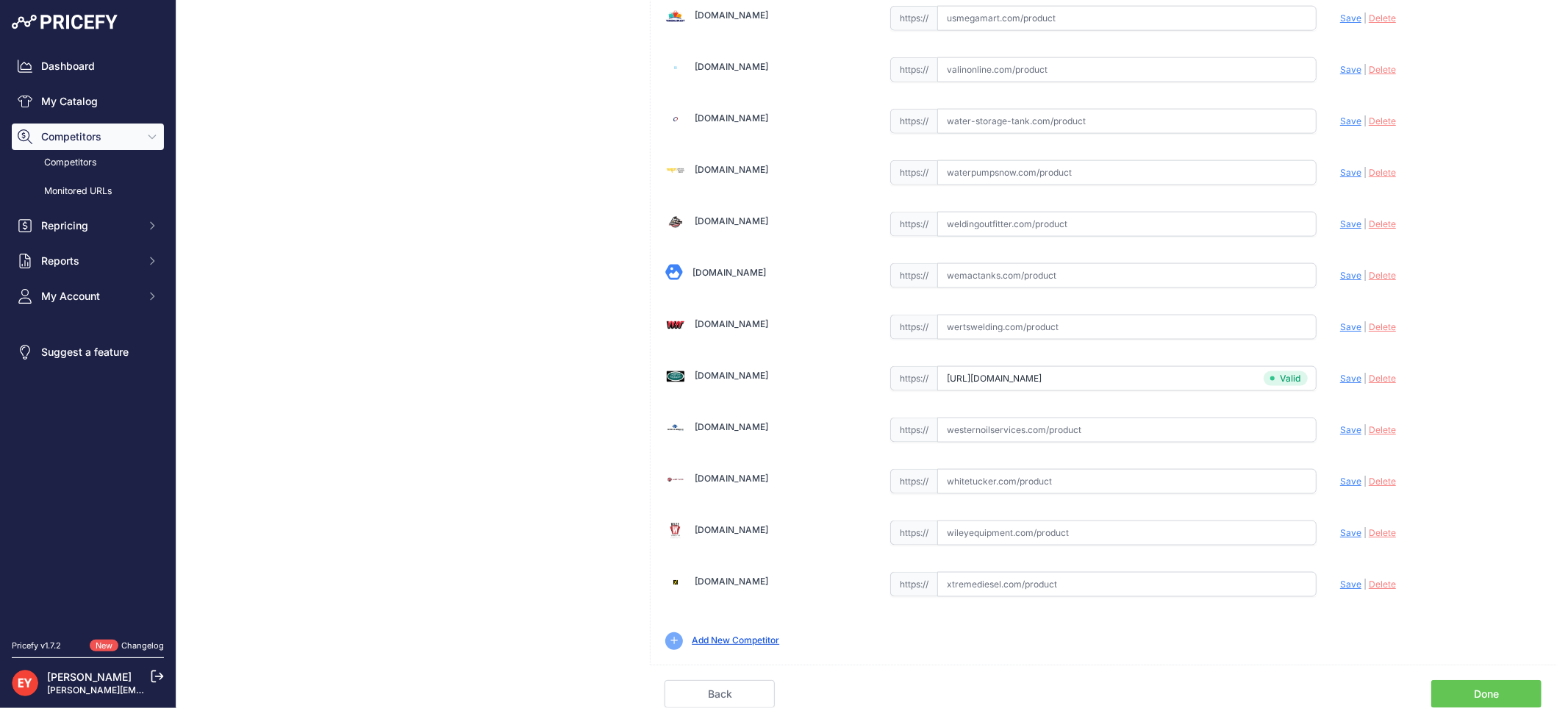
click at [1502, 684] on link "Done" at bounding box center [1486, 694] width 111 height 28
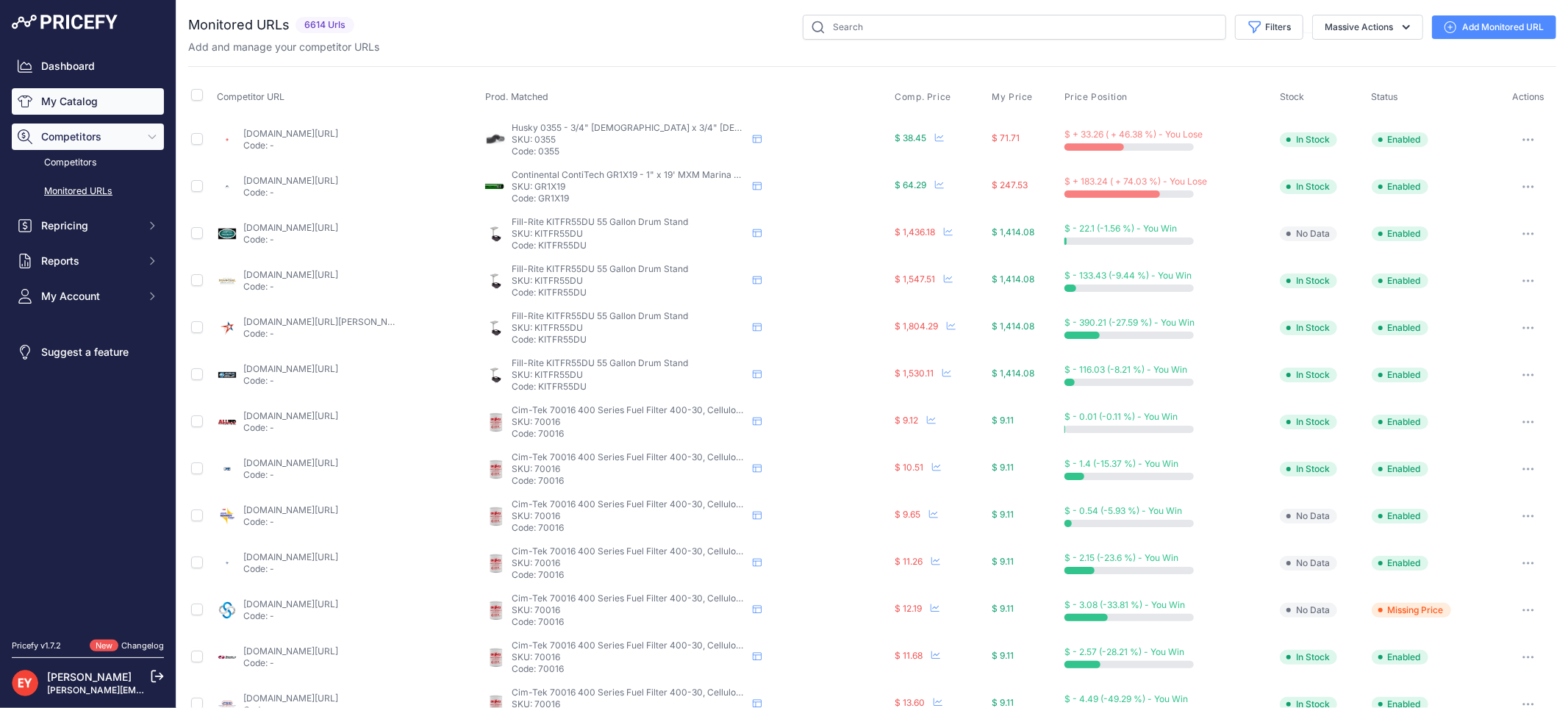
click at [74, 114] on link "My Catalog" at bounding box center [88, 101] width 152 height 26
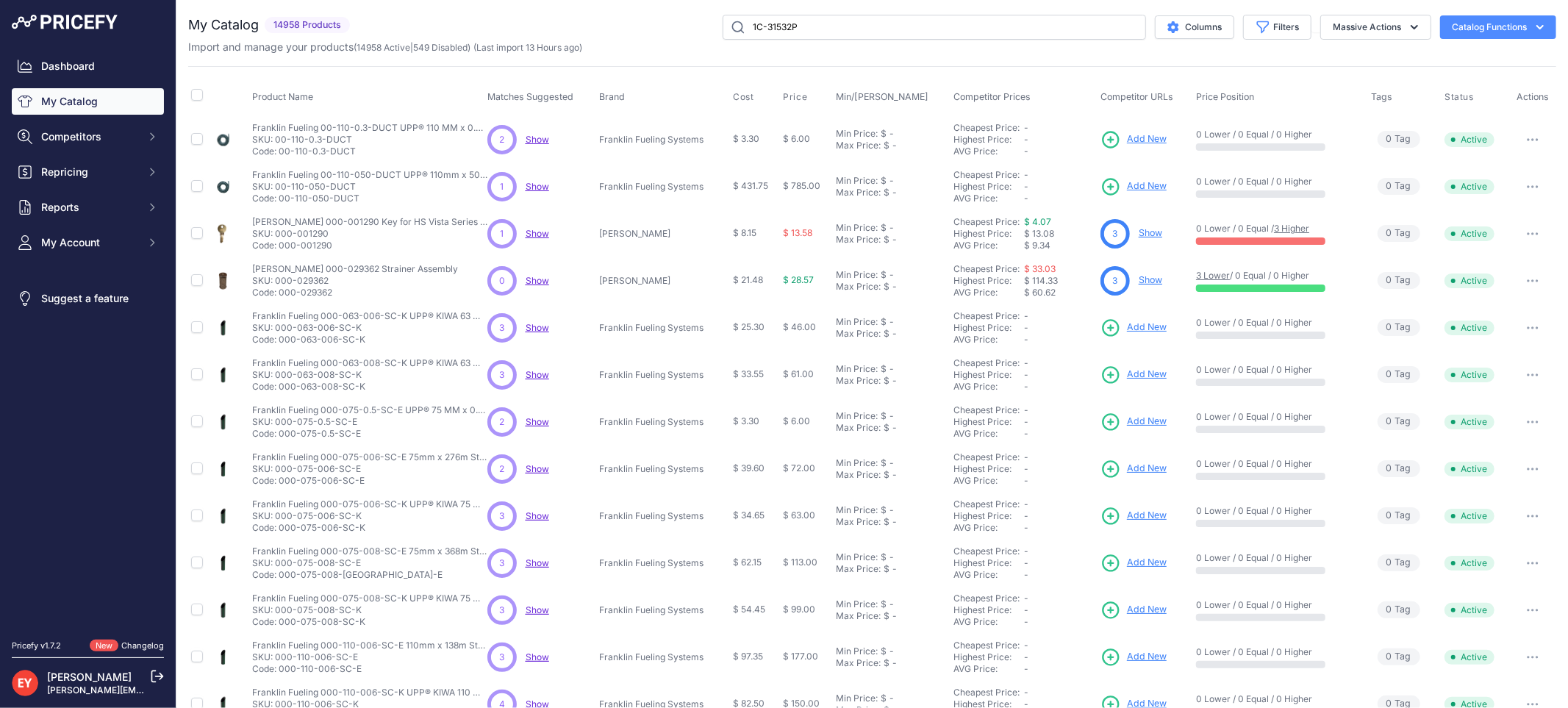
type input "1C-31532P"
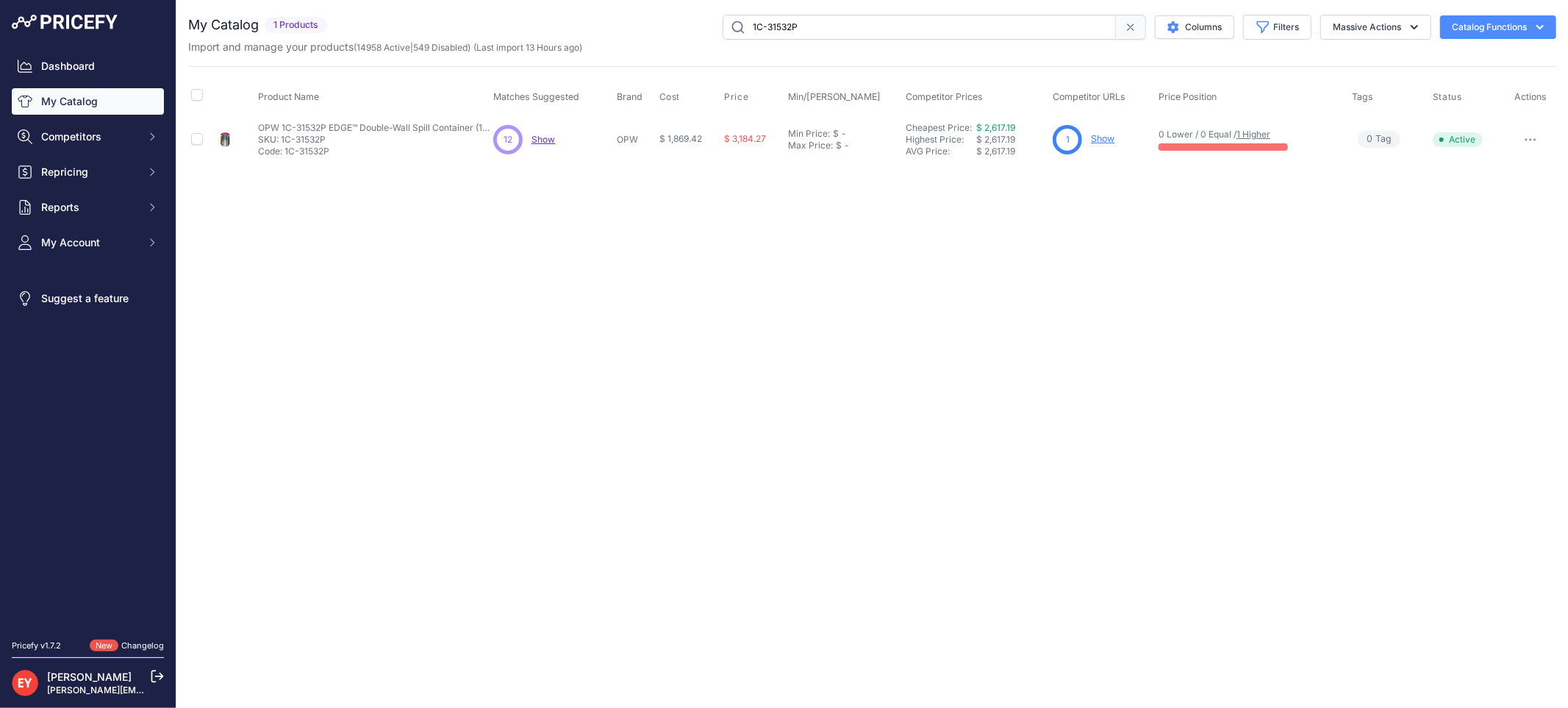
click at [1101, 135] on link "Show" at bounding box center [1103, 138] width 24 height 11
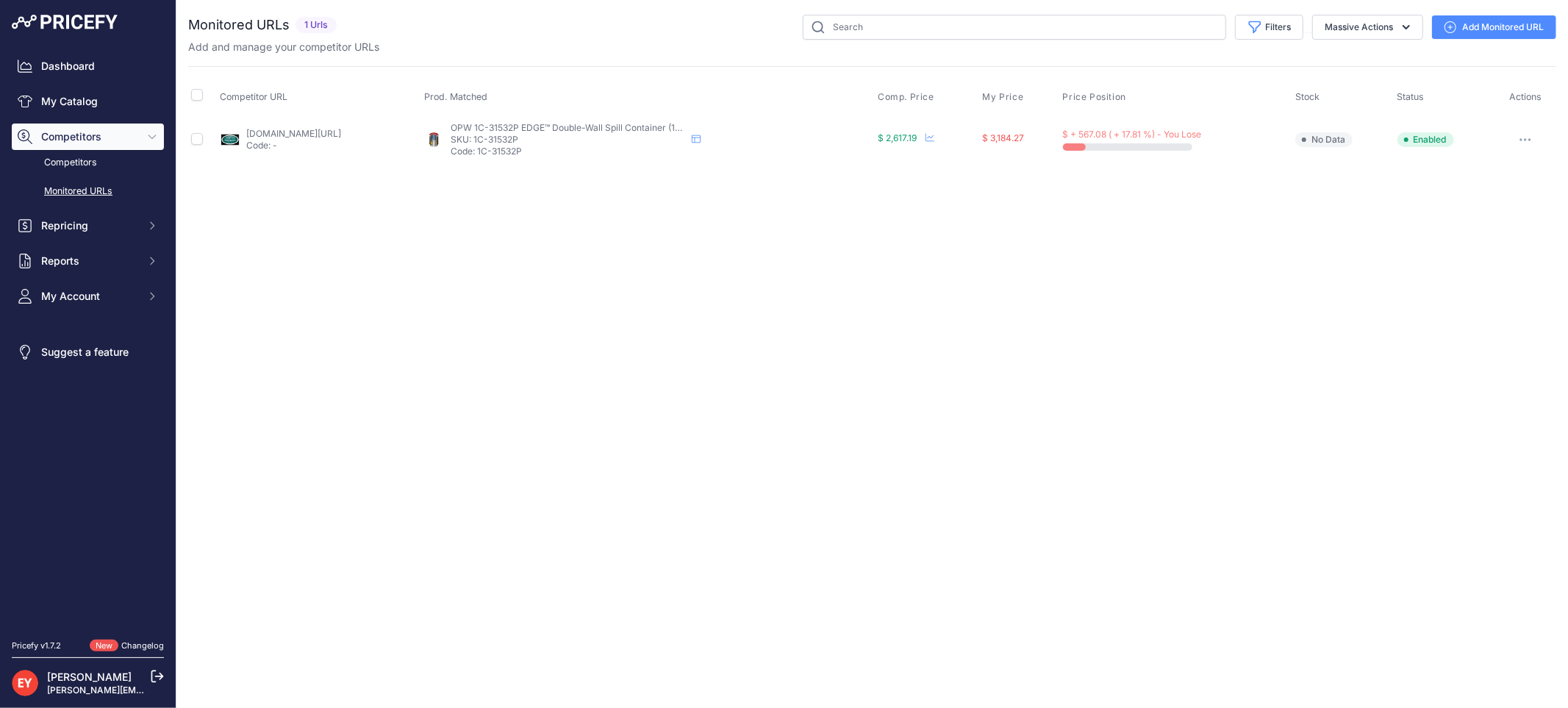
click at [1490, 33] on link "Add Monitored URL" at bounding box center [1494, 27] width 124 height 24
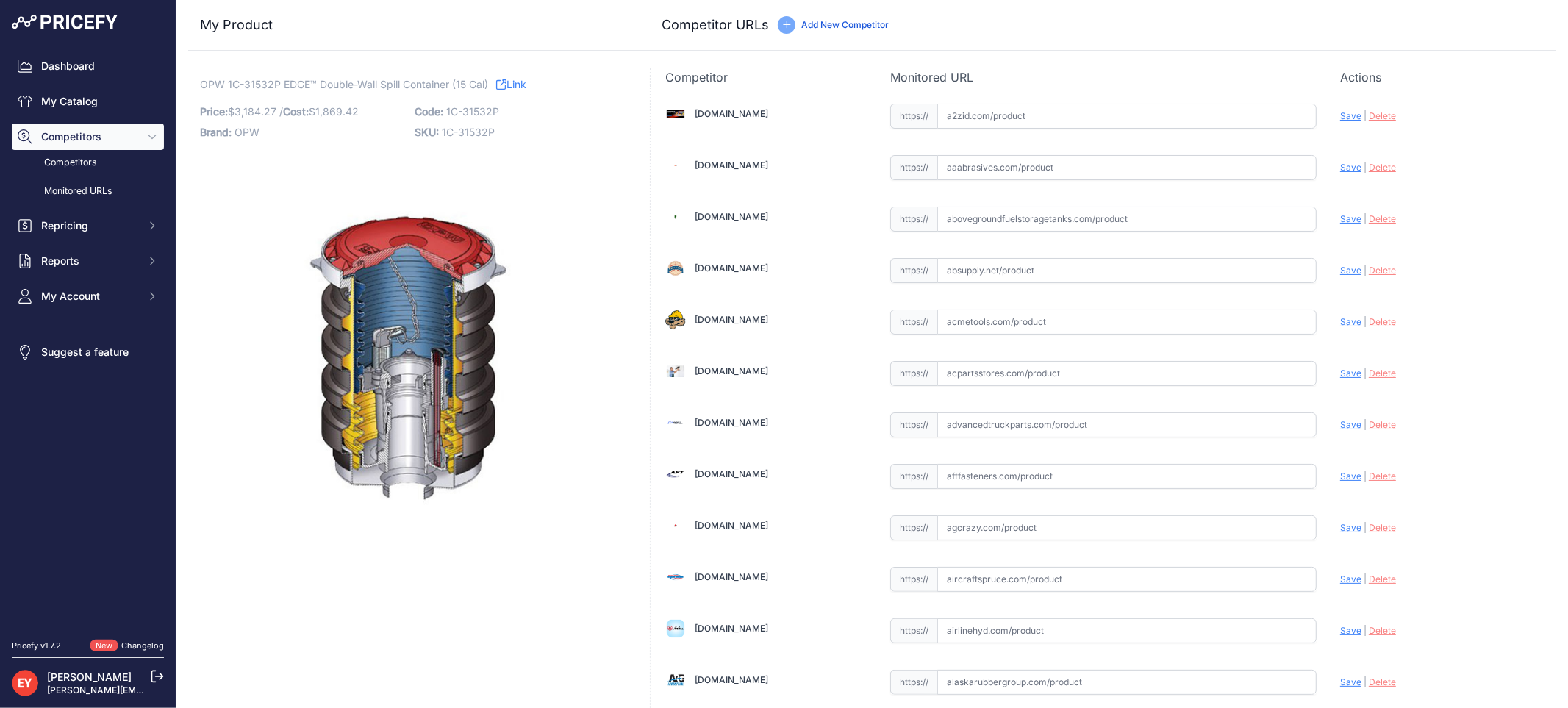
scroll to position [10974, 0]
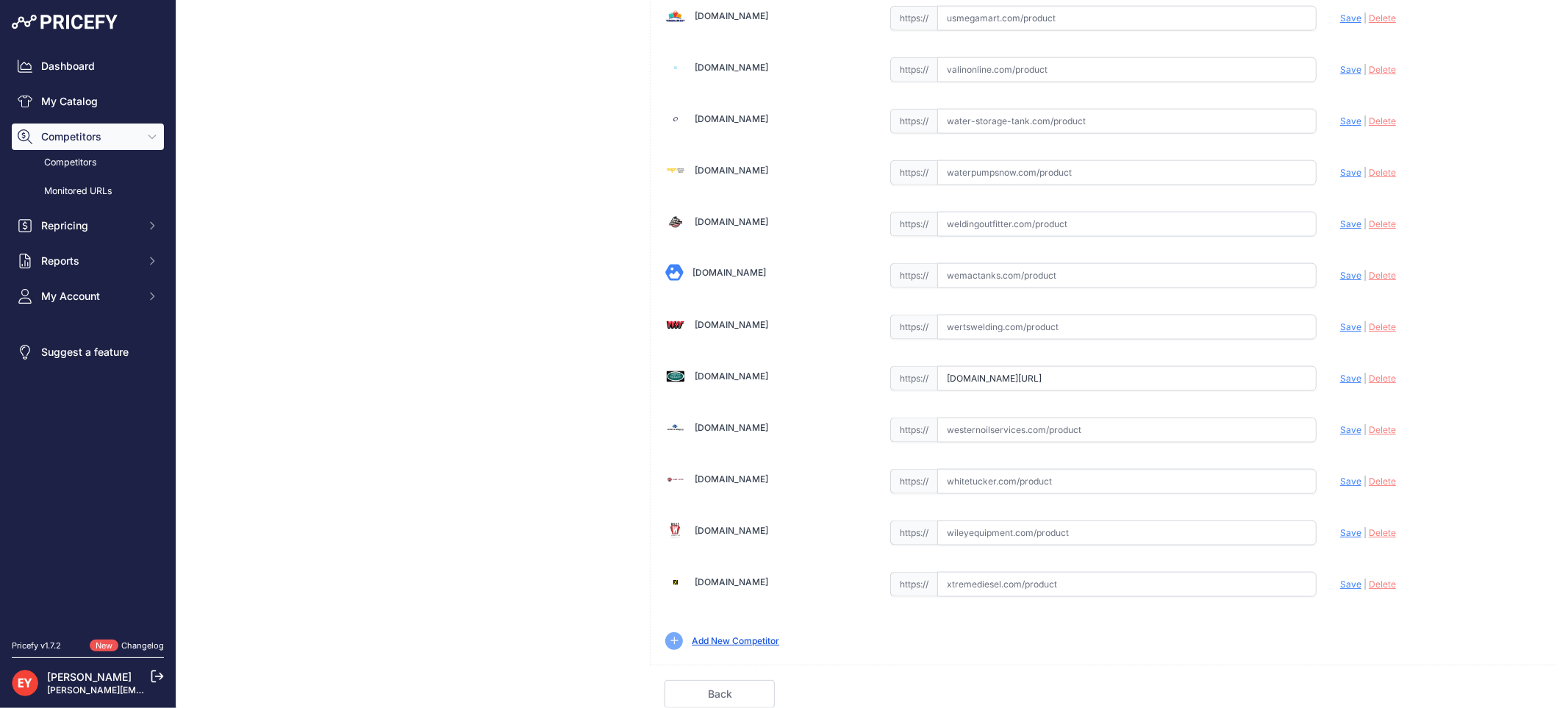
click at [981, 375] on input "westechequipment.com/product/1c-31532p-edge-double-wall-spill-container?prirule…" at bounding box center [1126, 378] width 379 height 25
paste input "https://westechequipment.com/product/1c-31532p-edge-double-wall-spill-container…"
drag, startPoint x: 939, startPoint y: 382, endPoint x: 1314, endPoint y: 414, distance: 376.4
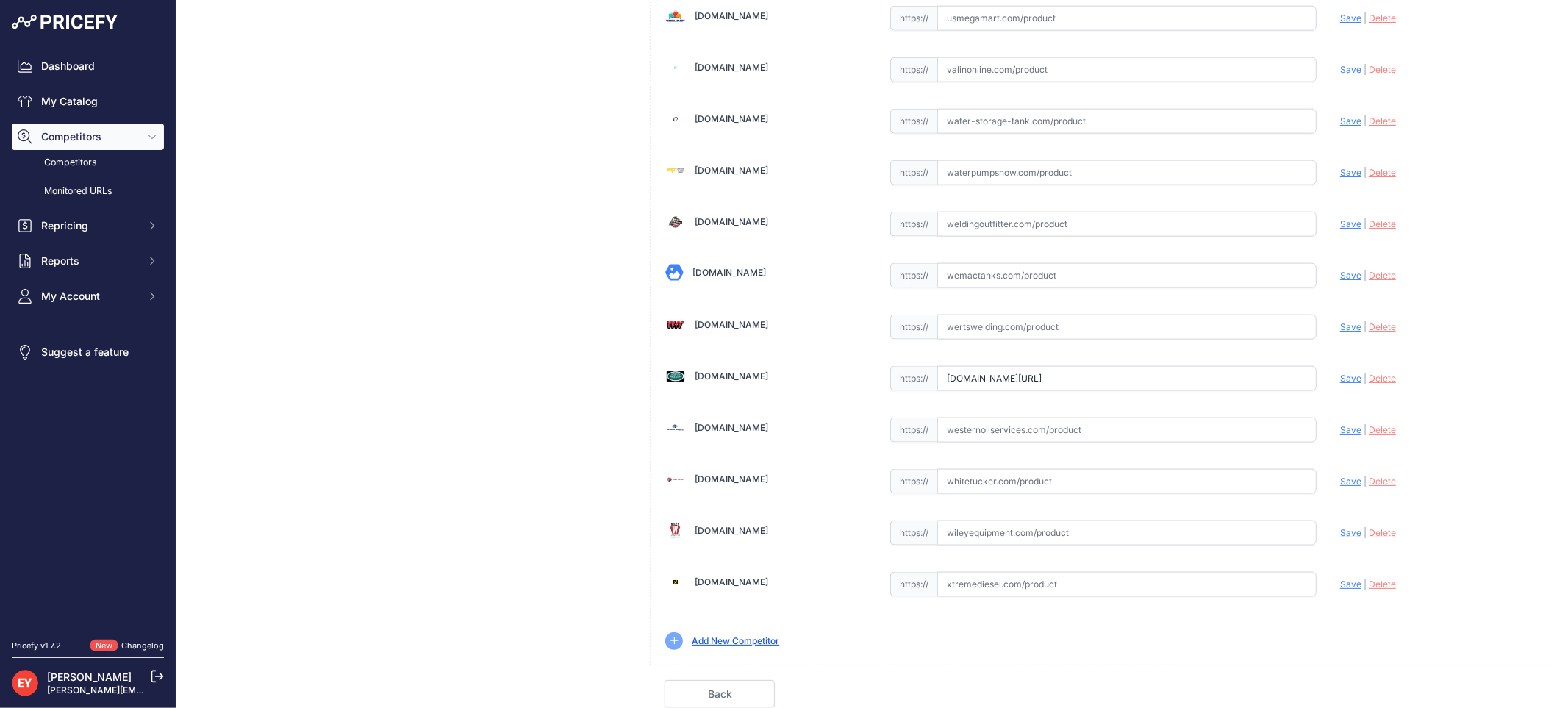
scroll to position [0, 0]
click at [1343, 375] on span "Save" at bounding box center [1350, 378] width 21 height 11
type input "https://westechequipment.com/product/1c-31532p-edge-double-wall-spill-container…"
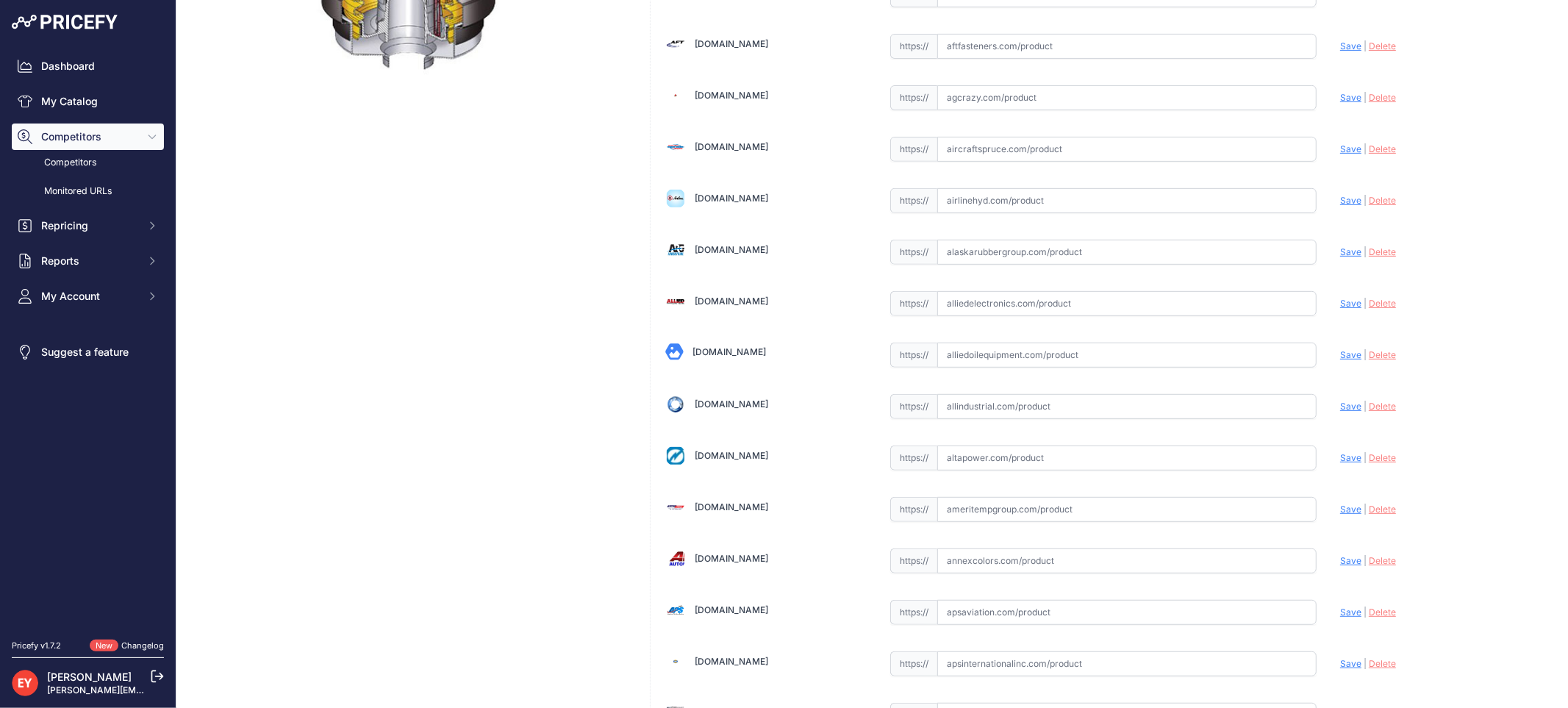
click at [943, 354] on input "text" at bounding box center [1126, 355] width 379 height 25
paste input "https://alliedoilequipment.com/shop/opw-fueling-components/1c-31532p-15-gallon-…"
click at [1340, 354] on span "Save" at bounding box center [1350, 354] width 21 height 11
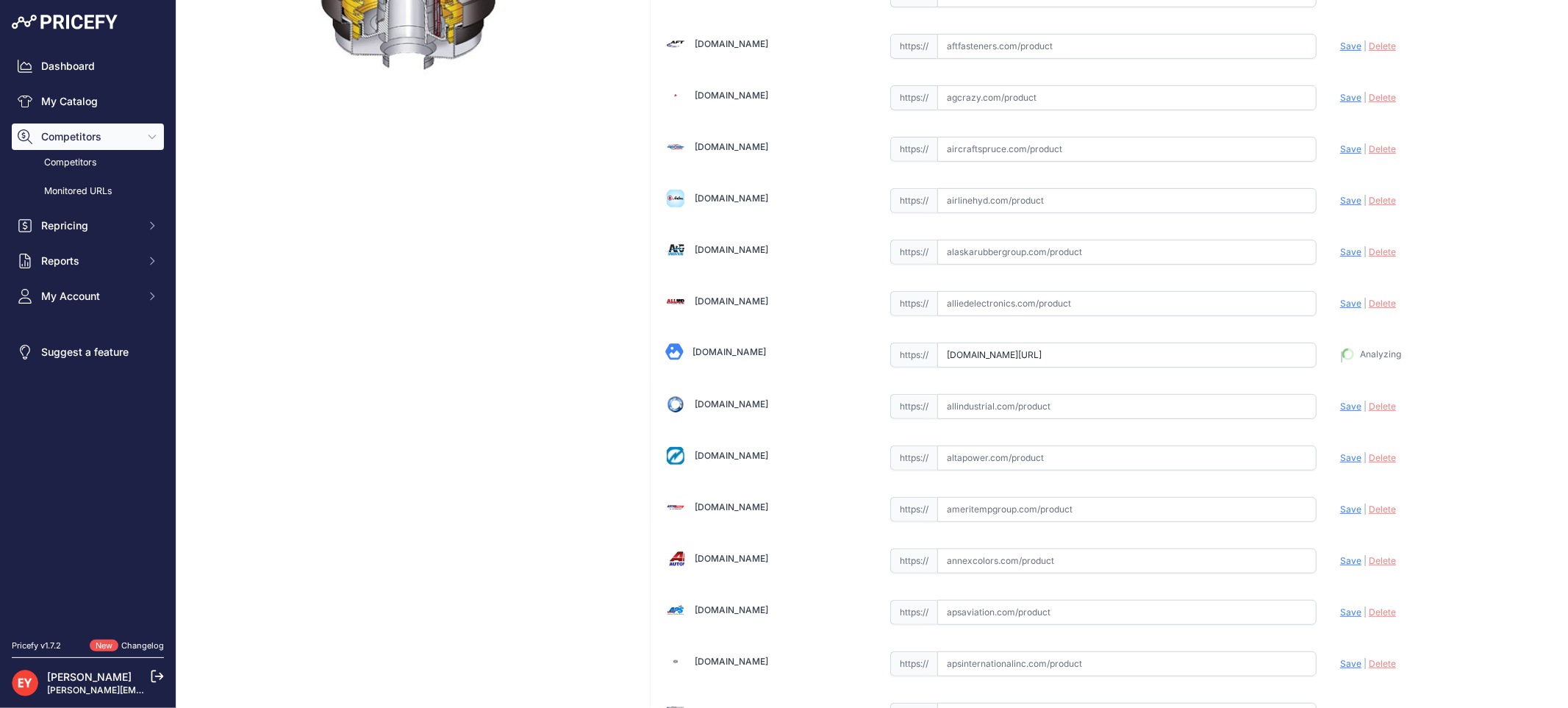
type input "https://alliedoilequipment.com/shop/opw-fueling-components/1c-31532p-15-gallon-…"
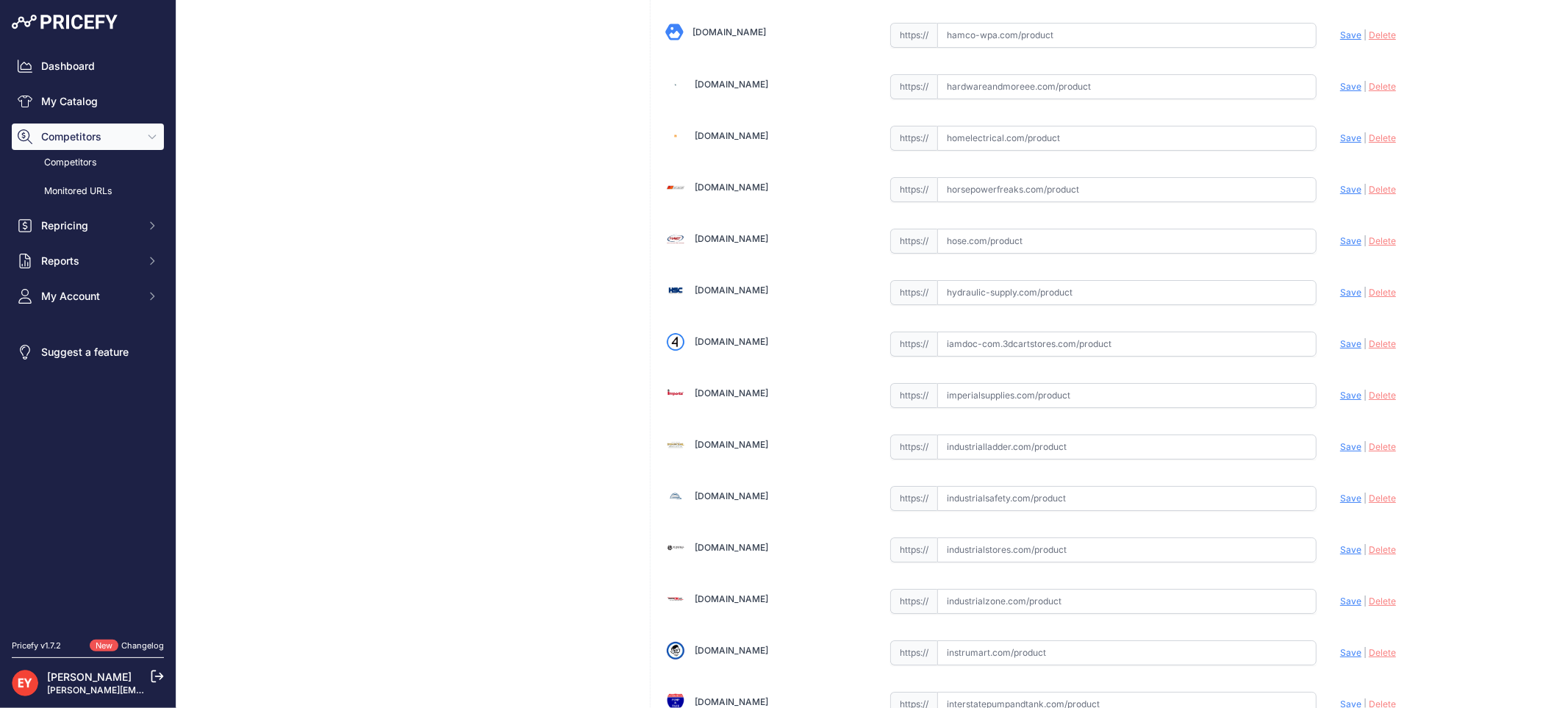
click at [964, 357] on input "text" at bounding box center [1126, 344] width 379 height 25
paste input "https://iamdoc-com.3dcartstores.com/15-Gallon-Edge-Dw-Spill-Cont-Plug-Sensor_p_…"
click at [1340, 349] on span "Save" at bounding box center [1350, 343] width 21 height 11
type input "https://iamdoc-com.3dcartstores.com/15-Gallon-Edge-Dw-Spill-Cont-Plug-Sensor_p_…"
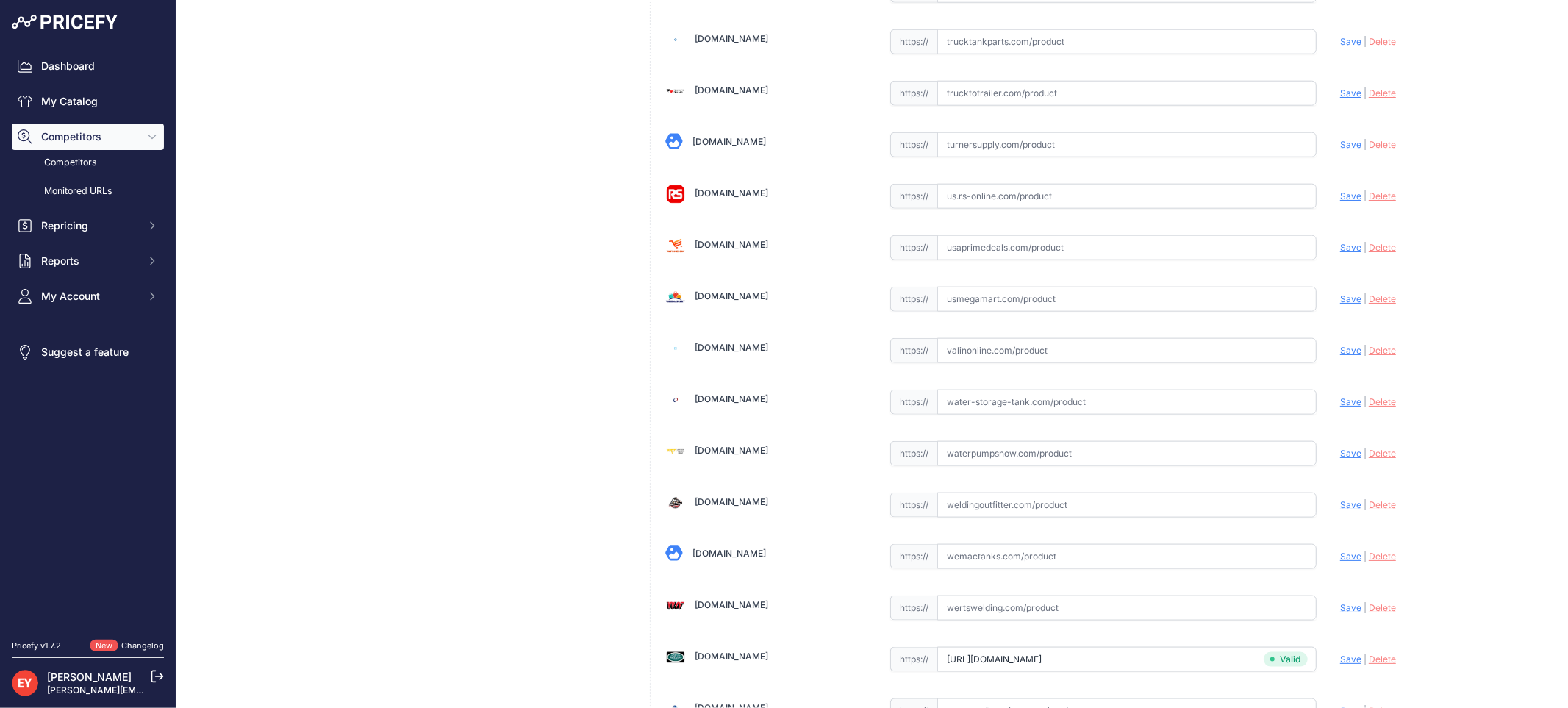
scroll to position [11008, 0]
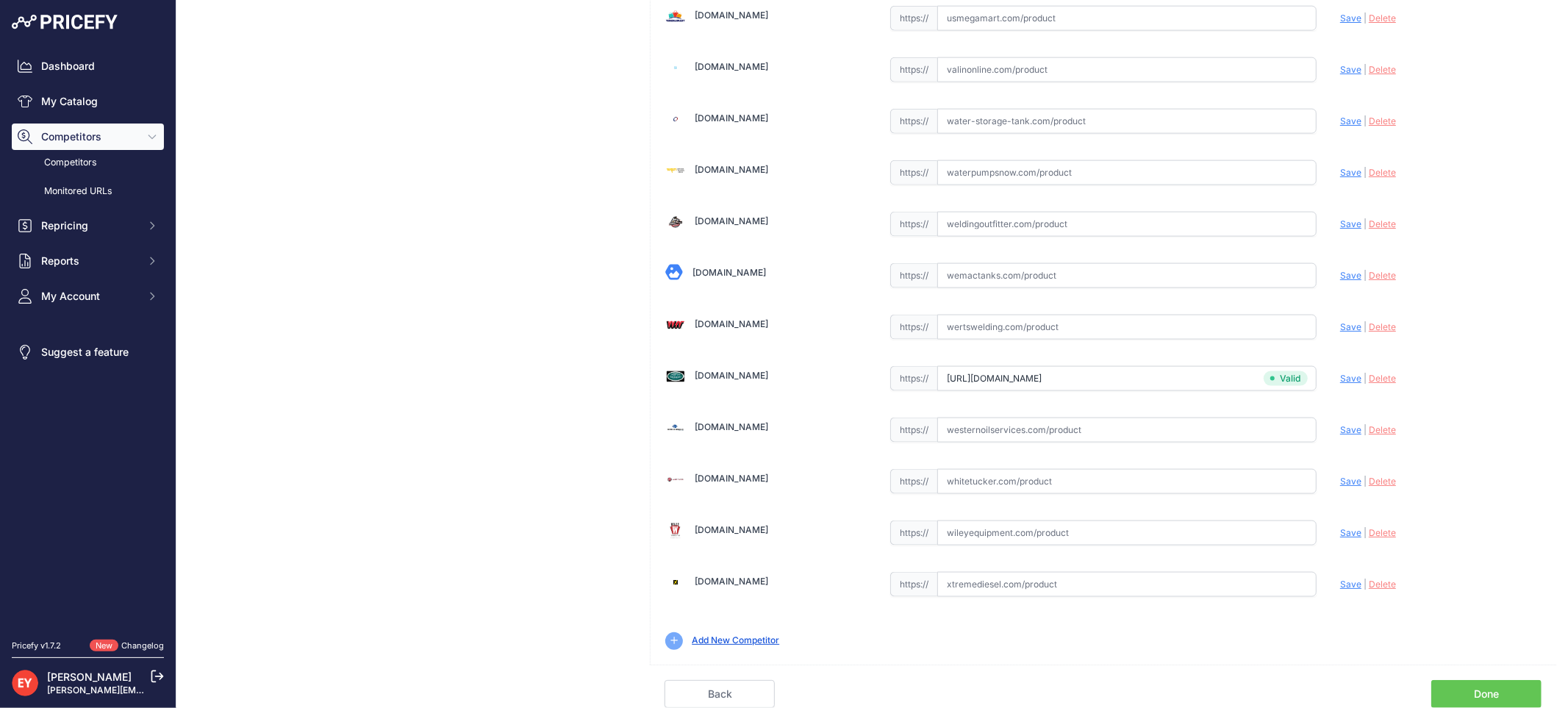
click at [1457, 691] on link "Done" at bounding box center [1486, 694] width 111 height 28
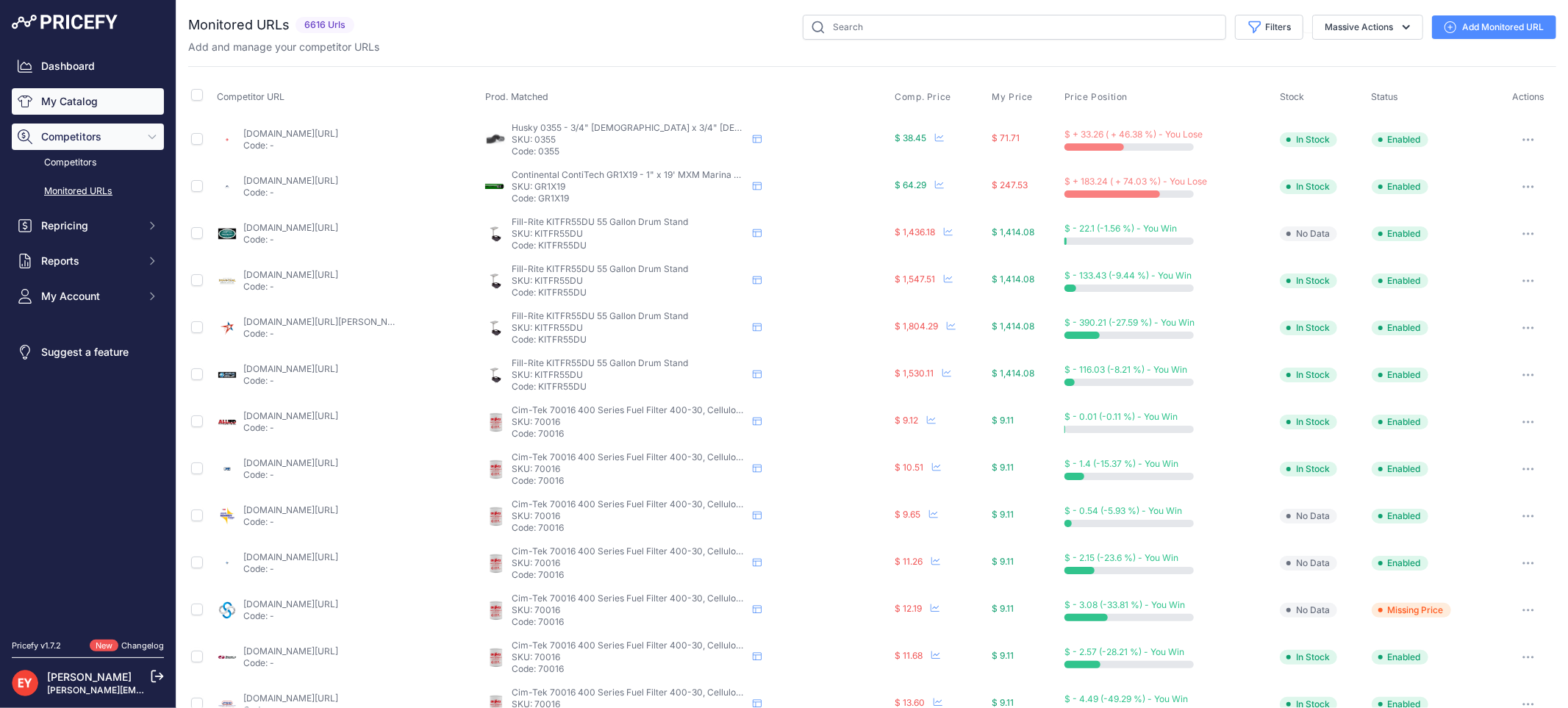
click at [57, 106] on link "My Catalog" at bounding box center [88, 101] width 152 height 26
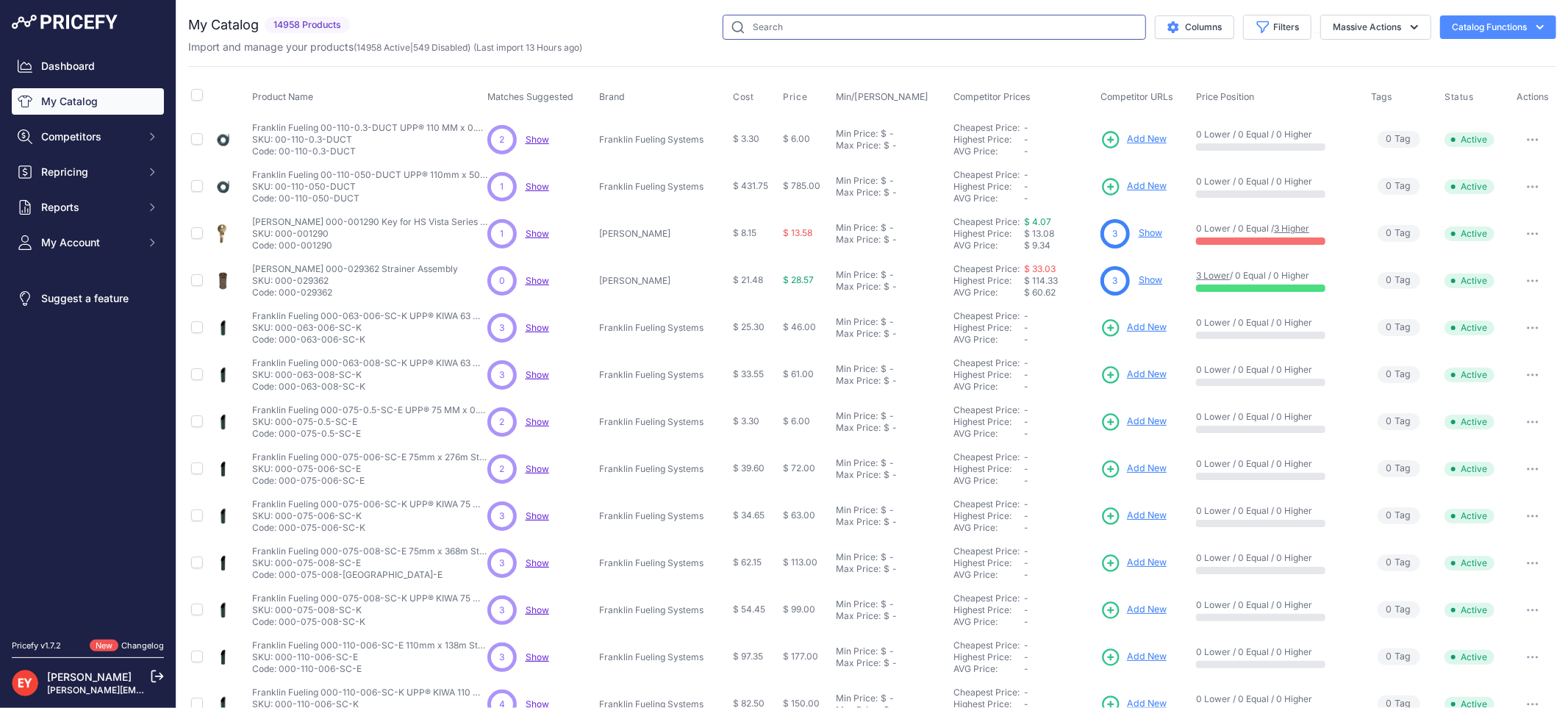
click at [785, 30] on input "text" at bounding box center [934, 26] width 424 height 25
paste input "TRUE"
type input "T"
paste input "1C-31532D"
type input "1C-31532D"
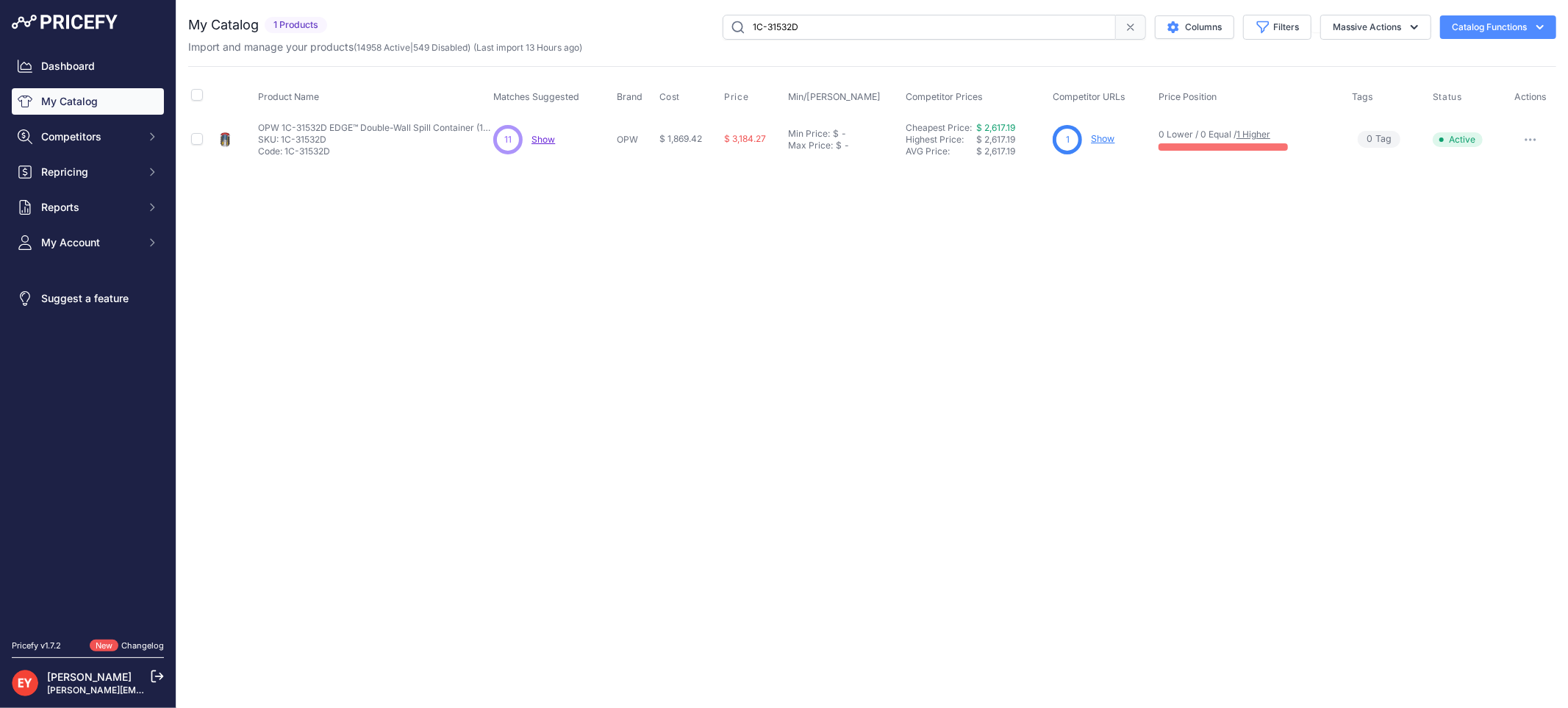
click at [1107, 140] on link "Show" at bounding box center [1103, 138] width 24 height 11
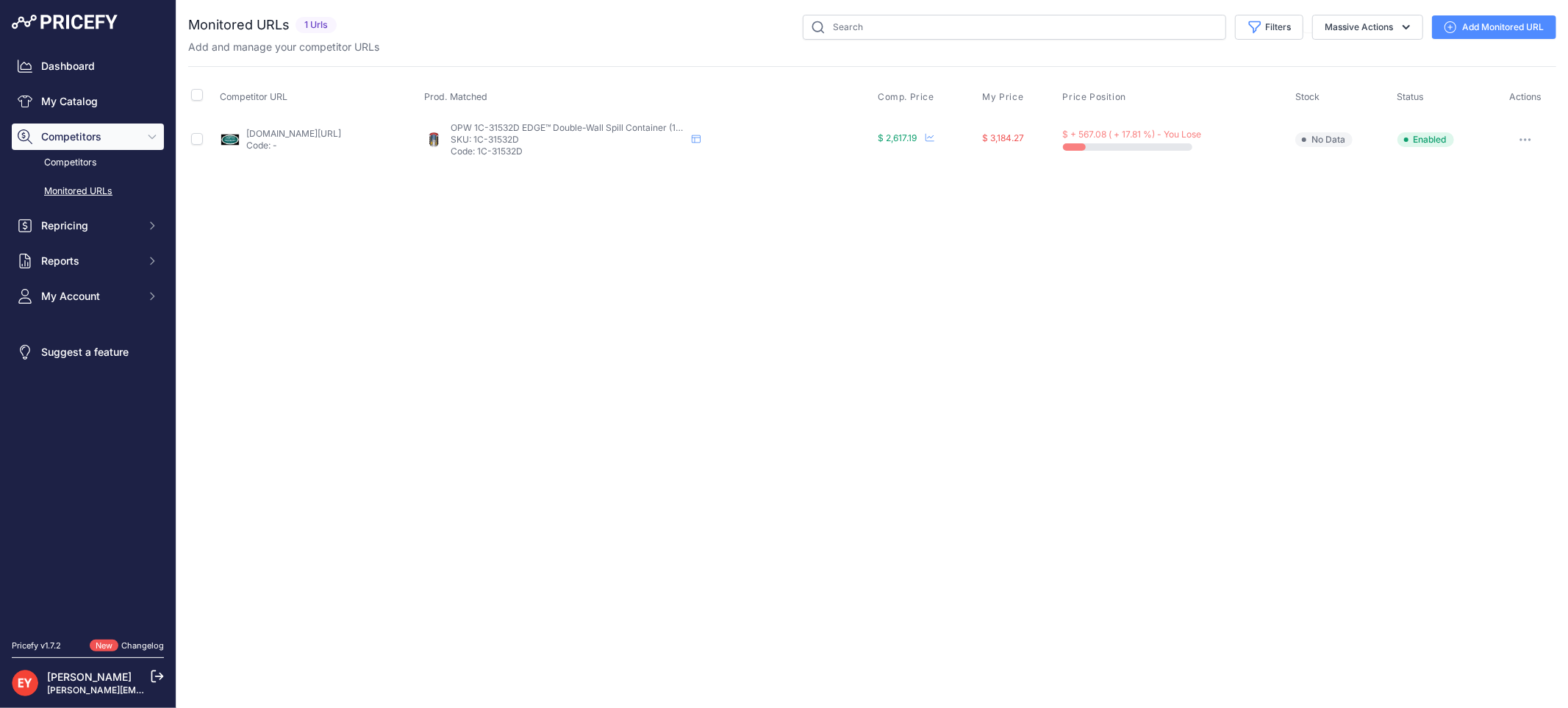
click at [1463, 20] on link "Add Monitored URL" at bounding box center [1494, 27] width 124 height 24
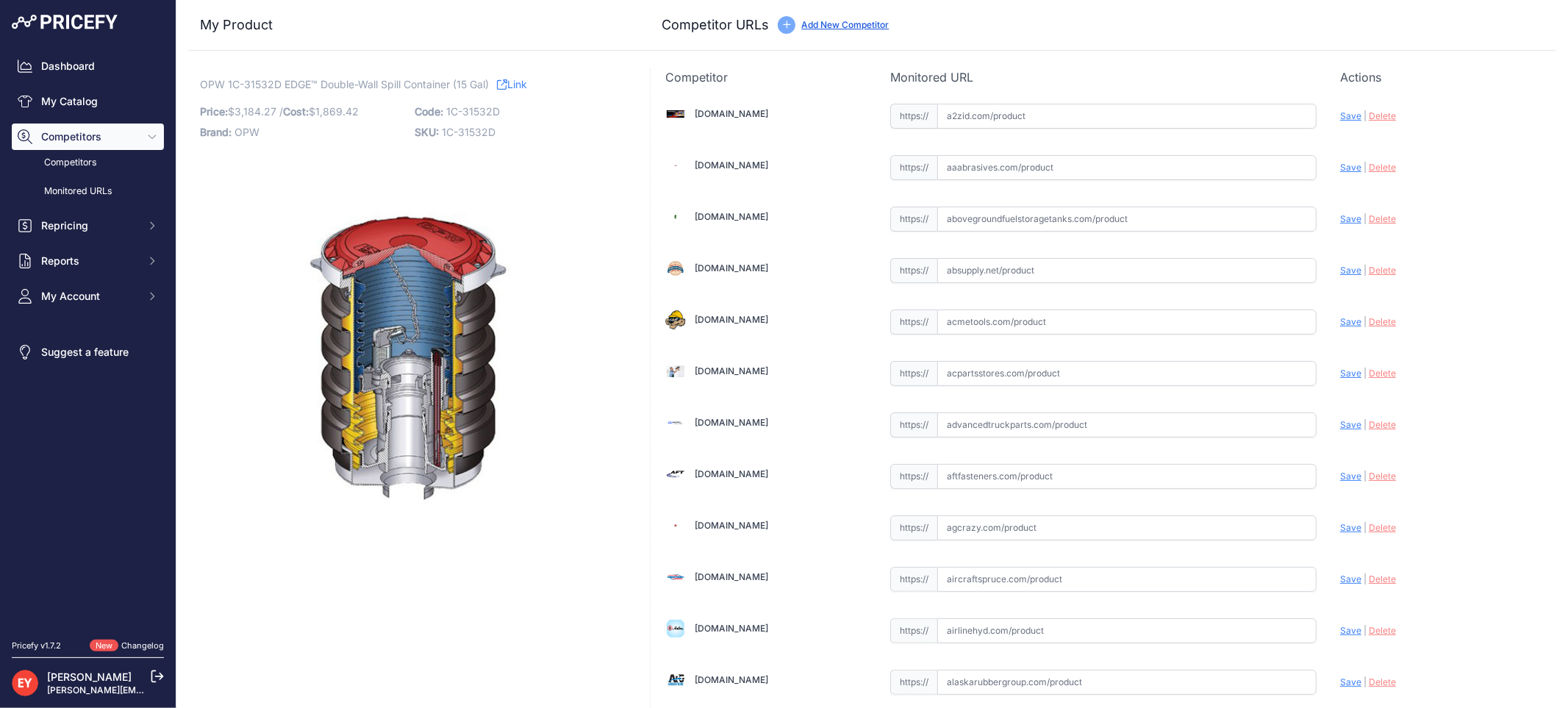
scroll to position [10974, 0]
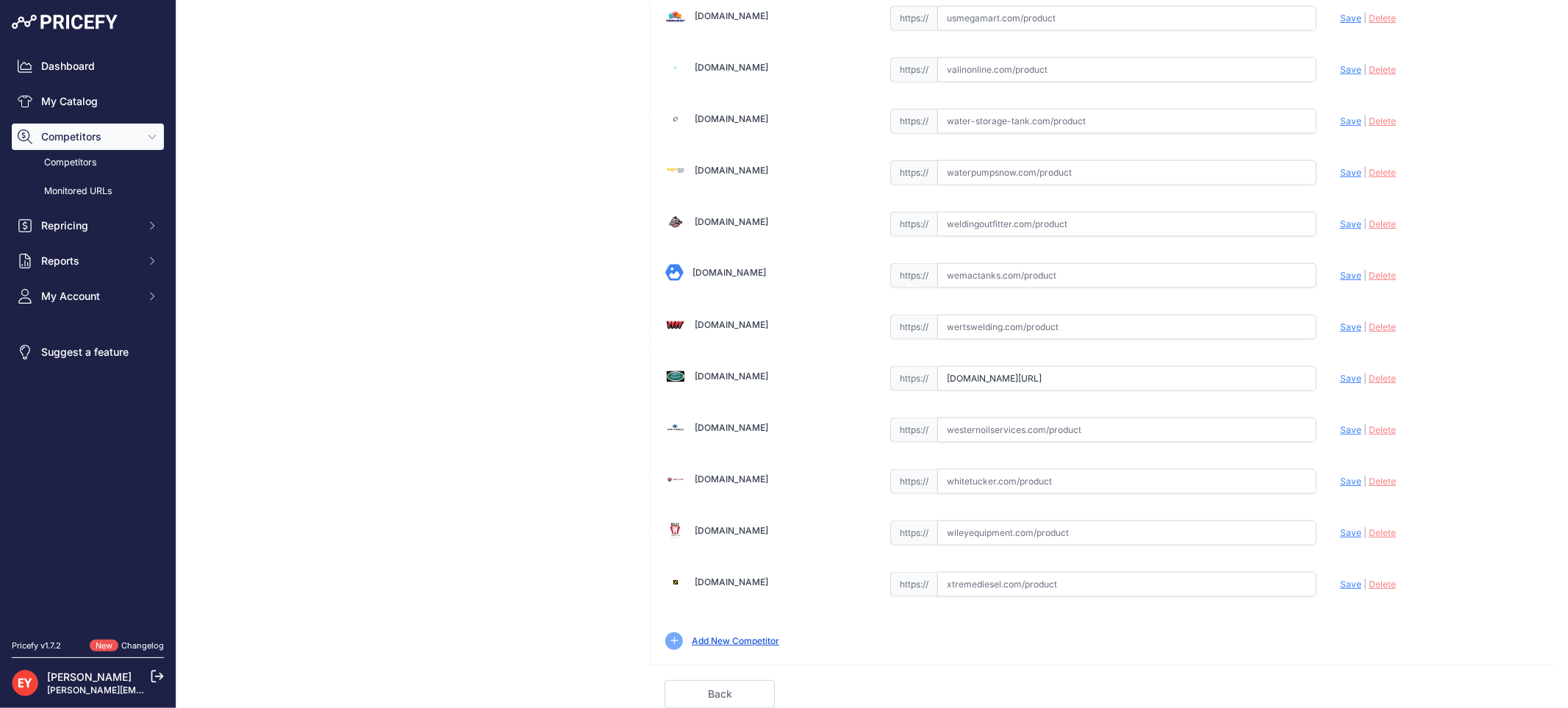
drag, startPoint x: 939, startPoint y: 373, endPoint x: 1309, endPoint y: 385, distance: 370.2
paste input "https://westechequipment.com/product/1c-31532d-edge-double-wall-spill-container…"
click at [1342, 385] on div "Update Profile Save | Delete Analyzing" at bounding box center [1440, 374] width 202 height 23
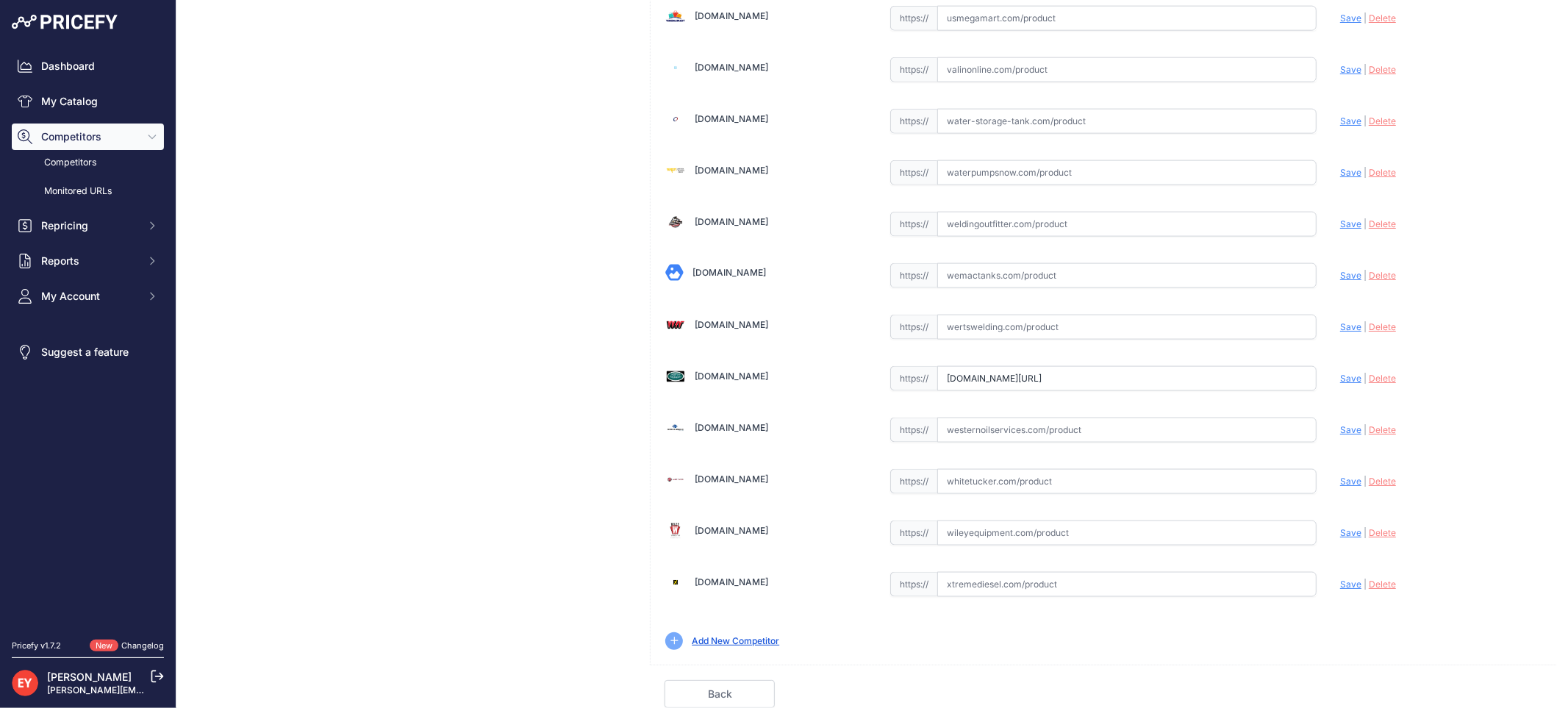
scroll to position [0, 0]
click at [1340, 380] on span "Save" at bounding box center [1350, 378] width 21 height 11
type input "https://westechequipment.com/product/1c-31532d-edge-double-wall-spill-container…"
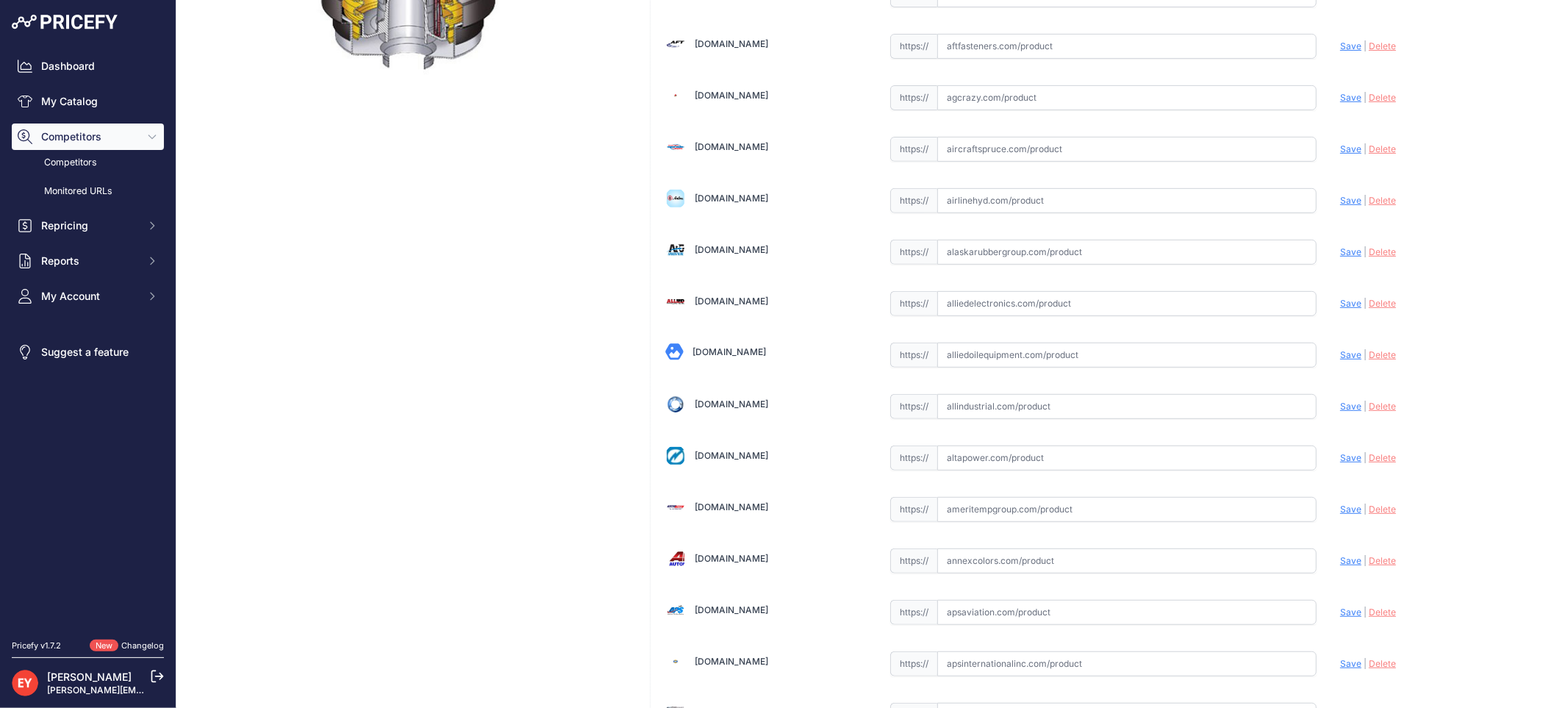
click at [984, 366] on input "text" at bounding box center [1126, 355] width 379 height 25
paste input "https://alliedoilequipment.com/shop/opw-fueling-components/1c-31532d-15-gallon-…"
click at [1340, 354] on span "Save" at bounding box center [1350, 354] width 21 height 11
type input "https://alliedoilequipment.com/shop/opw-fueling-components/1c-31532d-15-gallon-…"
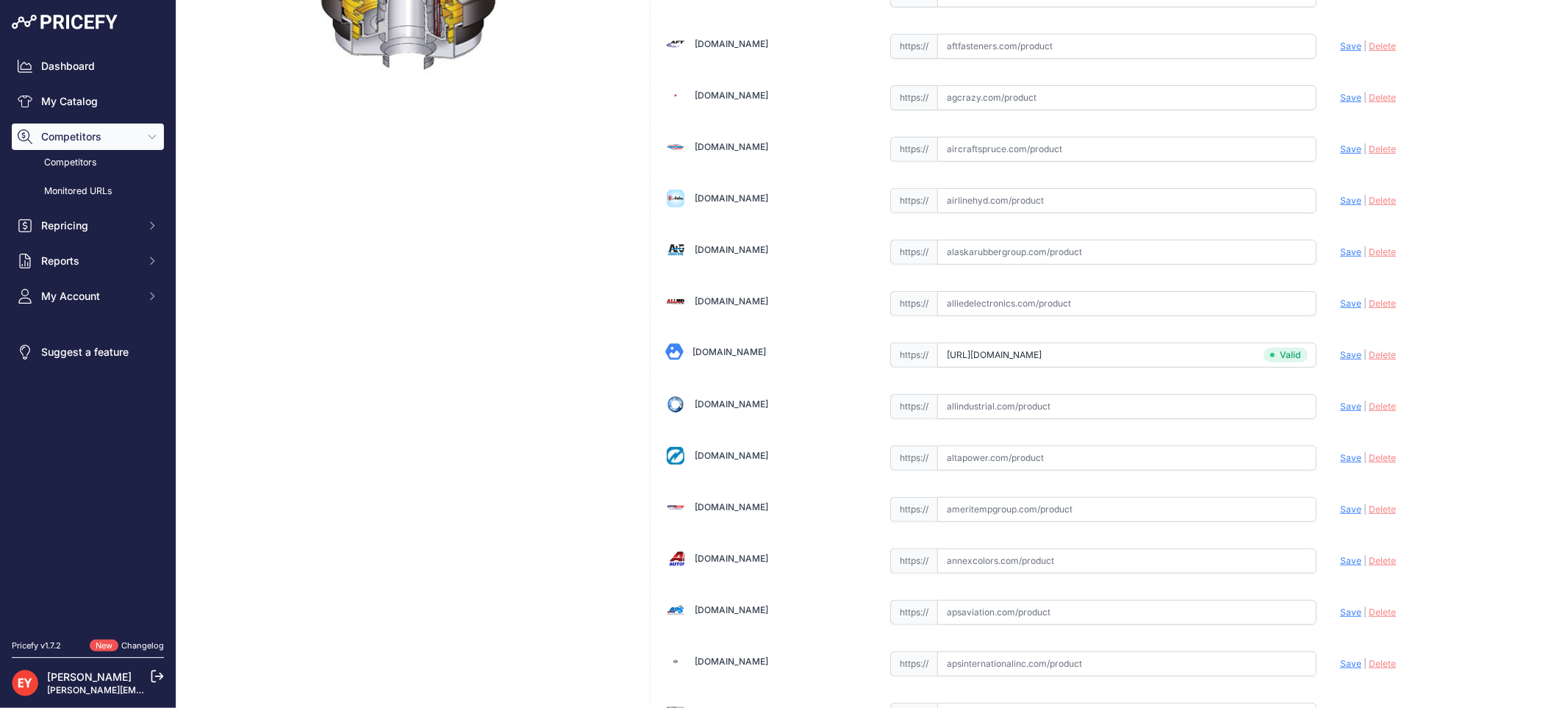
scroll to position [4352, 0]
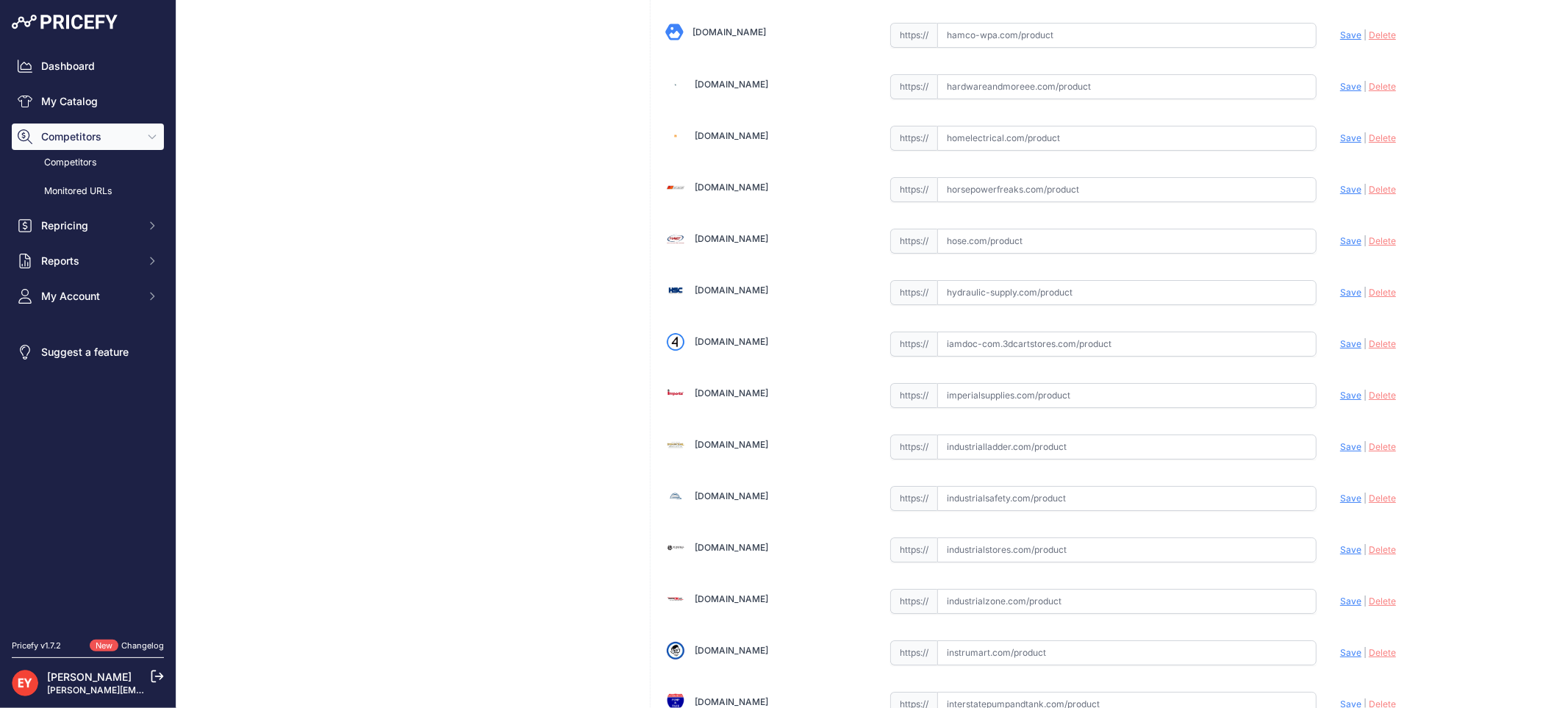
click at [953, 351] on input "text" at bounding box center [1126, 344] width 379 height 25
paste input "https://iamdoc-com.3dcartstores.com/15-Gallon-Edge-Dw-Spill-Cont-Drain-Sensor_p…"
click at [1340, 349] on span "Save" at bounding box center [1350, 343] width 21 height 11
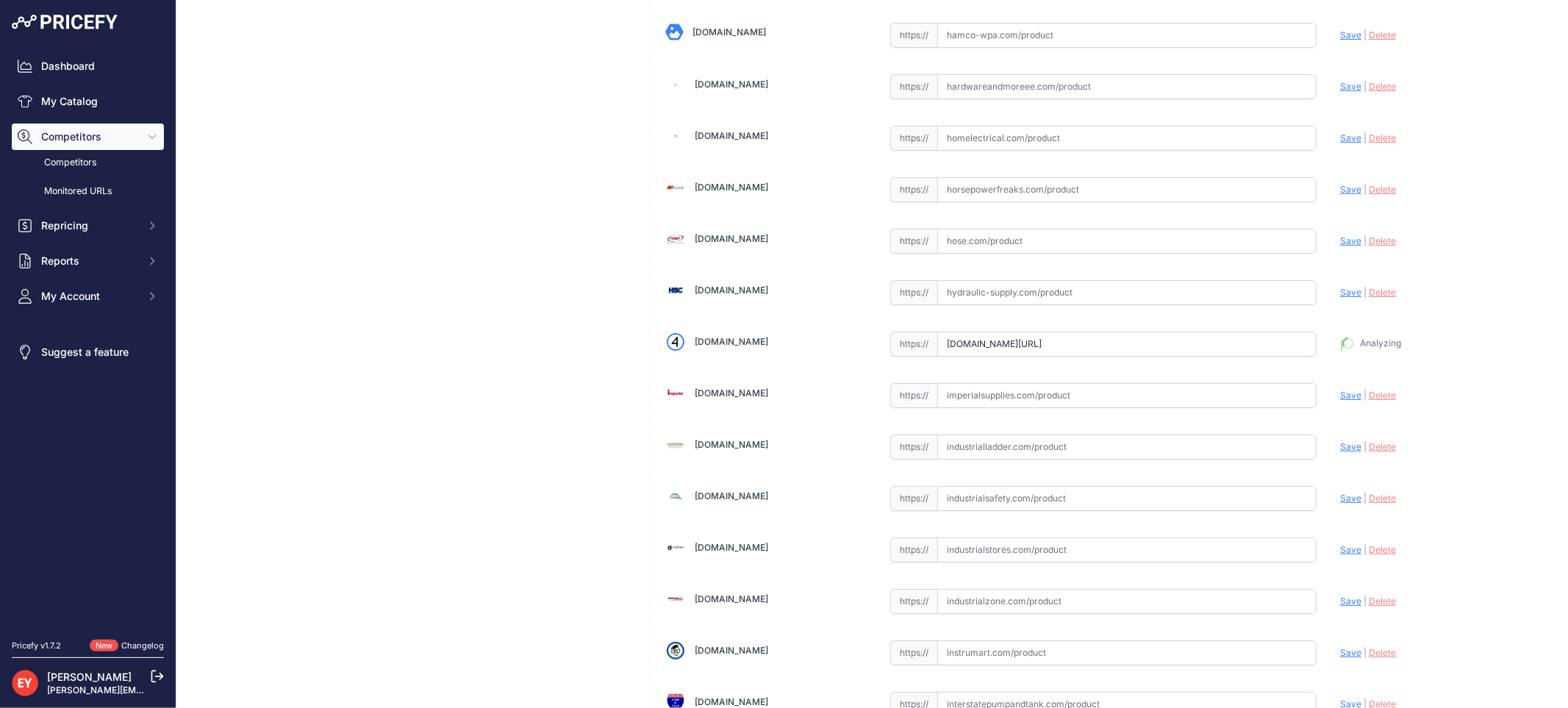
type input "https://iamdoc-com.3dcartstores.com/15-Gallon-Edge-Dw-Spill-Cont-Drain-Sensor_p…"
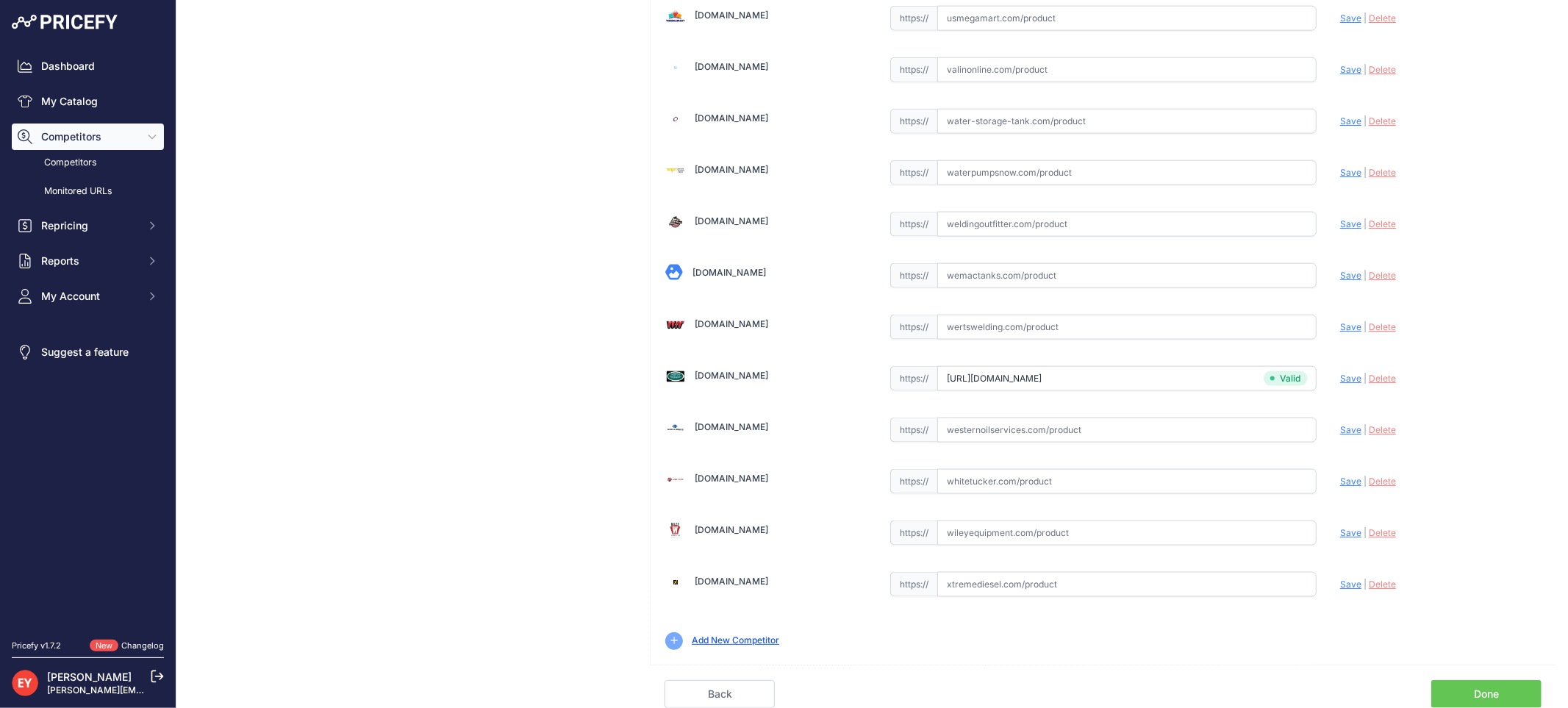
click at [1504, 694] on link "Done" at bounding box center [1486, 694] width 111 height 28
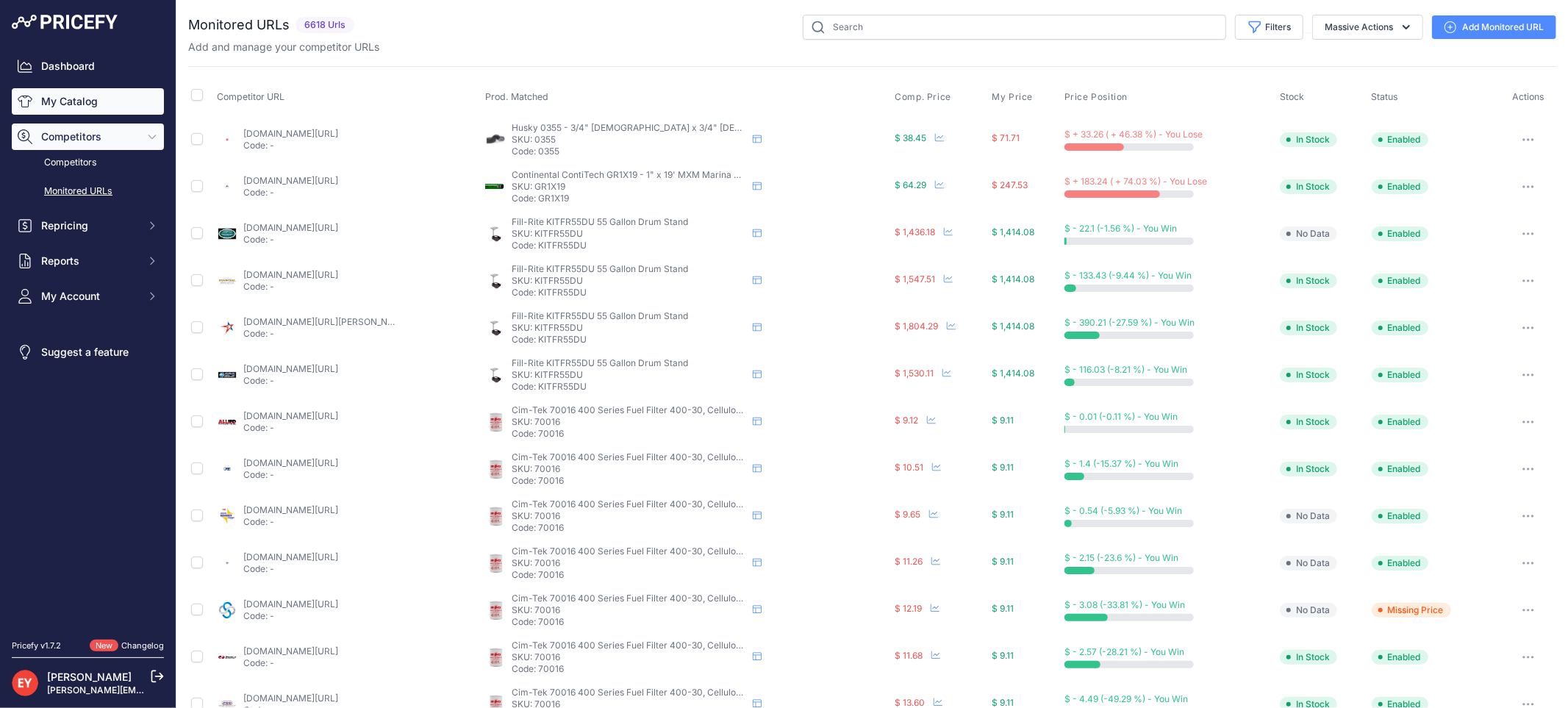
click at [37, 93] on link "My Catalog" at bounding box center [88, 101] width 152 height 26
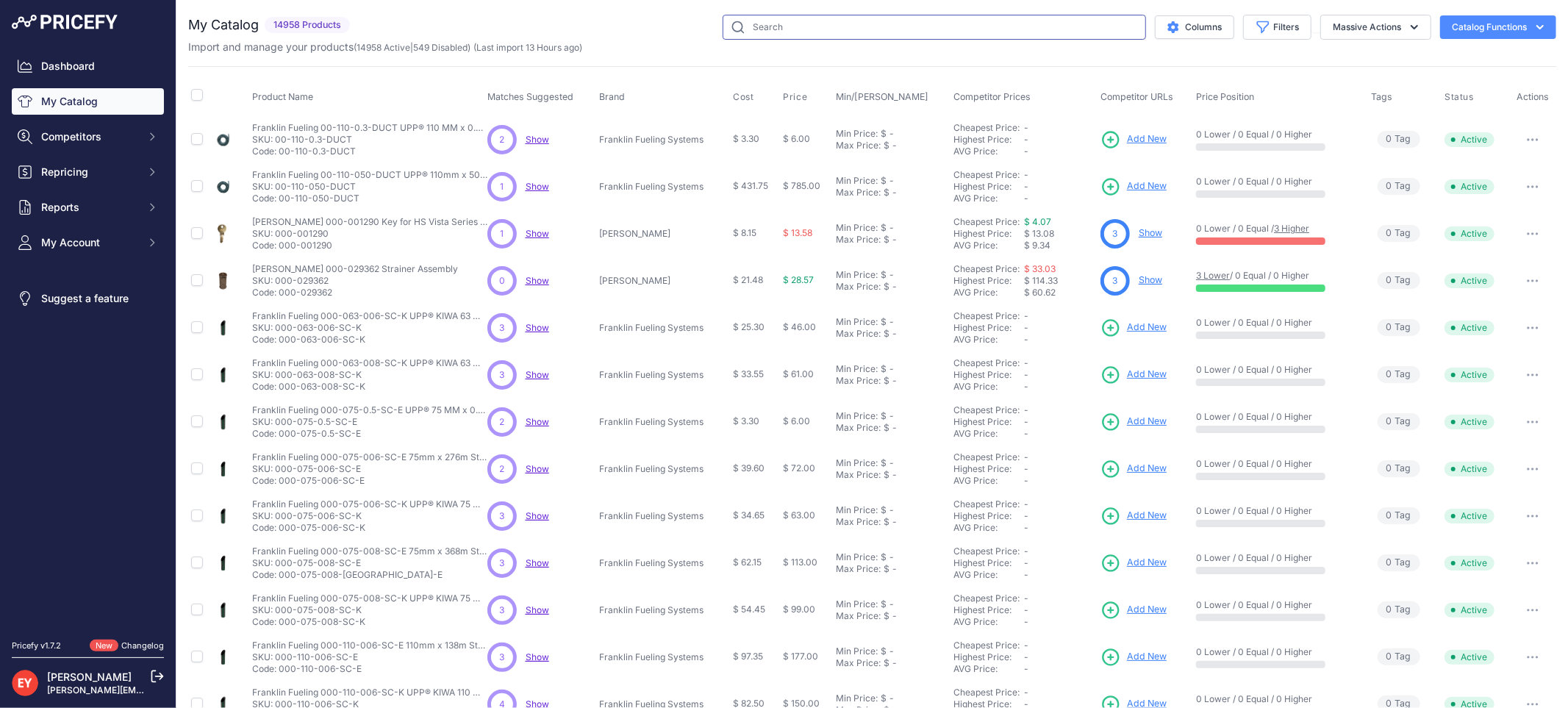
click at [770, 19] on input "text" at bounding box center [934, 26] width 424 height 25
paste input "6102-EC02"
type input "6102-EC02"
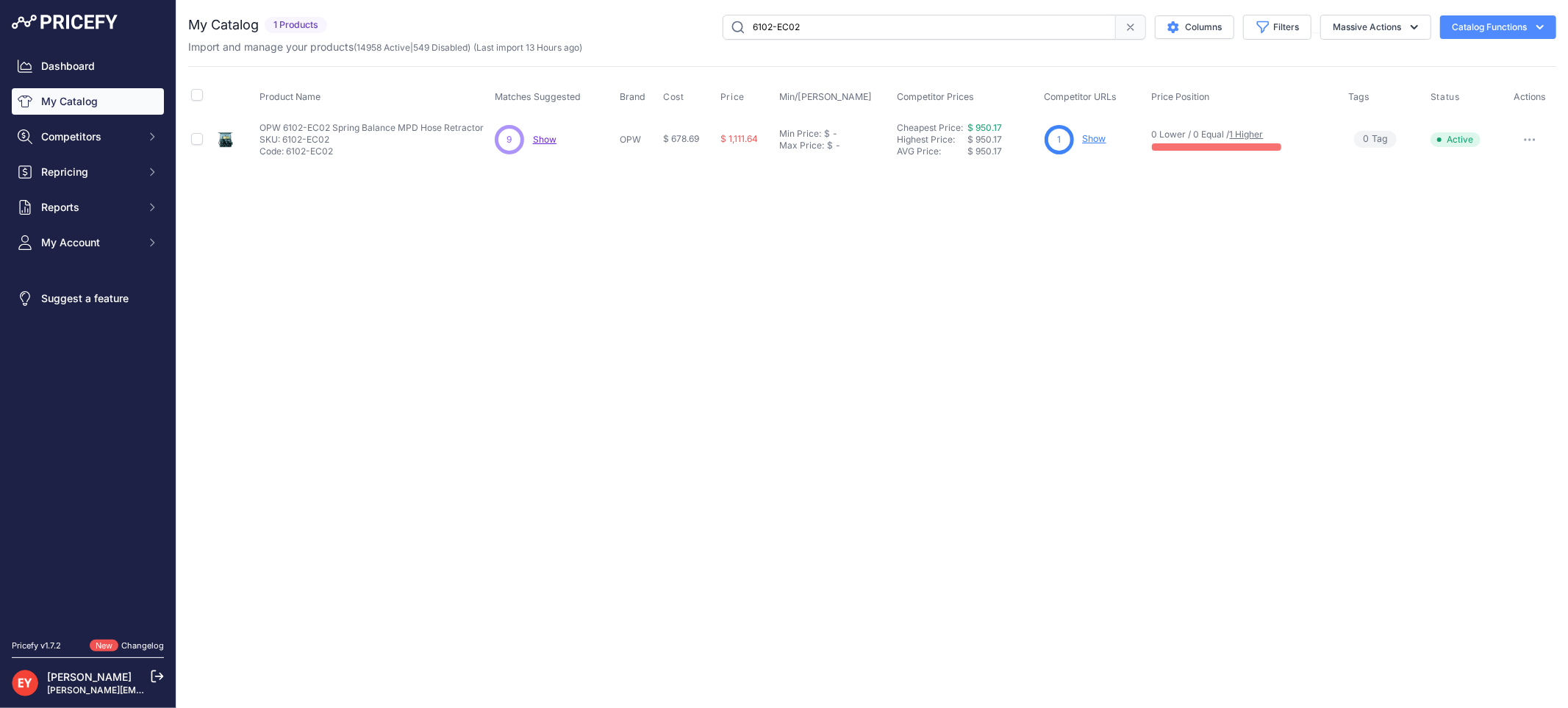
click at [1091, 143] on link "Show" at bounding box center [1095, 138] width 24 height 11
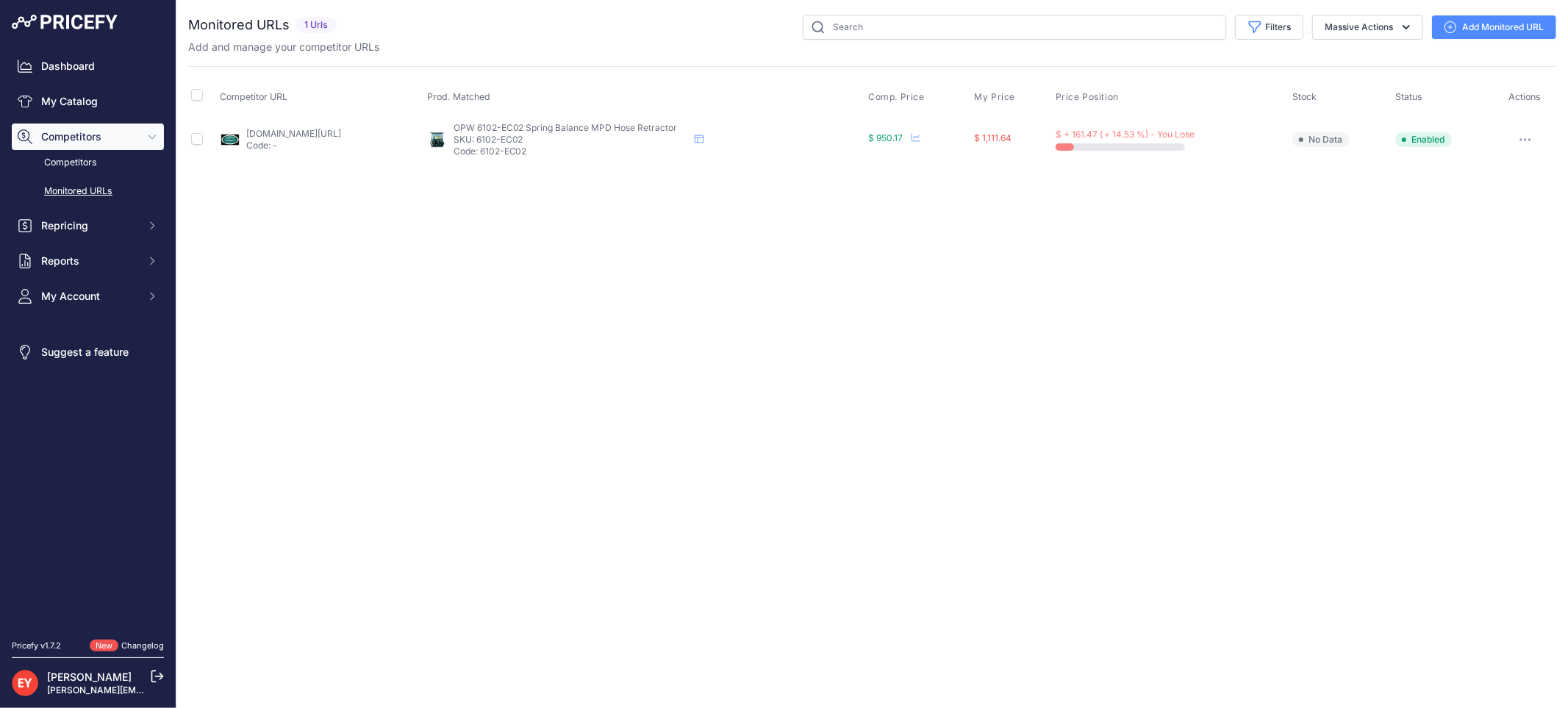
click at [1485, 20] on link "Add Monitored URL" at bounding box center [1494, 27] width 124 height 24
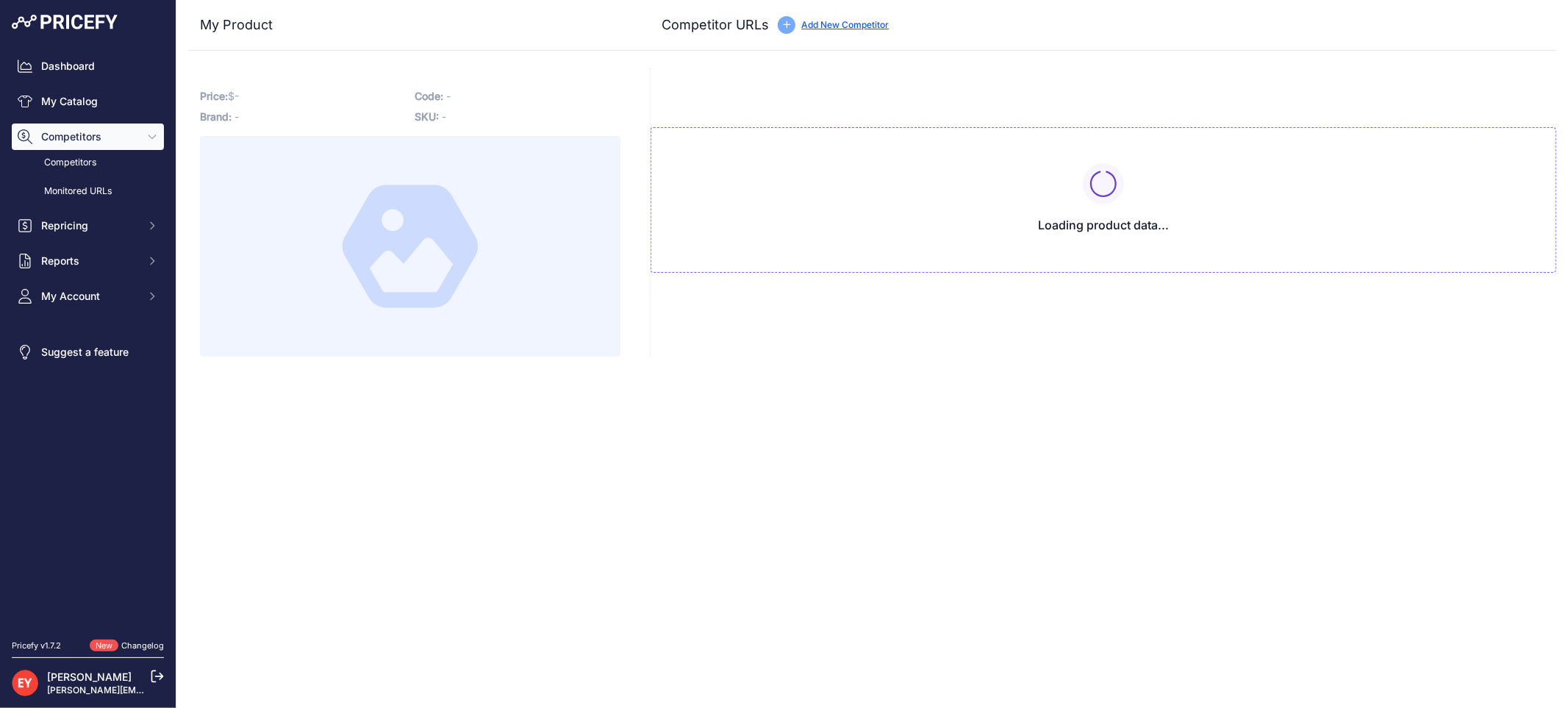
type input "westechequipment.com/index.php?main_page=product_info&products_id=69863&prirule…"
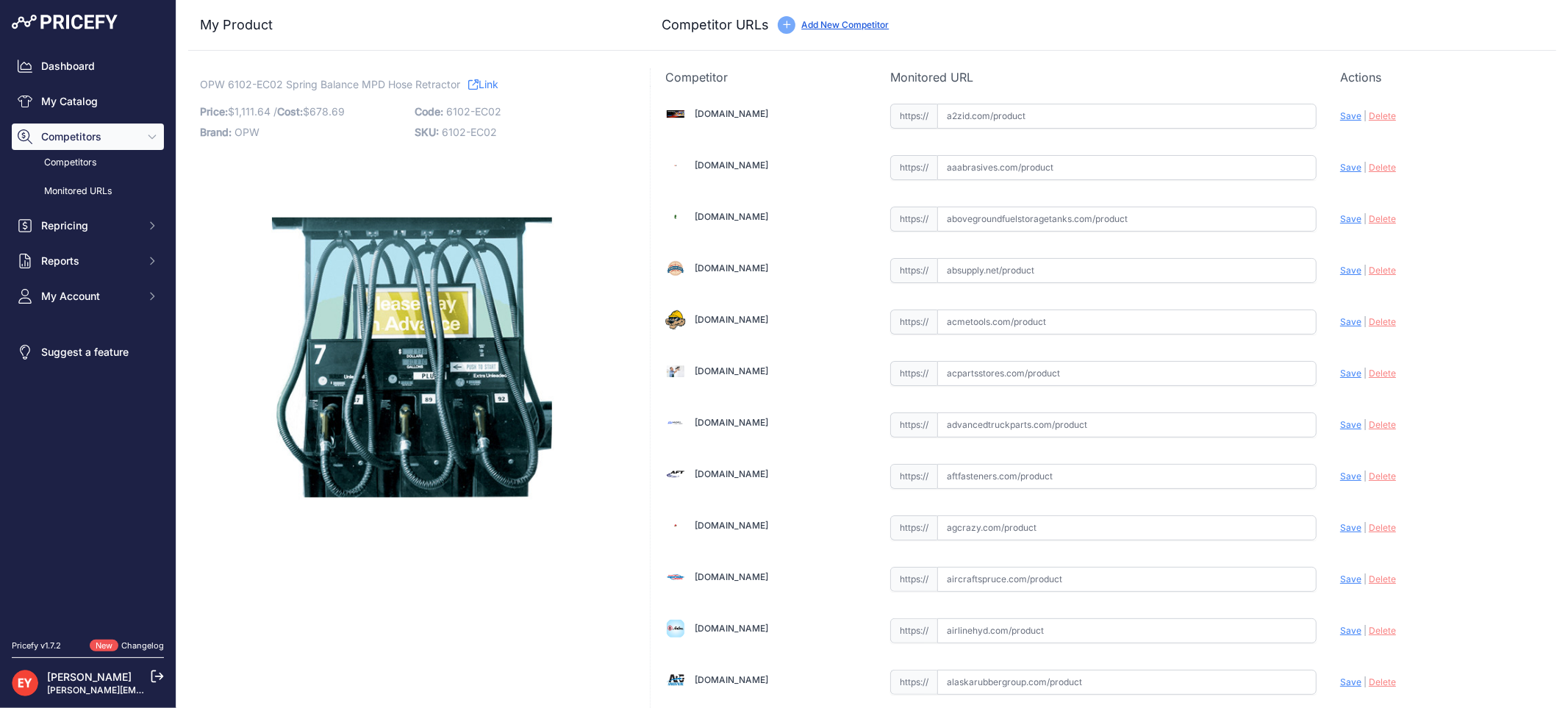
scroll to position [1360, 0]
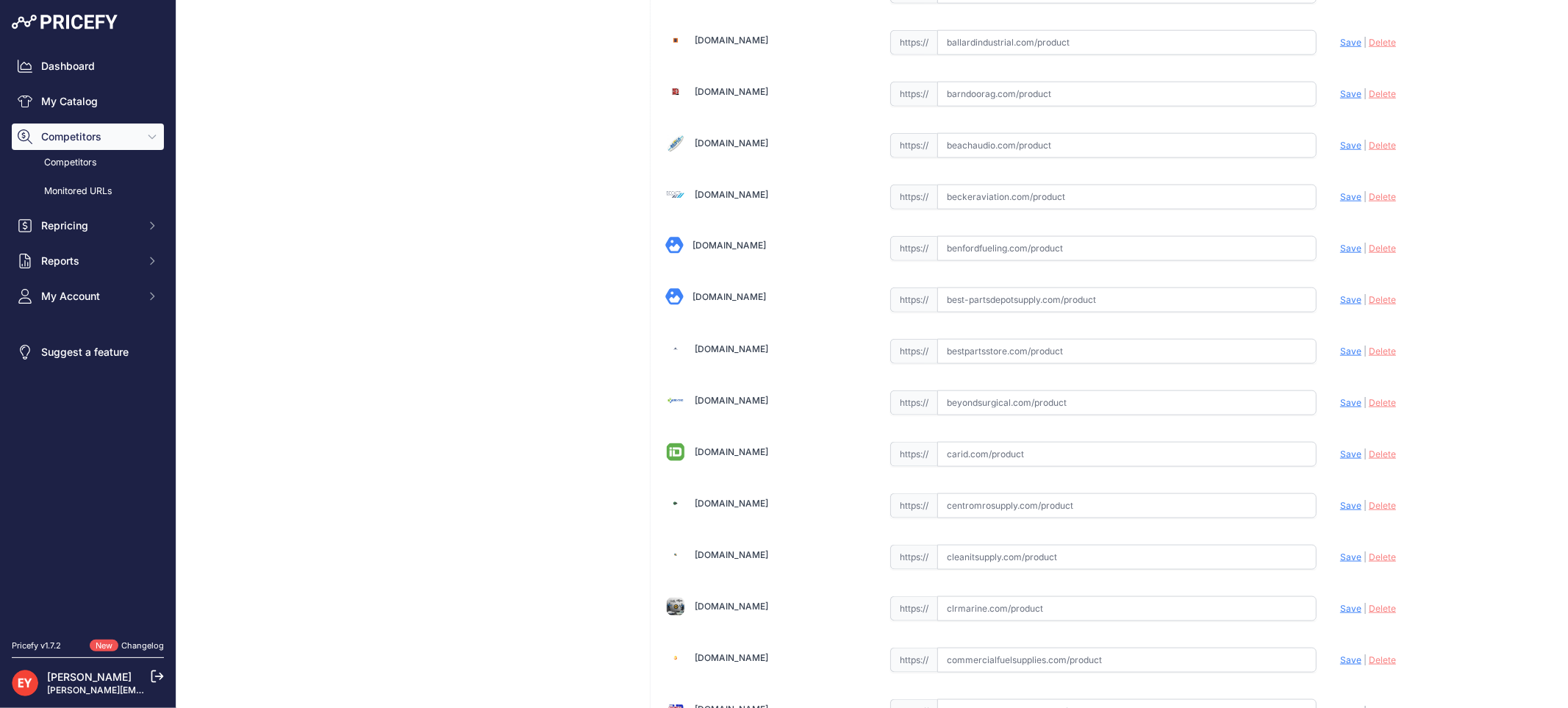
click at [1056, 360] on input "text" at bounding box center [1126, 351] width 379 height 25
paste input "https://www.bestpartsstore.com/product/opw-6102-ec02-spring-balance-mpd-hose-re…"
click at [1340, 350] on span "Save" at bounding box center [1350, 351] width 21 height 11
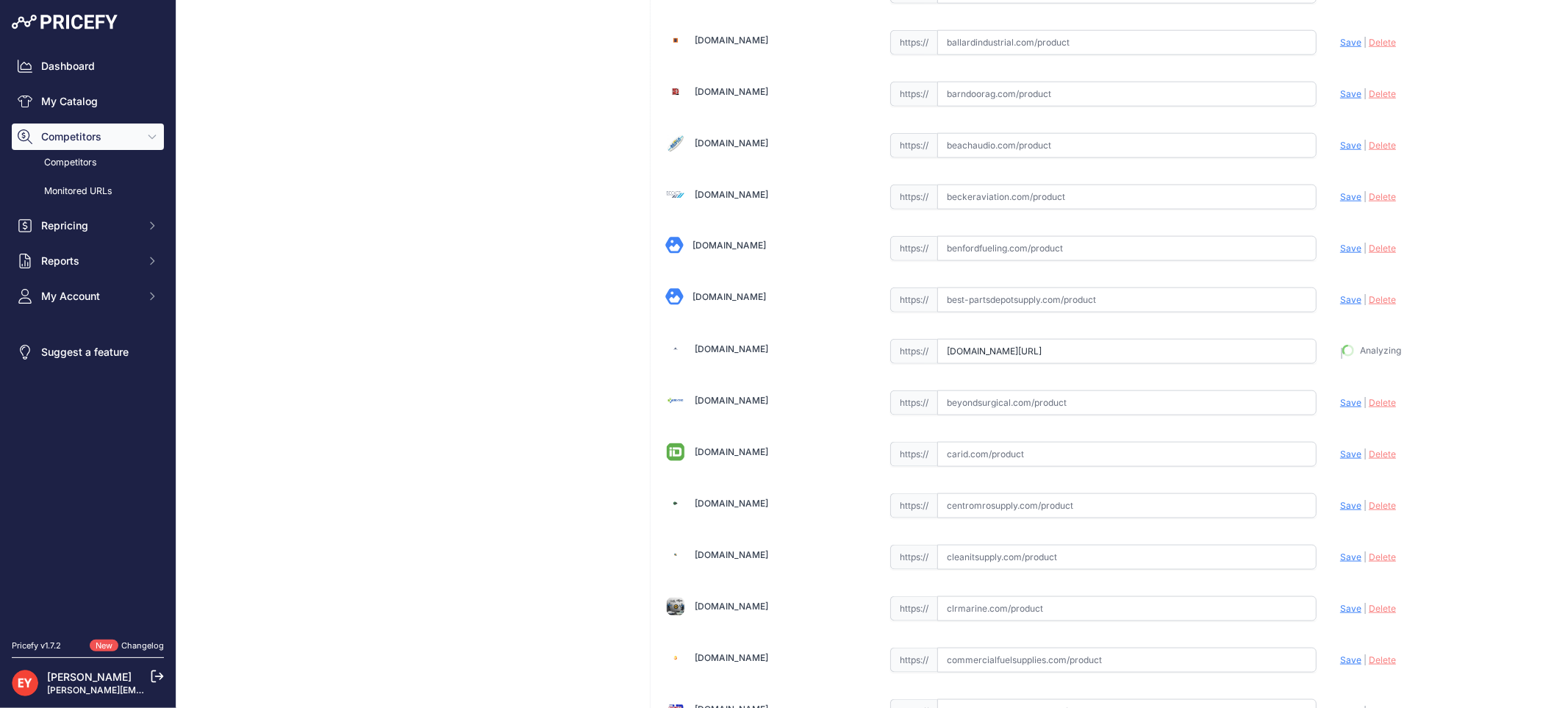
type input "https://www.bestpartsstore.com/product/opw-6102-ec02-spring-balance-mpd-hose-re…"
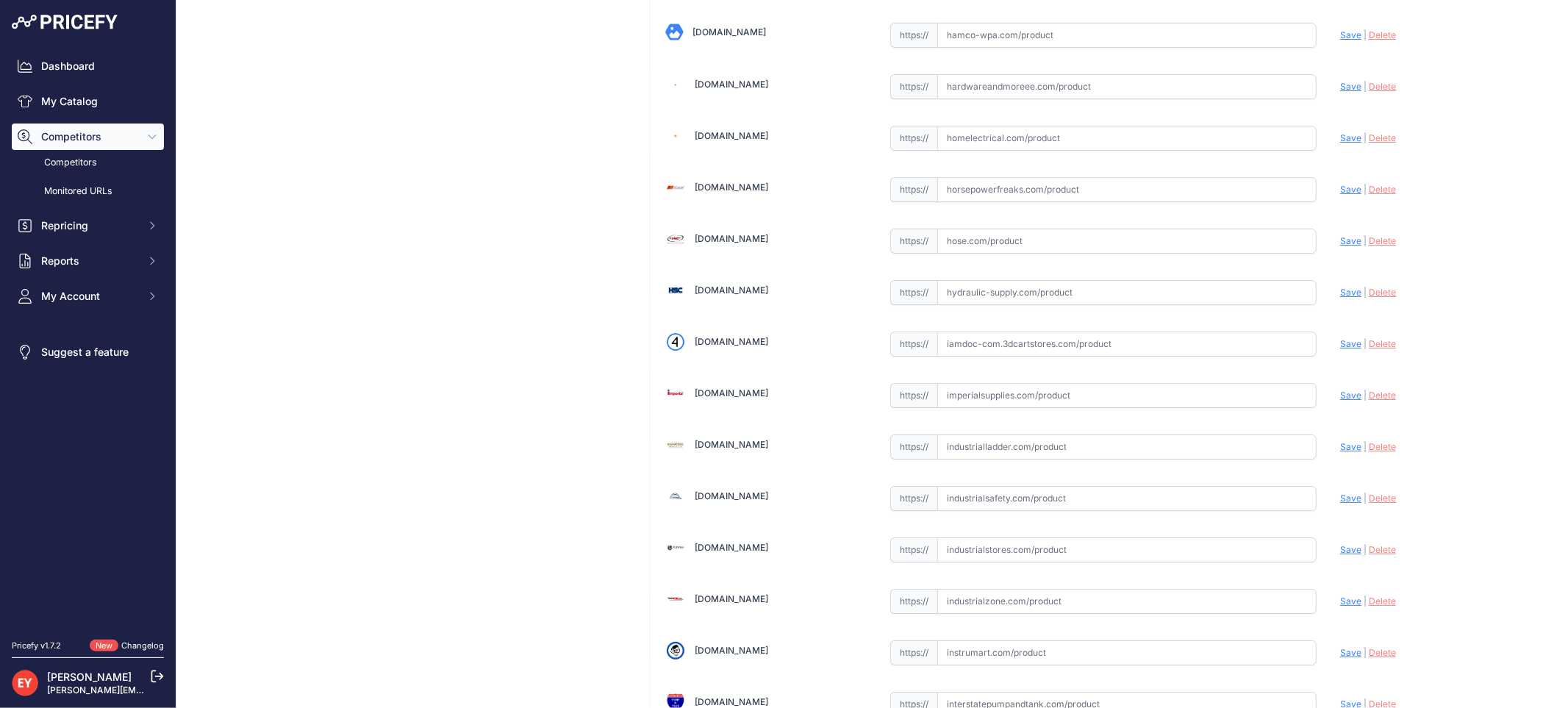
click at [997, 357] on input "text" at bounding box center [1126, 344] width 379 height 25
paste input "https://iamdoc-com.3dcartstores.com/Retractor-Spring-Bal-Encore-2-Hose-Per-Side…"
click at [1340, 349] on span "Save" at bounding box center [1350, 343] width 21 height 11
type input "https://iamdoc-com.3dcartstores.com/Retractor-Spring-Bal-Encore-2-Hose-Per-Side…"
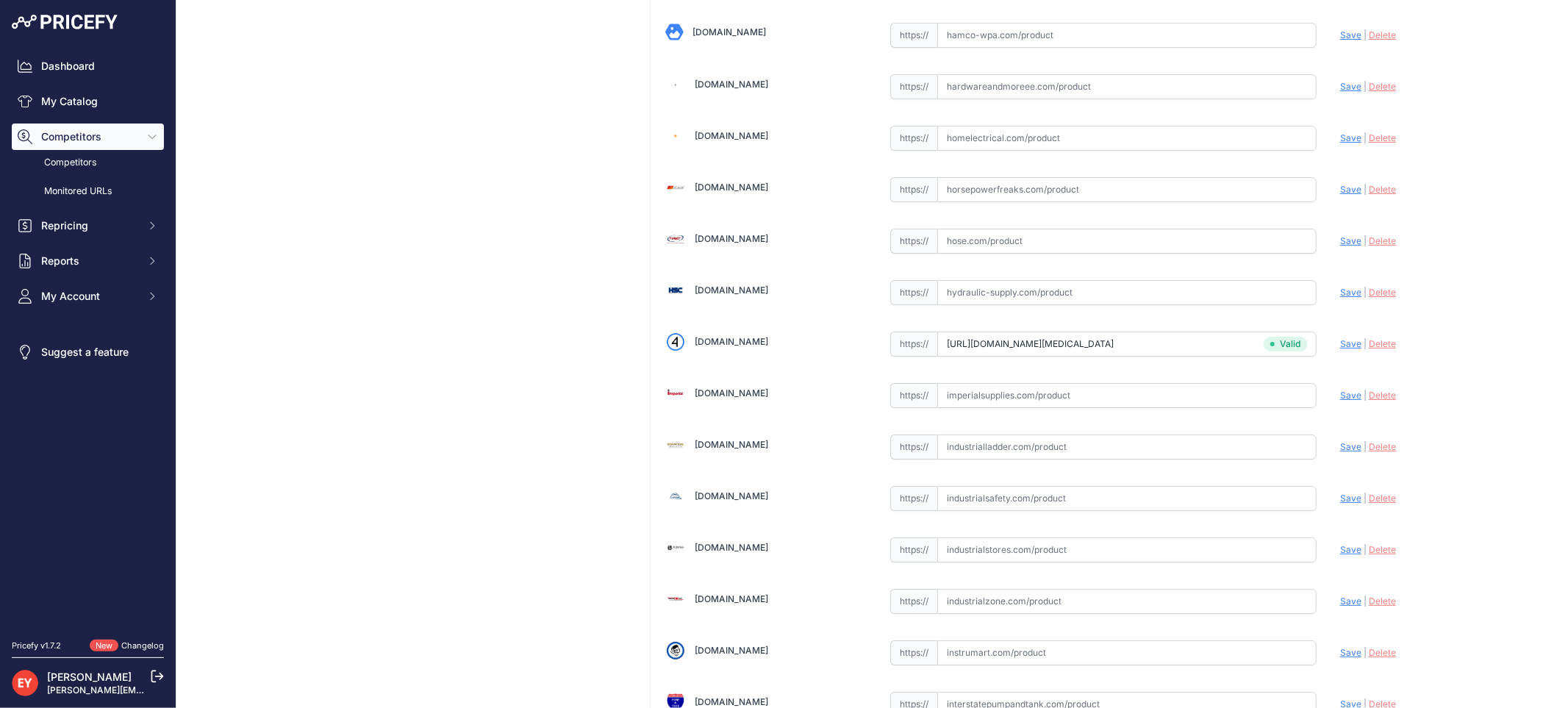
scroll to position [430, 0]
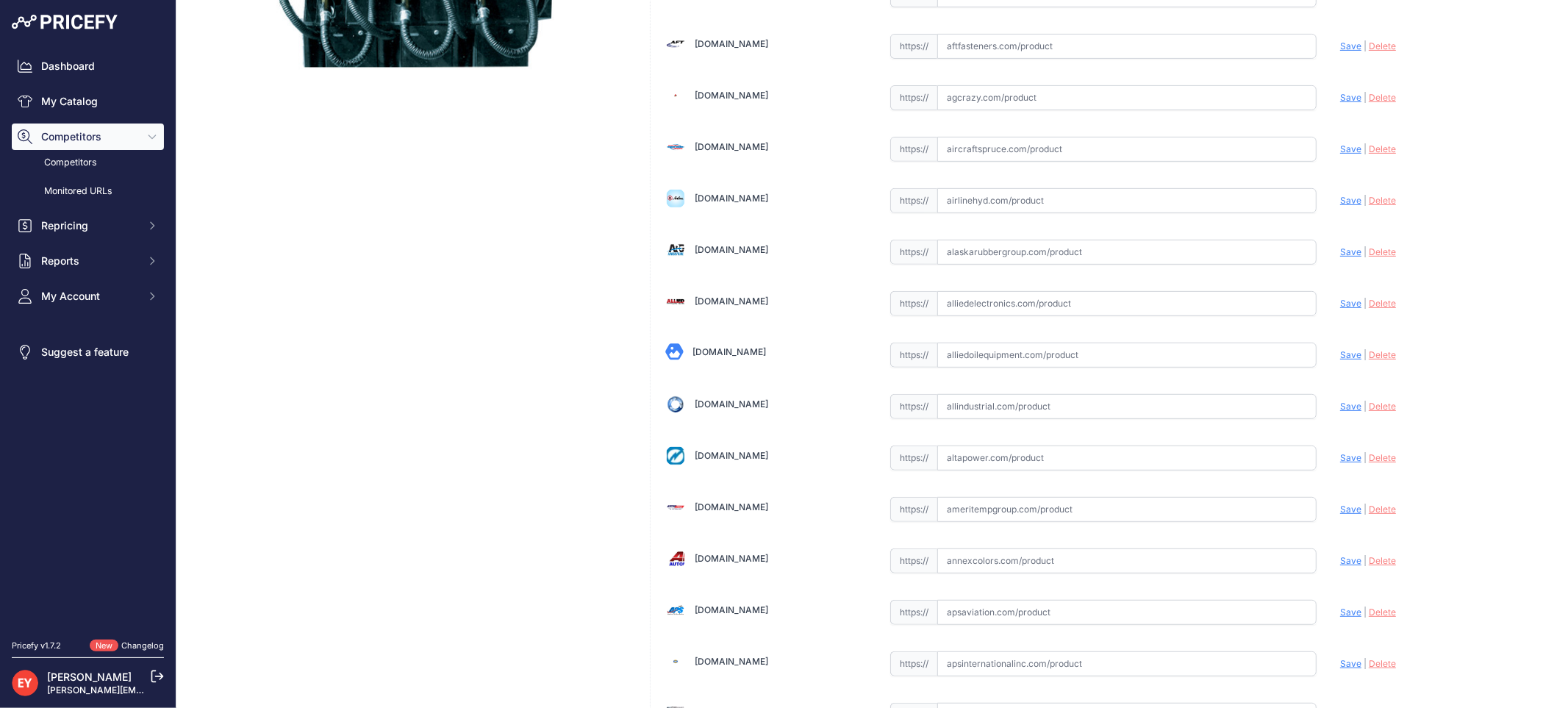
click at [974, 360] on input "text" at bounding box center [1126, 355] width 379 height 25
paste input "https://alliedoilequipment.com/shop/opw-fueling-components/6102-ec02-retractor-…"
click at [1340, 355] on span "Save" at bounding box center [1350, 354] width 21 height 11
type input "https://alliedoilequipment.com/shop/opw-fueling-components/6102-ec02-retractor-…"
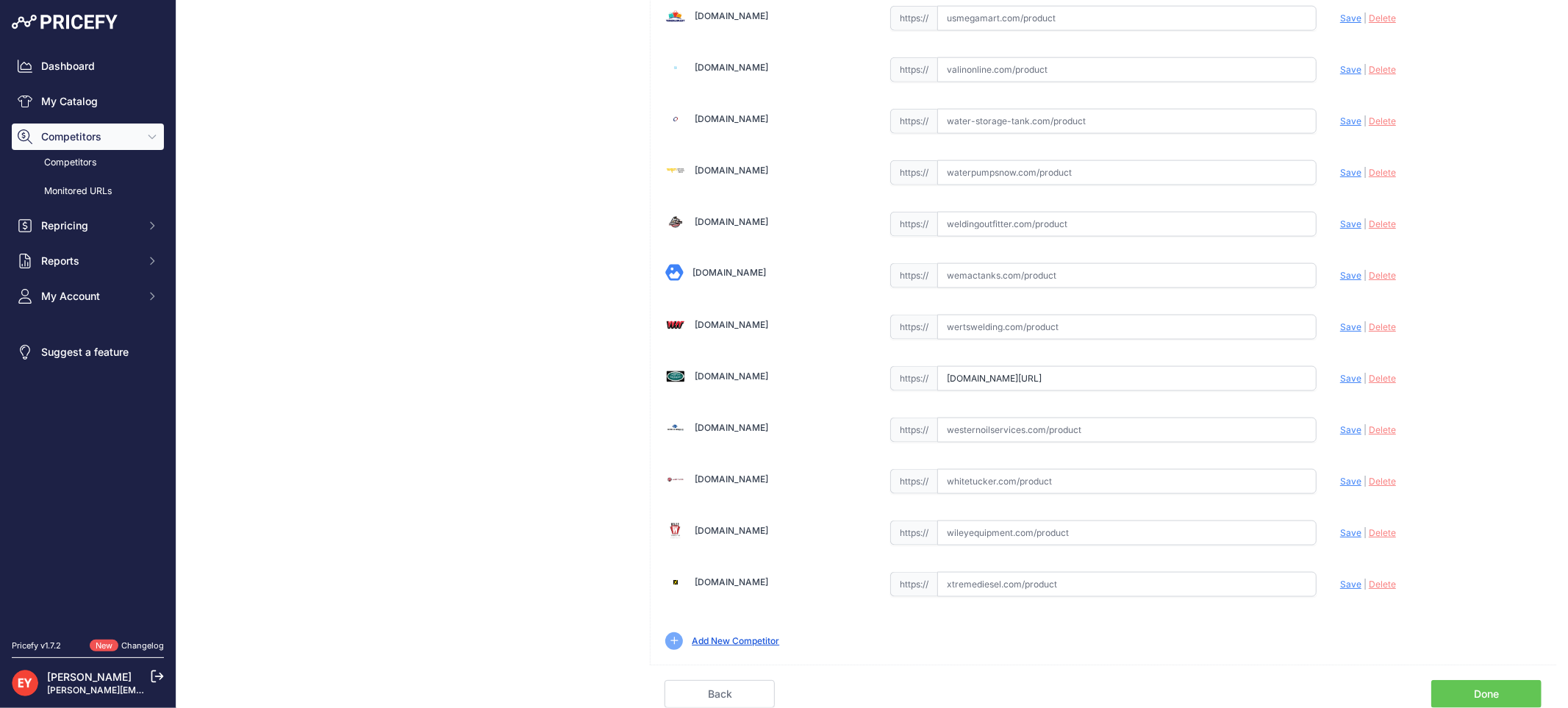
scroll to position [0, 98]
drag, startPoint x: 932, startPoint y: 378, endPoint x: 1298, endPoint y: 398, distance: 366.5
paste input "https://westechequipment.com/index.php?main_page=product_info&cPath=1_60_6430_7…"
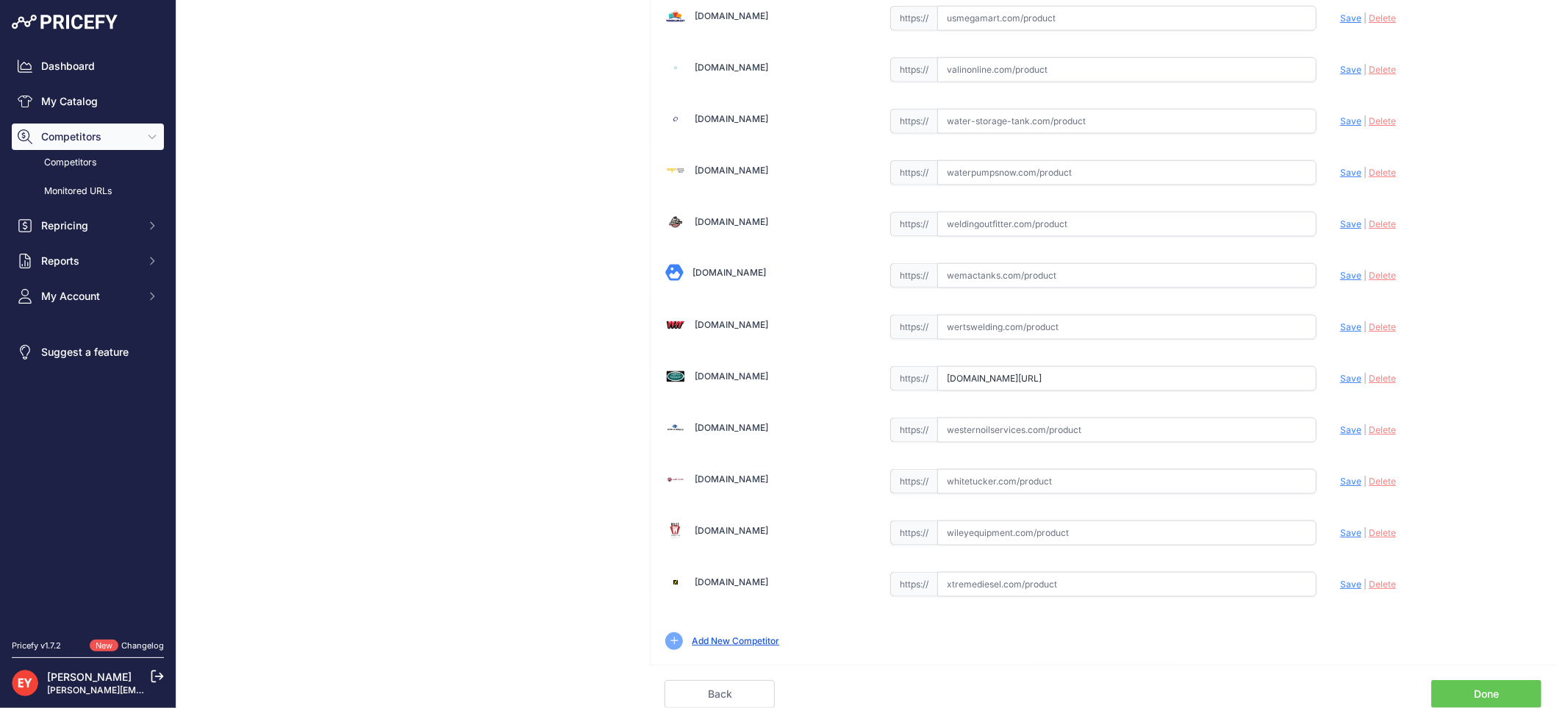
click at [1340, 380] on span "Save" at bounding box center [1350, 378] width 21 height 11
type input "https://westechequipment.com/index.php?main_page=product_info&cPath=1_60_6430_7…"
click at [1448, 688] on link "Done" at bounding box center [1486, 694] width 111 height 28
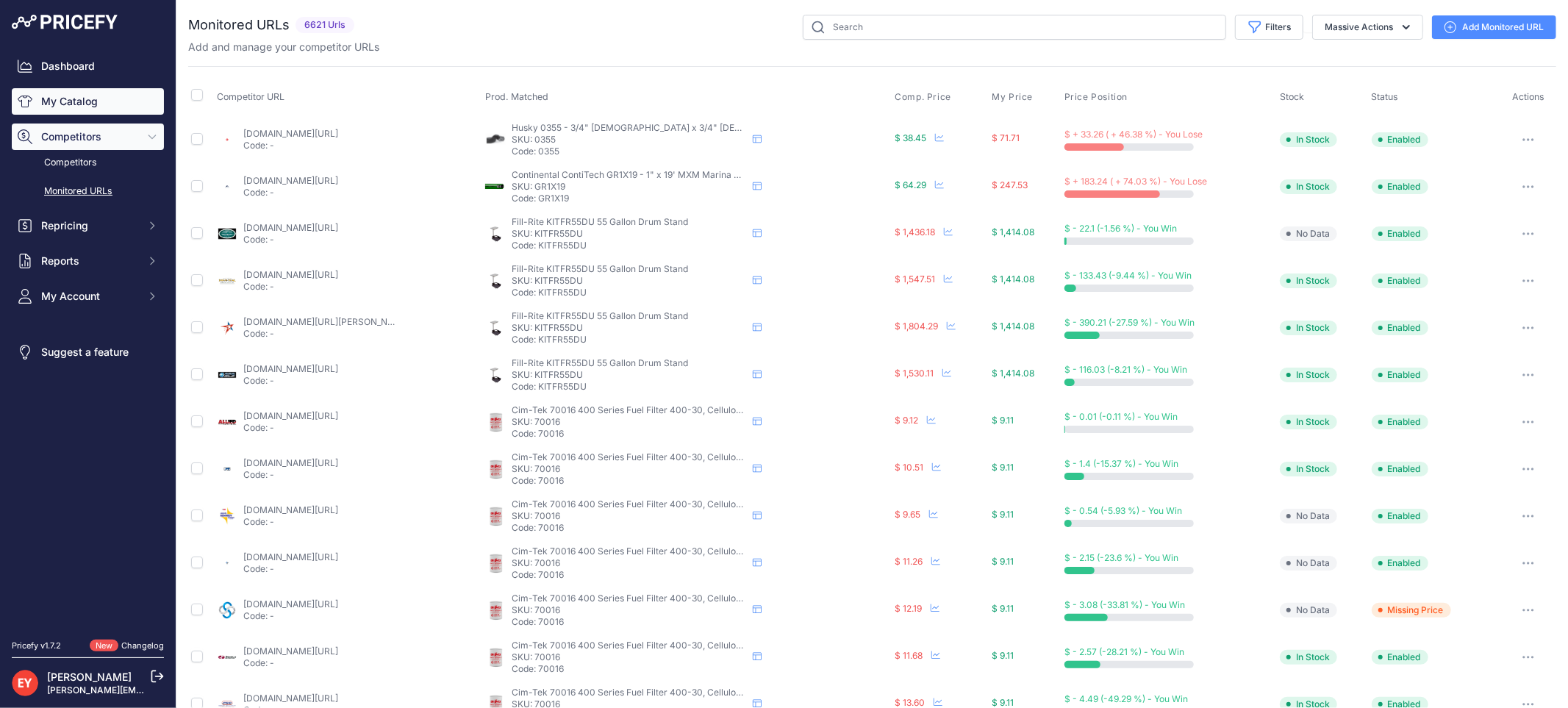
click at [79, 97] on link "My Catalog" at bounding box center [88, 101] width 152 height 26
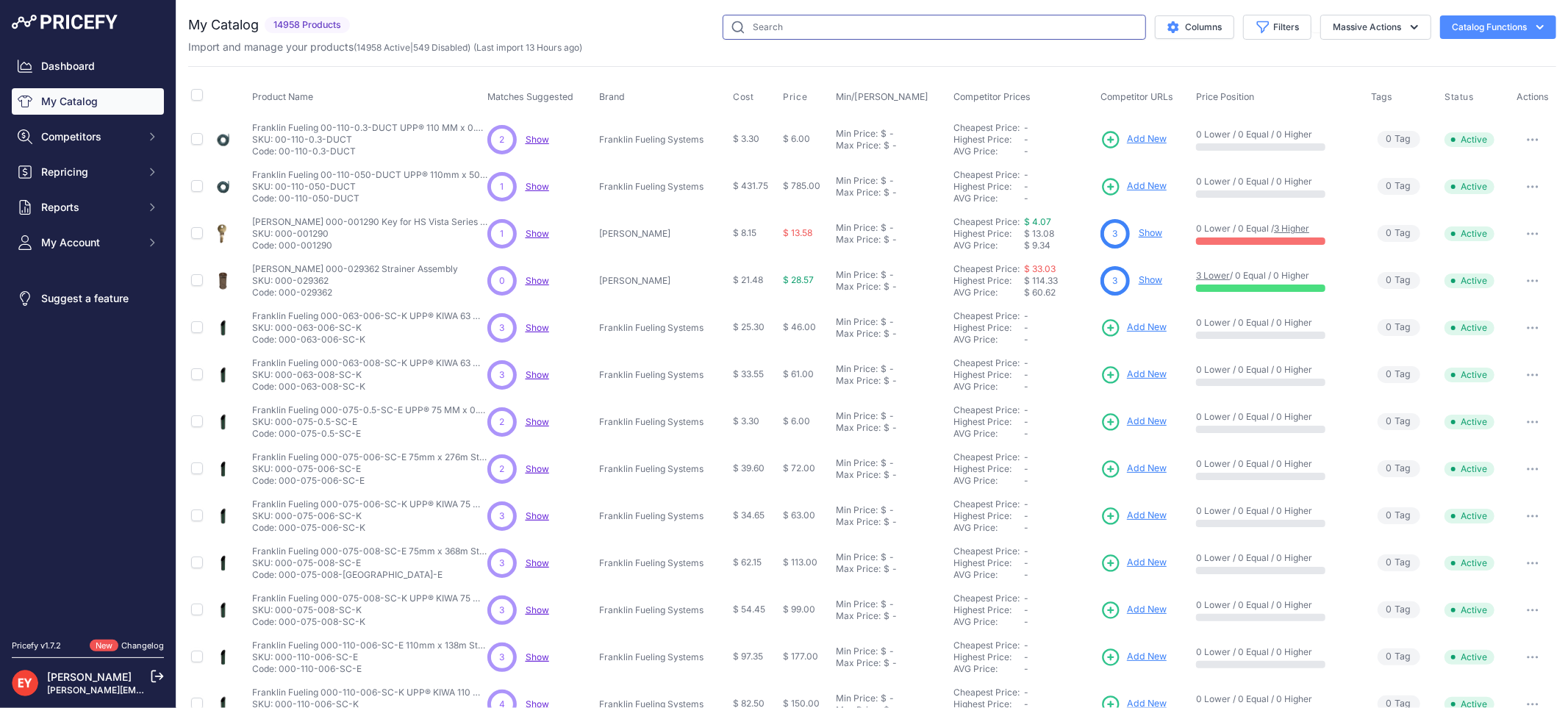
click at [818, 34] on input "text" at bounding box center [934, 26] width 424 height 25
paste input "88017102"
type input "88017102"
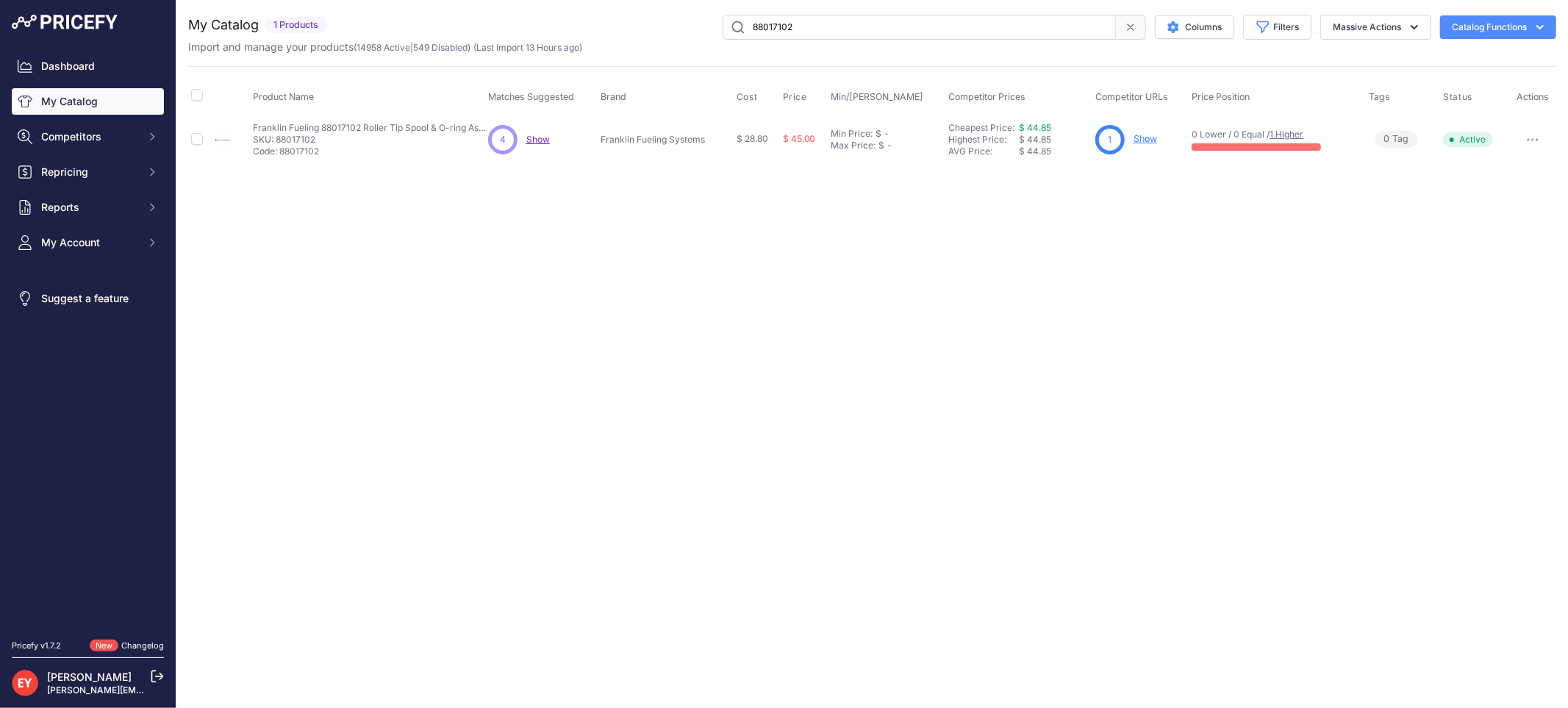
click at [1139, 141] on link "Show" at bounding box center [1145, 138] width 24 height 11
